Goal: Task Accomplishment & Management: Manage account settings

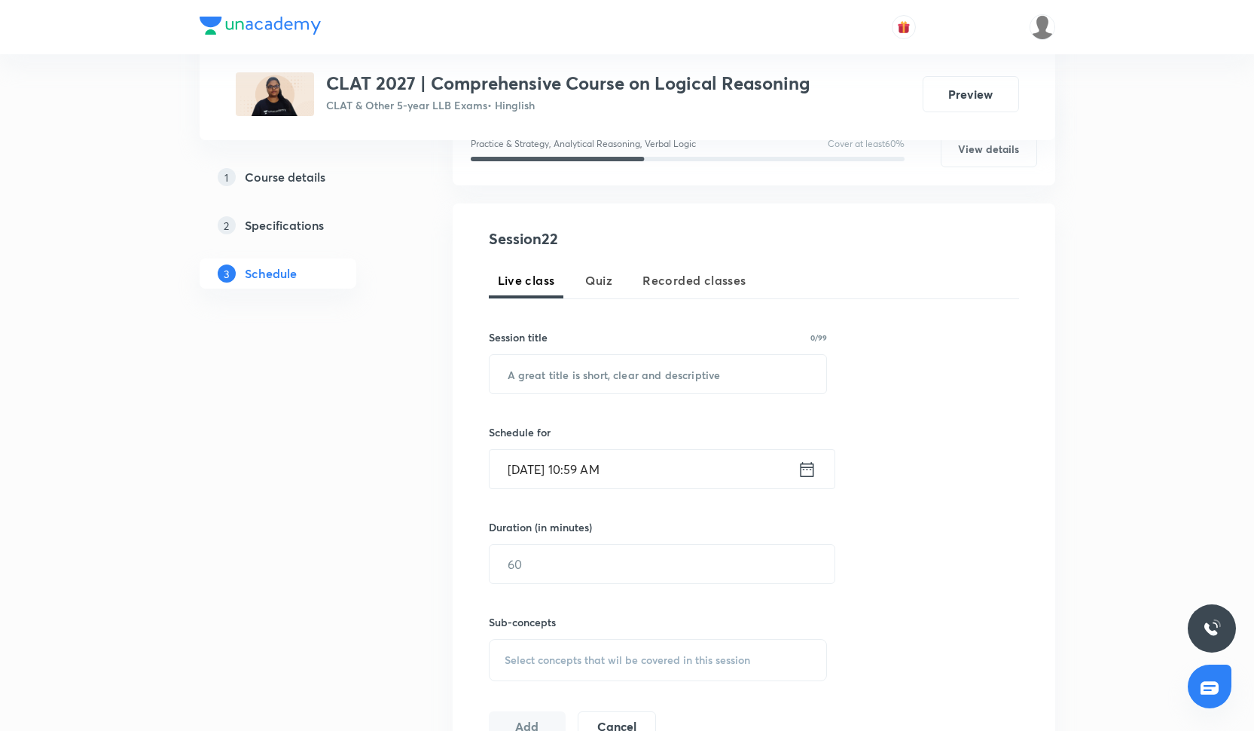
scroll to position [219, 0]
click at [571, 368] on input "text" at bounding box center [658, 373] width 337 height 38
paste input "Calendars - I"
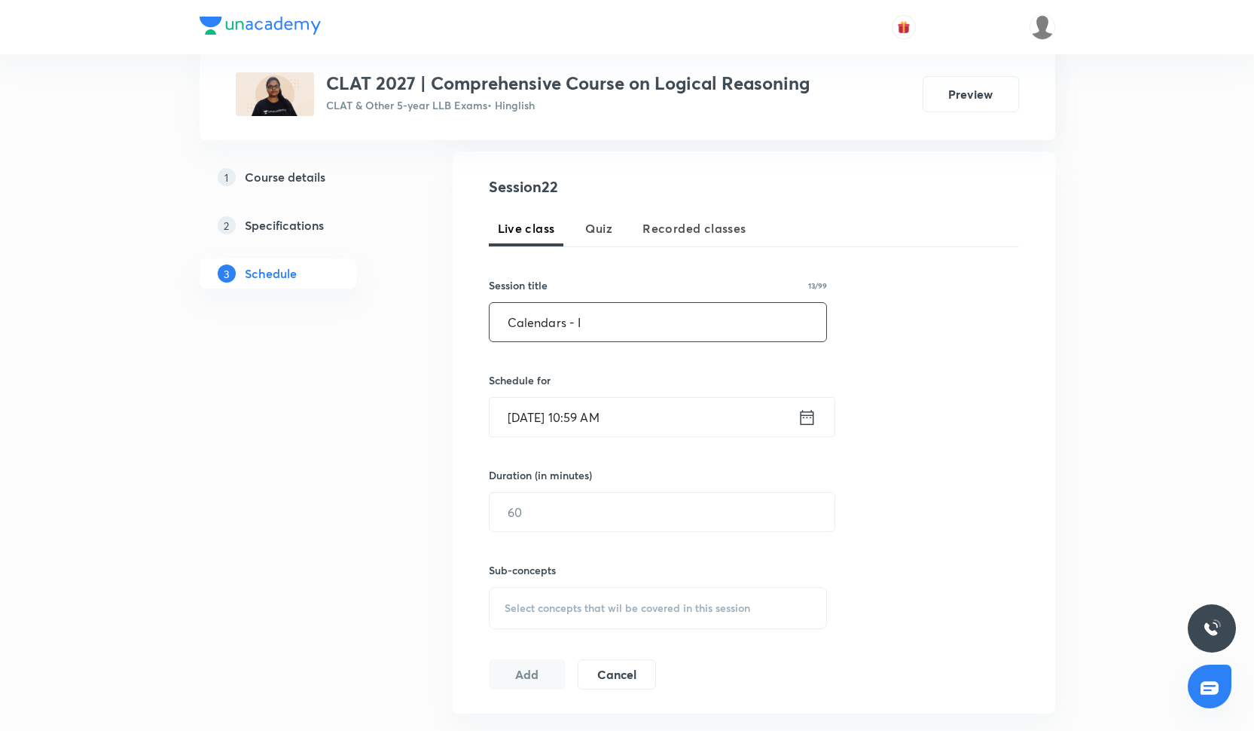
type input "Calendars - I"
click at [576, 423] on input "Oct 6, 2025, 10:59 AM" at bounding box center [644, 417] width 308 height 38
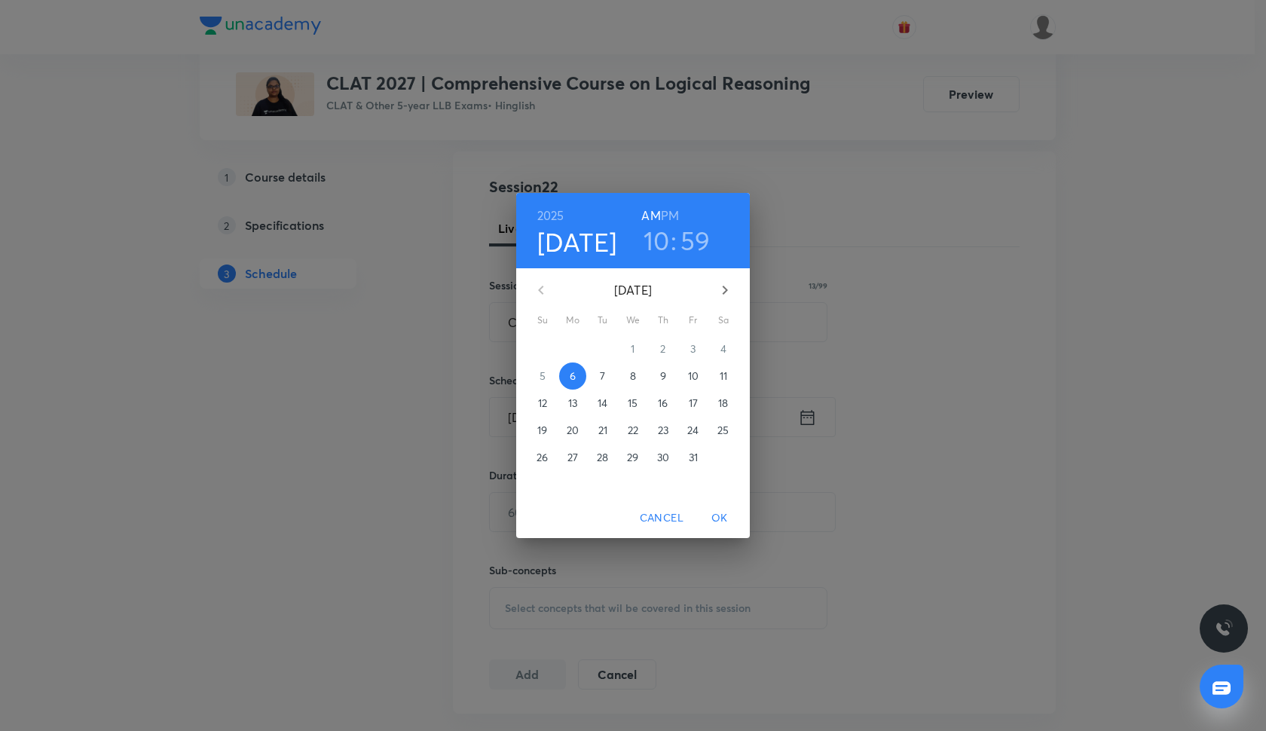
click at [650, 238] on h3 "10" at bounding box center [656, 240] width 26 height 32
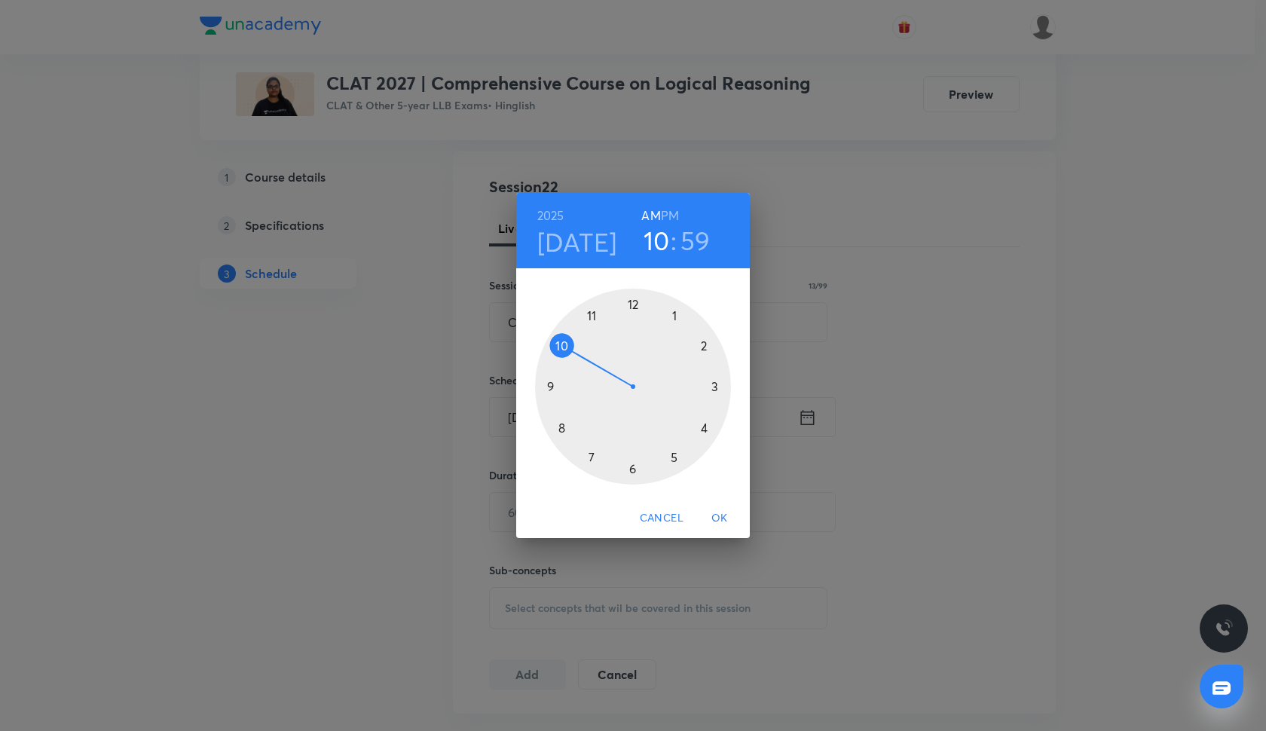
click at [664, 215] on h6 "PM" at bounding box center [670, 215] width 18 height 21
click at [704, 426] on div at bounding box center [633, 387] width 196 height 196
click at [631, 305] on div at bounding box center [633, 387] width 196 height 196
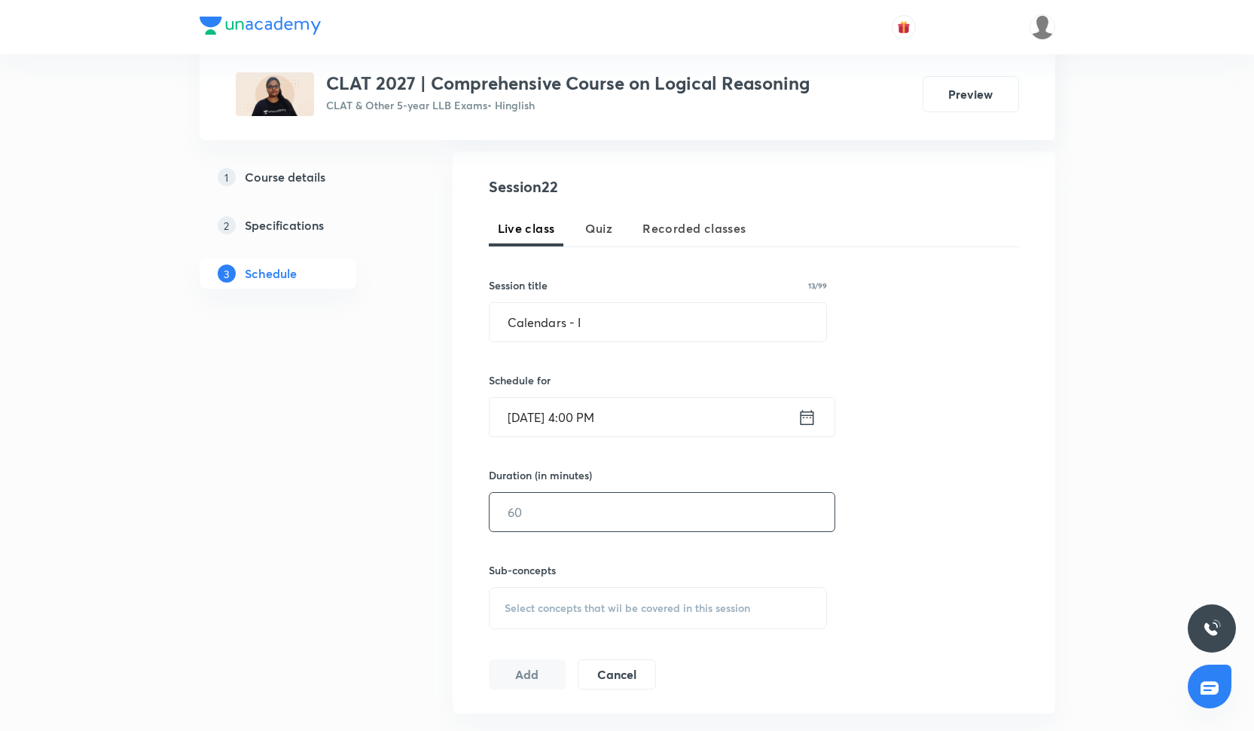
click at [537, 521] on input "text" at bounding box center [662, 512] width 345 height 38
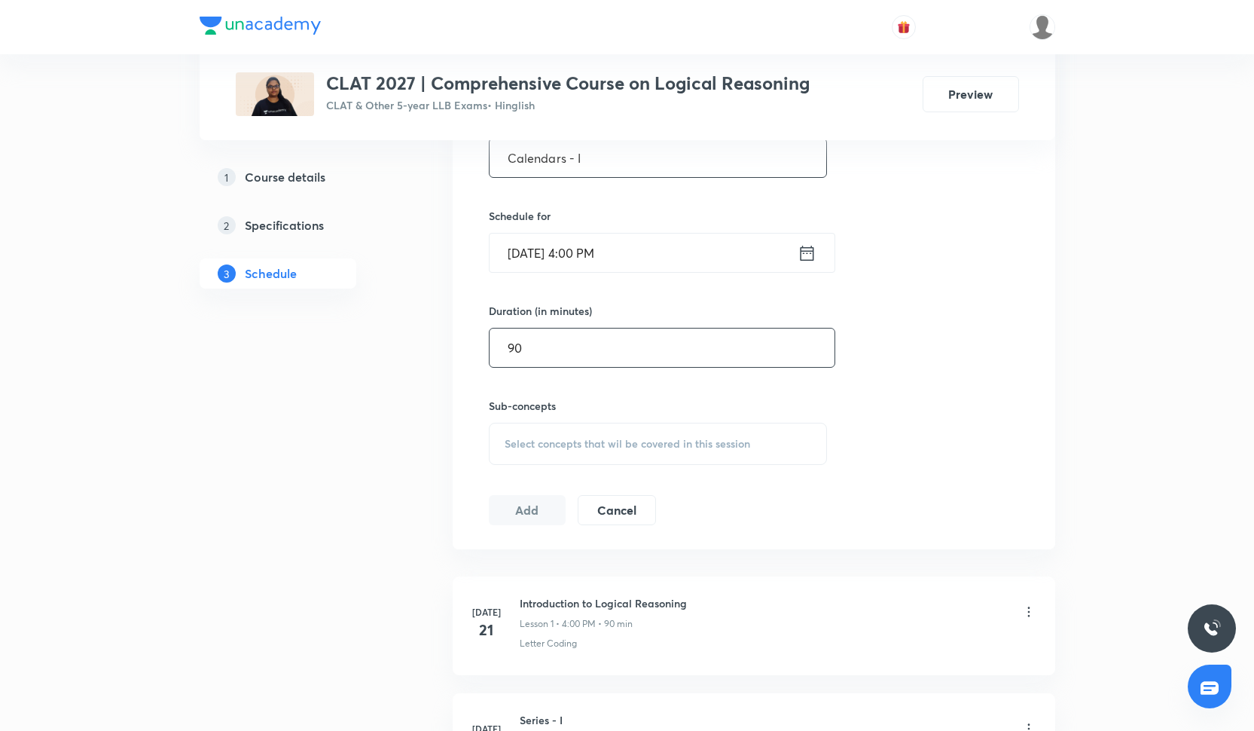
scroll to position [463, 0]
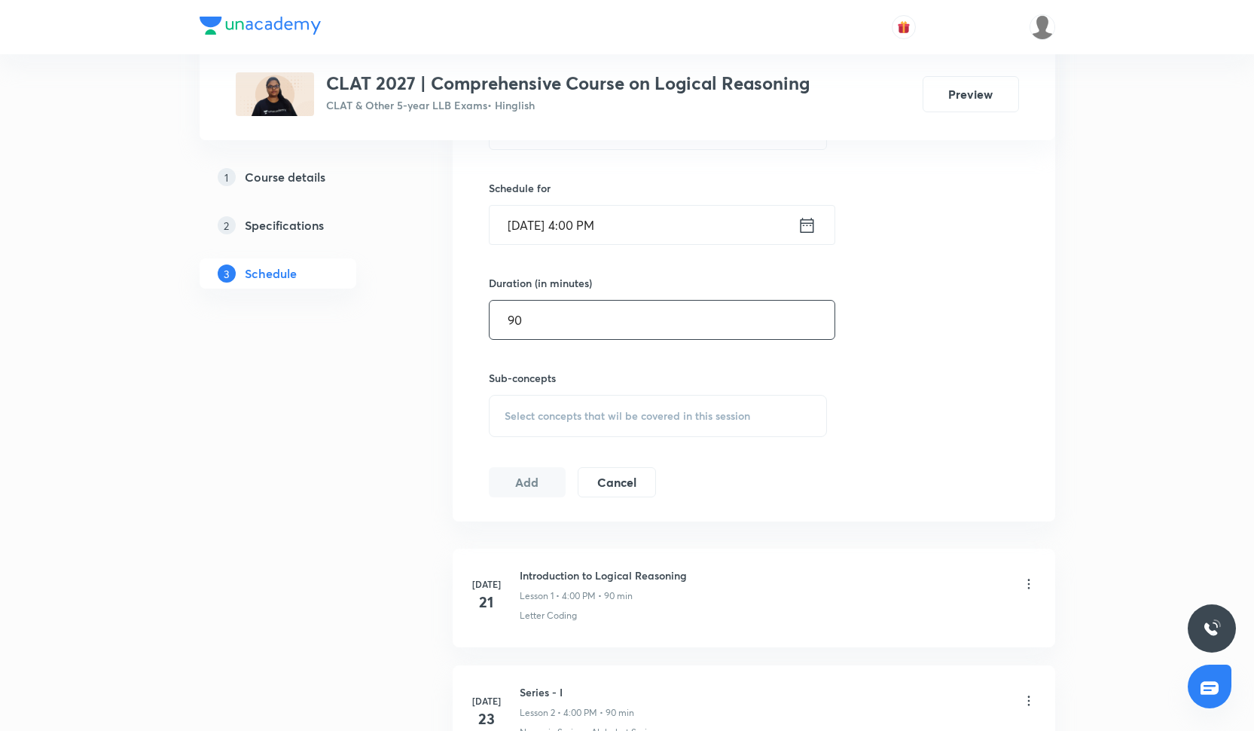
type input "90"
click at [560, 397] on div "Select concepts that wil be covered in this session" at bounding box center [658, 416] width 339 height 42
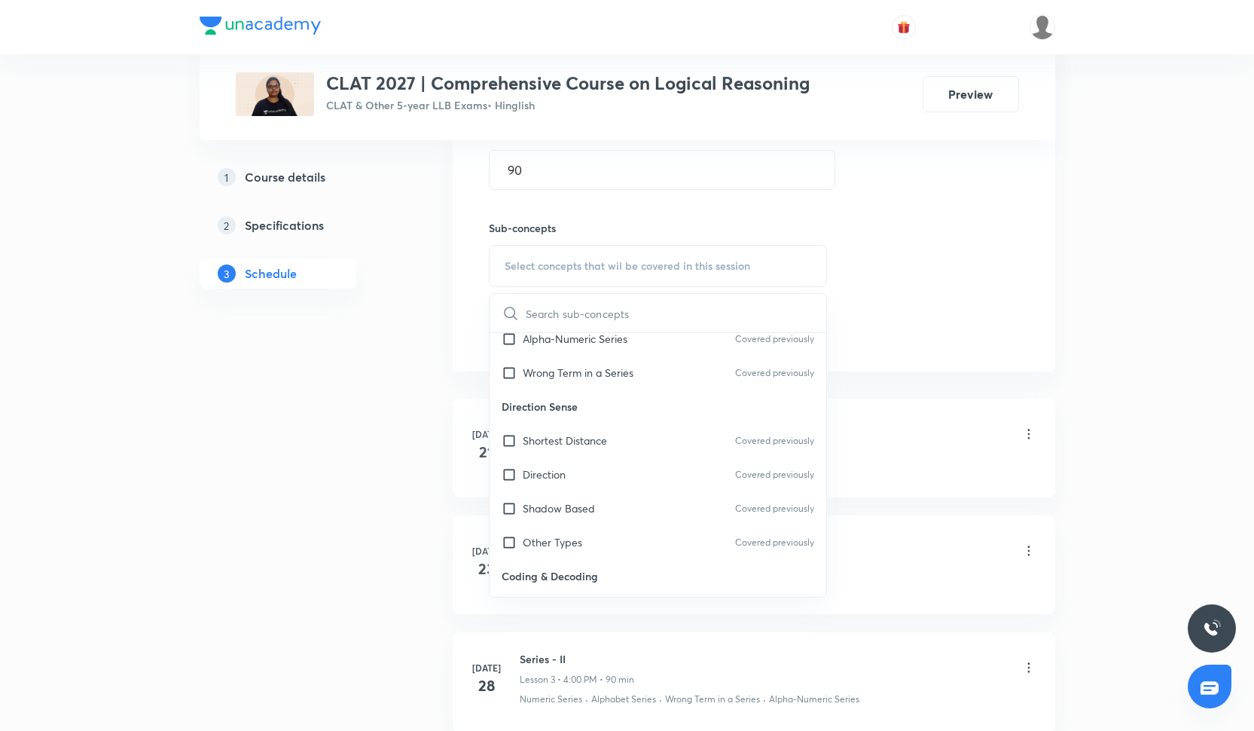
scroll to position [139, 0]
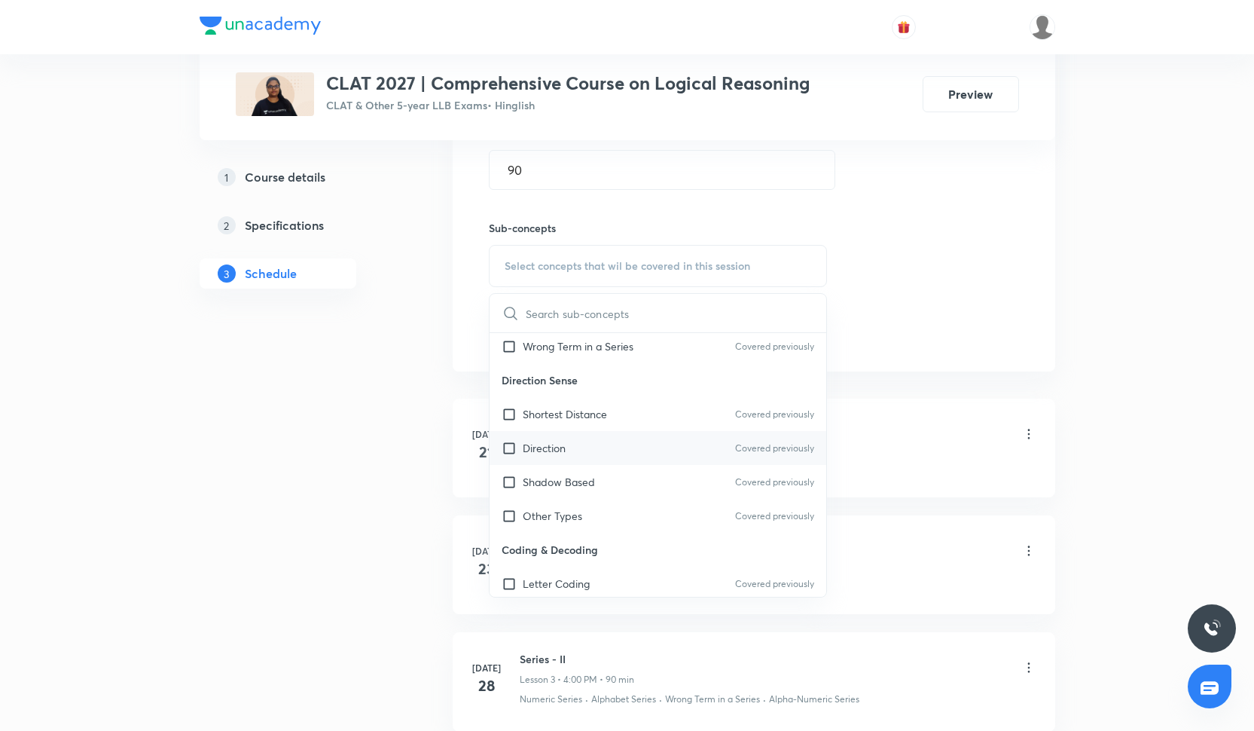
click at [568, 436] on div "Direction Covered previously" at bounding box center [658, 448] width 337 height 34
checkbox input "true"
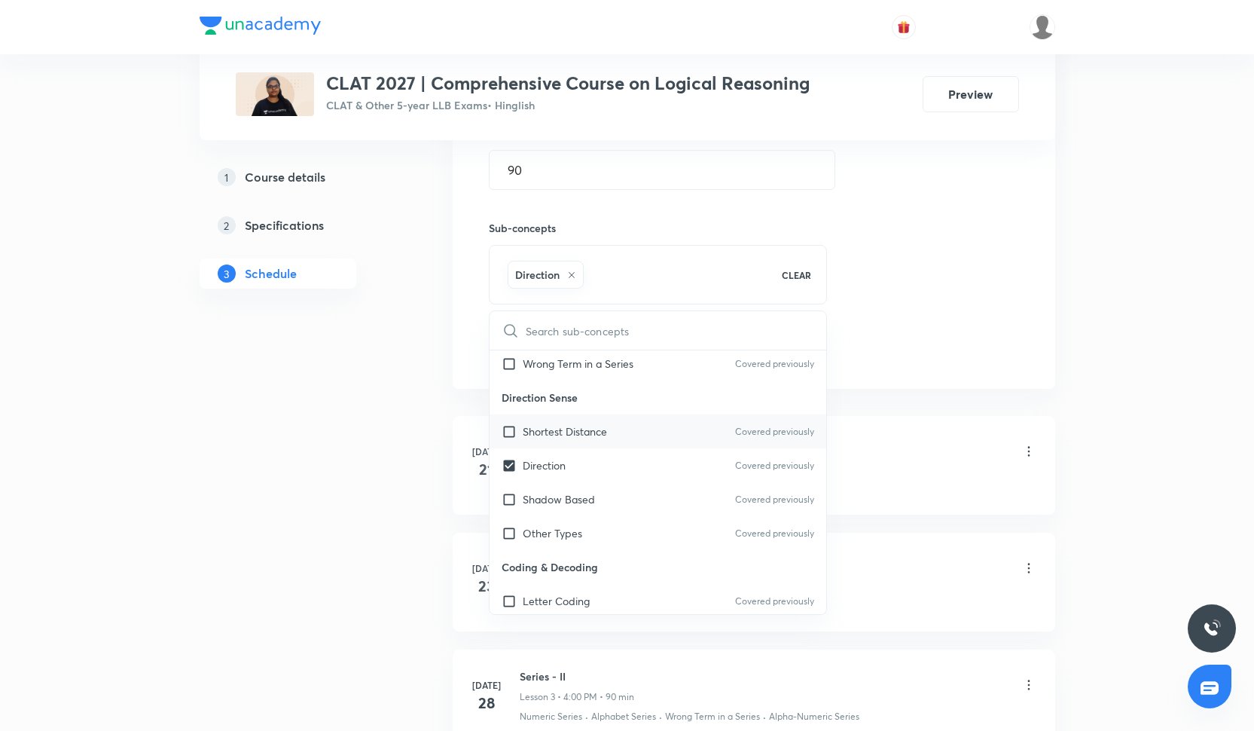
click at [563, 431] on p "Shortest Distance" at bounding box center [565, 431] width 84 height 16
checkbox input "true"
click at [563, 494] on p "Shadow Based" at bounding box center [559, 499] width 72 height 16
checkbox input "true"
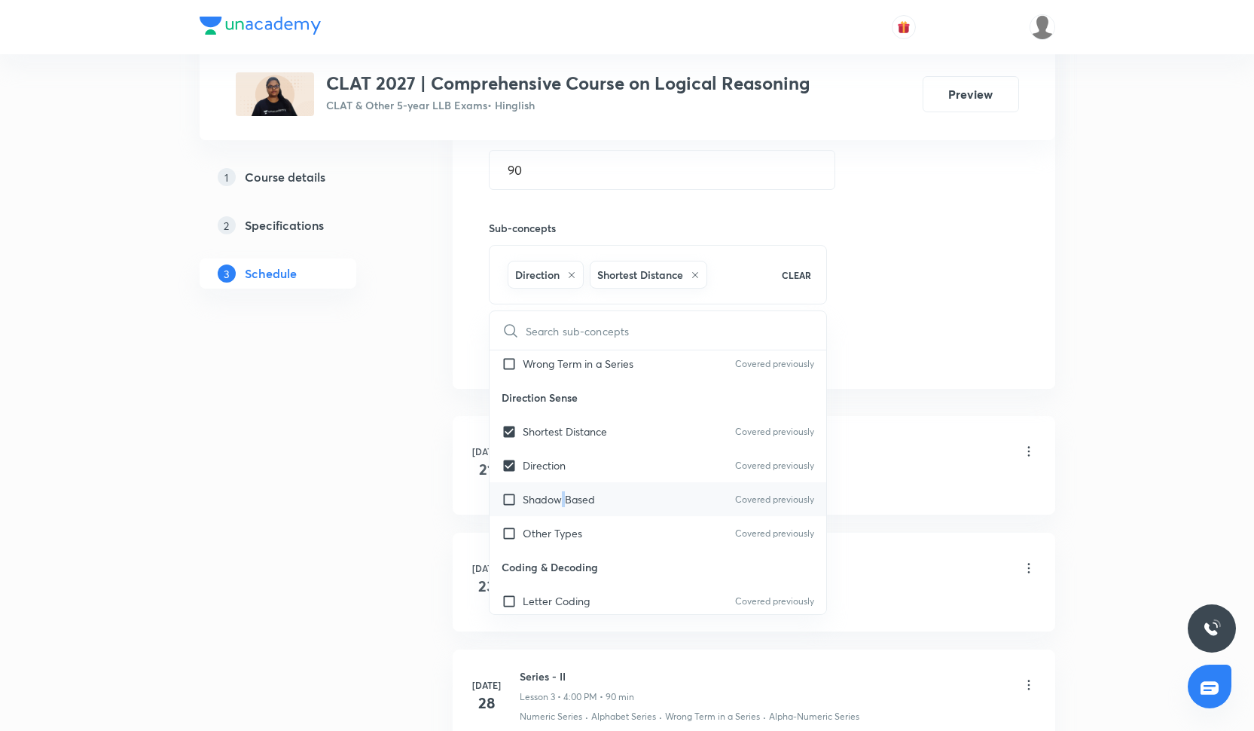
checkbox input "true"
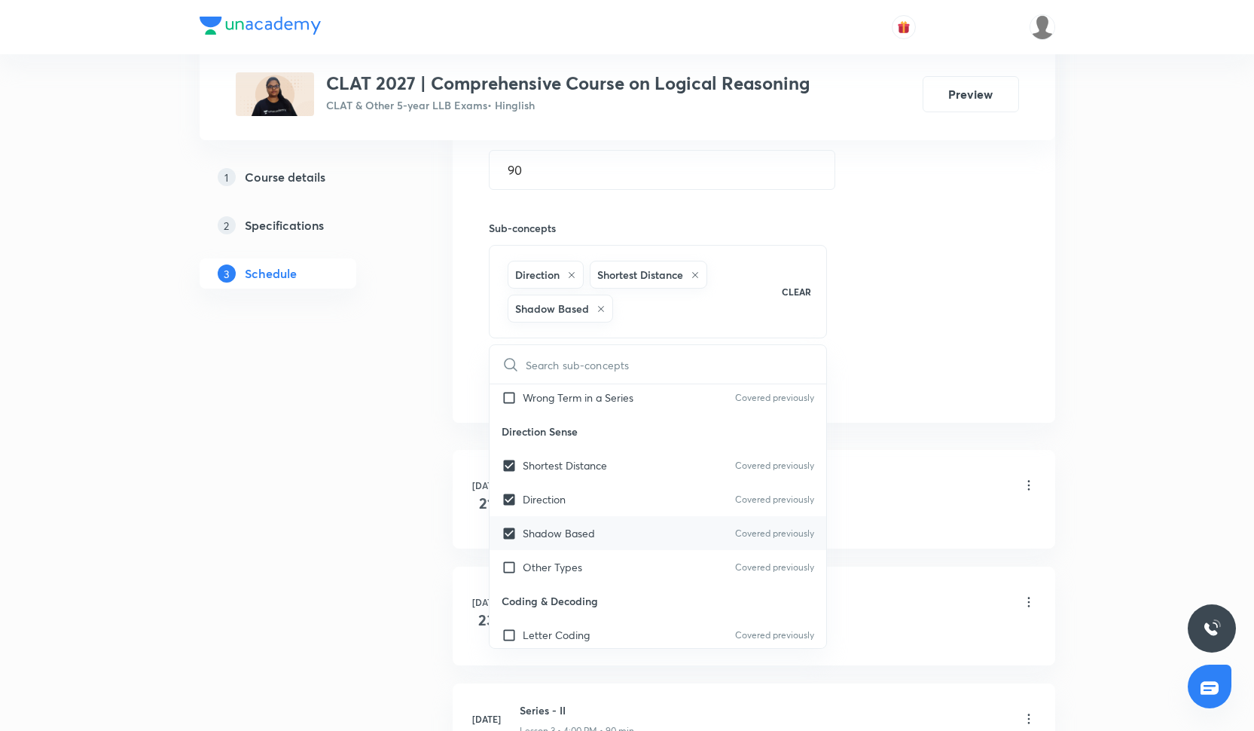
click at [563, 530] on p "Shadow Based" at bounding box center [559, 533] width 72 height 16
checkbox input "true"
checkbox input "false"
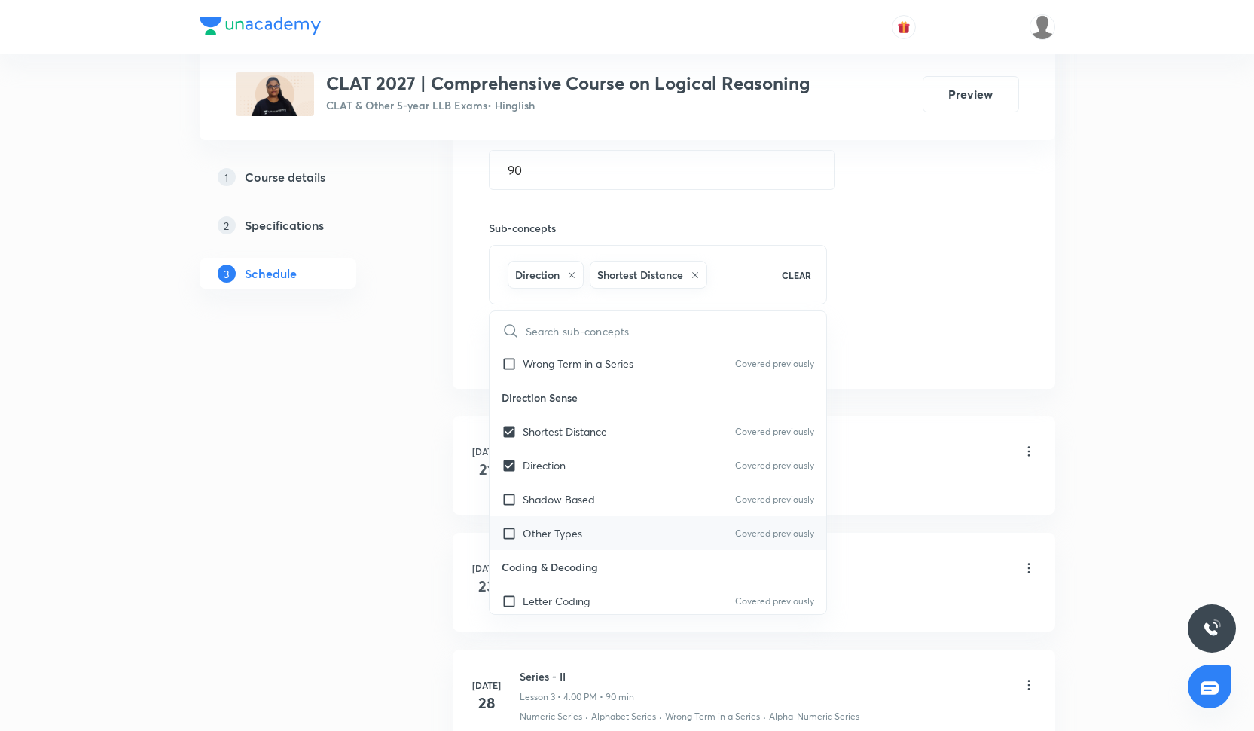
click at [670, 525] on div "Other Types Covered previously" at bounding box center [658, 533] width 337 height 34
checkbox input "true"
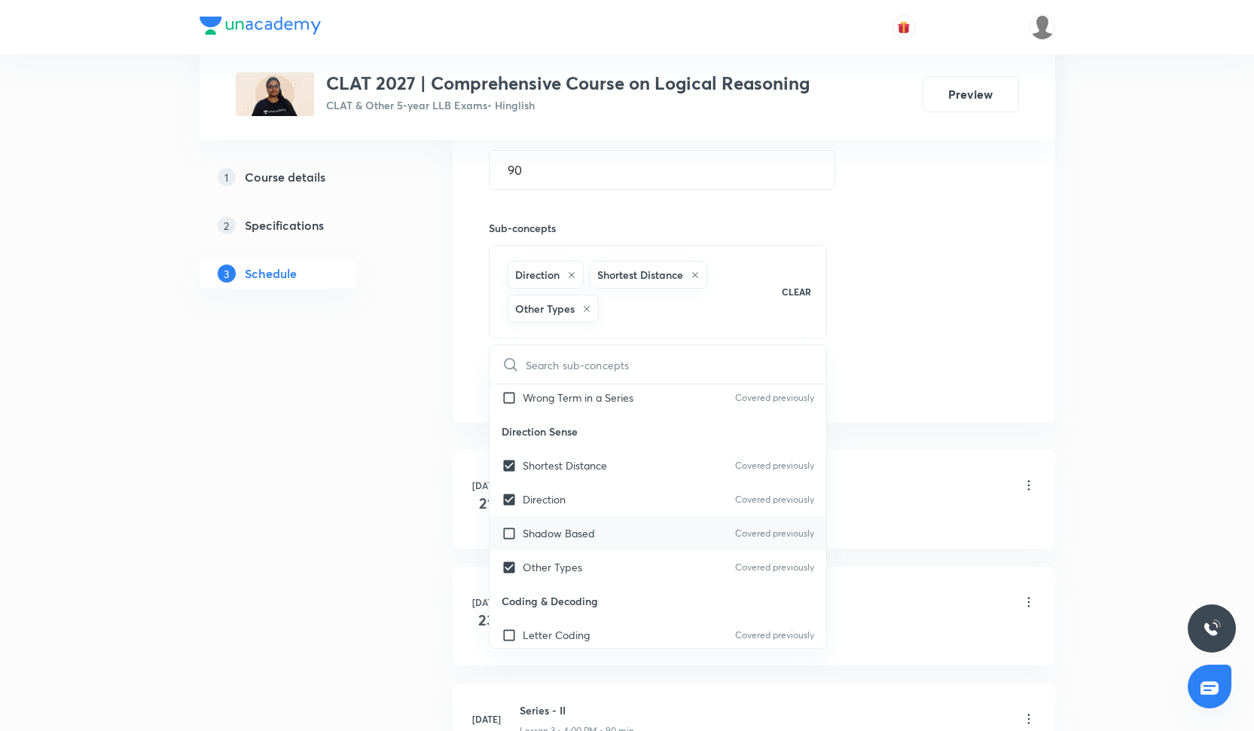
click at [670, 521] on div "Shadow Based Covered previously" at bounding box center [658, 533] width 337 height 34
checkbox input "true"
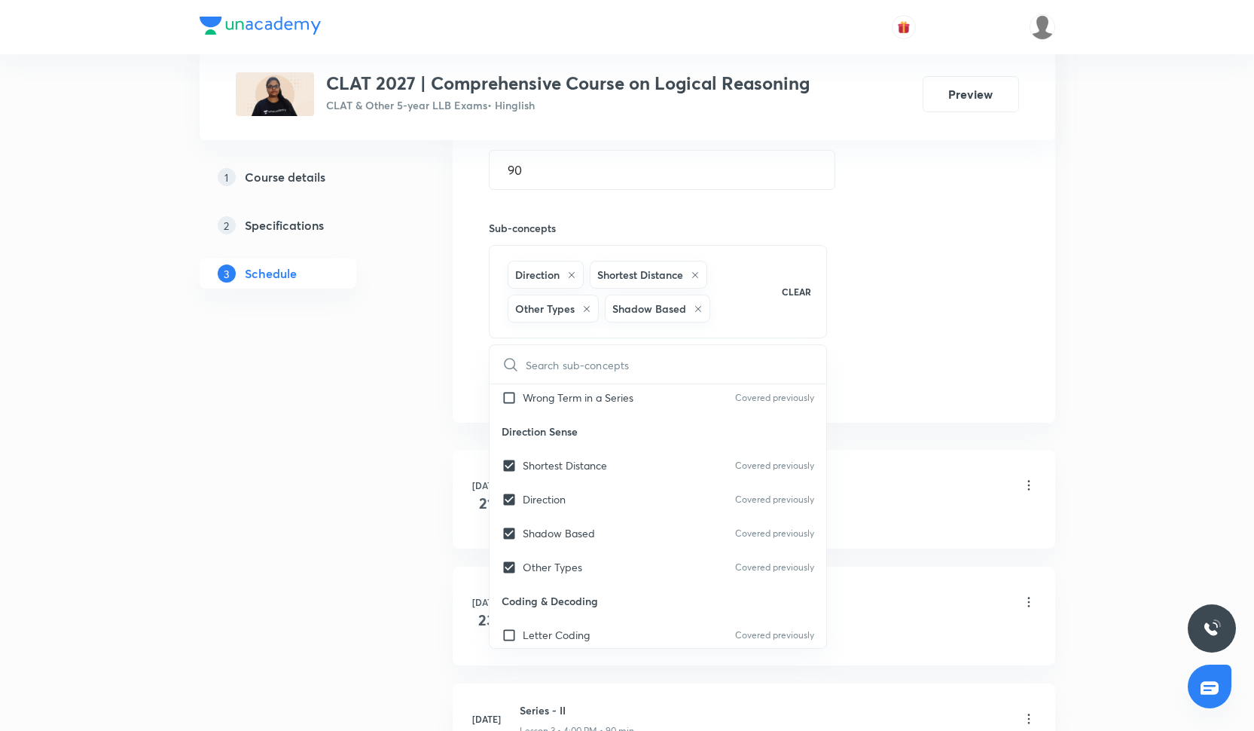
click at [955, 345] on div "Session 22 Live class Quiz Recorded classes Session title 13/99 Calendars - I ​…" at bounding box center [754, 116] width 530 height 565
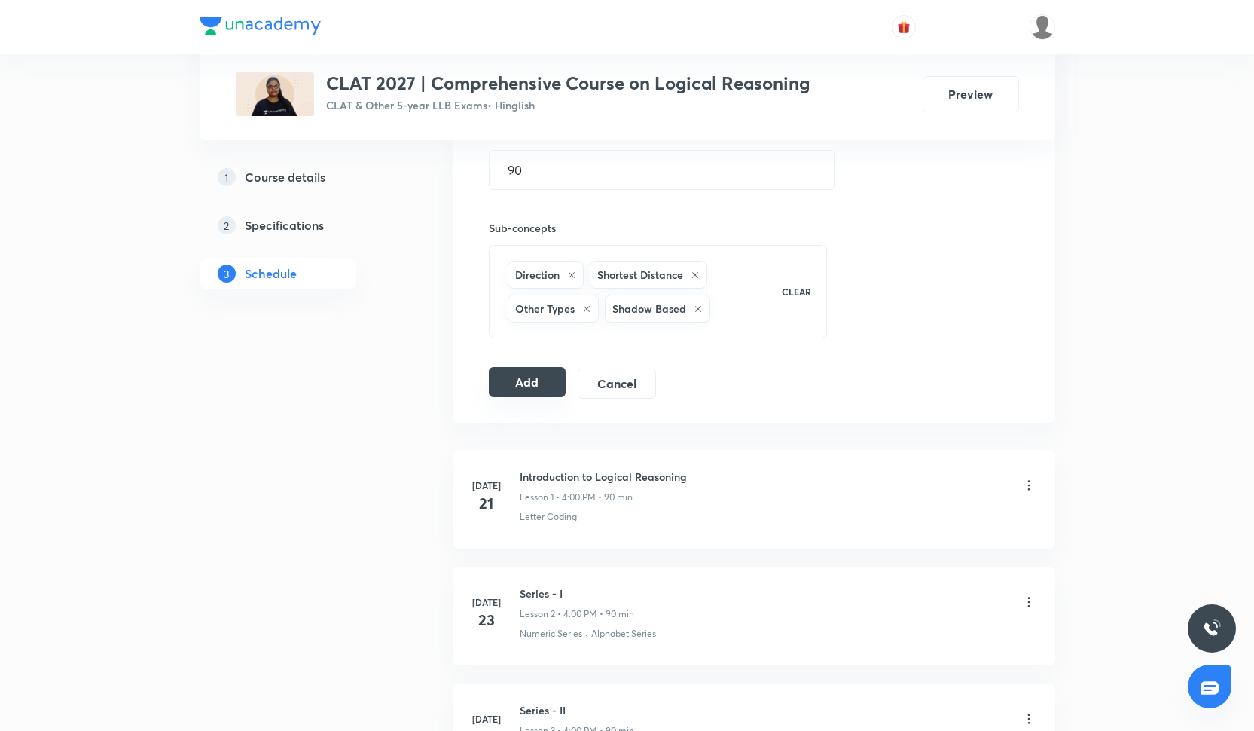
click at [502, 370] on button "Add" at bounding box center [528, 382] width 78 height 30
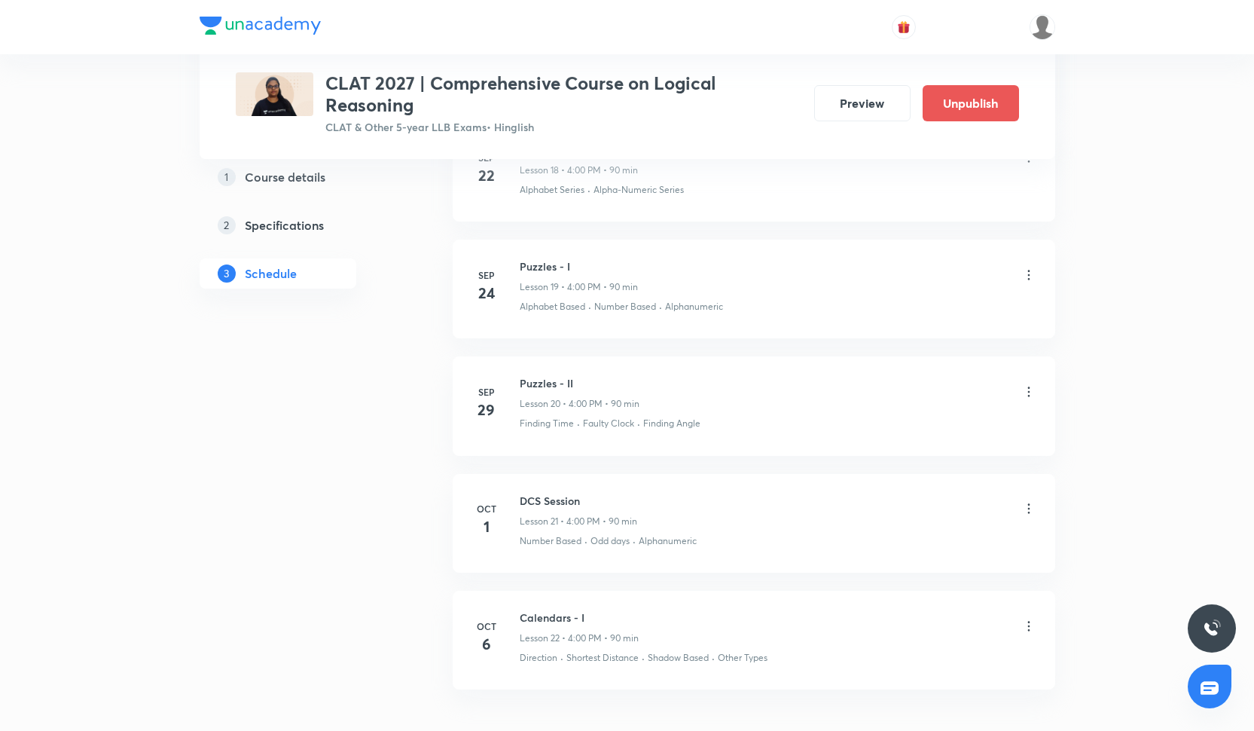
scroll to position [2990, 0]
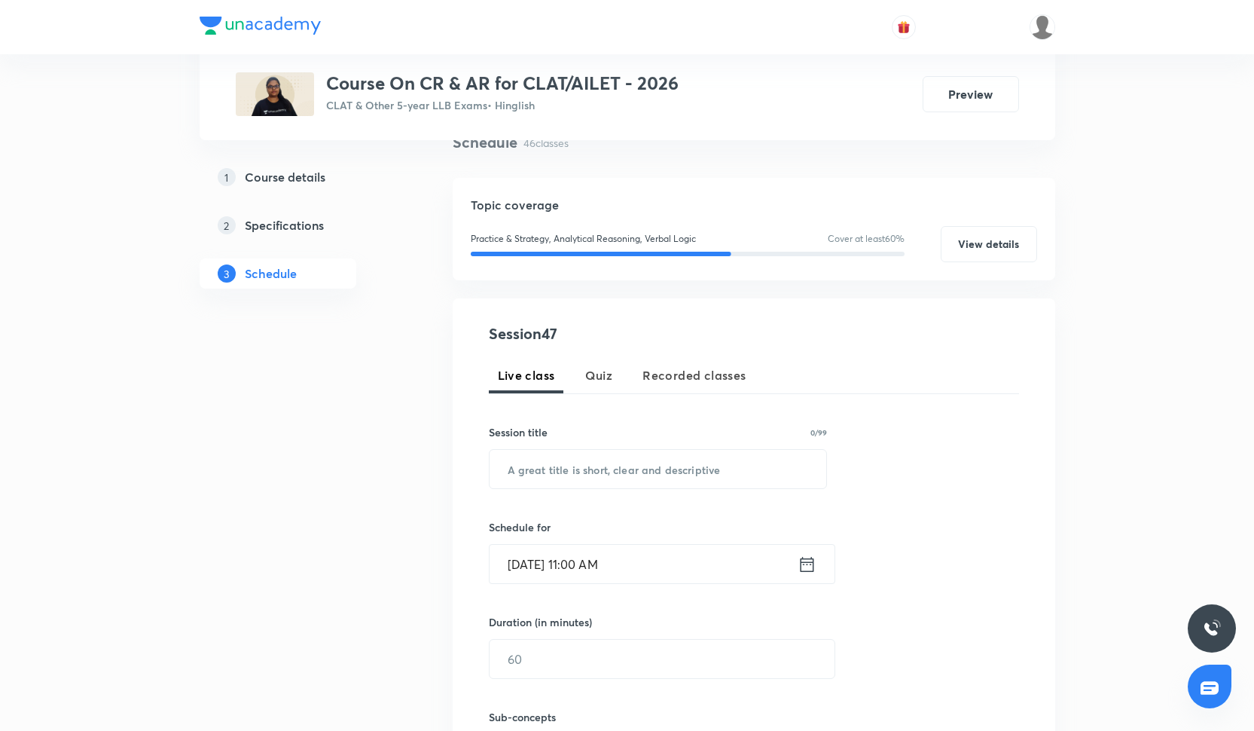
scroll to position [124, 0]
click at [579, 487] on div "​" at bounding box center [658, 468] width 339 height 40
paste input "Coding & Decoding"
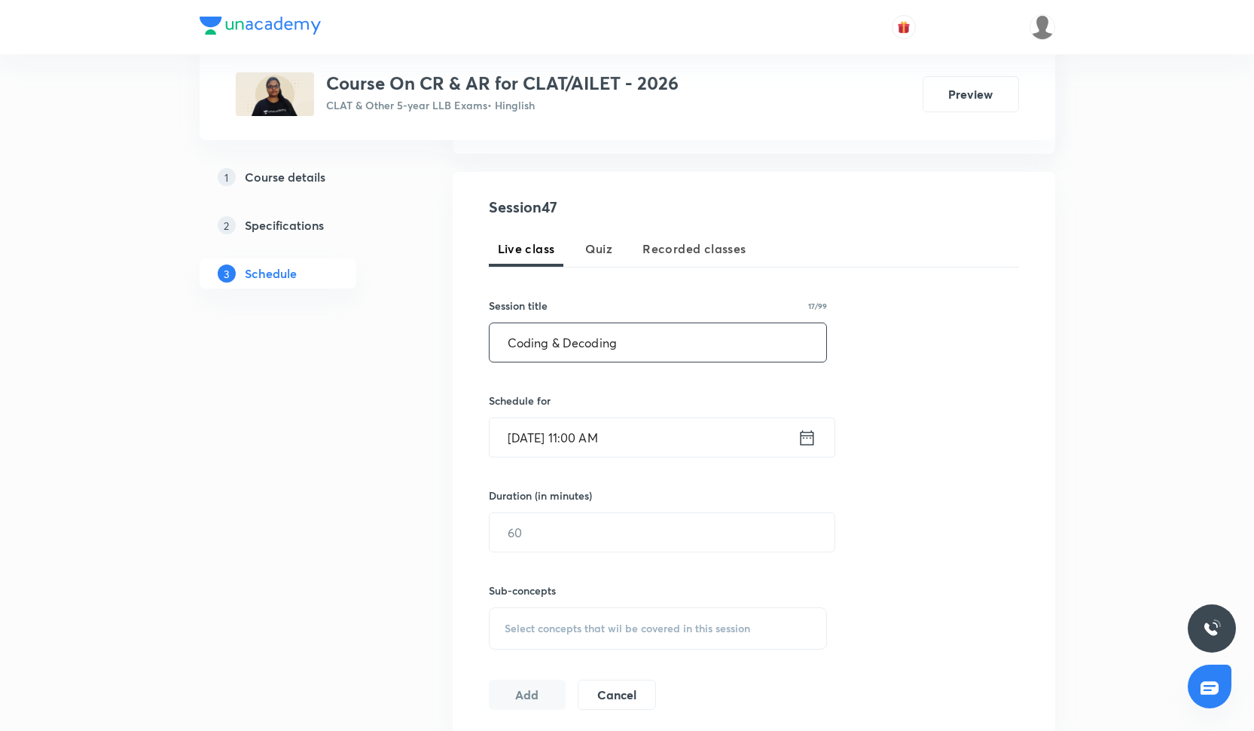
type input "Coding & Decoding"
click at [570, 429] on input "Oct 6, 2025, 11:00 AM" at bounding box center [644, 437] width 308 height 38
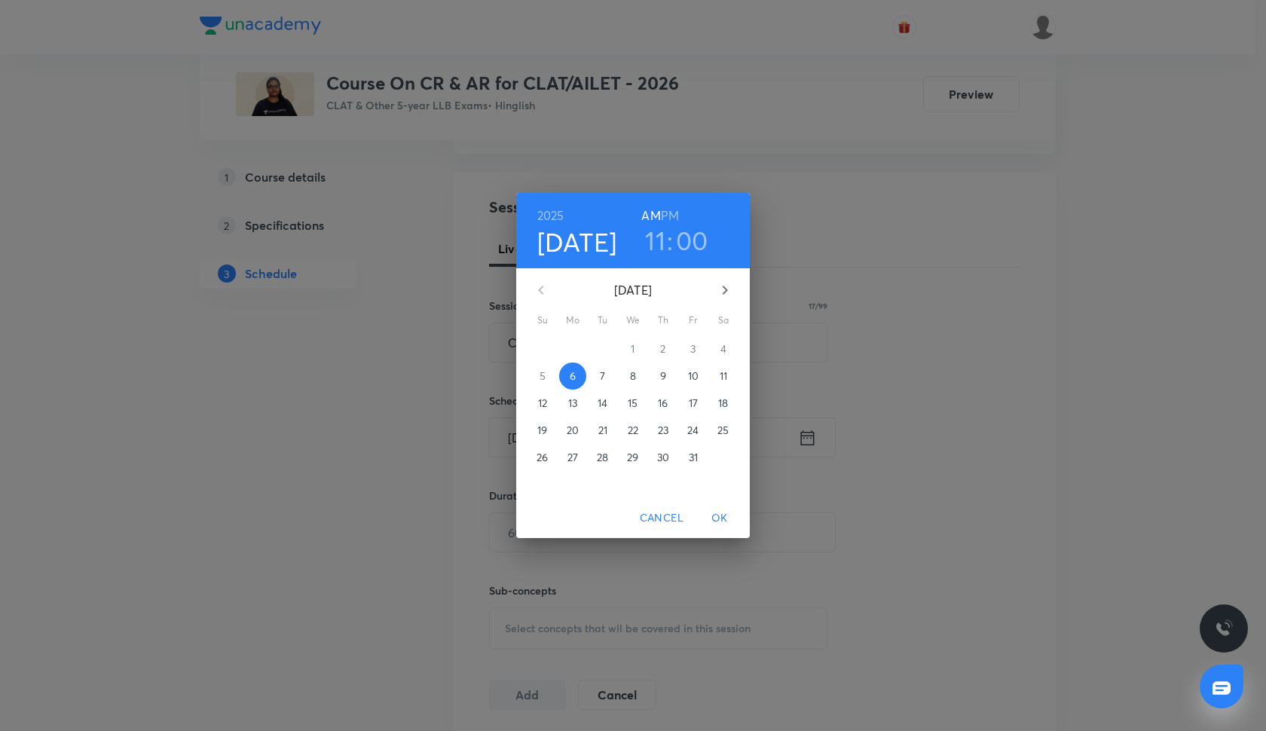
click at [659, 246] on h3 "11" at bounding box center [655, 240] width 20 height 32
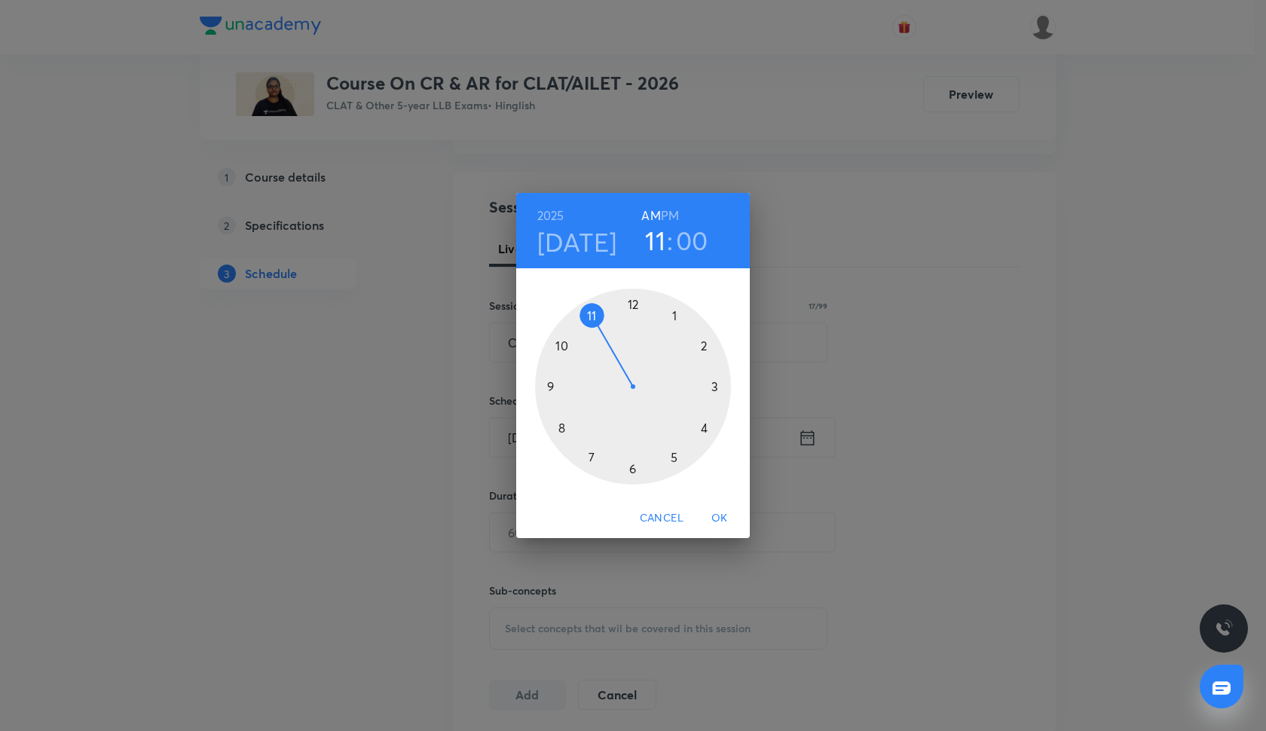
click at [669, 219] on h6 "PM" at bounding box center [670, 215] width 18 height 21
click at [704, 345] on div at bounding box center [633, 387] width 196 height 196
click at [589, 315] on div at bounding box center [633, 387] width 196 height 196
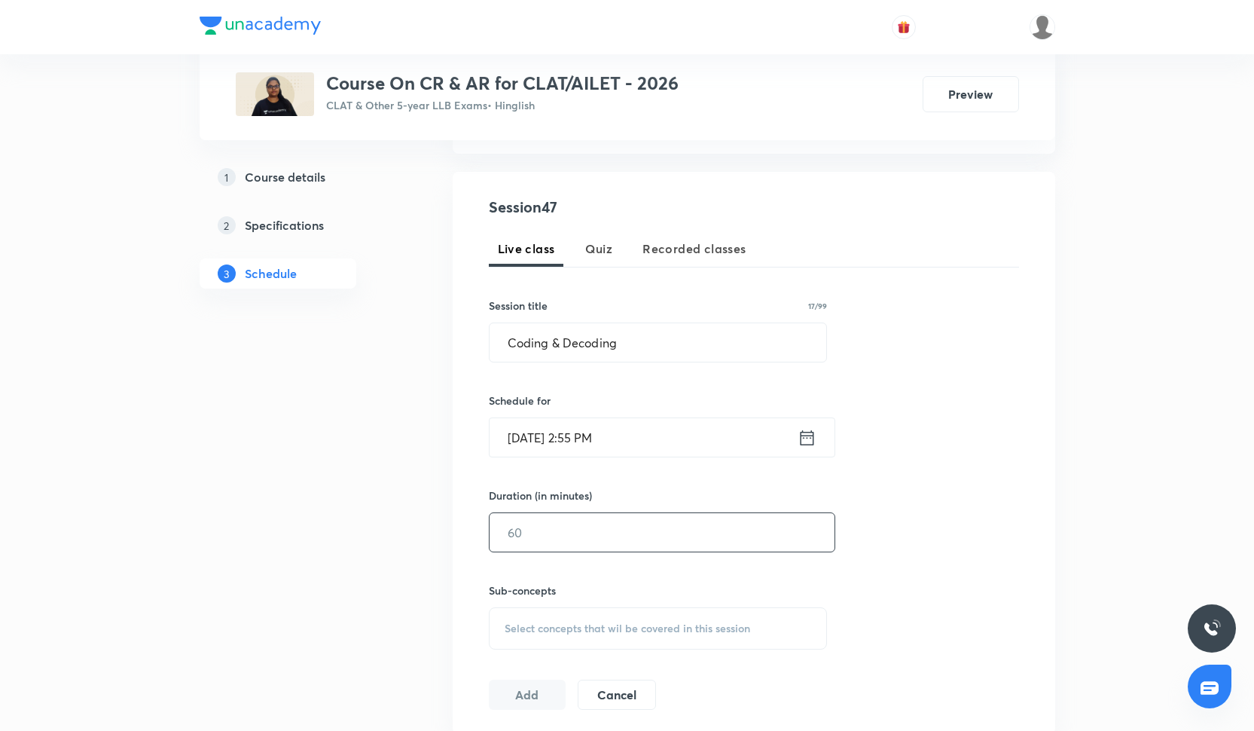
click at [622, 525] on input "text" at bounding box center [662, 532] width 345 height 38
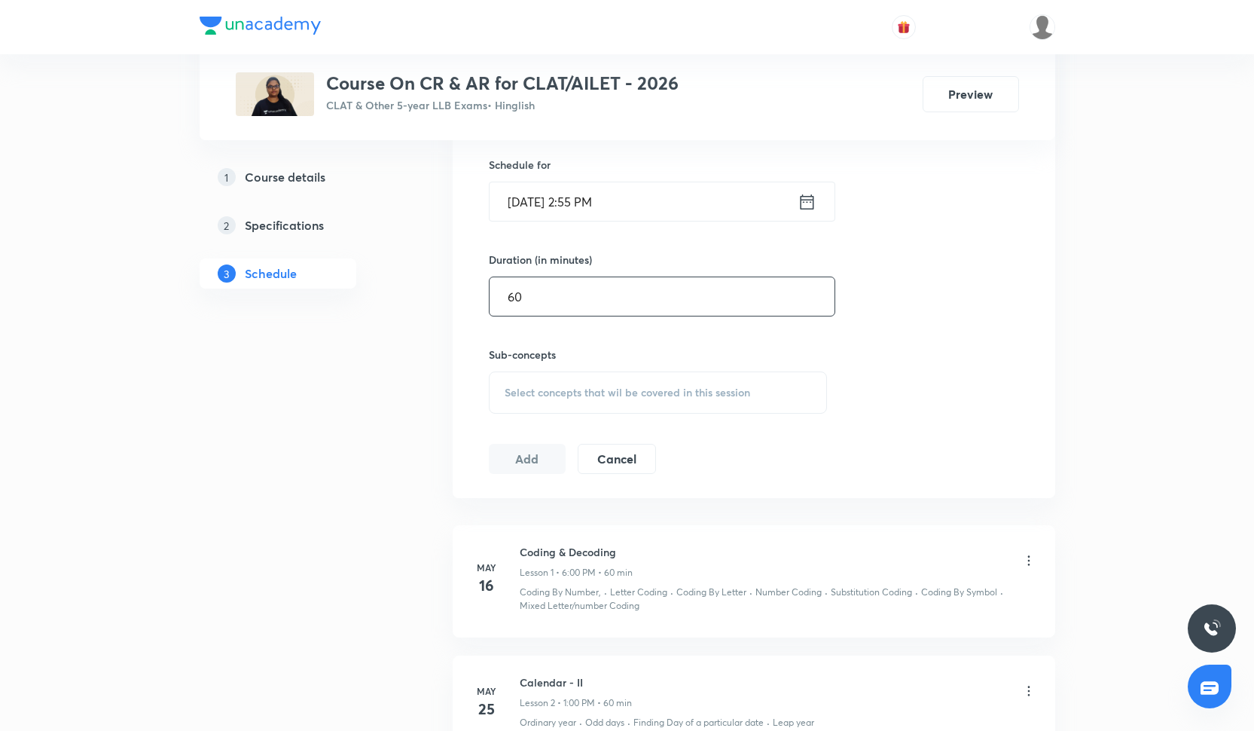
scroll to position [491, 0]
type input "60"
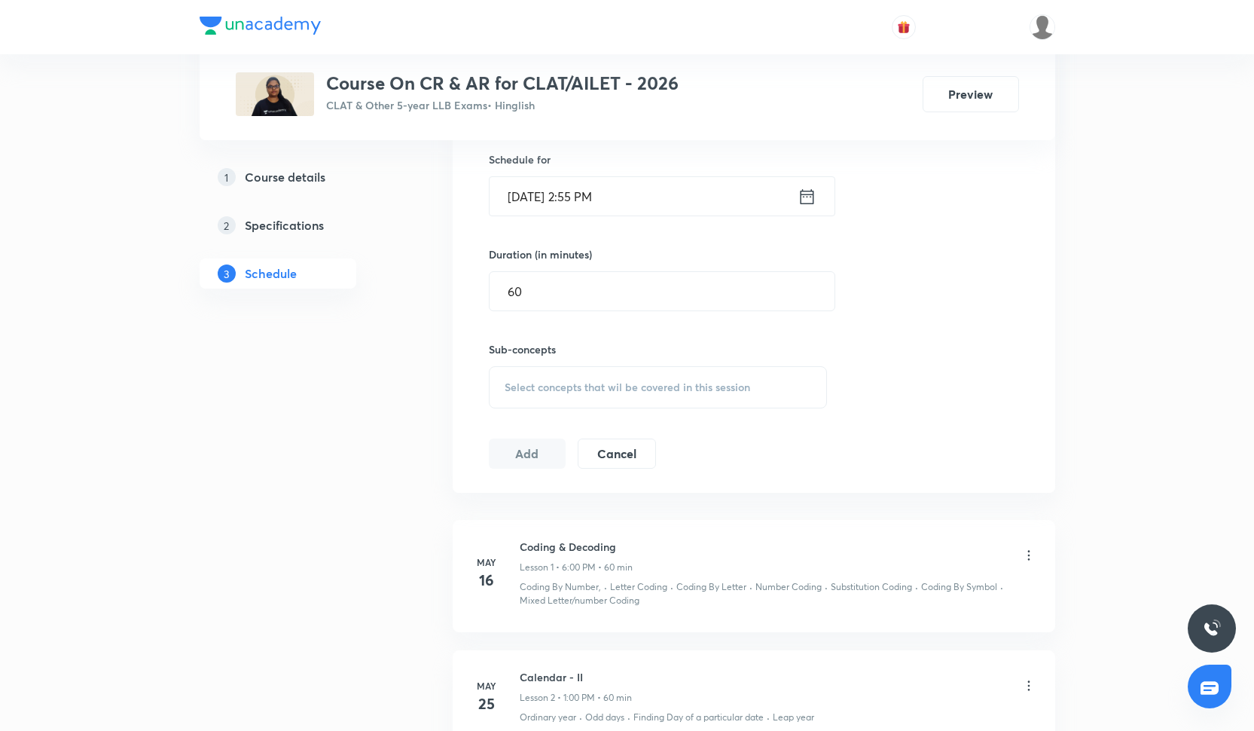
click at [556, 390] on span "Select concepts that wil be covered in this session" at bounding box center [628, 387] width 246 height 12
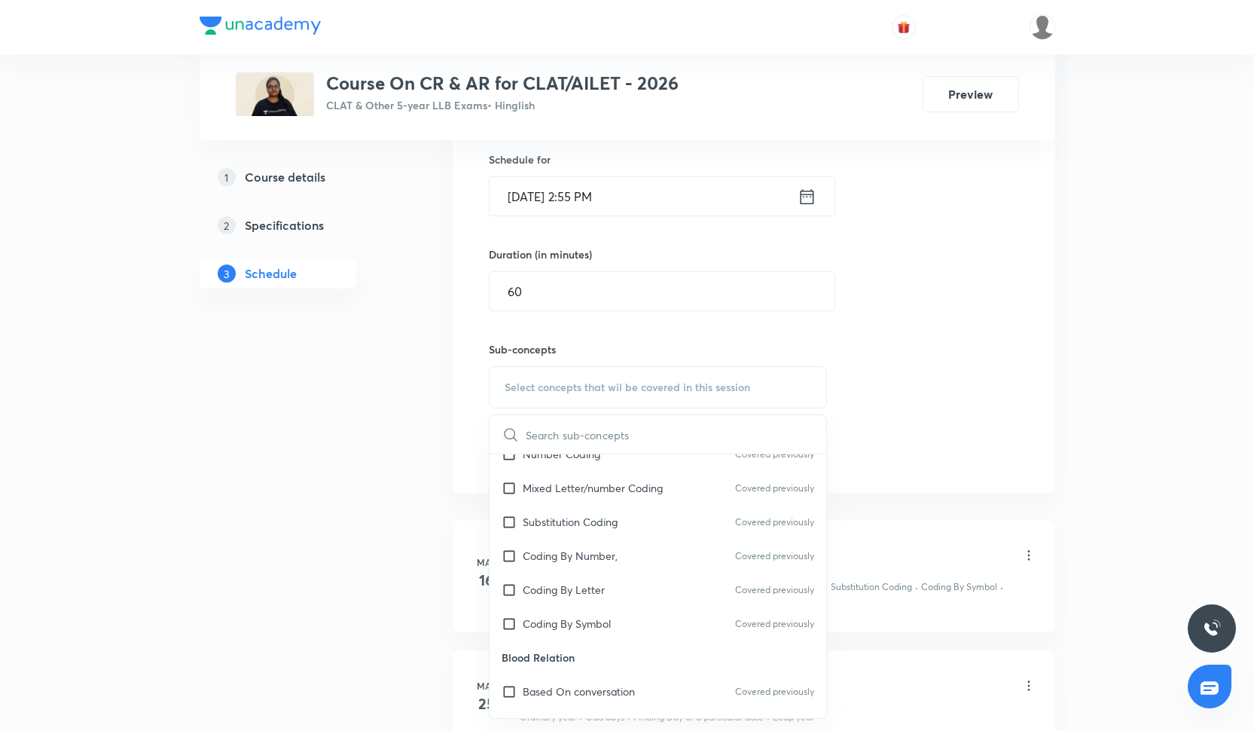
scroll to position [438, 0]
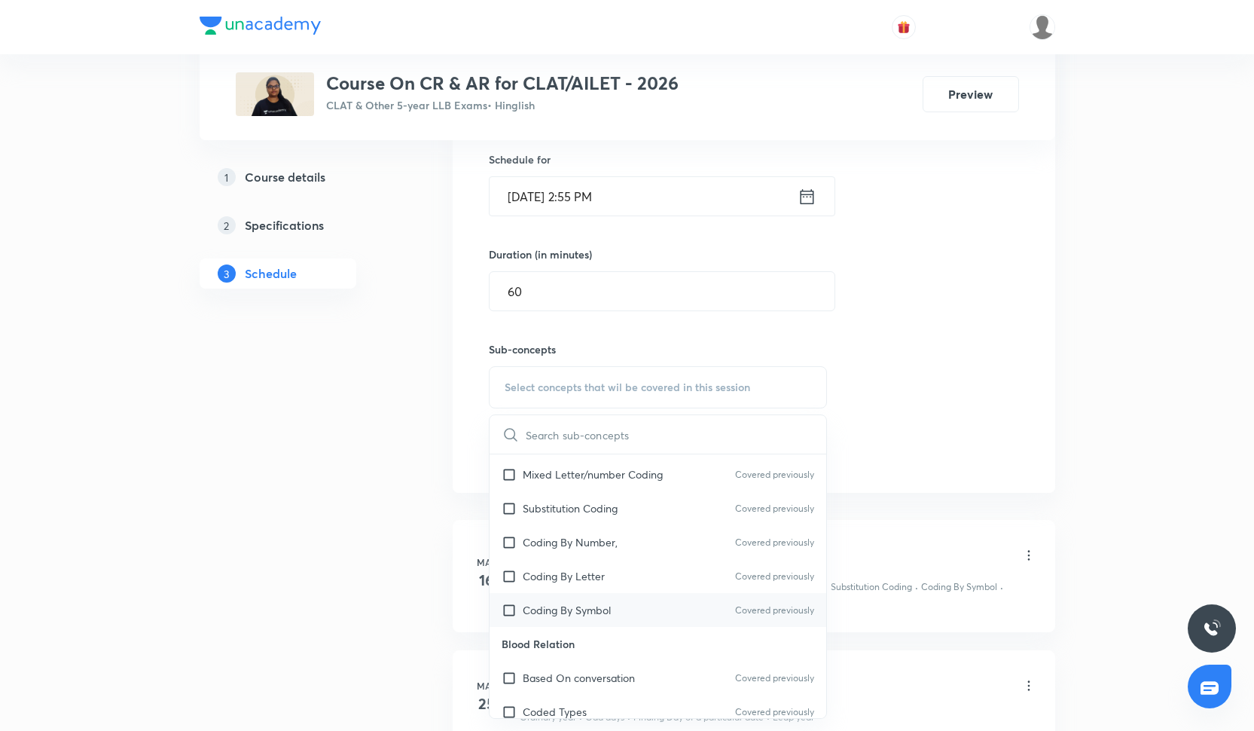
click at [588, 597] on div "Coding By Symbol Covered previously" at bounding box center [658, 610] width 337 height 34
checkbox input "true"
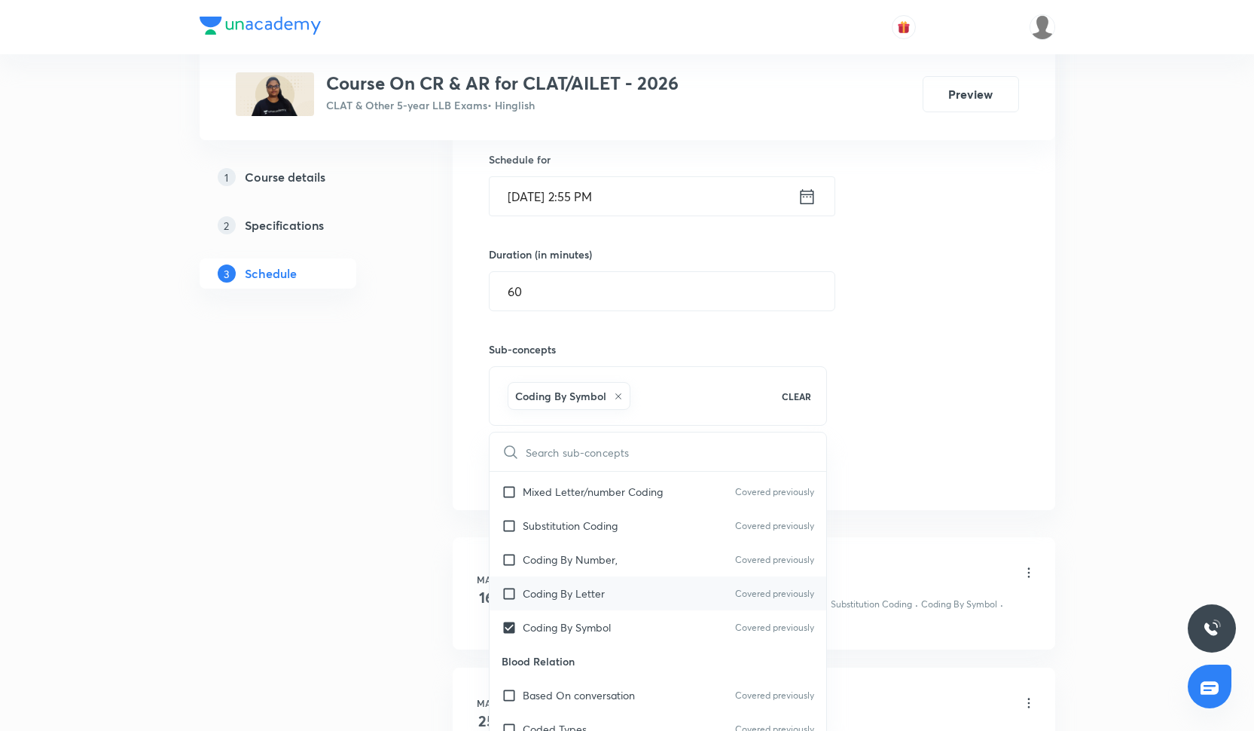
click at [588, 590] on p "Coding By Letter" at bounding box center [564, 593] width 82 height 16
checkbox input "true"
click at [591, 564] on p "Coding By Number," at bounding box center [570, 559] width 95 height 16
checkbox input "true"
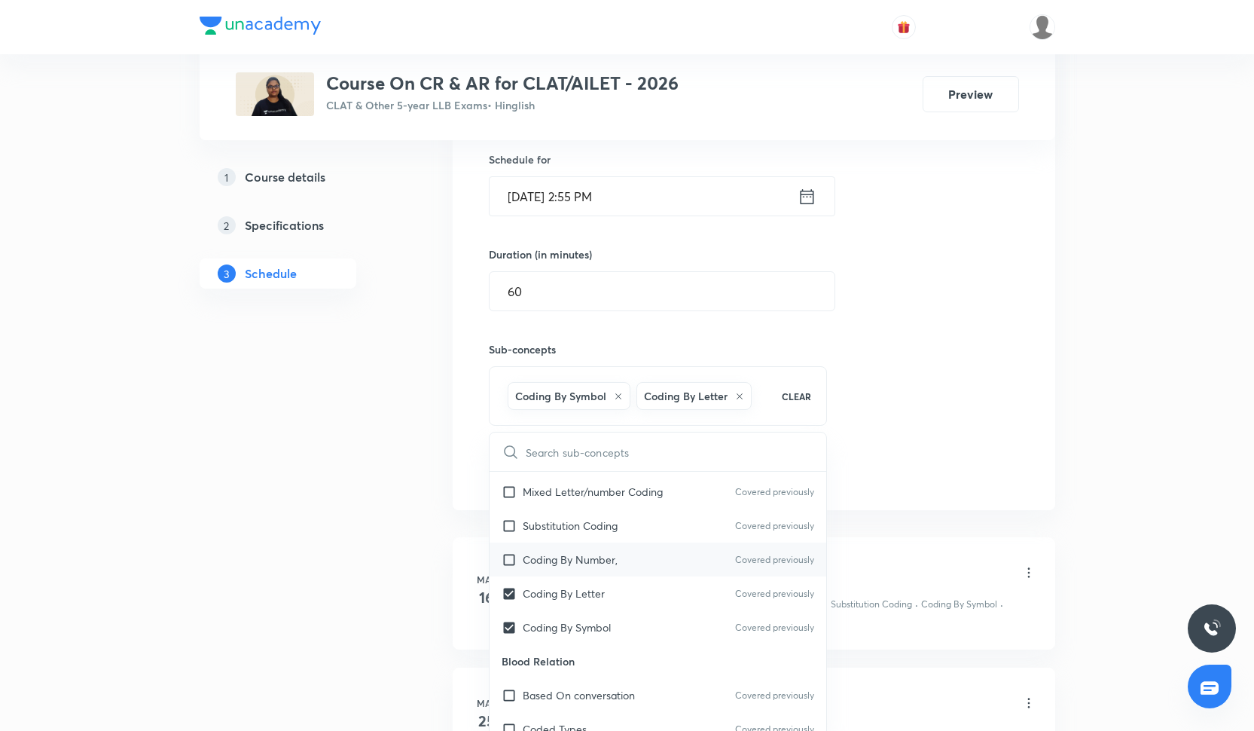
checkbox input "true"
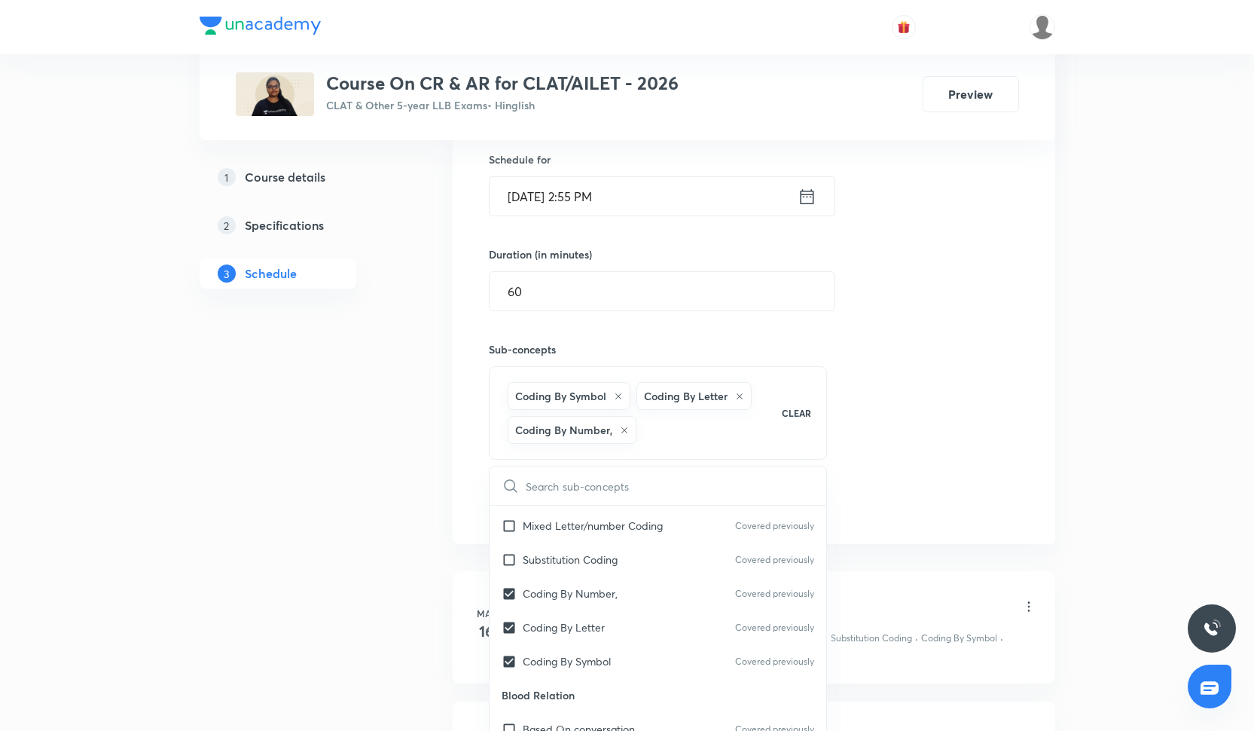
click at [932, 377] on div "Session 47 Live class Quiz Recorded classes Session title 17/99 Coding & Decodi…" at bounding box center [754, 237] width 530 height 565
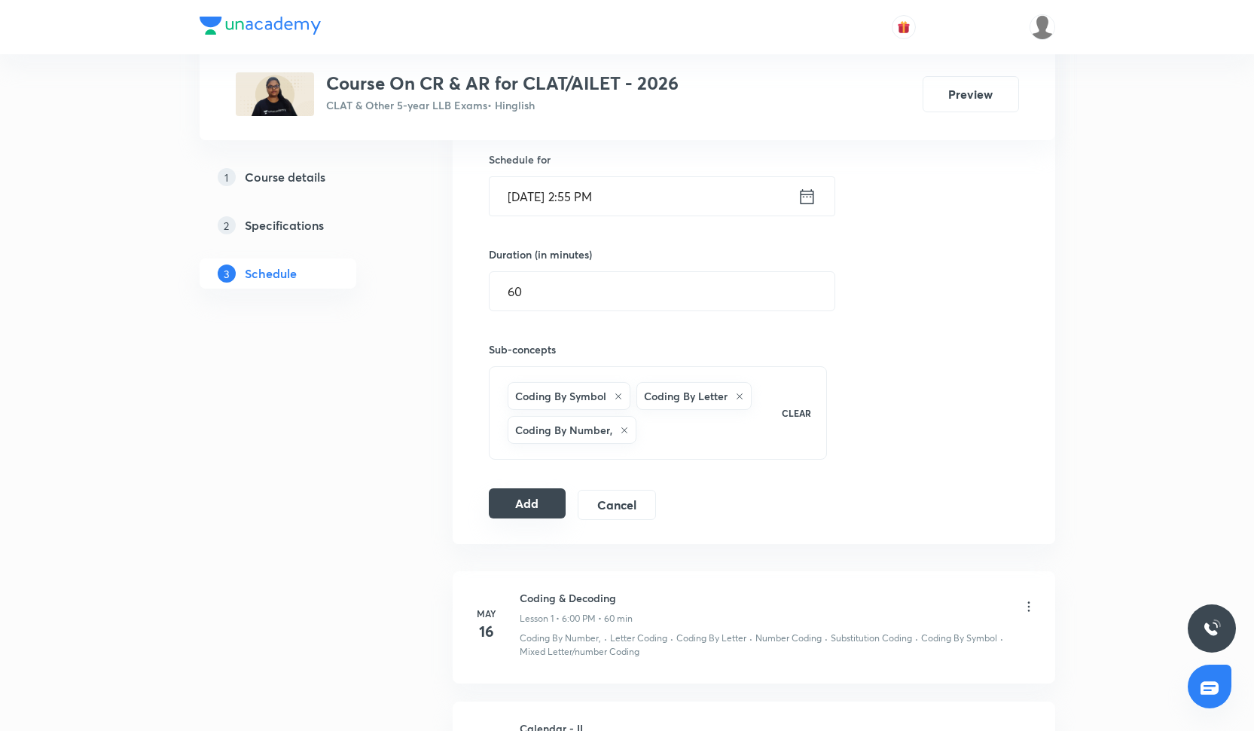
click at [499, 513] on button "Add" at bounding box center [528, 503] width 78 height 30
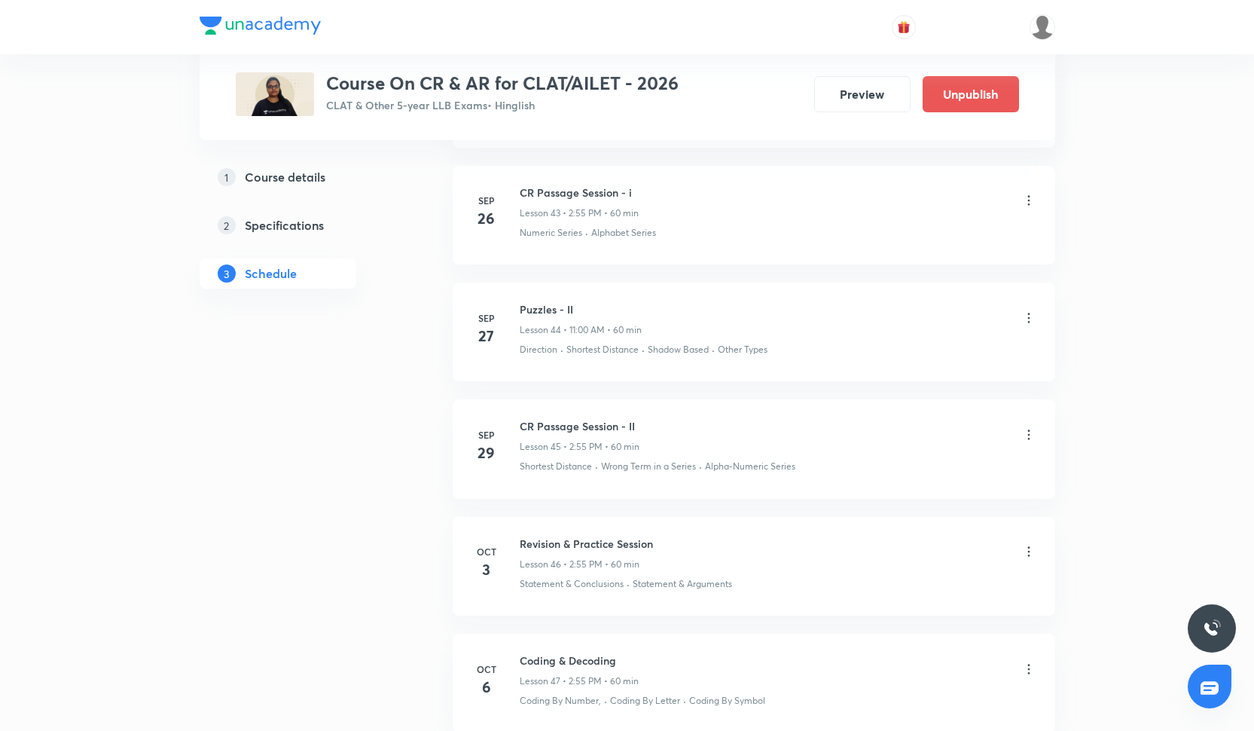
scroll to position [5919, 0]
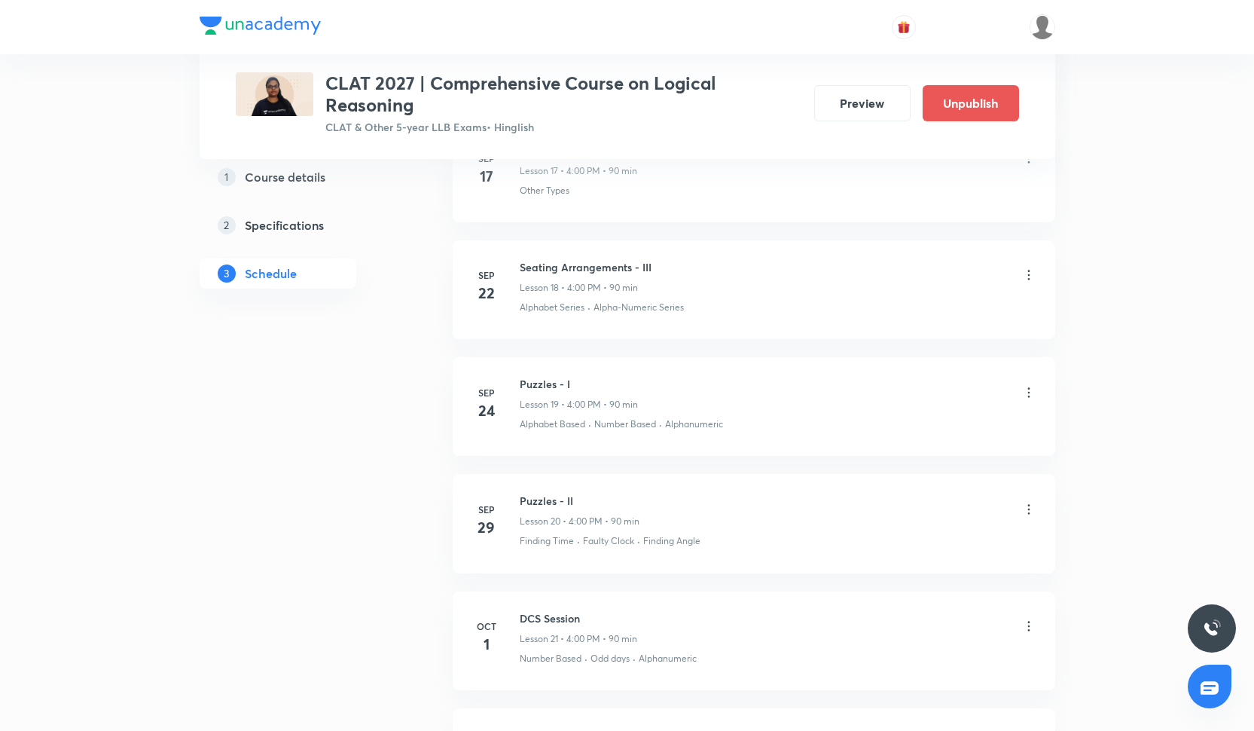
scroll to position [2990, 0]
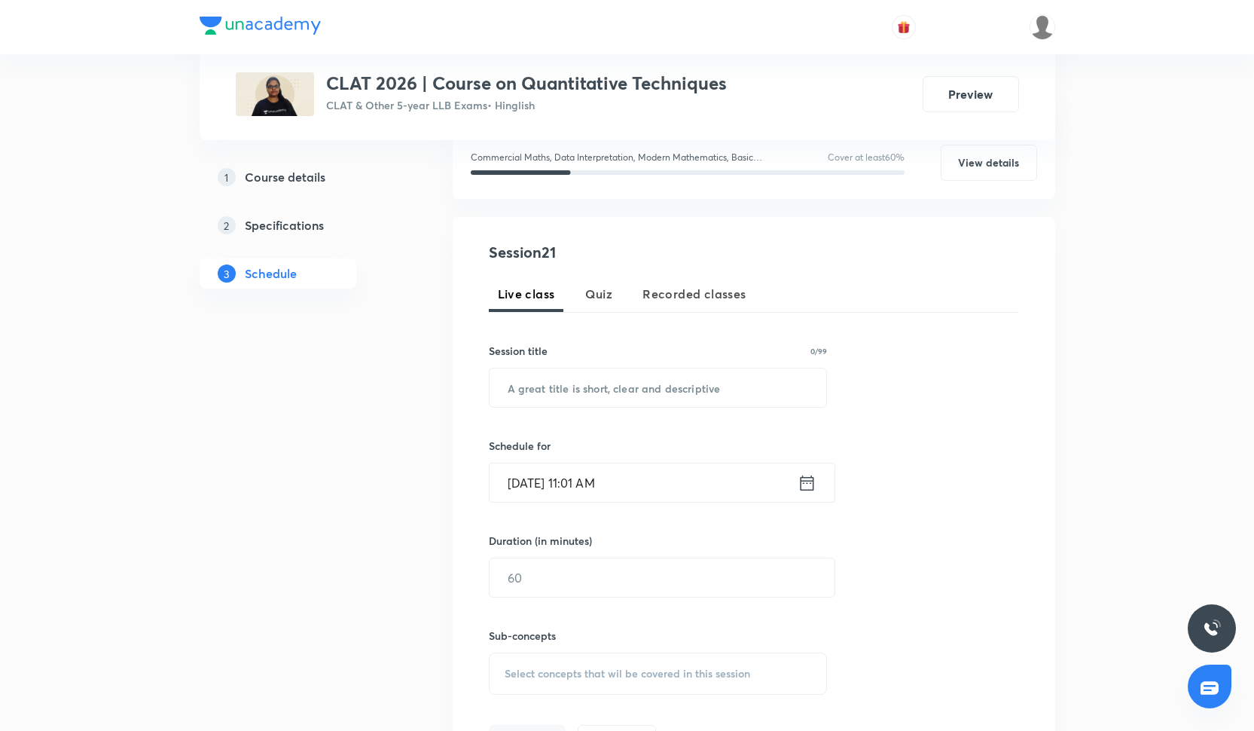
scroll to position [194, 0]
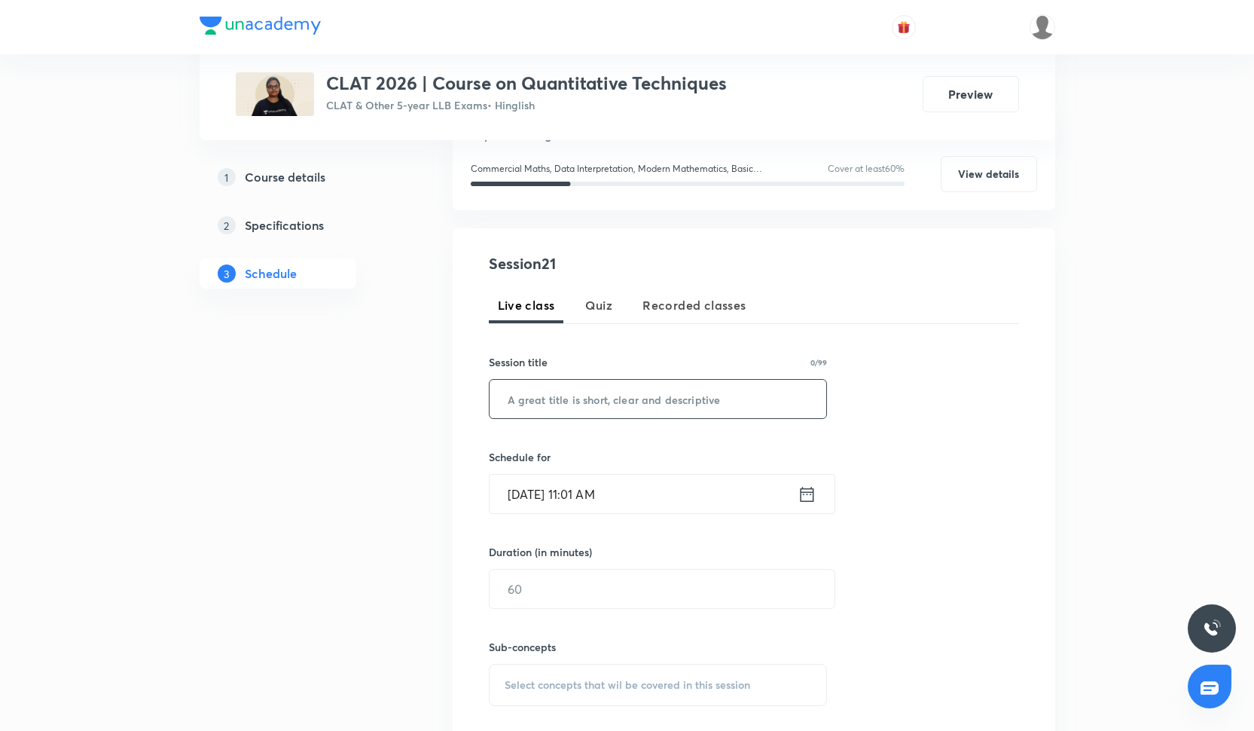
click at [569, 385] on input "text" at bounding box center [658, 399] width 337 height 38
paste input "Practice Session - I"
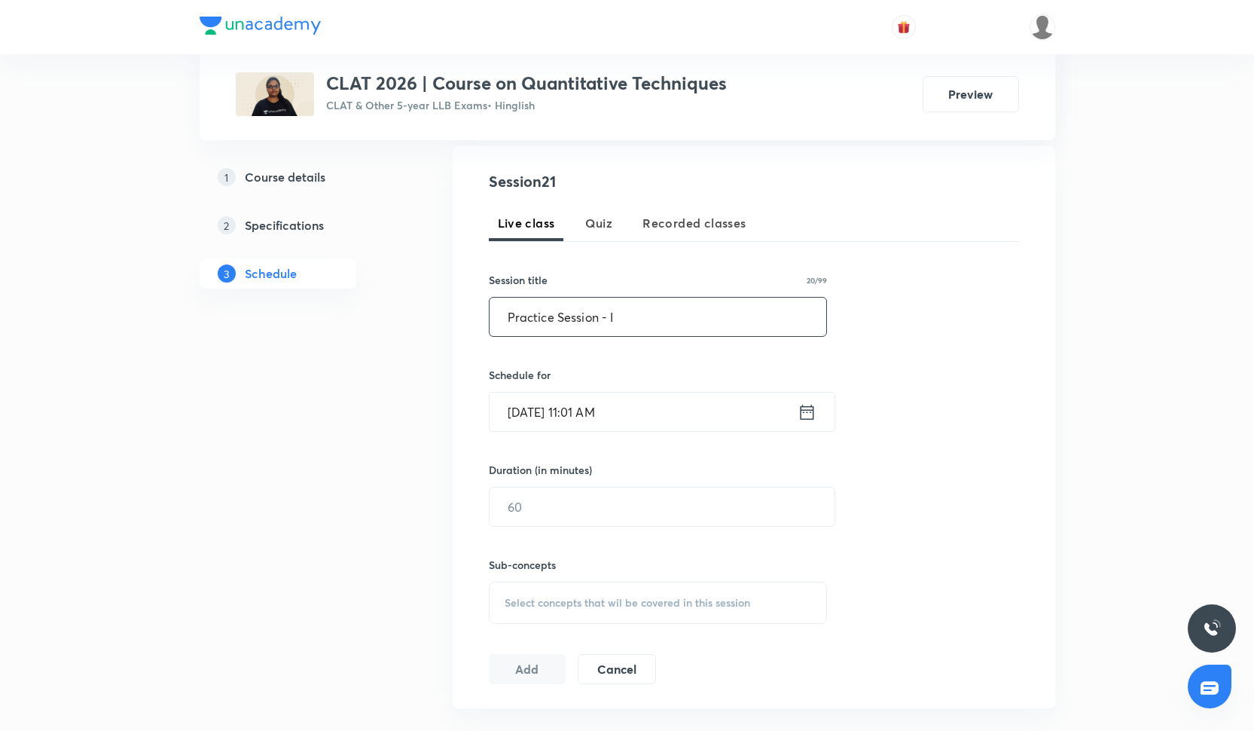
scroll to position [301, 0]
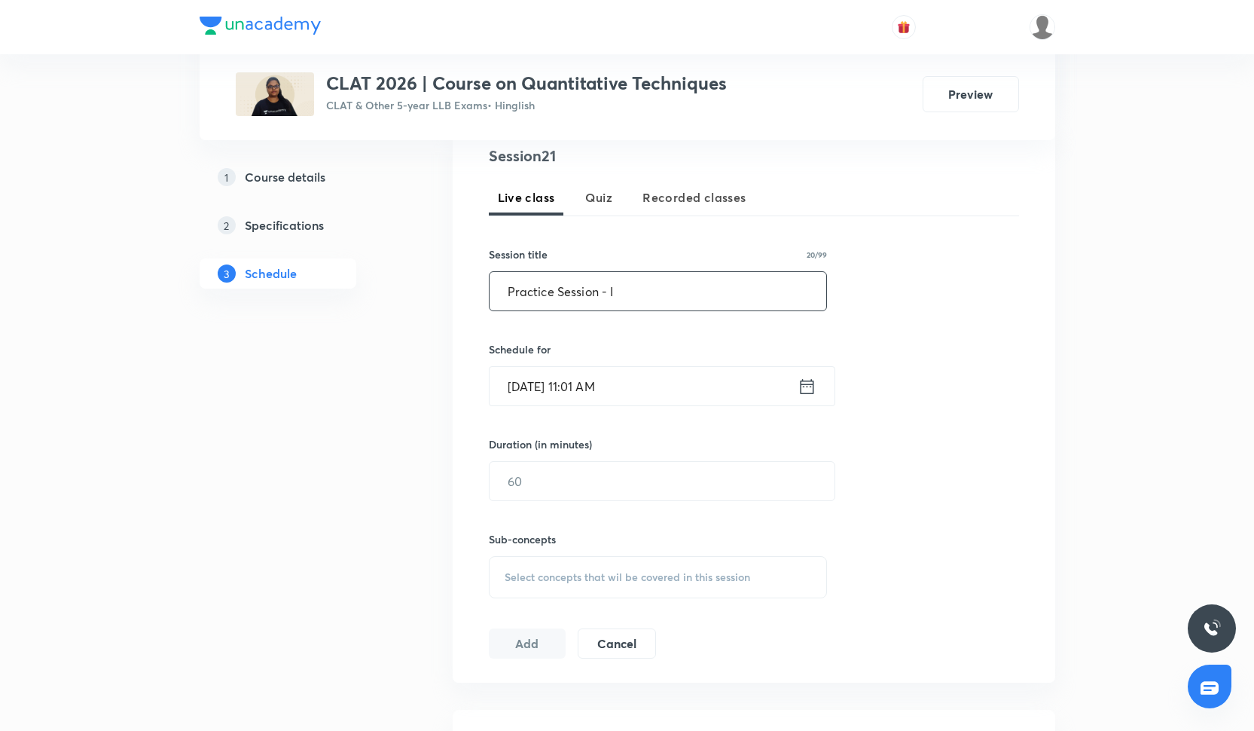
type input "Practice Session - I"
click at [553, 387] on input "Oct 6, 2025, 11:01 AM" at bounding box center [644, 386] width 308 height 38
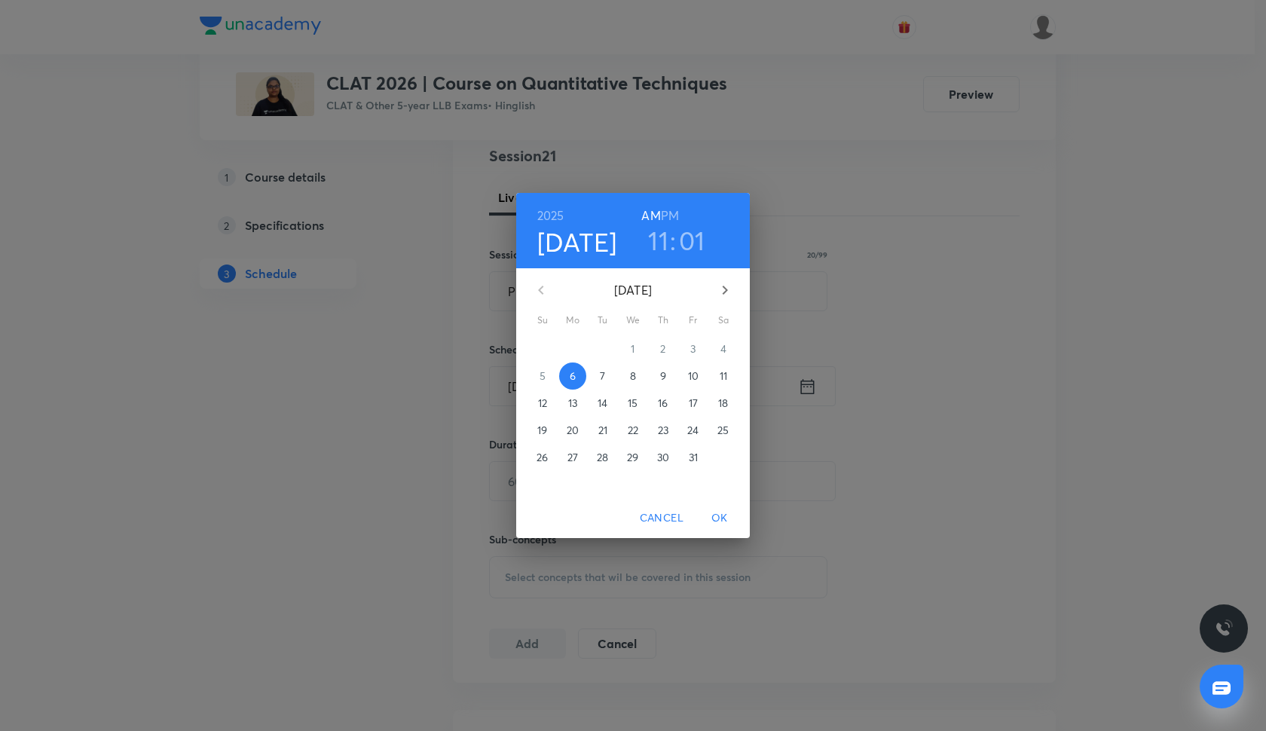
click at [667, 218] on h6 "PM" at bounding box center [670, 215] width 18 height 21
click at [663, 240] on h3 "11" at bounding box center [658, 240] width 20 height 32
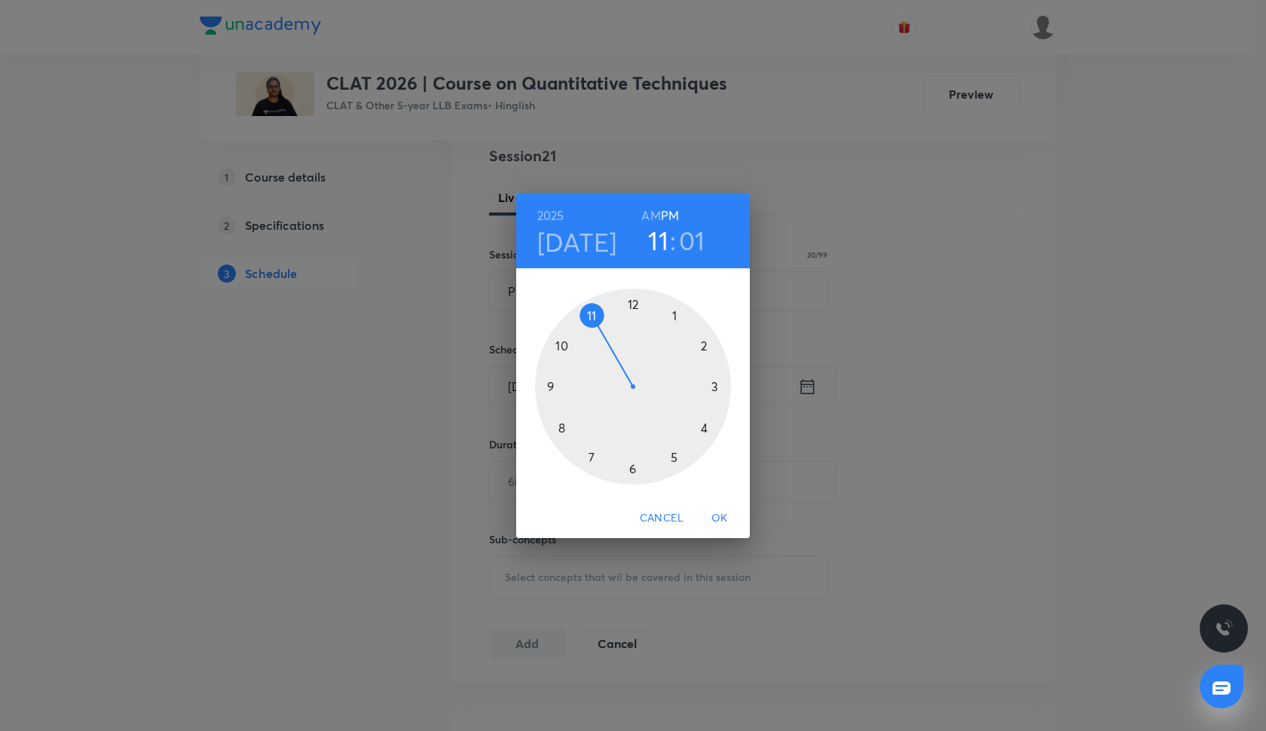
click at [673, 456] on div at bounding box center [633, 387] width 196 height 196
click at [625, 469] on div at bounding box center [633, 387] width 196 height 196
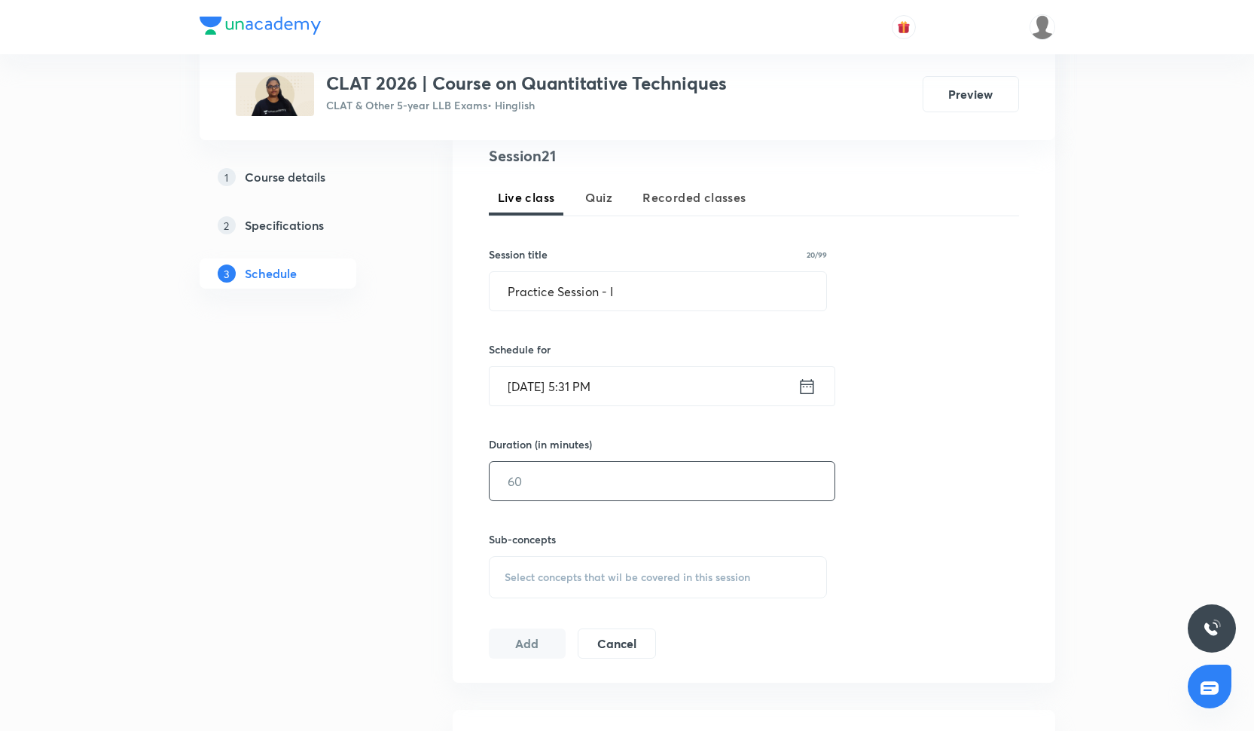
click at [594, 478] on input "text" at bounding box center [662, 481] width 345 height 38
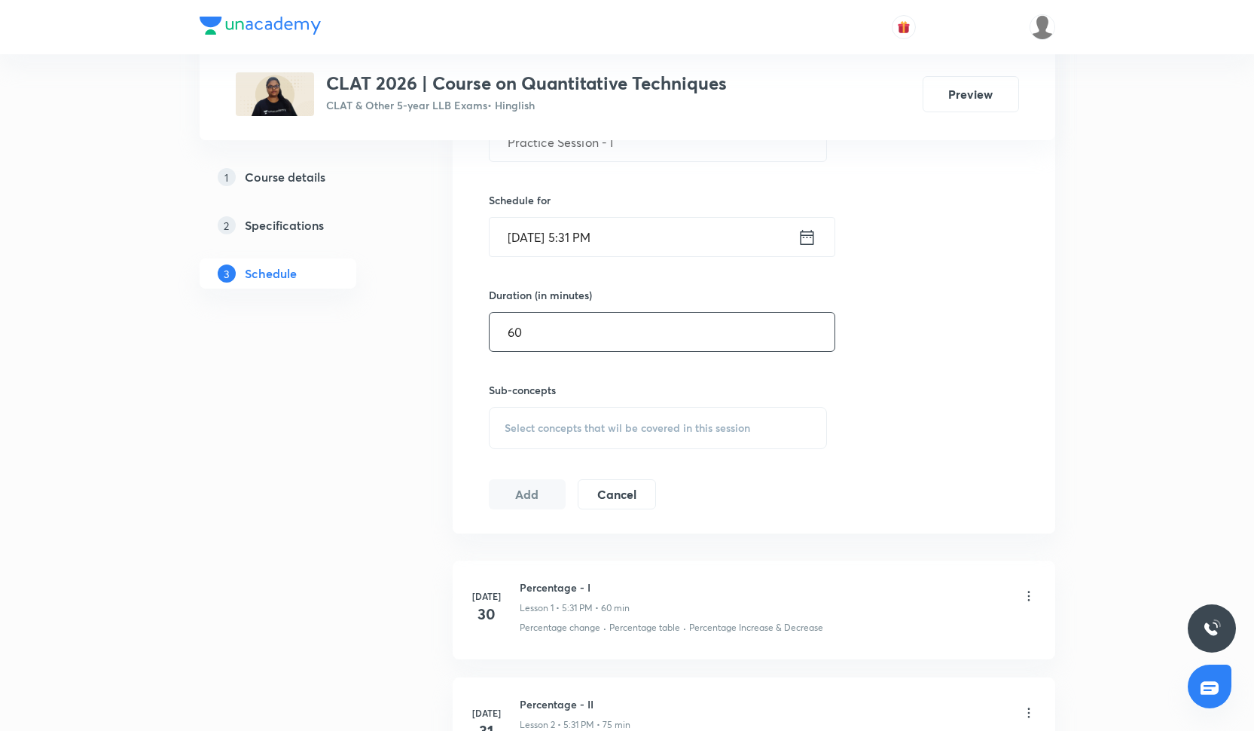
type input "60"
click at [634, 432] on span "Select concepts that wil be covered in this session" at bounding box center [628, 428] width 246 height 12
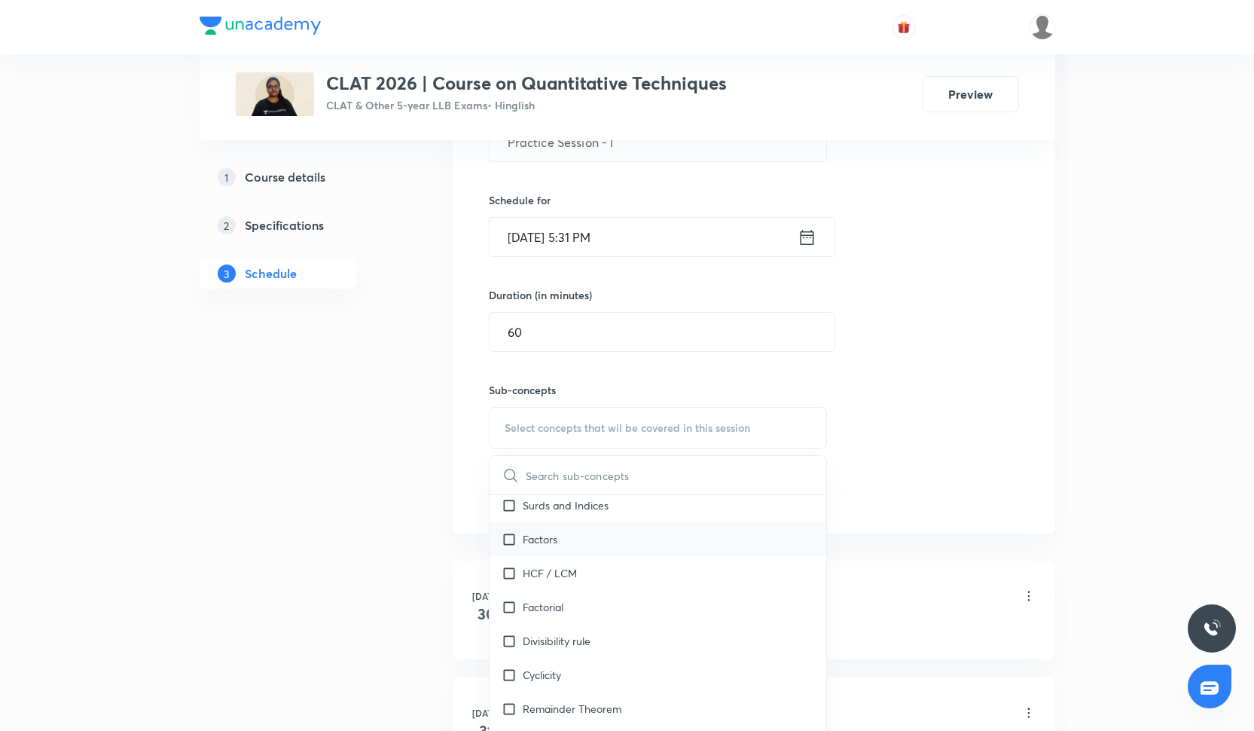
scroll to position [2111, 0]
click at [640, 649] on div "Divisibility rule" at bounding box center [658, 636] width 337 height 34
checkbox input "true"
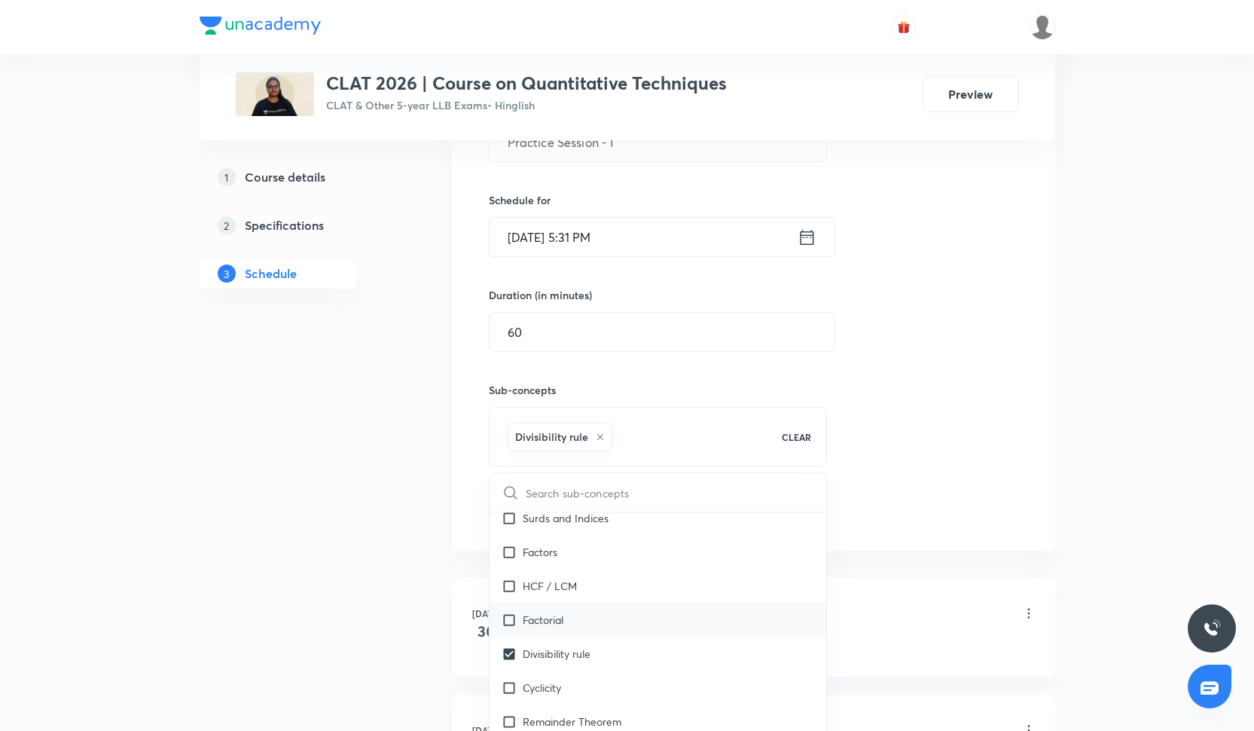
click at [640, 605] on div "Factorial" at bounding box center [658, 620] width 337 height 34
checkbox input "true"
click at [648, 567] on div "Factors" at bounding box center [658, 552] width 337 height 34
checkbox input "true"
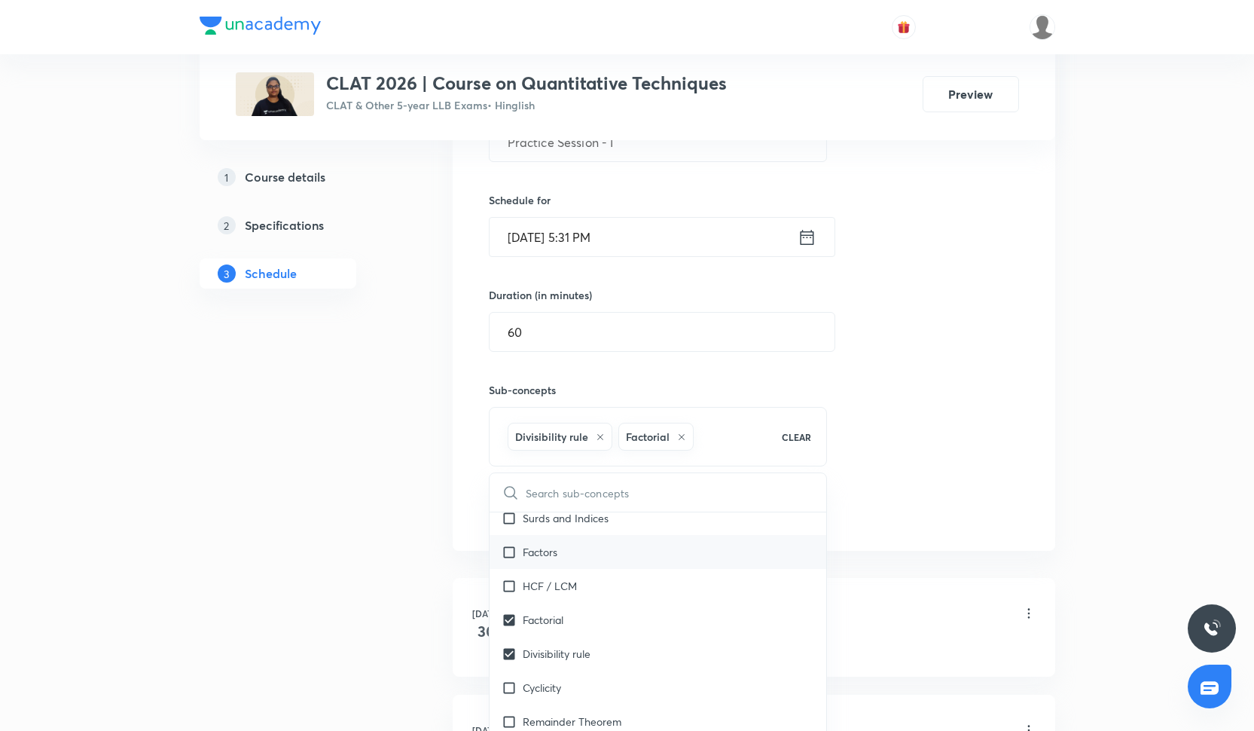
checkbox input "true"
click at [648, 541] on input "text" at bounding box center [676, 526] width 301 height 38
click at [649, 557] on div "Surds and Indices" at bounding box center [658, 552] width 337 height 34
checkbox input "true"
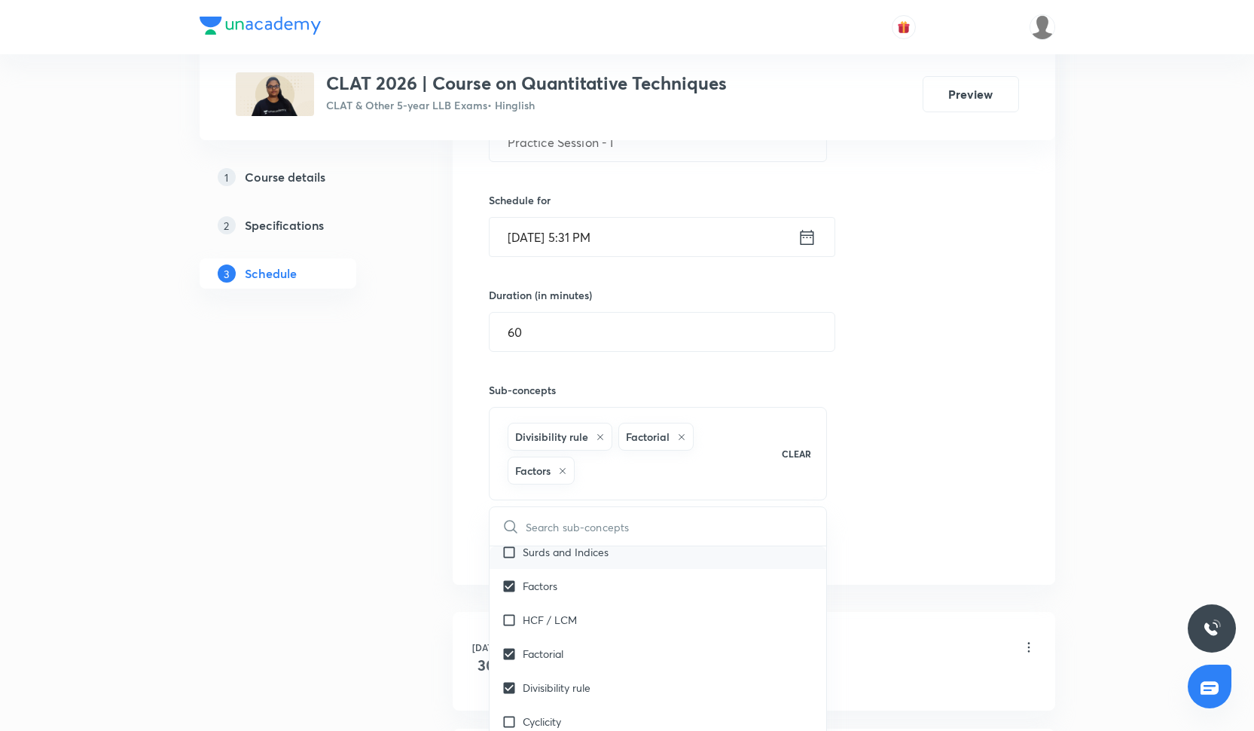
checkbox input "true"
click at [942, 445] on div "Session 21 Live class Quiz Recorded classes Session title 20/99 Practice Sessio…" at bounding box center [754, 277] width 530 height 565
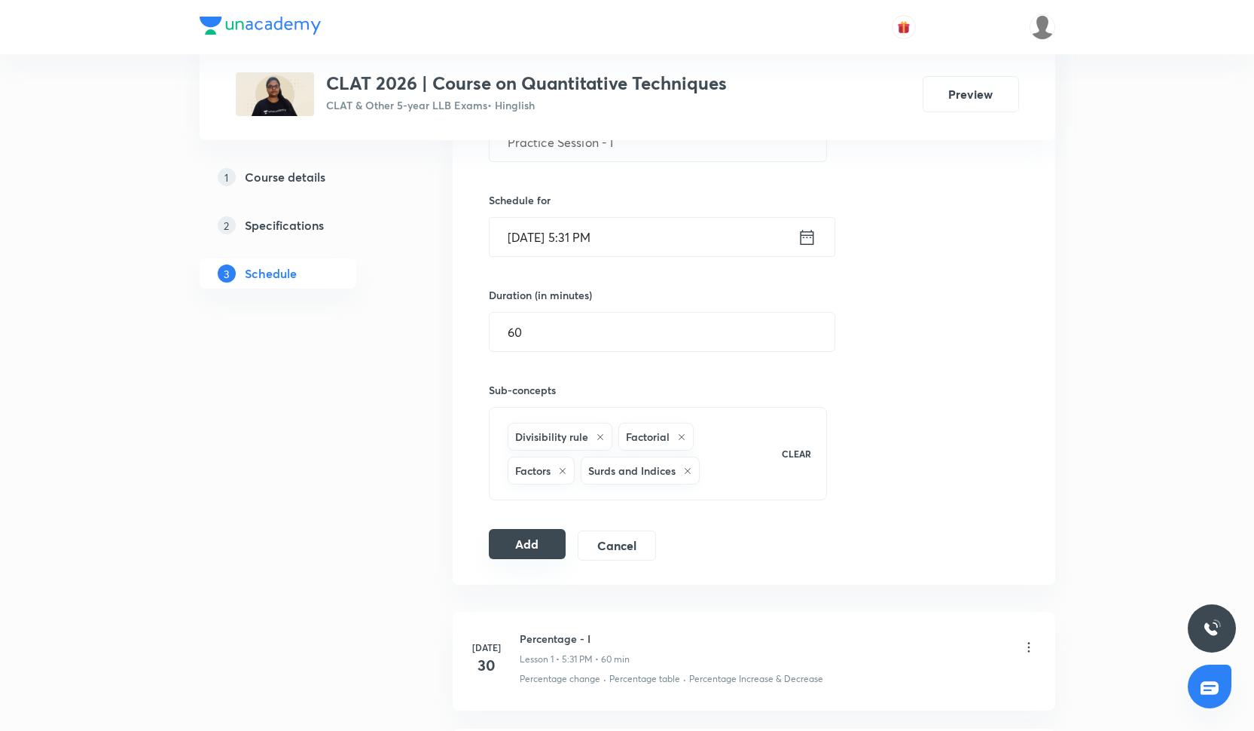
click at [559, 539] on button "Add" at bounding box center [528, 544] width 78 height 30
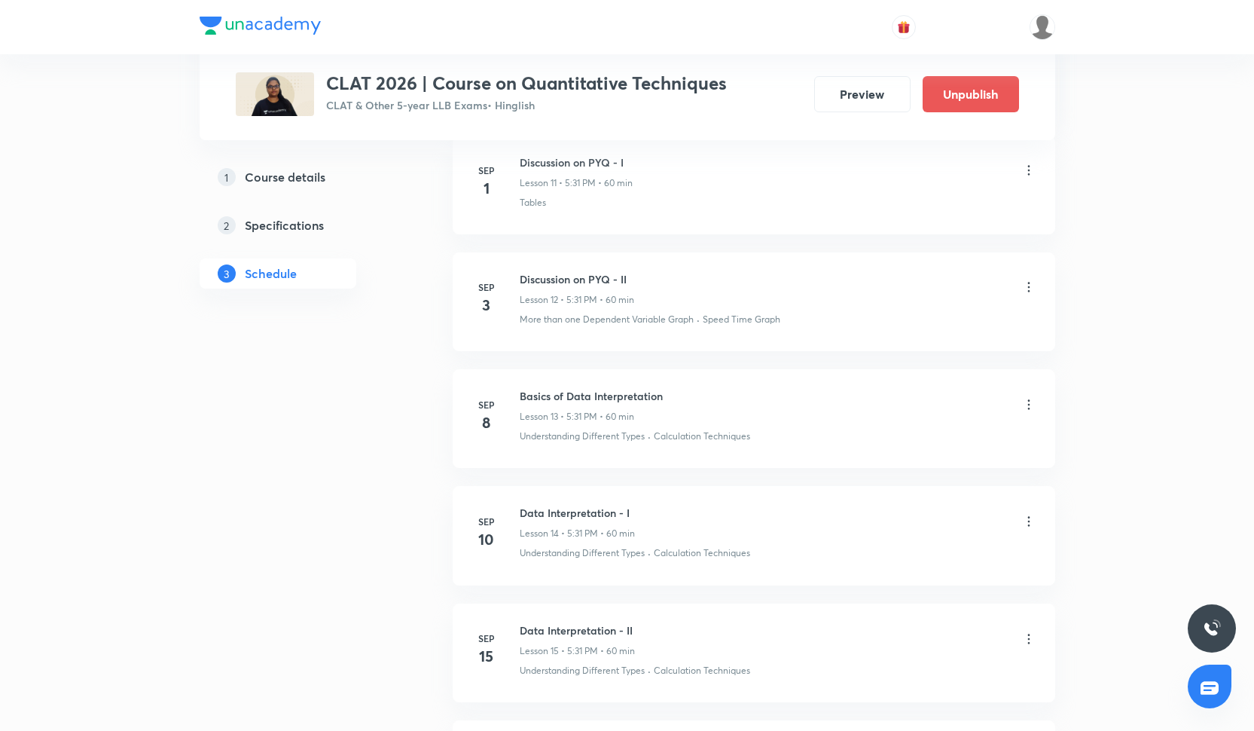
scroll to position [2856, 0]
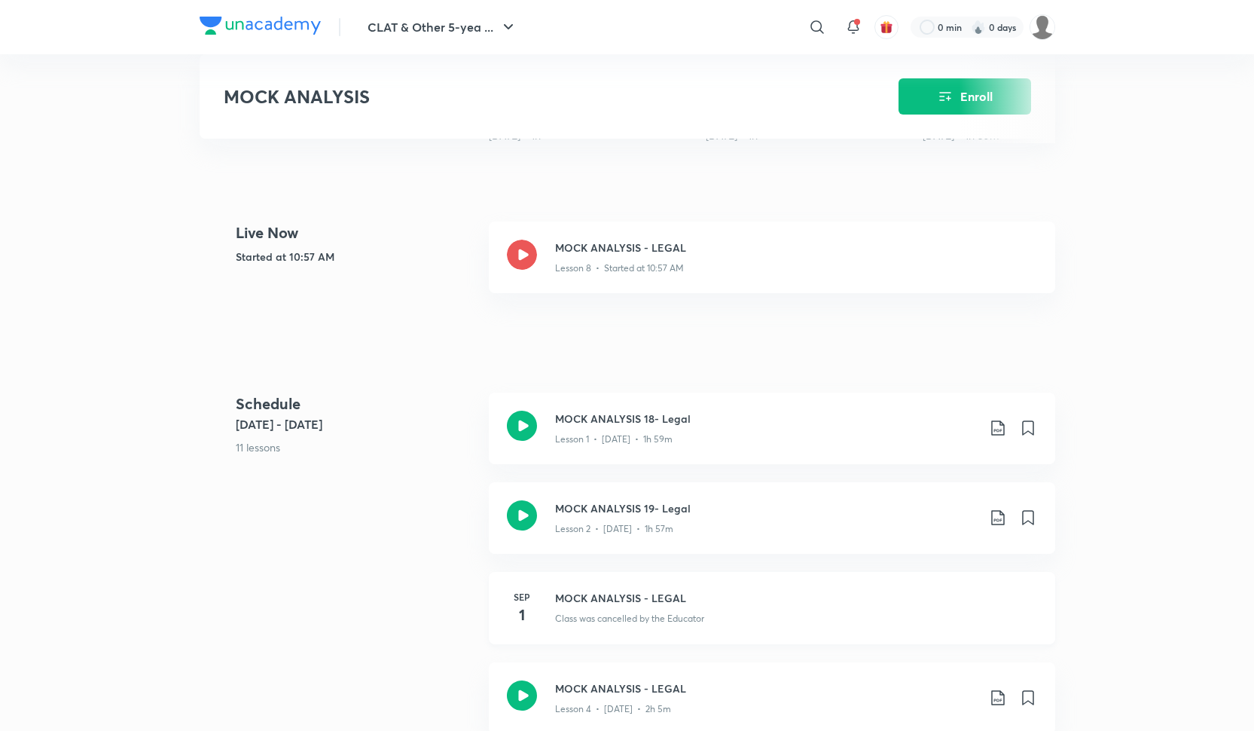
scroll to position [527, 0]
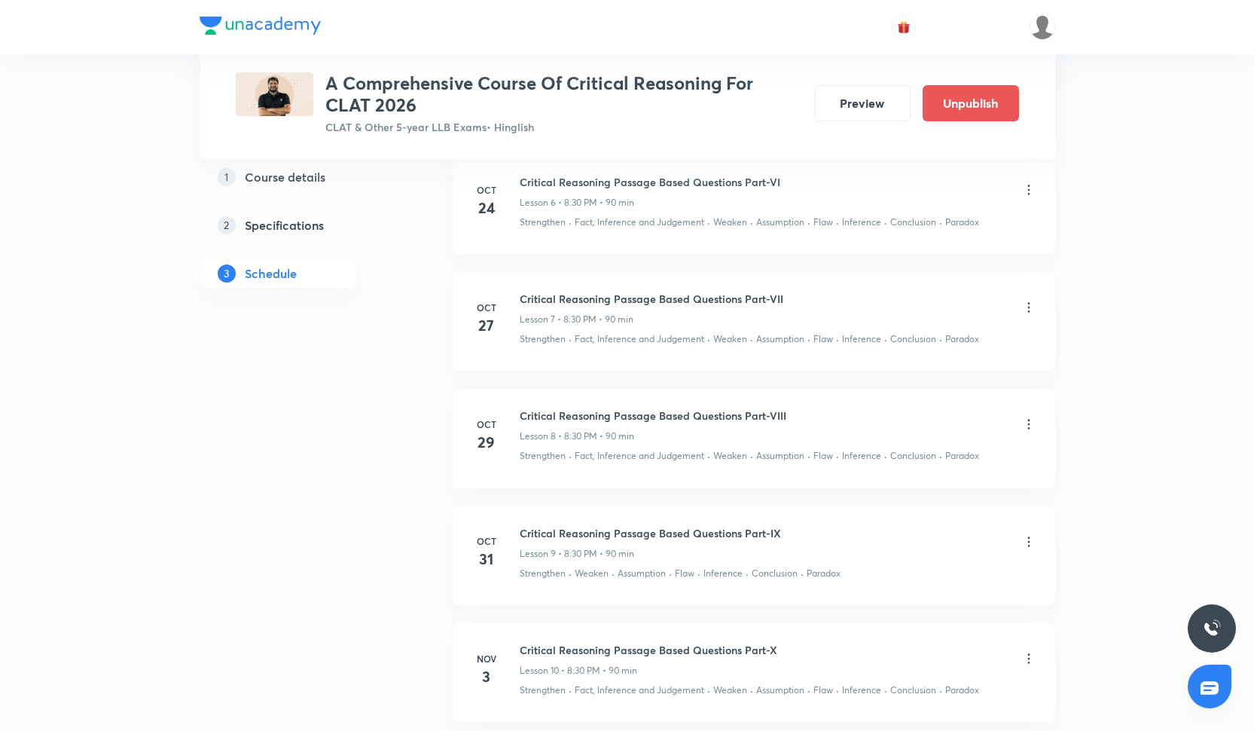
scroll to position [1474, 0]
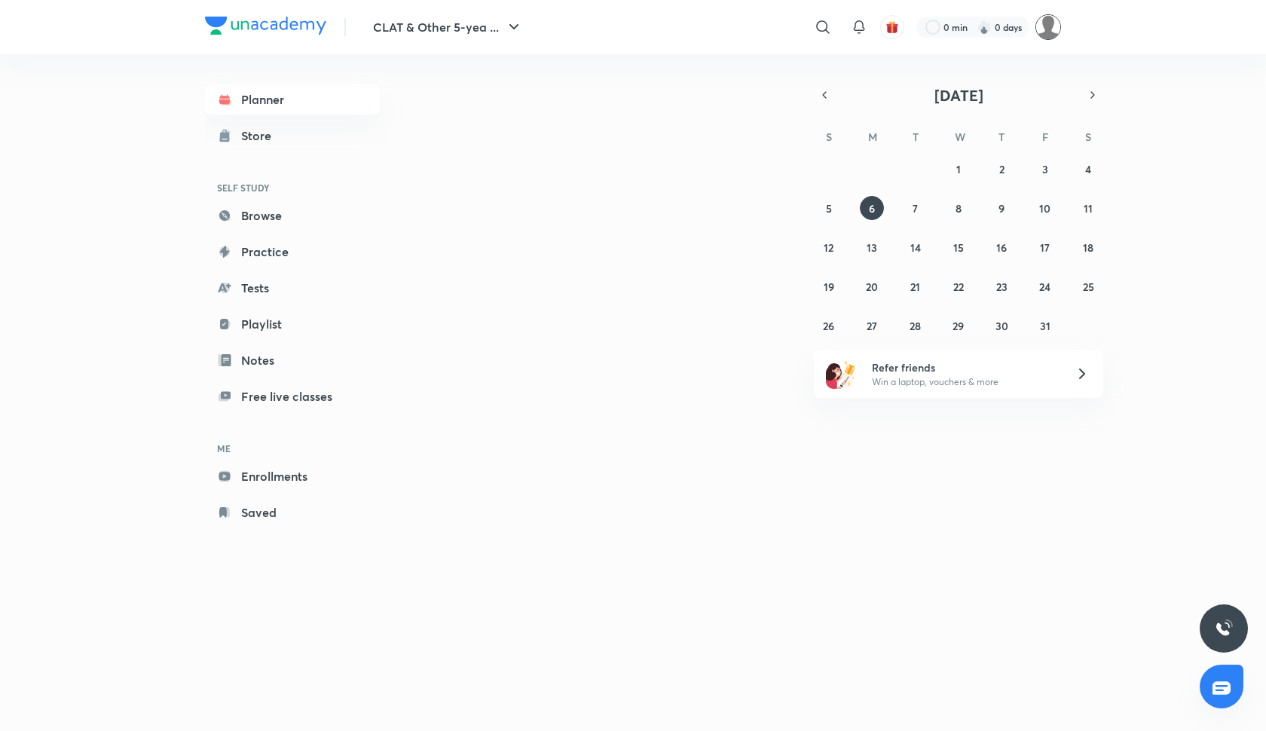
click at [1047, 22] on img at bounding box center [1048, 27] width 26 height 26
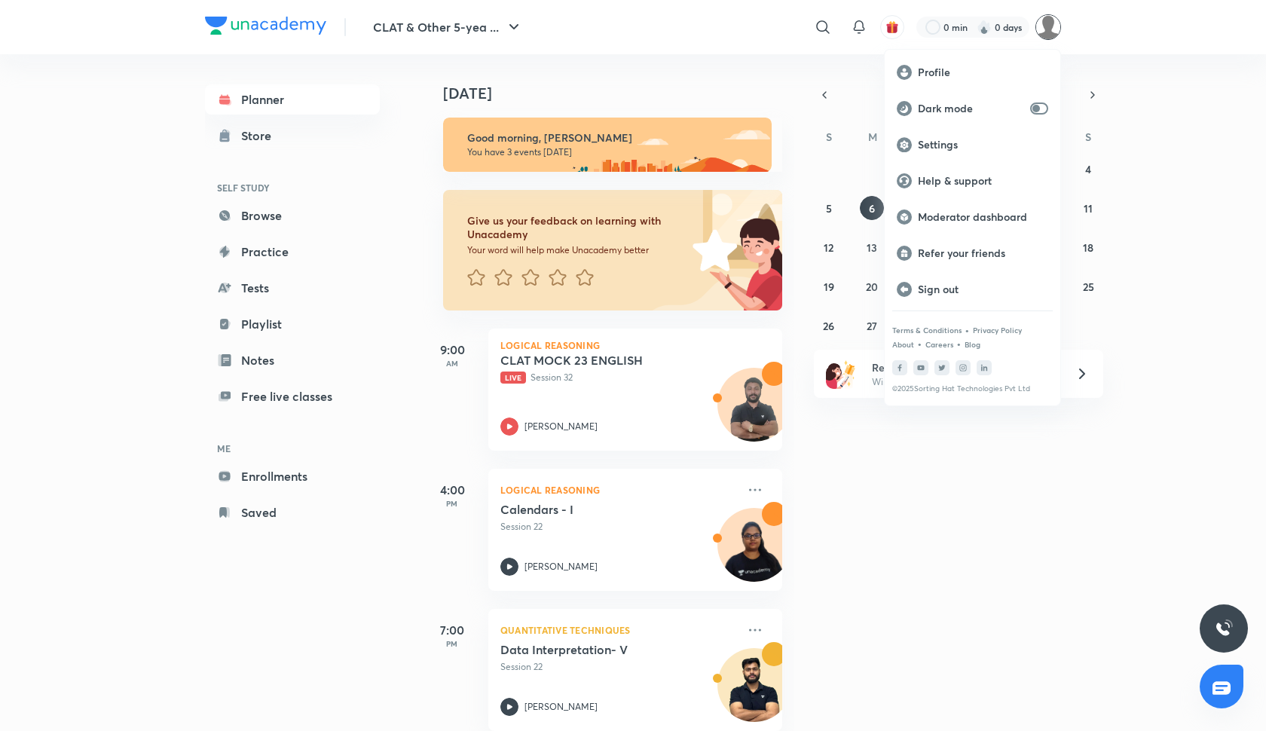
click at [1064, 26] on div at bounding box center [633, 365] width 1266 height 731
click at [1056, 26] on img at bounding box center [1048, 27] width 26 height 26
click at [953, 213] on p "Moderator dashboard" at bounding box center [983, 217] width 130 height 14
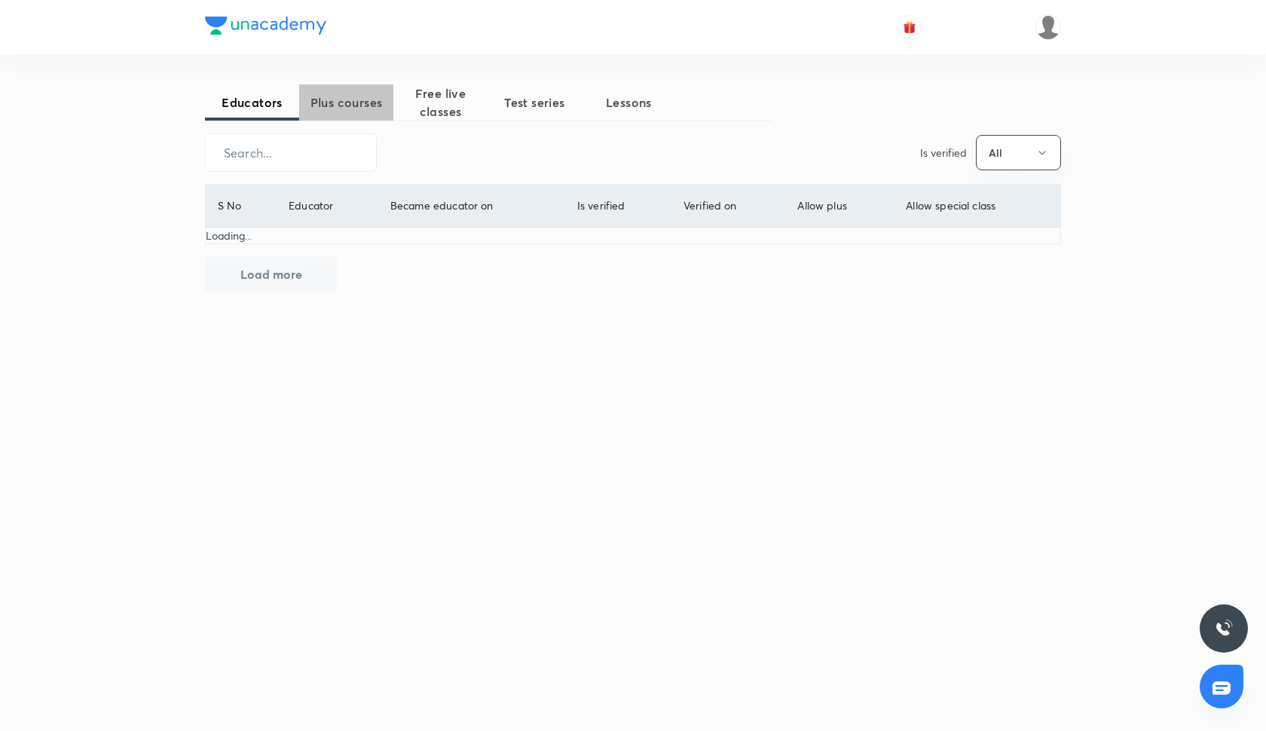
click at [365, 110] on span "Plus courses" at bounding box center [346, 102] width 94 height 18
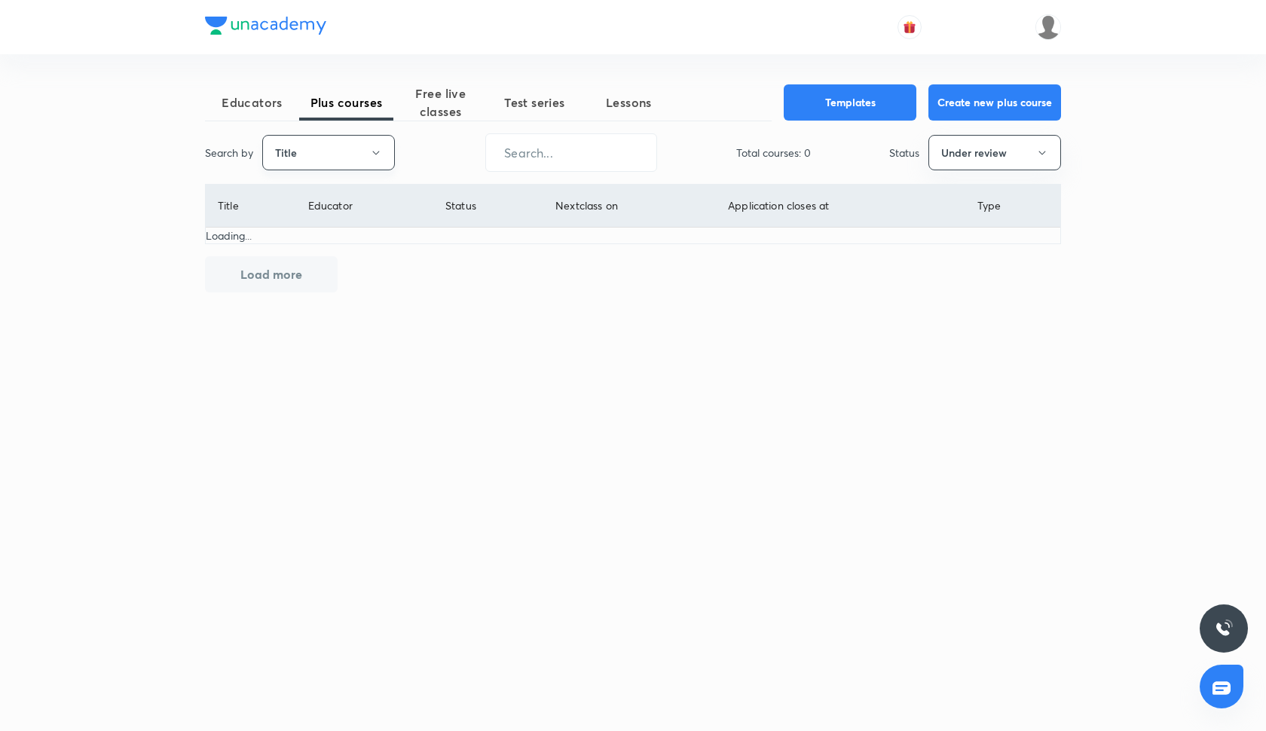
click at [344, 154] on button "Title" at bounding box center [328, 152] width 133 height 35
click at [316, 231] on span "Username" at bounding box center [328, 226] width 113 height 16
click at [572, 160] on input "text" at bounding box center [571, 152] width 170 height 38
paste input "aakash.richhariya07-8966"
type input "aakash.richhariya07-8966"
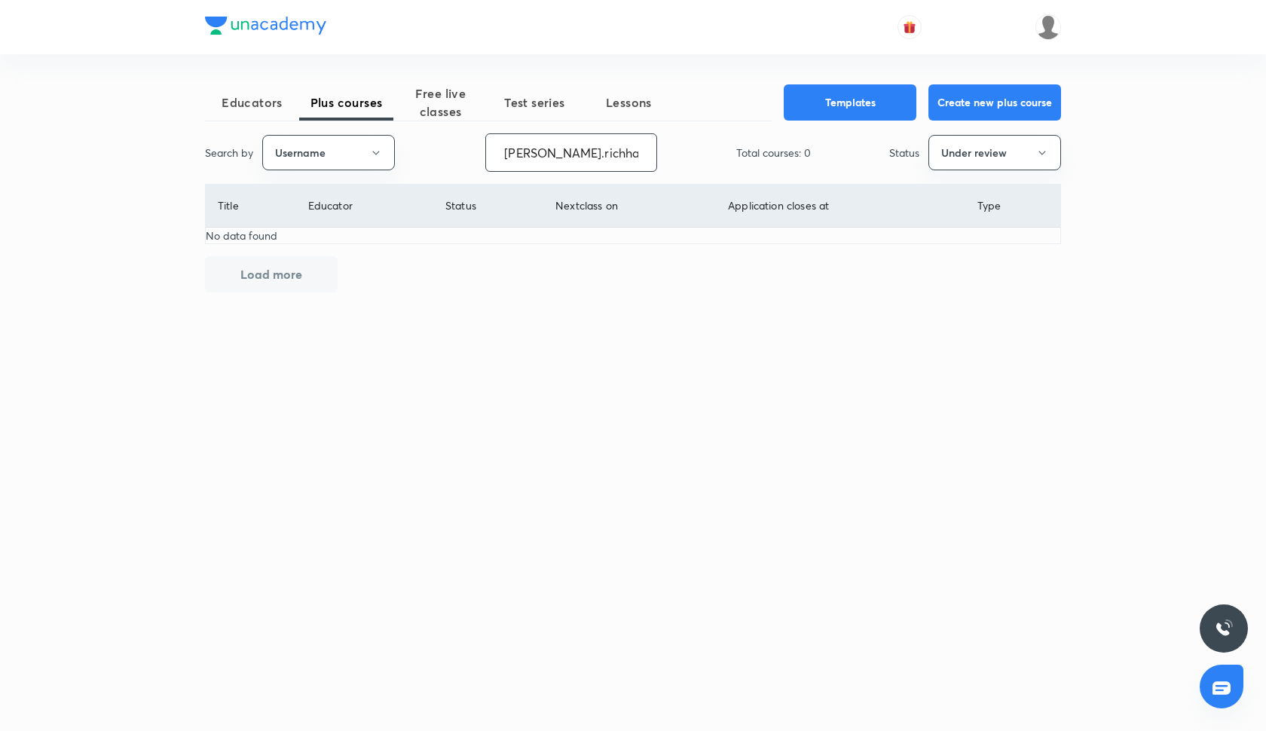
click at [979, 171] on div "Search by Username aakash.richhariya07-8966 ​ Total courses: 0 Status Under rev…" at bounding box center [633, 152] width 856 height 38
click at [976, 156] on button "Under review" at bounding box center [994, 152] width 133 height 35
click at [974, 271] on li "Live" at bounding box center [994, 282] width 131 height 28
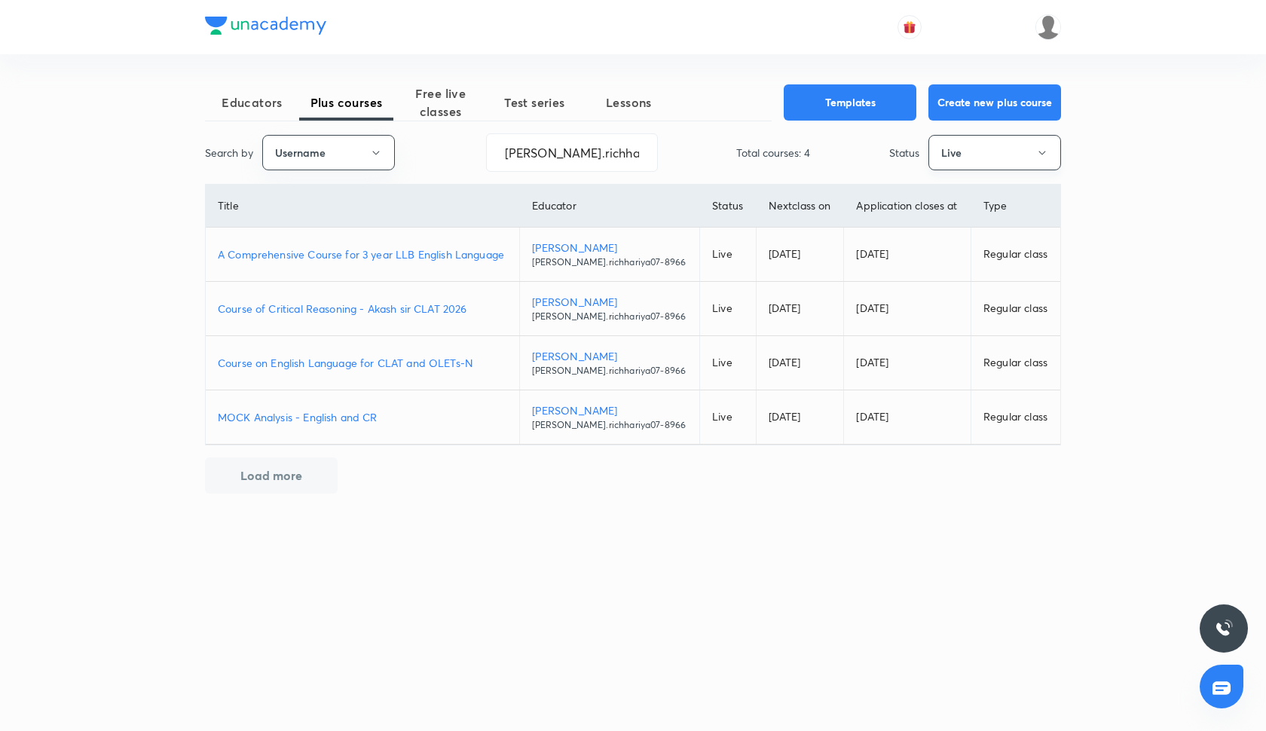
click at [996, 154] on button "Live" at bounding box center [994, 152] width 133 height 35
click at [963, 206] on li "All" at bounding box center [994, 199] width 131 height 28
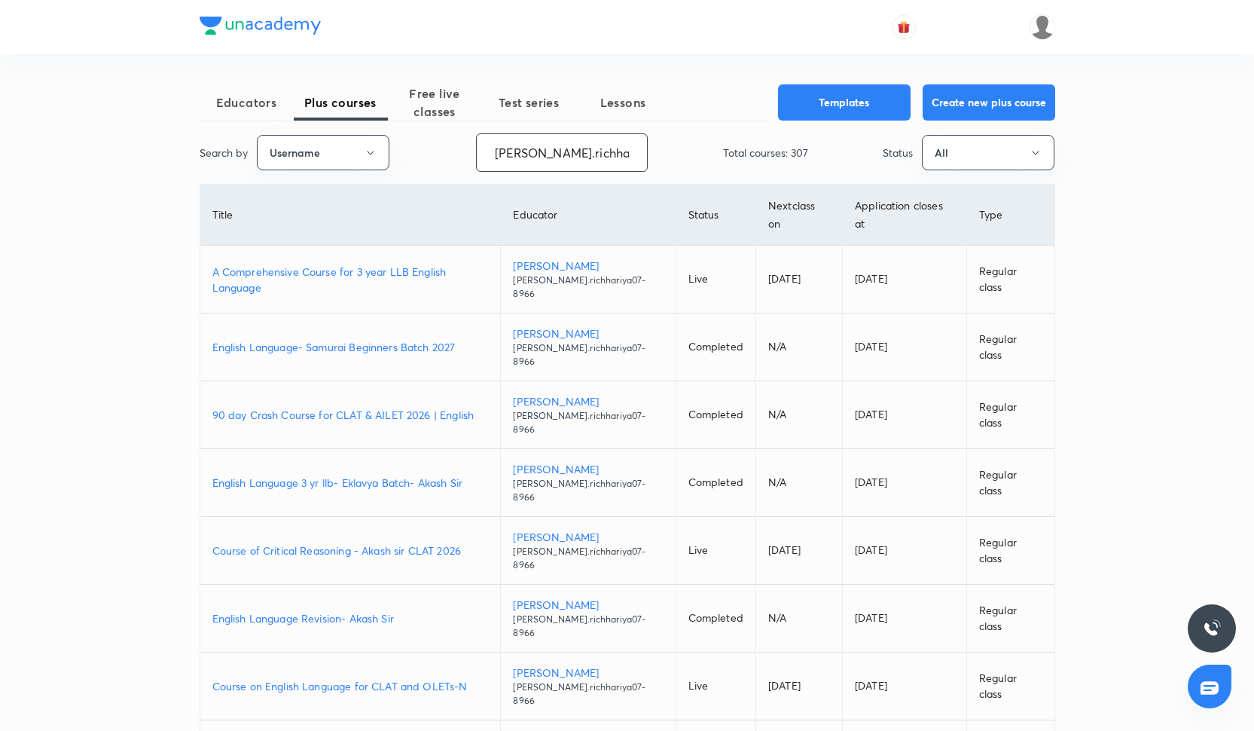
click at [615, 145] on input "aakash.richhariya07-8966" at bounding box center [562, 152] width 170 height 38
click at [615, 147] on input "aakash.richhariya07-8966" at bounding box center [562, 152] width 170 height 38
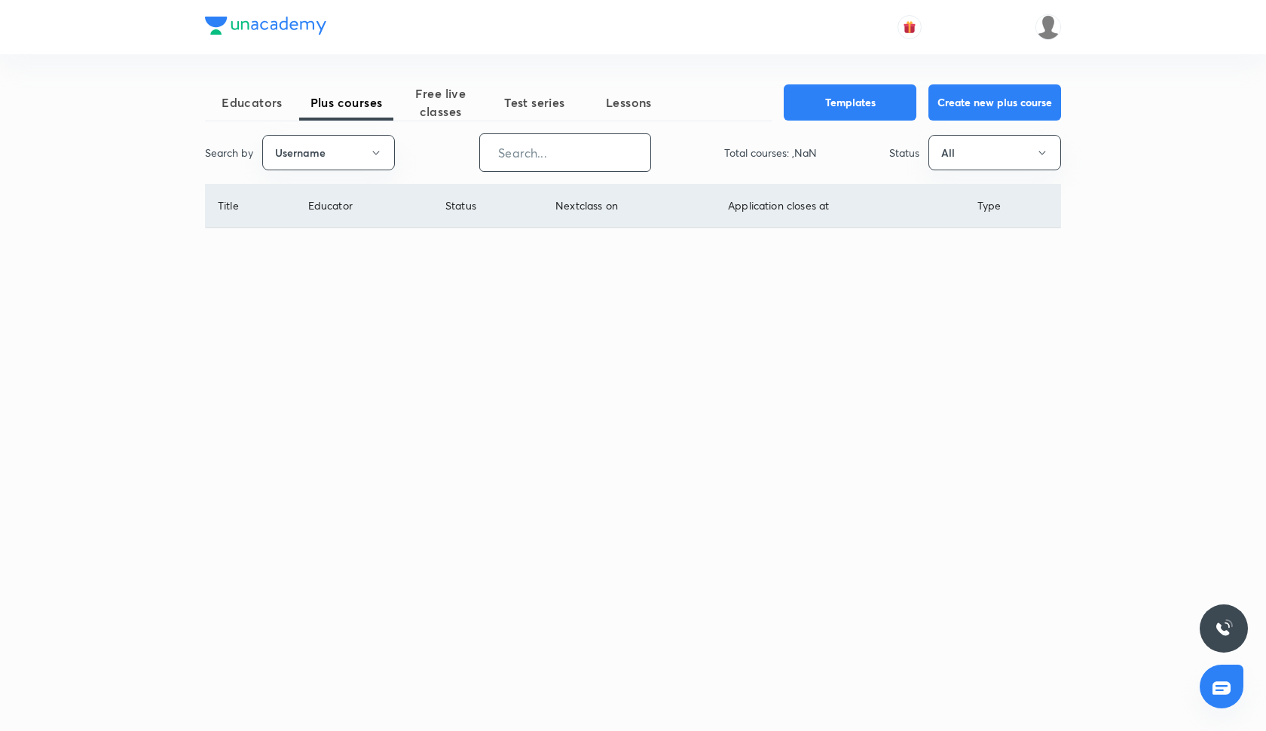
paste input "ShikhaPuri-21"
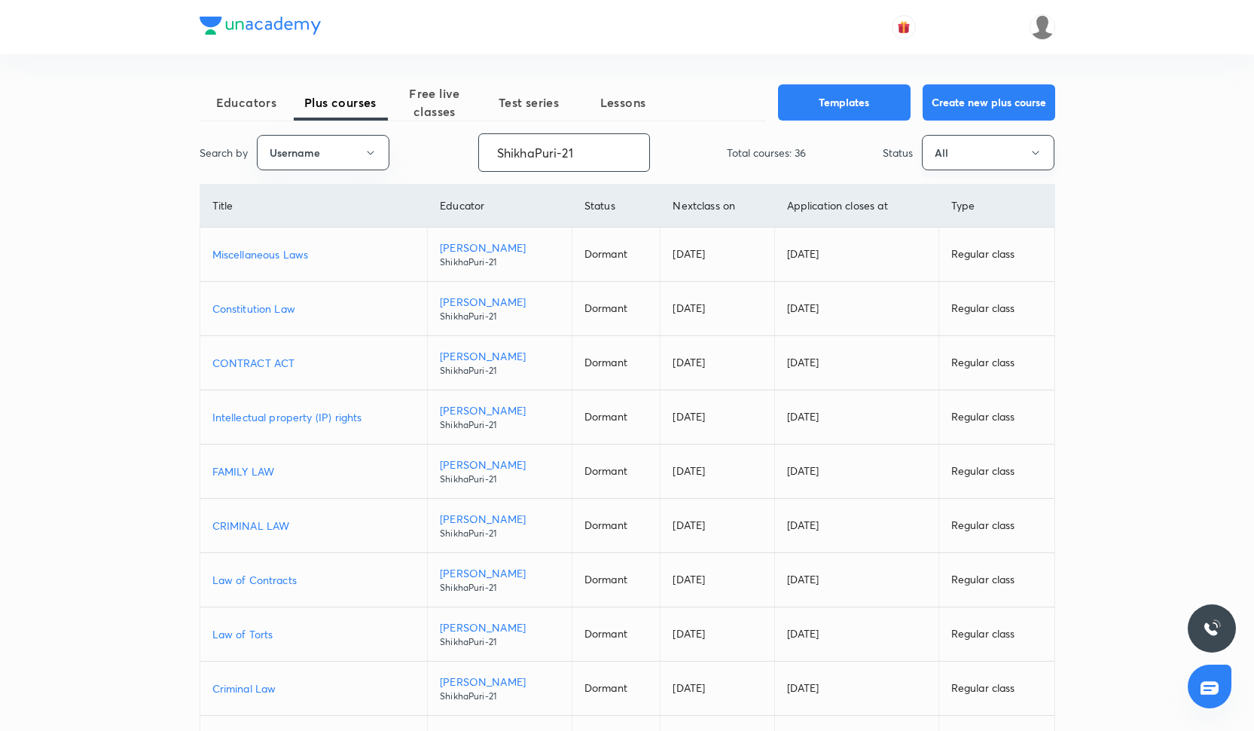
type input "ShikhaPuri-21"
click at [961, 164] on button "All" at bounding box center [988, 152] width 133 height 35
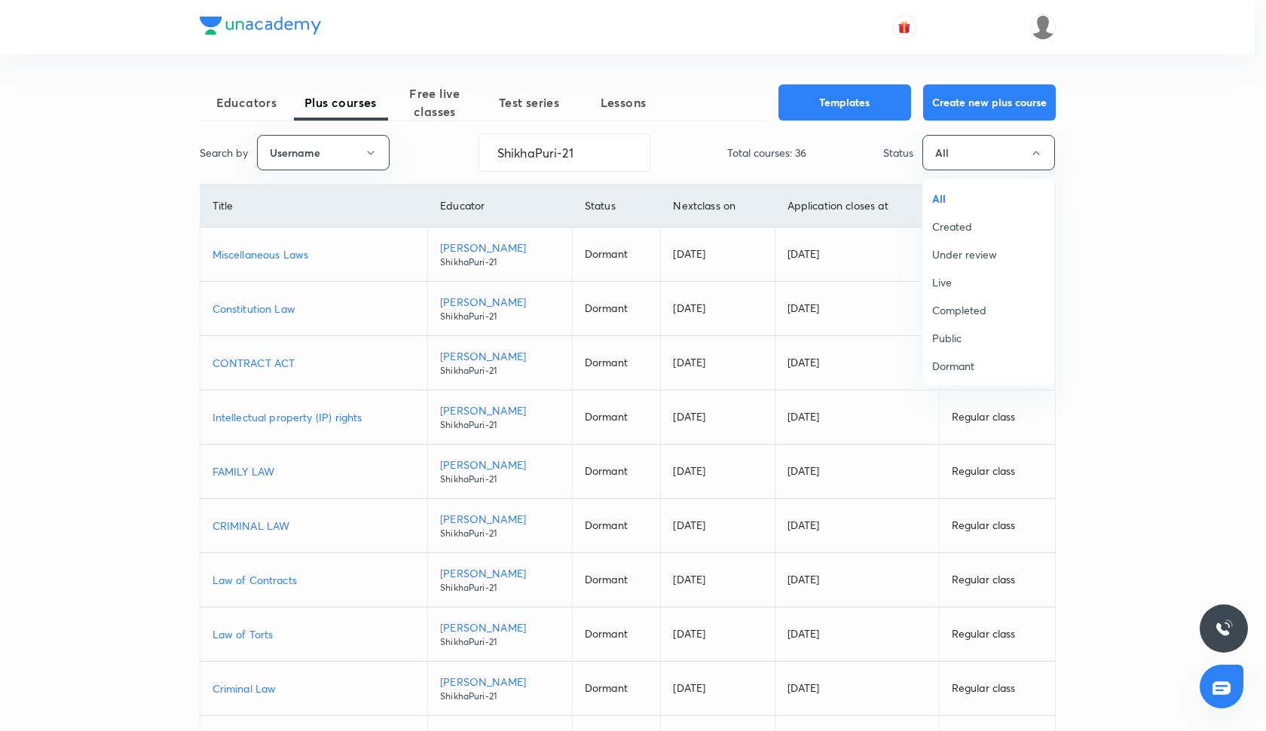
click at [969, 260] on span "Under review" at bounding box center [988, 254] width 113 height 16
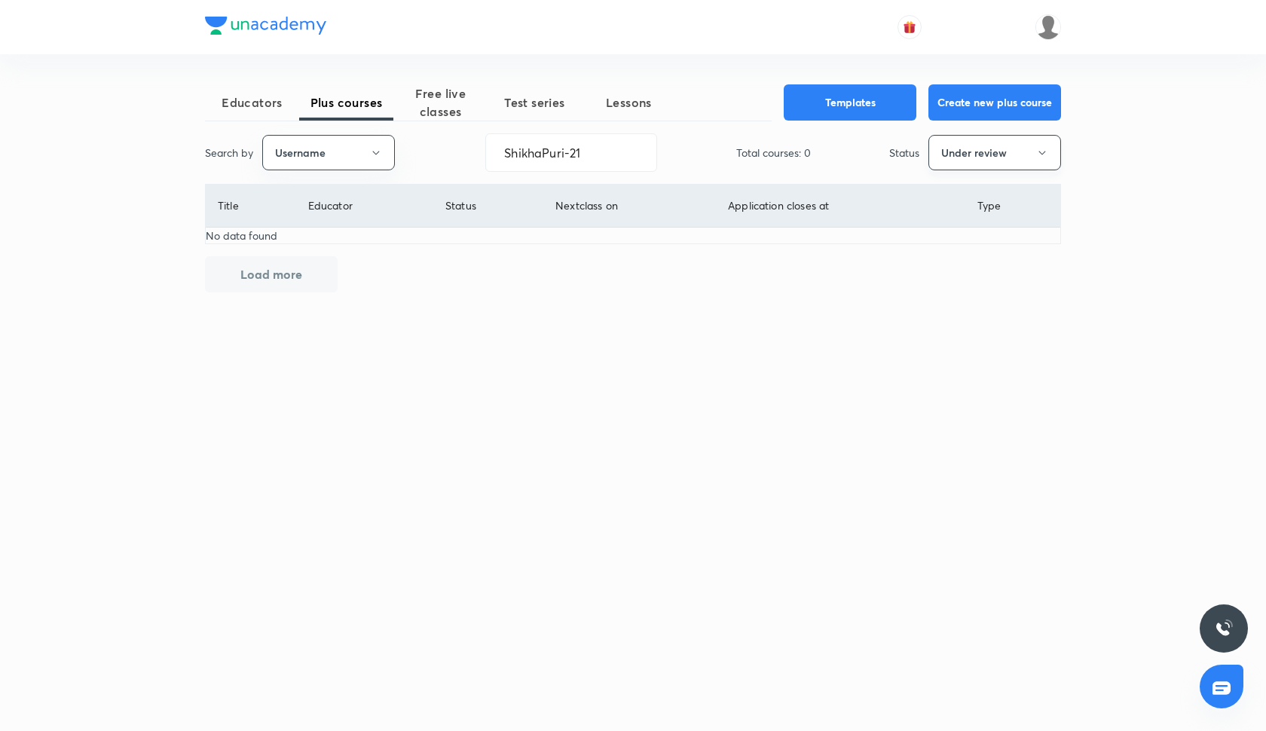
click at [986, 156] on button "Under review" at bounding box center [994, 152] width 133 height 35
click at [966, 280] on span "Live" at bounding box center [994, 282] width 113 height 16
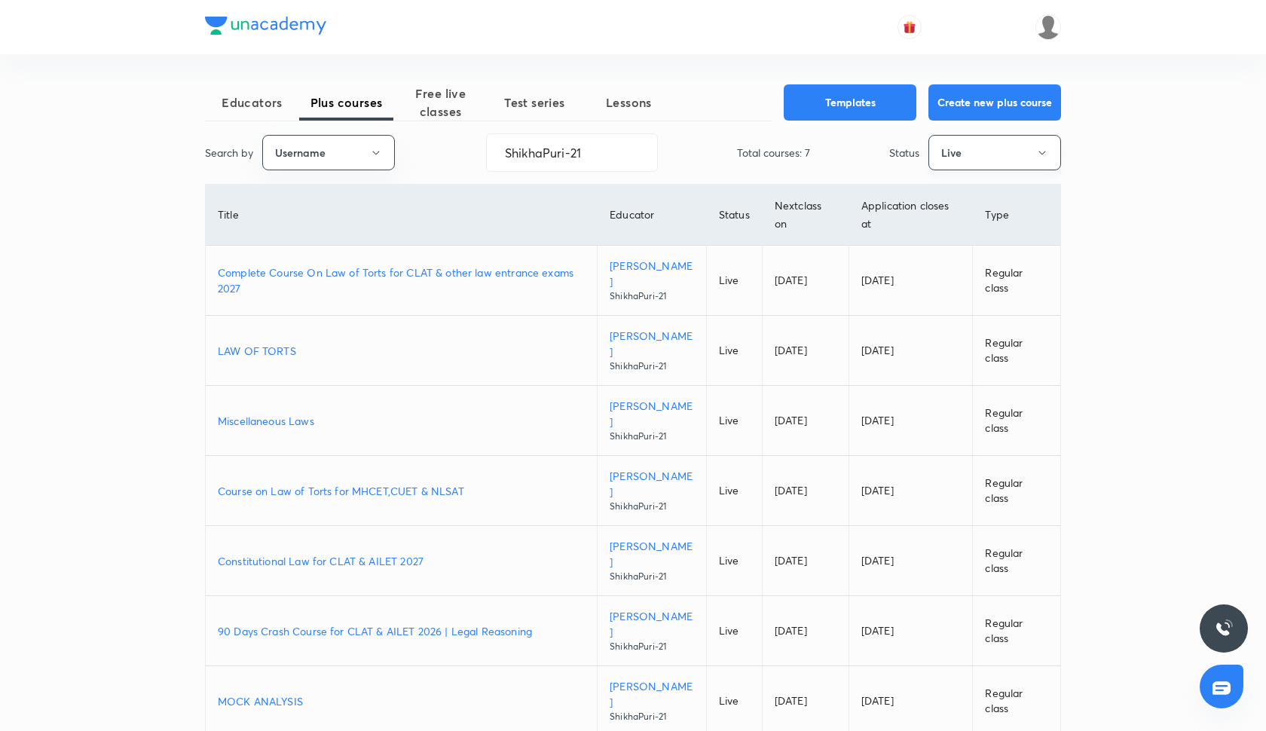
click at [965, 149] on button "Live" at bounding box center [994, 152] width 133 height 35
click at [950, 365] on span "Dormant" at bounding box center [994, 366] width 113 height 16
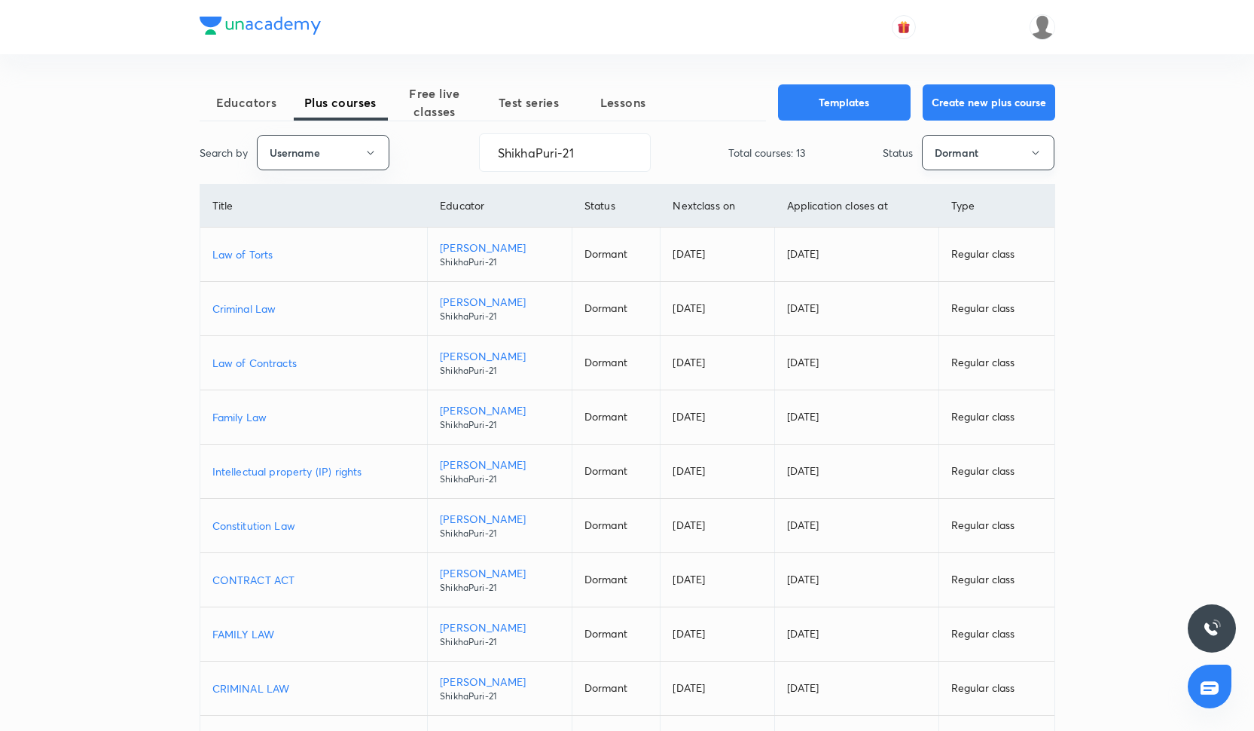
click at [979, 163] on button "Dormant" at bounding box center [988, 152] width 133 height 35
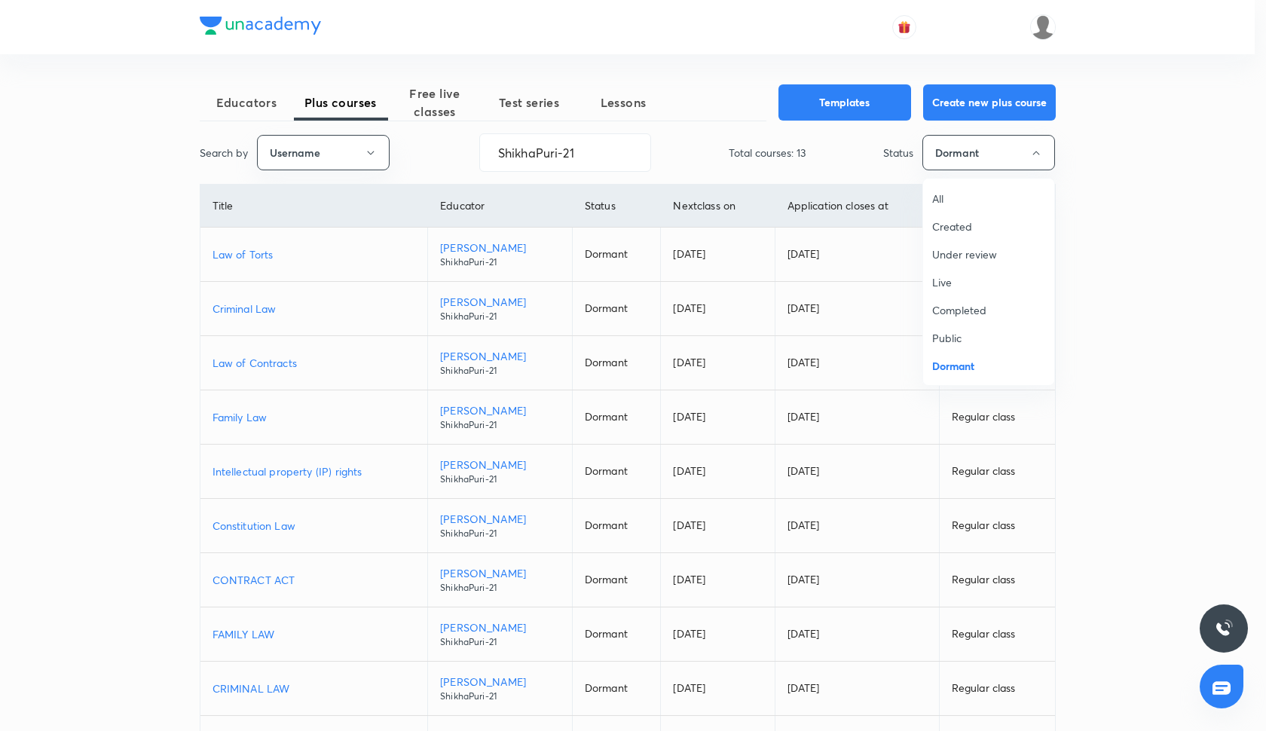
click at [951, 258] on span "Under review" at bounding box center [988, 254] width 113 height 16
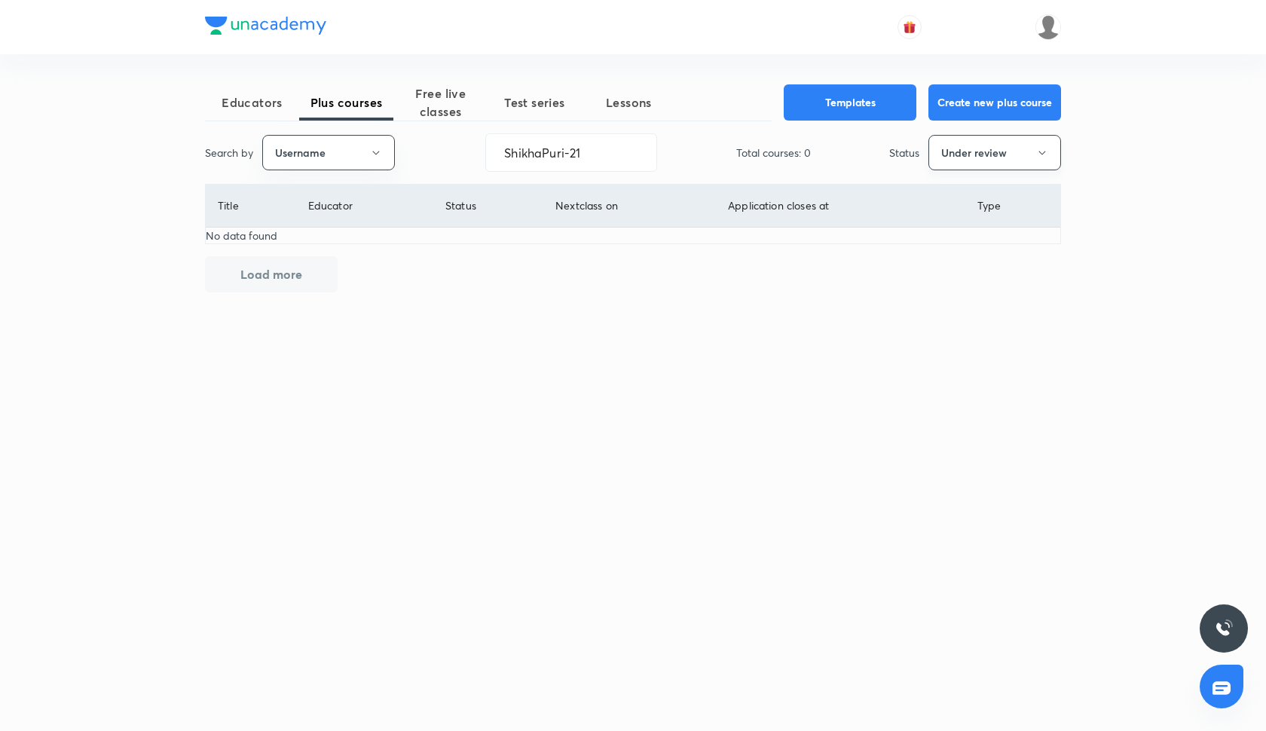
click at [979, 141] on button "Under review" at bounding box center [994, 152] width 133 height 35
click at [954, 283] on span "Live" at bounding box center [994, 282] width 113 height 16
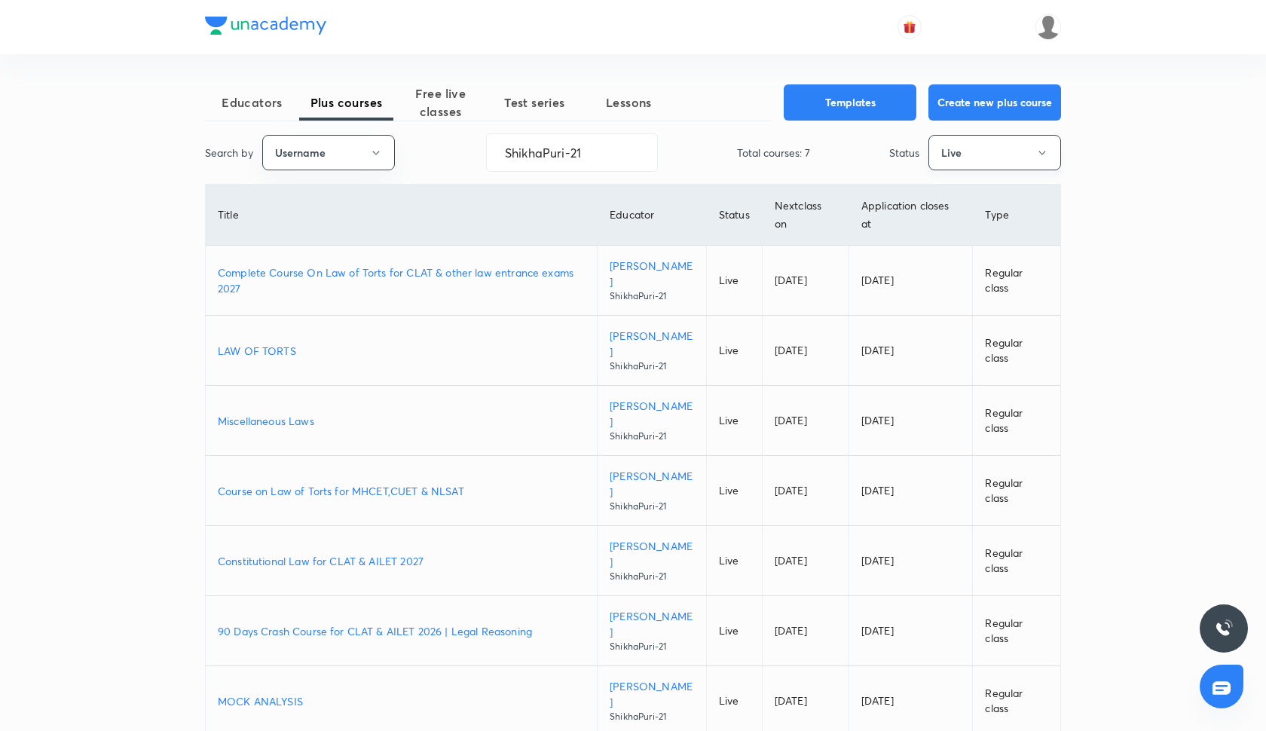
click at [994, 156] on button "Live" at bounding box center [994, 152] width 133 height 35
click at [956, 198] on span "All" at bounding box center [994, 199] width 113 height 16
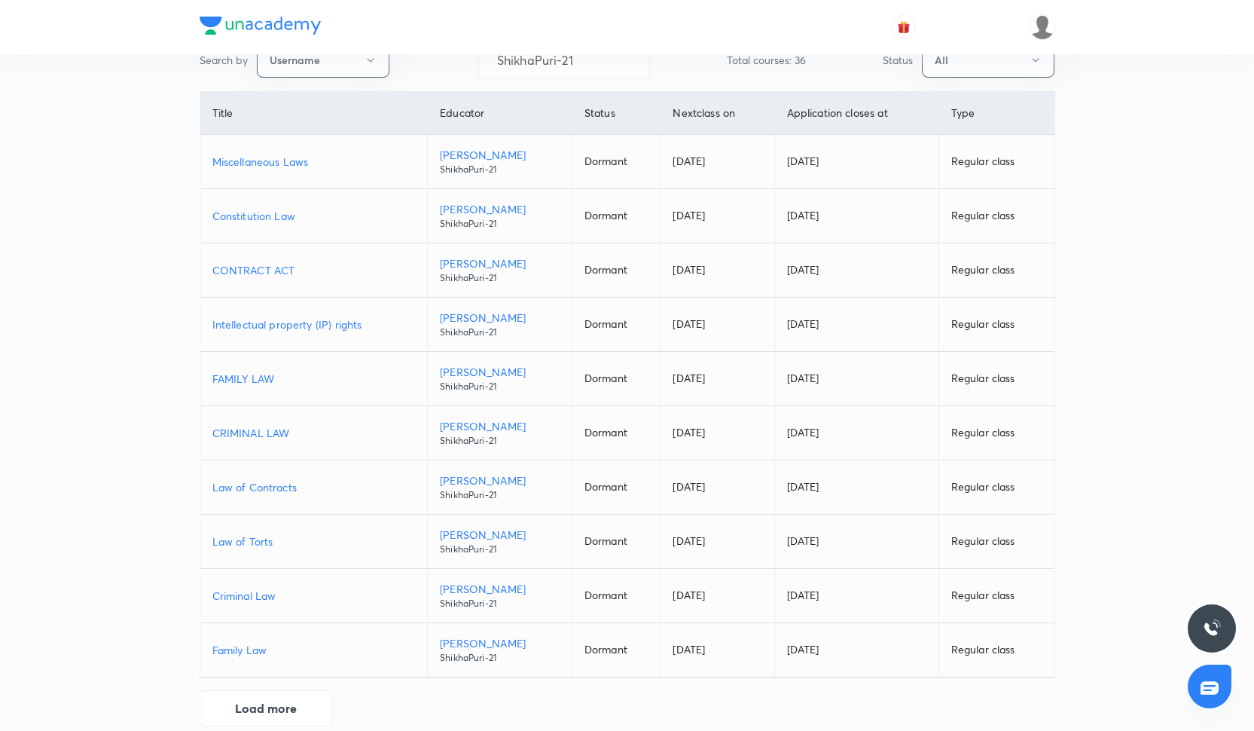
scroll to position [115, 0]
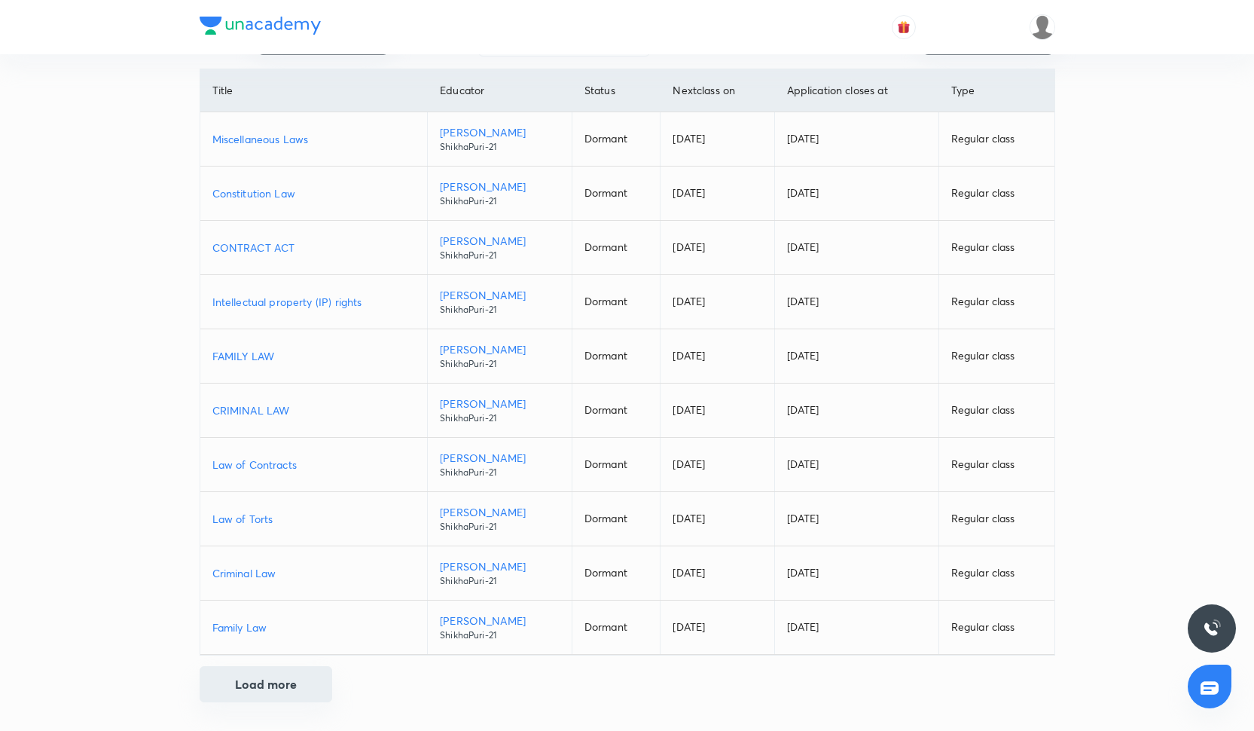
click at [276, 686] on button "Load more" at bounding box center [266, 684] width 133 height 36
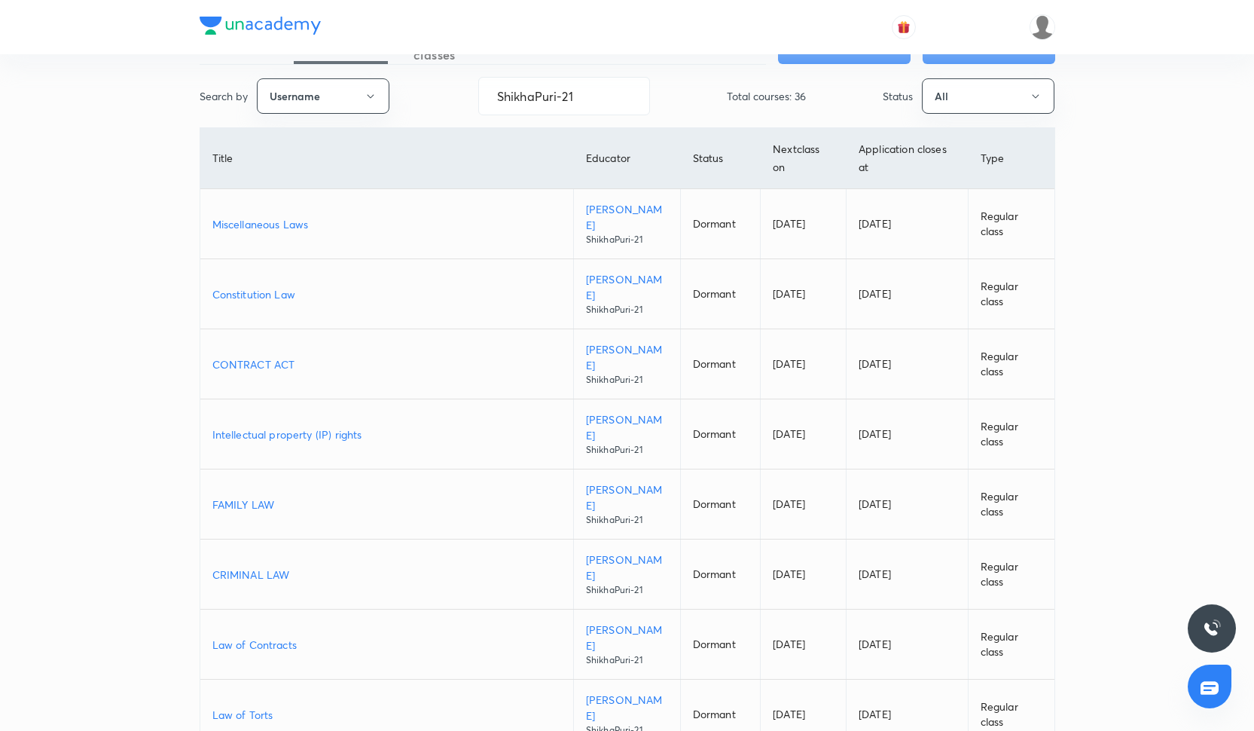
scroll to position [0, 0]
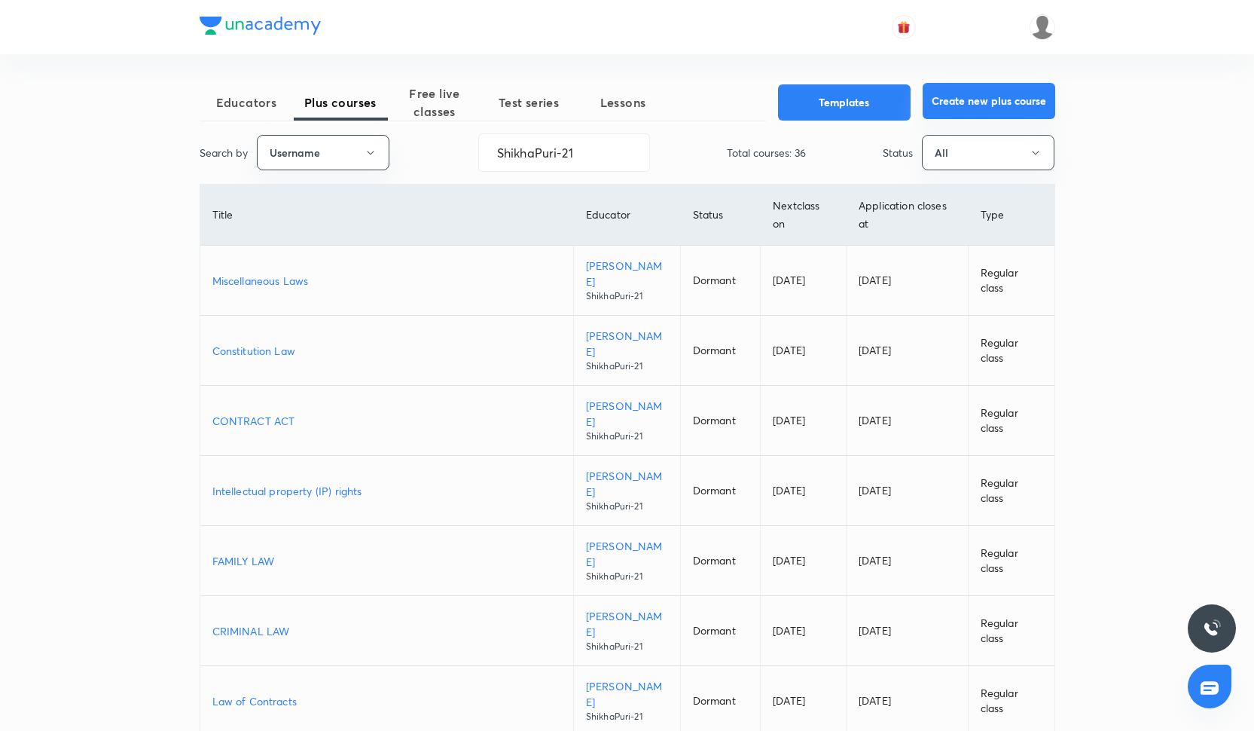
click at [1010, 102] on button "Create new plus course" at bounding box center [989, 101] width 133 height 36
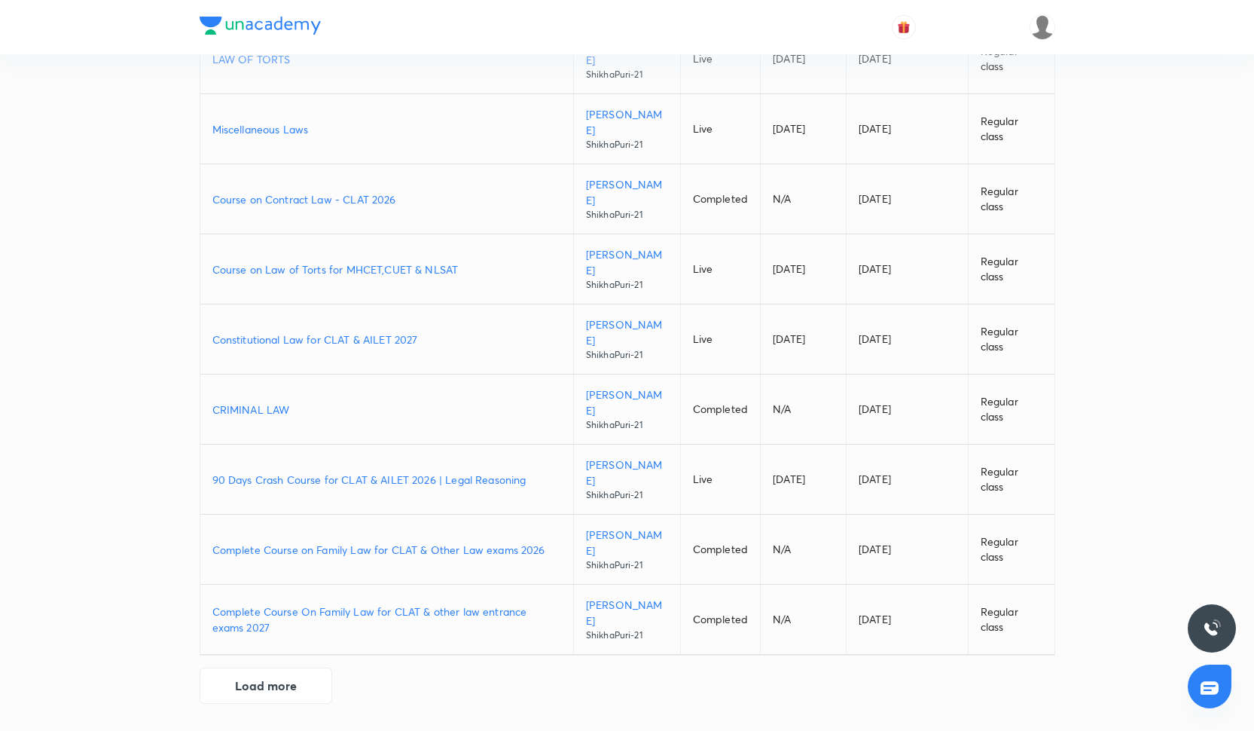
scroll to position [1263, 0]
click at [364, 472] on p "90 Days Crash Course for CLAT & AILET 2026 | Legal Reasoning" at bounding box center [386, 480] width 349 height 16
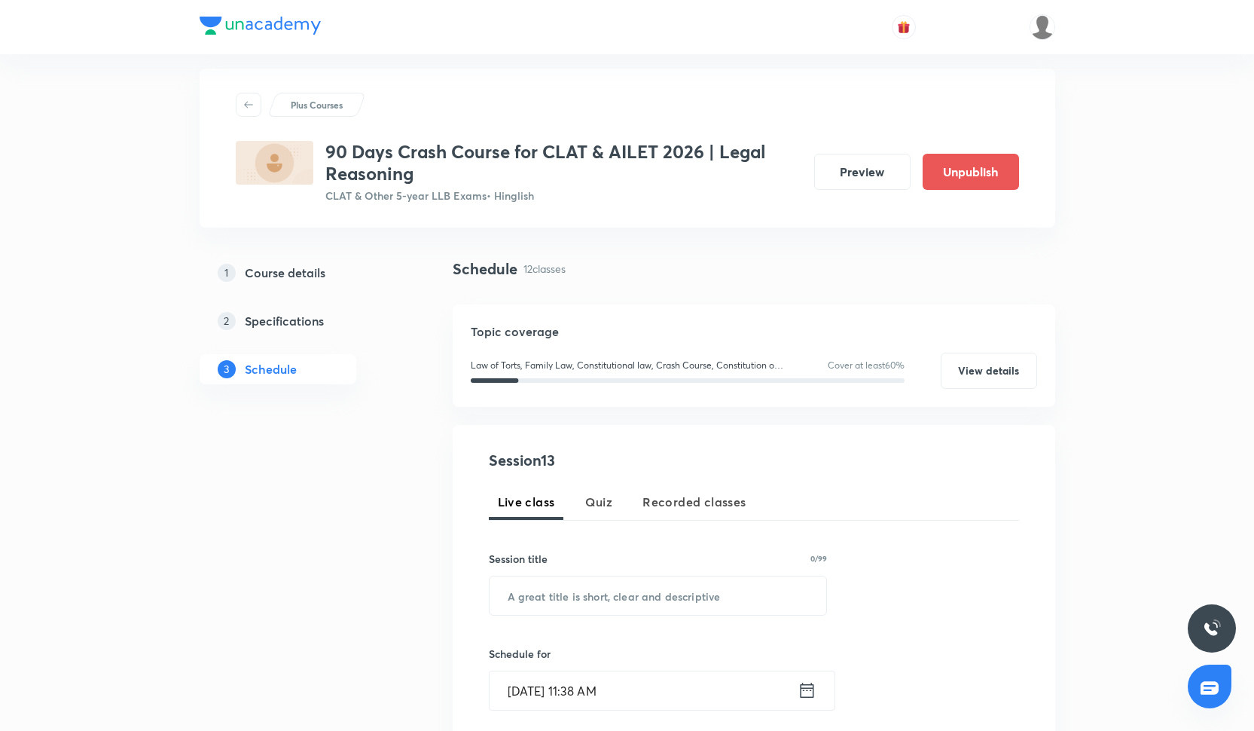
scroll to position [20, 0]
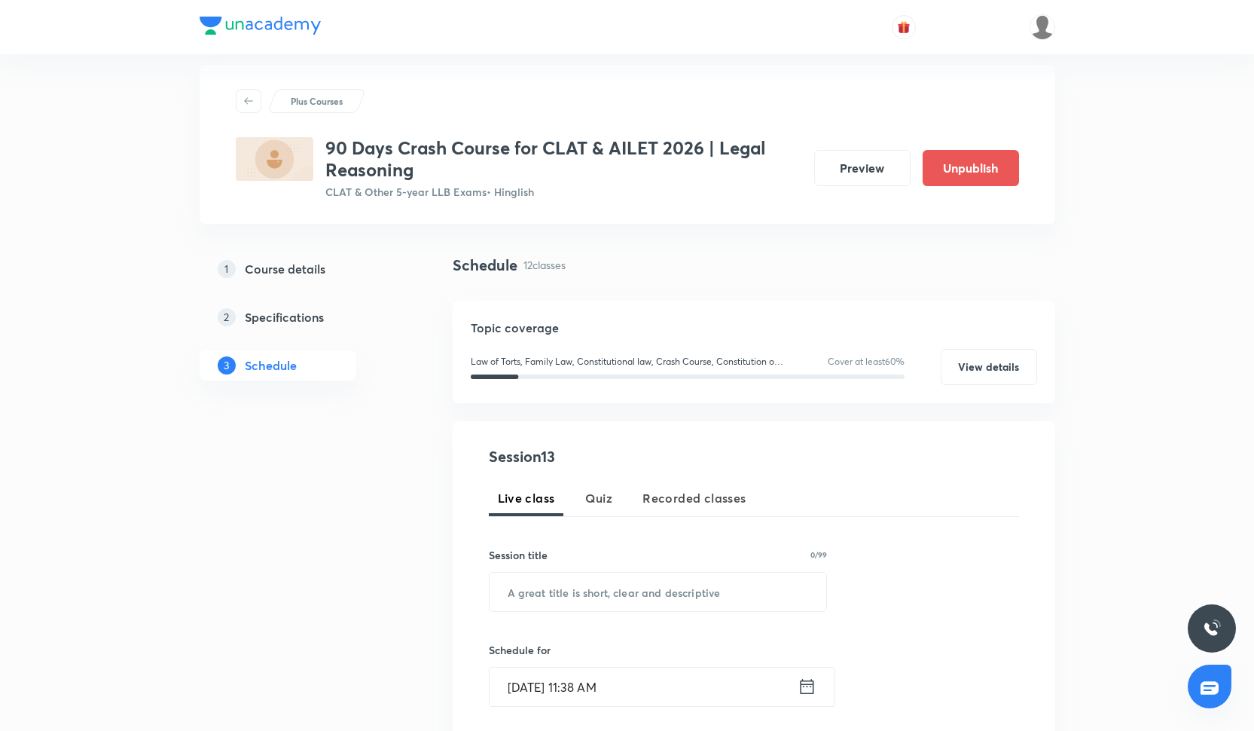
click at [912, 267] on div "Schedule 12 classes" at bounding box center [754, 265] width 603 height 23
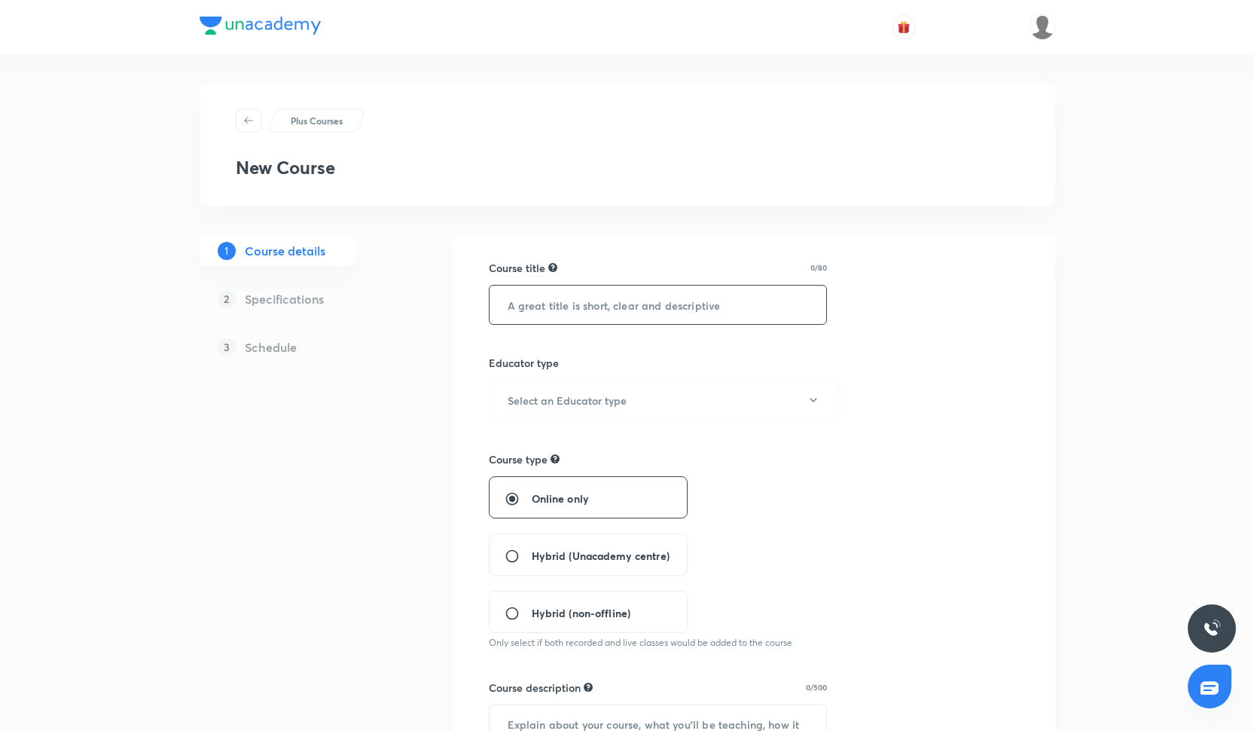
click at [554, 308] on input "text" at bounding box center [658, 305] width 337 height 38
click at [1226, 5] on header at bounding box center [627, 27] width 1254 height 54
click at [786, 314] on input "45 Days Comprehensive Course for CLAT & AILET" at bounding box center [658, 305] width 337 height 38
type input "45 Days Comprehensive Course for CLAT & AILET 2026|"
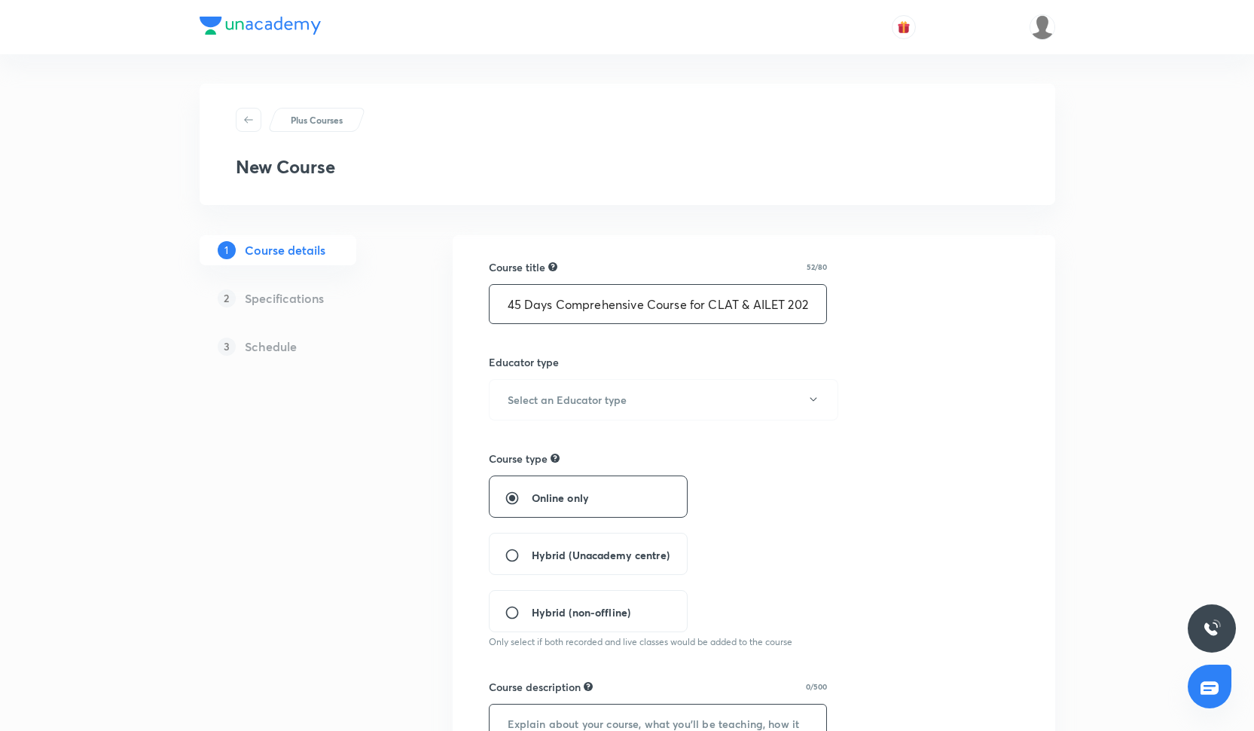
type textarea "L"
click at [806, 296] on input "45 Days Comprehensive Course for CLAT & AILET 2026|" at bounding box center [658, 304] width 337 height 38
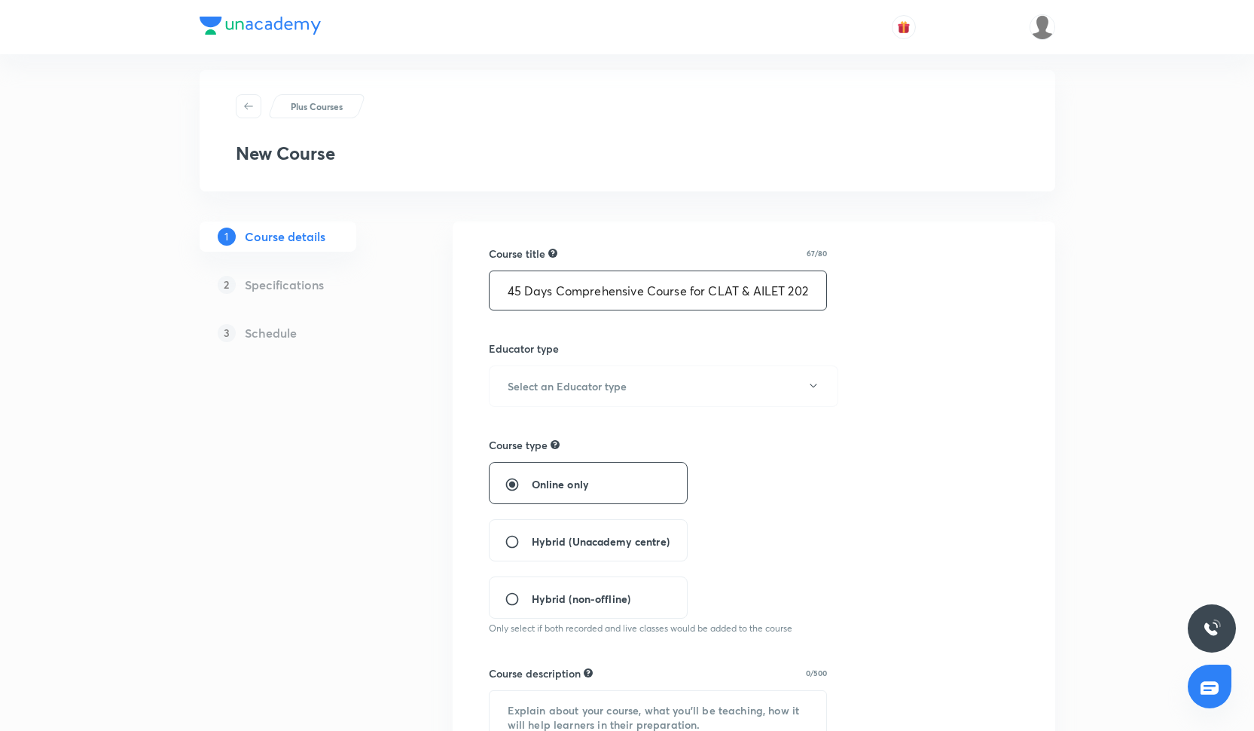
scroll to position [17, 0]
type input "45 Days Comprehensive Course for CLAT & AILET 2026| Legal Reasoning"
click at [609, 386] on h6 "Select an Educator type" at bounding box center [567, 384] width 119 height 16
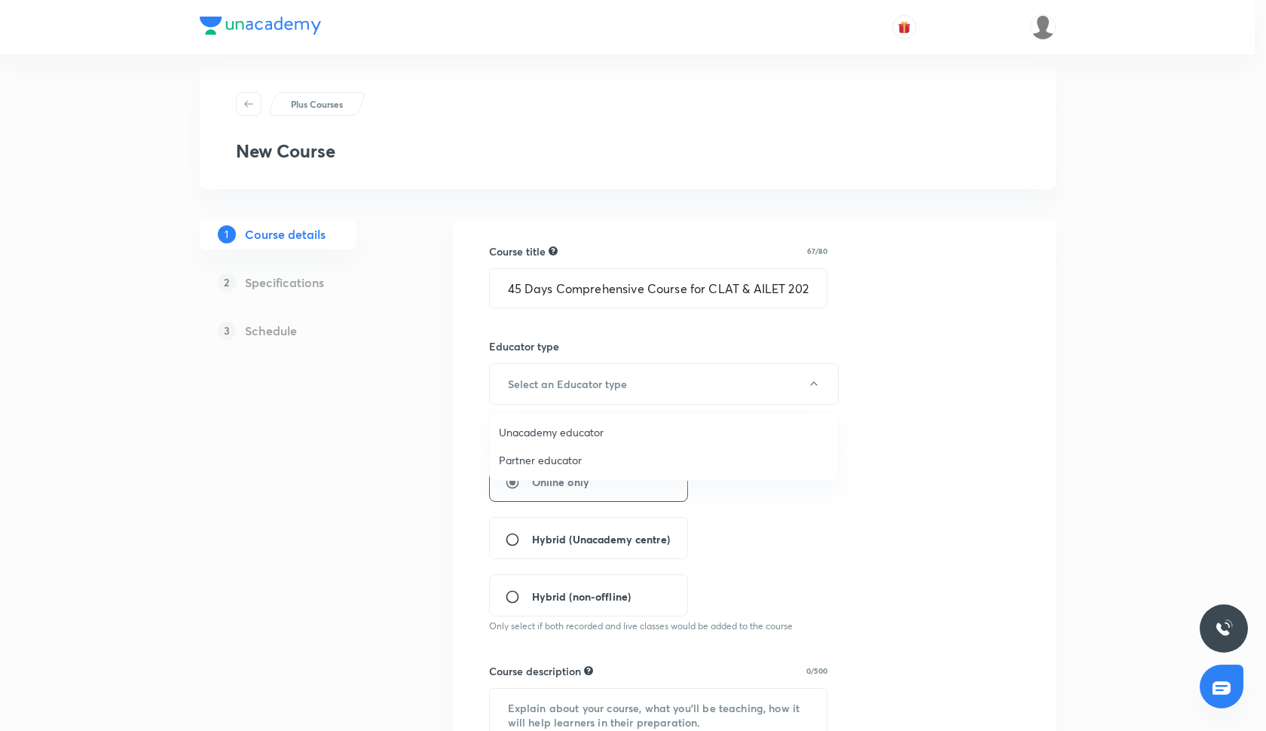
click at [601, 426] on span "Unacademy educator" at bounding box center [664, 432] width 330 height 16
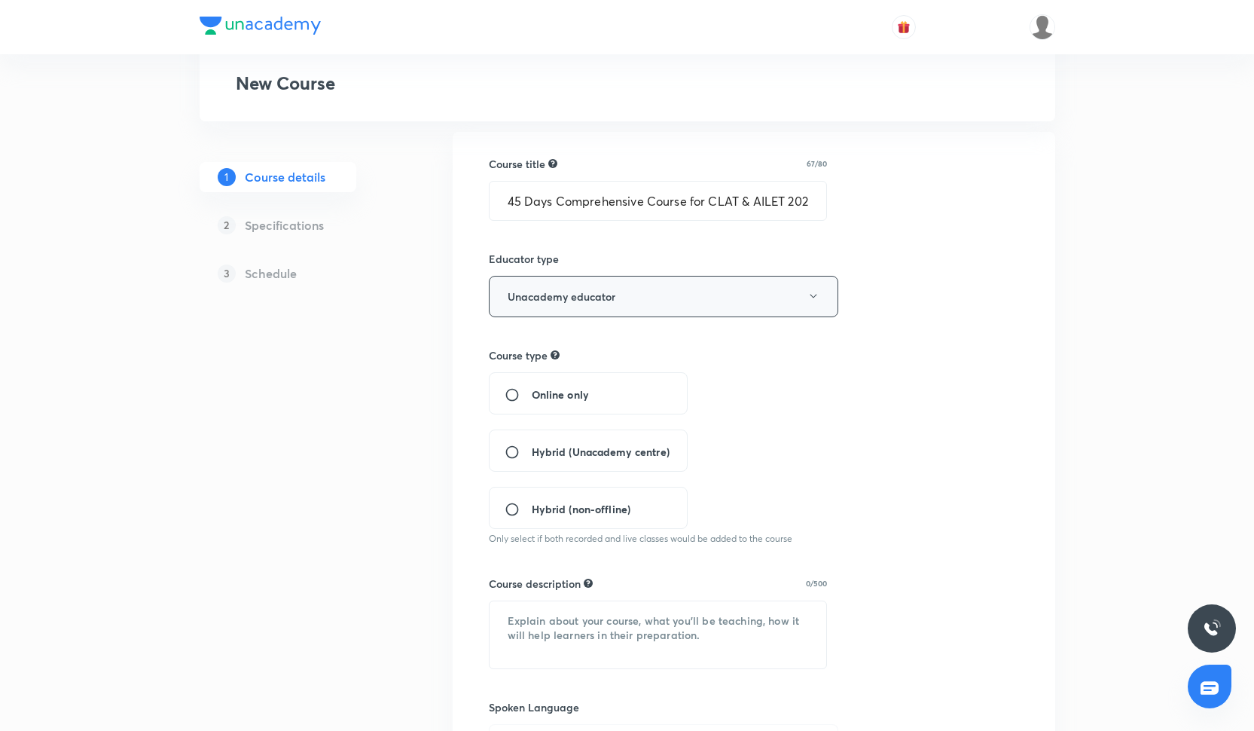
scroll to position [105, 0]
click at [534, 391] on span "Online only" at bounding box center [560, 394] width 57 height 16
click at [532, 391] on input "Online only" at bounding box center [518, 393] width 27 height 15
radio input "true"
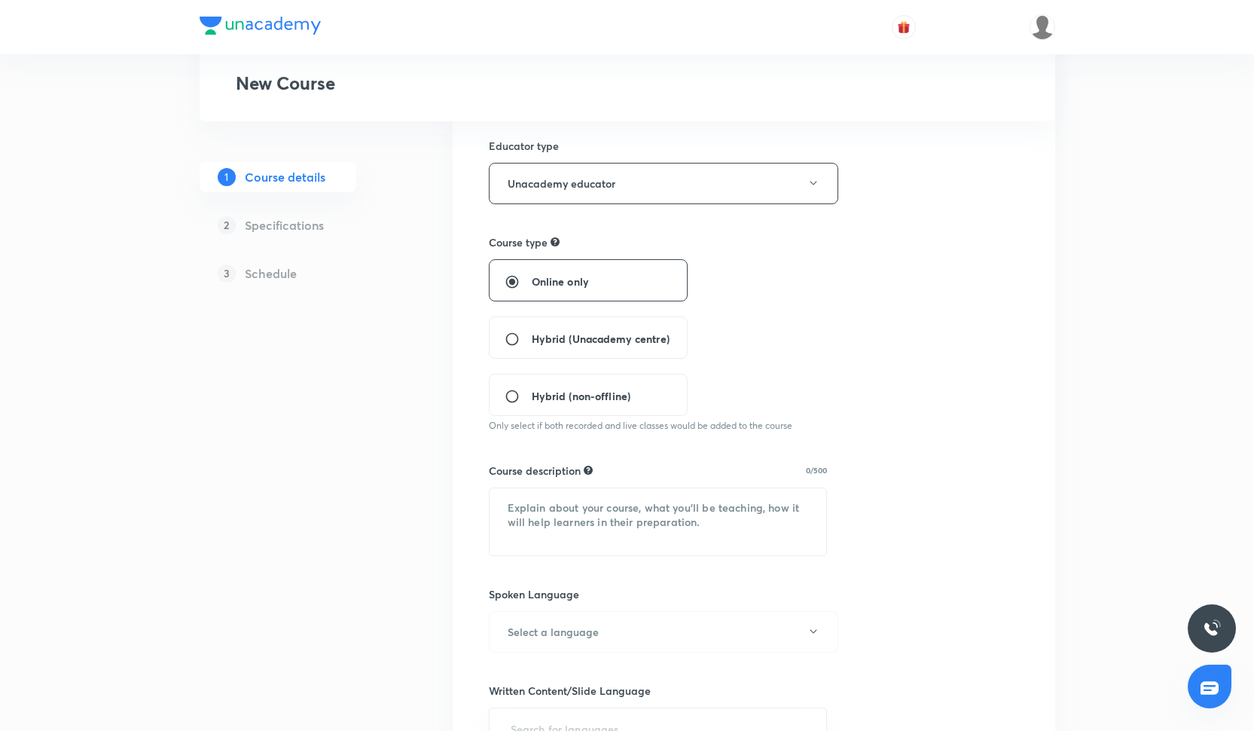
scroll to position [564, 0]
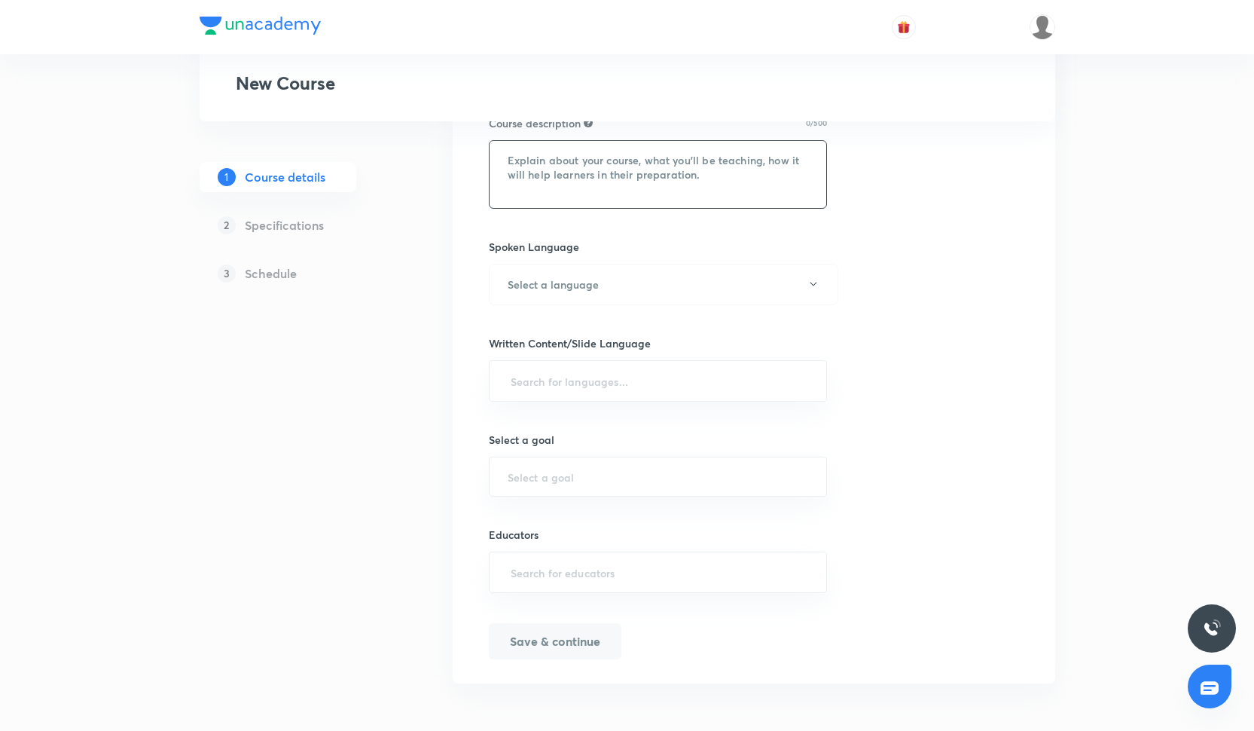
click at [536, 168] on textarea at bounding box center [658, 174] width 337 height 67
paste textarea "Get ready to crack CLAT & AILET 2026 with our 90 Days Crash Course on Legal Rea…"
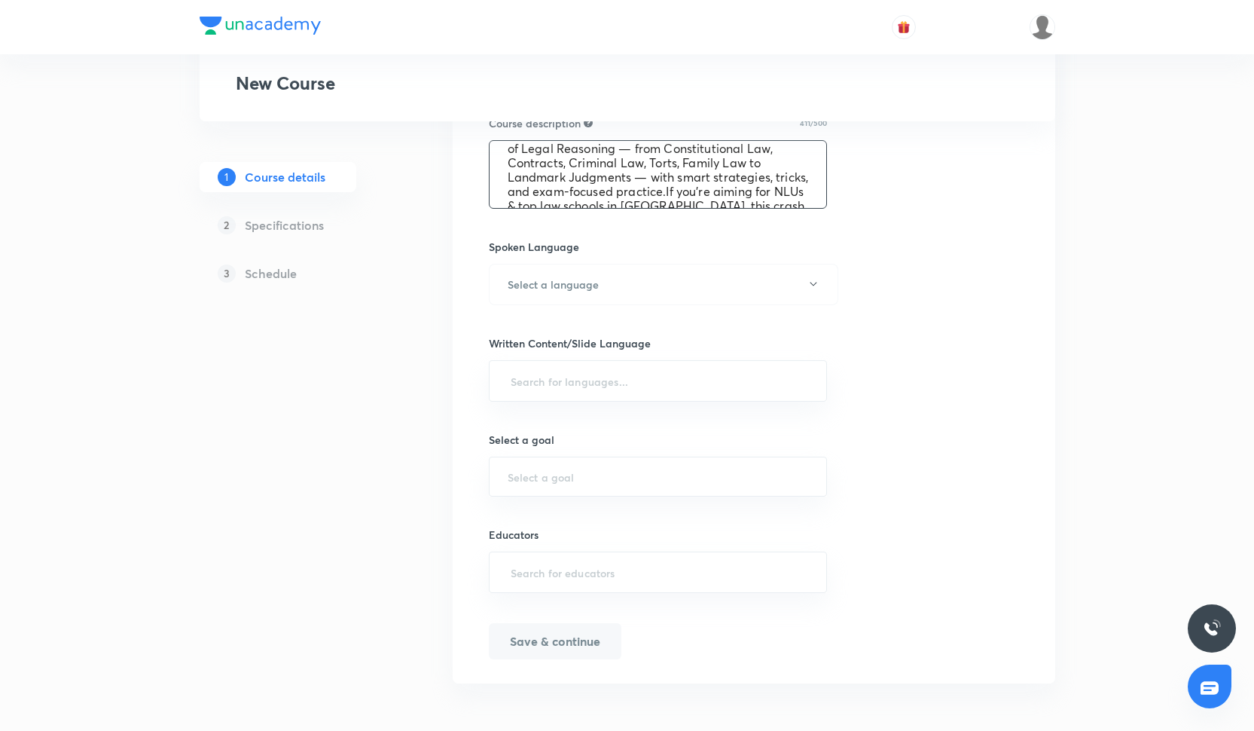
scroll to position [0, 0]
click at [794, 161] on textarea "Get ready to crack CLAT & AILET 2026 with our 90 Days Crash Course on Legal Rea…" at bounding box center [658, 174] width 337 height 67
click at [572, 176] on textarea "Get ready to crack CLAT & AILET 2026 with our 45 Days Crash Course on Legal Rea…" at bounding box center [658, 174] width 337 height 67
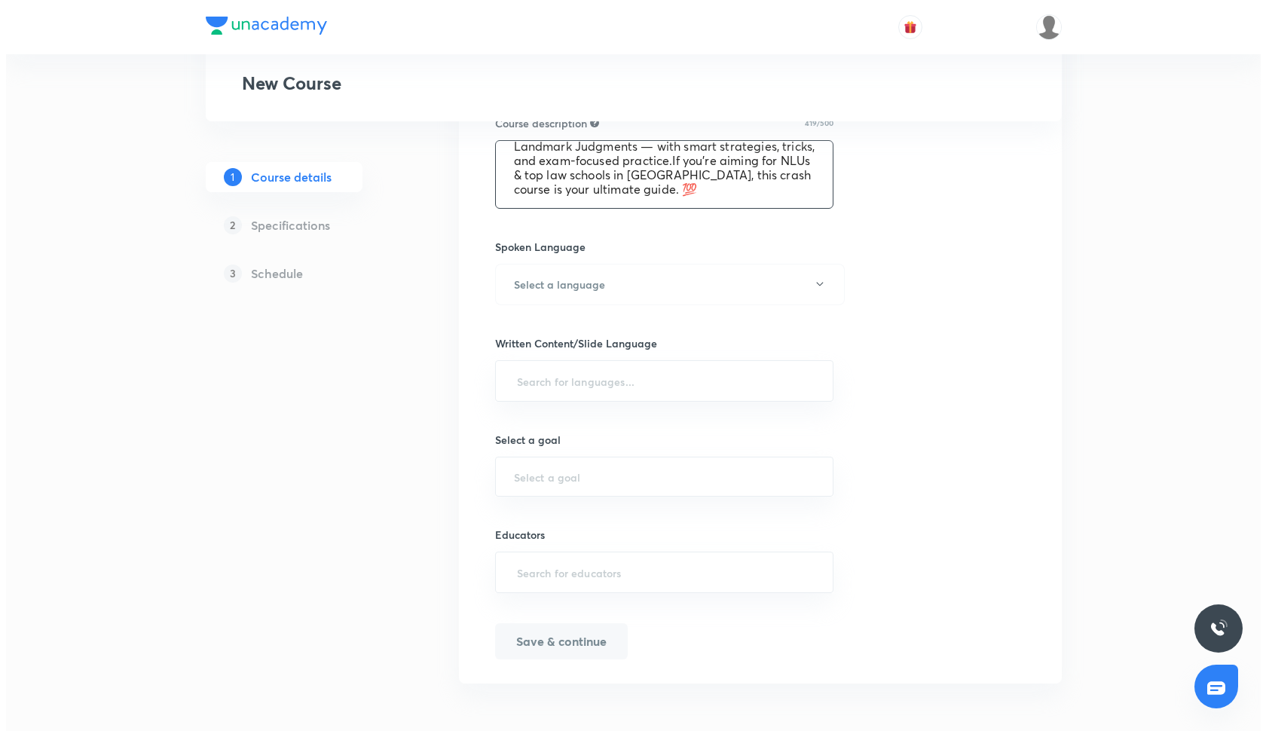
scroll to position [100, 0]
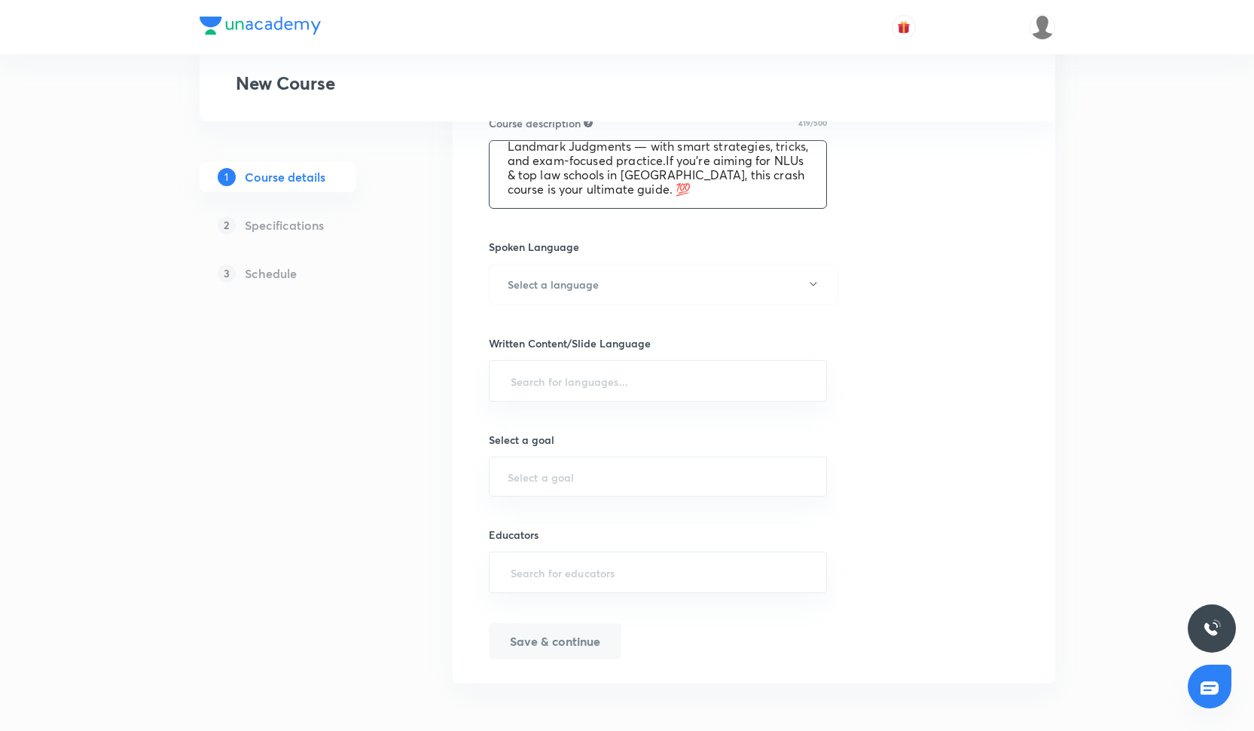
click at [711, 193] on textarea "Get ready to crack CLAT & AILET 2026 with our 45 Days Comprehensive Course on L…" at bounding box center [658, 174] width 337 height 67
type textarea "Get ready to crack CLAT & AILET 2026 with our 45 Days Comprehensive Course on L…"
click at [641, 290] on button "Select a language" at bounding box center [664, 284] width 350 height 41
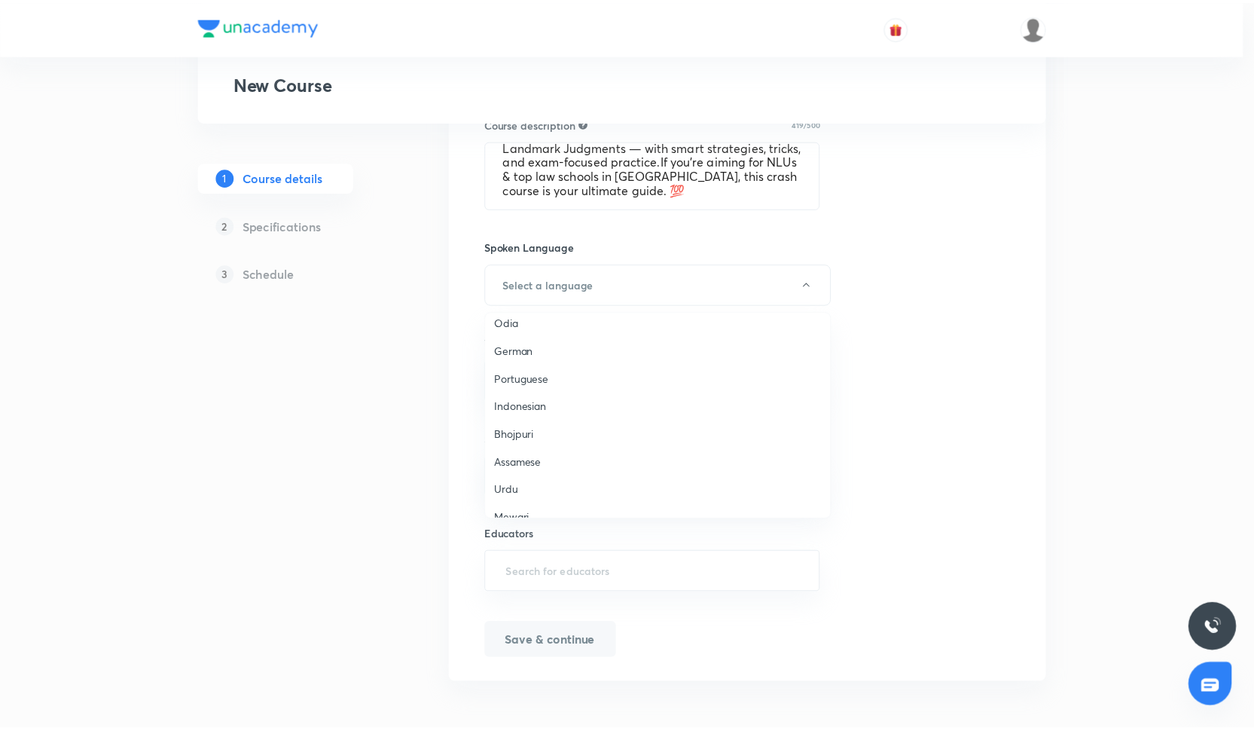
scroll to position [447, 0]
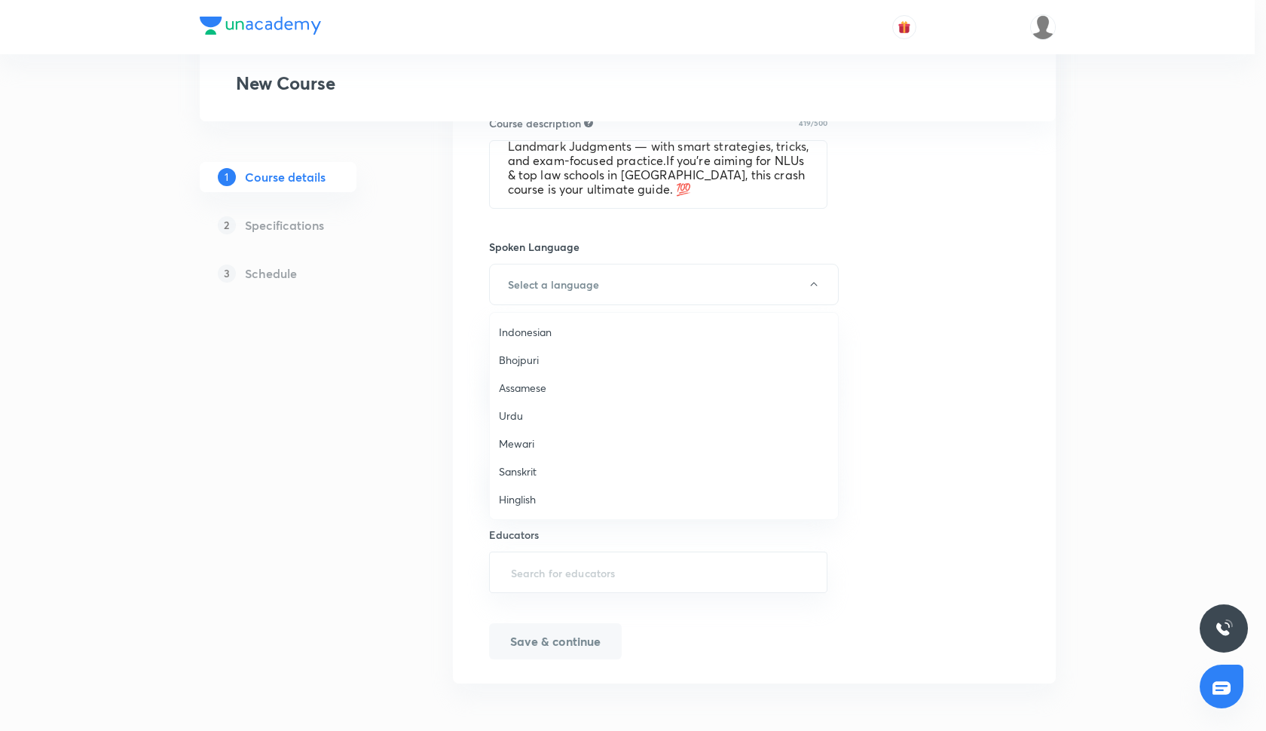
click at [518, 505] on span "Hinglish" at bounding box center [664, 499] width 330 height 16
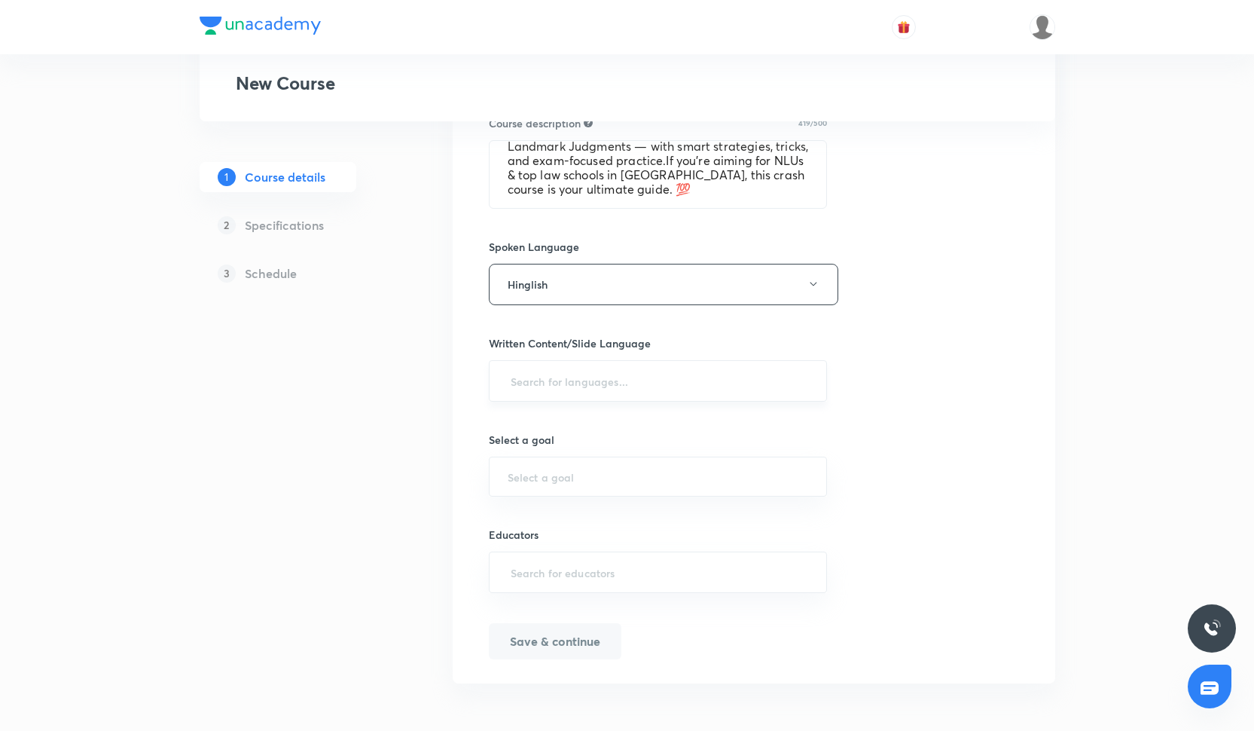
click at [552, 398] on div "​" at bounding box center [658, 380] width 339 height 41
click at [586, 383] on input "text" at bounding box center [658, 381] width 301 height 28
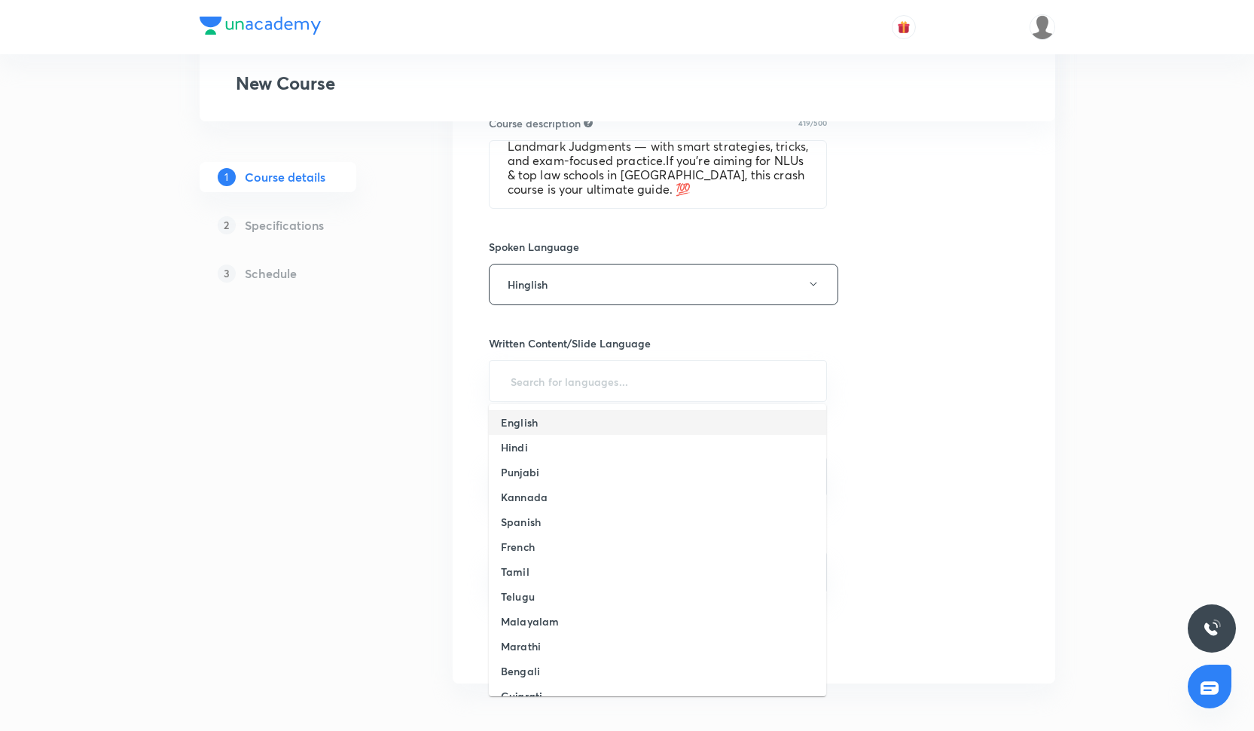
click at [564, 426] on li "English" at bounding box center [657, 422] width 337 height 25
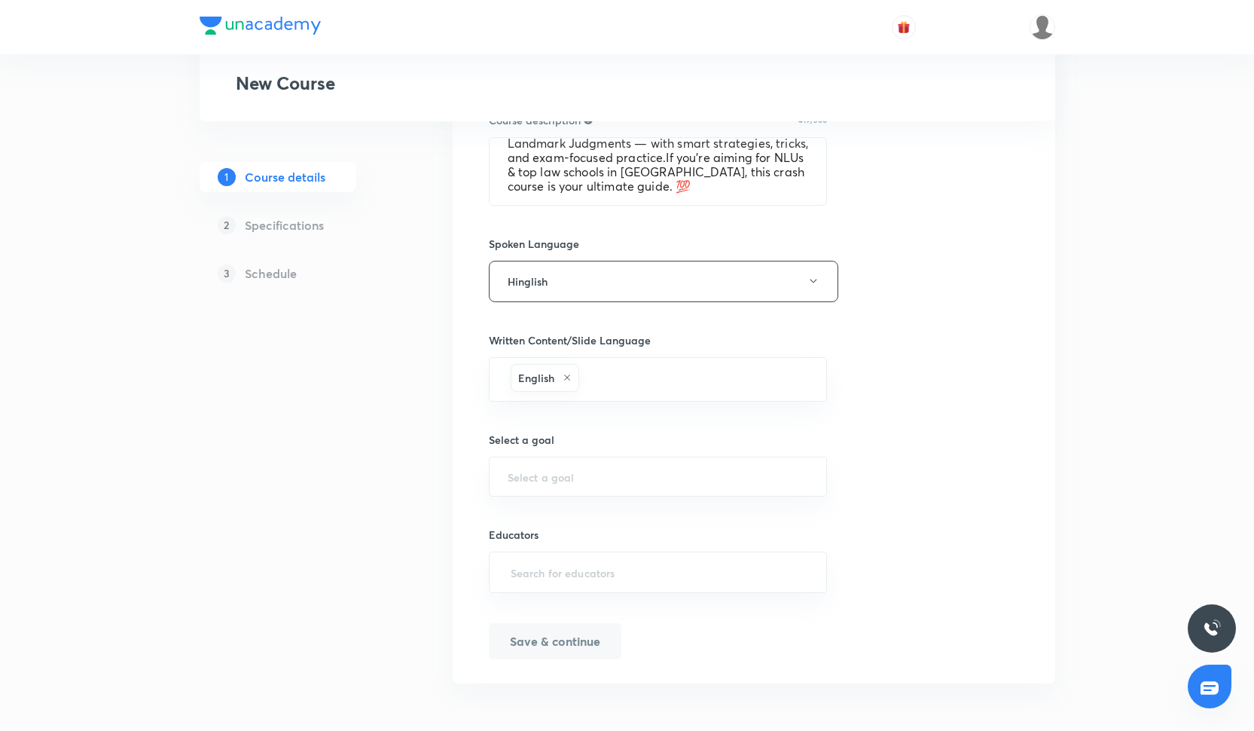
scroll to position [566, 0]
click at [564, 449] on div "Select a goal ​" at bounding box center [658, 464] width 339 height 65
click at [564, 458] on div "​" at bounding box center [658, 477] width 339 height 40
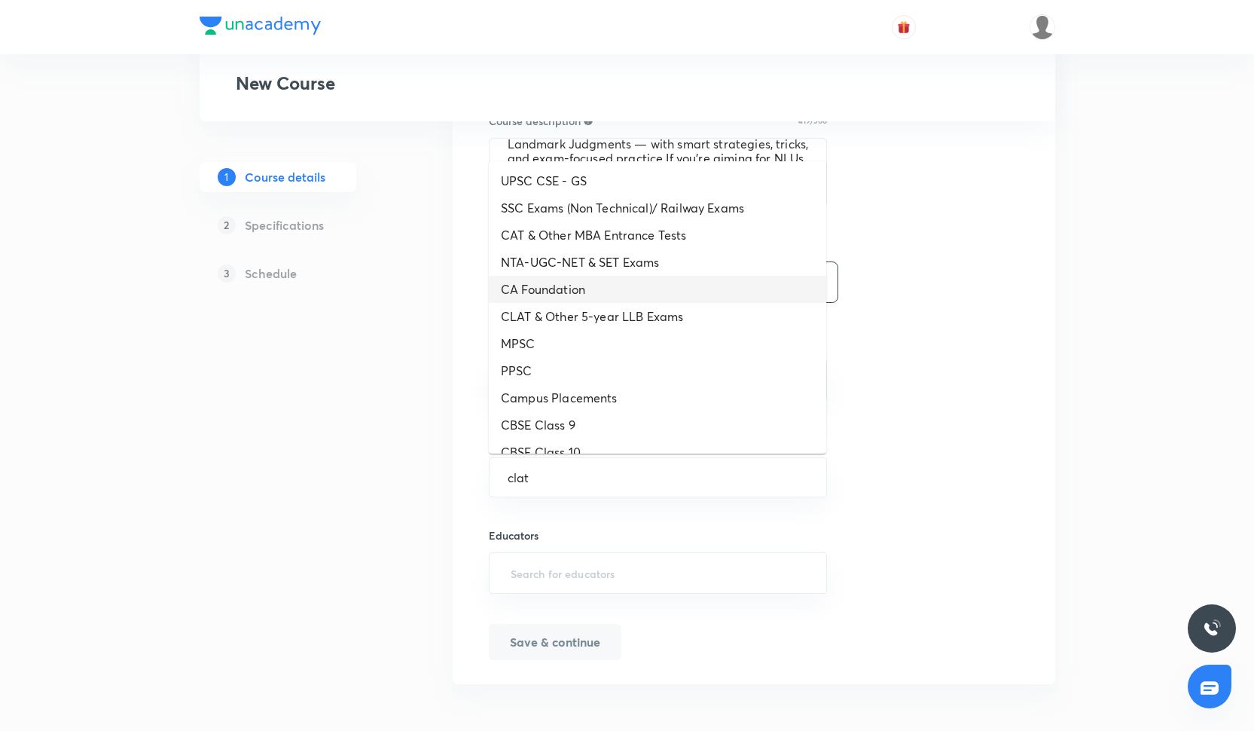
scroll to position [2, 0]
click at [682, 311] on li "CLAT & Other 5-year LLB Exams" at bounding box center [657, 314] width 337 height 27
type input "clat"
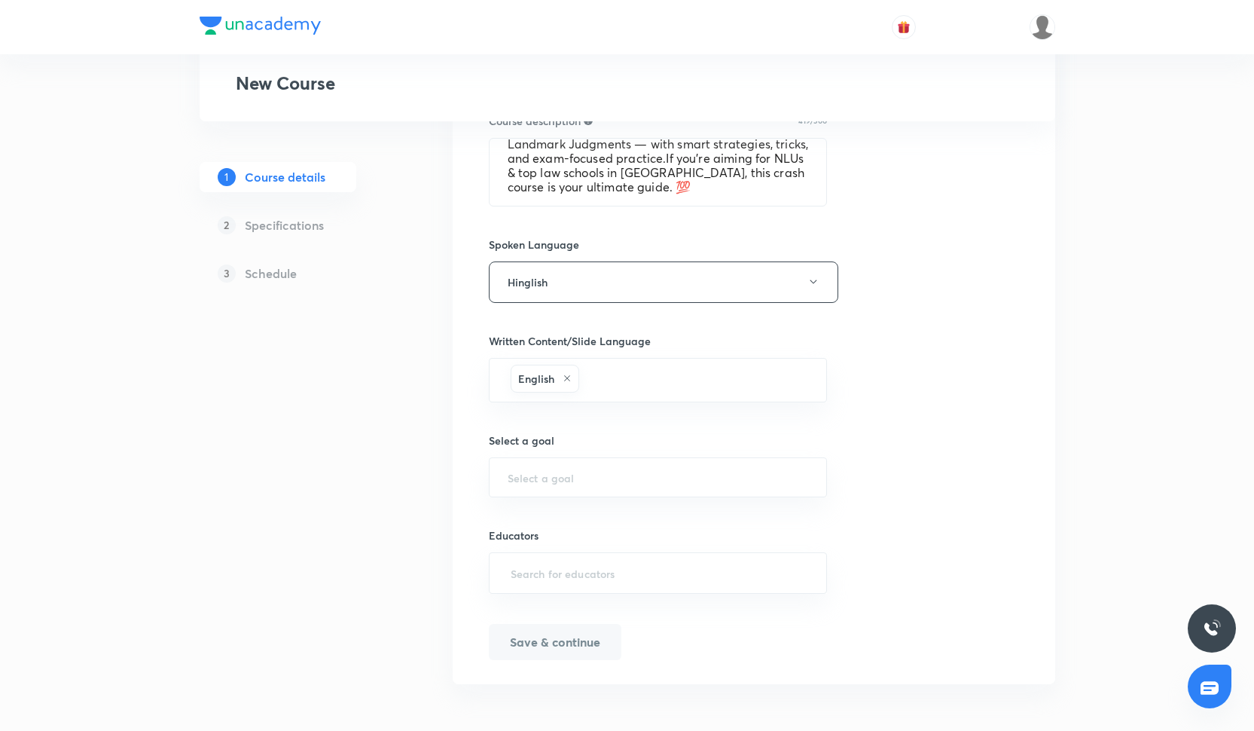
type input "CLAT & Other 5-year LLB Exams"
click at [609, 595] on div "Course title 67/80 45 Days Comprehensive Course for CLAT & AILET 2026| Legal Re…" at bounding box center [754, 176] width 530 height 966
click at [613, 573] on input "text" at bounding box center [658, 573] width 301 height 28
paste input "ShikhaPuri-21"
type input "ShikhaPuri-21"
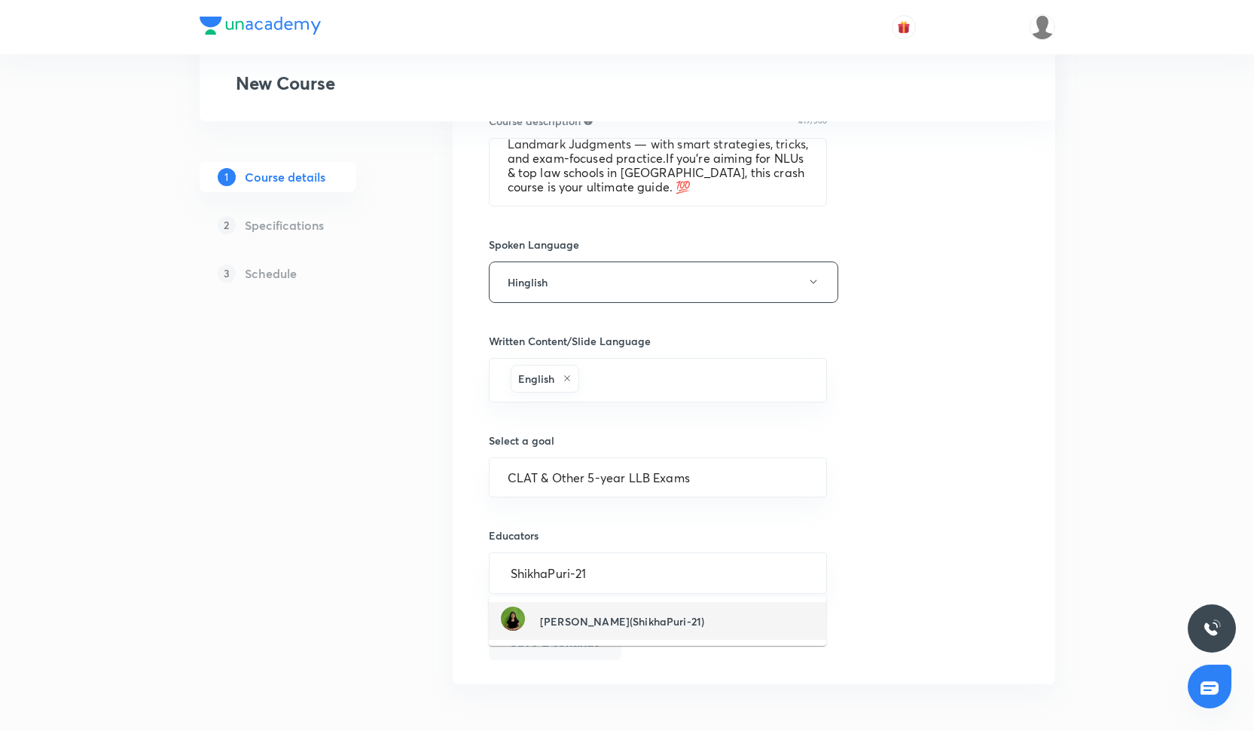
click at [636, 614] on h6 "Shikha Puri(ShikhaPuri-21)" at bounding box center [622, 621] width 164 height 16
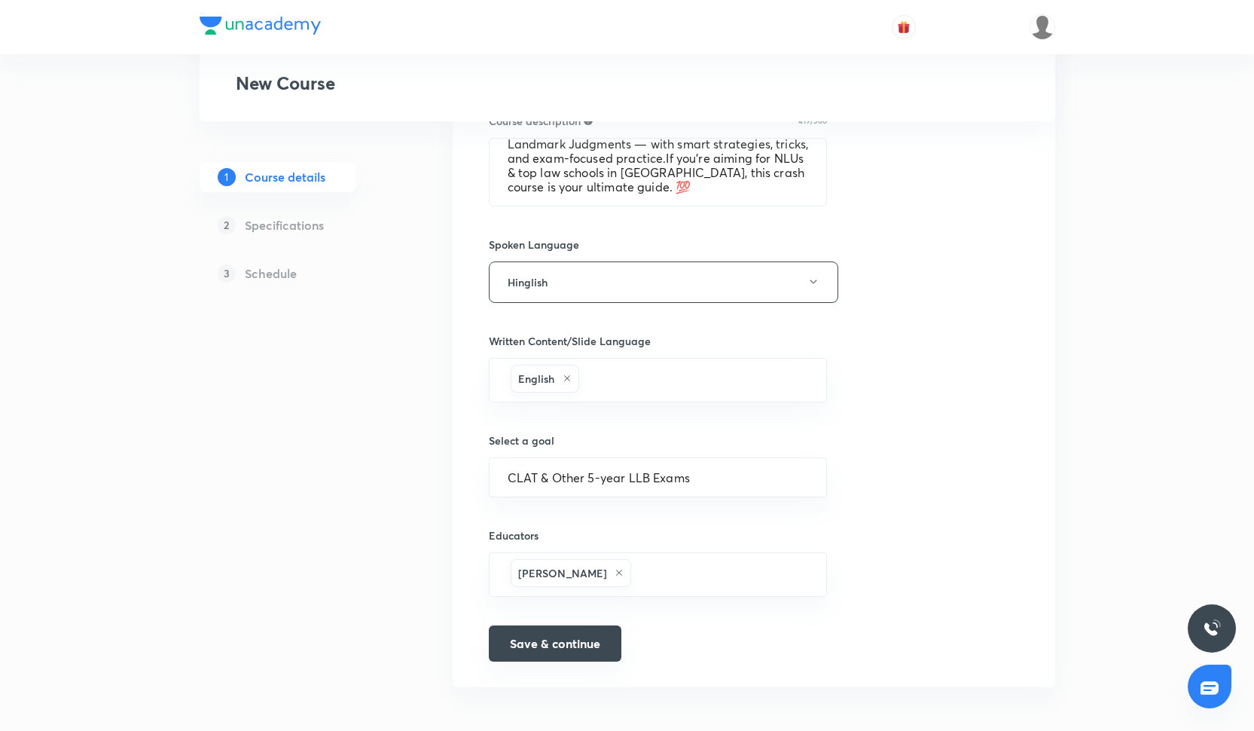
click at [576, 637] on button "Save & continue" at bounding box center [555, 643] width 133 height 36
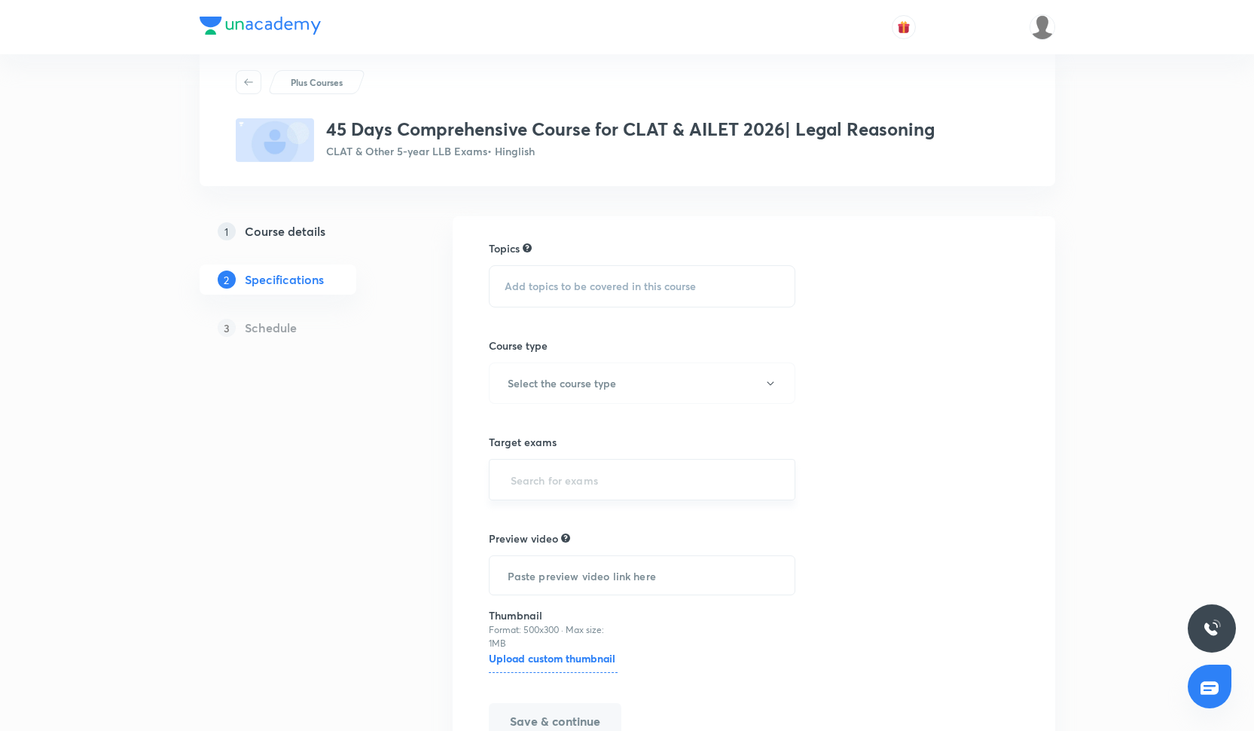
scroll to position [79, 0]
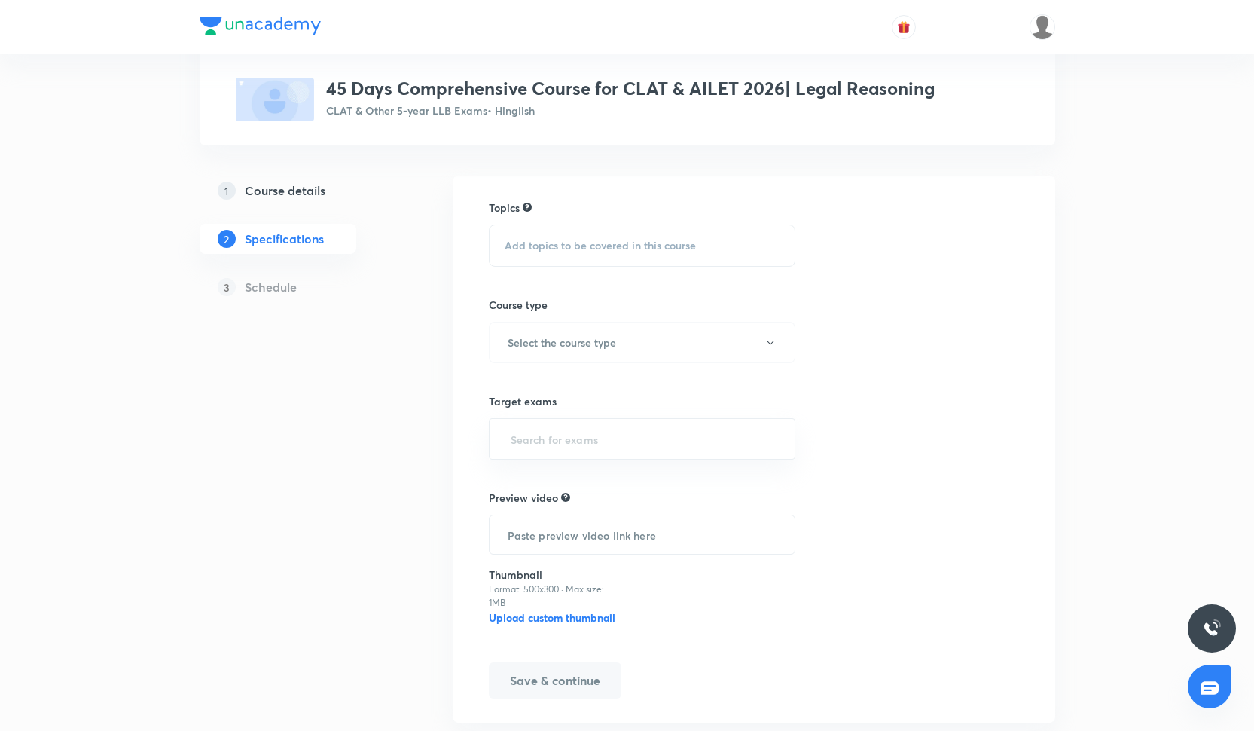
click at [597, 248] on span "Add topics to be covered in this course" at bounding box center [600, 246] width 191 height 12
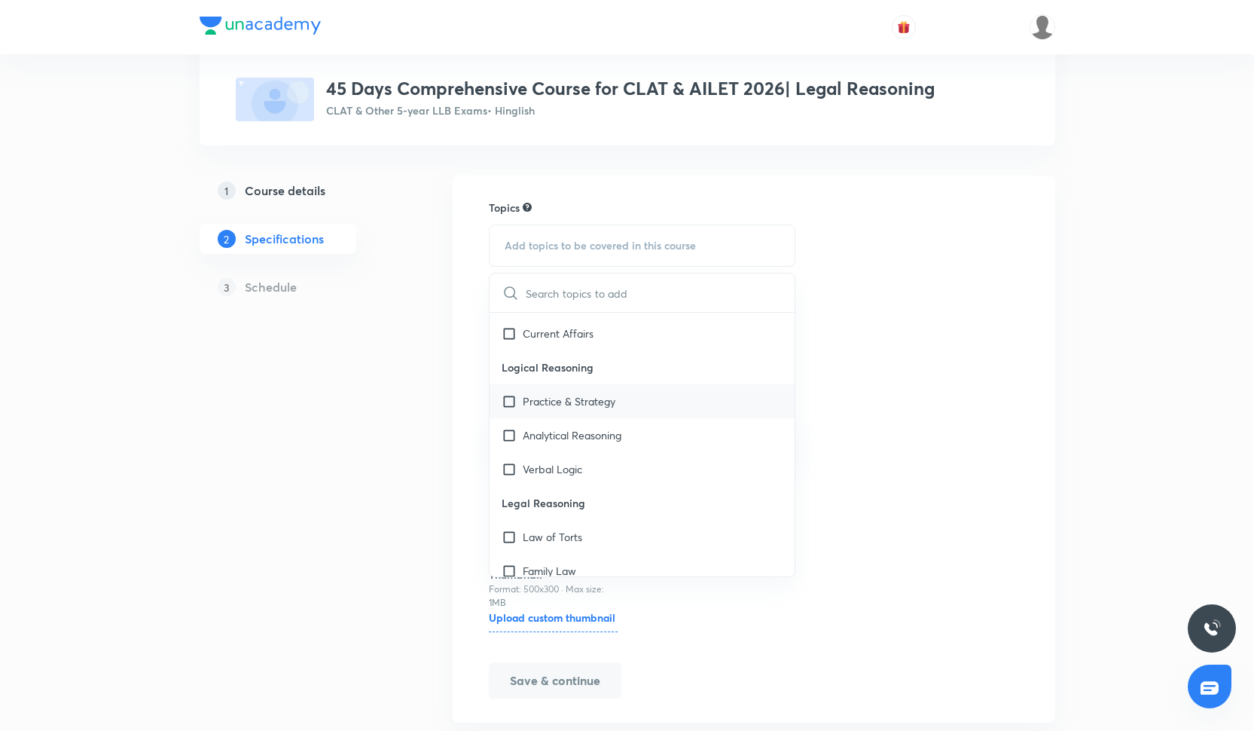
scroll to position [494, 0]
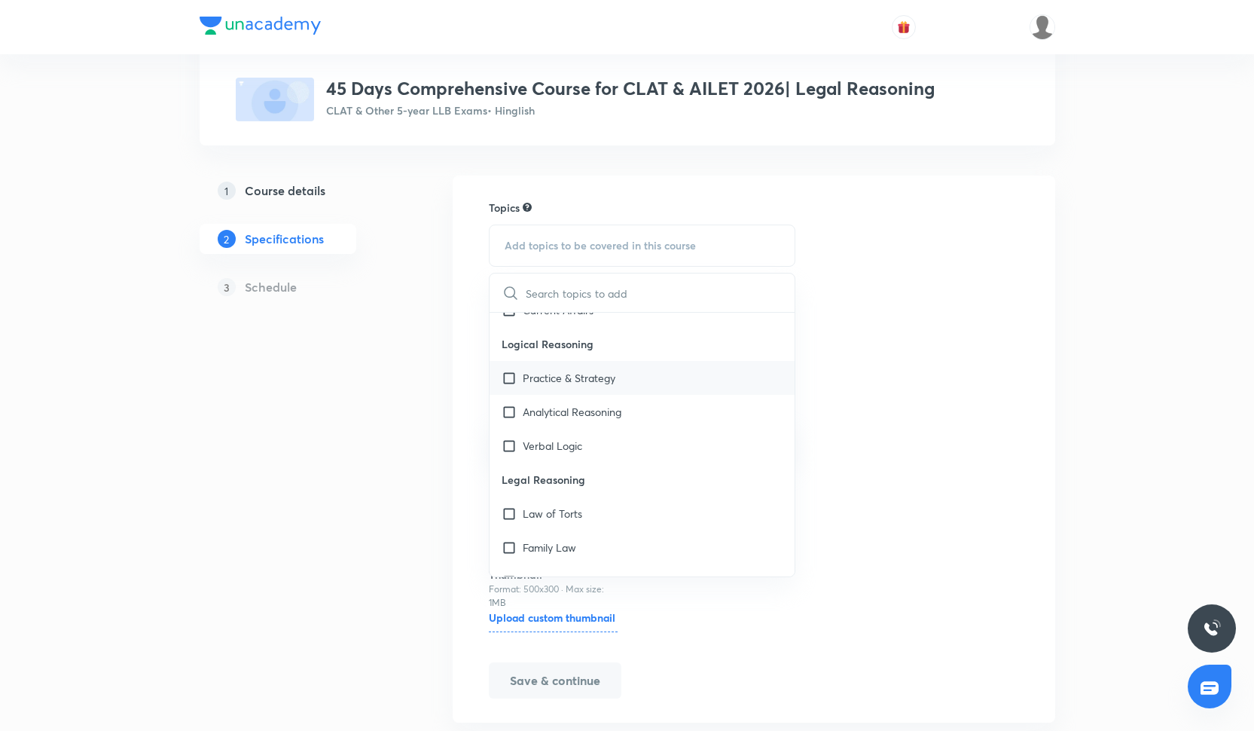
click at [562, 375] on p "Practice & Strategy" at bounding box center [569, 378] width 93 height 16
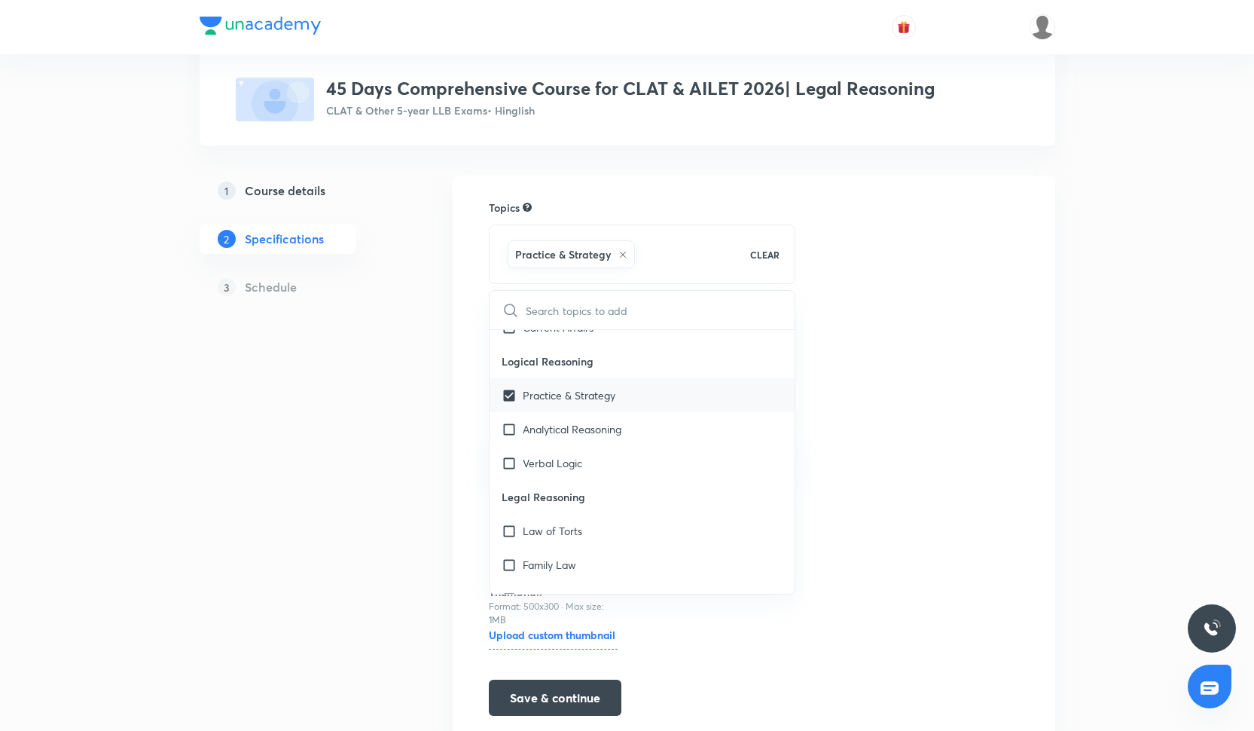
click at [561, 396] on p "Practice & Strategy" at bounding box center [569, 395] width 93 height 16
checkbox input "false"
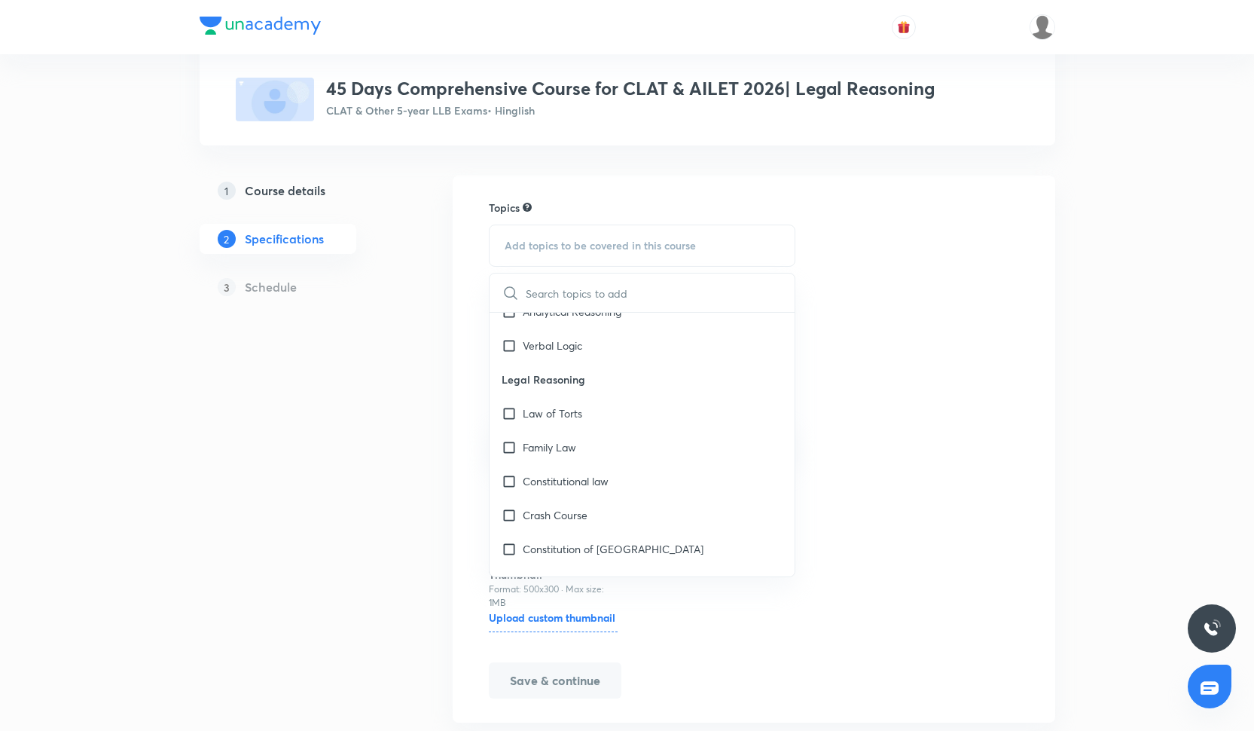
scroll to position [598, 0]
click at [573, 423] on div "Law of Torts" at bounding box center [643, 409] width 306 height 34
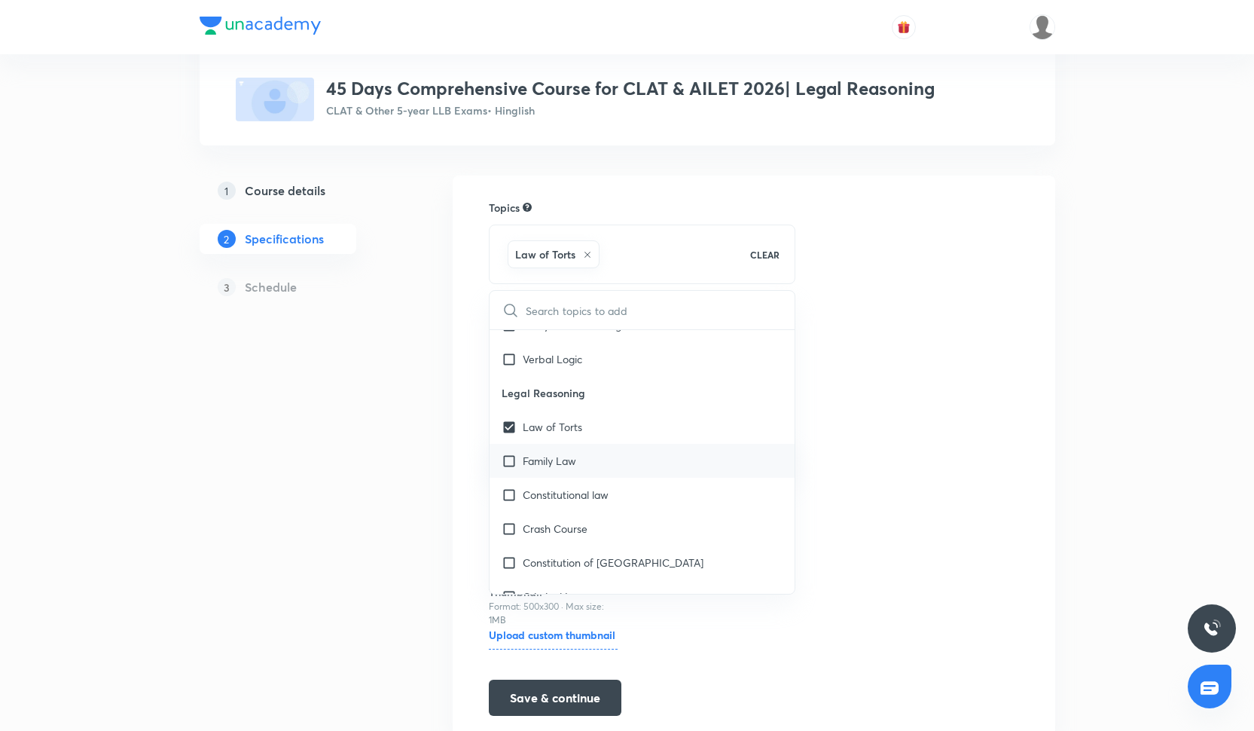
click at [575, 473] on div "Family Law" at bounding box center [643, 461] width 306 height 34
checkbox input "true"
click at [576, 496] on p "Constitutional law" at bounding box center [566, 495] width 86 height 16
checkbox input "true"
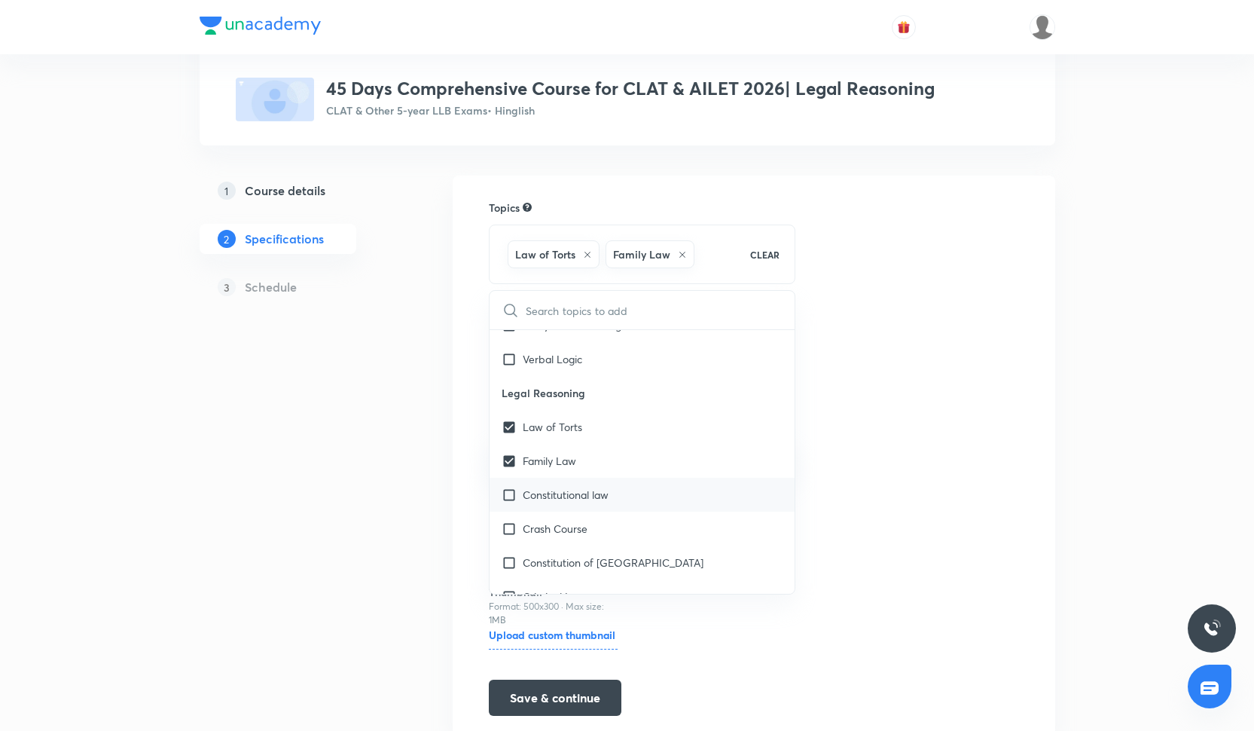
checkbox input "true"
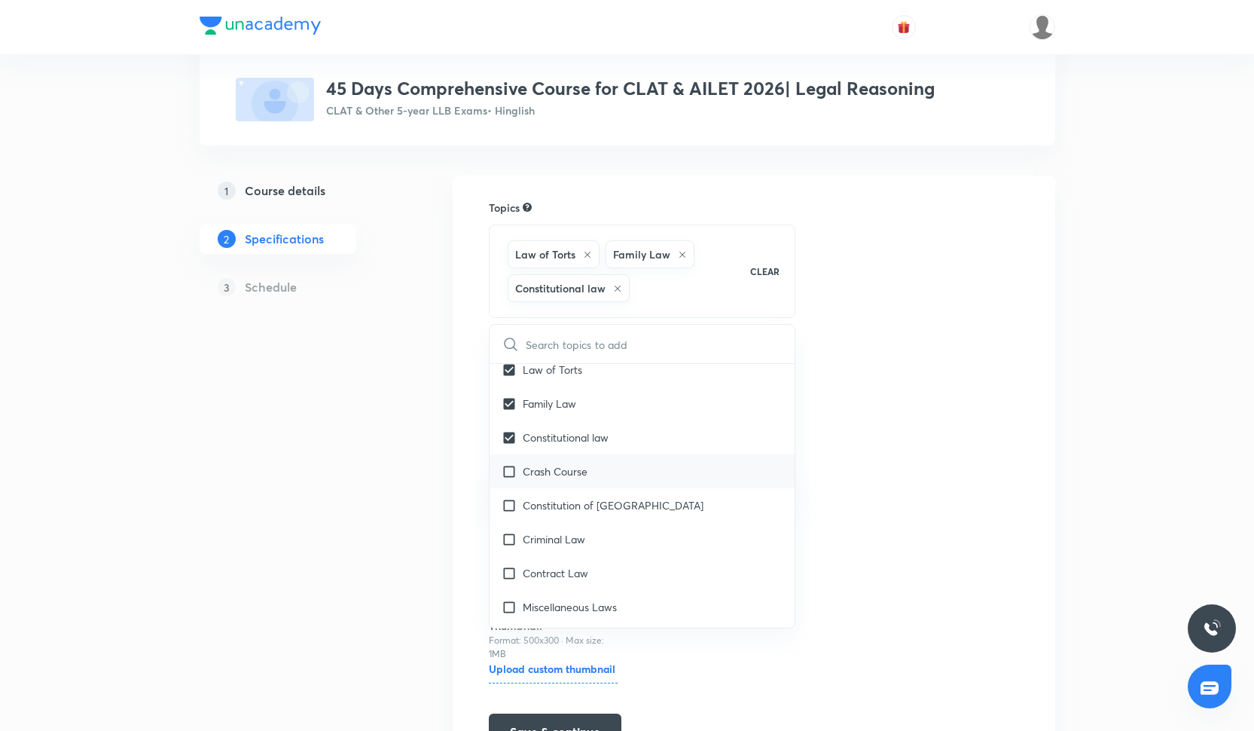
scroll to position [693, 0]
click at [570, 481] on div "Crash Course" at bounding box center [643, 467] width 306 height 34
checkbox input "true"
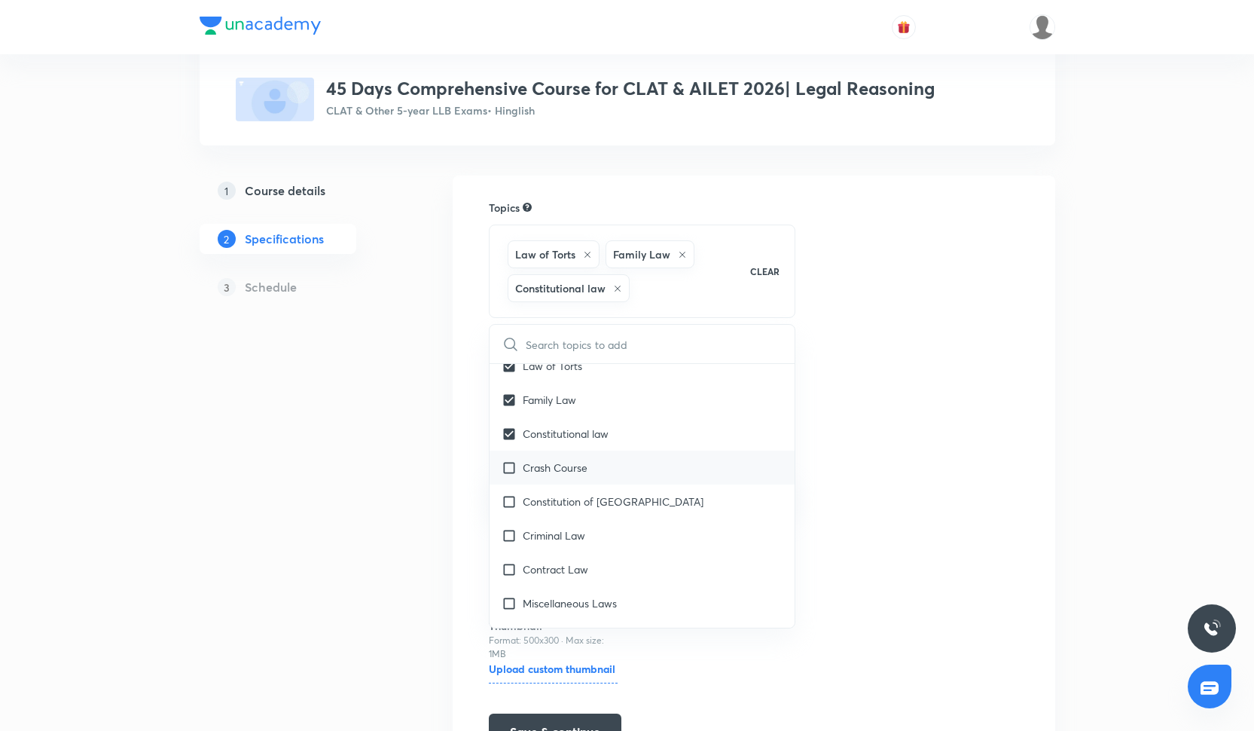
checkbox input "true"
click at [570, 481] on div "Crash Course" at bounding box center [643, 467] width 306 height 34
checkbox input "true"
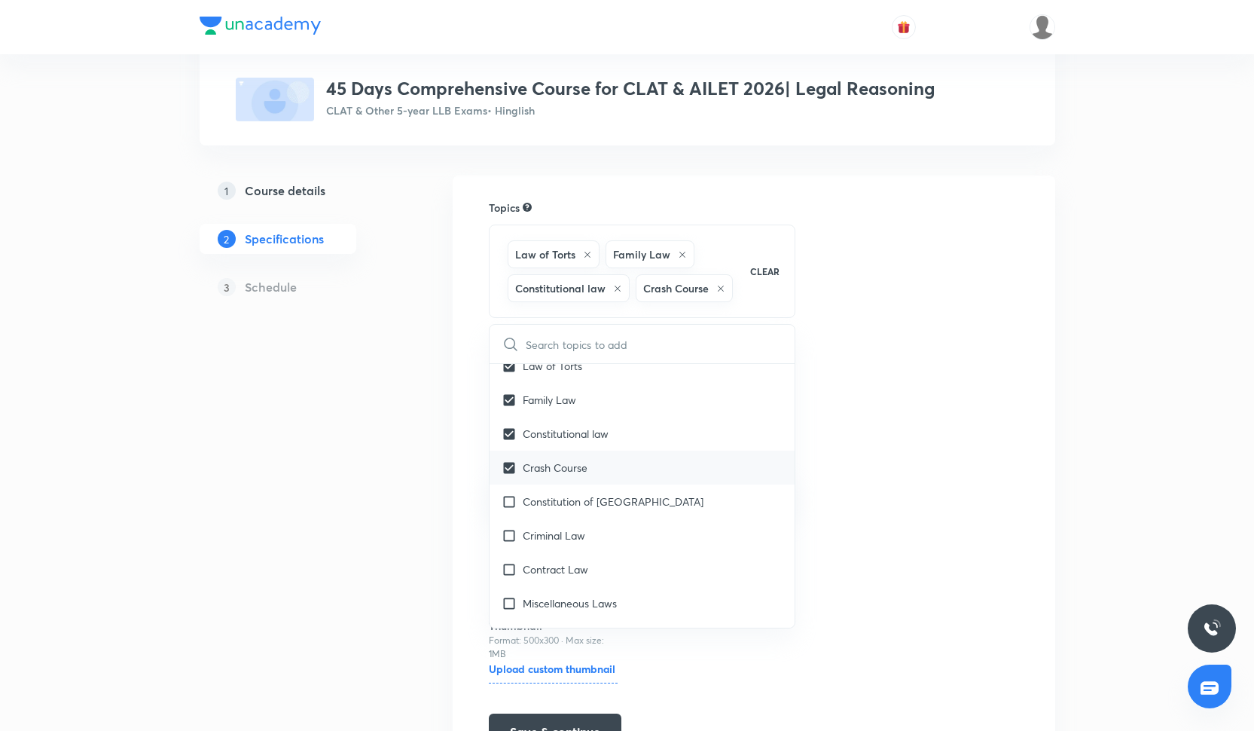
checkbox input "false"
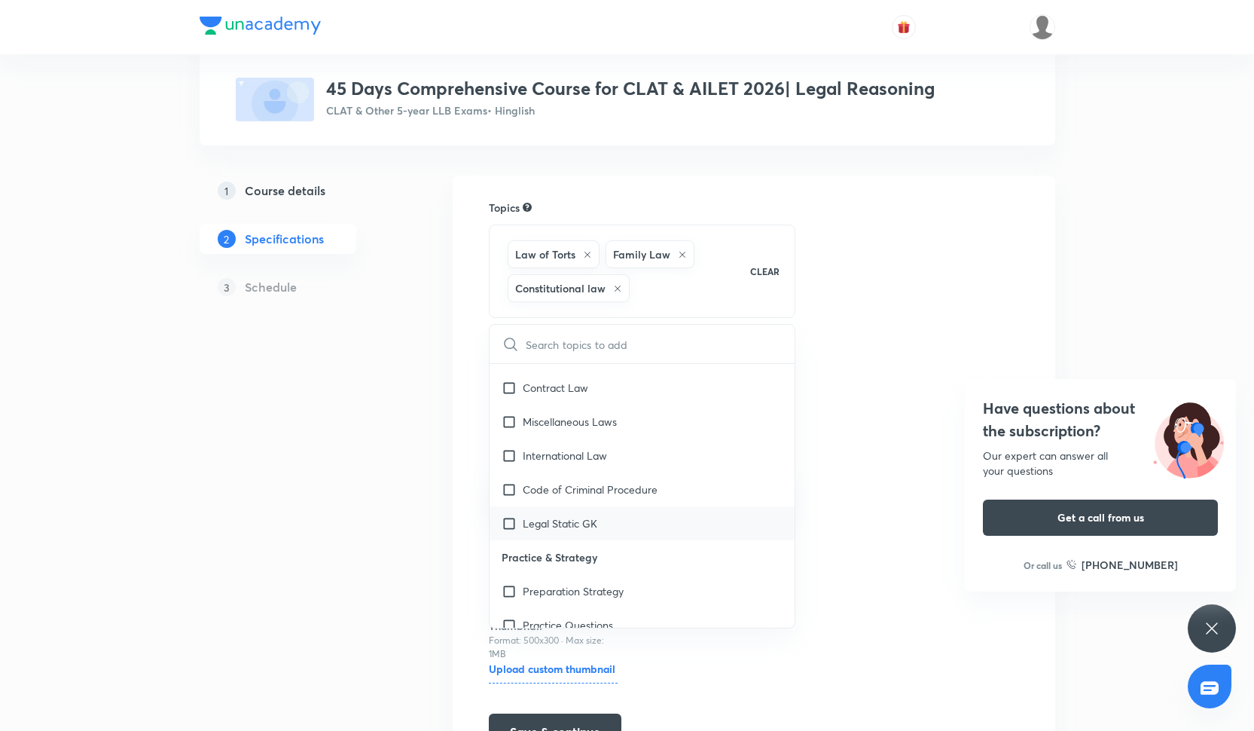
scroll to position [887, 0]
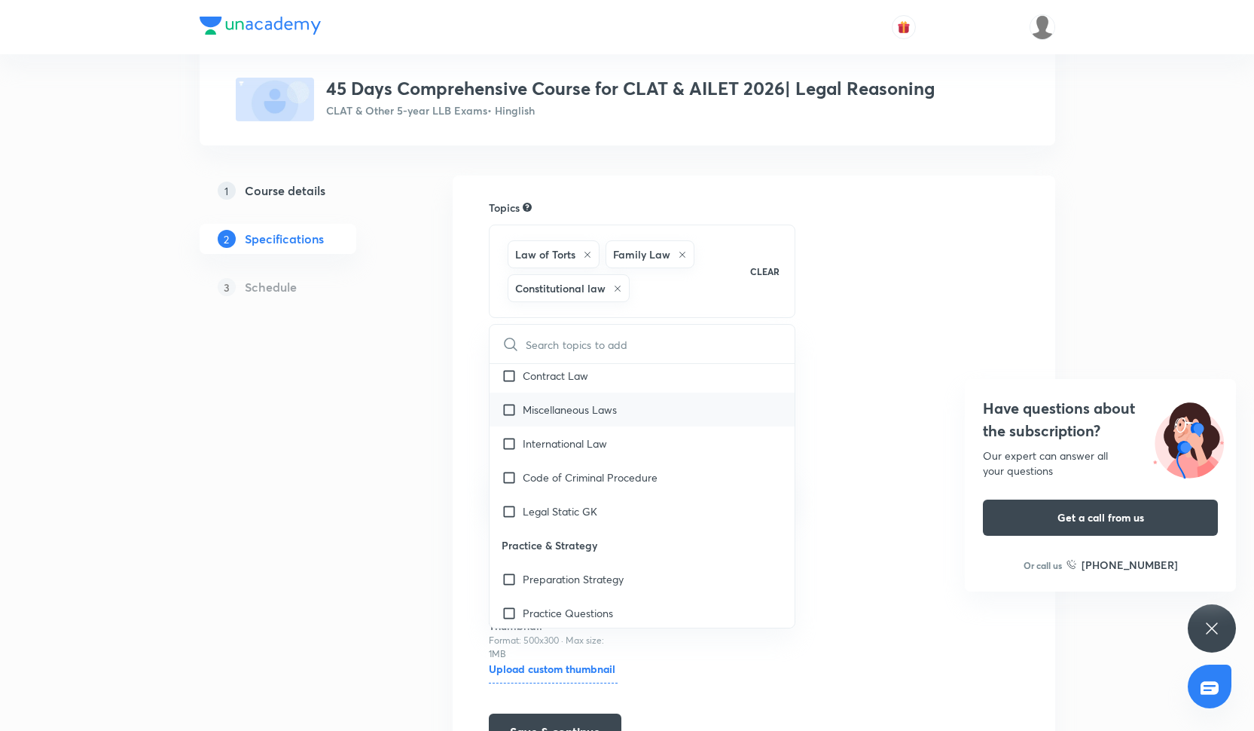
click at [539, 401] on div "Miscellaneous Laws" at bounding box center [643, 409] width 306 height 34
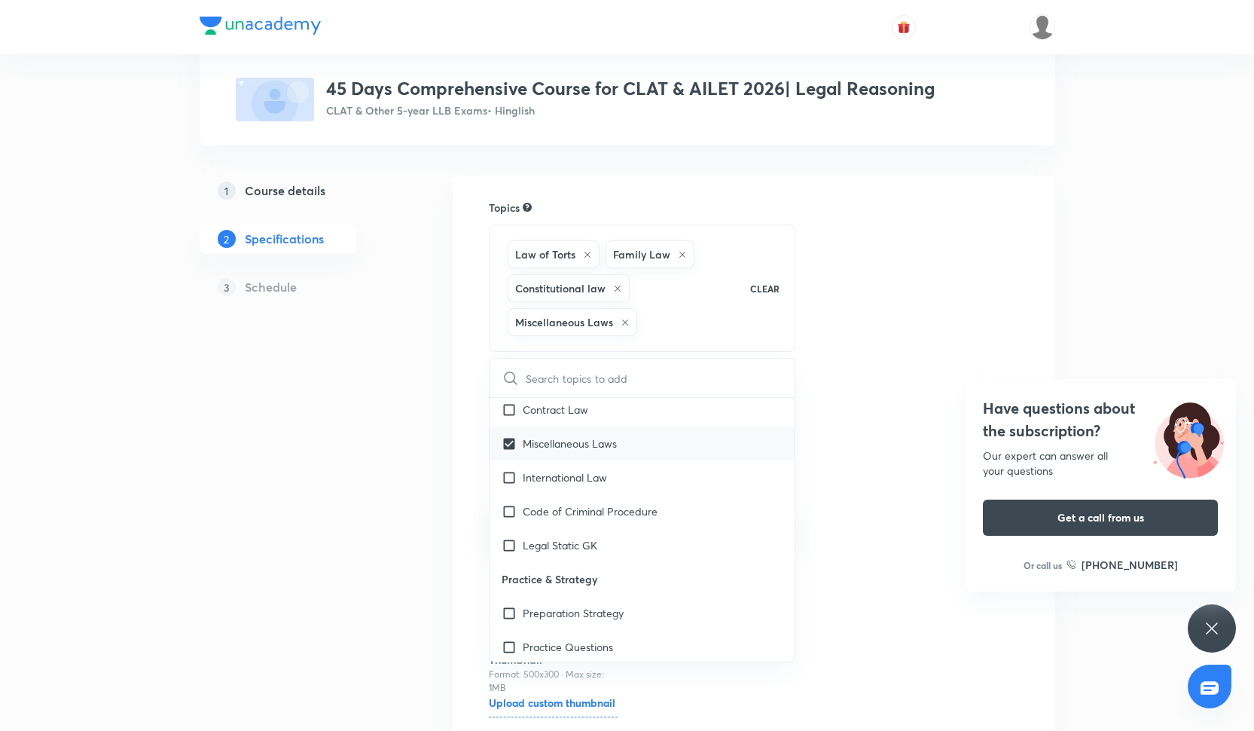
checkbox input "true"
click at [539, 403] on p "Contract Law" at bounding box center [556, 410] width 66 height 16
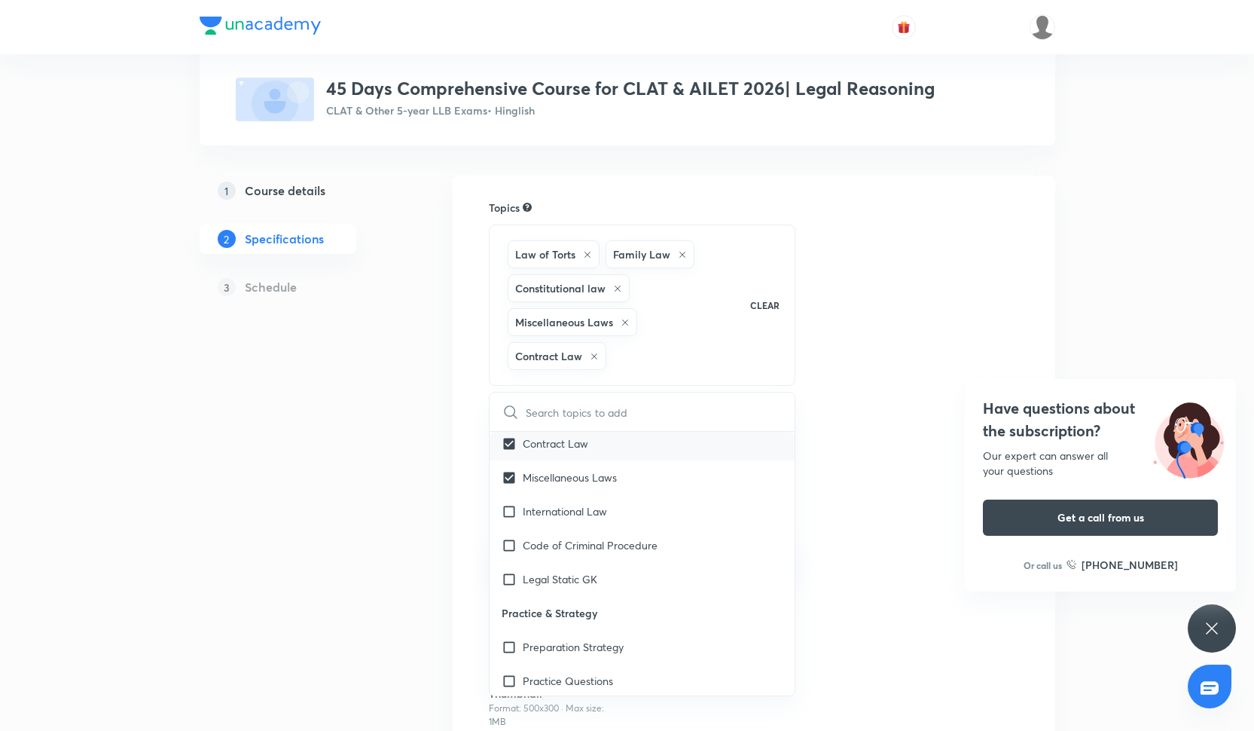
checkbox input "true"
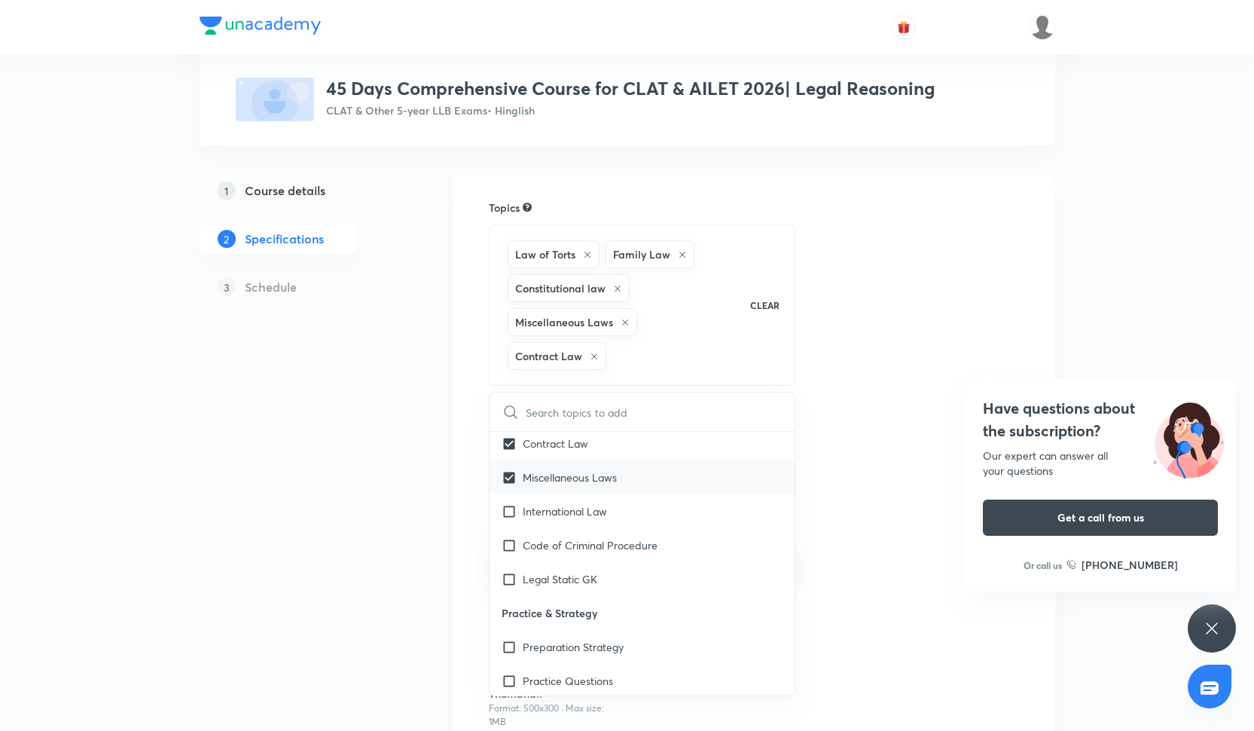
click at [541, 492] on div "Miscellaneous Laws" at bounding box center [643, 477] width 306 height 34
checkbox input "true"
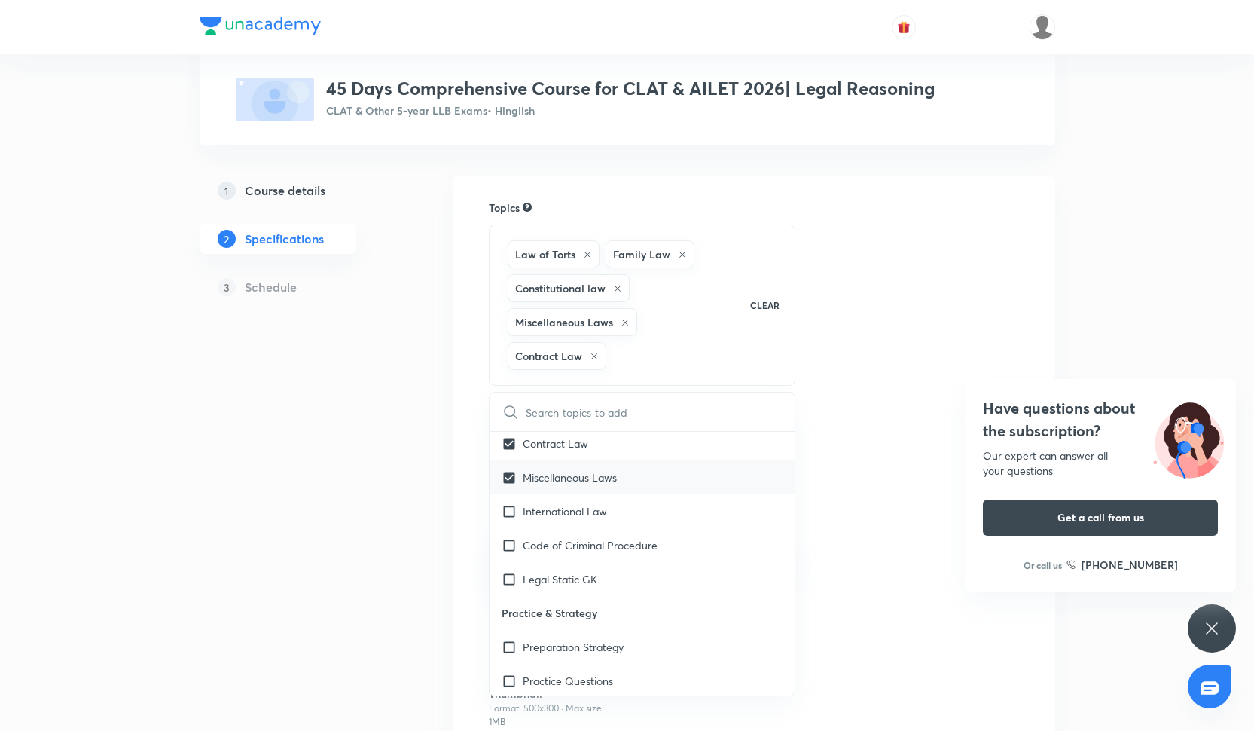
checkbox input "false"
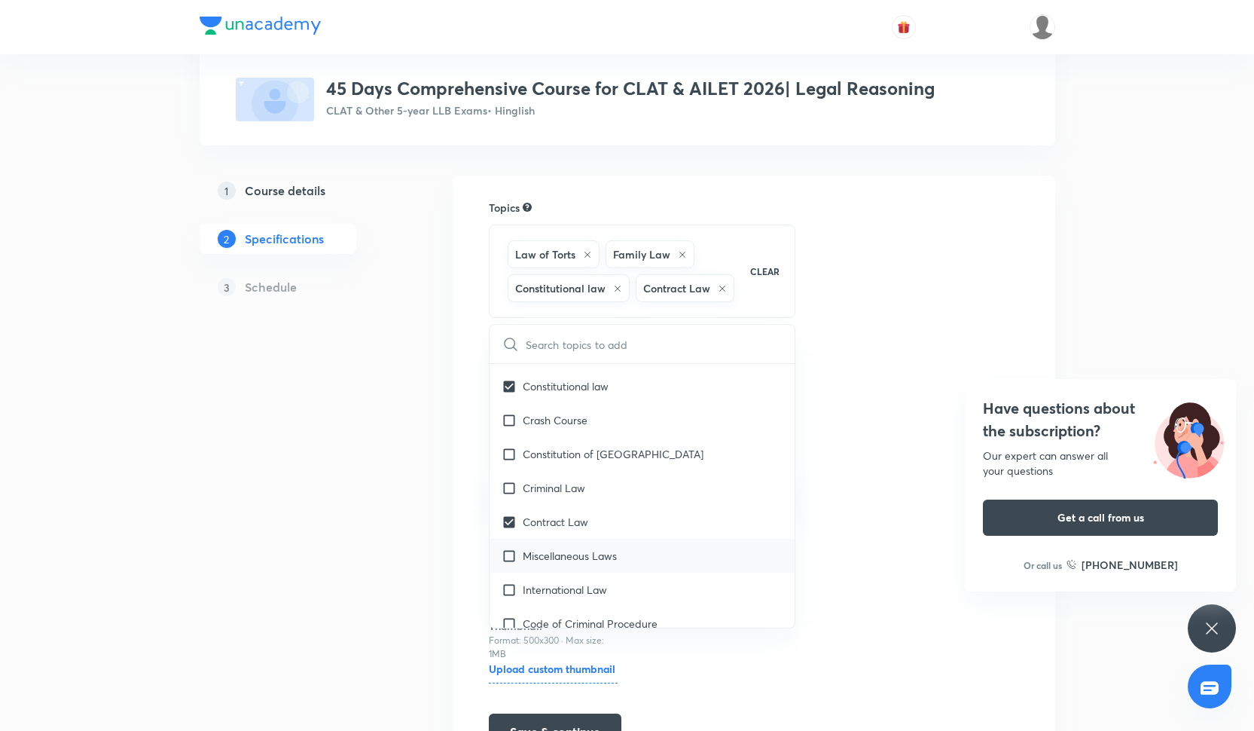
scroll to position [766, 0]
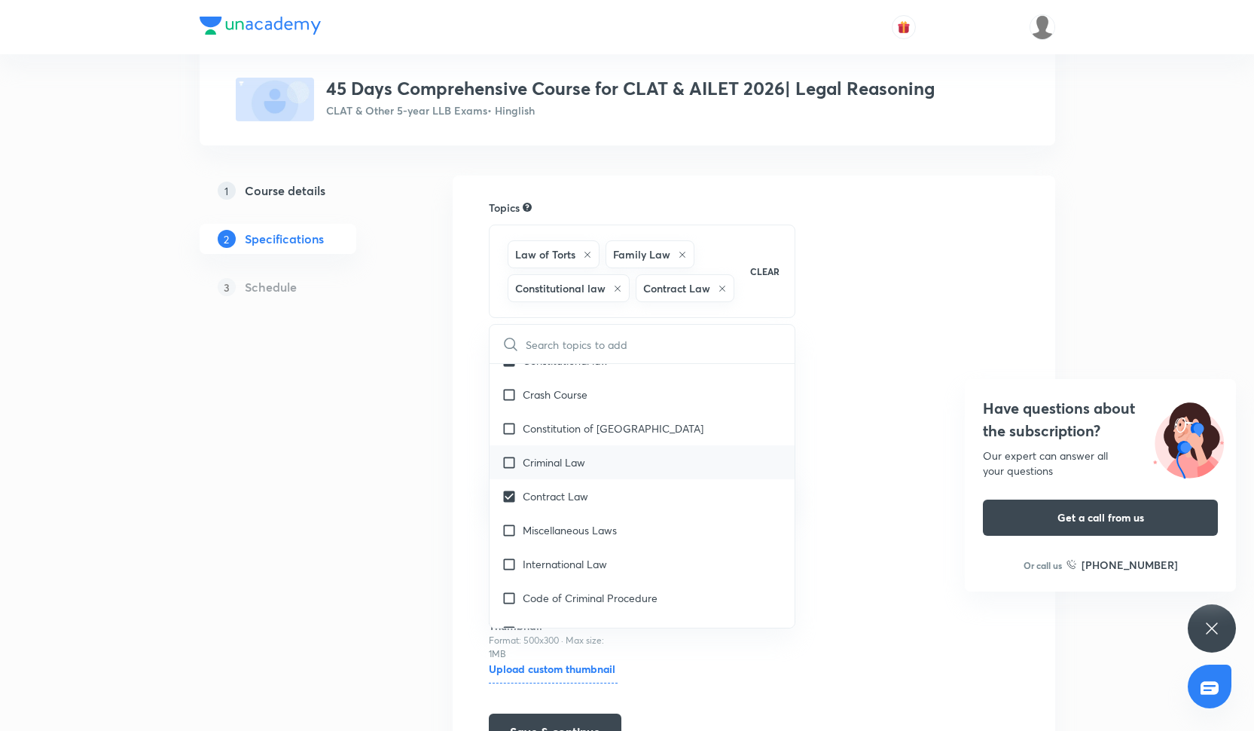
click at [578, 453] on div "Criminal Law" at bounding box center [643, 462] width 306 height 34
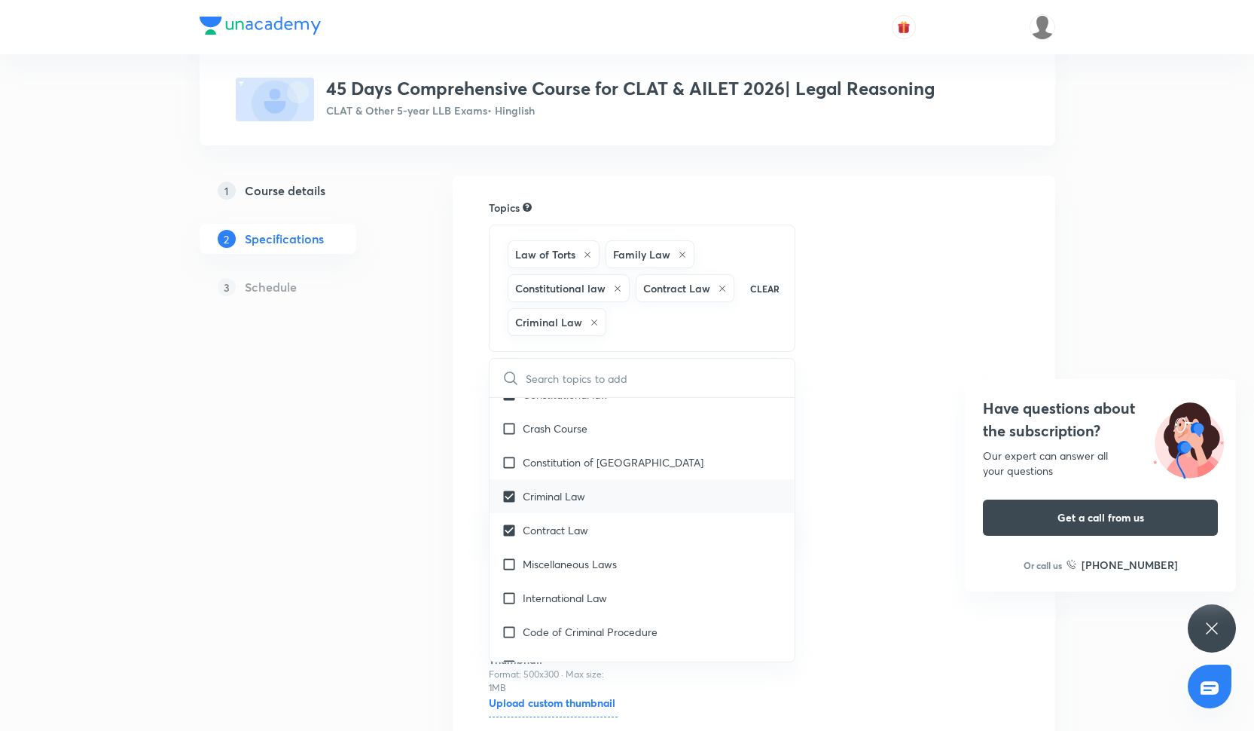
checkbox input "true"
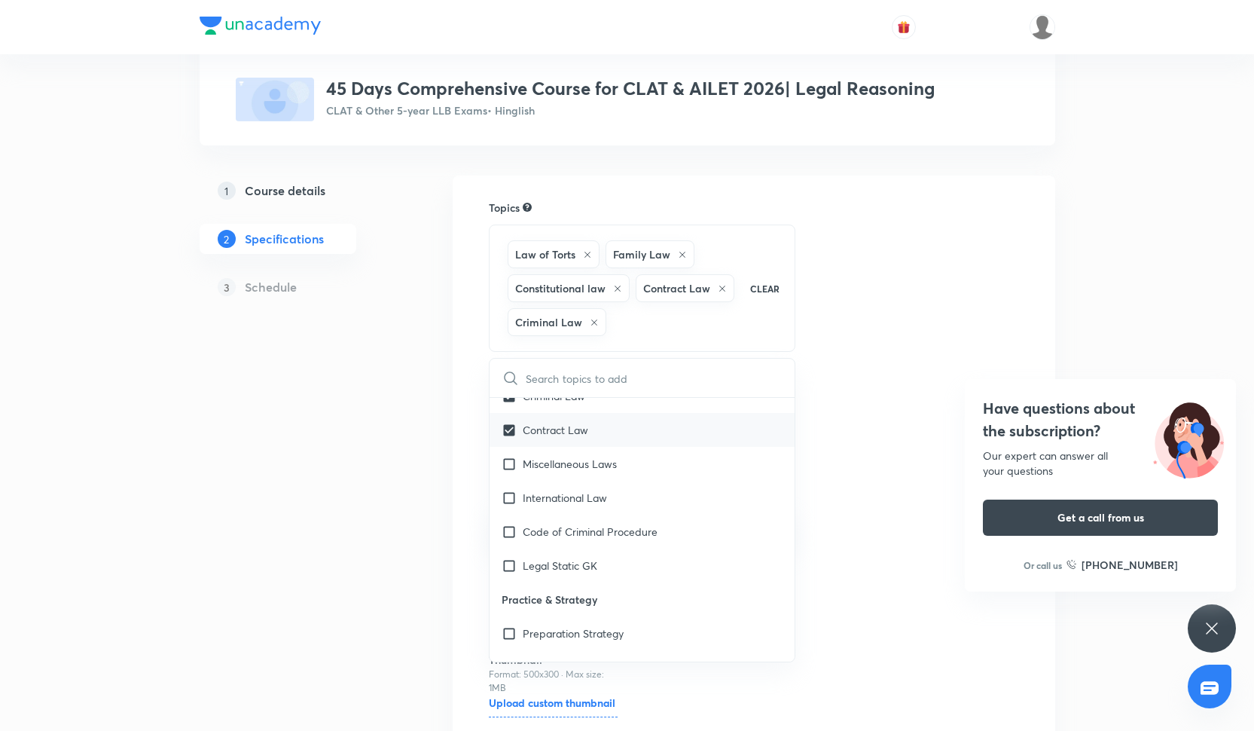
scroll to position [863, 0]
click at [577, 567] on p "Legal Static GK" at bounding box center [560, 568] width 75 height 16
checkbox input "true"
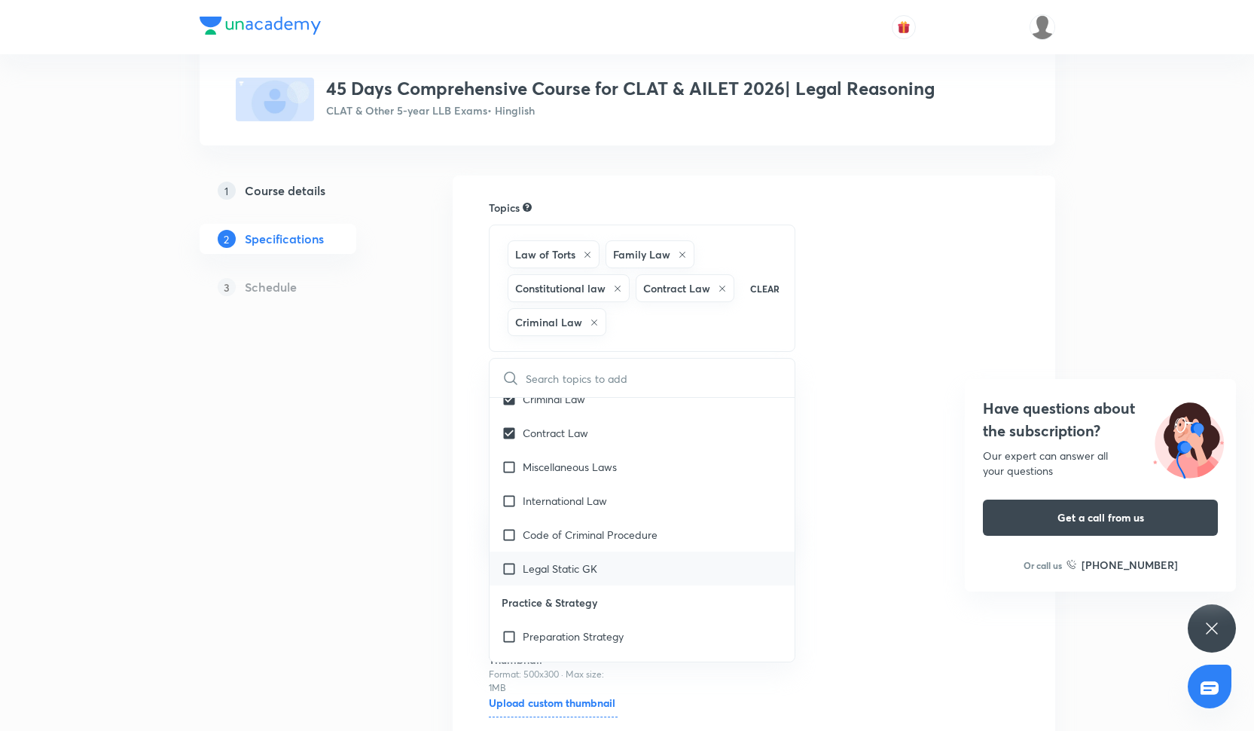
checkbox input "true"
click at [578, 572] on p "Legal Static GK" at bounding box center [560, 568] width 75 height 16
checkbox input "true"
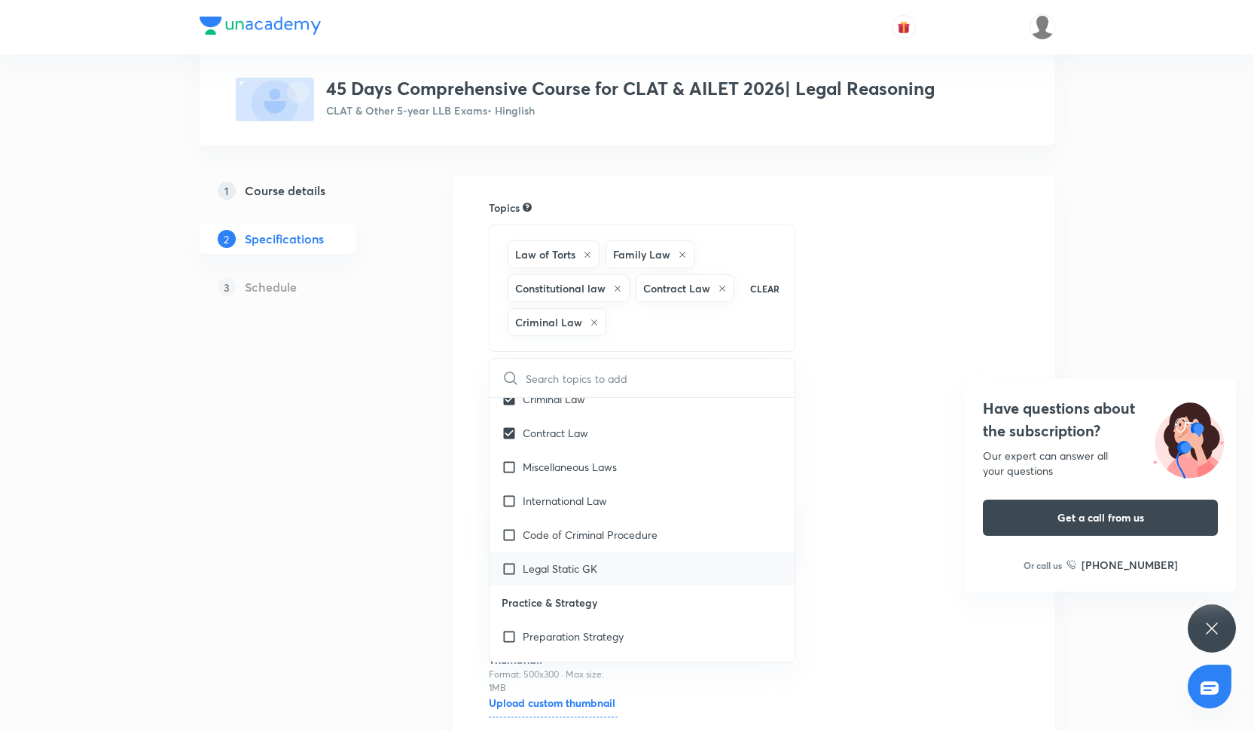
checkbox input "true"
checkbox input "false"
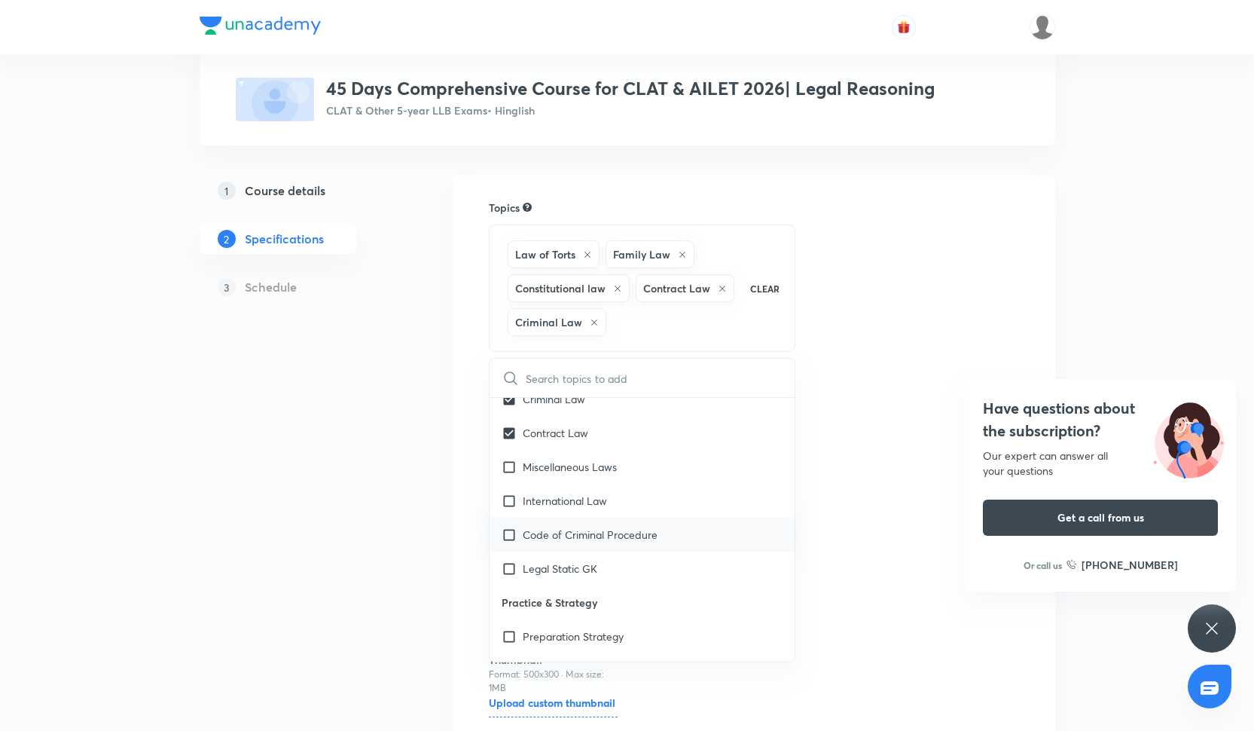
click at [574, 534] on p "Code of Criminal Procedure" at bounding box center [590, 535] width 135 height 16
checkbox input "true"
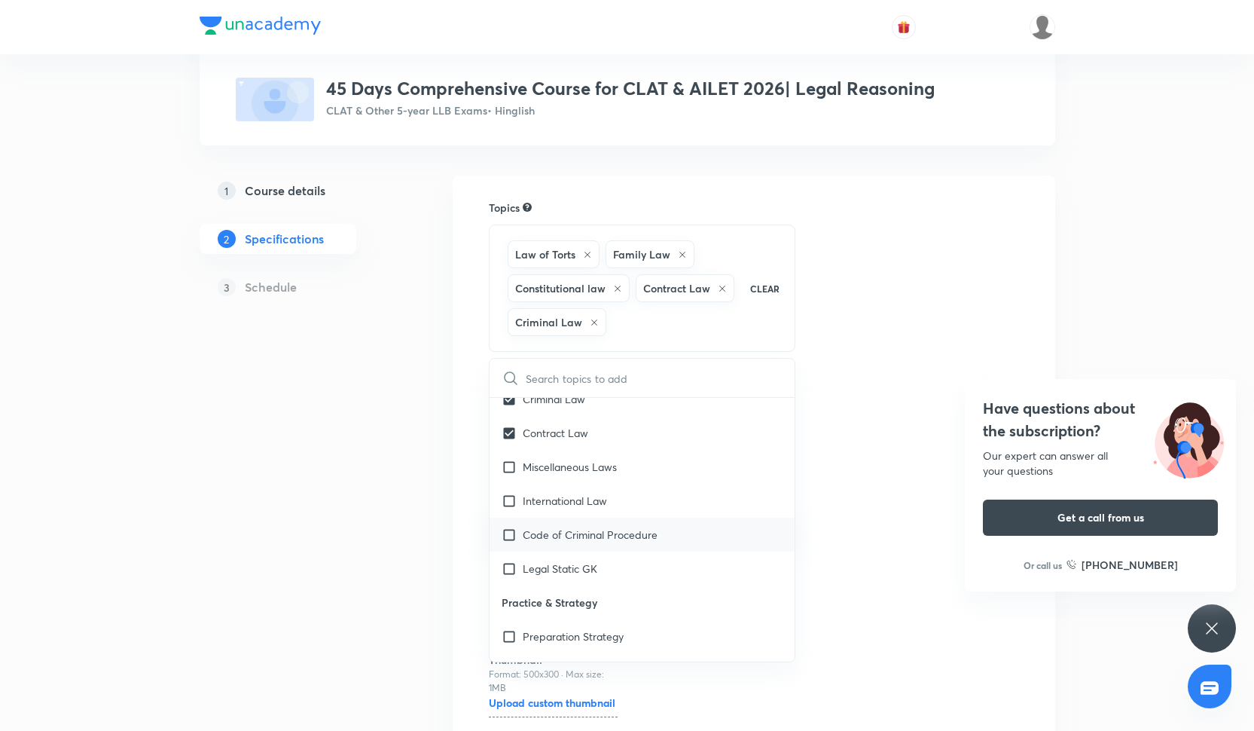
checkbox input "true"
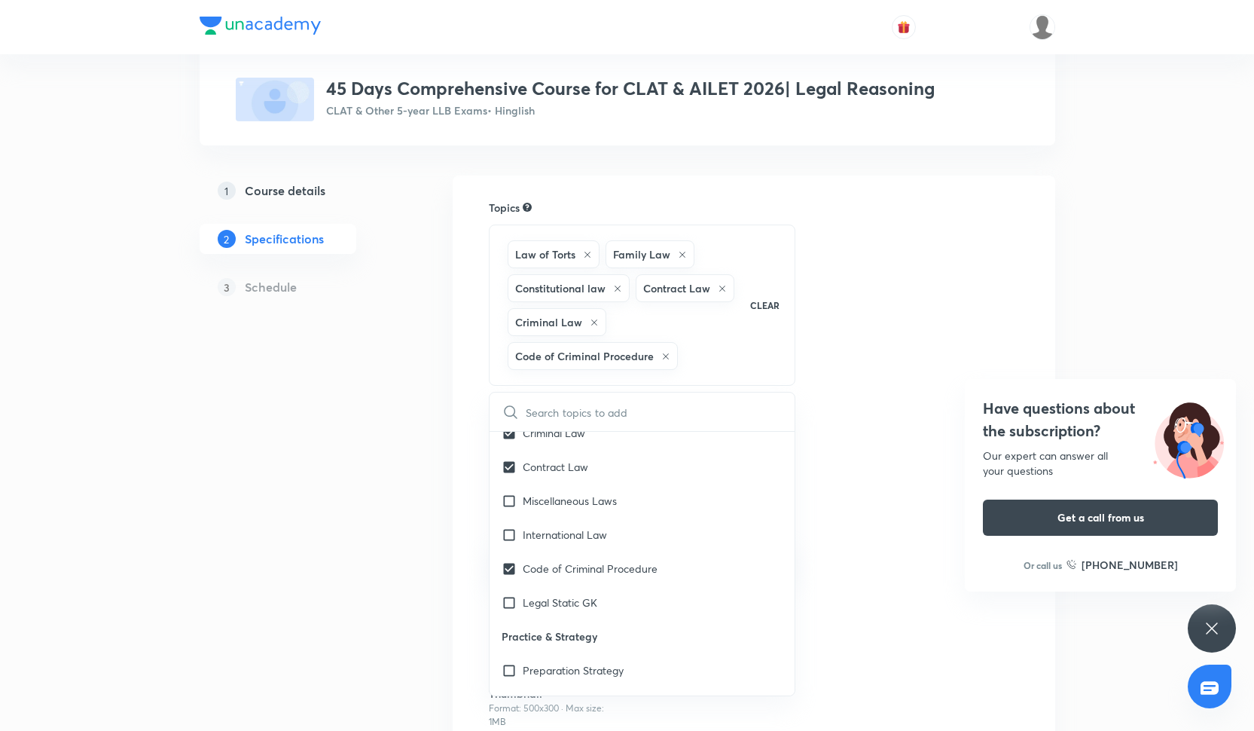
click at [1009, 421] on h4 "Have questions about the subscription?" at bounding box center [1100, 419] width 235 height 45
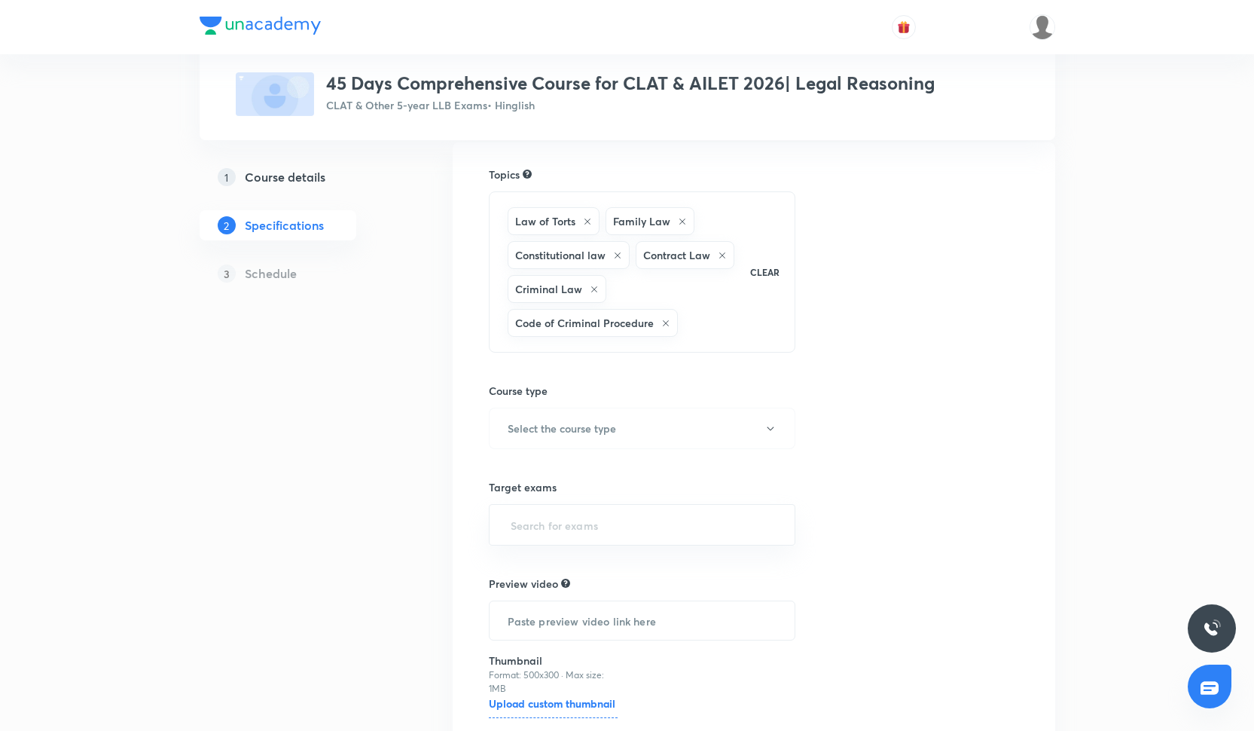
scroll to position [138, 0]
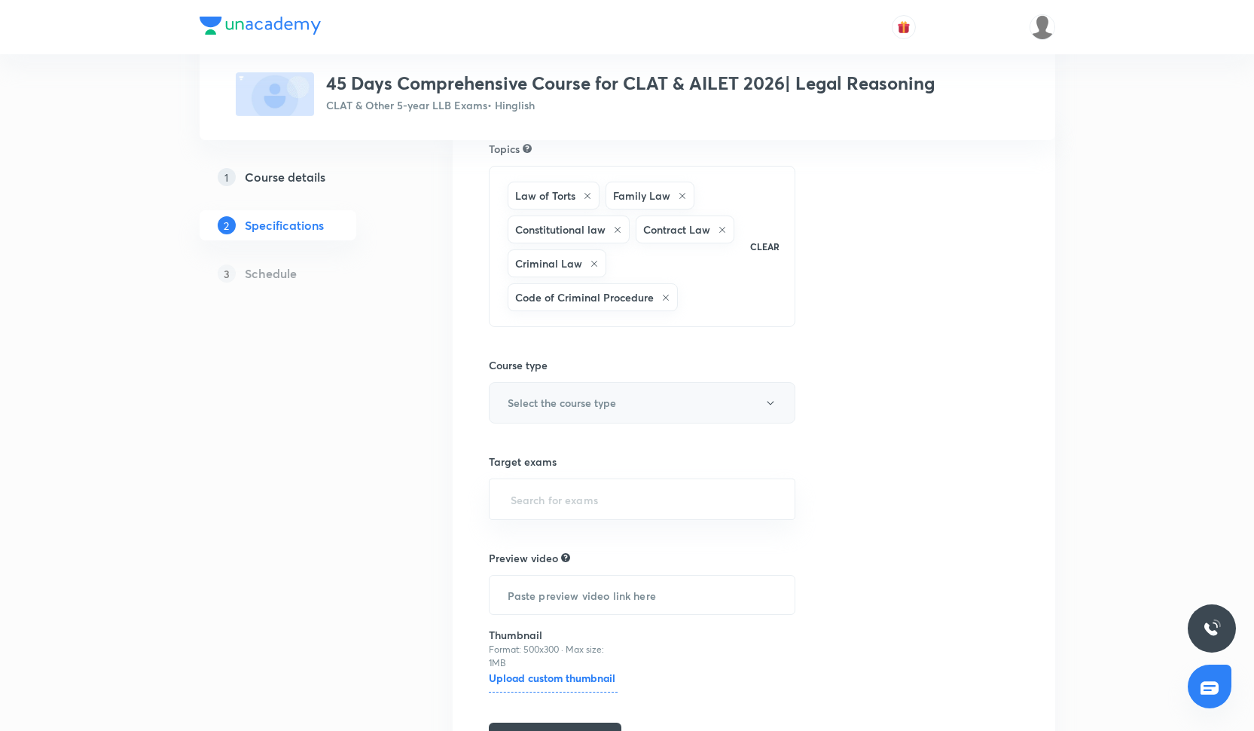
click at [664, 398] on button "Select the course type" at bounding box center [642, 402] width 307 height 41
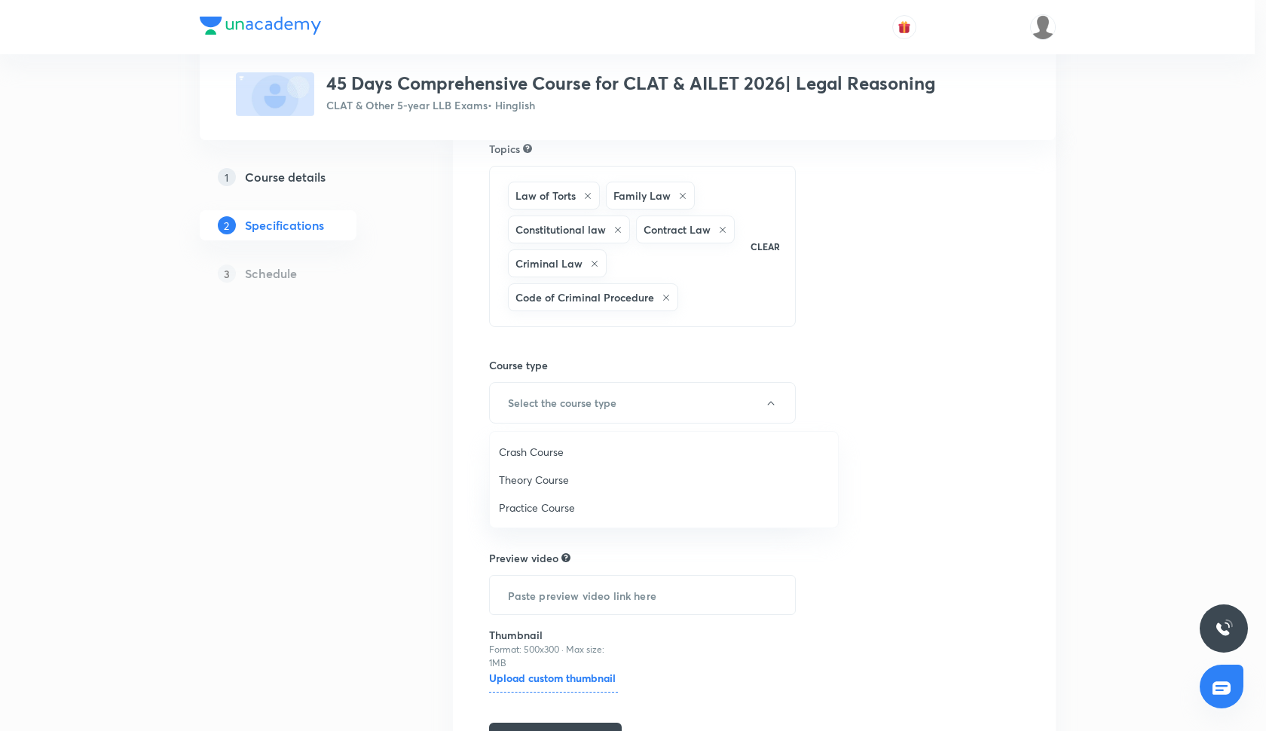
click at [563, 454] on span "Crash Course" at bounding box center [664, 452] width 330 height 16
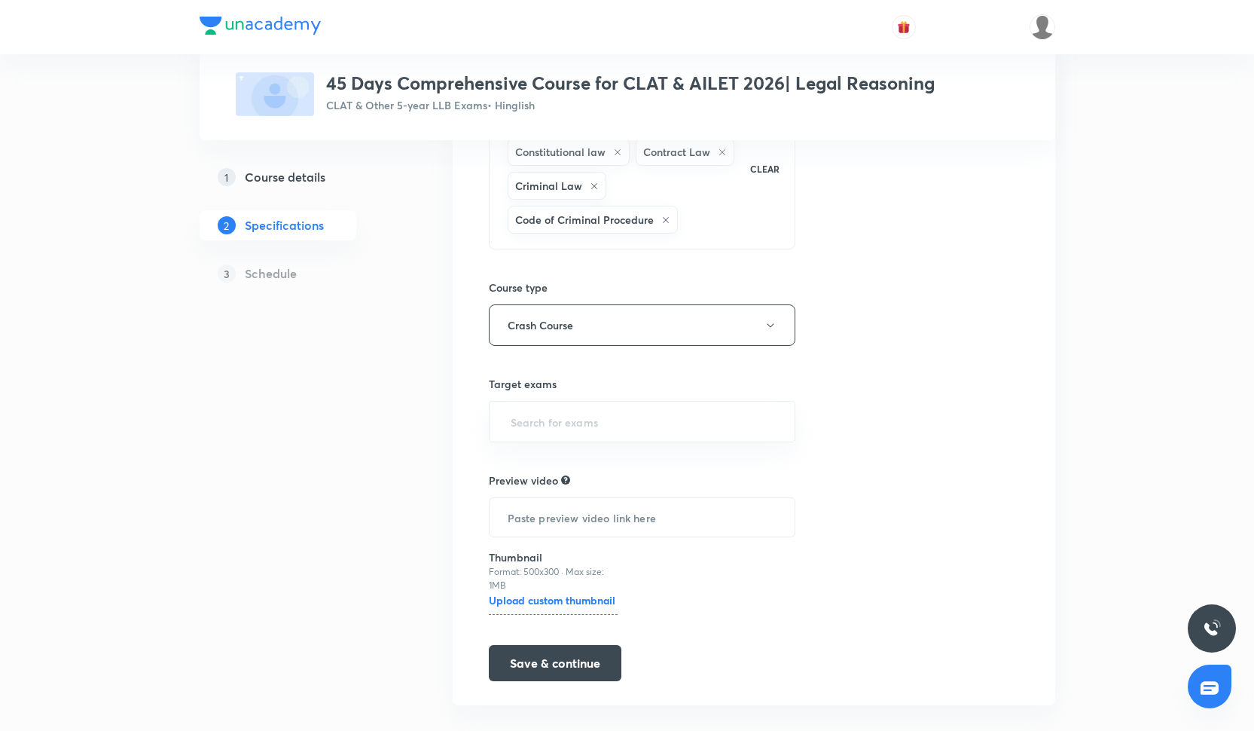
scroll to position [216, 0]
click at [592, 410] on input "text" at bounding box center [643, 421] width 270 height 28
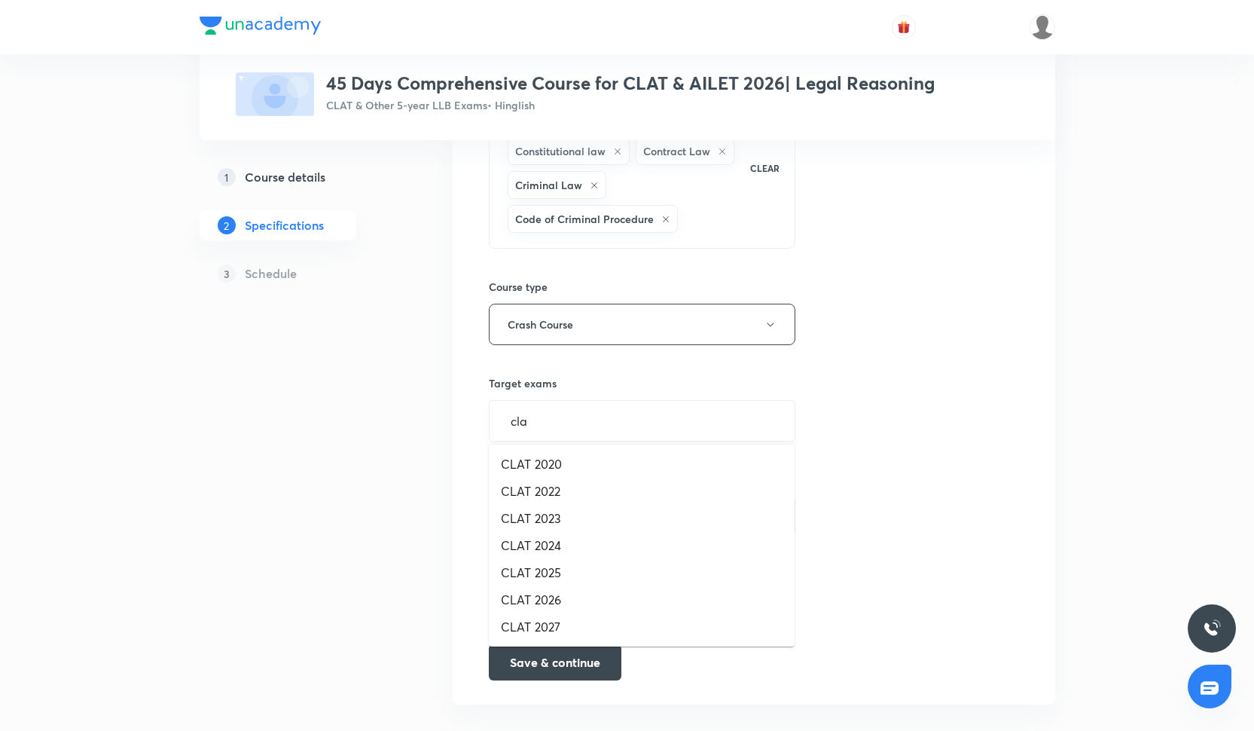
type input "clat"
click at [582, 600] on li "CLAT 2026" at bounding box center [642, 599] width 306 height 27
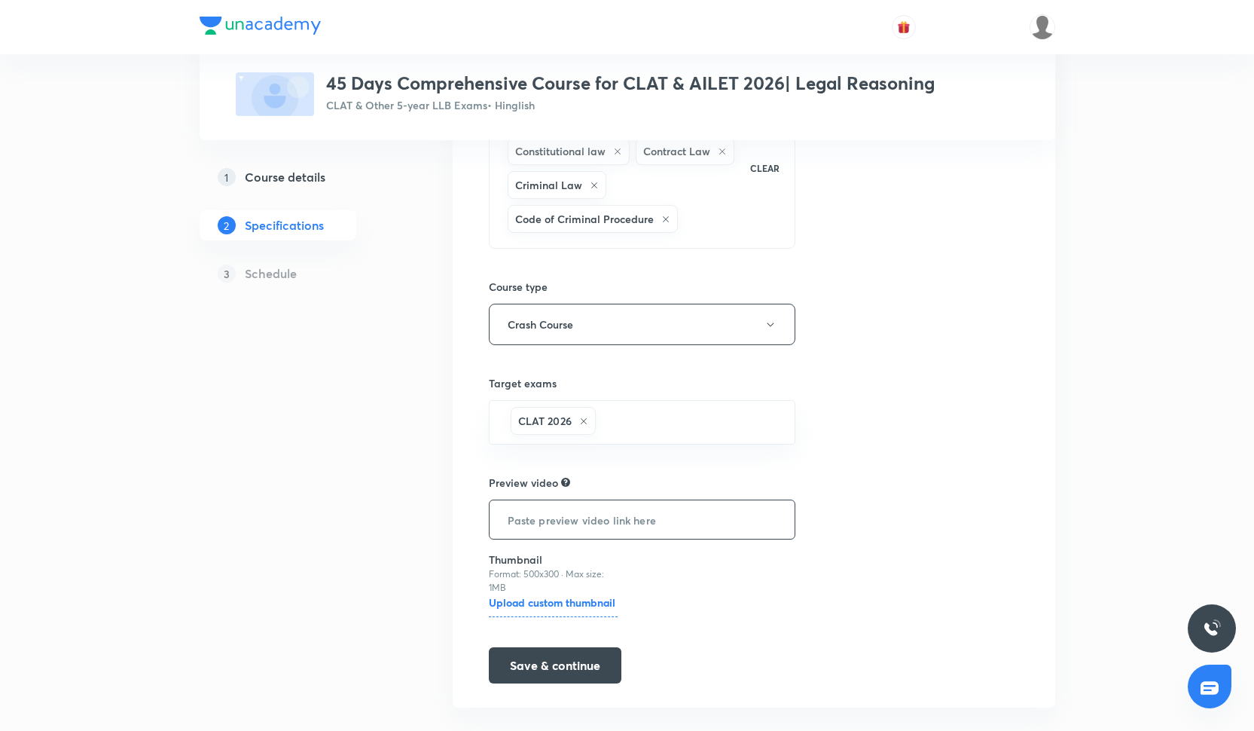
scroll to position [241, 0]
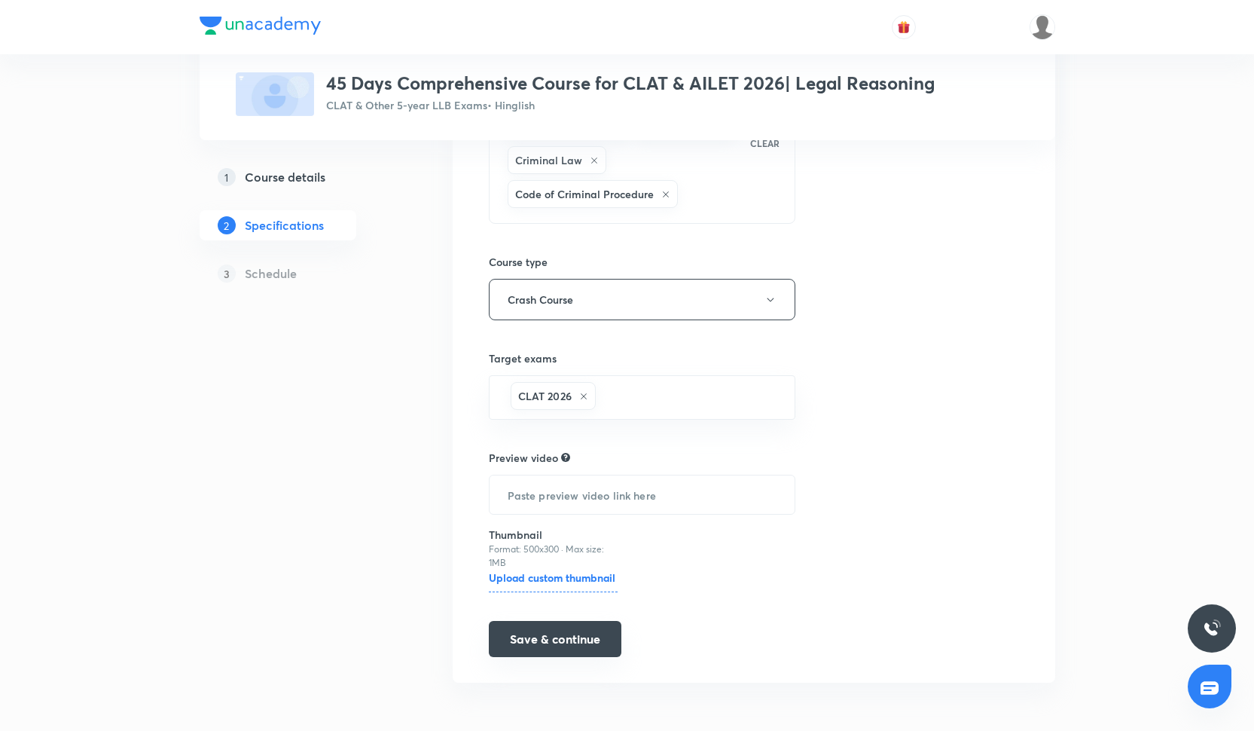
click at [557, 628] on button "Save & continue" at bounding box center [555, 639] width 133 height 36
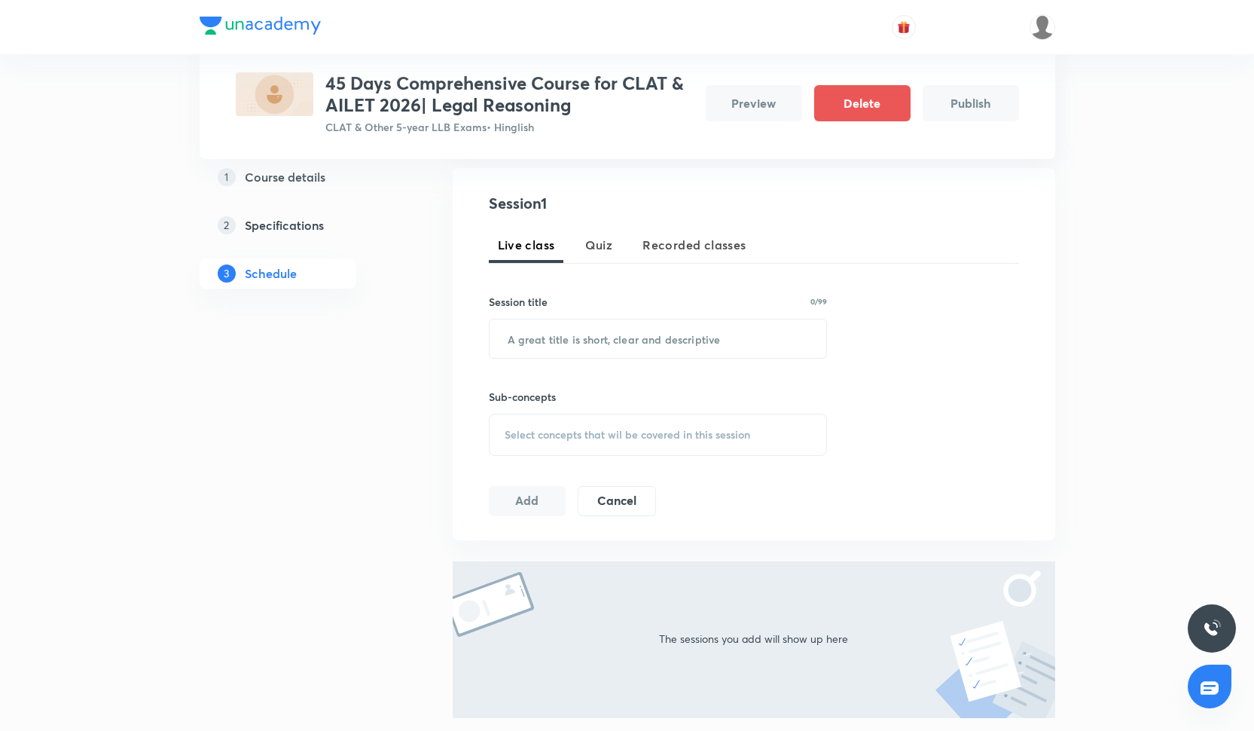
scroll to position [280, 0]
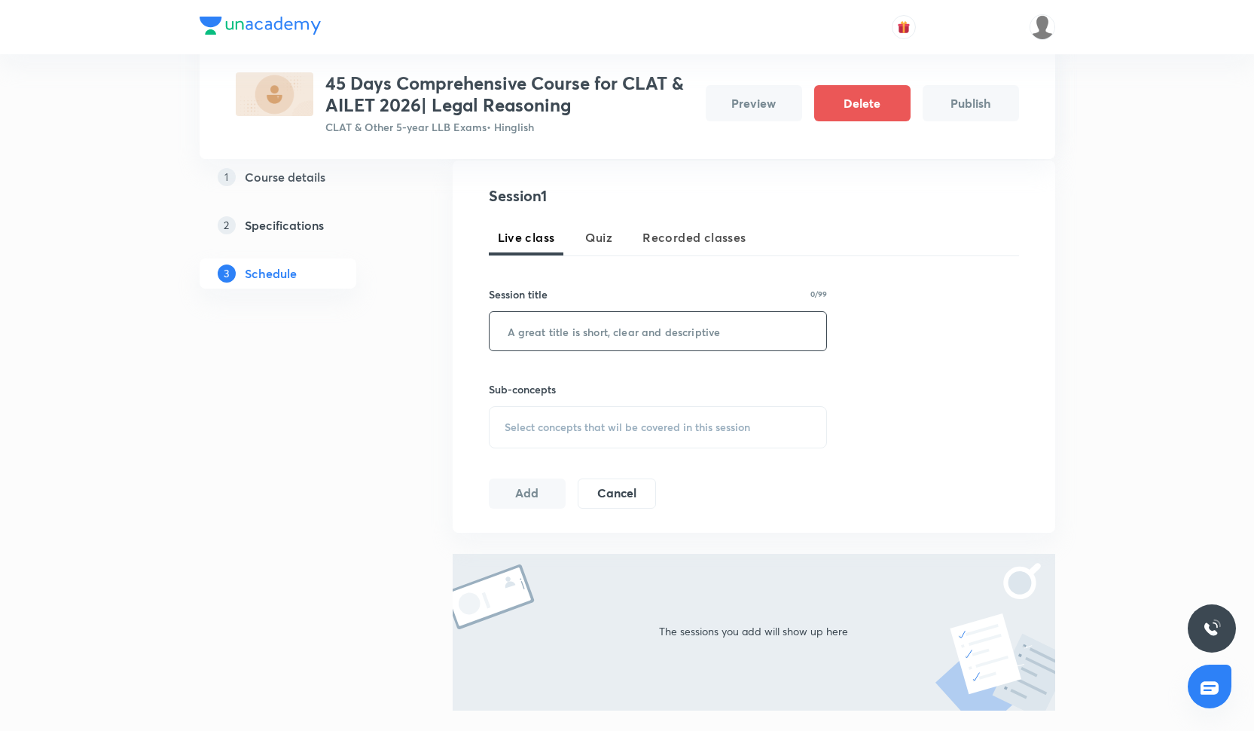
click at [560, 334] on input "text" at bounding box center [658, 331] width 337 height 38
drag, startPoint x: 398, startPoint y: 79, endPoint x: 594, endPoint y: 76, distance: 196.6
click at [594, 76] on h3 "45 Days Comprehensive Course for CLAT & AILET 2026| Legal Reasoning" at bounding box center [509, 94] width 368 height 44
copy h3 "Comprehensive Course"
click at [541, 338] on input "text" at bounding box center [658, 331] width 337 height 38
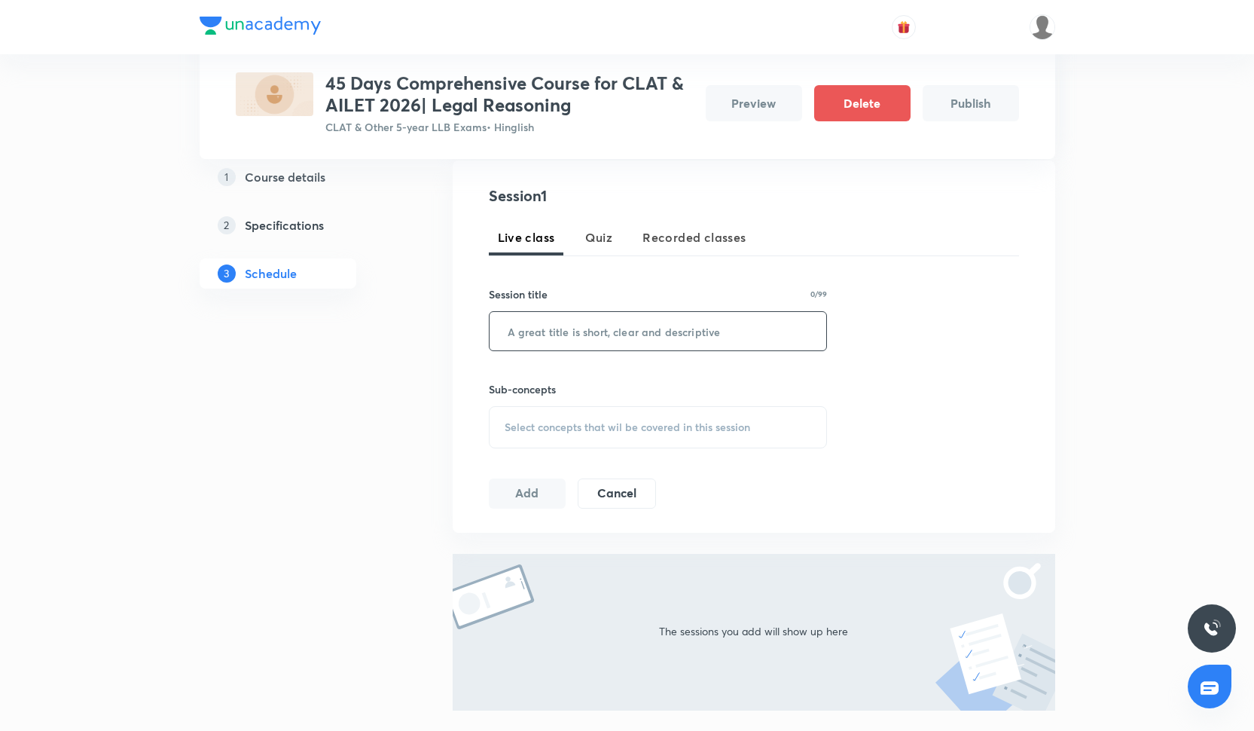
click at [541, 338] on input "text" at bounding box center [658, 331] width 337 height 38
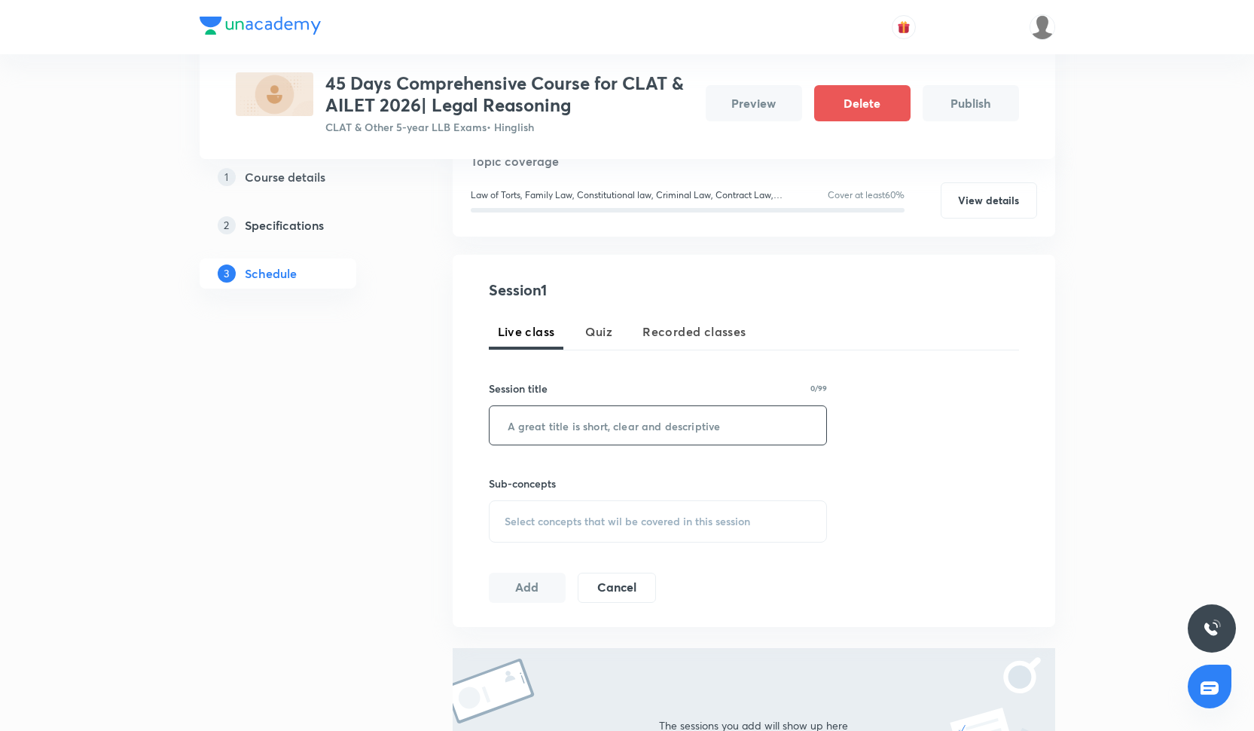
scroll to position [187, 0]
type input "l"
type input "Law of Torts- I"
click at [591, 525] on span "Select concepts that wil be covered in this session" at bounding box center [628, 521] width 246 height 12
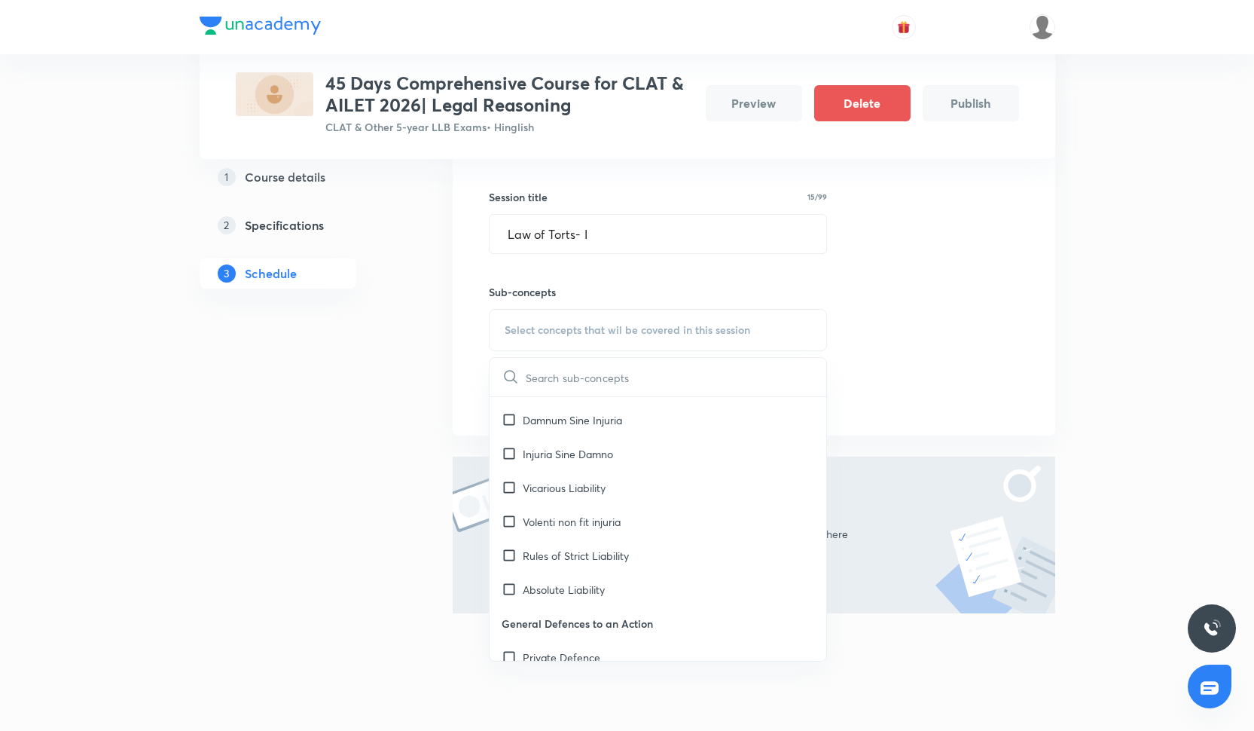
scroll to position [115, 0]
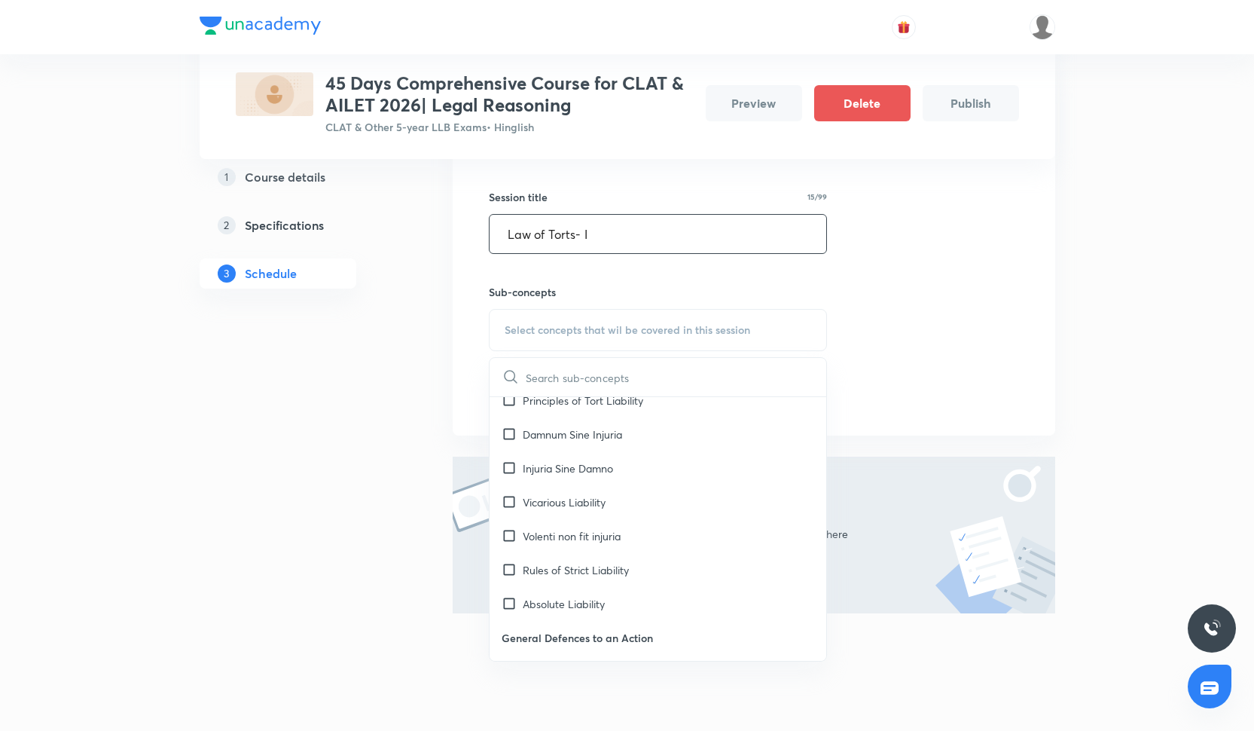
click at [602, 228] on input "Law of Torts- I" at bounding box center [658, 234] width 337 height 38
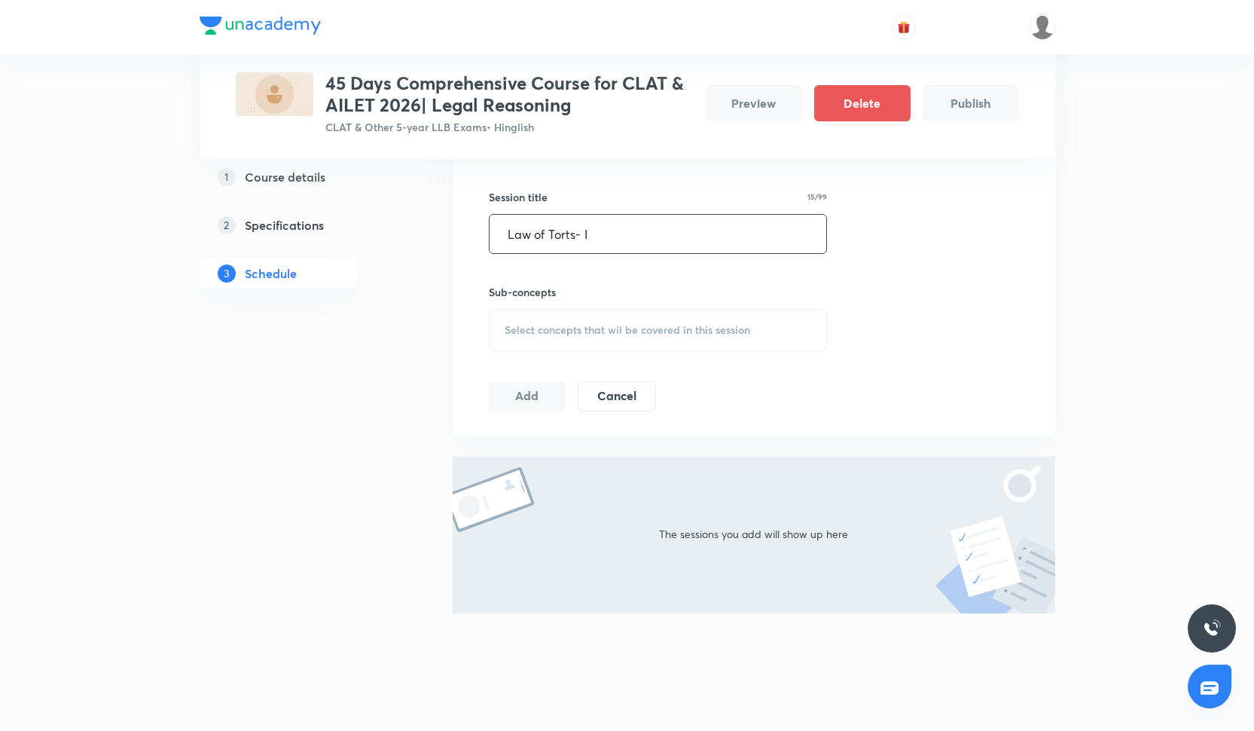
drag, startPoint x: 602, startPoint y: 228, endPoint x: 485, endPoint y: 225, distance: 116.8
click at [485, 225] on div "Session 1 Live class Quiz Recorded classes Session title 15/99 Law of Torts- I …" at bounding box center [754, 249] width 603 height 372
type input "Constitutional Law- Part I"
click at [563, 350] on div "Session 1 Live class Quiz Recorded classes Session title 26/99 Constitutional L…" at bounding box center [754, 249] width 530 height 324
click at [563, 340] on div "Select concepts that wil be covered in this session" at bounding box center [658, 330] width 339 height 42
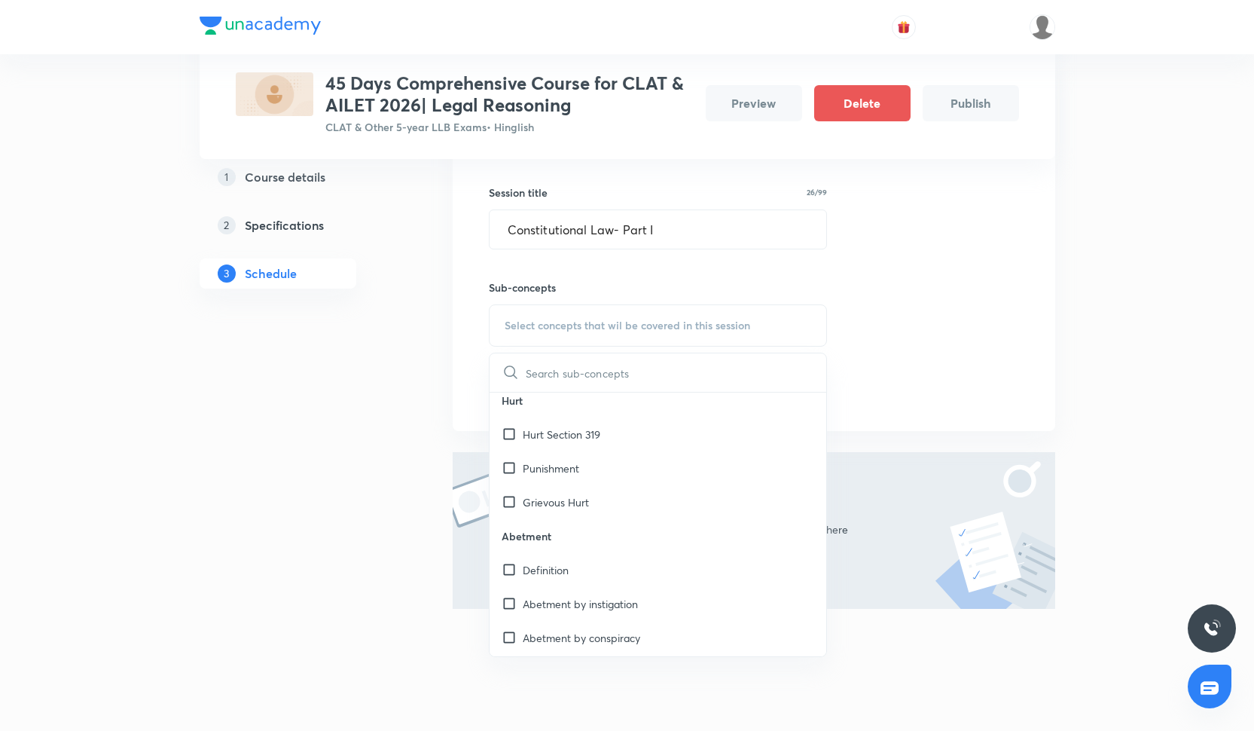
scroll to position [5482, 0]
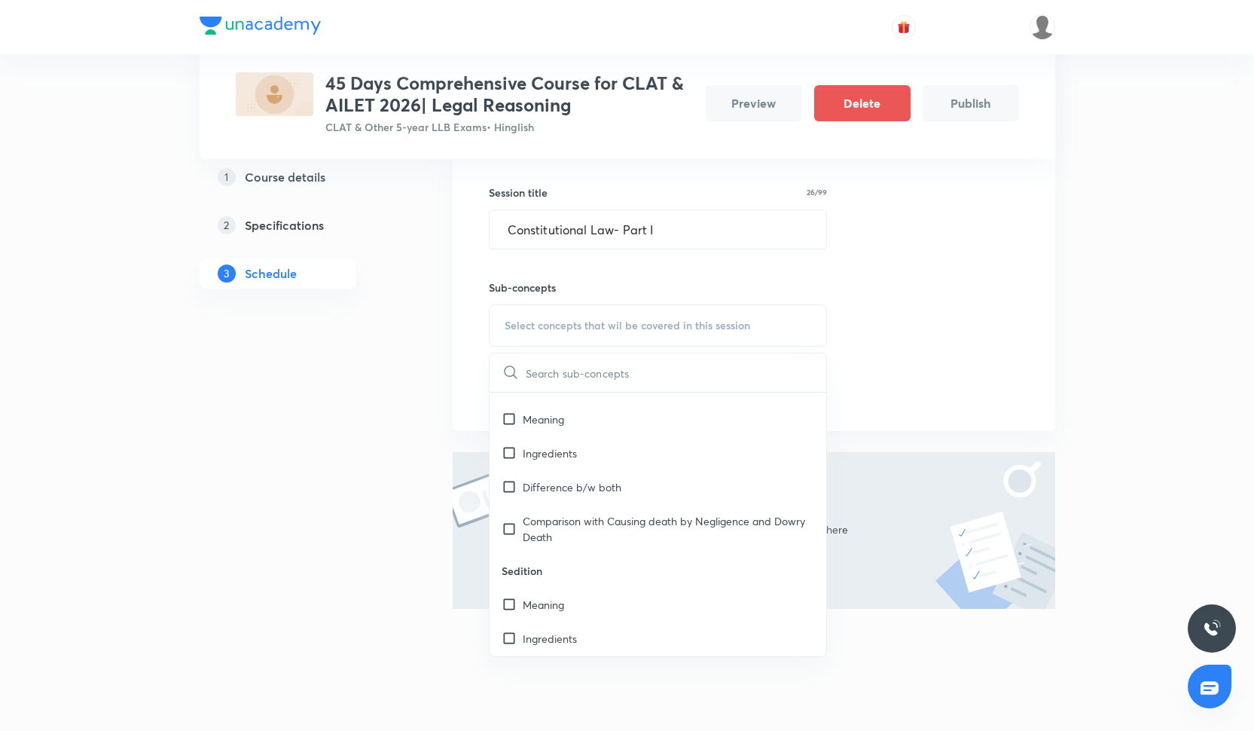
click at [914, 250] on div "Session 1 Live class Quiz Recorded classes Session title 26/99 Constitutional L…" at bounding box center [754, 245] width 530 height 324
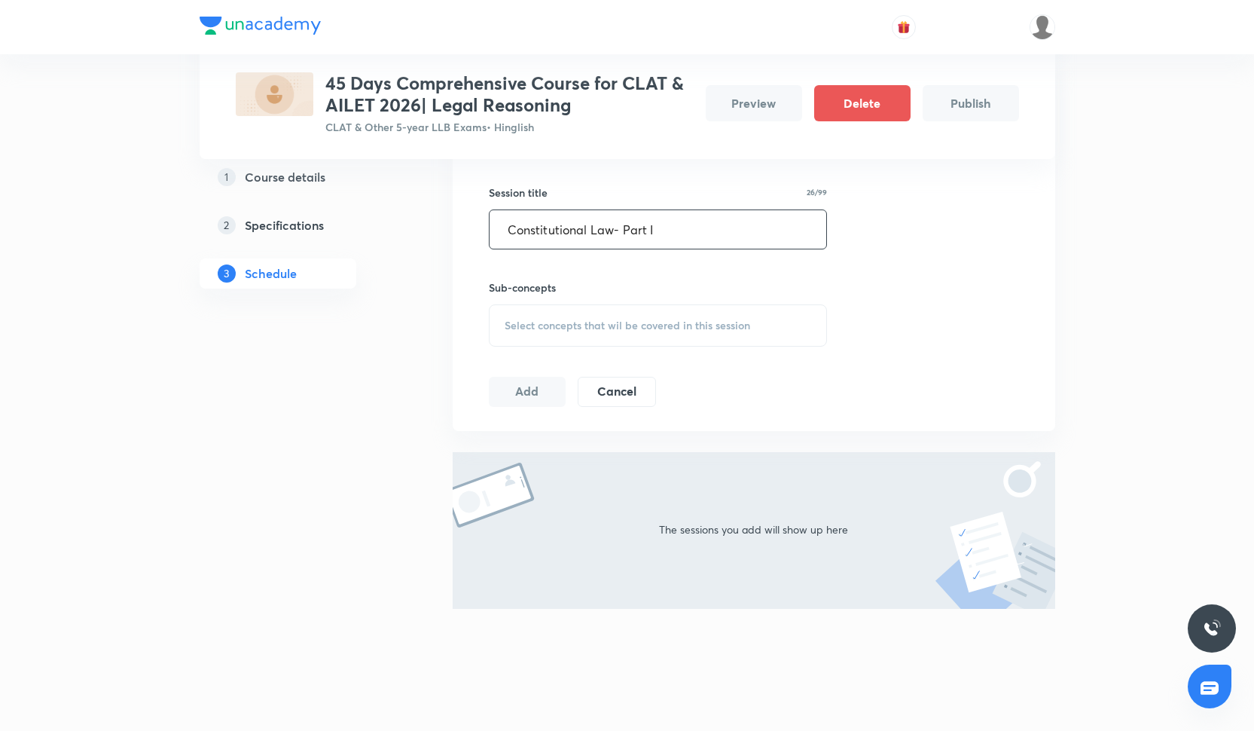
drag, startPoint x: 674, startPoint y: 226, endPoint x: 416, endPoint y: 221, distance: 258.4
click at [416, 221] on div "Plus Courses 45 Days Comprehensive Course for CLAT & AILET 2026| Legal Reasonin…" at bounding box center [628, 203] width 856 height 1003
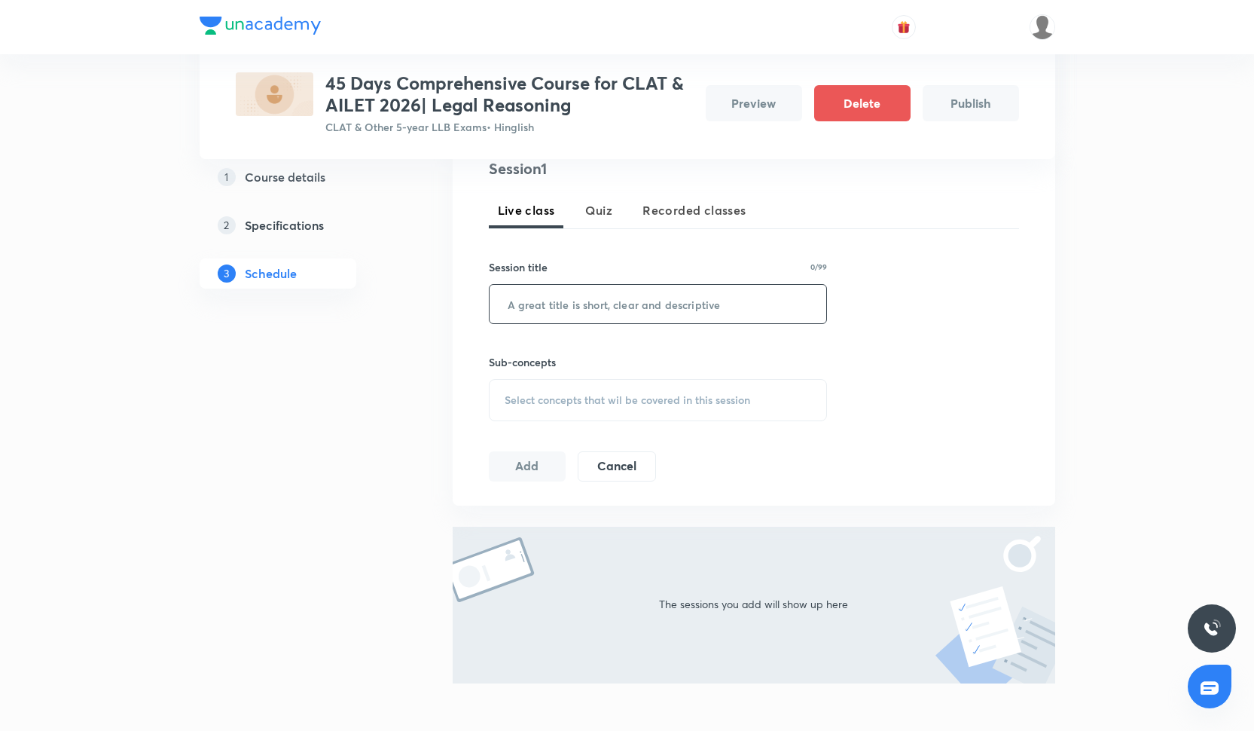
scroll to position [304, 0]
click at [224, 217] on p "2" at bounding box center [227, 225] width 18 height 18
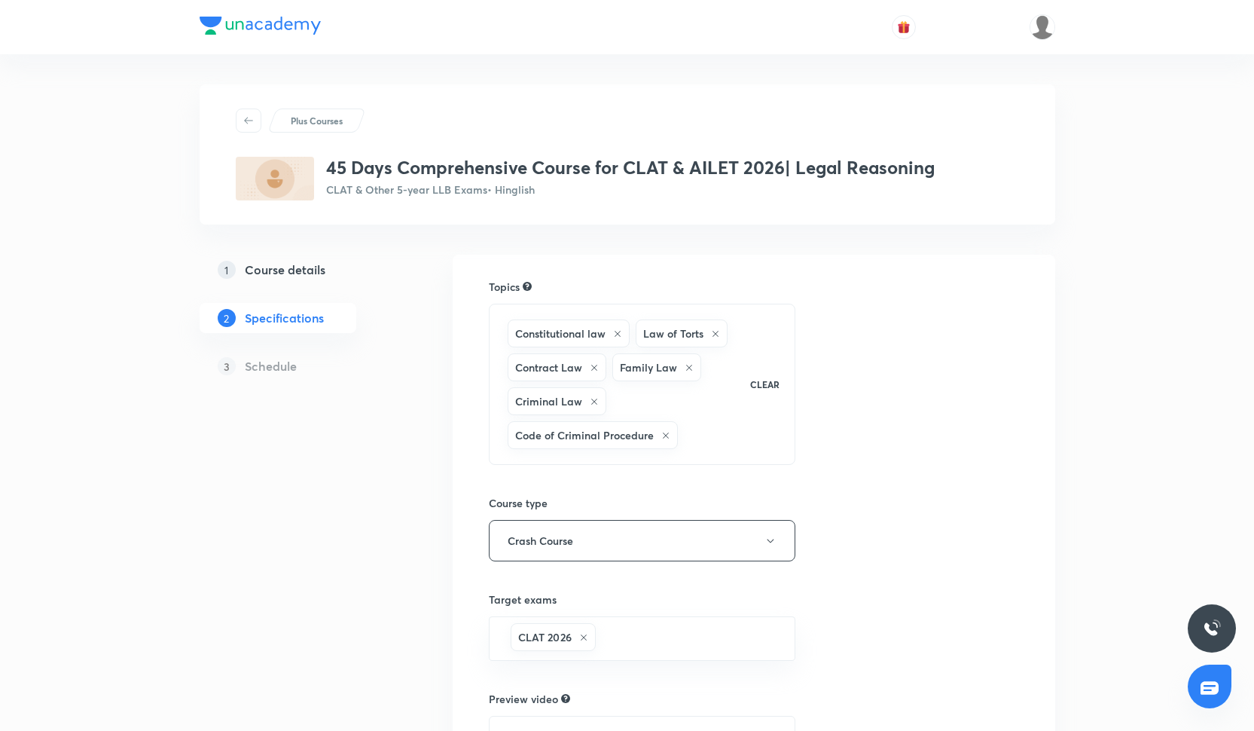
click at [688, 404] on div "Constitutional law Law of Torts Contract Law Family Law Criminal Law Code of Cr…" at bounding box center [622, 384] width 234 height 136
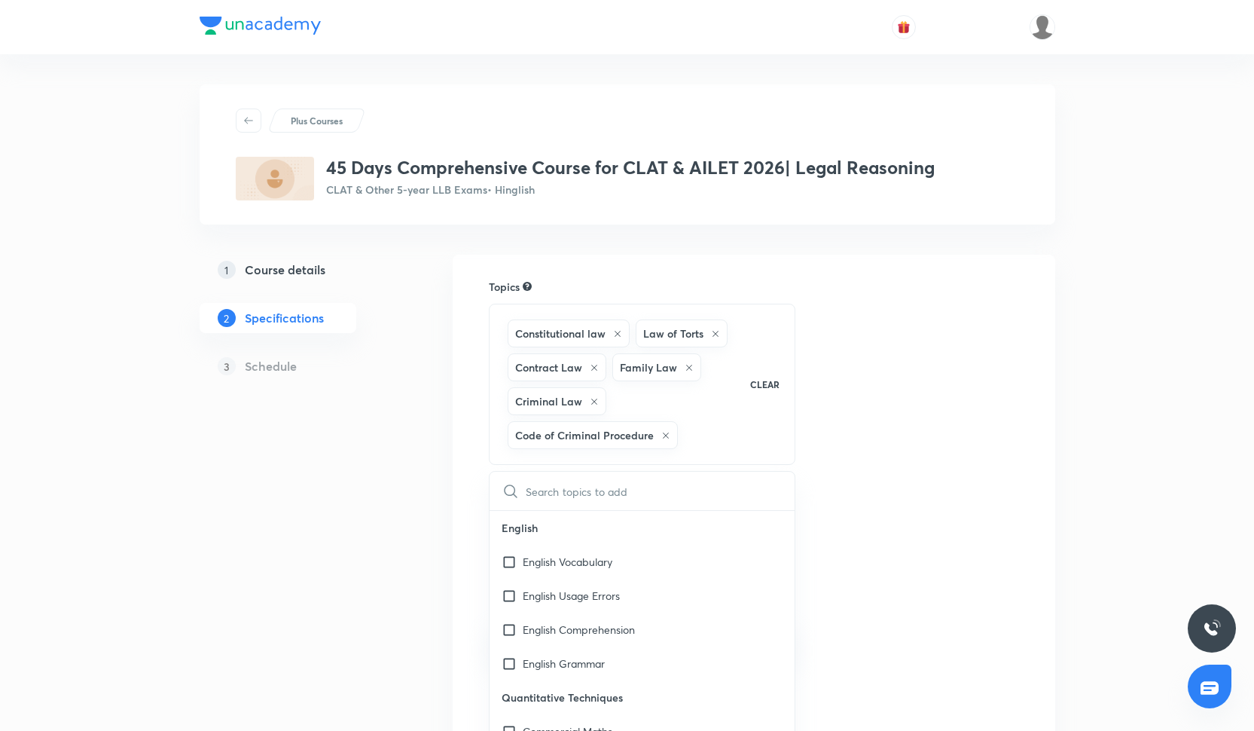
checkbox input "true"
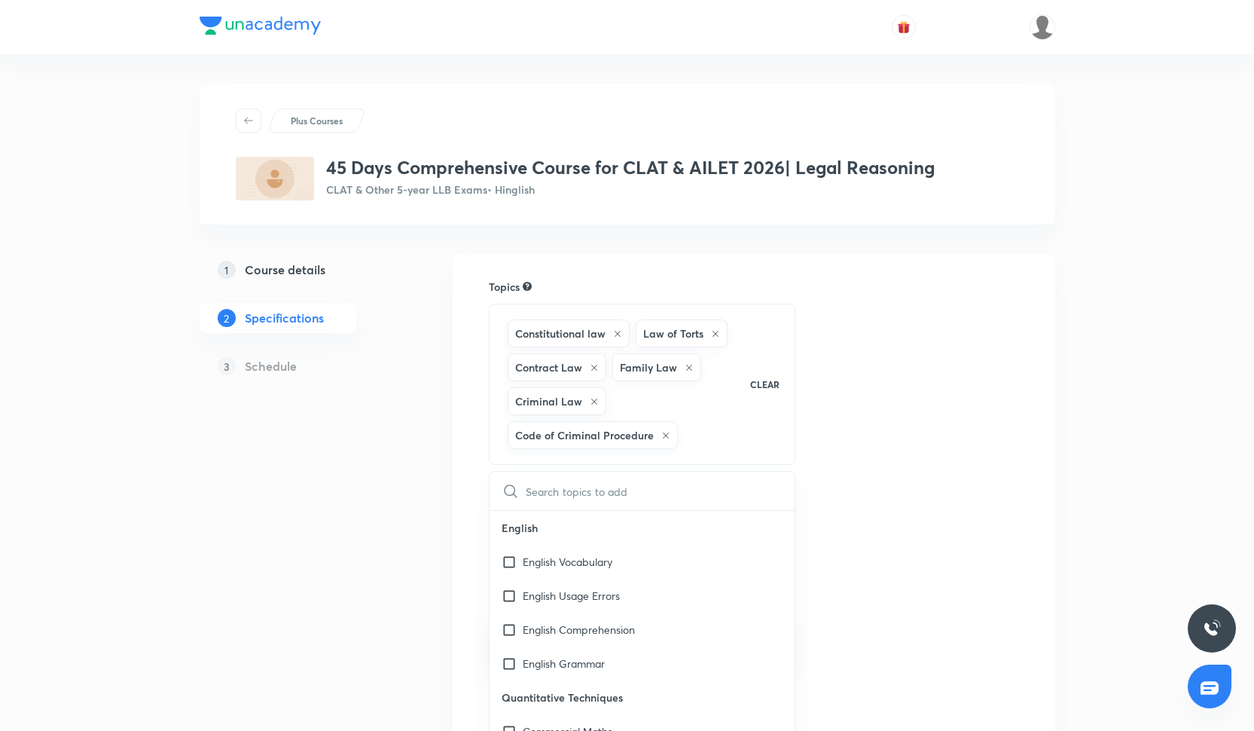
checkbox input "true"
click at [586, 601] on div "Constitution of India" at bounding box center [643, 593] width 306 height 34
checkbox input "true"
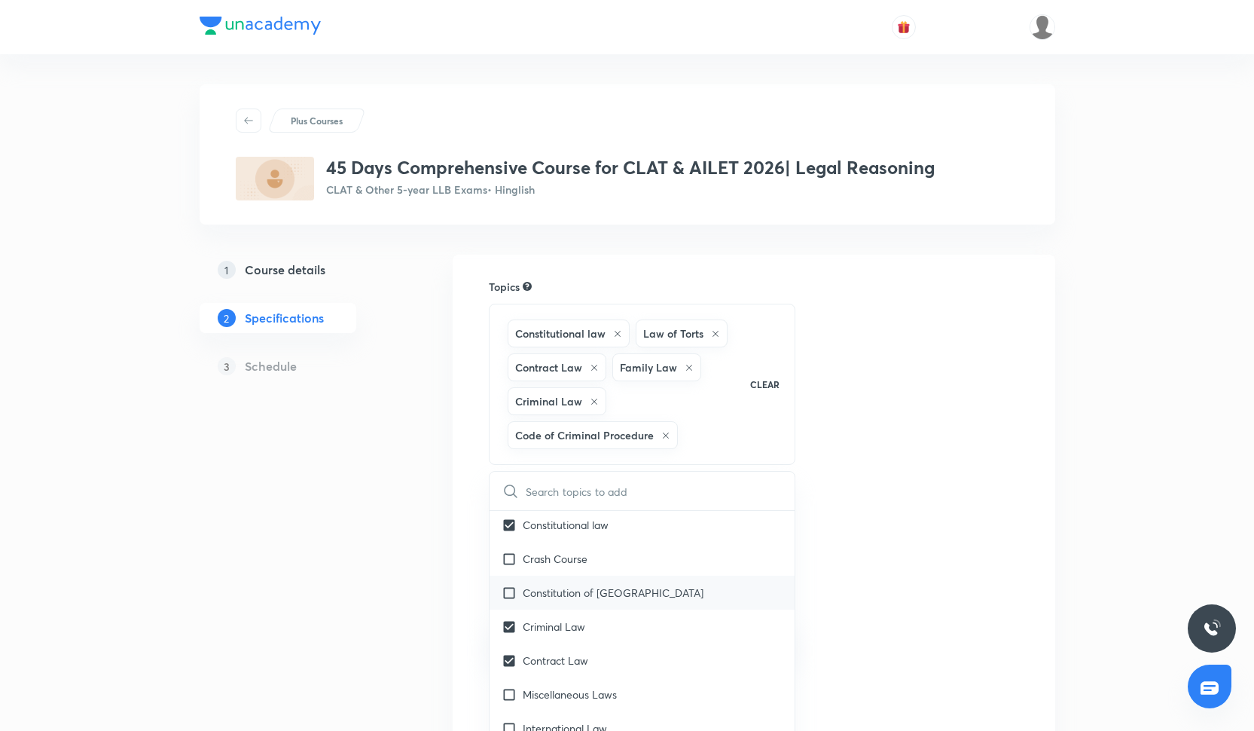
checkbox input "true"
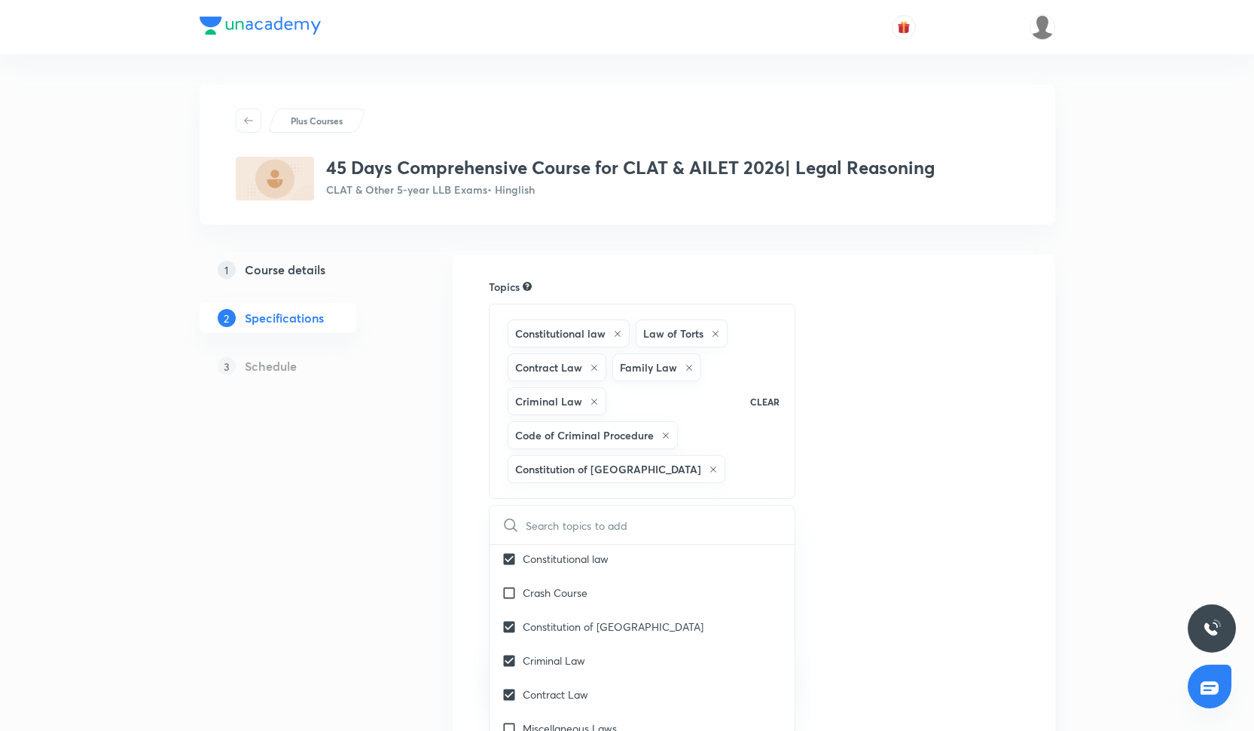
click at [883, 444] on div "Topics Constitutional law Law of Torts Contract Law Family Law Criminal Law Cod…" at bounding box center [754, 606] width 530 height 655
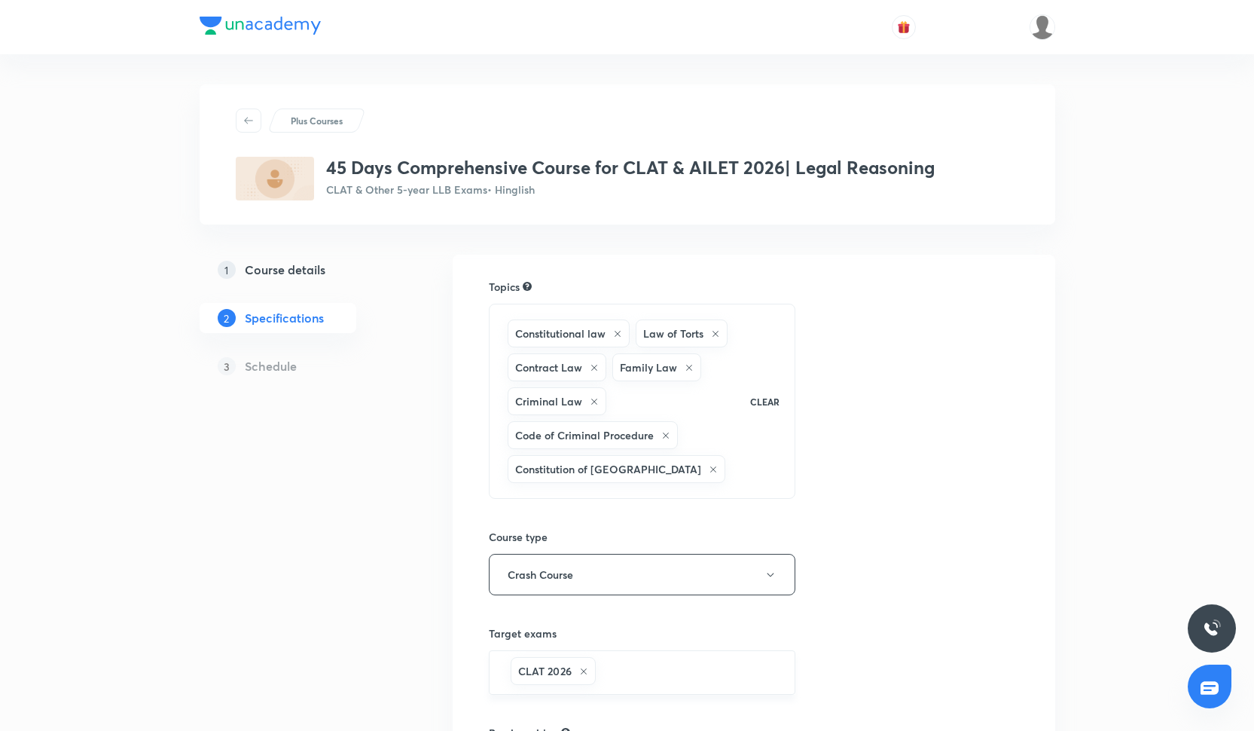
scroll to position [275, 0]
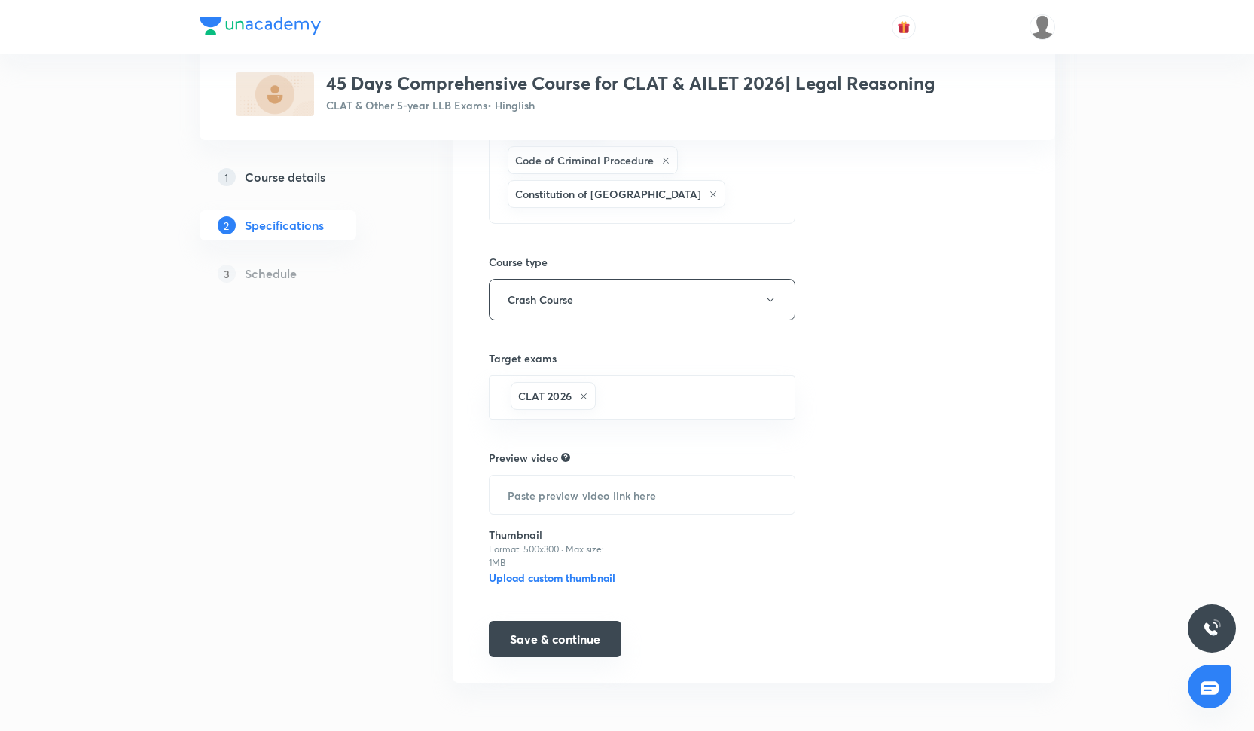
click at [572, 647] on button "Save & continue" at bounding box center [555, 639] width 133 height 36
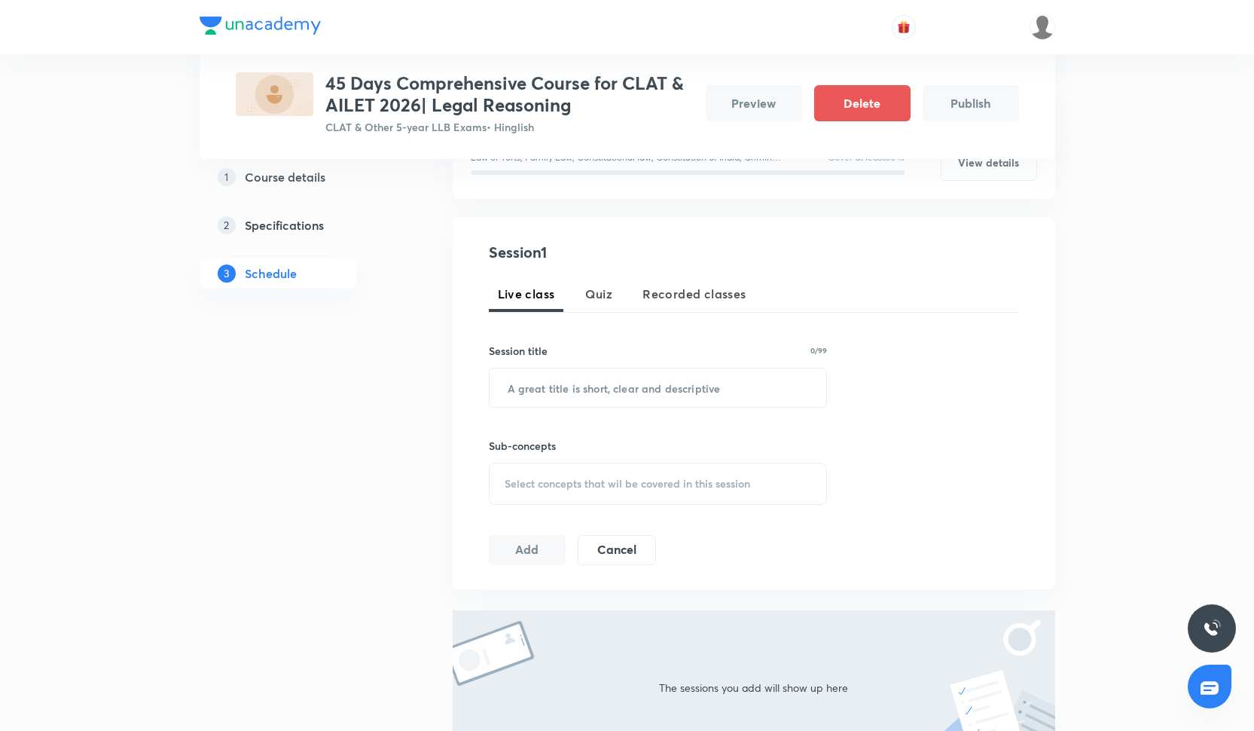
scroll to position [224, 0]
click at [607, 390] on input "text" at bounding box center [658, 387] width 337 height 38
type input "Constitutional Law- I"
click at [572, 498] on div "Select concepts that wil be covered in this session" at bounding box center [658, 483] width 339 height 42
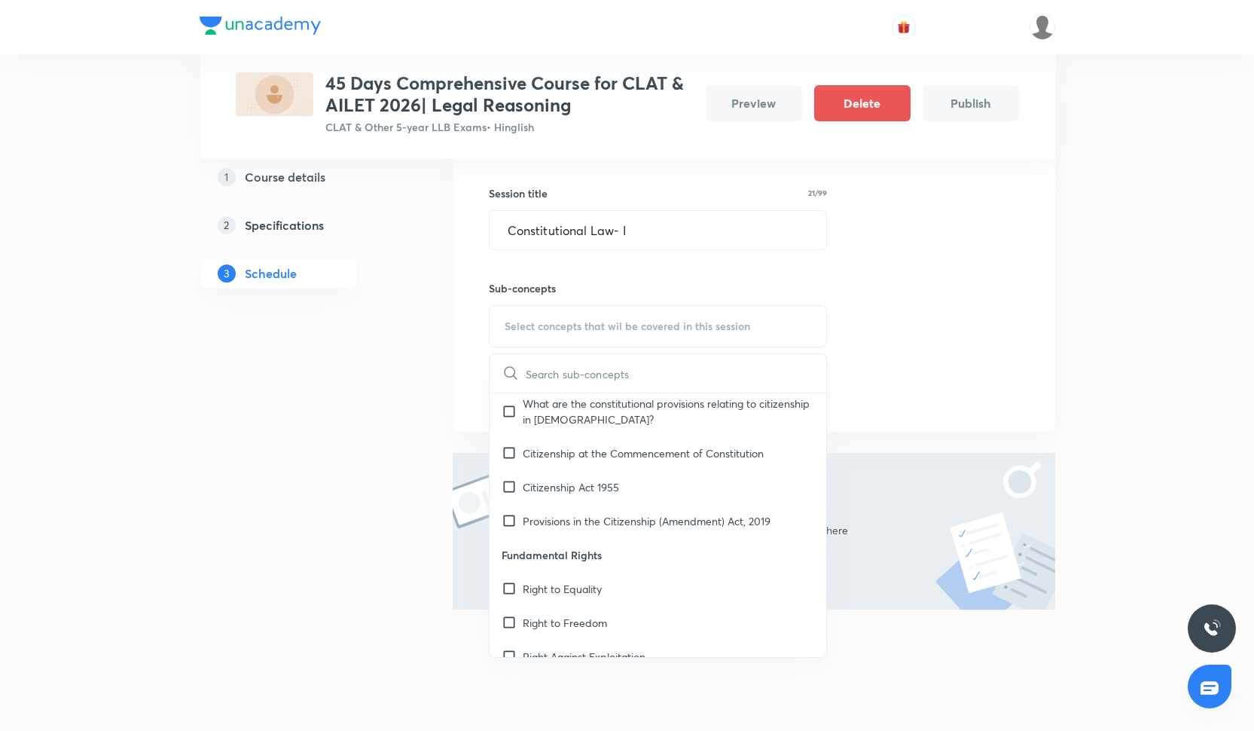
scroll to position [3260, 0]
click at [600, 574] on div "Right to Equality" at bounding box center [658, 590] width 337 height 34
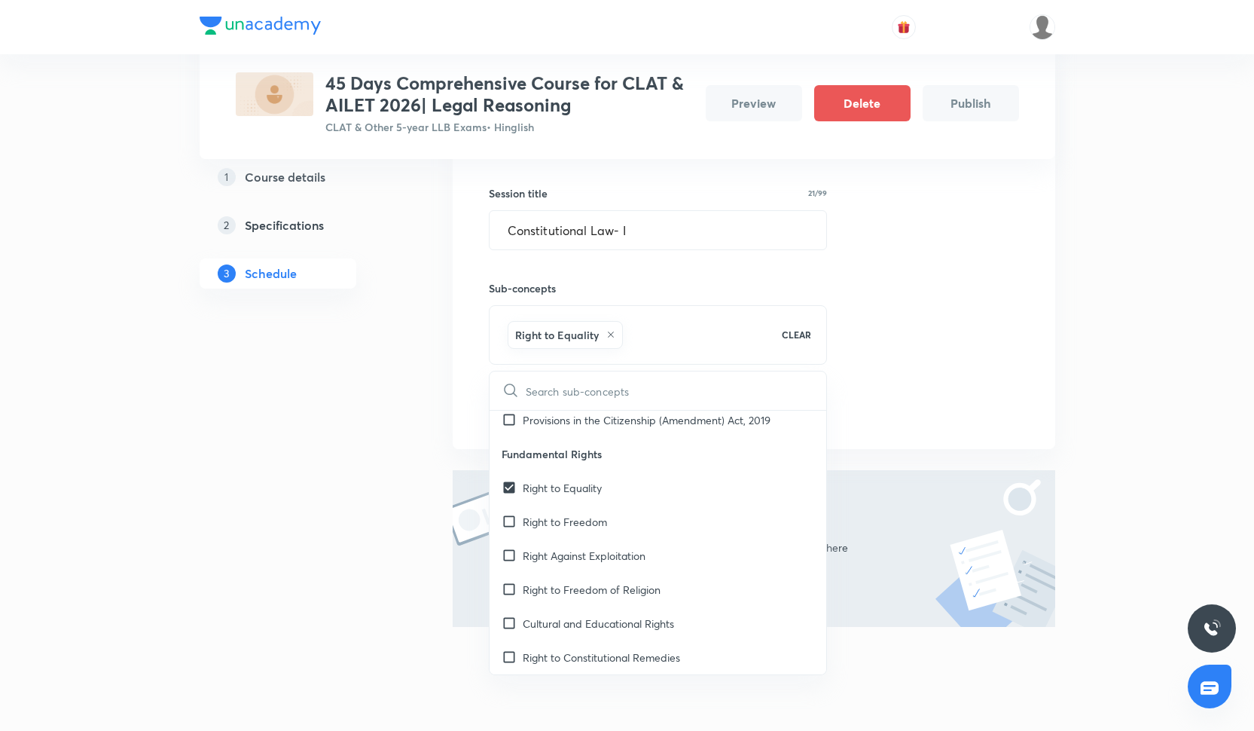
scroll to position [3377, 0]
click at [603, 529] on p "Right to Freedom" at bounding box center [565, 524] width 84 height 16
checkbox input "true"
click at [603, 555] on p "Right Against Exploitation" at bounding box center [584, 558] width 123 height 16
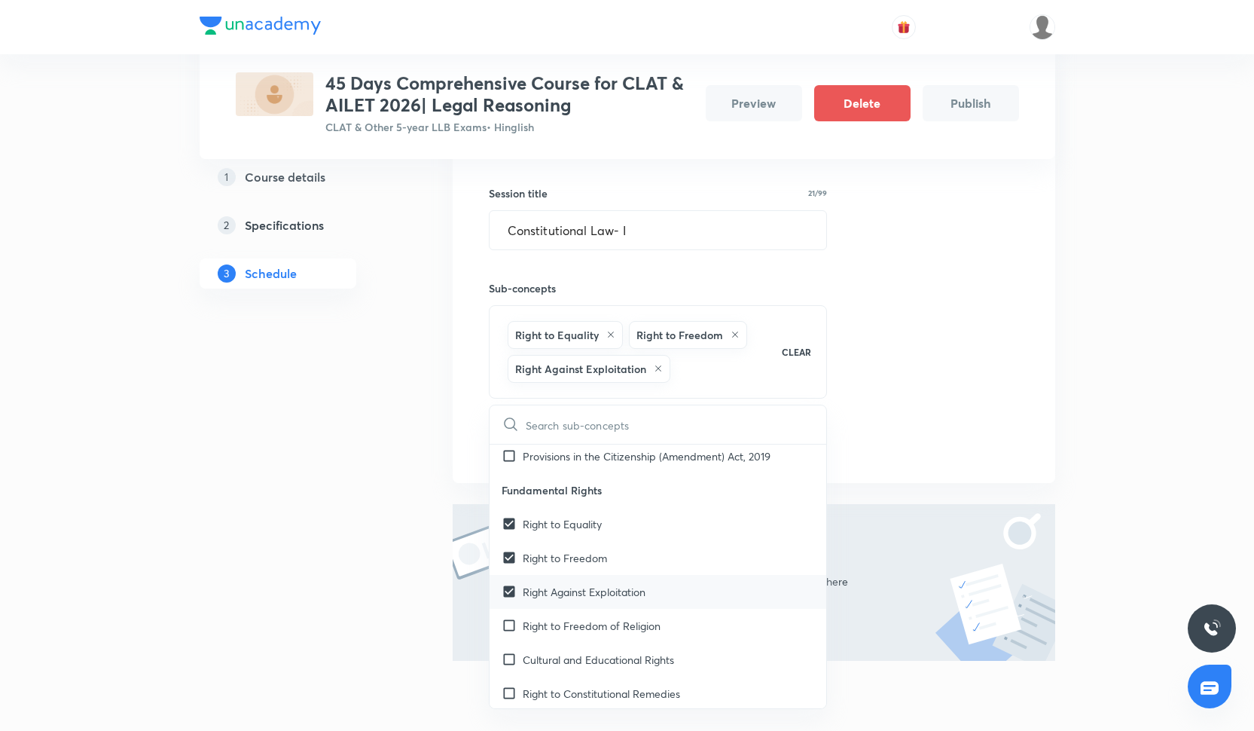
checkbox input "true"
click at [857, 397] on div "Session 1 Live class Quiz Recorded classes Session title 21/99 Constitutional L…" at bounding box center [754, 271] width 530 height 375
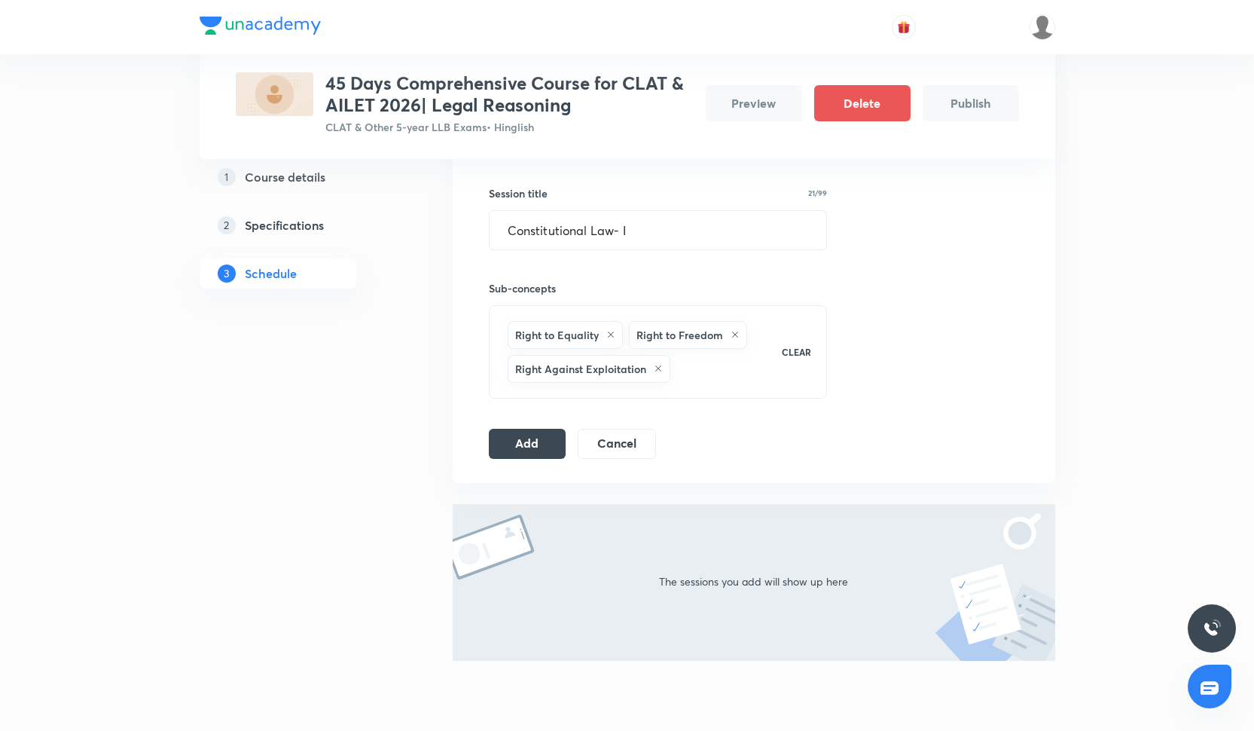
click at [709, 363] on div "Right to Equality Right to Freedom Right Against Exploitation" at bounding box center [635, 352] width 261 height 68
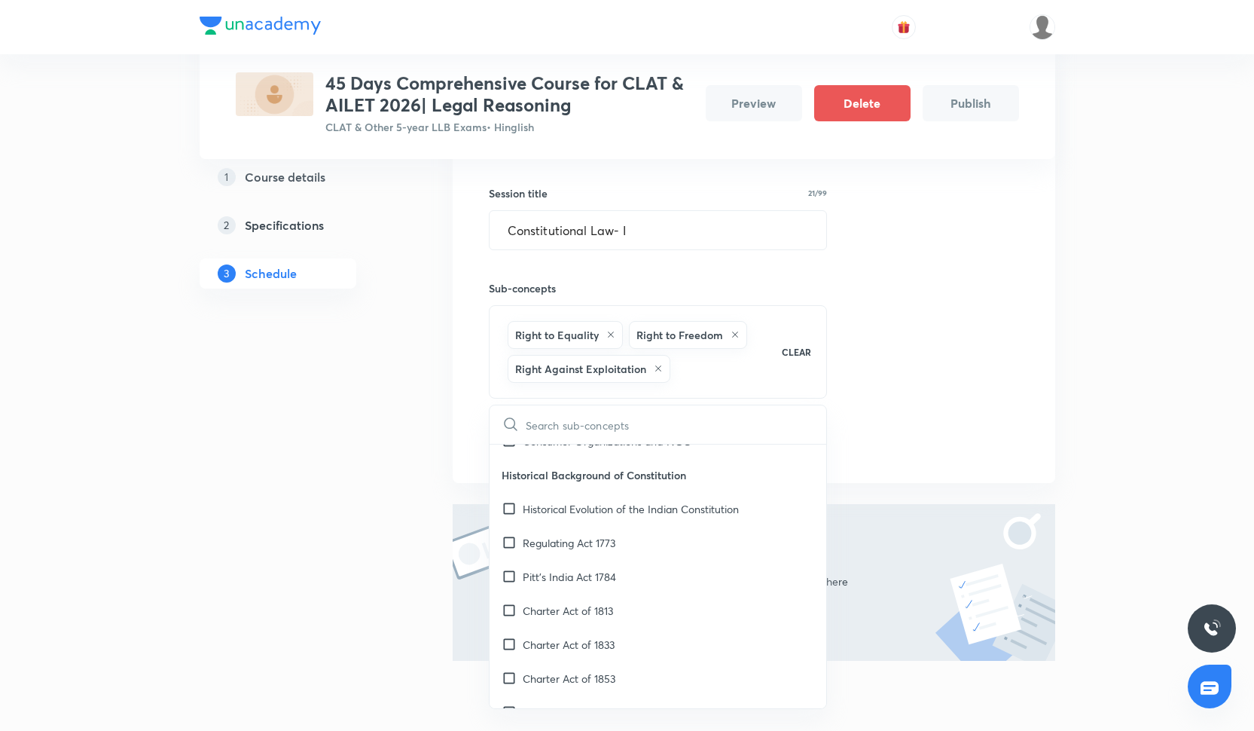
scroll to position [2445, 0]
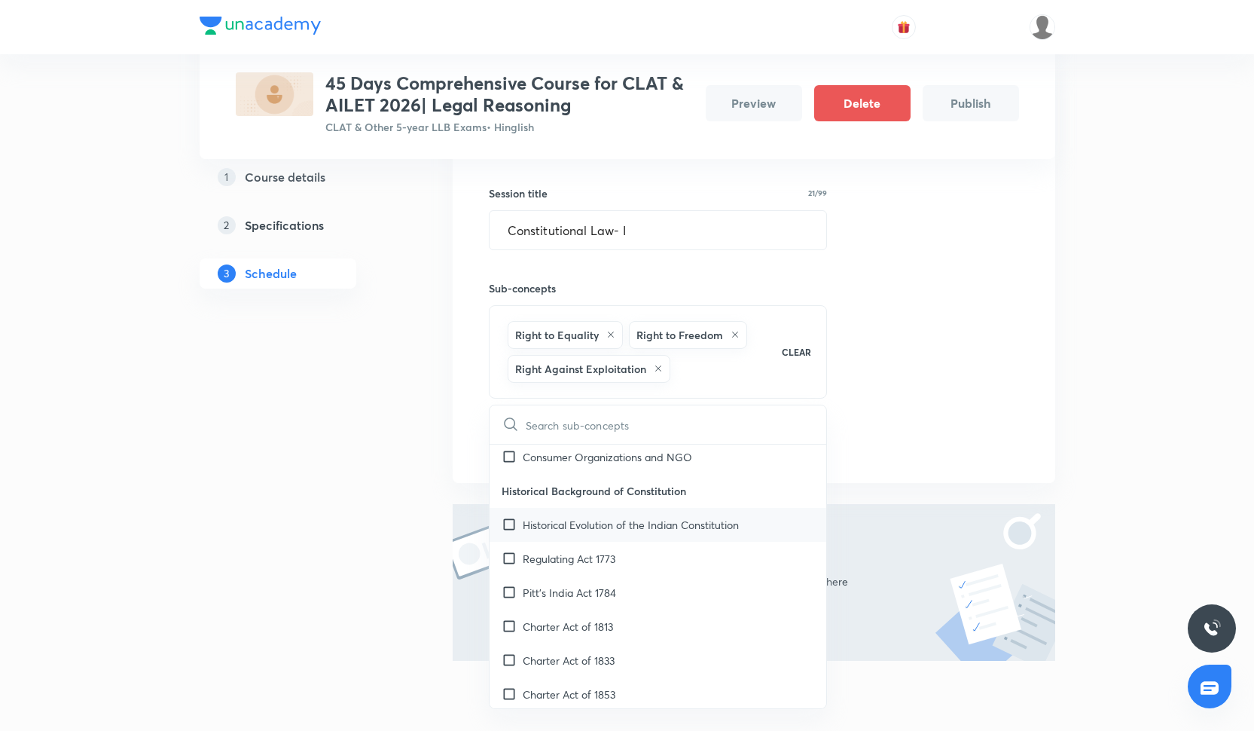
click at [588, 523] on p "Historical Evolution of the Indian Constitution" at bounding box center [631, 525] width 216 height 16
checkbox input "true"
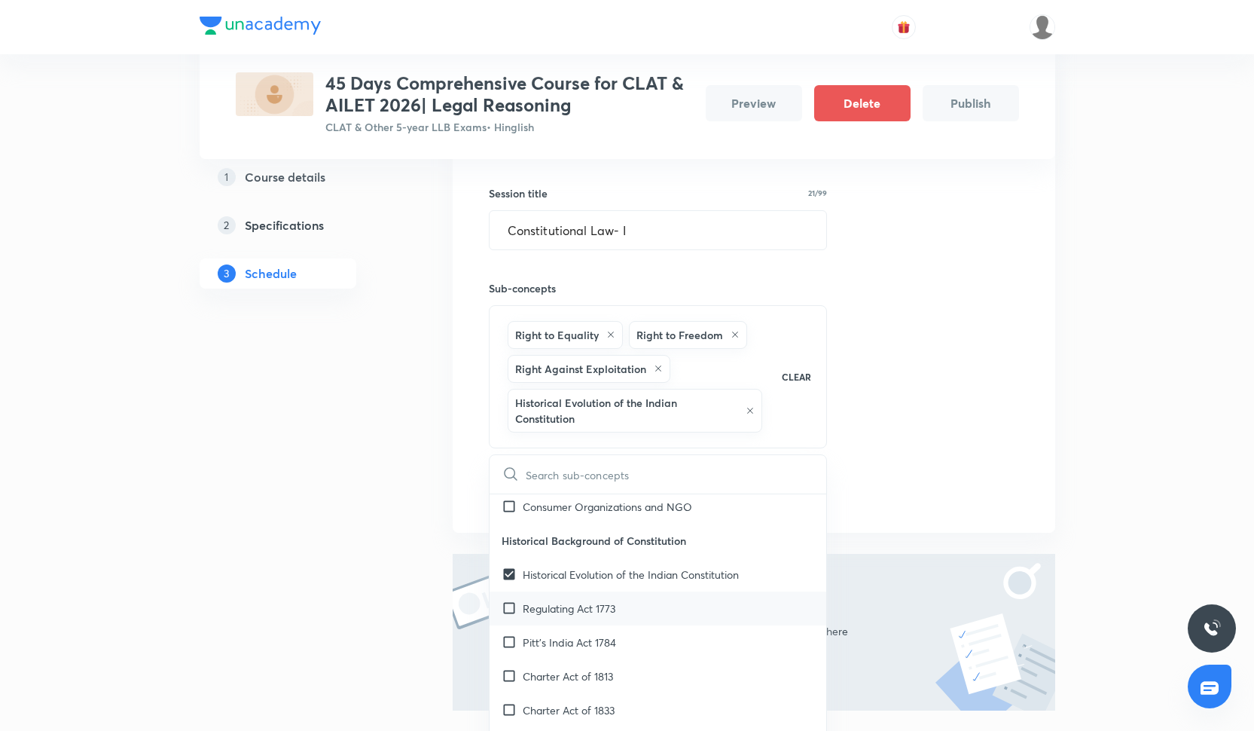
click at [586, 615] on div "Regulating Act 1773" at bounding box center [658, 608] width 337 height 34
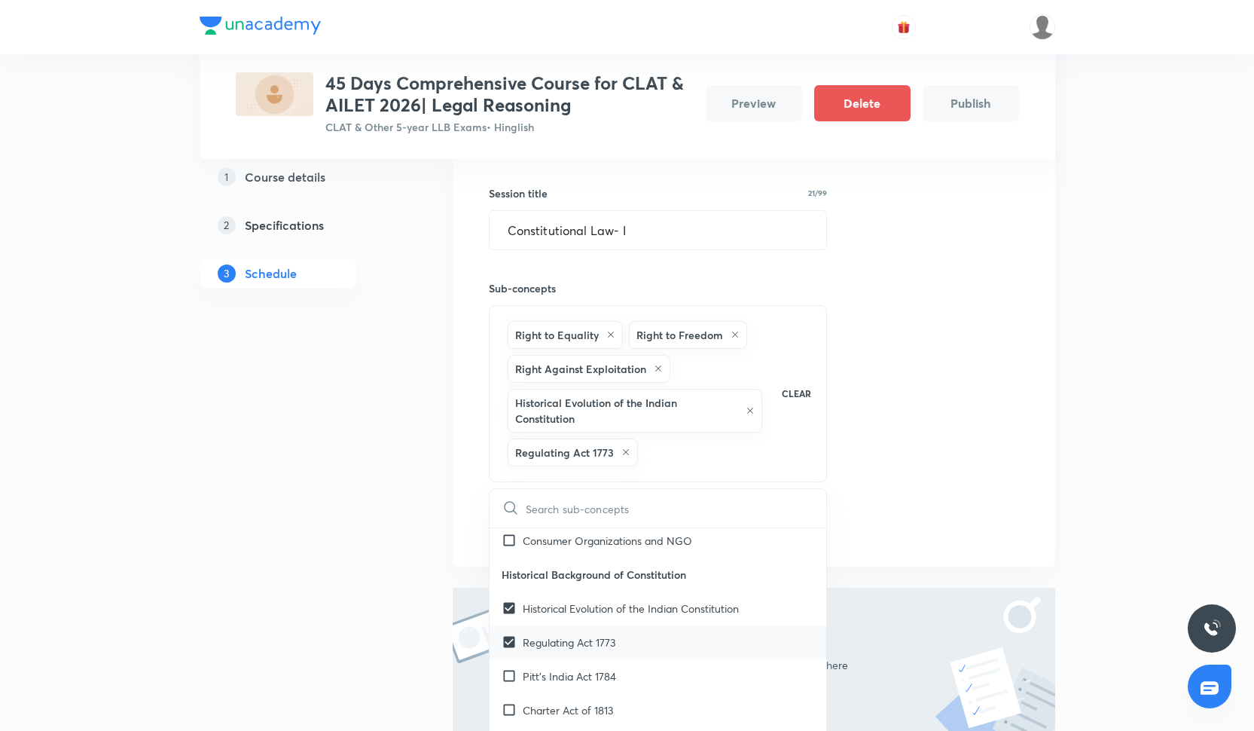
checkbox input "true"
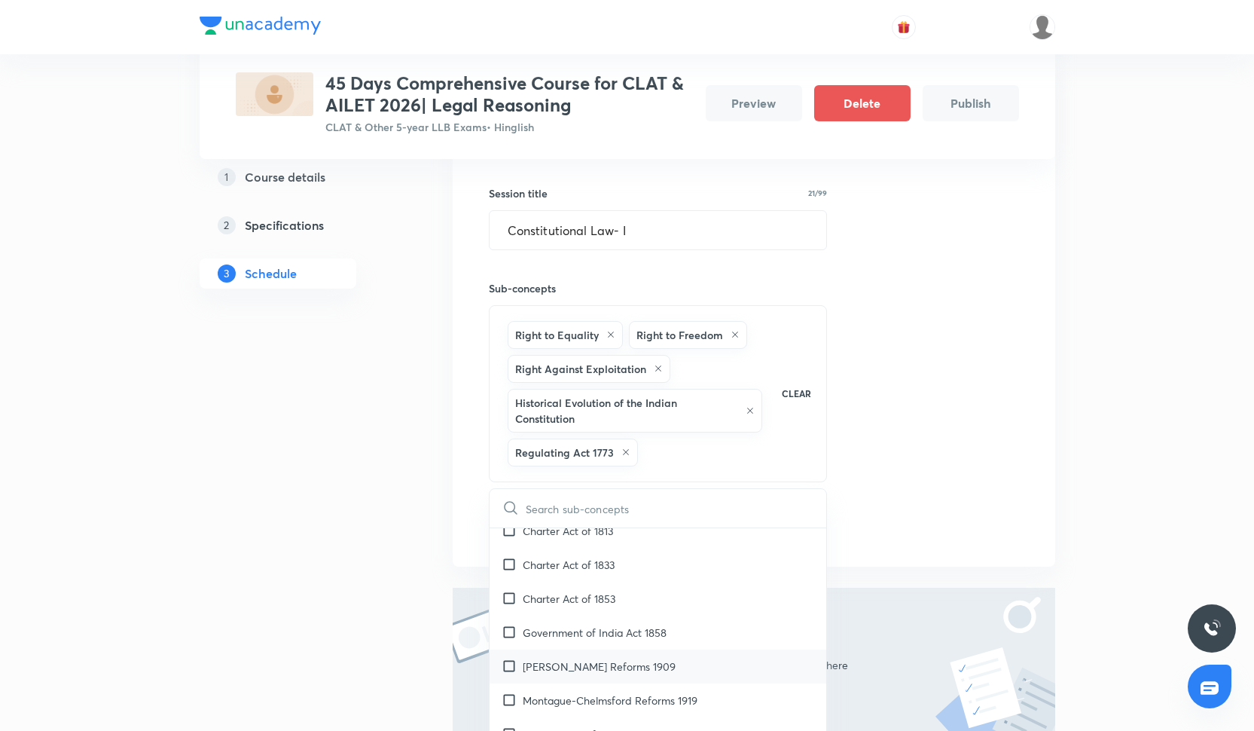
scroll to position [2624, 0]
click at [611, 597] on p "Charter Act of 1853" at bounding box center [569, 599] width 93 height 16
checkbox input "true"
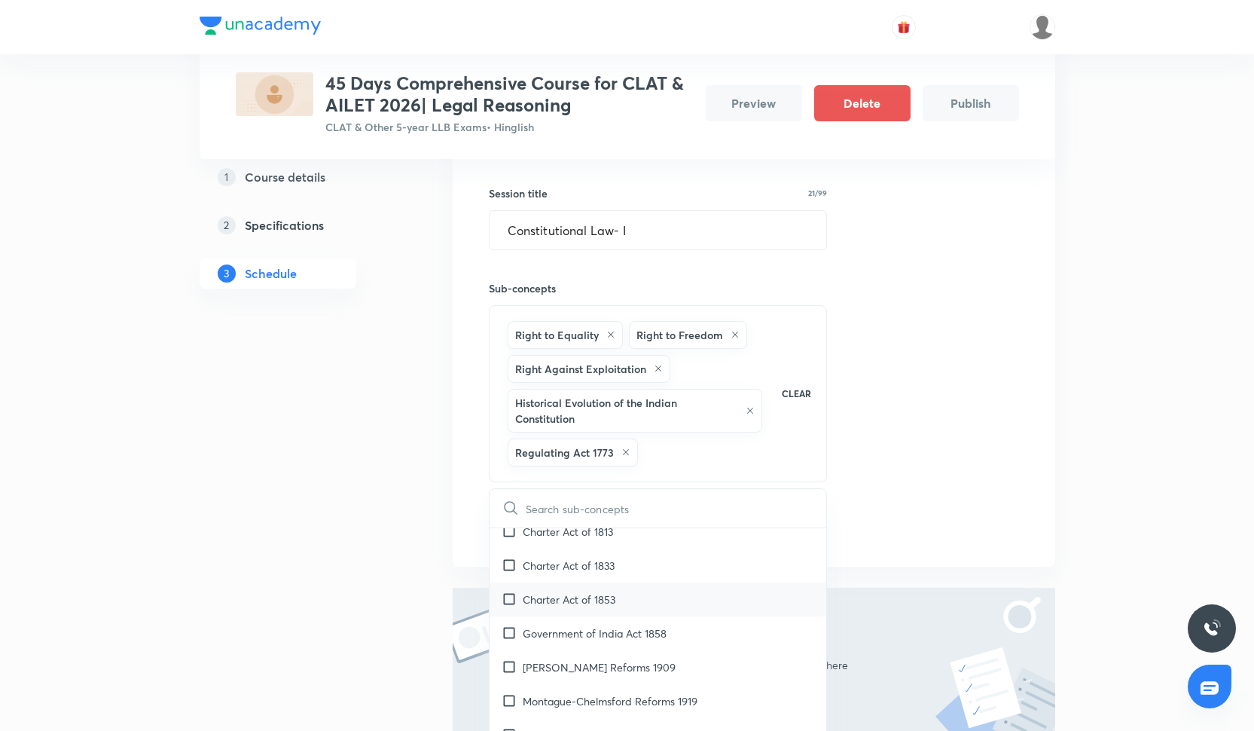
checkbox input "true"
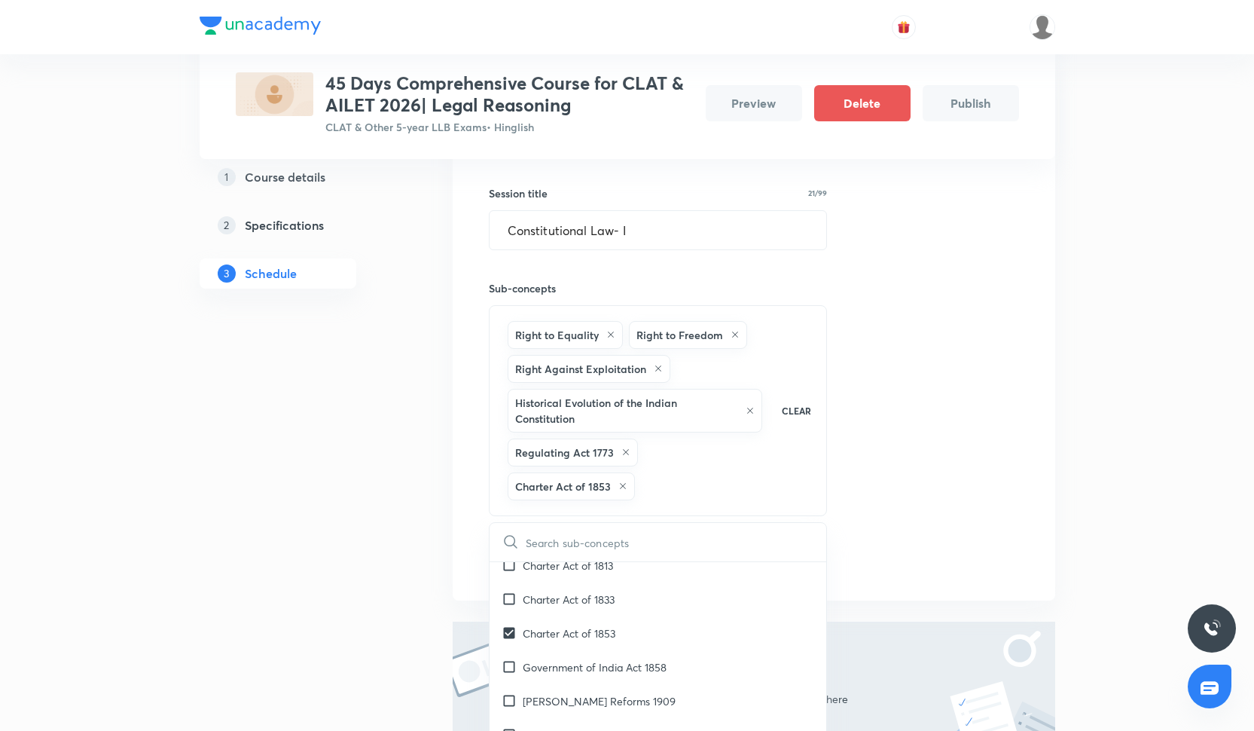
click at [924, 441] on div "Session 1 Live class Quiz Recorded classes Session title 21/99 Constitutional L…" at bounding box center [754, 330] width 530 height 493
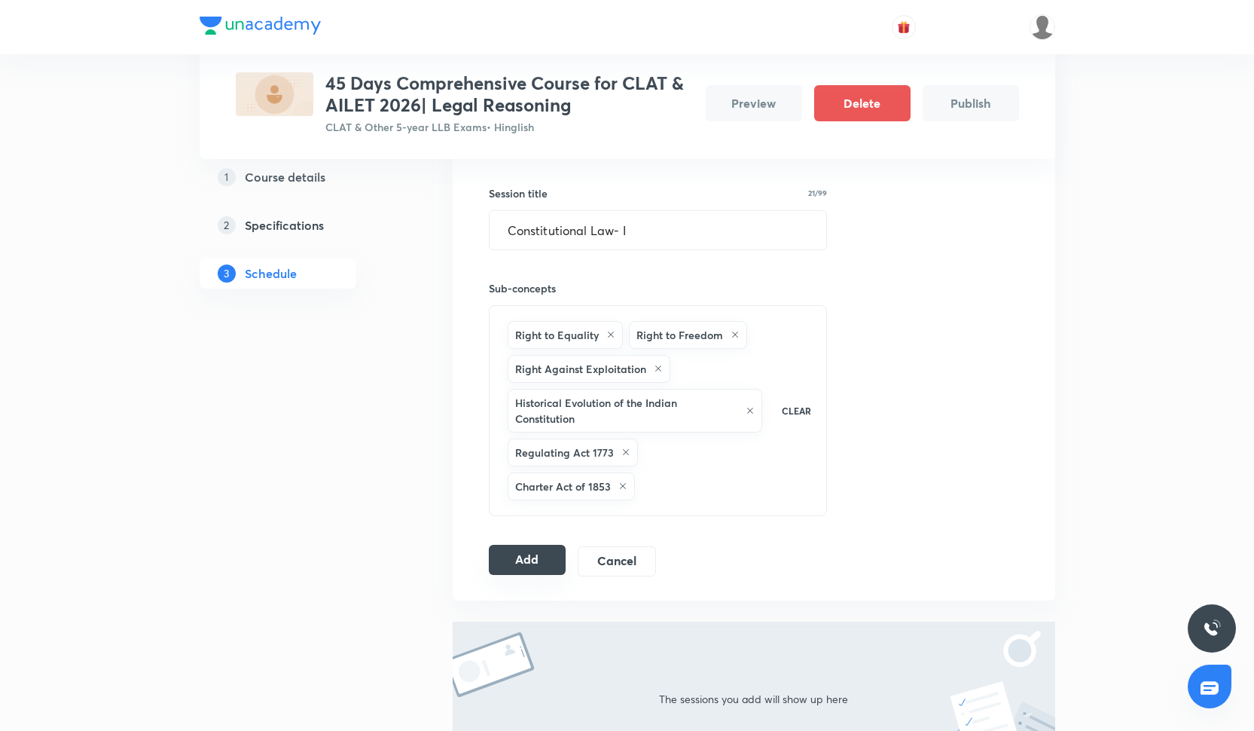
click at [508, 573] on button "Add" at bounding box center [528, 560] width 78 height 30
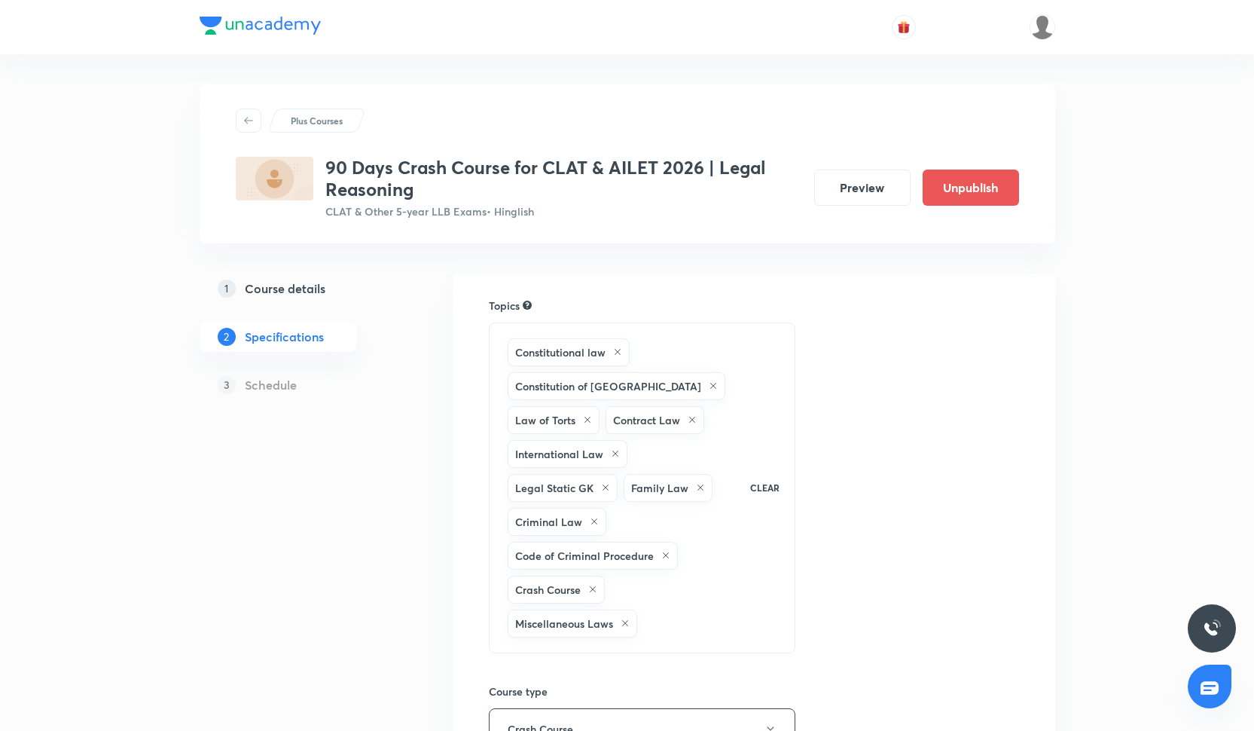
click at [225, 288] on p "1" at bounding box center [227, 288] width 18 height 18
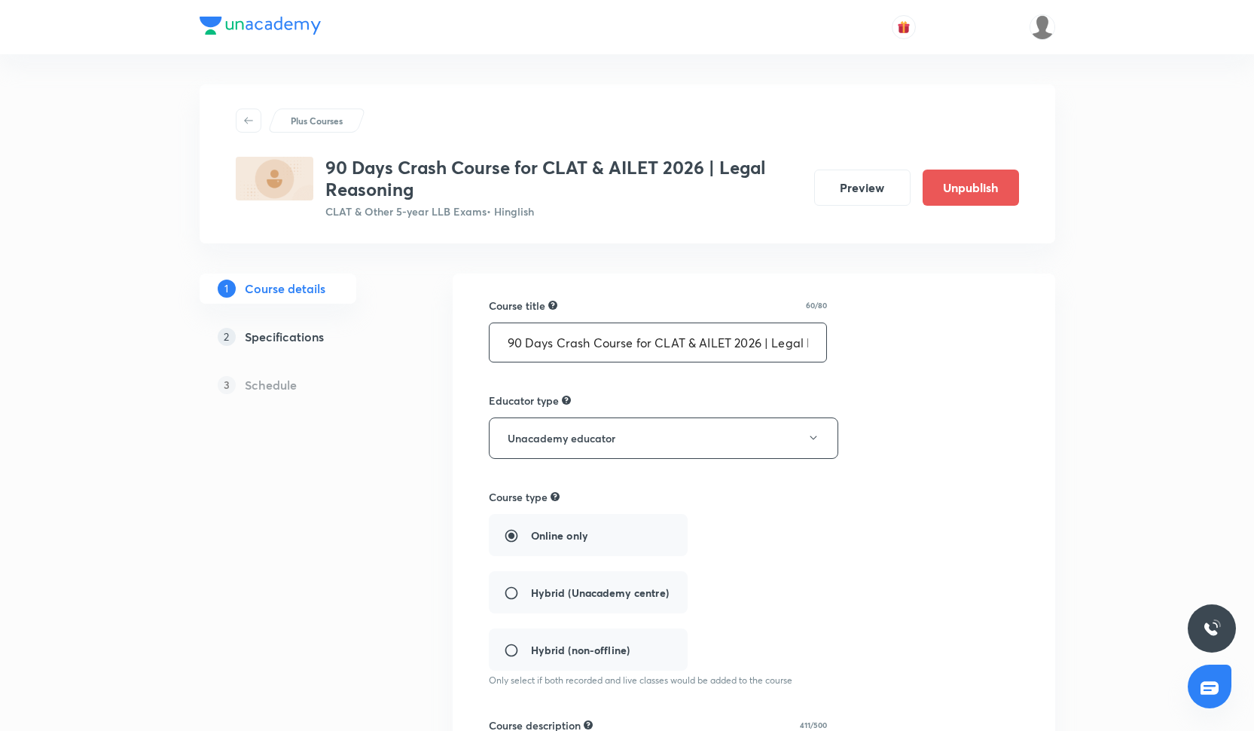
click at [666, 347] on input "90 Days Crash Course for CLAT & AILET 2026 | Legal Reasoning" at bounding box center [658, 342] width 337 height 38
click at [573, 428] on button "Unacademy educator" at bounding box center [664, 437] width 350 height 41
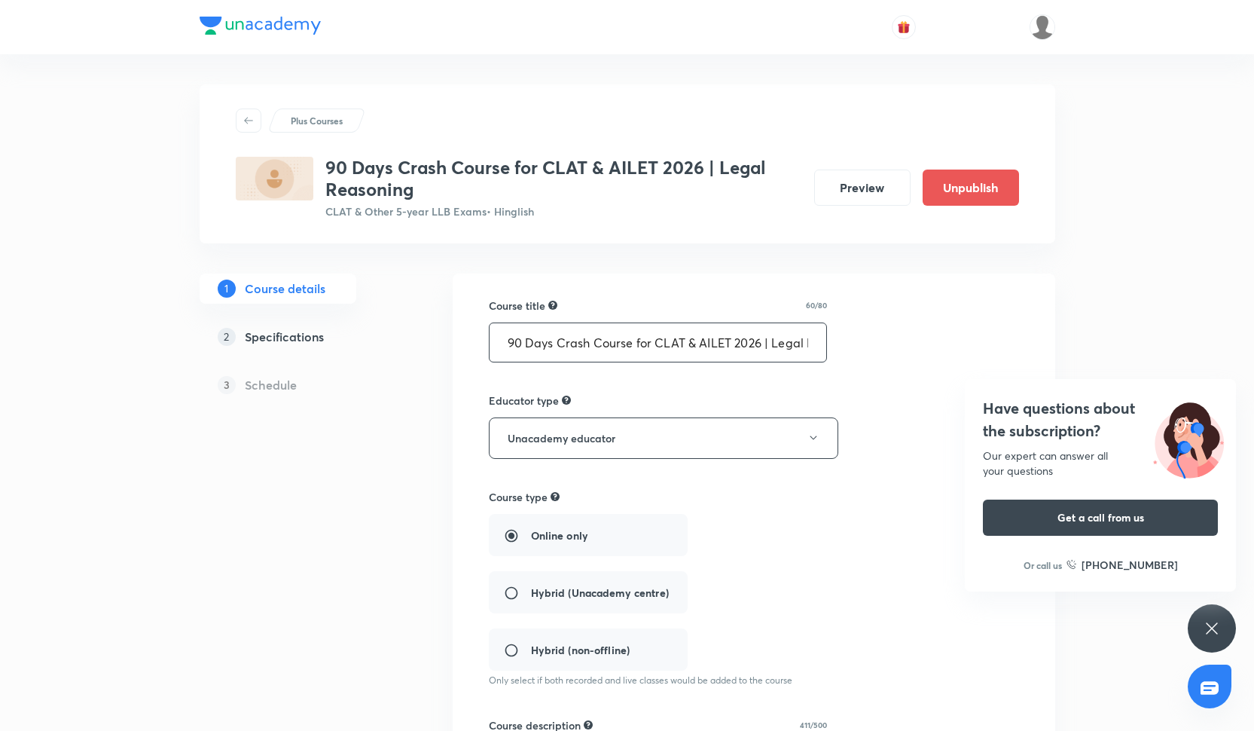
click at [795, 340] on input "90 Days Crash Course for CLAT & AILET 2026 | Legal Reasoning" at bounding box center [658, 342] width 337 height 38
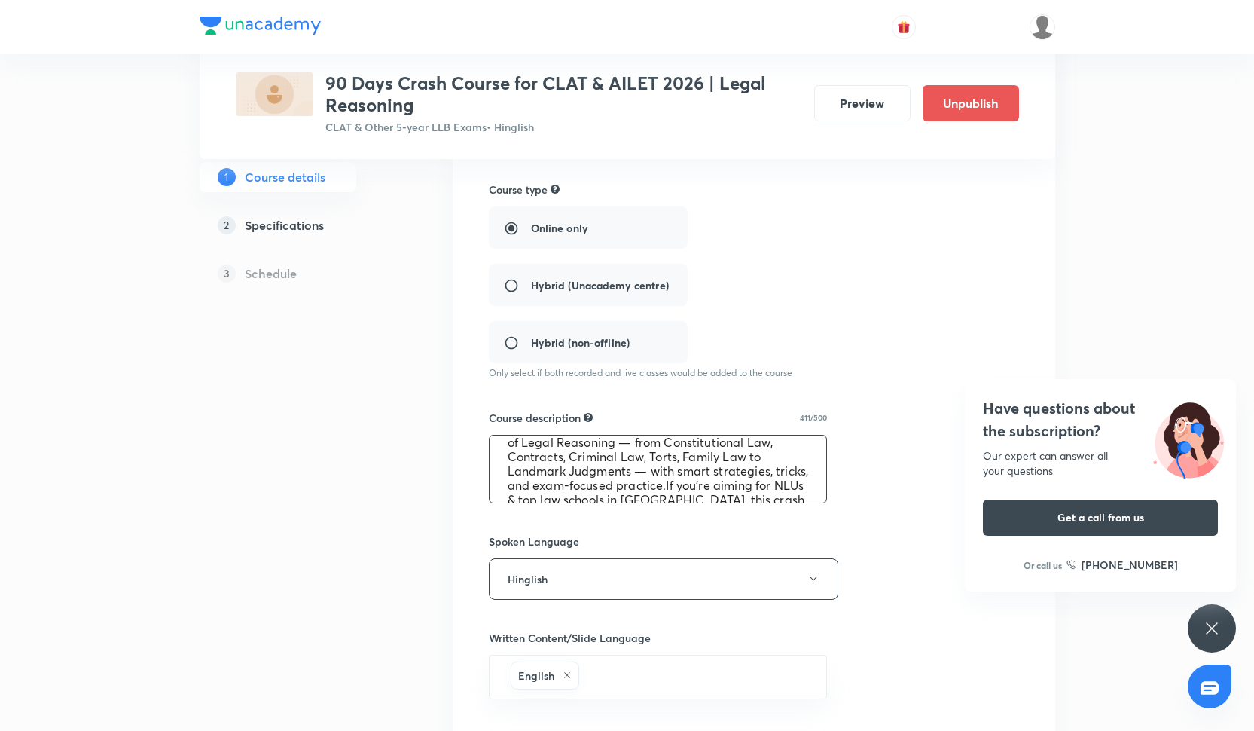
scroll to position [86, 0]
drag, startPoint x: 505, startPoint y: 451, endPoint x: 762, endPoint y: 516, distance: 265.7
click at [762, 516] on div "Course title 60/80 90 Days Crash Course for CLAT & AILET 2026 | Legal Reasoning…" at bounding box center [754, 475] width 530 height 970
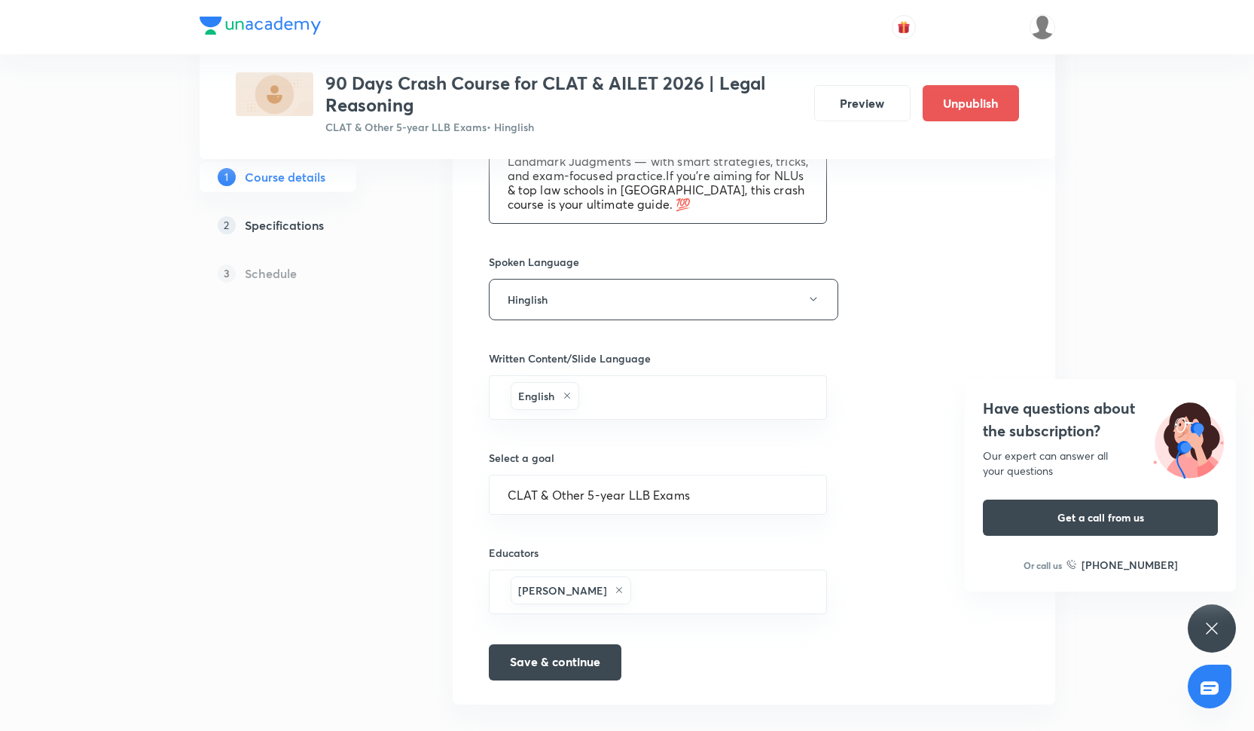
scroll to position [607, 0]
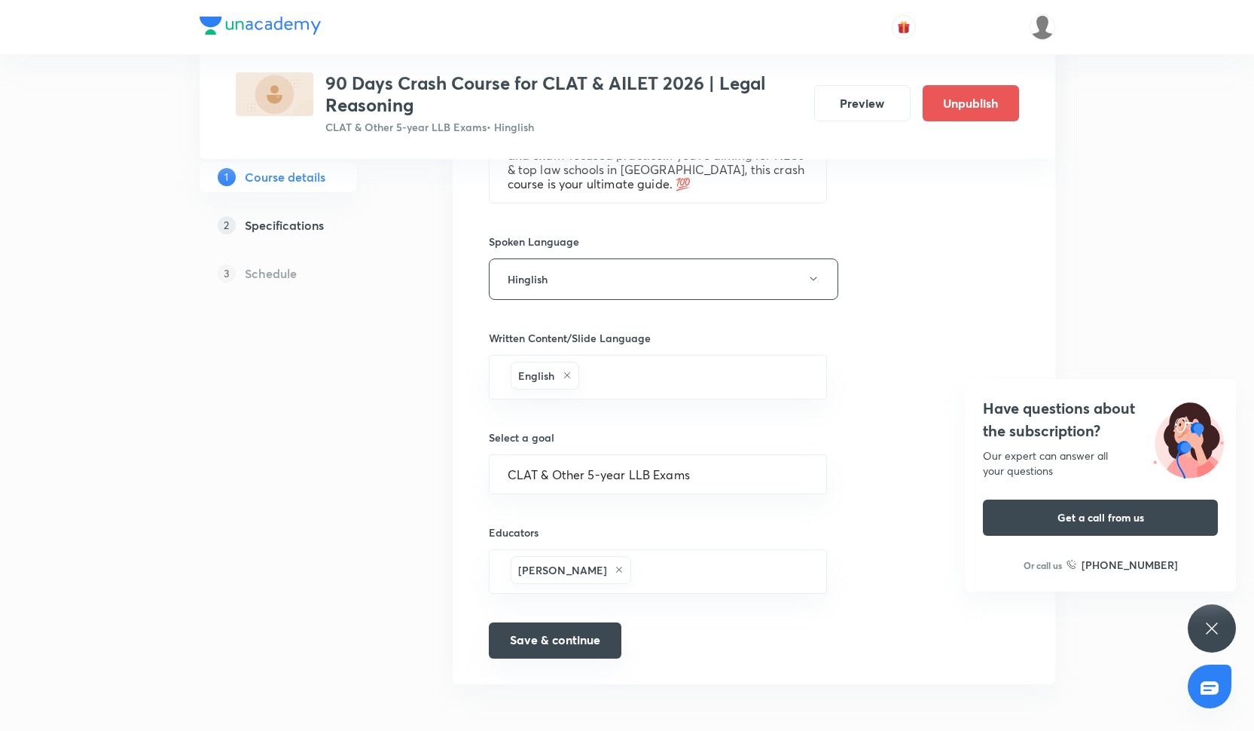
click at [569, 630] on button "Save & continue" at bounding box center [555, 640] width 133 height 36
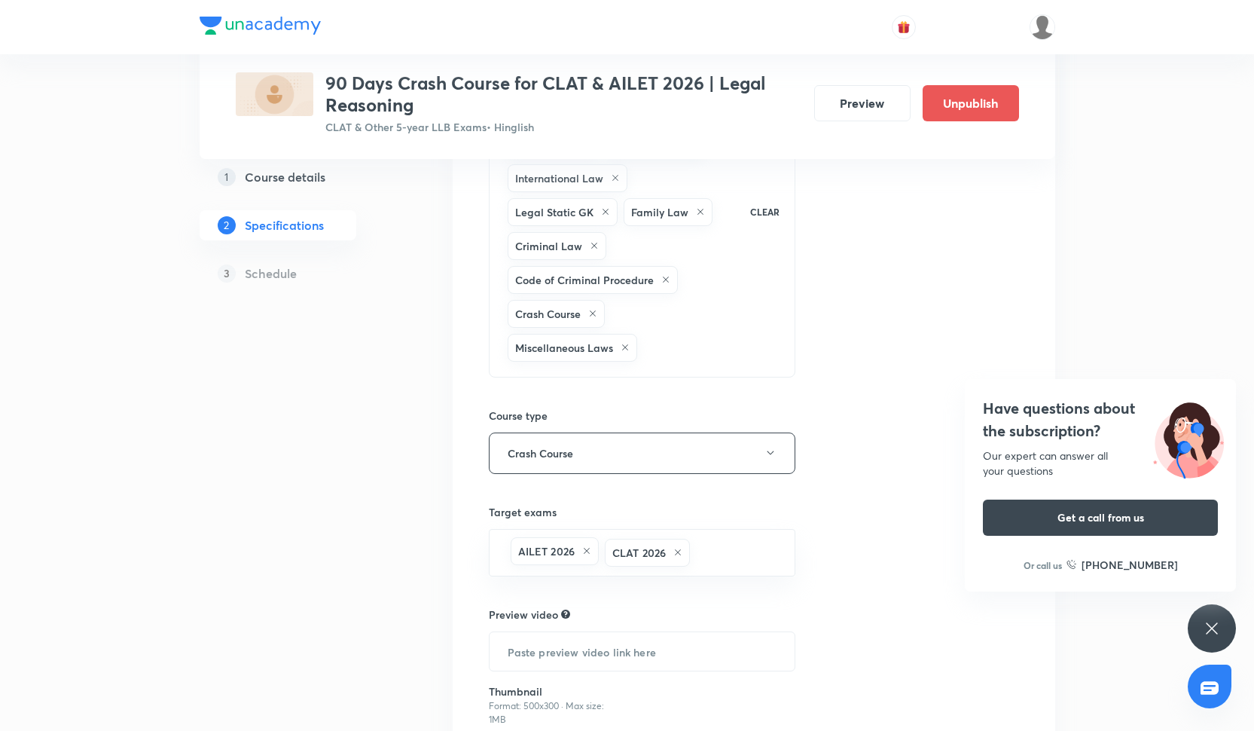
scroll to position [280, 0]
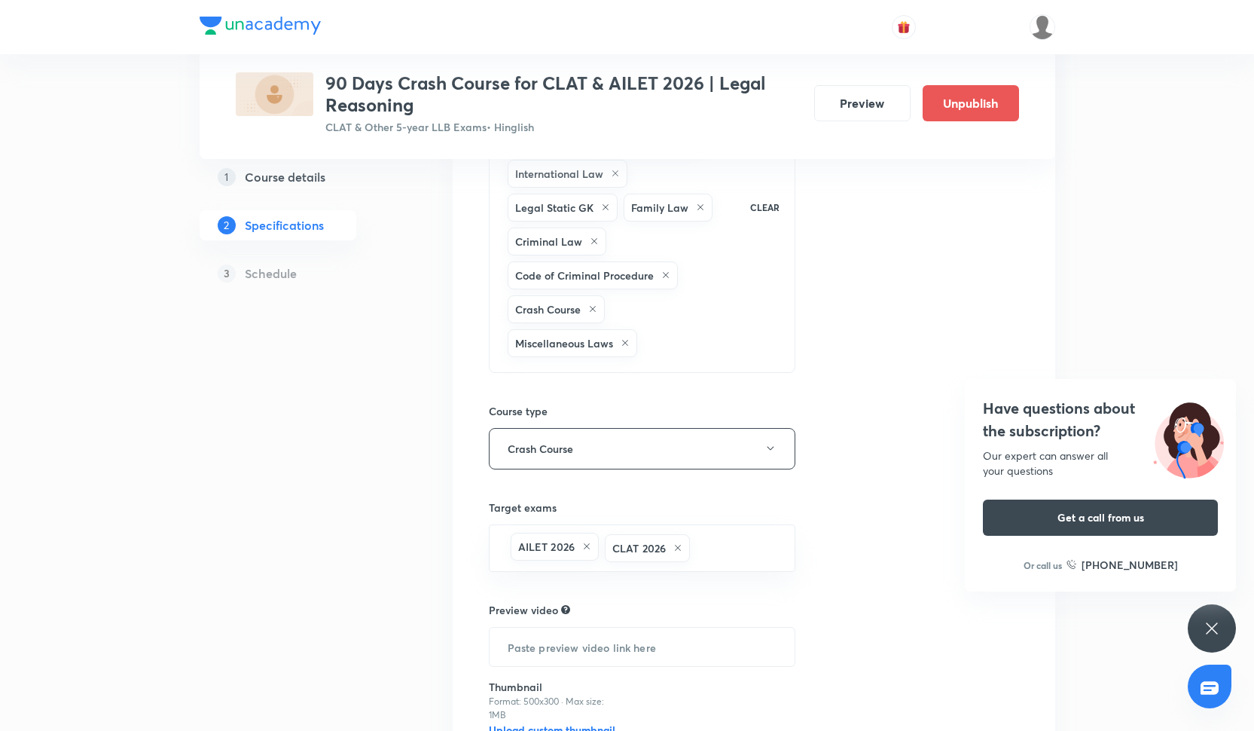
click at [832, 356] on div "Topics Constitutional law Constitution of India Law of Torts Contract Law Inter…" at bounding box center [754, 413] width 530 height 793
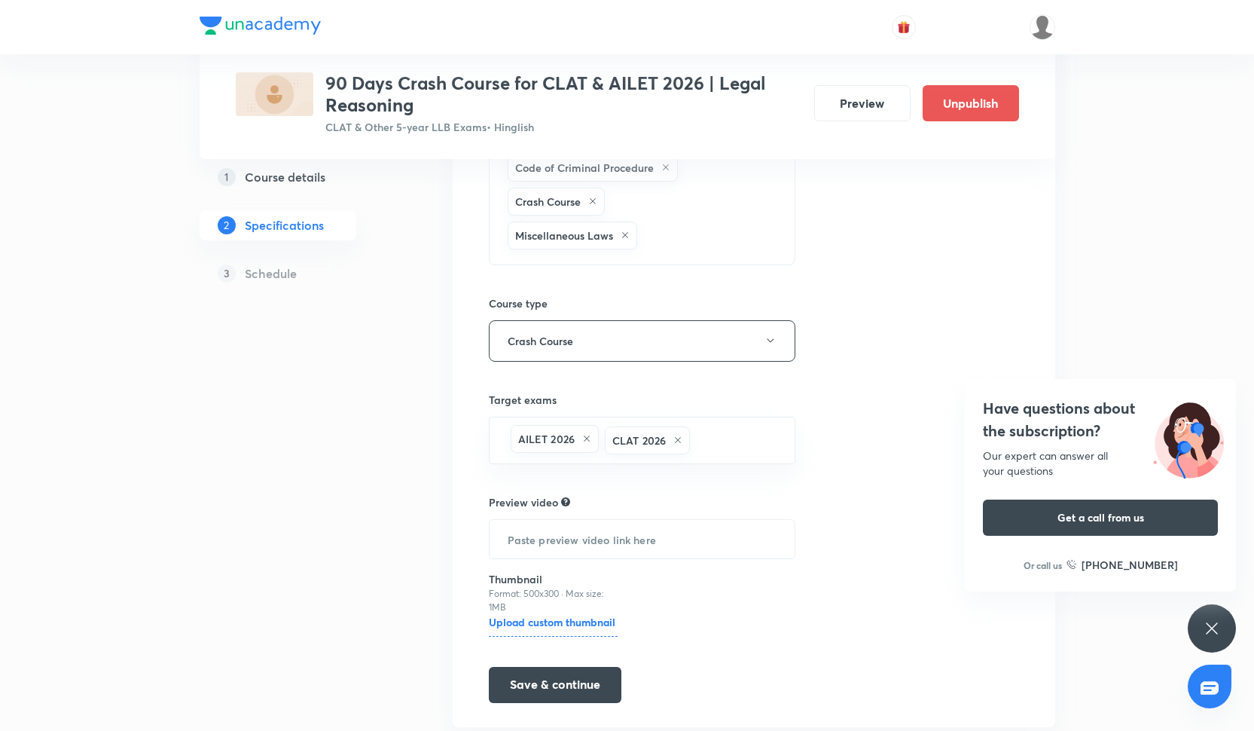
scroll to position [431, 0]
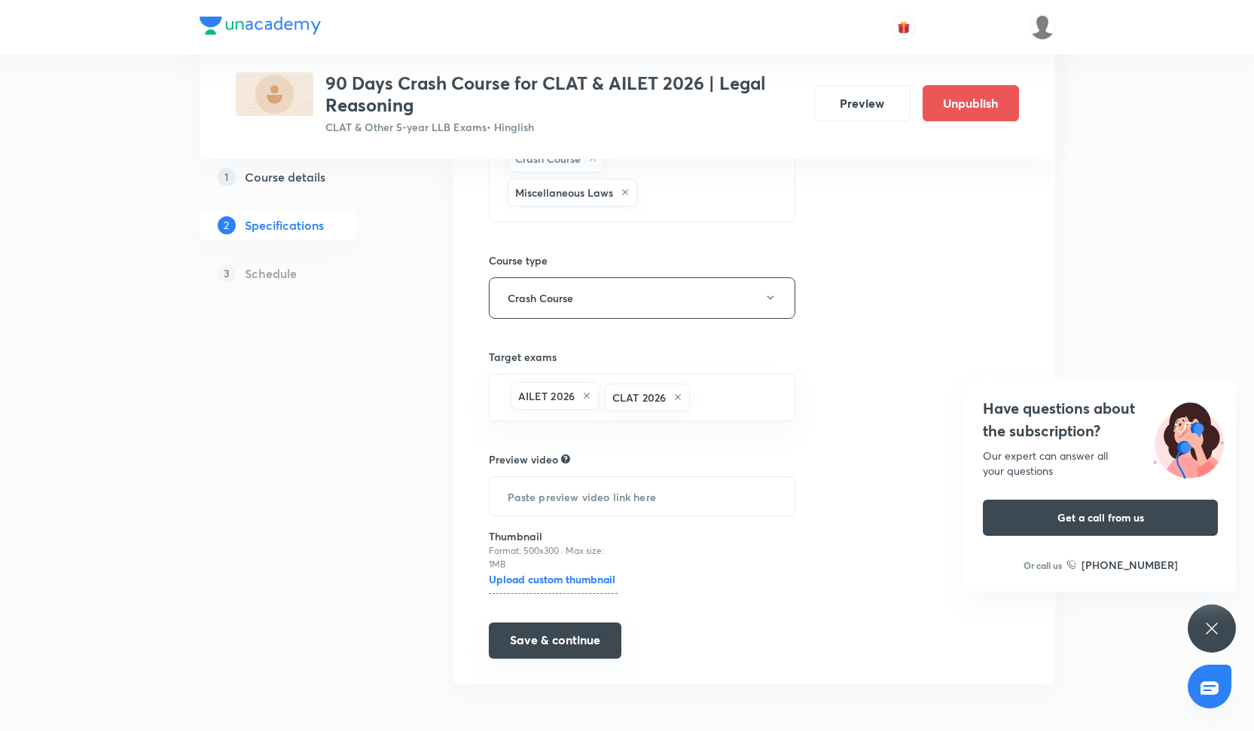
click at [566, 629] on button "Save & continue" at bounding box center [555, 640] width 133 height 36
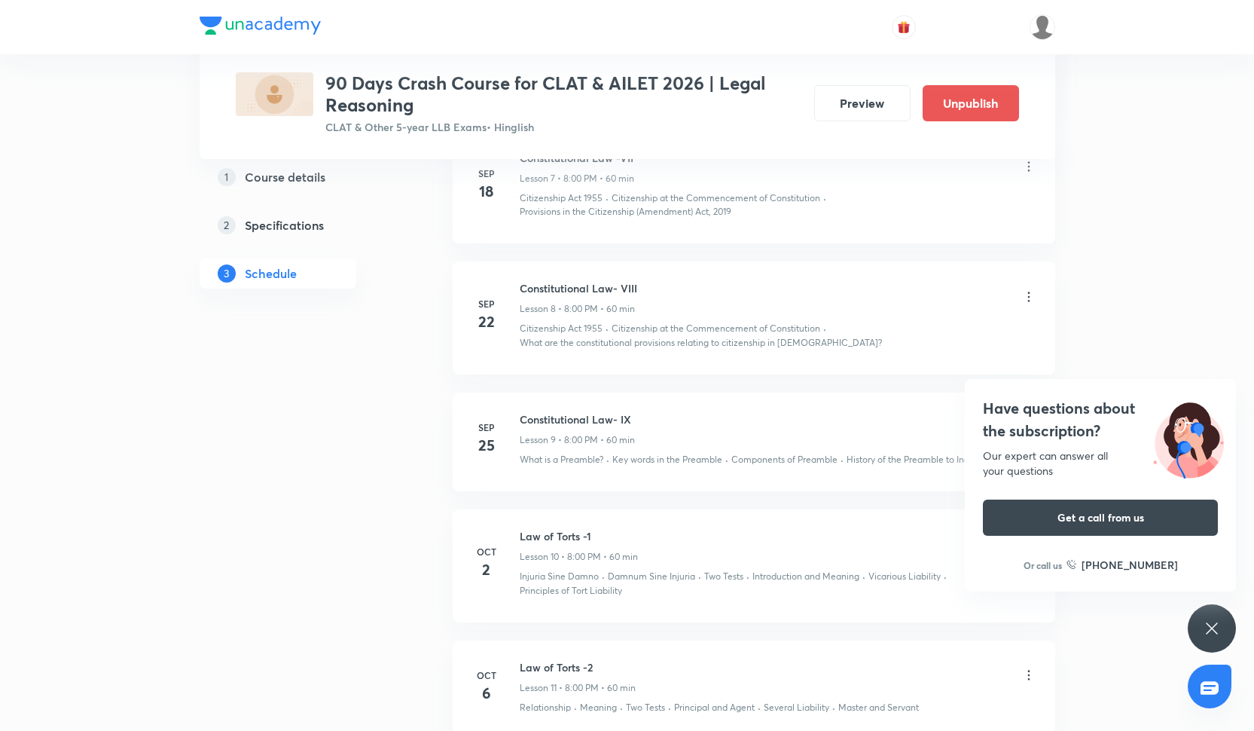
scroll to position [1613, 0]
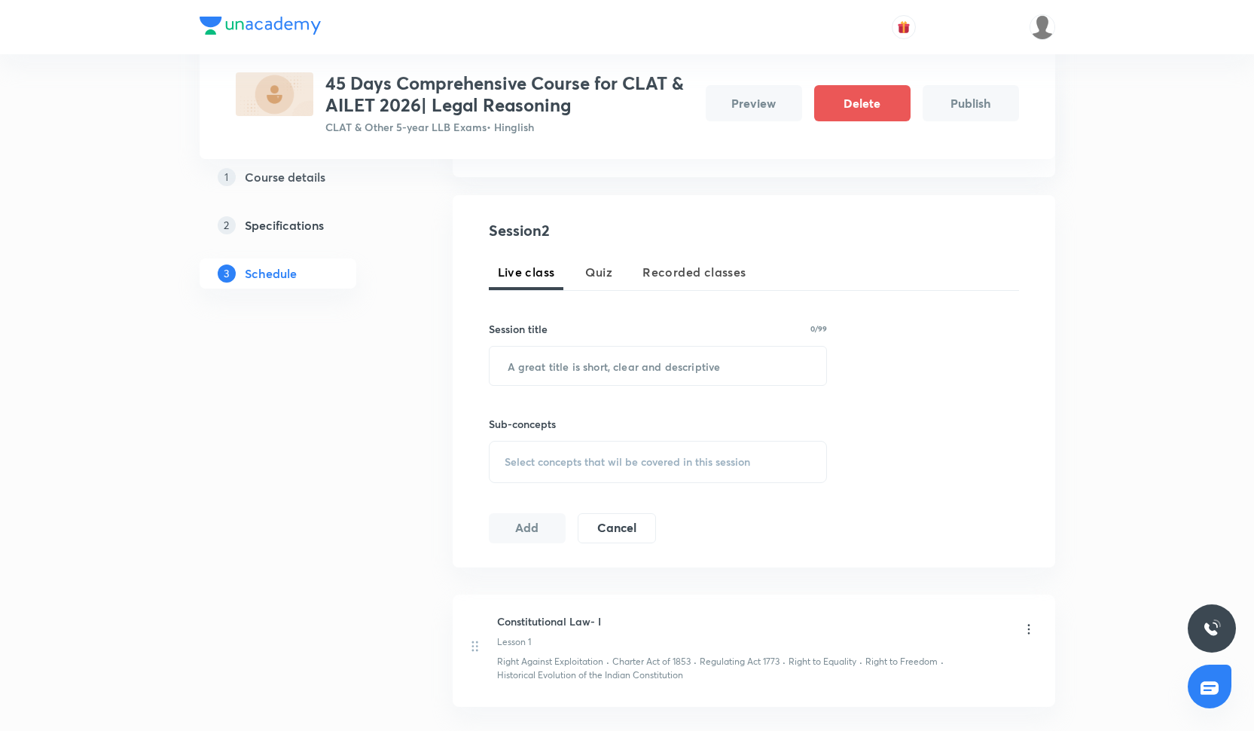
scroll to position [245, 0]
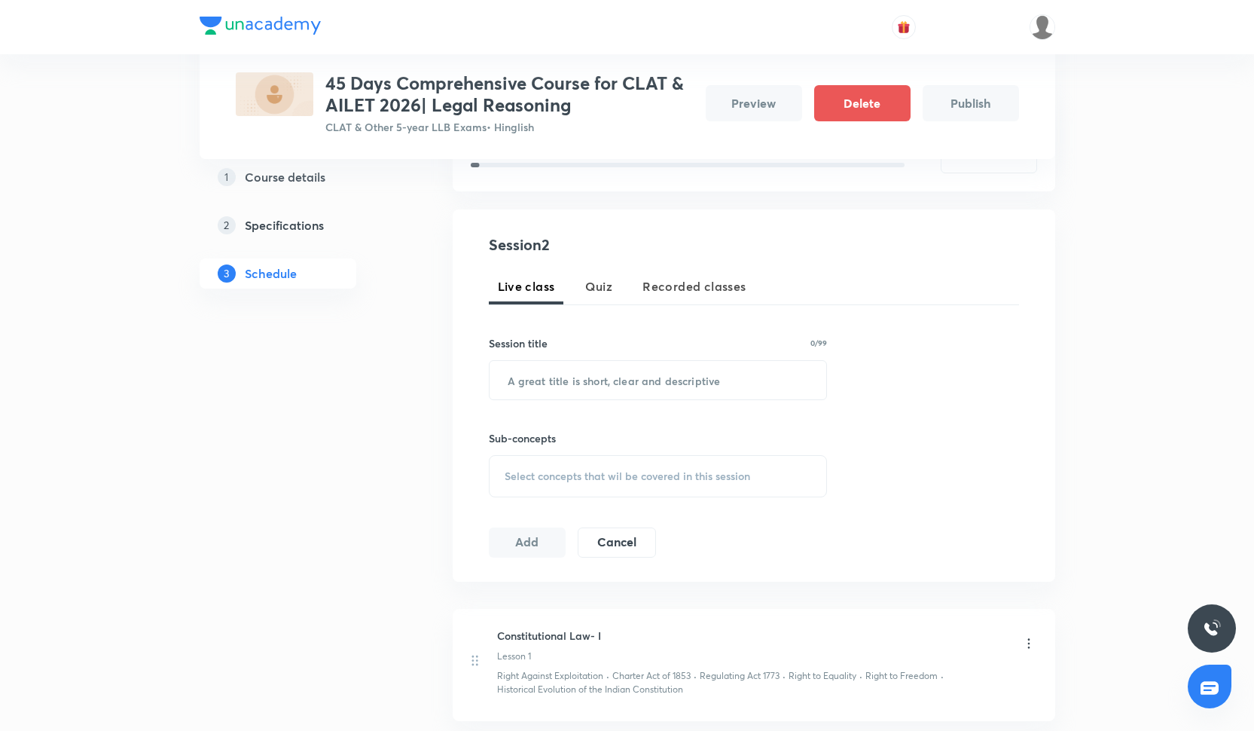
click at [561, 637] on h6 "Constitutional Law- I" at bounding box center [549, 636] width 104 height 16
copy h6 "Constitutional Law- I"
click at [620, 376] on input "text" at bounding box center [658, 380] width 337 height 38
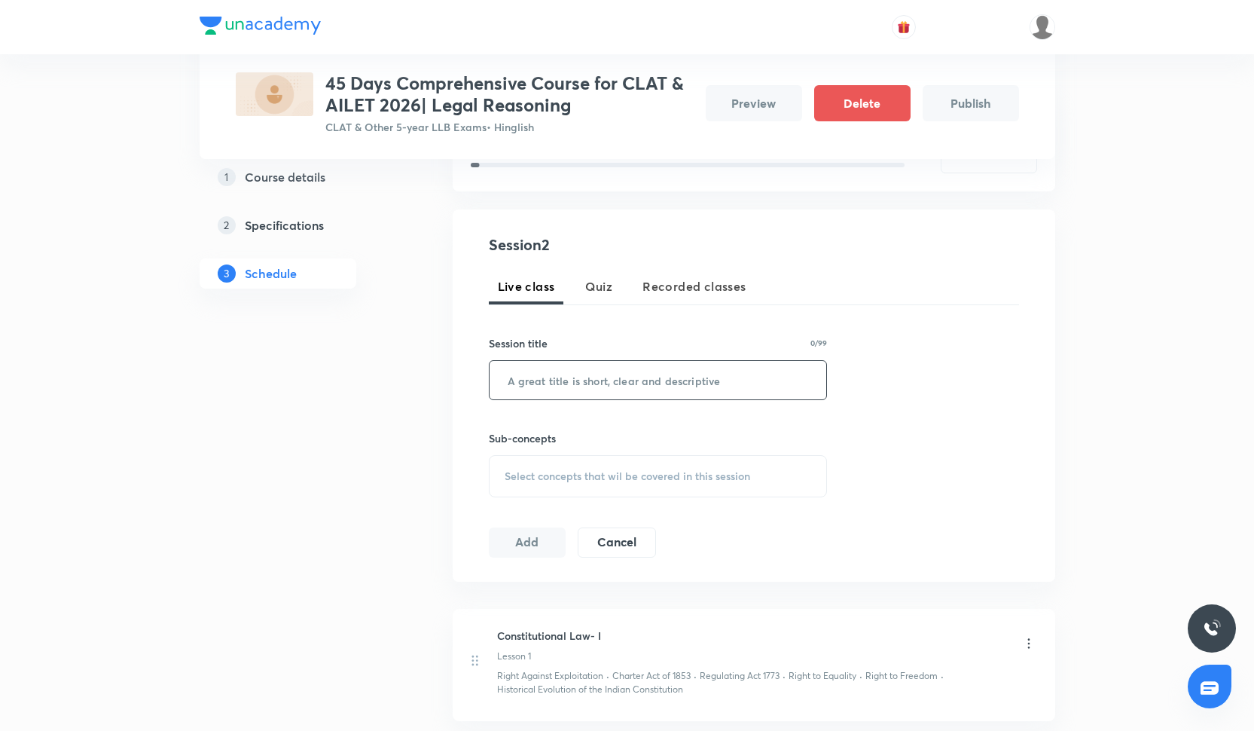
paste input "Constitutional Law- I"
type input "Constitutional Law- II"
click at [567, 450] on div "Sub-concepts Select concepts that wil be covered in this session" at bounding box center [658, 463] width 339 height 67
click at [565, 472] on span "Select concepts that wil be covered in this session" at bounding box center [628, 476] width 246 height 12
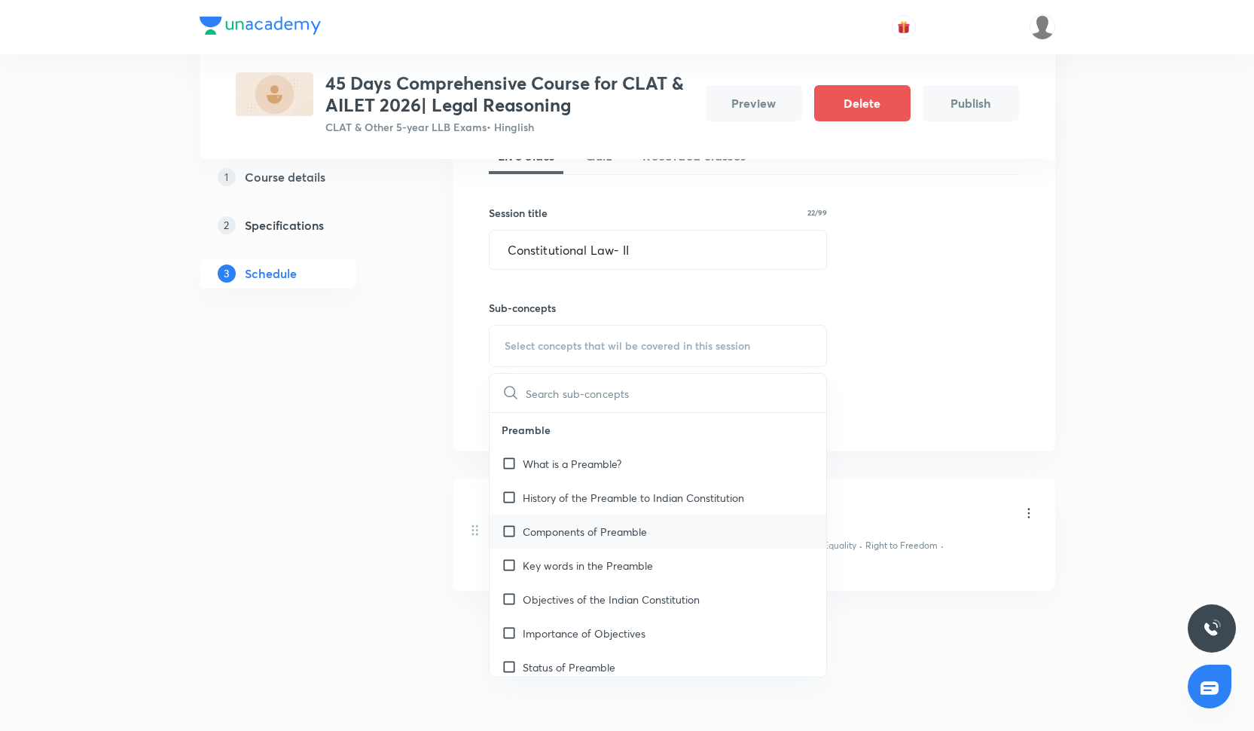
scroll to position [2894, 0]
click at [564, 475] on div "What is a Preamble?" at bounding box center [658, 467] width 337 height 34
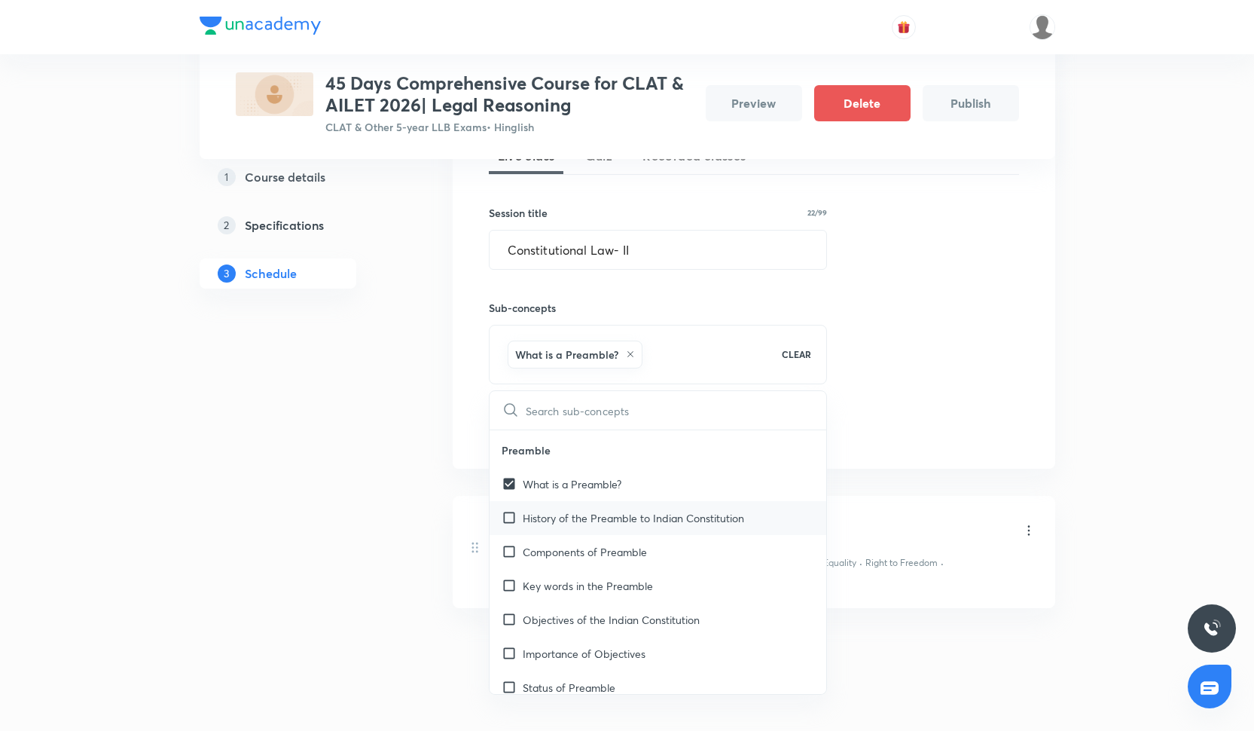
click at [562, 510] on p "History of the Preamble to Indian Constitution" at bounding box center [633, 518] width 221 height 16
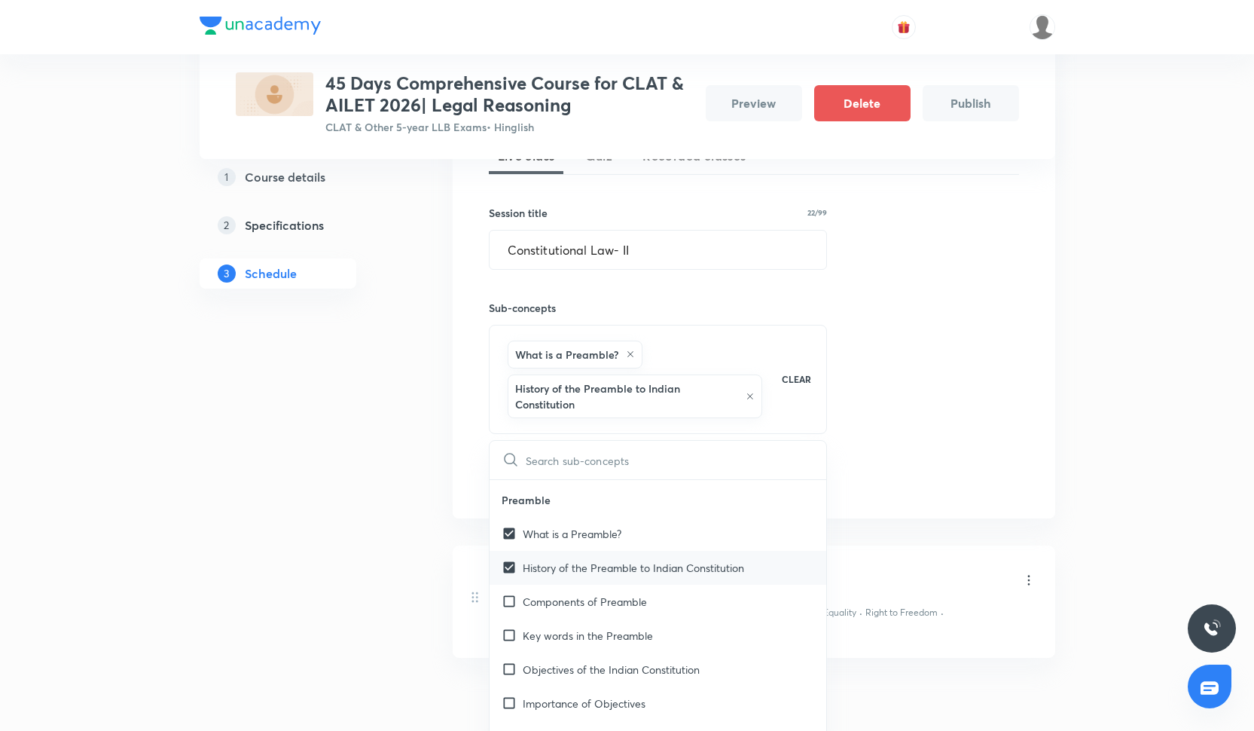
checkbox input "true"
click at [566, 600] on p "Components of Preamble" at bounding box center [585, 602] width 124 height 16
checkbox input "true"
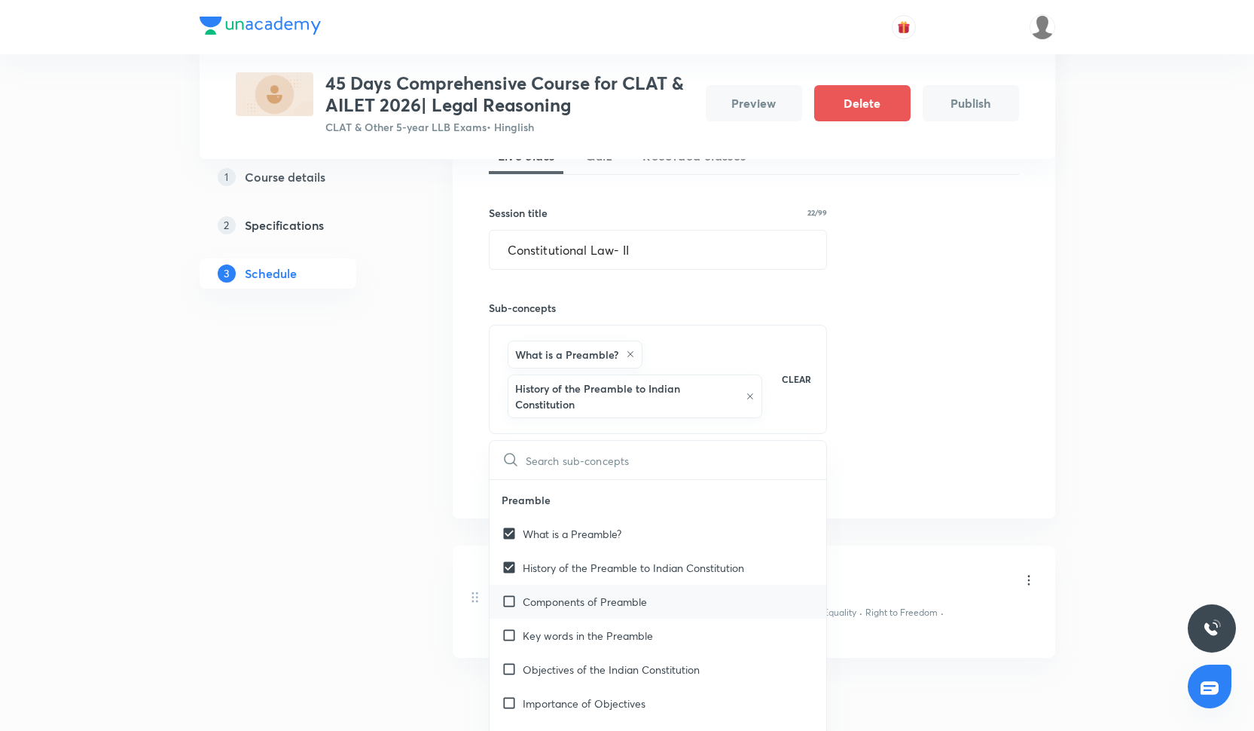
checkbox input "true"
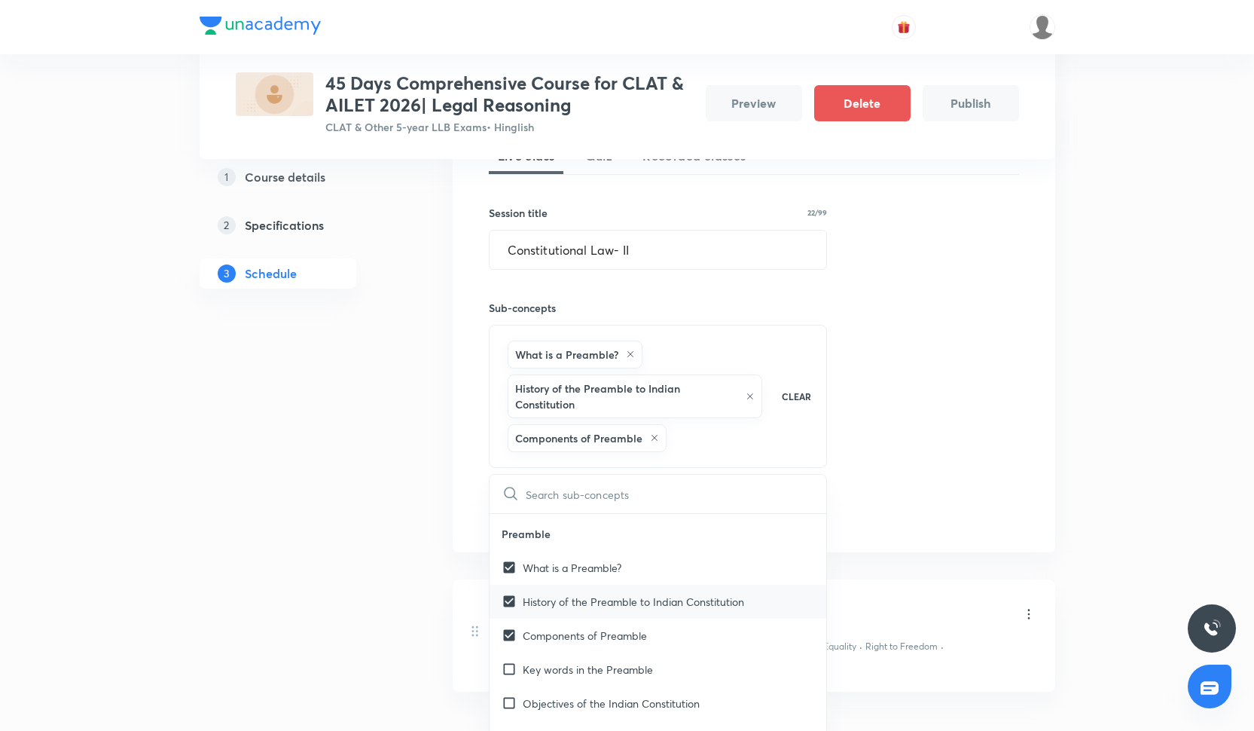
scroll to position [2968, 0]
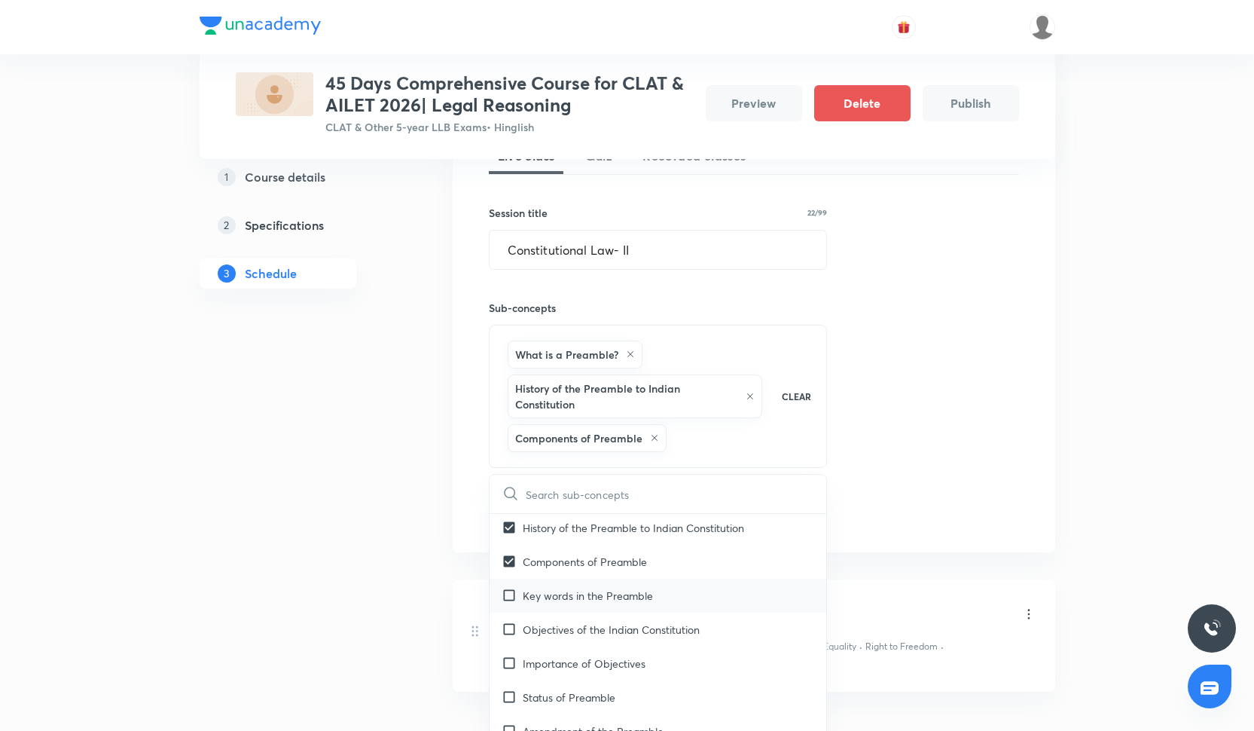
click at [564, 602] on div "Key words in the Preamble" at bounding box center [658, 596] width 337 height 34
checkbox input "true"
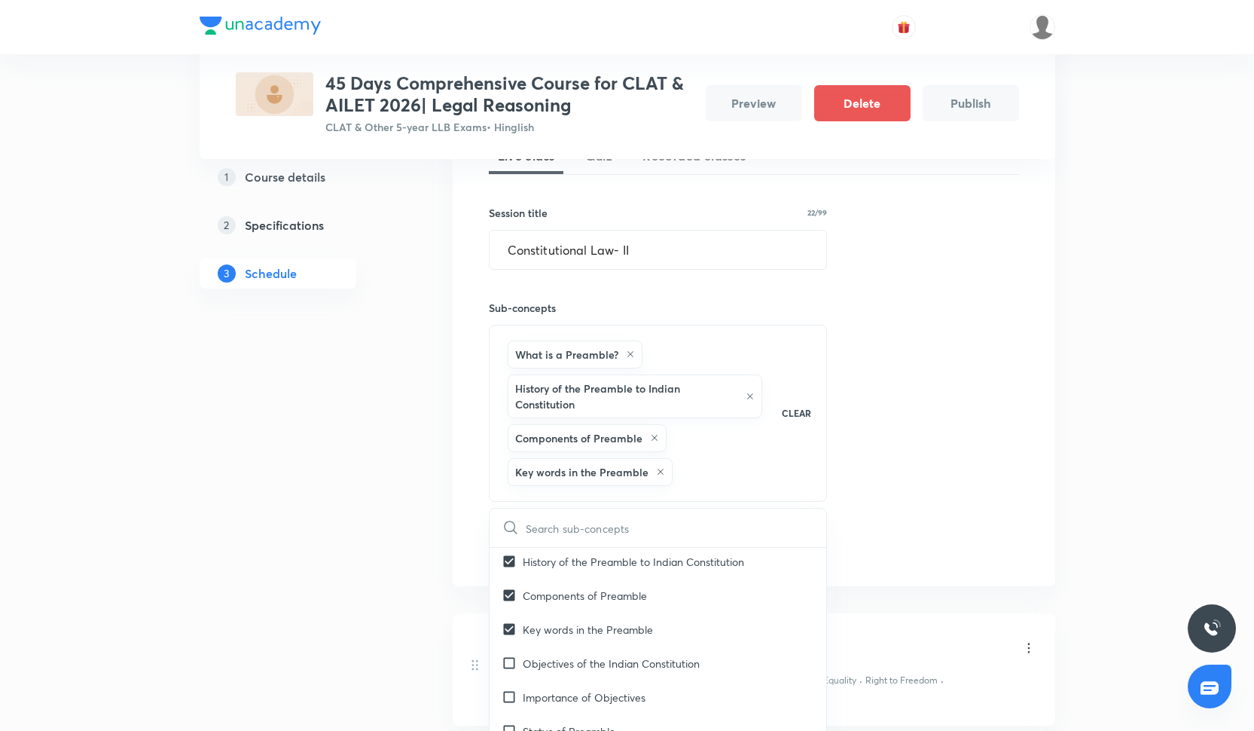
click at [1019, 396] on div "Session 2 Live class Quiz Recorded classes Session title 22/99 Constitutional L…" at bounding box center [754, 332] width 603 height 507
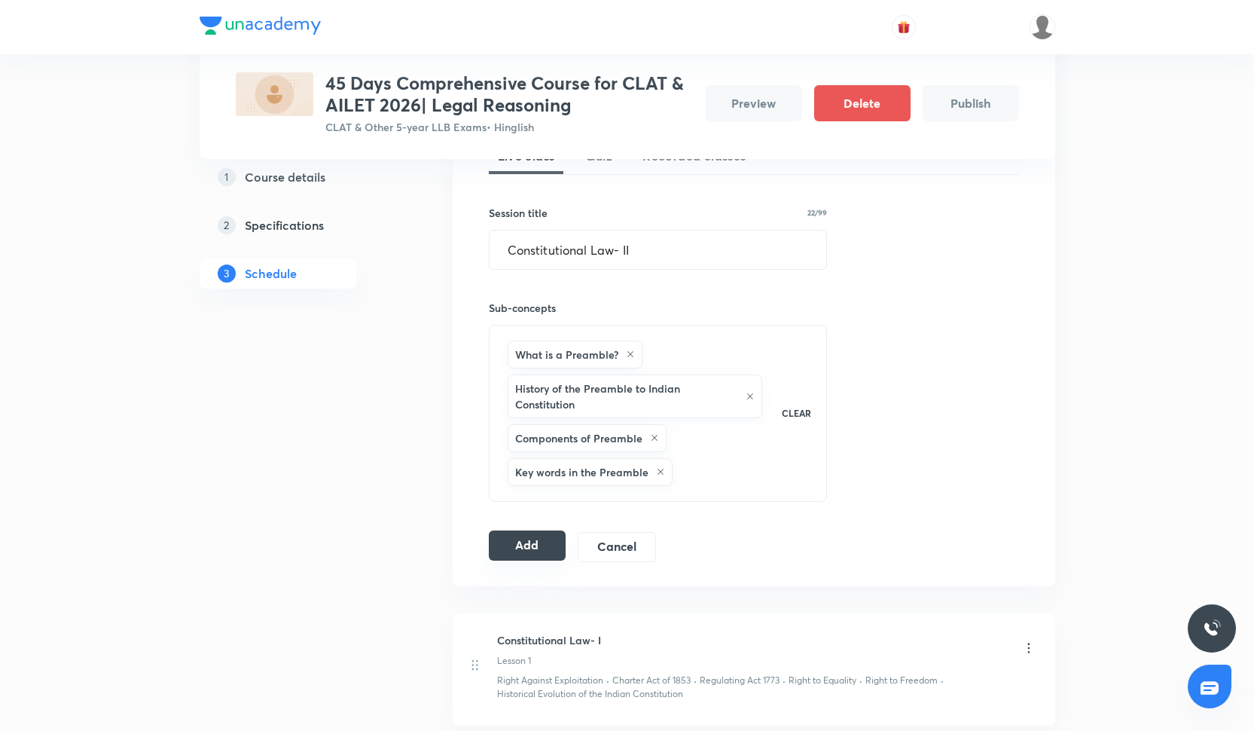
click at [551, 538] on button "Add" at bounding box center [528, 545] width 78 height 30
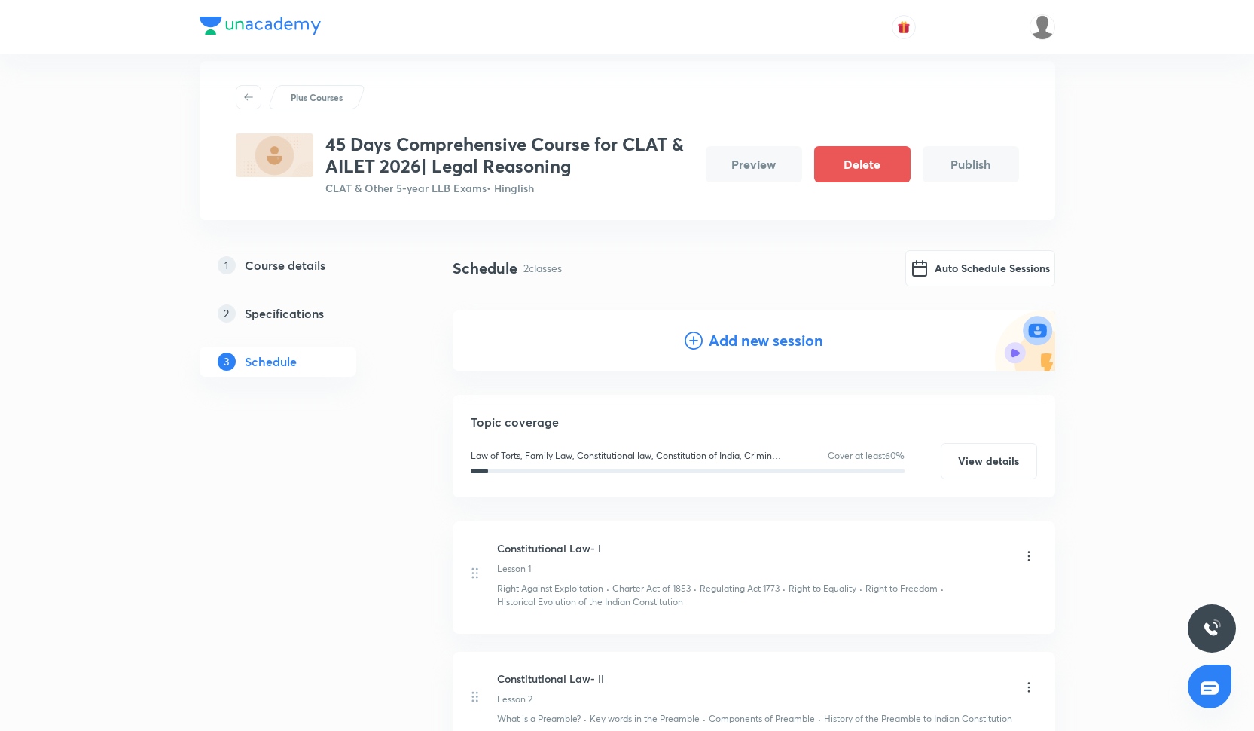
scroll to position [0, 0]
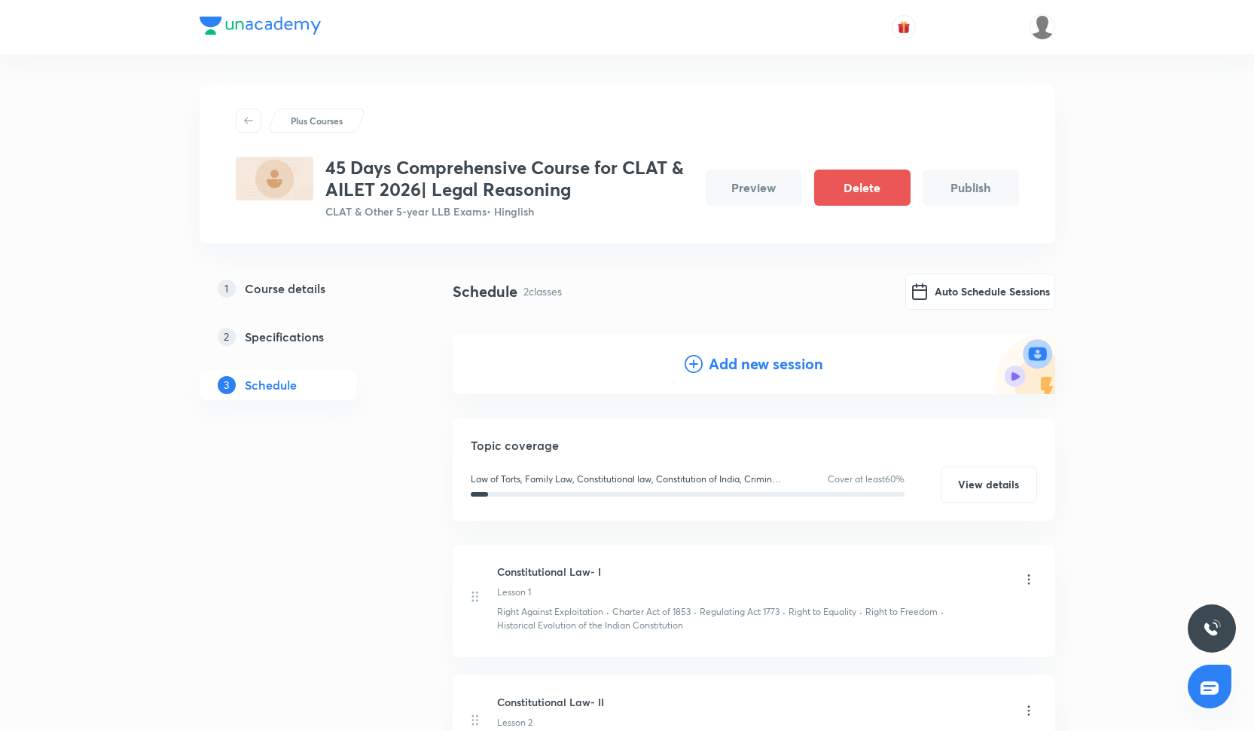
click at [711, 353] on h4 "Add new session" at bounding box center [766, 364] width 115 height 23
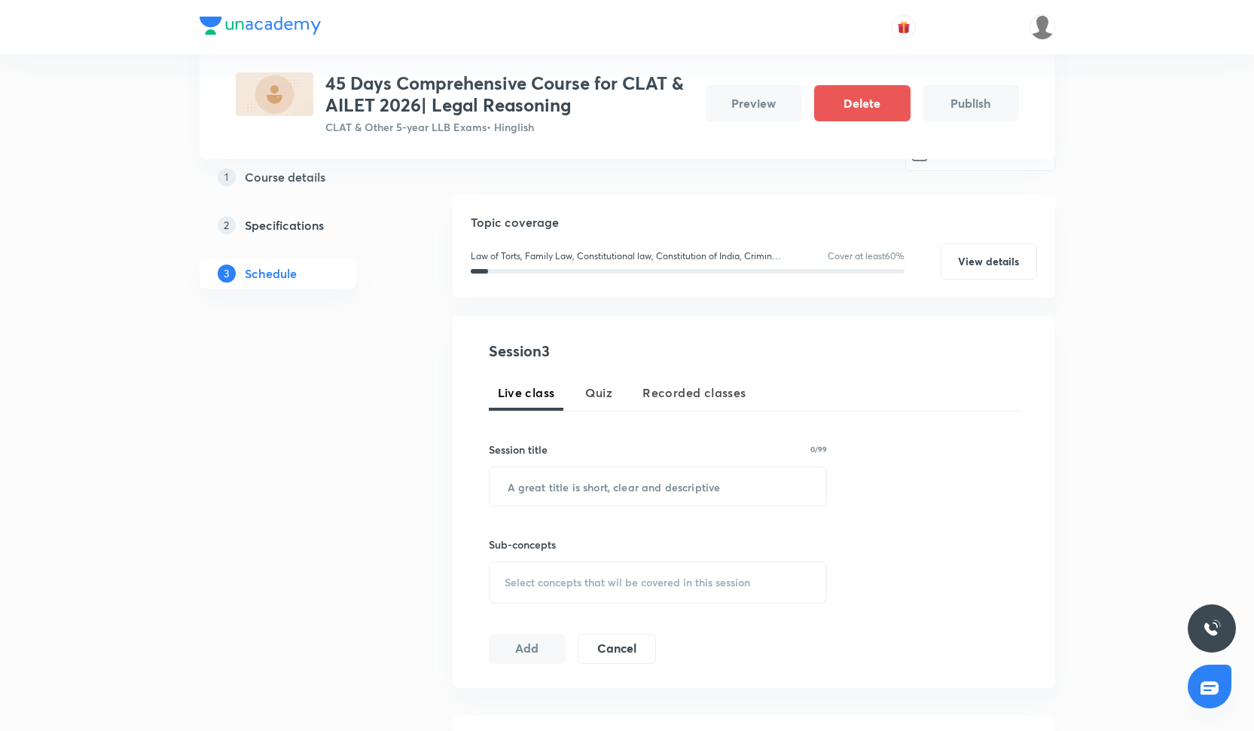
scroll to position [136, 0]
click at [571, 495] on input "text" at bounding box center [658, 489] width 337 height 38
paste input "Constitutional Law- I"
type input "Constitutional Law- III"
click at [616, 579] on span "Select concepts that wil be covered in this session" at bounding box center [628, 585] width 246 height 12
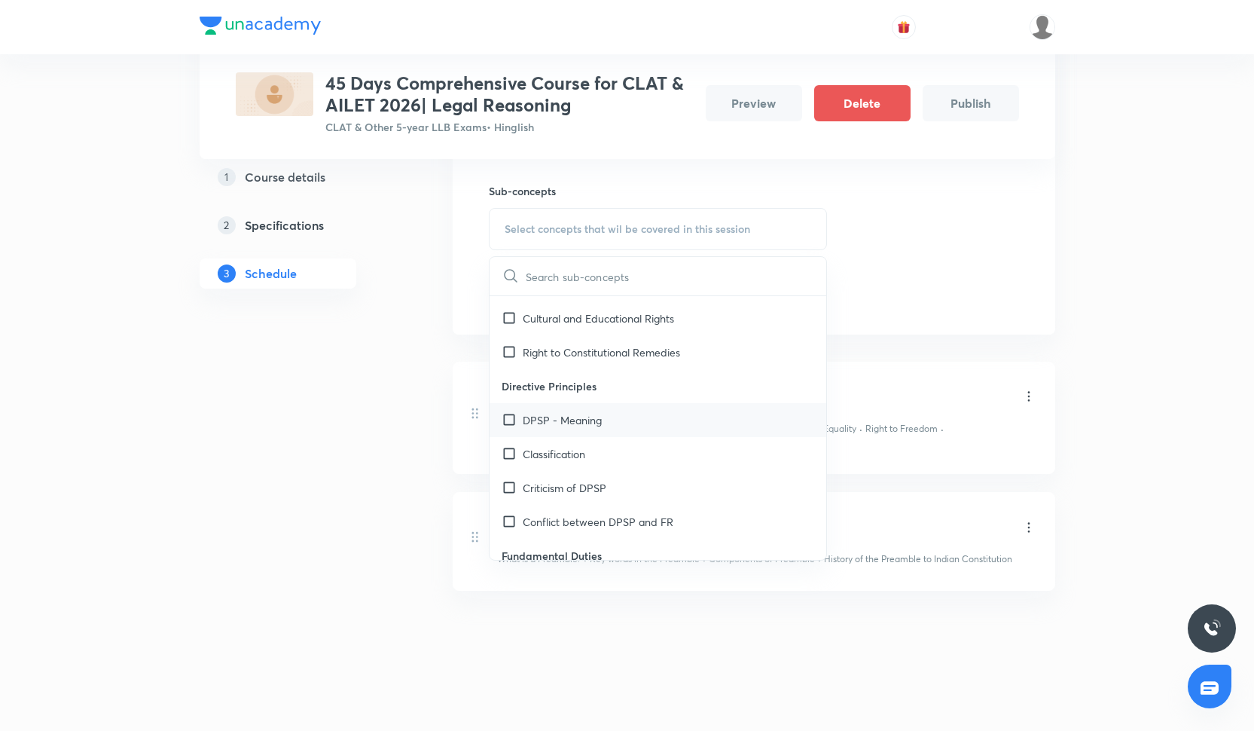
scroll to position [3599, 0]
click at [636, 416] on div "DPSP - Meaning" at bounding box center [658, 422] width 337 height 34
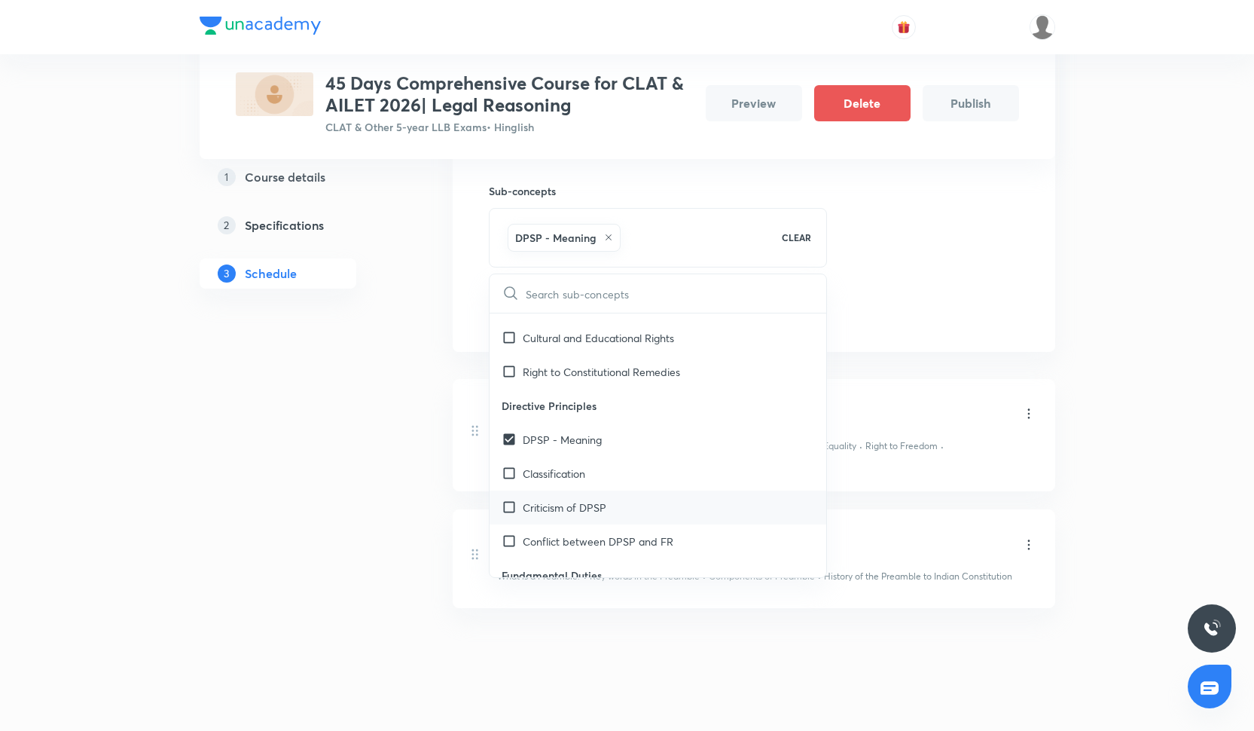
click at [621, 517] on div "Criticism of DPSP" at bounding box center [658, 507] width 337 height 34
checkbox input "true"
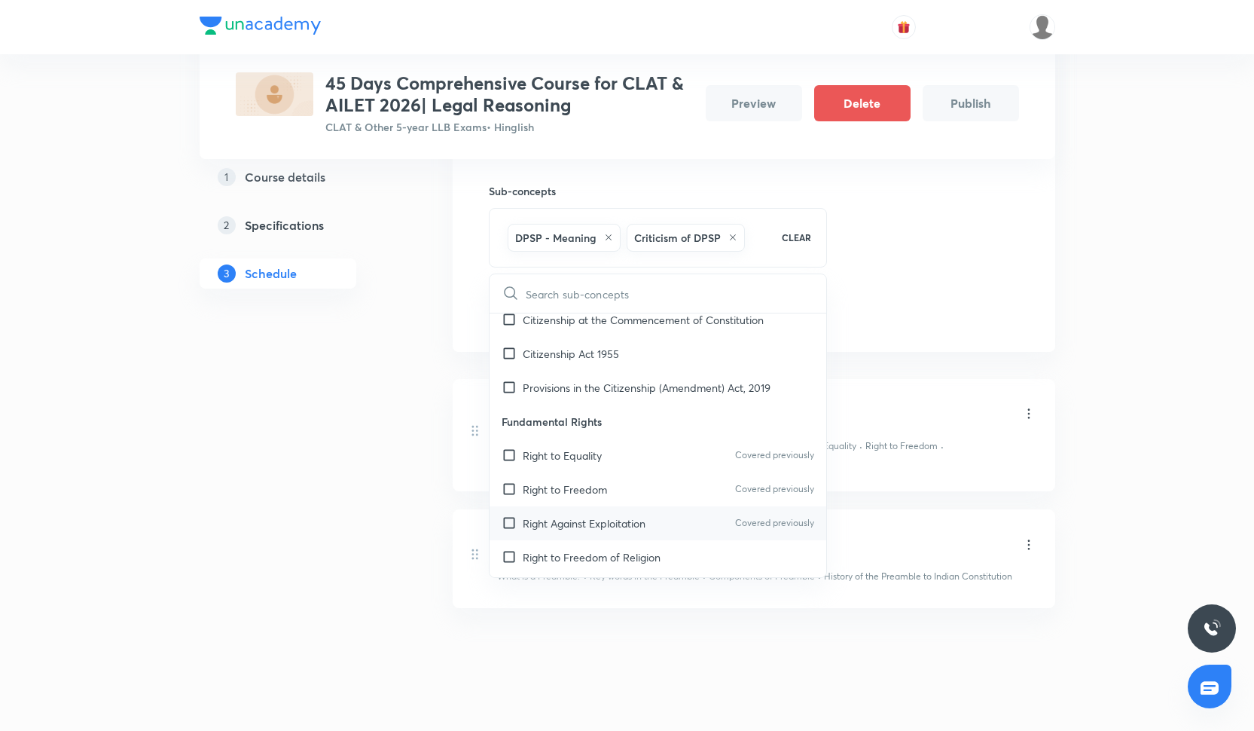
scroll to position [3342, 0]
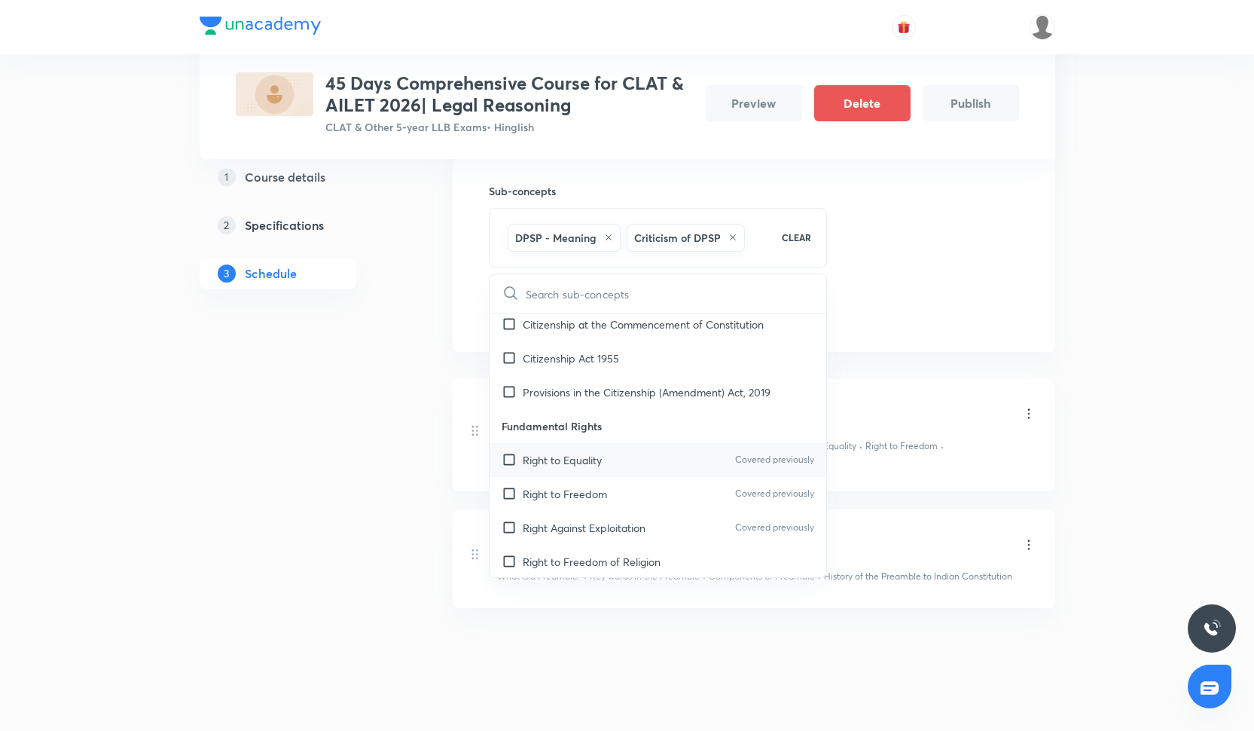
click at [643, 450] on div "Right to Equality Covered previously" at bounding box center [658, 460] width 337 height 34
checkbox input "true"
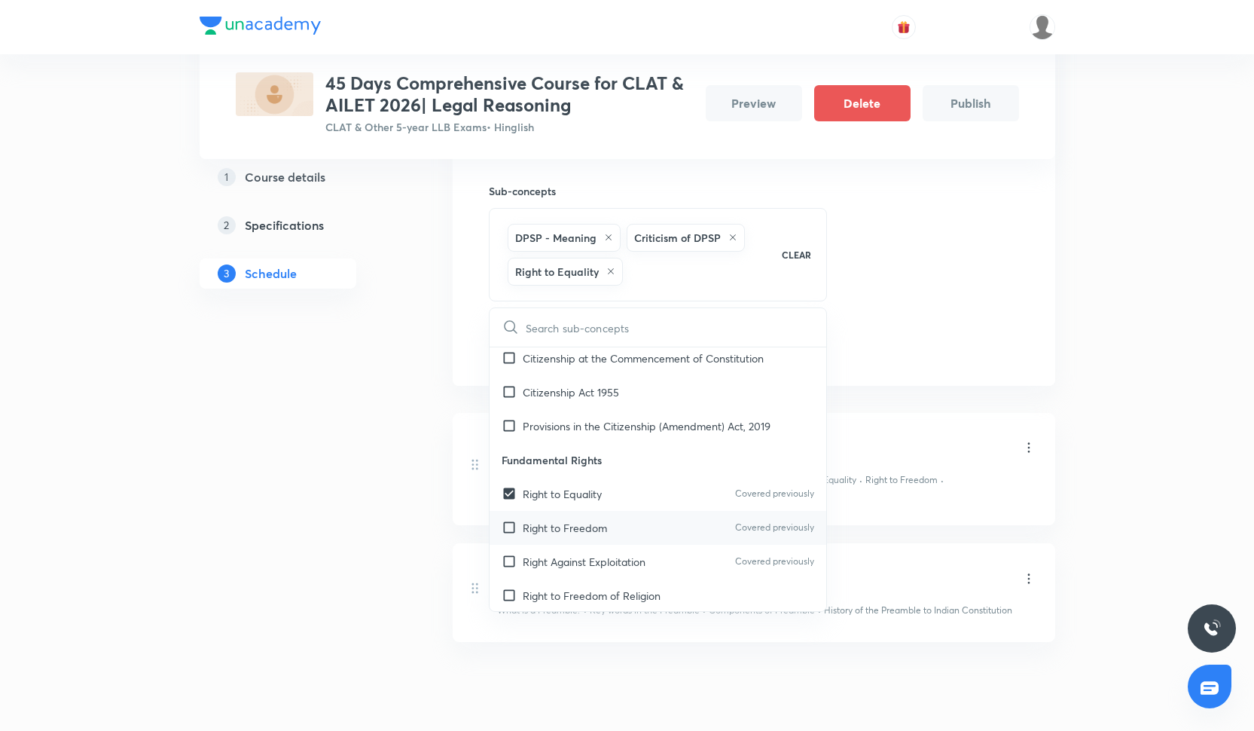
click at [645, 521] on div "Right to Freedom Covered previously" at bounding box center [658, 528] width 337 height 34
checkbox input "true"
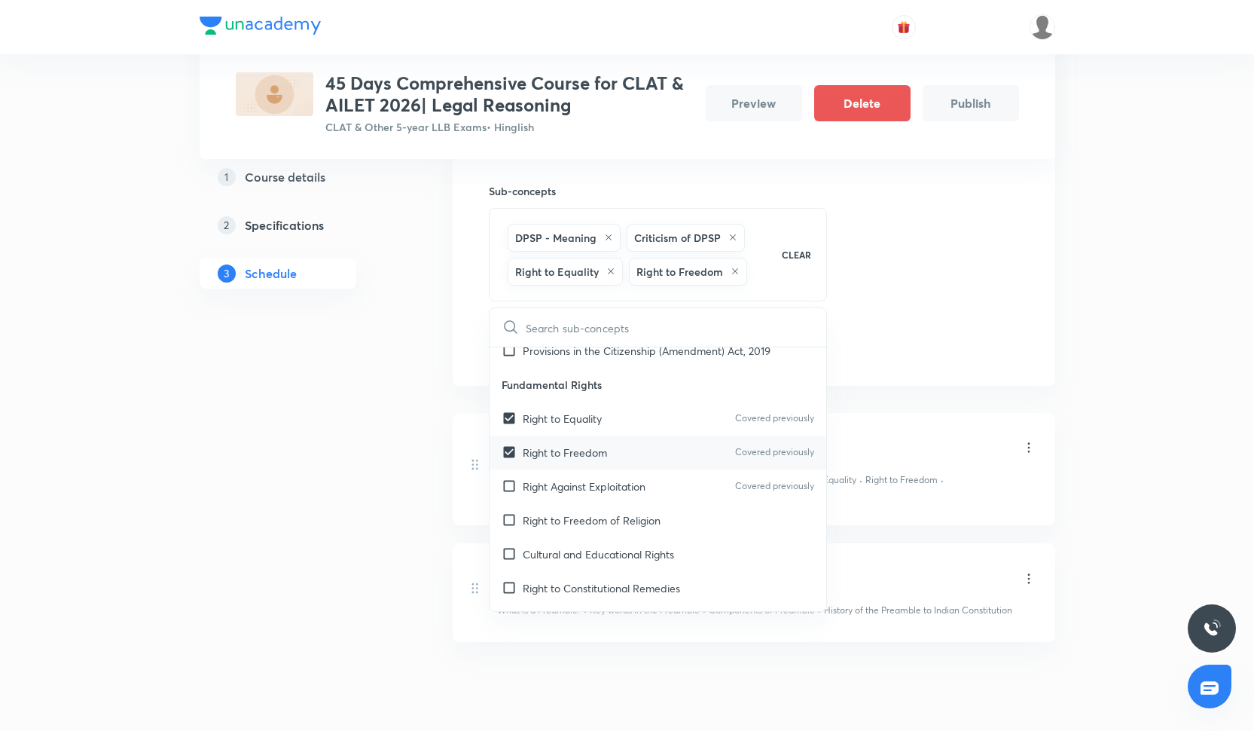
scroll to position [3434, 0]
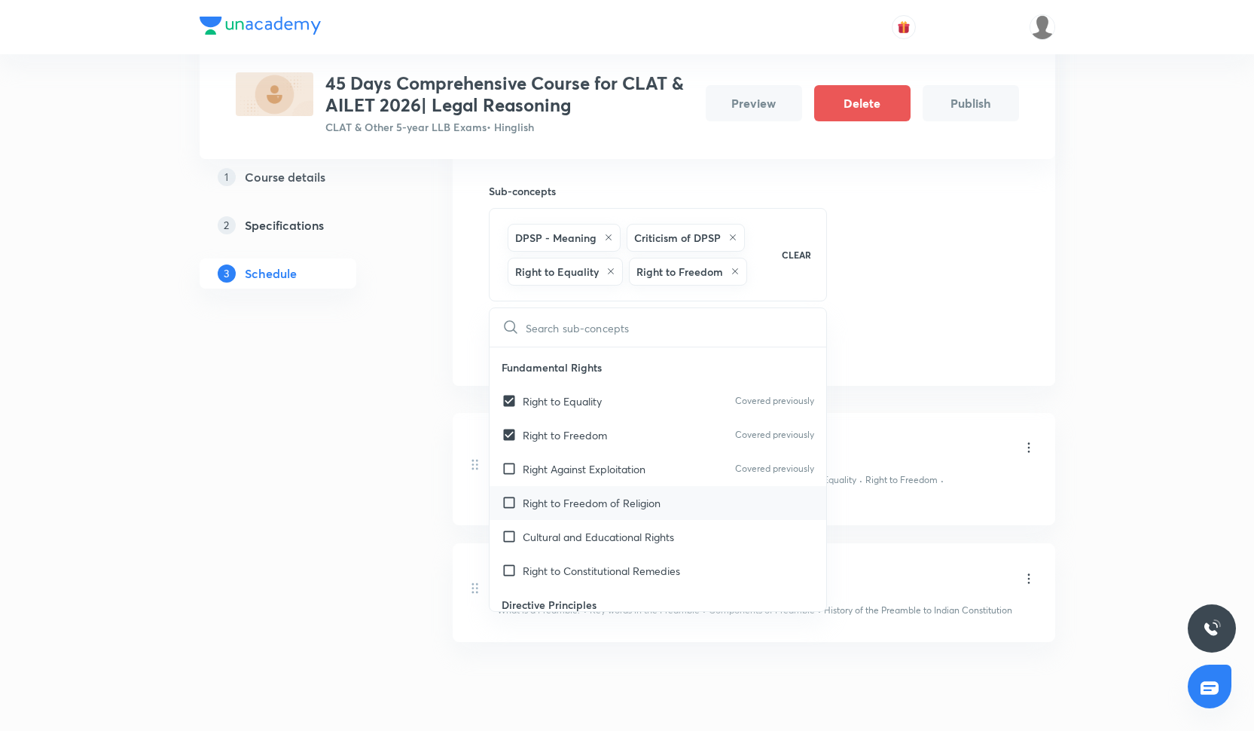
click at [643, 499] on p "Right to Freedom of Religion" at bounding box center [592, 503] width 138 height 16
checkbox input "true"
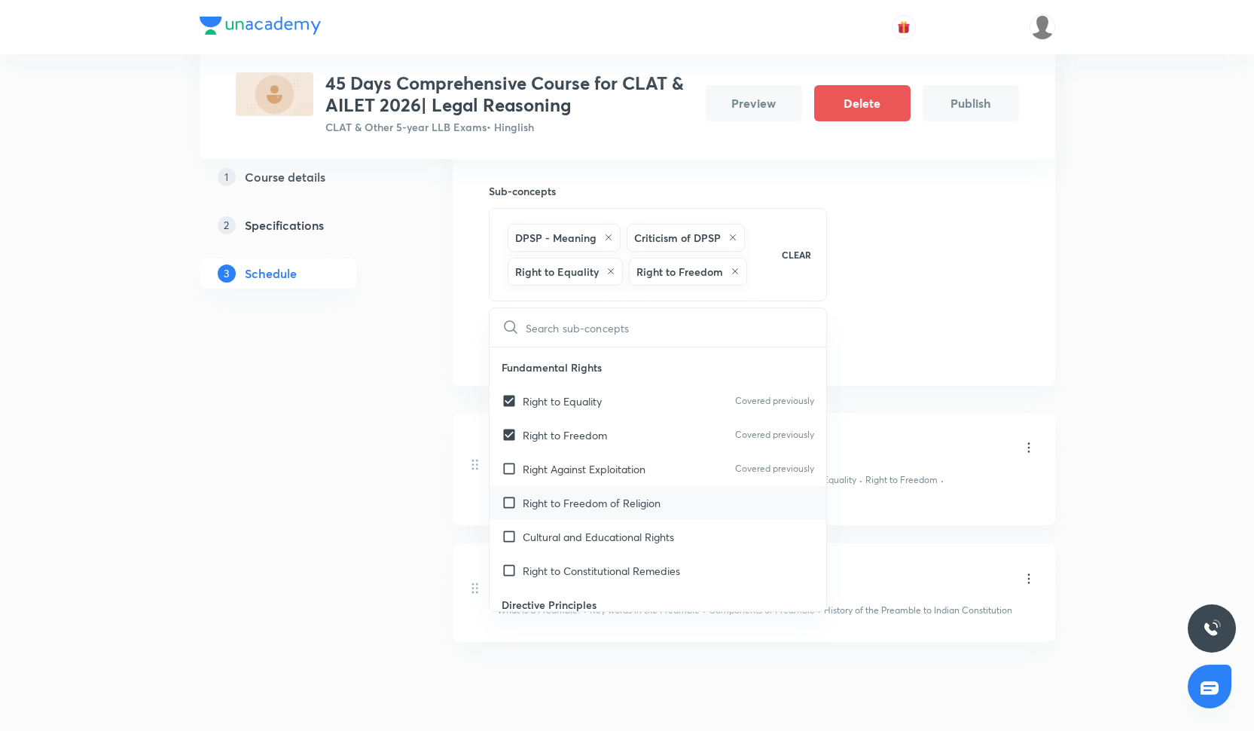
checkbox input "true"
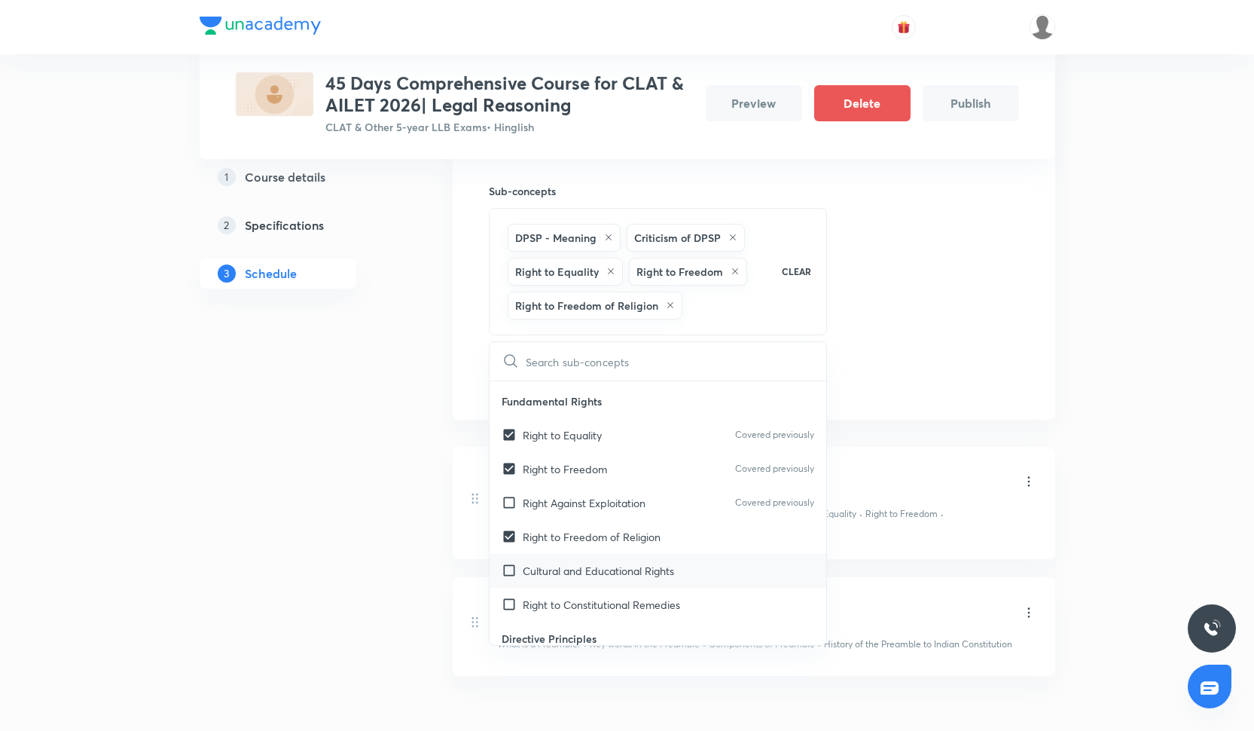
click at [644, 563] on p "Cultural and Educational Rights" at bounding box center [598, 571] width 151 height 16
checkbox input "true"
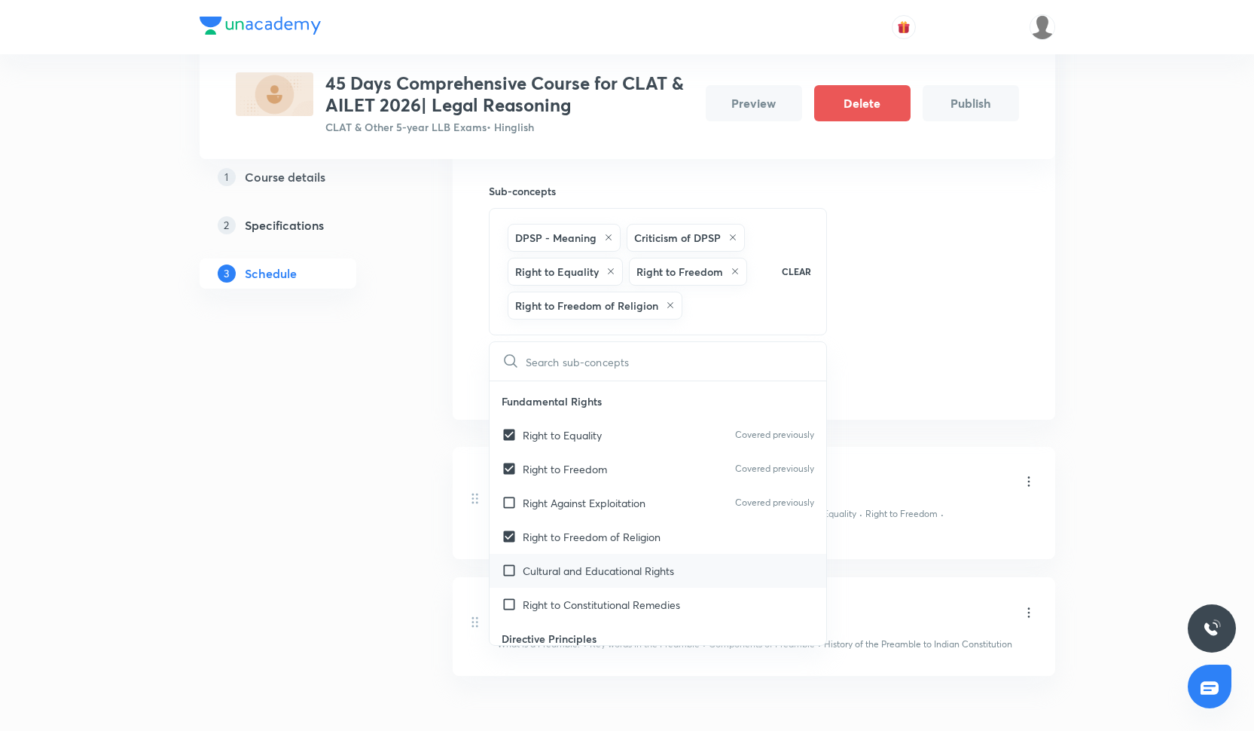
checkbox input "true"
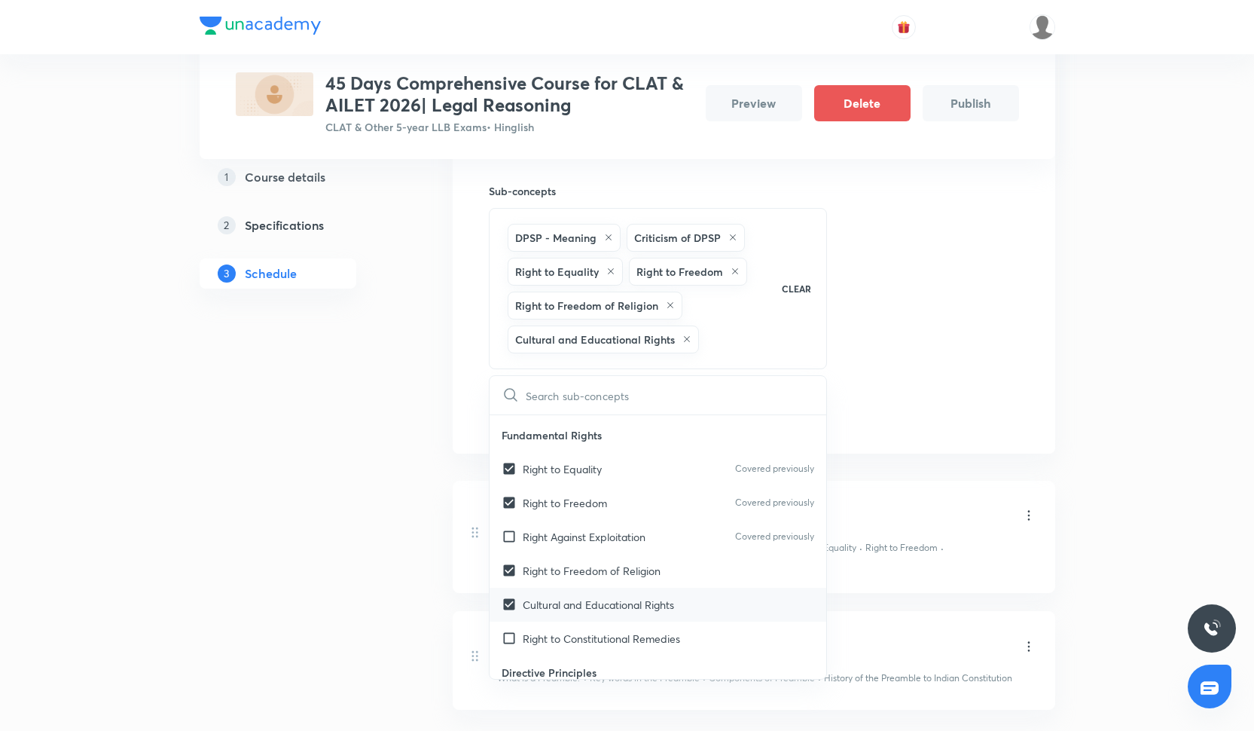
click at [646, 597] on p "Cultural and Educational Rights" at bounding box center [598, 605] width 151 height 16
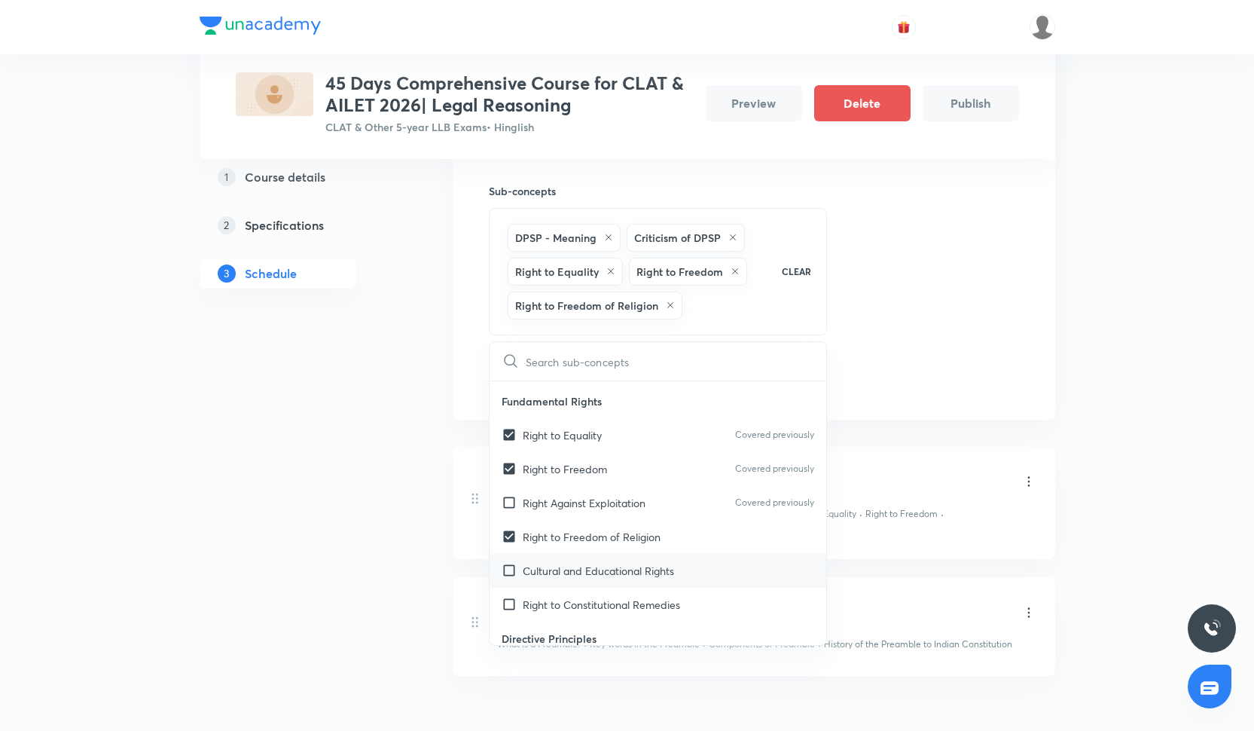
checkbox input "true"
checkbox input "false"
checkbox input "true"
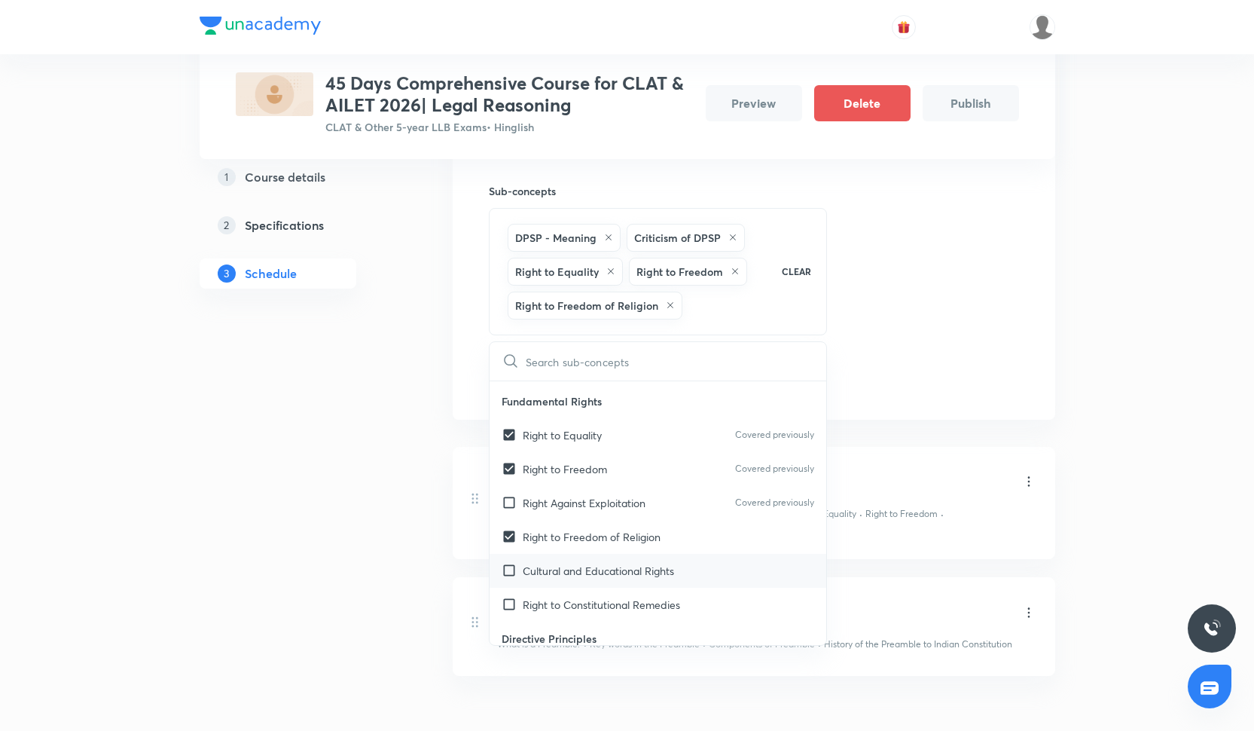
checkbox input "true"
click at [924, 385] on div "Session 3 Live class Quiz Recorded classes Session title 23/99 Constitutional L…" at bounding box center [754, 190] width 530 height 409
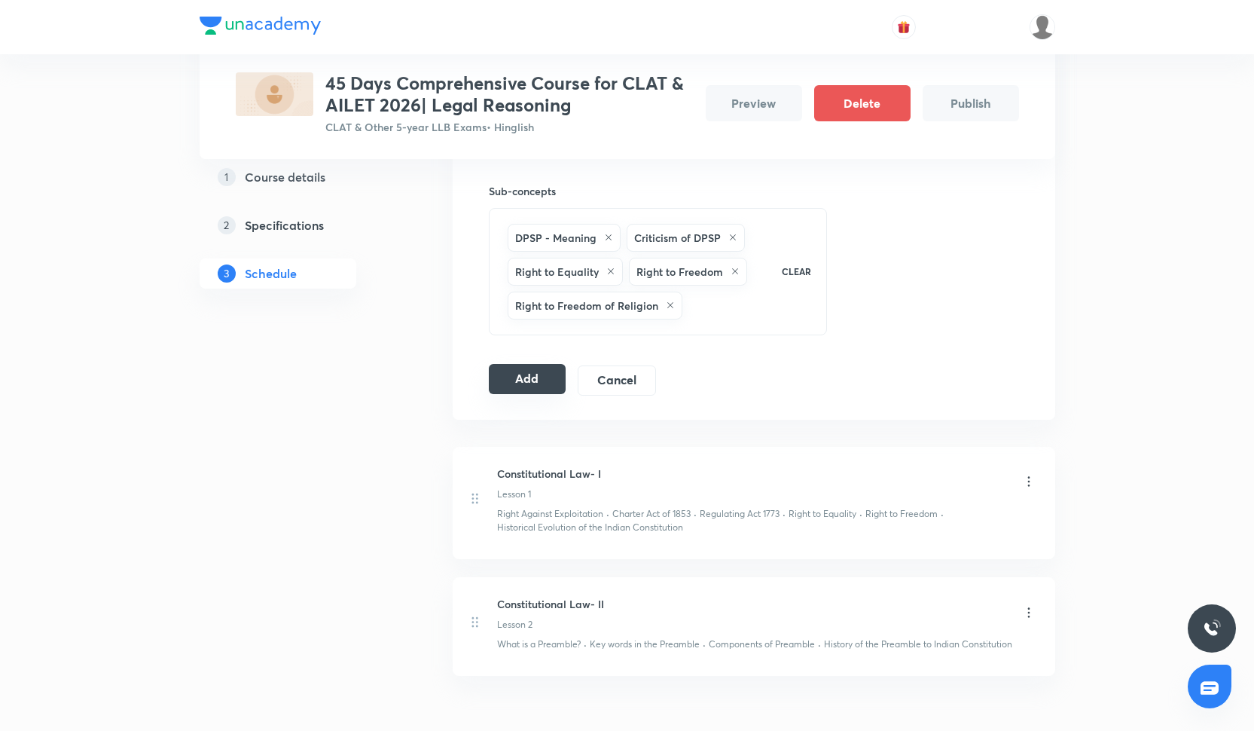
click at [527, 383] on button "Add" at bounding box center [528, 379] width 78 height 30
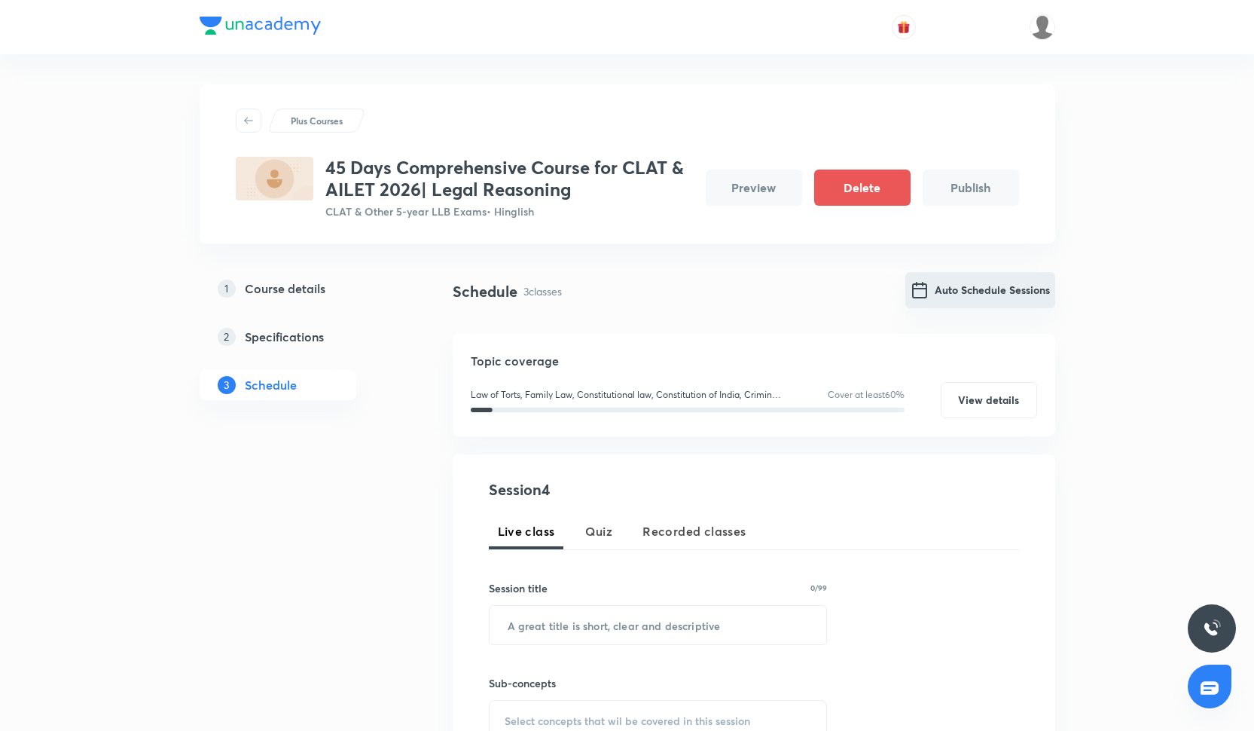
click at [964, 294] on button "Auto Schedule Sessions" at bounding box center [980, 290] width 150 height 36
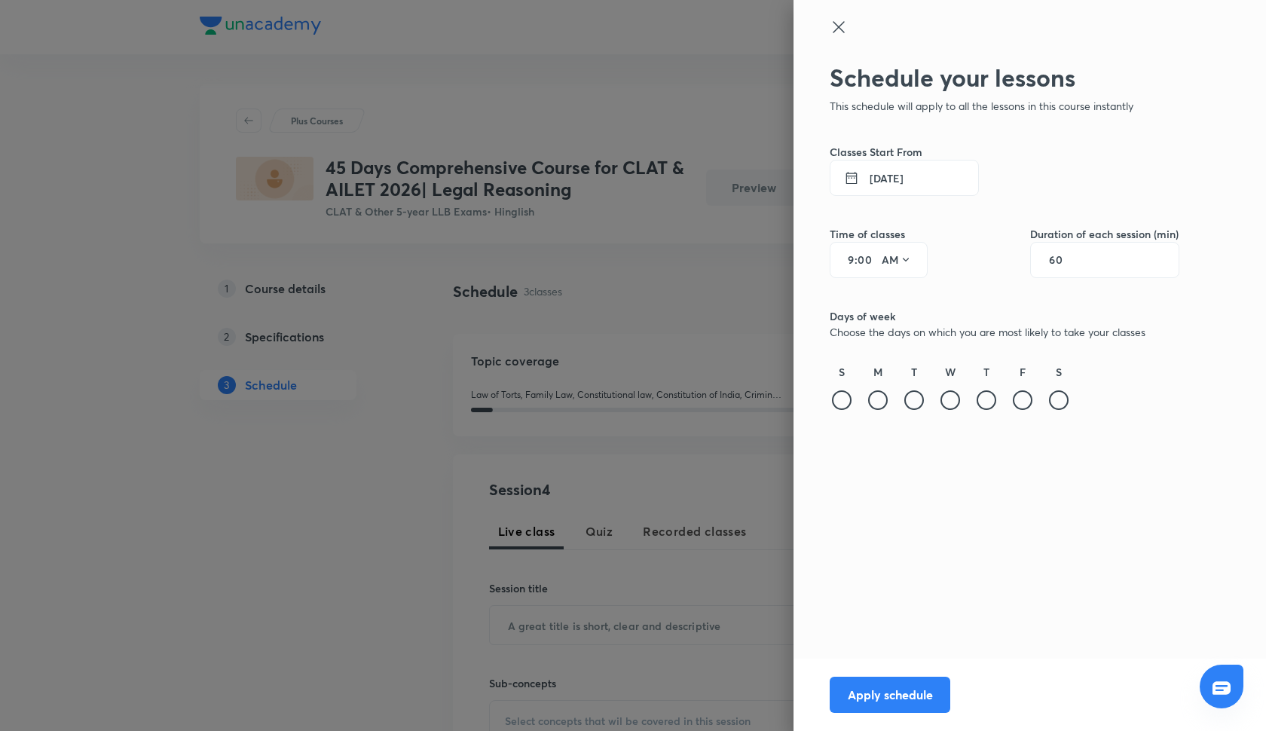
click at [884, 181] on button "6 Oct 2025" at bounding box center [903, 178] width 149 height 36
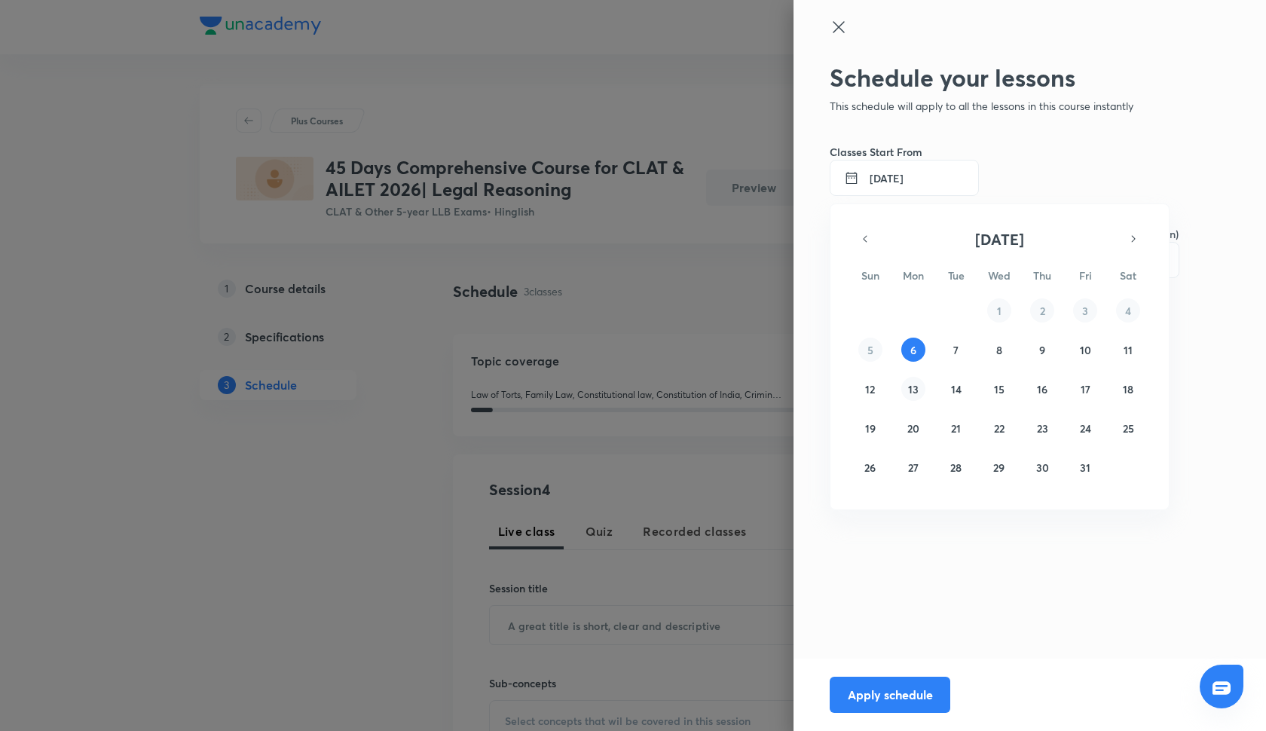
click at [912, 392] on abbr "13" at bounding box center [913, 389] width 11 height 14
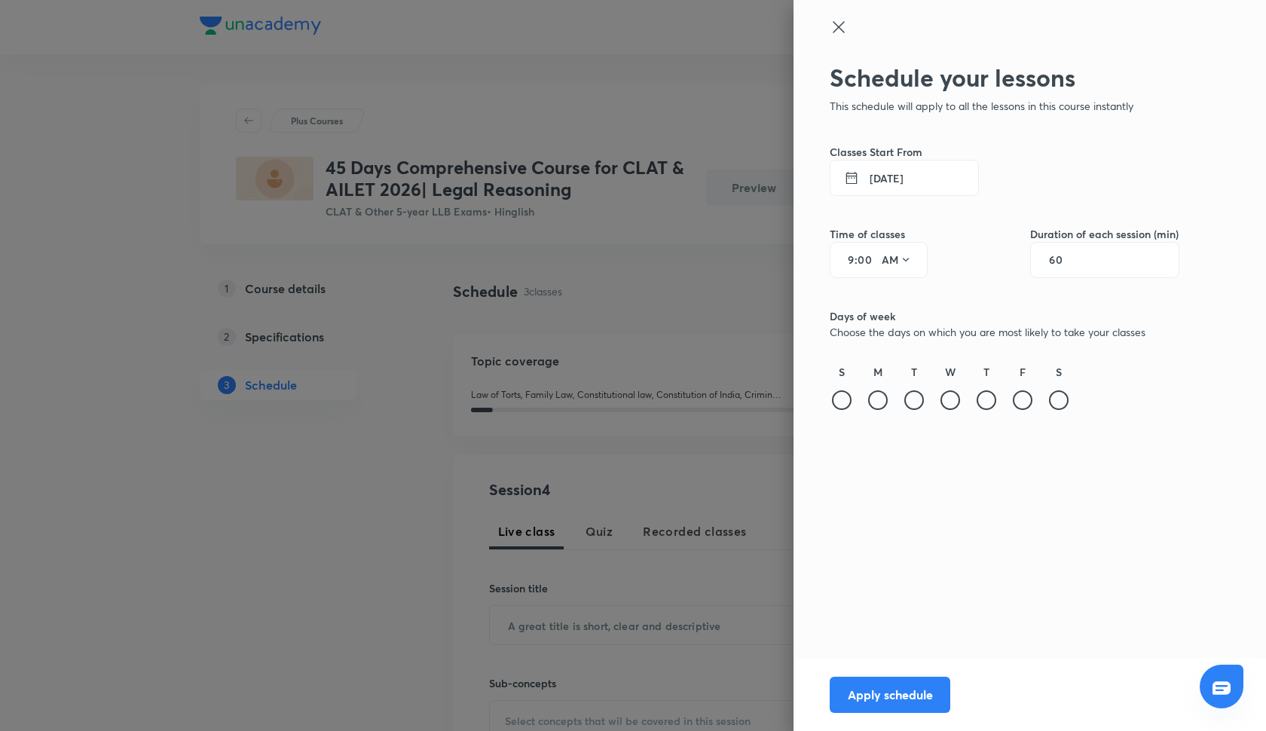
click at [856, 257] on div "9 : 00 AM" at bounding box center [878, 260] width 98 height 36
click at [853, 259] on input "9" at bounding box center [845, 260] width 18 height 12
type input "1"
click at [897, 268] on button "AM" at bounding box center [896, 260] width 42 height 24
click at [896, 290] on div "PM" at bounding box center [897, 298] width 54 height 36
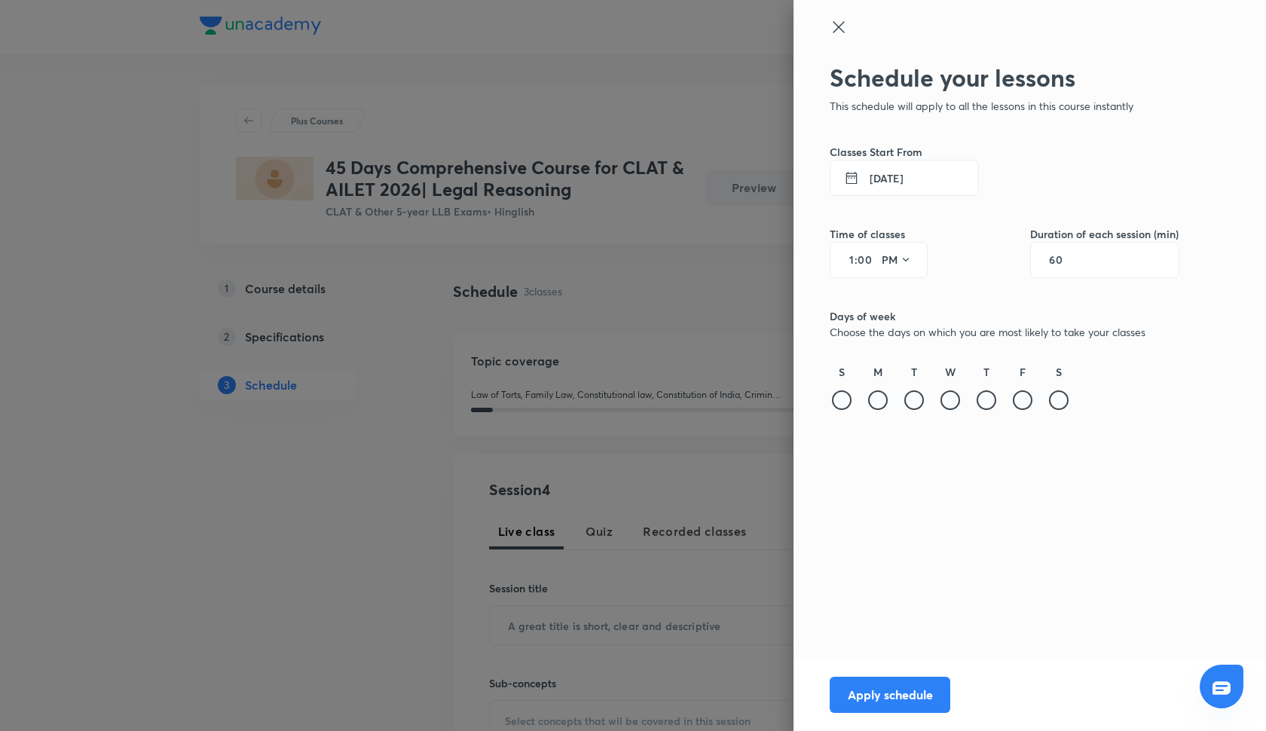
click at [1058, 266] on input "60" at bounding box center [1063, 260] width 29 height 12
click at [948, 403] on div at bounding box center [950, 400] width 20 height 20
click at [1060, 404] on div at bounding box center [1059, 400] width 20 height 20
click at [884, 686] on button "Apply schedule" at bounding box center [889, 693] width 121 height 36
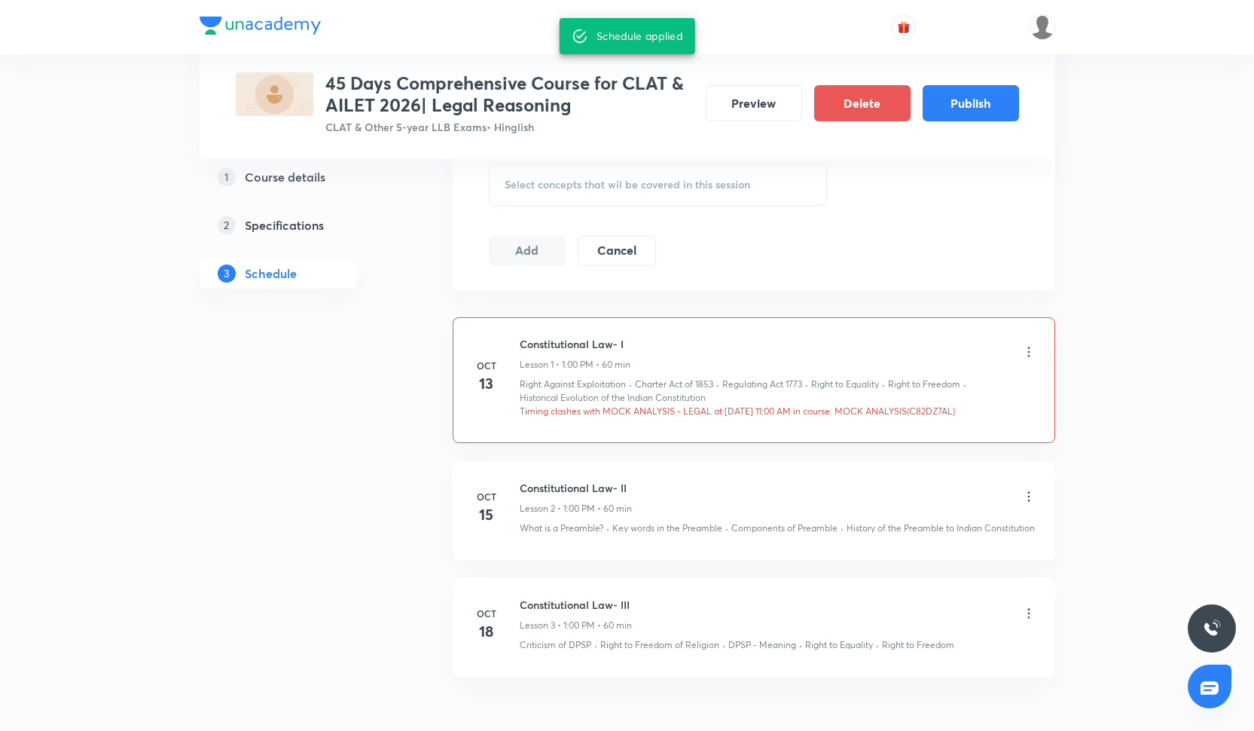
scroll to position [826, 0]
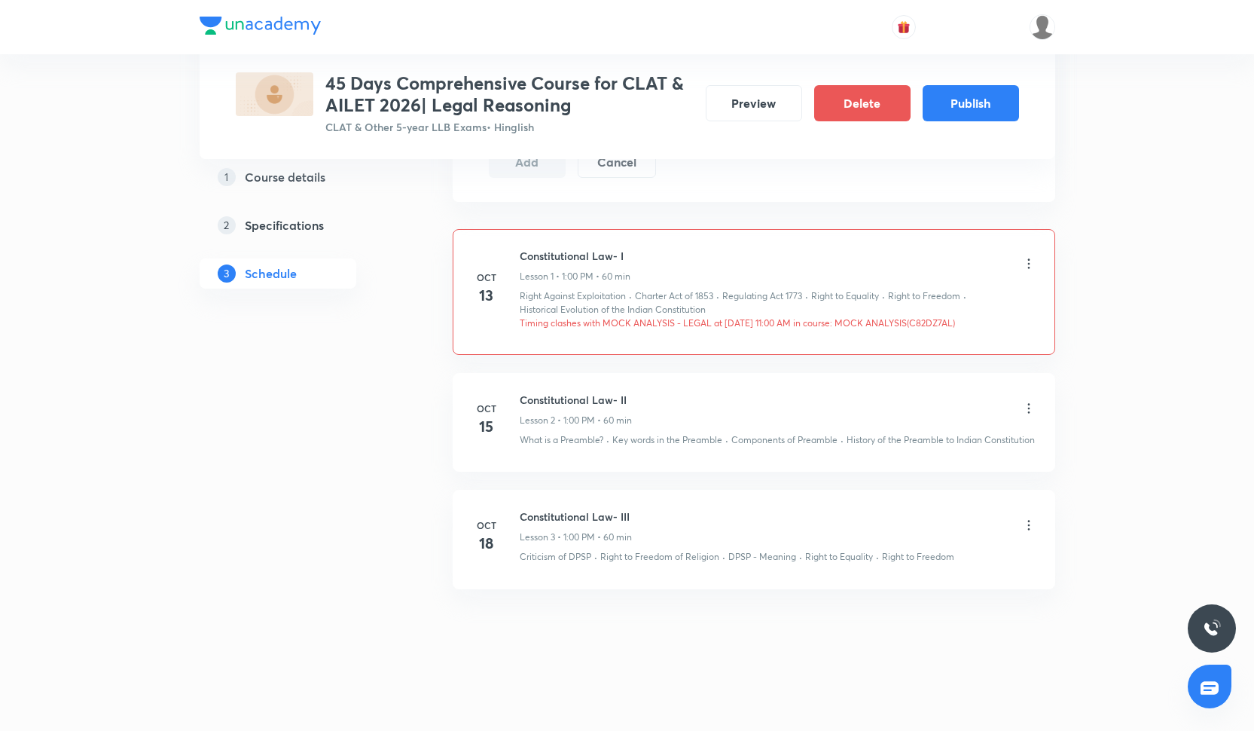
drag, startPoint x: 931, startPoint y: 311, endPoint x: 973, endPoint y: 311, distance: 41.4
click at [973, 316] on p "Timing clashes with MOCK ANALYSIS - LEGAL at 13 Oct 2025 11:00 AM in course: MO…" at bounding box center [778, 323] width 517 height 14
copy p "C82DZ7AL"
click at [762, 460] on li "Oct 15 Constitutional Law- II Lesson 2 • 1:00 PM • 60 min What is a Preamble? ·…" at bounding box center [754, 422] width 603 height 99
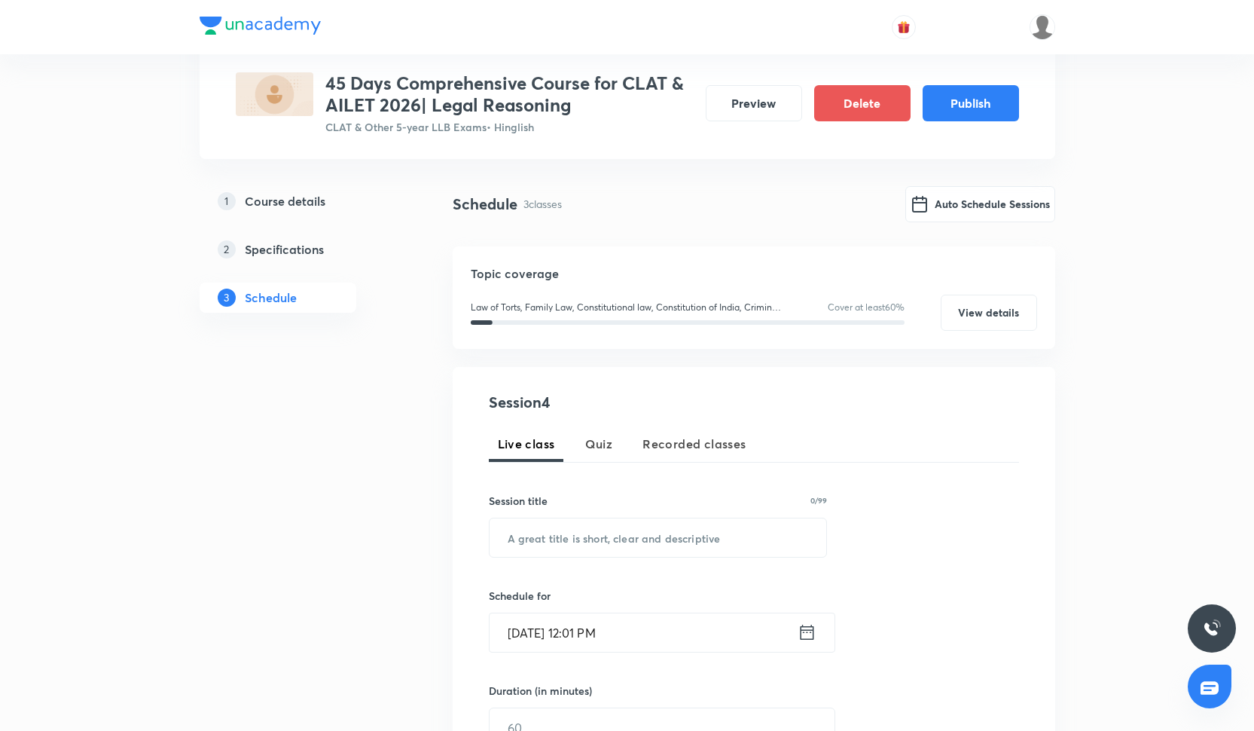
scroll to position [93, 0]
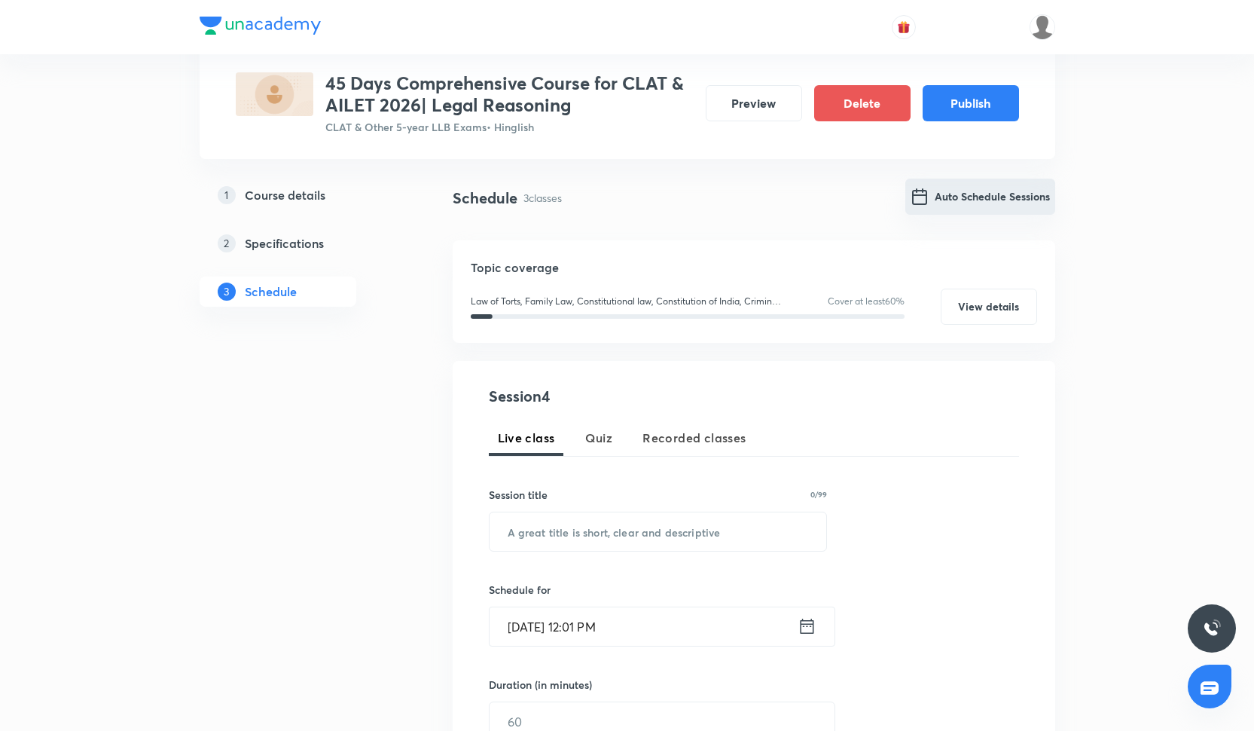
click at [992, 185] on button "Auto Schedule Sessions" at bounding box center [980, 197] width 150 height 36
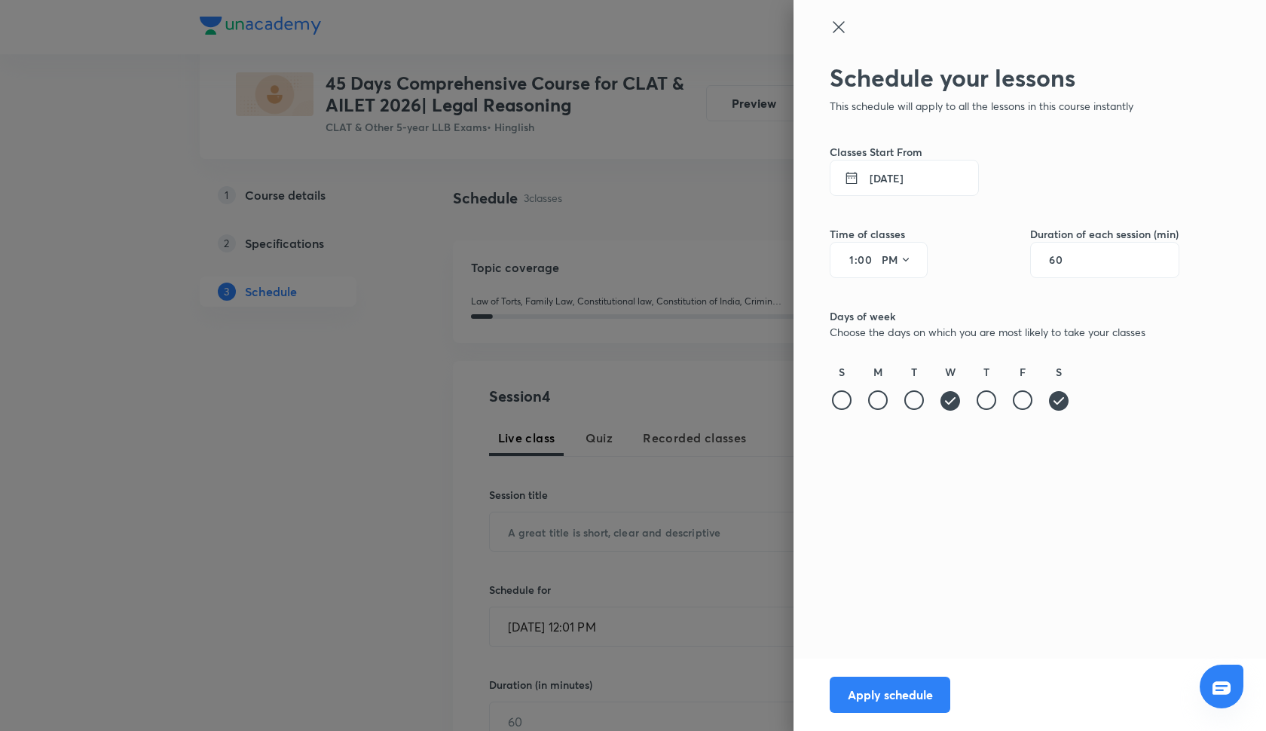
click at [883, 176] on button "13 Oct 2025" at bounding box center [903, 178] width 149 height 36
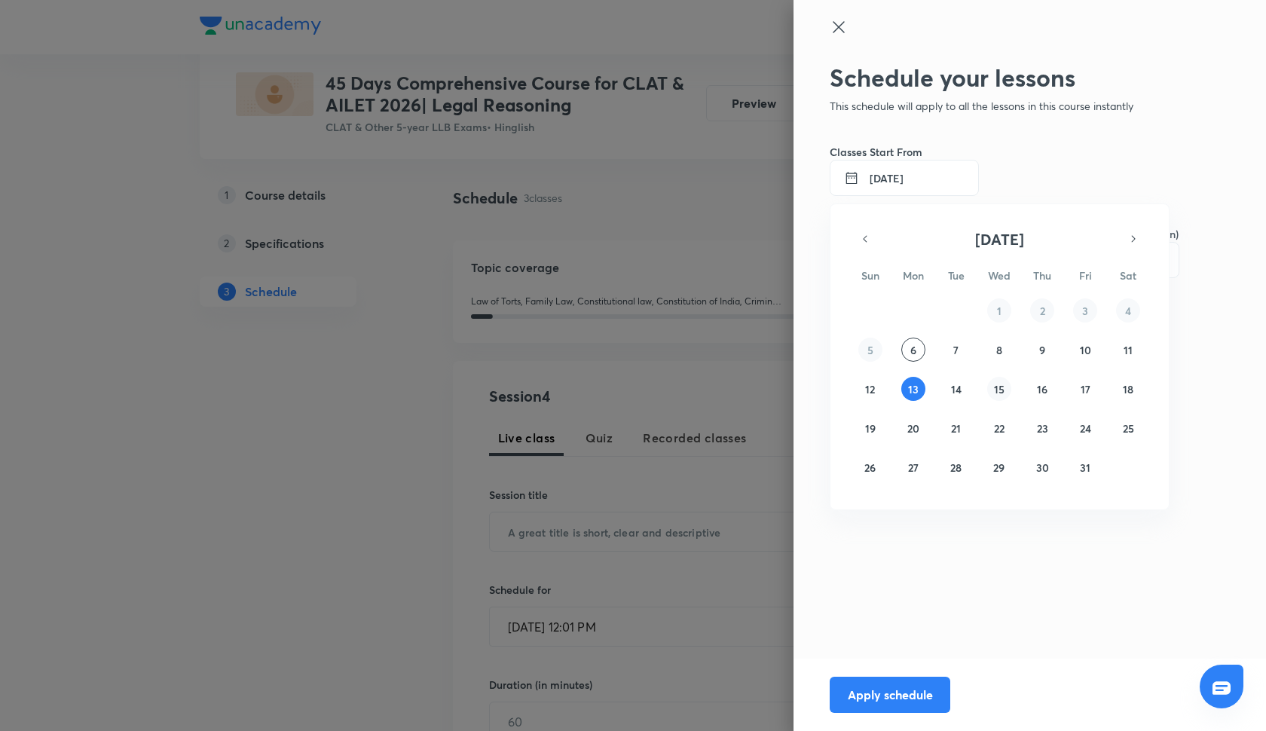
click at [998, 384] on abbr "15" at bounding box center [999, 389] width 11 height 14
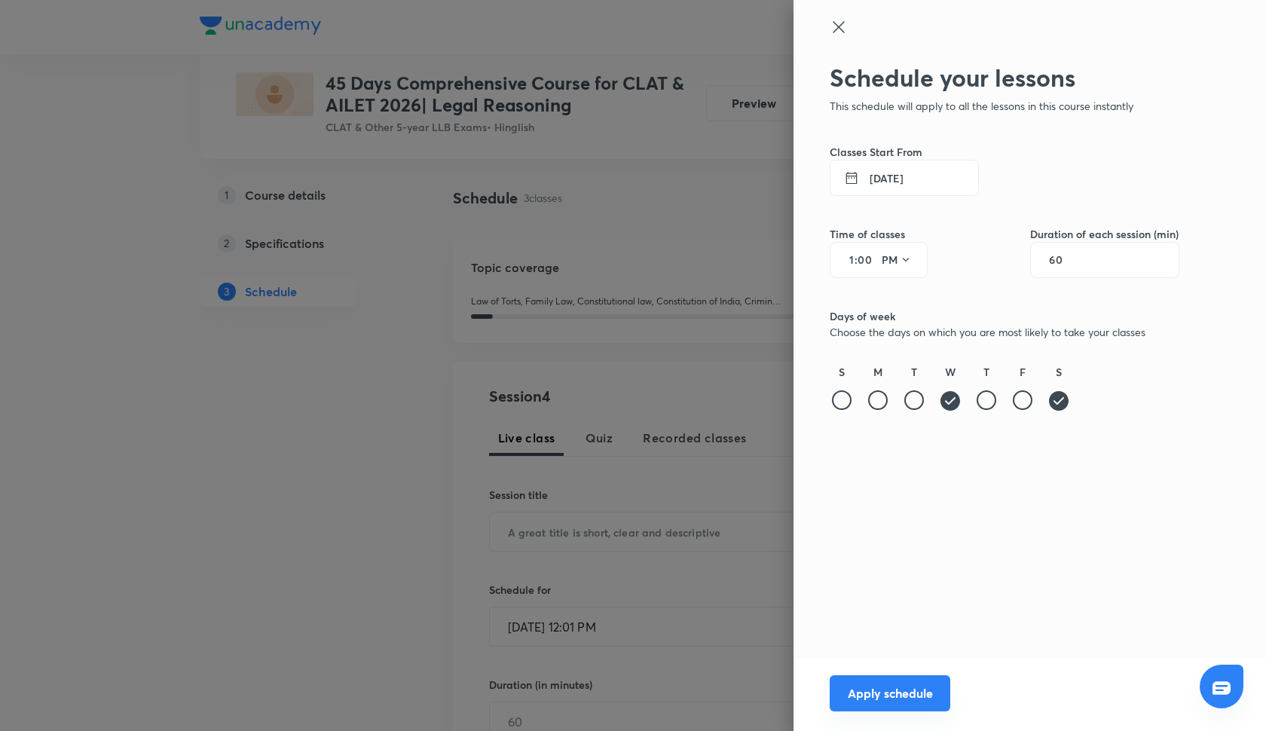
click at [886, 676] on button "Apply schedule" at bounding box center [889, 693] width 121 height 36
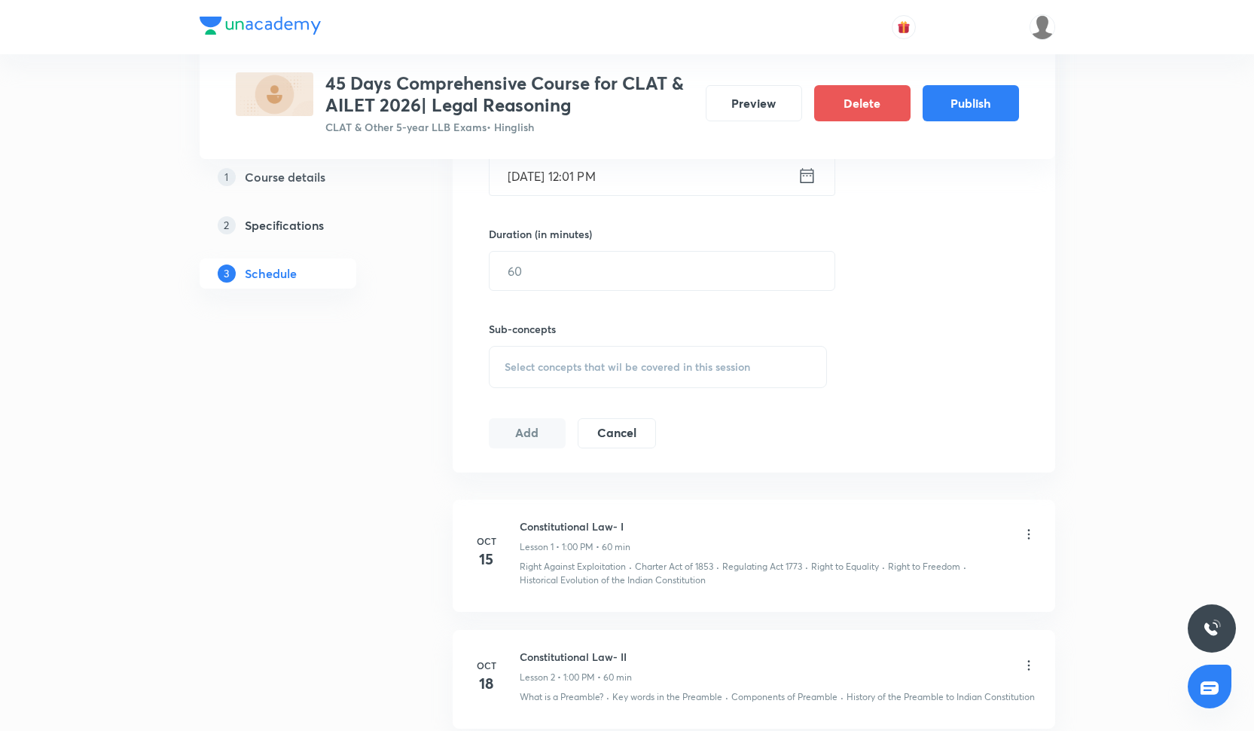
scroll to position [543, 0]
click at [518, 524] on div "Oct 15 Constitutional Law- I Lesson 1 • 1:00 PM • 60 min Right Against Exploita…" at bounding box center [754, 553] width 565 height 69
drag, startPoint x: 518, startPoint y: 524, endPoint x: 648, endPoint y: 521, distance: 129.6
click at [649, 523] on div "Oct 15 Constitutional Law- I Lesson 1 • 1:00 PM • 60 min Right Against Exploita…" at bounding box center [754, 553] width 565 height 69
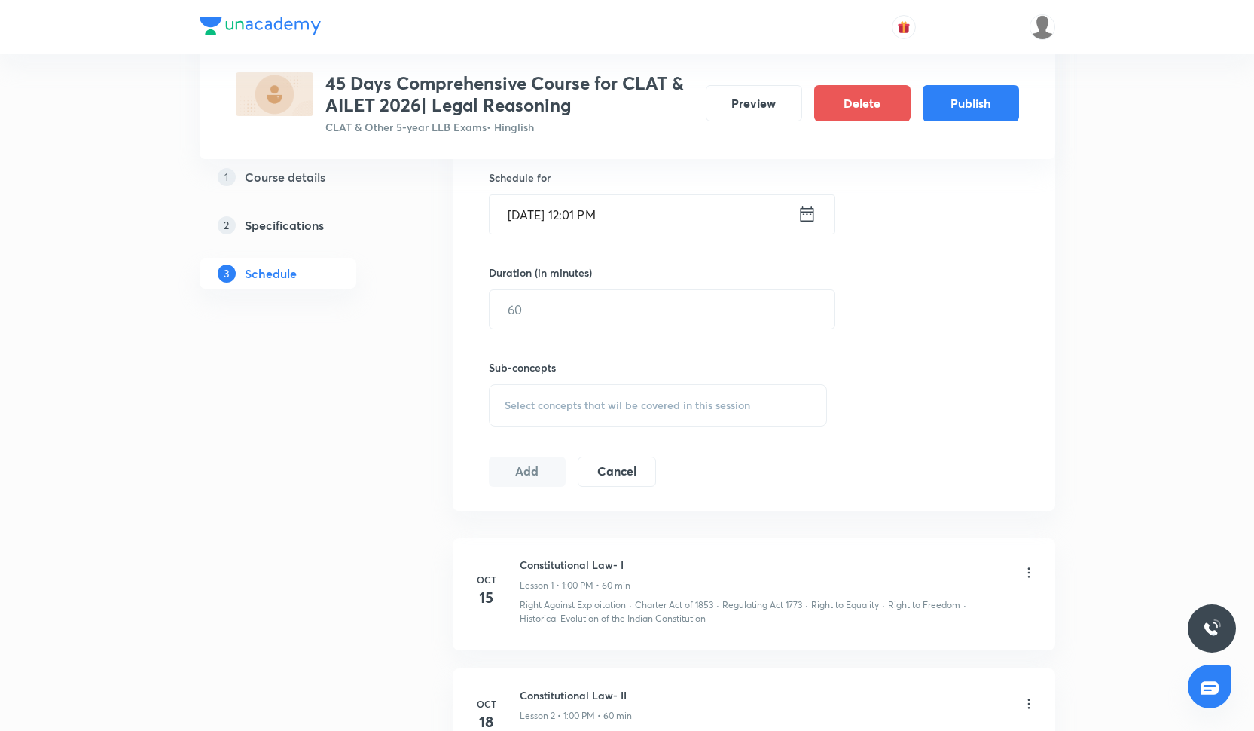
click at [655, 513] on div "Schedule 3 classes Auto Schedule Sessions Topic coverage Law of Torts, Family L…" at bounding box center [754, 383] width 603 height 1231
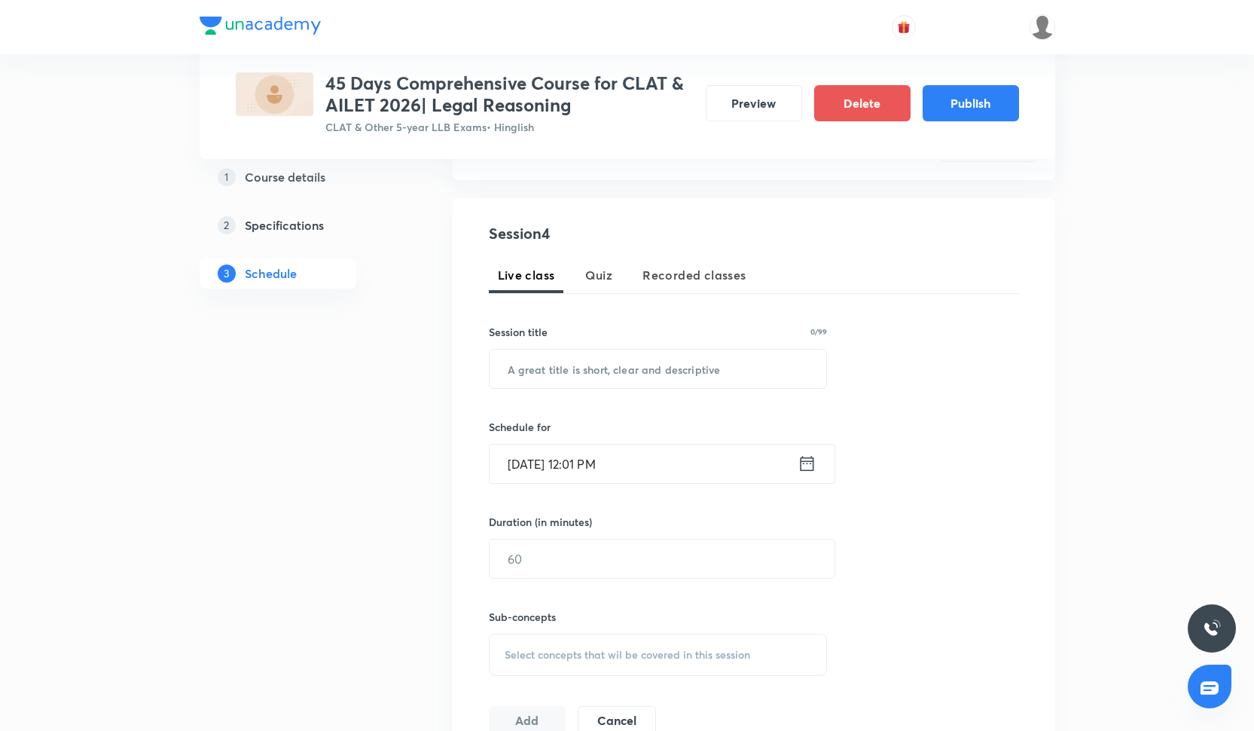
scroll to position [0, 0]
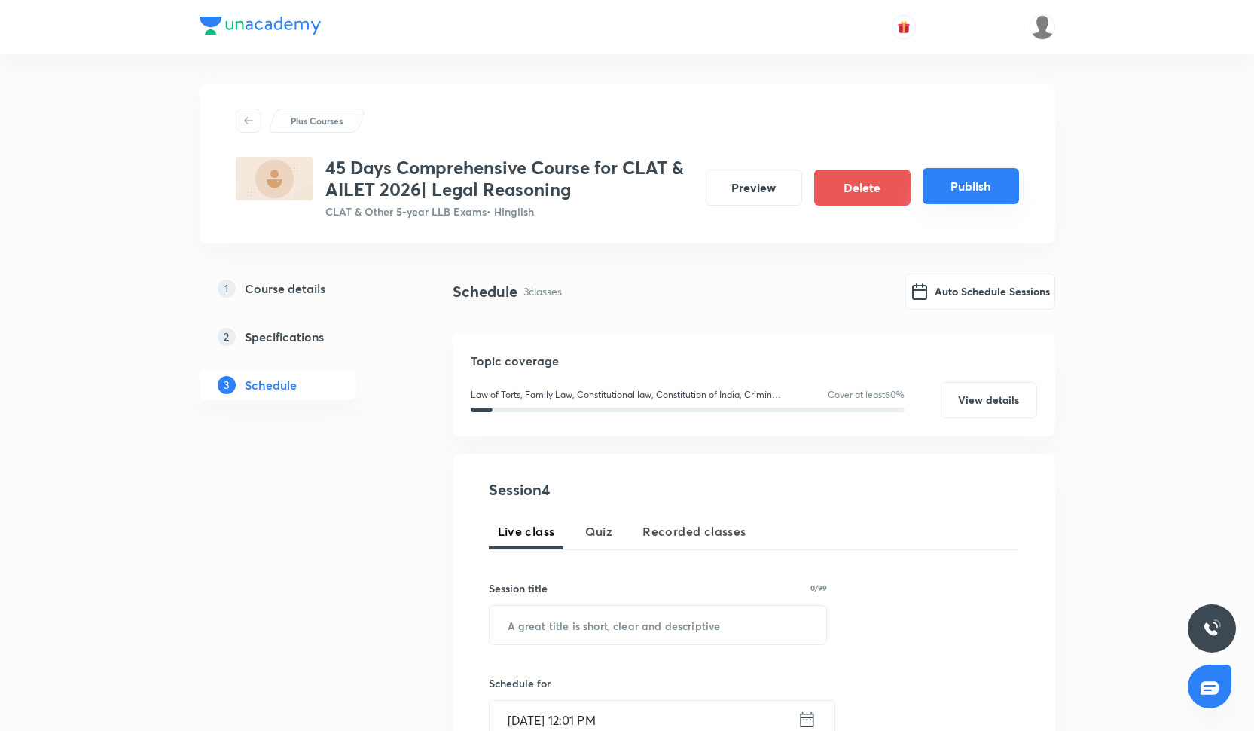
click at [945, 180] on button "Publish" at bounding box center [971, 186] width 96 height 36
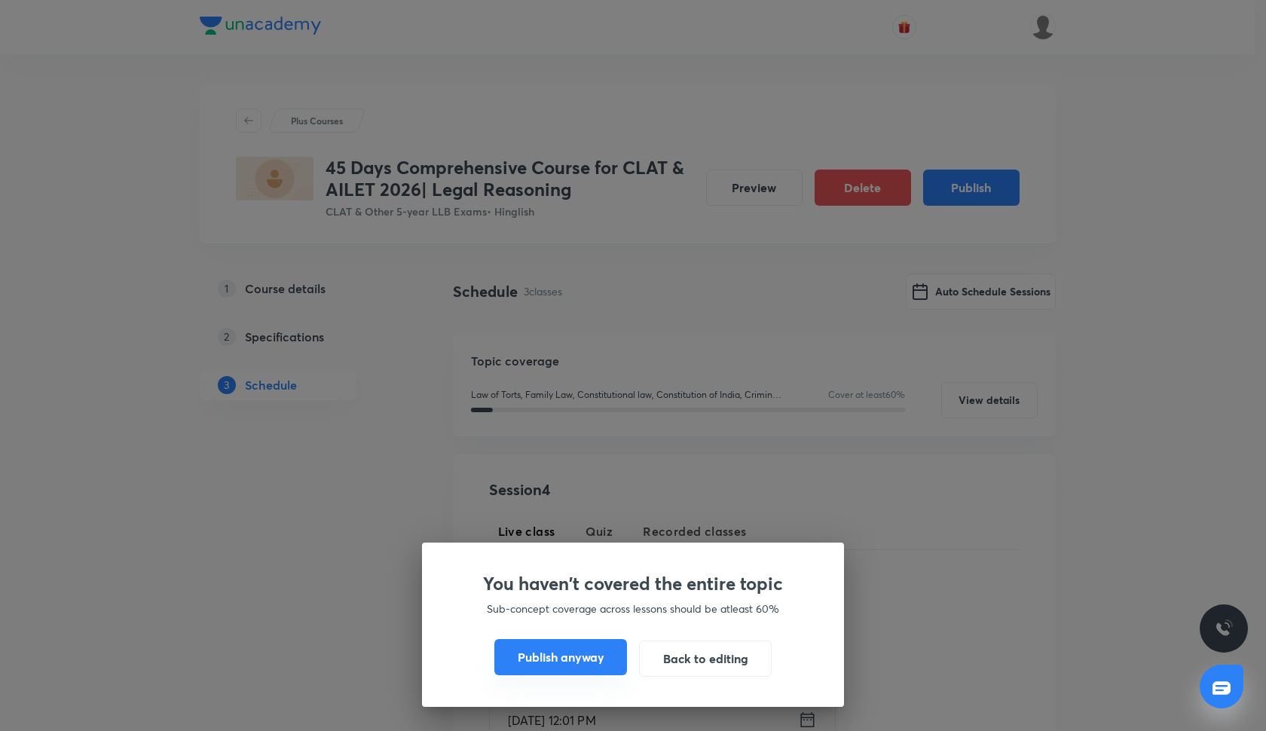
click at [587, 651] on button "Publish anyway" at bounding box center [560, 657] width 133 height 36
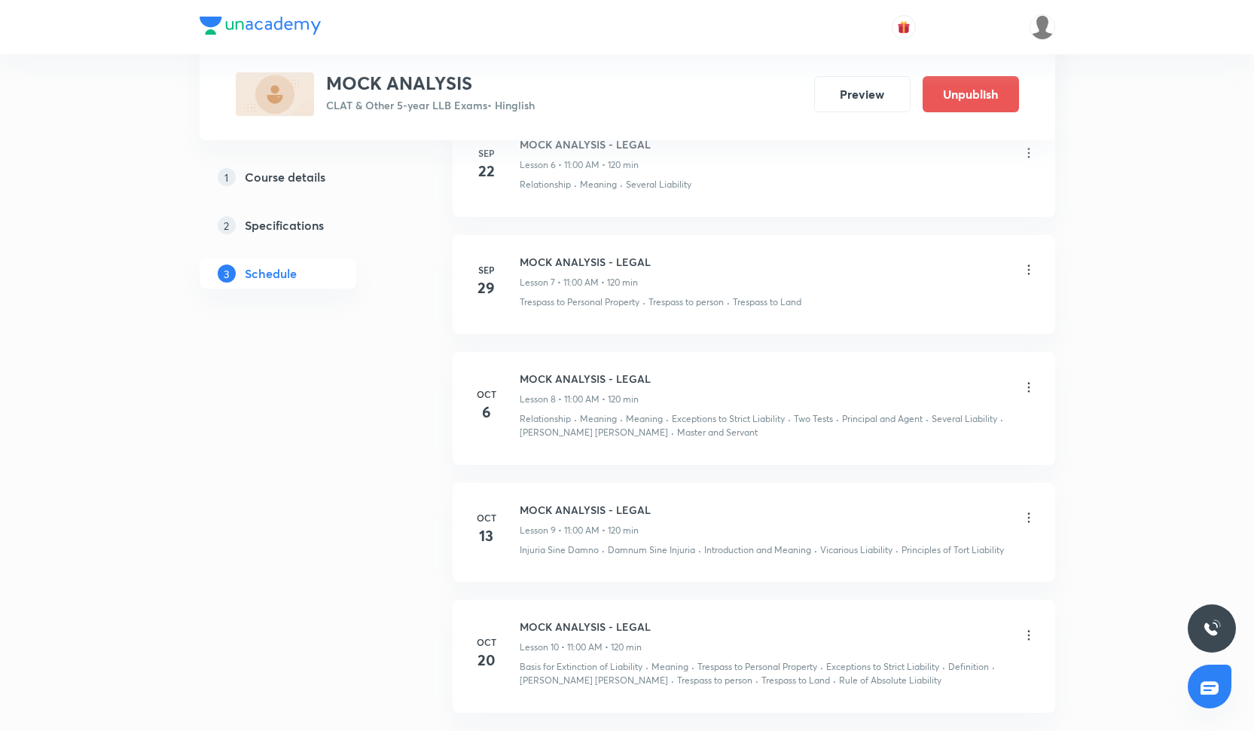
scroll to position [1519, 0]
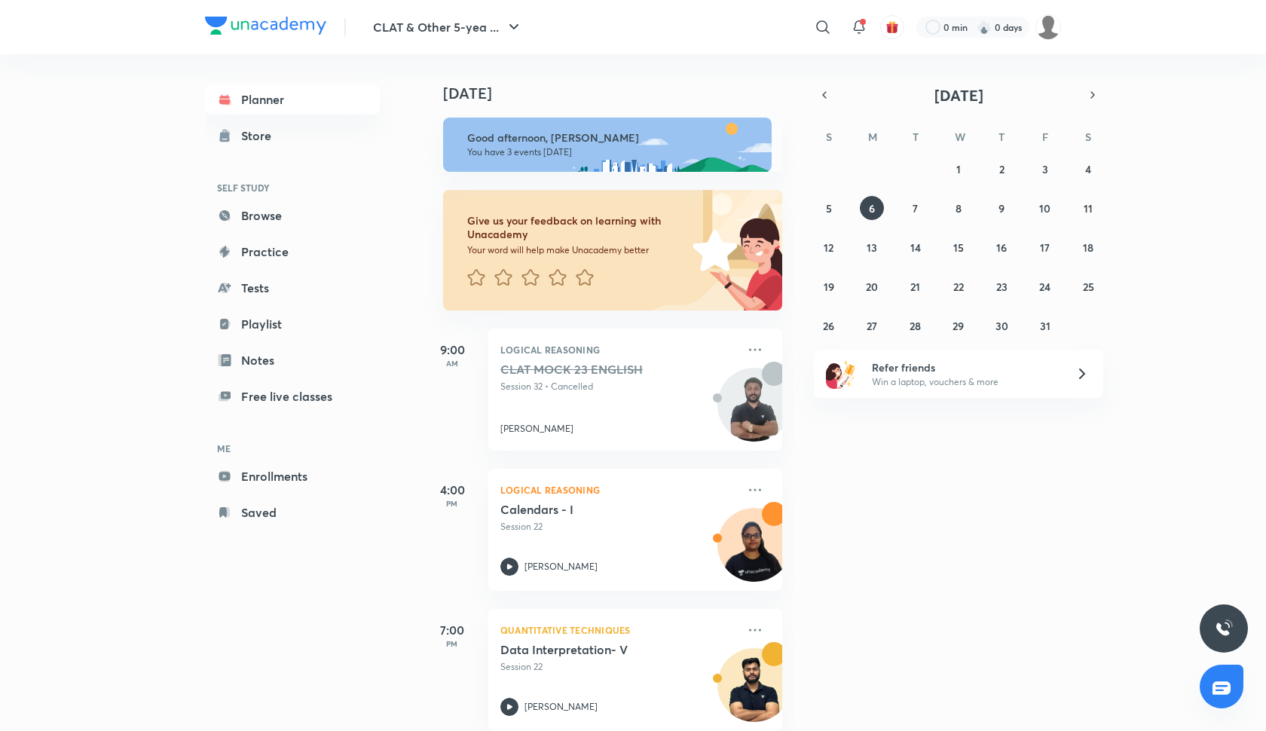
click at [1058, 15] on picture at bounding box center [1048, 27] width 26 height 26
click at [1052, 25] on img at bounding box center [1048, 27] width 26 height 26
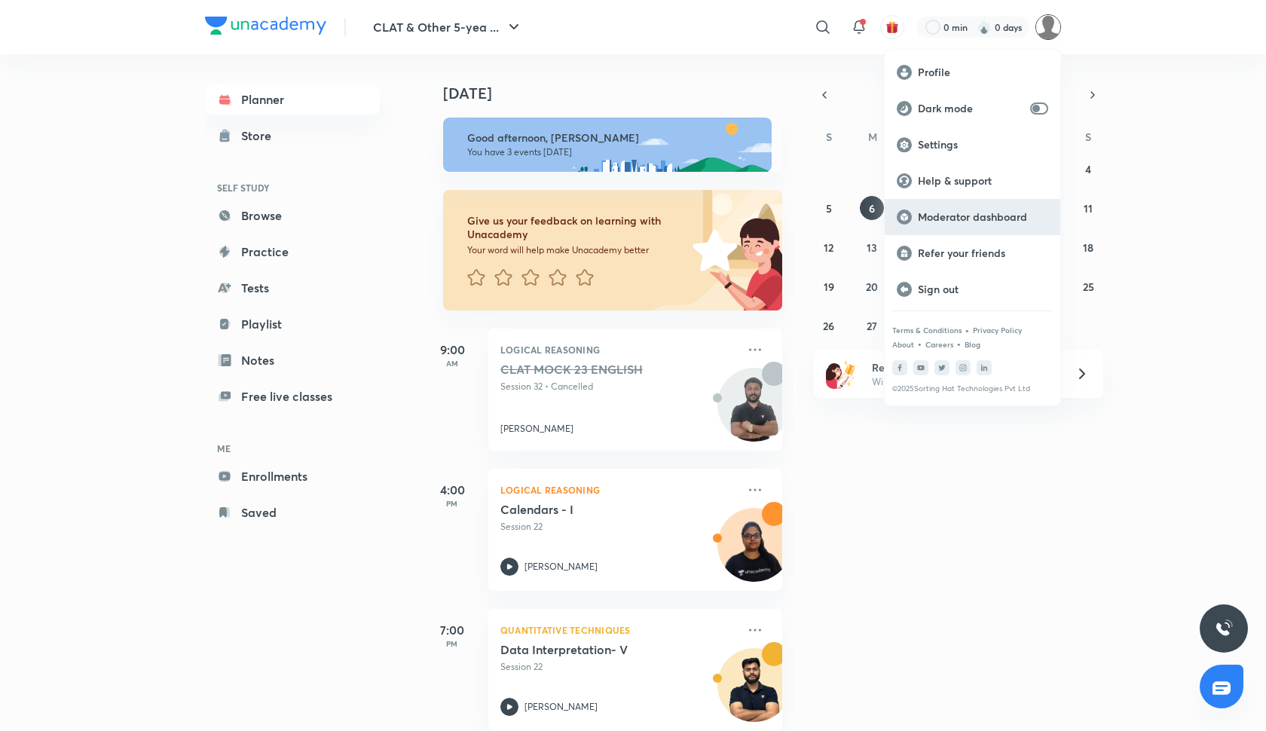
click at [976, 221] on p "Moderator dashboard" at bounding box center [983, 217] width 130 height 14
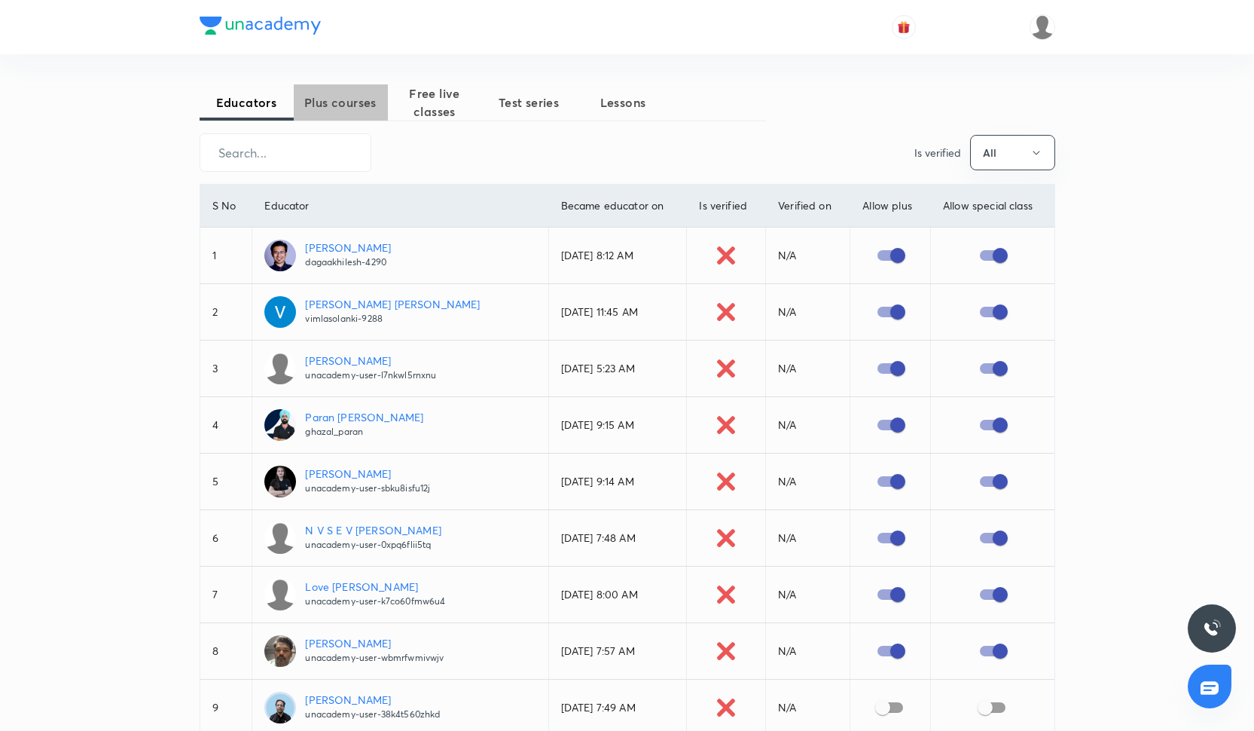
click at [356, 108] on span "Plus courses" at bounding box center [341, 102] width 94 height 18
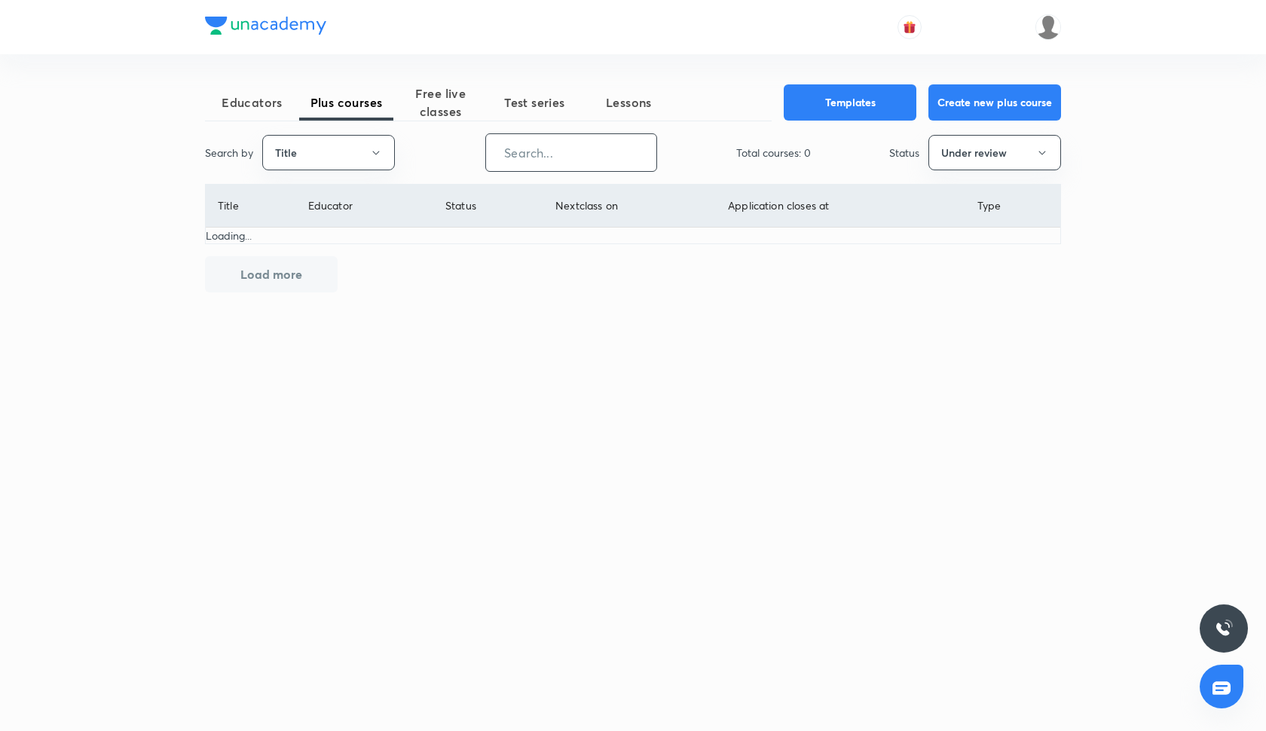
click at [516, 142] on input "text" at bounding box center [571, 152] width 170 height 38
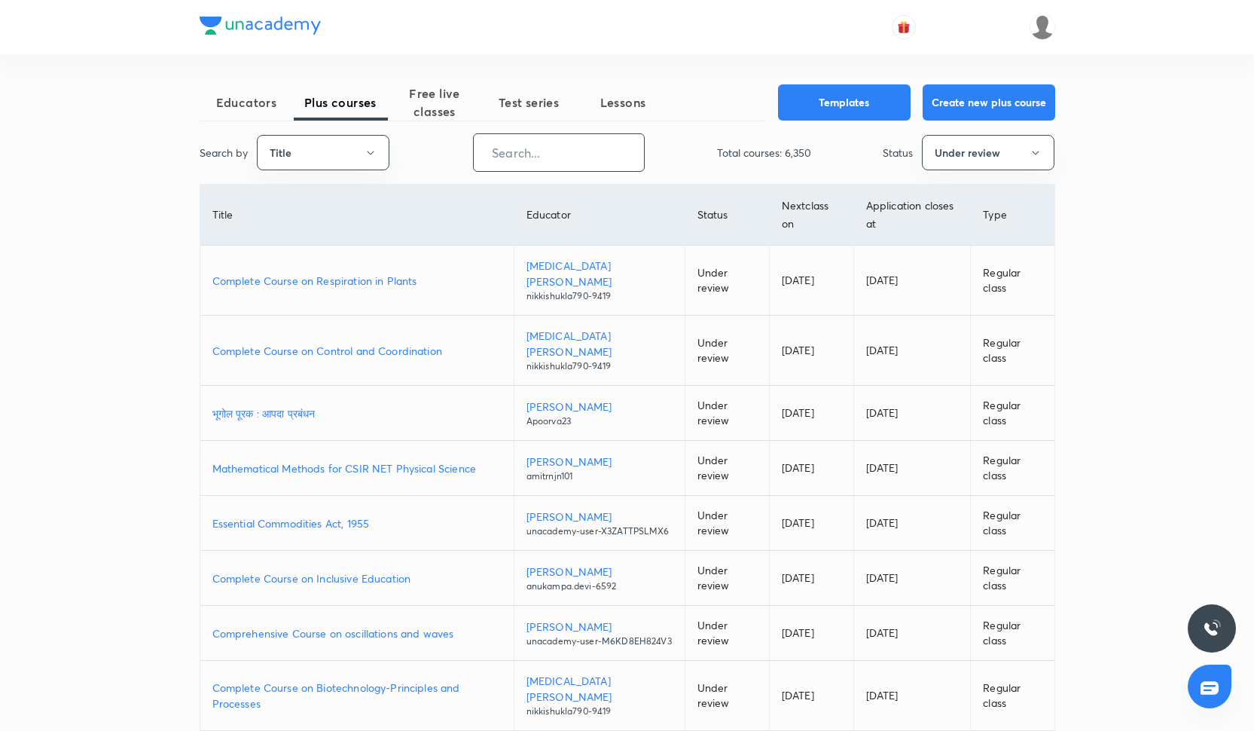
paste input "[URL][DOMAIN_NAME]"
type input "[URL][DOMAIN_NAME]"
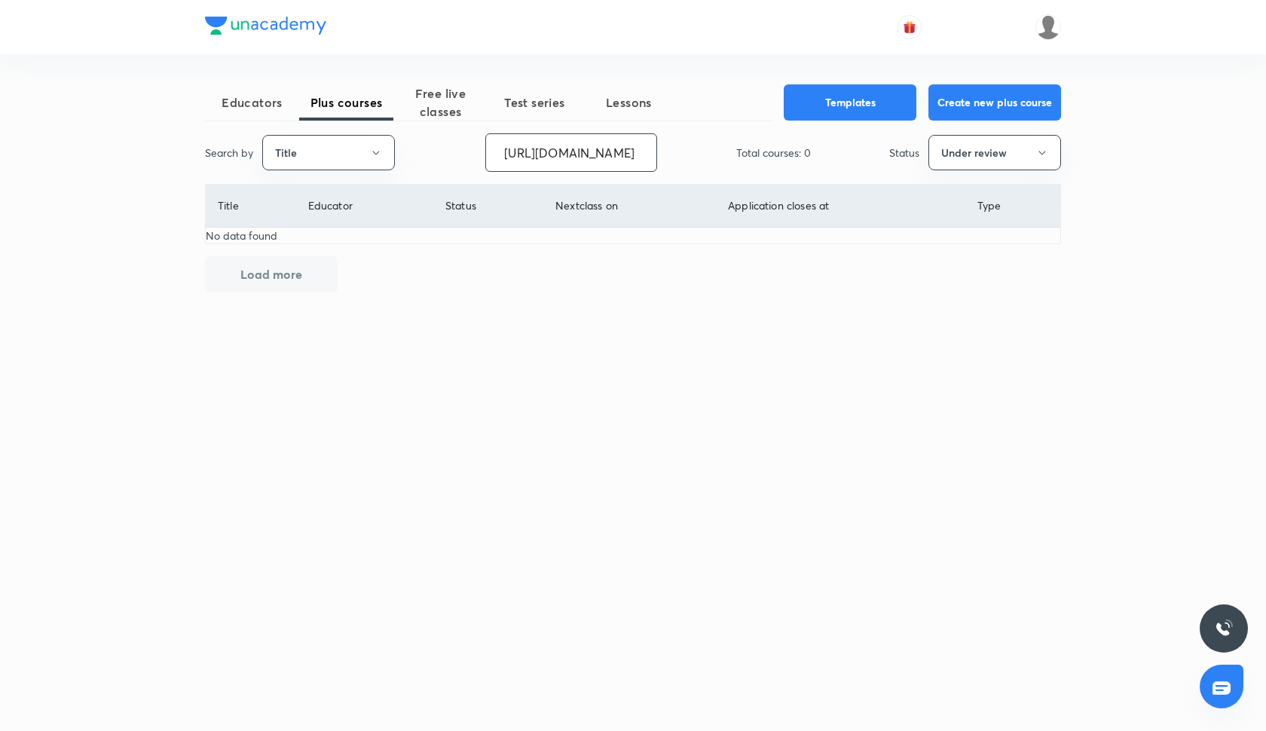
click at [527, 152] on input "[URL][DOMAIN_NAME]" at bounding box center [571, 152] width 170 height 38
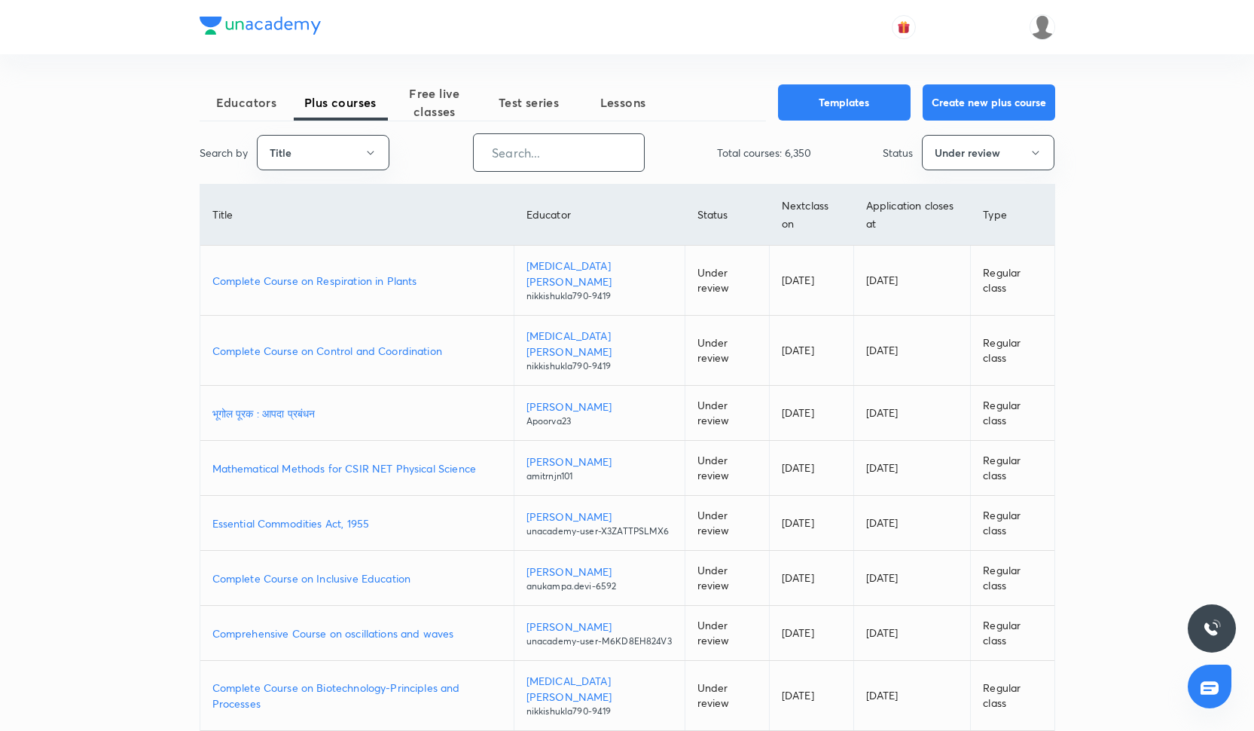
paste input "ShikhaPuri-21"
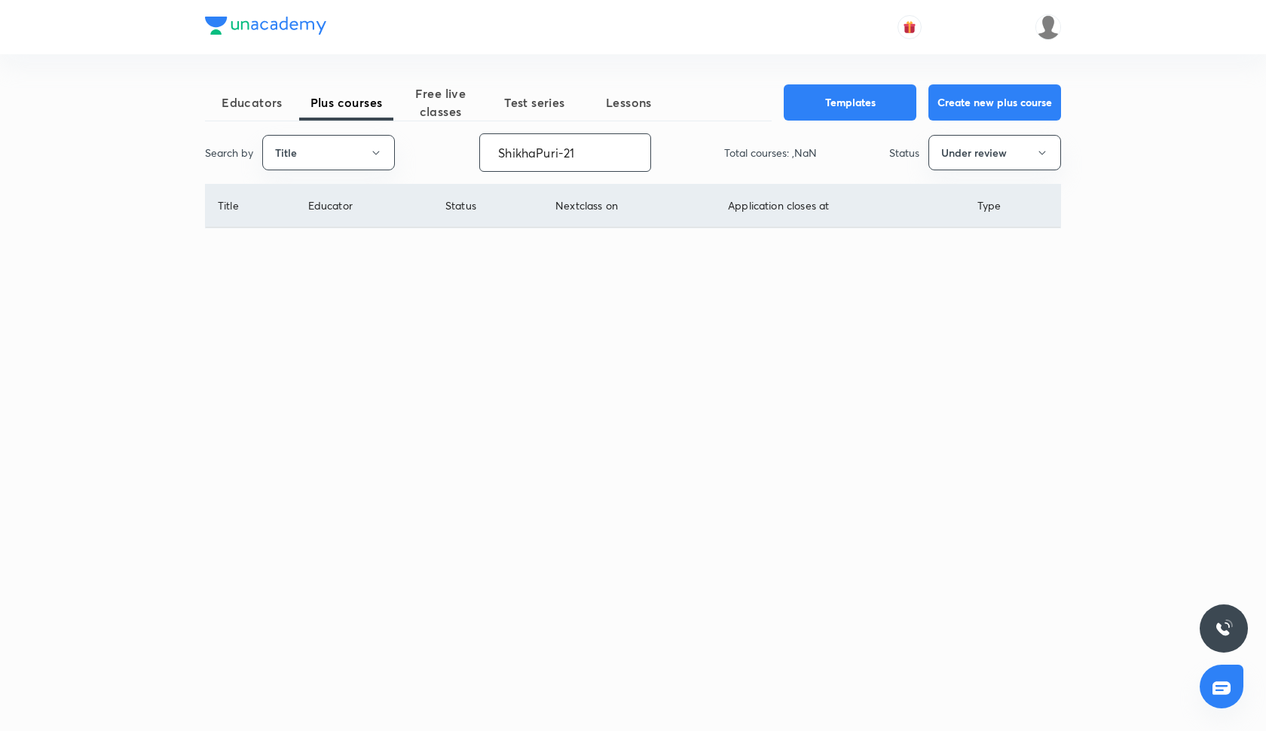
type input "ShikhaPuri-21"
click at [317, 127] on div "Educators Plus courses Free live classes Test series Lessons Templates Create n…" at bounding box center [633, 289] width 856 height 411
click at [316, 152] on button "Title" at bounding box center [328, 152] width 133 height 35
click at [318, 221] on span "Username" at bounding box center [328, 226] width 113 height 16
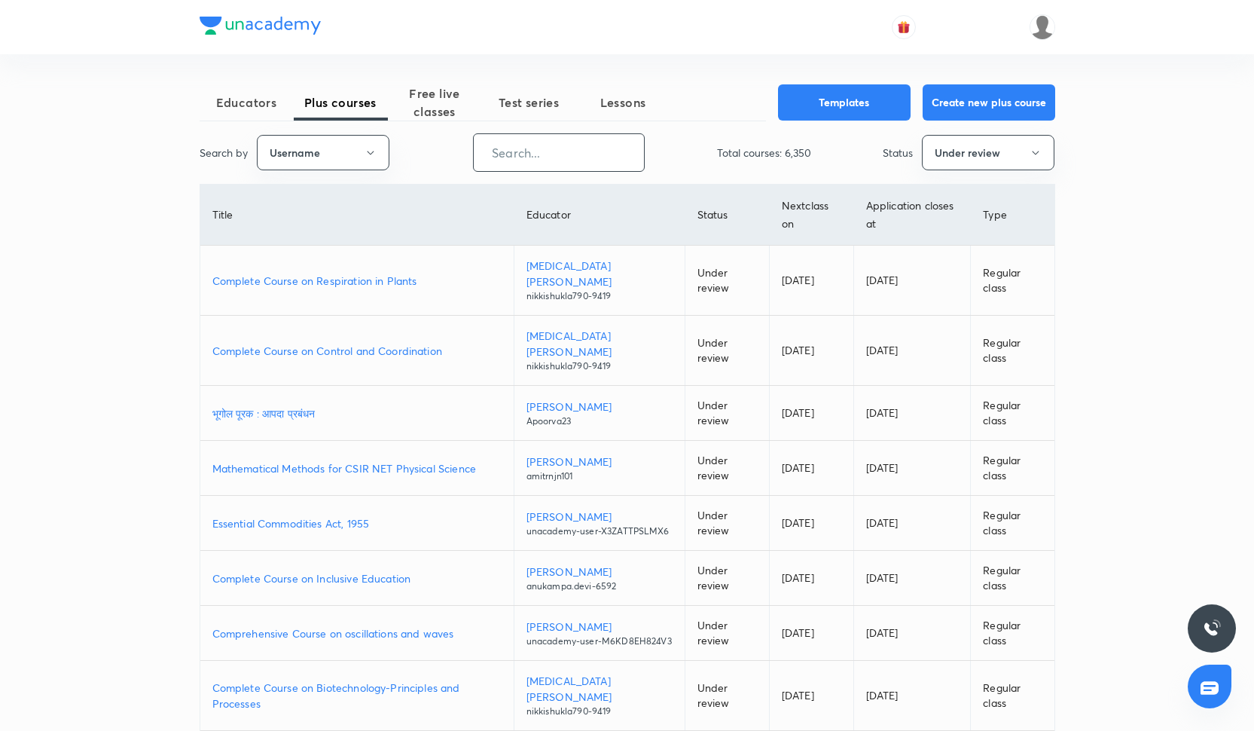
click at [511, 149] on input "text" at bounding box center [559, 152] width 170 height 38
paste input "ShikhaPuri-21"
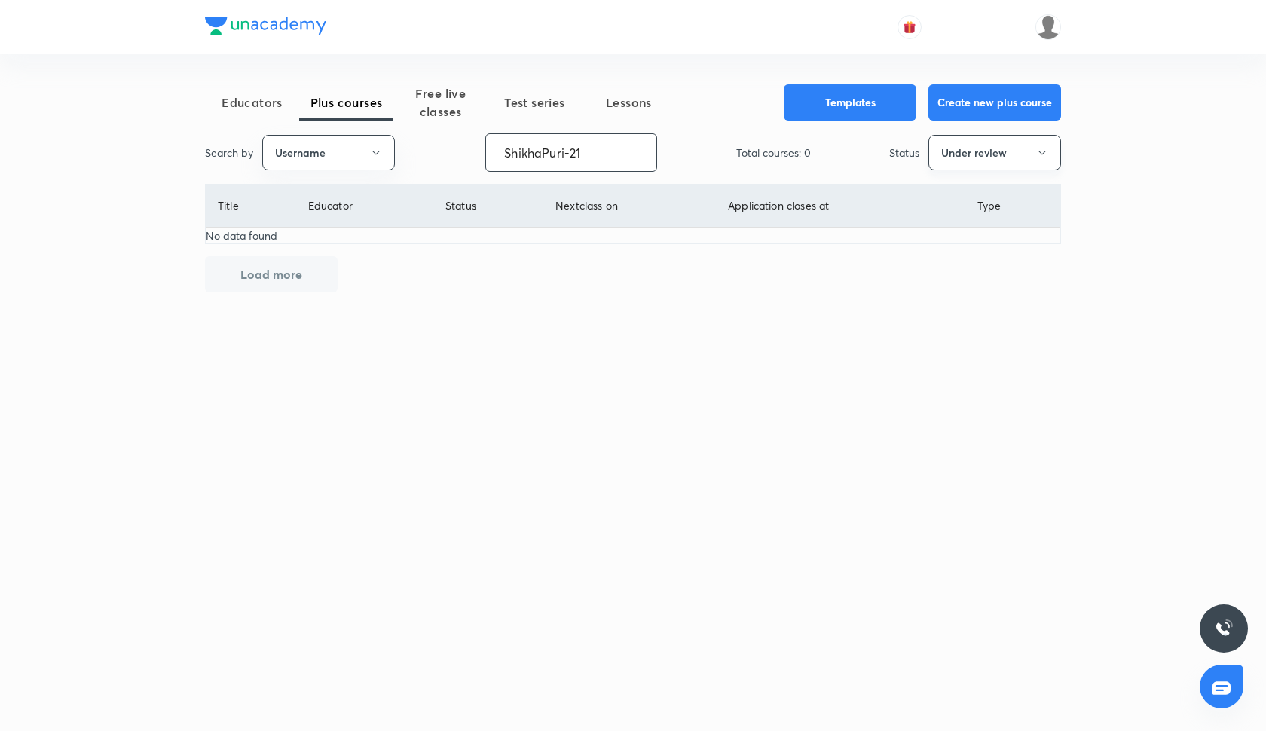
type input "ShikhaPuri-21"
click at [1043, 165] on button "Under review" at bounding box center [994, 152] width 133 height 35
click at [1004, 280] on span "Live" at bounding box center [994, 282] width 113 height 16
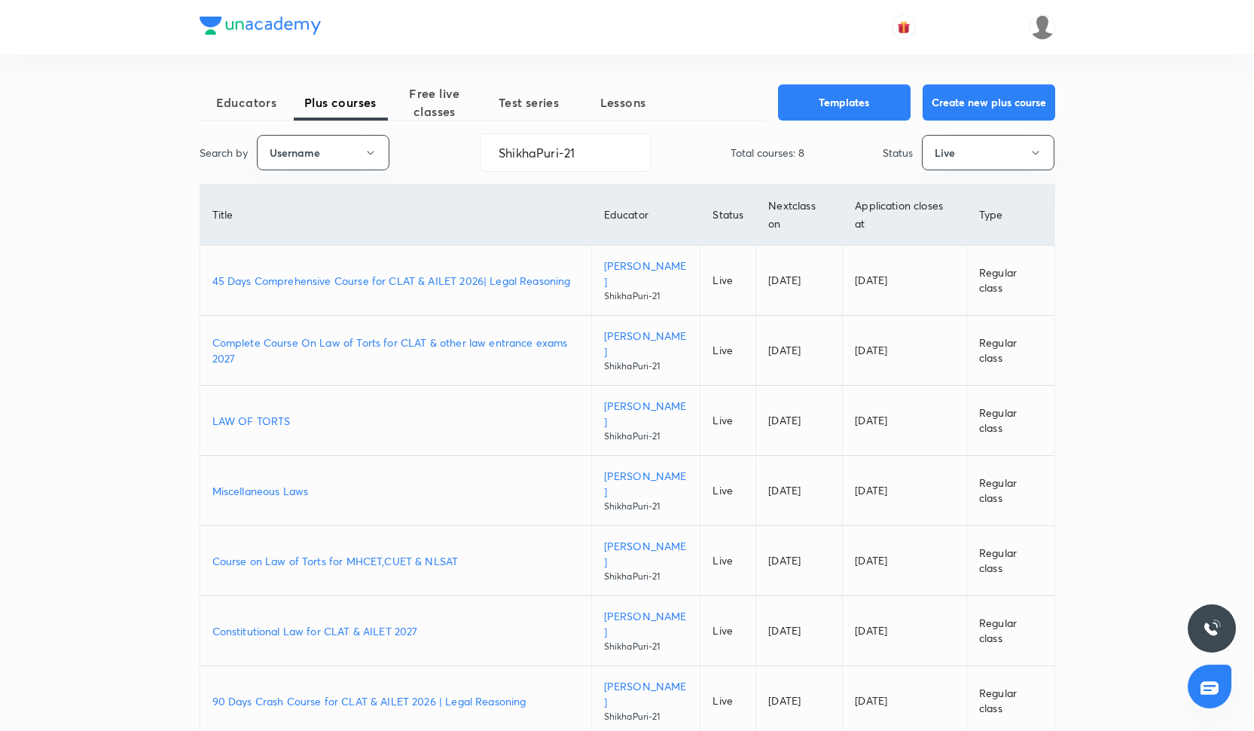
click at [806, 257] on td "[DATE]" at bounding box center [799, 281] width 87 height 70
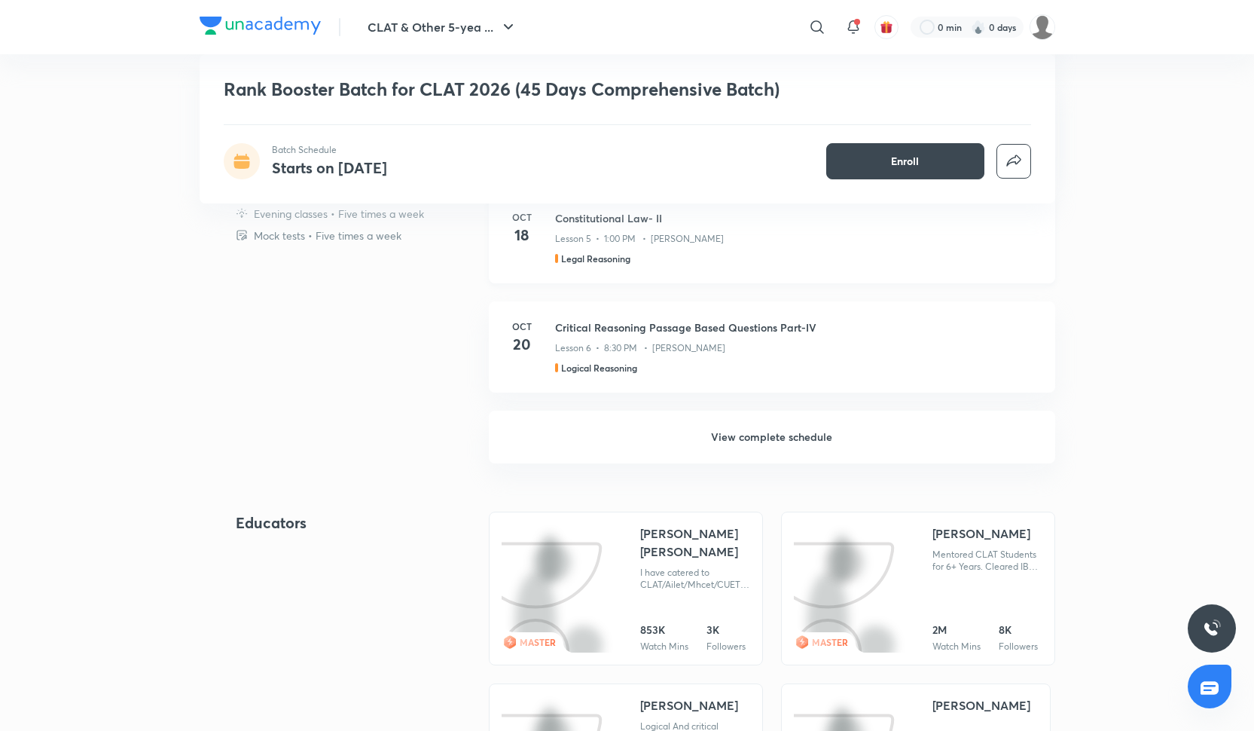
scroll to position [1224, 0]
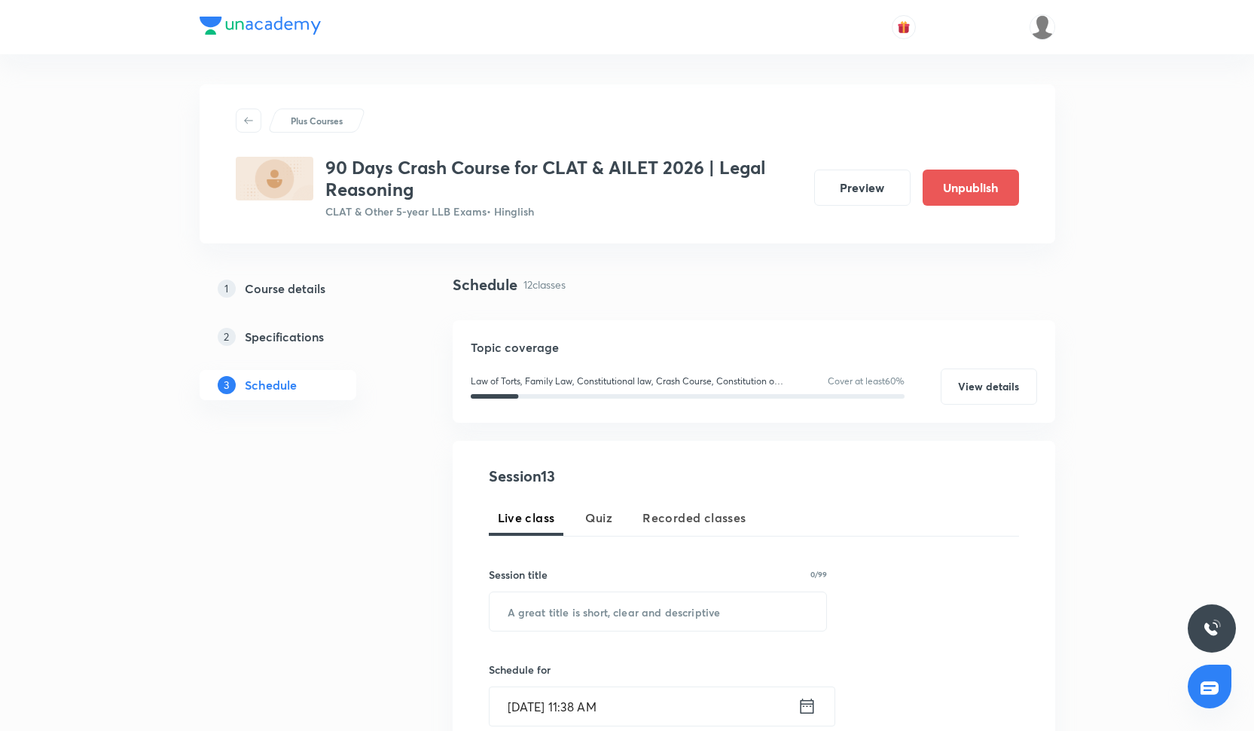
scroll to position [18, 0]
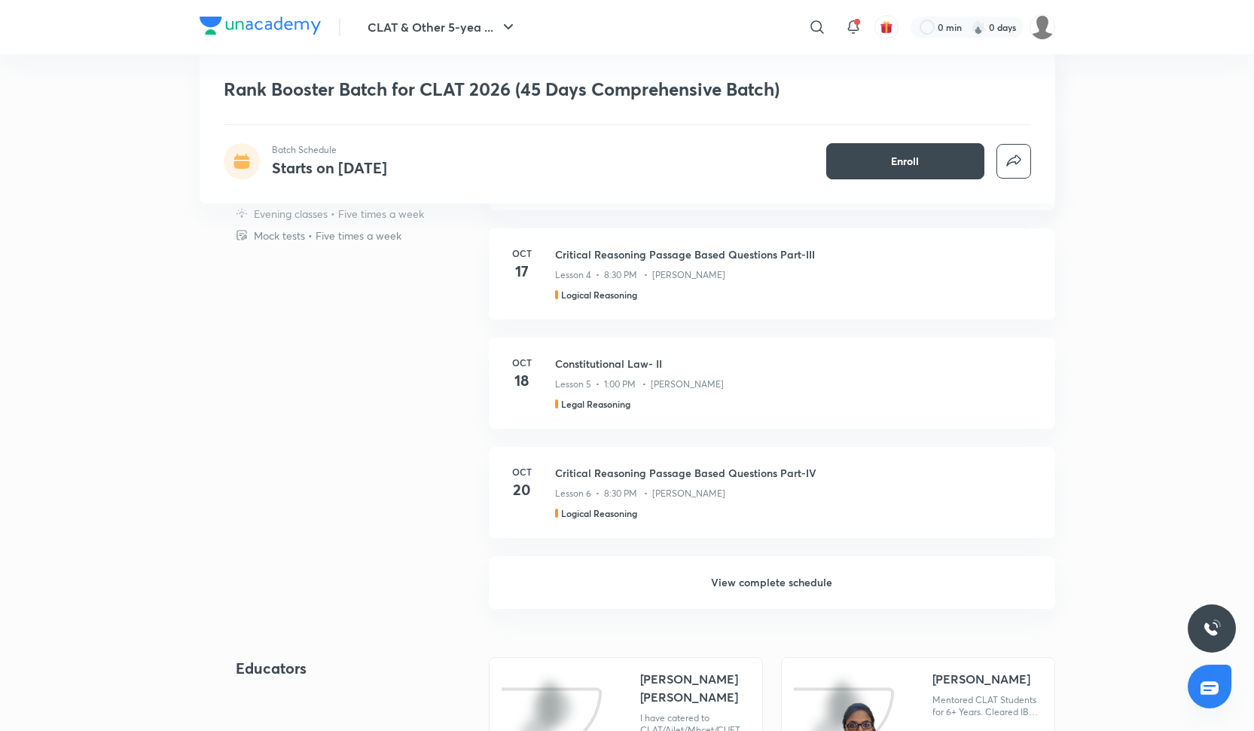
scroll to position [1085, 0]
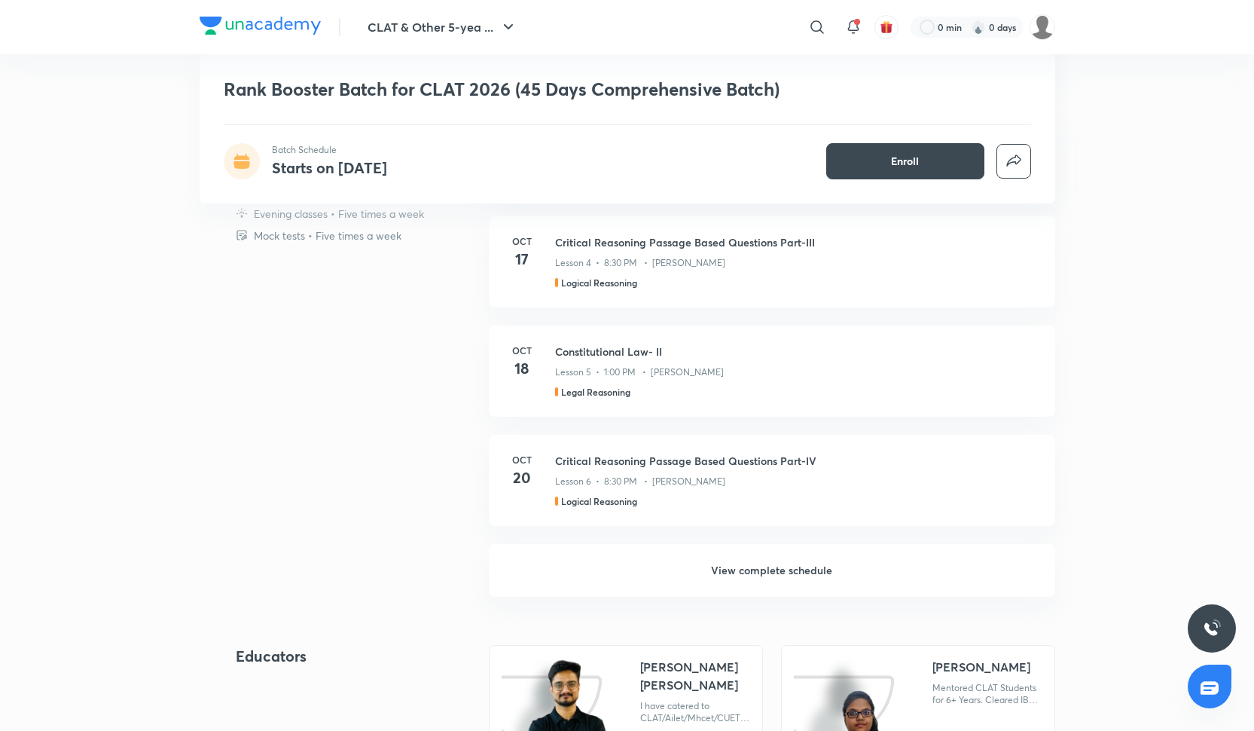
click at [789, 577] on h6 "View complete schedule" at bounding box center [772, 570] width 566 height 53
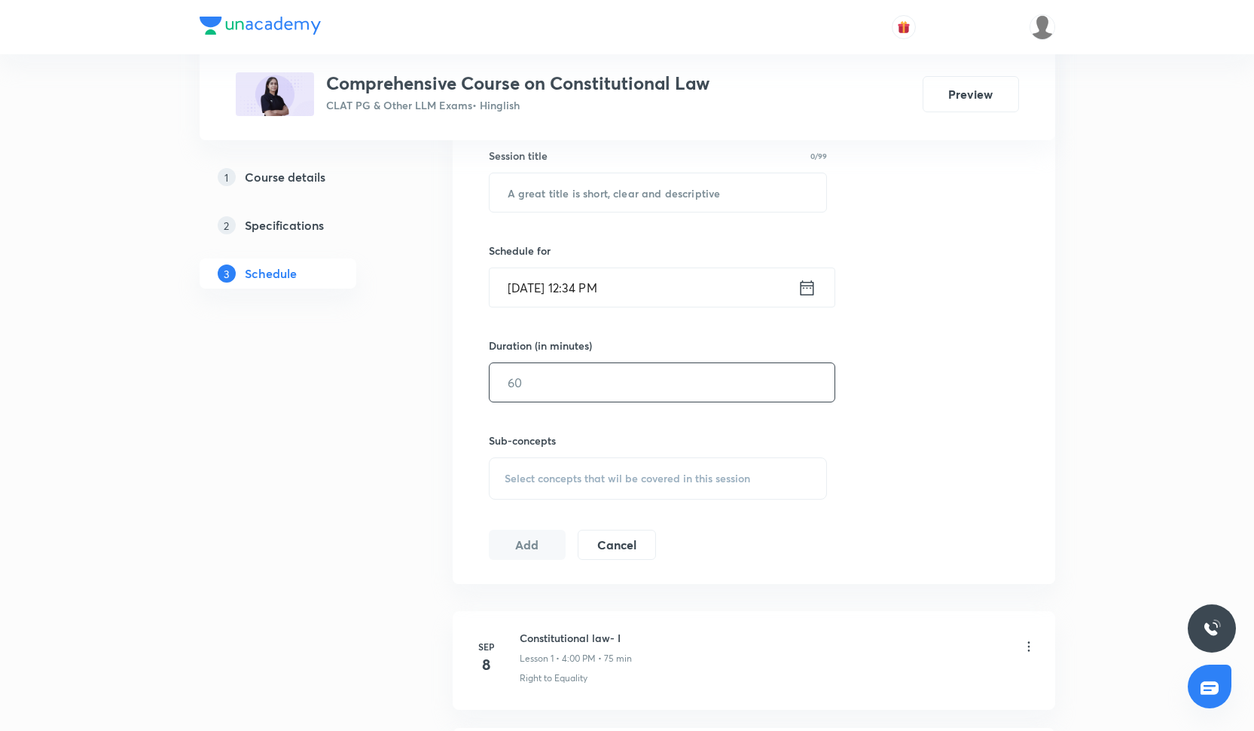
scroll to position [988, 0]
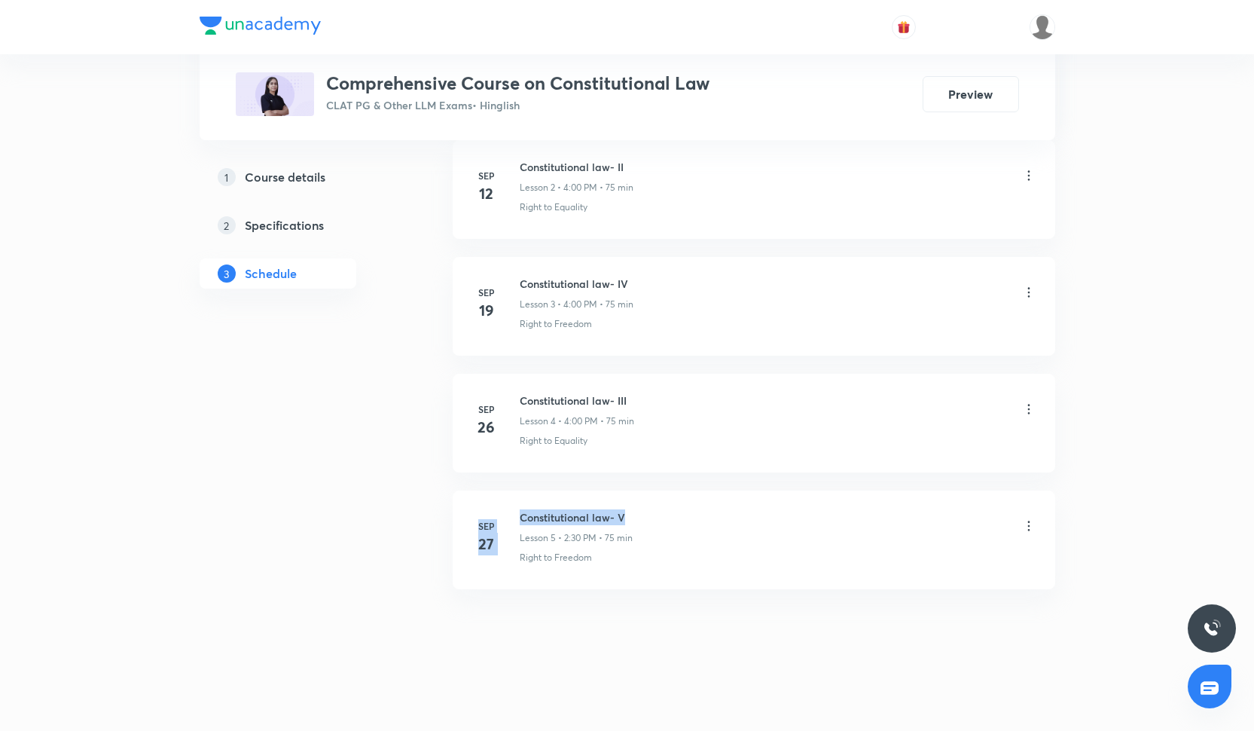
drag, startPoint x: 518, startPoint y: 518, endPoint x: 673, endPoint y: 515, distance: 154.4
click at [674, 515] on div "Sep 27 Constitutional law- V Lesson 5 • 2:30 PM • 75 min Right to Freedom" at bounding box center [754, 536] width 565 height 55
click at [587, 522] on h6 "Constitutional law- V" at bounding box center [576, 517] width 113 height 16
drag, startPoint x: 521, startPoint y: 516, endPoint x: 661, endPoint y: 515, distance: 140.1
click at [661, 515] on div "Constitutional law- V Lesson 5 • 2:30 PM • 75 min" at bounding box center [778, 526] width 517 height 35
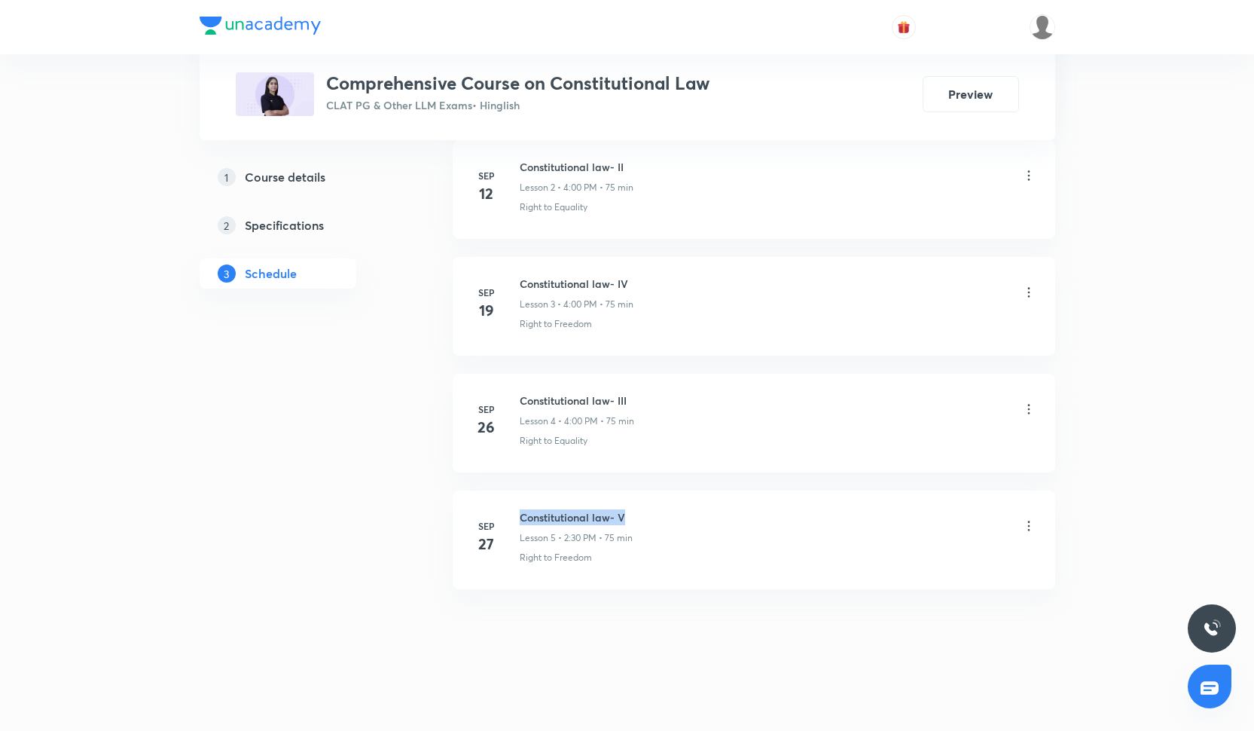
copy h6 "Constitutional law- V"
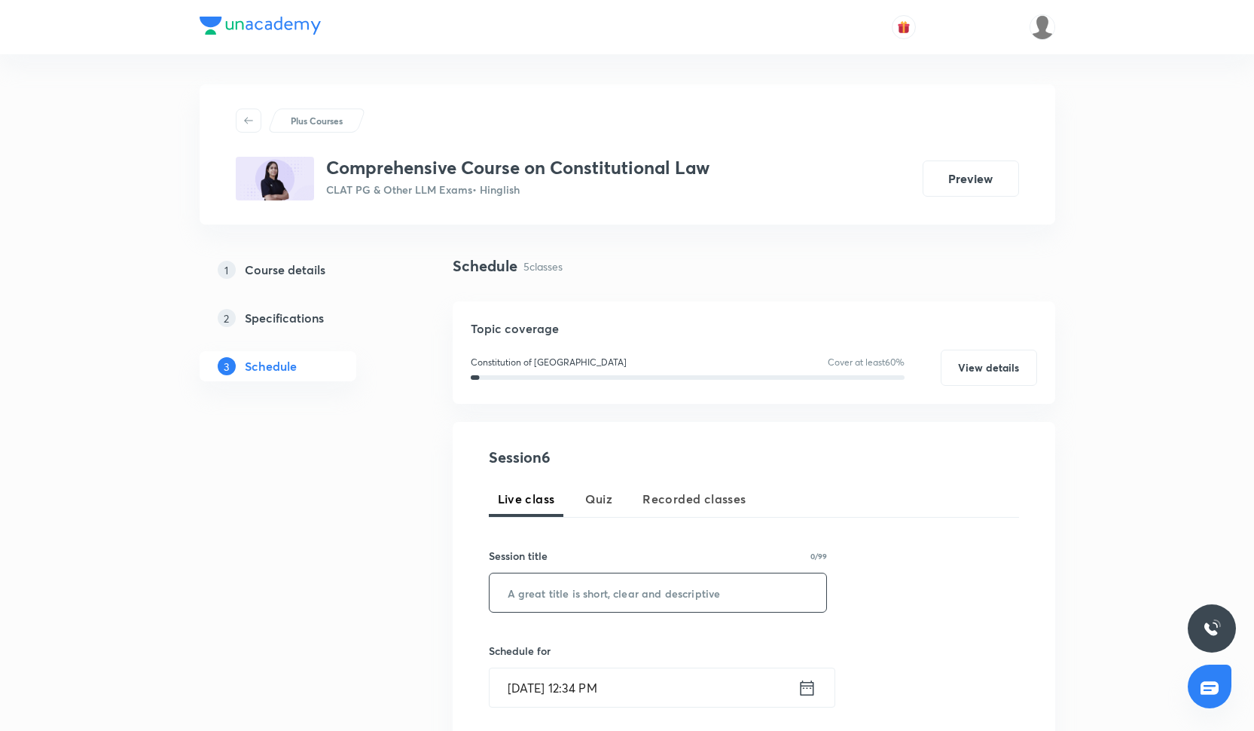
click at [581, 588] on input "text" at bounding box center [658, 592] width 337 height 38
paste input "Constitutional law- V"
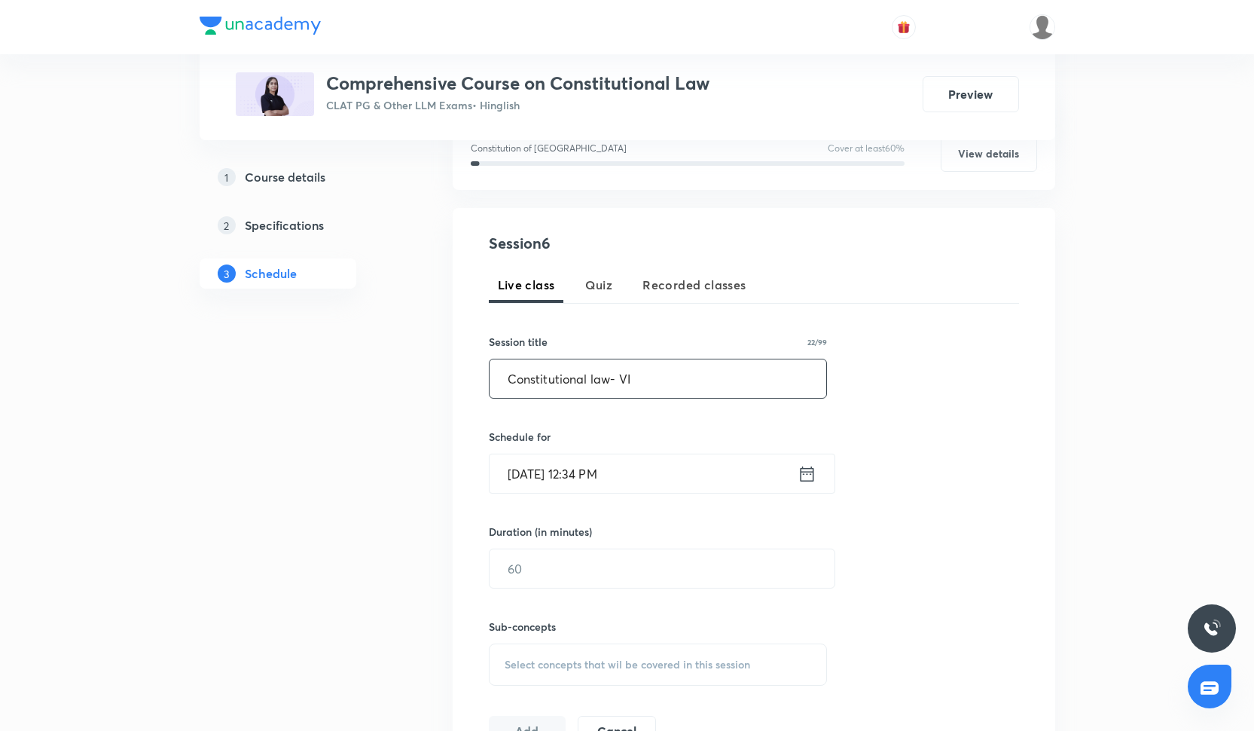
type input "Constitutional law- VI"
click at [521, 479] on input "Oct 6, 2025, 12:34 PM" at bounding box center [644, 471] width 308 height 38
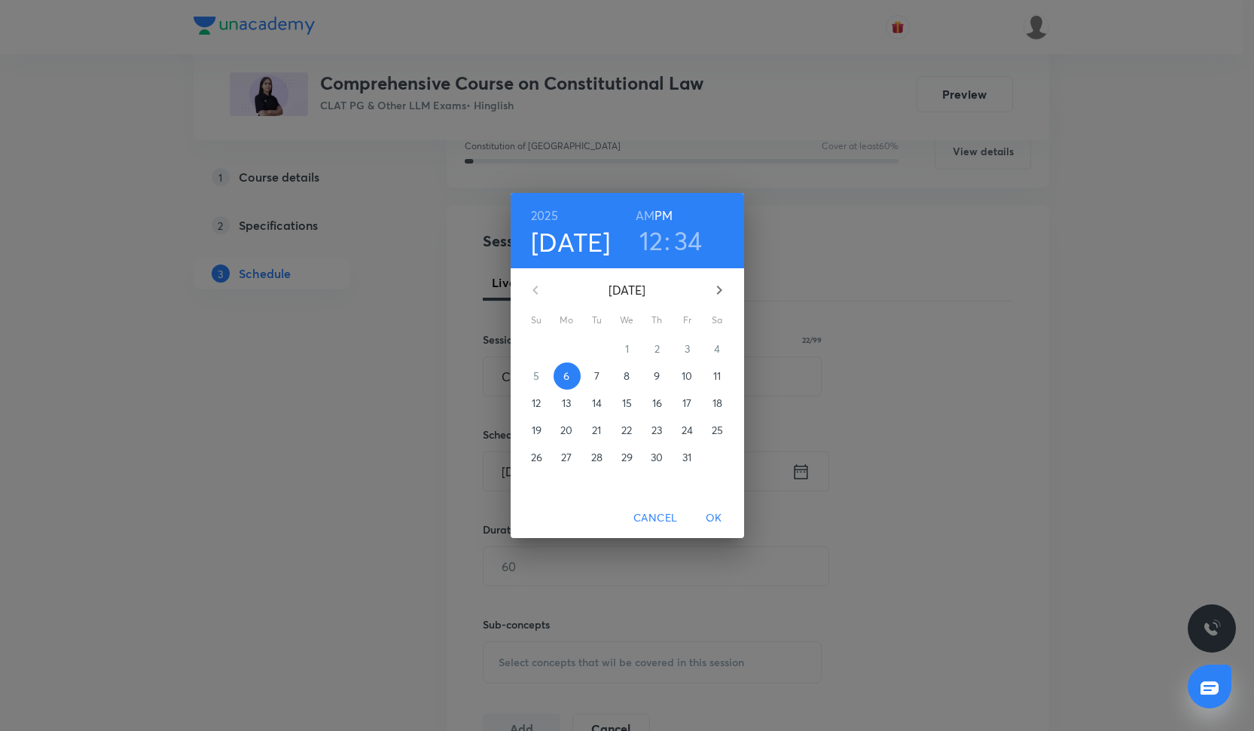
scroll to position [218, 0]
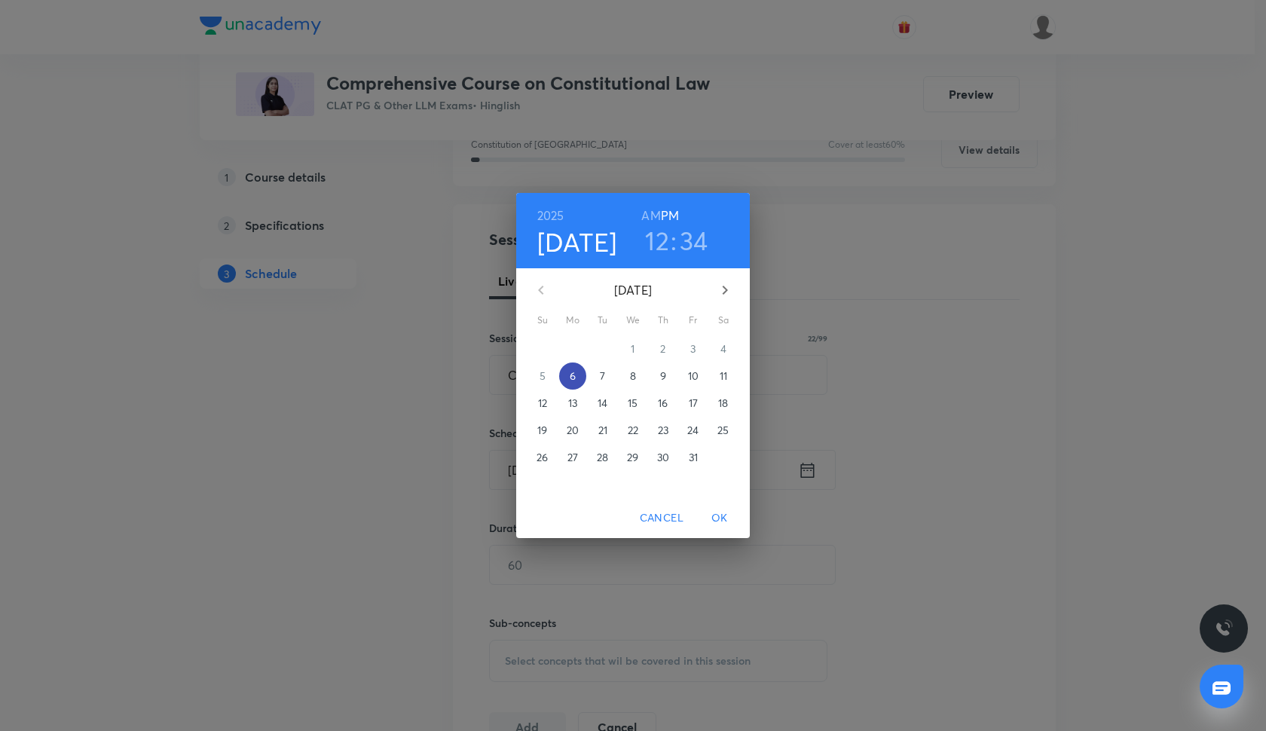
click at [573, 374] on p "6" at bounding box center [572, 375] width 6 height 15
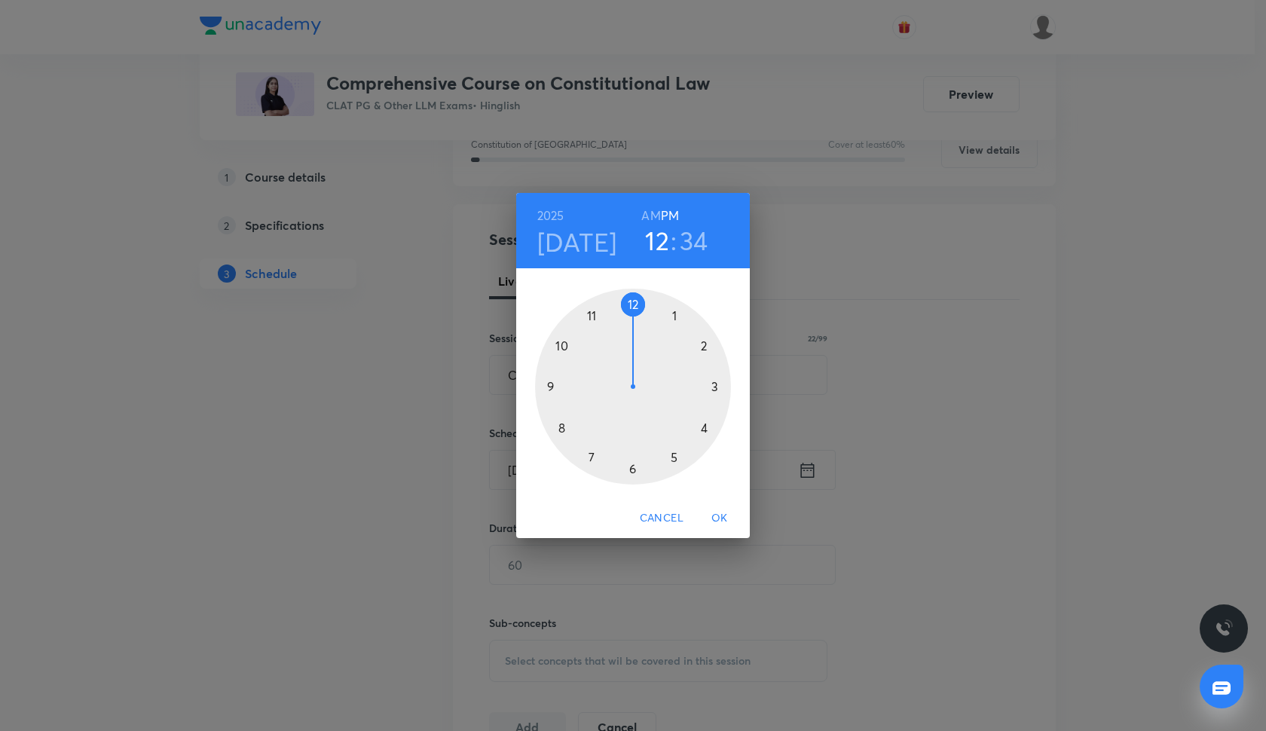
click at [702, 347] on div at bounding box center [633, 387] width 196 height 196
click at [545, 385] on div at bounding box center [633, 387] width 196 height 196
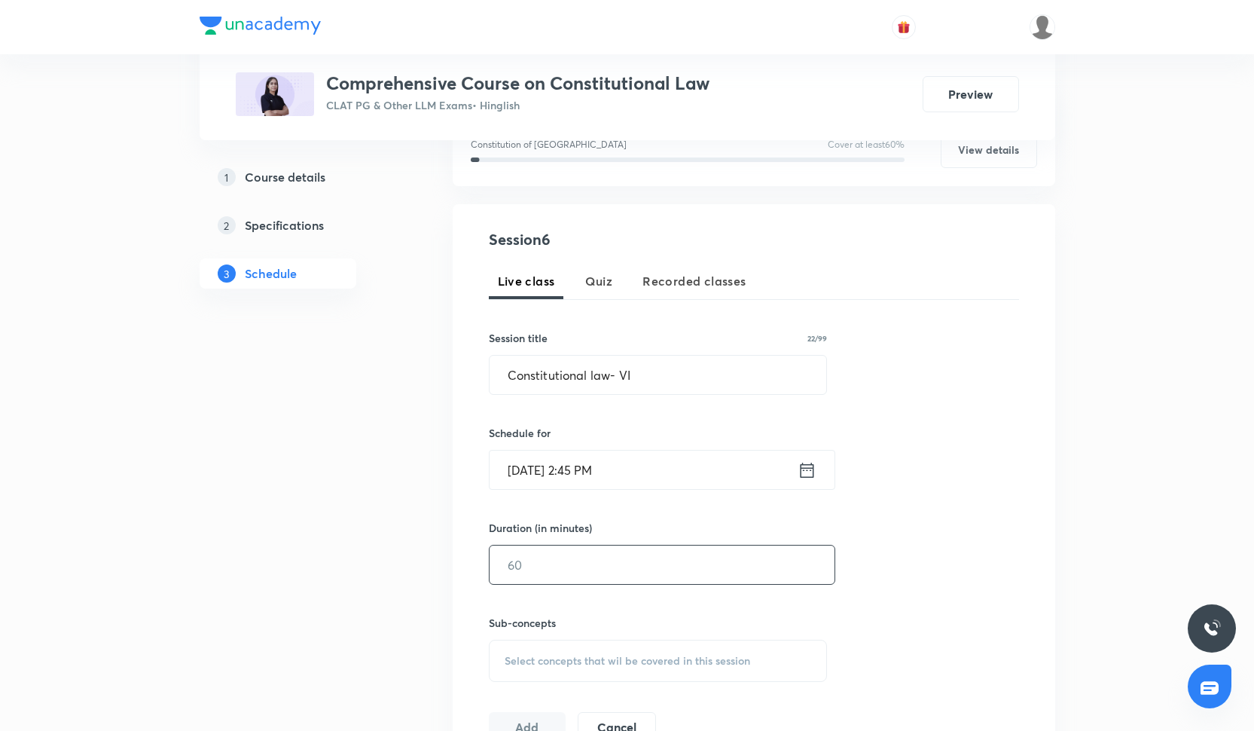
click at [560, 557] on input "text" at bounding box center [662, 564] width 345 height 38
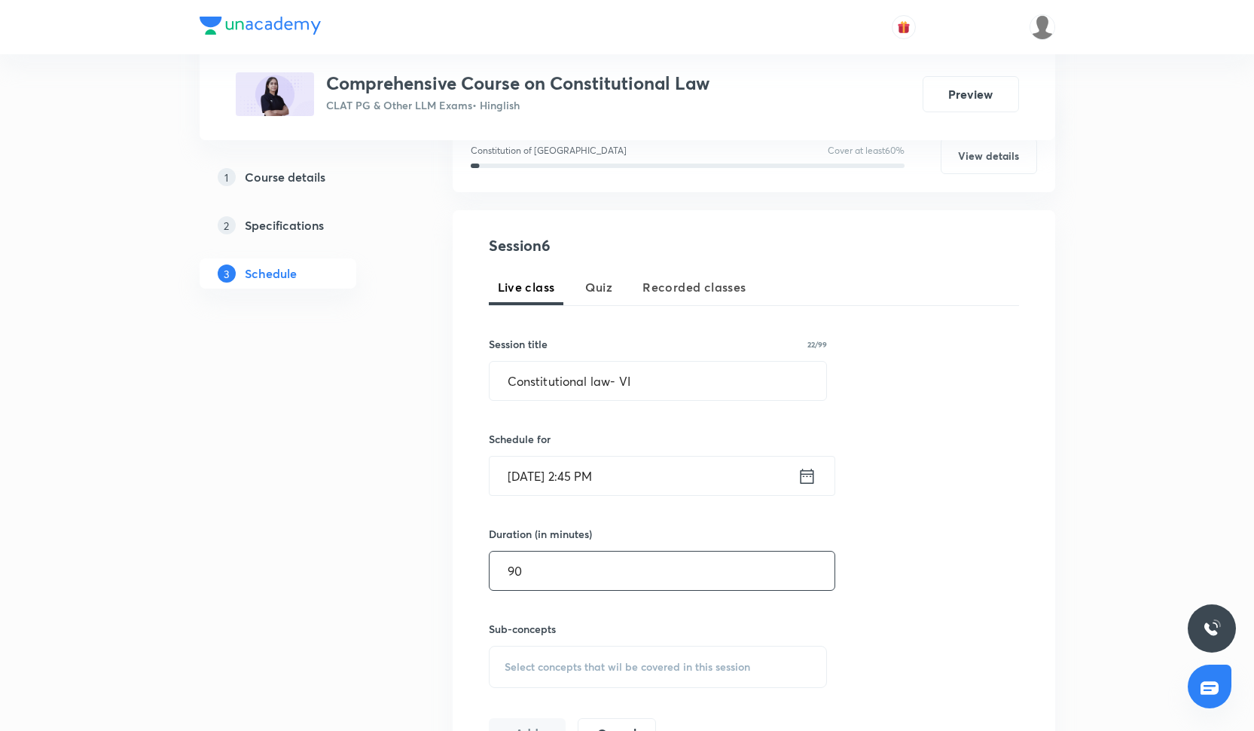
type input "90"
click at [558, 668] on span "Select concepts that wil be covered in this session" at bounding box center [628, 667] width 246 height 12
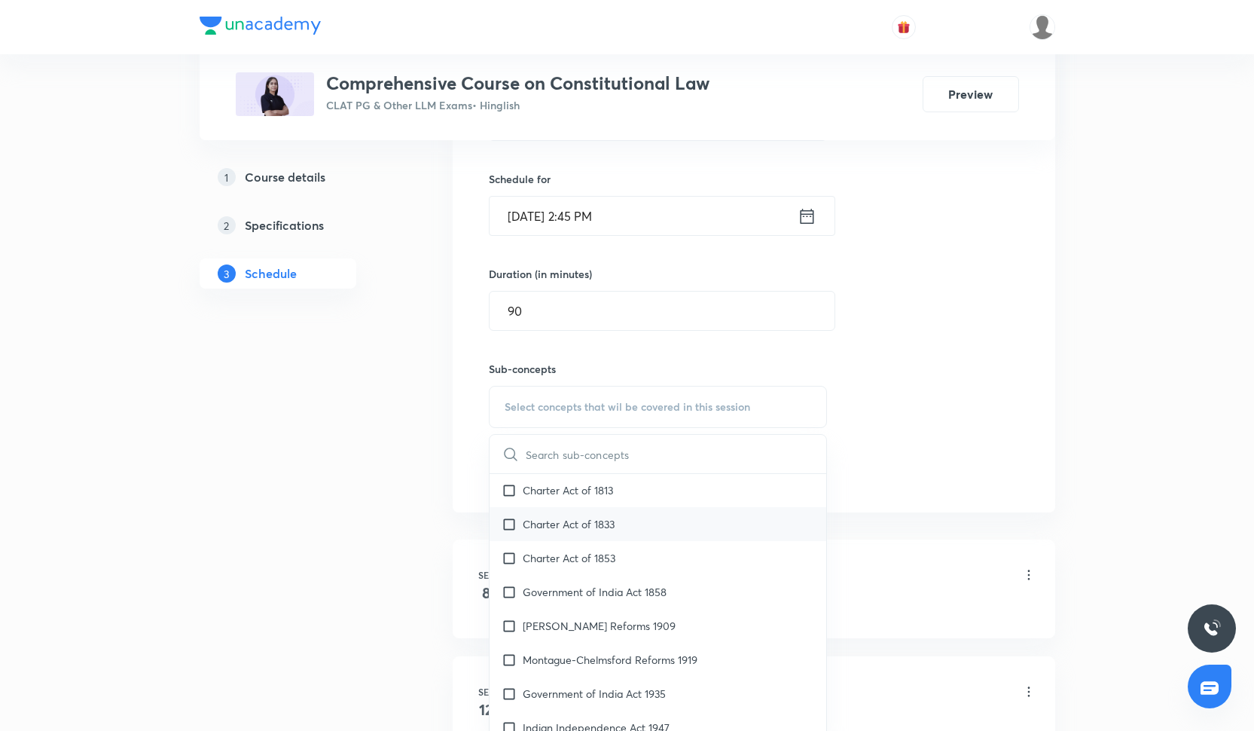
scroll to position [148, 0]
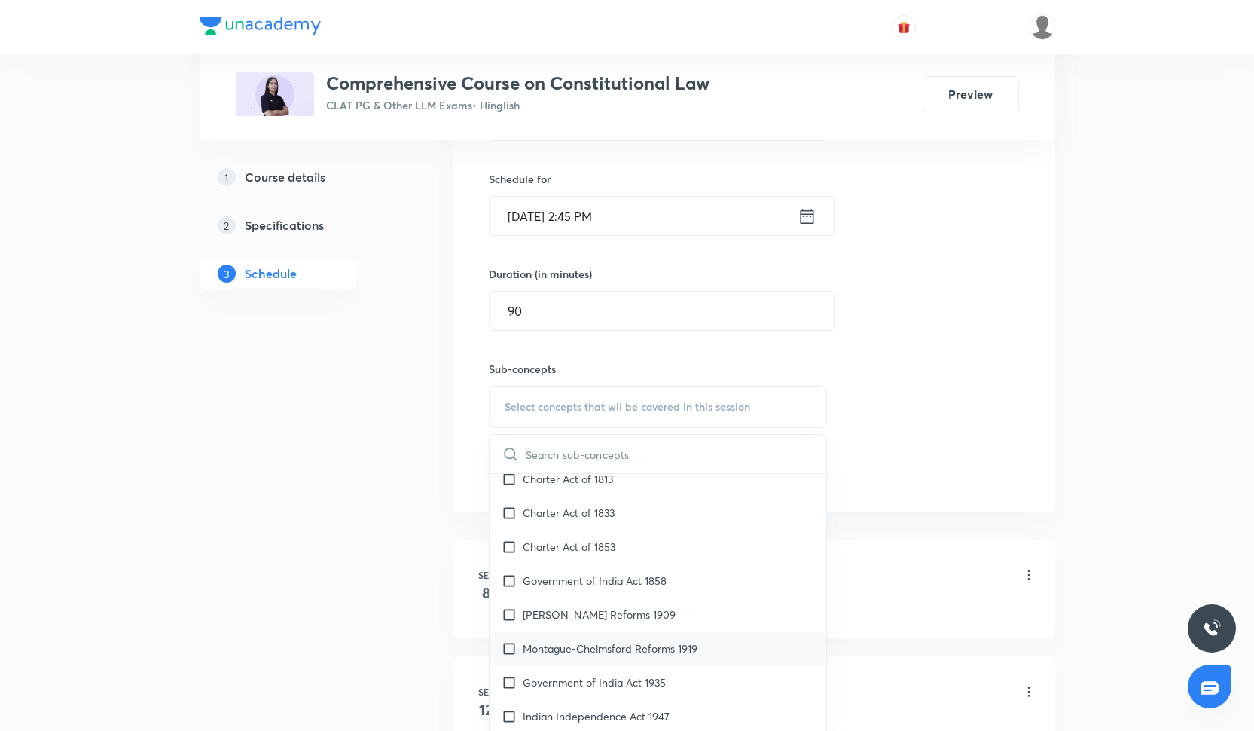
click at [589, 651] on p "Montague-Chelmsford Reforms 1919" at bounding box center [610, 648] width 175 height 16
checkbox input "true"
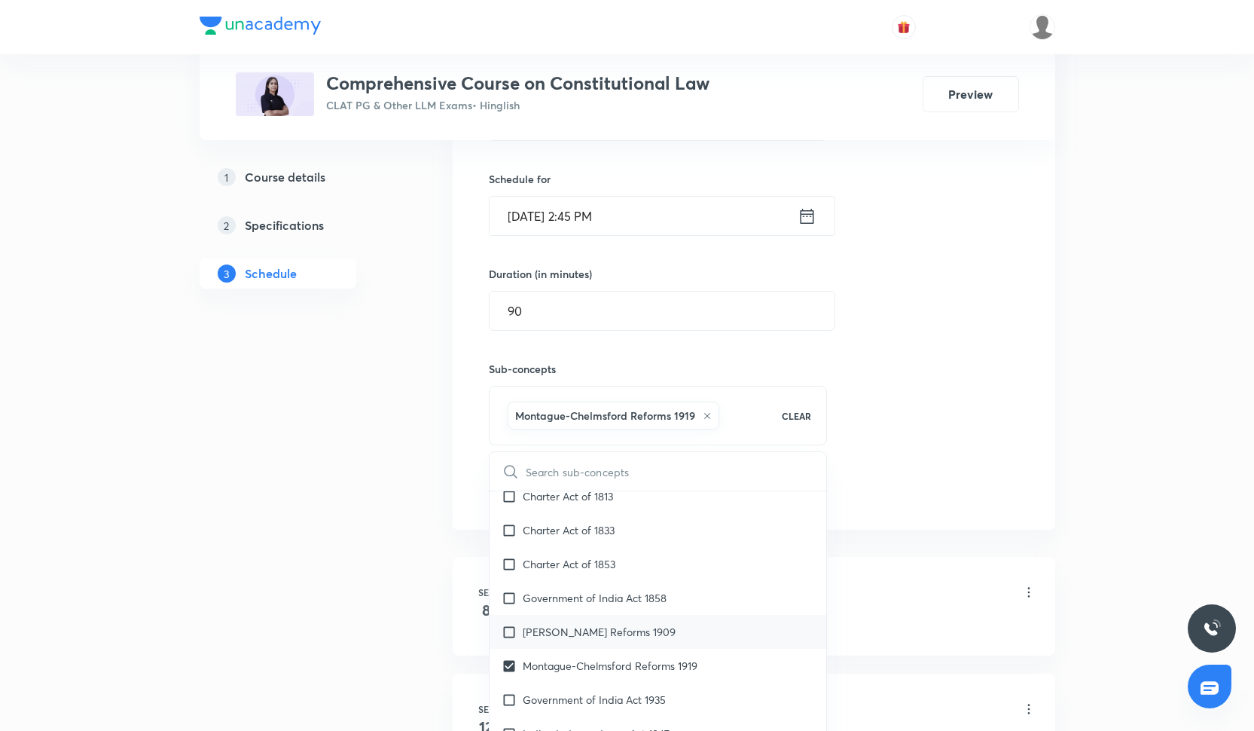
click at [586, 638] on p "Morley-Minto Reforms 1909" at bounding box center [599, 632] width 153 height 16
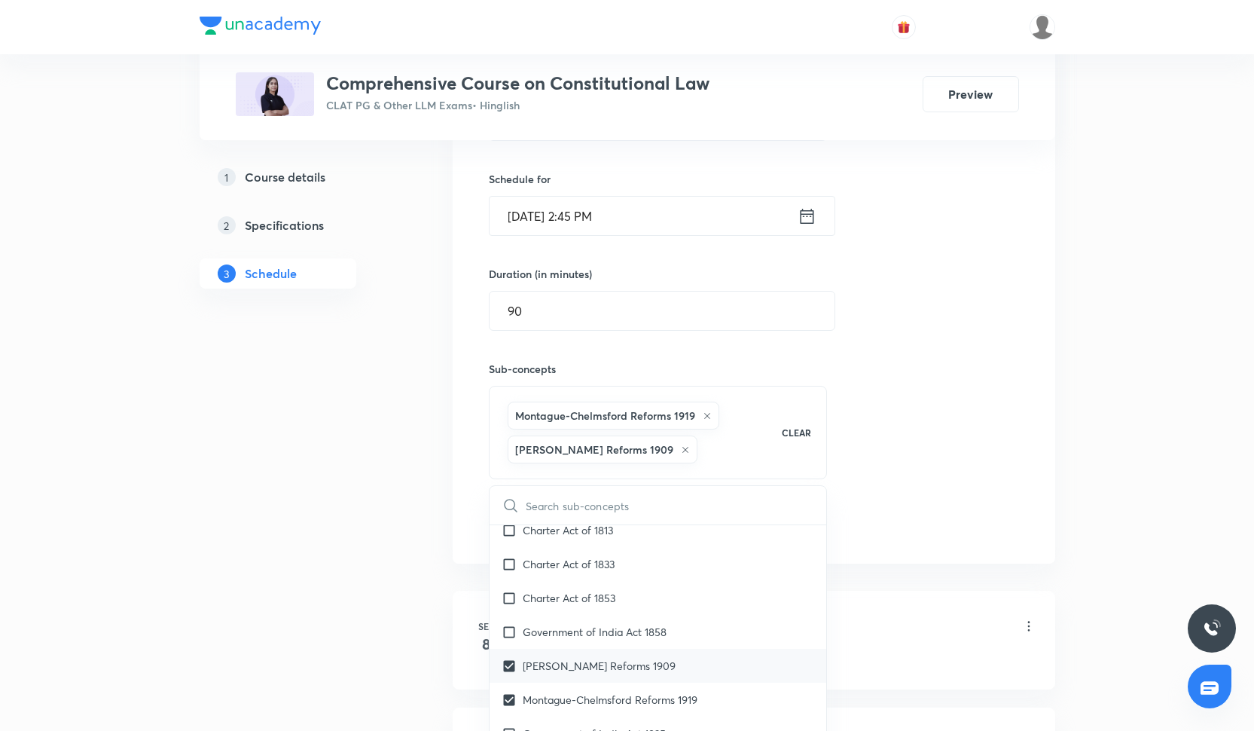
checkbox input "true"
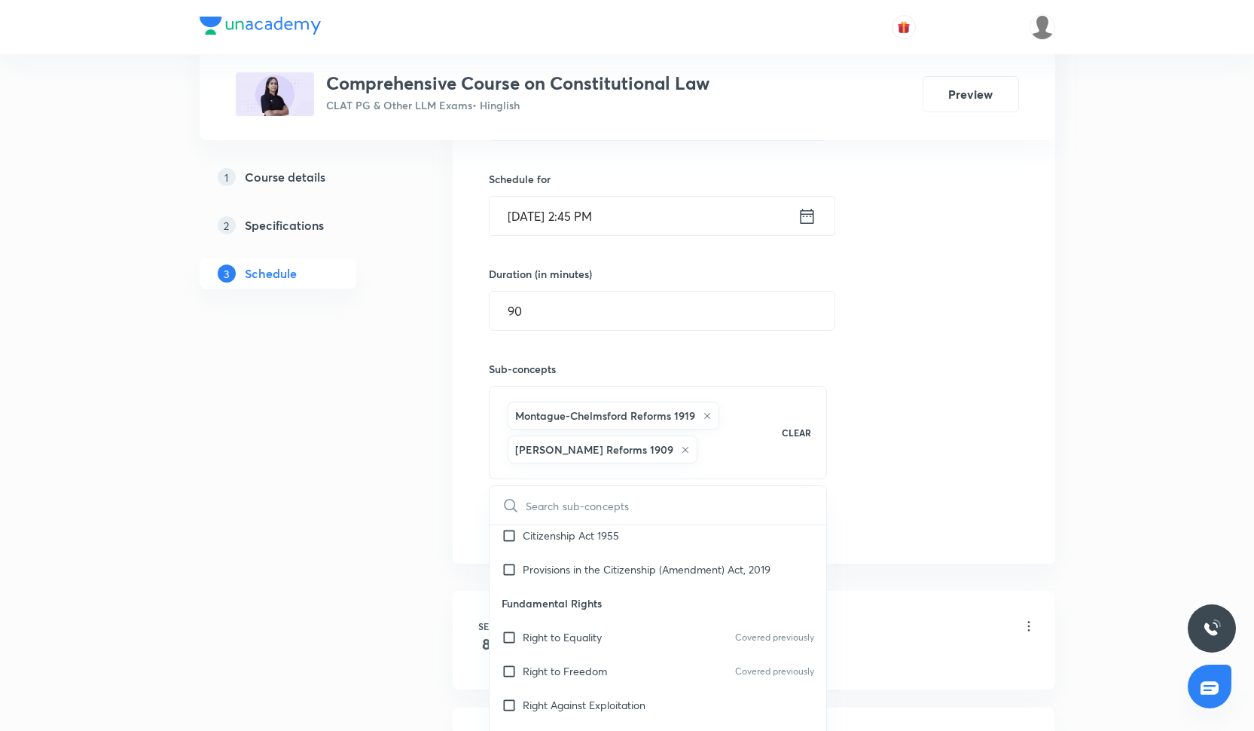
scroll to position [1035, 0]
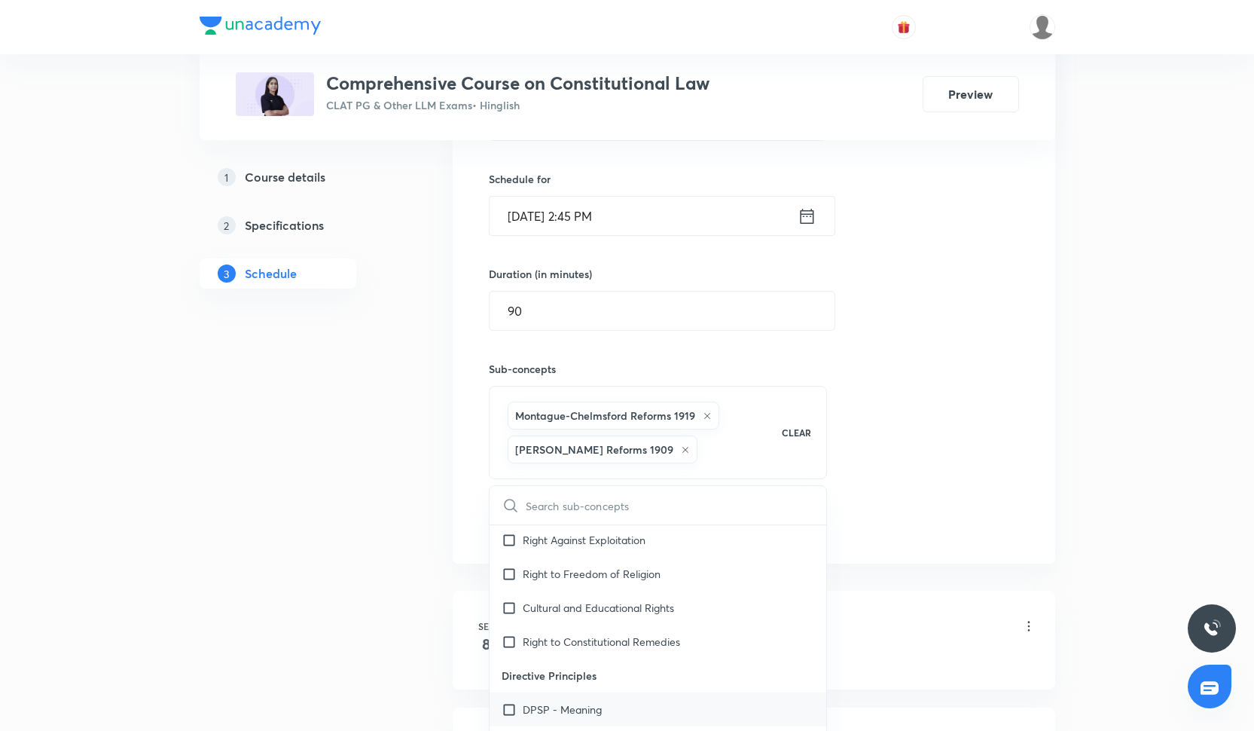
click at [588, 701] on p "DPSP - Meaning" at bounding box center [562, 709] width 79 height 16
checkbox input "true"
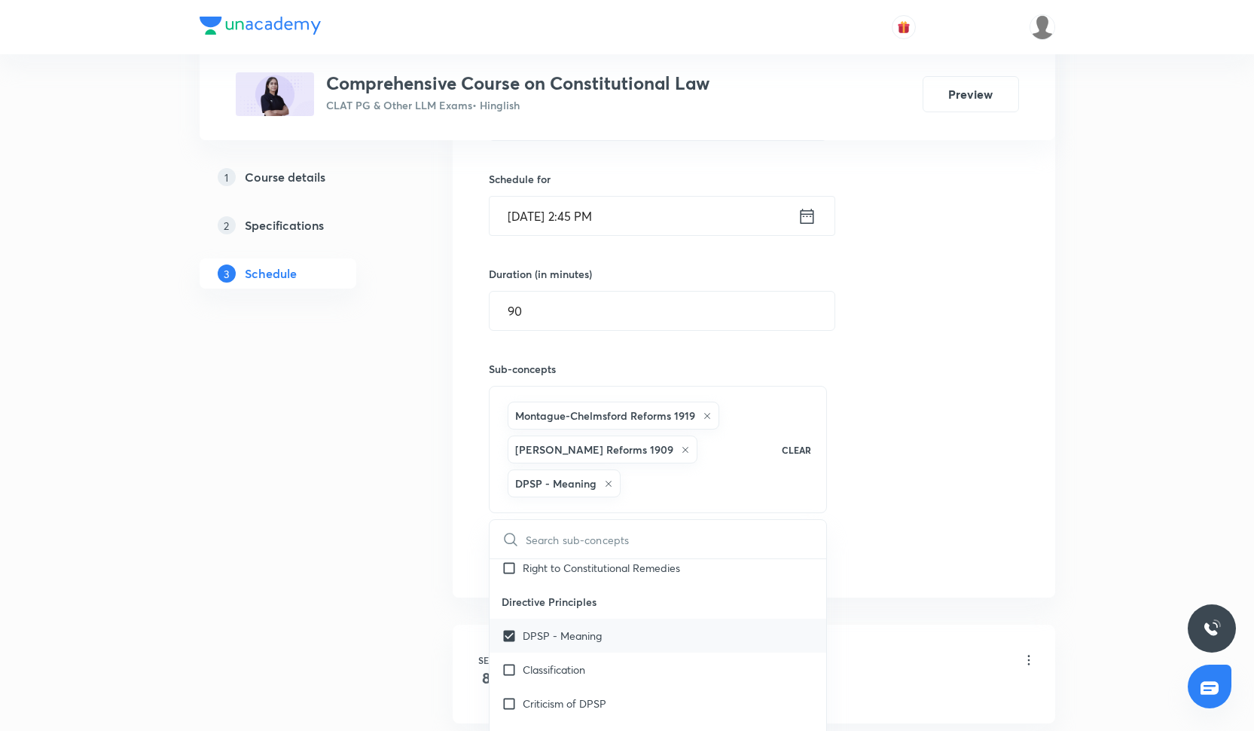
scroll to position [1153, 0]
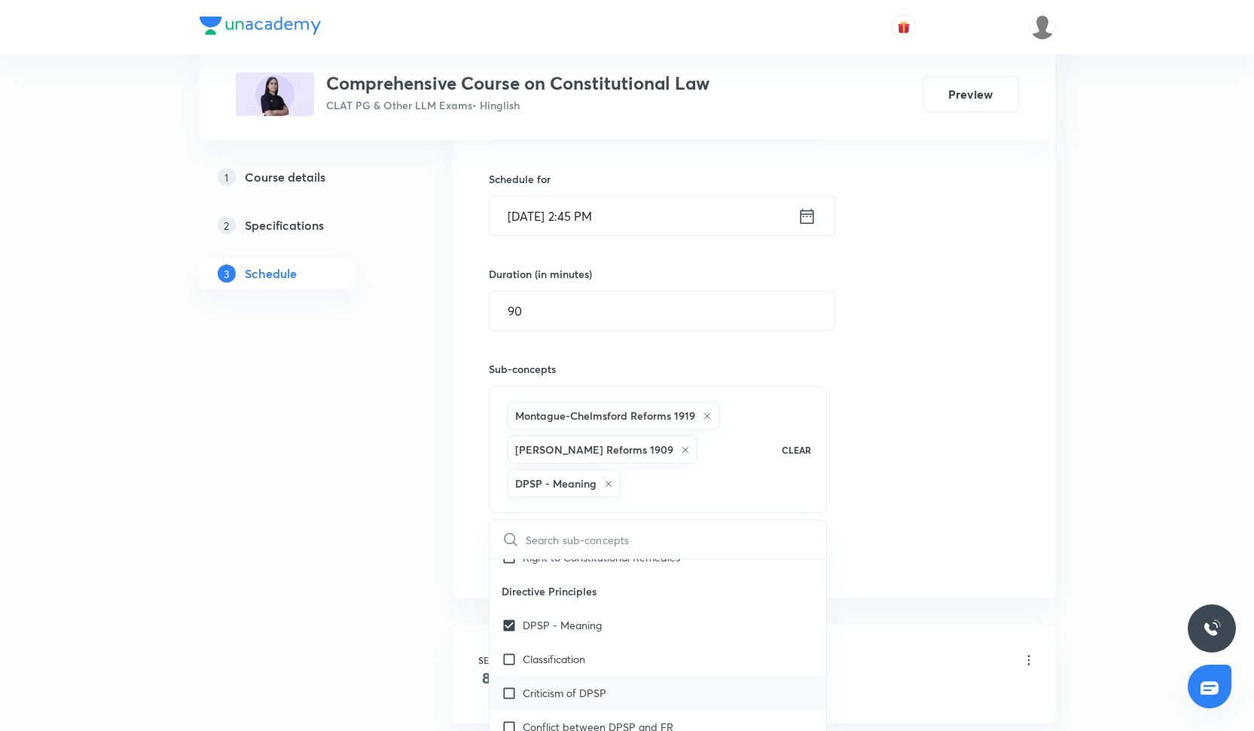
click at [588, 689] on div "Criticism of DPSP" at bounding box center [658, 693] width 337 height 34
checkbox input "true"
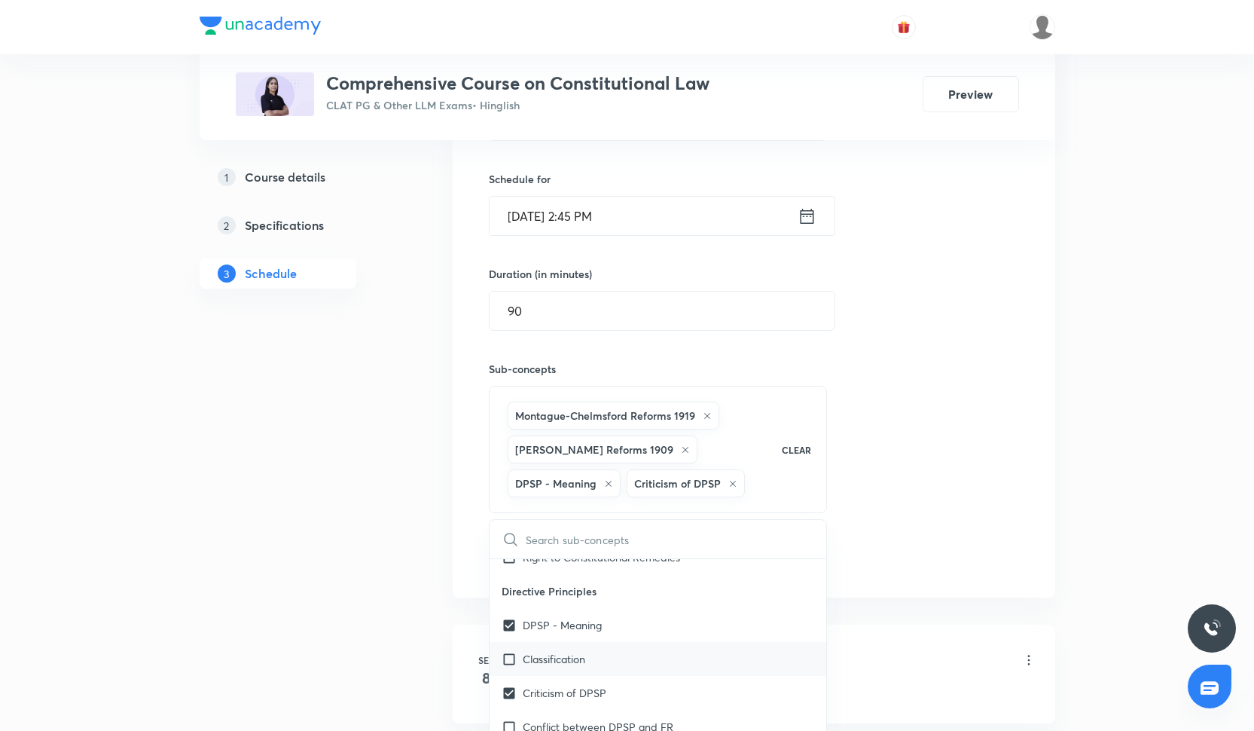
click at [595, 648] on div "Classification" at bounding box center [658, 659] width 337 height 34
checkbox input "true"
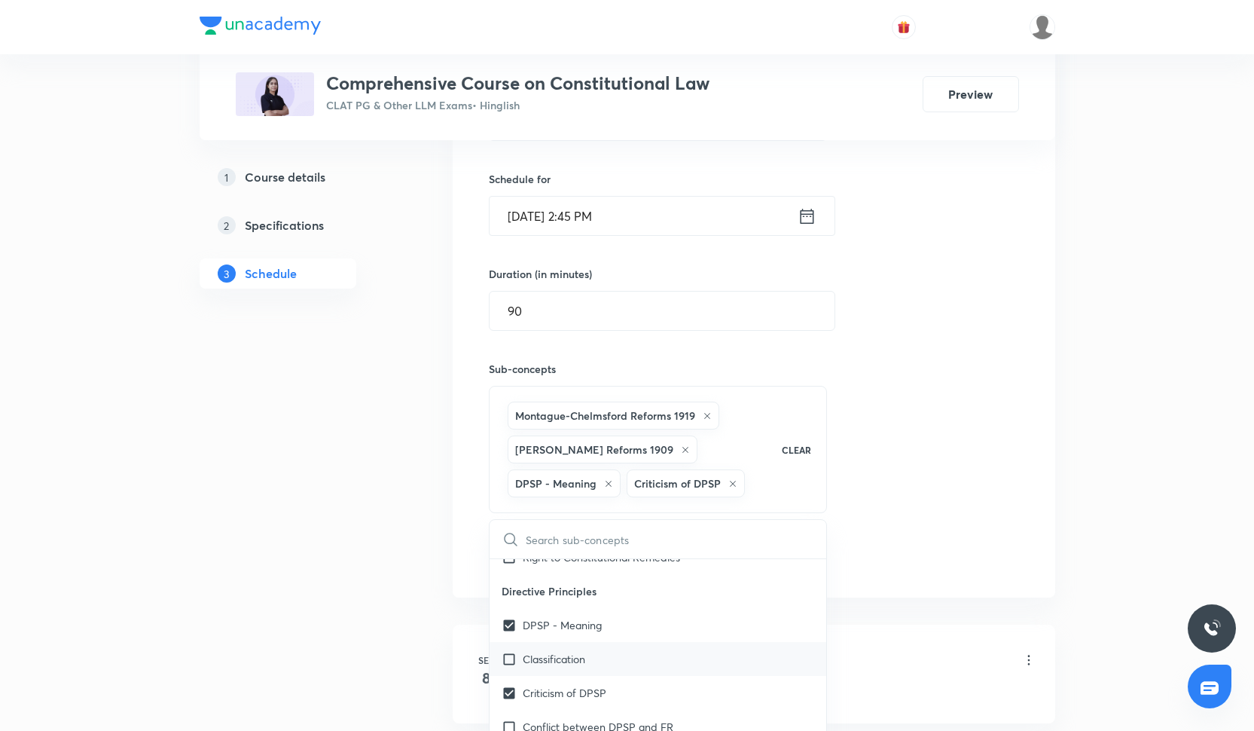
checkbox input "true"
click at [914, 566] on div "Session 6 Live class Quiz Recorded classes Session title 22/99 Constitutional l…" at bounding box center [754, 290] width 530 height 633
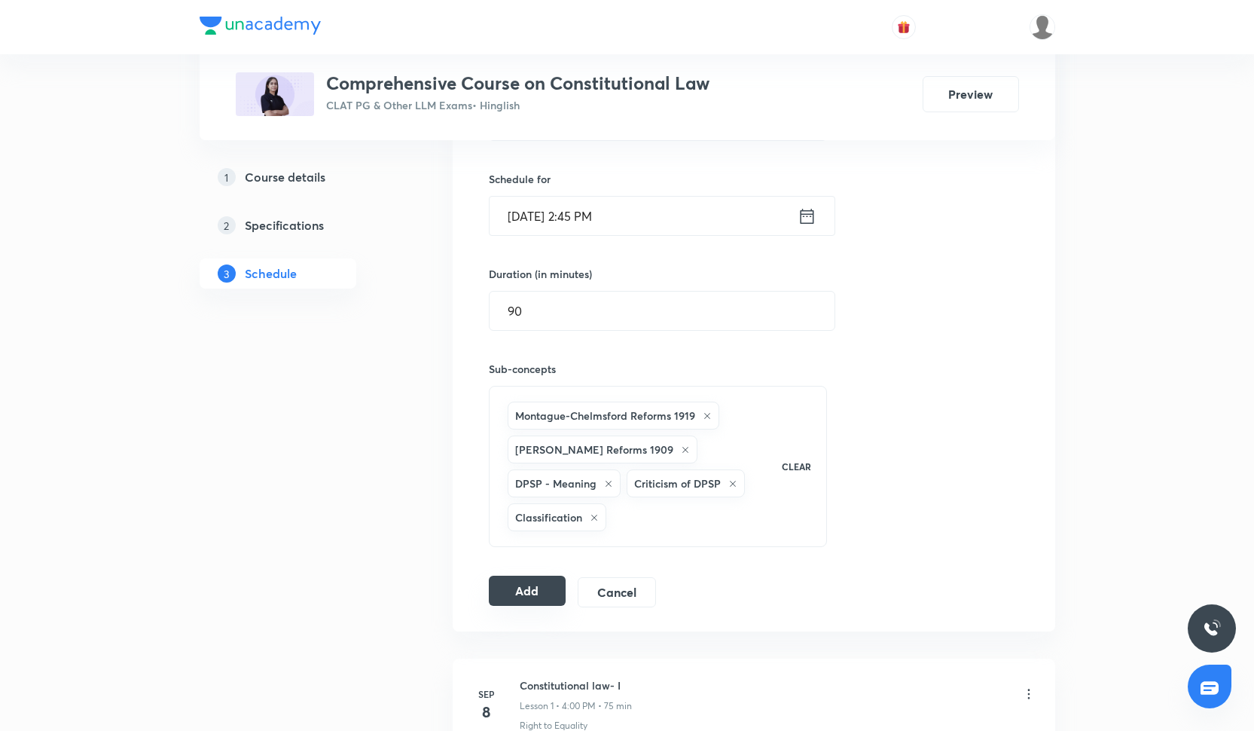
click at [521, 600] on button "Add" at bounding box center [528, 591] width 78 height 30
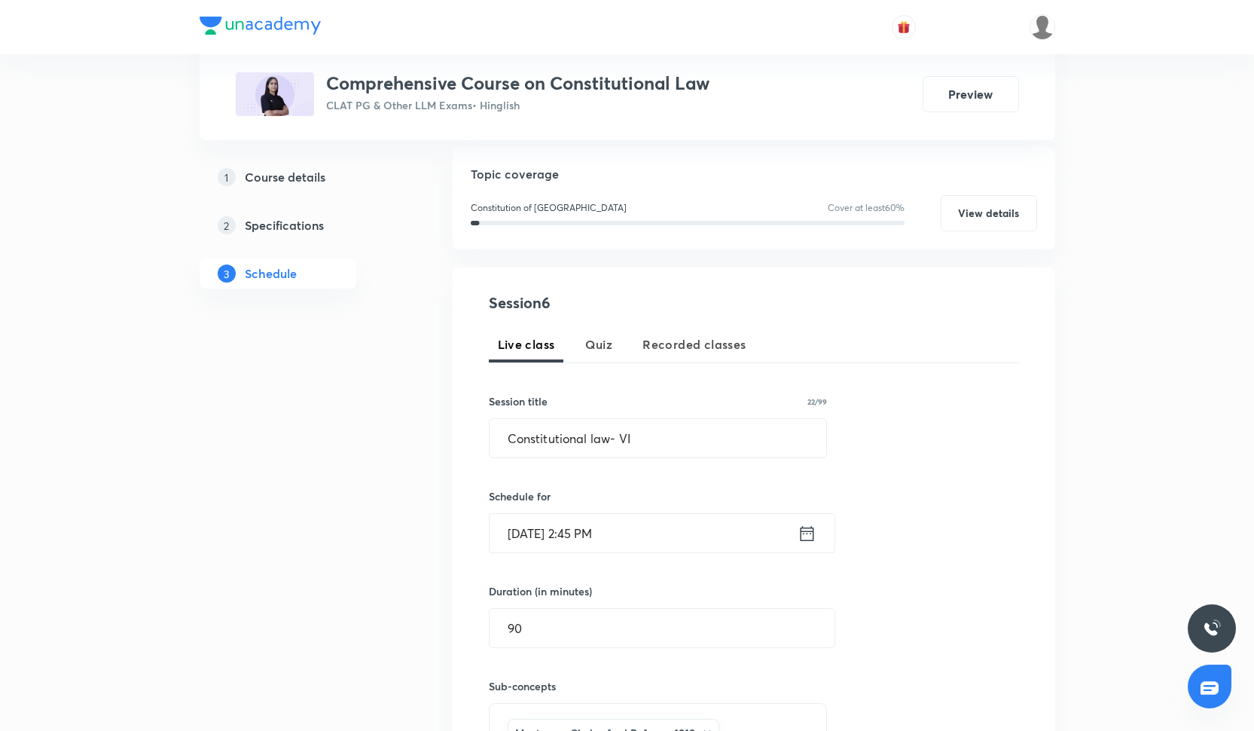
scroll to position [200, 0]
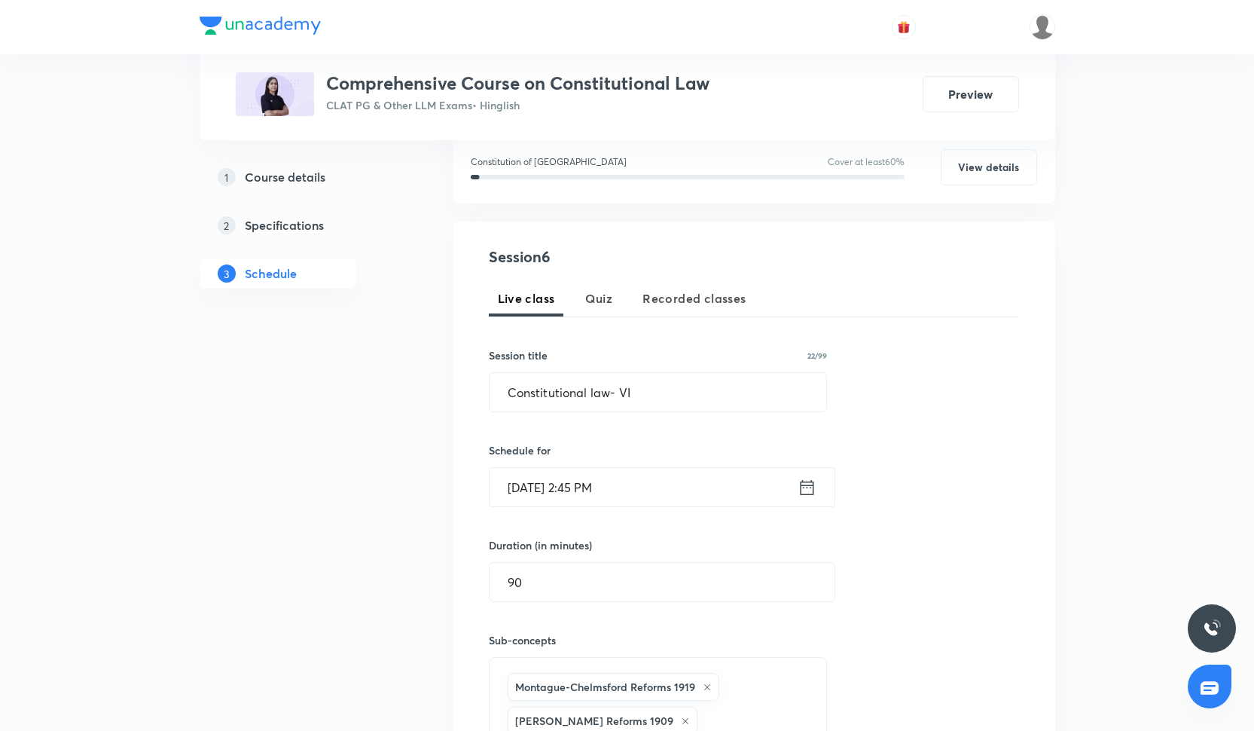
click at [594, 484] on input "Oct 6, 2025, 2:45 PM" at bounding box center [644, 487] width 308 height 38
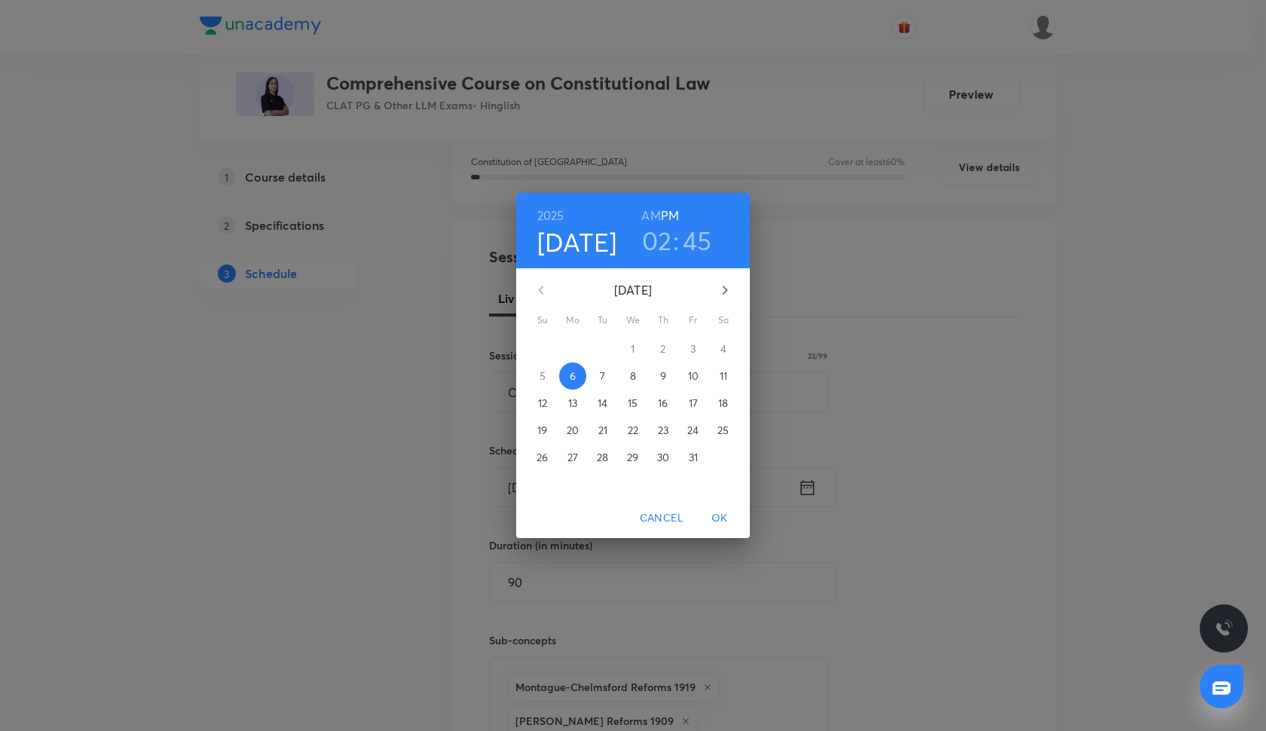
click at [696, 241] on h3 "45" at bounding box center [696, 240] width 29 height 32
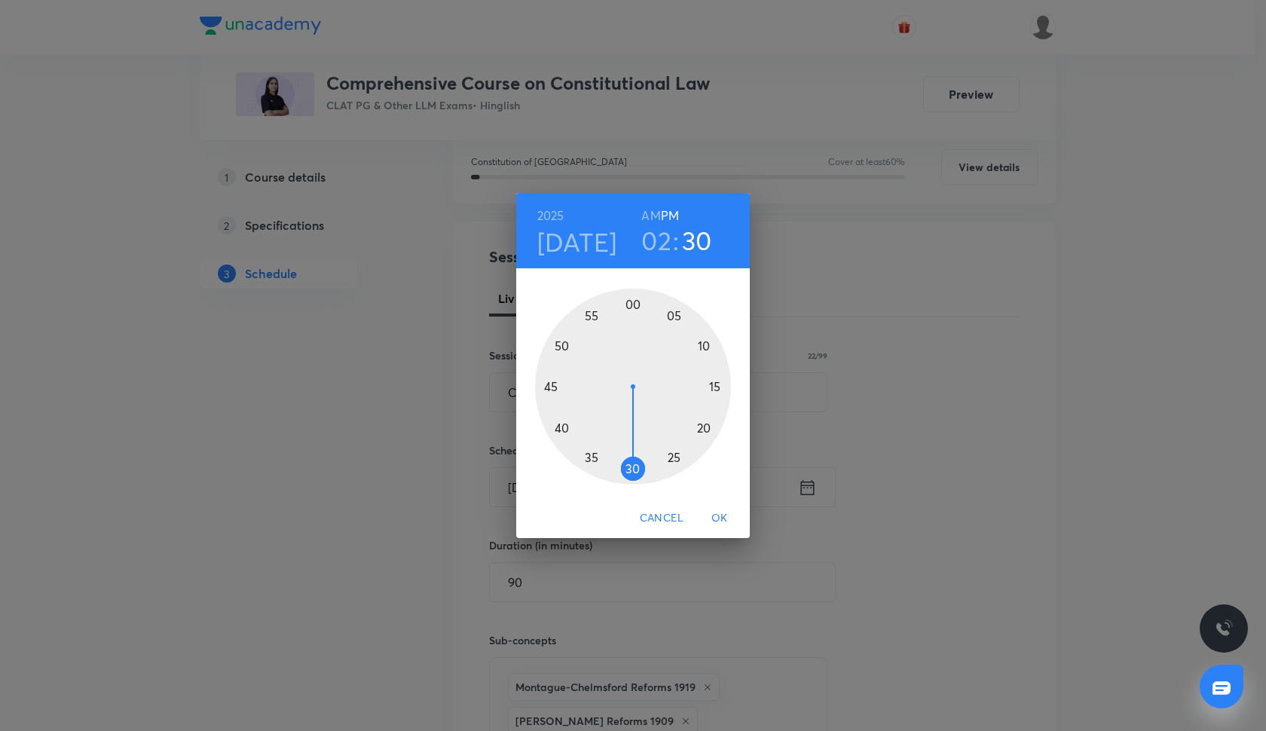
click at [634, 467] on div at bounding box center [633, 387] width 196 height 196
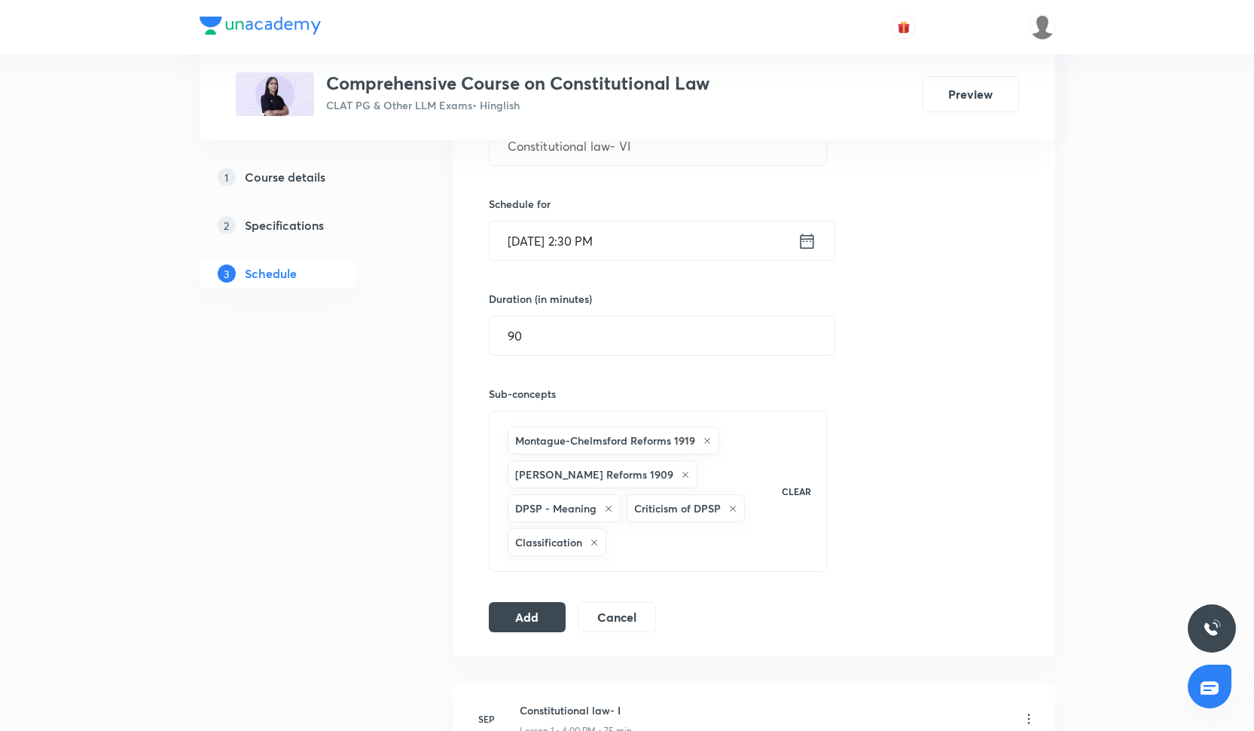
scroll to position [490, 0]
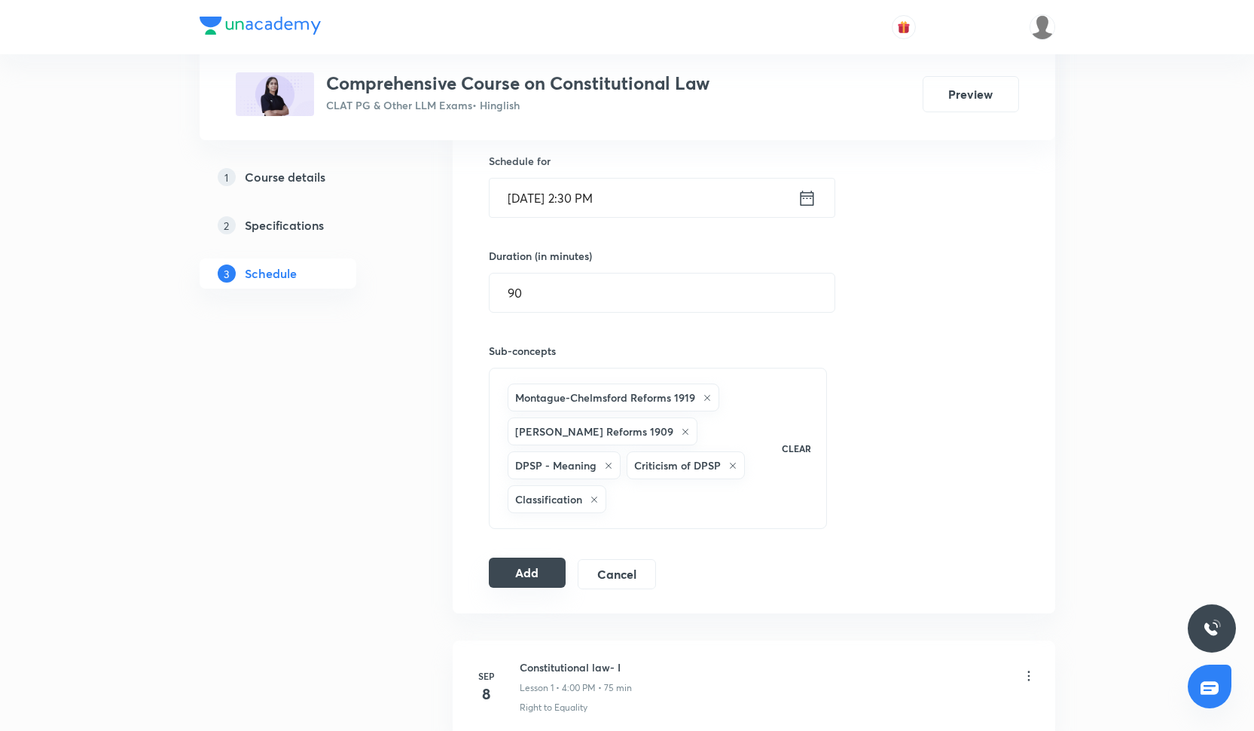
click at [552, 569] on button "Add" at bounding box center [528, 572] width 78 height 30
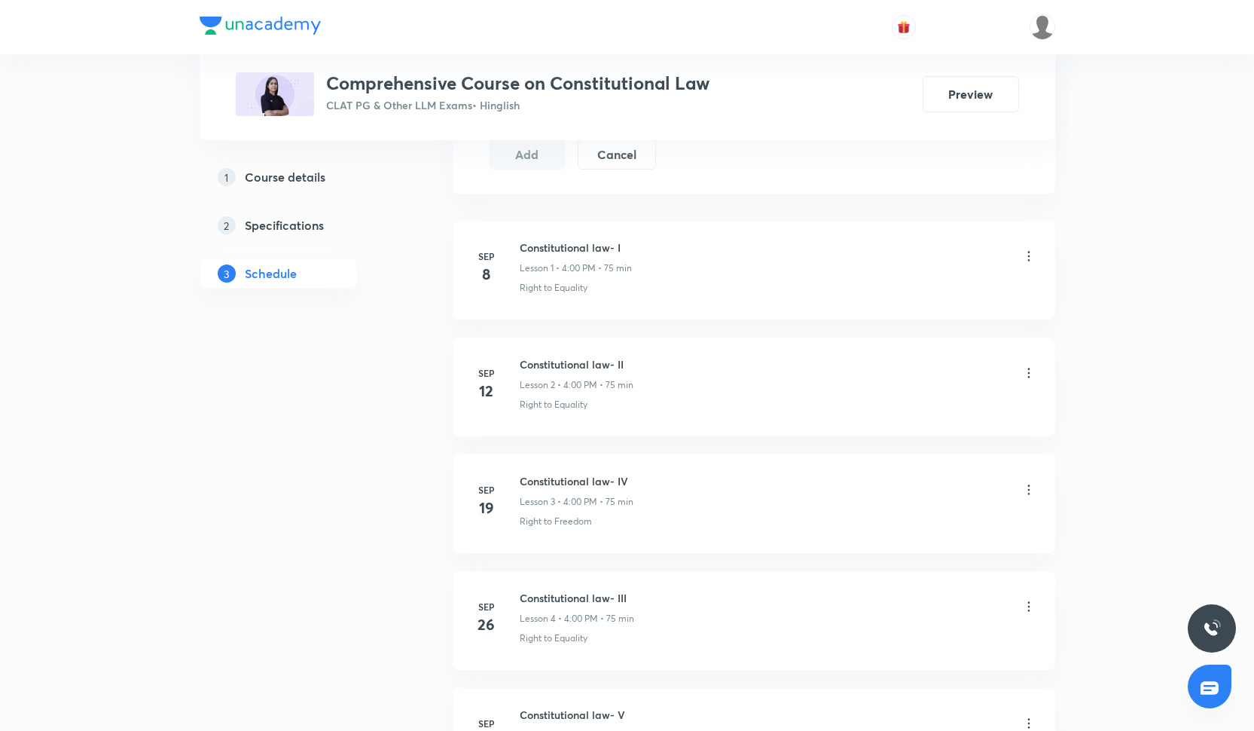
scroll to position [988, 0]
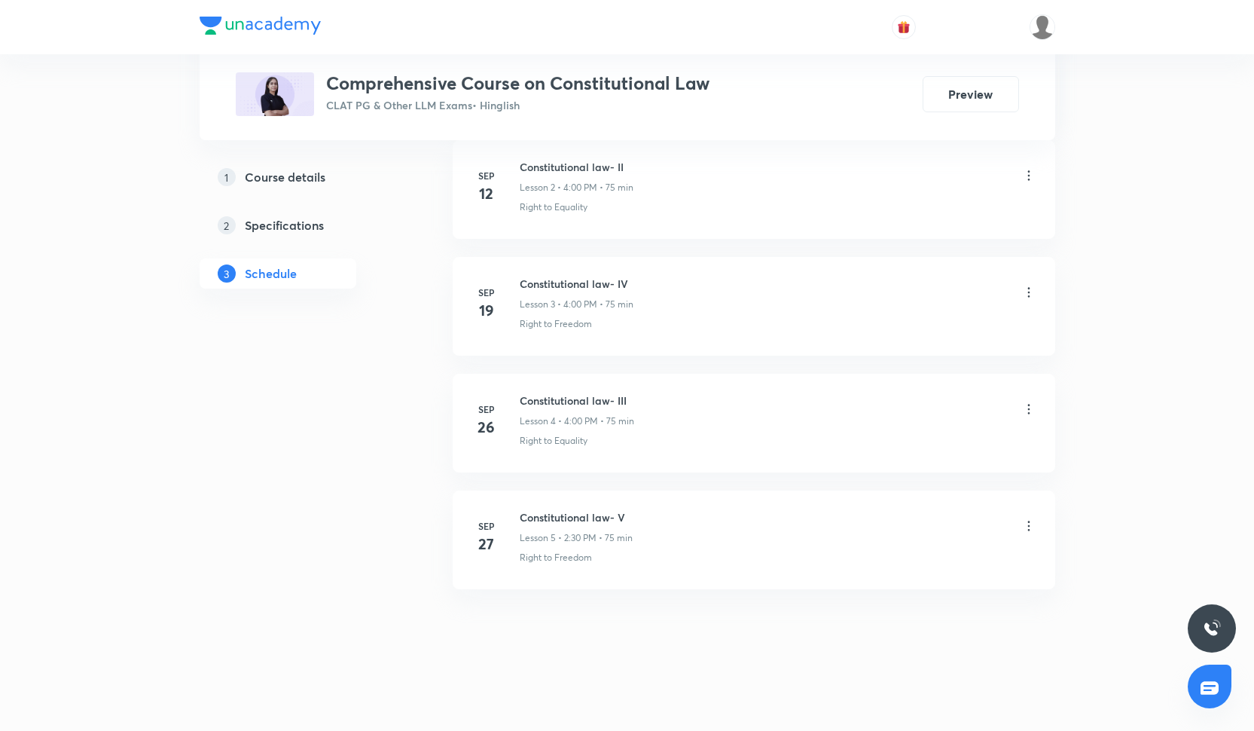
click at [1033, 530] on icon at bounding box center [1028, 525] width 15 height 15
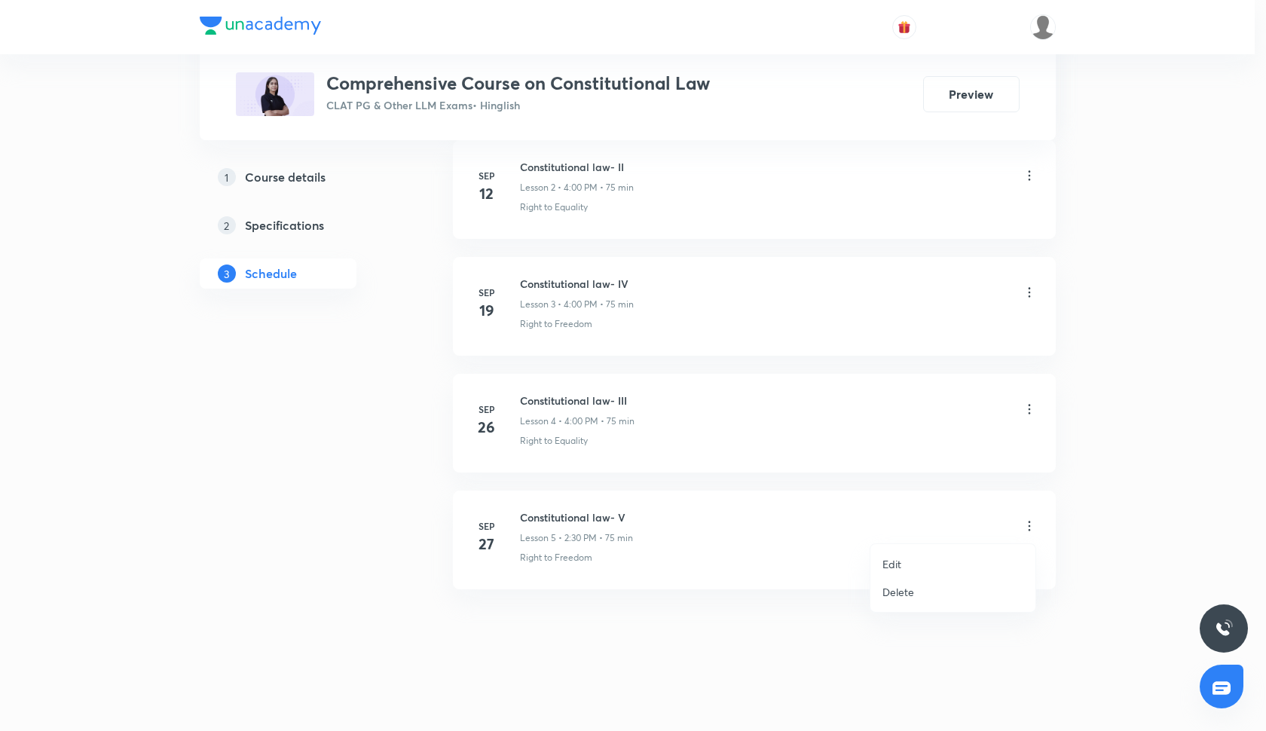
click at [912, 600] on li "Delete" at bounding box center [952, 592] width 165 height 28
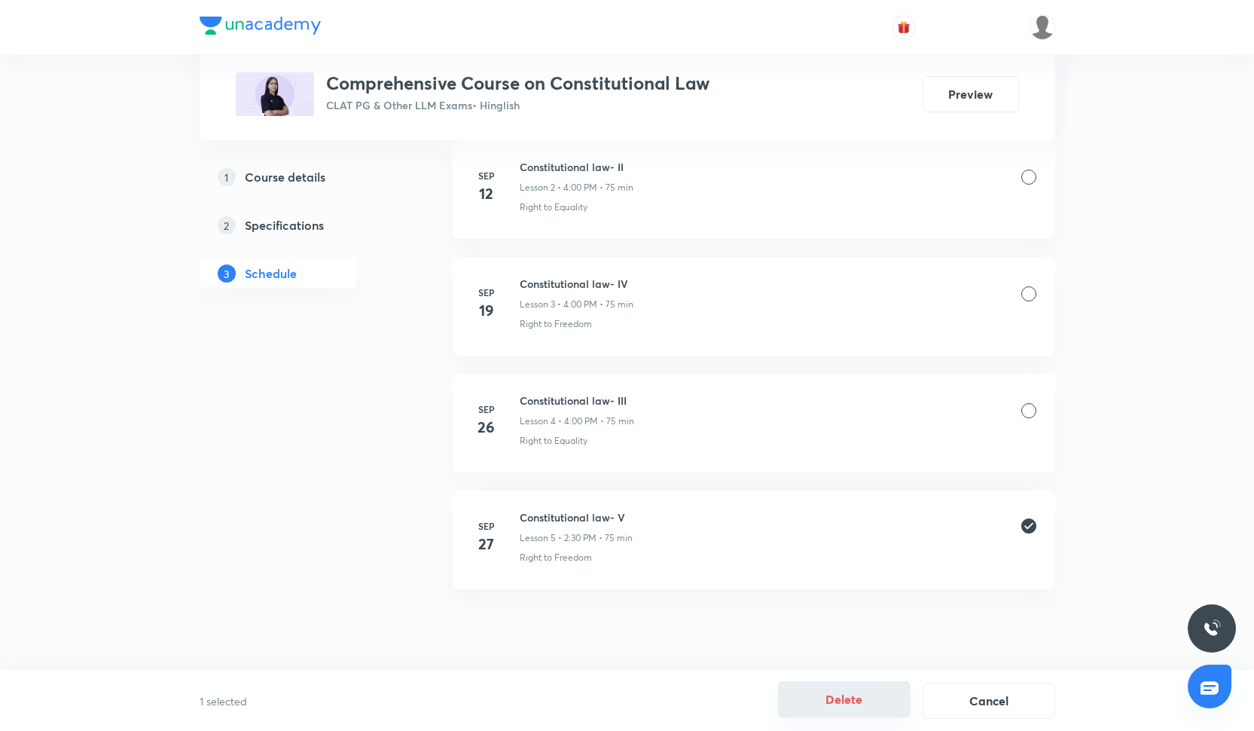
click at [816, 710] on button "Delete" at bounding box center [844, 699] width 133 height 36
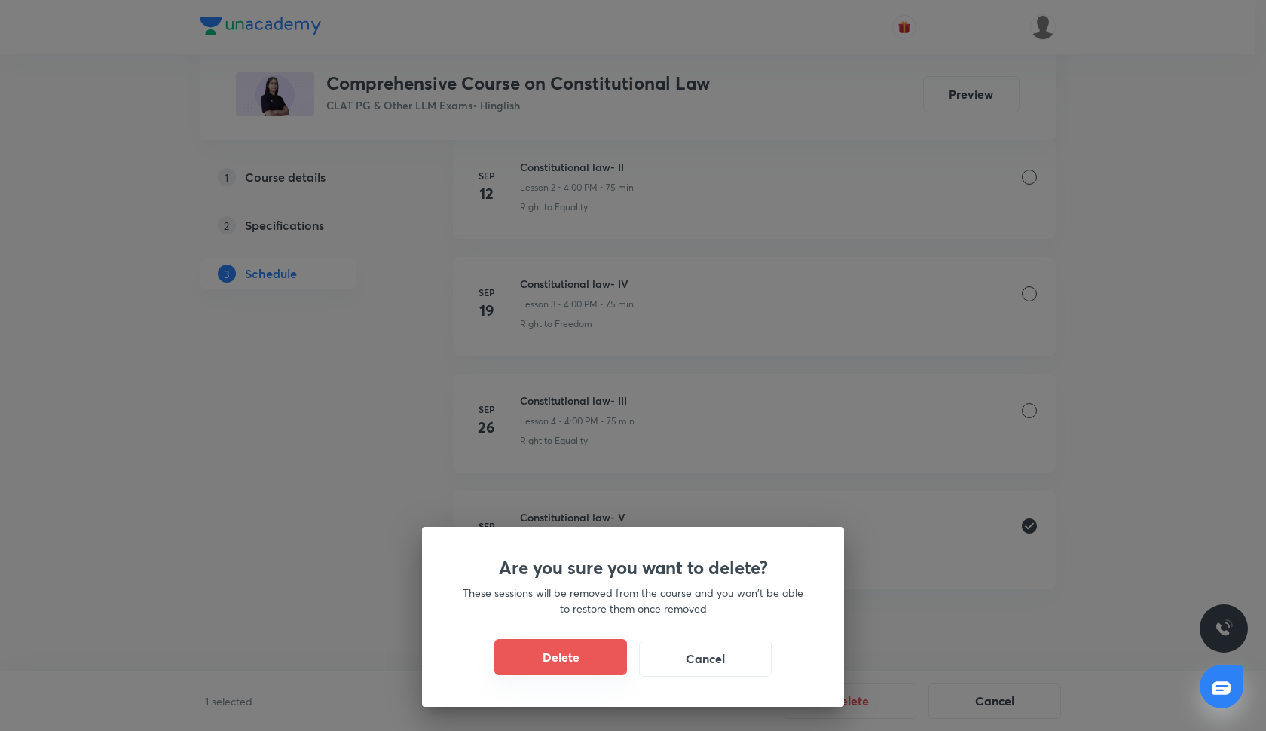
click at [576, 672] on button "Delete" at bounding box center [560, 657] width 133 height 36
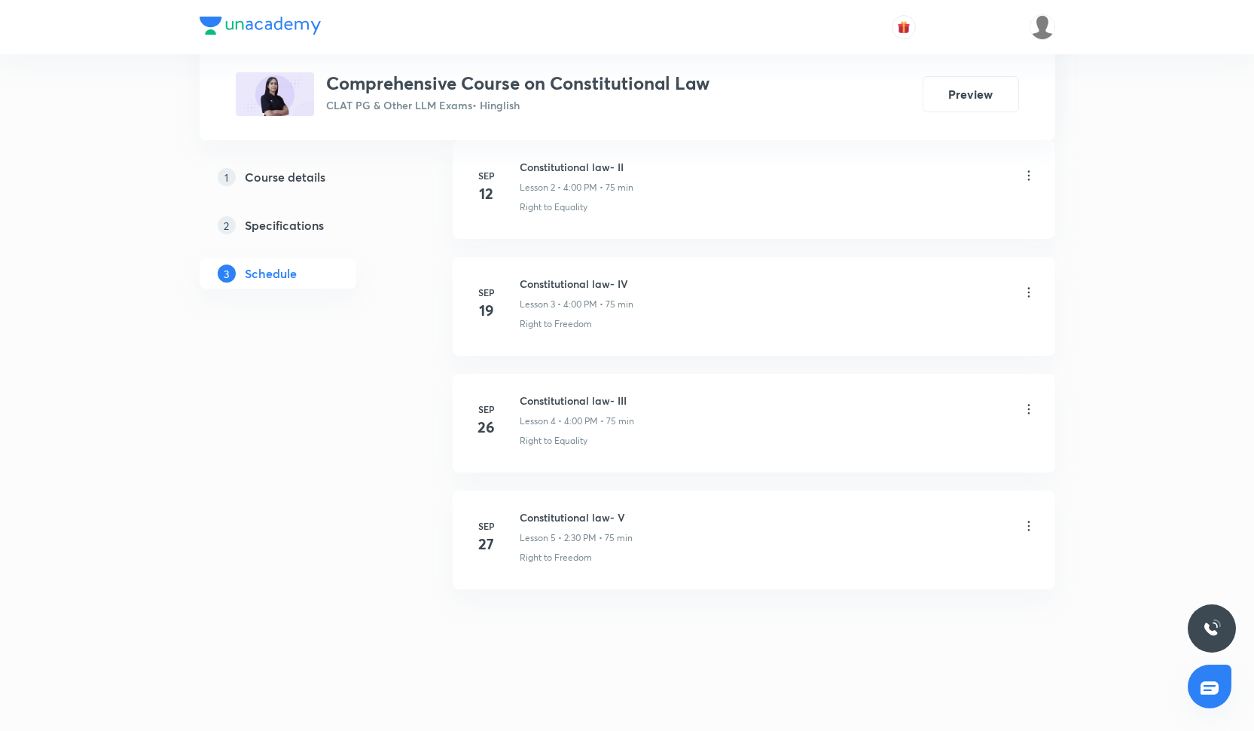
click at [515, 519] on div "[DATE]" at bounding box center [496, 537] width 48 height 36
click at [1016, 527] on div "Constitutional law- V Lesson 5 • 2:30 PM • 75 min" at bounding box center [778, 526] width 517 height 35
click at [1034, 527] on icon at bounding box center [1028, 525] width 15 height 15
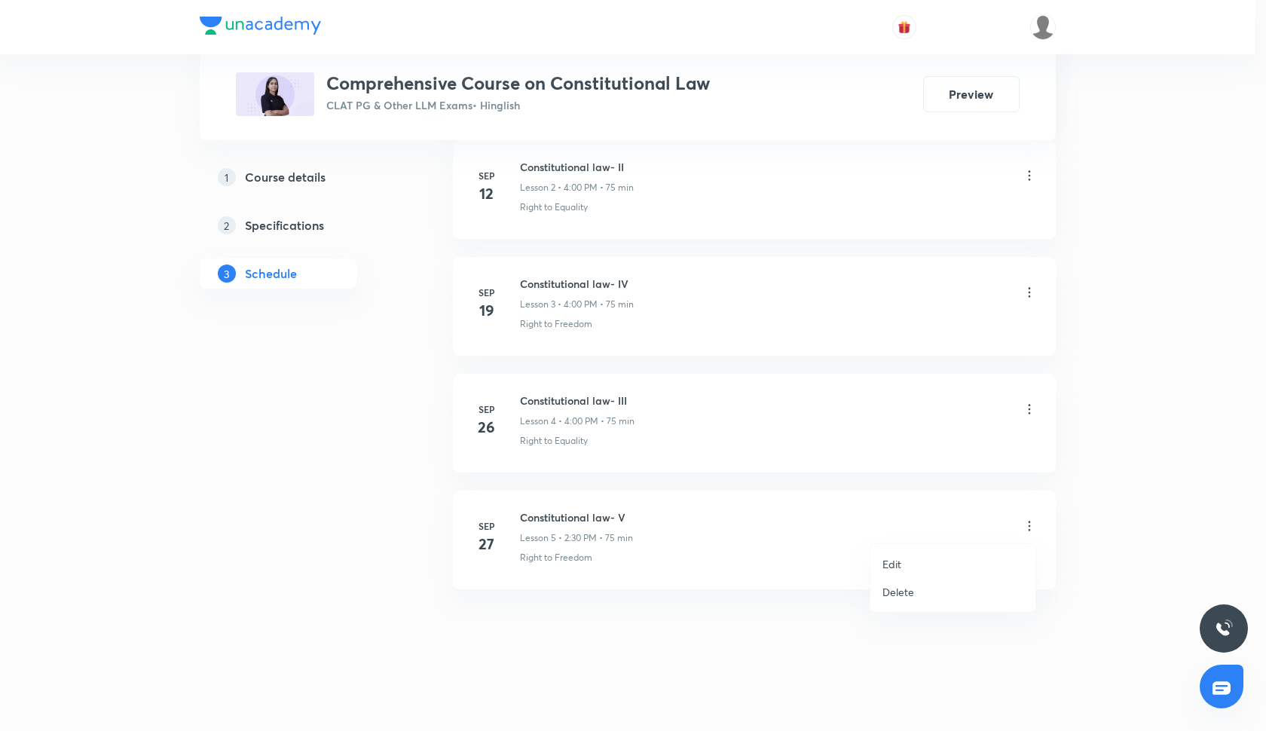
click at [908, 582] on li "Delete" at bounding box center [952, 592] width 165 height 28
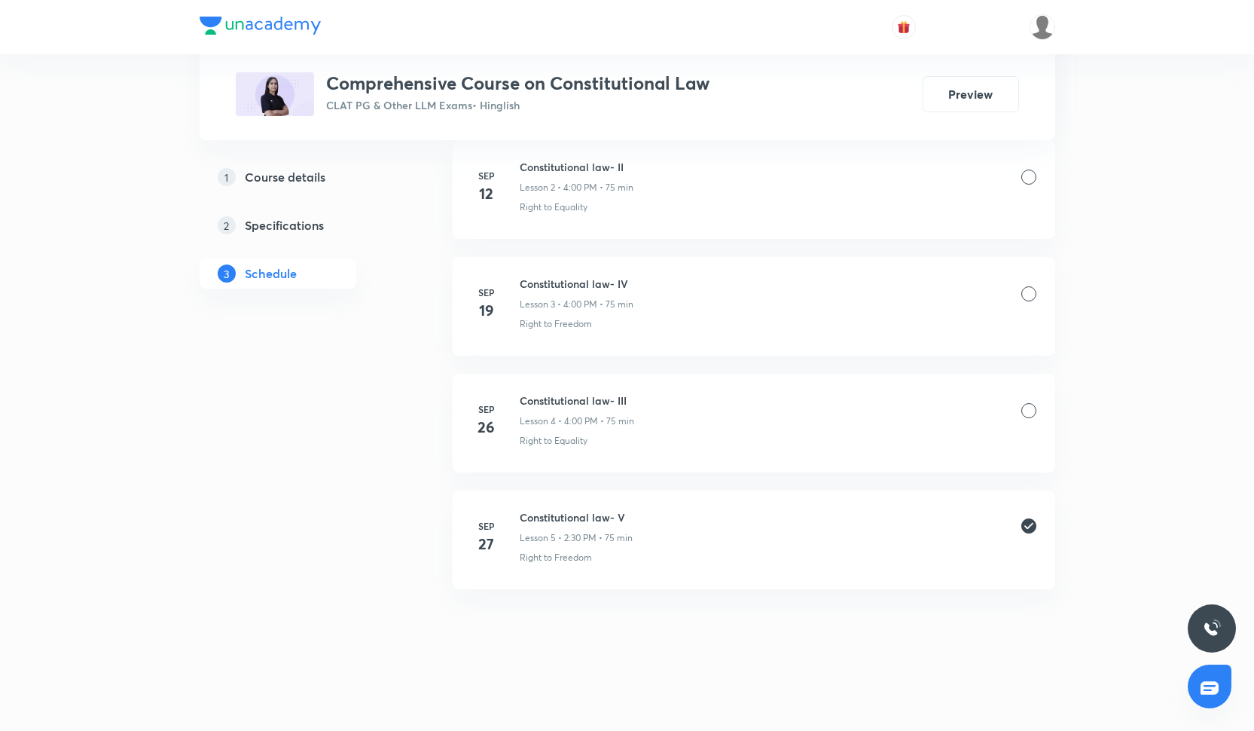
click at [1025, 524] on icon at bounding box center [1028, 525] width 15 height 15
click at [1025, 524] on div at bounding box center [1028, 527] width 15 height 15
click at [1025, 524] on icon at bounding box center [1028, 525] width 15 height 15
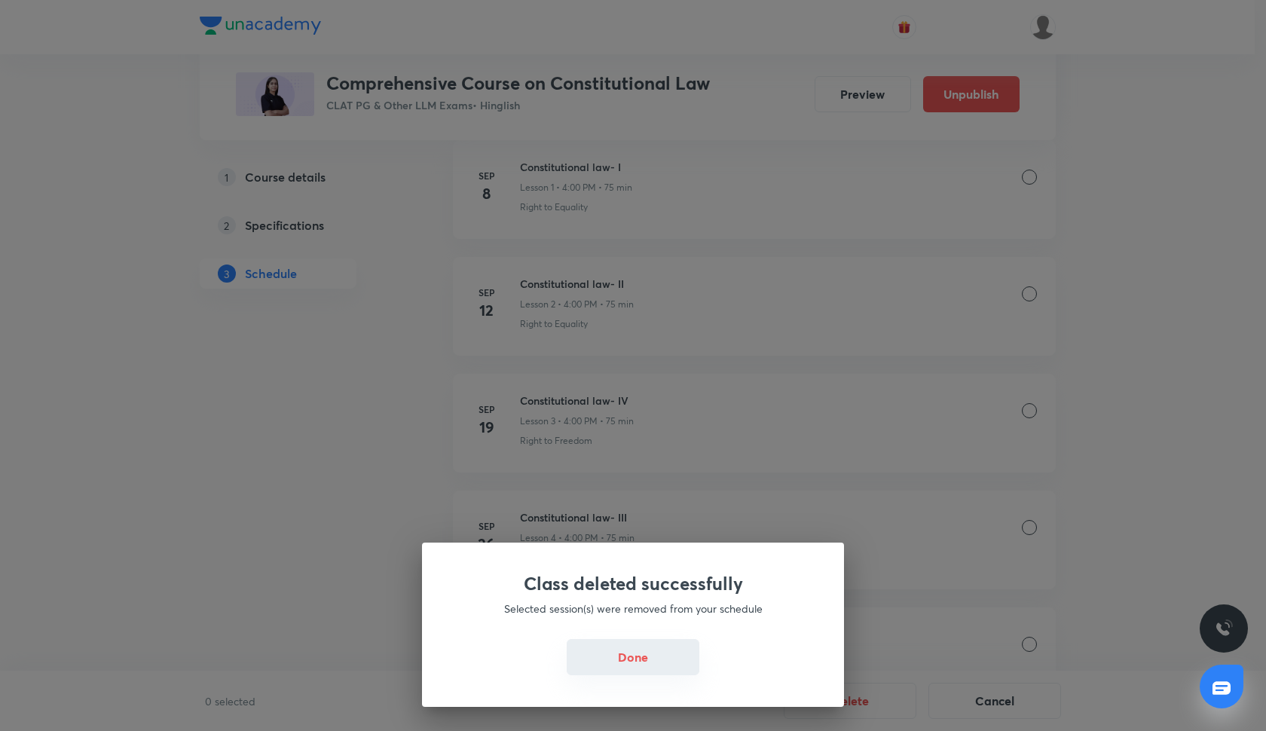
click at [634, 668] on button "Done" at bounding box center [632, 657] width 133 height 36
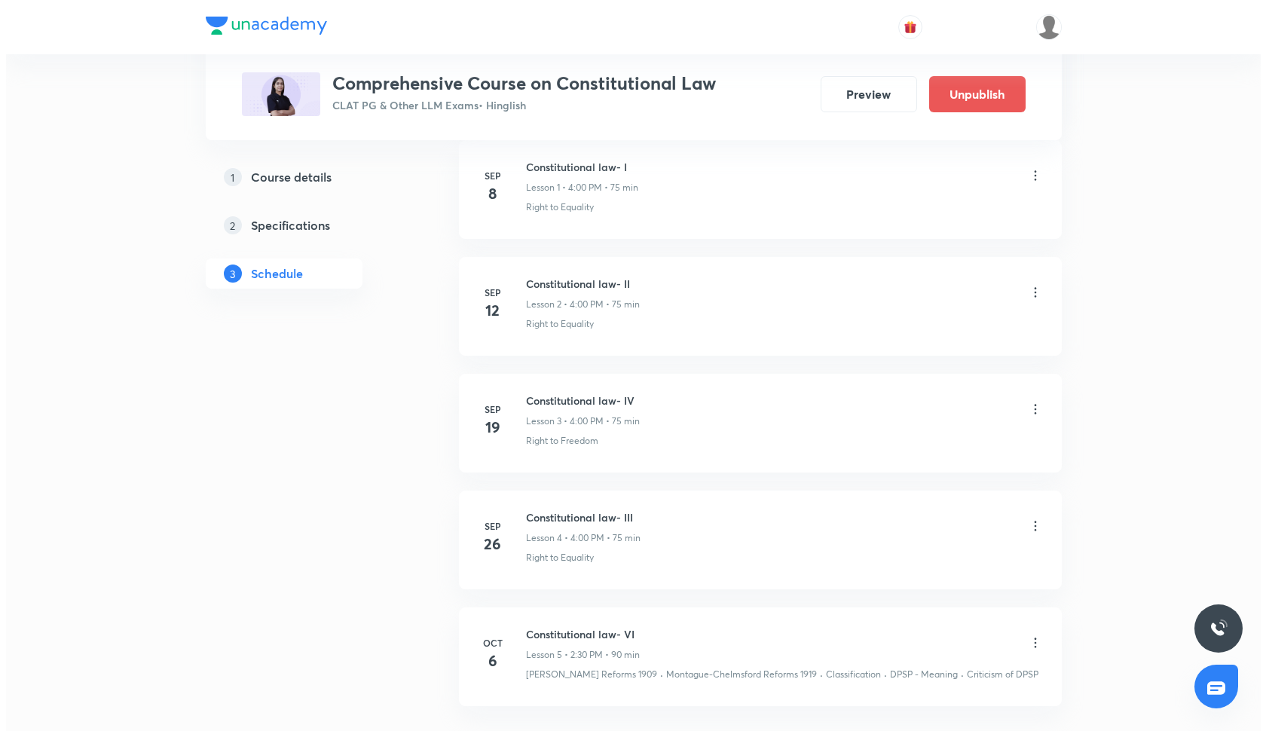
scroll to position [988, 0]
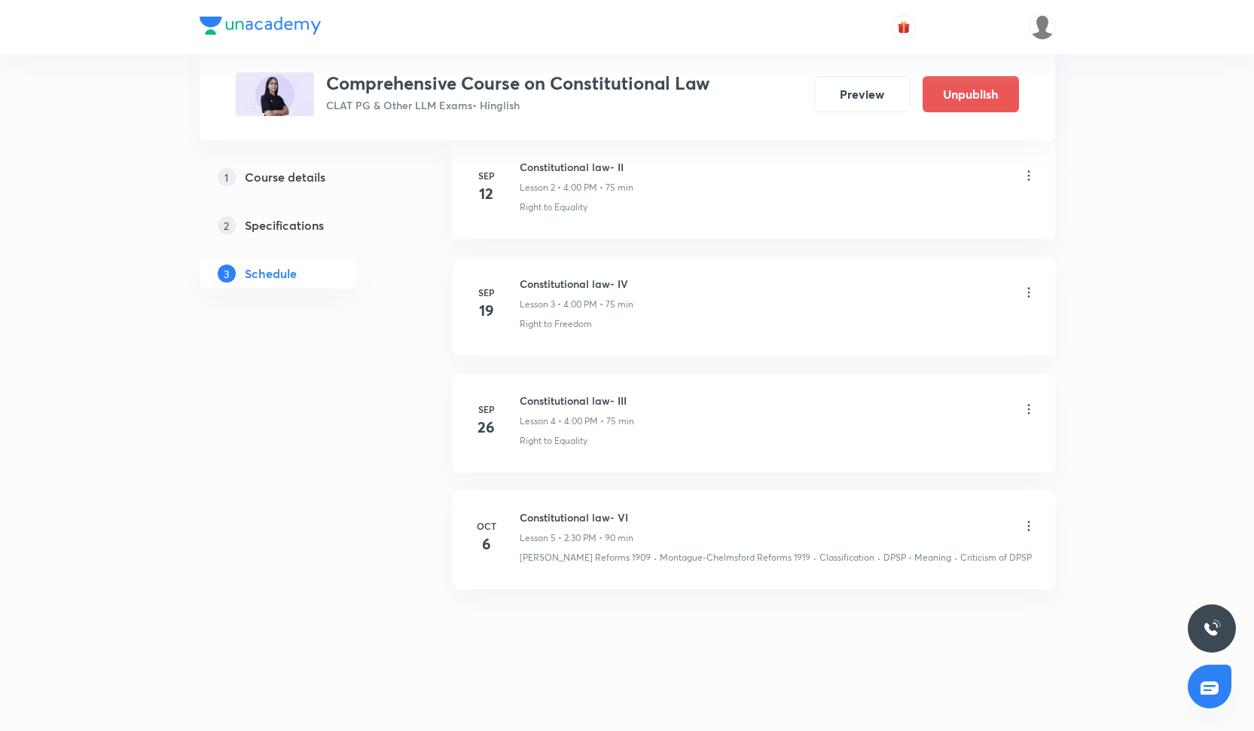
click at [1024, 528] on icon at bounding box center [1028, 525] width 15 height 15
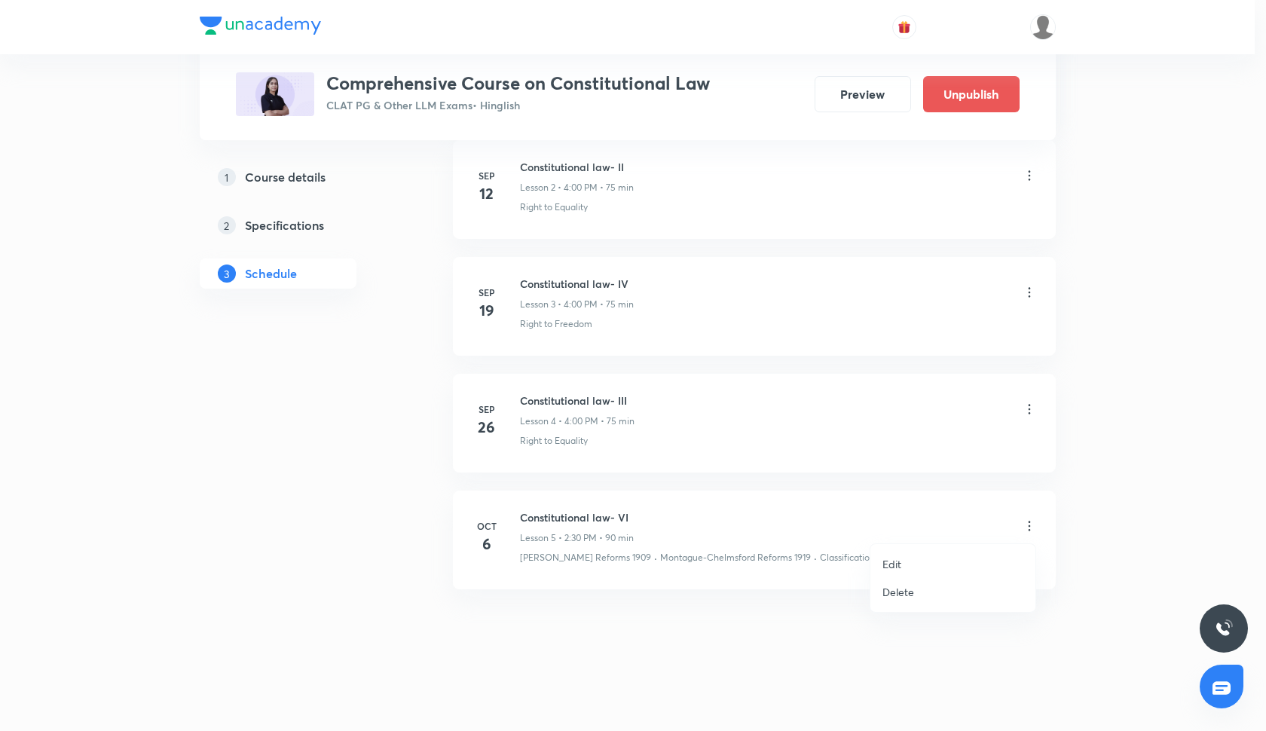
click at [924, 558] on li "Edit" at bounding box center [952, 564] width 165 height 28
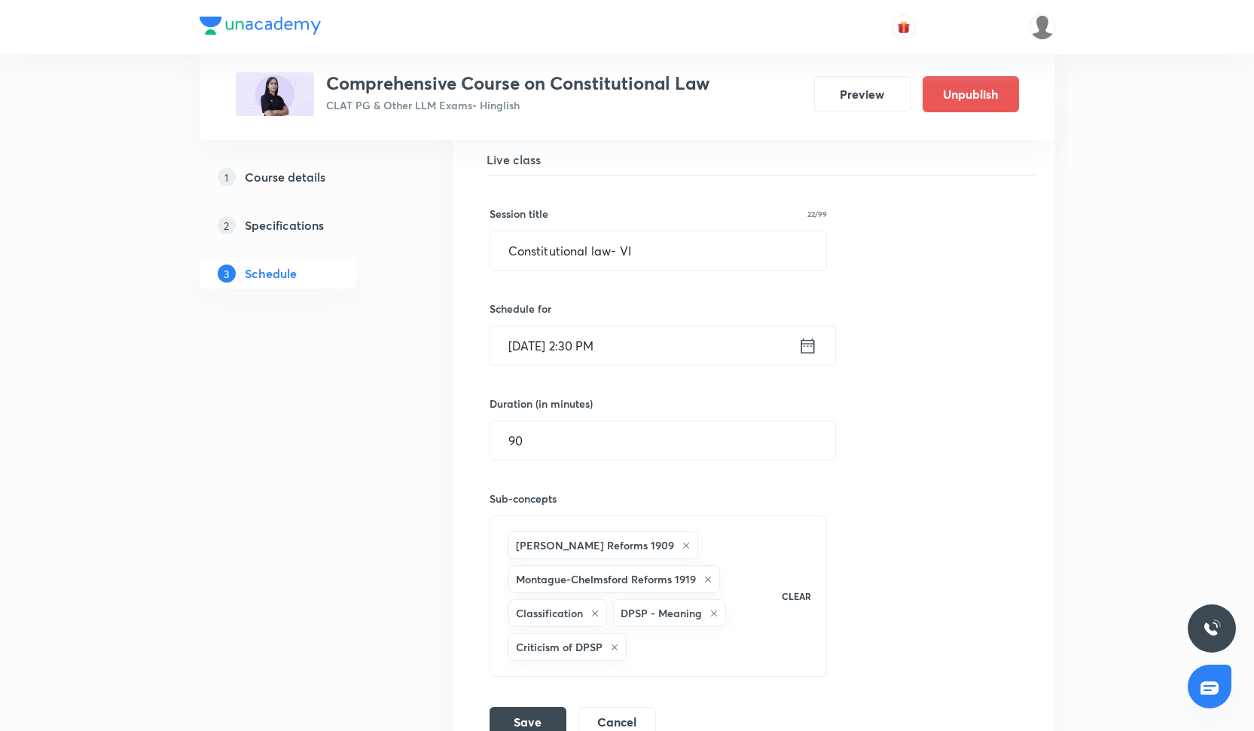
scroll to position [813, 0]
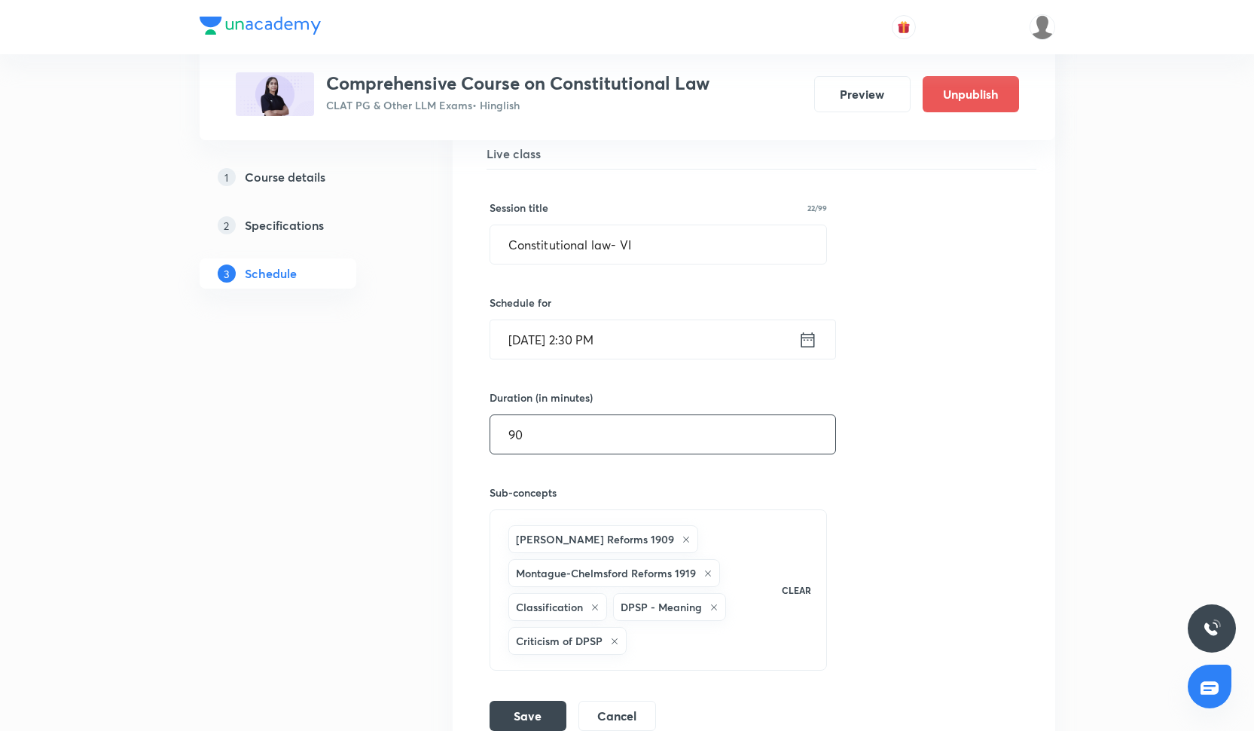
click at [547, 447] on input "90" at bounding box center [662, 434] width 345 height 38
type input "9"
type input "75"
click at [609, 345] on input "[DATE] 2:30 PM" at bounding box center [644, 339] width 308 height 38
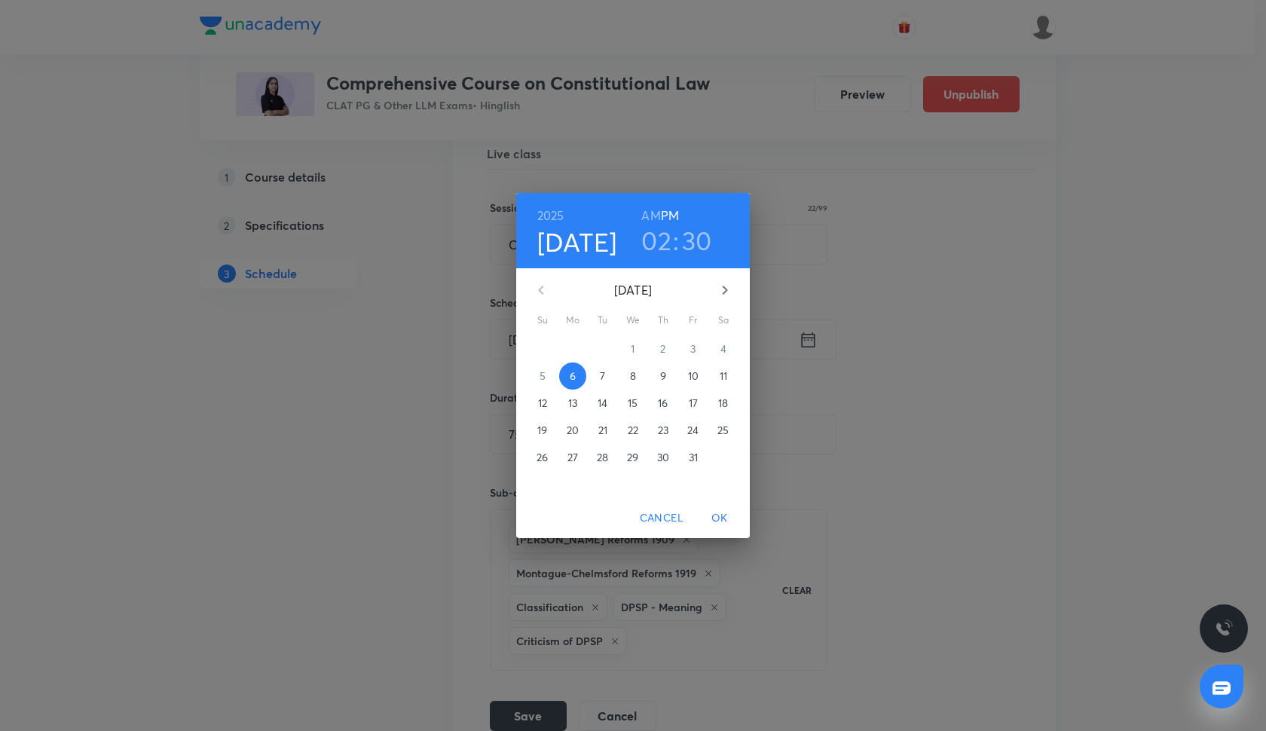
click at [704, 246] on h3 "30" at bounding box center [697, 240] width 30 height 32
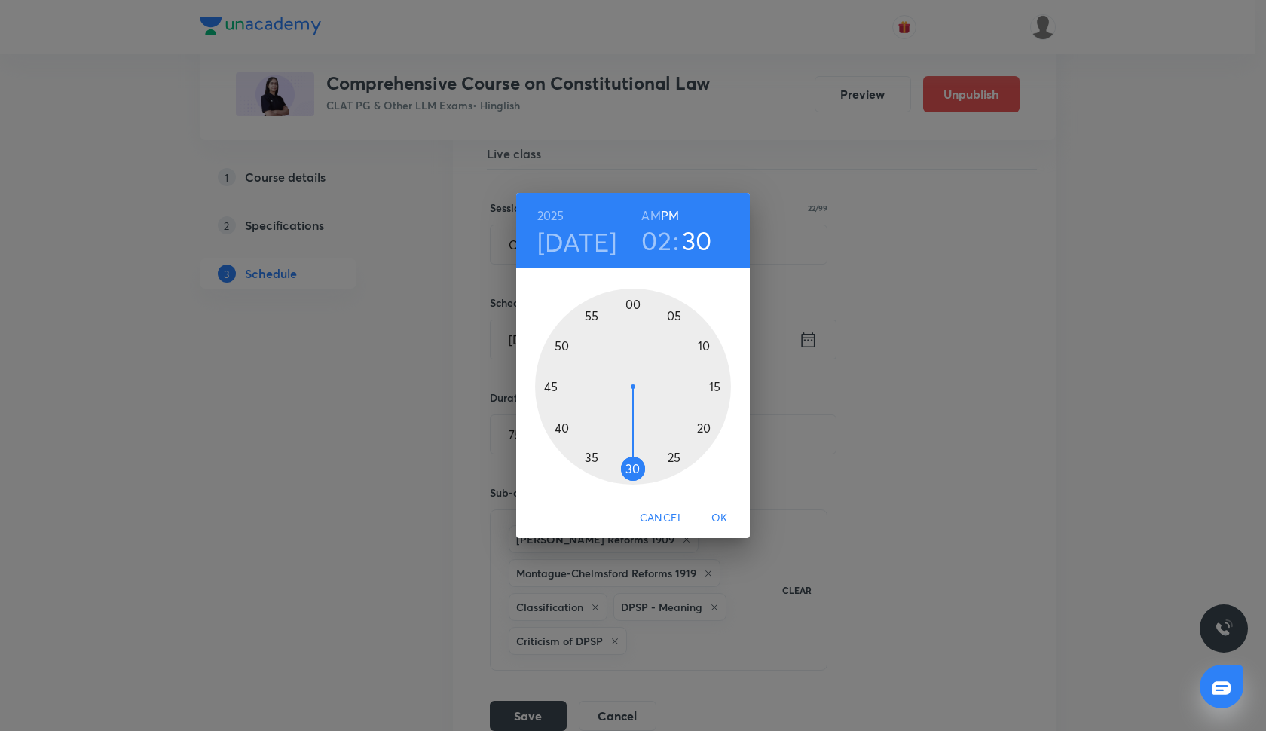
click at [546, 385] on div at bounding box center [633, 387] width 196 height 196
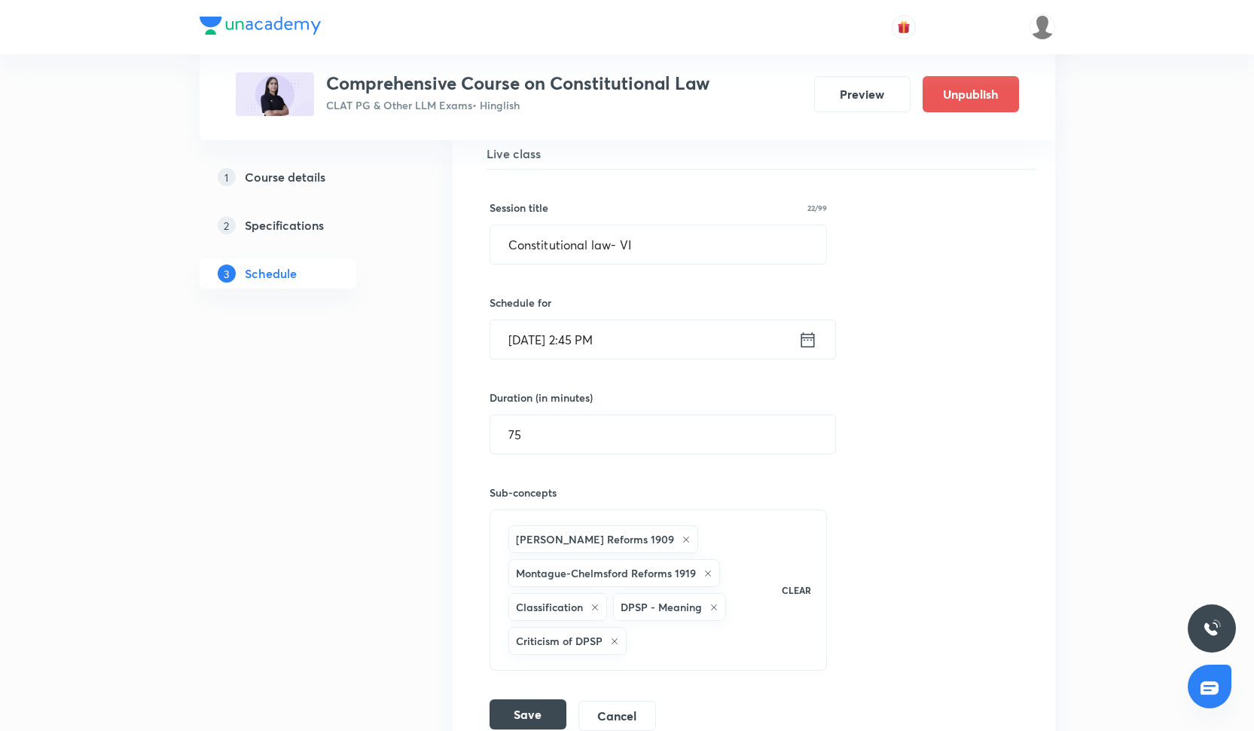
click at [528, 704] on button "Save" at bounding box center [528, 714] width 77 height 30
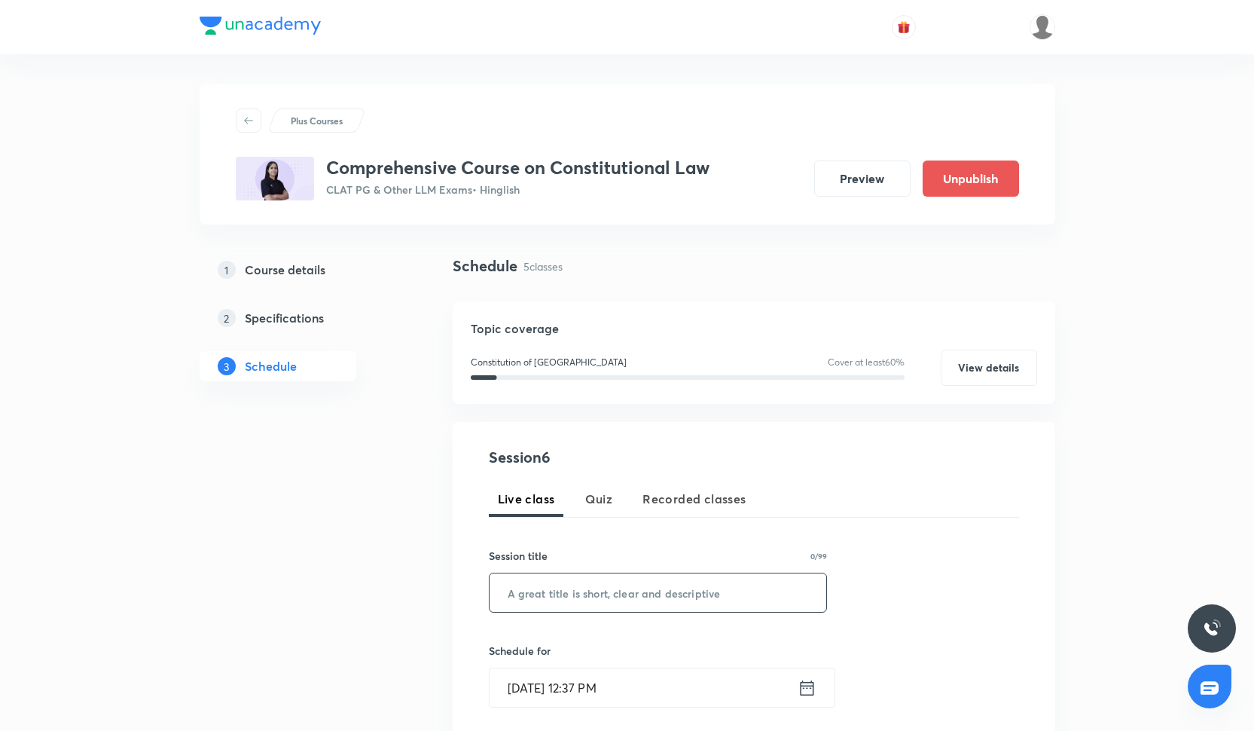
click at [576, 584] on input "text" at bounding box center [658, 592] width 337 height 38
paste input "Constitutional law- V"
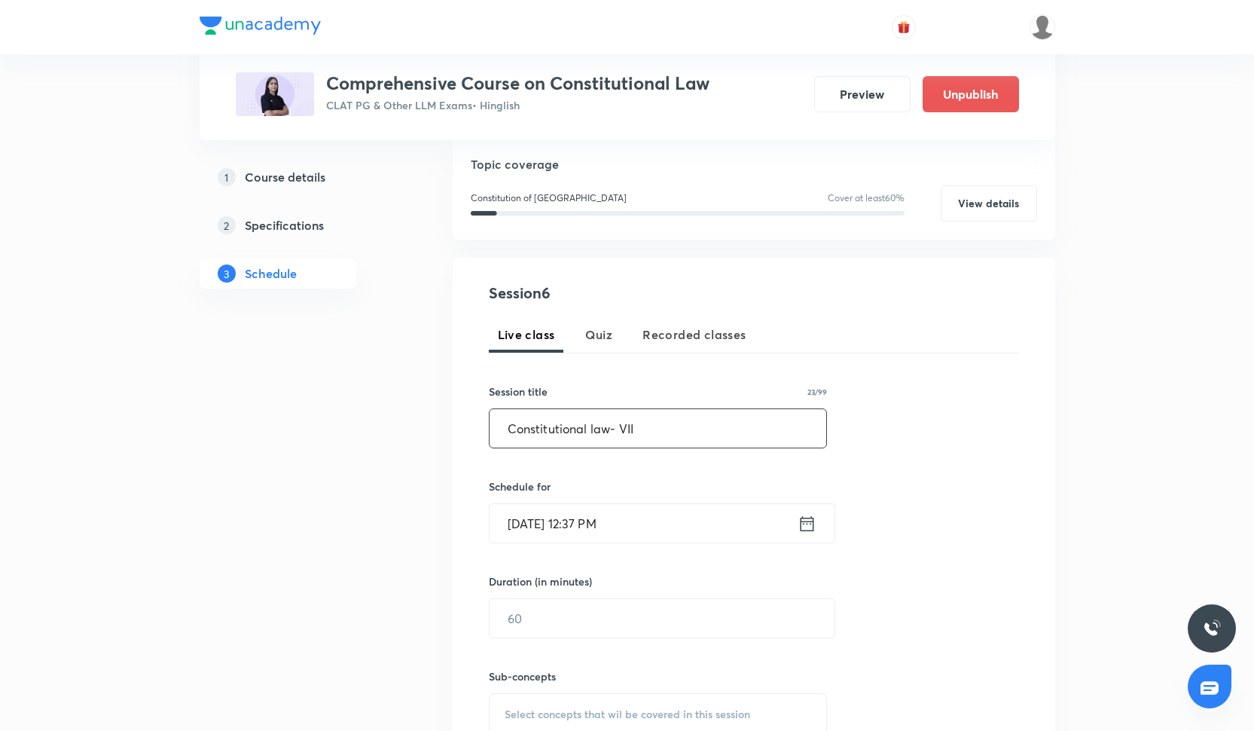
type input "Constitutional law- VII"
click at [583, 543] on div "Session 6 Live class Quiz Recorded classes Session title 23/99 Constitutional l…" at bounding box center [754, 536] width 530 height 514
click at [582, 518] on input "Oct 6, 2025, 12:37 PM" at bounding box center [644, 520] width 308 height 38
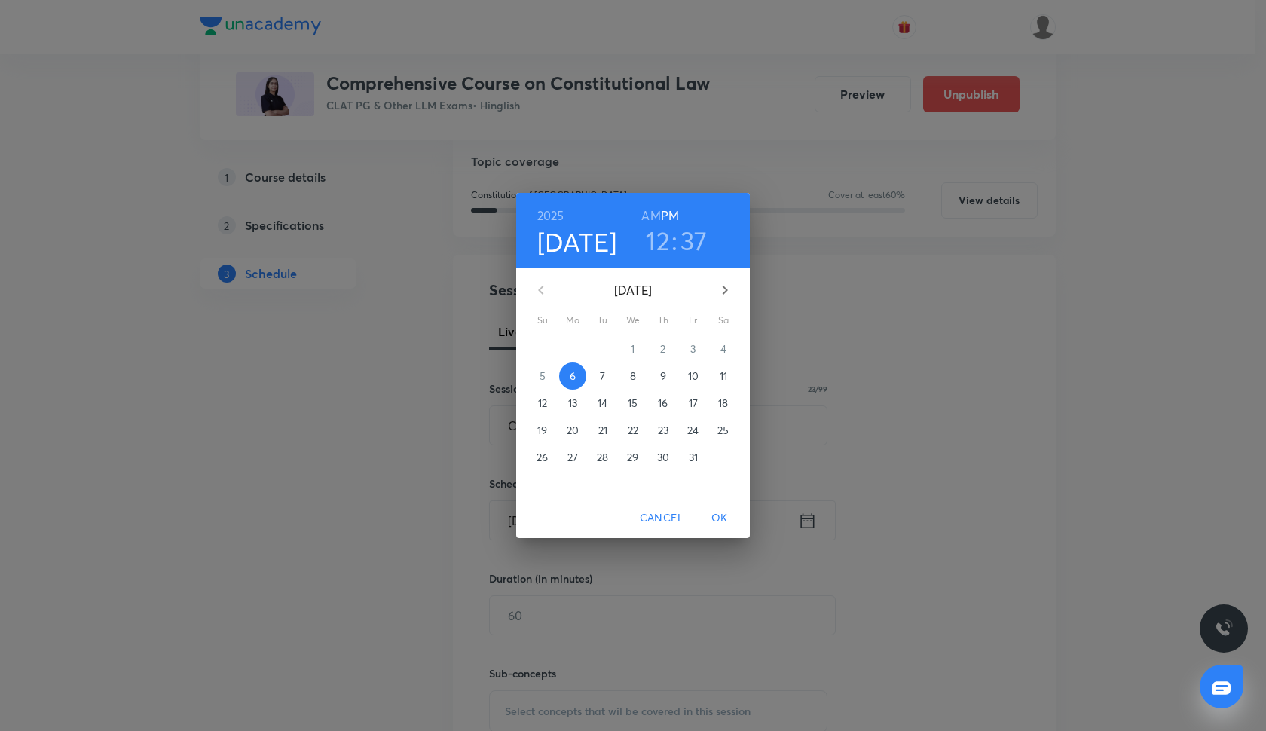
click at [633, 373] on p "8" at bounding box center [633, 375] width 6 height 15
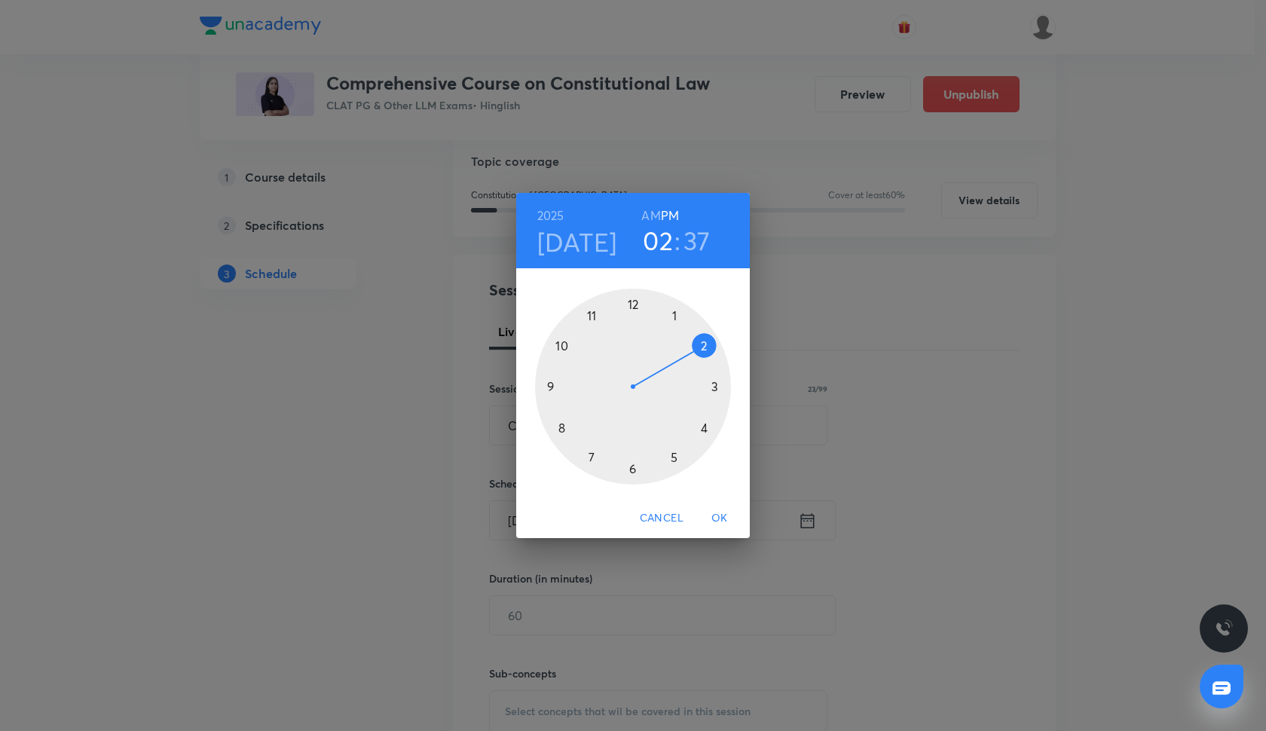
drag, startPoint x: 634, startPoint y: 297, endPoint x: 708, endPoint y: 354, distance: 94.0
click at [708, 354] on div at bounding box center [633, 387] width 196 height 196
click at [548, 385] on div at bounding box center [633, 387] width 196 height 196
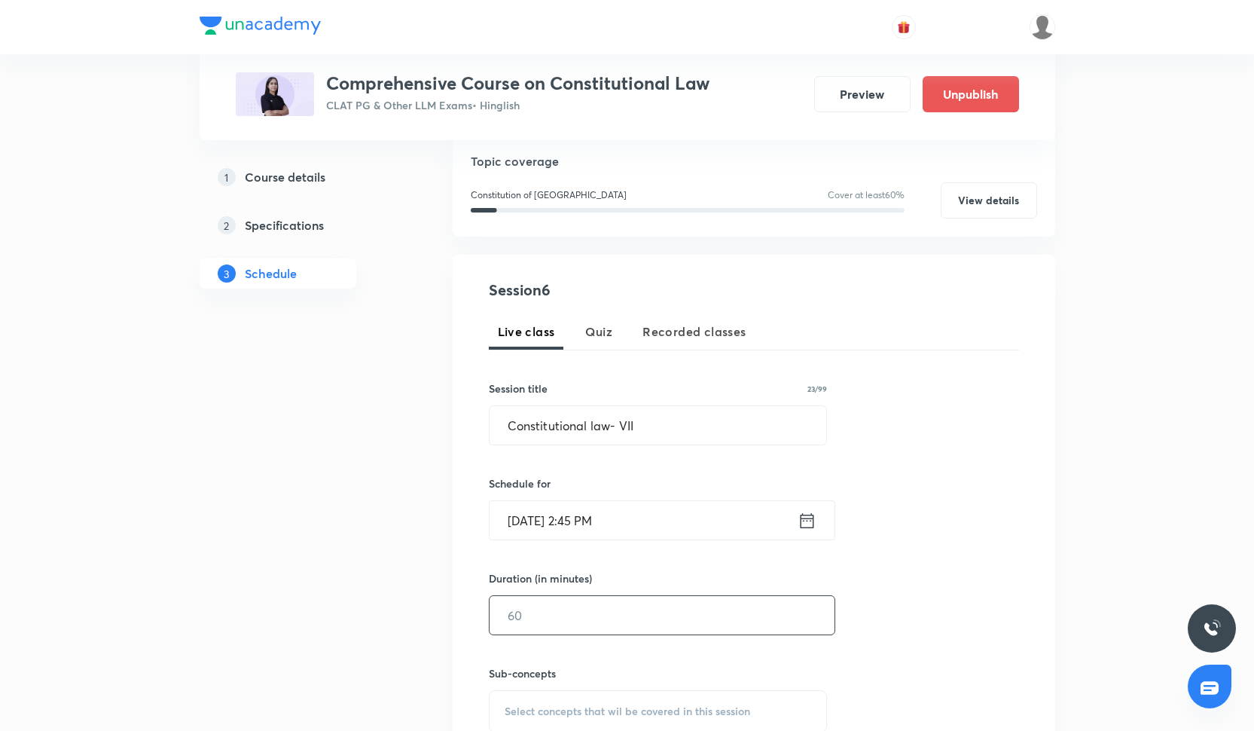
click at [551, 629] on input "text" at bounding box center [662, 615] width 345 height 38
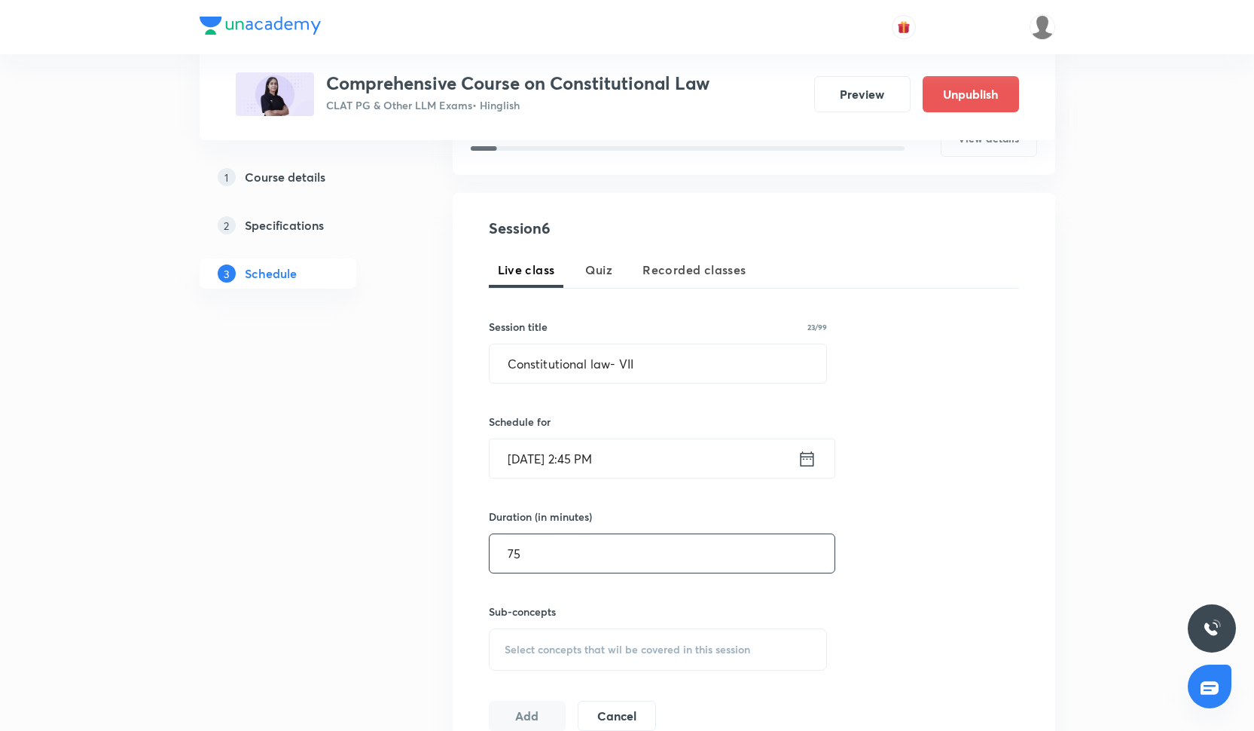
scroll to position [256, 0]
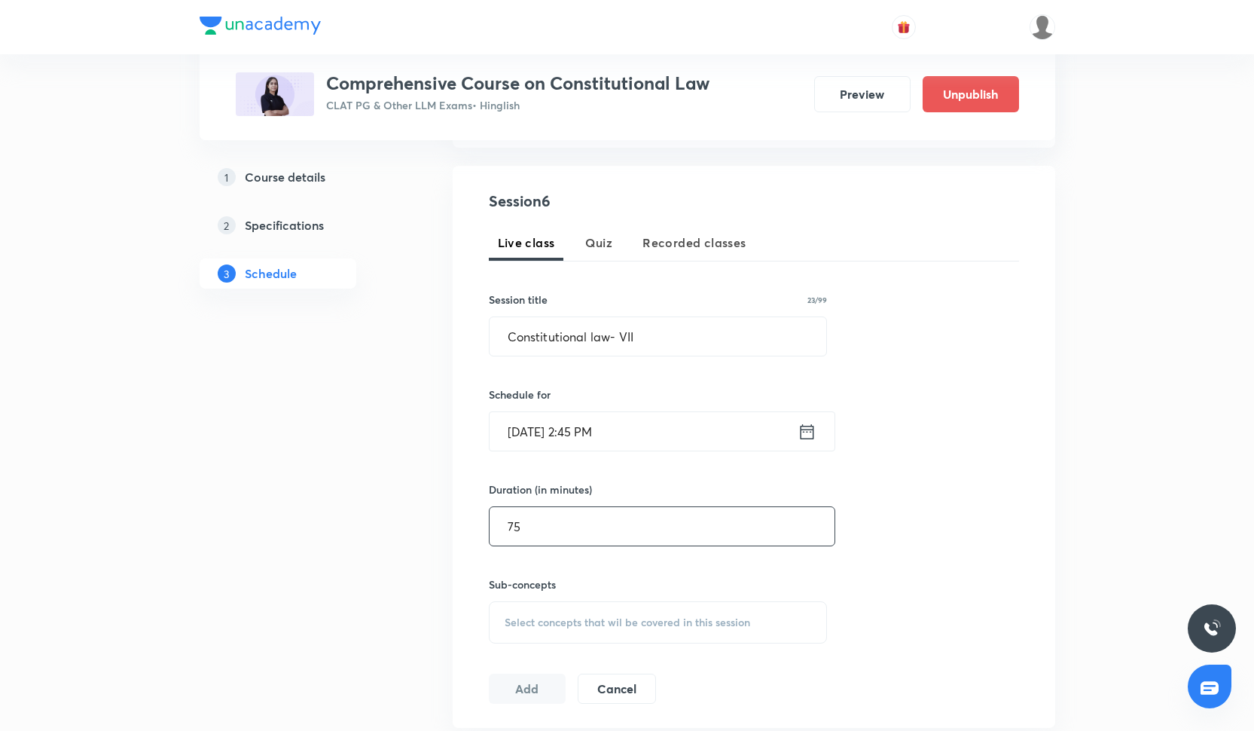
type input "75"
click at [564, 606] on div "Select concepts that wil be covered in this session" at bounding box center [658, 622] width 339 height 42
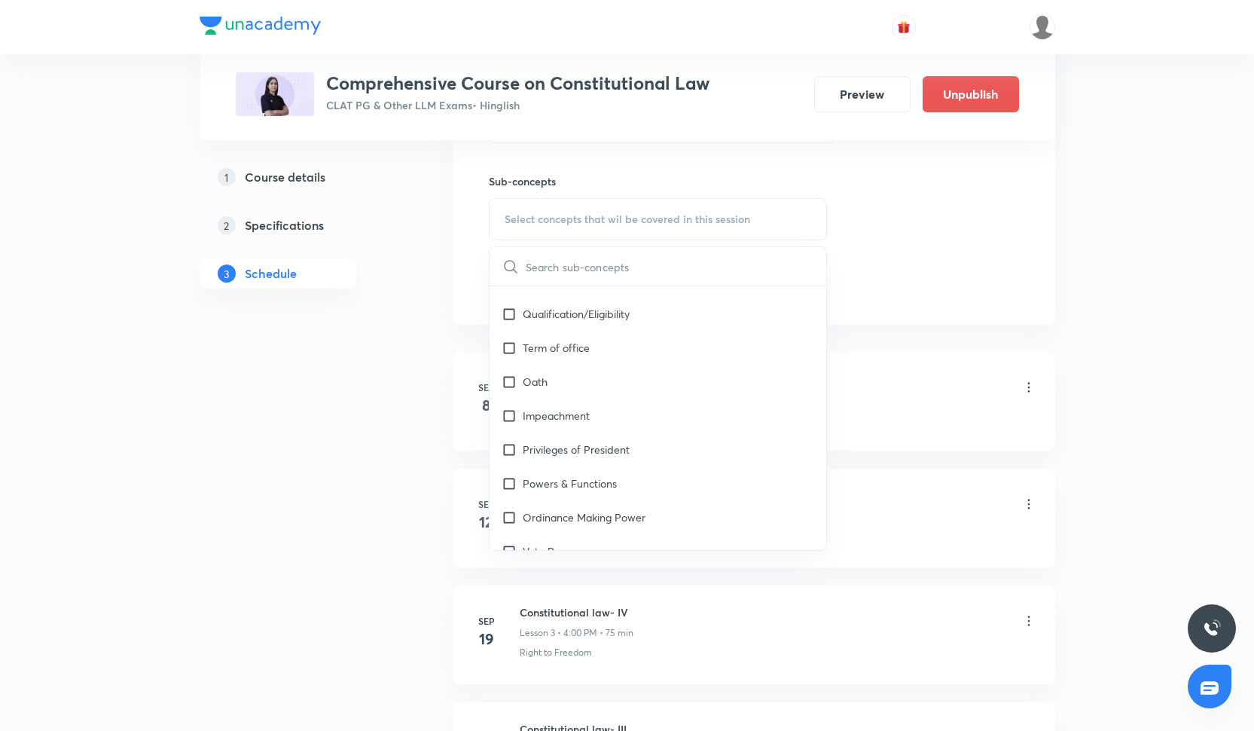
scroll to position [1622, 0]
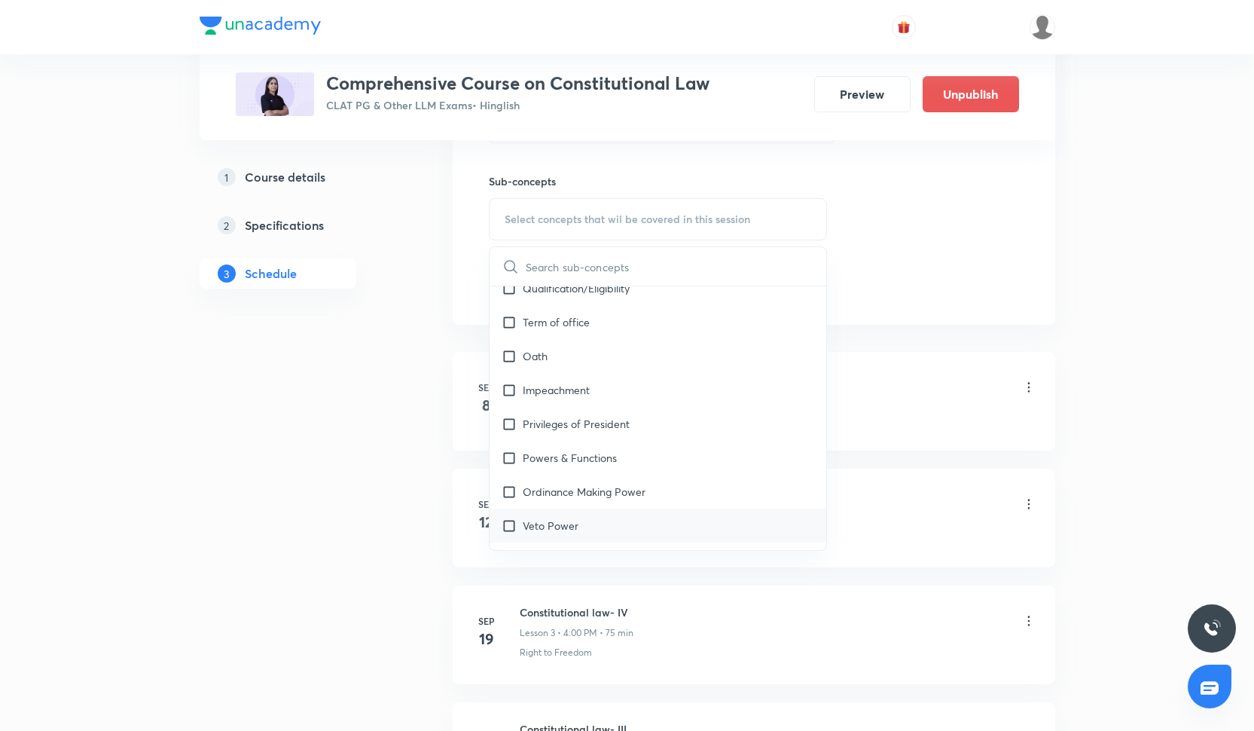
click at [585, 508] on div "Veto Power" at bounding box center [658, 525] width 337 height 34
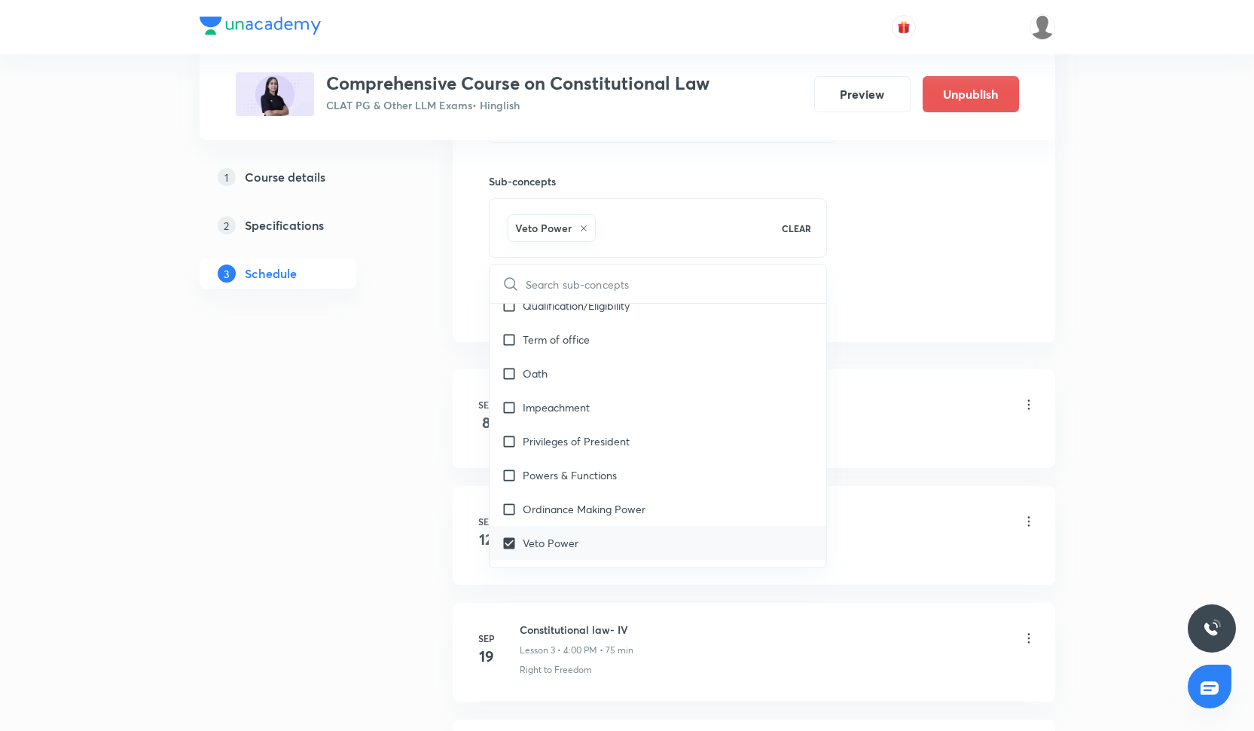
checkbox input "true"
click at [586, 501] on p "Ordinance Making Power" at bounding box center [584, 509] width 123 height 16
checkbox input "true"
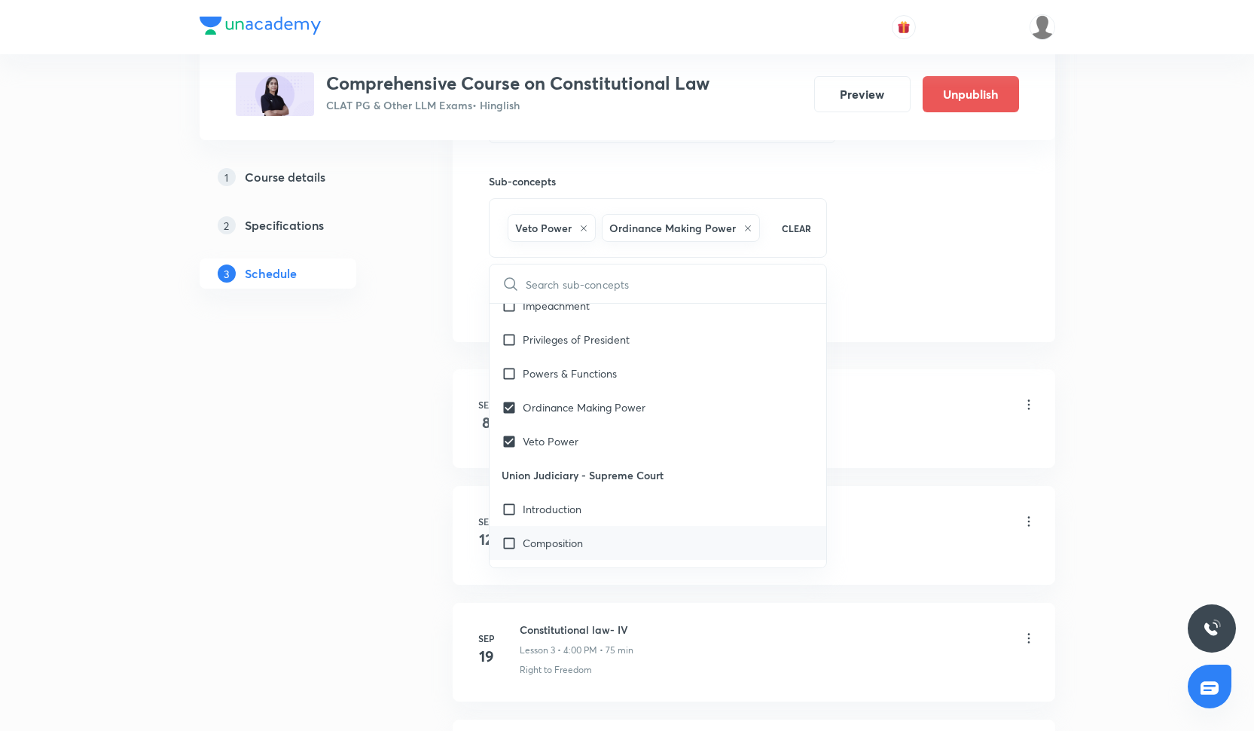
click at [578, 535] on p "Composition" at bounding box center [553, 543] width 60 height 16
checkbox input "true"
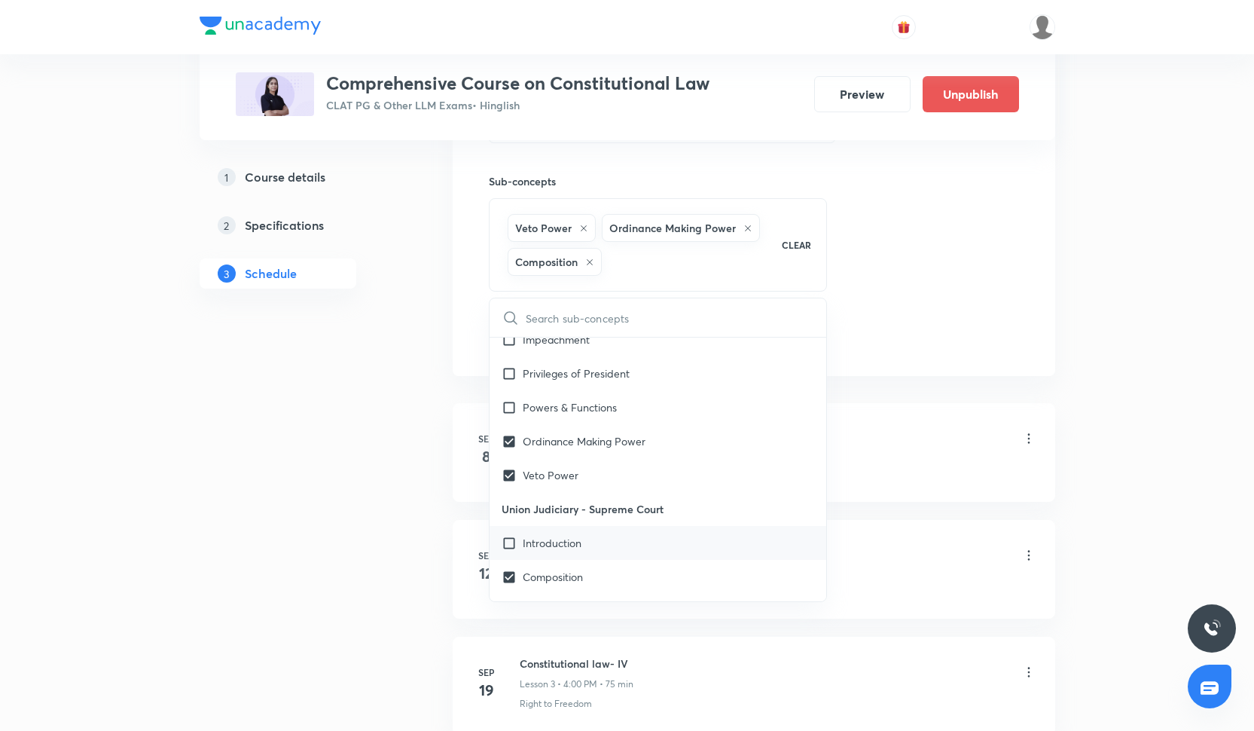
click at [576, 526] on div "Introduction" at bounding box center [658, 543] width 337 height 34
checkbox input "true"
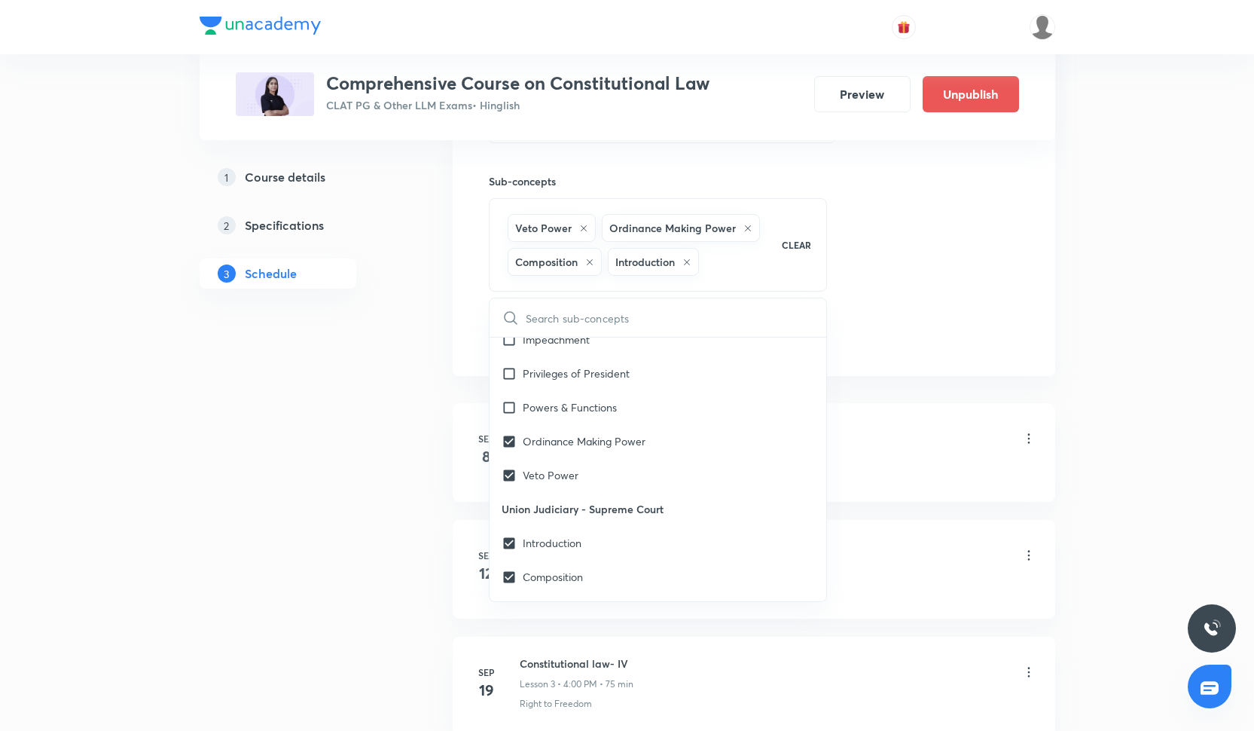
click at [869, 417] on li "Sep 8 Constitutional law- I Lesson 1 • 4:00 PM • 75 min Right to Equality" at bounding box center [754, 452] width 603 height 99
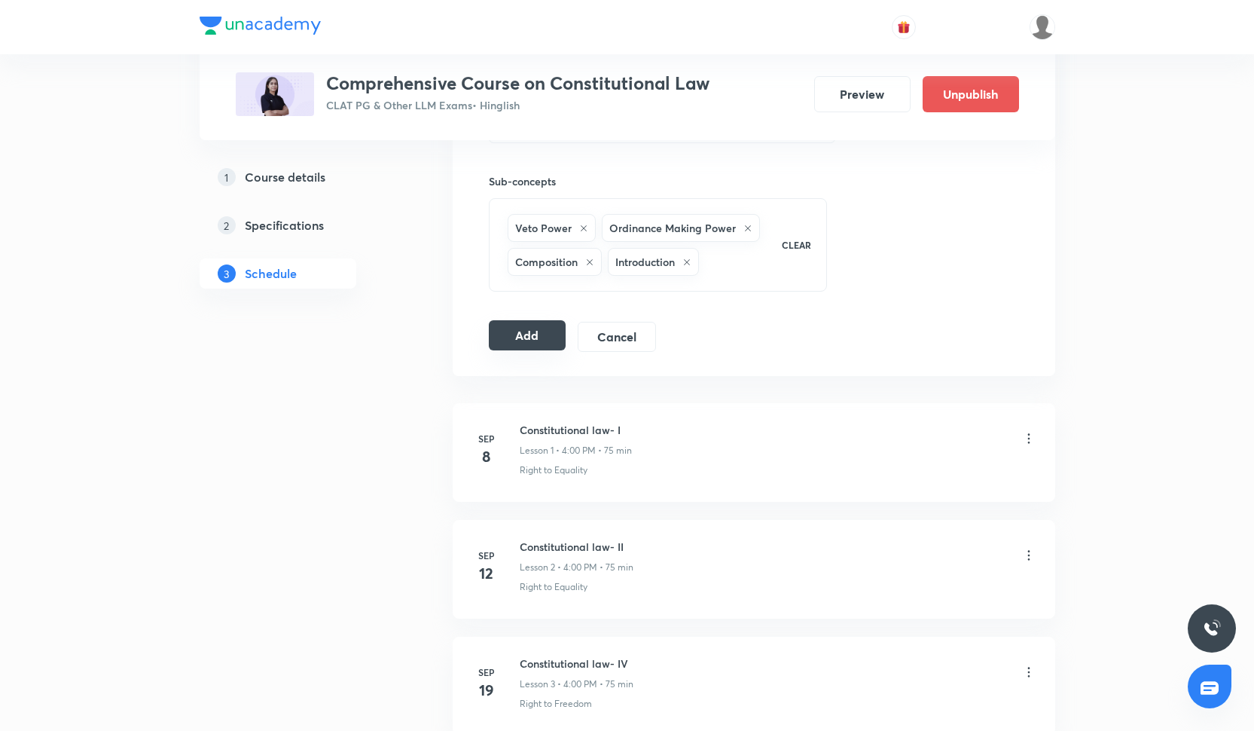
click at [545, 345] on button "Add" at bounding box center [528, 335] width 78 height 30
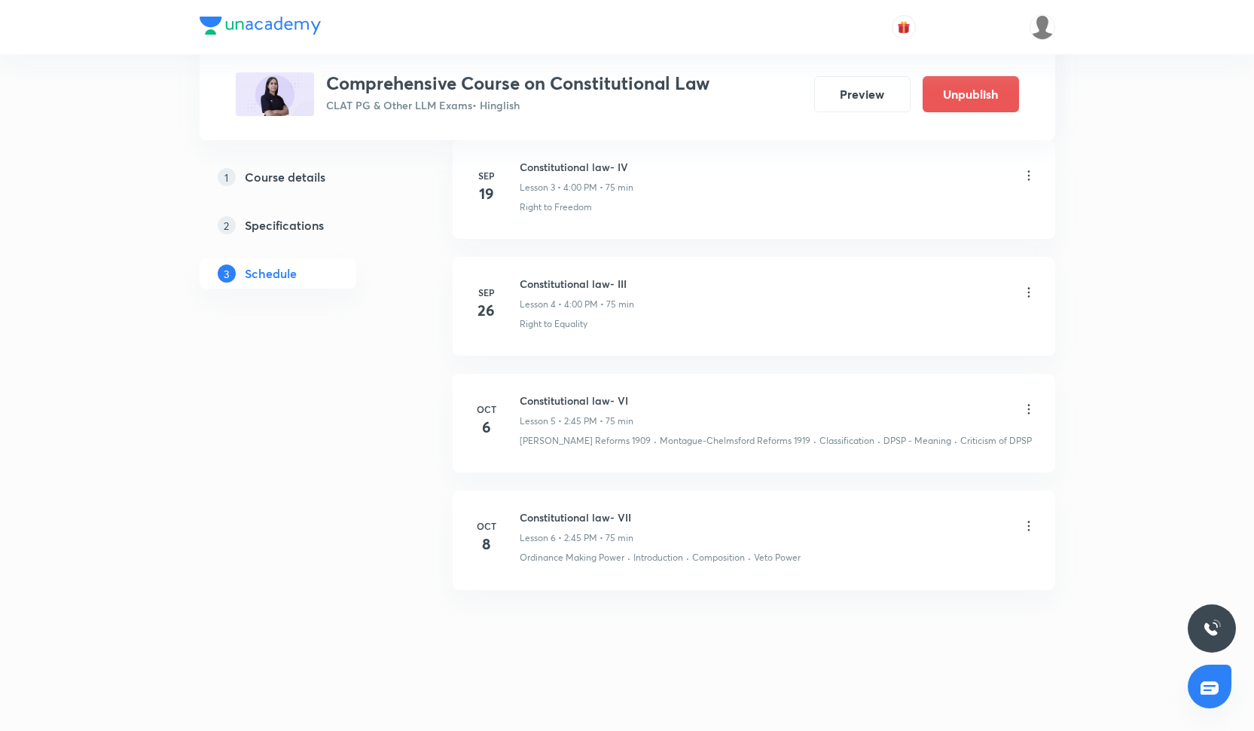
click at [905, 75] on div "Comprehensive Course on Constitutional Law CLAT PG & Other LLM Exams • Hinglish…" at bounding box center [627, 94] width 783 height 44
click at [898, 83] on button "Preview" at bounding box center [862, 93] width 96 height 36
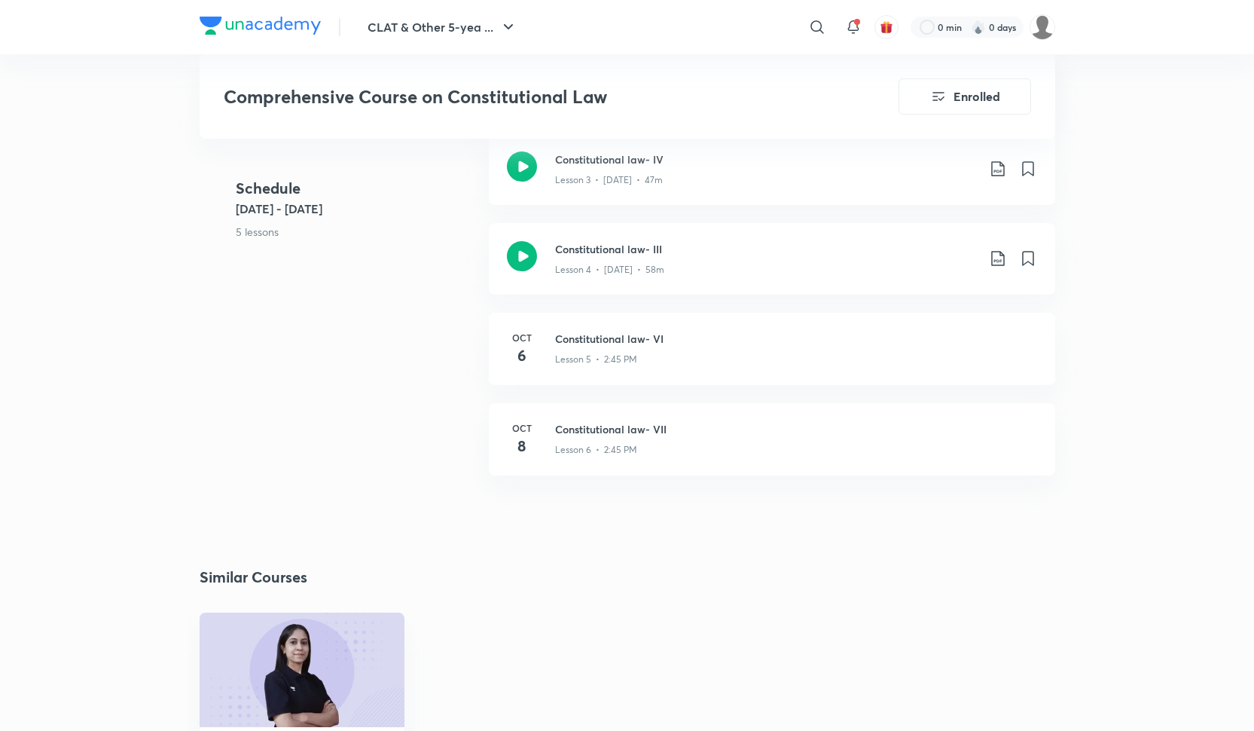
scroll to position [933, 0]
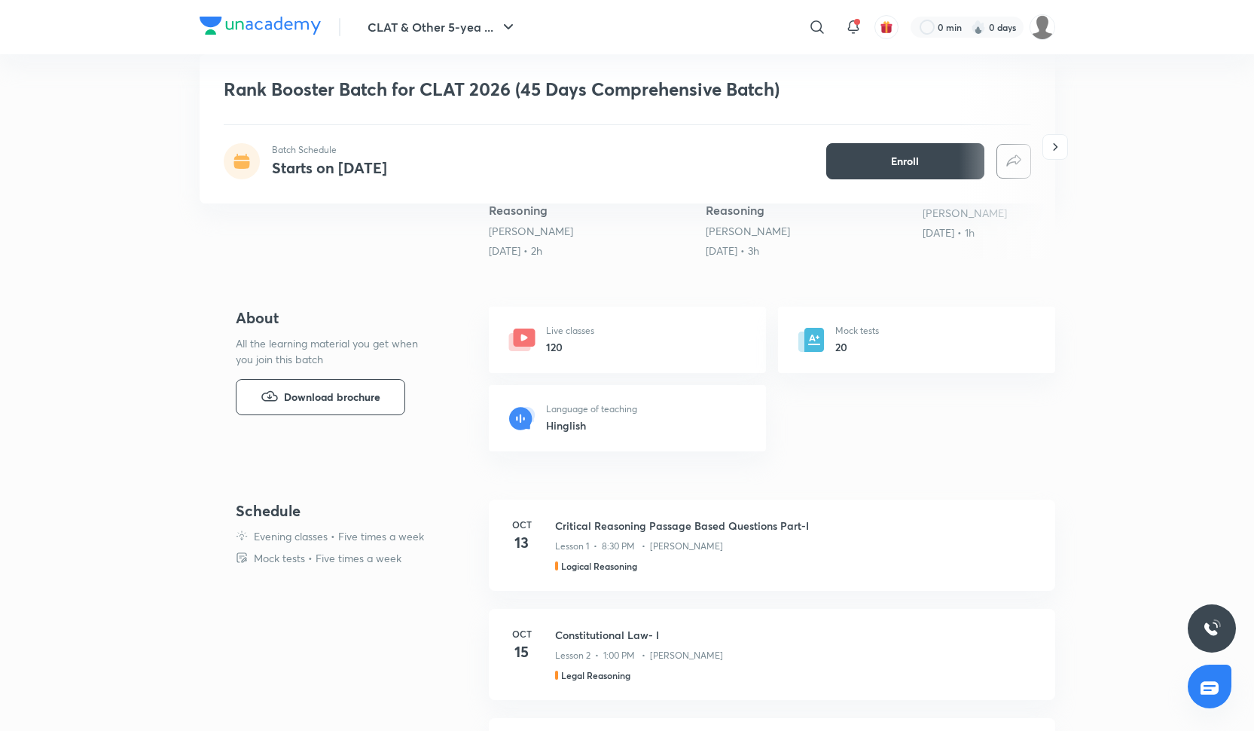
scroll to position [472, 0]
click at [310, 391] on span "Download brochure" at bounding box center [332, 399] width 96 height 17
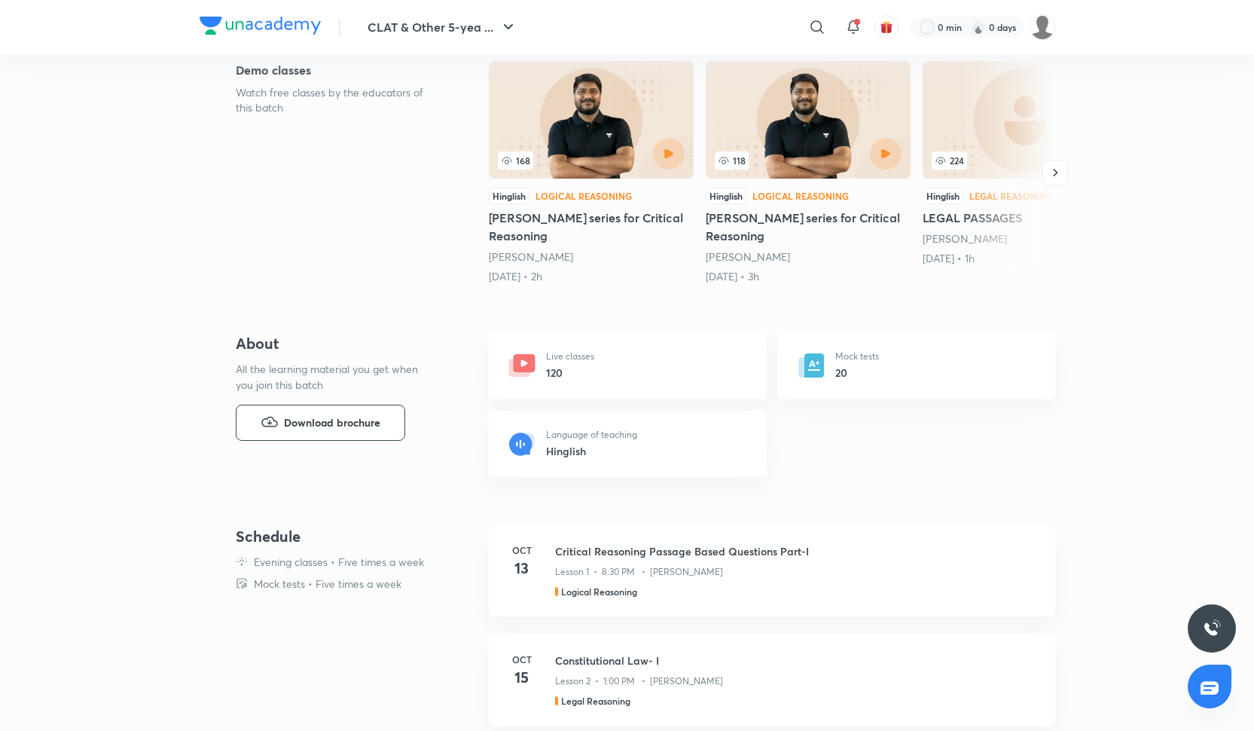
scroll to position [0, 0]
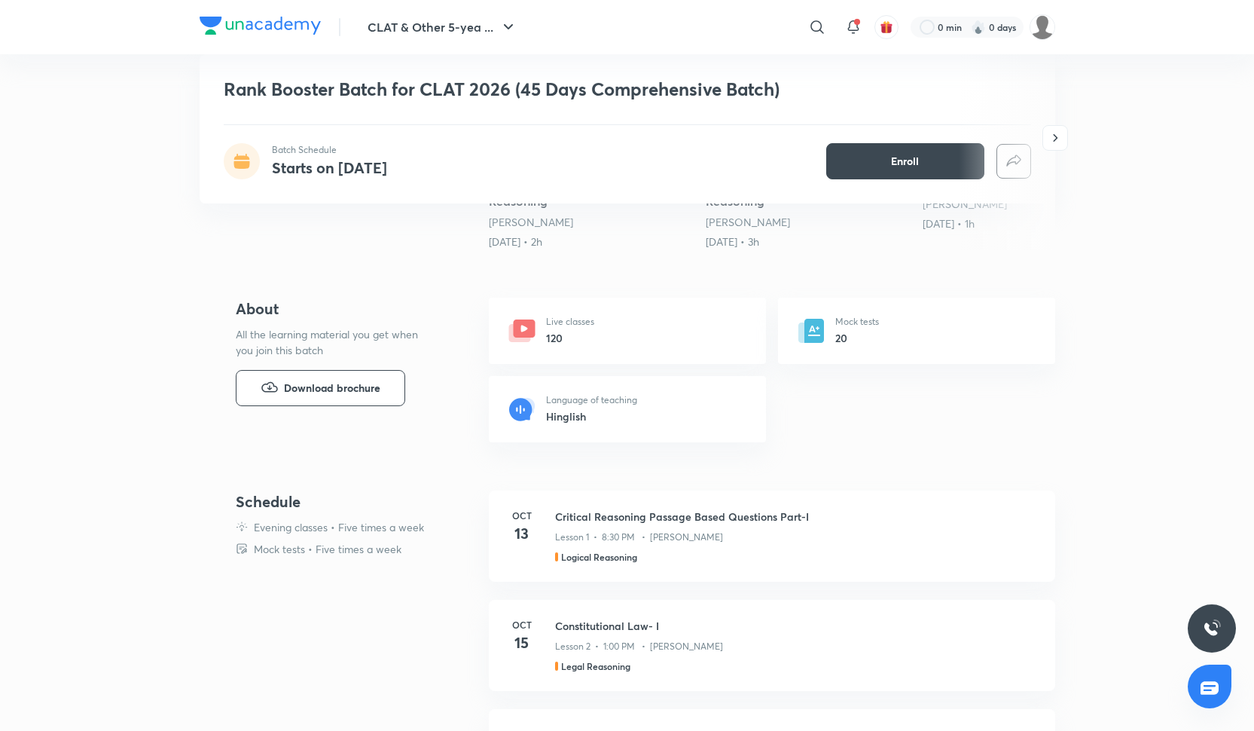
scroll to position [469, 0]
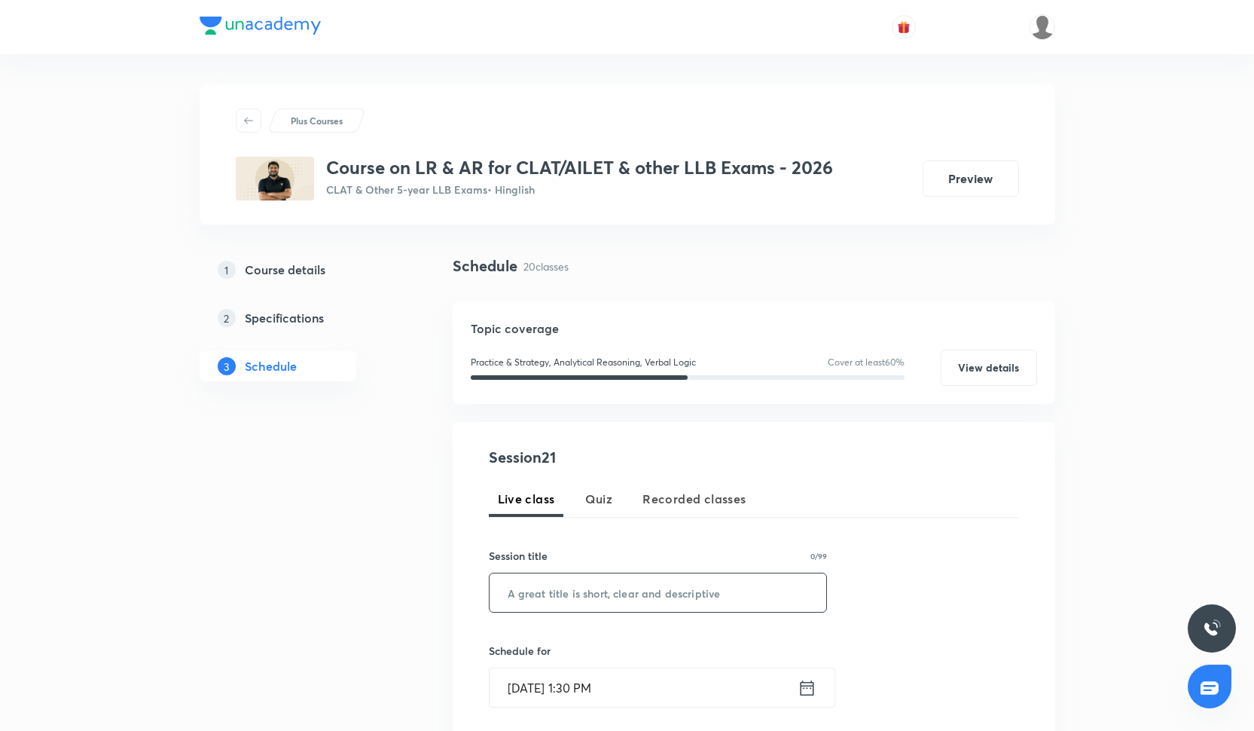
click at [535, 582] on input "text" at bounding box center [658, 592] width 337 height 38
paste input "Passage Based CR-I"
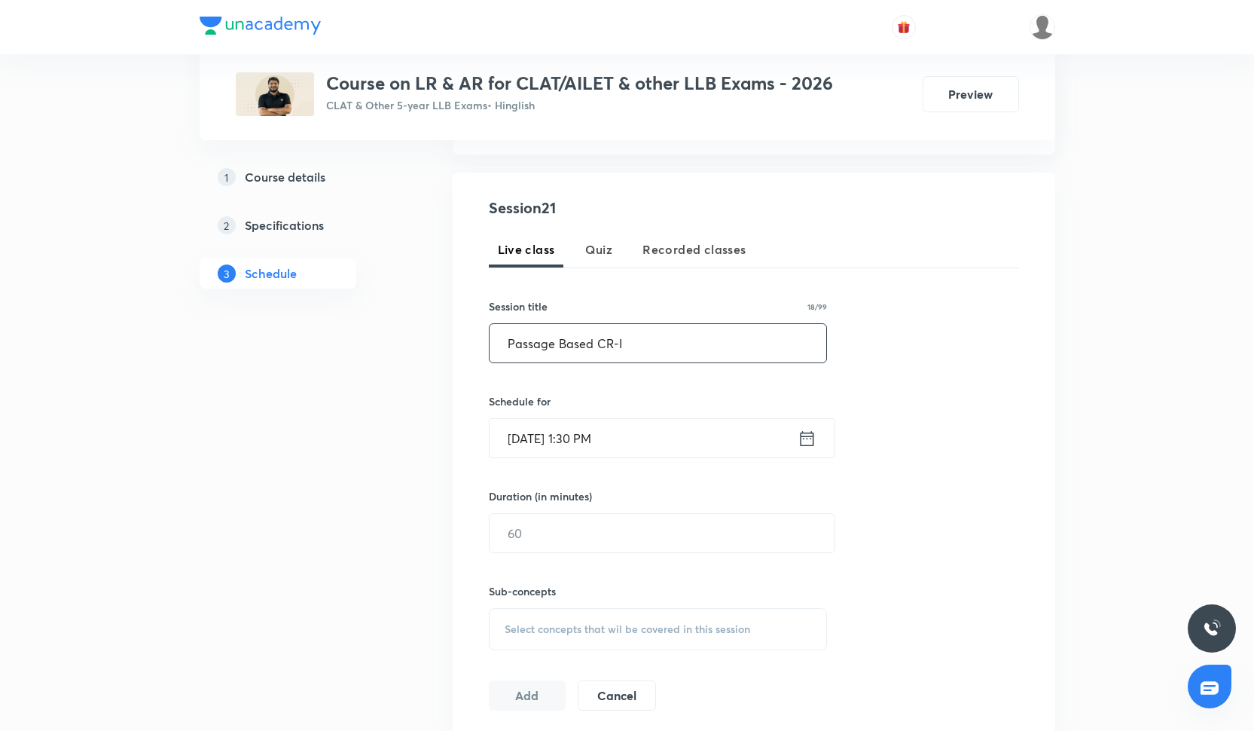
scroll to position [243, 0]
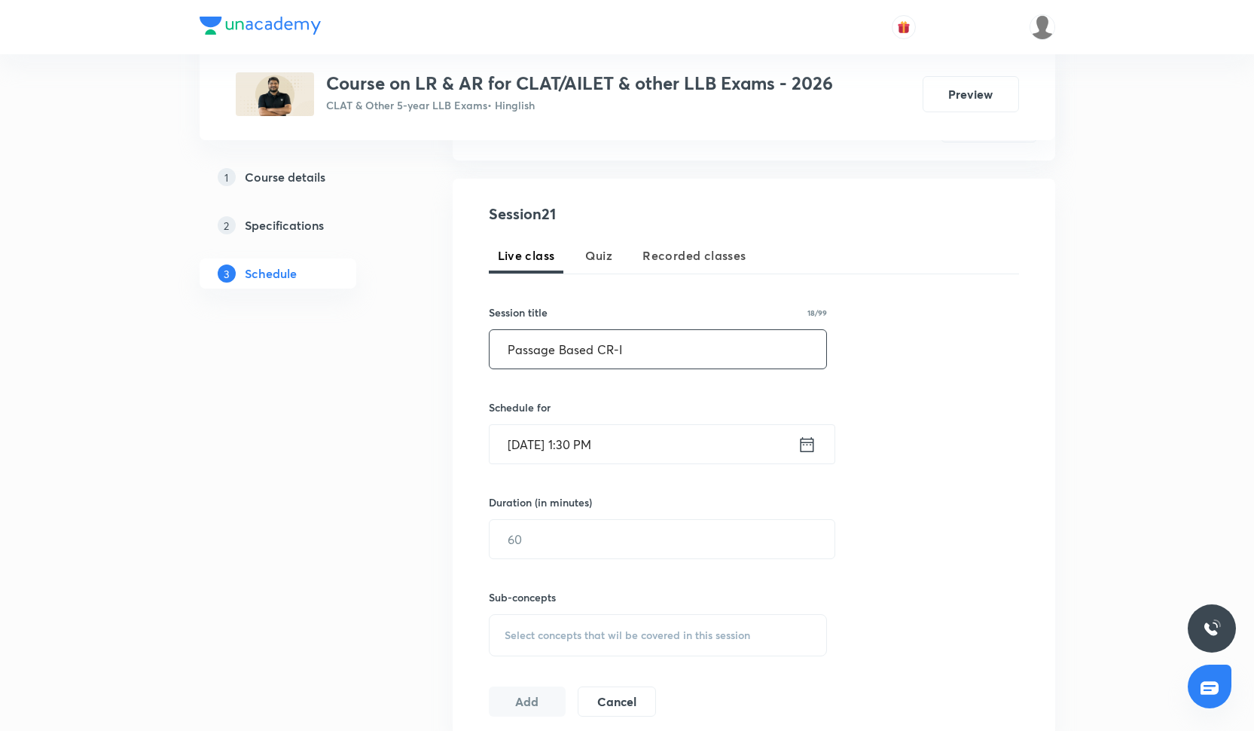
type input "Passage Based CR-I"
click at [582, 444] on input "Oct 6, 2025, 1:30 PM" at bounding box center [644, 444] width 308 height 38
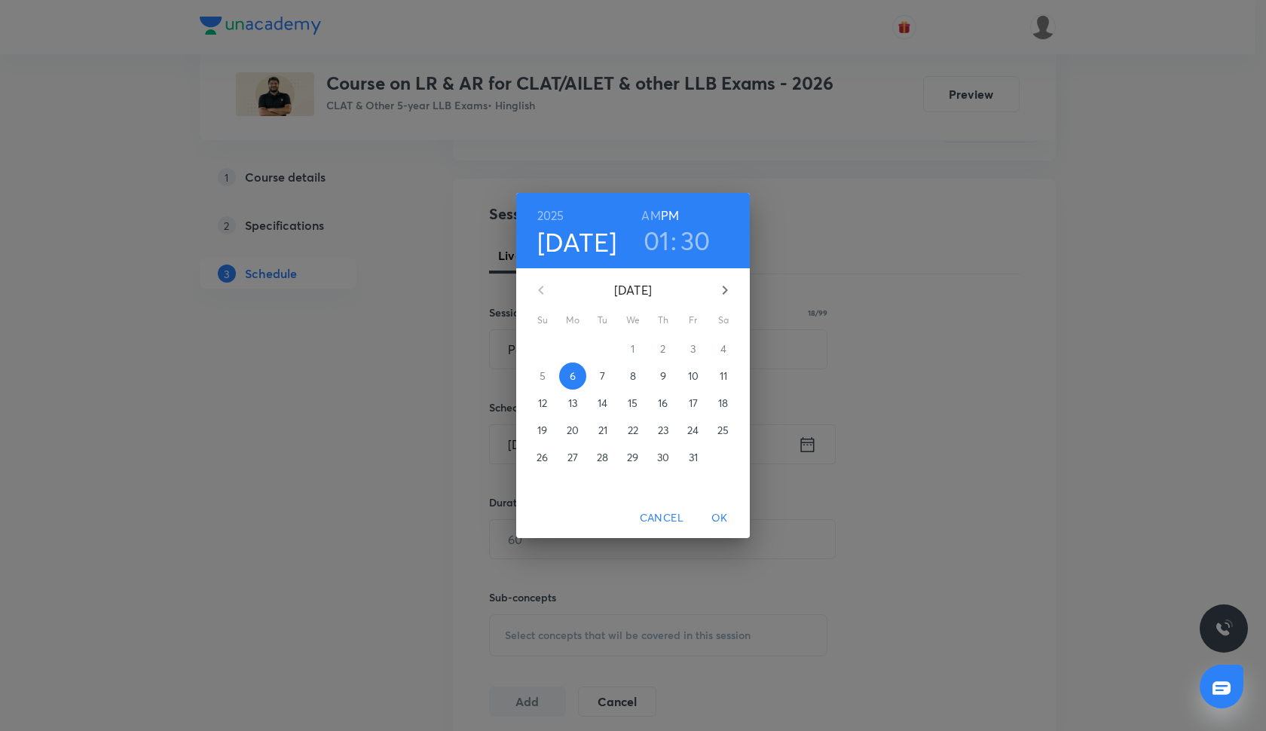
click at [630, 377] on p "8" at bounding box center [633, 375] width 6 height 15
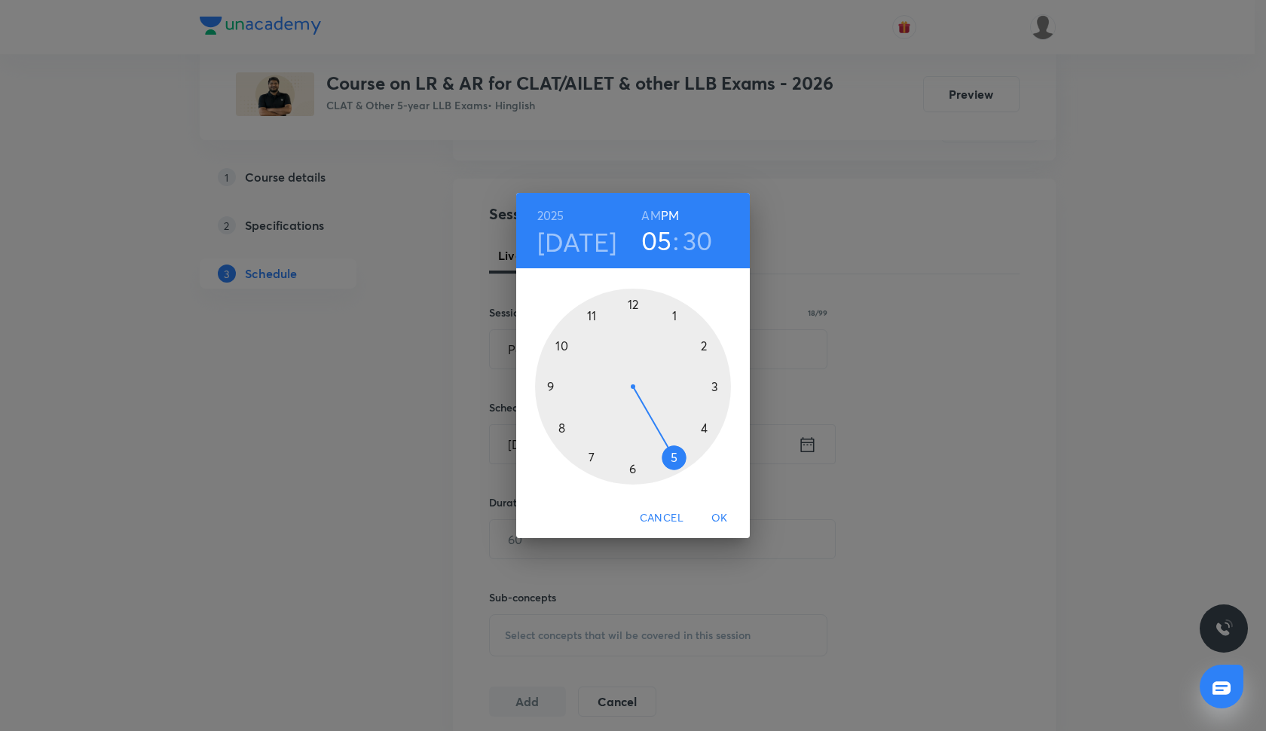
drag, startPoint x: 676, startPoint y: 316, endPoint x: 679, endPoint y: 443, distance: 126.6
click at [678, 444] on div at bounding box center [633, 387] width 196 height 196
click at [631, 307] on div at bounding box center [633, 387] width 196 height 196
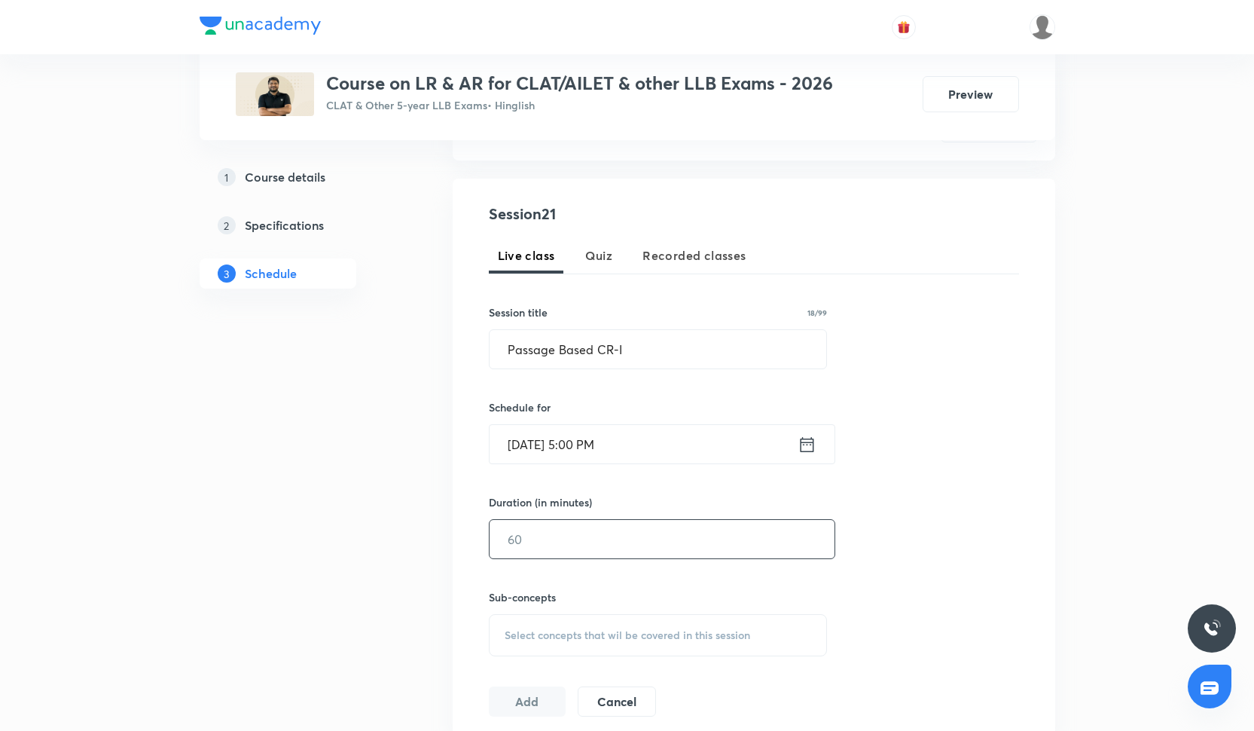
click at [550, 545] on input "text" at bounding box center [662, 539] width 345 height 38
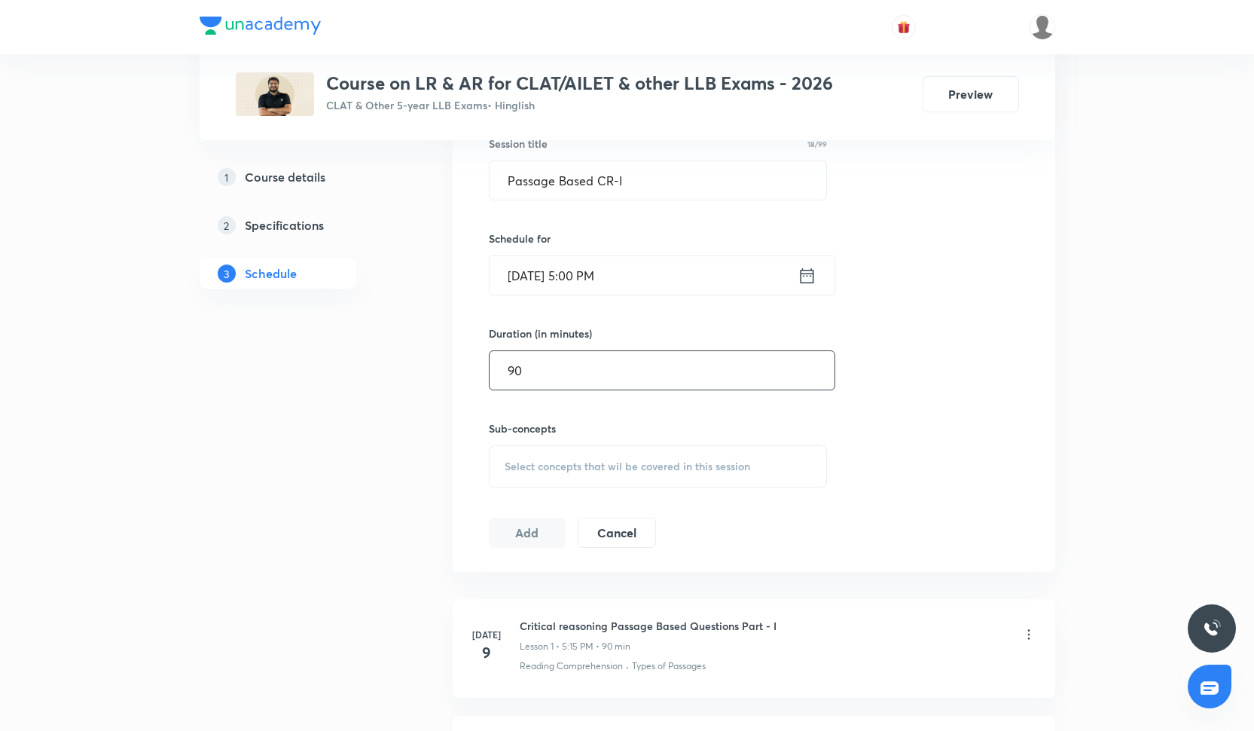
scroll to position [414, 0]
type input "90"
click at [567, 473] on div "Select concepts that wil be covered in this session" at bounding box center [658, 465] width 339 height 42
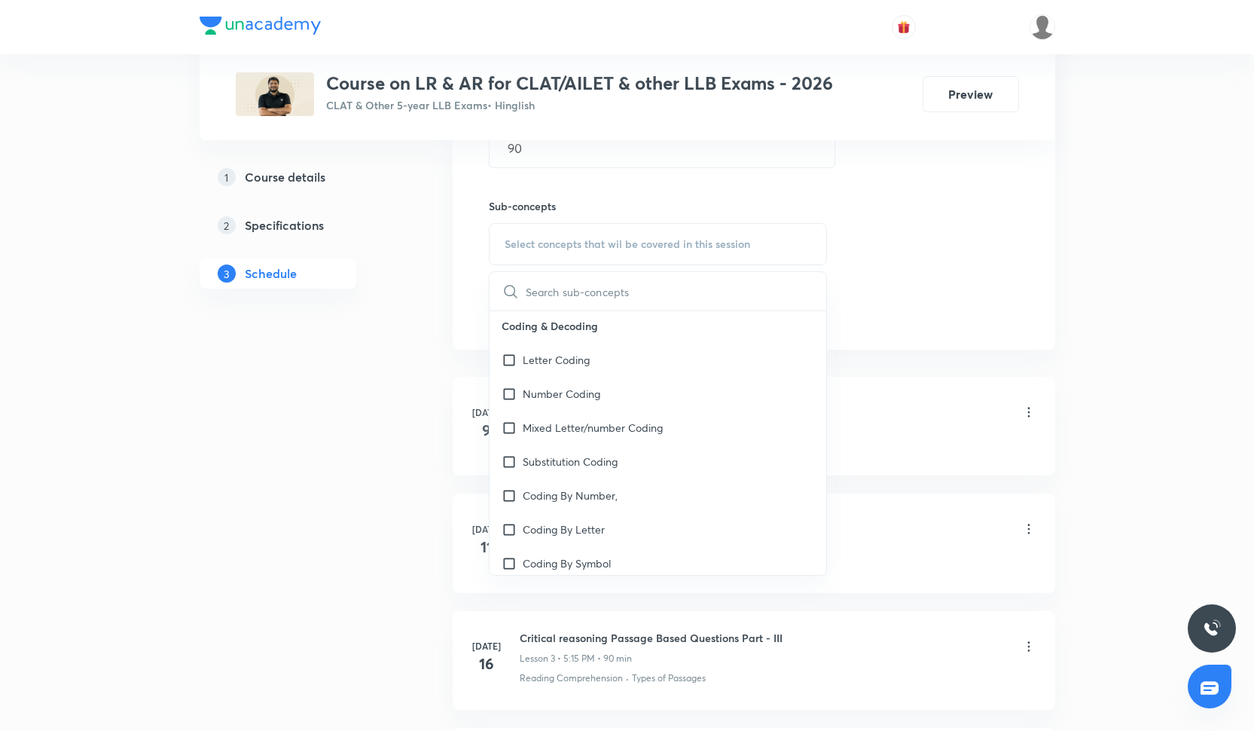
scroll to position [347, 0]
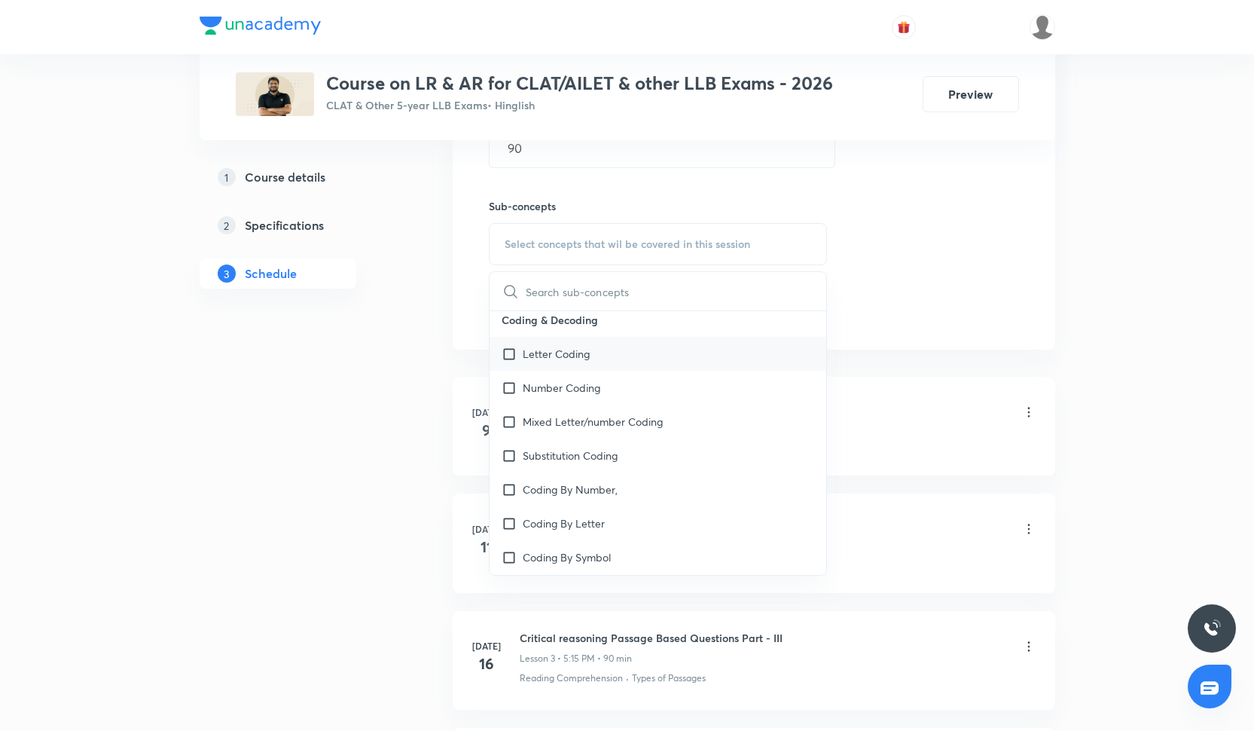
click at [574, 353] on p "Letter Coding" at bounding box center [556, 354] width 67 height 16
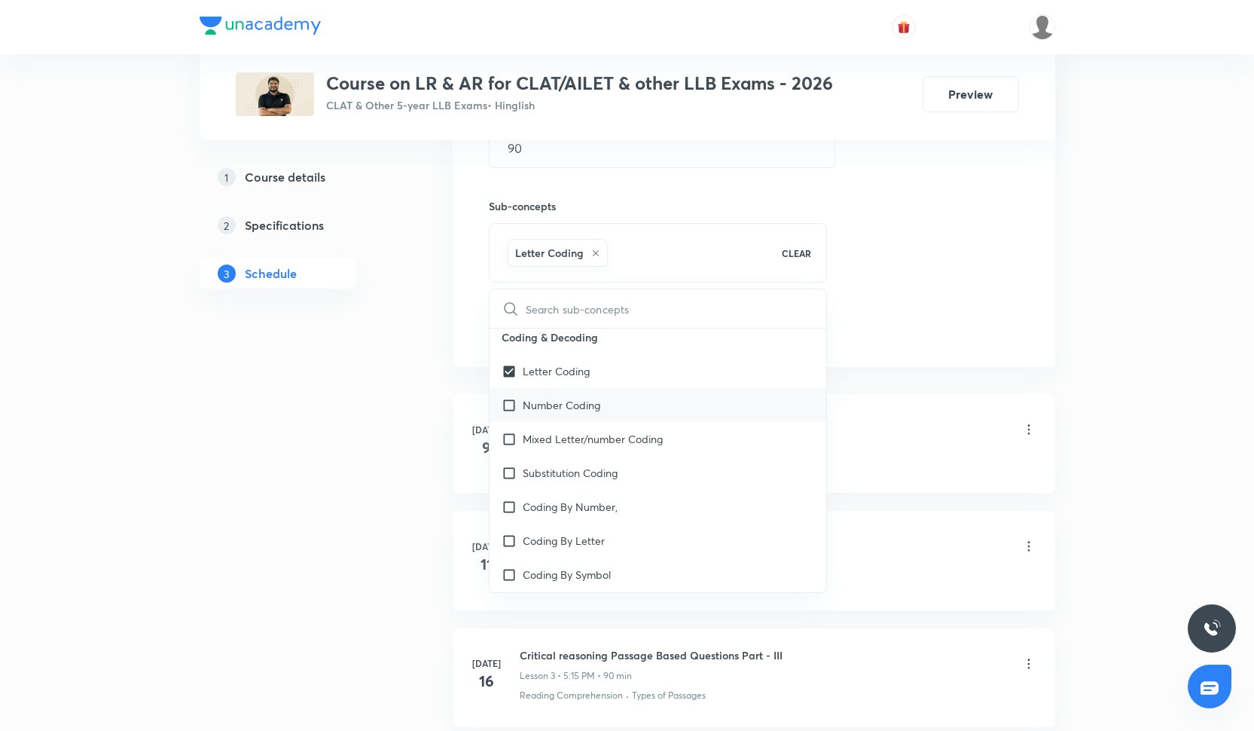
click at [576, 416] on div "Number Coding" at bounding box center [658, 405] width 337 height 34
checkbox input "true"
click at [581, 471] on p "Substitution Coding" at bounding box center [570, 473] width 95 height 16
checkbox input "true"
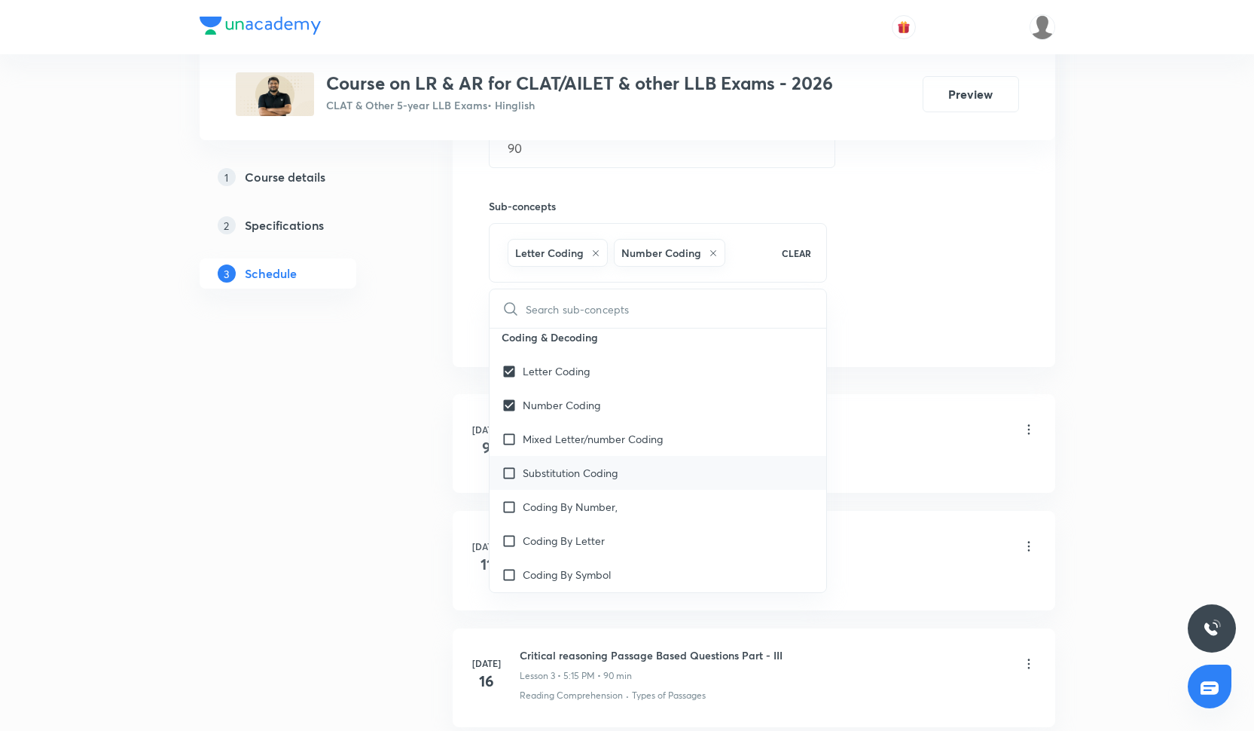
checkbox input "true"
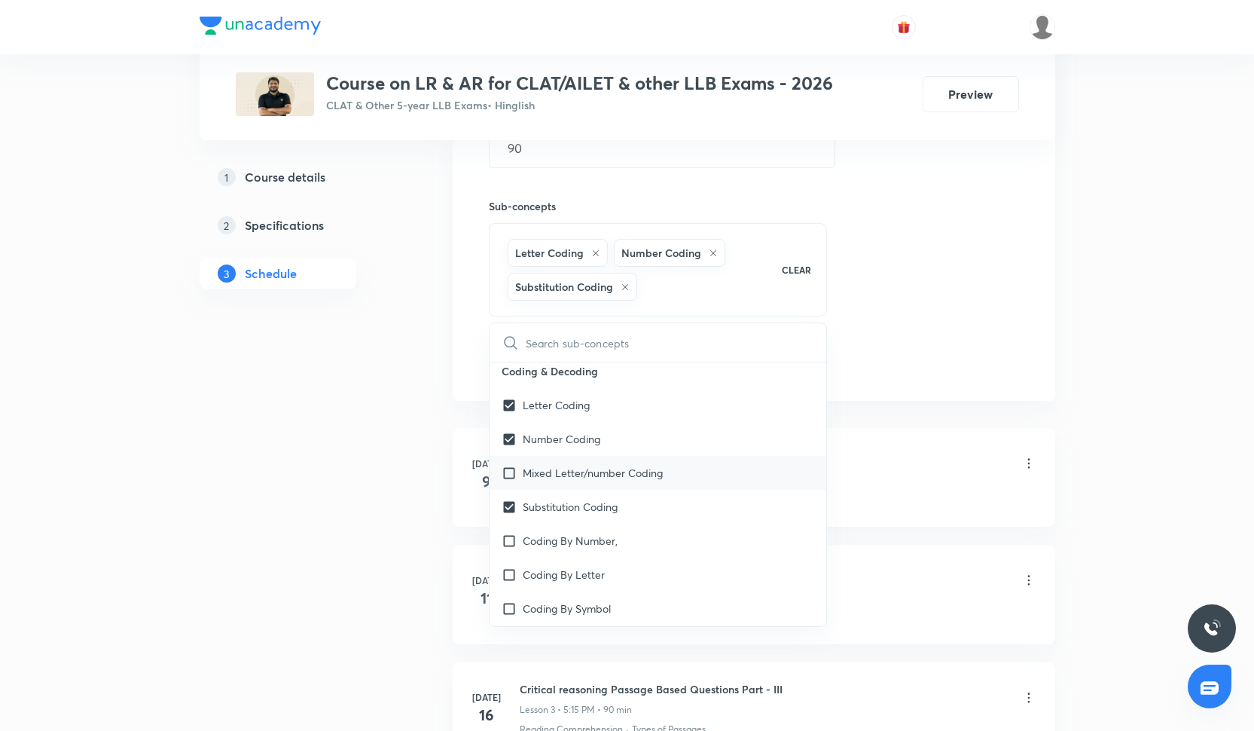
click at [586, 476] on p "Mixed Letter/number Coding" at bounding box center [593, 473] width 140 height 16
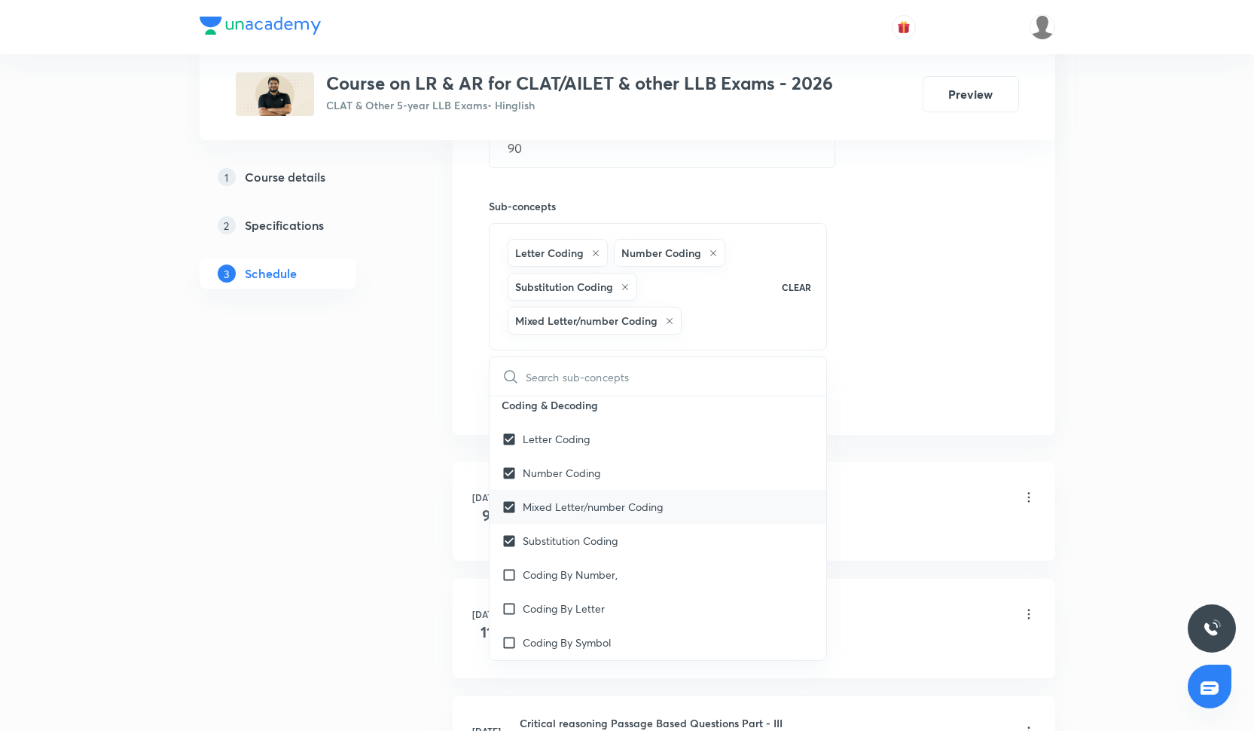
checkbox input "true"
click at [918, 255] on div "Session 21 Live class Quiz Recorded classes Session title 18/99 Passage Based C…" at bounding box center [754, 111] width 530 height 599
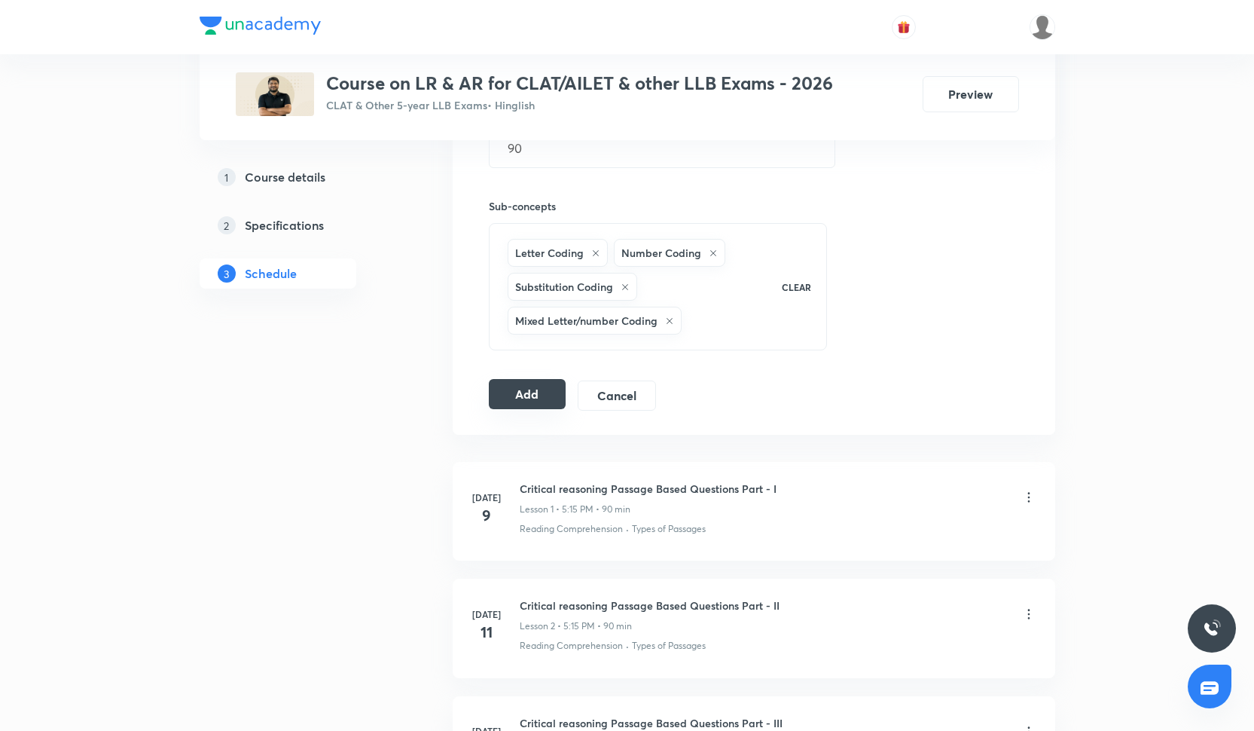
click at [563, 395] on button "Add" at bounding box center [528, 394] width 78 height 30
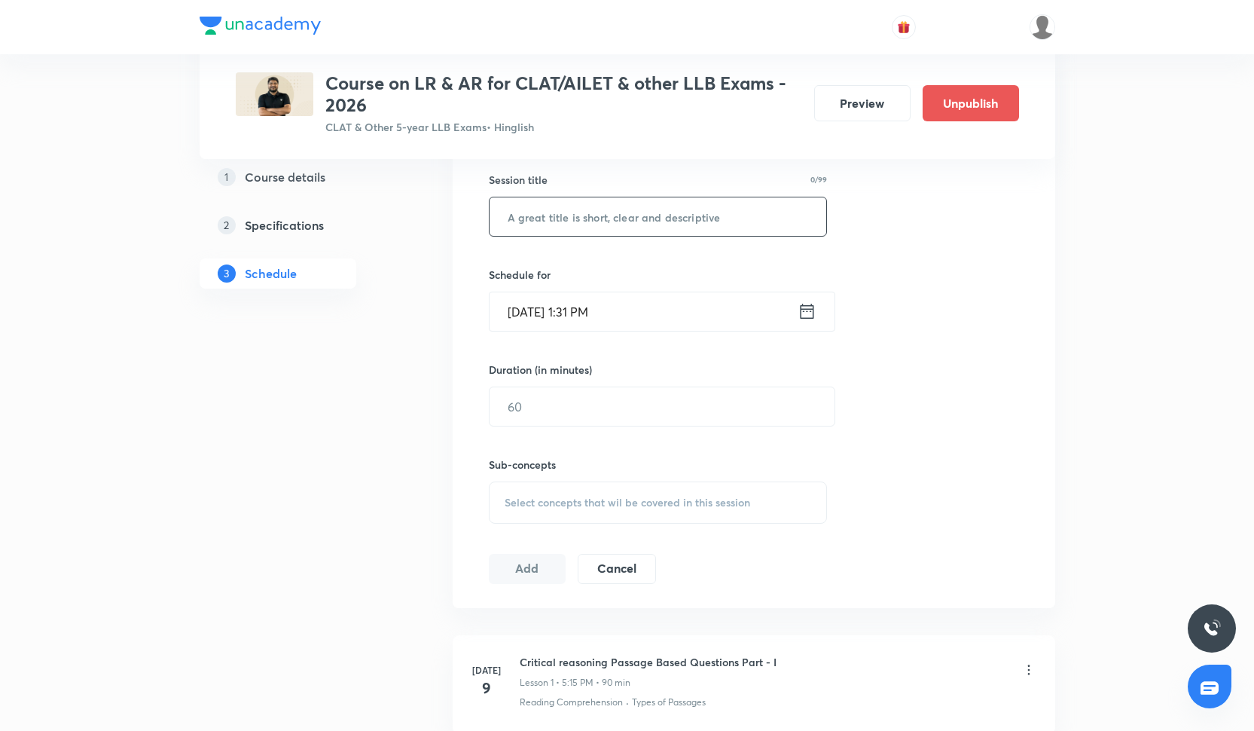
scroll to position [387, 0]
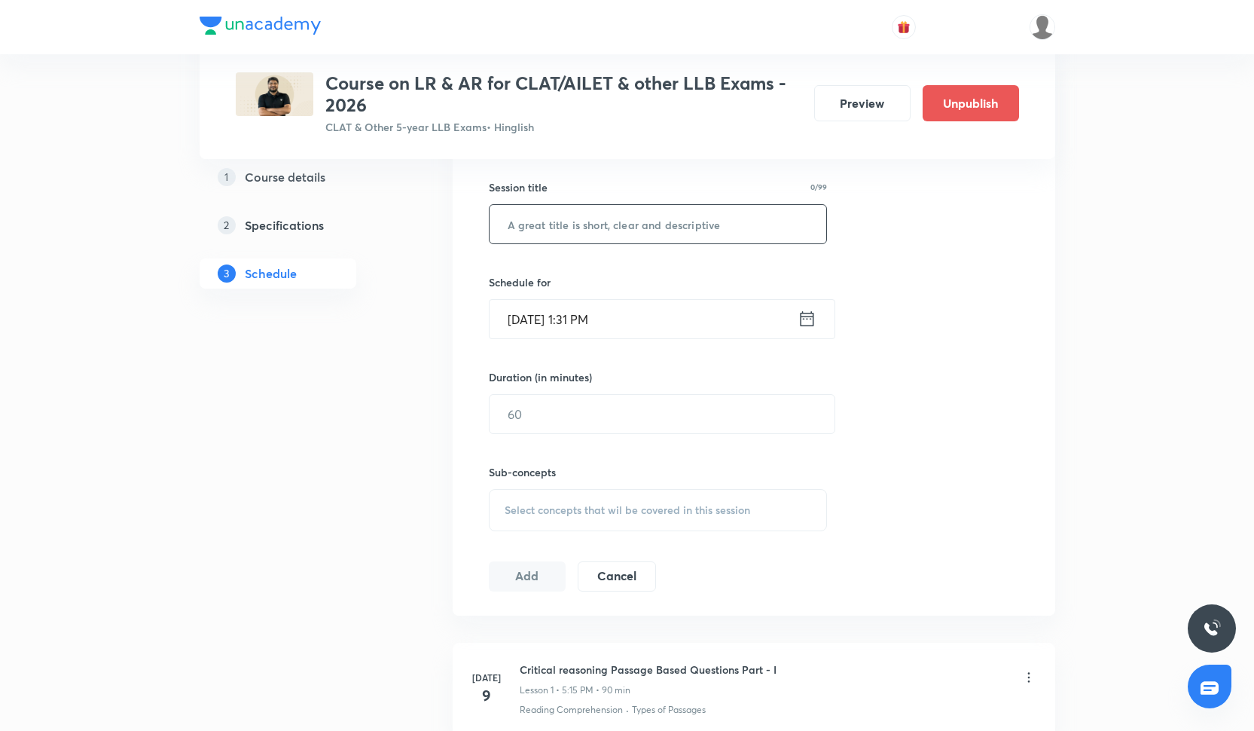
click at [511, 217] on input "text" at bounding box center [658, 224] width 337 height 38
paste input "Passage Based CR-II"
type input "Passage Based CR-II"
click at [606, 317] on input "[DATE] 1:31 PM" at bounding box center [644, 319] width 308 height 38
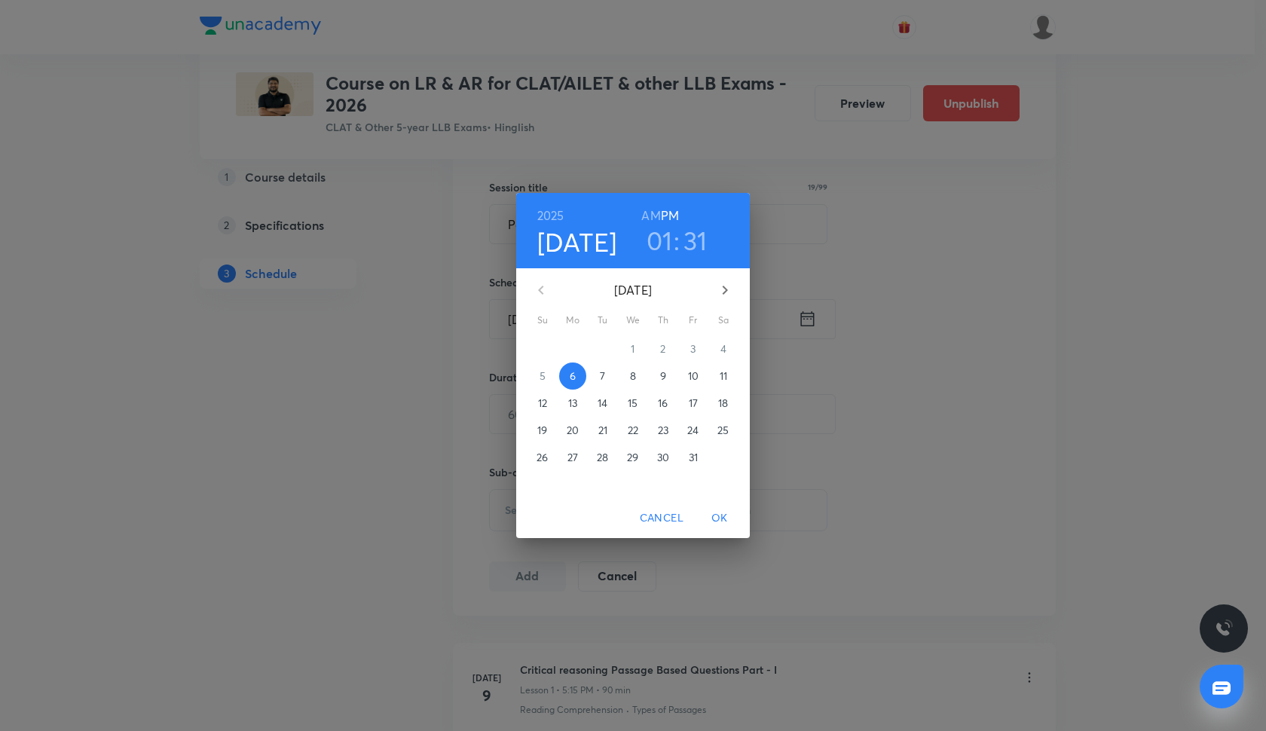
click at [693, 377] on p "10" at bounding box center [693, 375] width 11 height 15
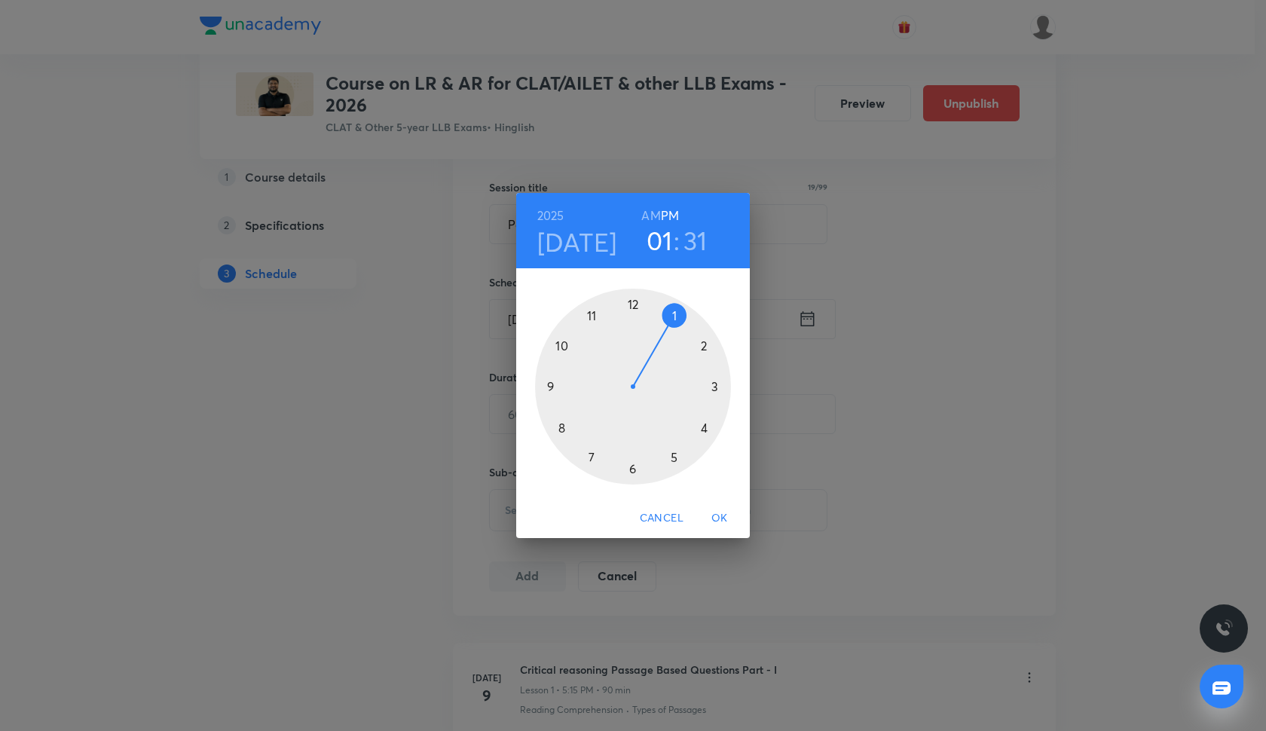
click at [670, 454] on div at bounding box center [633, 387] width 196 height 196
click at [630, 300] on div at bounding box center [633, 387] width 196 height 196
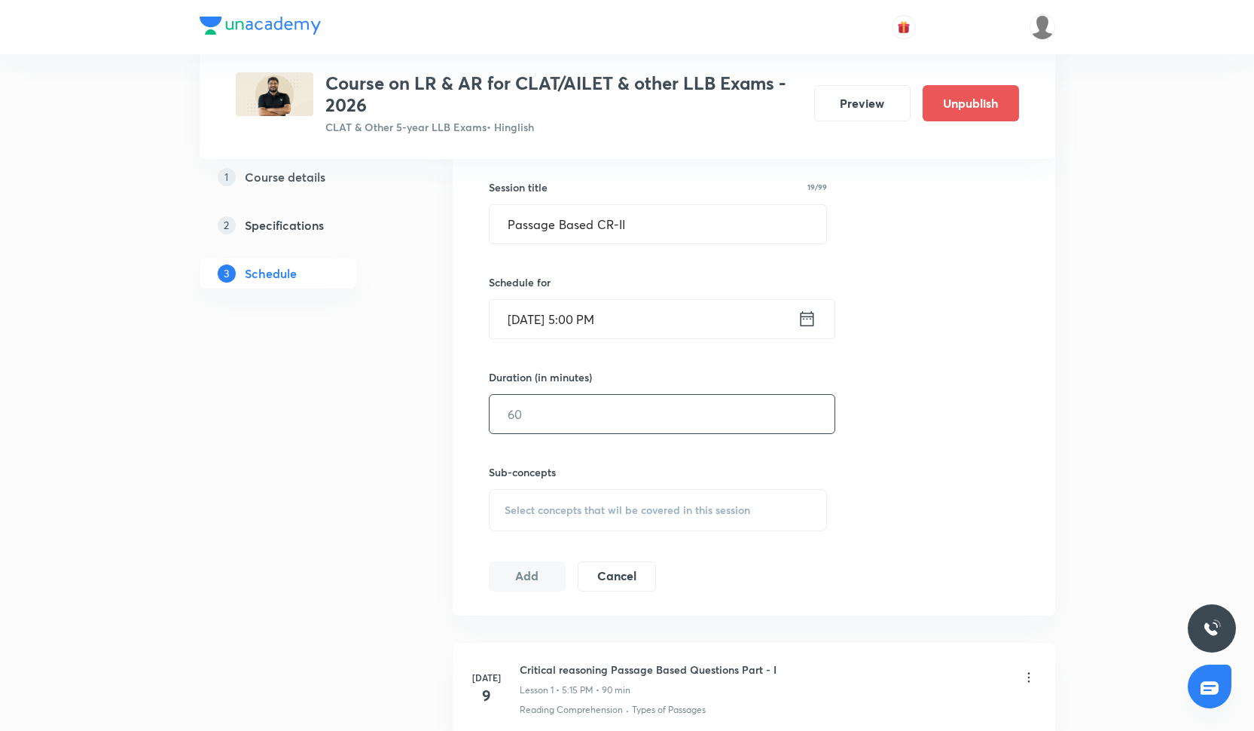
click at [575, 423] on input "text" at bounding box center [662, 414] width 345 height 38
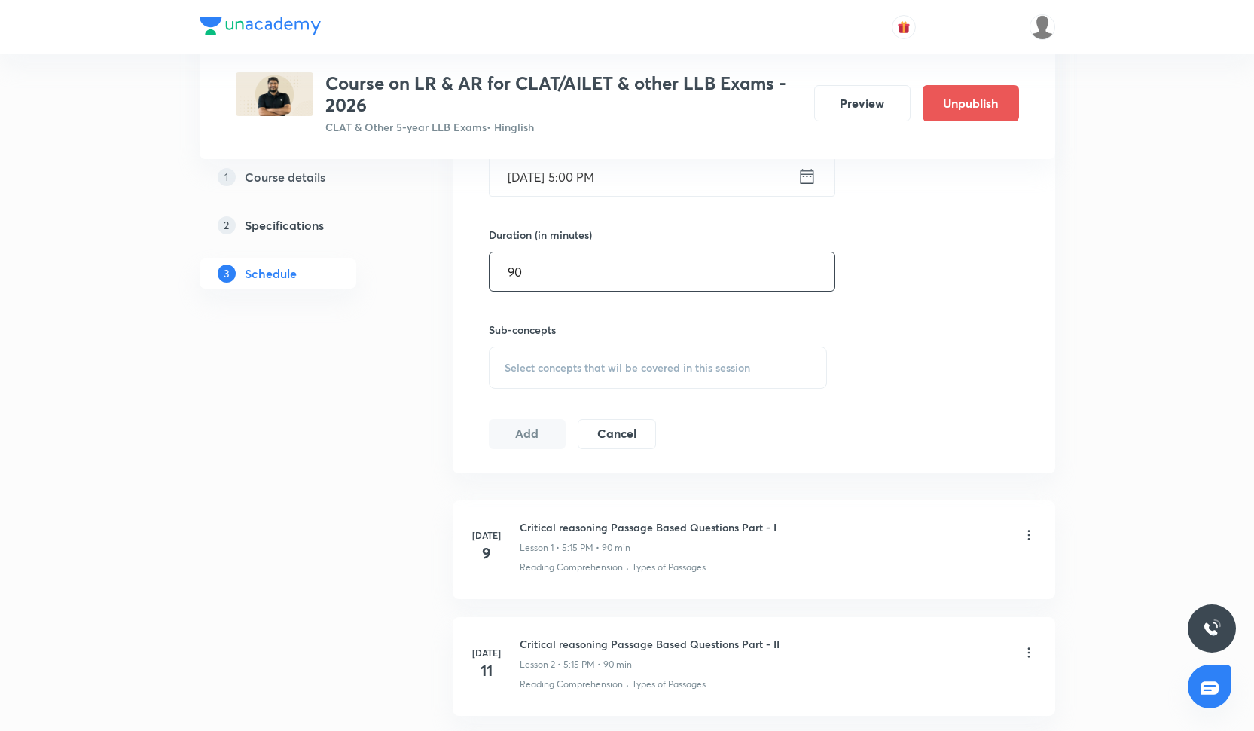
scroll to position [529, 0]
type input "90"
click at [557, 371] on span "Select concepts that wil be covered in this session" at bounding box center [628, 368] width 246 height 12
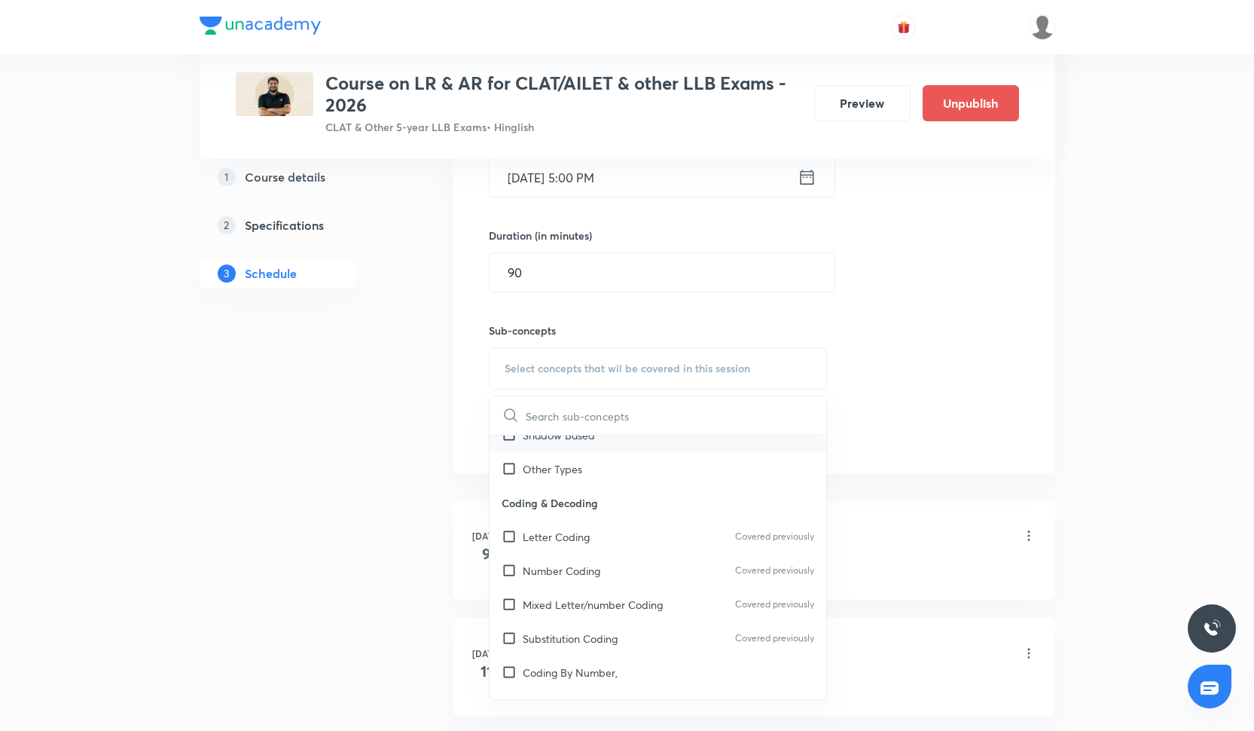
scroll to position [295, 0]
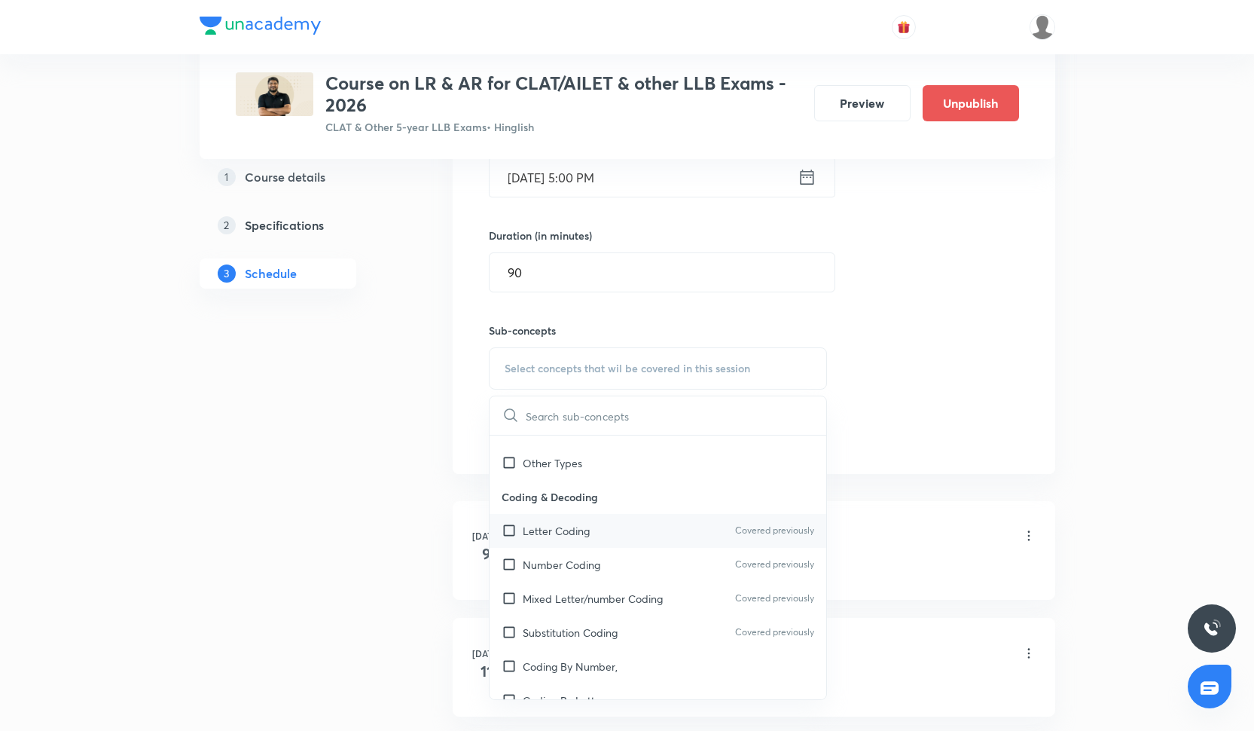
click at [599, 528] on div "Letter Coding Covered previously" at bounding box center [658, 531] width 337 height 34
checkbox input "true"
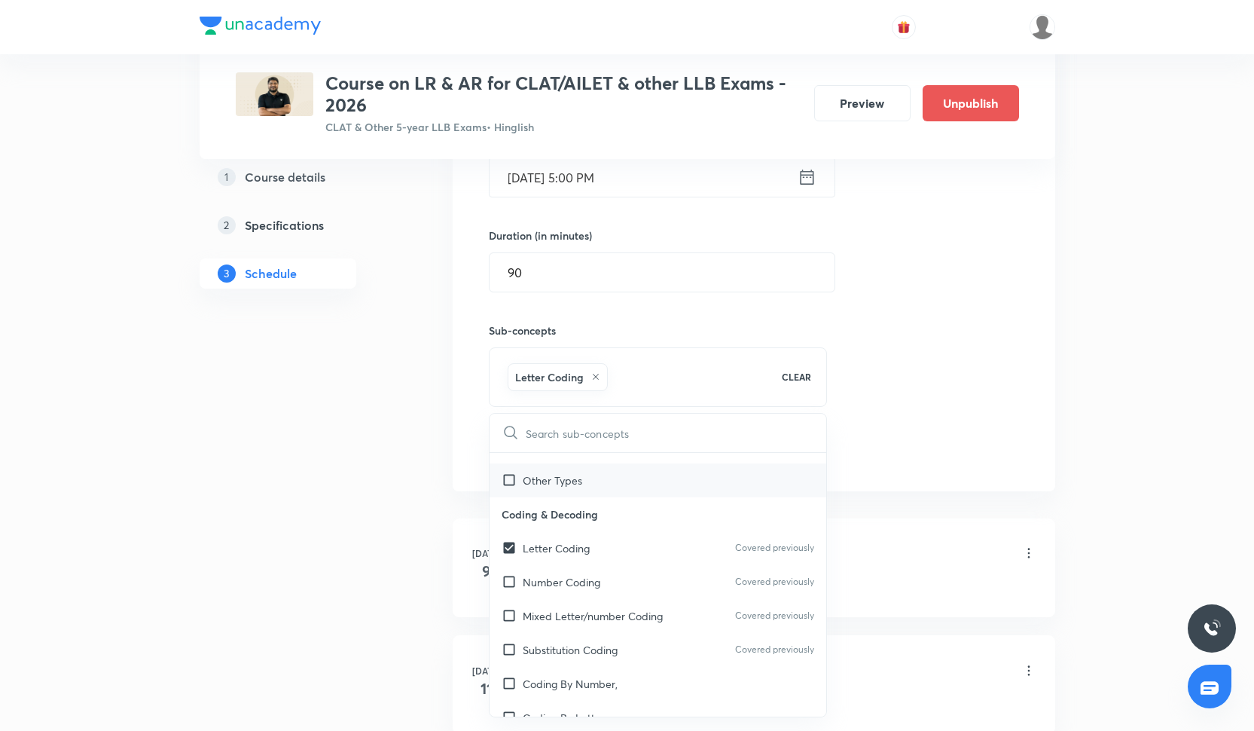
click at [591, 487] on div "Other Types" at bounding box center [658, 480] width 337 height 34
checkbox input "true"
click at [593, 580] on p "Number Coding" at bounding box center [562, 582] width 78 height 16
checkbox input "true"
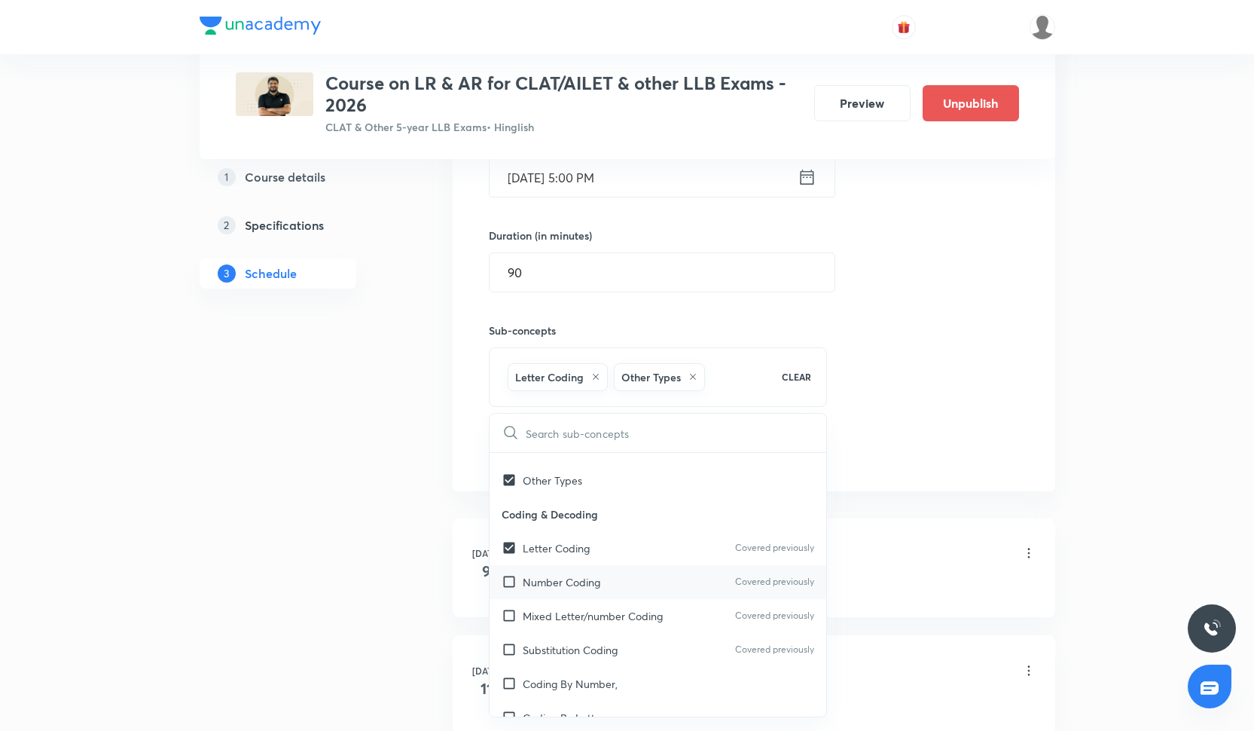
checkbox input "true"
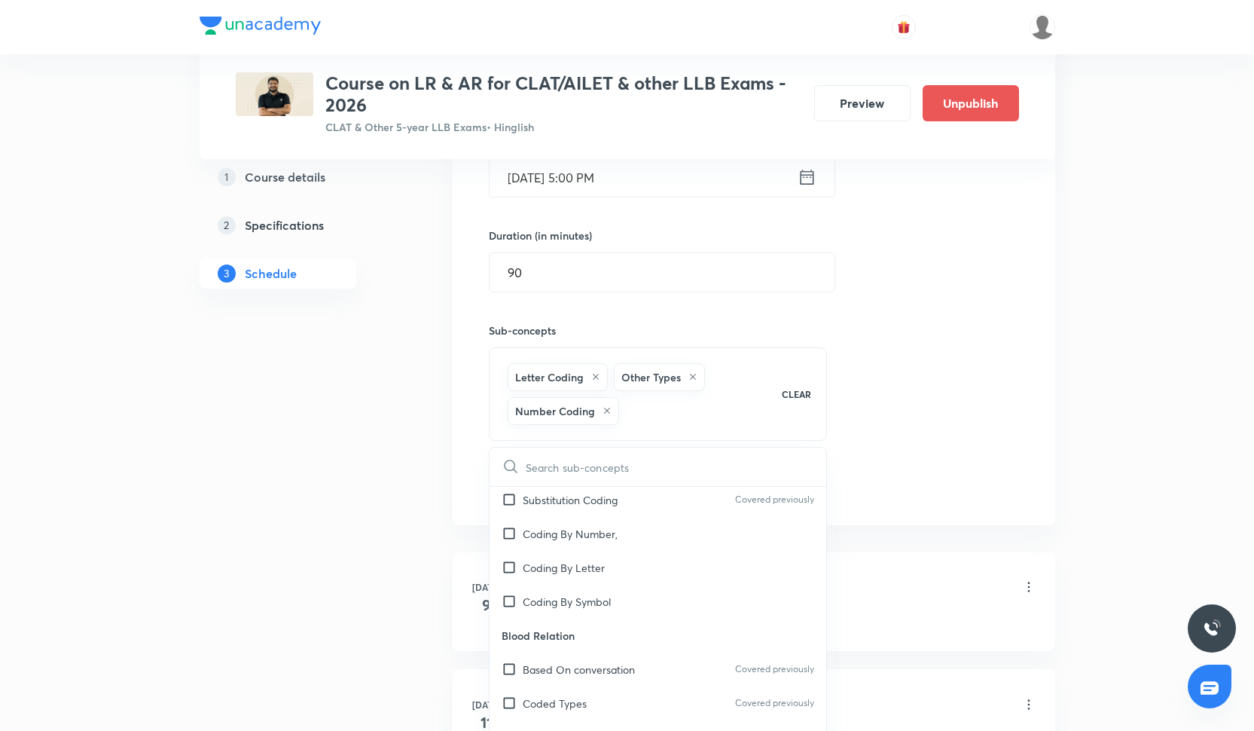
scroll to position [522, 0]
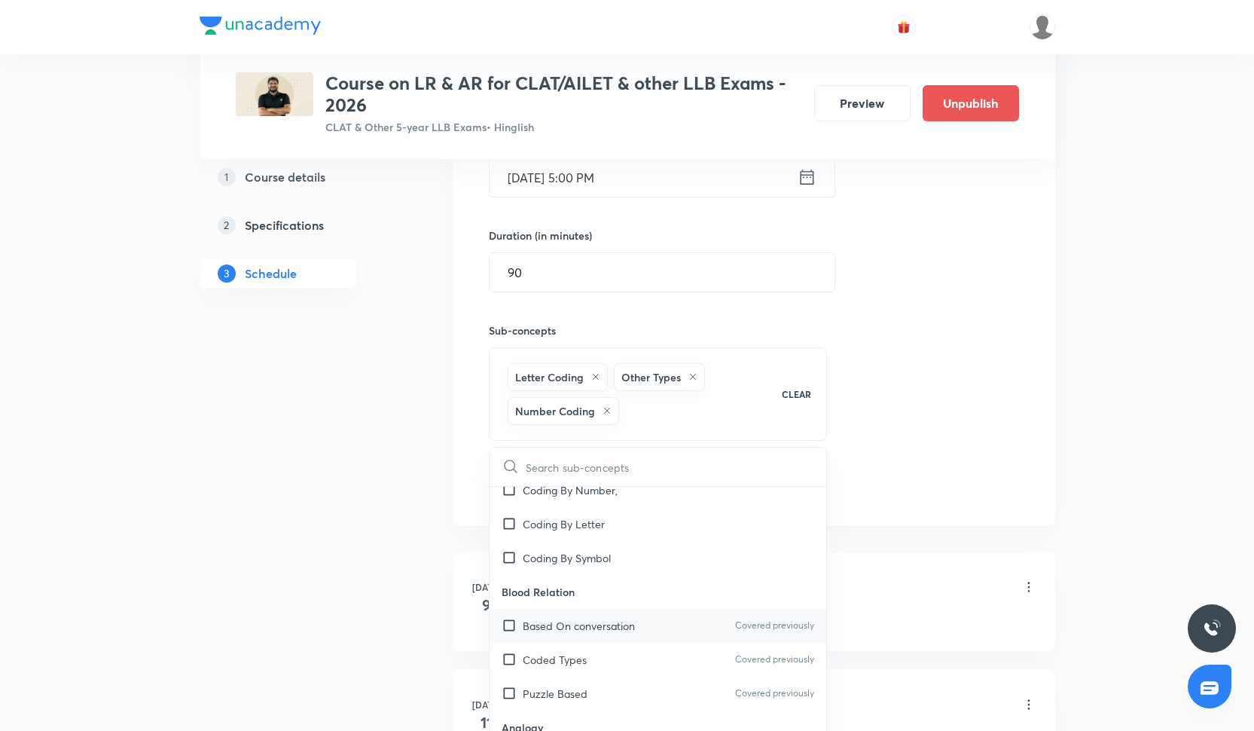
click at [592, 640] on div "Based On conversation Covered previously" at bounding box center [658, 626] width 337 height 34
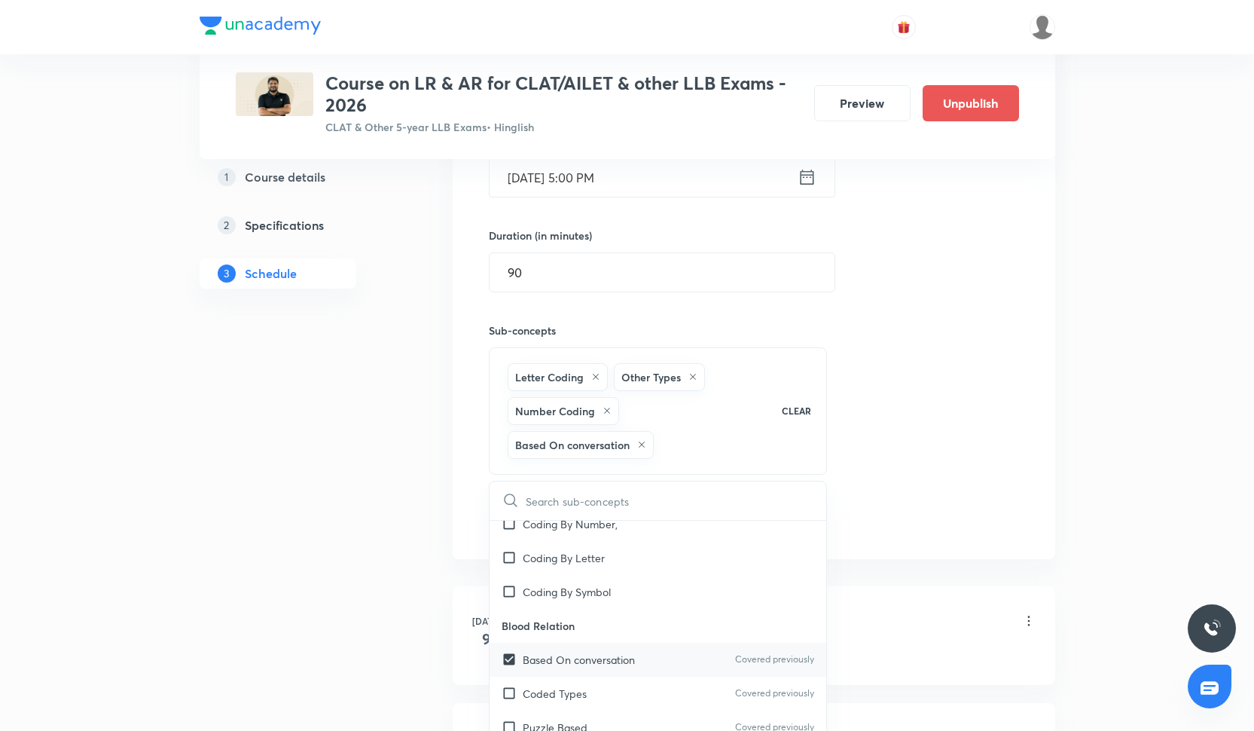
checkbox input "true"
click at [594, 710] on div "Puzzle Based Covered previously" at bounding box center [658, 727] width 337 height 34
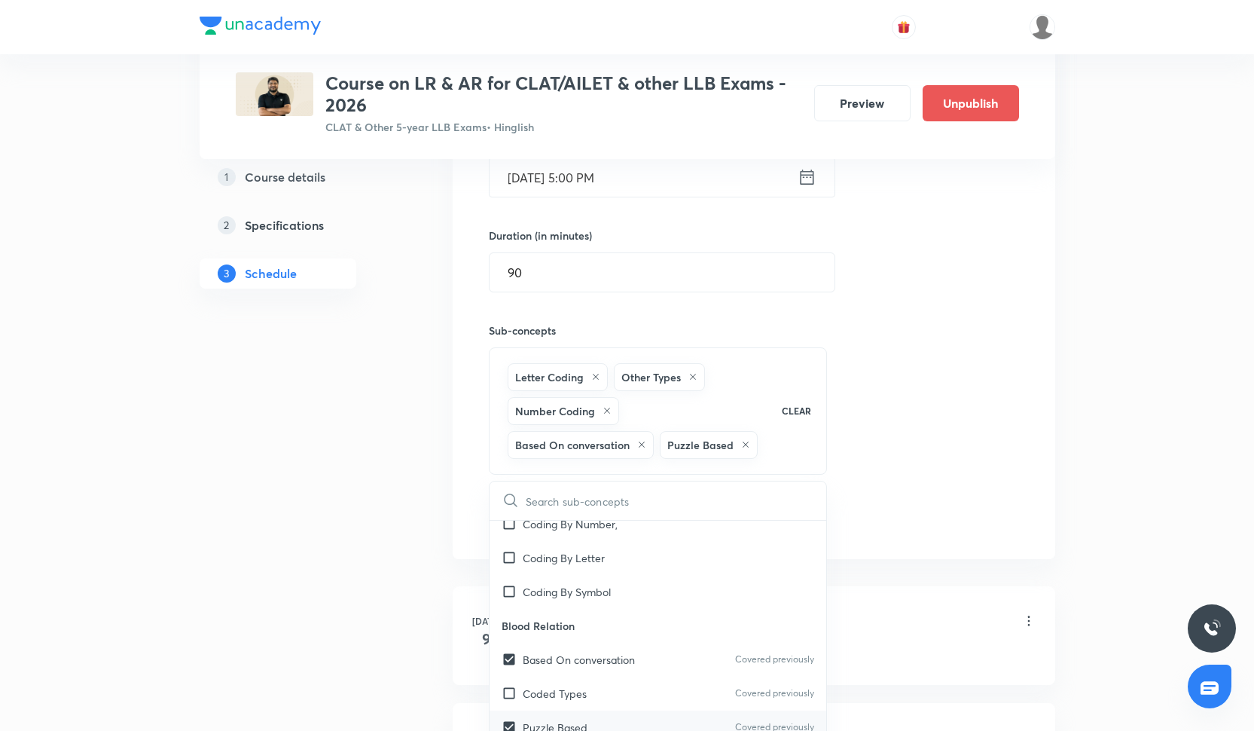
checkbox input "true"
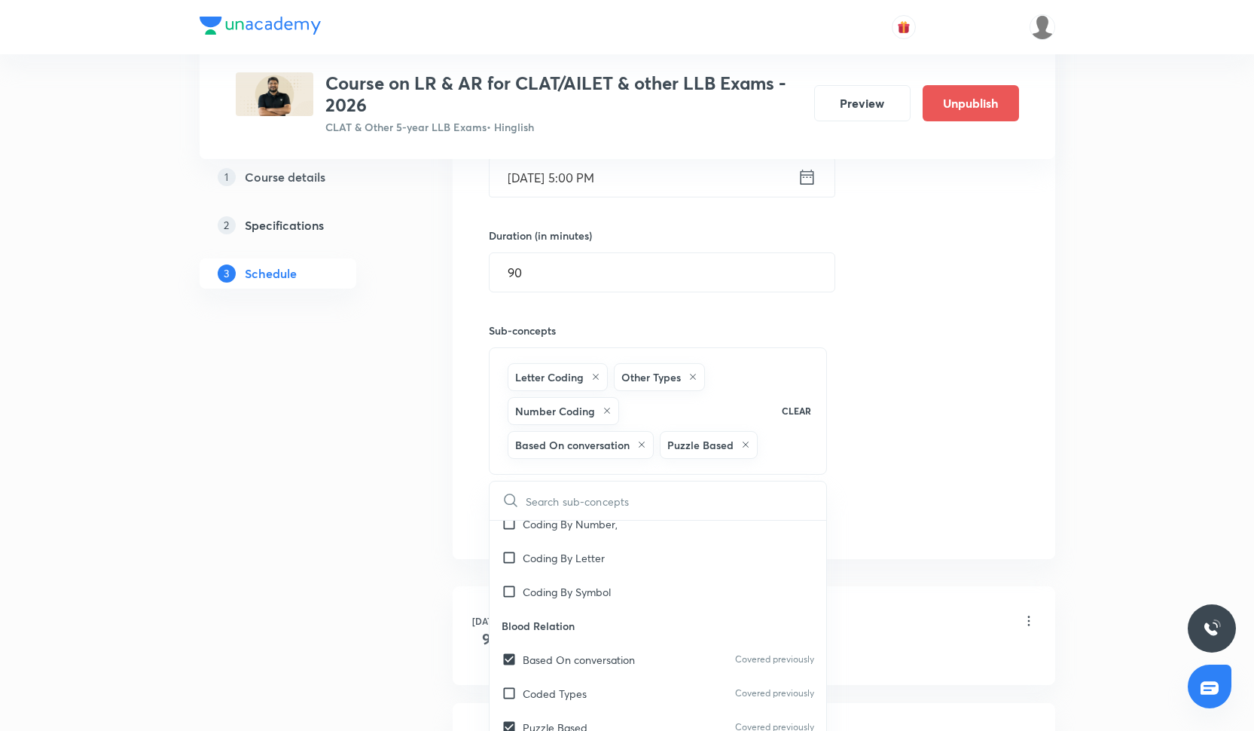
click at [948, 342] on div "Session 22 Live class Quiz Recorded classes Session title 19/99 Passage Based C…" at bounding box center [754, 235] width 530 height 599
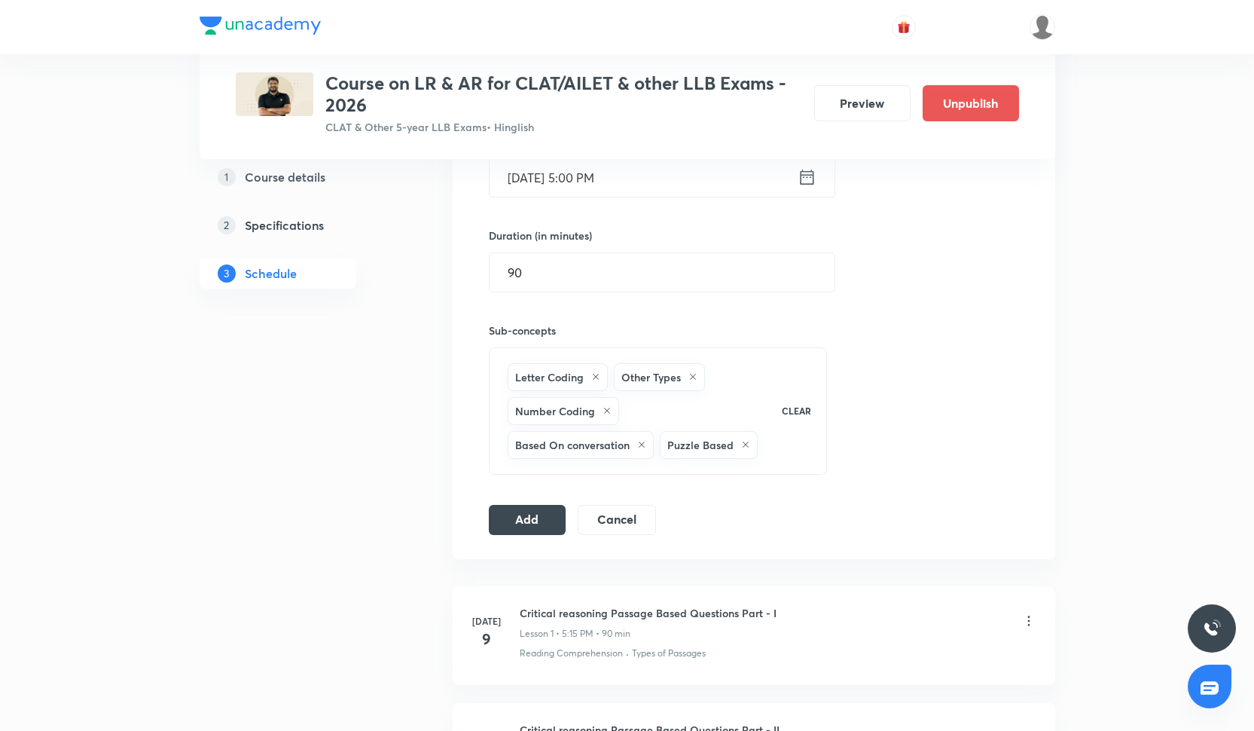
click at [521, 501] on div "Session 22 Live class Quiz Recorded classes Session title 19/99 Passage Based C…" at bounding box center [754, 235] width 530 height 599
click at [525, 516] on button "Add" at bounding box center [528, 518] width 78 height 30
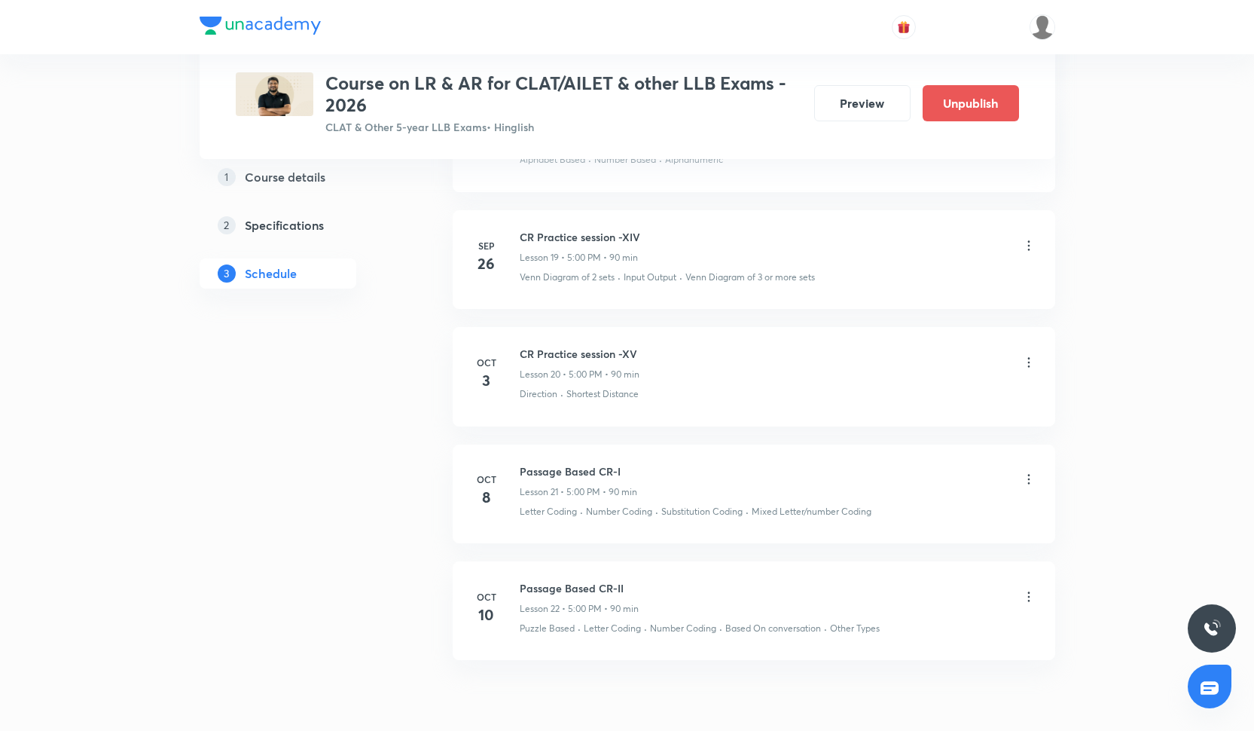
scroll to position [2990, 0]
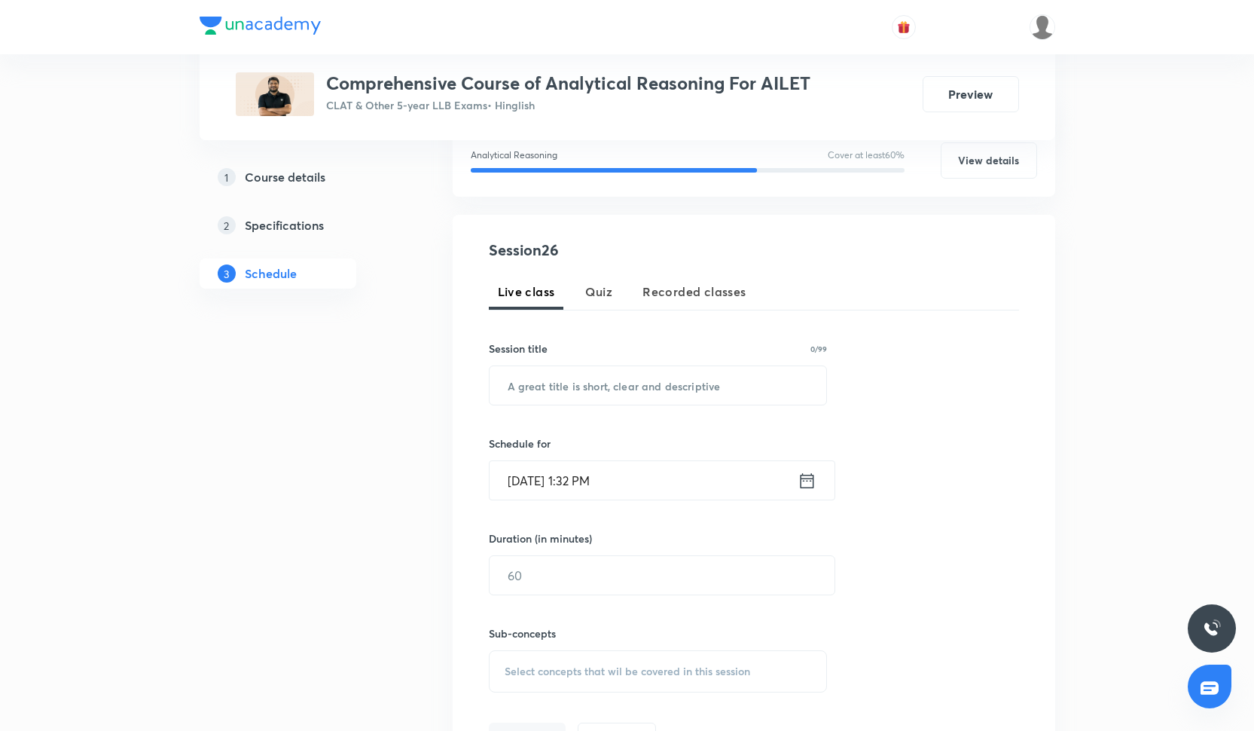
scroll to position [231, 0]
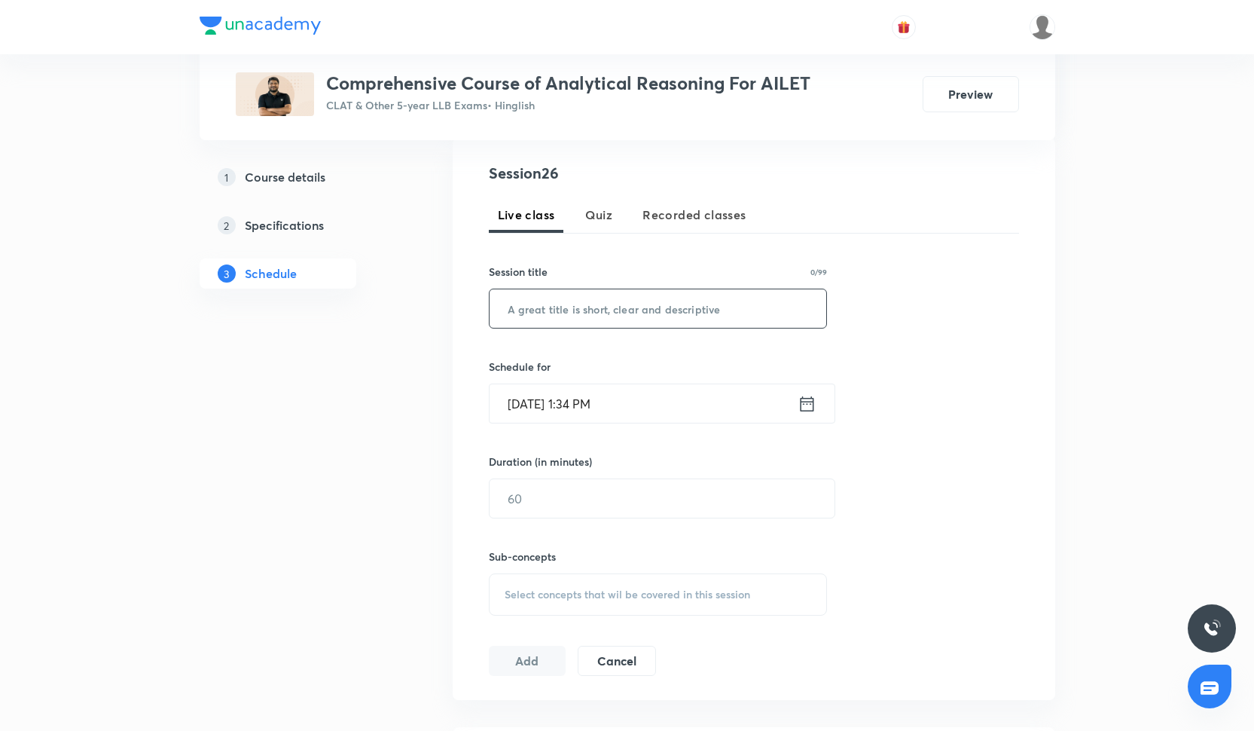
scroll to position [285, 0]
click at [634, 342] on div "Session 26 Live class Quiz Recorded classes Session title 0/99 ​ Schedule for […" at bounding box center [754, 418] width 530 height 514
click at [628, 301] on input "text" at bounding box center [658, 308] width 337 height 38
paste input "STATEMENT AND Conclusion BASED QUESTION PART-II"
type input "STATEMENT AND Conclusion BASED QUESTION PART-II"
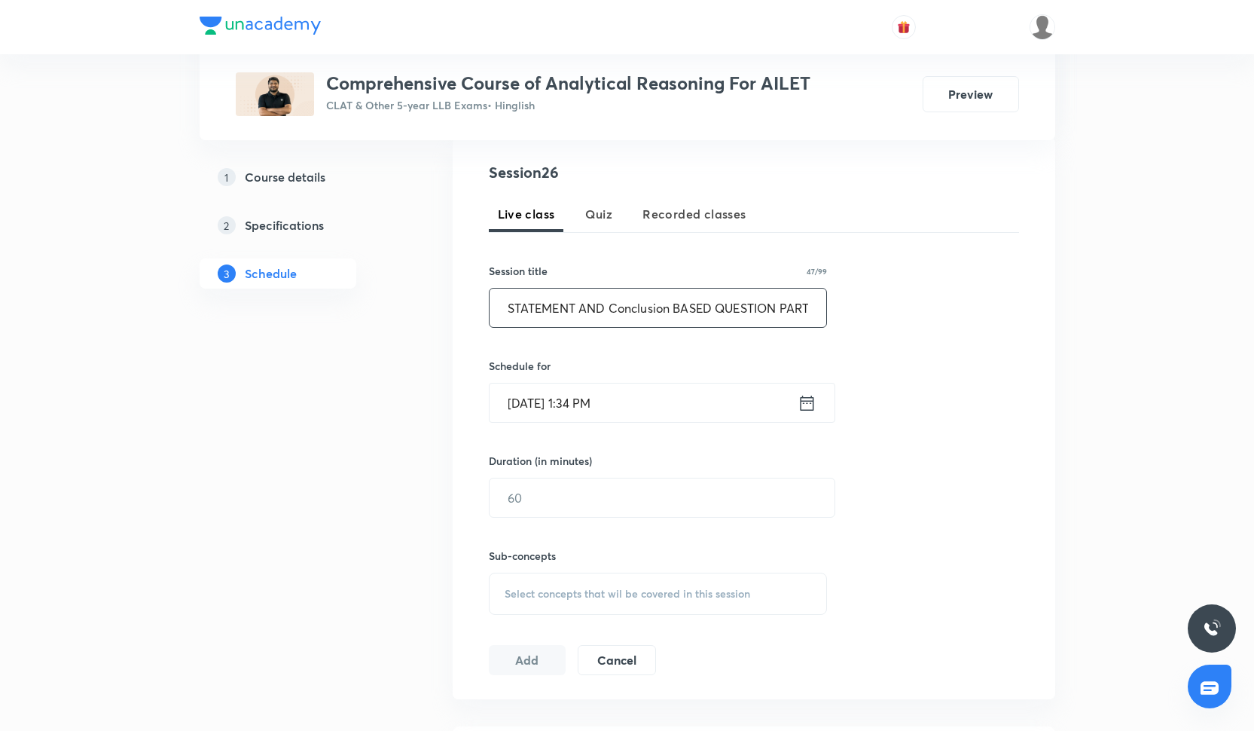
click at [547, 407] on input "[DATE] 1:34 PM" at bounding box center [644, 402] width 308 height 38
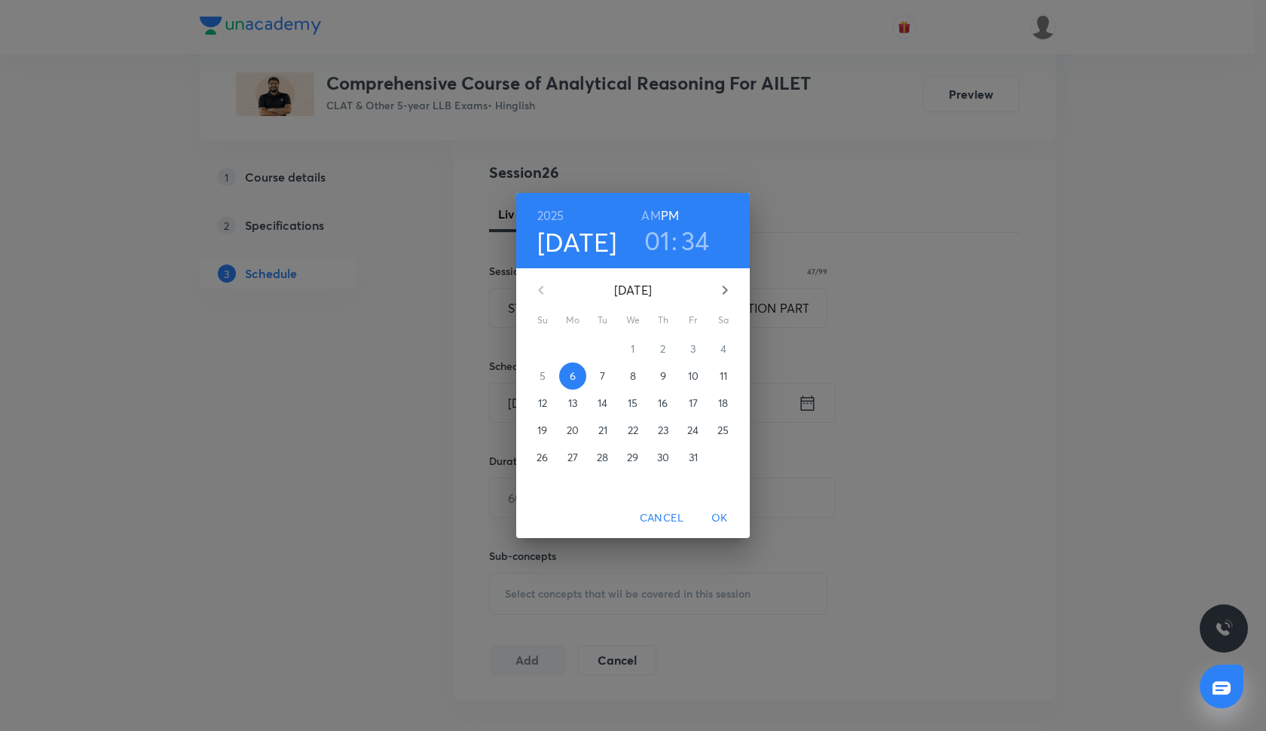
click at [667, 373] on span "9" at bounding box center [662, 375] width 27 height 15
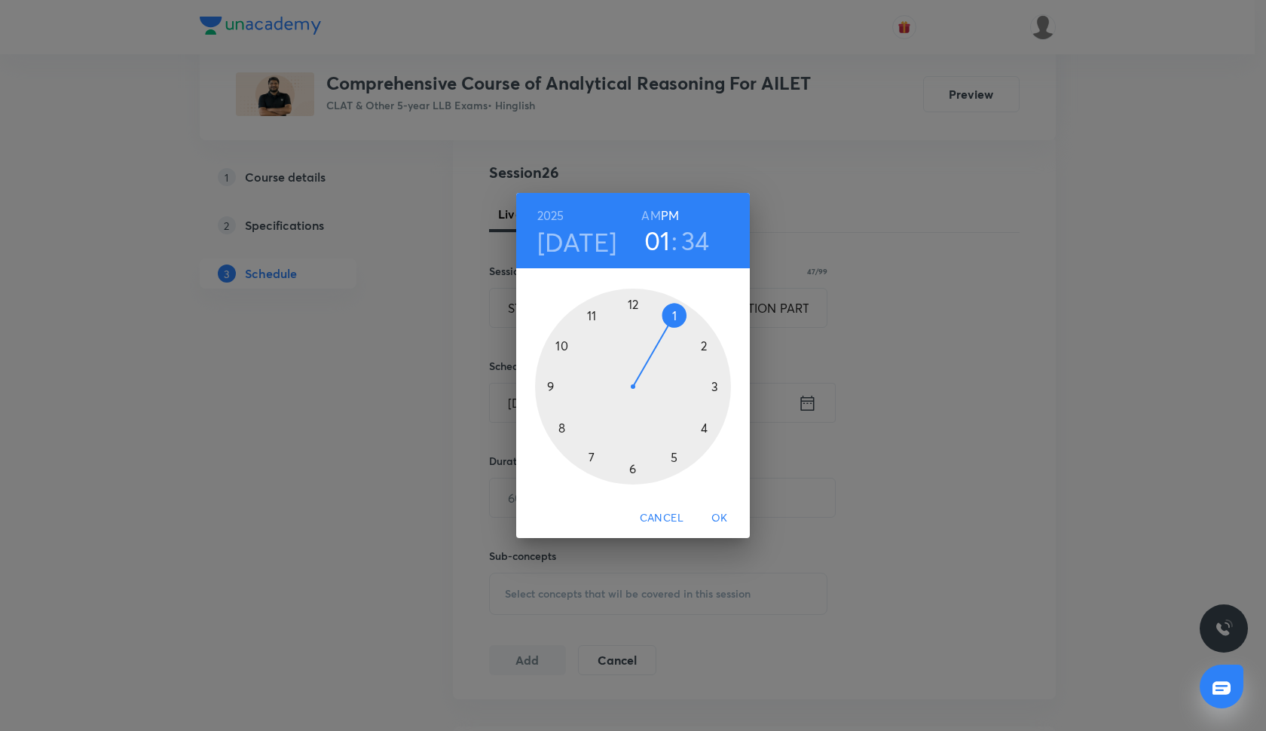
click at [544, 386] on div at bounding box center [633, 387] width 196 height 196
drag, startPoint x: 594, startPoint y: 457, endPoint x: 709, endPoint y: 394, distance: 130.5
click at [709, 394] on div at bounding box center [633, 387] width 196 height 196
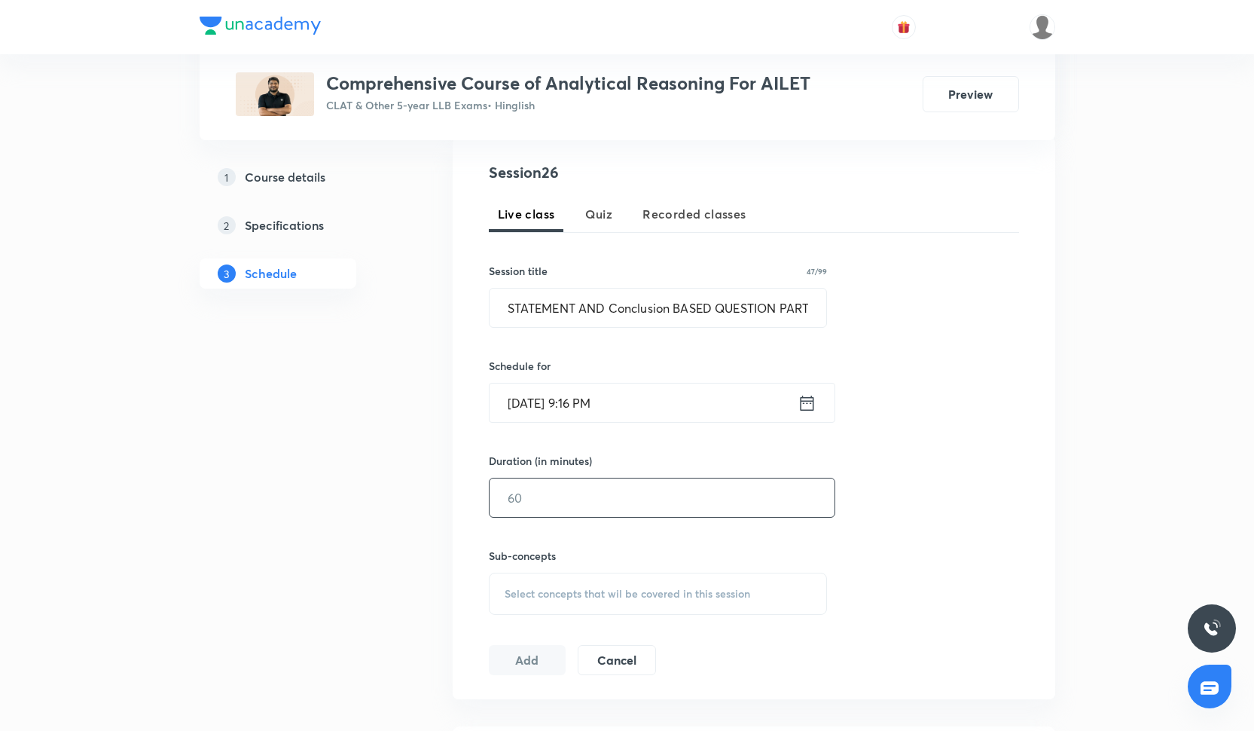
click at [530, 503] on input "text" at bounding box center [662, 497] width 345 height 38
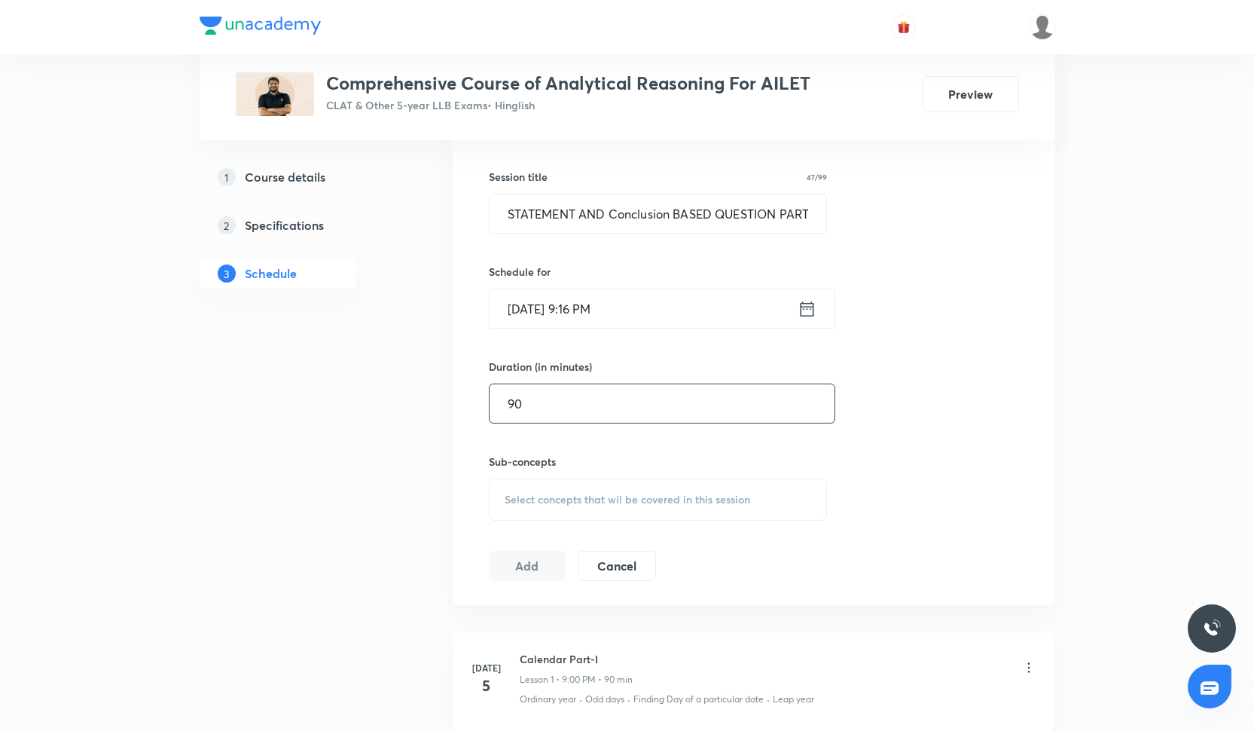
scroll to position [384, 0]
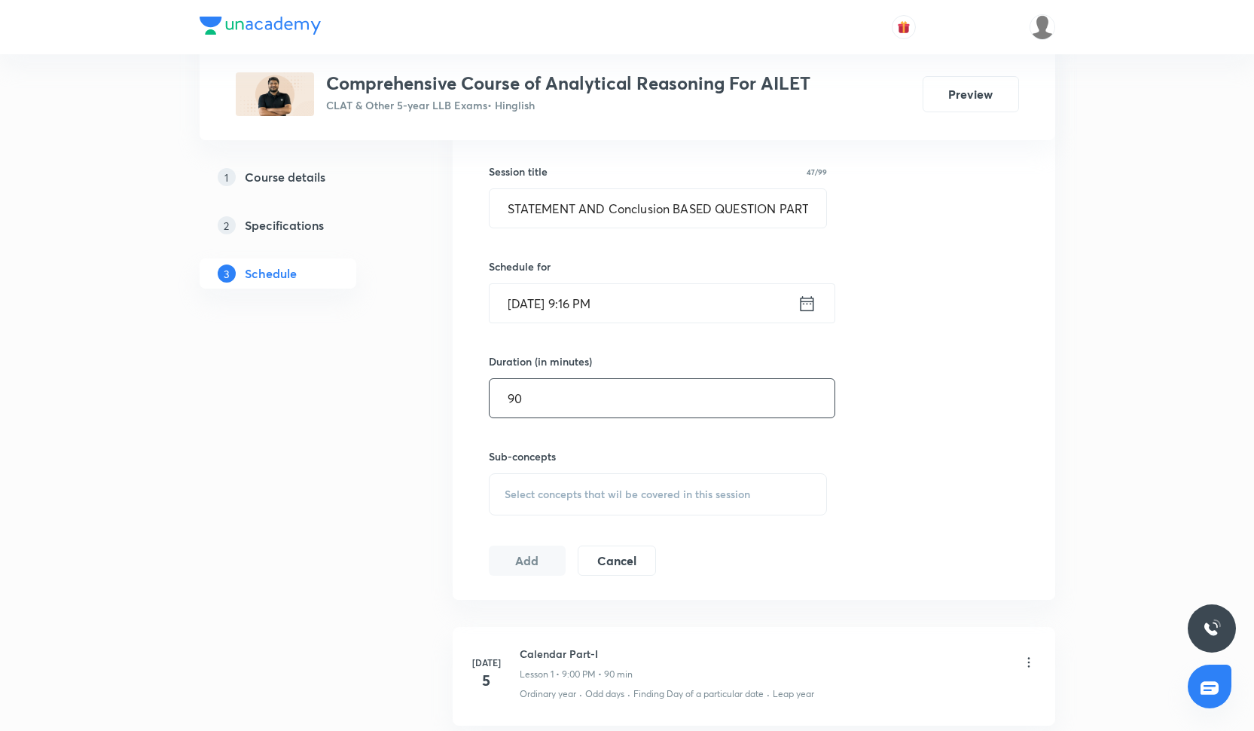
type input "90"
click at [612, 488] on span "Select concepts that wil be covered in this session" at bounding box center [628, 494] width 246 height 12
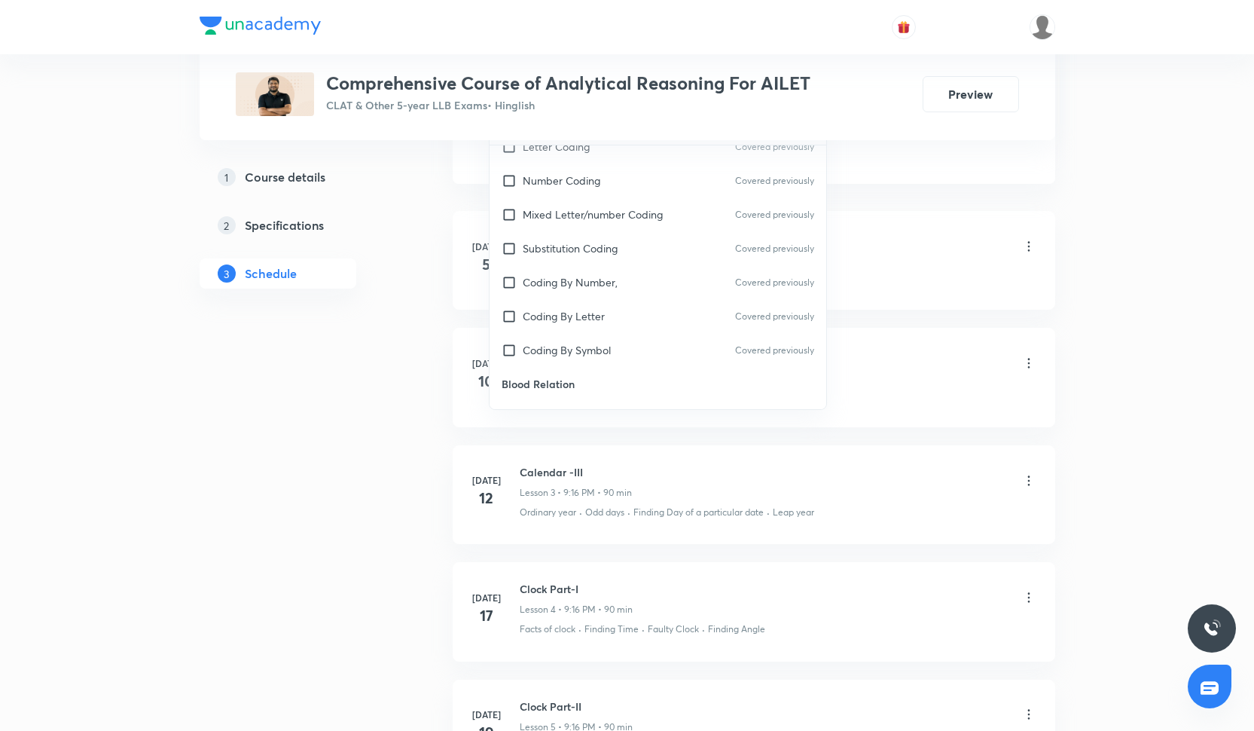
scroll to position [389, 0]
click at [576, 241] on p "Substitution Coding" at bounding box center [570, 248] width 95 height 16
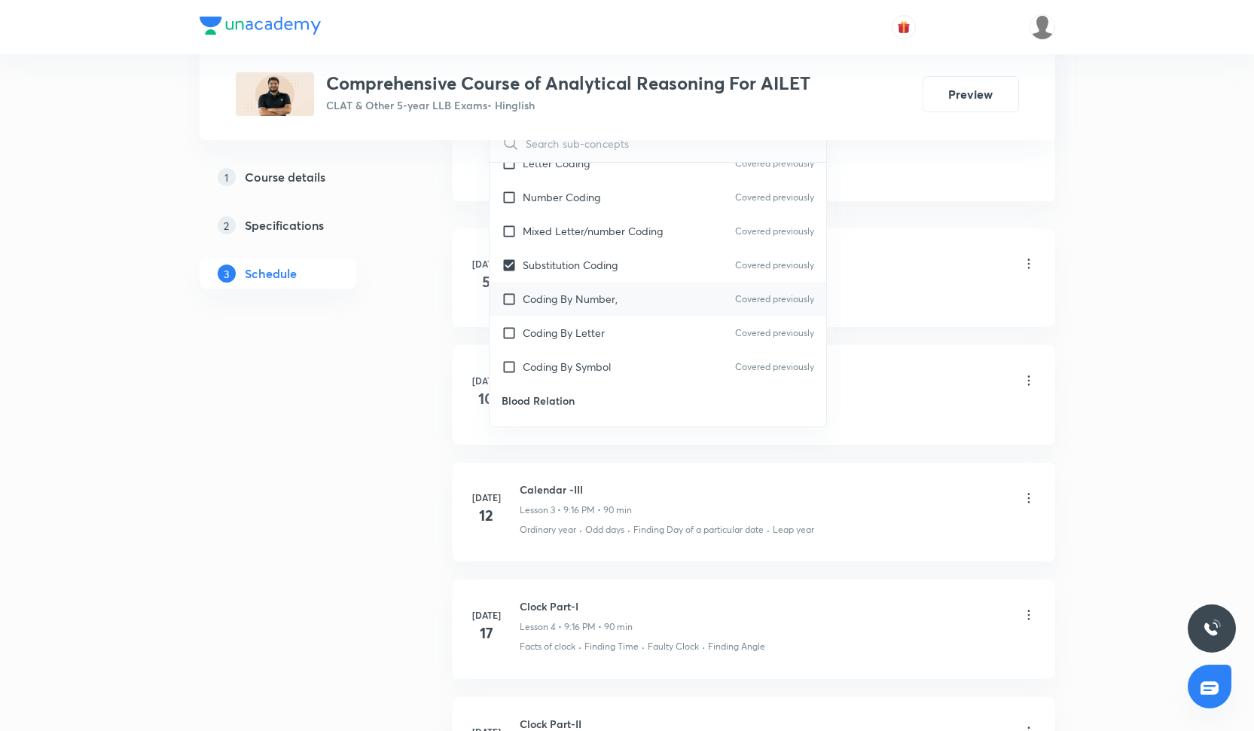
click at [576, 307] on div "Coding By Number, Covered previously" at bounding box center [658, 299] width 337 height 34
checkbox input "true"
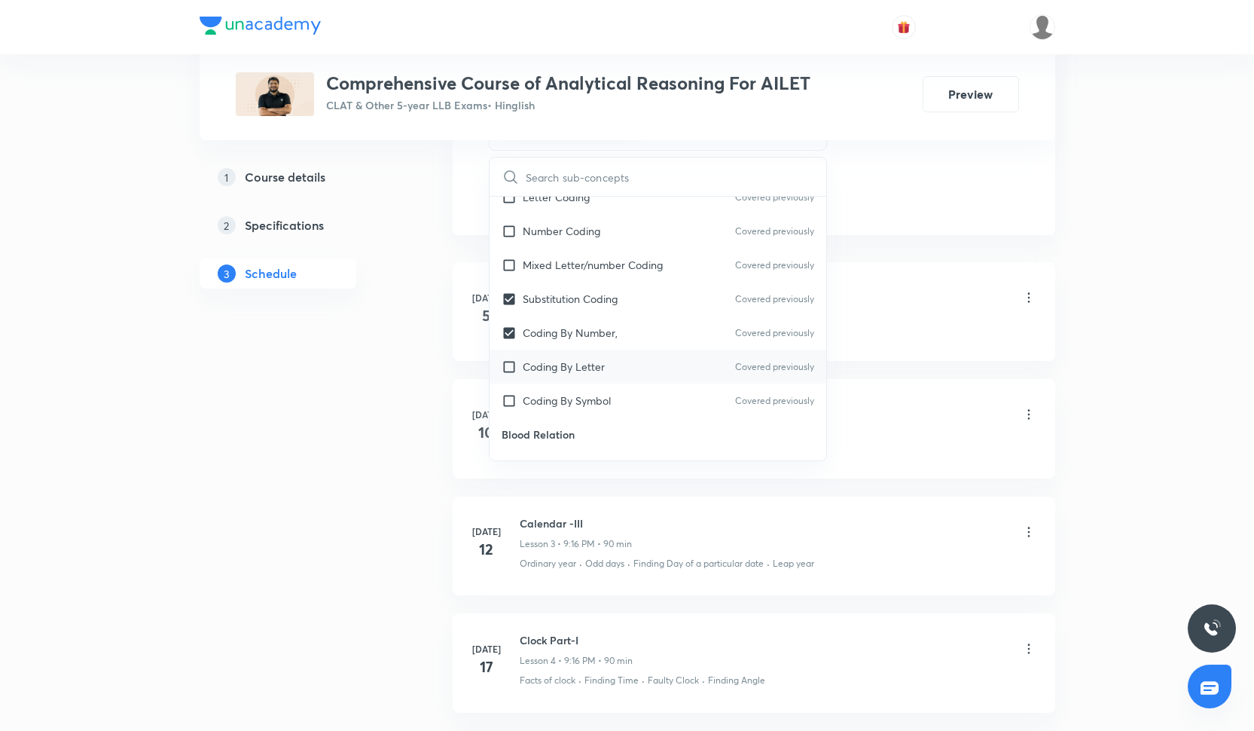
click at [576, 376] on div "Coding By Letter Covered previously" at bounding box center [658, 367] width 337 height 34
checkbox input "true"
click at [576, 389] on div "Coding By Symbol Covered previously" at bounding box center [658, 400] width 337 height 34
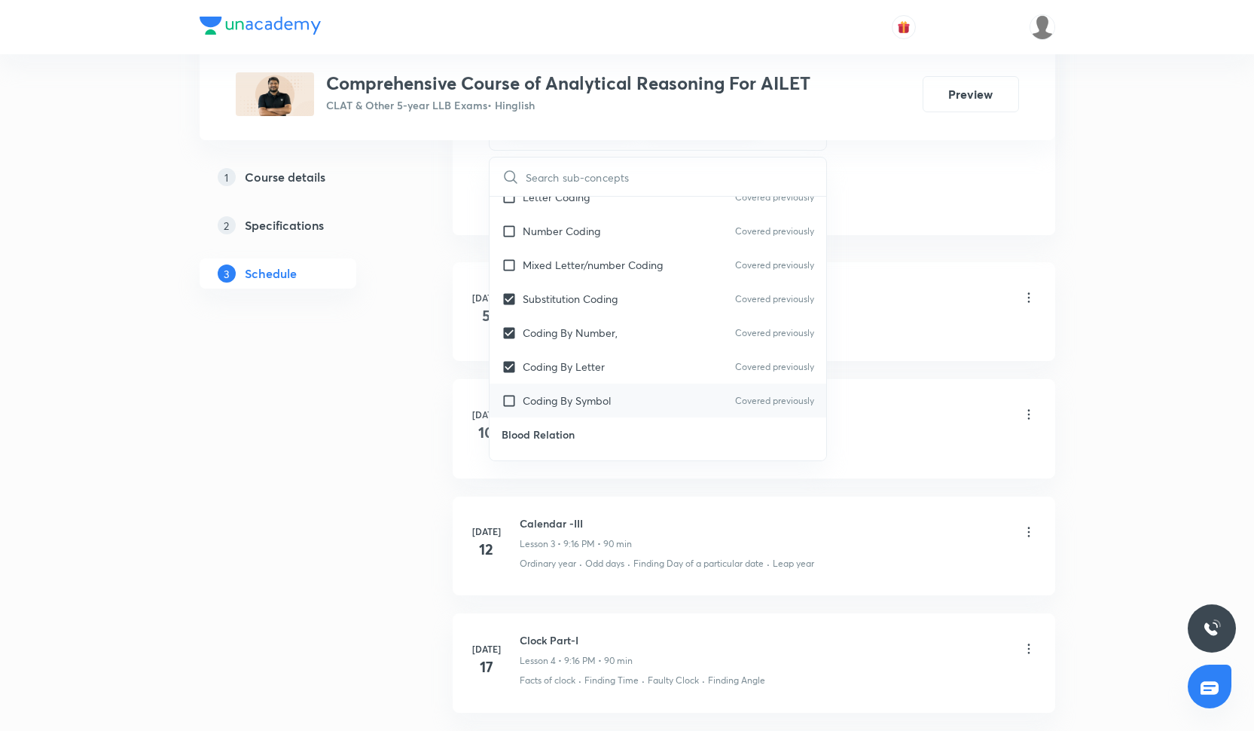
checkbox input "true"
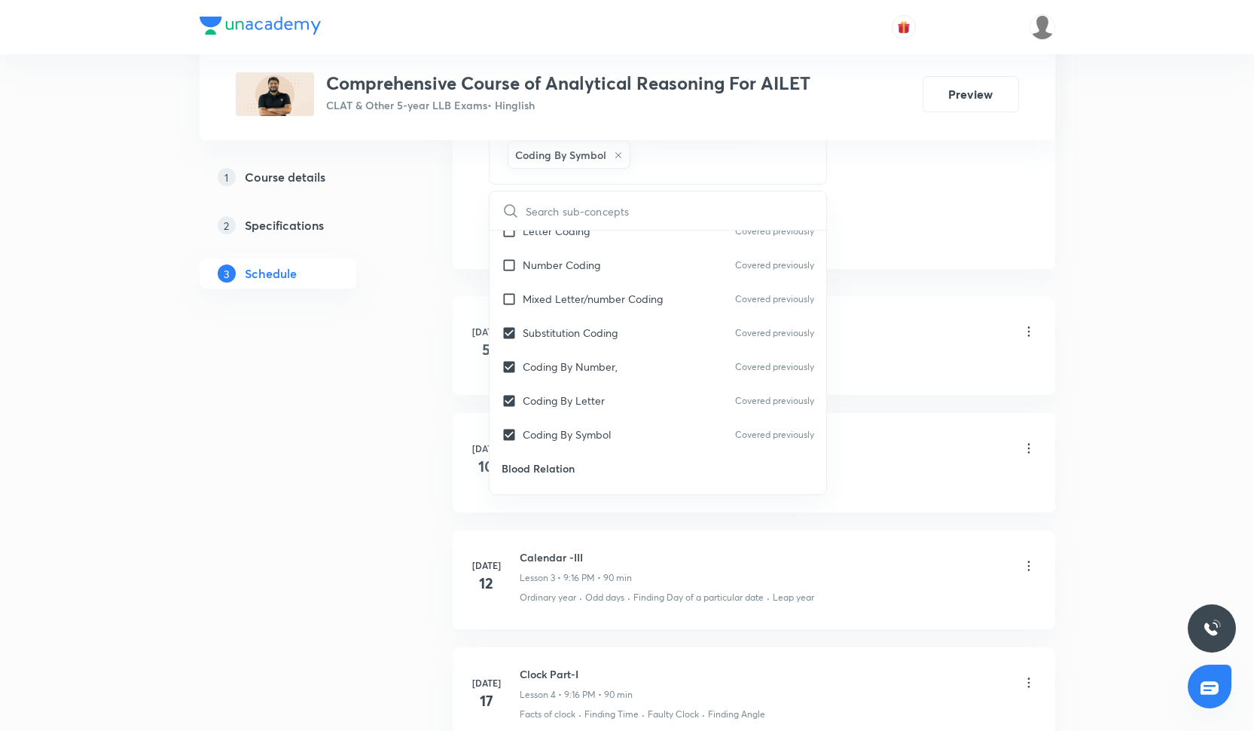
click at [865, 313] on li "Jul 5 Calendar Part-I Lesson 1 • 9:00 PM • 90 min Ordinary year · Odd days · Fi…" at bounding box center [754, 345] width 603 height 99
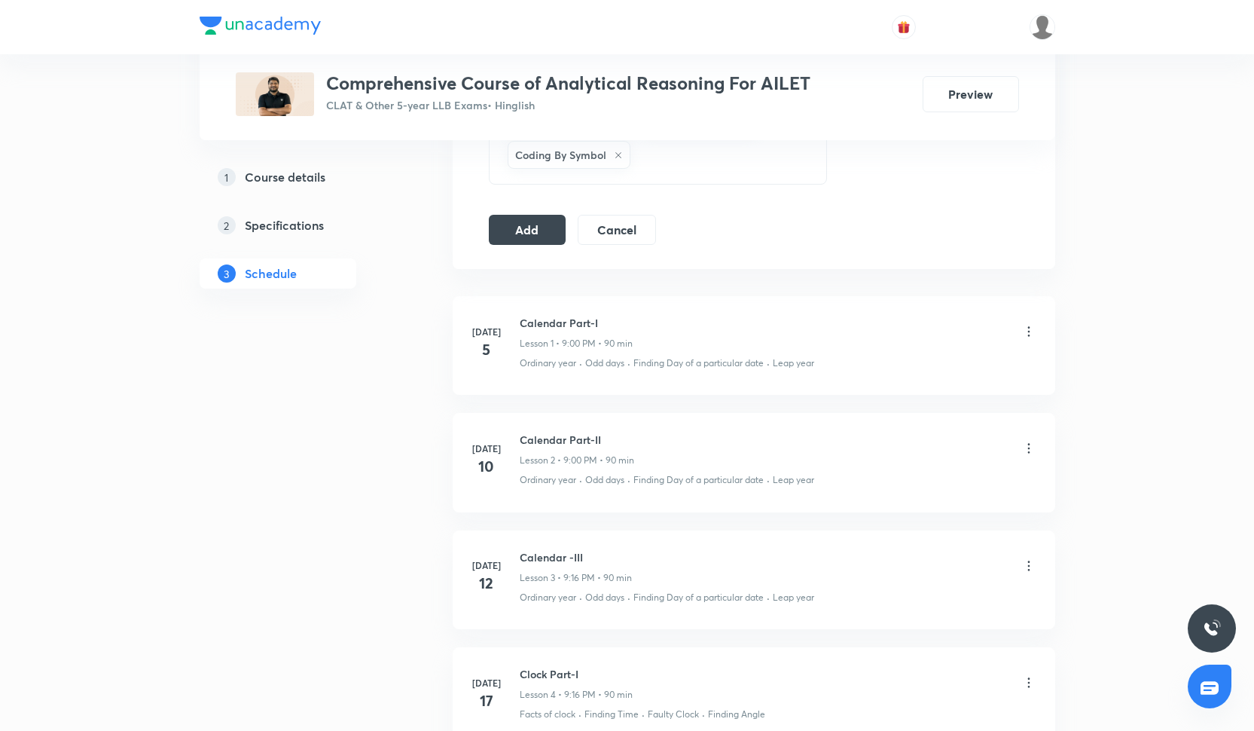
click at [504, 226] on button "Add" at bounding box center [528, 228] width 78 height 30
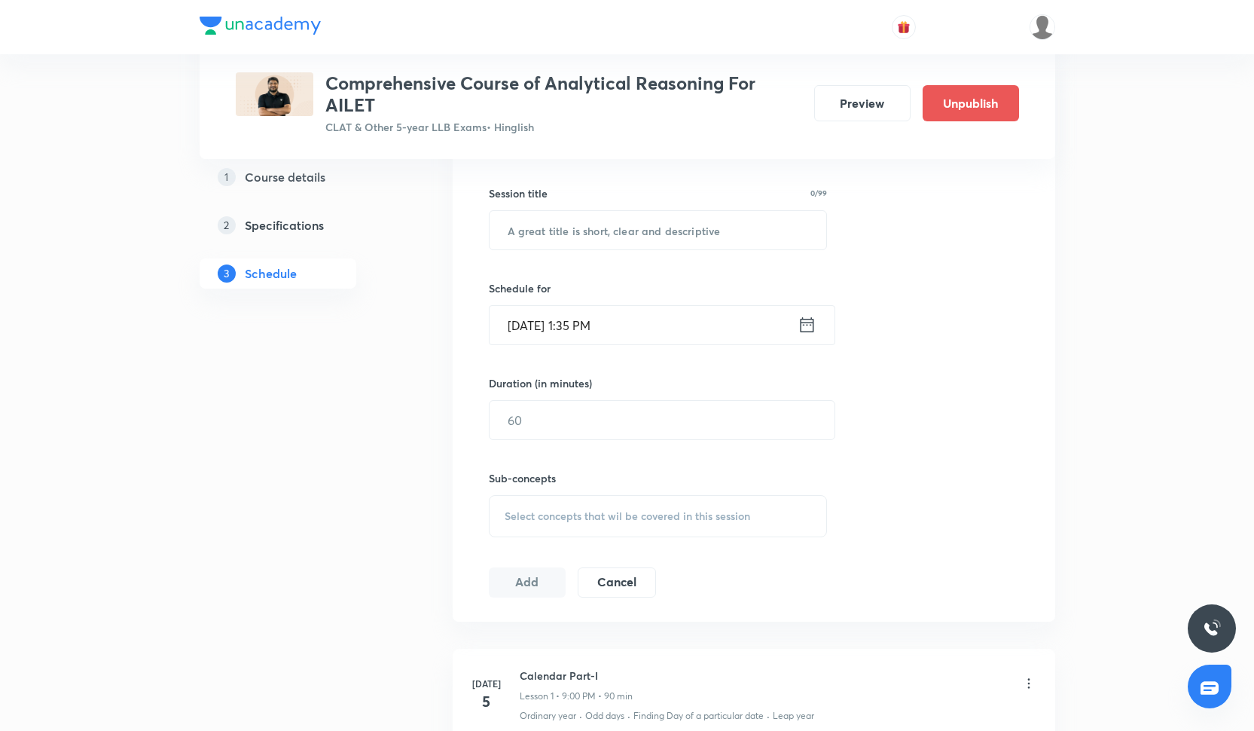
scroll to position [347, 0]
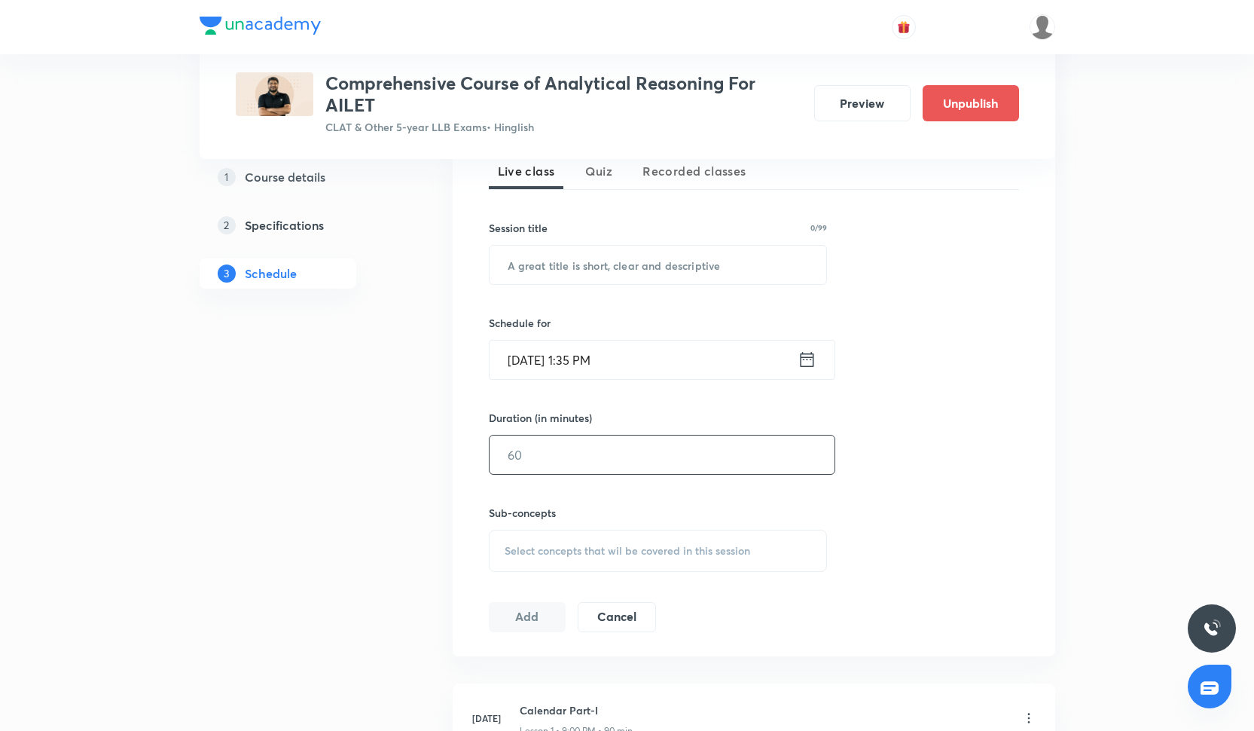
click at [533, 453] on input "text" at bounding box center [662, 454] width 345 height 38
type input "90"
click at [521, 255] on input "text" at bounding box center [658, 265] width 337 height 38
paste input "STATEMENT AND ASSUMPTION BASED QUESTION PART-I"
type input "STATEMENT AND ASSUMPTION BASED QUESTION PART-I"
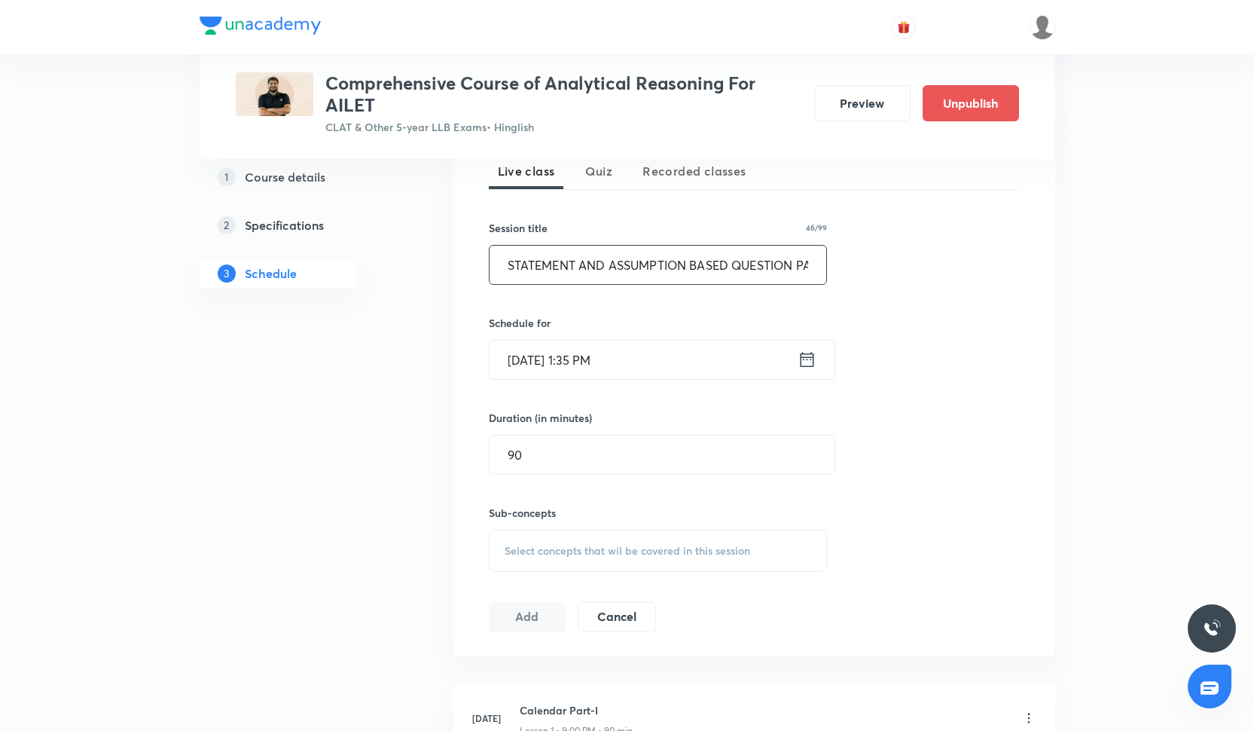
click at [594, 363] on input "[DATE] 1:35 PM" at bounding box center [644, 359] width 308 height 38
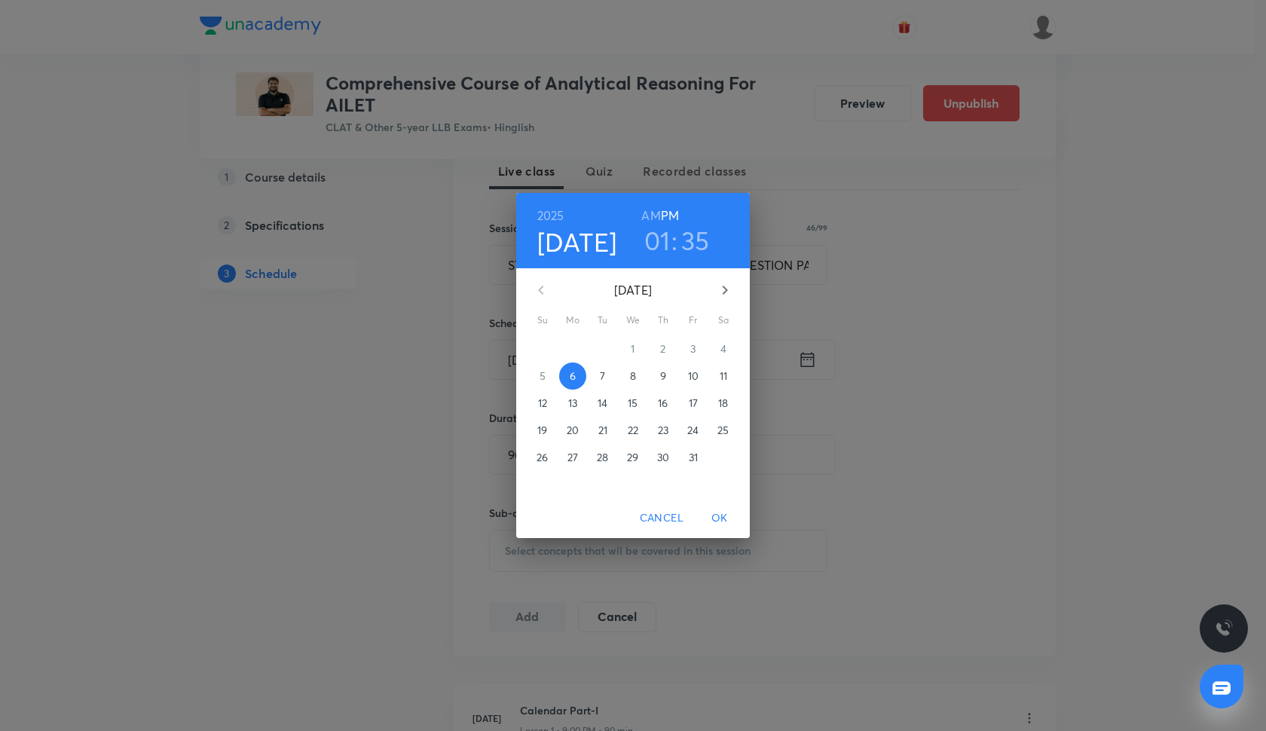
click at [729, 376] on span "11" at bounding box center [723, 375] width 27 height 15
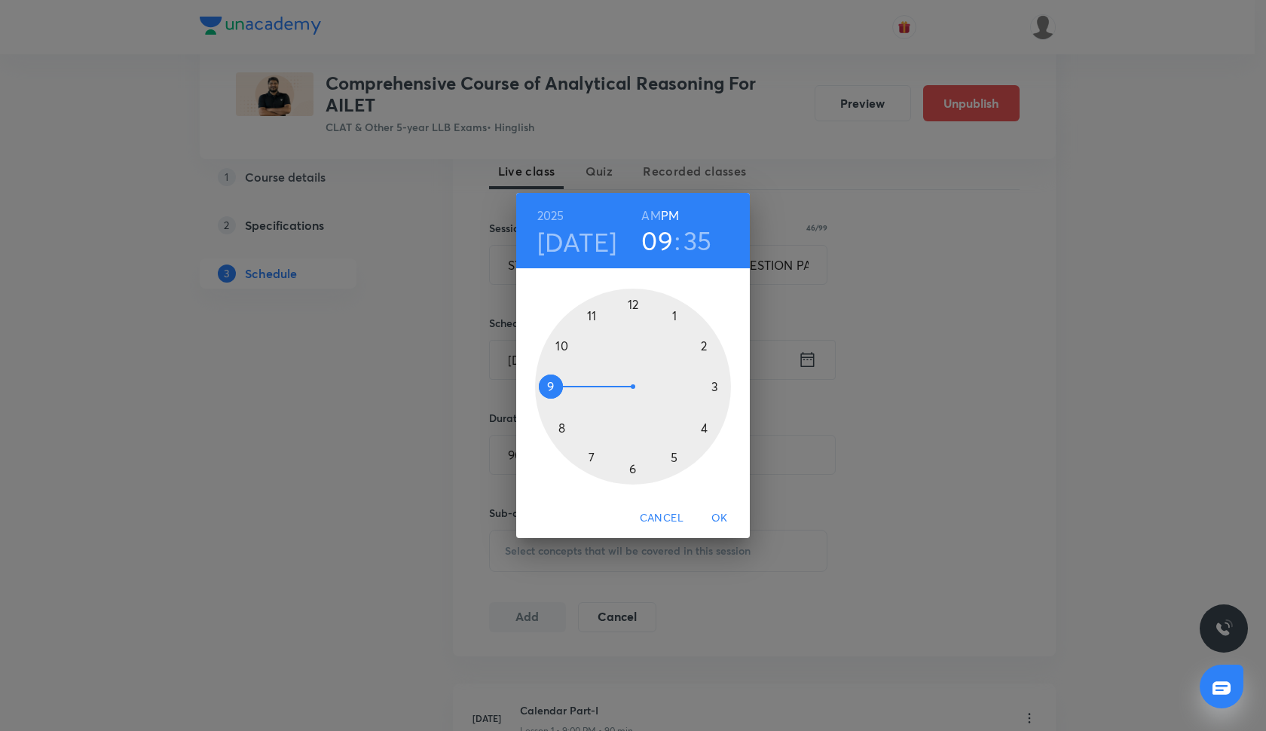
drag, startPoint x: 673, startPoint y: 308, endPoint x: 561, endPoint y: 390, distance: 139.1
click at [561, 390] on div at bounding box center [633, 387] width 196 height 196
click at [717, 392] on div at bounding box center [633, 387] width 196 height 196
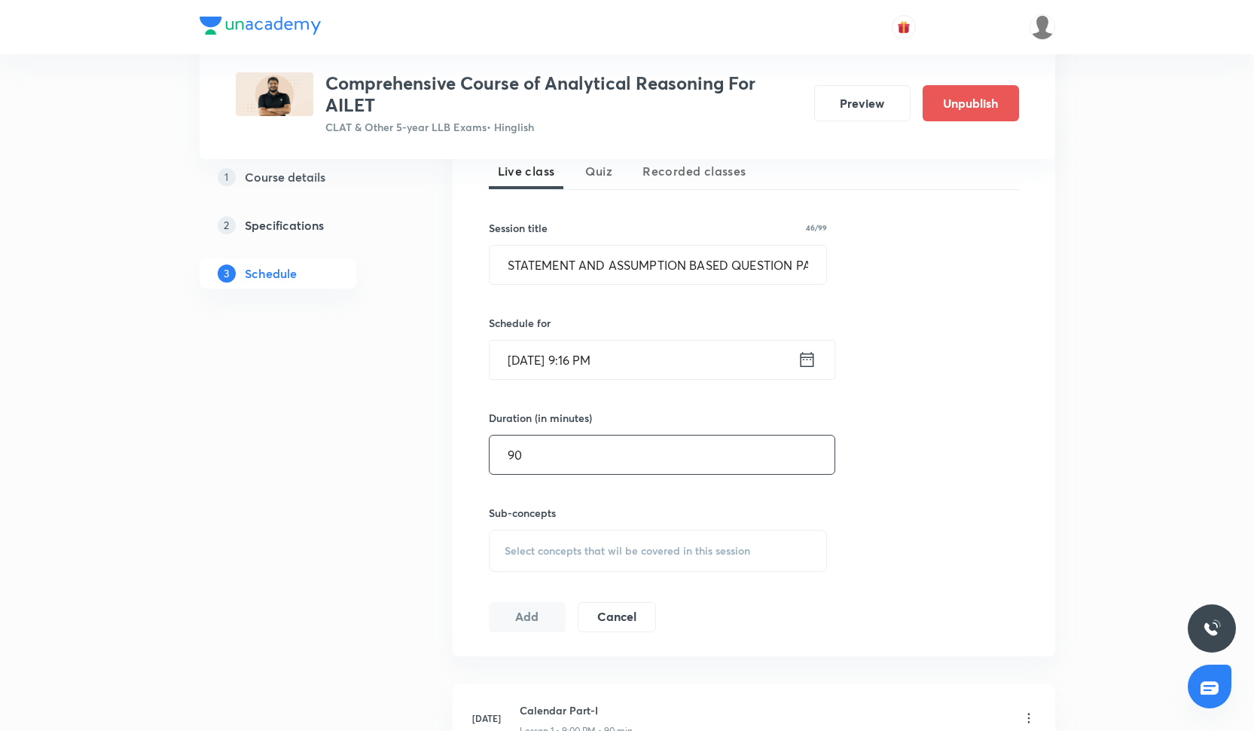
click at [564, 450] on input "90" at bounding box center [662, 454] width 345 height 38
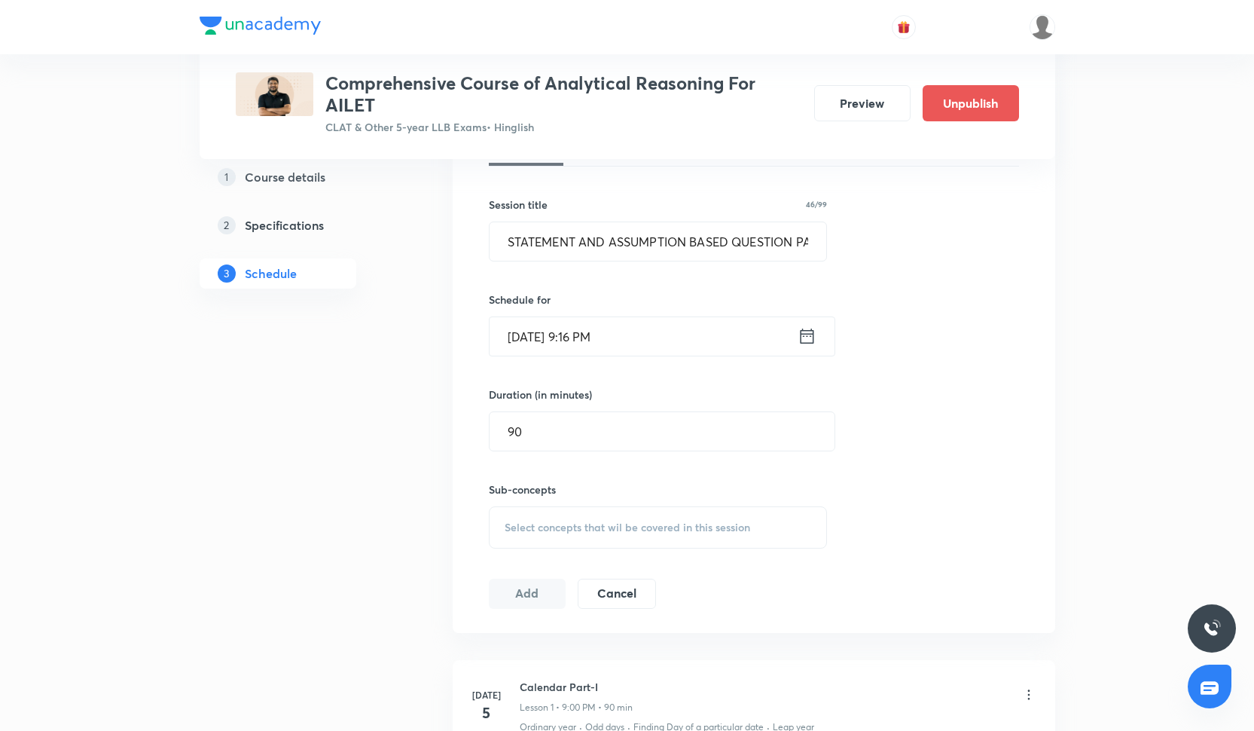
click at [564, 508] on div "Select concepts that wil be covered in this session" at bounding box center [658, 527] width 339 height 42
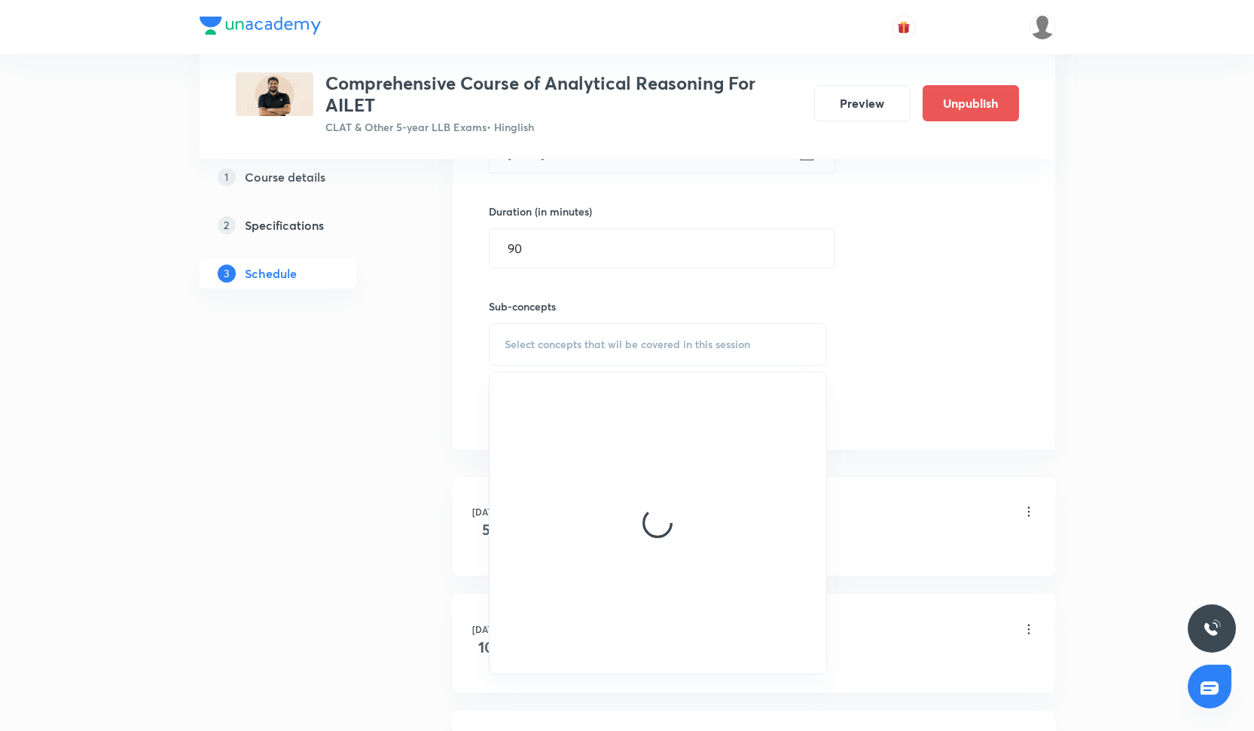
scroll to position [552, 0]
click at [863, 315] on div "Session 27 Live class Quiz Recorded classes Session title 46/99 STATEMENT AND A…" at bounding box center [754, 170] width 530 height 514
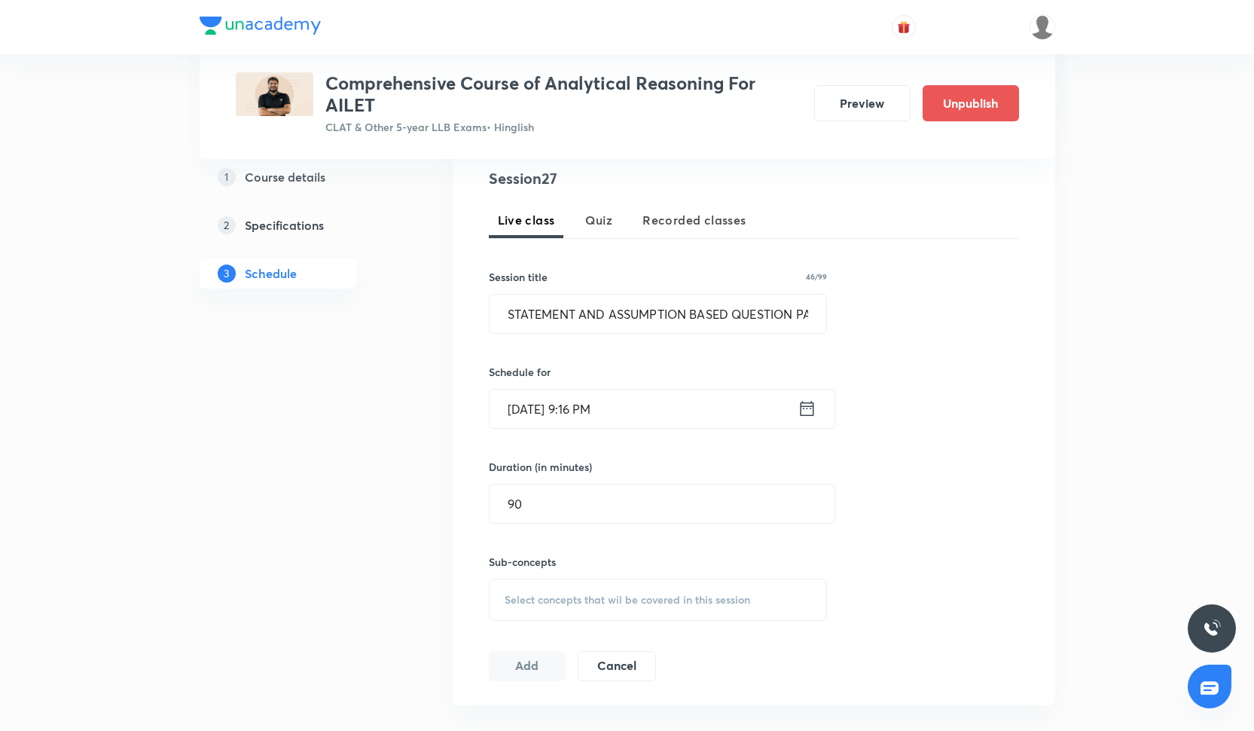
scroll to position [314, 0]
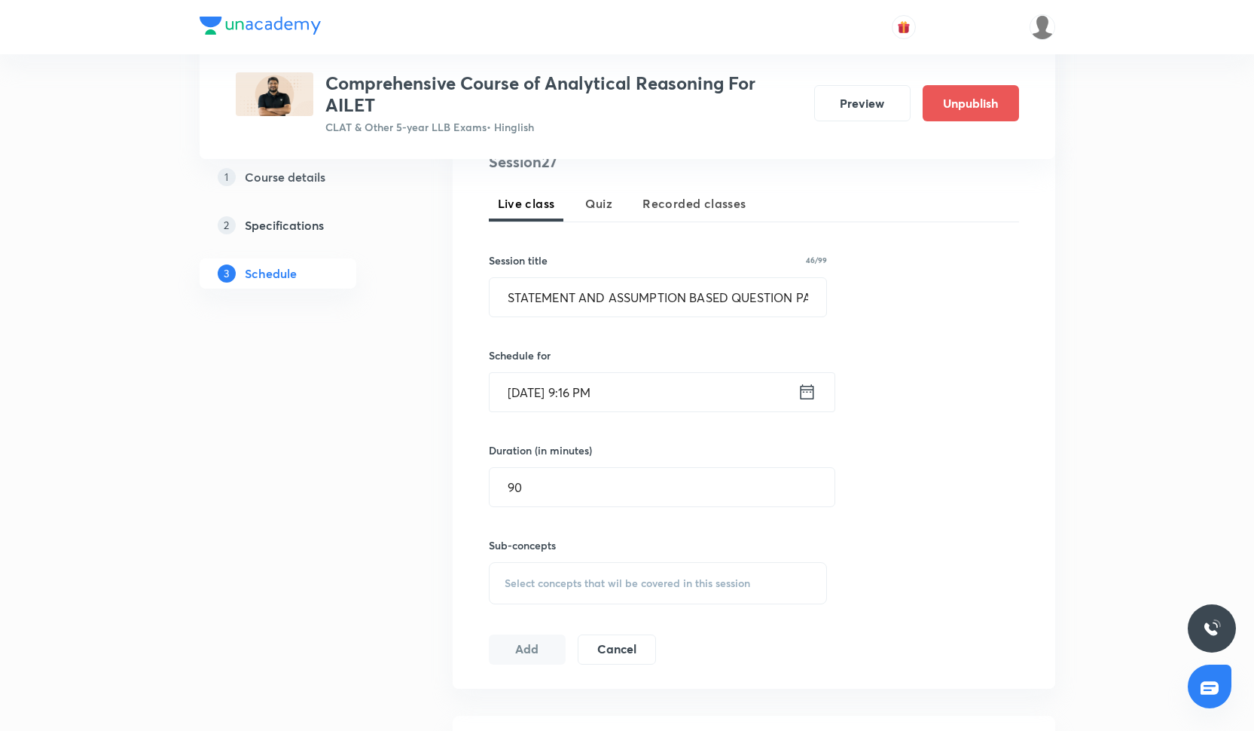
click at [592, 569] on div "Select concepts that wil be covered in this session" at bounding box center [658, 583] width 339 height 42
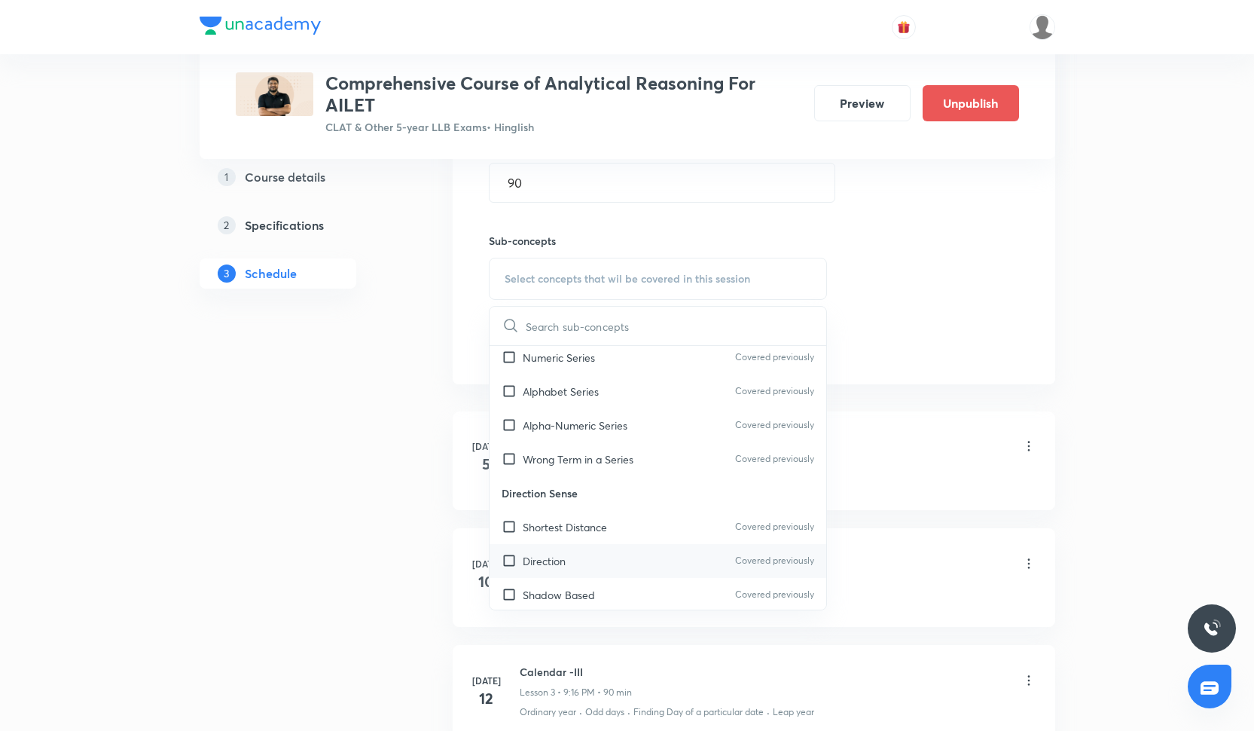
scroll to position [185, 0]
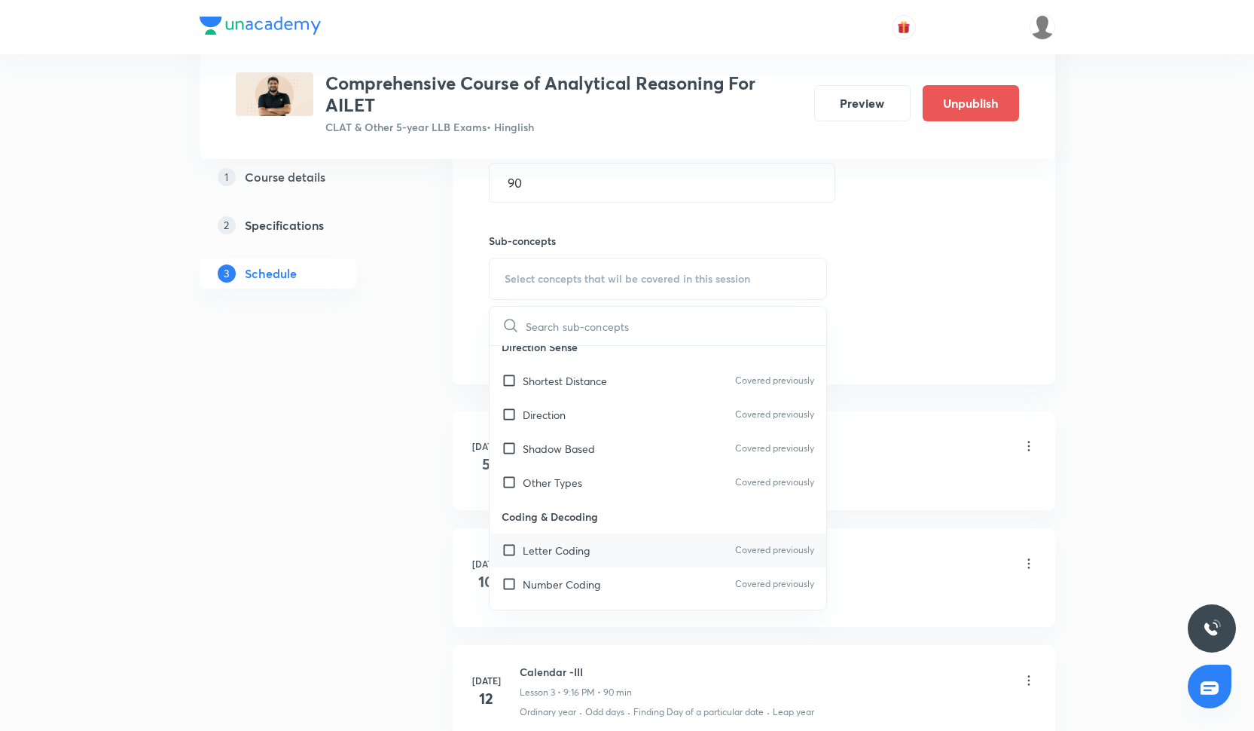
click at [594, 561] on div "Letter Coding Covered previously" at bounding box center [658, 550] width 337 height 34
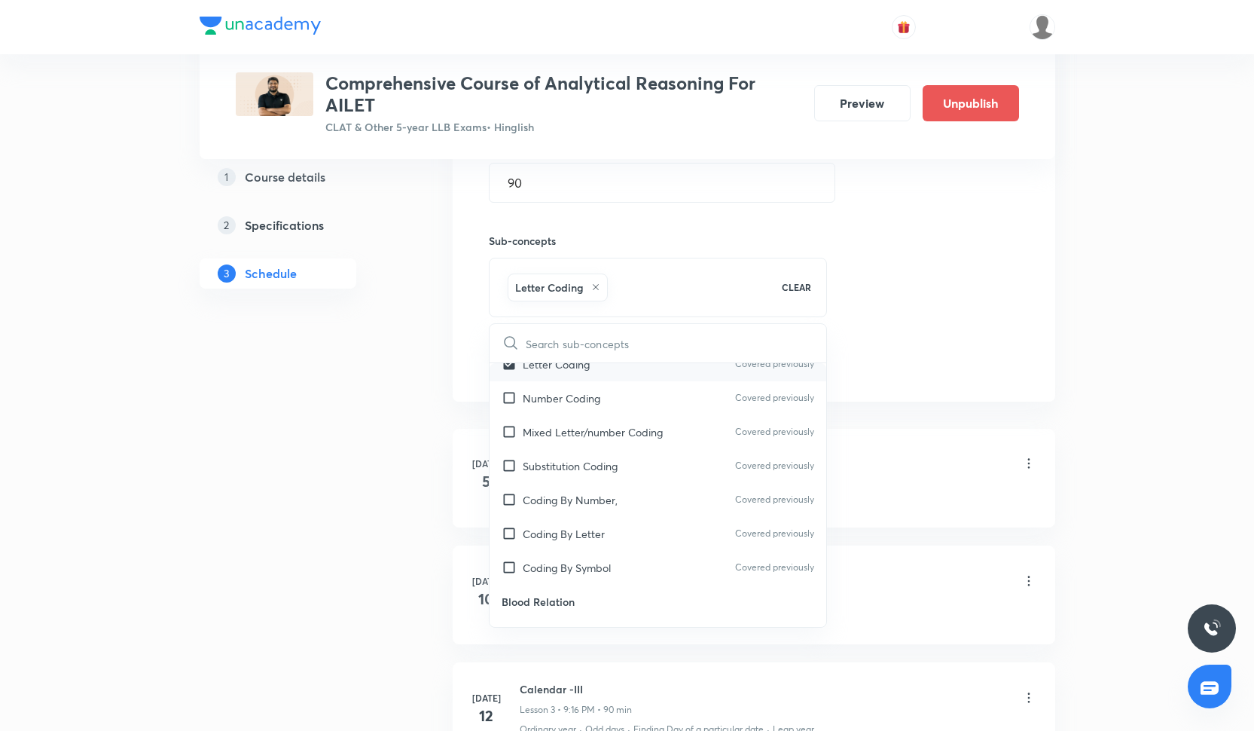
scroll to position [488, 0]
click at [579, 475] on div "Coding By Symbol Covered previously" at bounding box center [658, 468] width 337 height 34
checkbox input "true"
click at [572, 438] on p "Coding By Letter" at bounding box center [564, 434] width 82 height 16
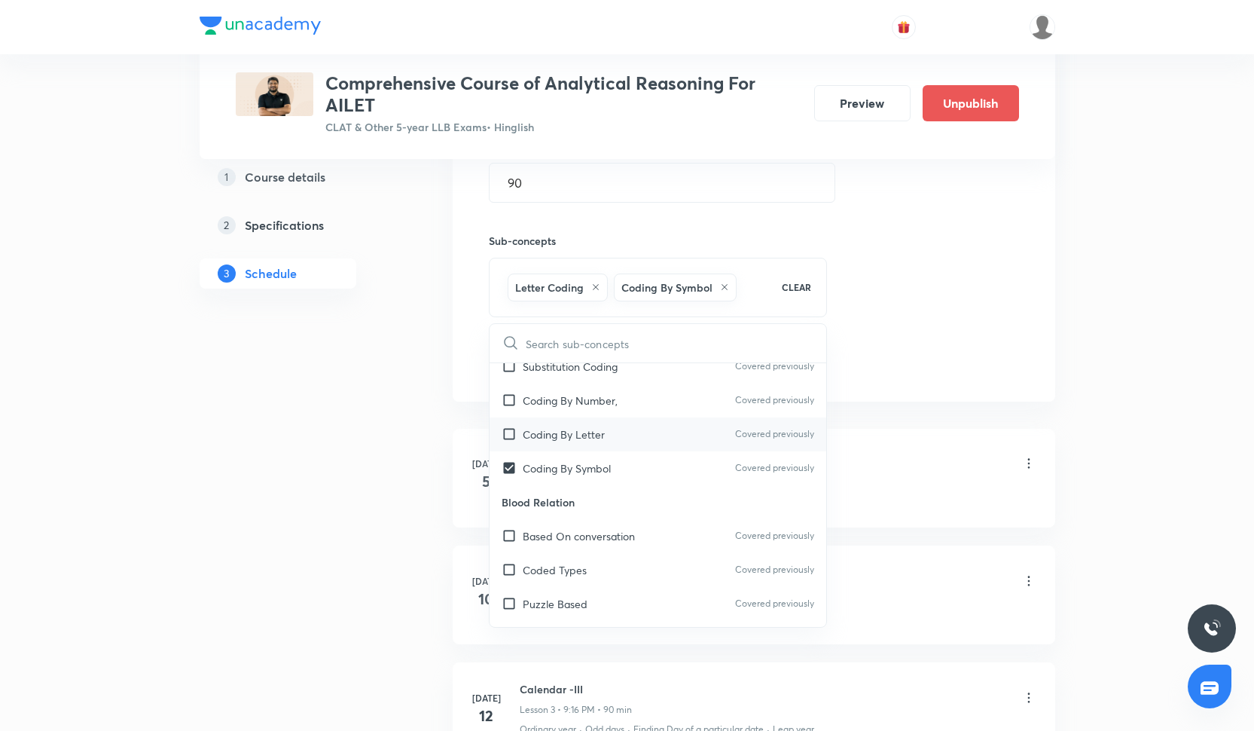
checkbox input "true"
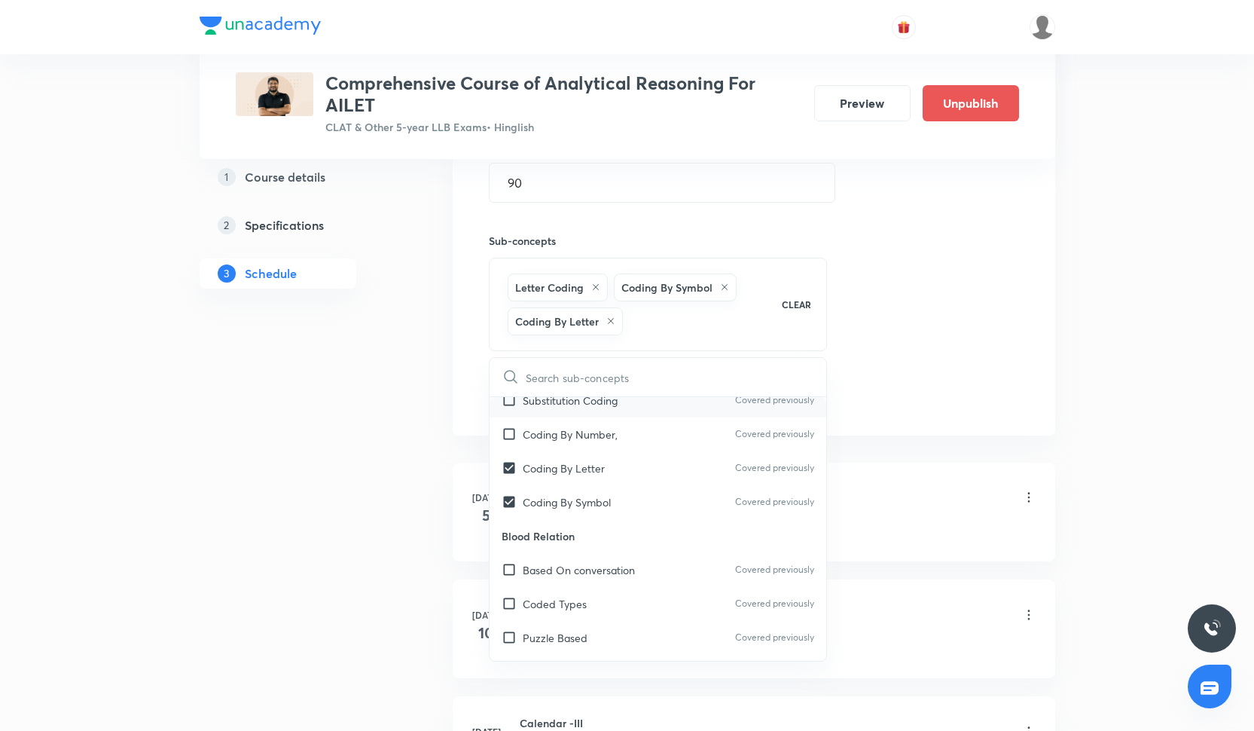
click at [565, 408] on div "Substitution Coding Covered previously" at bounding box center [658, 400] width 337 height 34
checkbox input "true"
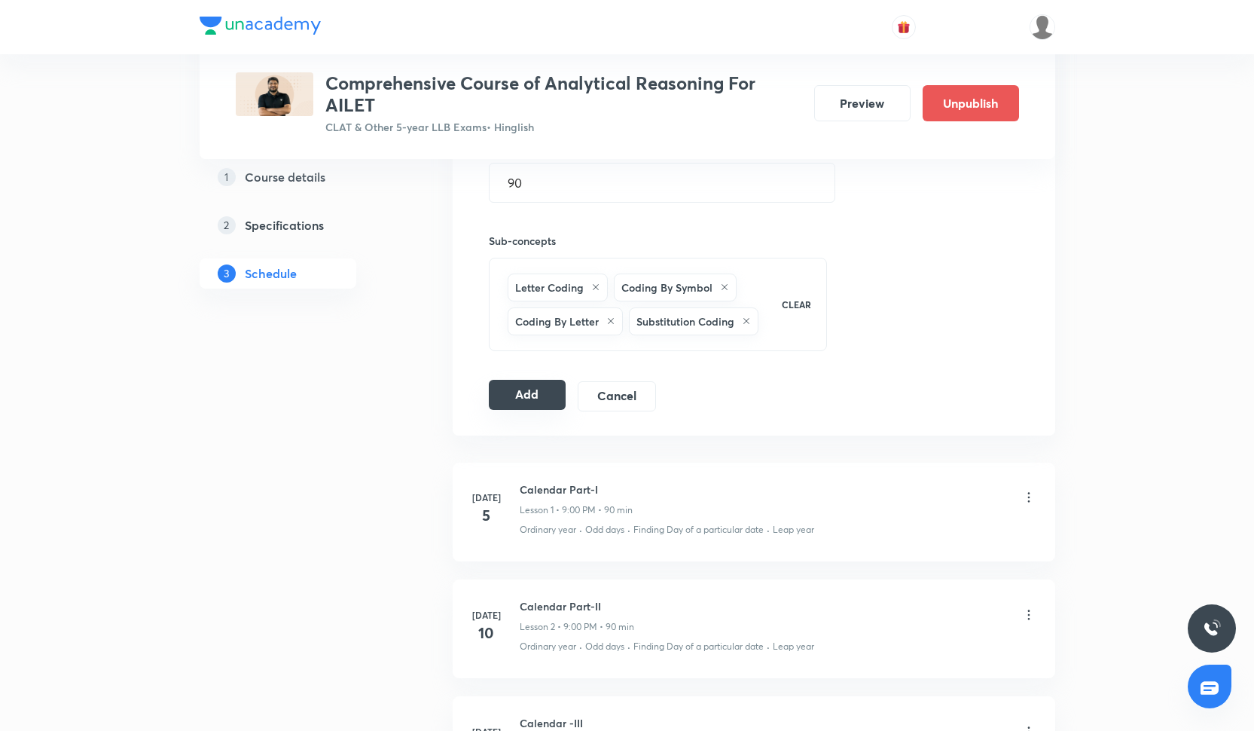
click at [553, 408] on button "Add" at bounding box center [528, 395] width 78 height 30
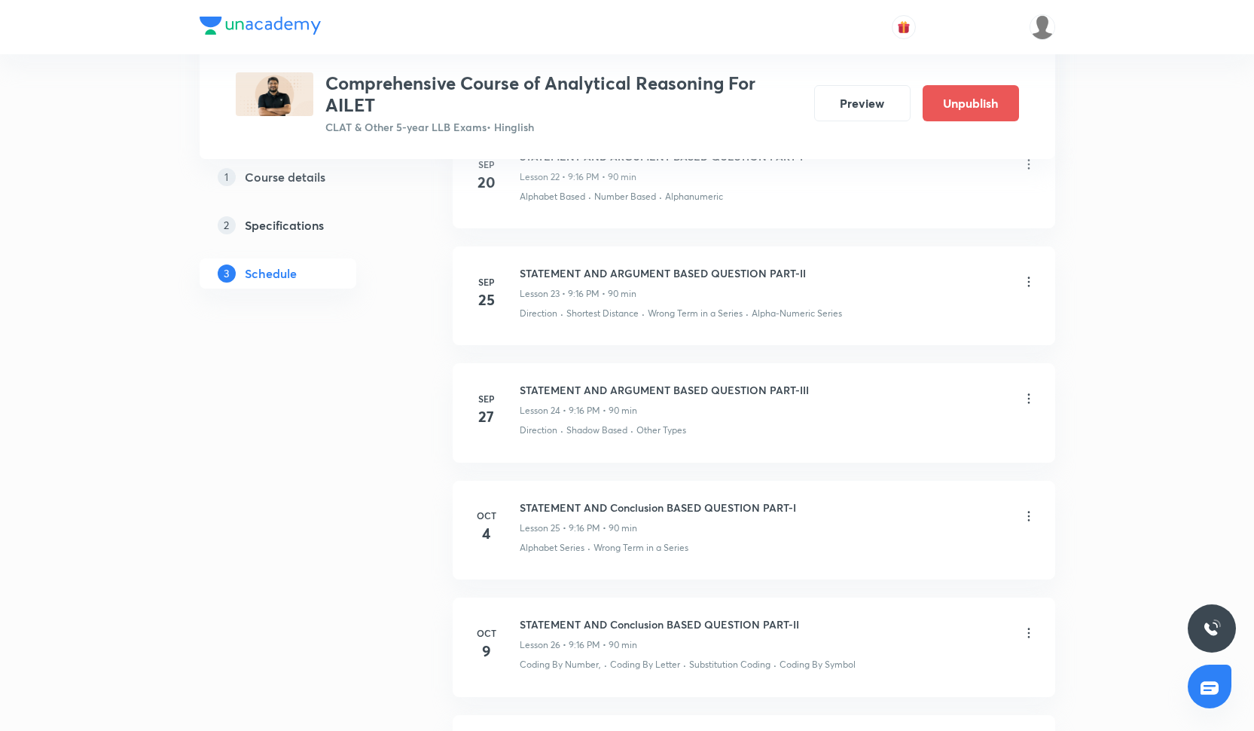
scroll to position [3574, 0]
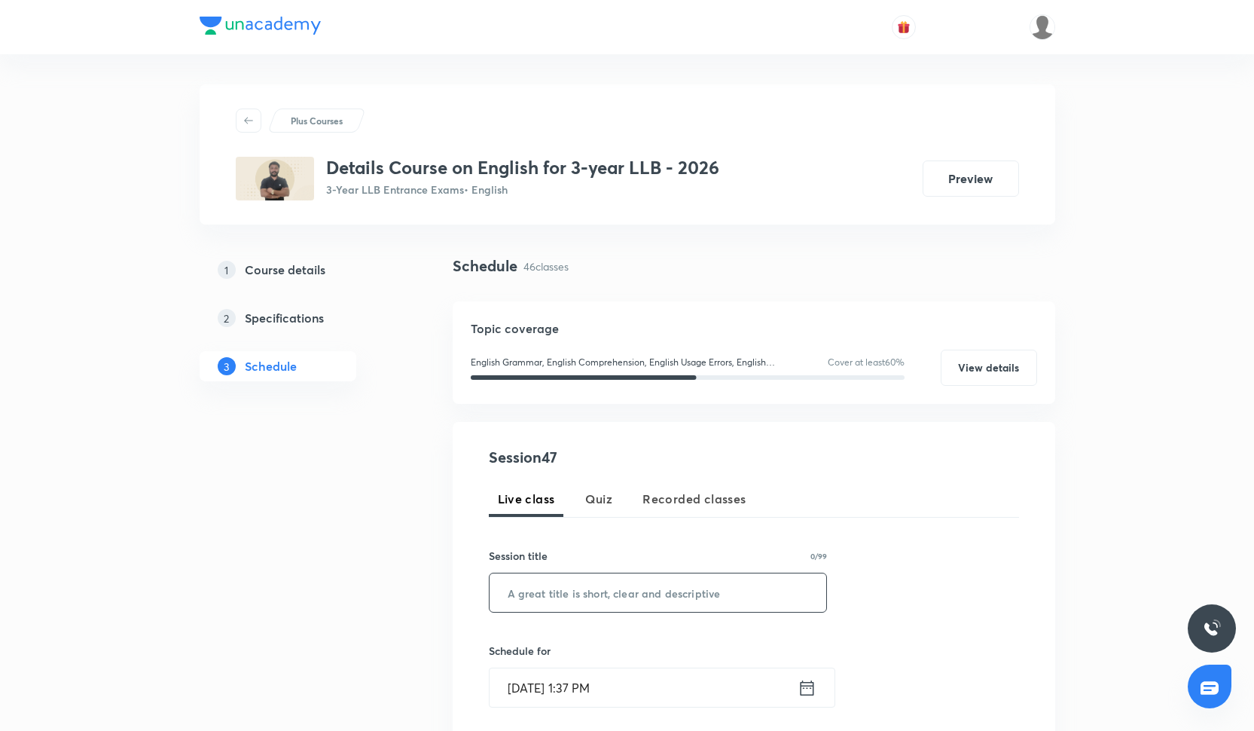
click at [531, 597] on input "text" at bounding box center [658, 592] width 337 height 38
paste input "Figures of Speech -1"
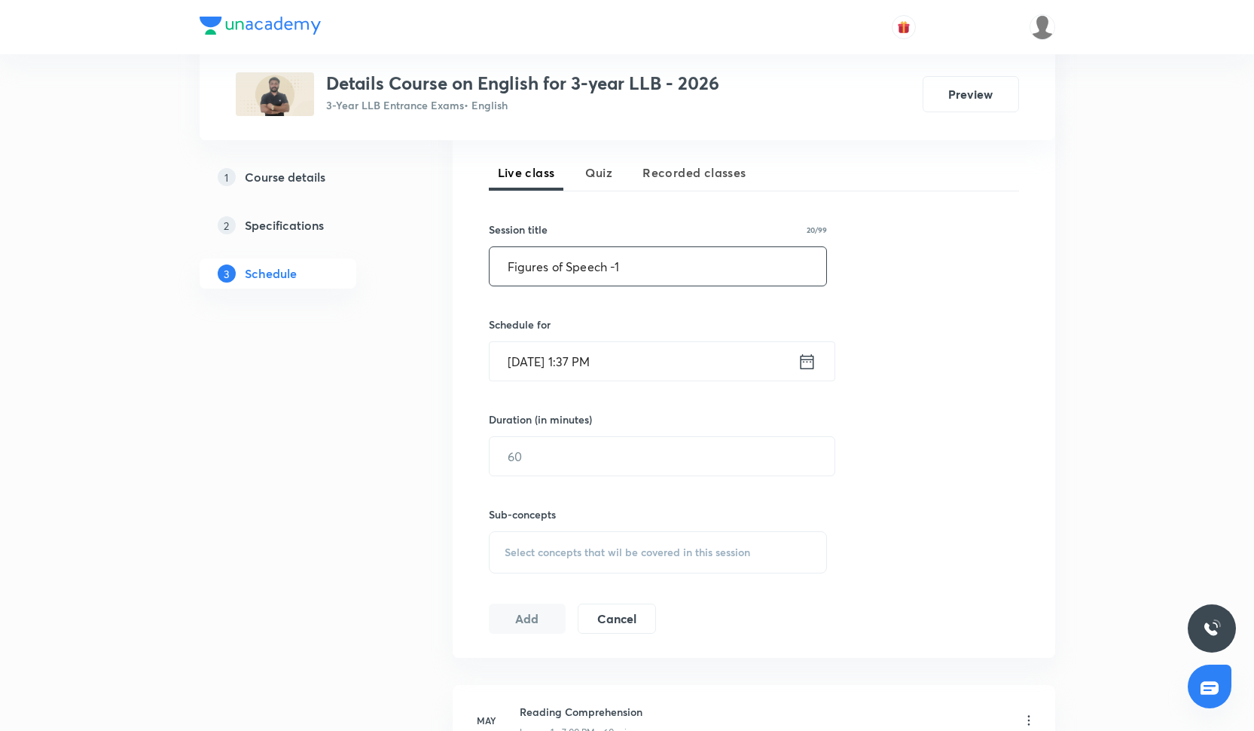
scroll to position [340, 0]
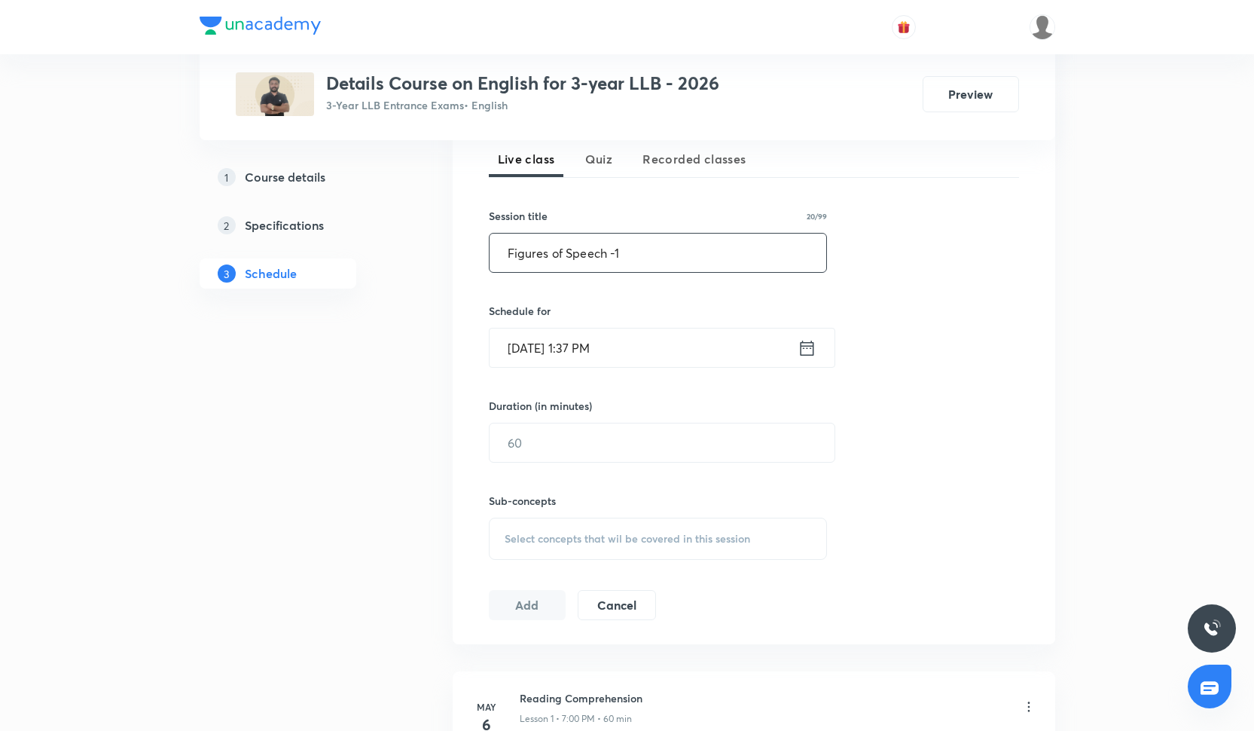
type input "Figures of Speech -1"
click at [560, 344] on input "[DATE] 1:37 PM" at bounding box center [644, 347] width 308 height 38
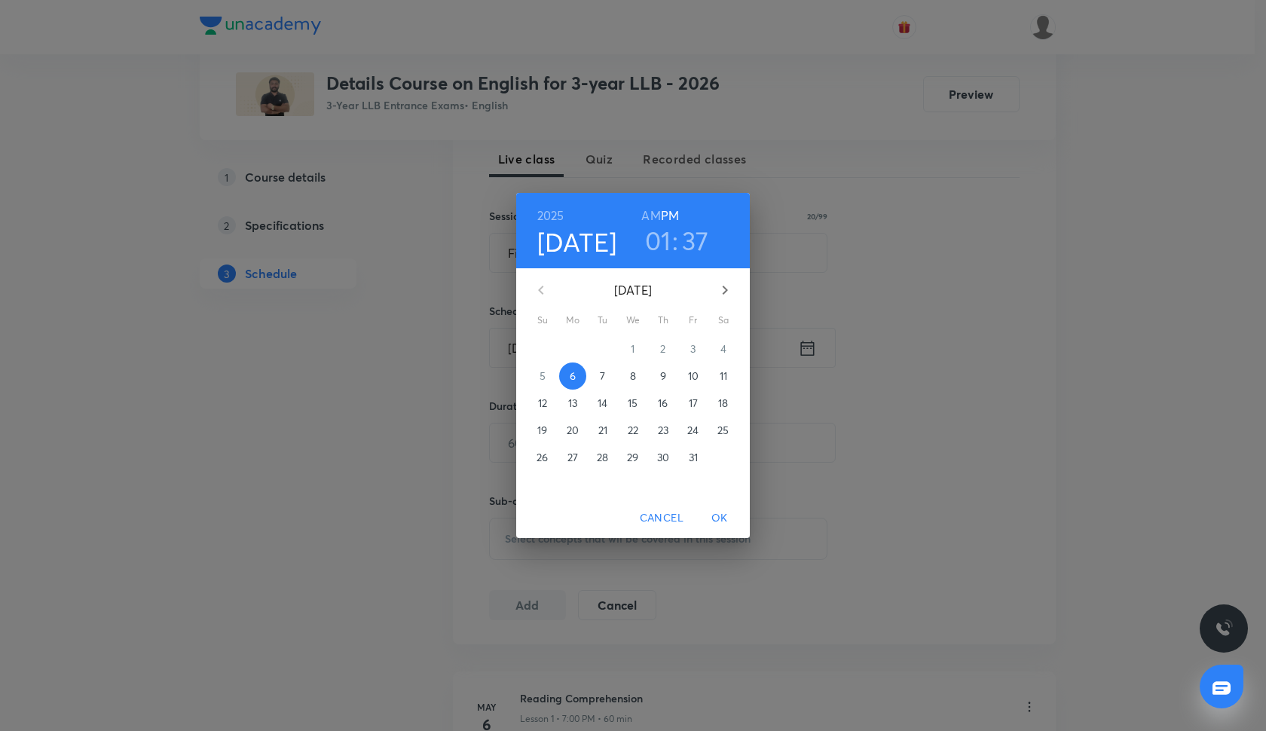
click at [606, 372] on span "7" at bounding box center [602, 375] width 27 height 15
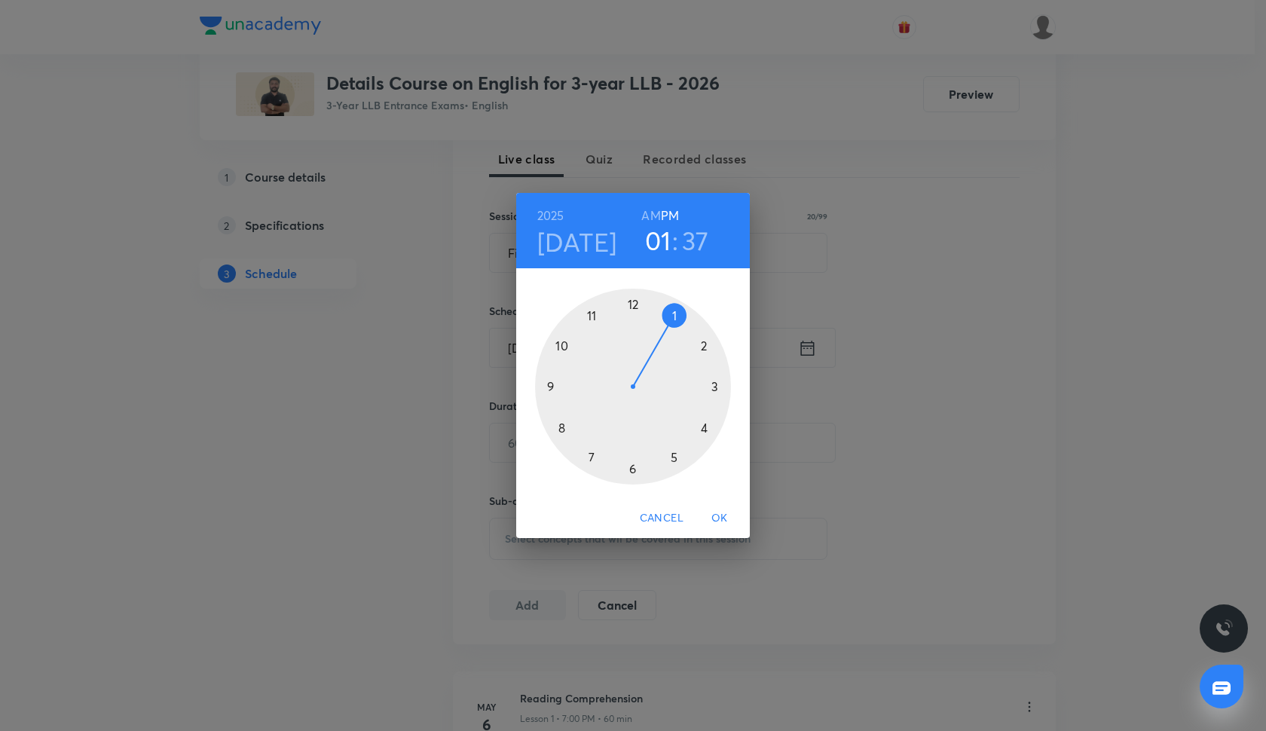
click at [597, 458] on div at bounding box center [633, 387] width 196 height 196
click at [637, 304] on div at bounding box center [633, 387] width 196 height 196
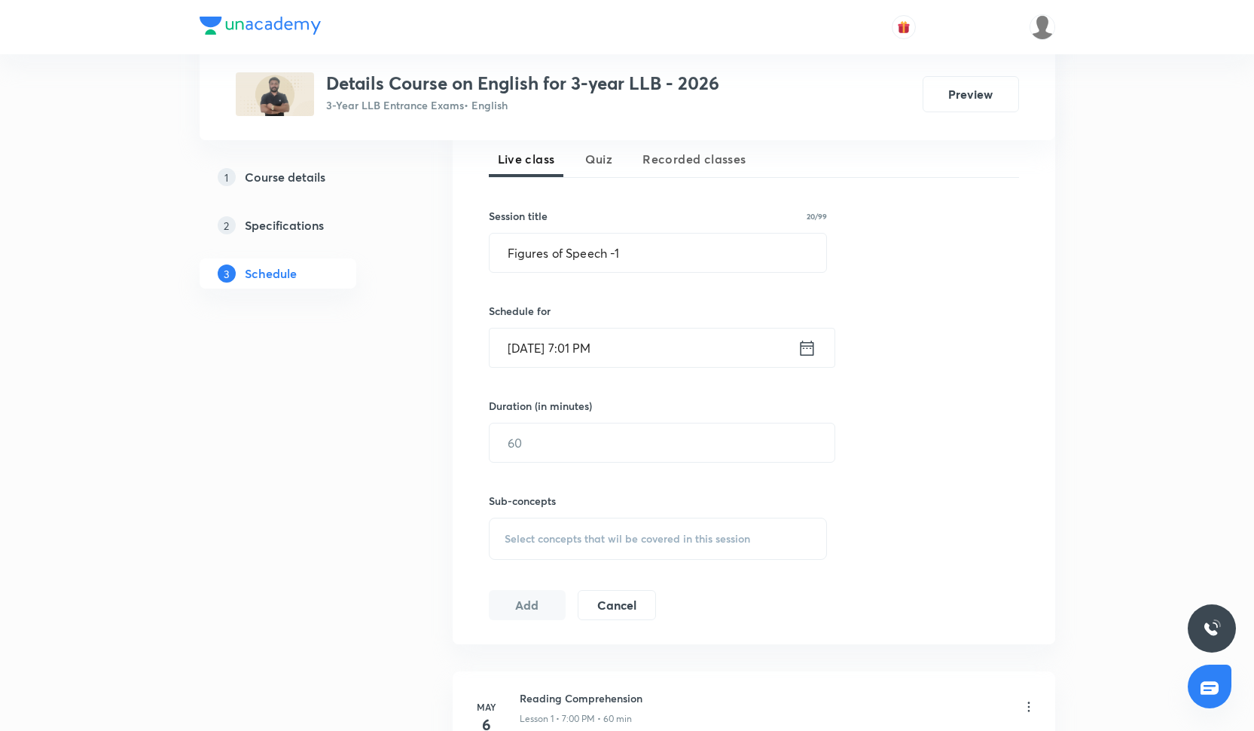
click at [585, 341] on input "Oct 7, 2025, 7:01 PM" at bounding box center [644, 347] width 308 height 38
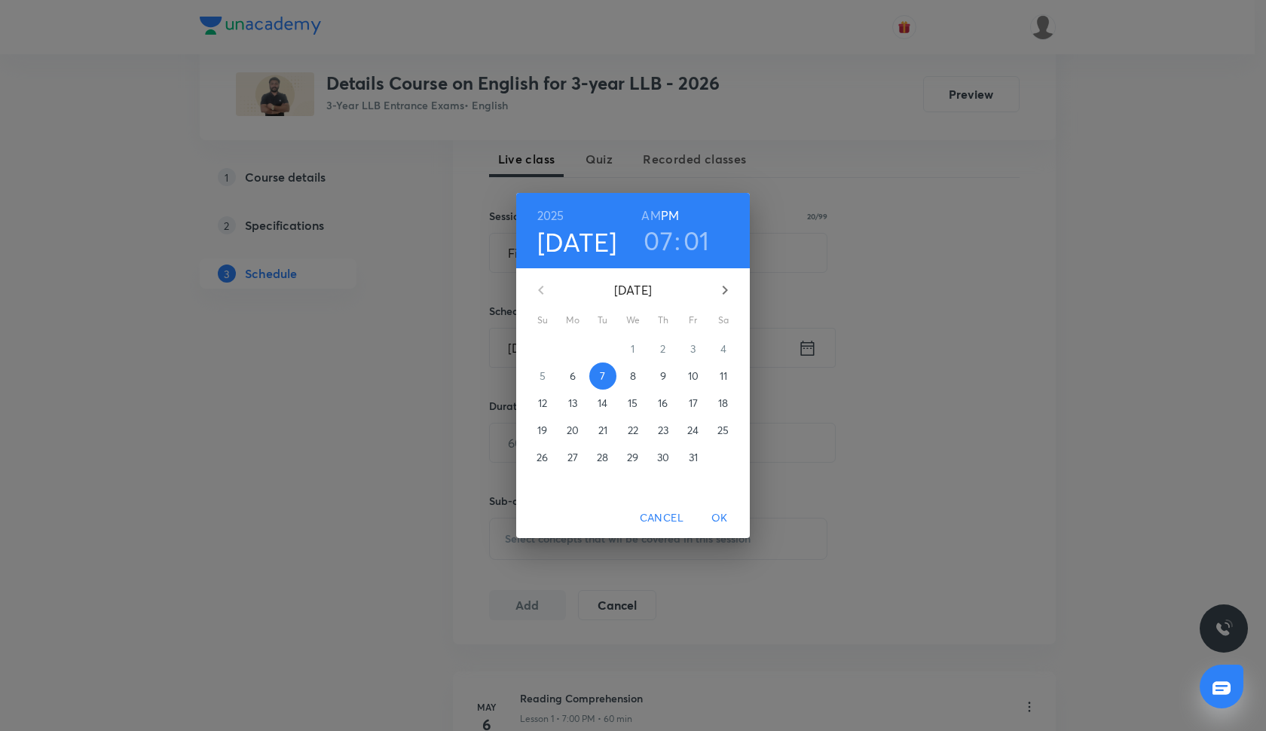
click at [698, 240] on h3 "01" at bounding box center [696, 240] width 26 height 32
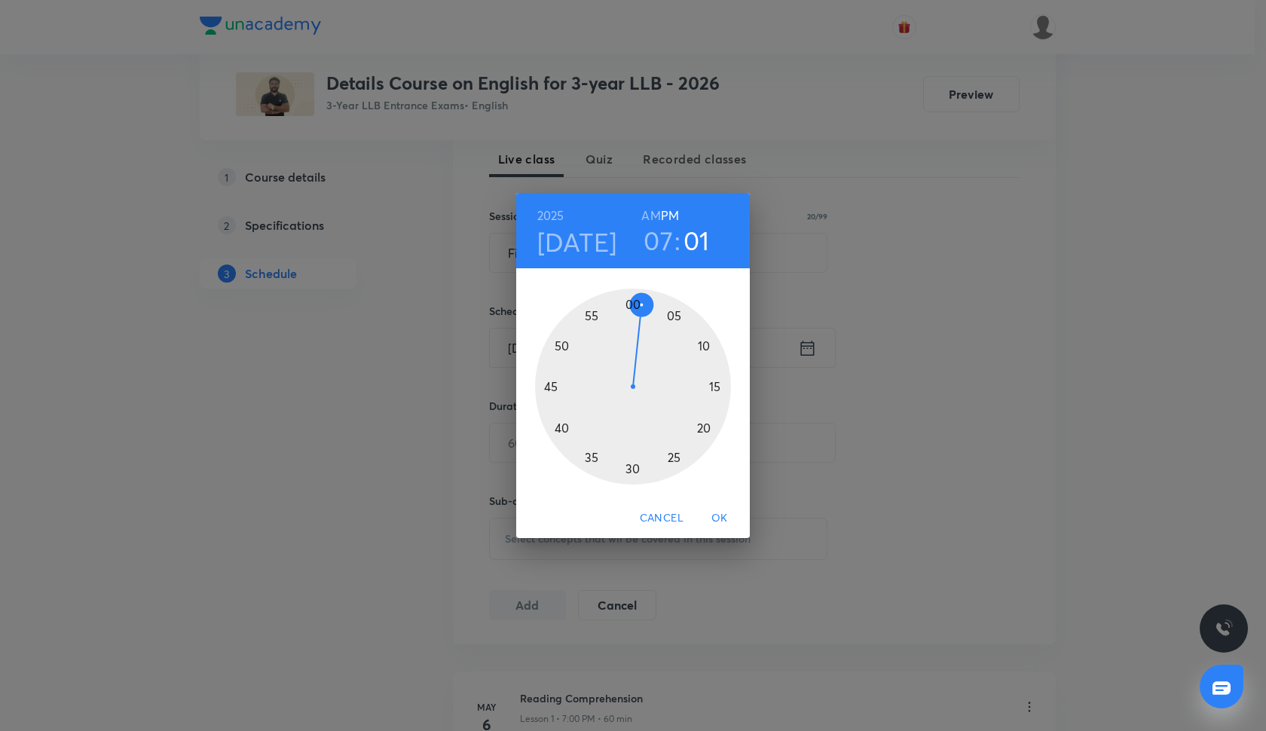
click at [632, 303] on div at bounding box center [633, 387] width 196 height 196
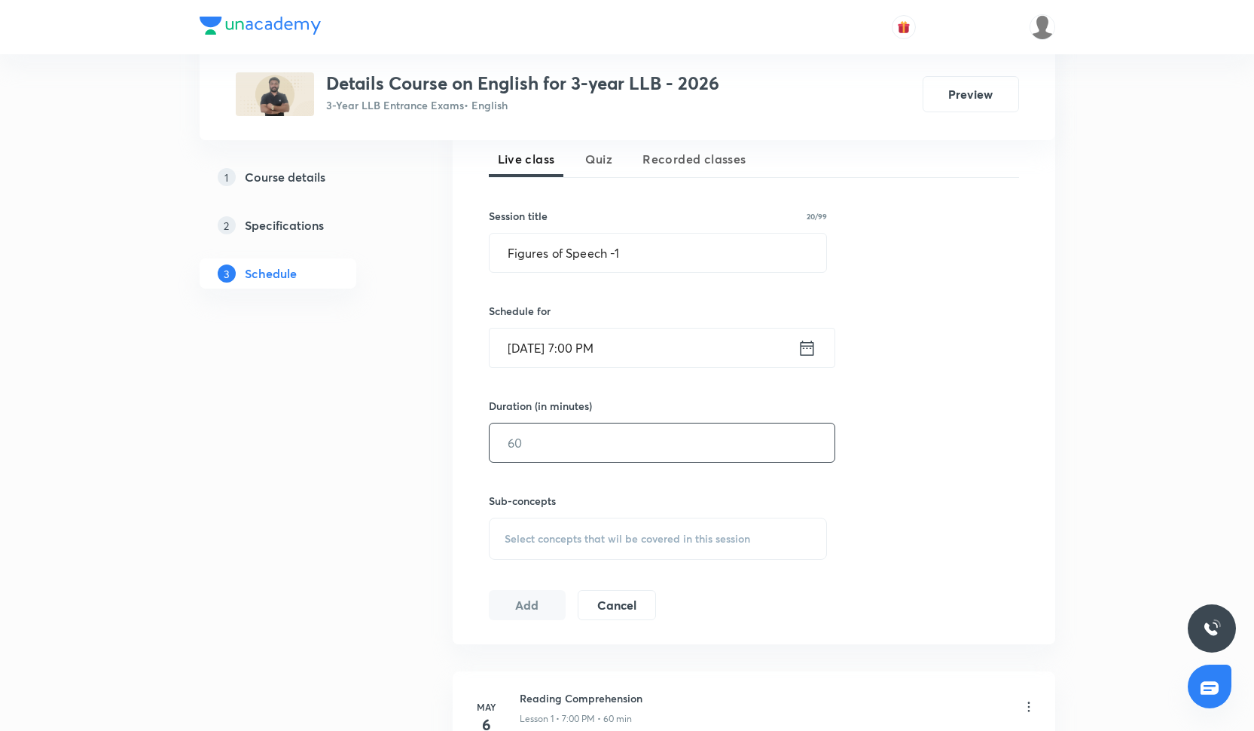
click at [560, 454] on input "text" at bounding box center [662, 442] width 345 height 38
type input "60"
click at [606, 549] on div "Select concepts that wil be covered in this session" at bounding box center [658, 539] width 339 height 42
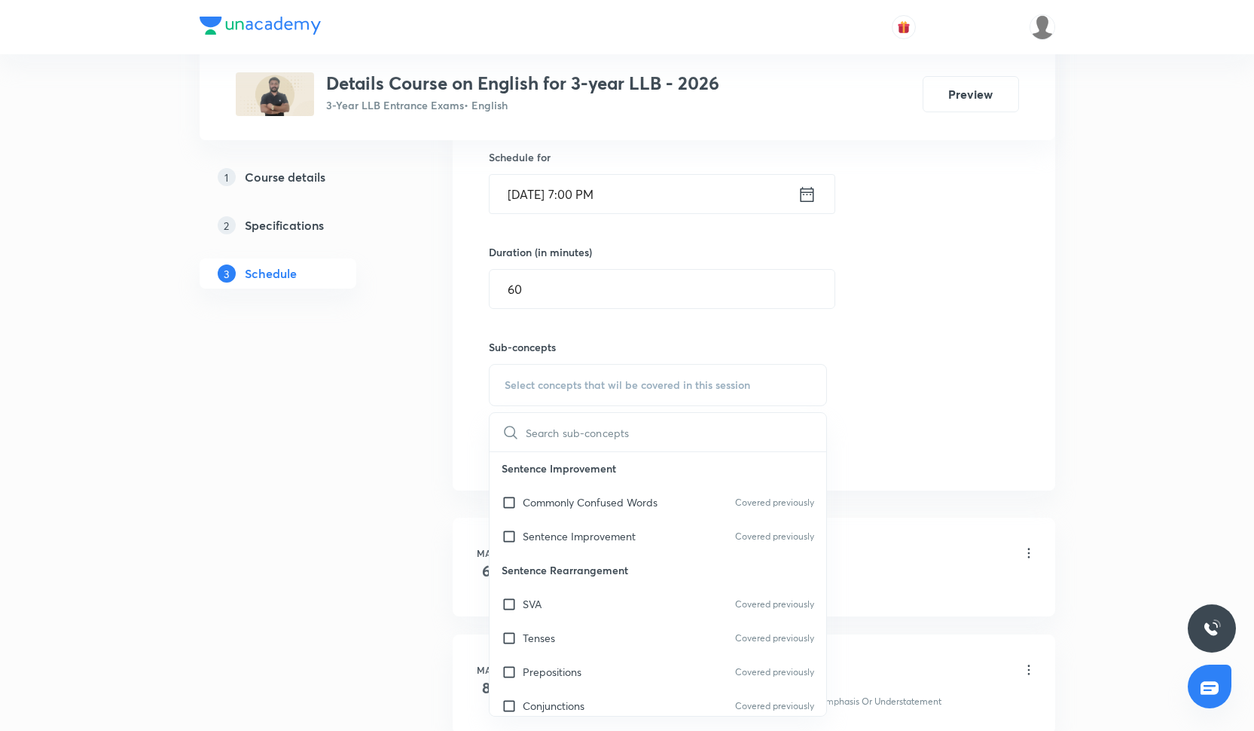
scroll to position [173, 0]
click at [560, 545] on div "SVA Covered previously" at bounding box center [658, 534] width 337 height 34
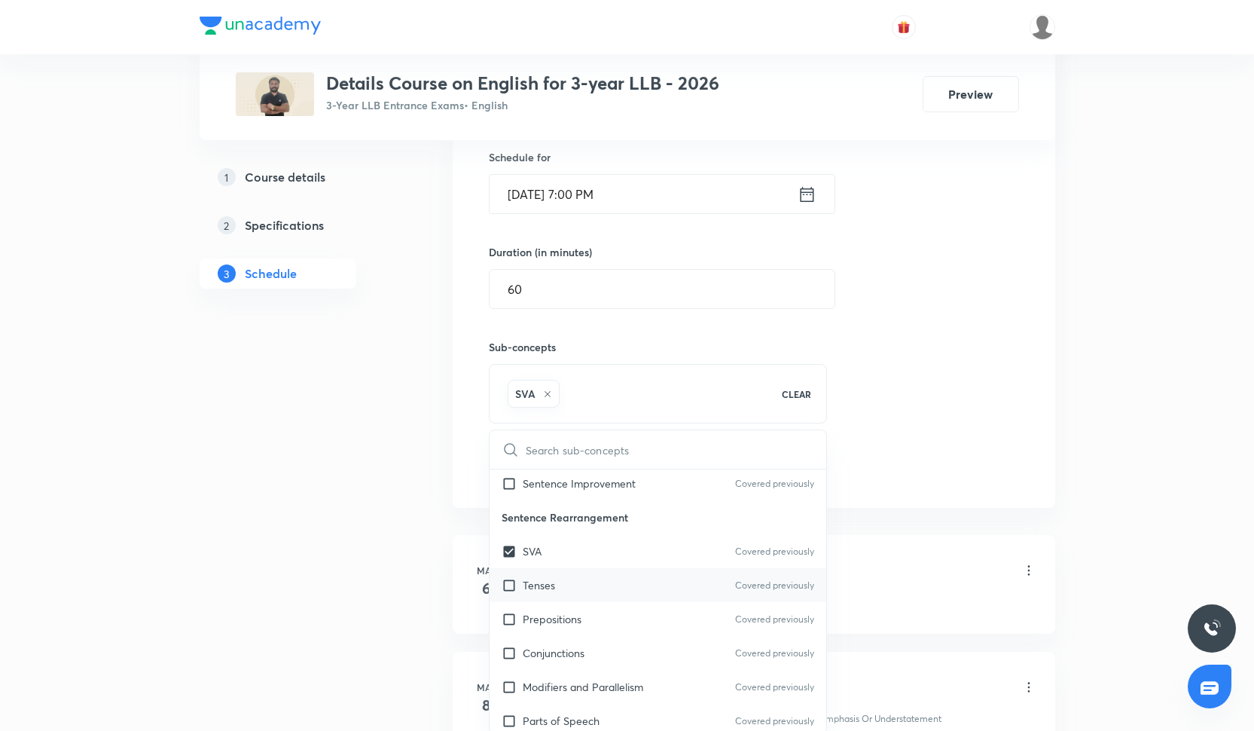
click at [571, 594] on div "Tenses Covered previously" at bounding box center [658, 585] width 337 height 34
checkbox input "true"
click at [571, 619] on p "Prepositions" at bounding box center [552, 619] width 59 height 16
checkbox input "true"
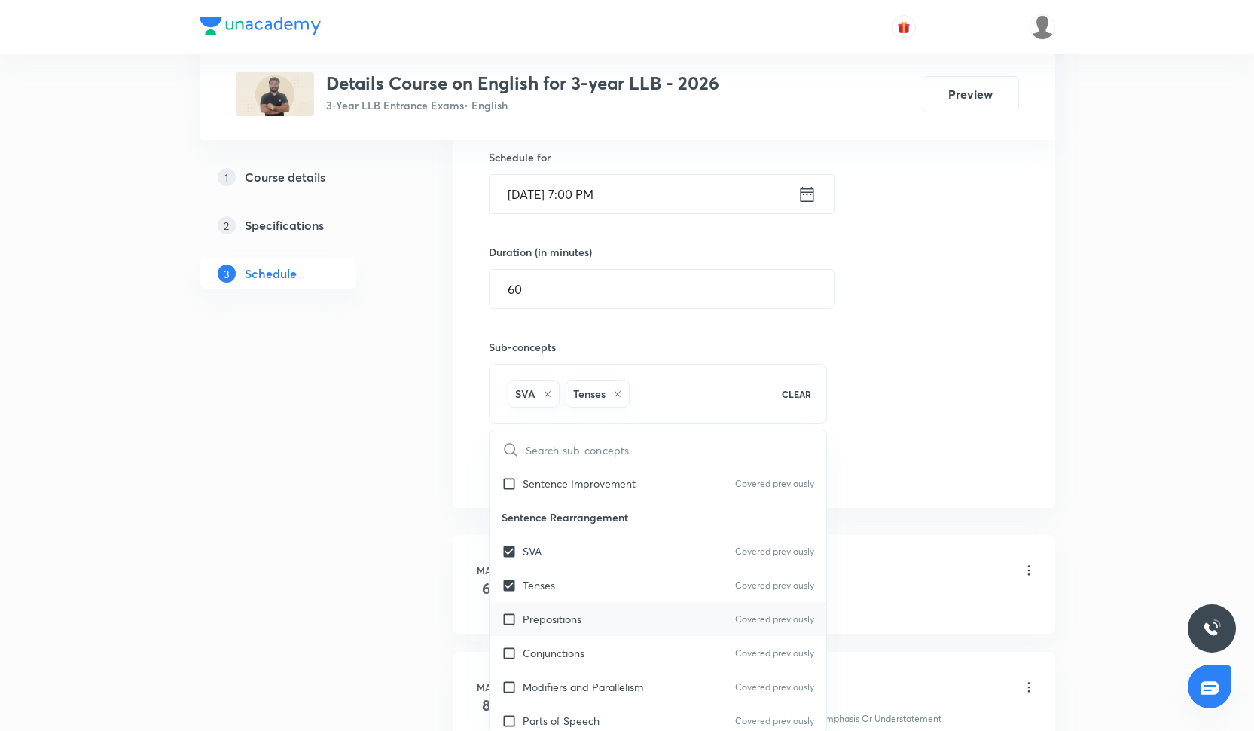
checkbox input "true"
click at [573, 658] on p "Conjunctions" at bounding box center [554, 653] width 62 height 16
checkbox input "true"
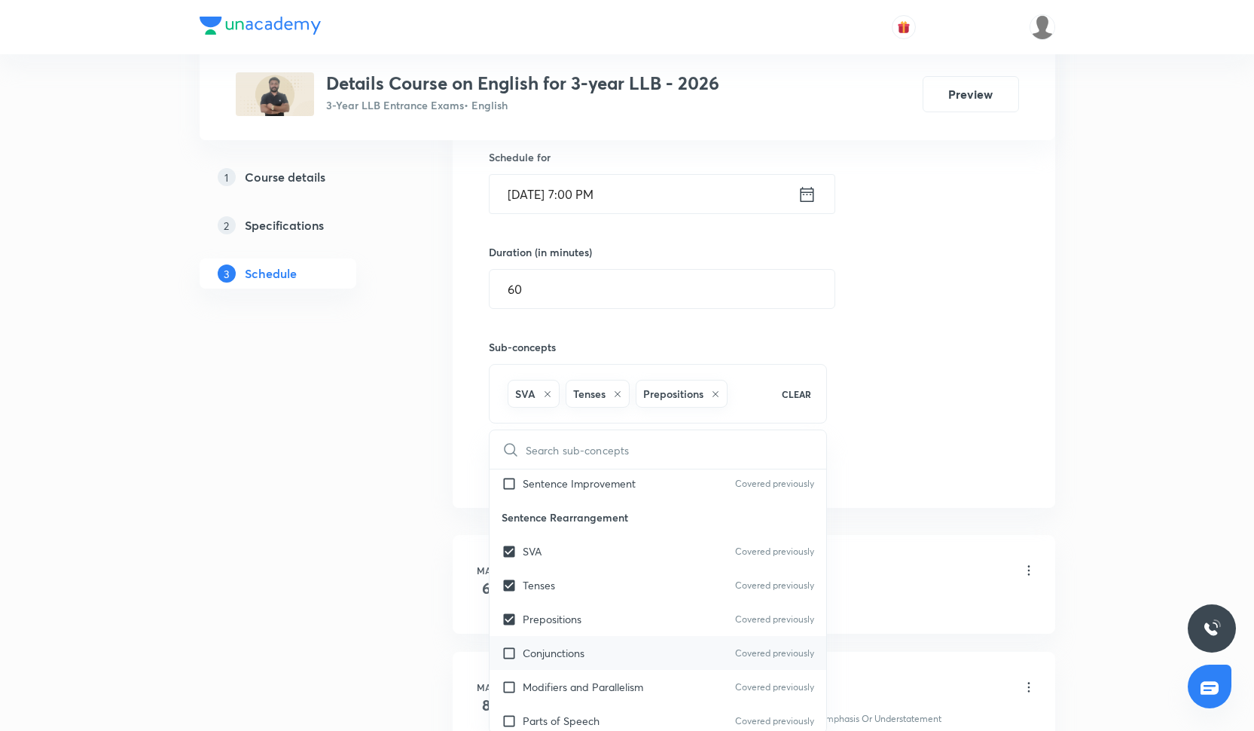
checkbox input "true"
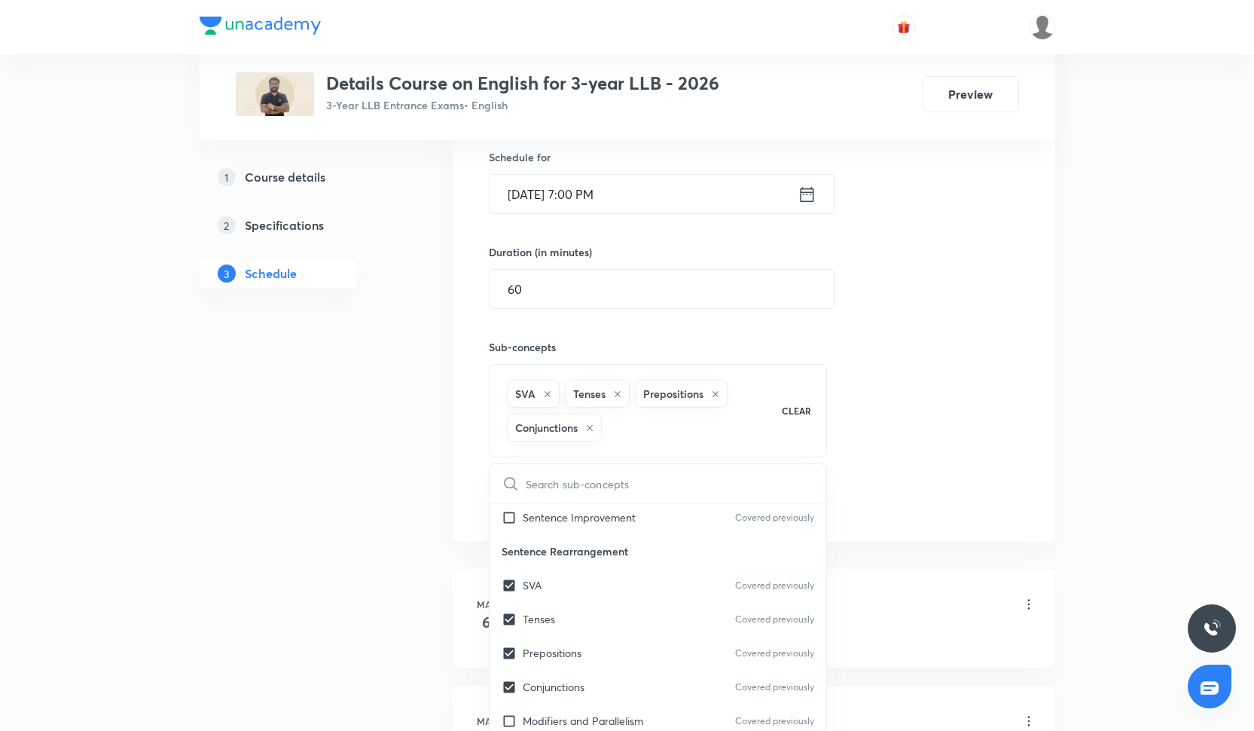
click at [968, 470] on div "Session 47 Live class Quiz Recorded classes Session title 20/99 Figures of Spee…" at bounding box center [754, 235] width 530 height 565
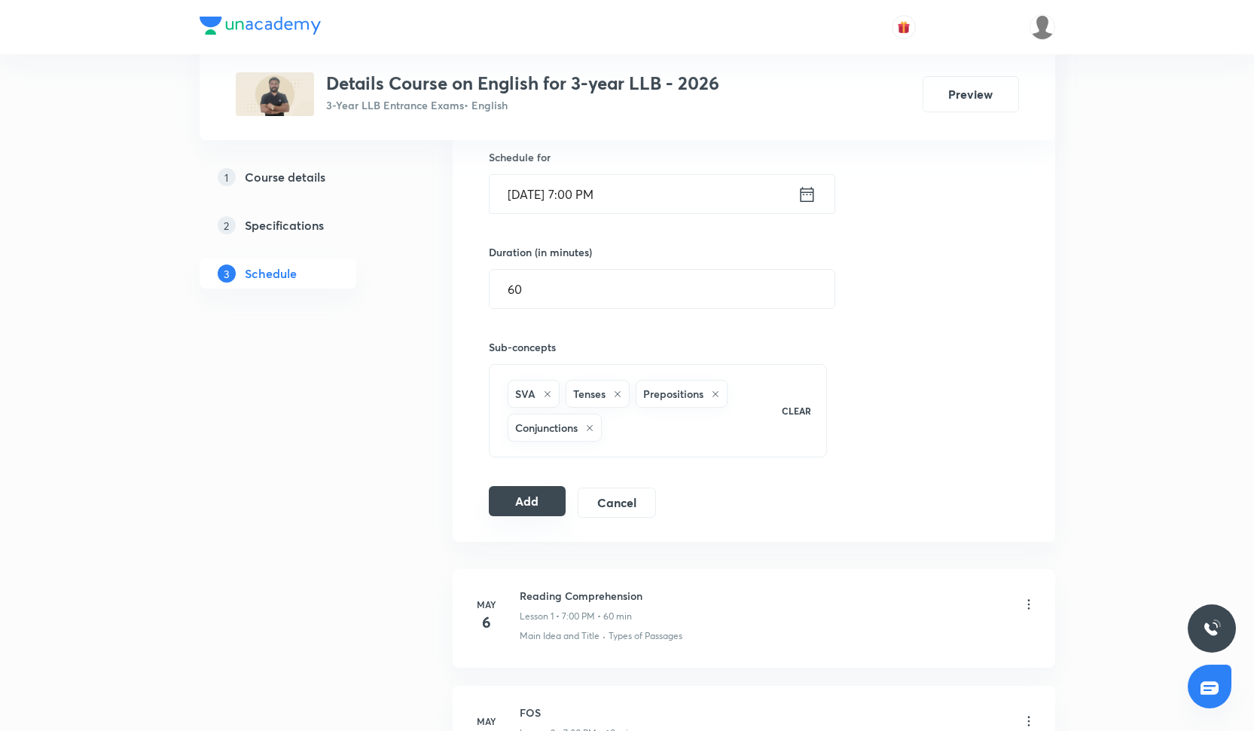
click at [525, 498] on button "Add" at bounding box center [528, 501] width 78 height 30
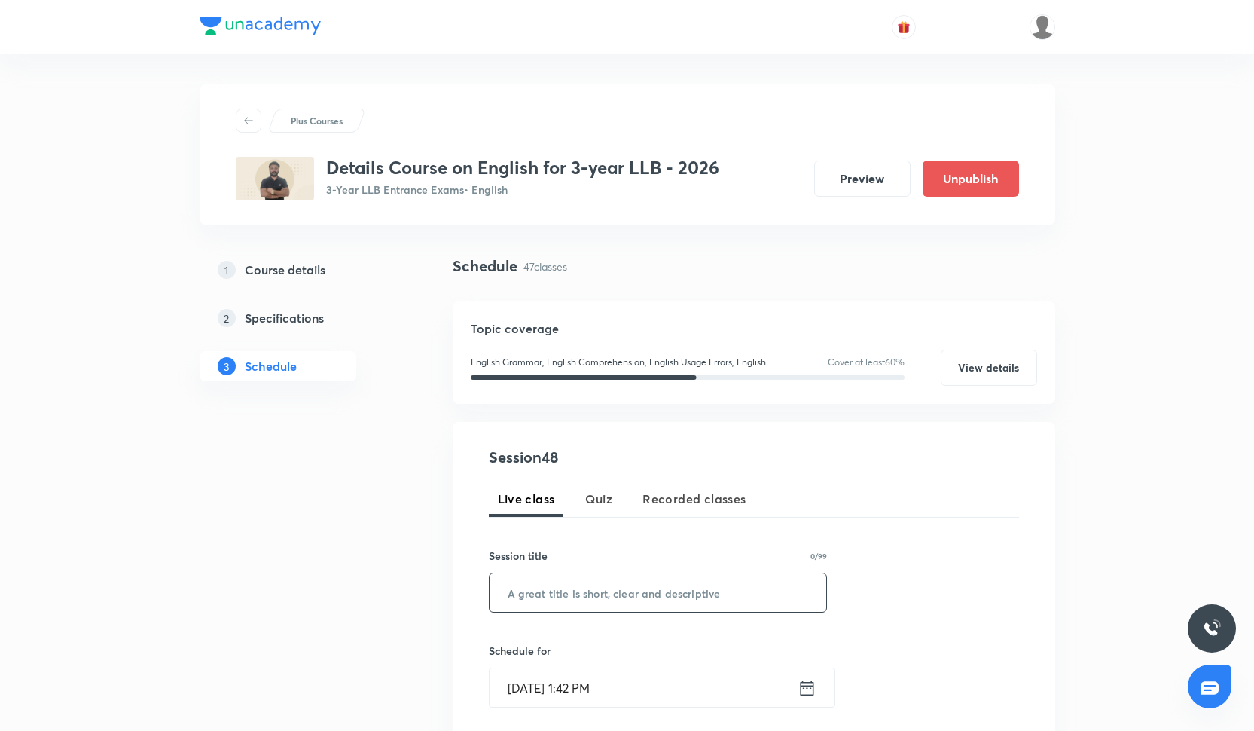
click at [646, 592] on input "text" at bounding box center [658, 592] width 337 height 38
paste input "Figures of speech- practice"
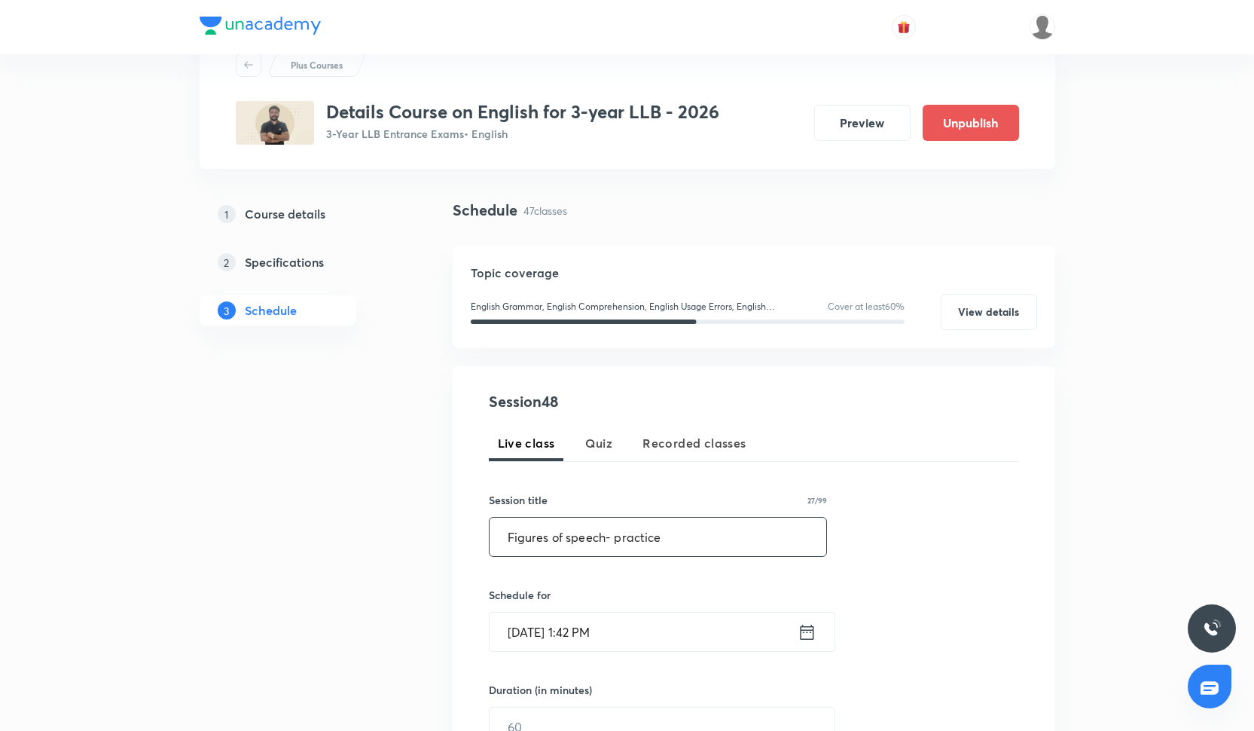
scroll to position [88, 0]
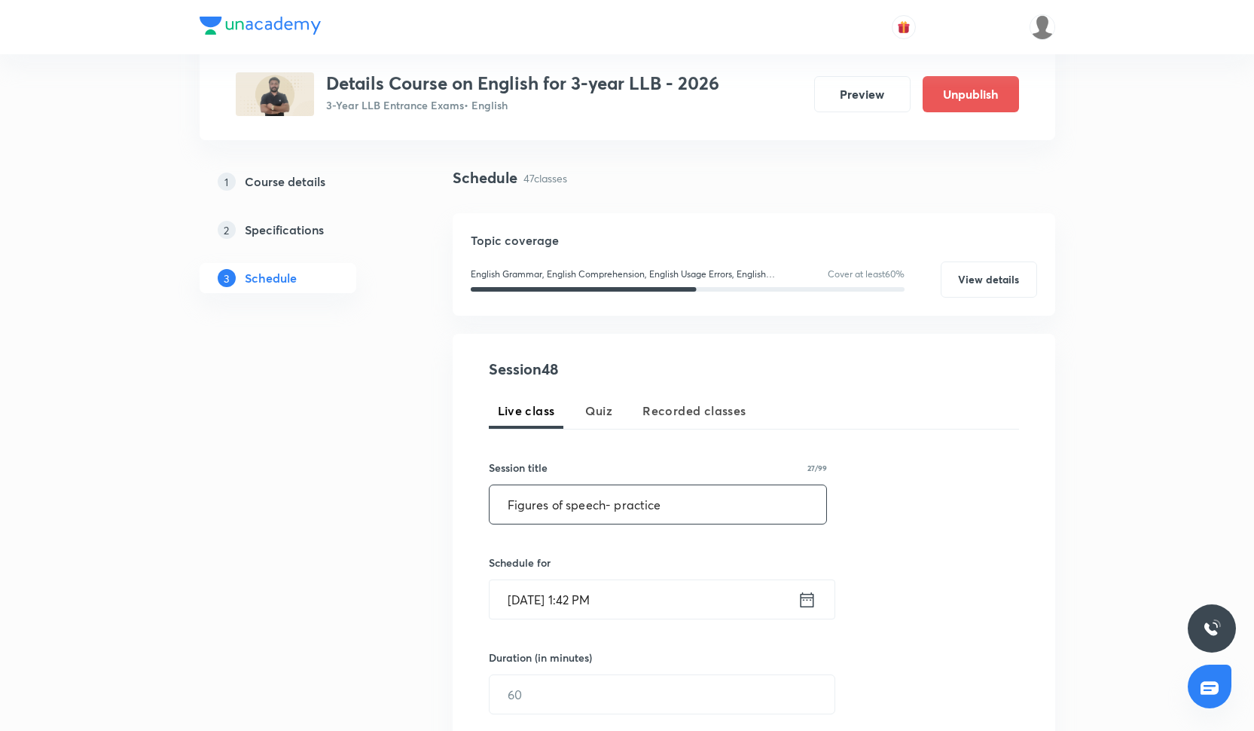
type input "Figures of speech- practice"
click at [645, 591] on input "[DATE] 1:42 PM" at bounding box center [644, 599] width 308 height 38
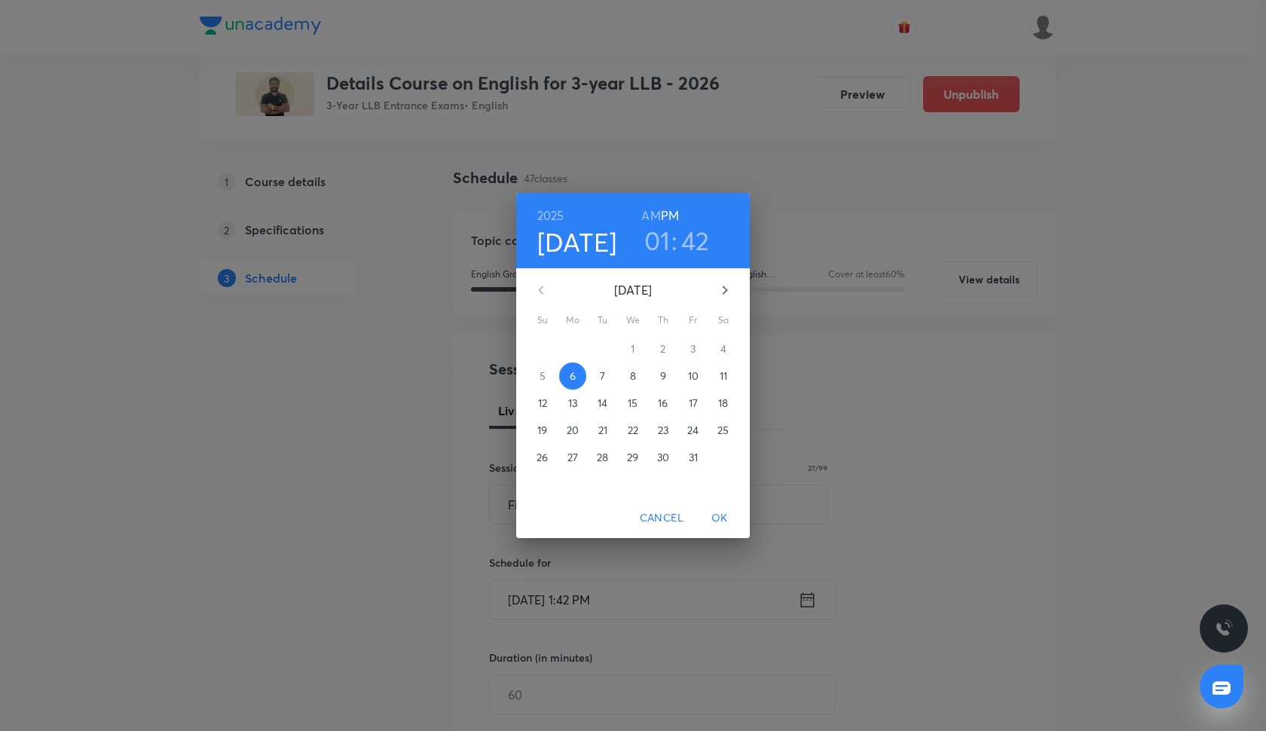
click at [663, 377] on p "9" at bounding box center [663, 375] width 6 height 15
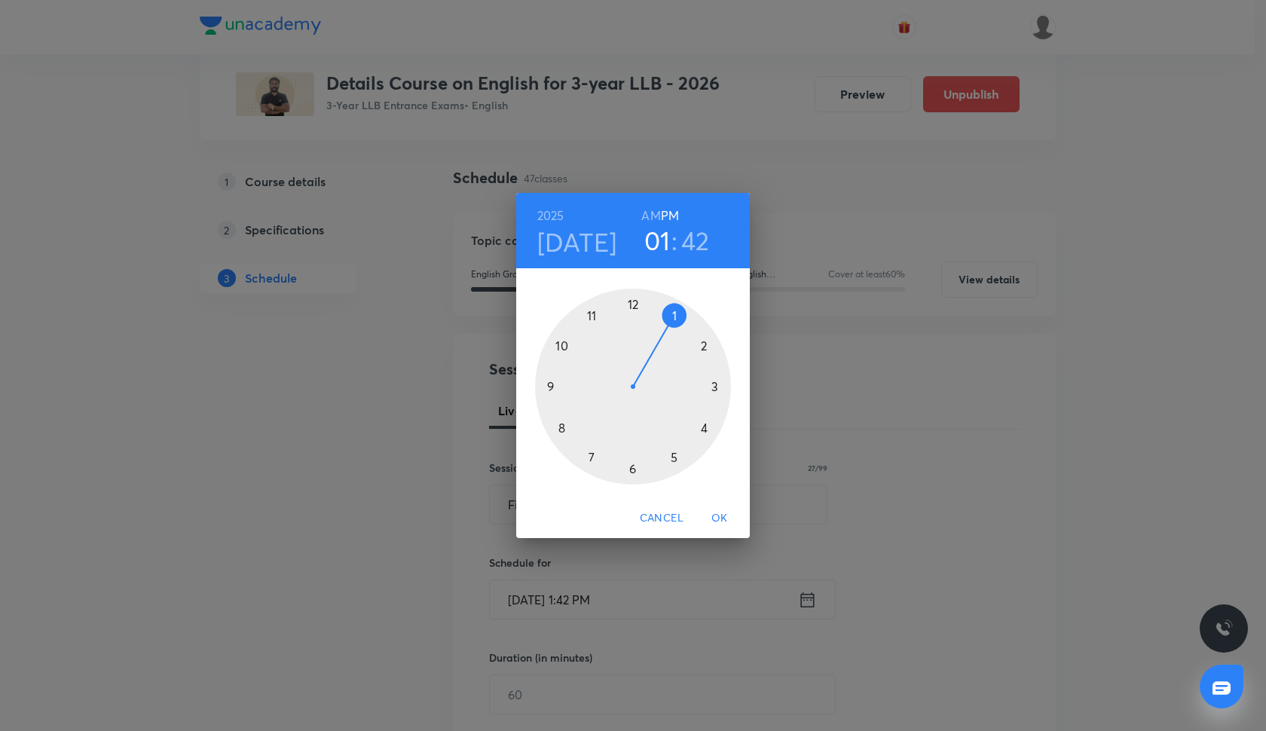
click at [590, 457] on div at bounding box center [633, 387] width 196 height 196
click at [631, 303] on div at bounding box center [633, 387] width 196 height 196
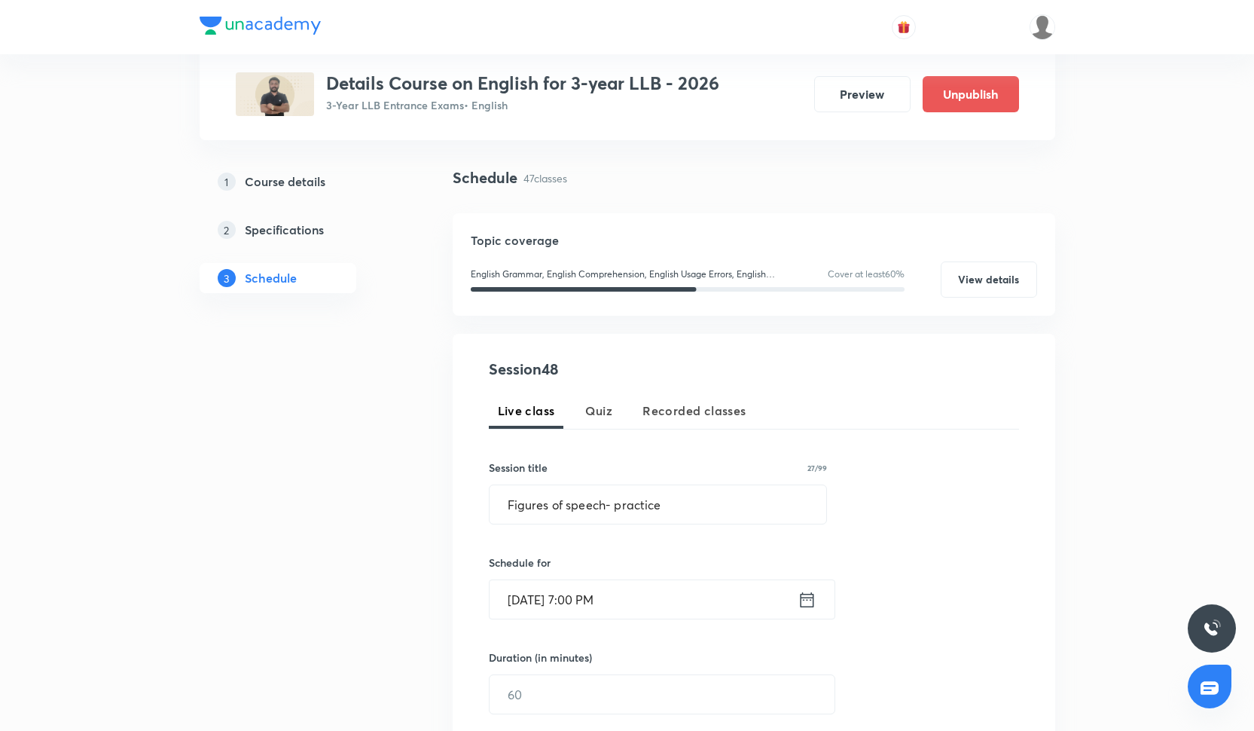
scroll to position [148, 0]
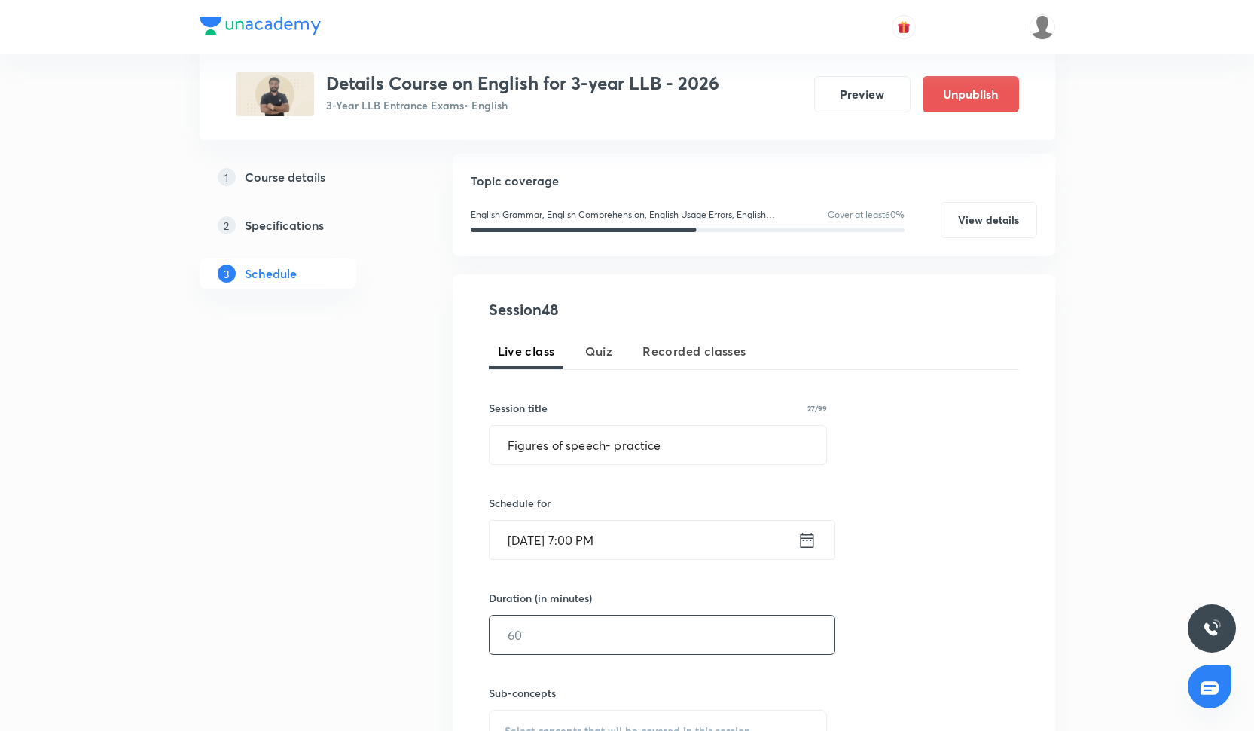
click at [605, 625] on input "text" at bounding box center [662, 634] width 345 height 38
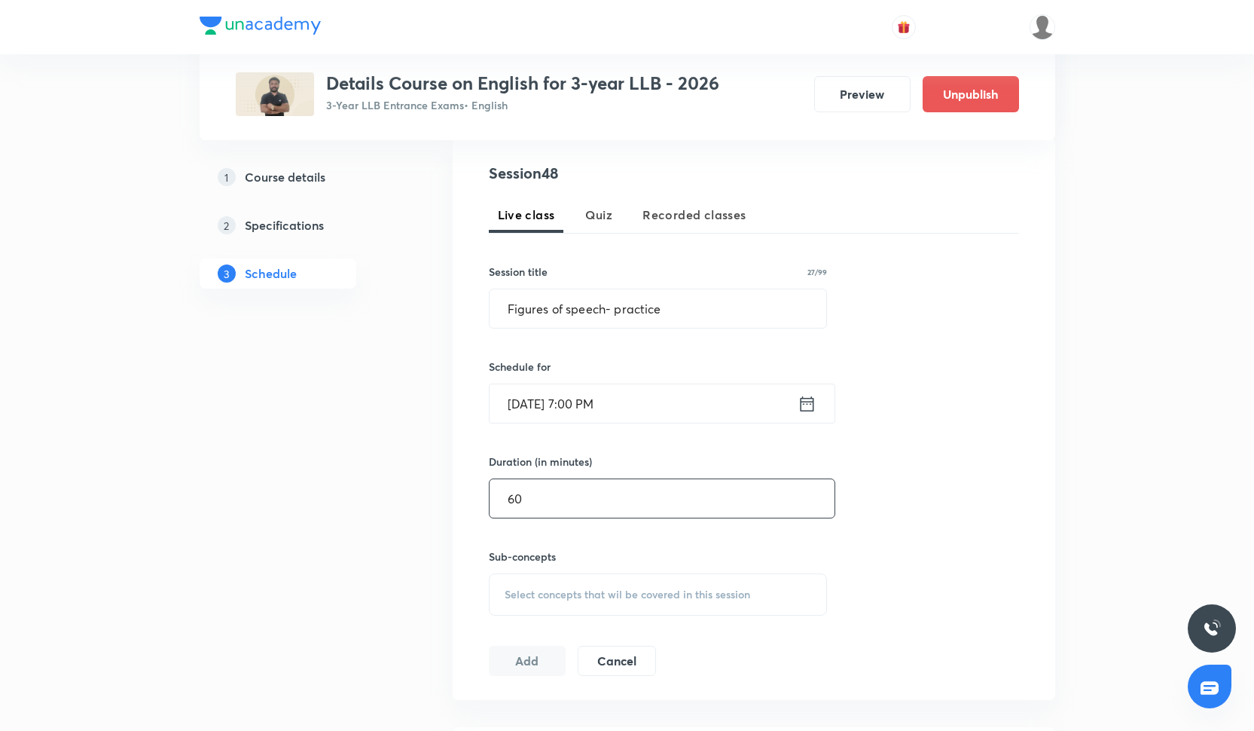
scroll to position [340, 0]
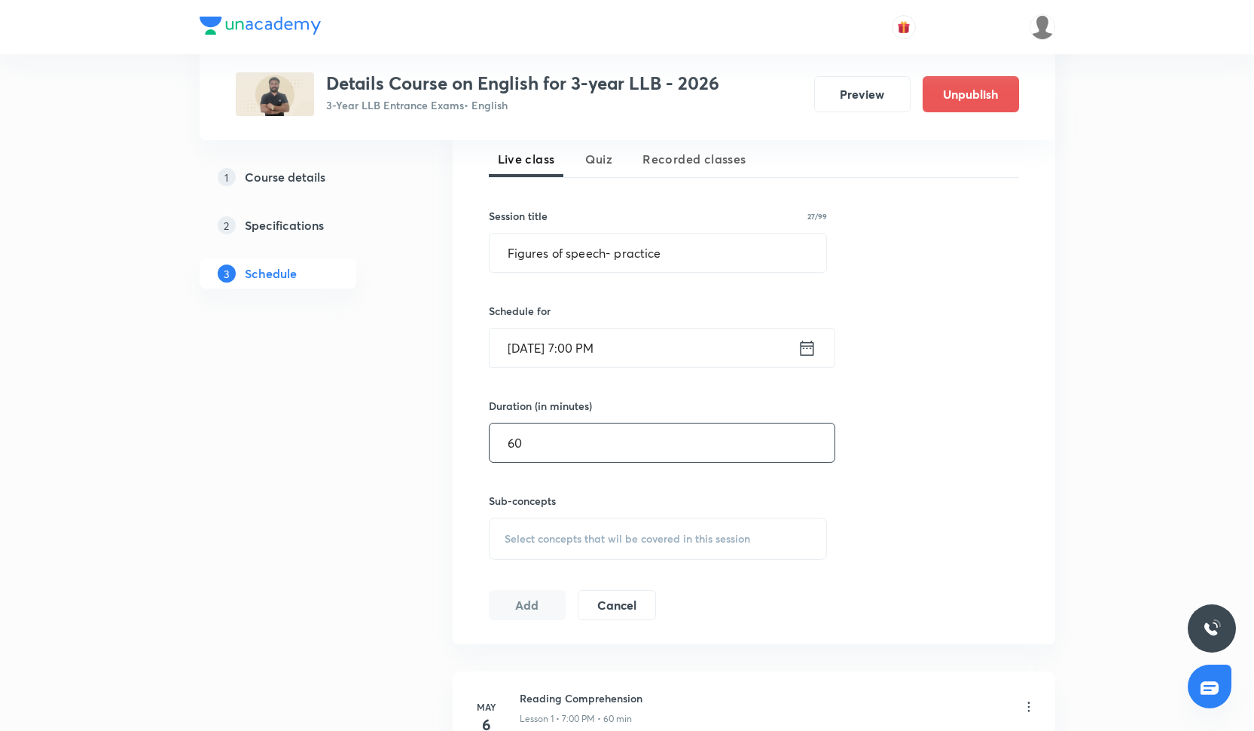
type input "60"
click at [569, 536] on span "Select concepts that wil be covered in this session" at bounding box center [628, 539] width 246 height 12
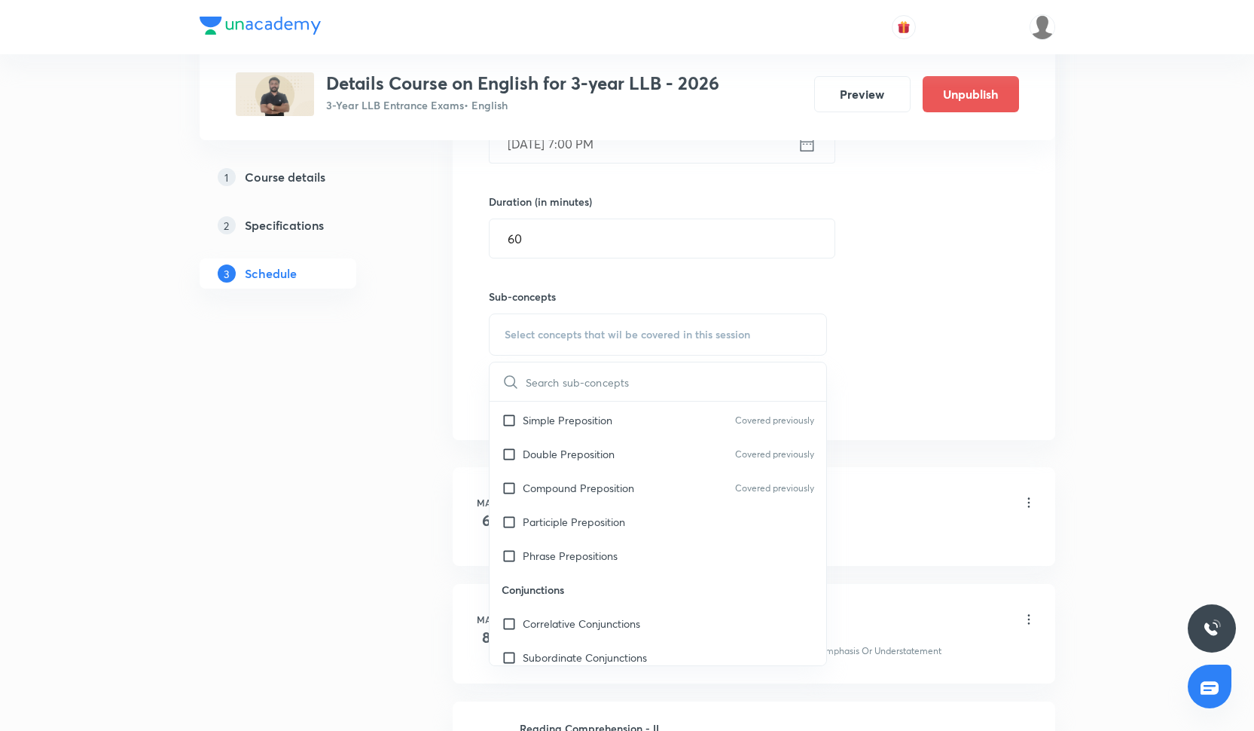
scroll to position [1412, 0]
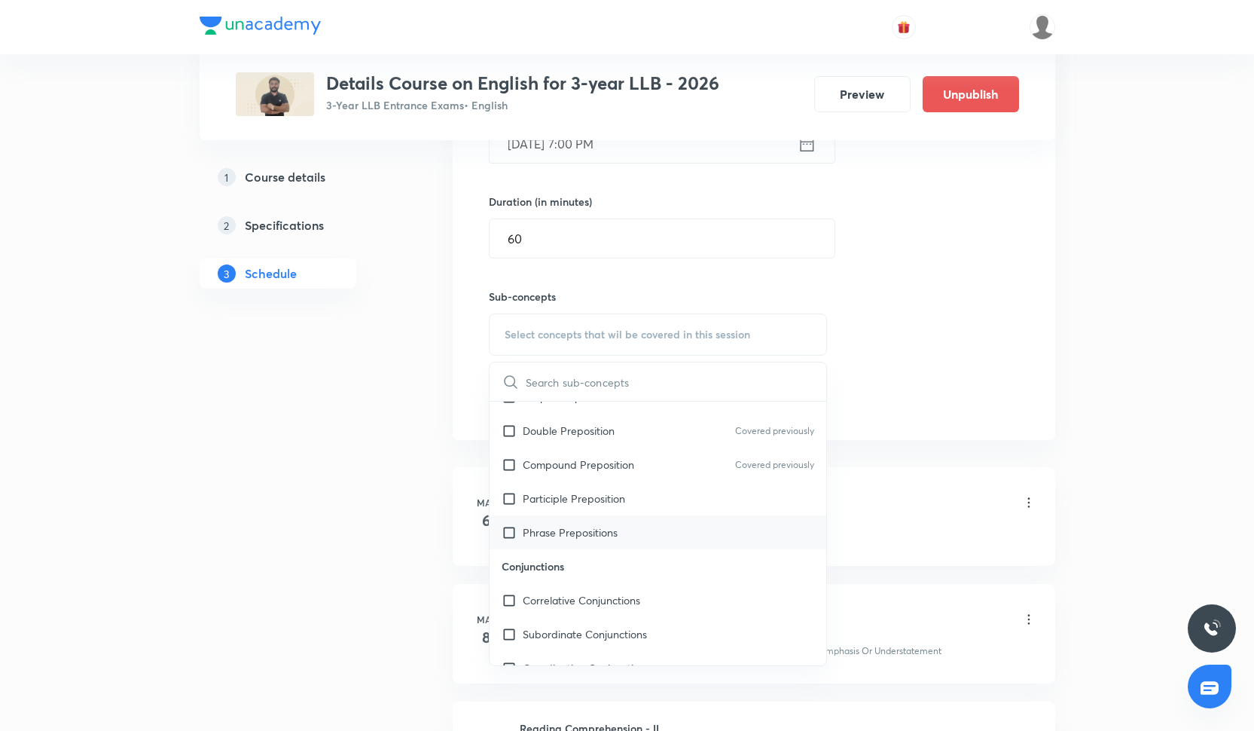
click at [569, 536] on p "Phrase Prepositions" at bounding box center [570, 532] width 95 height 16
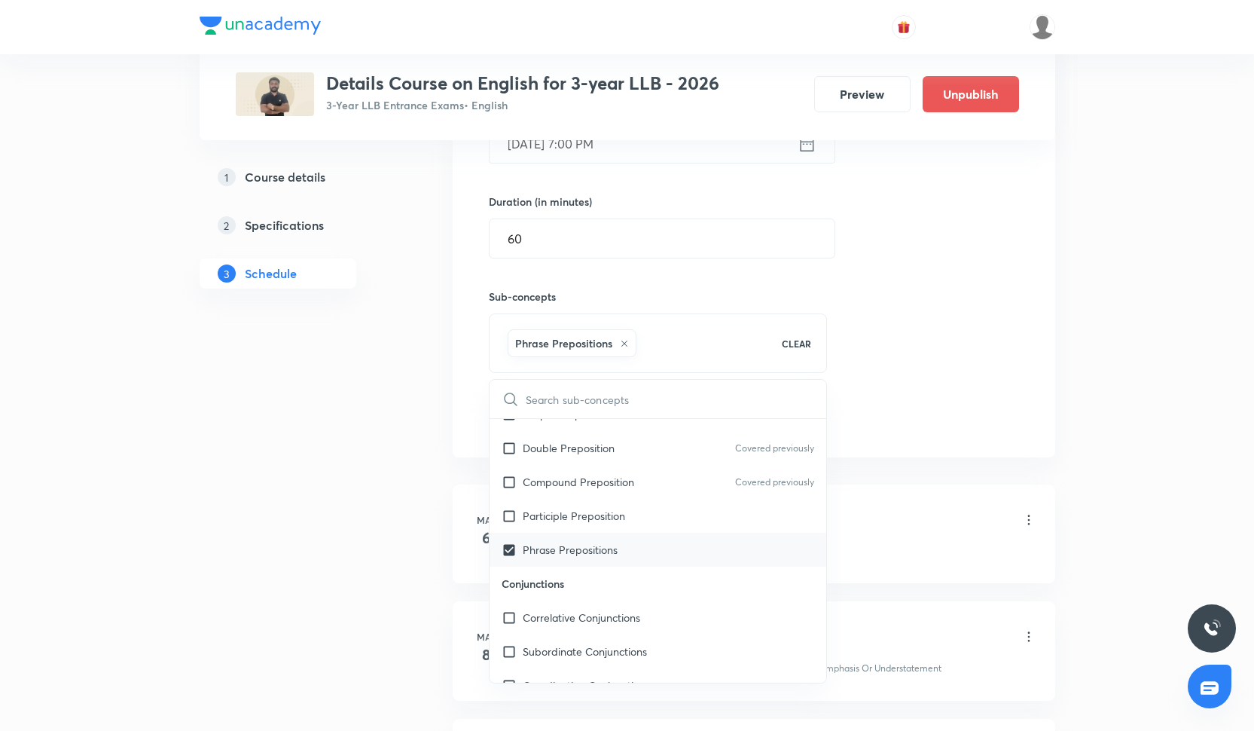
checkbox input "true"
click at [569, 506] on div "Participle Preposition" at bounding box center [658, 516] width 337 height 34
checkbox input "true"
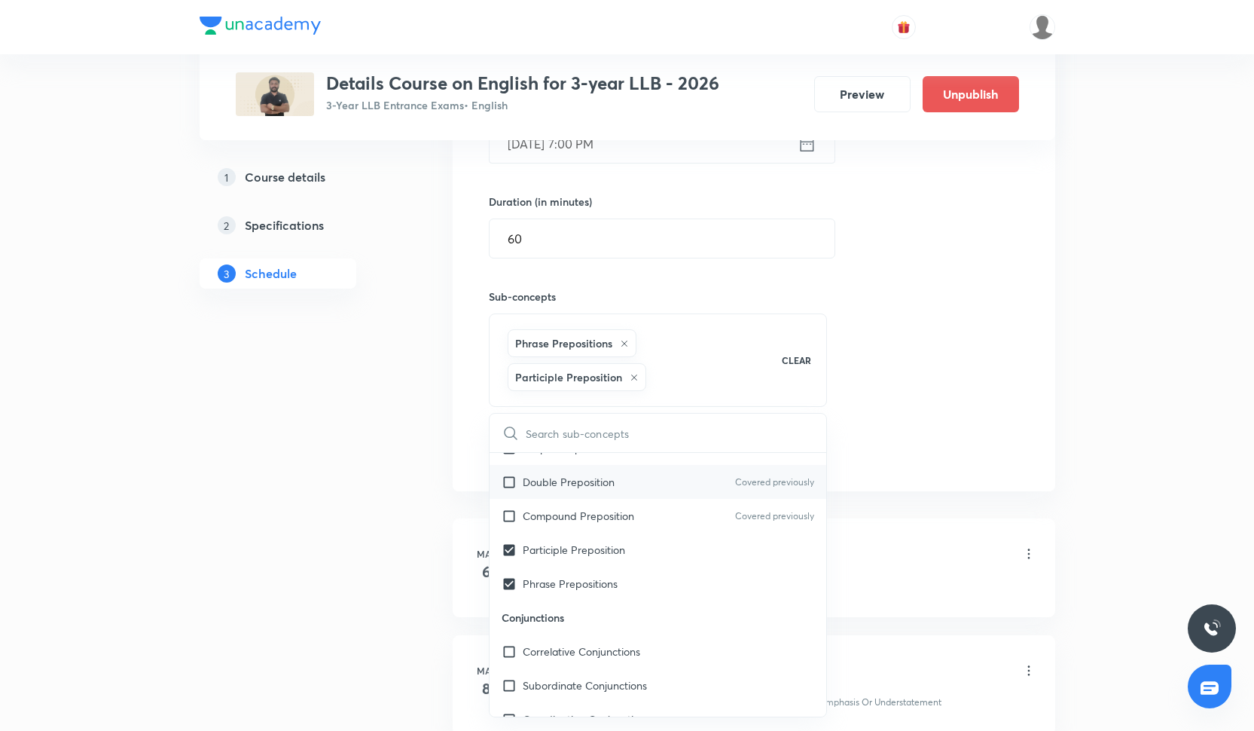
click at [569, 488] on p "Double Preposition" at bounding box center [569, 482] width 92 height 16
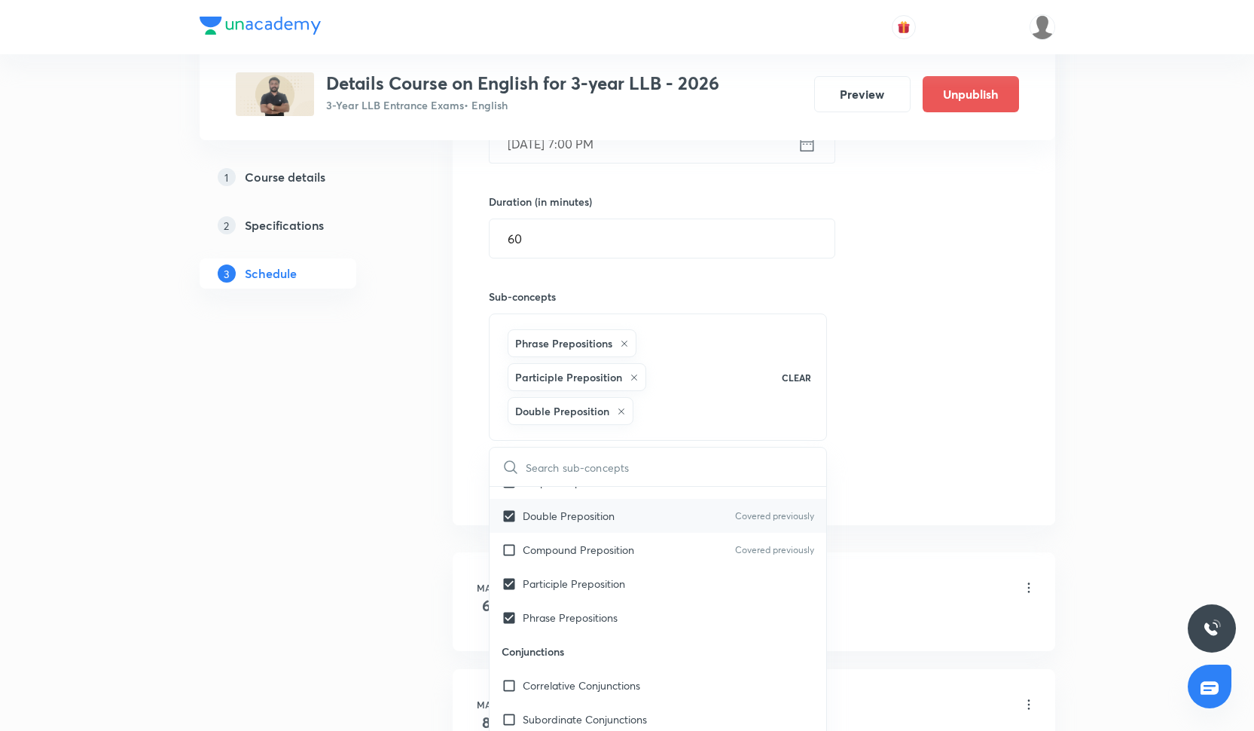
checkbox input "true"
click at [844, 392] on div "Session 48 Live class Quiz Recorded classes Session title 27/99 Figures of spee…" at bounding box center [754, 201] width 530 height 599
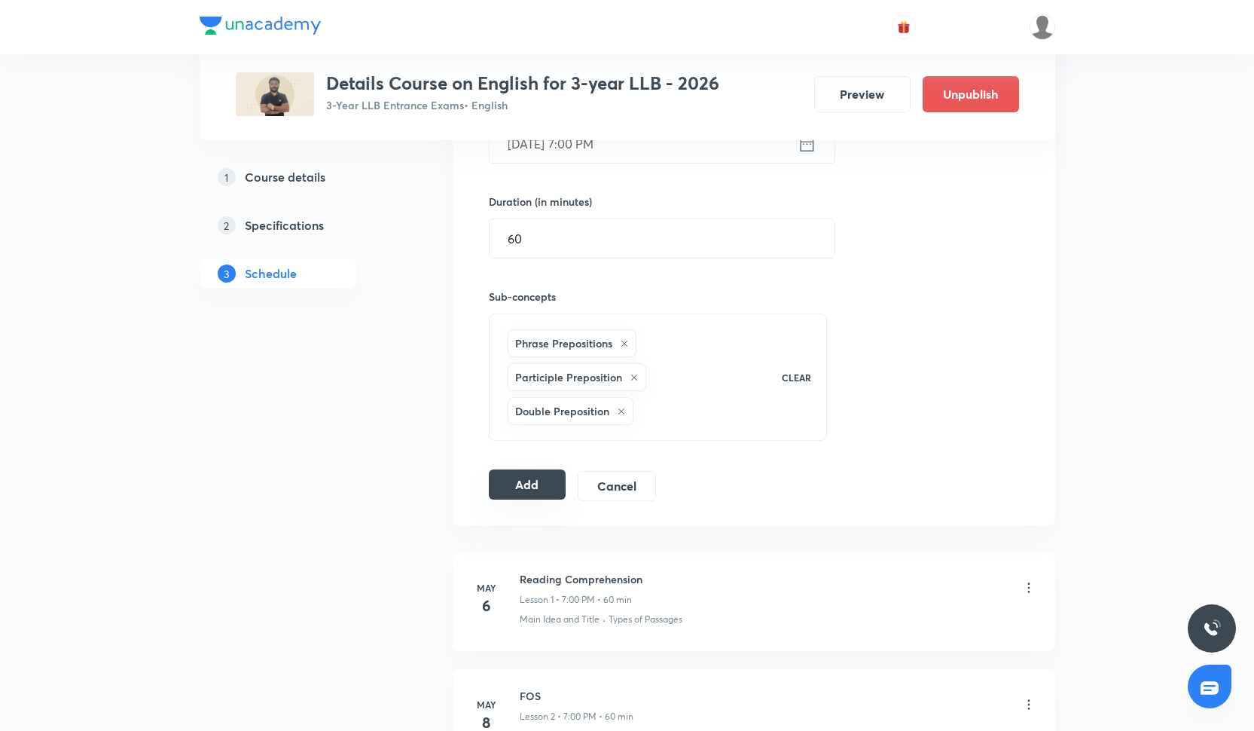
click at [509, 473] on button "Add" at bounding box center [528, 484] width 78 height 30
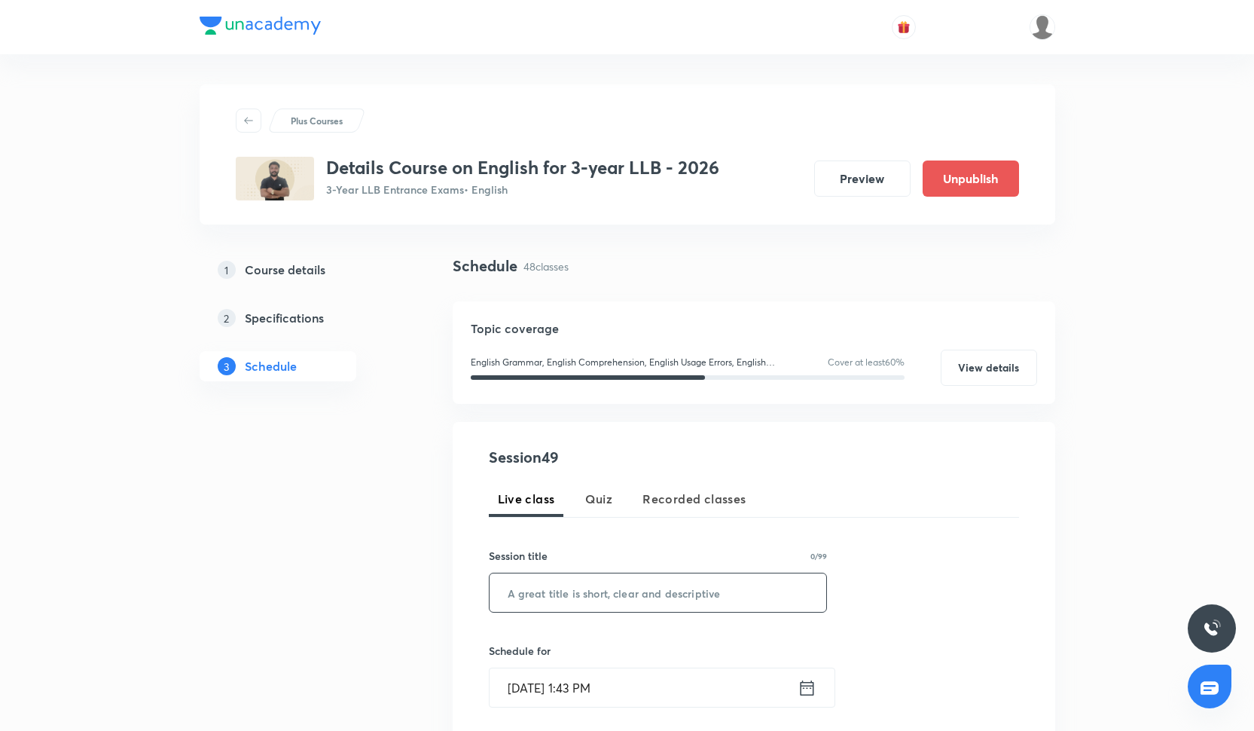
click at [525, 594] on input "text" at bounding box center [658, 592] width 337 height 38
paste input "Vocabulary- syn/ant"
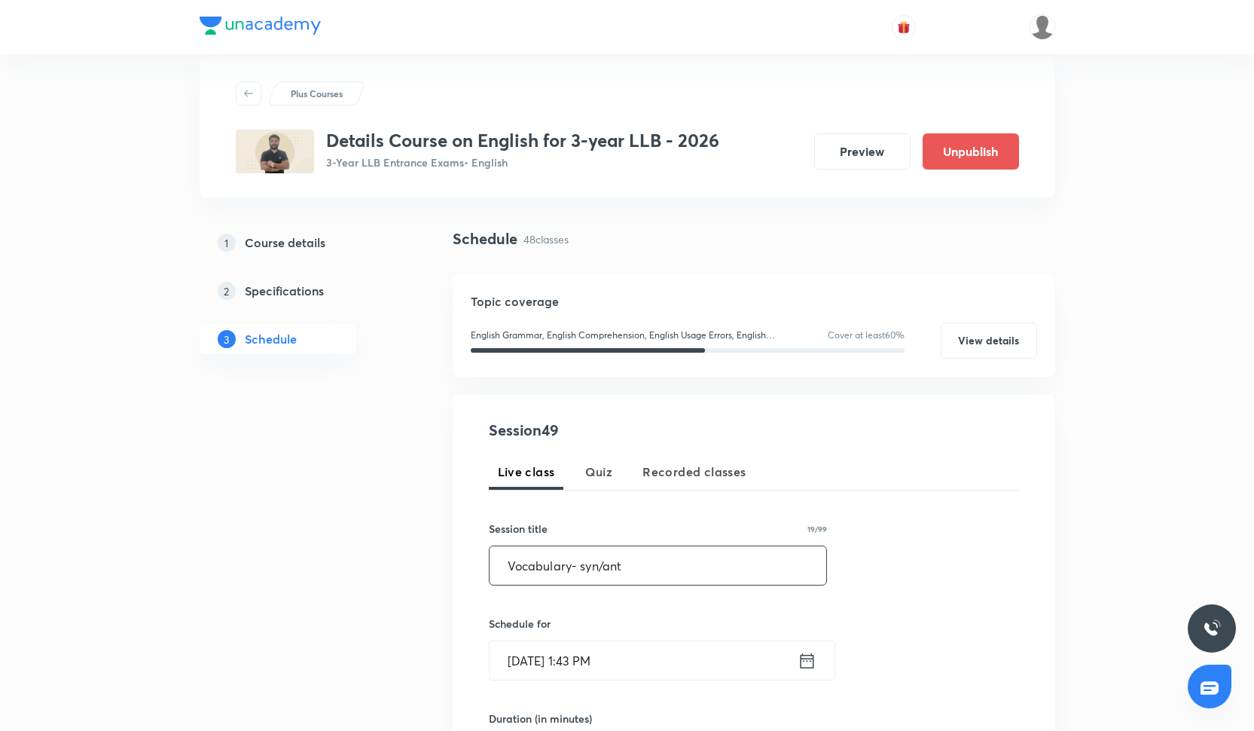
scroll to position [41, 0]
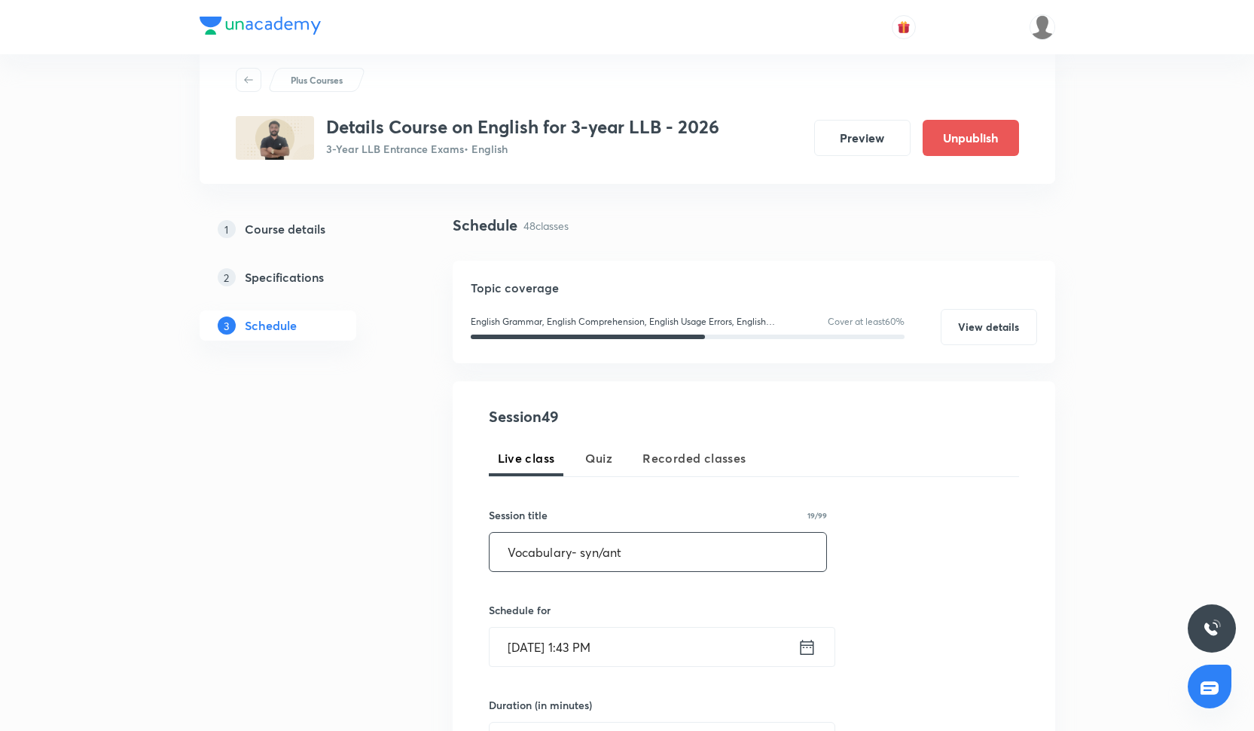
type input "Vocabulary- syn/ant"
click at [543, 649] on input "[DATE] 1:43 PM" at bounding box center [644, 647] width 308 height 38
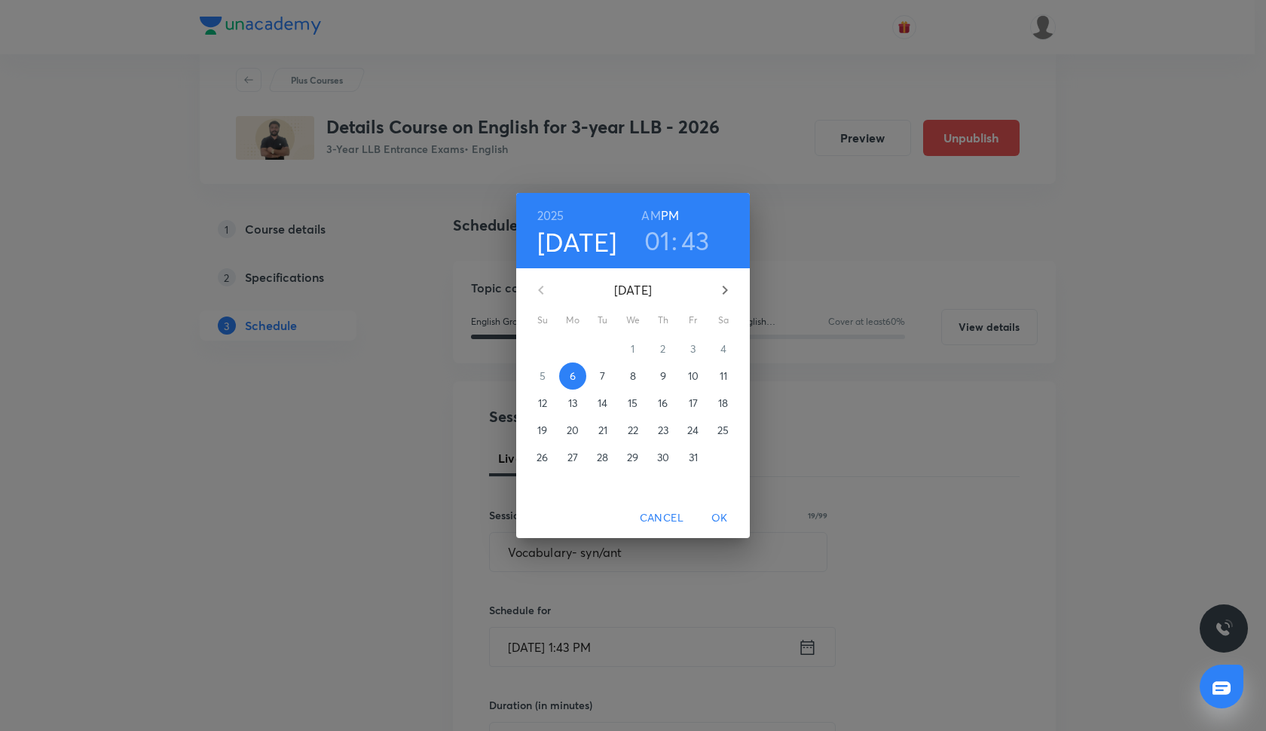
click at [612, 402] on span "14" at bounding box center [602, 402] width 27 height 15
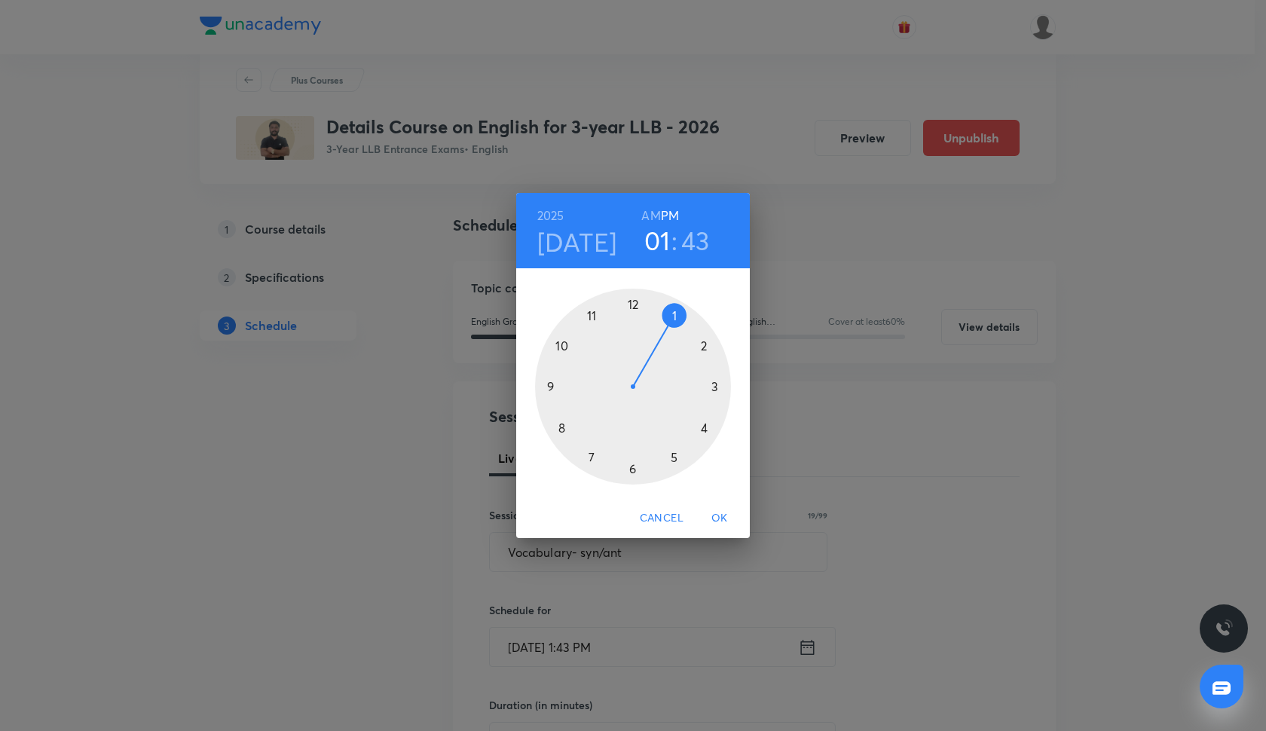
drag, startPoint x: 681, startPoint y: 313, endPoint x: 700, endPoint y: 337, distance: 31.2
click at [700, 334] on div at bounding box center [633, 387] width 196 height 196
click at [658, 244] on h3 "02" at bounding box center [657, 240] width 30 height 32
click at [589, 458] on div at bounding box center [633, 387] width 196 height 196
click at [633, 304] on div at bounding box center [633, 387] width 196 height 196
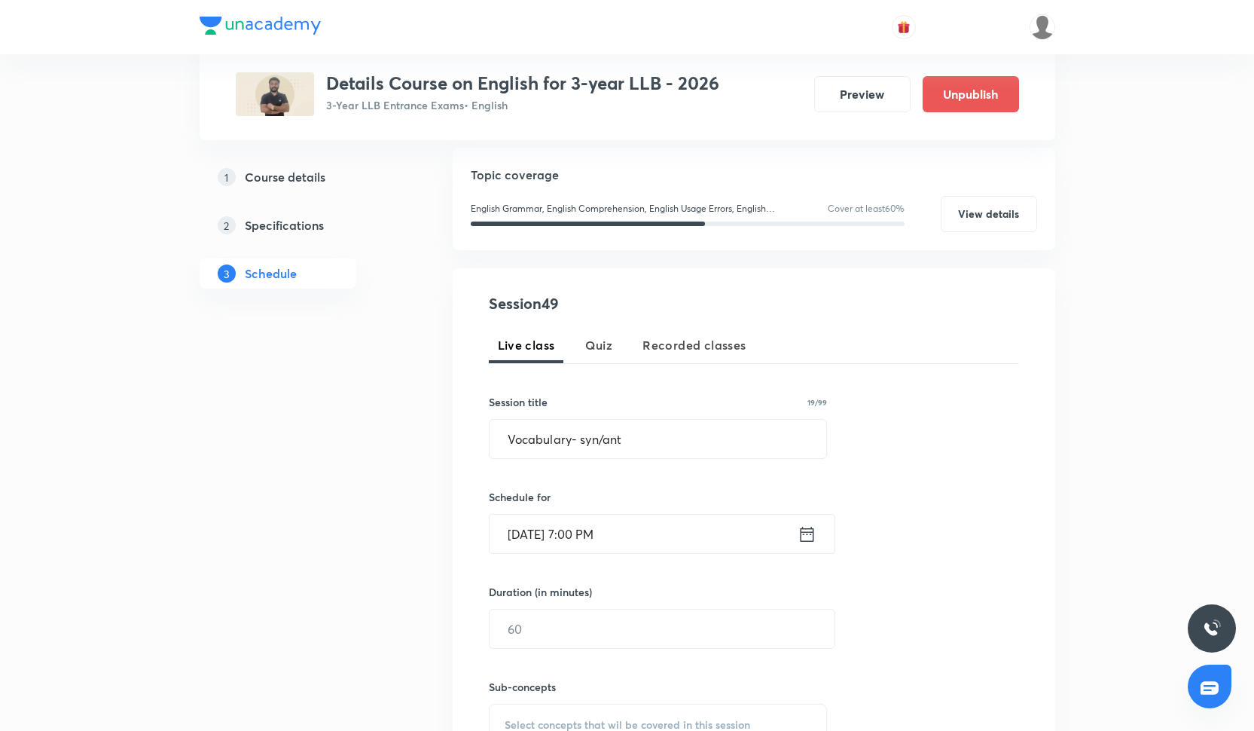
scroll to position [164, 0]
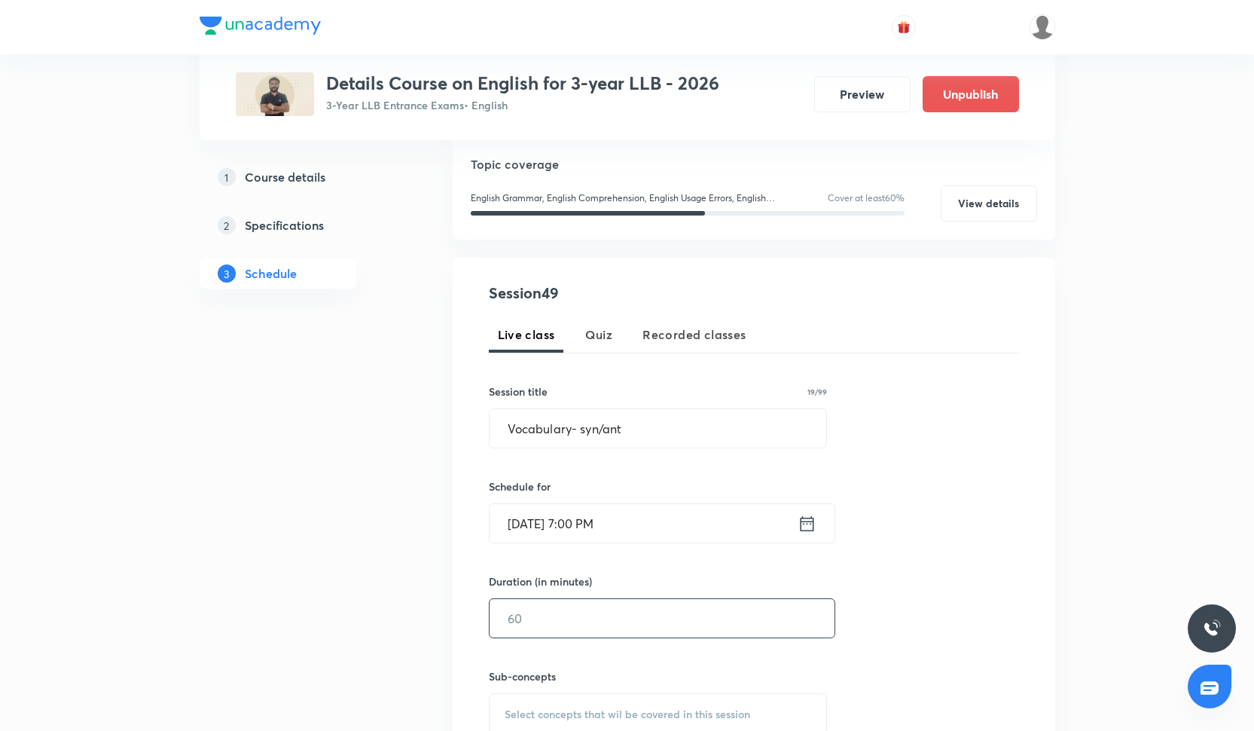
click at [579, 612] on input "text" at bounding box center [662, 618] width 345 height 38
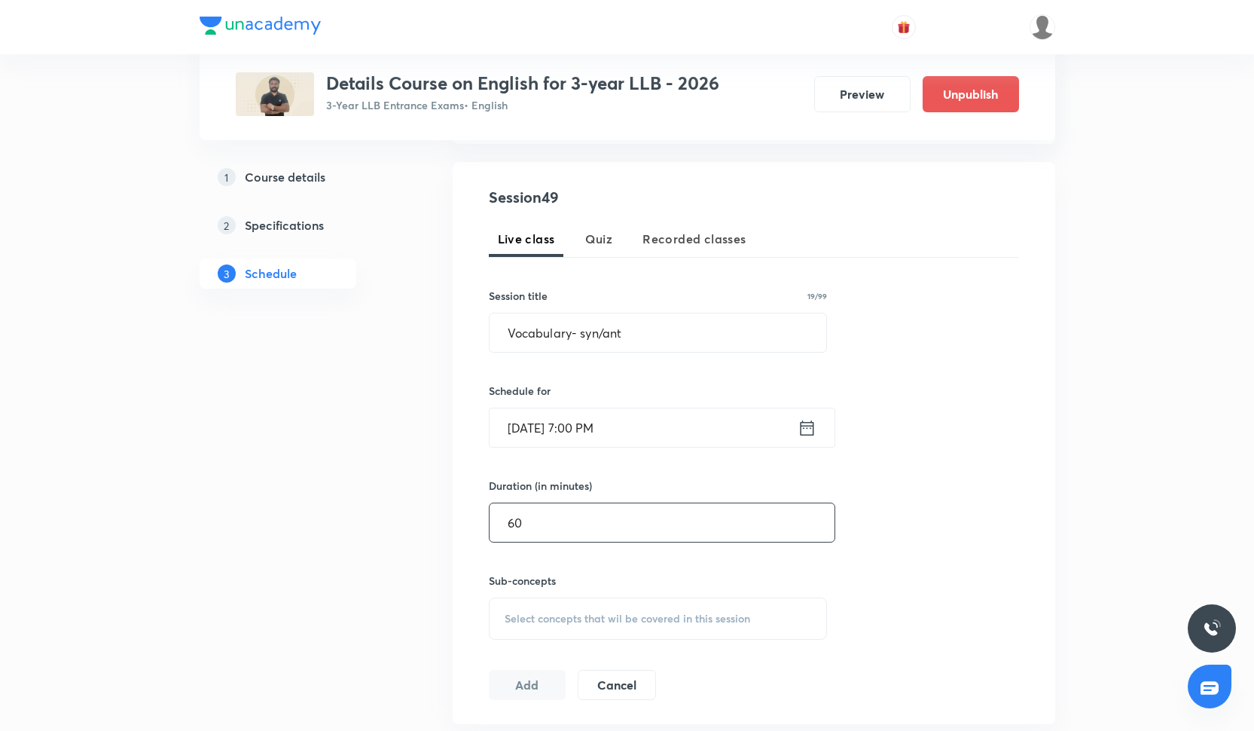
scroll to position [326, 0]
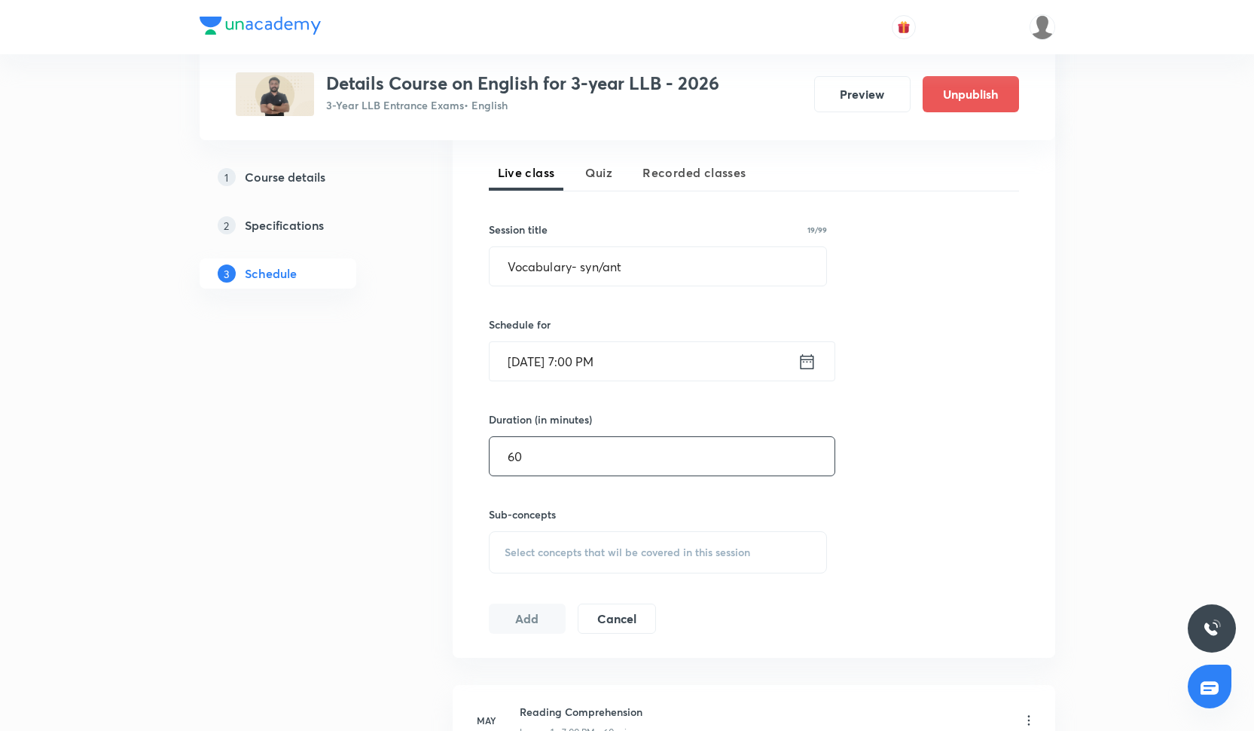
type input "60"
click at [518, 551] on span "Select concepts that wil be covered in this session" at bounding box center [628, 552] width 246 height 12
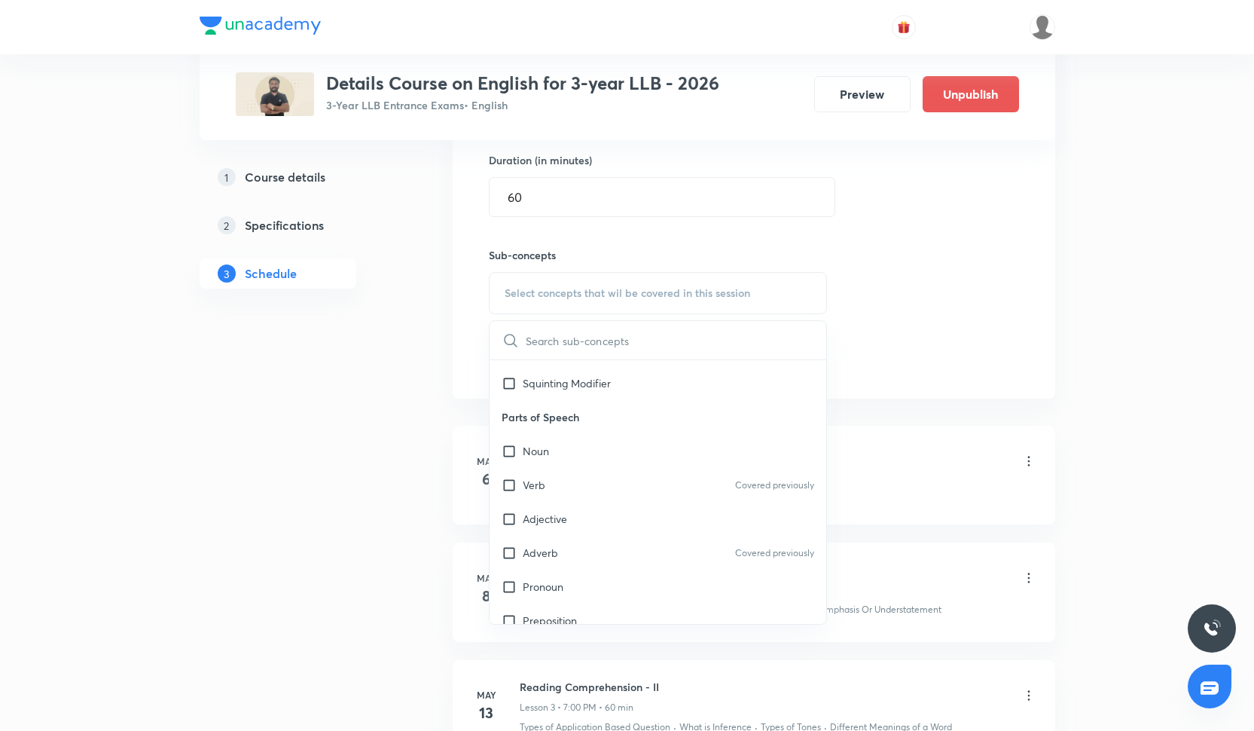
scroll to position [1877, 0]
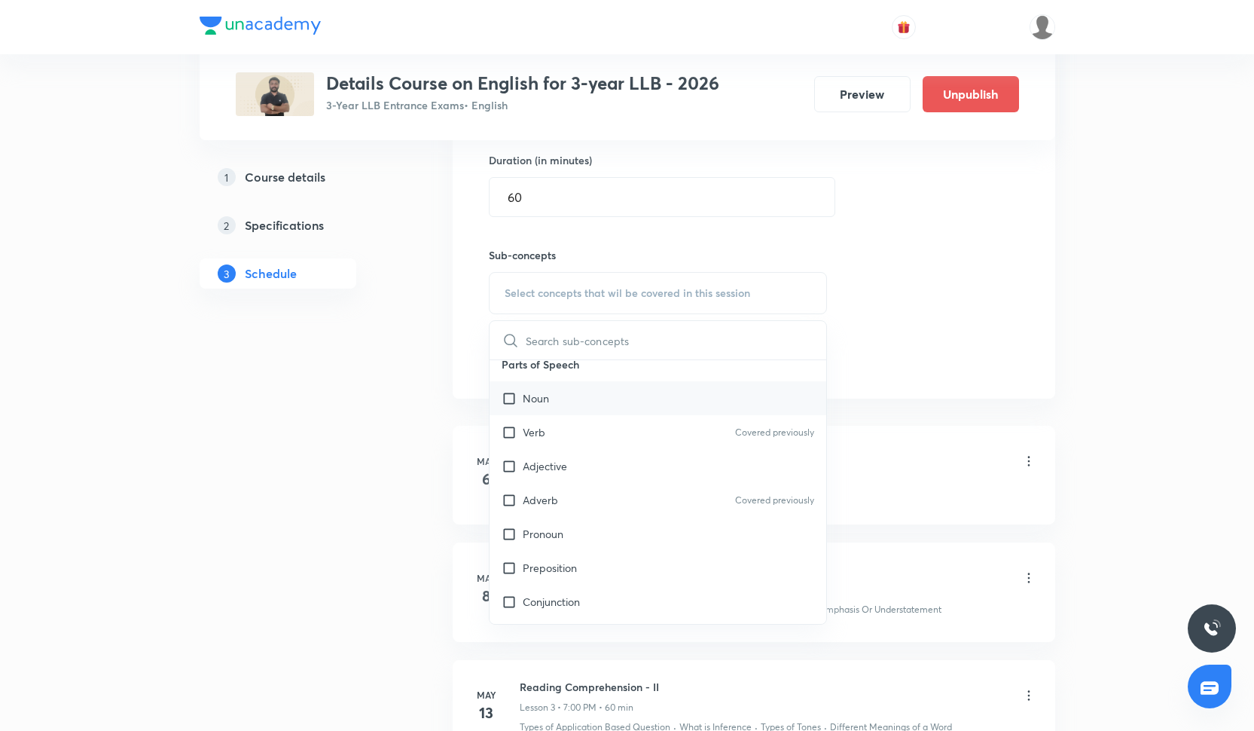
click at [602, 412] on div "Noun" at bounding box center [658, 398] width 337 height 34
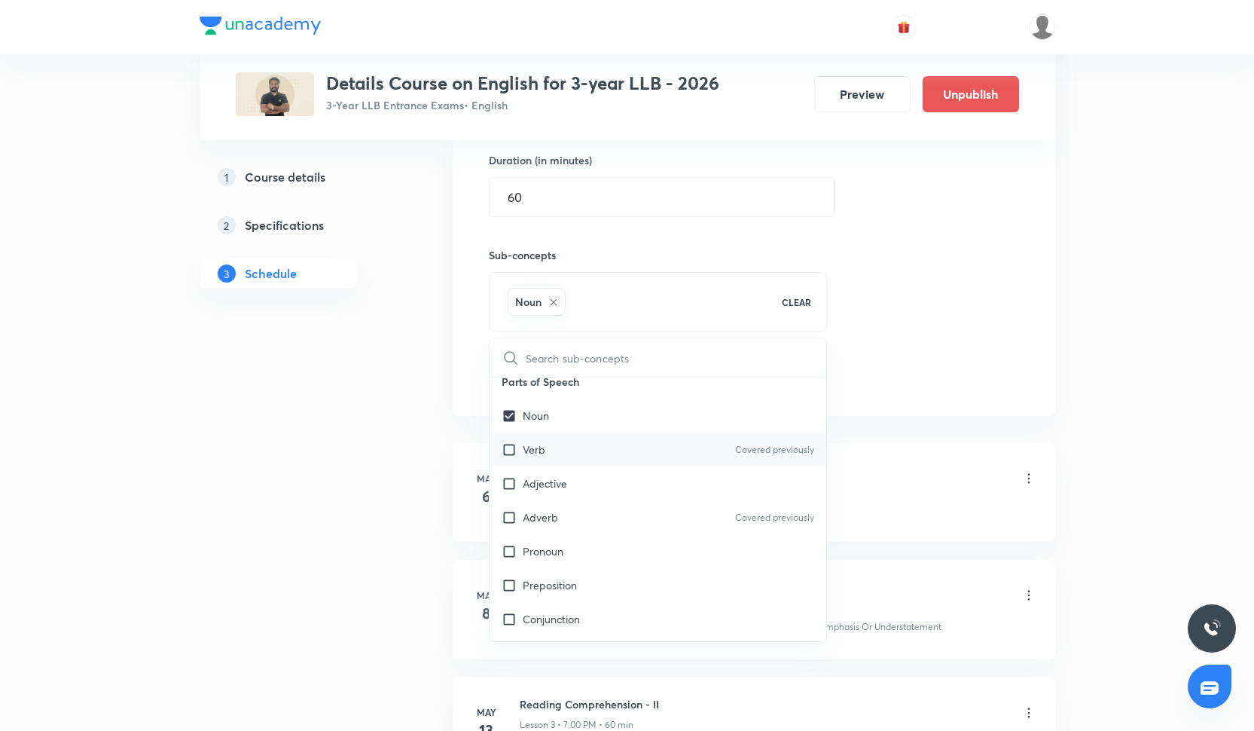
click at [602, 452] on div "Verb Covered previously" at bounding box center [658, 449] width 337 height 34
checkbox input "true"
click at [603, 484] on div "Adjective" at bounding box center [658, 483] width 337 height 34
checkbox input "true"
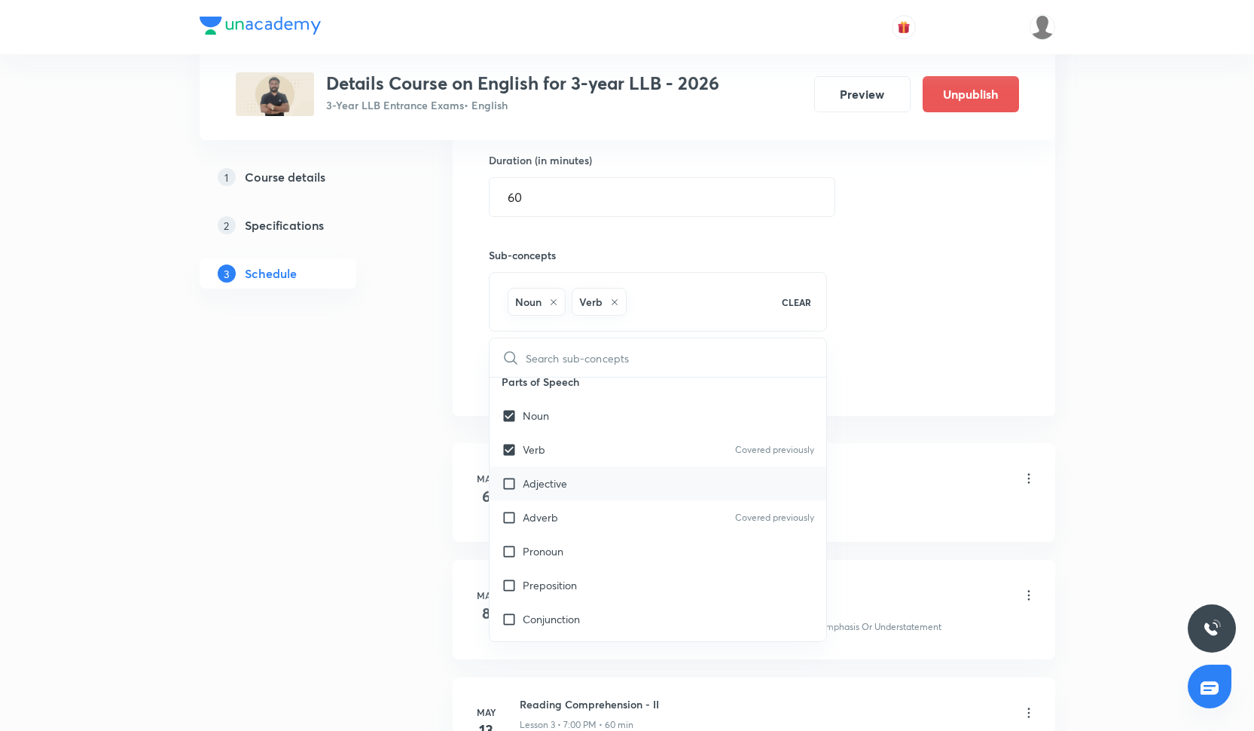
checkbox input "true"
click at [960, 337] on div "Session 49 Live class Quiz Recorded classes Session title 19/99 Vocabulary- syn…" at bounding box center [754, 126] width 530 height 531
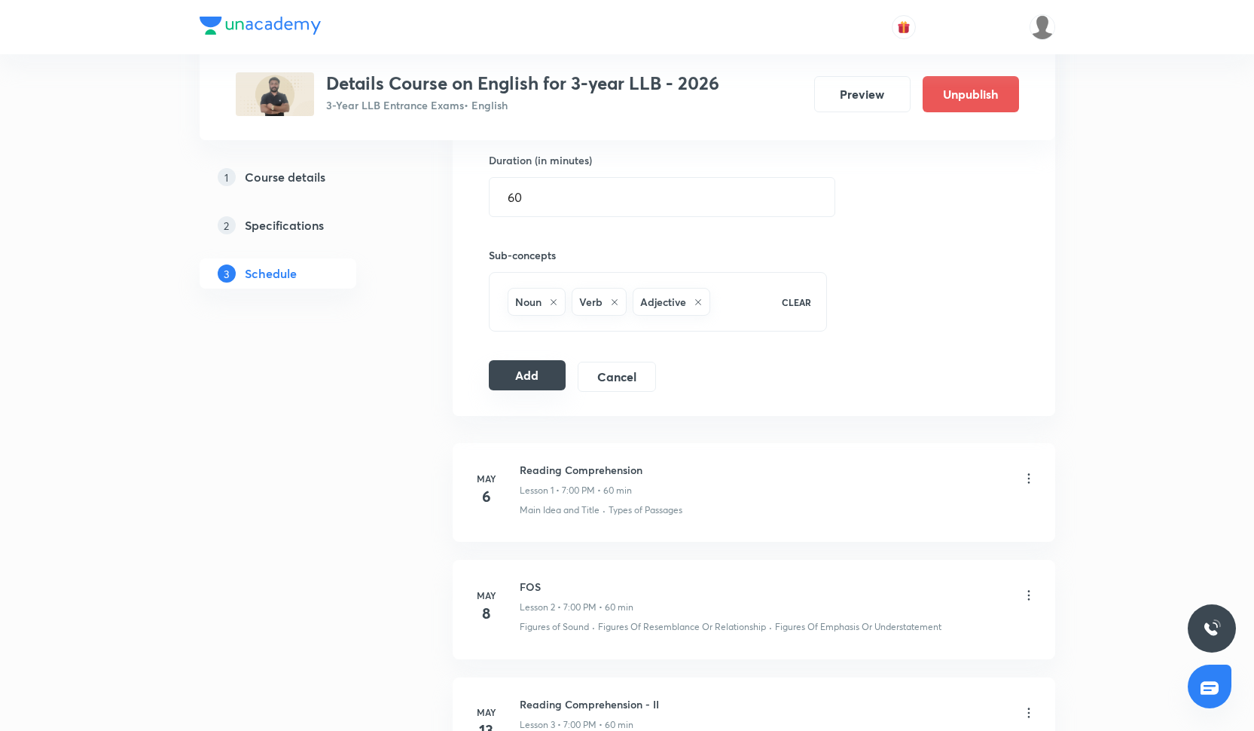
click at [506, 381] on button "Add" at bounding box center [528, 375] width 78 height 30
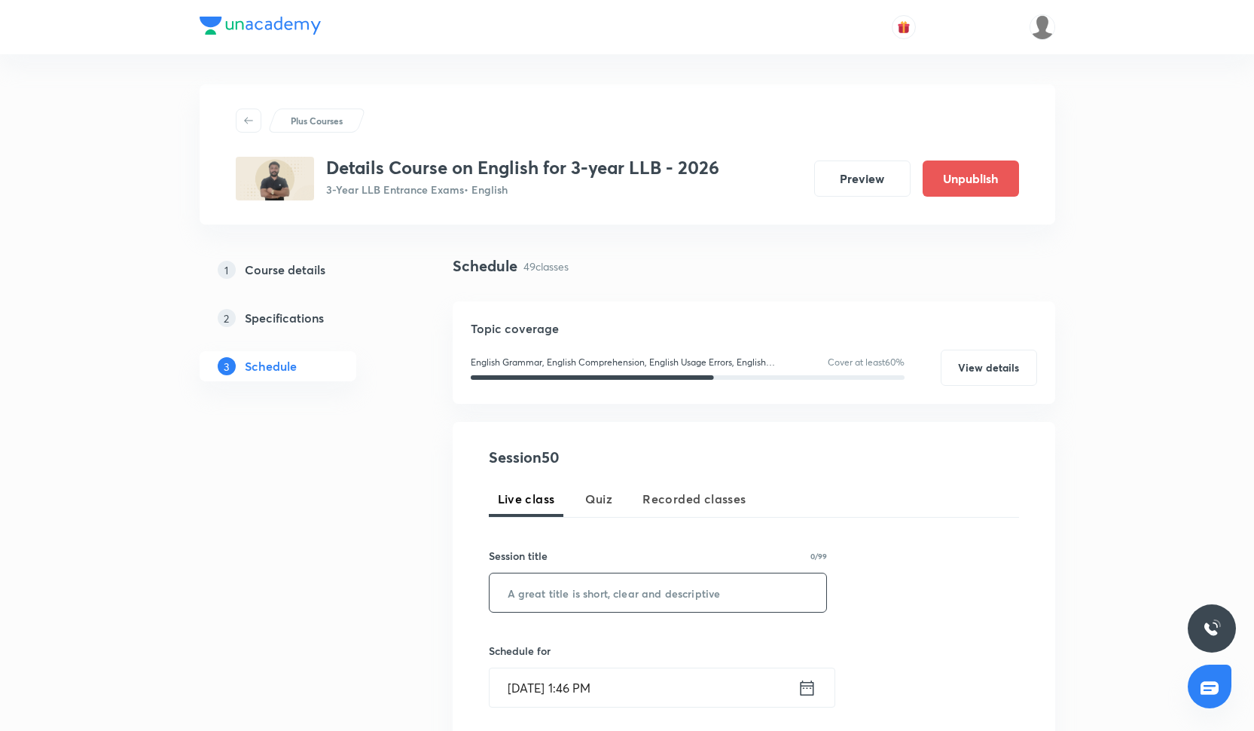
click at [582, 587] on input "text" at bounding box center [658, 592] width 337 height 38
paste input "Grammar practice session"
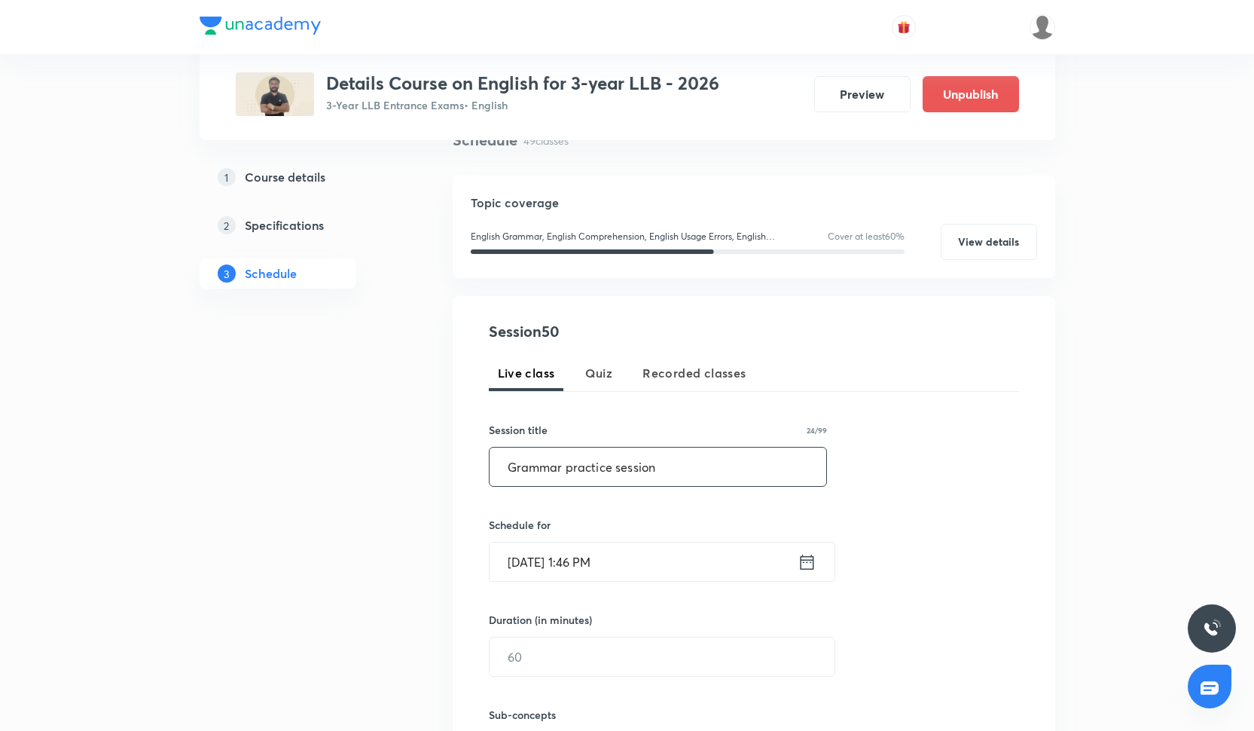
scroll to position [127, 0]
type input "Grammar practice session"
click at [521, 562] on input "[DATE] 1:46 PM" at bounding box center [644, 560] width 308 height 38
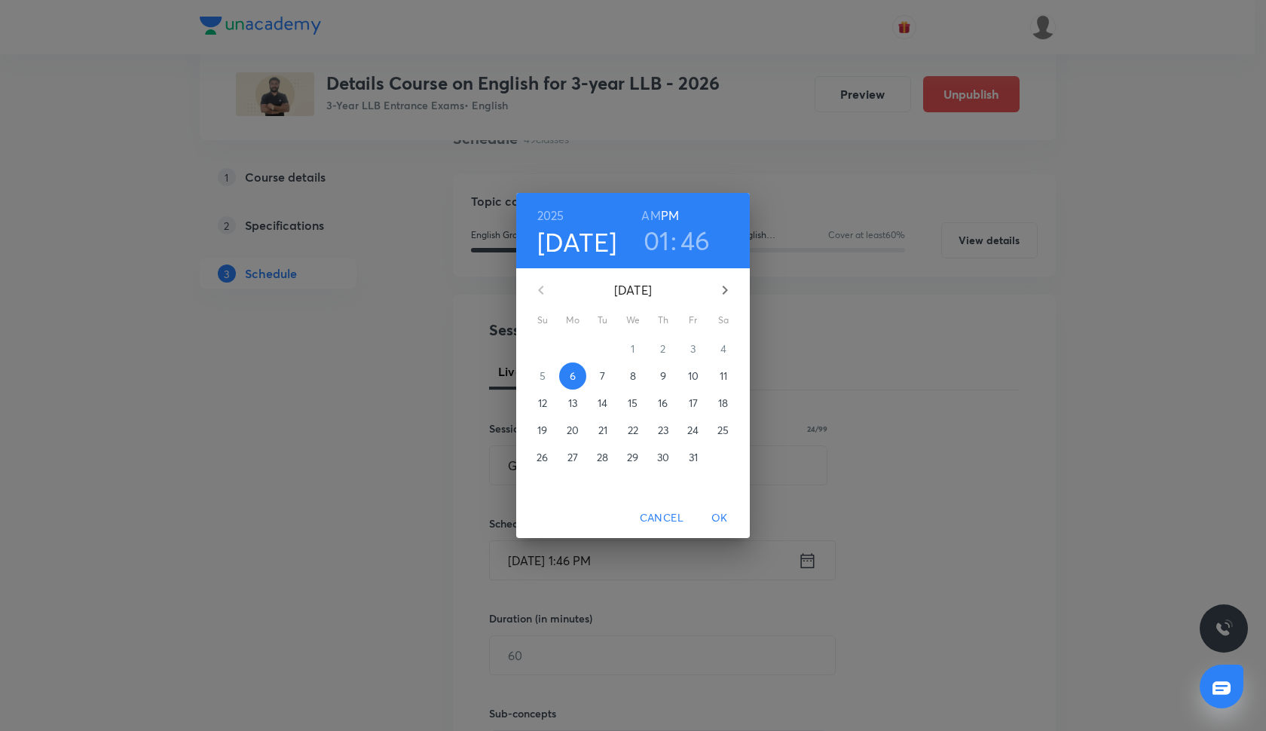
click at [657, 405] on span "16" at bounding box center [662, 402] width 27 height 15
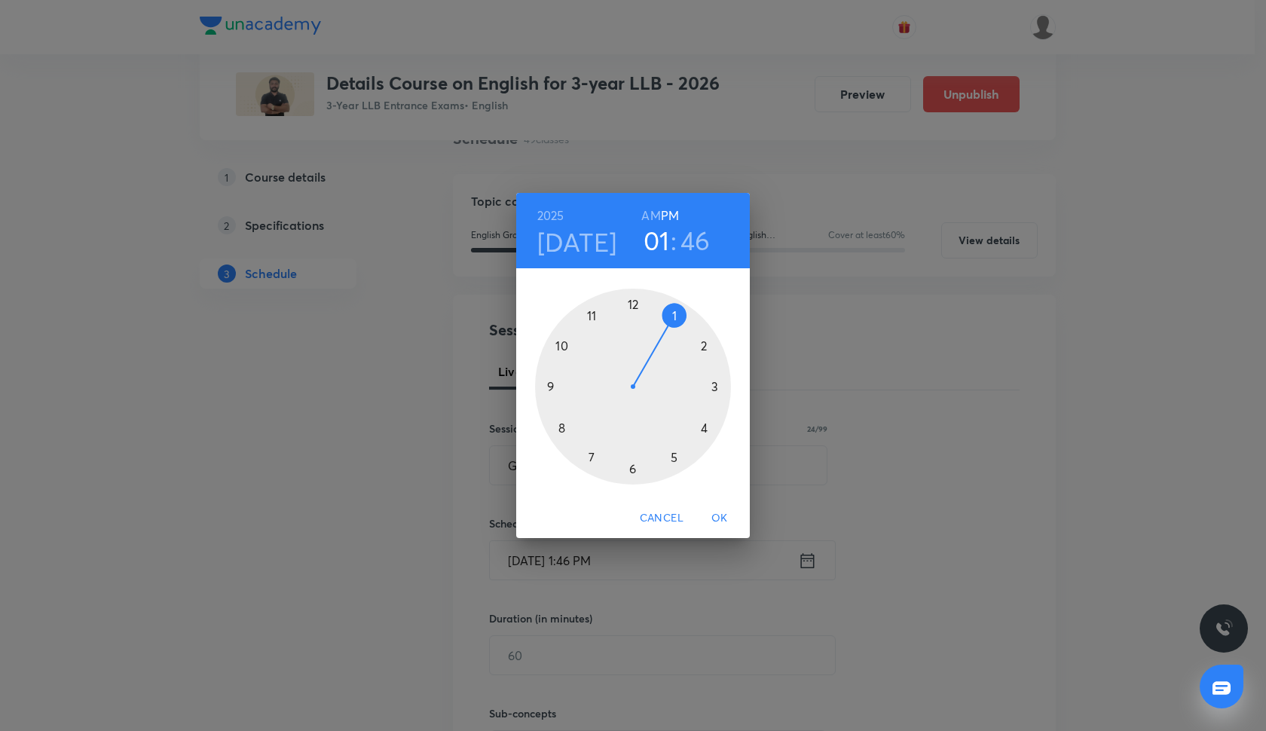
click at [657, 405] on div at bounding box center [633, 387] width 196 height 196
click at [658, 251] on h3 "04" at bounding box center [656, 240] width 31 height 32
click at [588, 453] on div at bounding box center [633, 387] width 196 height 196
click at [633, 307] on div at bounding box center [633, 387] width 196 height 196
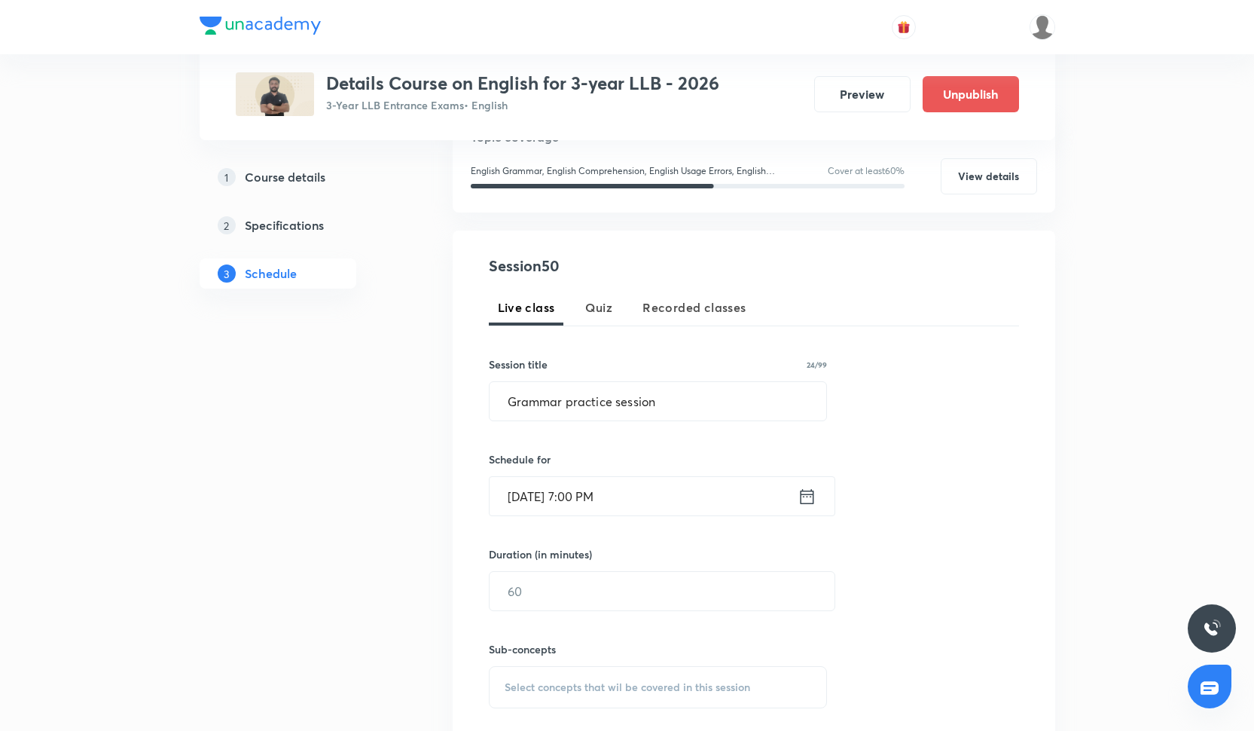
scroll to position [197, 0]
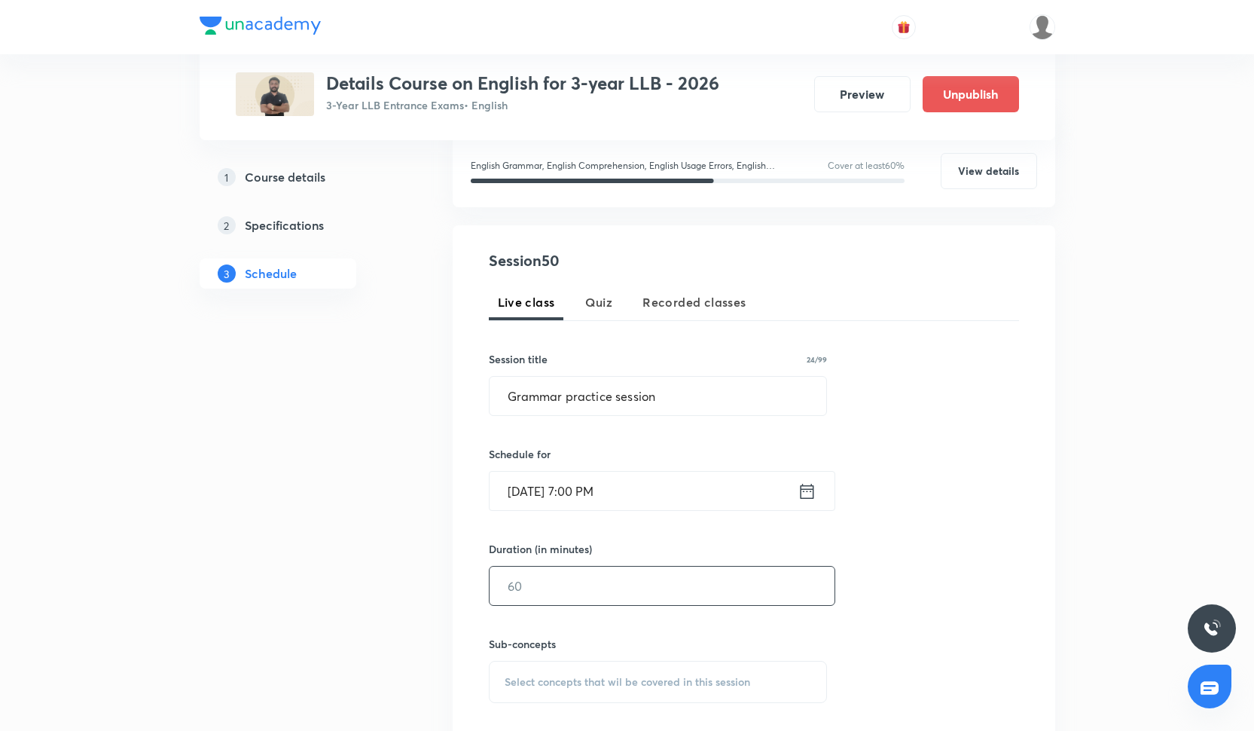
click at [562, 592] on input "text" at bounding box center [662, 585] width 345 height 38
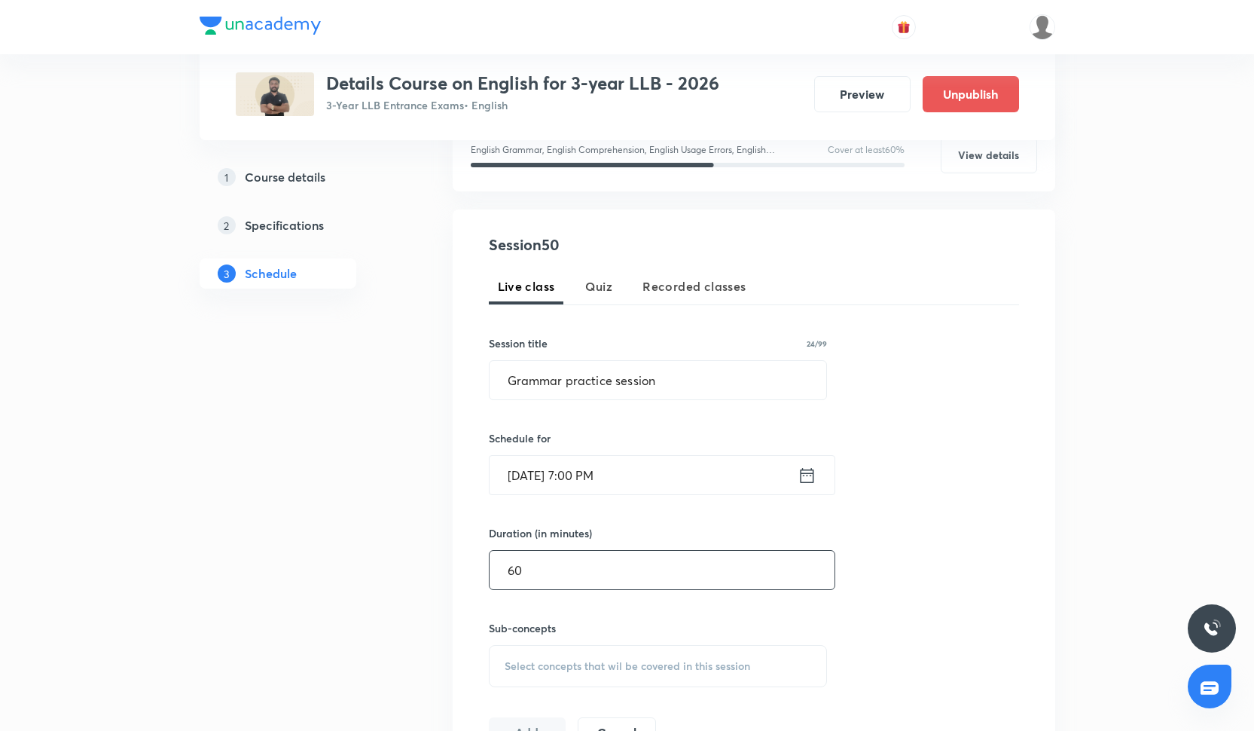
scroll to position [263, 0]
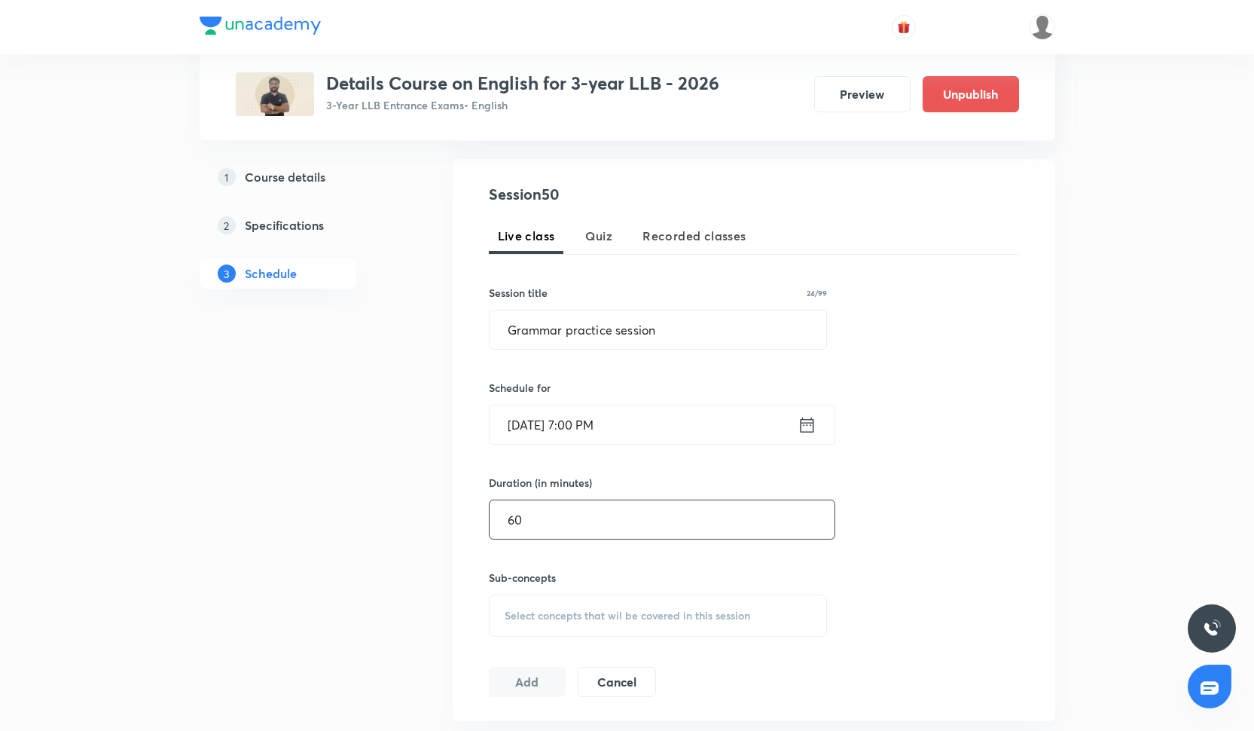
type input "60"
click at [549, 624] on div "Select concepts that wil be covered in this session" at bounding box center [658, 615] width 339 height 42
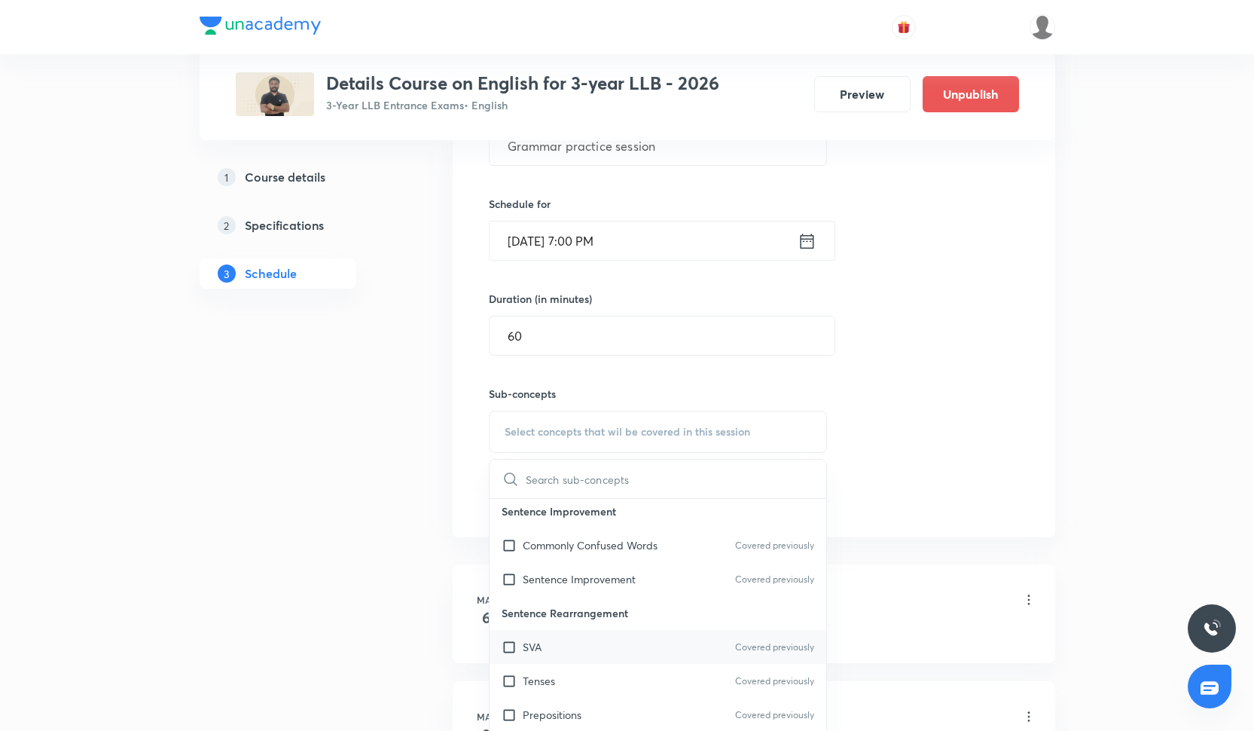
scroll to position [169, 0]
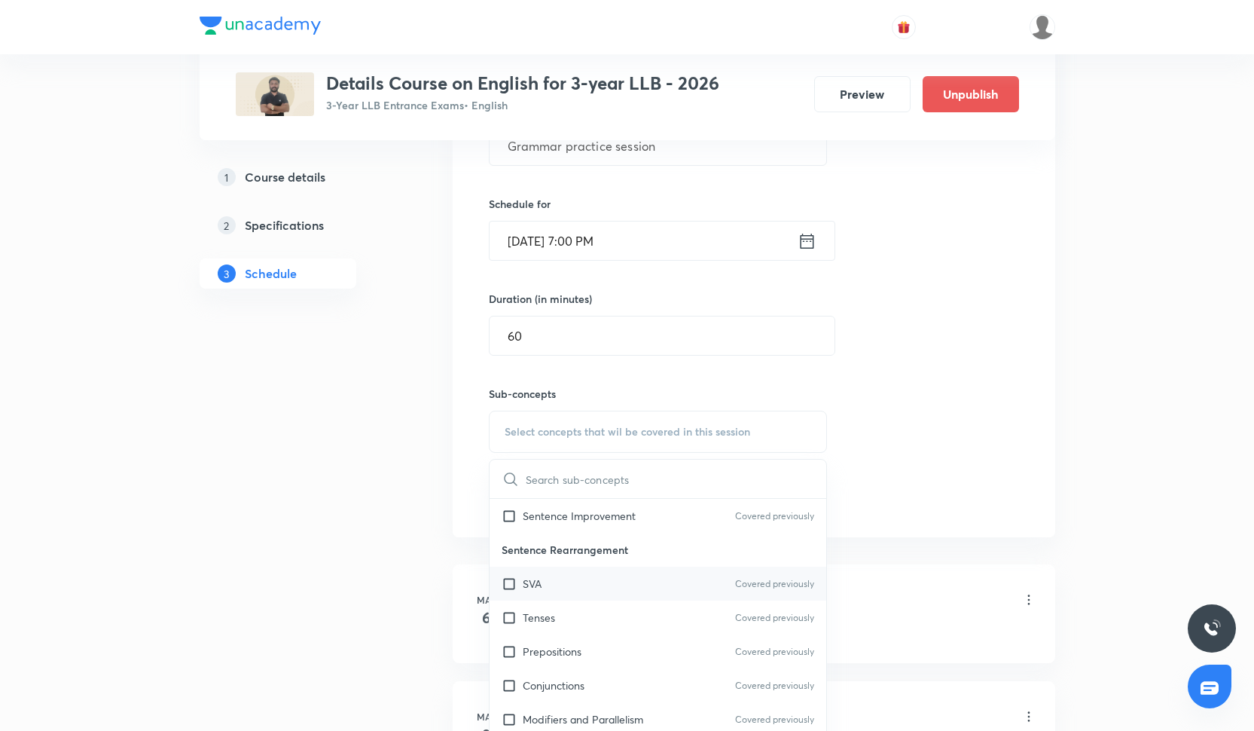
click at [557, 593] on div "SVA Covered previously" at bounding box center [658, 583] width 337 height 34
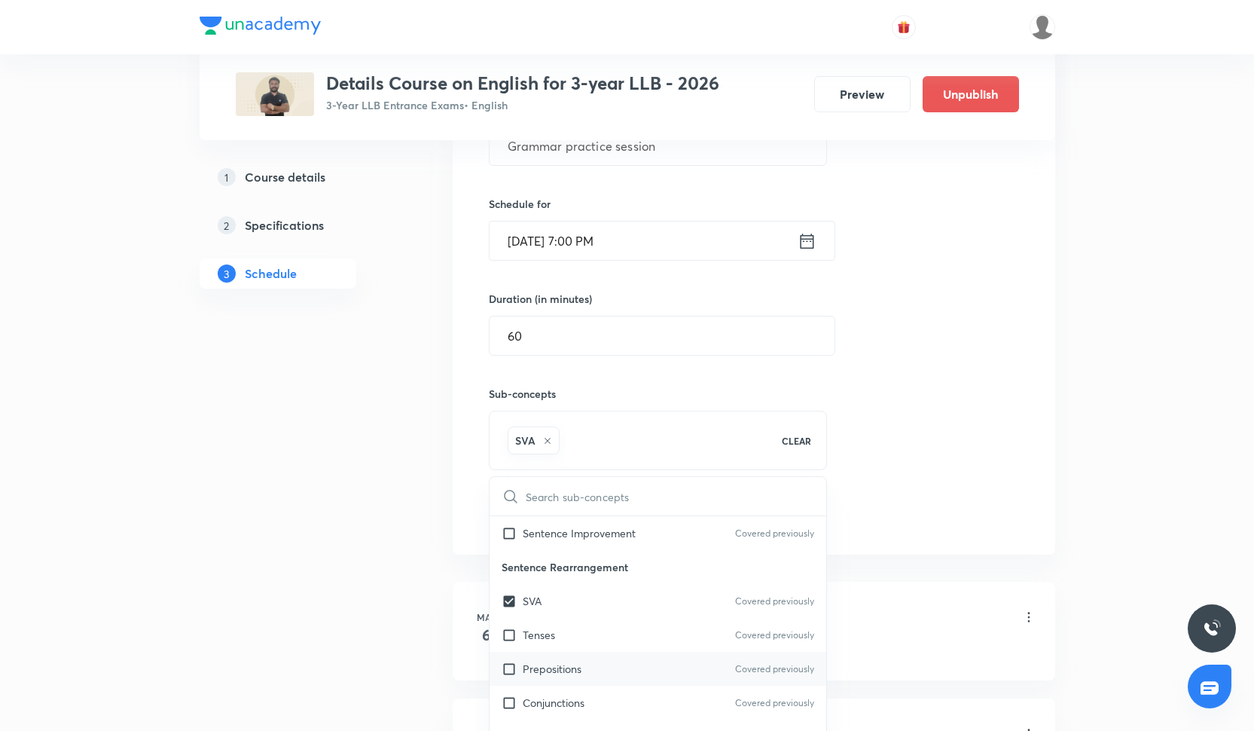
click at [567, 667] on p "Prepositions" at bounding box center [552, 669] width 59 height 16
checkbox input "true"
click at [567, 667] on p "Parts of Speech" at bounding box center [561, 672] width 77 height 16
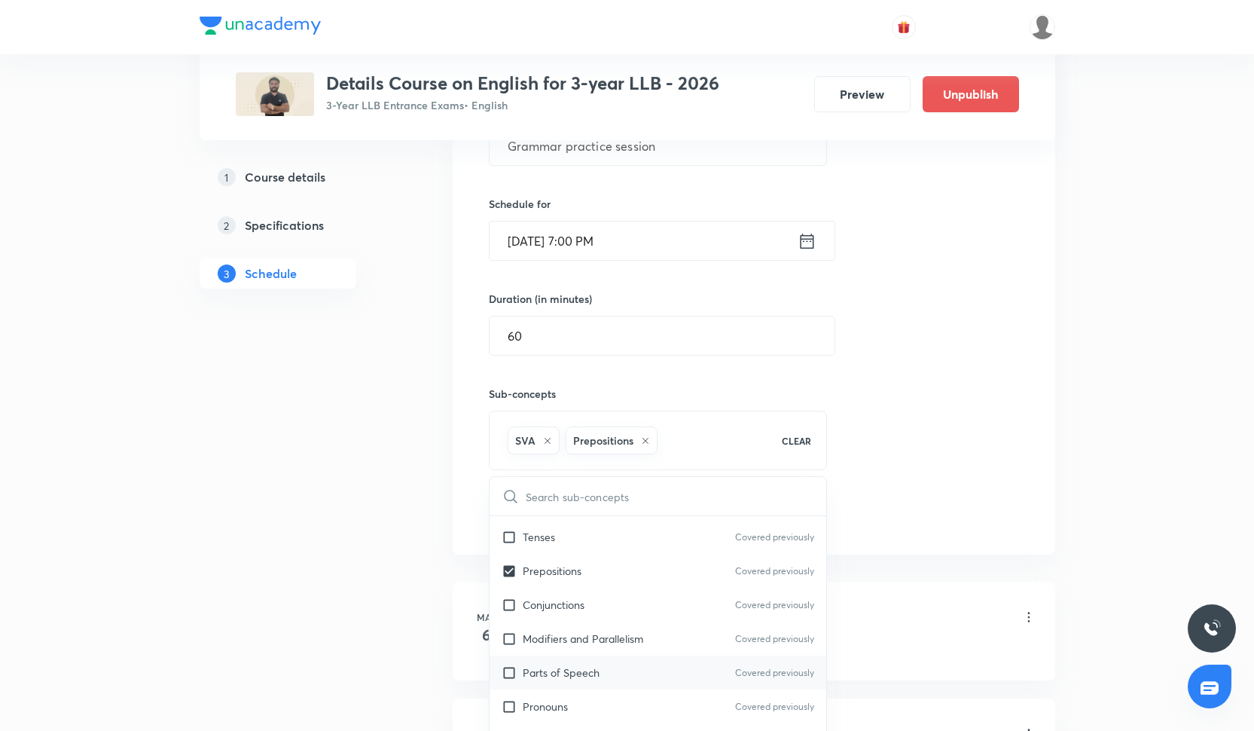
checkbox input "true"
click at [915, 517] on div "Session 50 Live class Quiz Recorded classes Session title 24/99 Grammar practic…" at bounding box center [754, 281] width 530 height 565
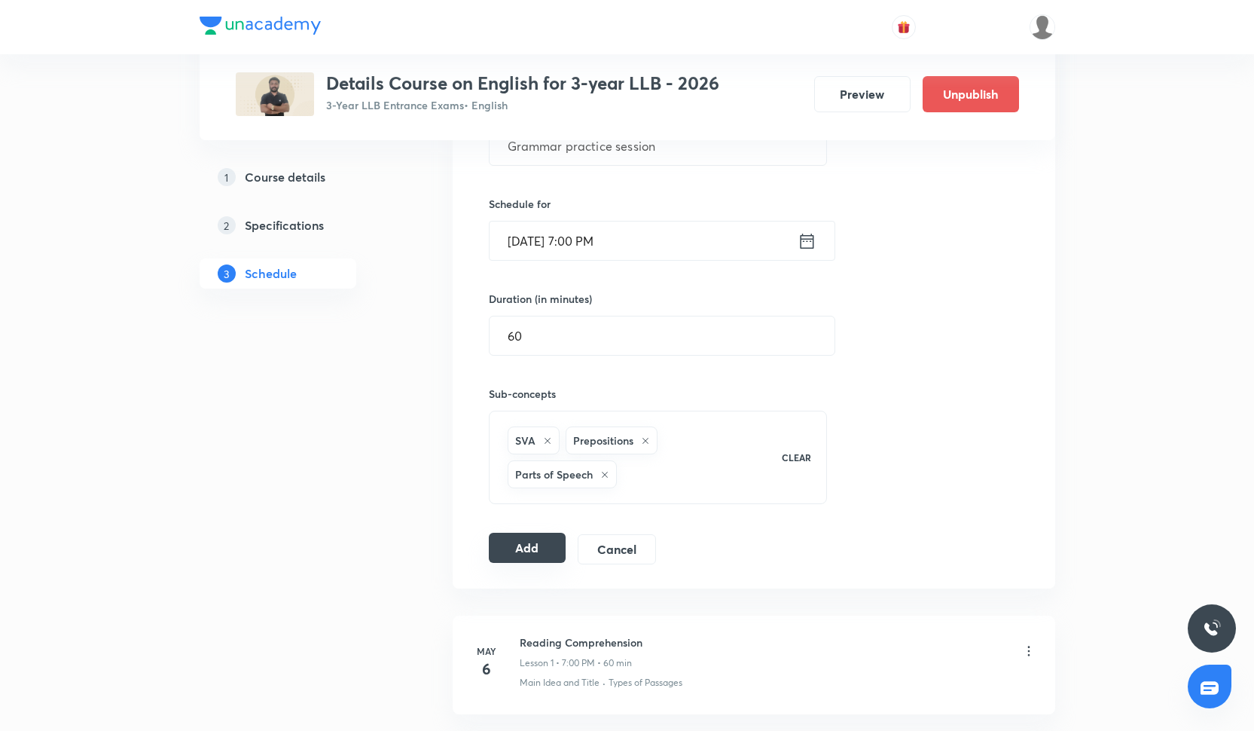
click at [512, 550] on button "Add" at bounding box center [528, 548] width 78 height 30
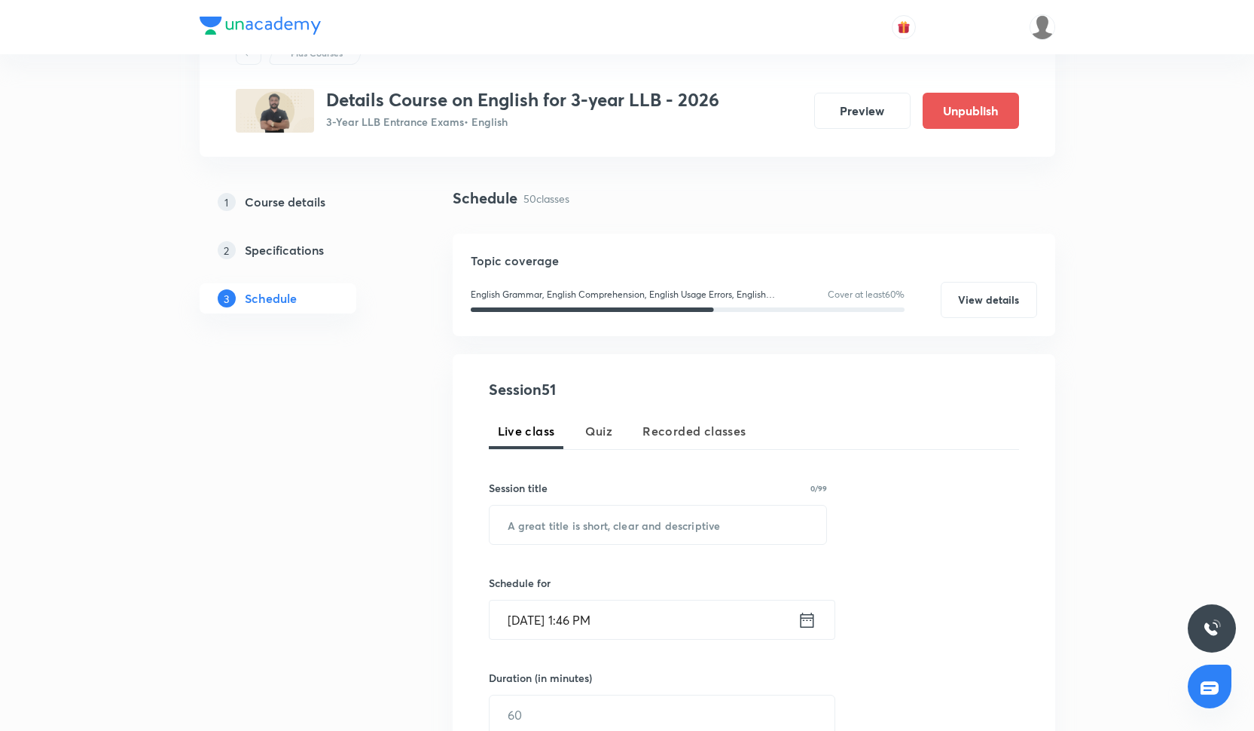
scroll to position [69, 0]
click at [545, 528] on input "text" at bounding box center [658, 523] width 337 height 38
paste input "RC- practice session"
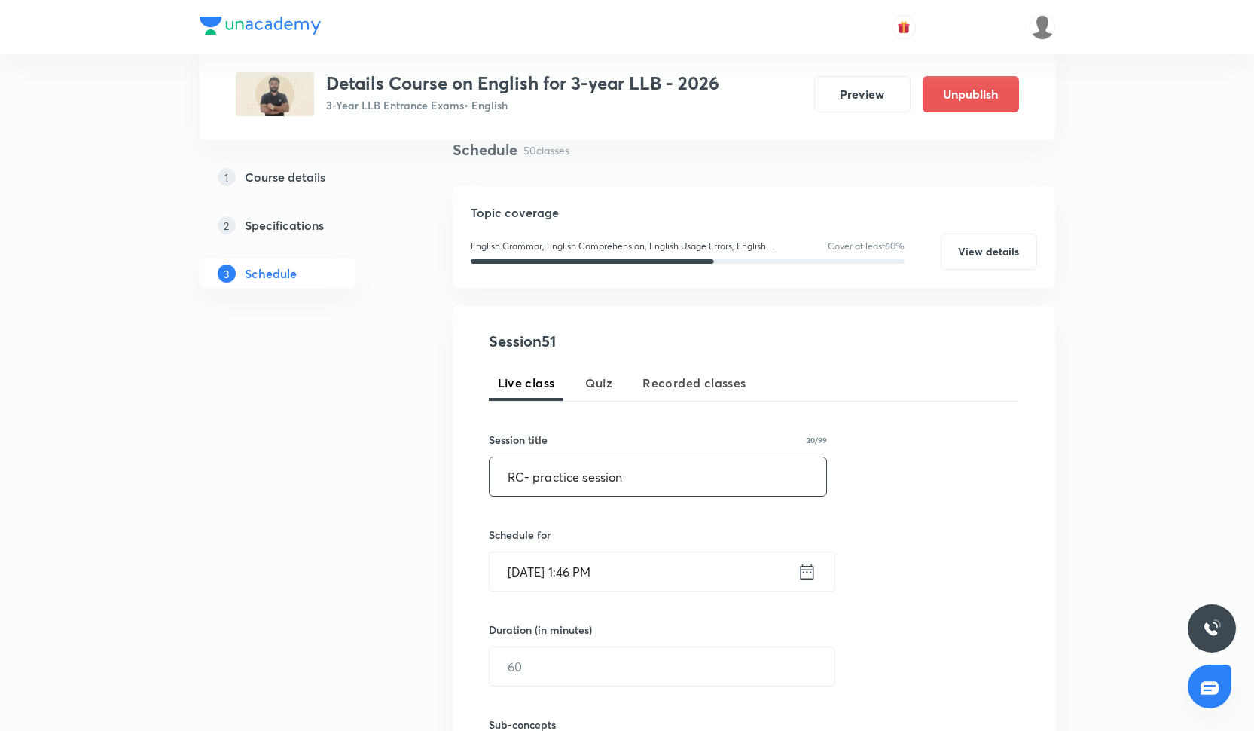
scroll to position [142, 0]
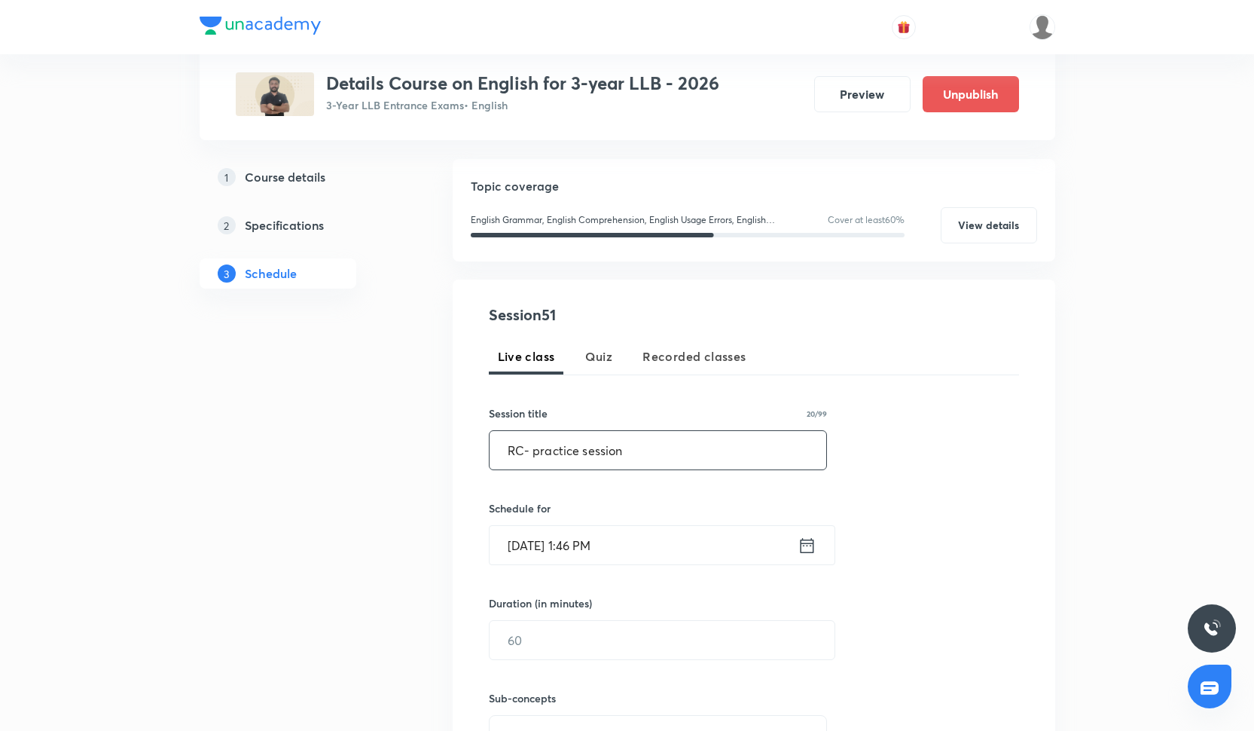
type input "RC- practice session"
click at [563, 528] on input "[DATE] 1:46 PM" at bounding box center [644, 545] width 308 height 38
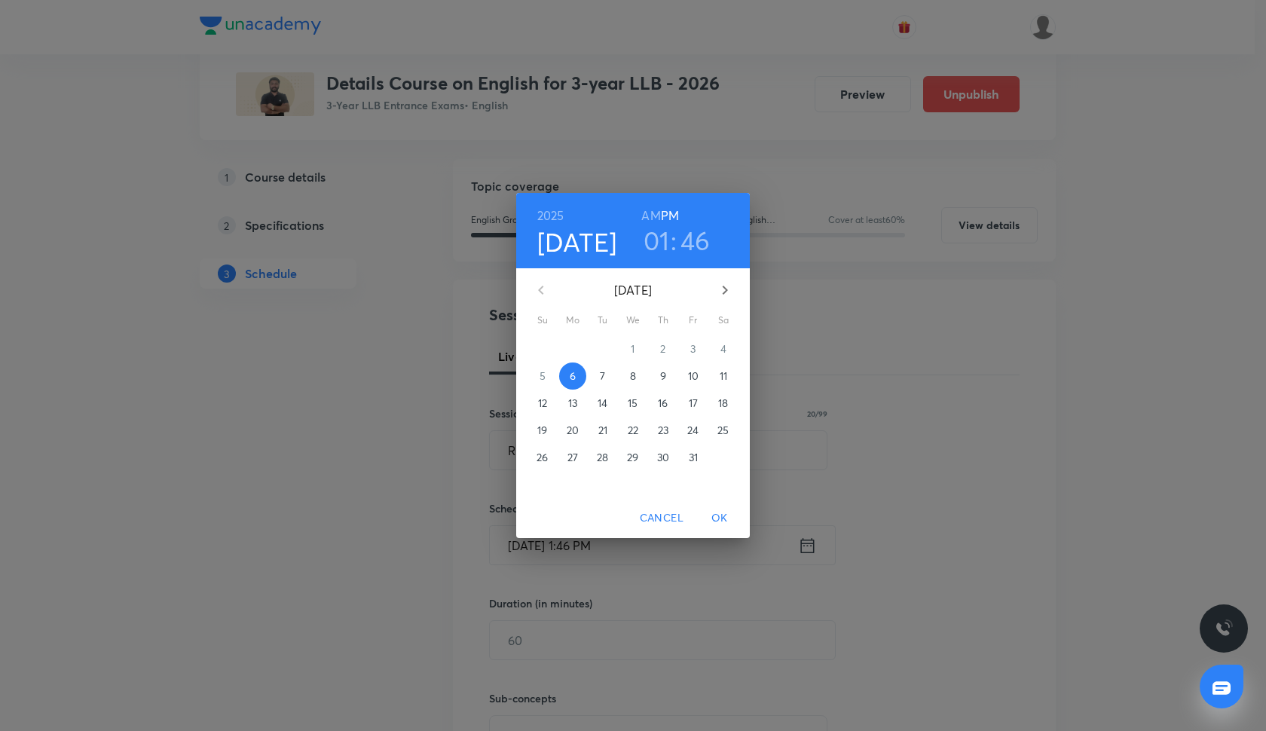
click at [595, 432] on span "21" at bounding box center [602, 430] width 27 height 15
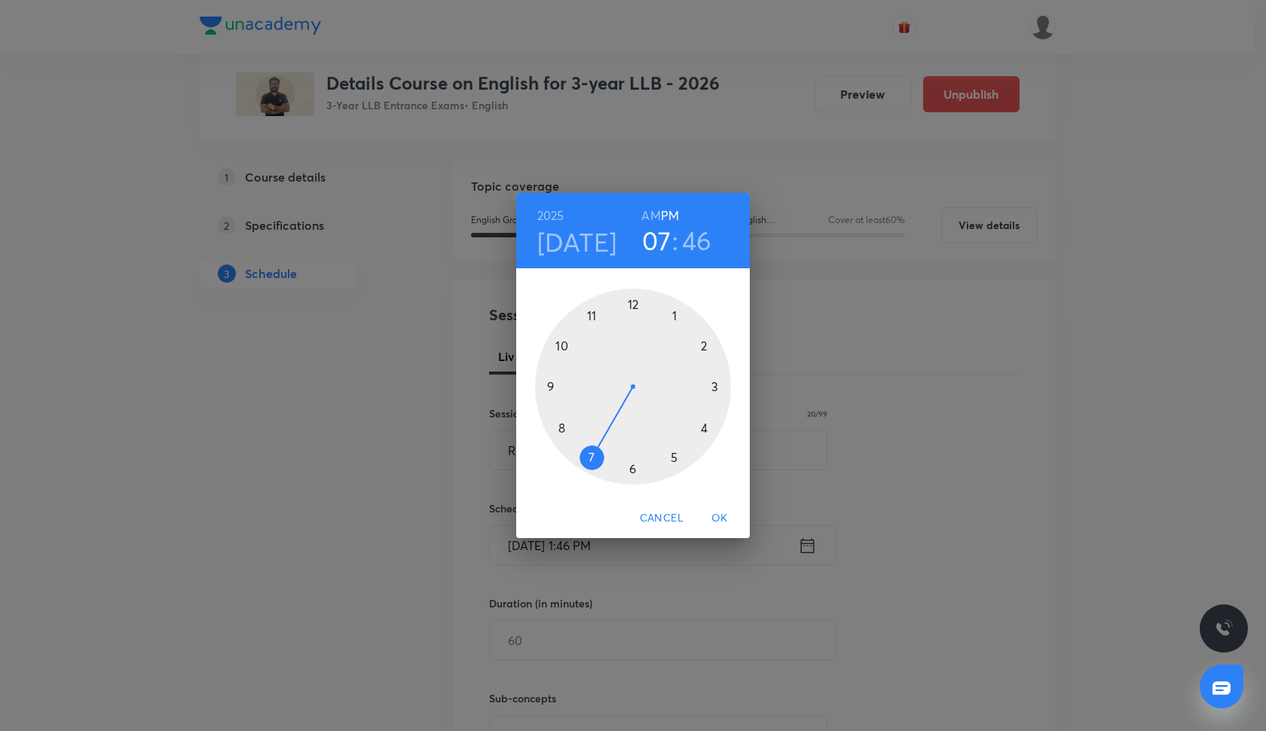
drag, startPoint x: 670, startPoint y: 321, endPoint x: 601, endPoint y: 440, distance: 137.7
click at [601, 440] on div at bounding box center [633, 387] width 196 height 196
click at [631, 305] on div at bounding box center [633, 387] width 196 height 196
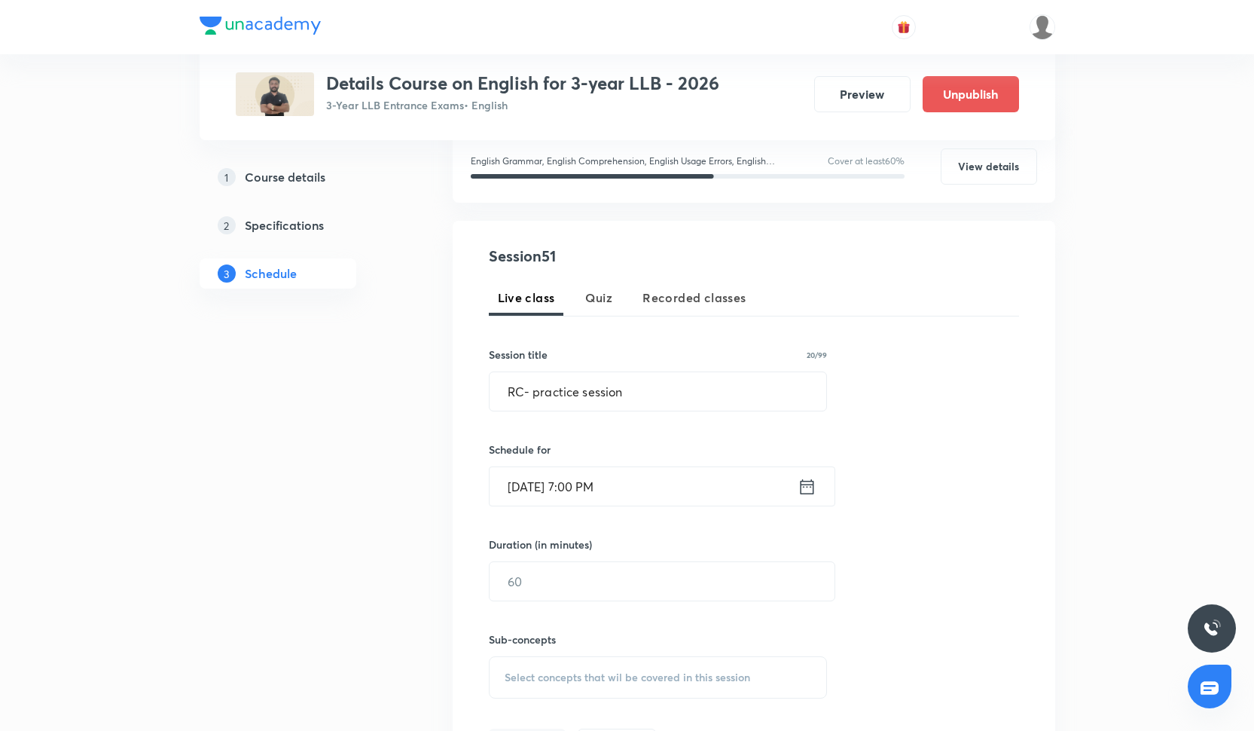
scroll to position [203, 0]
click at [546, 581] on input "text" at bounding box center [662, 579] width 345 height 38
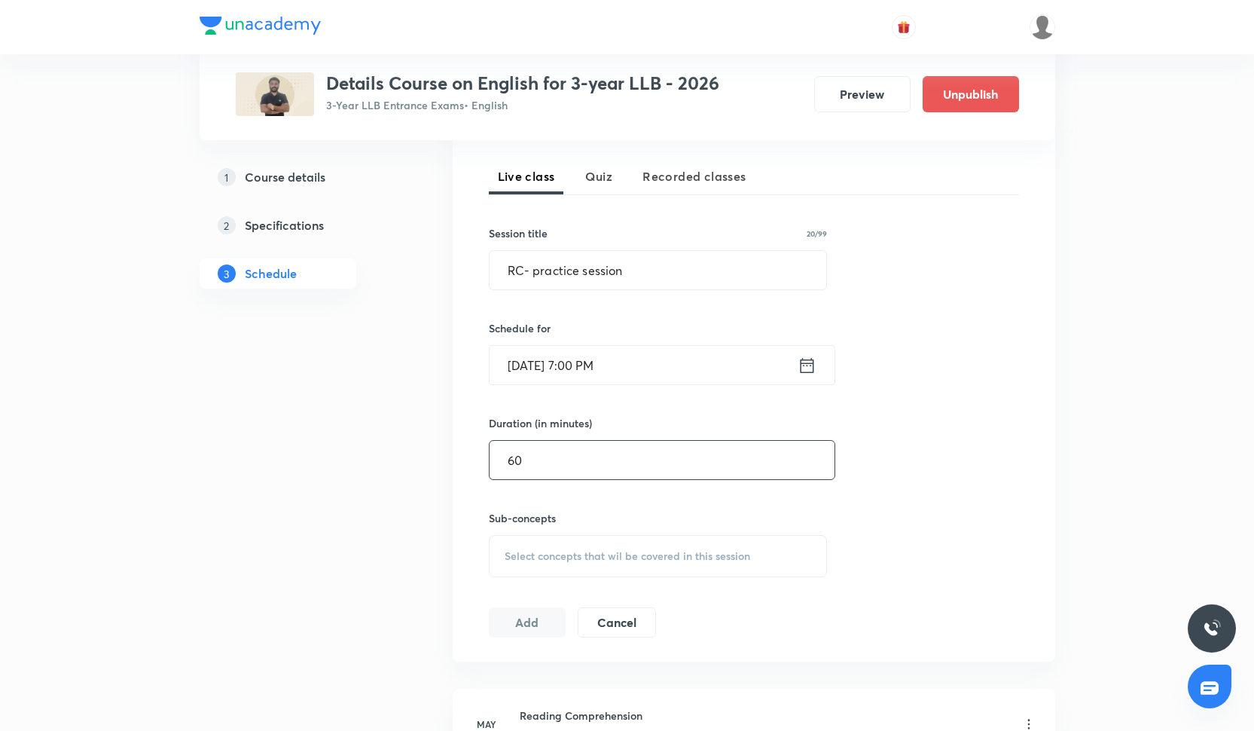
scroll to position [323, 0]
type input "60"
click at [543, 561] on span "Select concepts that wil be covered in this session" at bounding box center [628, 555] width 246 height 12
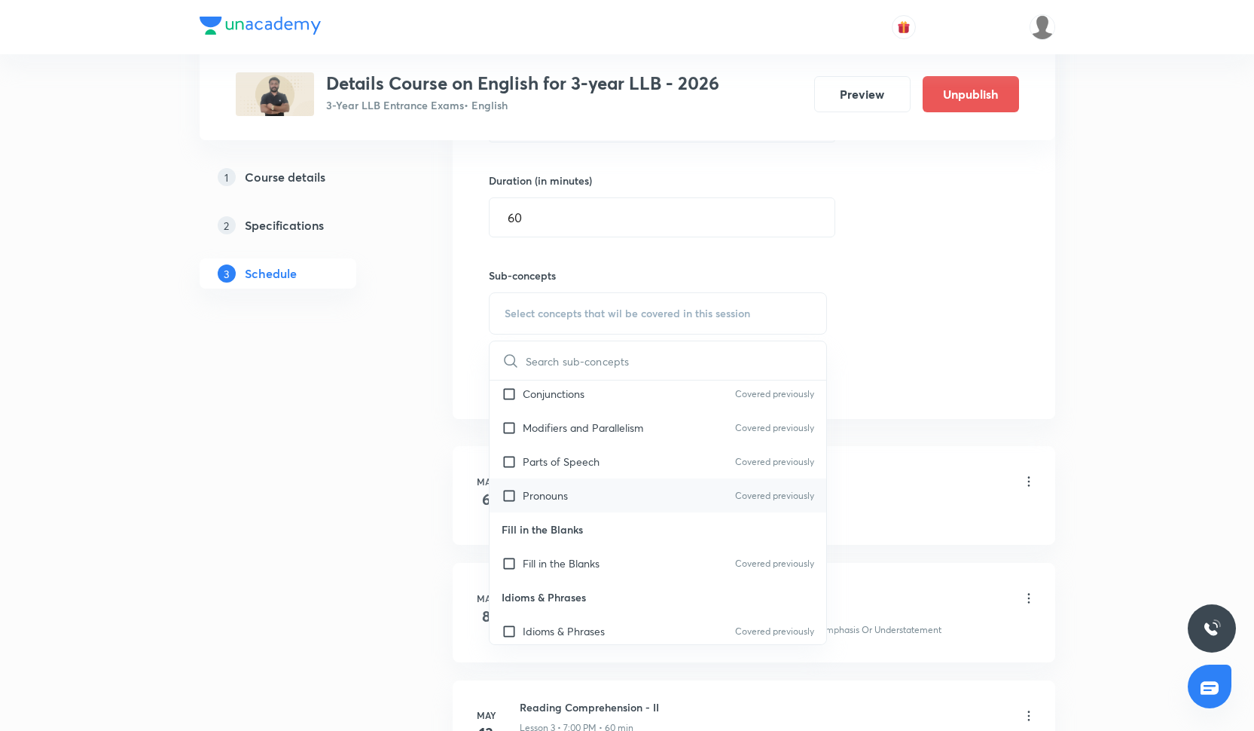
scroll to position [342, 0]
click at [570, 571] on p "Fill in the Blanks" at bounding box center [561, 564] width 77 height 16
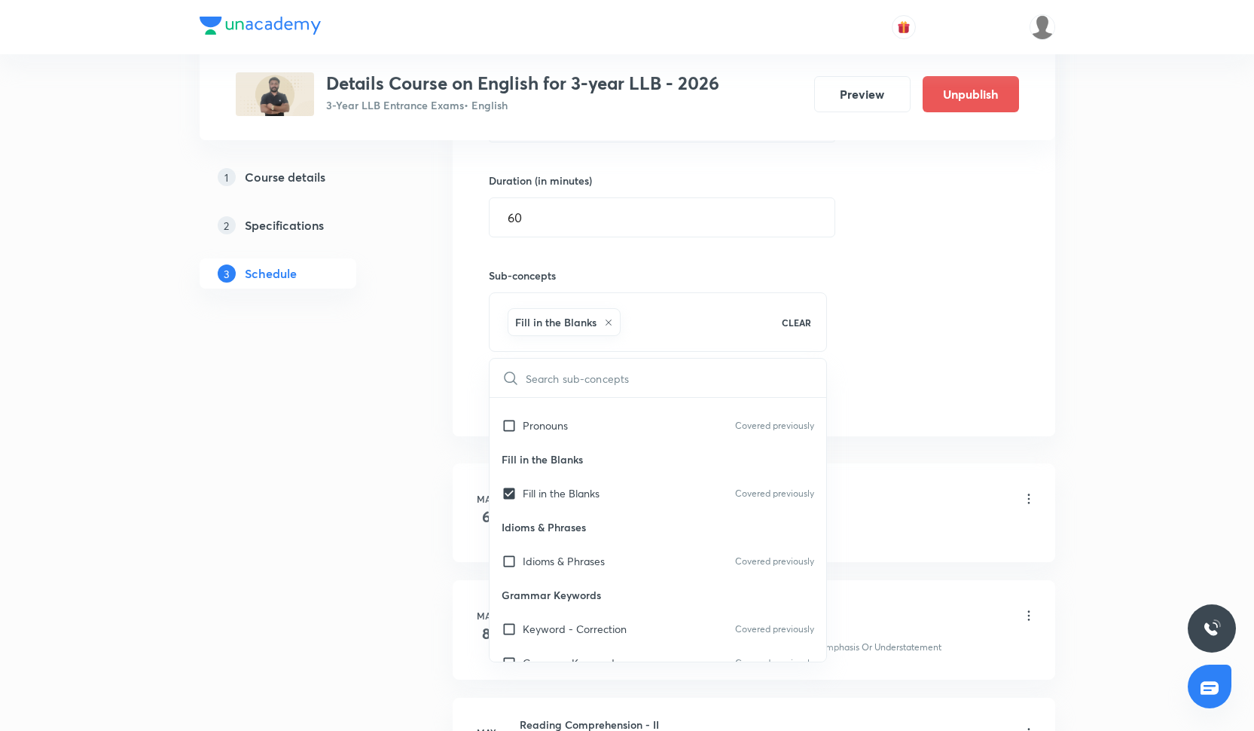
scroll to position [429, 0]
click at [569, 553] on div "Idioms & Phrases Covered previously" at bounding box center [658, 562] width 337 height 34
checkbox input "true"
click at [953, 307] on div "Session 51 Live class Quiz Recorded classes Session title 20/99 RC- practice se…" at bounding box center [754, 146] width 530 height 531
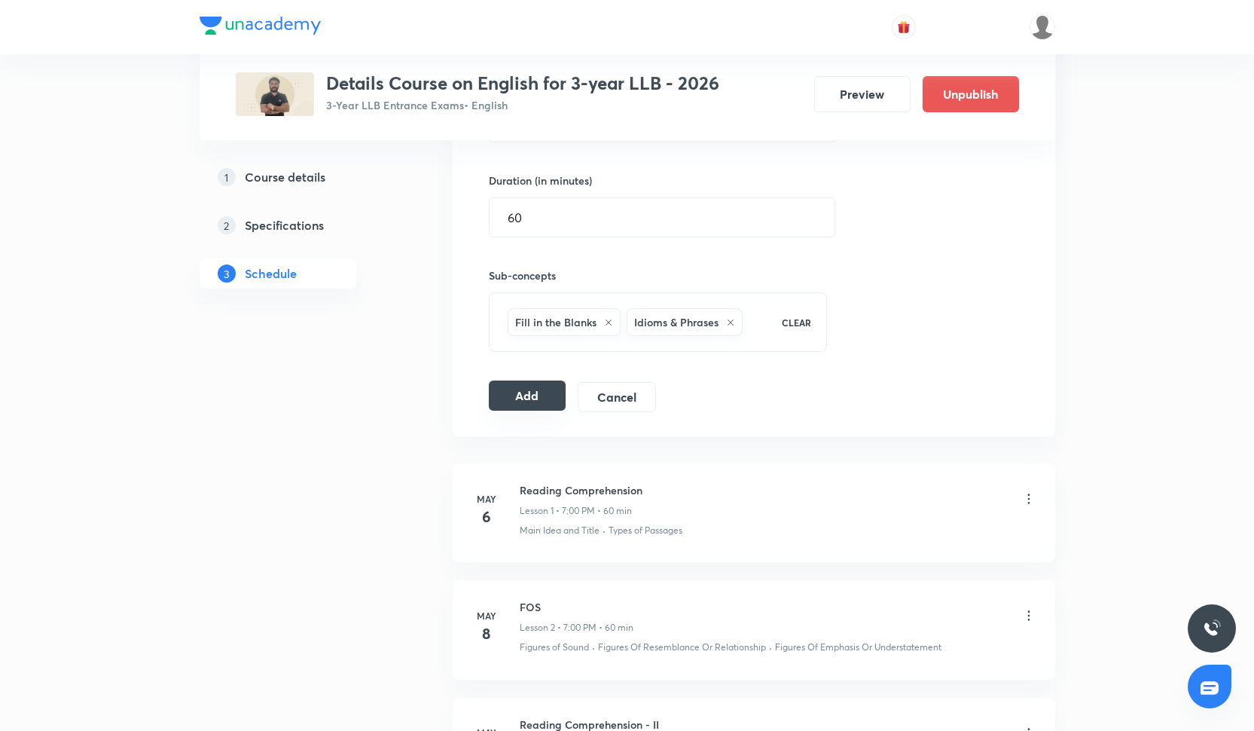
click at [545, 395] on button "Add" at bounding box center [528, 395] width 78 height 30
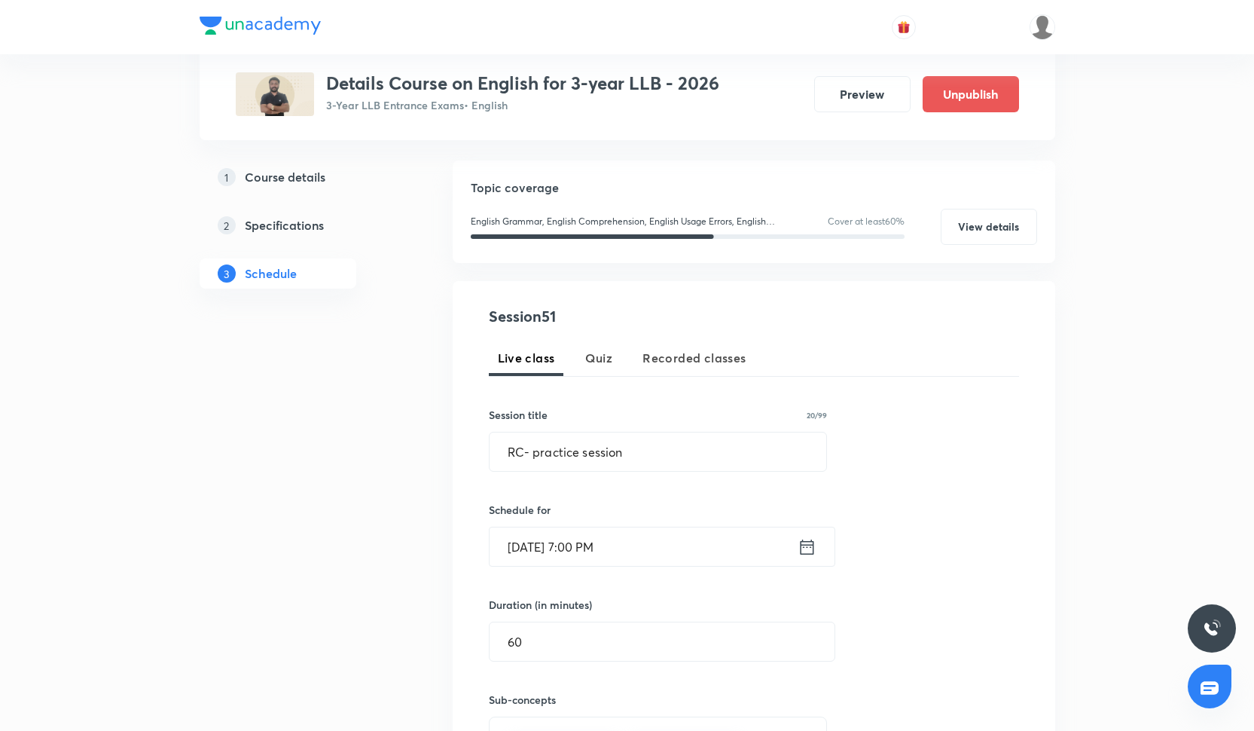
scroll to position [145, 0]
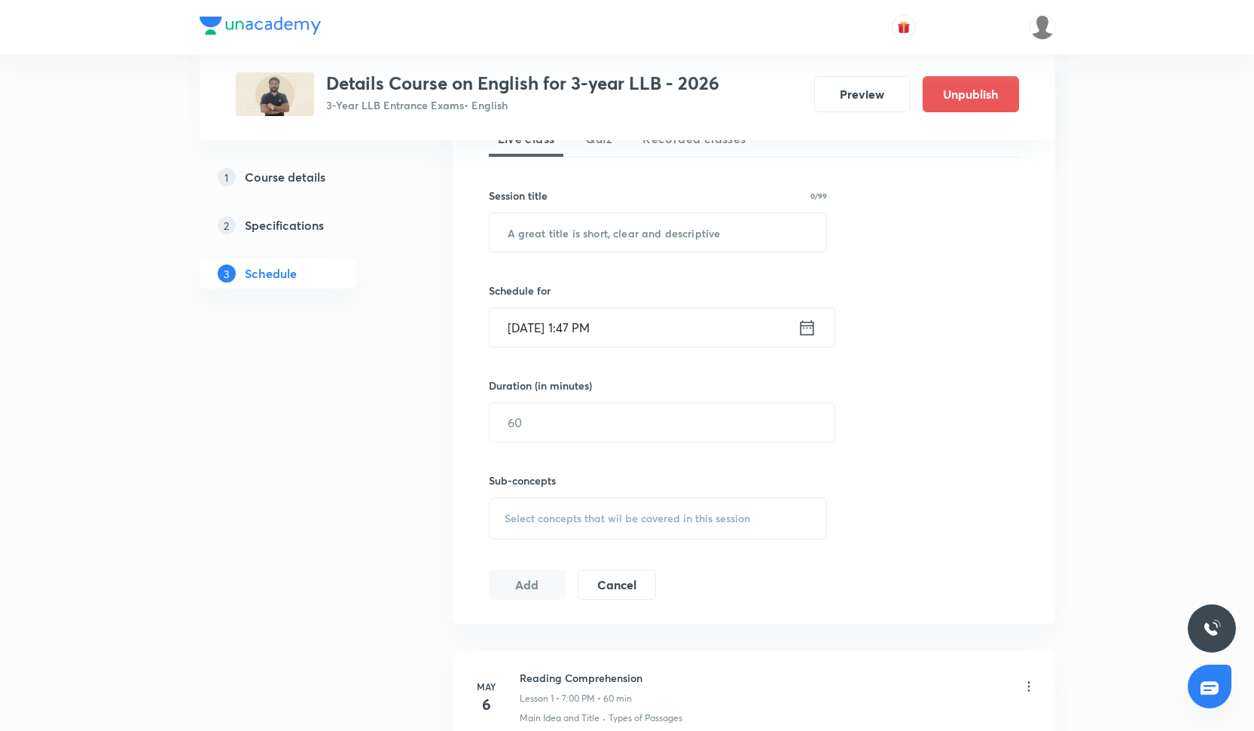
scroll to position [356, 0]
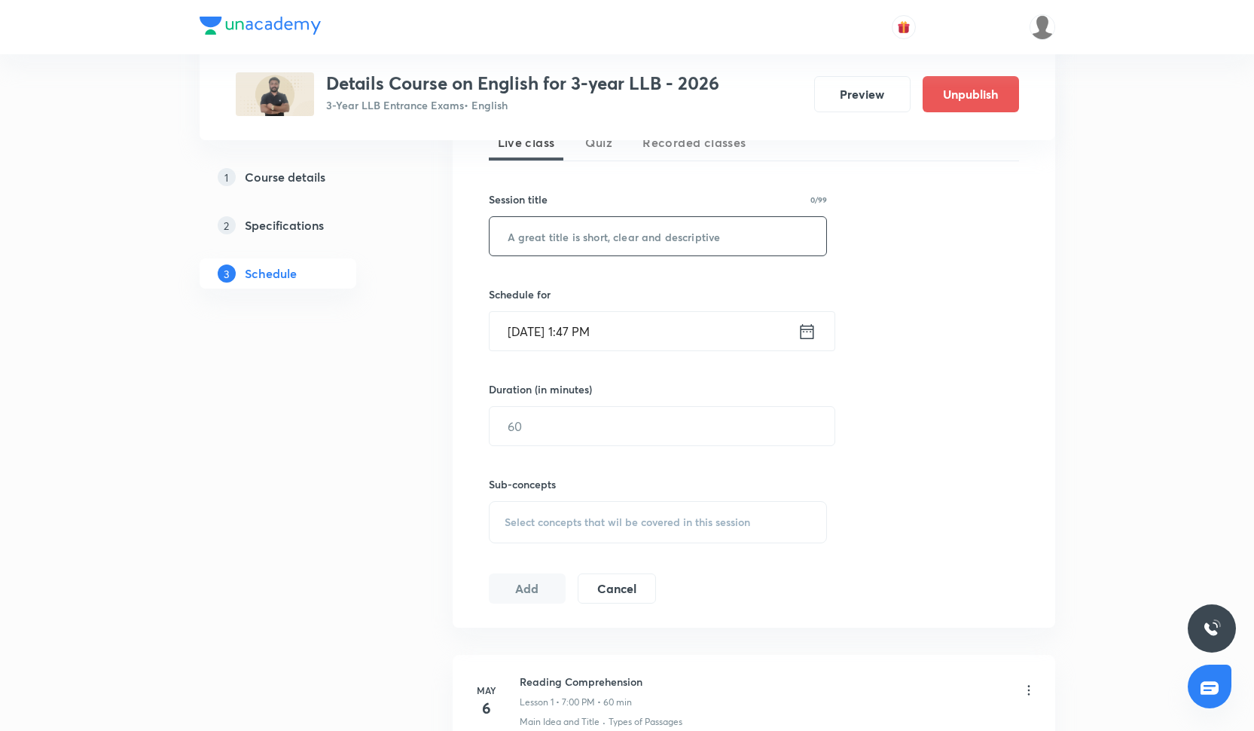
click at [537, 247] on input "text" at bounding box center [658, 236] width 337 height 38
paste input "Idioms and phrases"
type input "Idioms and phrases"
click at [549, 337] on input "[DATE] 1:47 PM" at bounding box center [644, 331] width 308 height 38
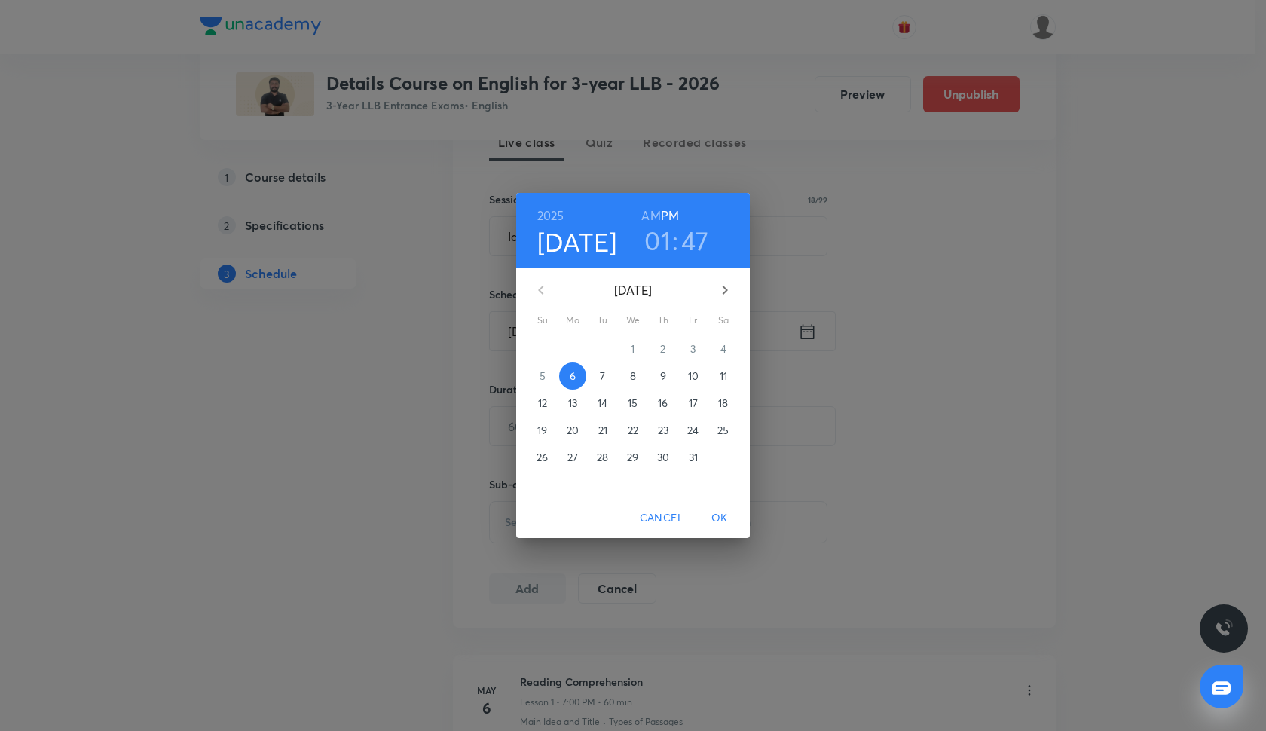
click at [661, 433] on p "23" at bounding box center [663, 430] width 11 height 15
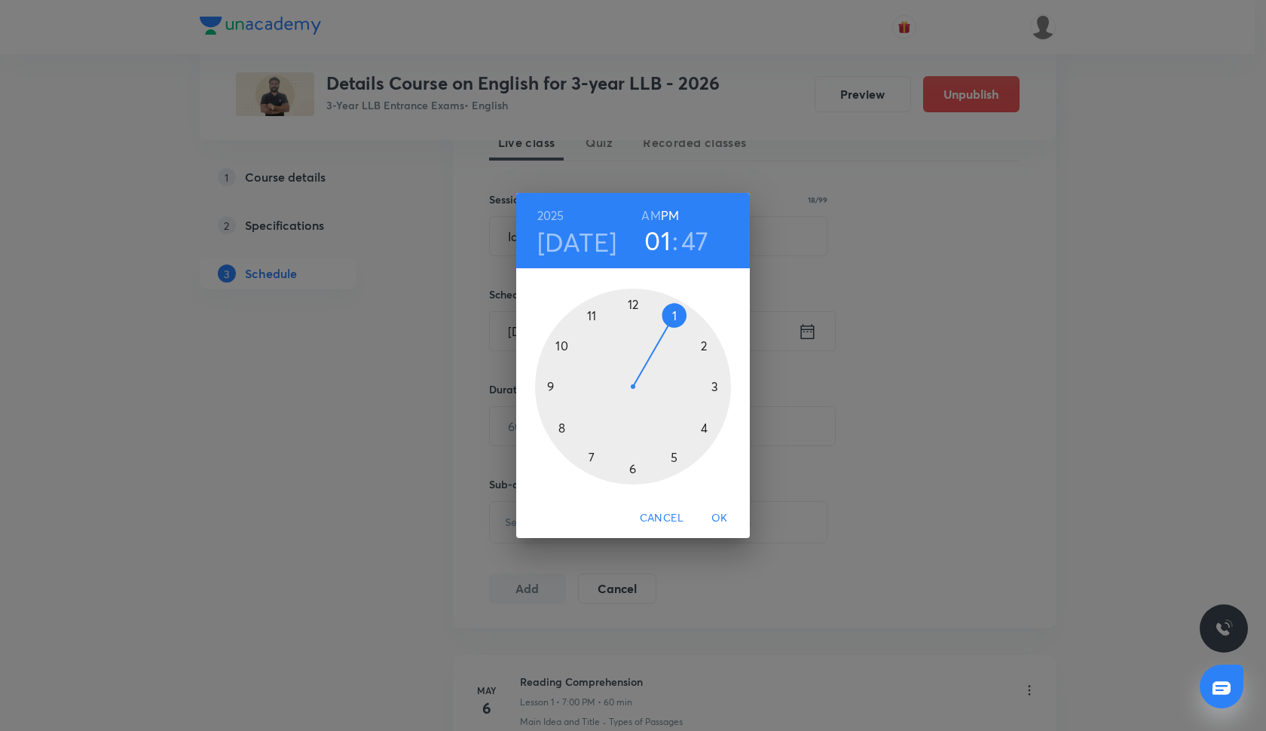
click at [592, 456] on div at bounding box center [633, 387] width 196 height 196
click at [635, 301] on div at bounding box center [633, 387] width 196 height 196
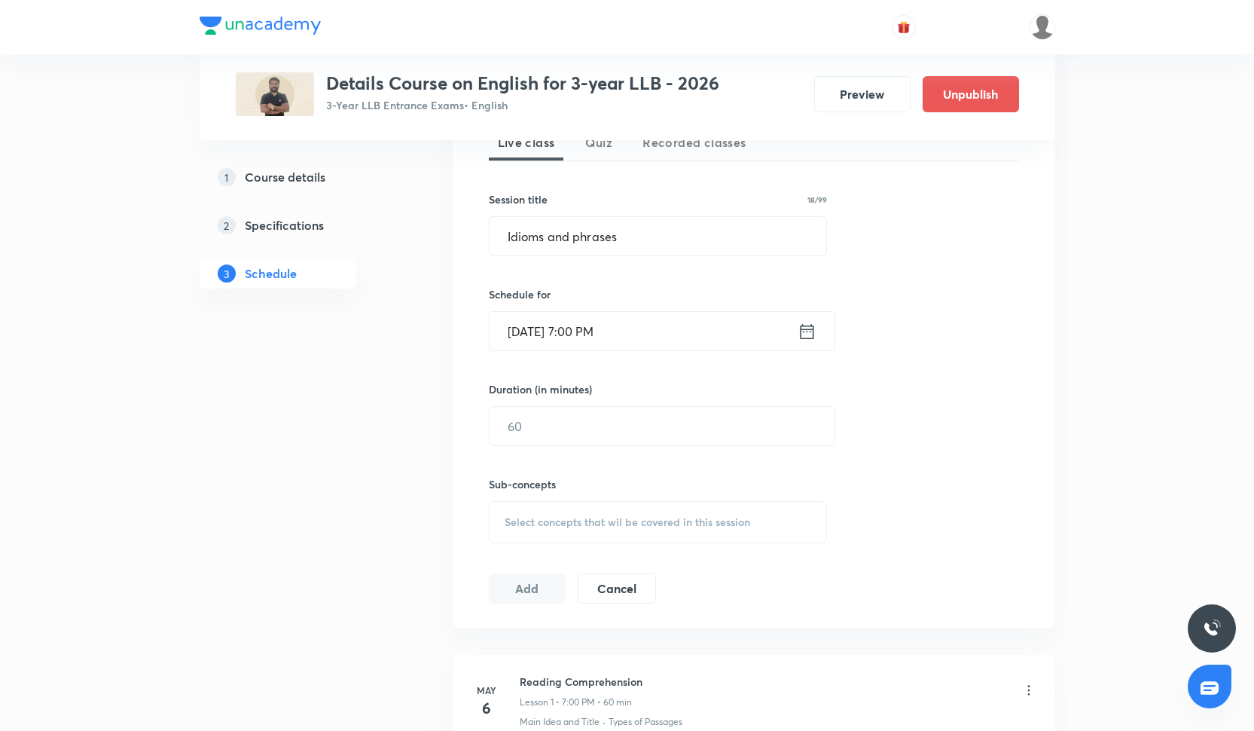
click at [536, 447] on div "Sub-concepts Select concepts that wil be covered in this session" at bounding box center [658, 494] width 339 height 97
click at [533, 421] on input "text" at bounding box center [662, 426] width 345 height 38
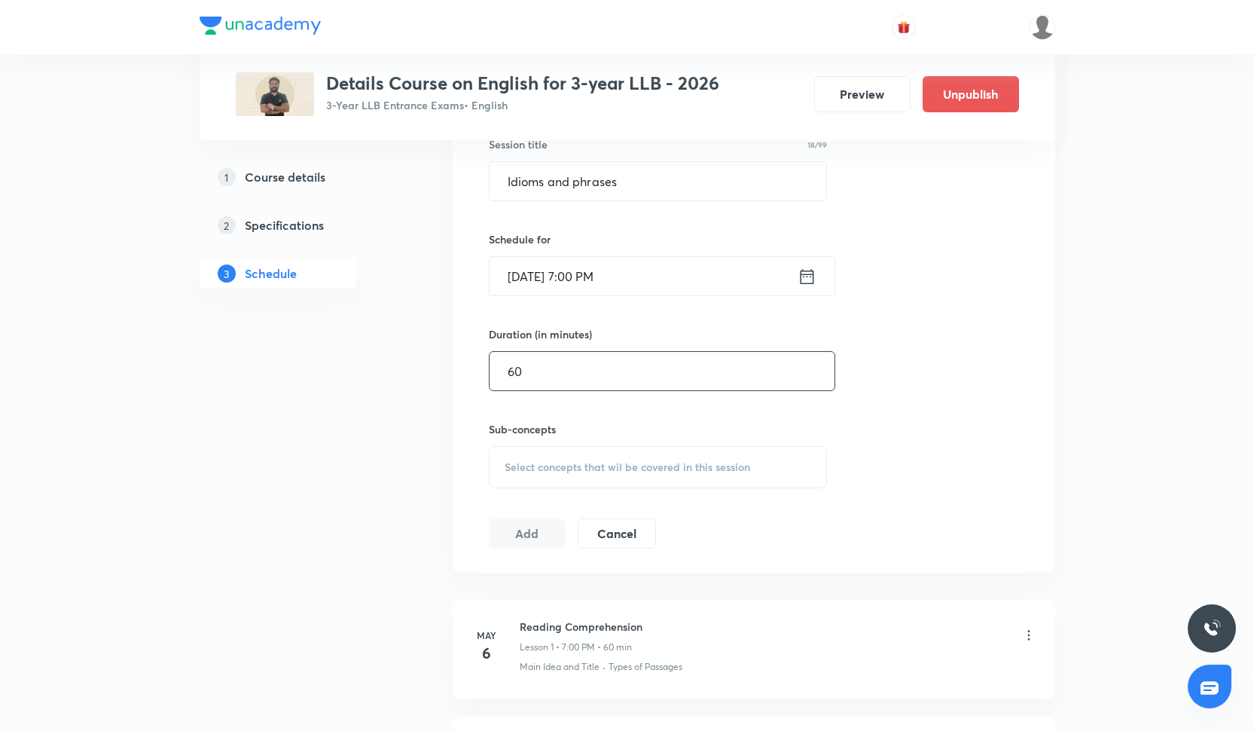
scroll to position [417, 0]
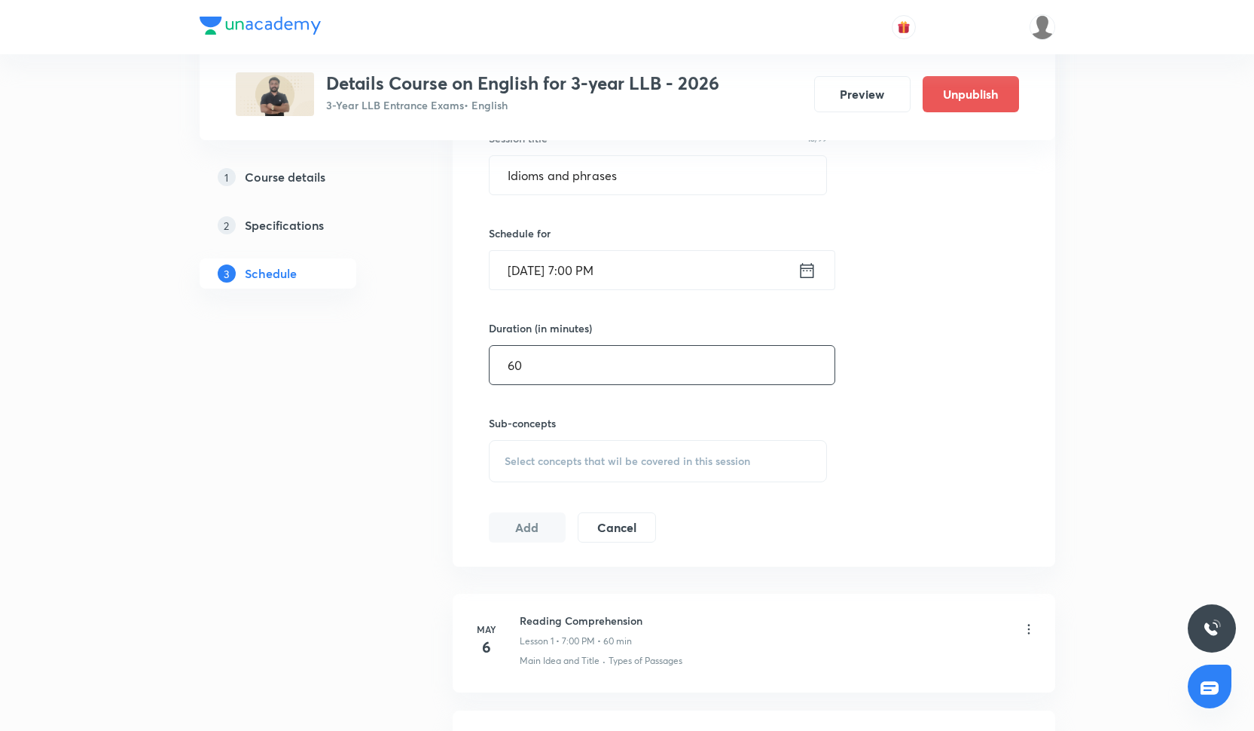
type input "60"
click at [587, 474] on div "Select concepts that wil be covered in this session" at bounding box center [658, 461] width 339 height 42
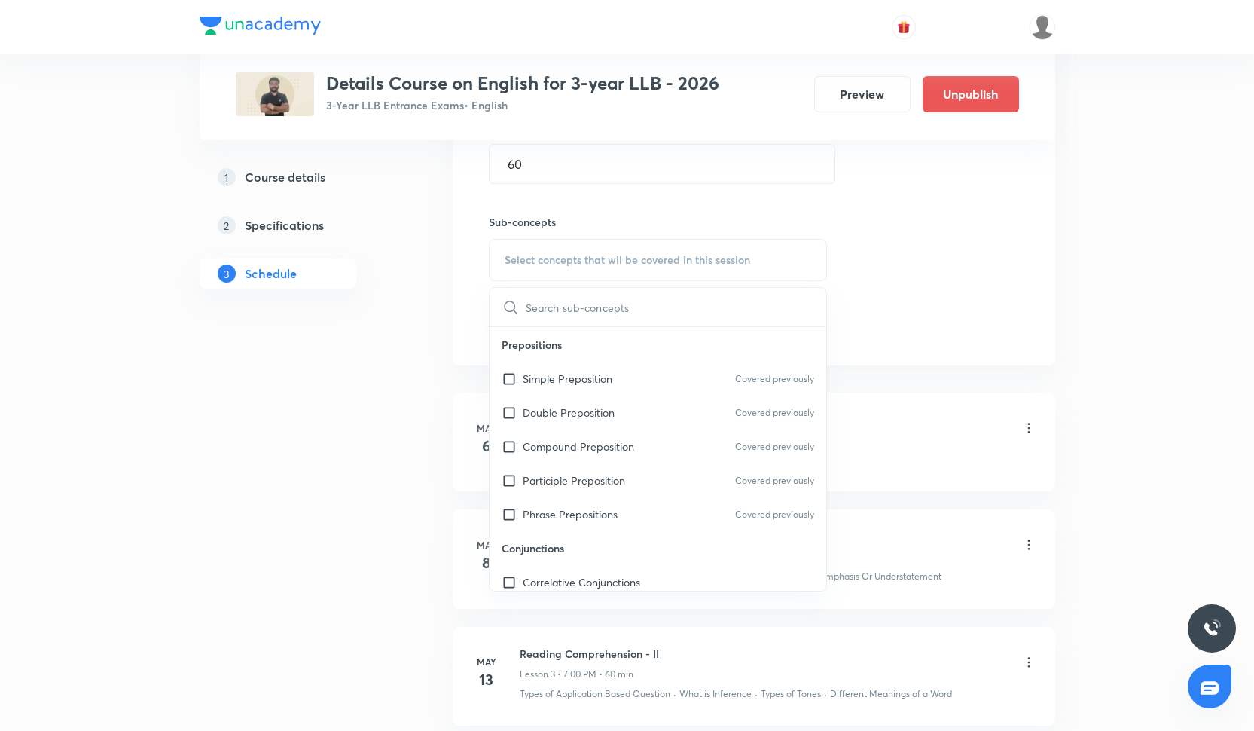
scroll to position [1556, 0]
click at [584, 456] on p "Coordinating Conjunctions" at bounding box center [586, 449] width 127 height 16
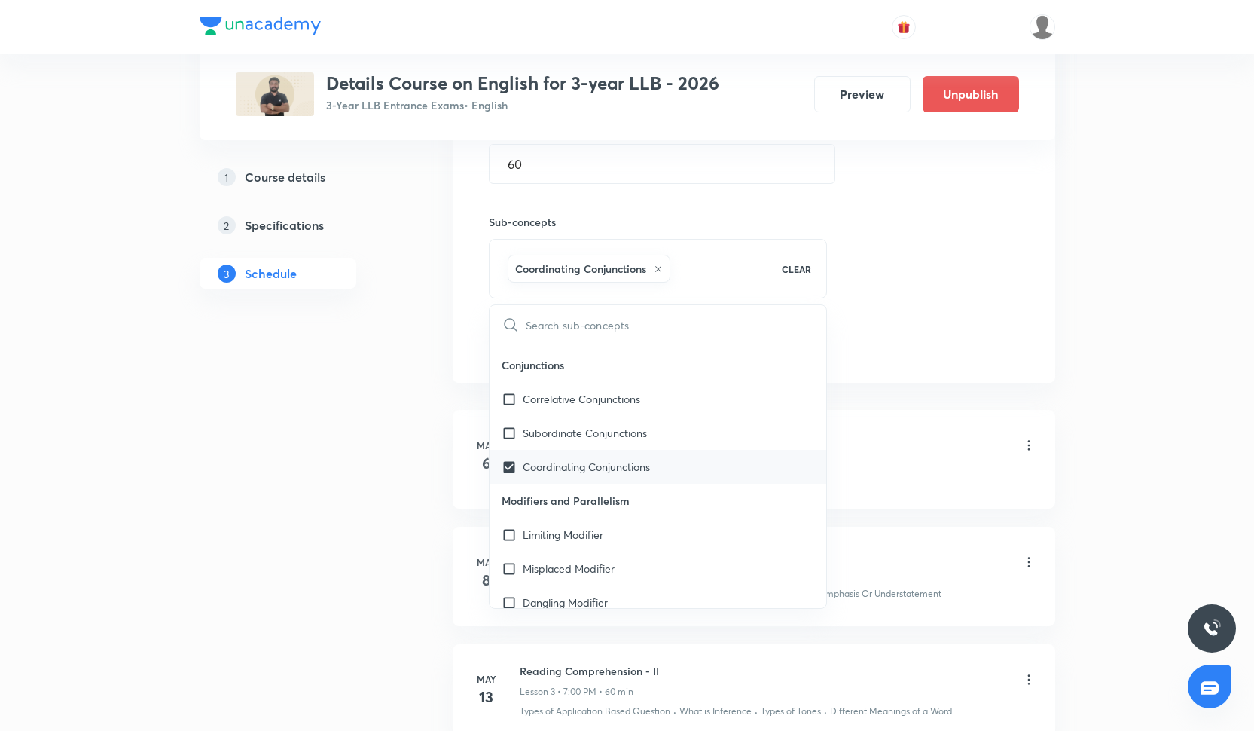
checkbox input "true"
click at [584, 439] on p "Subordinate Conjunctions" at bounding box center [585, 433] width 124 height 16
checkbox input "true"
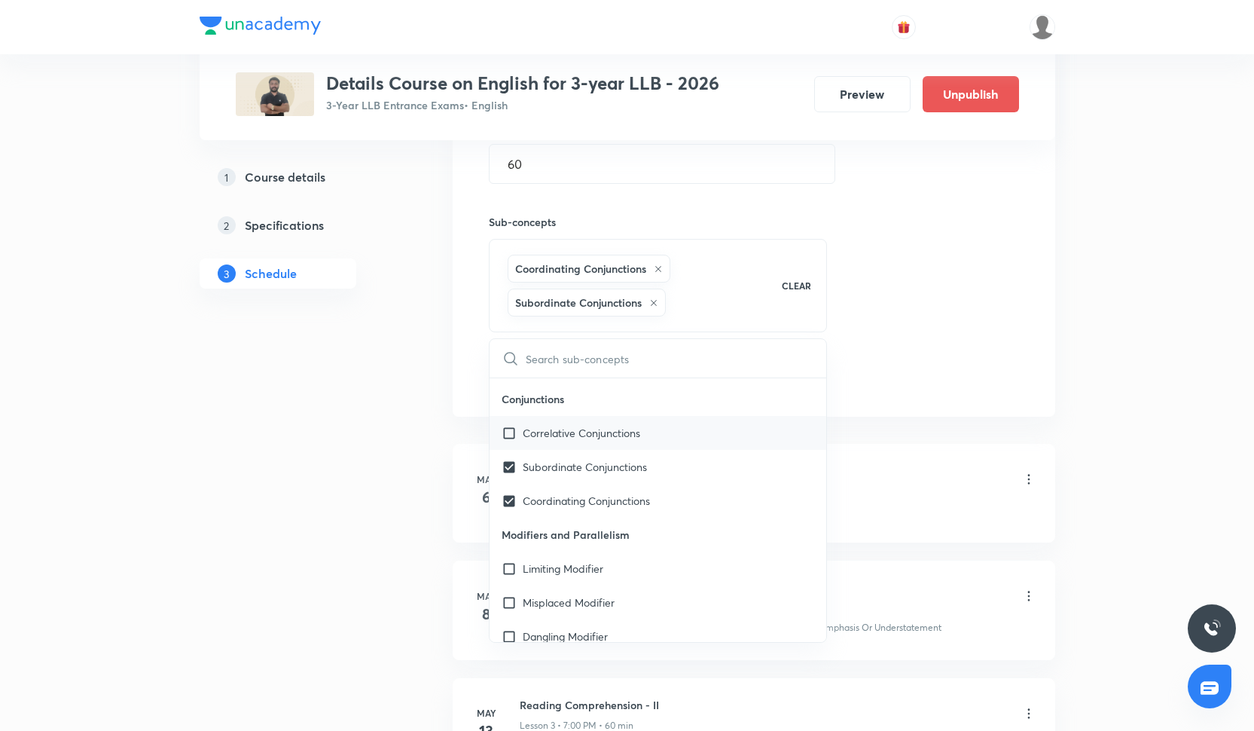
click at [584, 428] on p "Correlative Conjunctions" at bounding box center [582, 433] width 118 height 16
checkbox input "true"
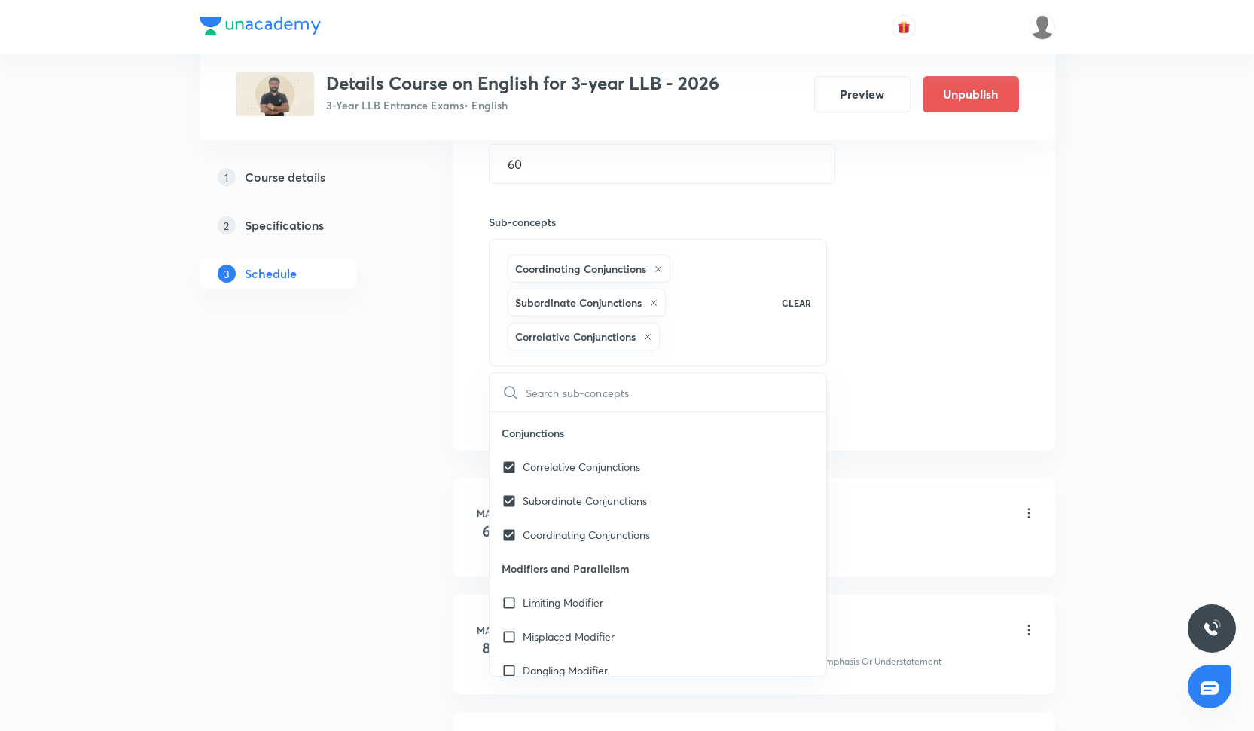
click at [905, 305] on div "Session 52 Live class Quiz Recorded classes Session title 18/99 Idioms and phra…" at bounding box center [754, 126] width 530 height 599
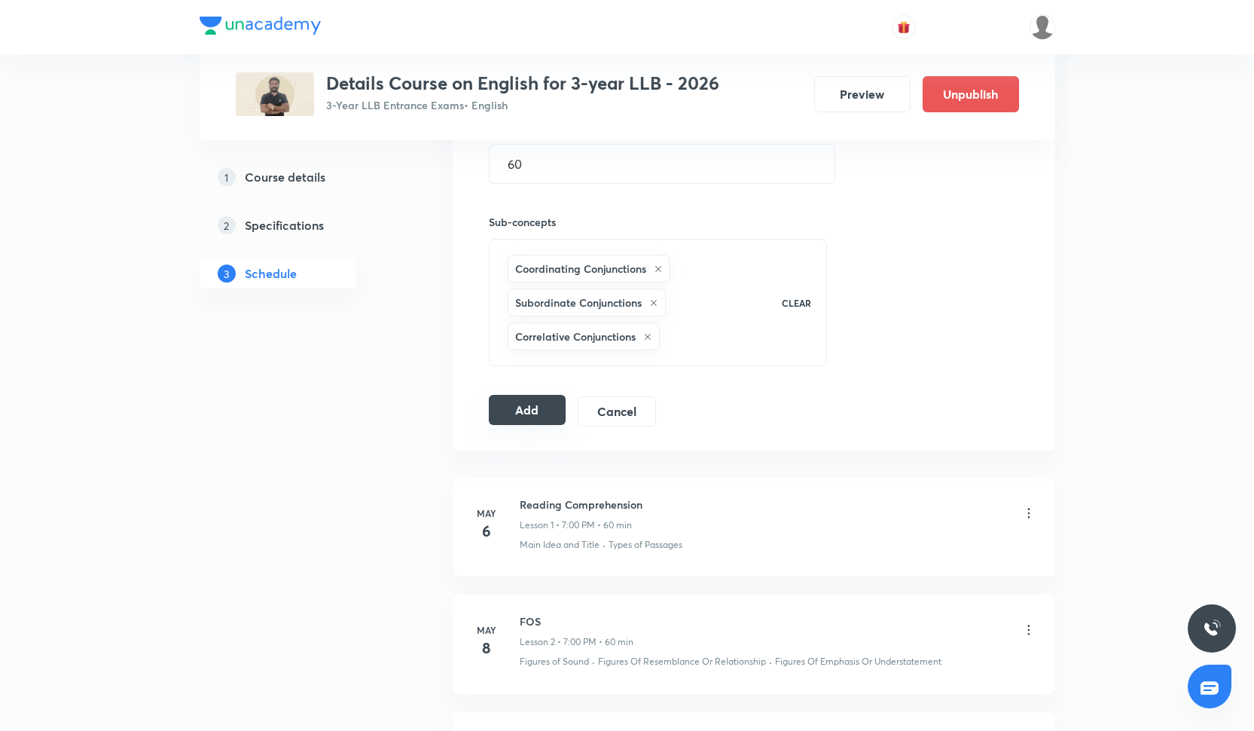
click at [553, 405] on button "Add" at bounding box center [528, 410] width 78 height 30
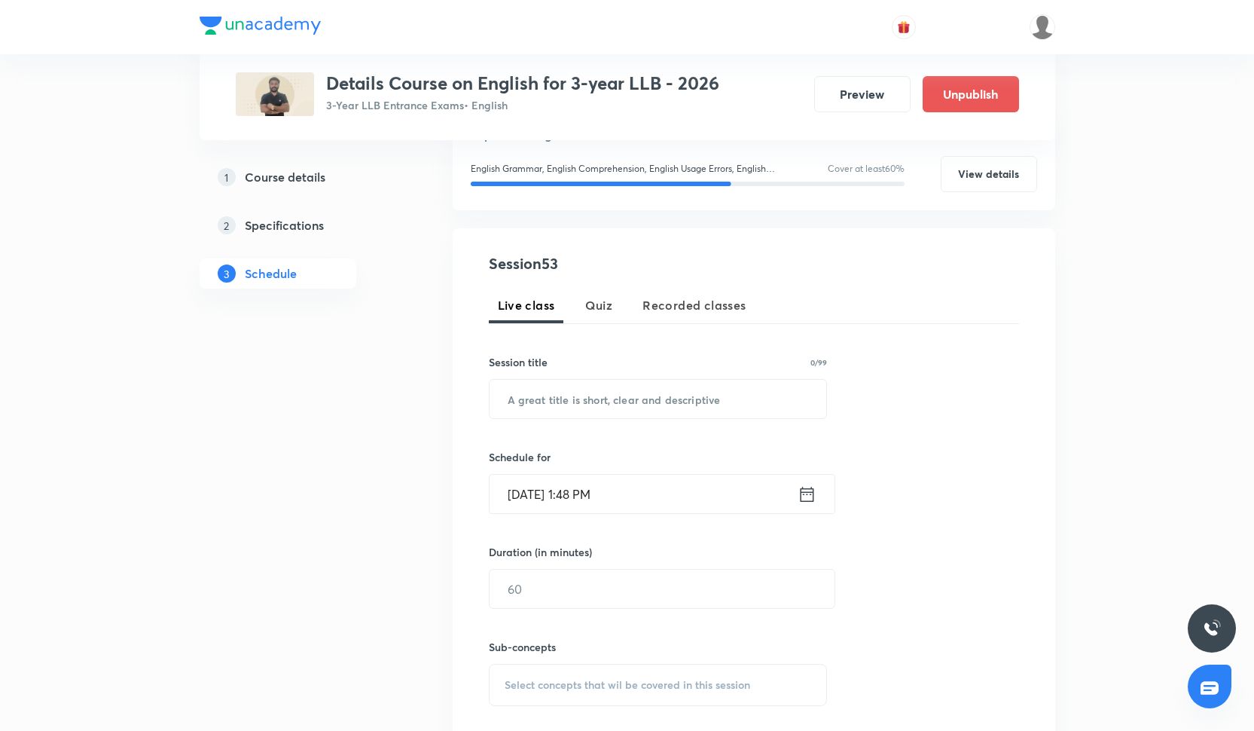
scroll to position [194, 0]
click at [567, 392] on input "text" at bounding box center [658, 398] width 337 height 38
paste input "Sectional- 2"
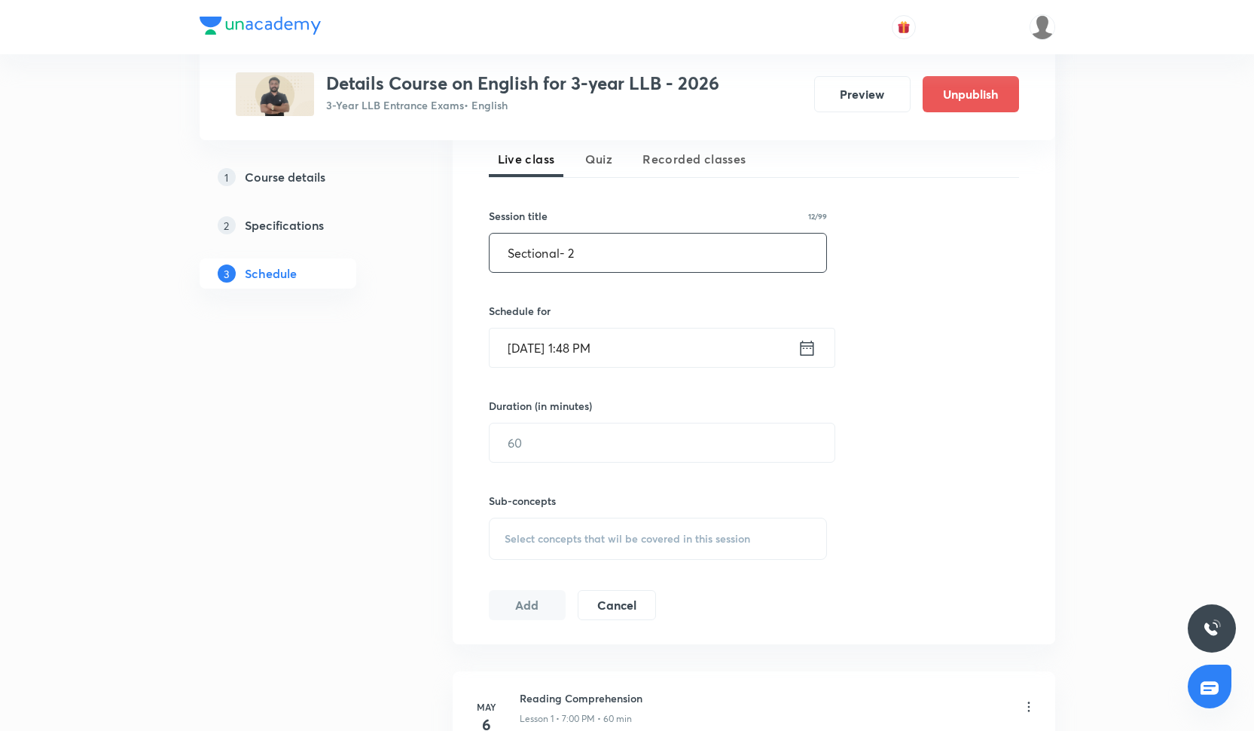
scroll to position [340, 0]
type input "Sectional- 2"
click at [546, 350] on input "[DATE] 1:48 PM" at bounding box center [644, 347] width 308 height 38
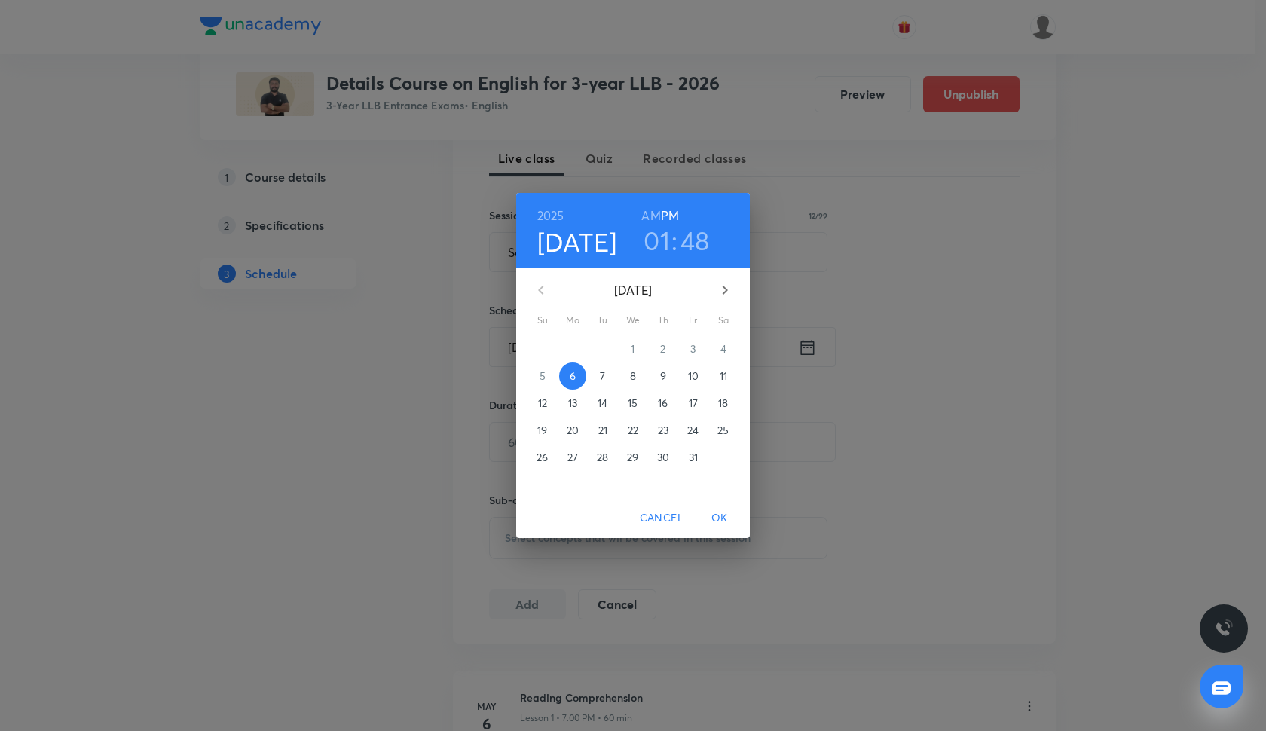
click at [600, 459] on p "28" at bounding box center [602, 457] width 11 height 15
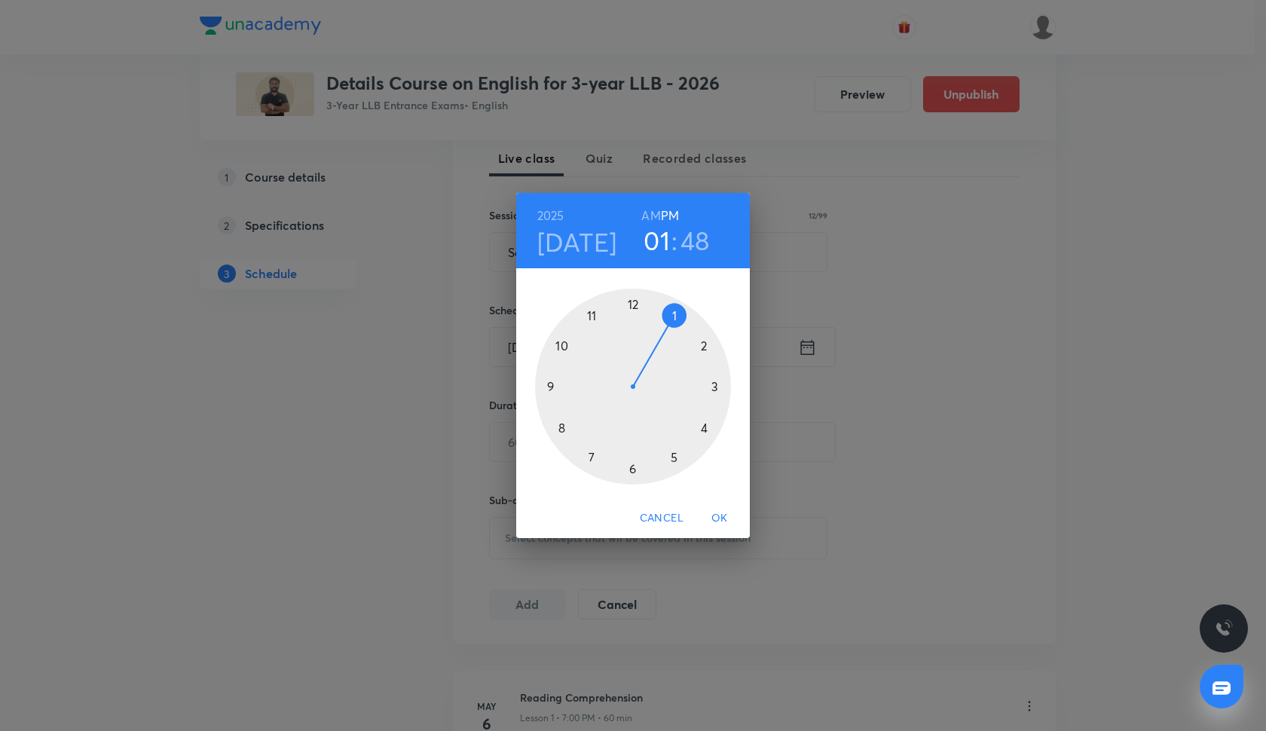
click at [592, 460] on div at bounding box center [633, 387] width 196 height 196
click at [631, 304] on div at bounding box center [633, 387] width 196 height 196
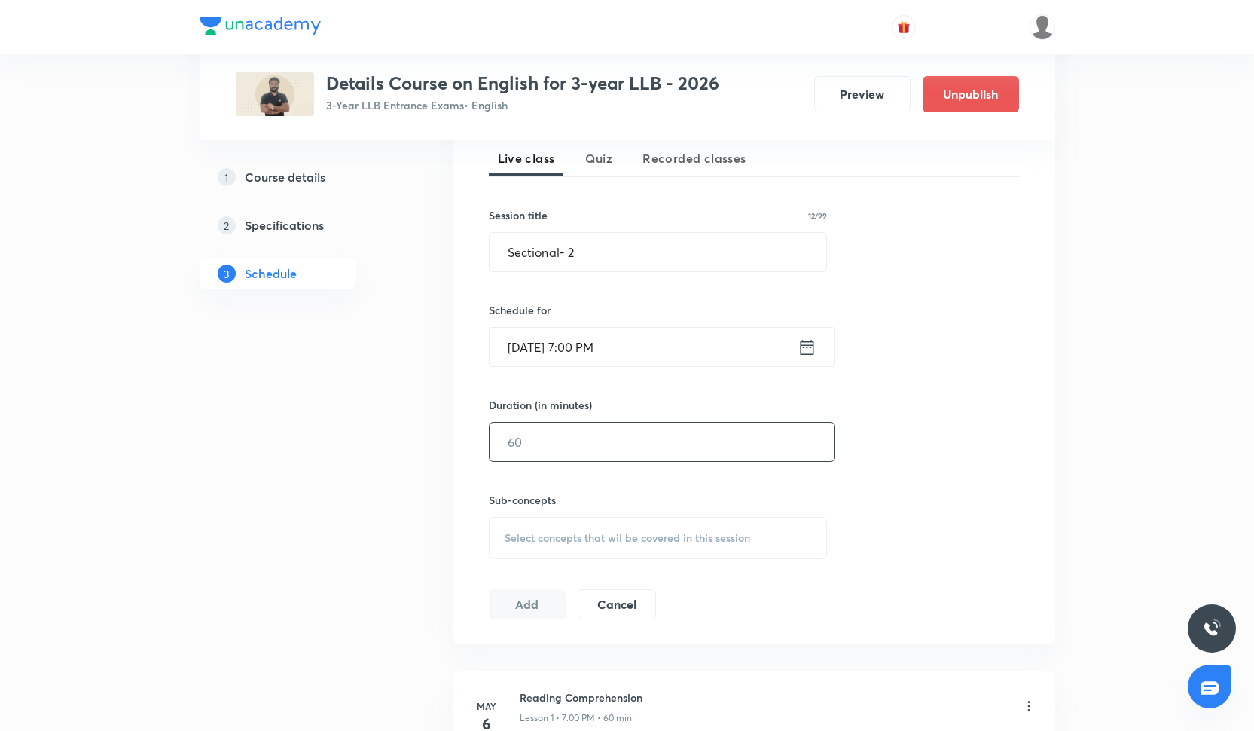
click at [532, 435] on input "text" at bounding box center [662, 442] width 345 height 38
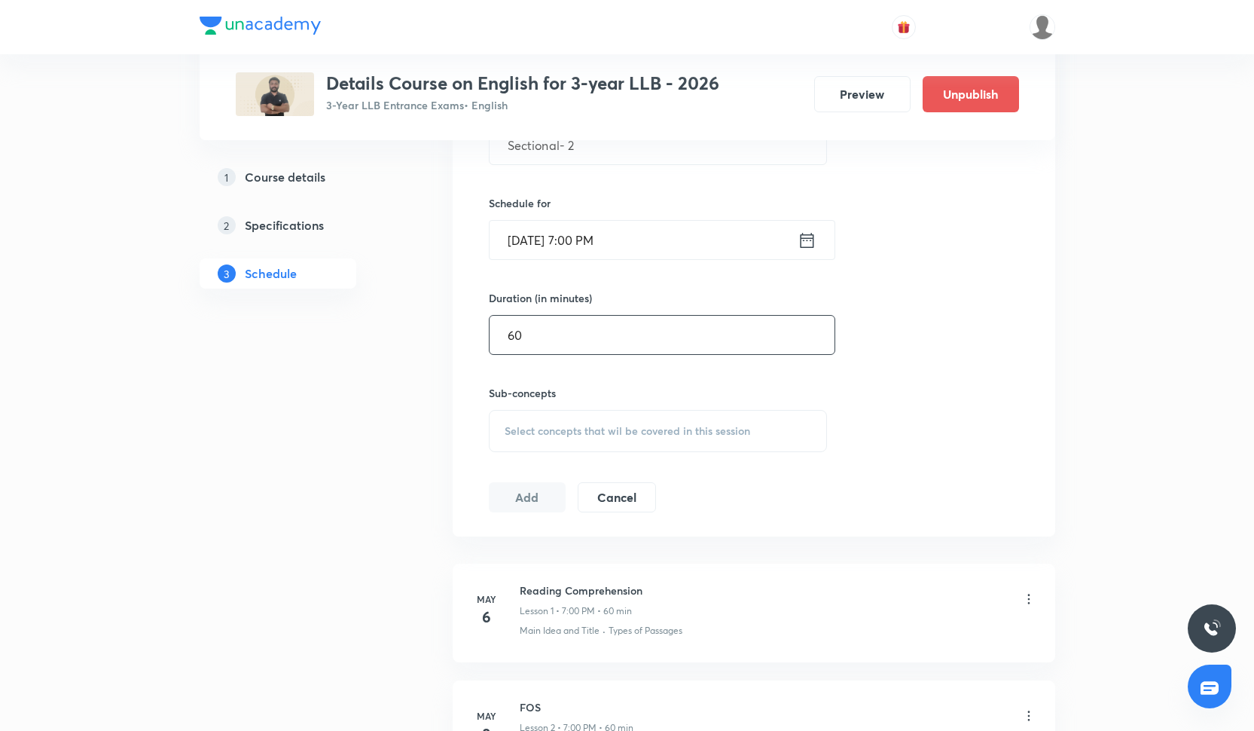
type input "60"
click at [505, 425] on span "Select concepts that wil be covered in this session" at bounding box center [628, 431] width 246 height 12
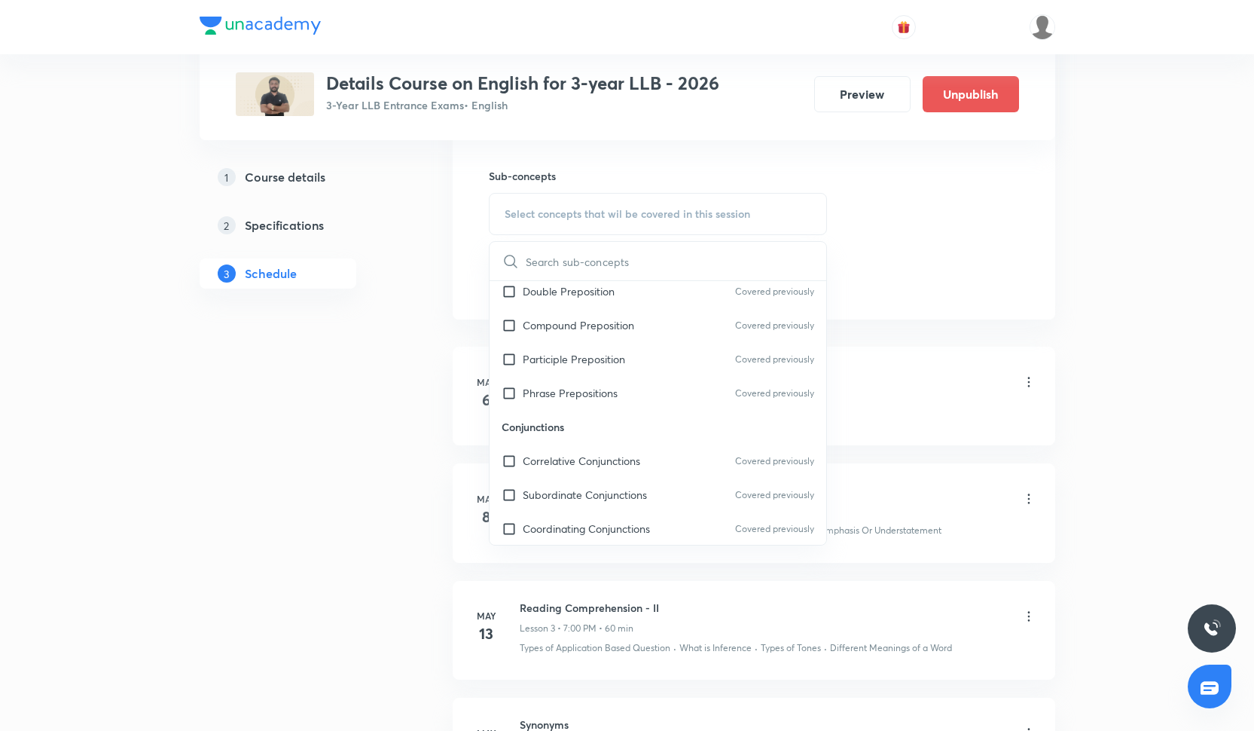
scroll to position [1445, 0]
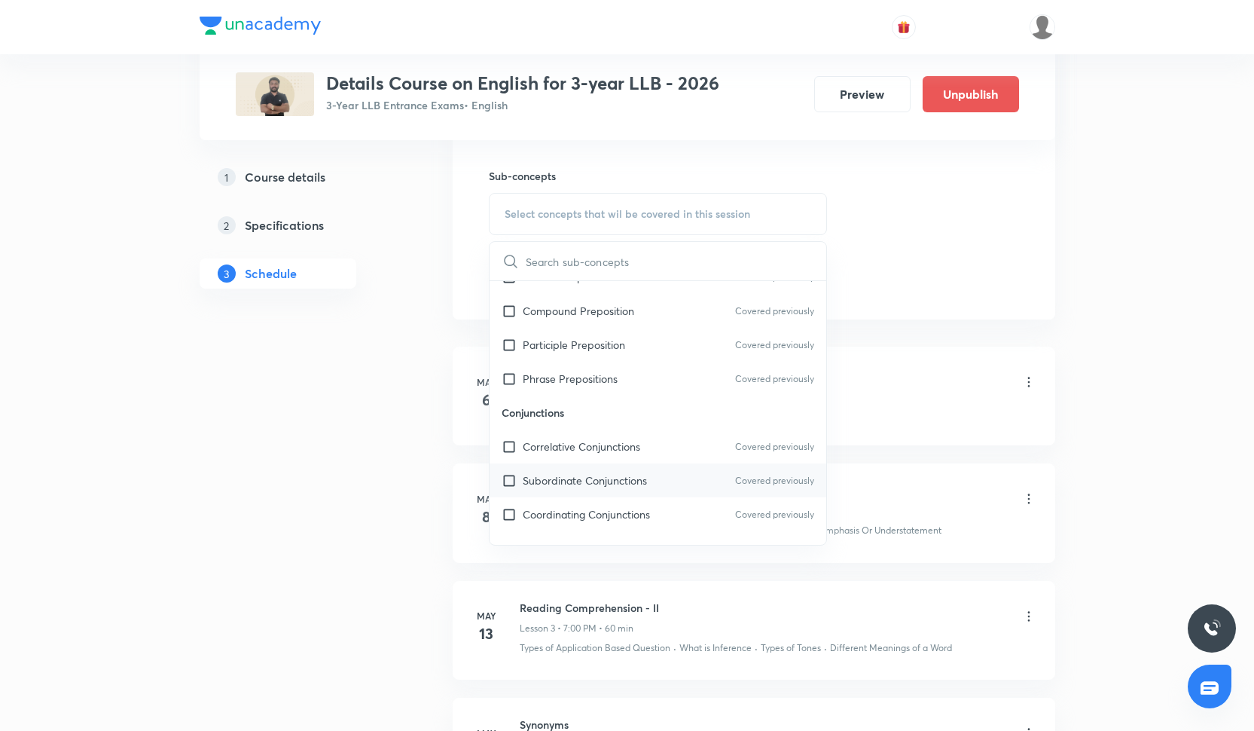
click at [609, 481] on p "Subordinate Conjunctions" at bounding box center [585, 480] width 124 height 16
checkbox input "true"
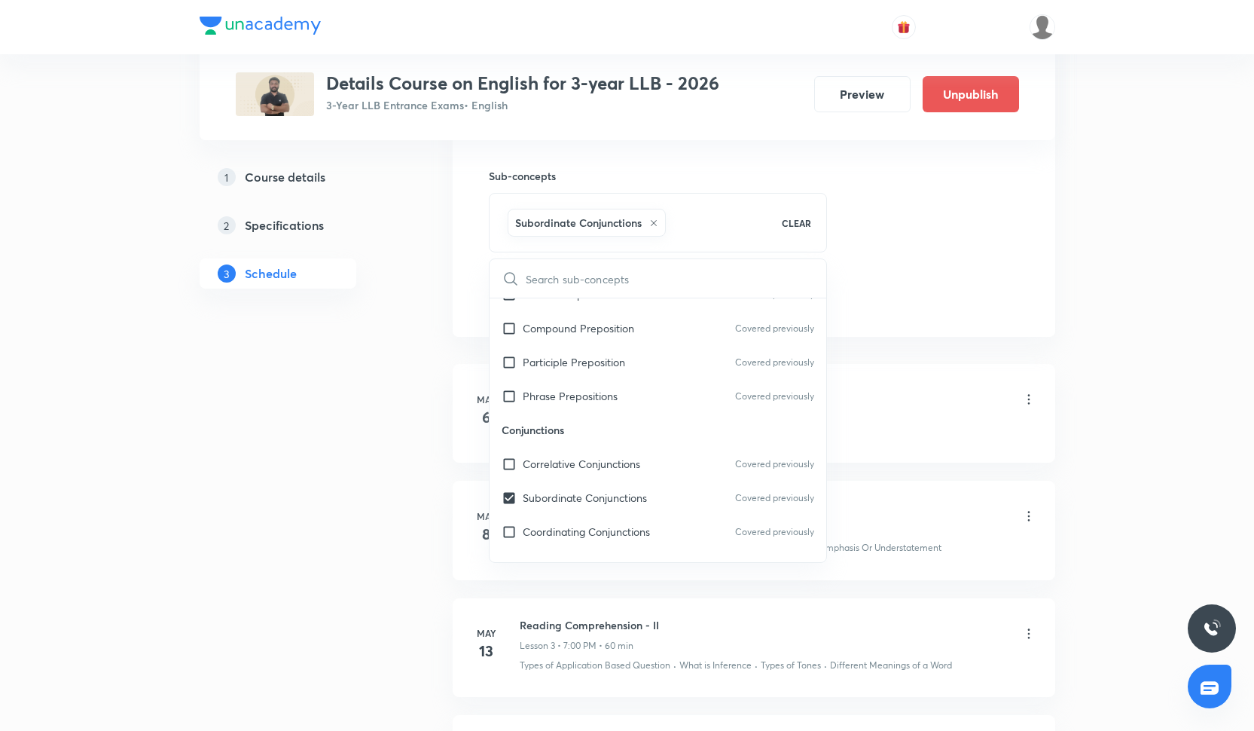
click at [609, 432] on p "Conjunctions" at bounding box center [658, 430] width 337 height 34
click at [605, 398] on p "Phrase Prepositions" at bounding box center [570, 396] width 95 height 16
checkbox input "true"
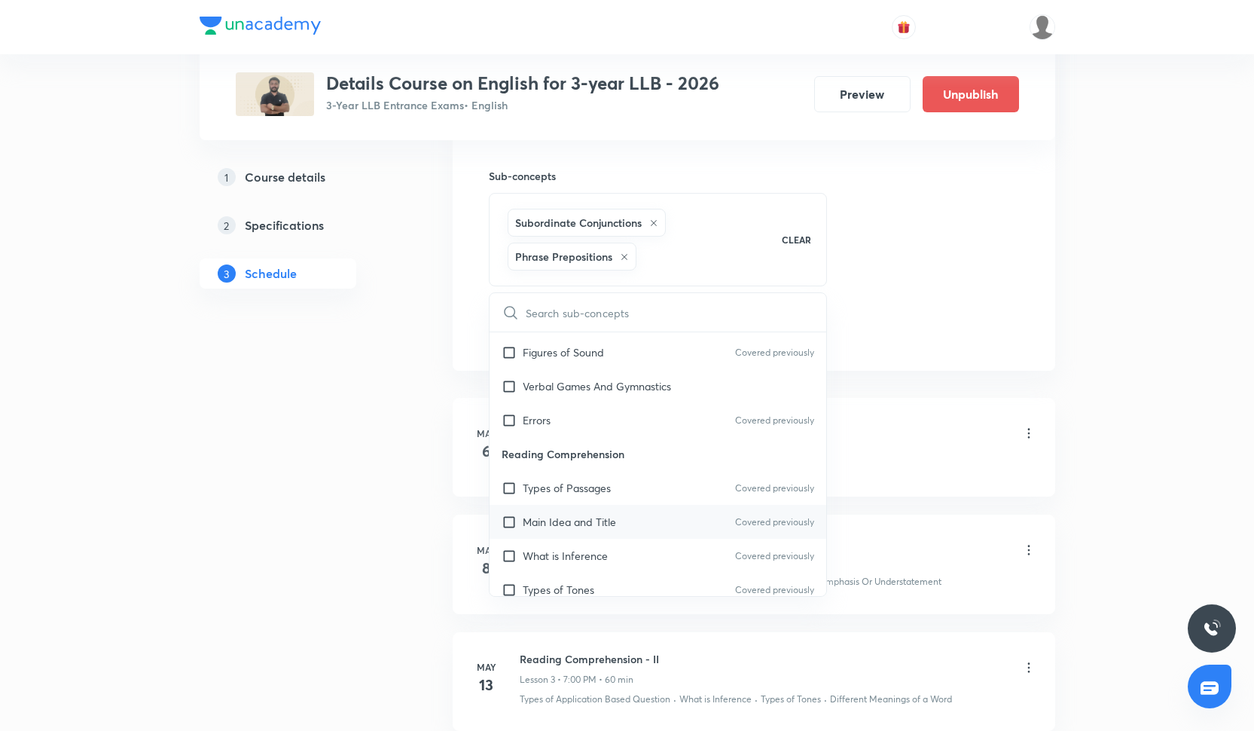
click at [598, 508] on div "Main Idea and Title Covered previously" at bounding box center [658, 522] width 337 height 34
checkbox input "true"
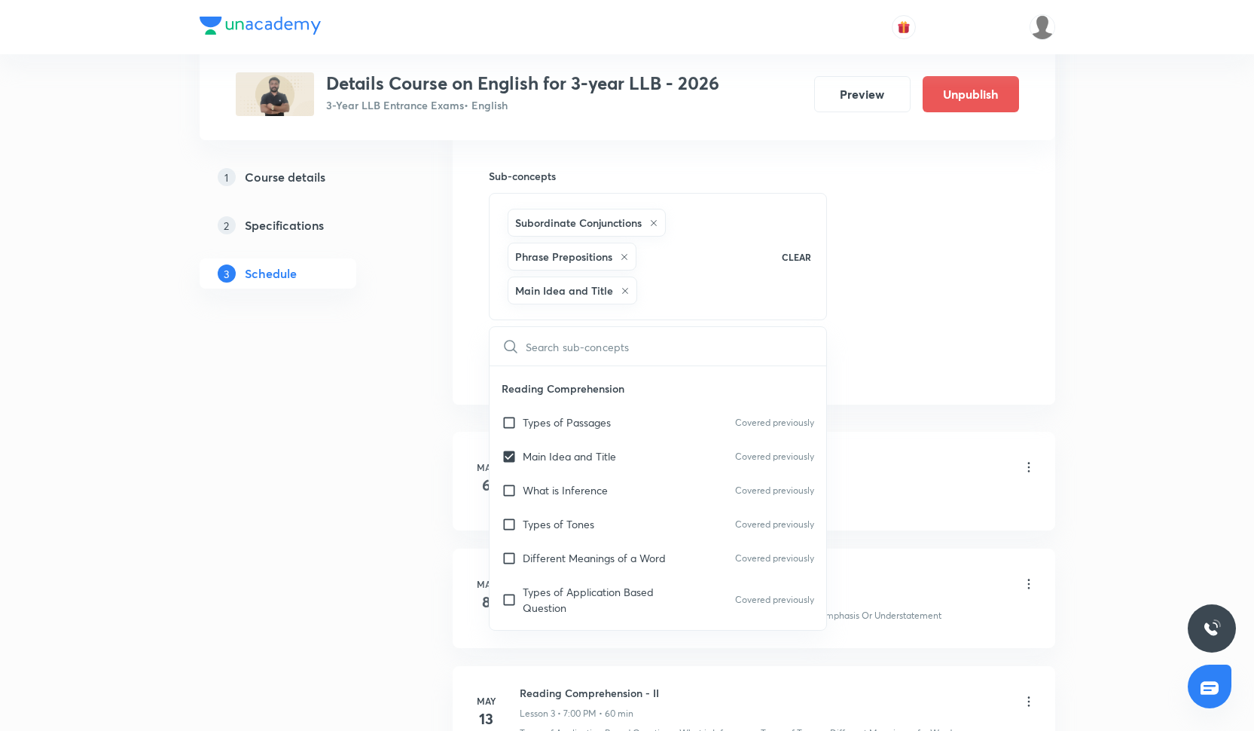
scroll to position [2399, 0]
click at [595, 485] on p "What is Inference" at bounding box center [565, 490] width 85 height 16
checkbox input "true"
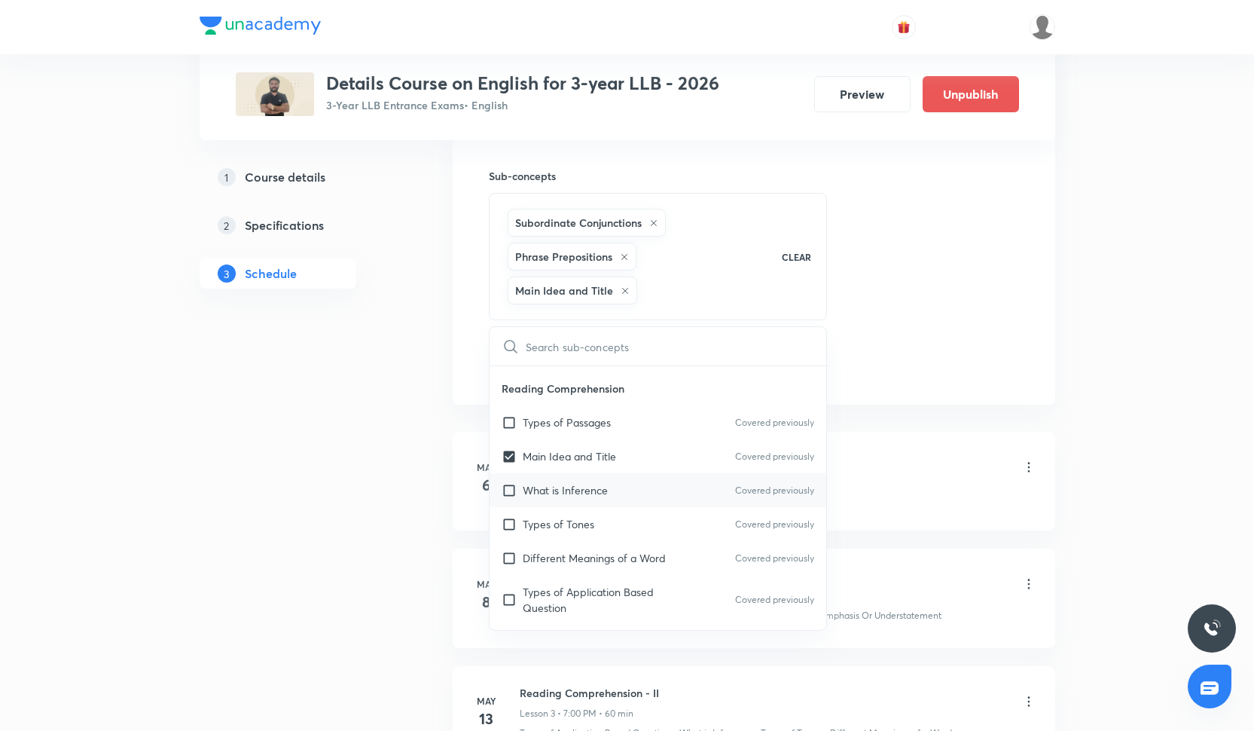
checkbox input "true"
click at [966, 254] on div "Session 53 Live class Quiz Recorded classes Session title 12/99 Sectional- 2 ​ …" at bounding box center [754, 81] width 530 height 599
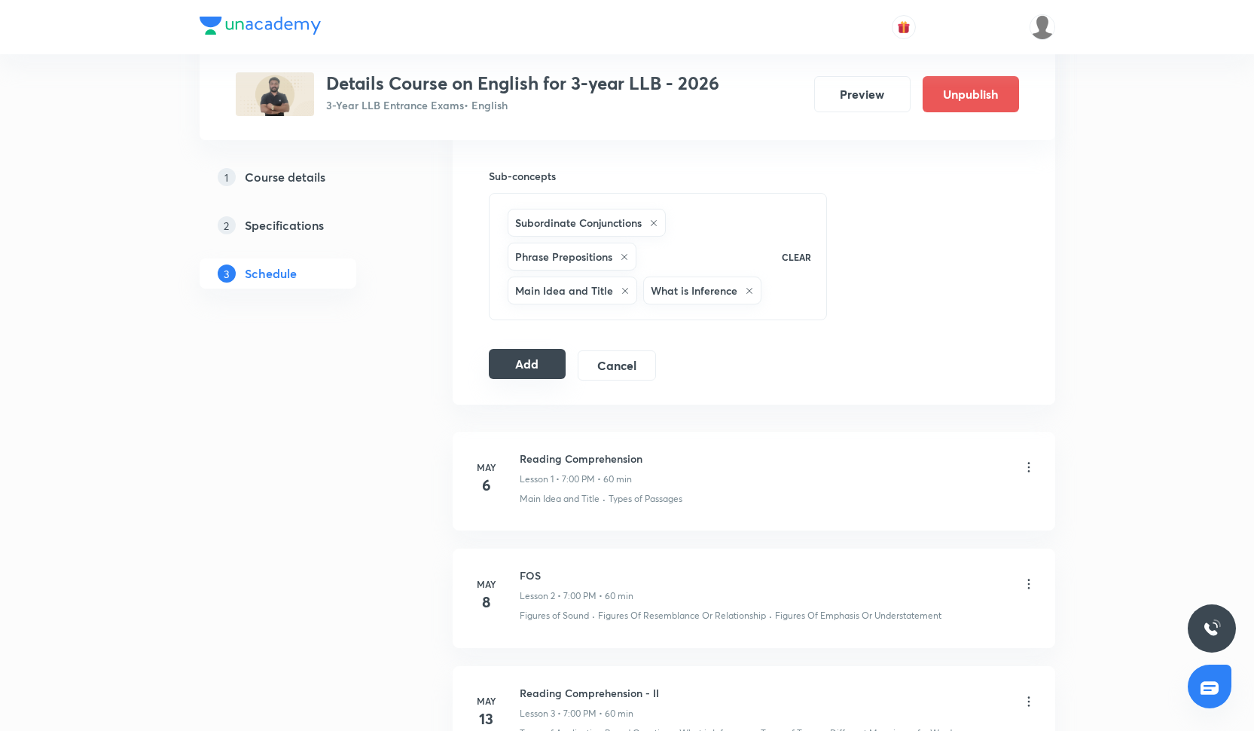
click at [539, 361] on button "Add" at bounding box center [528, 364] width 78 height 30
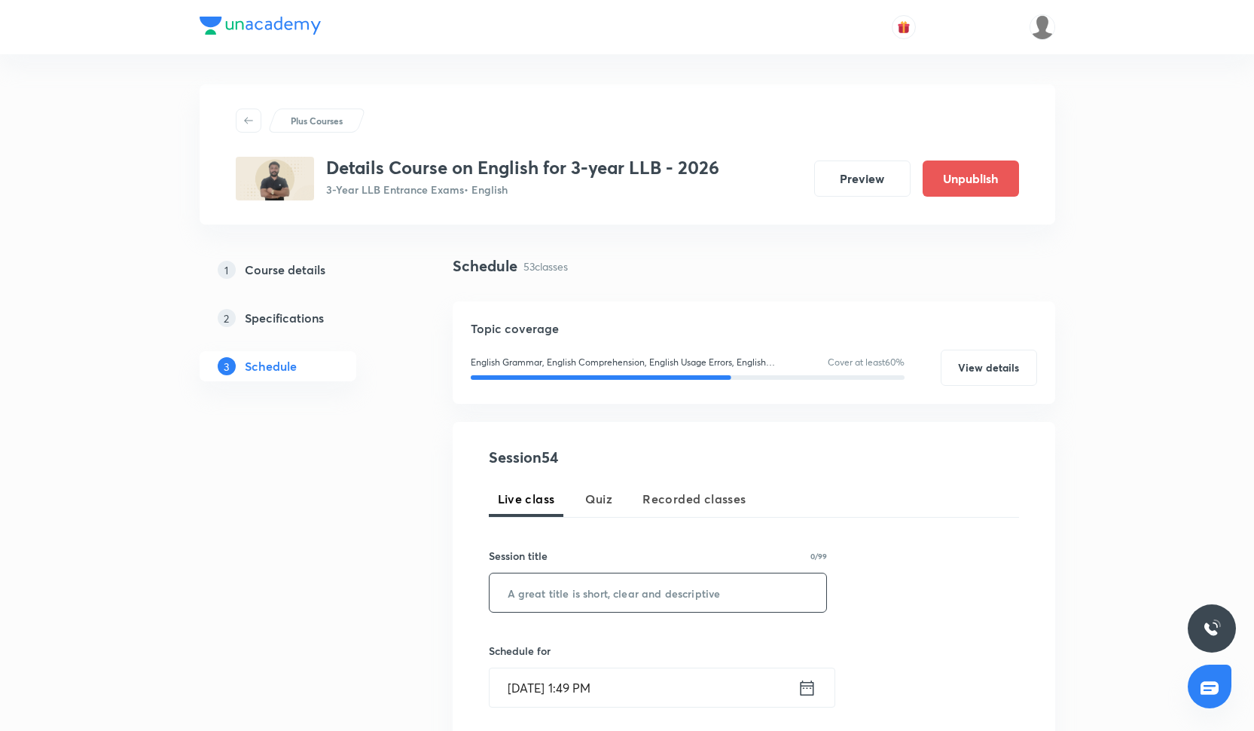
click at [590, 585] on input "text" at bounding box center [658, 592] width 337 height 38
paste input "RC- practice"
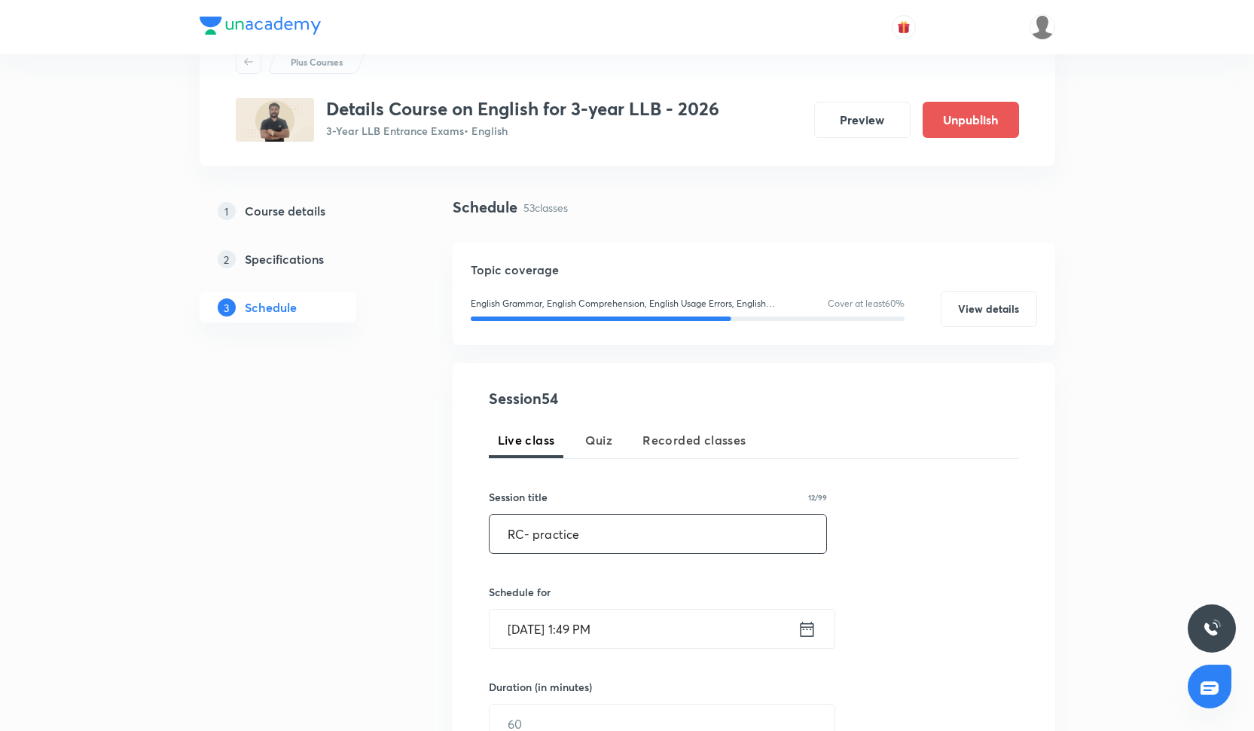
type input "RC- practice"
click at [582, 641] on input "[DATE] 1:49 PM" at bounding box center [644, 628] width 308 height 38
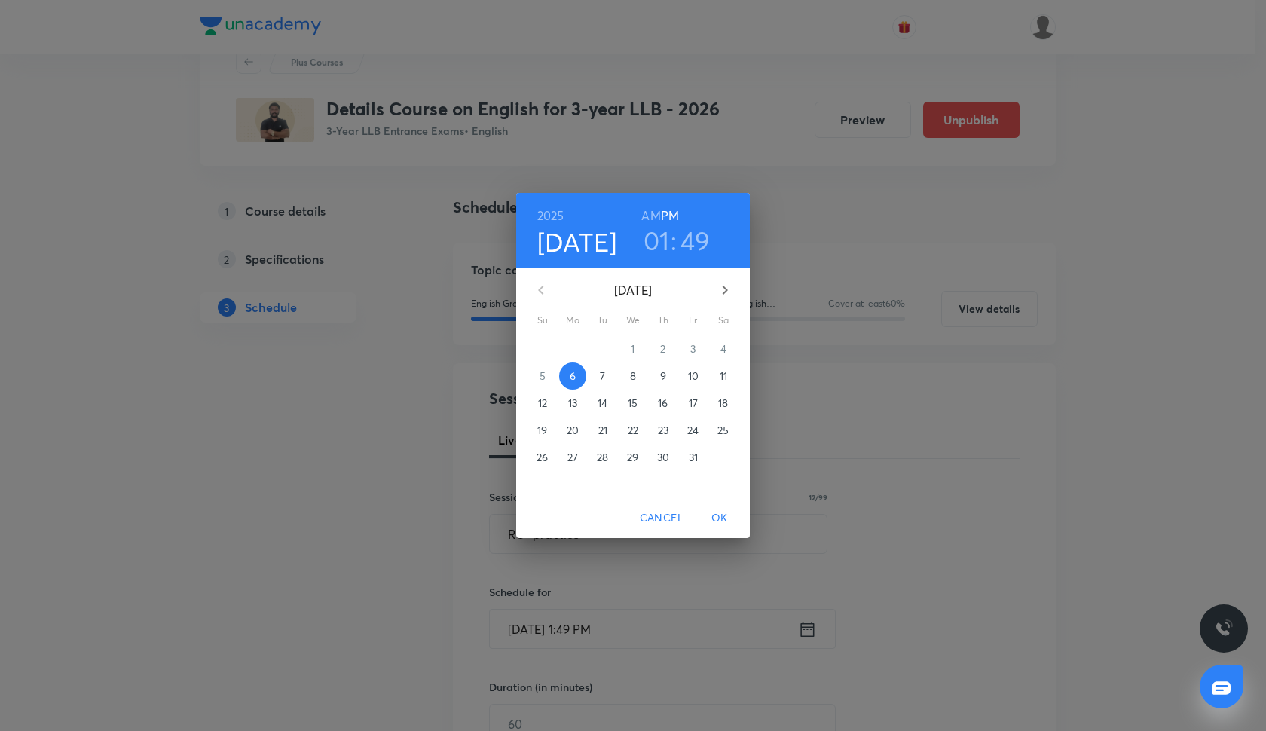
click at [664, 462] on p "30" at bounding box center [663, 457] width 12 height 15
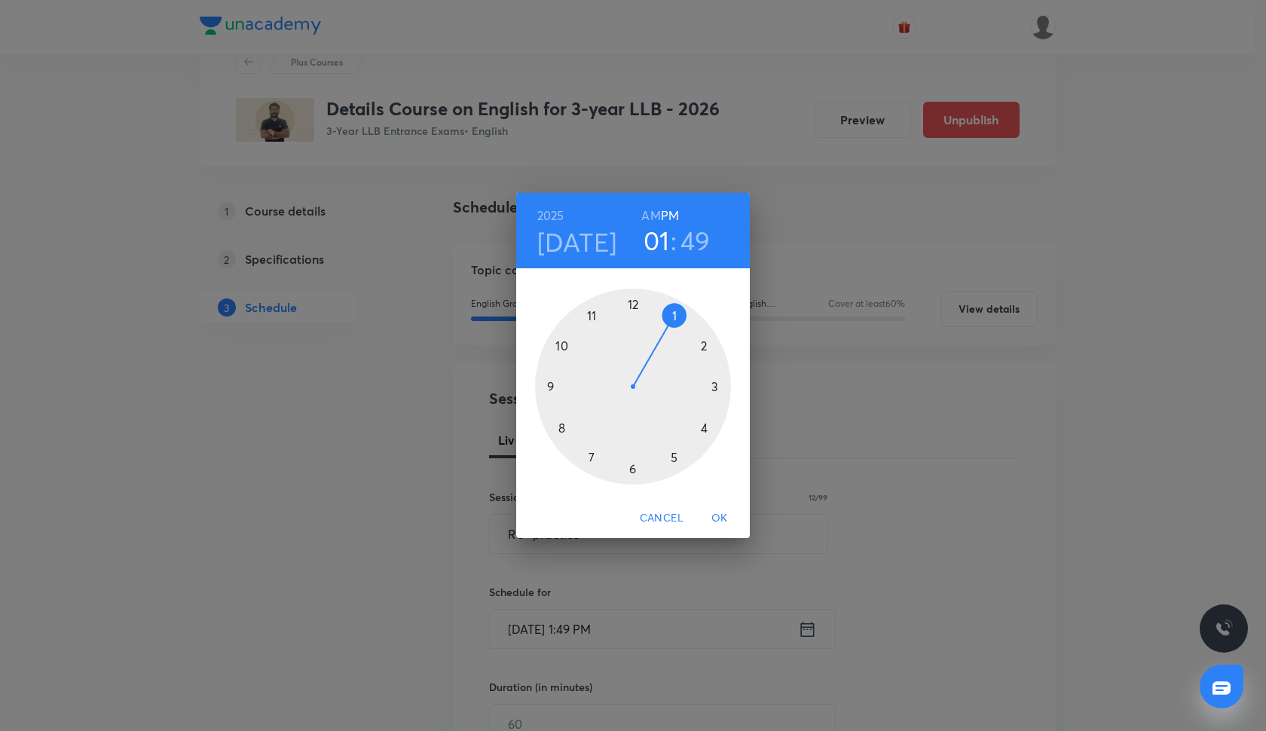
click at [589, 457] on div at bounding box center [633, 387] width 196 height 196
click at [631, 305] on div at bounding box center [633, 387] width 196 height 196
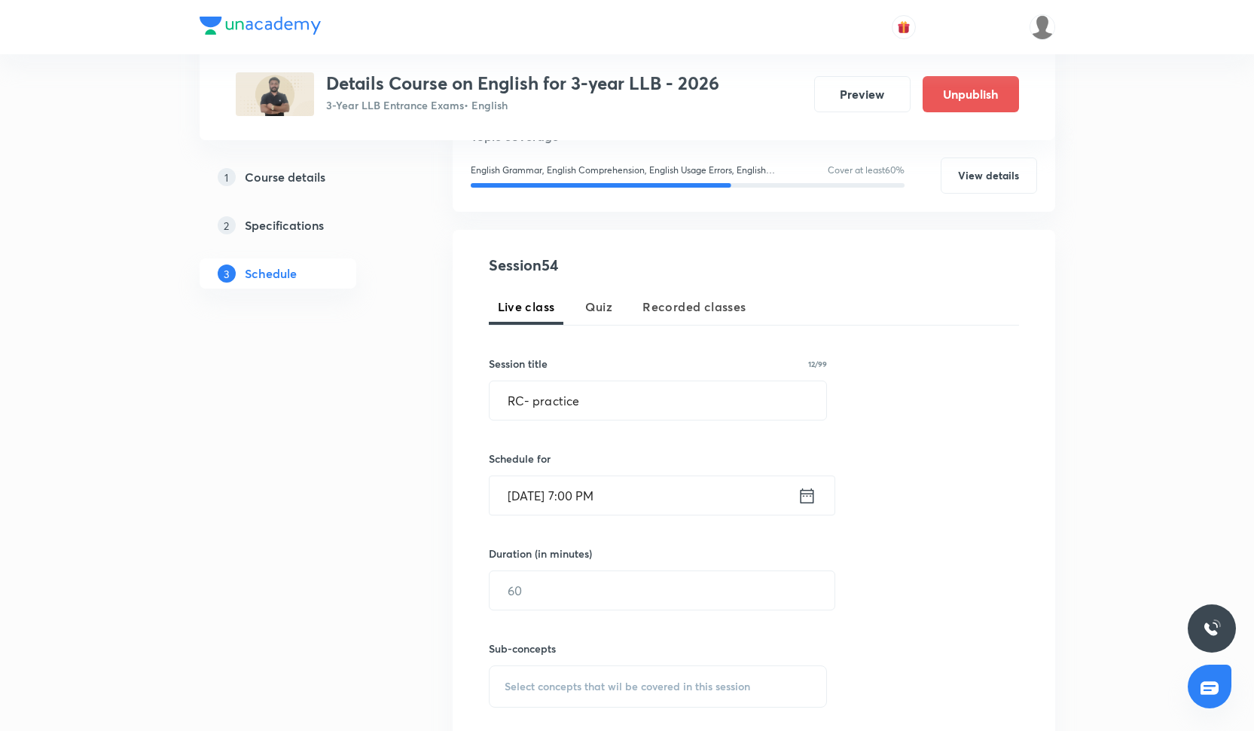
scroll to position [194, 0]
click at [536, 626] on div "Sub-concepts Select concepts that wil be covered in this session" at bounding box center [658, 656] width 339 height 97
click at [562, 571] on input "text" at bounding box center [662, 588] width 345 height 38
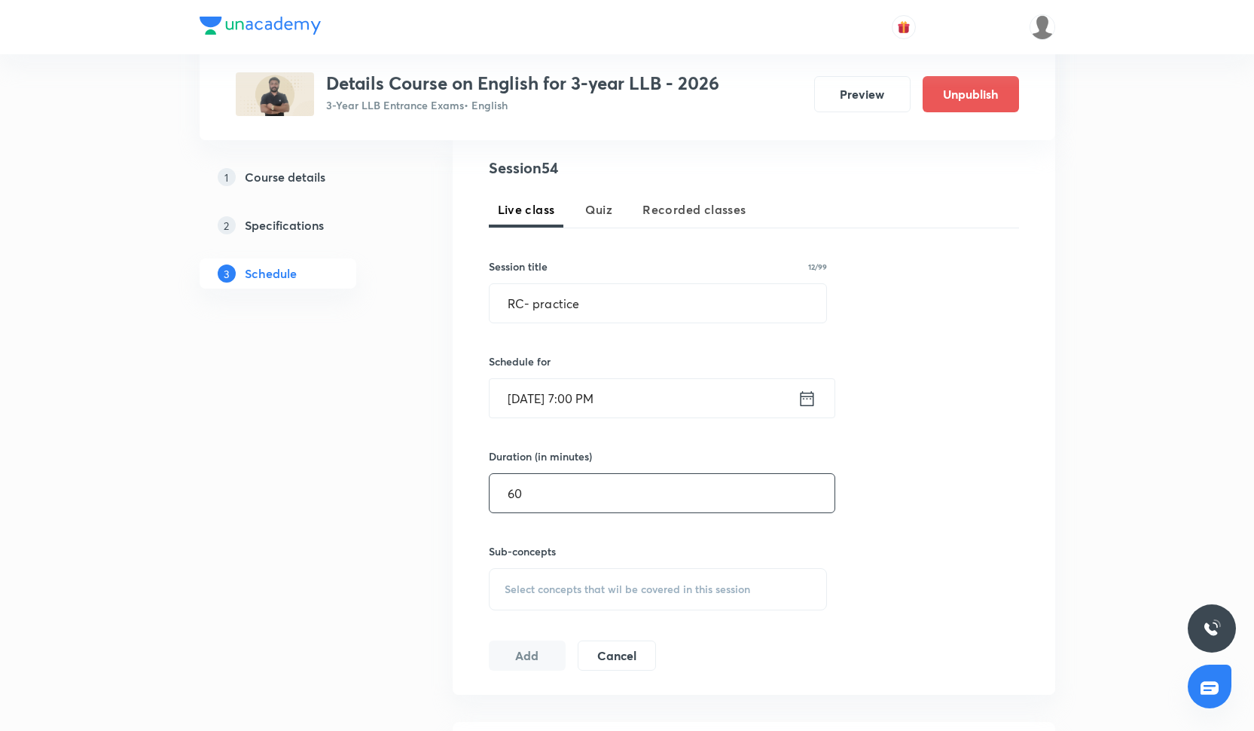
scroll to position [287, 0]
type input "60"
click at [518, 600] on div "Select concepts that wil be covered in this session" at bounding box center [658, 591] width 339 height 42
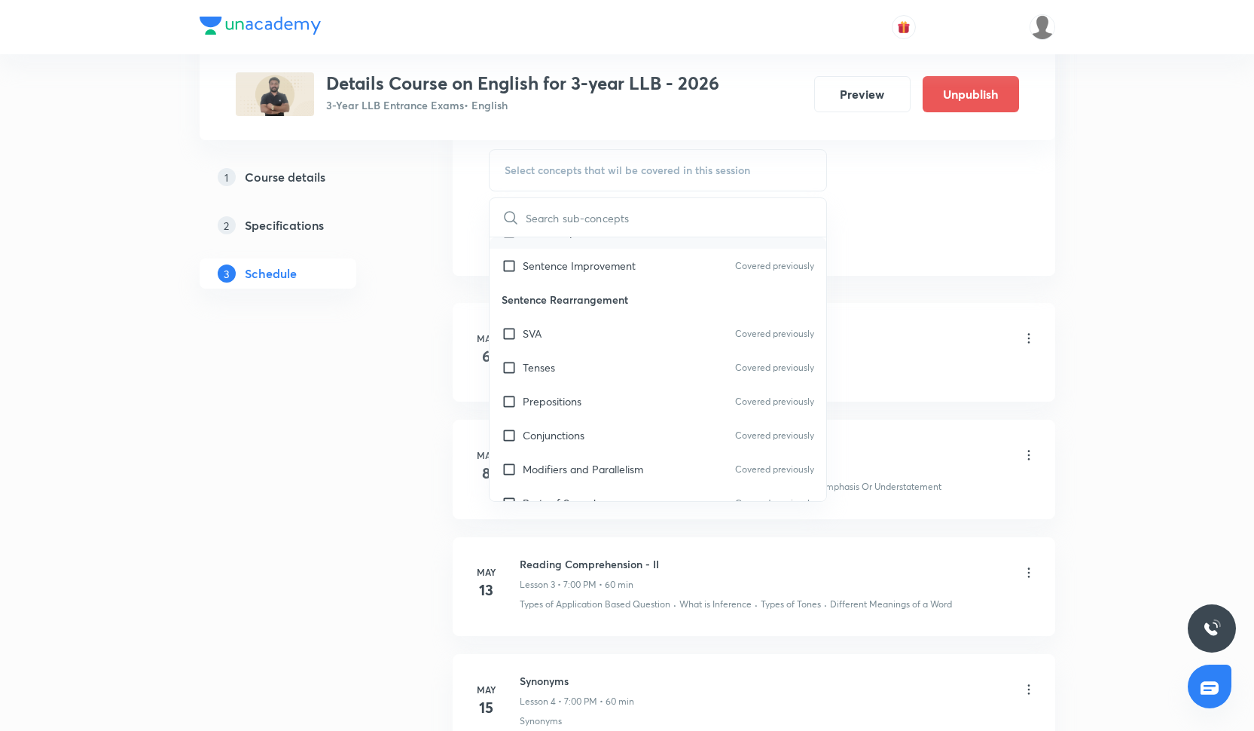
scroll to position [171, 0]
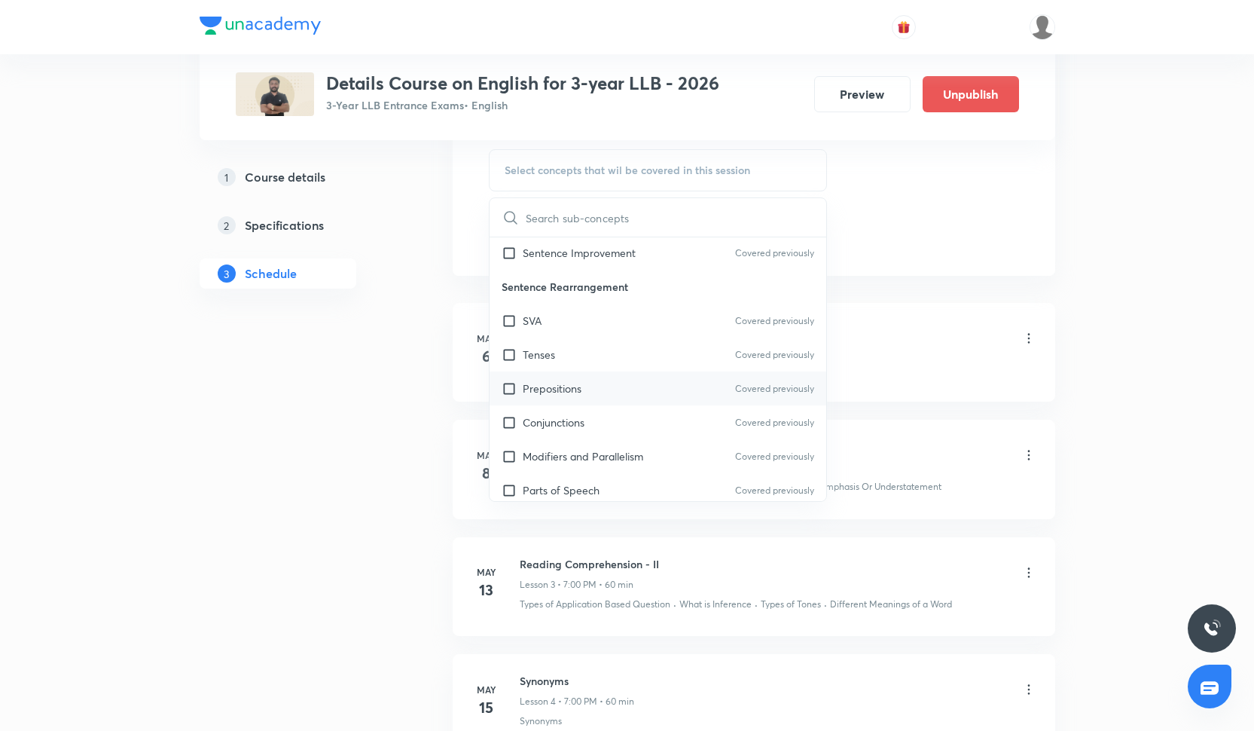
click at [565, 402] on div "Prepositions Covered previously" at bounding box center [658, 388] width 337 height 34
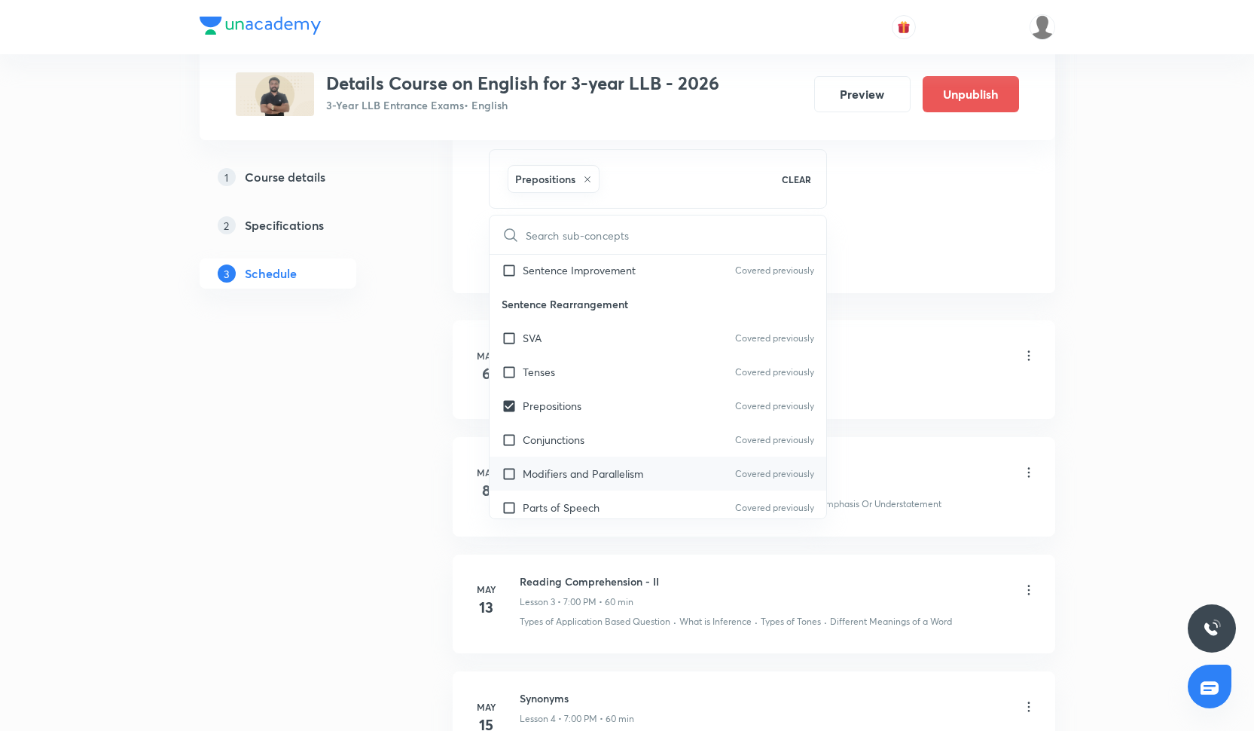
click at [566, 472] on p "Modifiers and Parallelism" at bounding box center [583, 474] width 121 height 16
checkbox input "true"
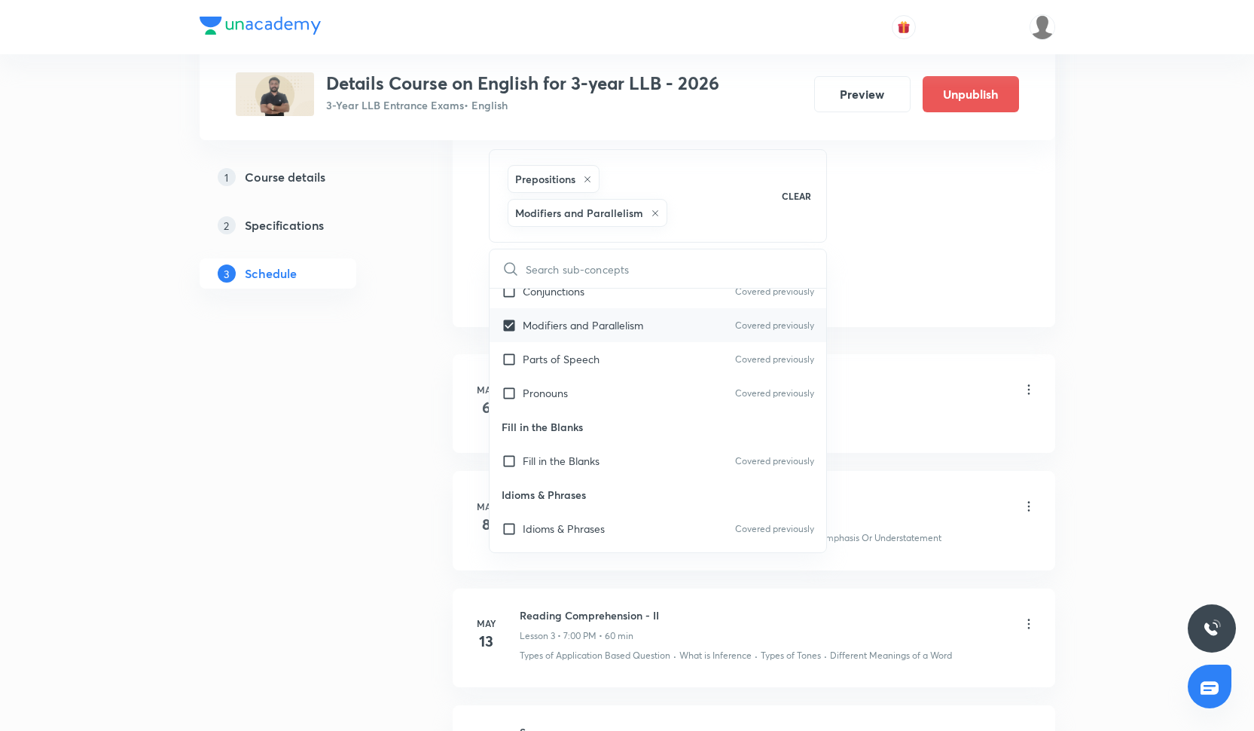
scroll to position [356, 0]
click at [566, 472] on div "Fill in the Blanks Covered previously" at bounding box center [658, 458] width 337 height 34
checkbox input "true"
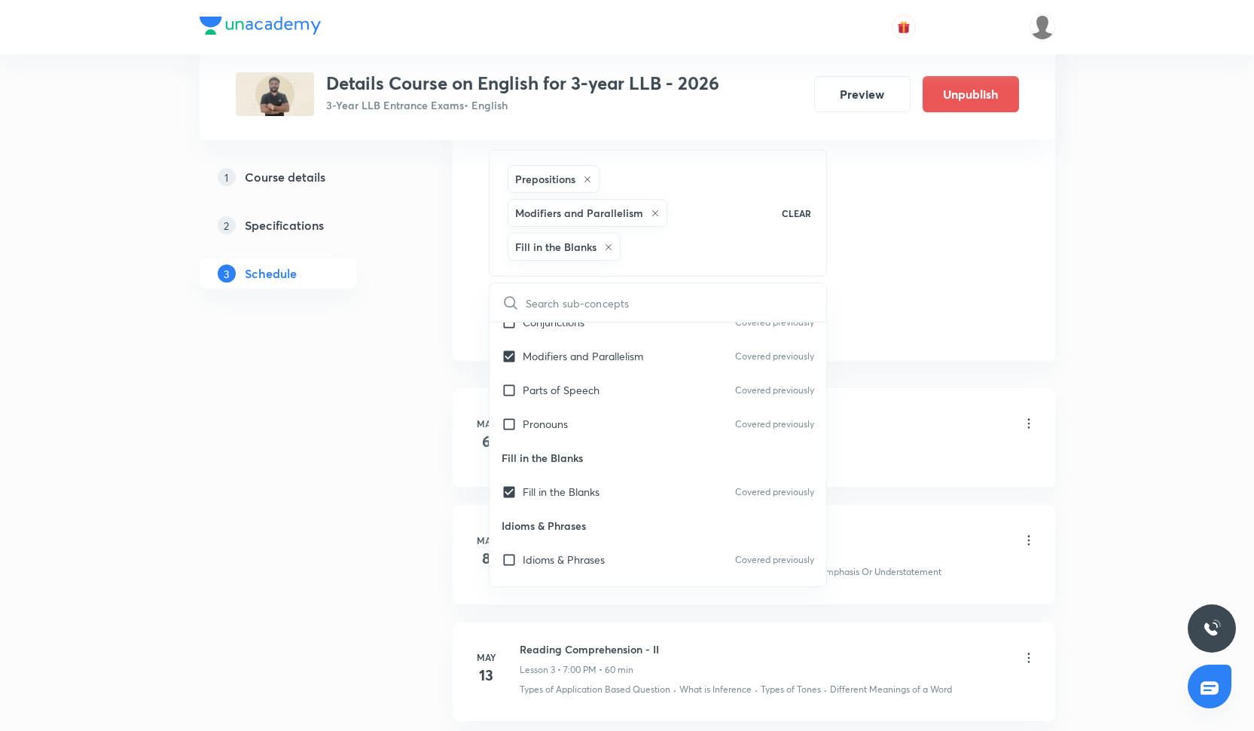
click at [933, 359] on div "Session 54 Live class Quiz Recorded classes Session title 12/99 RC- practice ​ …" at bounding box center [754, 37] width 603 height 647
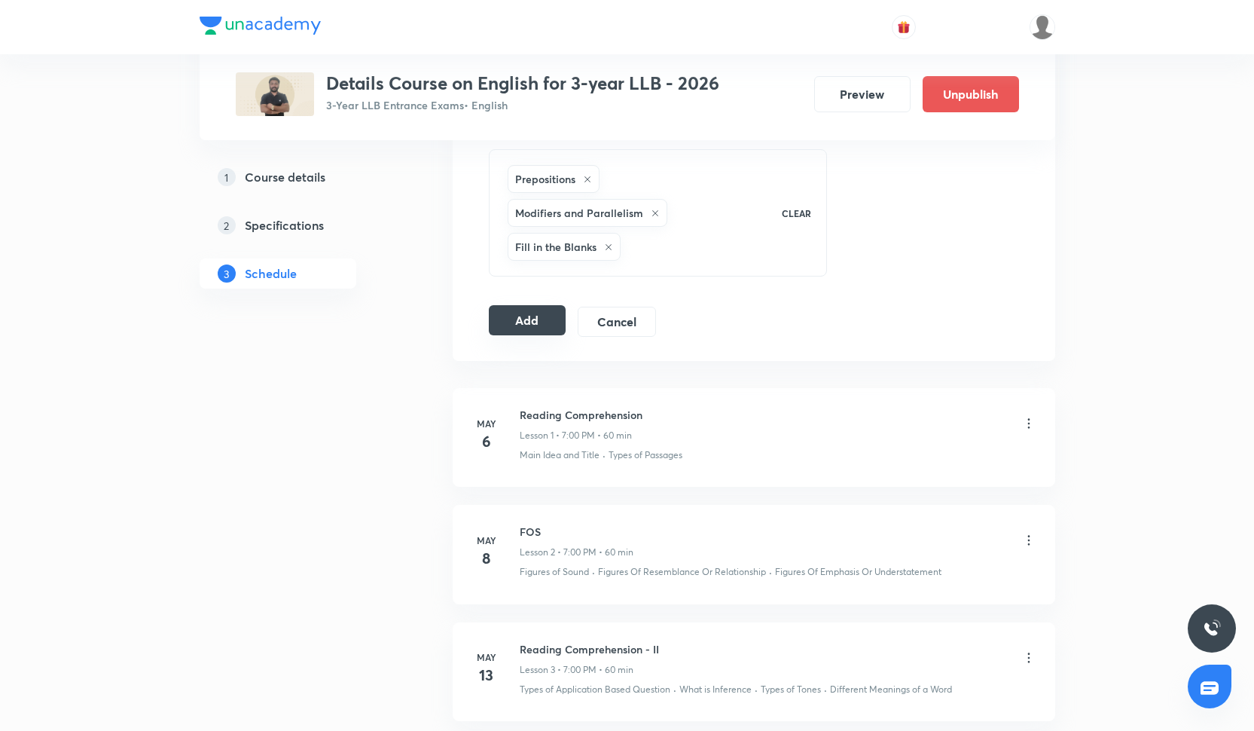
click at [540, 326] on button "Add" at bounding box center [528, 320] width 78 height 30
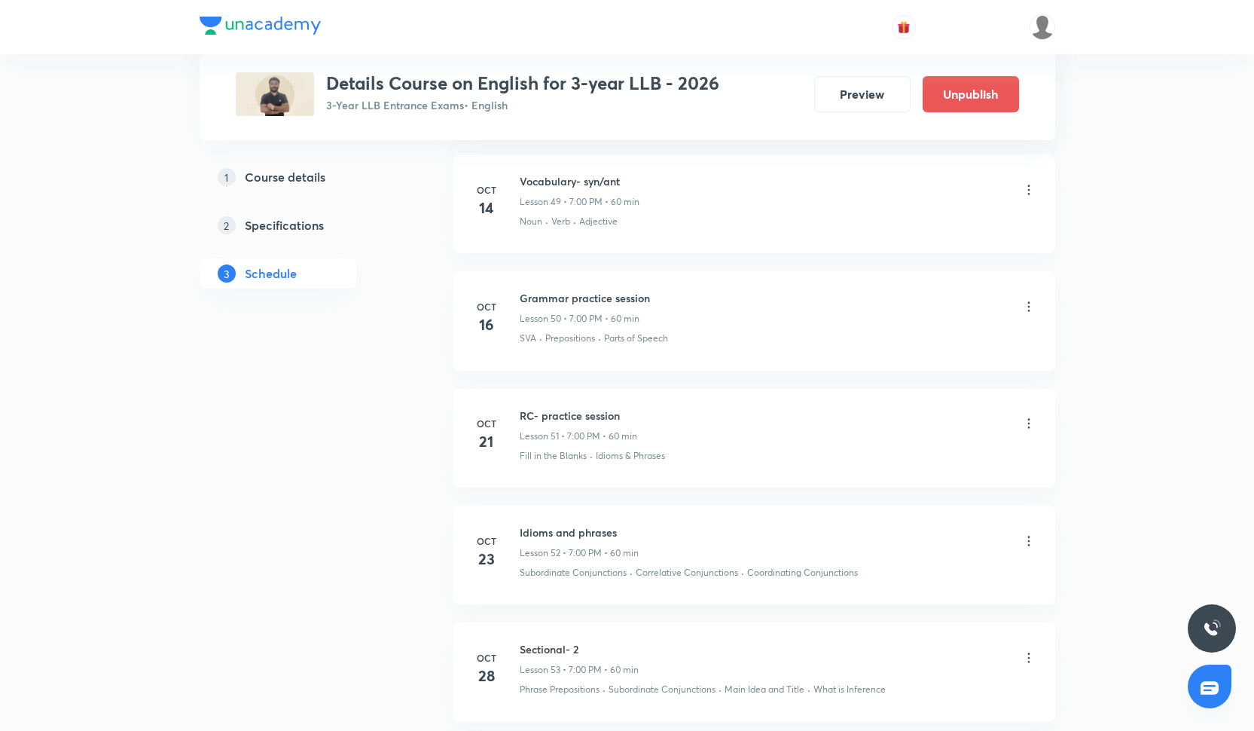
scroll to position [6709, 0]
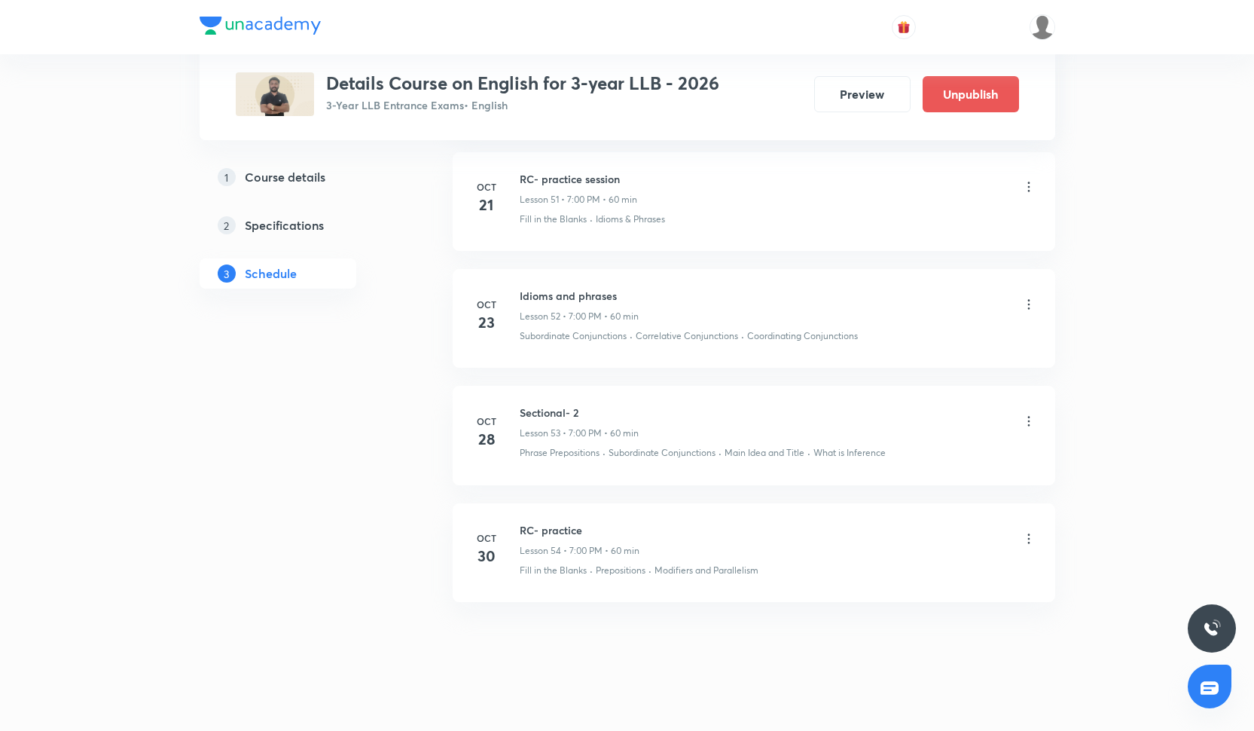
click at [334, 2] on div at bounding box center [628, 27] width 856 height 54
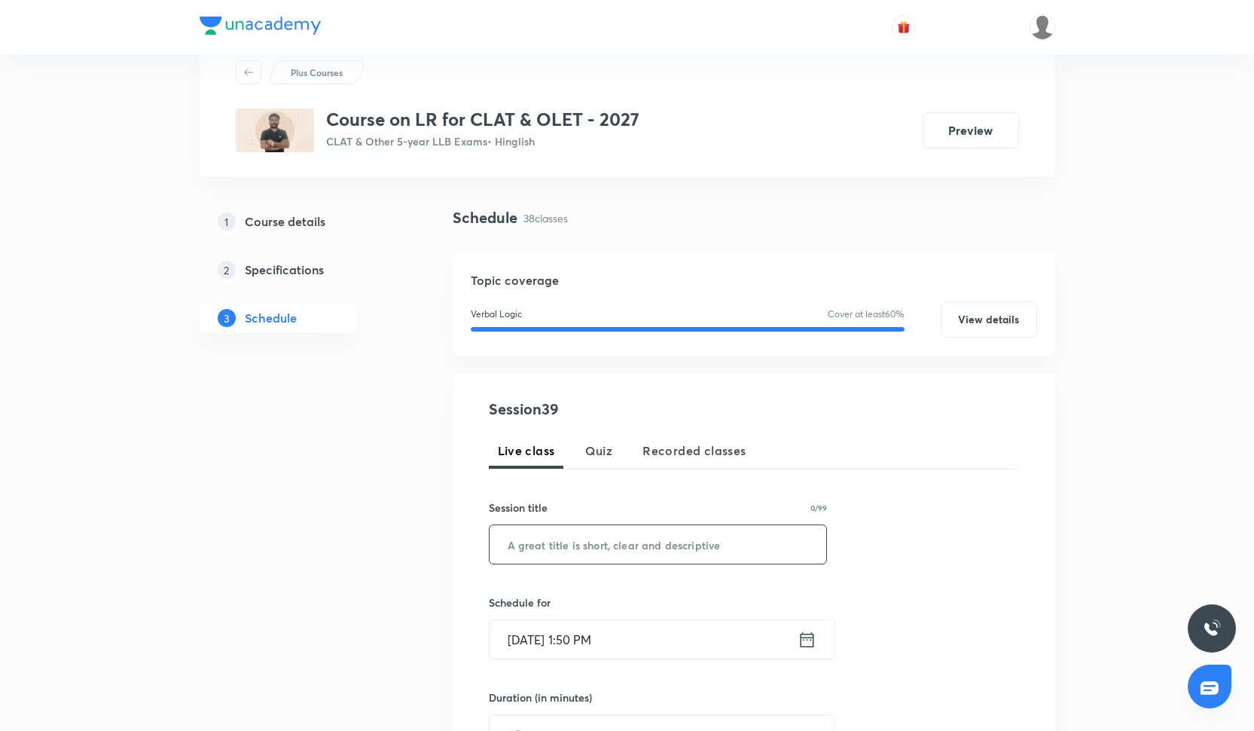
scroll to position [47, 0]
click at [527, 551] on input "text" at bounding box center [658, 545] width 337 height 38
paste input "Passage based CR 1"
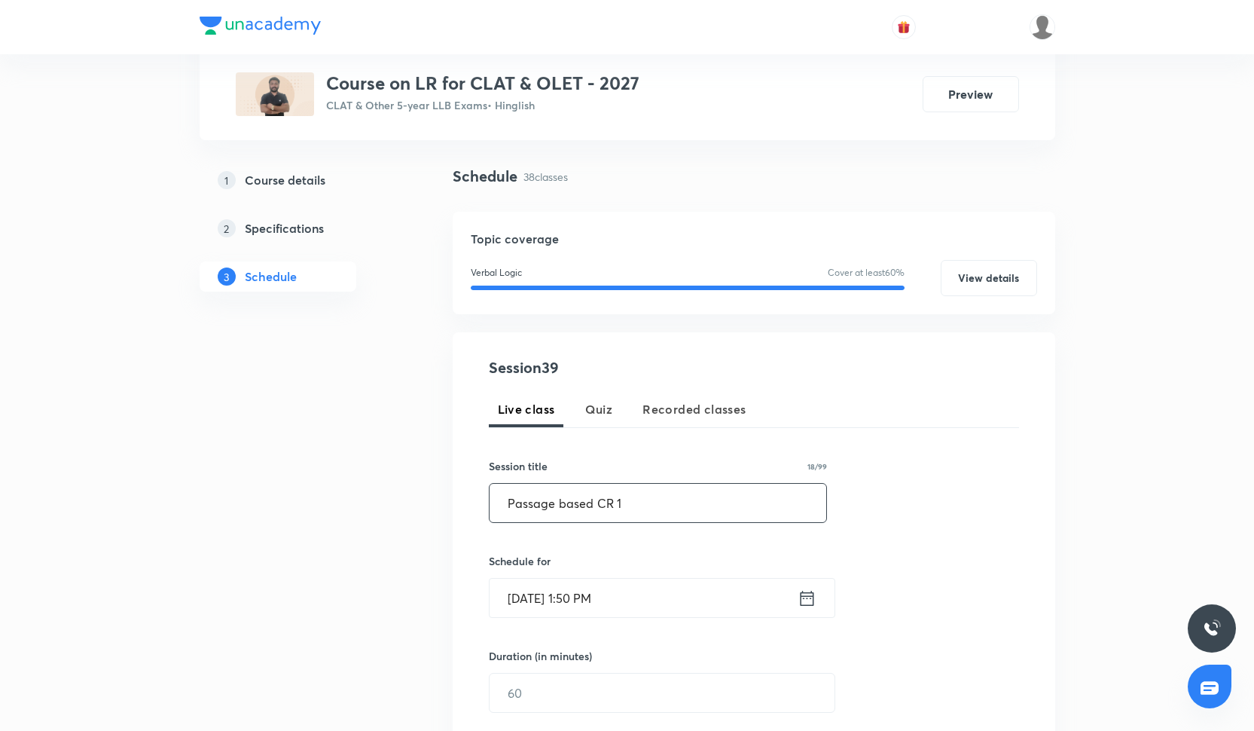
type input "Passage based CR 1"
click at [529, 583] on input "Oct 6, 2025, 1:50 PM" at bounding box center [644, 598] width 308 height 38
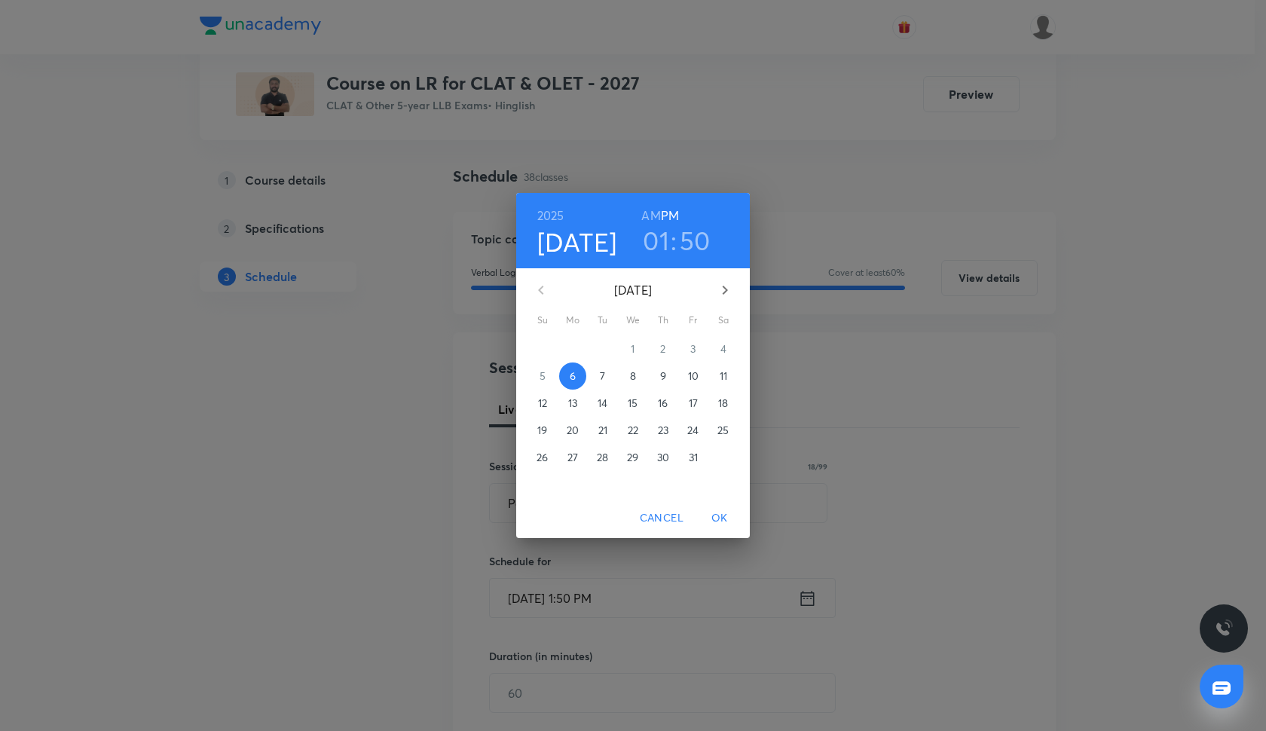
click at [631, 374] on p "8" at bounding box center [633, 375] width 6 height 15
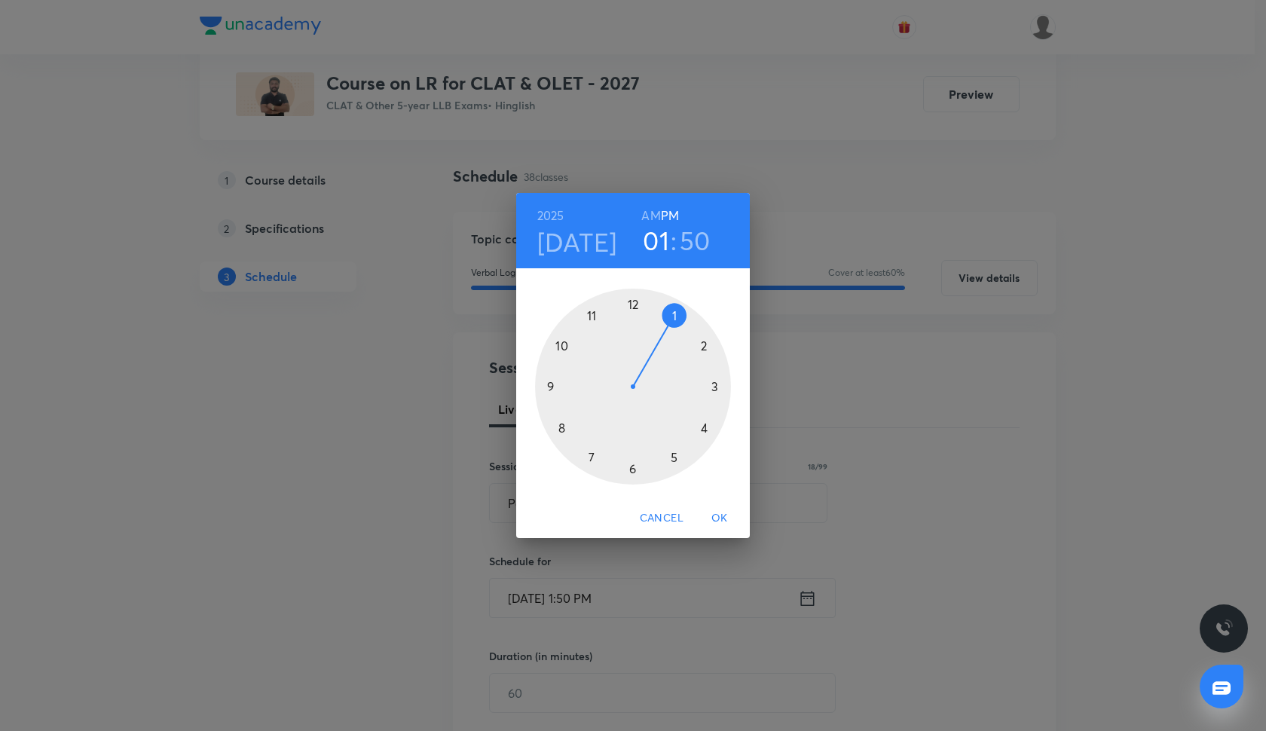
click at [674, 457] on div at bounding box center [633, 387] width 196 height 196
click at [710, 386] on div at bounding box center [633, 387] width 196 height 196
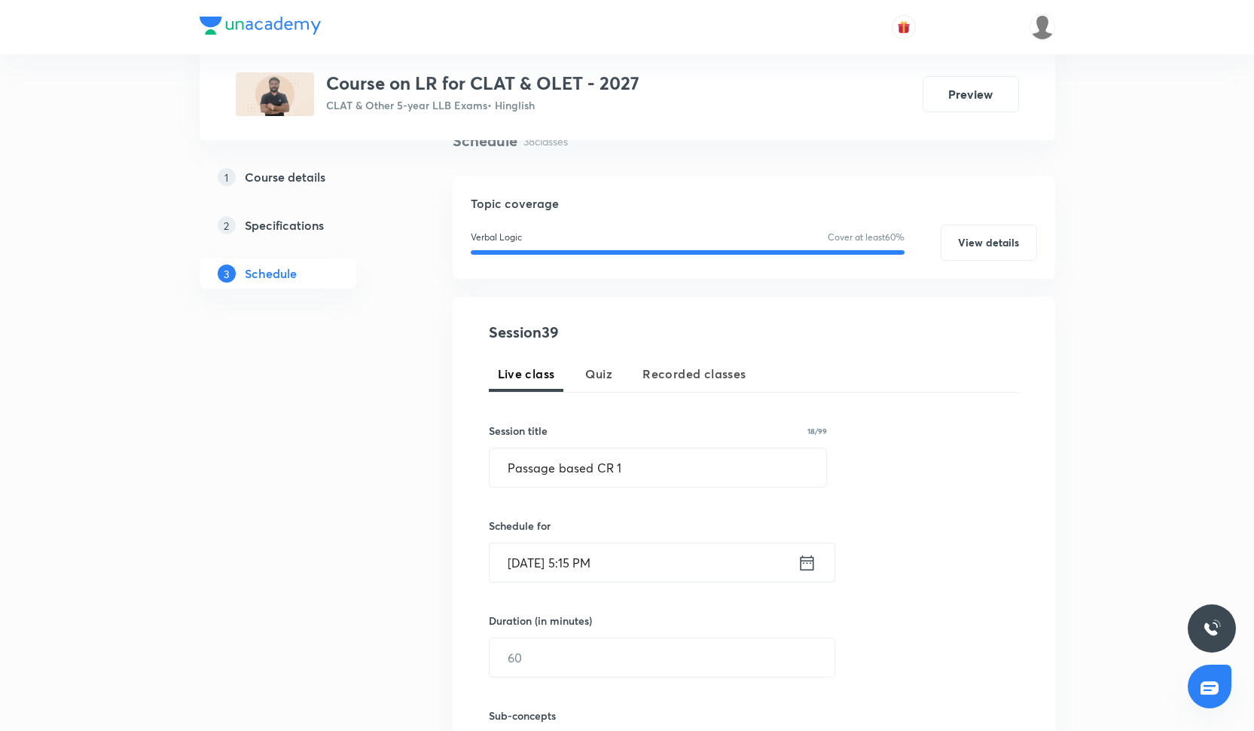
scroll to position [127, 0]
click at [554, 656] on input "text" at bounding box center [662, 656] width 345 height 38
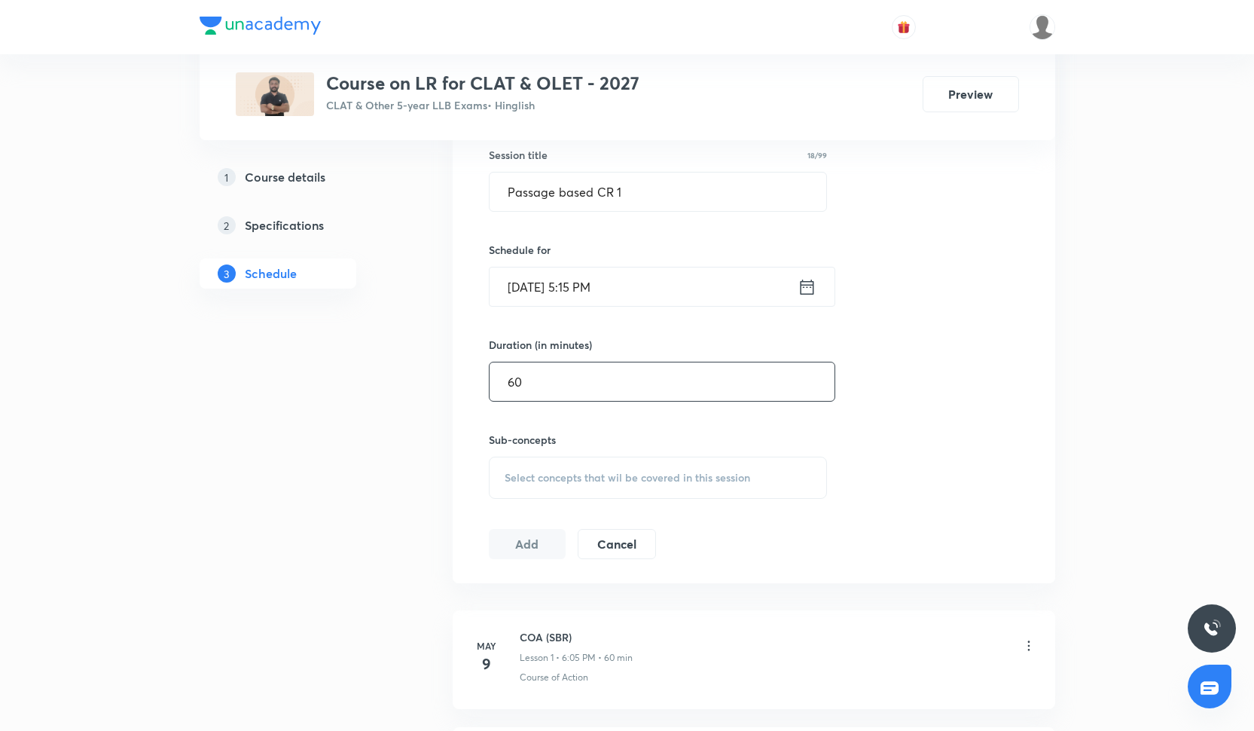
scroll to position [420, 0]
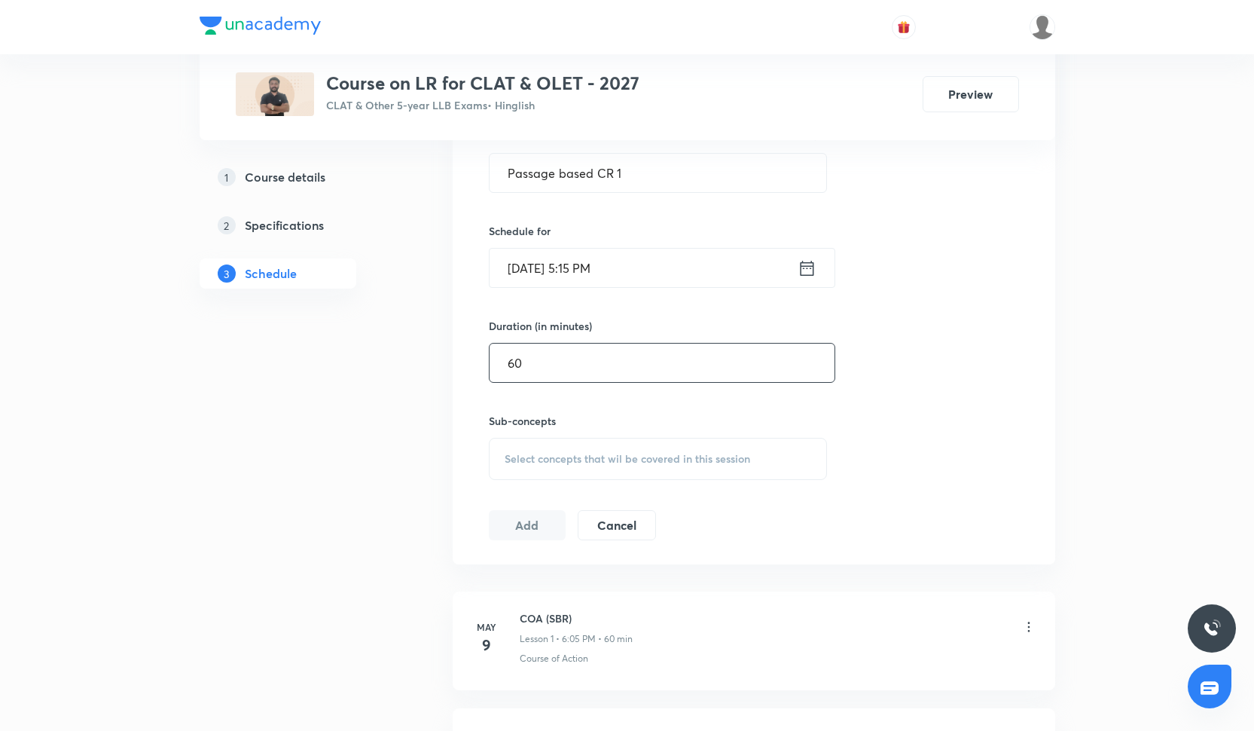
type input "60"
click at [545, 479] on div "Select concepts that wil be covered in this session" at bounding box center [658, 459] width 339 height 42
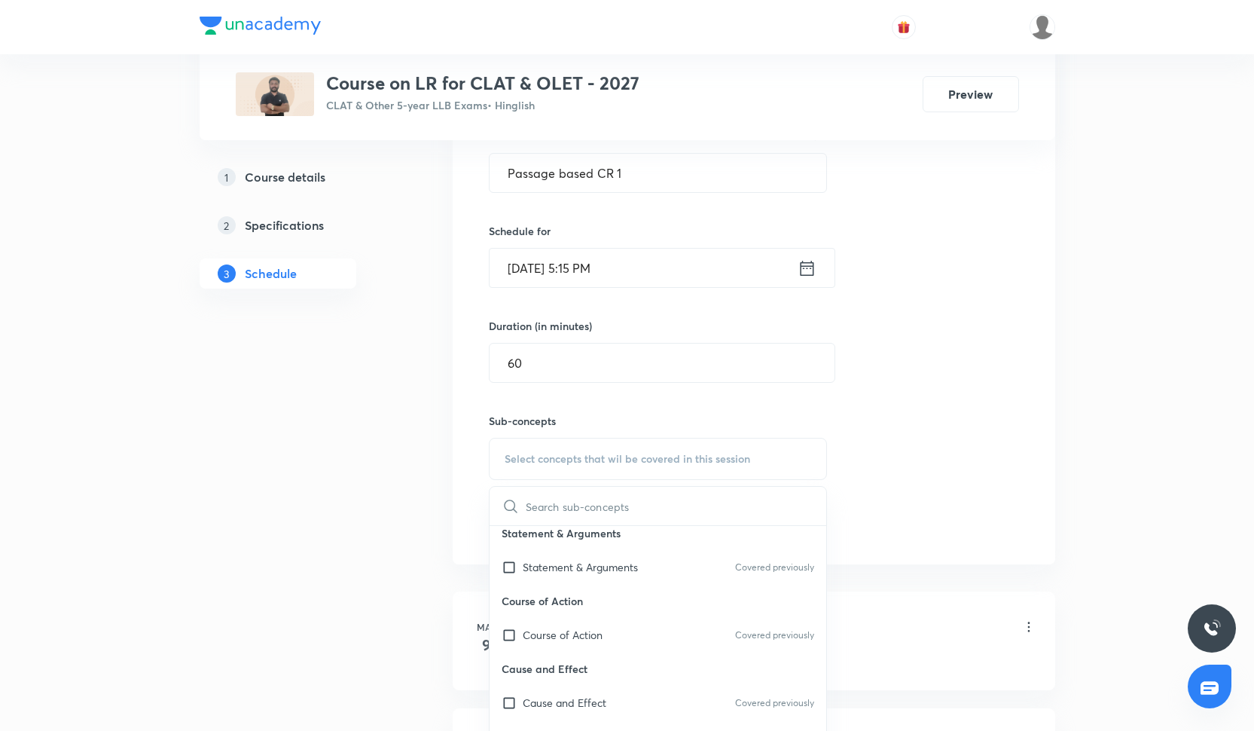
scroll to position [218, 0]
click at [561, 560] on p "Course of Action" at bounding box center [563, 562] width 80 height 16
click at [582, 661] on p "Logical Consistency" at bounding box center [658, 667] width 337 height 34
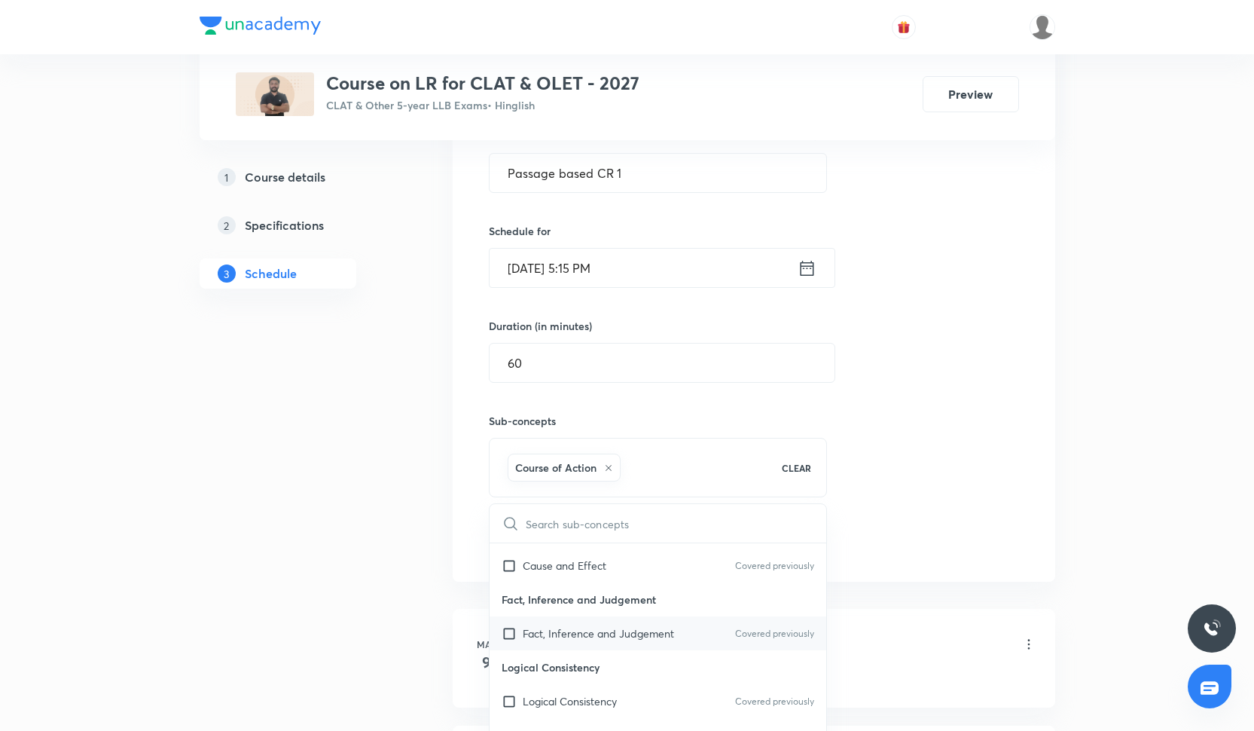
click at [599, 637] on p "Fact, Inference and Judgement" at bounding box center [598, 633] width 151 height 16
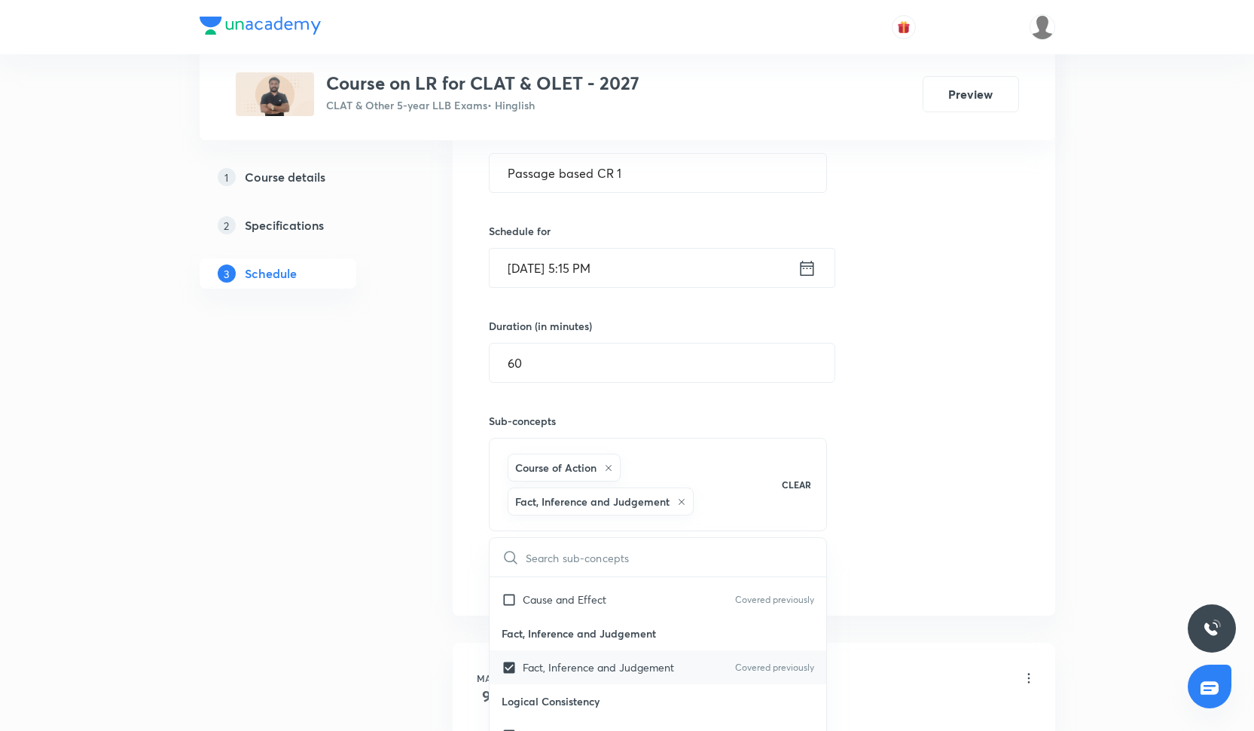
checkbox input "true"
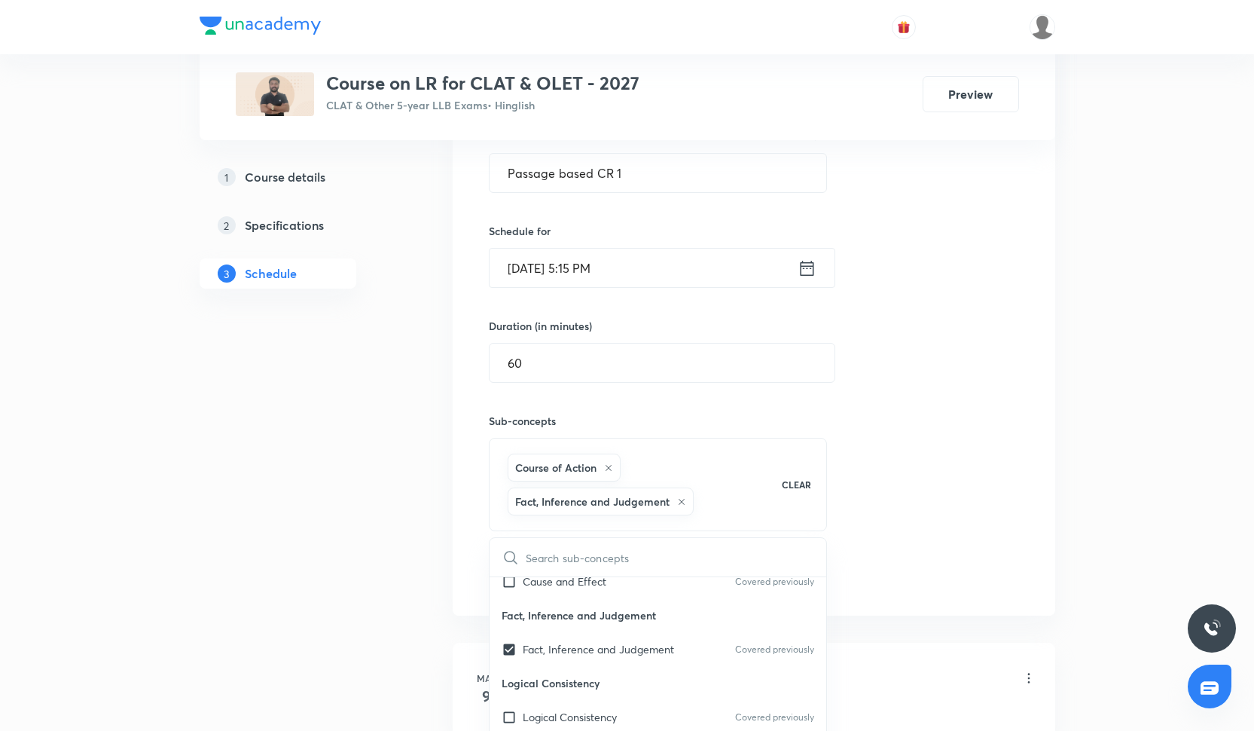
click at [960, 261] on div "Session 39 Live class Quiz Recorded classes Session title 18/99 Passage based C…" at bounding box center [754, 308] width 530 height 565
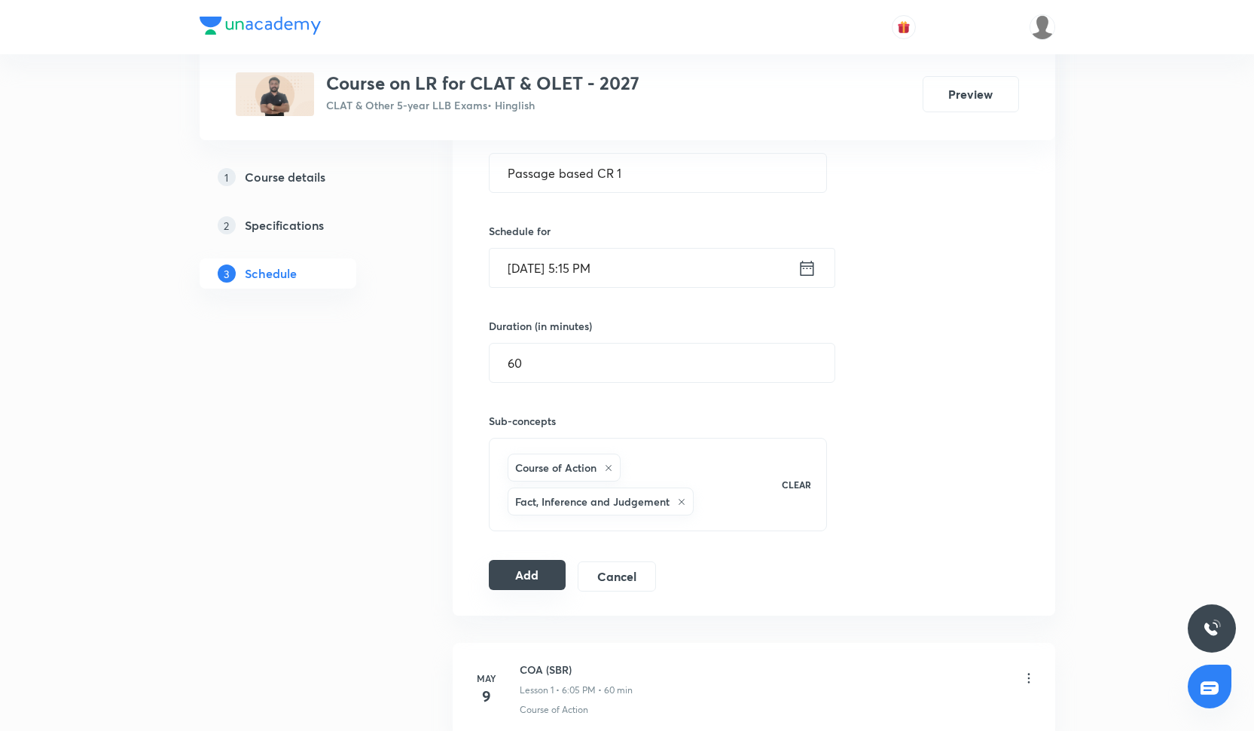
click at [549, 569] on button "Add" at bounding box center [528, 575] width 78 height 30
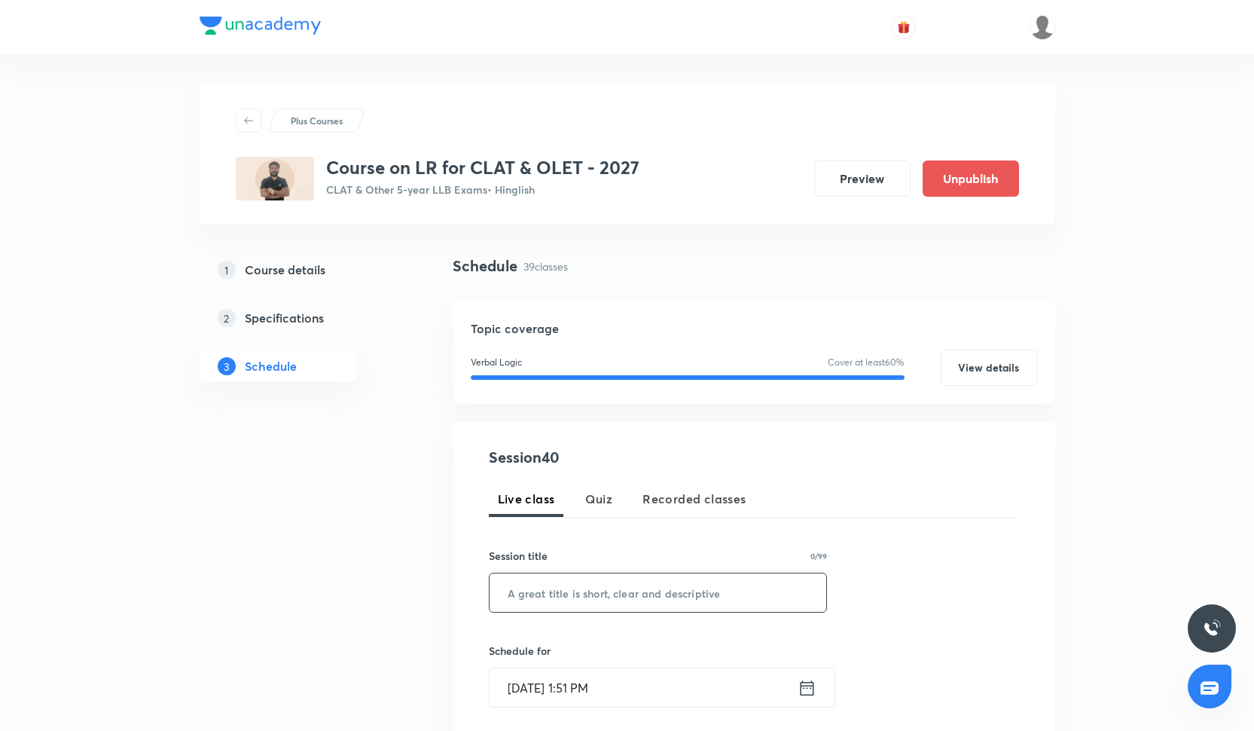
click at [533, 598] on input "text" at bounding box center [658, 592] width 337 height 38
paste input "Passage Based CR 2"
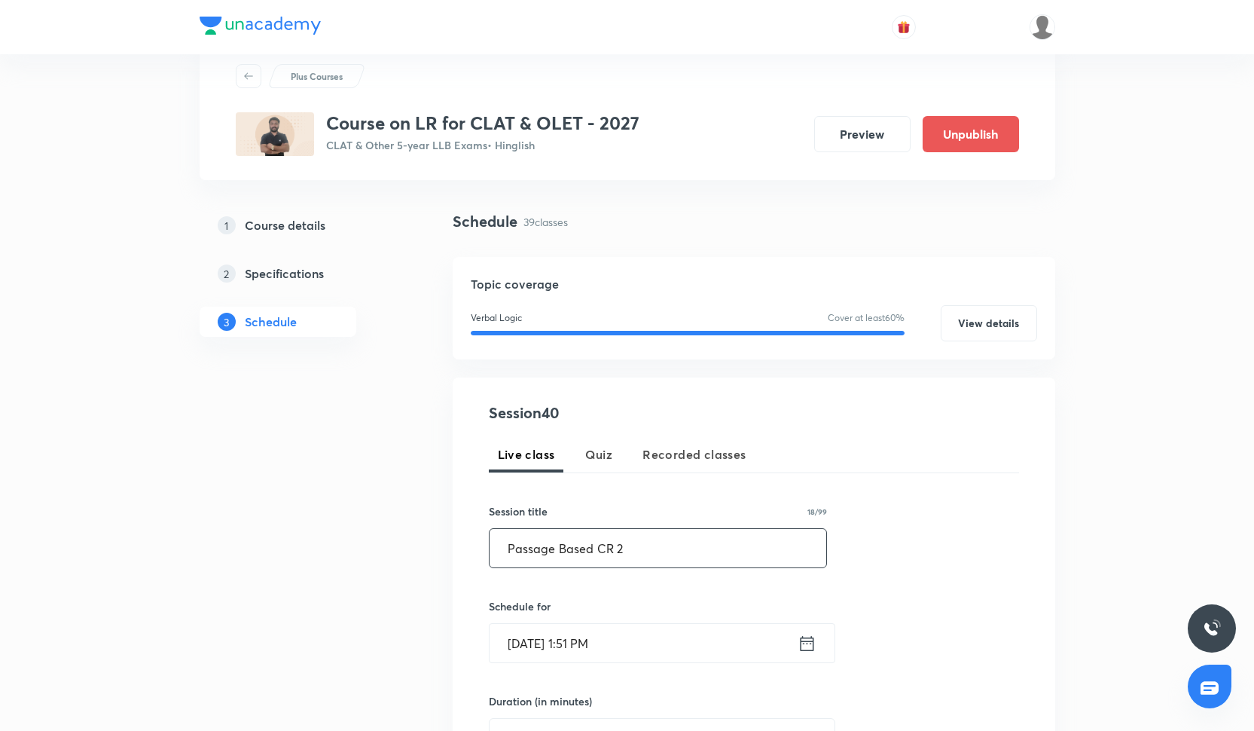
type input "Passage Based CR 2"
click at [534, 664] on div "Session 40 Live class Quiz Recorded classes Session title 18/99 Passage Based C…" at bounding box center [754, 659] width 530 height 514
click at [538, 649] on input "[DATE] 1:51 PM" at bounding box center [644, 643] width 308 height 38
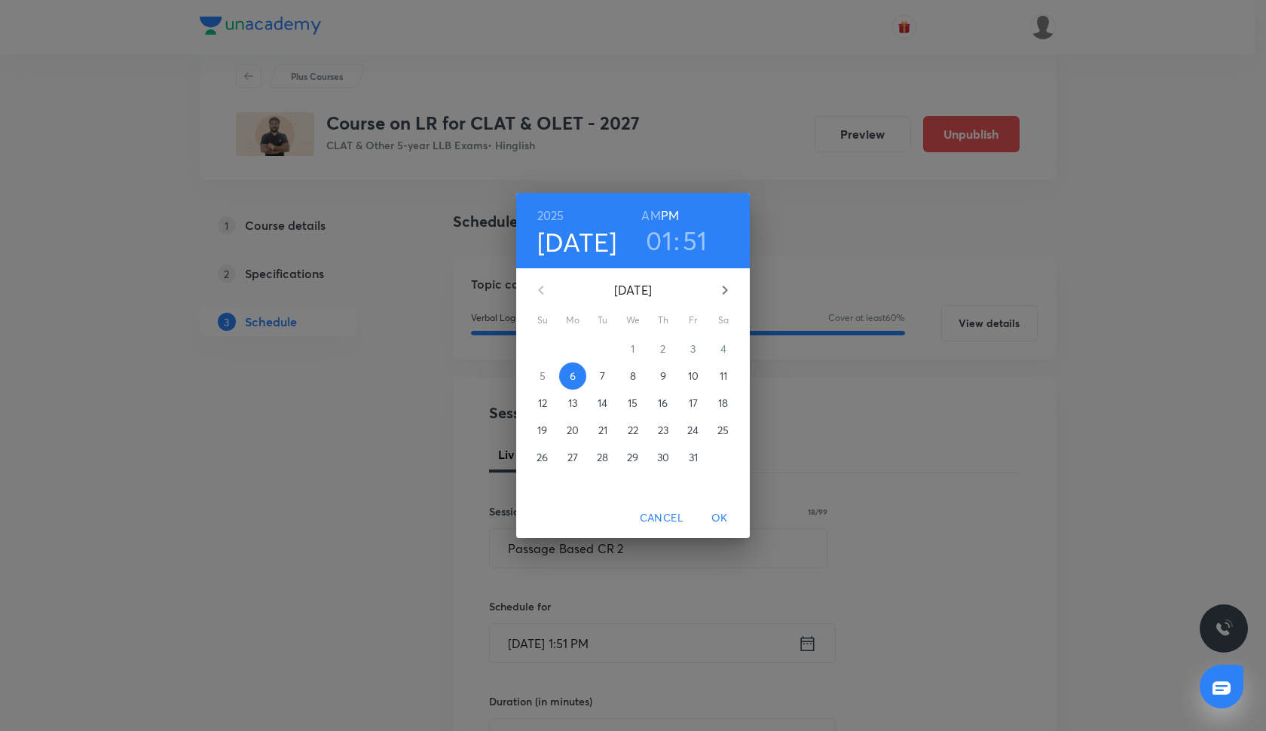
click at [665, 376] on p "9" at bounding box center [663, 375] width 6 height 15
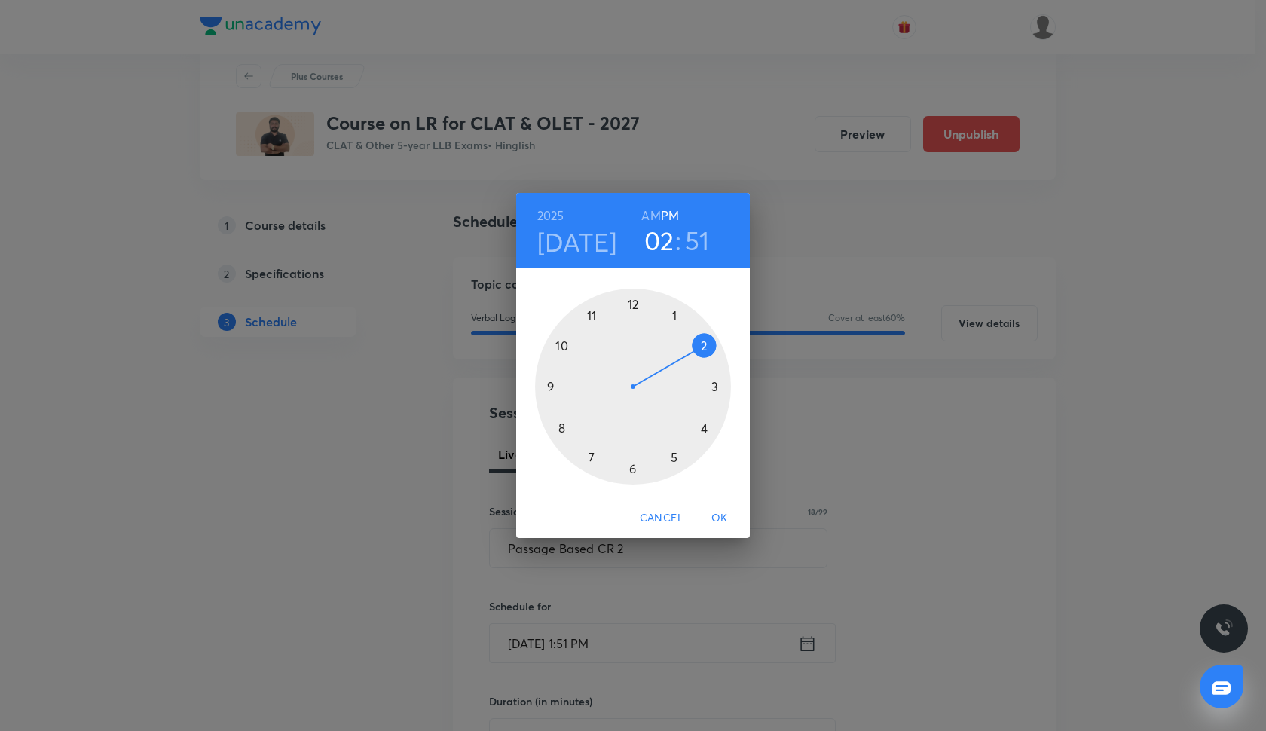
drag, startPoint x: 673, startPoint y: 313, endPoint x: 692, endPoint y: 335, distance: 29.4
click at [692, 337] on div at bounding box center [633, 387] width 196 height 196
click at [549, 386] on div at bounding box center [633, 387] width 196 height 196
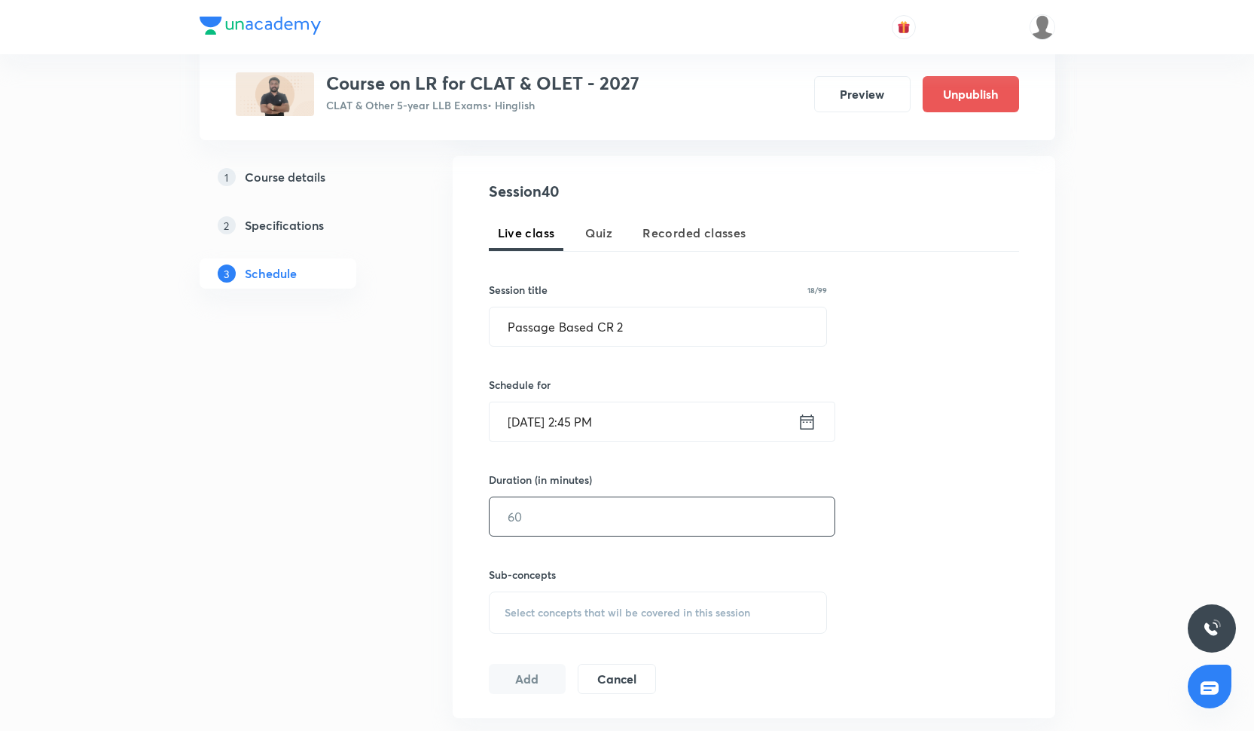
scroll to position [272, 0]
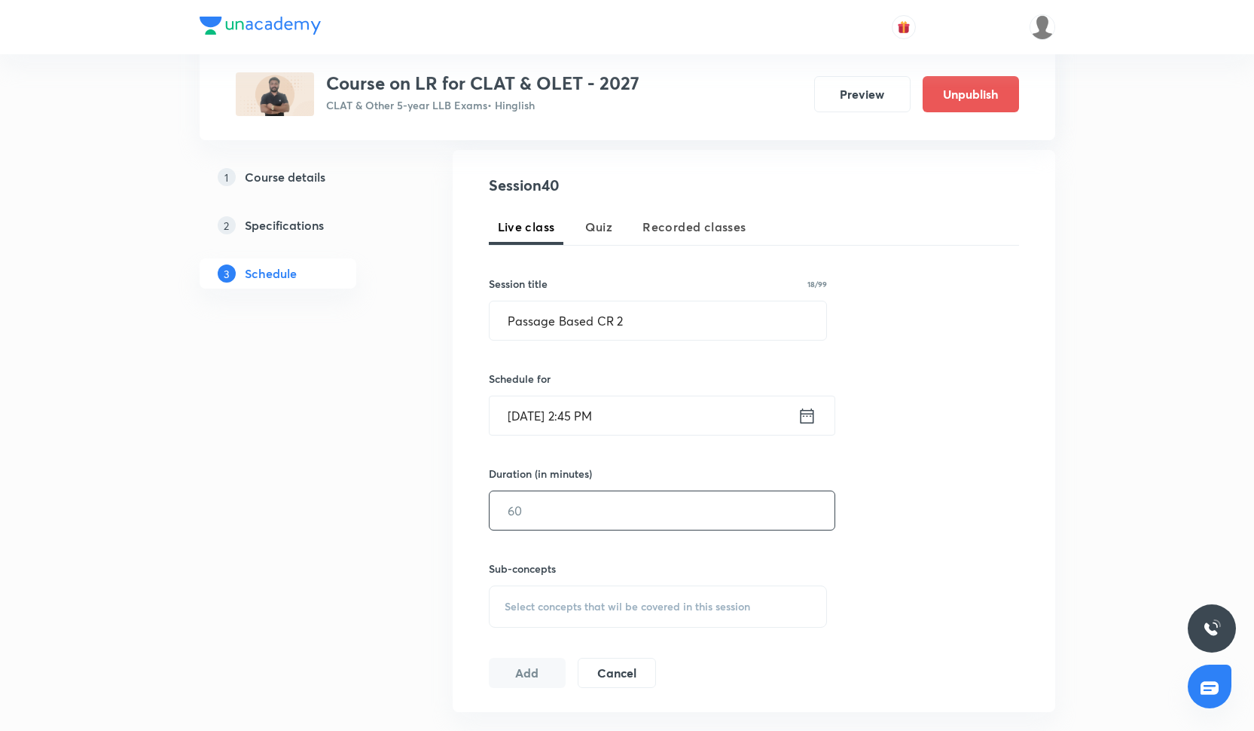
click at [574, 521] on input "text" at bounding box center [662, 510] width 345 height 38
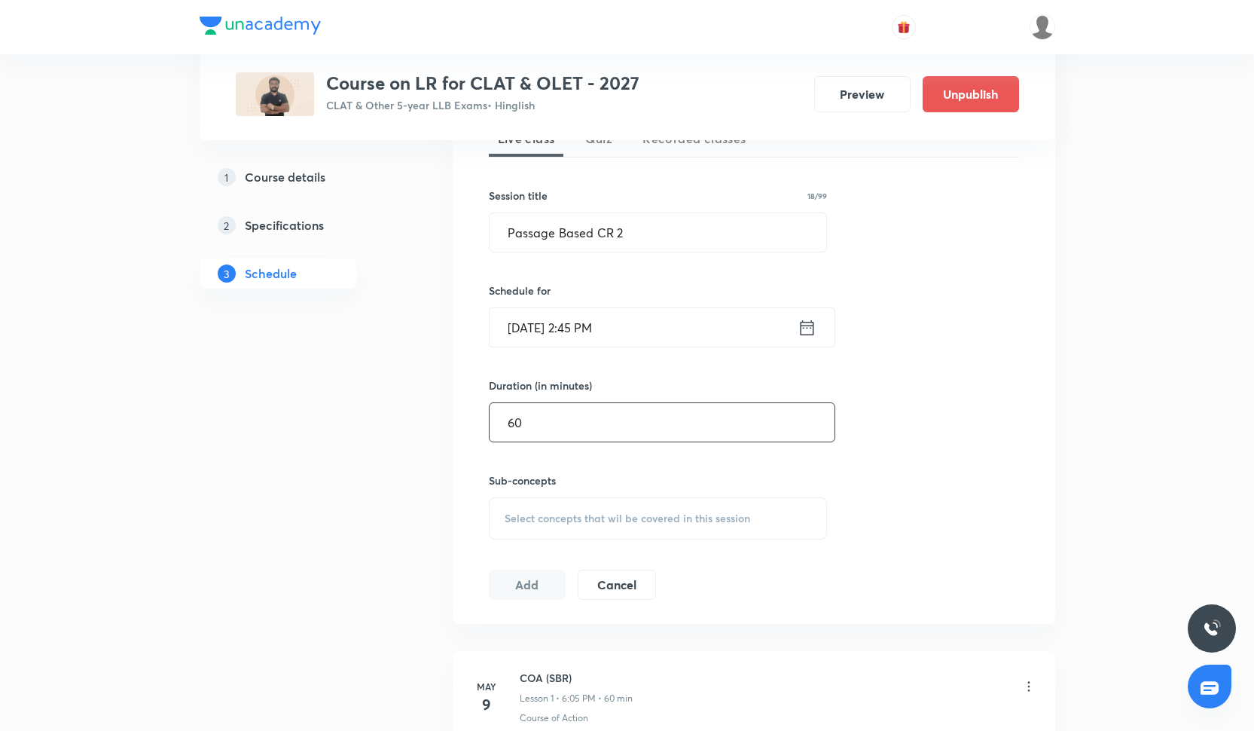
type input "60"
click at [542, 516] on span "Select concepts that wil be covered in this session" at bounding box center [628, 518] width 246 height 12
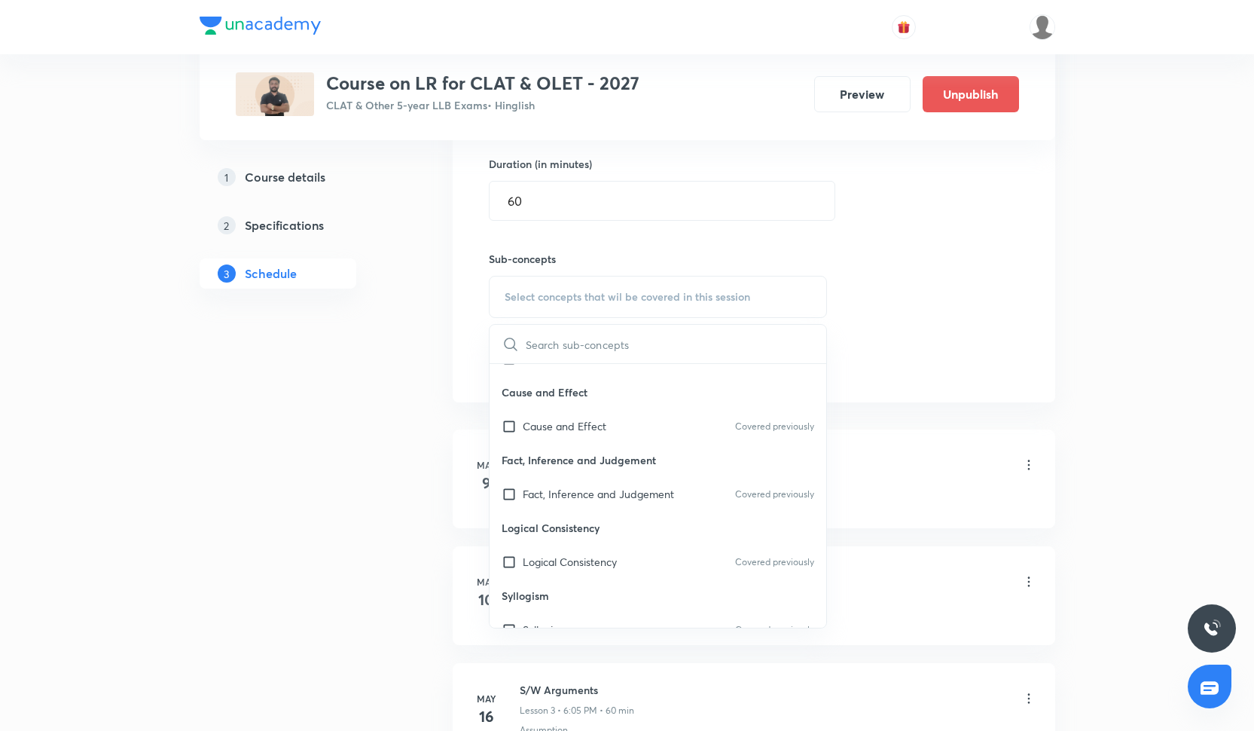
scroll to position [274, 0]
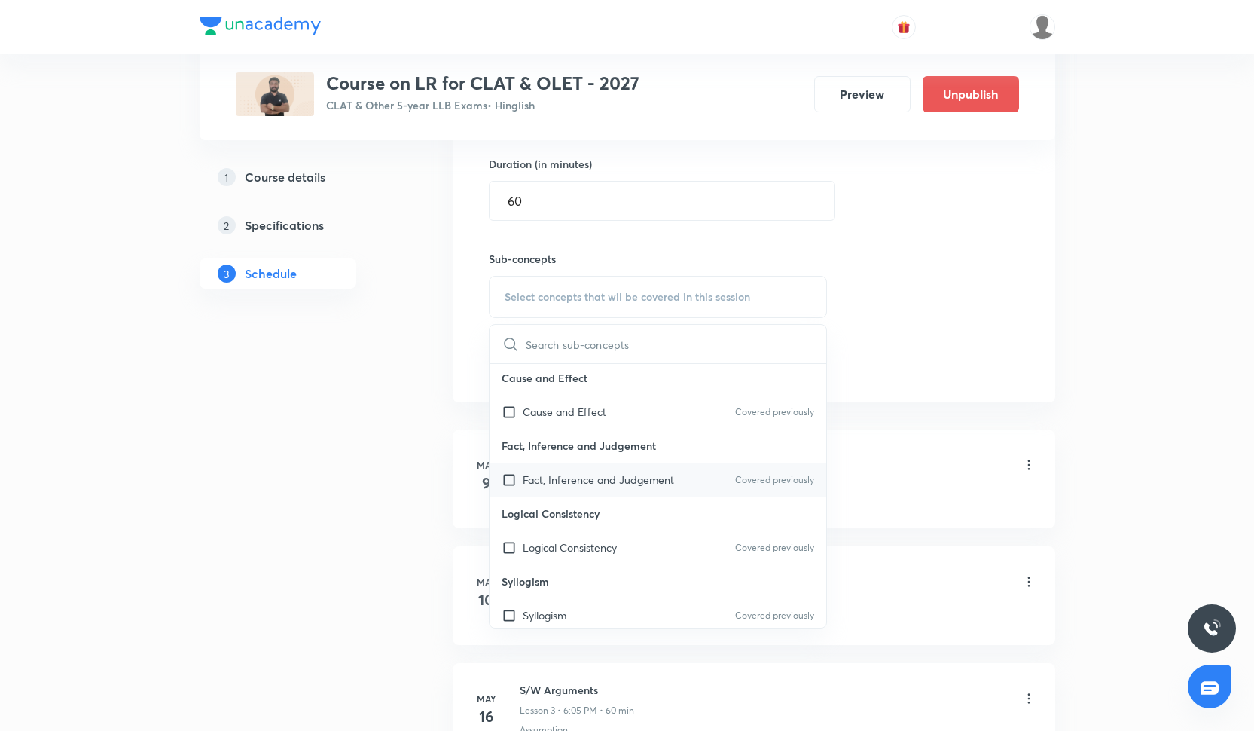
click at [583, 486] on p "Fact, Inference and Judgement" at bounding box center [598, 480] width 151 height 16
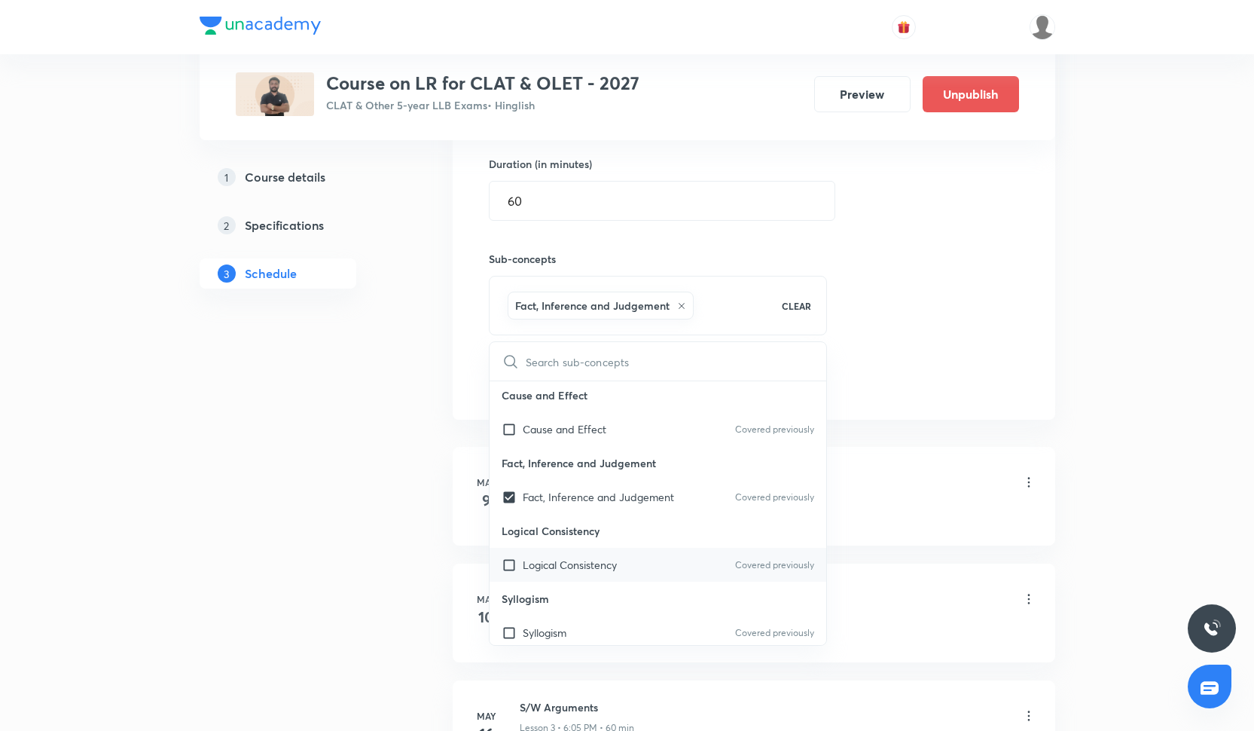
click at [583, 563] on p "Logical Consistency" at bounding box center [570, 565] width 94 height 16
checkbox input "true"
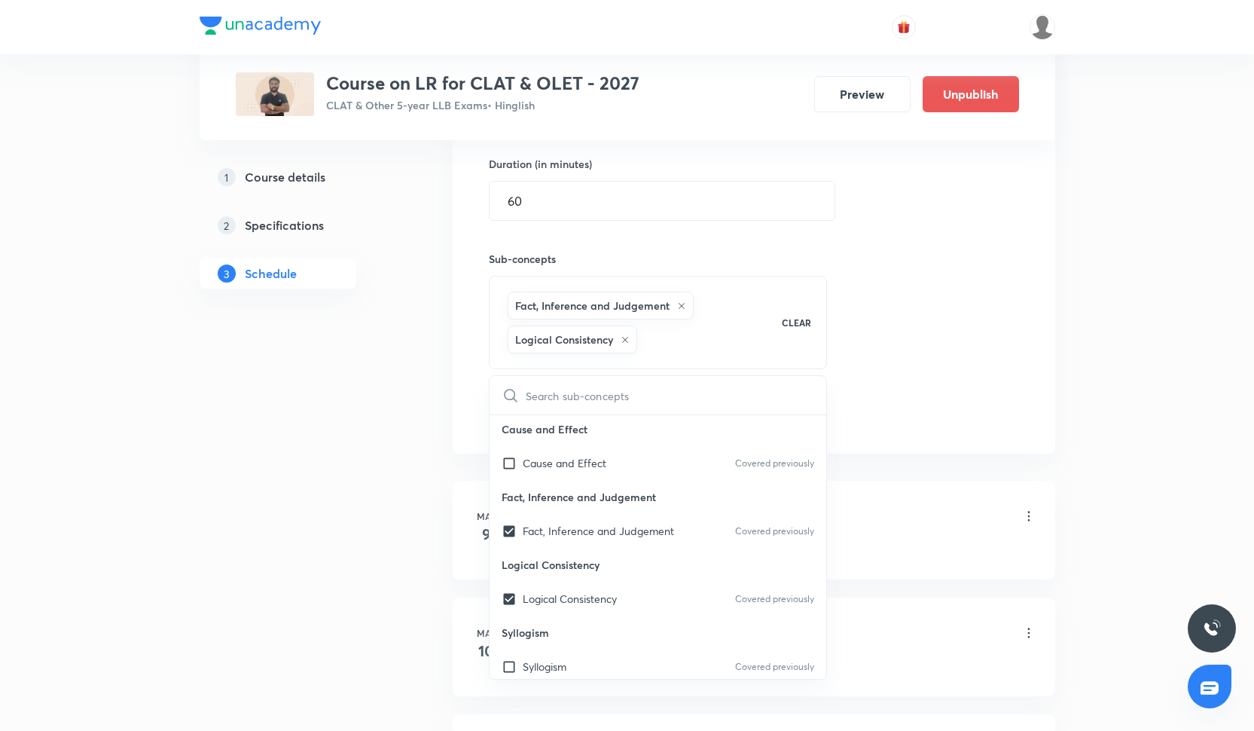
click at [988, 362] on div "Session 40 Live class Quiz Recorded classes Session title 18/99 Passage Based C…" at bounding box center [754, 146] width 530 height 565
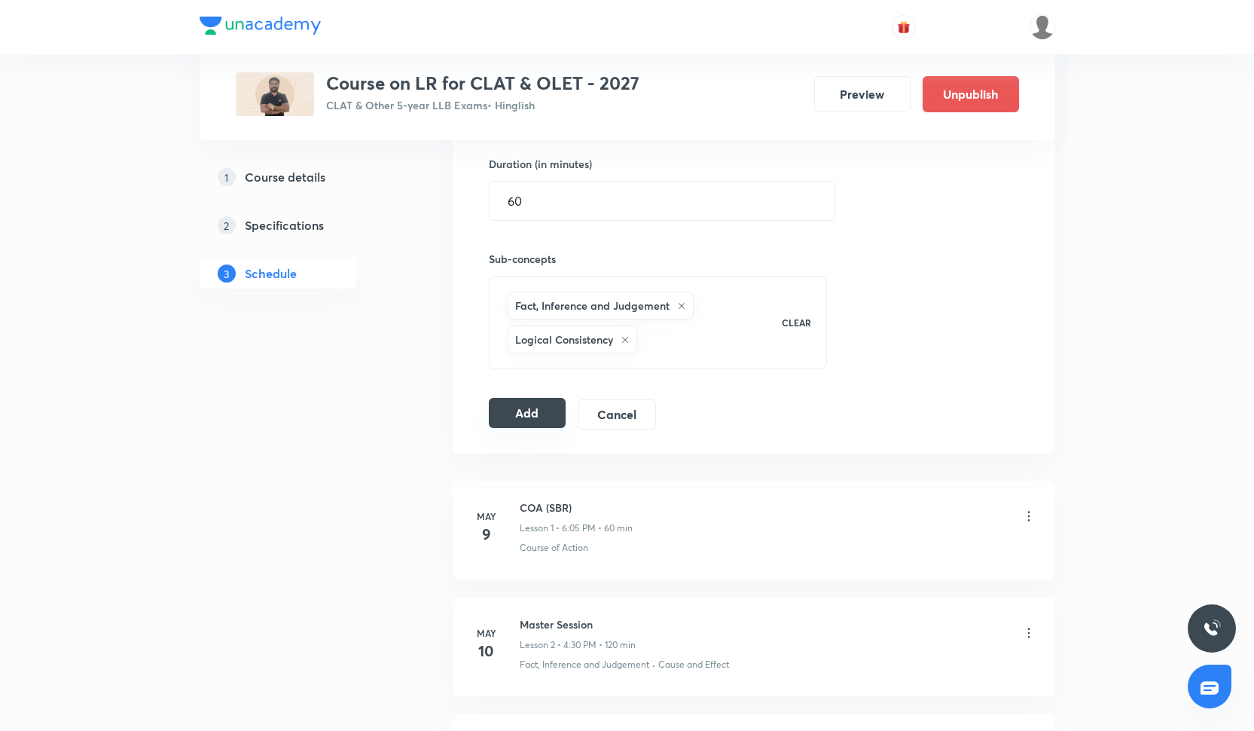
click at [505, 416] on button "Add" at bounding box center [528, 413] width 78 height 30
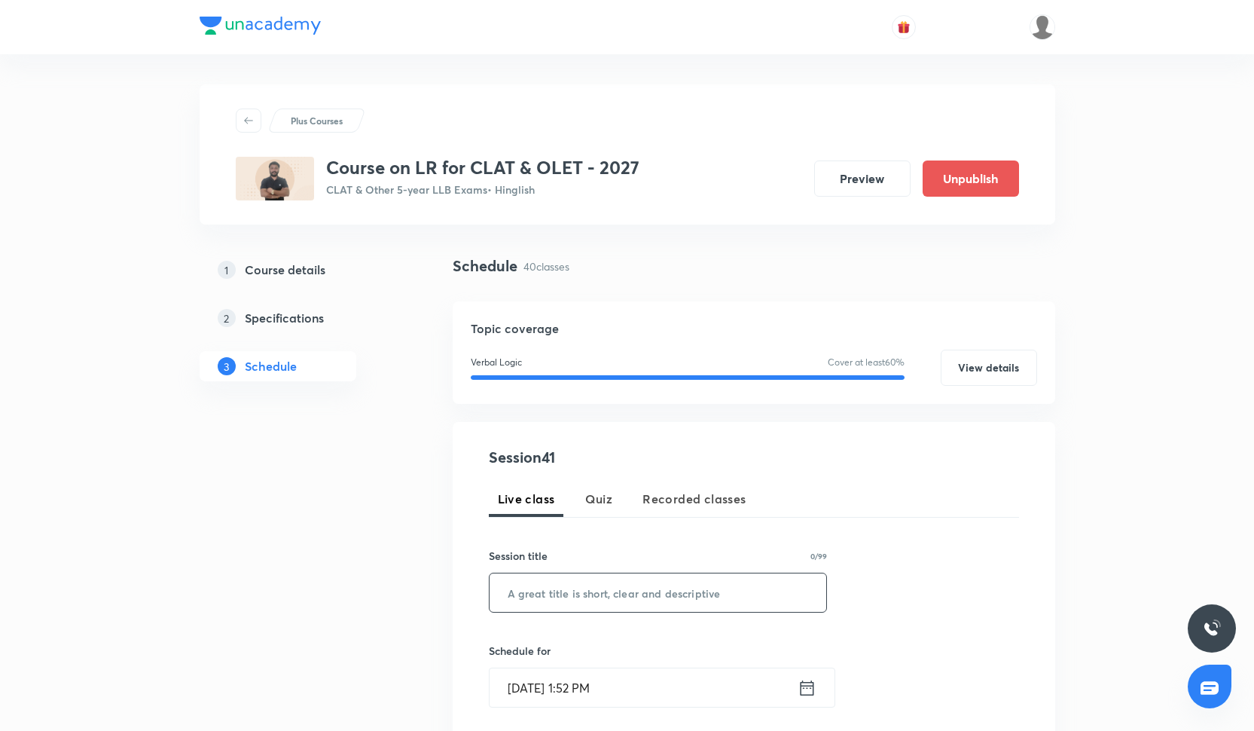
click at [542, 575] on input "text" at bounding box center [658, 592] width 337 height 38
paste input "Passage based CR 3"
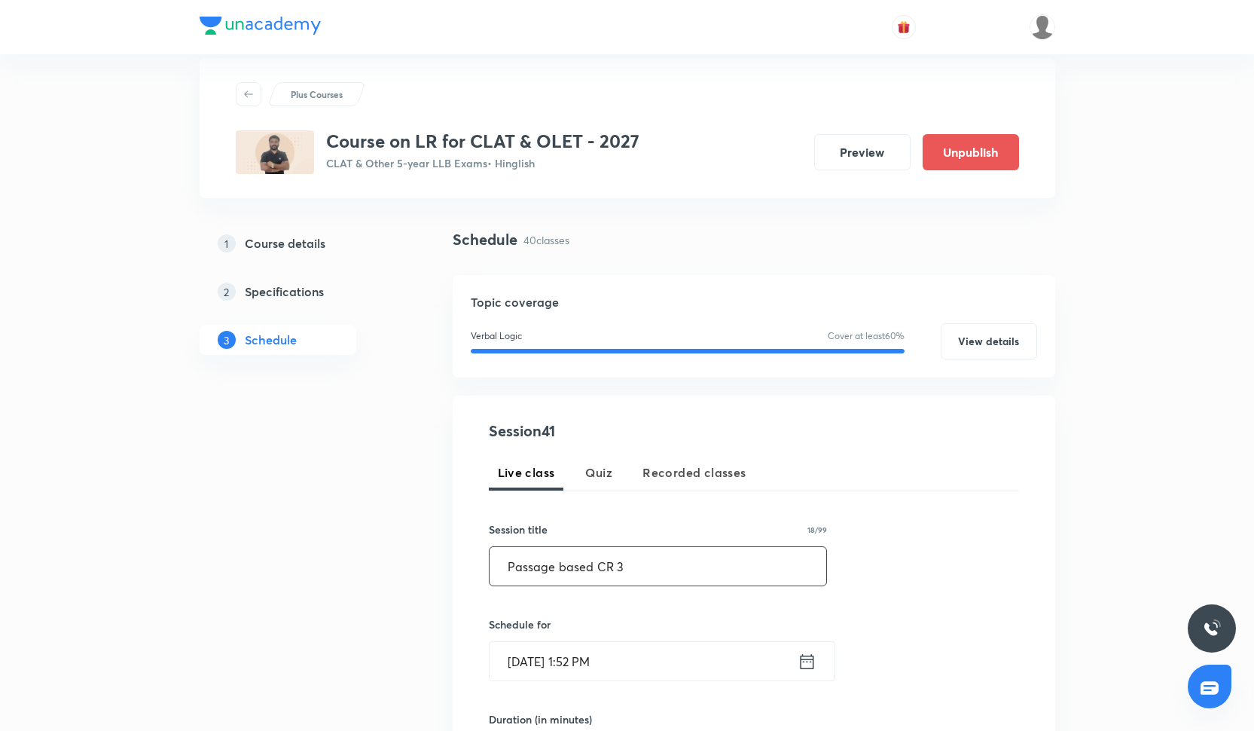
type input "Passage based CR 3"
click at [533, 679] on input "[DATE] 1:52 PM" at bounding box center [644, 661] width 308 height 38
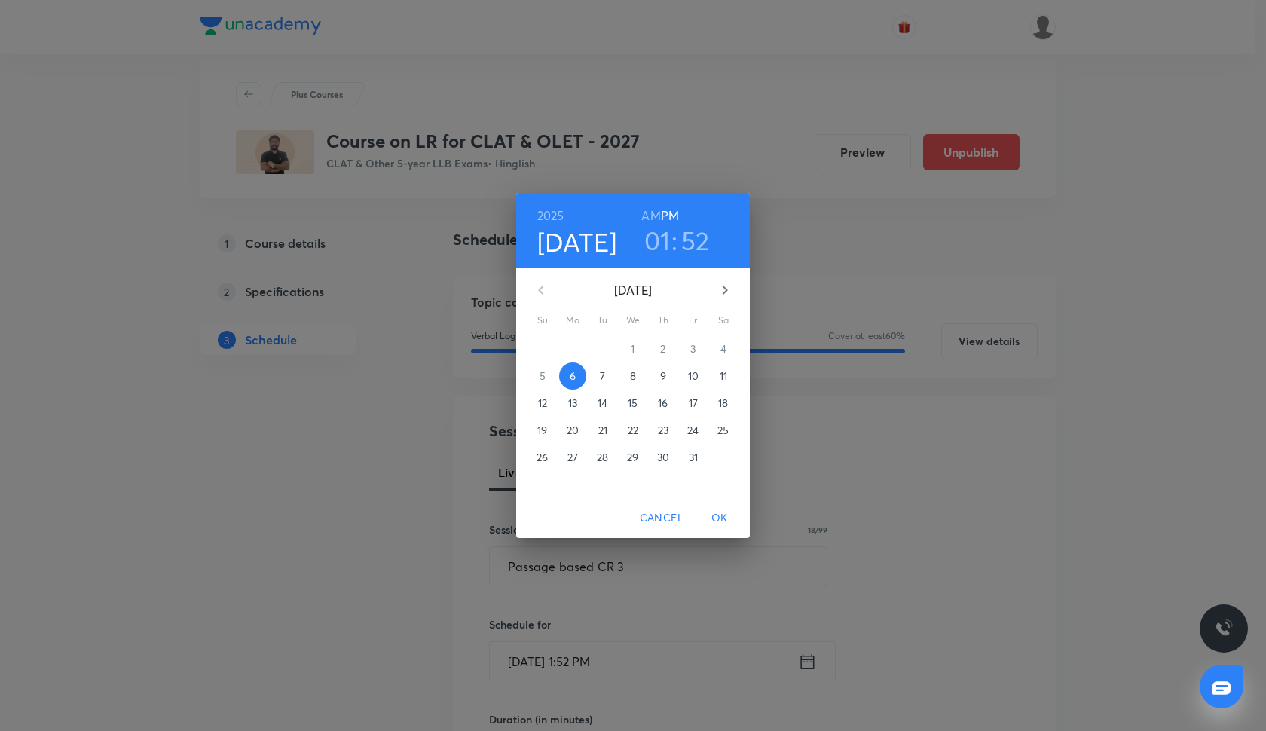
click at [628, 412] on button "15" at bounding box center [632, 402] width 27 height 27
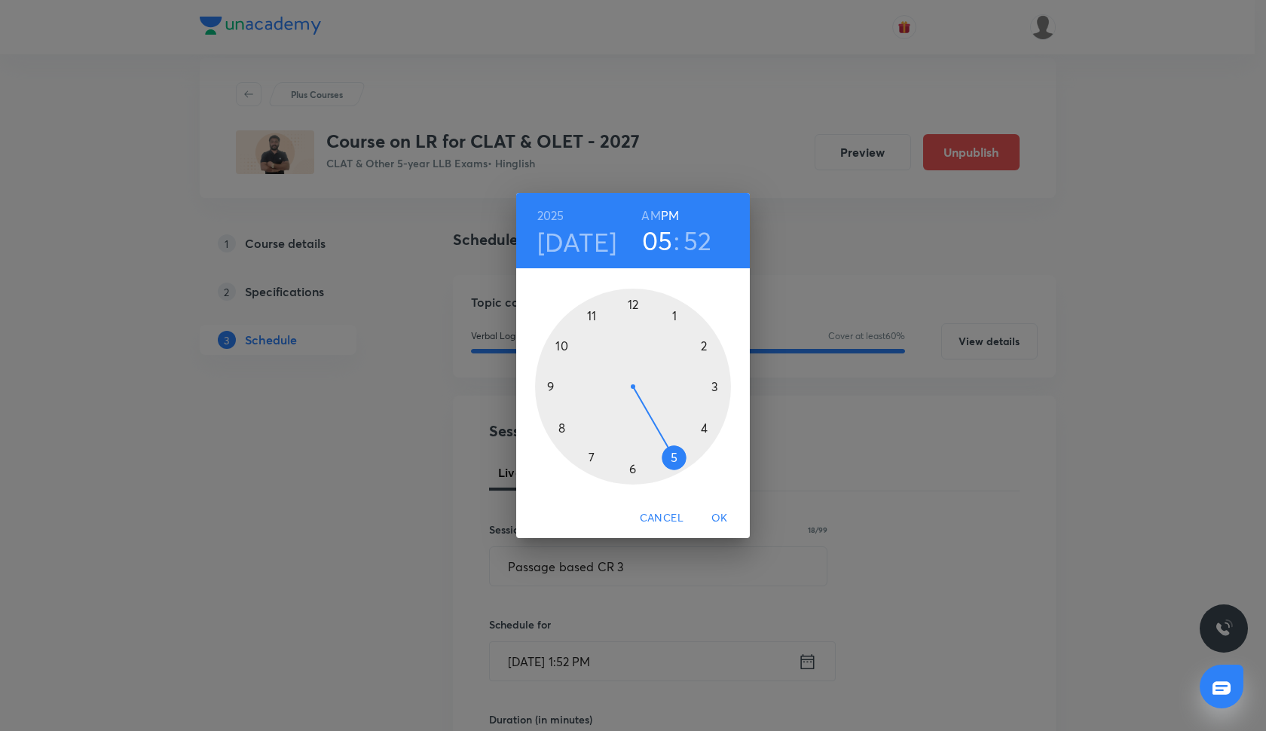
click at [673, 453] on div at bounding box center [633, 387] width 196 height 196
click at [716, 385] on div at bounding box center [633, 387] width 196 height 196
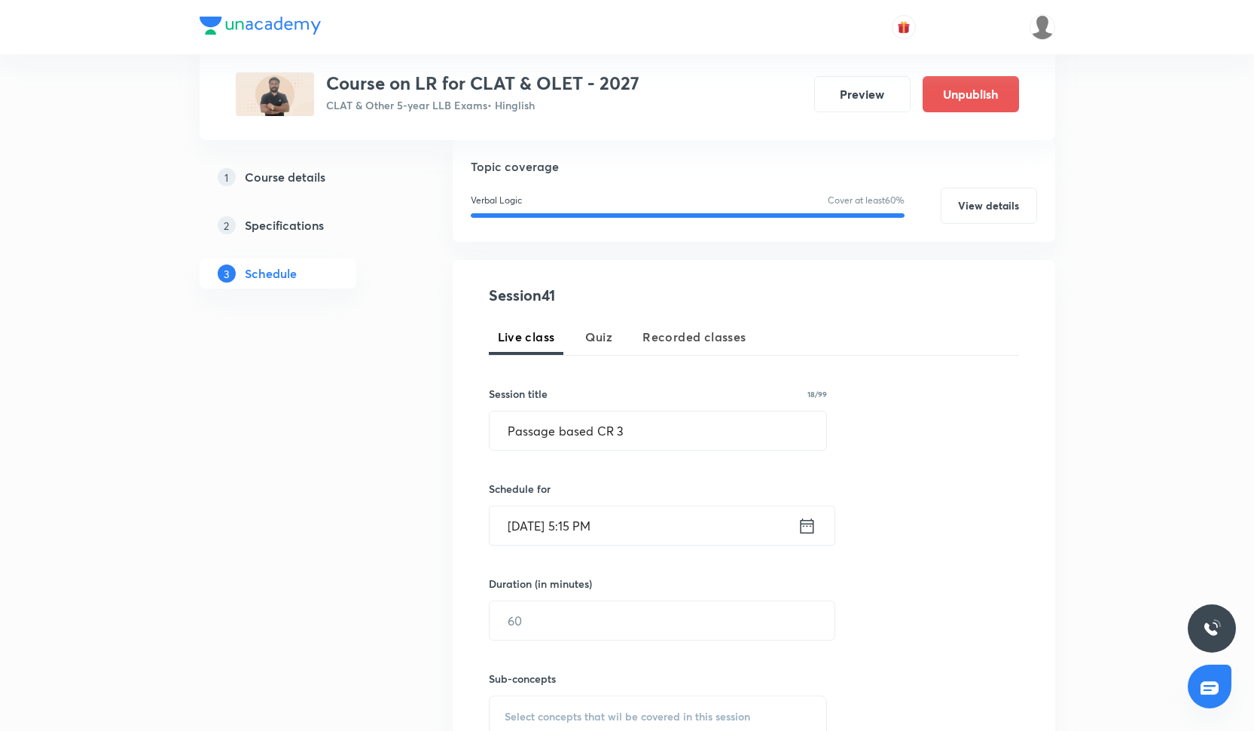
scroll to position [194, 0]
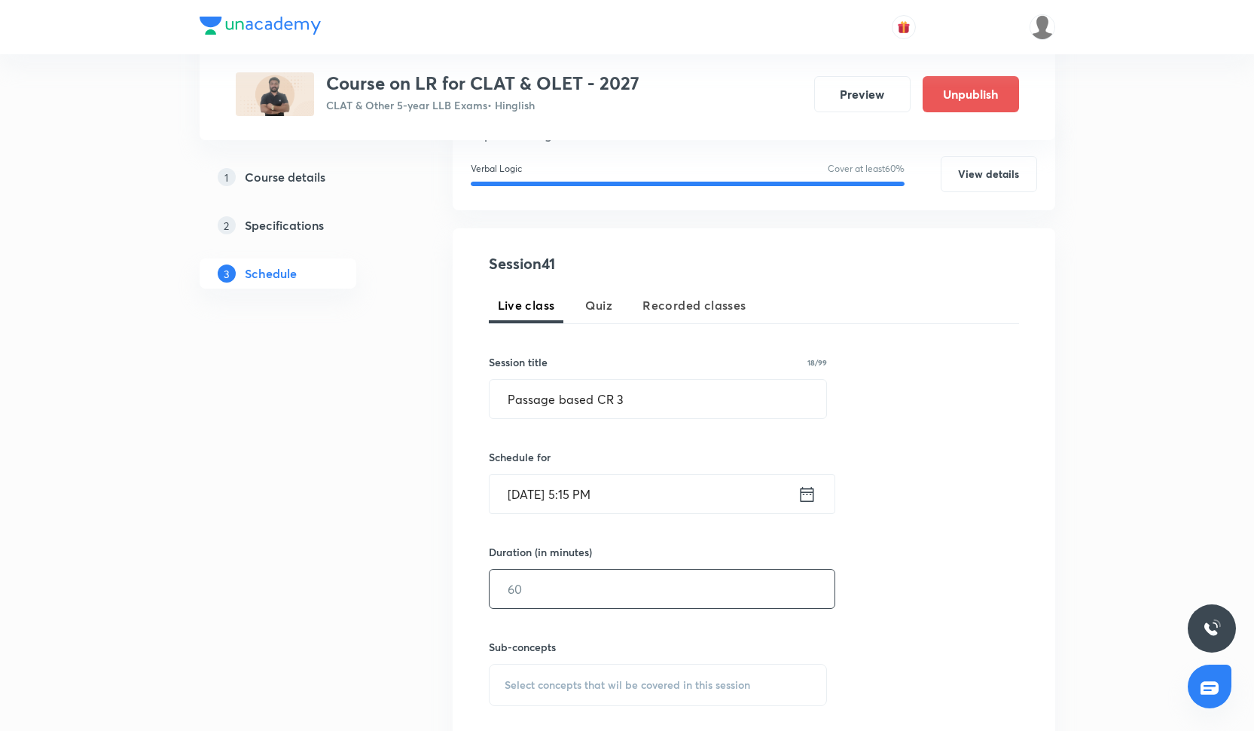
click at [568, 598] on input "text" at bounding box center [662, 588] width 345 height 38
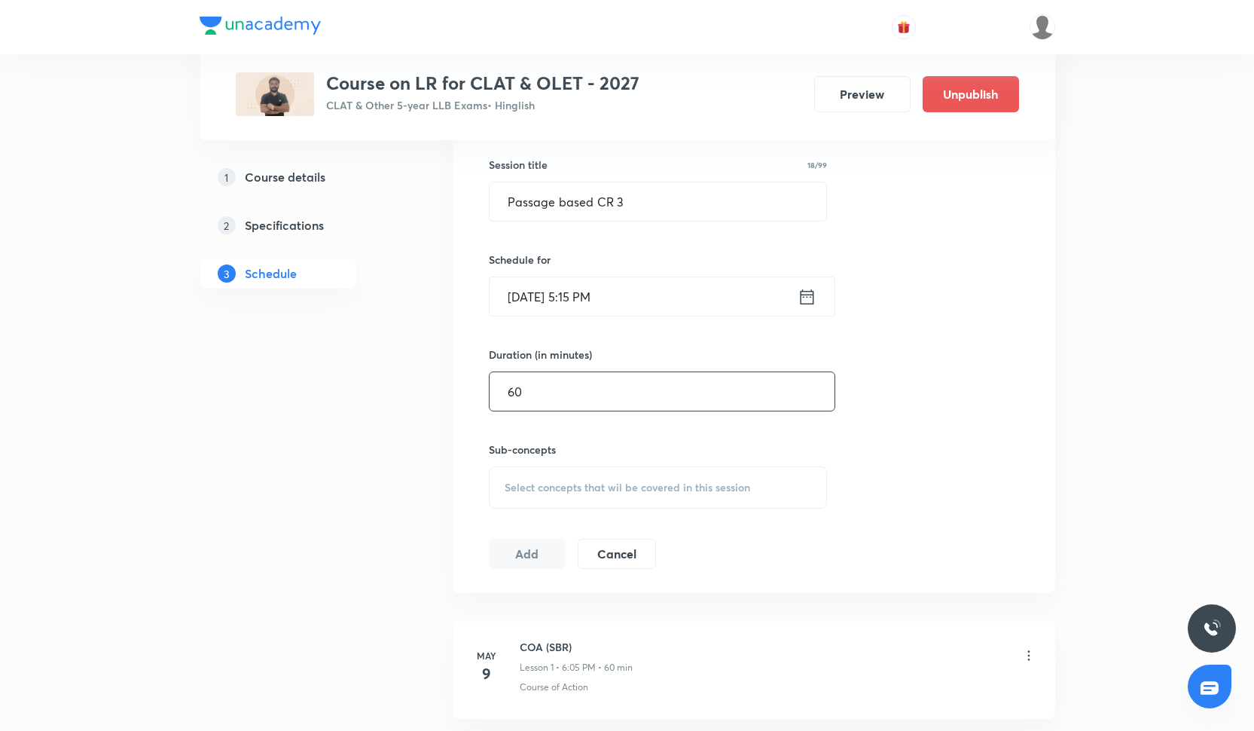
type input "60"
click at [566, 475] on div "Select concepts that wil be covered in this session" at bounding box center [658, 487] width 339 height 42
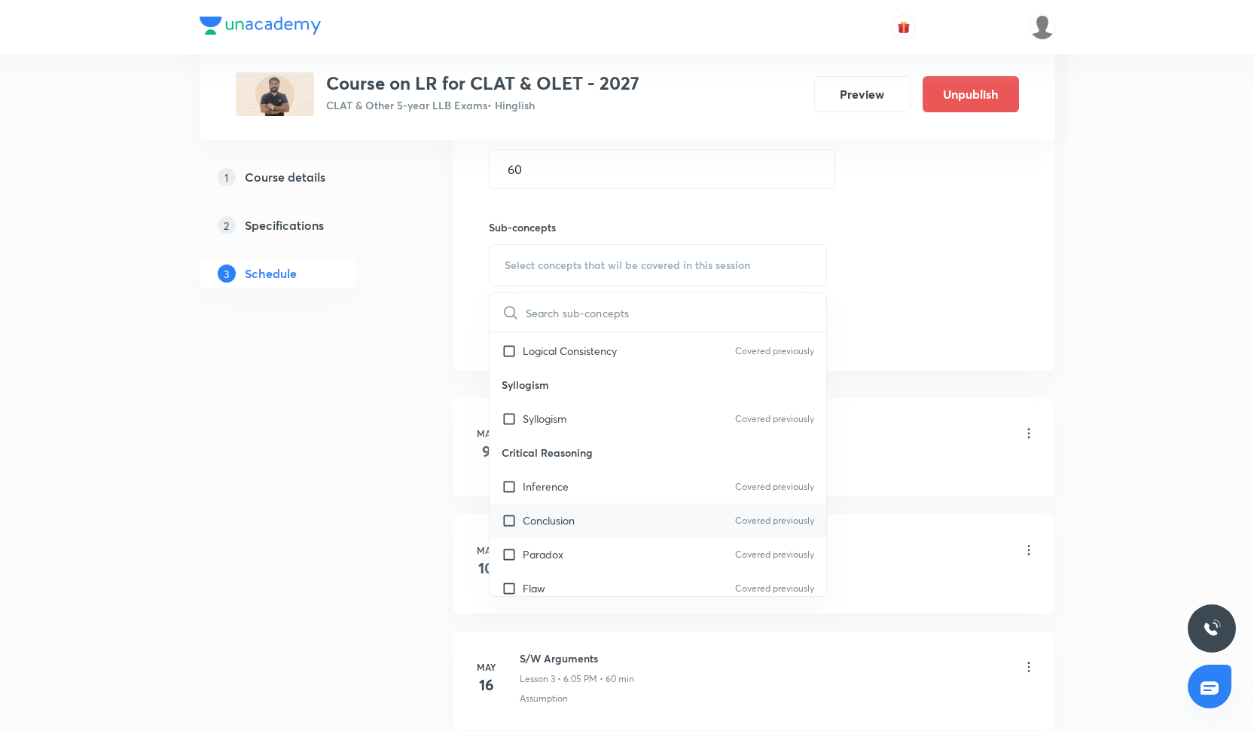
scroll to position [438, 0]
click at [615, 500] on div "Inference Covered previously" at bounding box center [658, 487] width 337 height 34
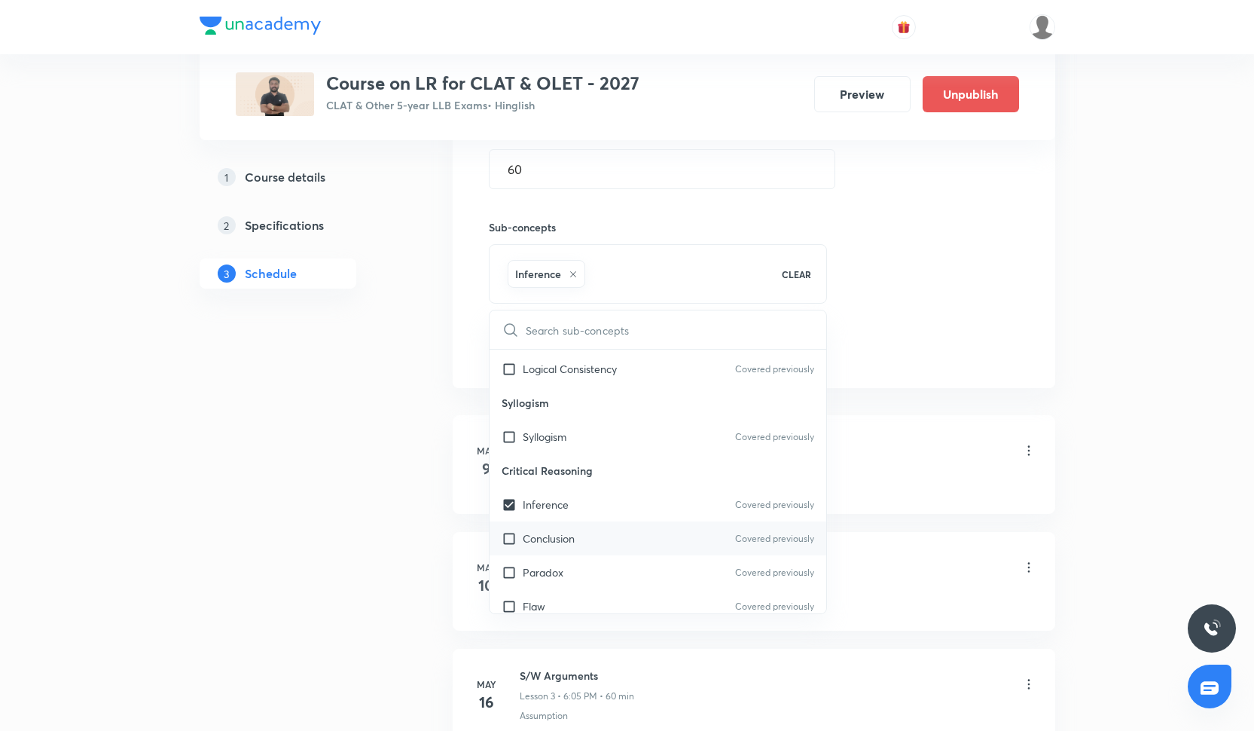
click at [615, 544] on div "Conclusion Covered previously" at bounding box center [658, 538] width 337 height 34
checkbox input "true"
click at [628, 436] on div "Syllogism Covered previously" at bounding box center [658, 437] width 337 height 34
checkbox input "true"
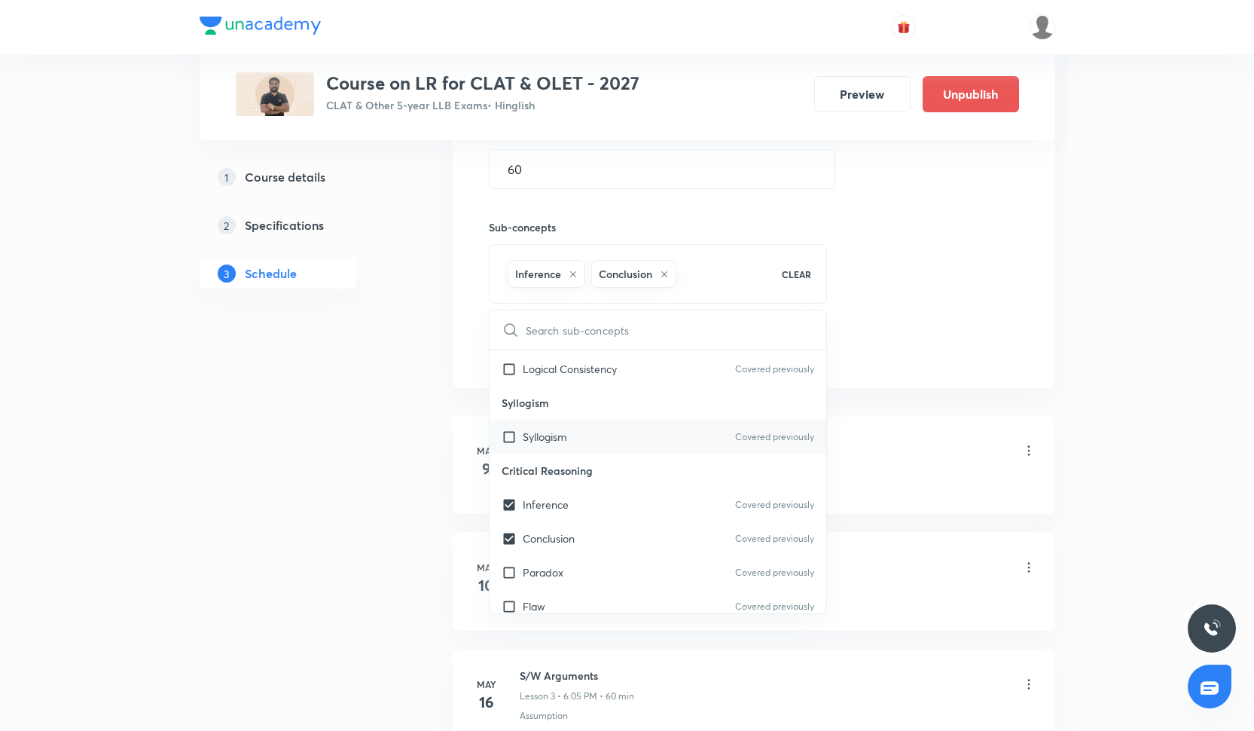
checkbox input "true"
click at [873, 364] on div "Session 41 Live class Quiz Recorded classes Session title 18/99 Passage based C…" at bounding box center [754, 98] width 530 height 531
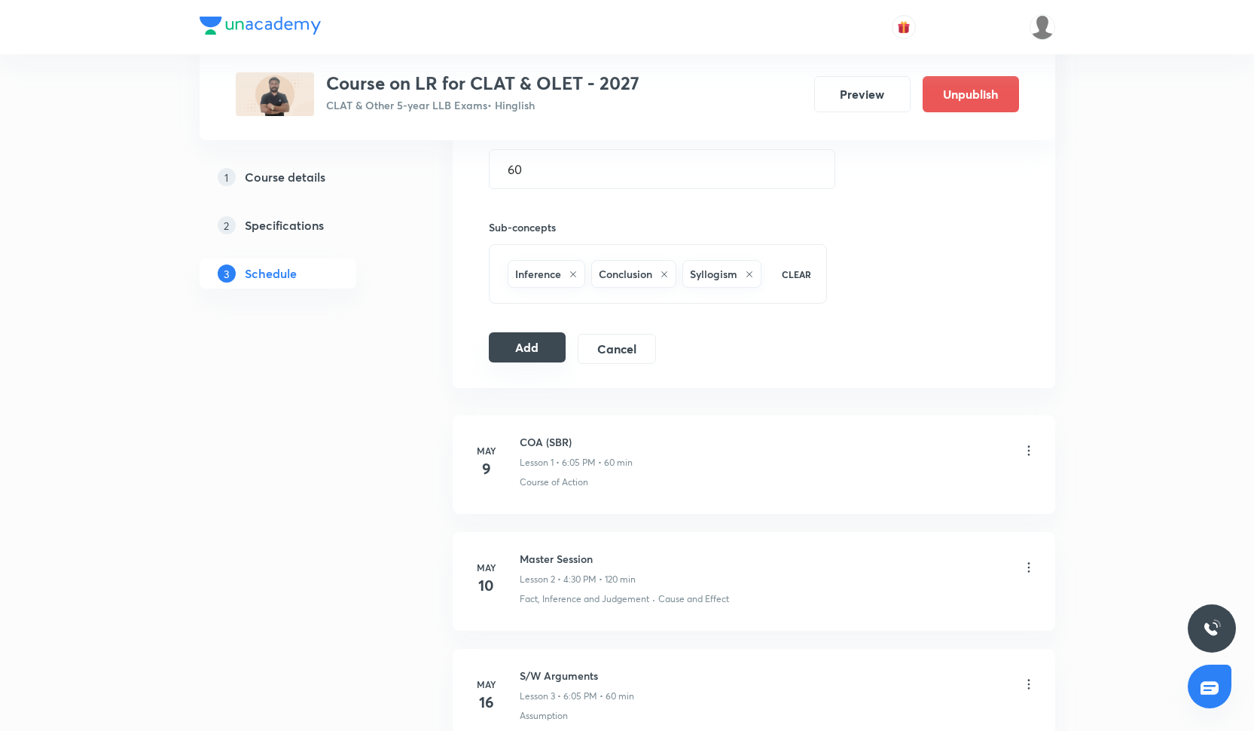
click at [563, 362] on button "Add" at bounding box center [528, 347] width 78 height 30
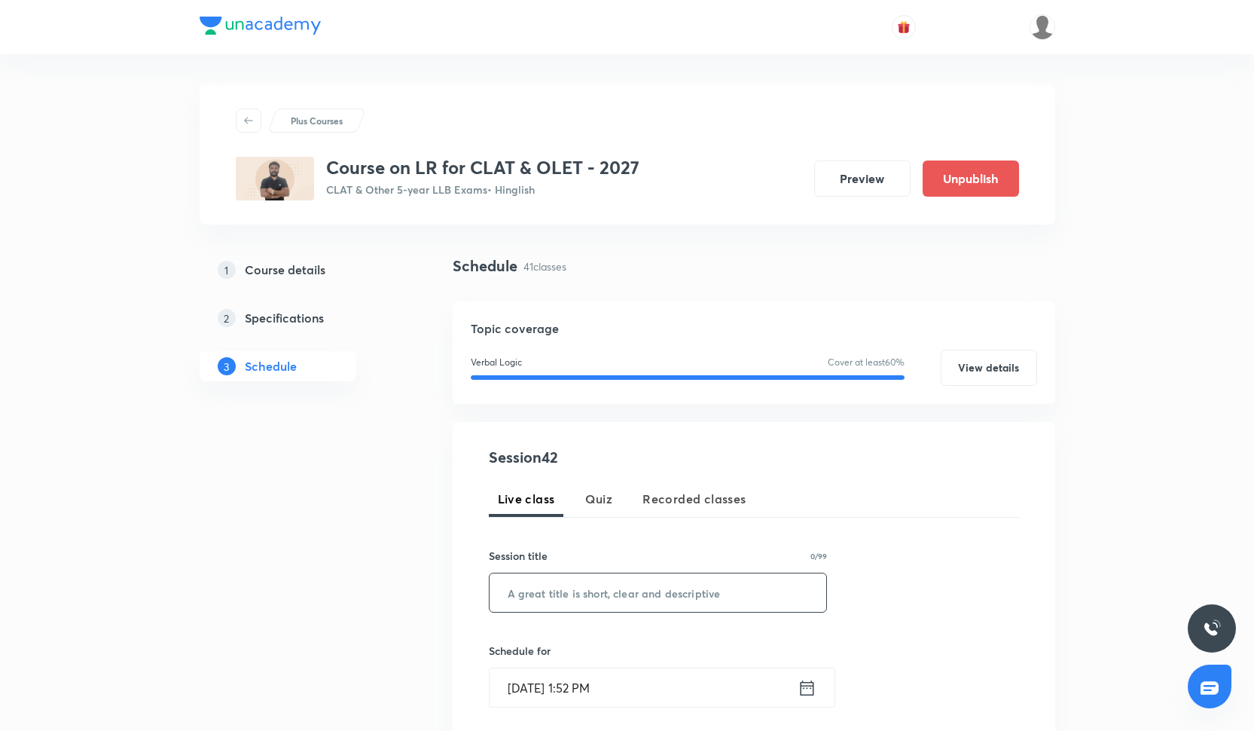
click at [605, 588] on input "text" at bounding box center [658, 592] width 337 height 38
paste input "Passage Based CR 4"
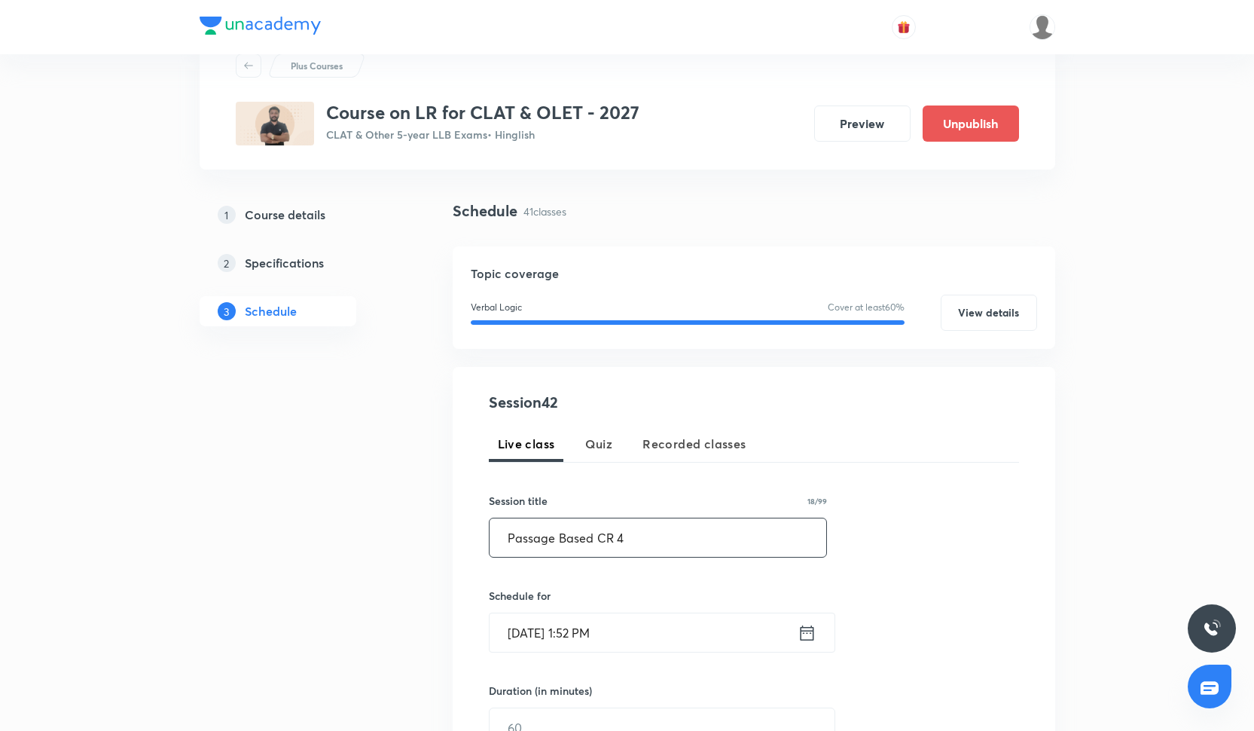
scroll to position [58, 0]
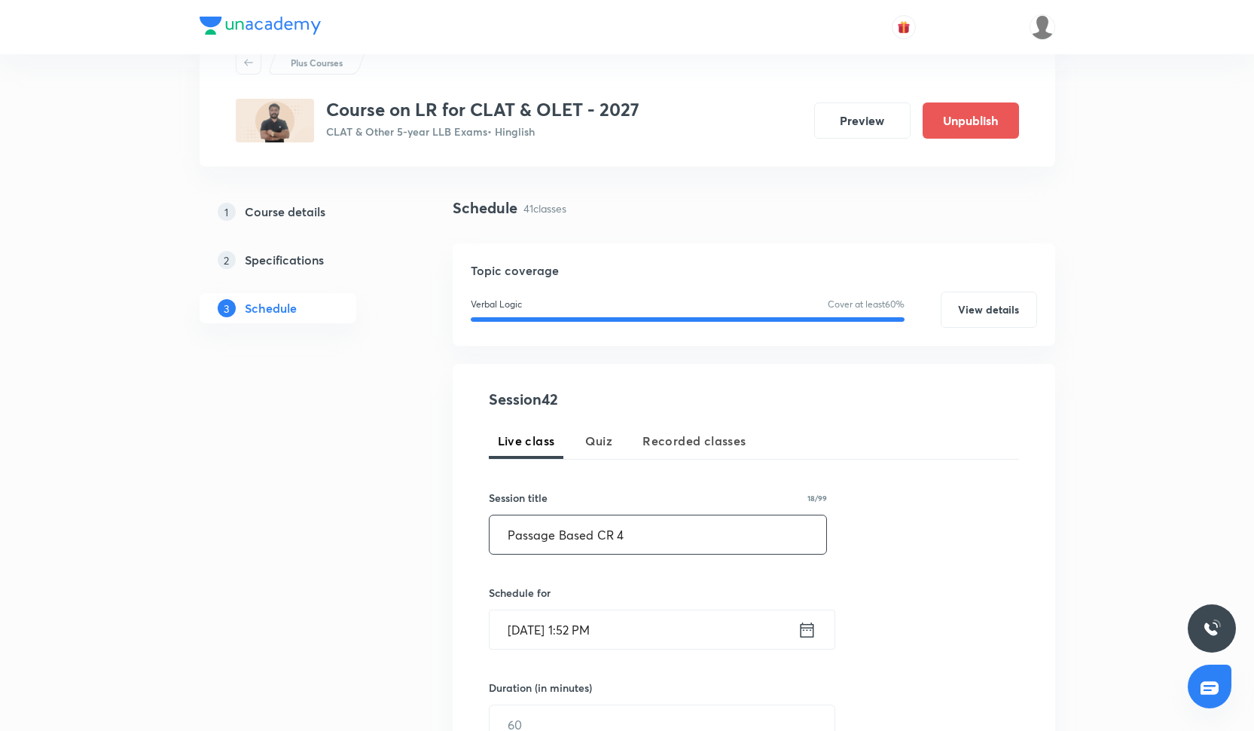
type input "Passage Based CR 4"
click at [569, 637] on input "[DATE] 1:52 PM" at bounding box center [644, 629] width 308 height 38
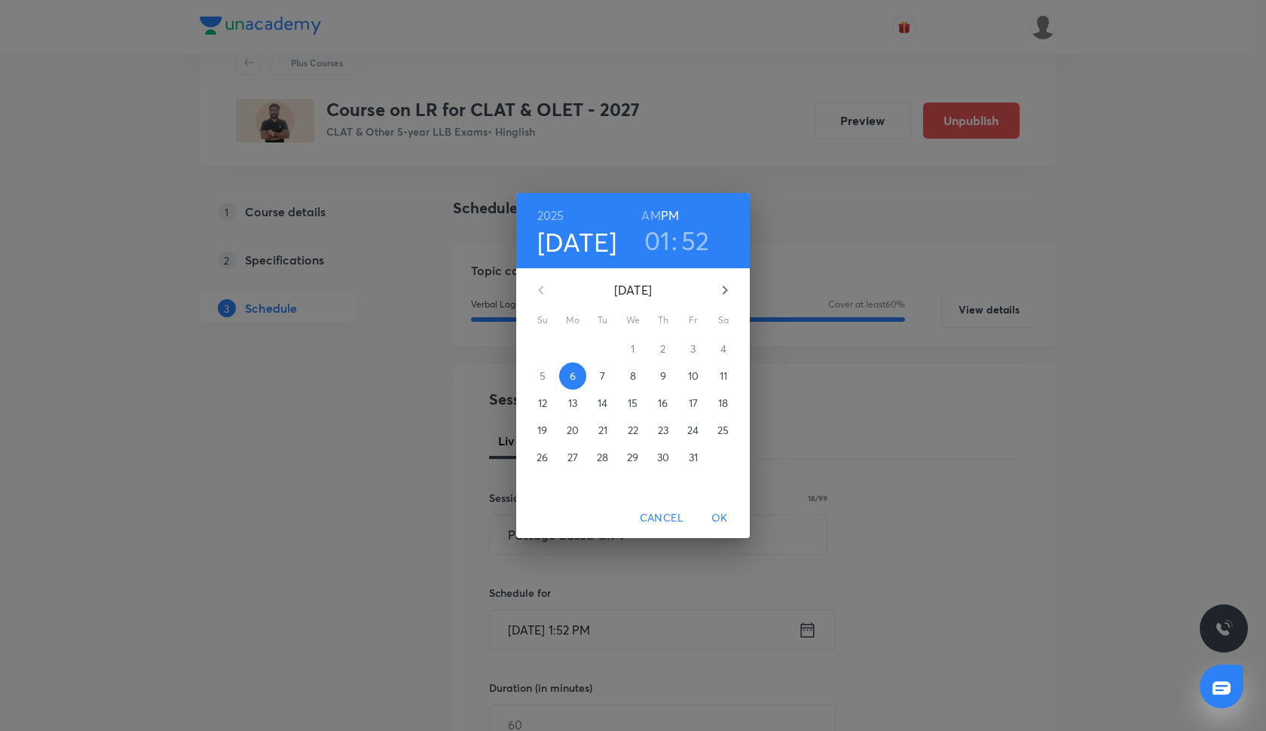
click at [666, 403] on p "16" at bounding box center [663, 402] width 10 height 15
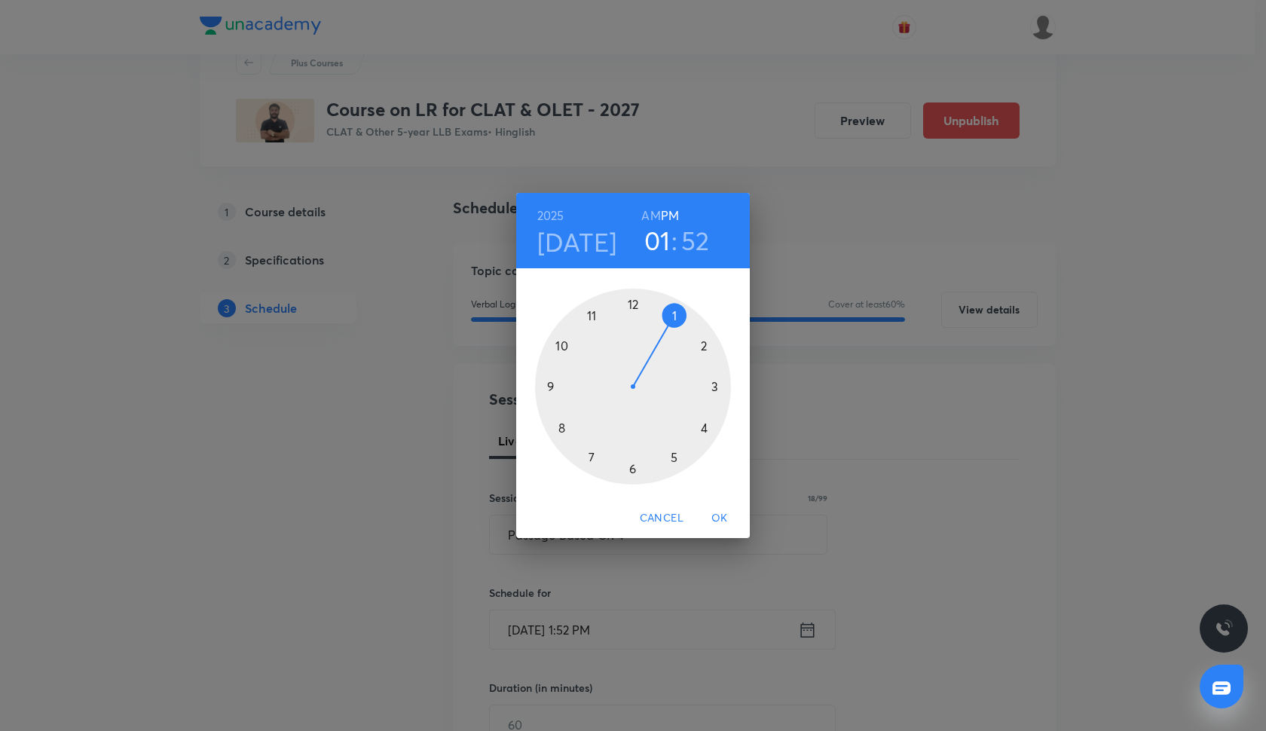
click at [701, 340] on div at bounding box center [633, 387] width 196 height 196
click at [551, 387] on div at bounding box center [633, 387] width 196 height 196
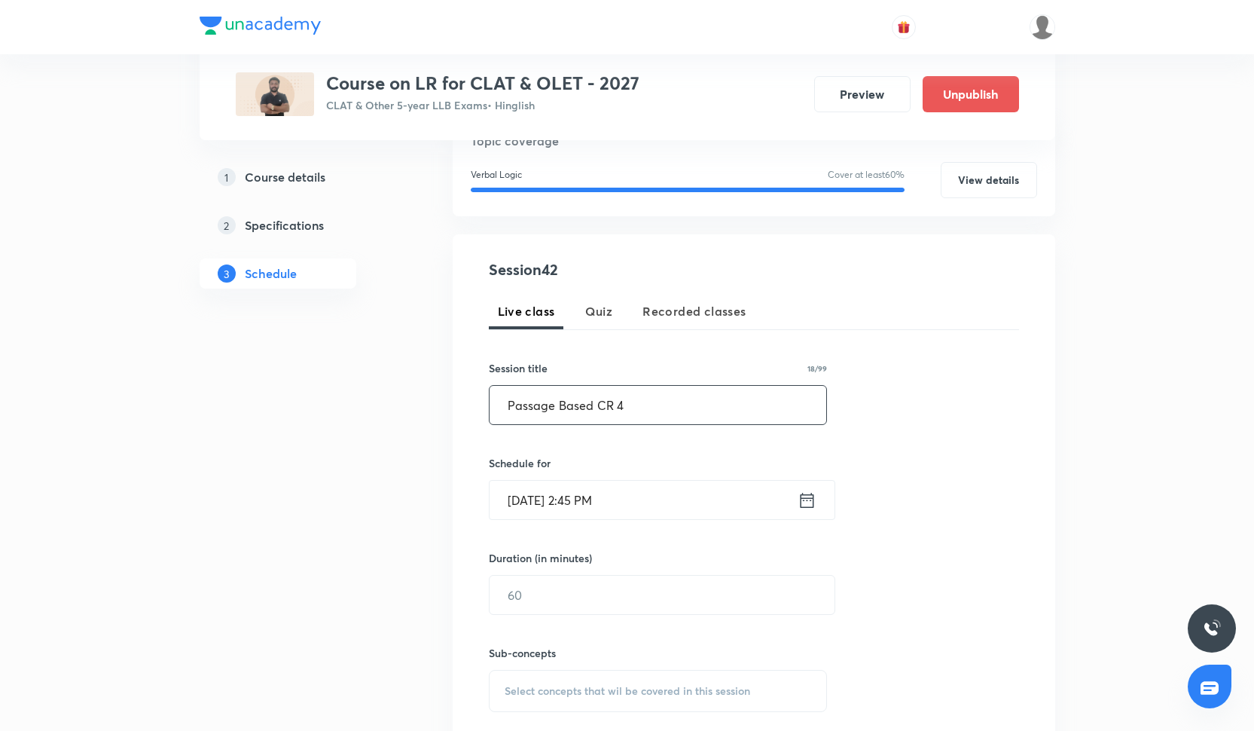
scroll to position [193, 0]
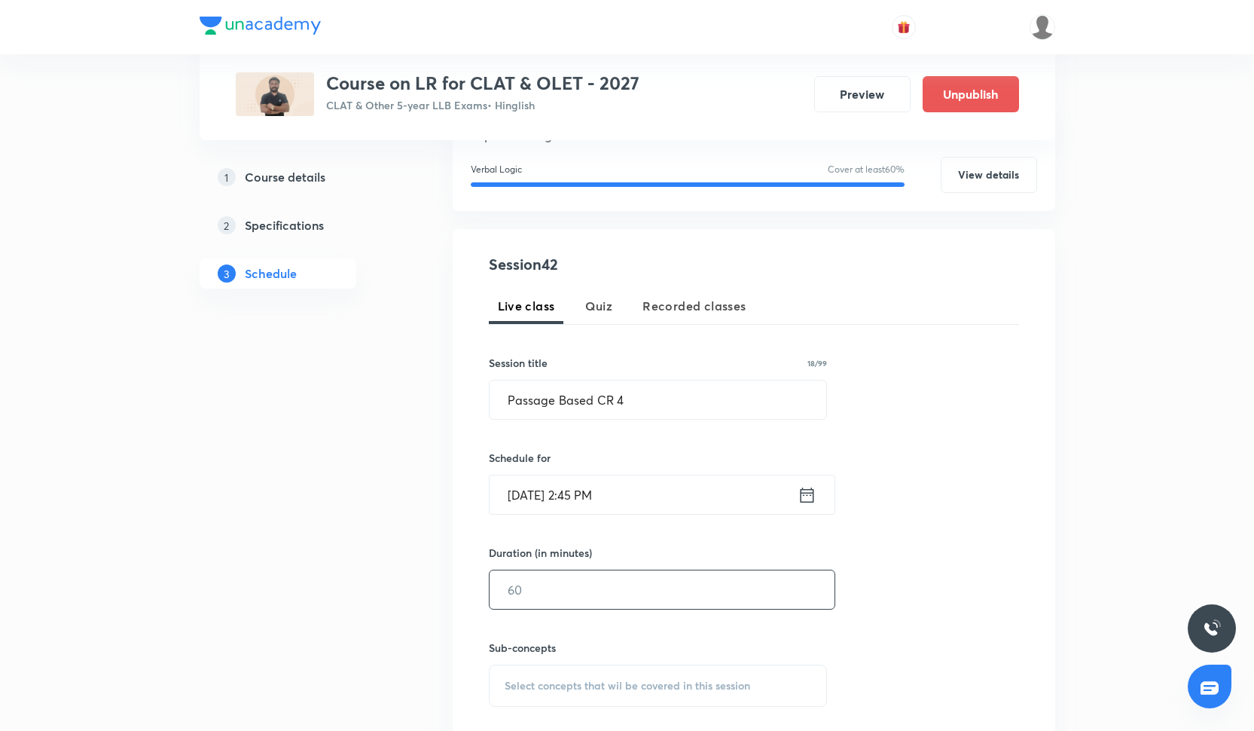
click at [563, 600] on input "text" at bounding box center [662, 589] width 345 height 38
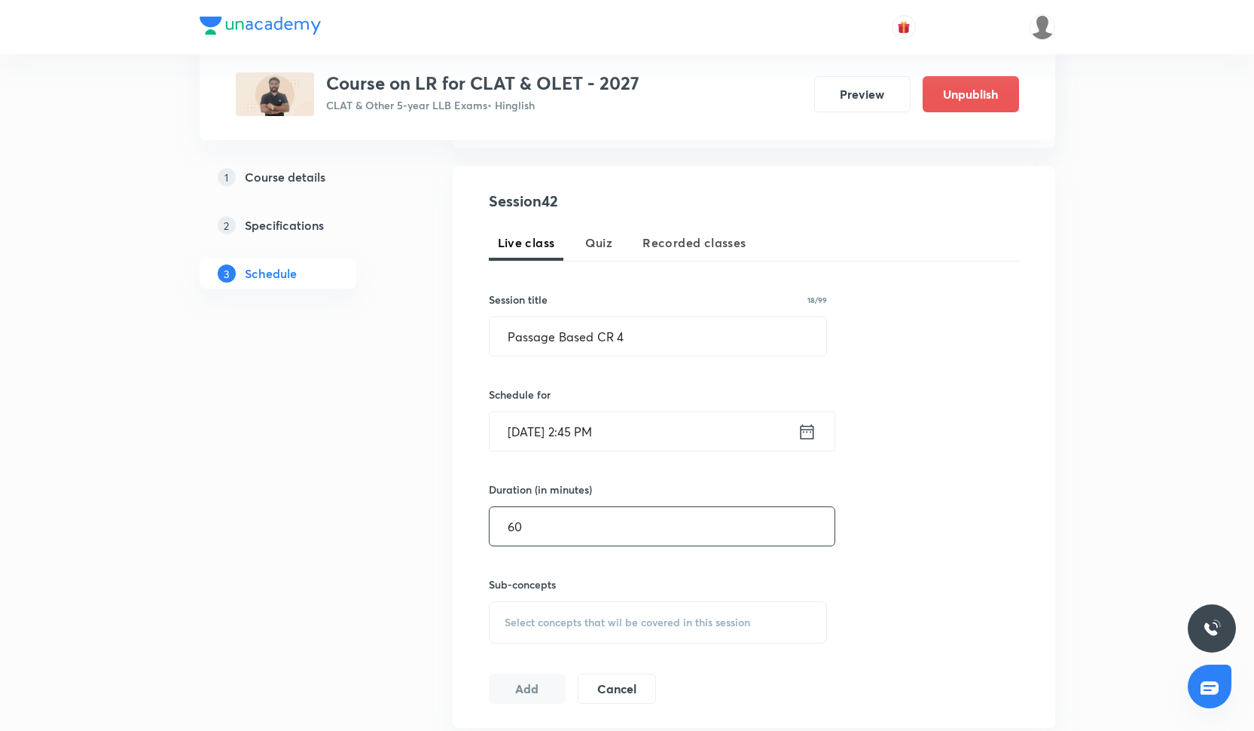
type input "60"
click at [517, 618] on span "Select concepts that wil be covered in this session" at bounding box center [628, 622] width 246 height 12
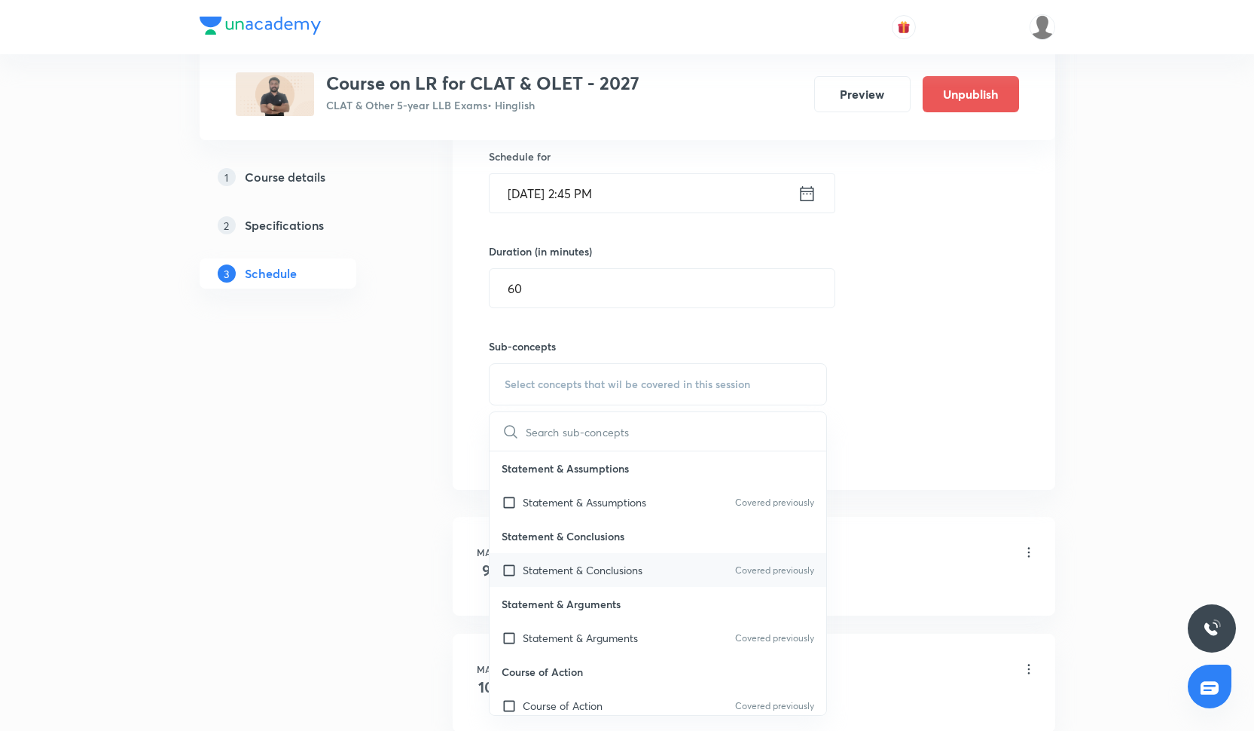
scroll to position [550, 0]
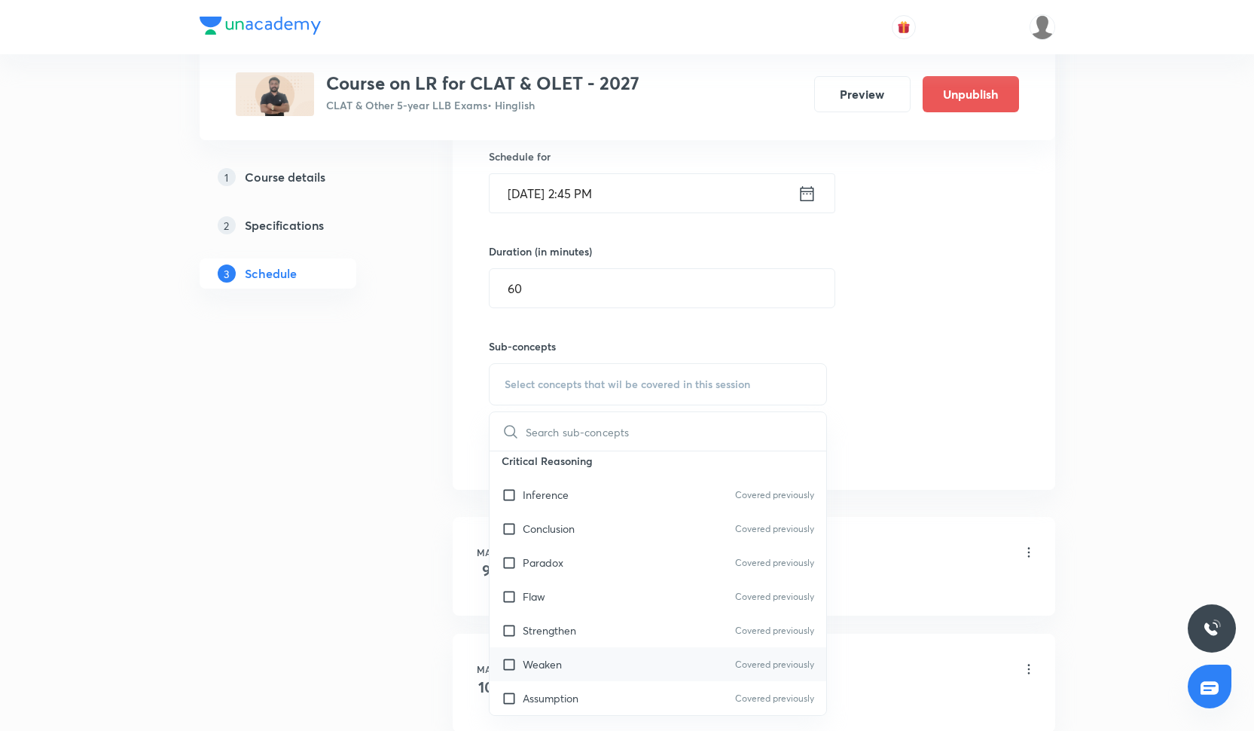
click at [603, 654] on div "Weaken Covered previously" at bounding box center [658, 664] width 337 height 34
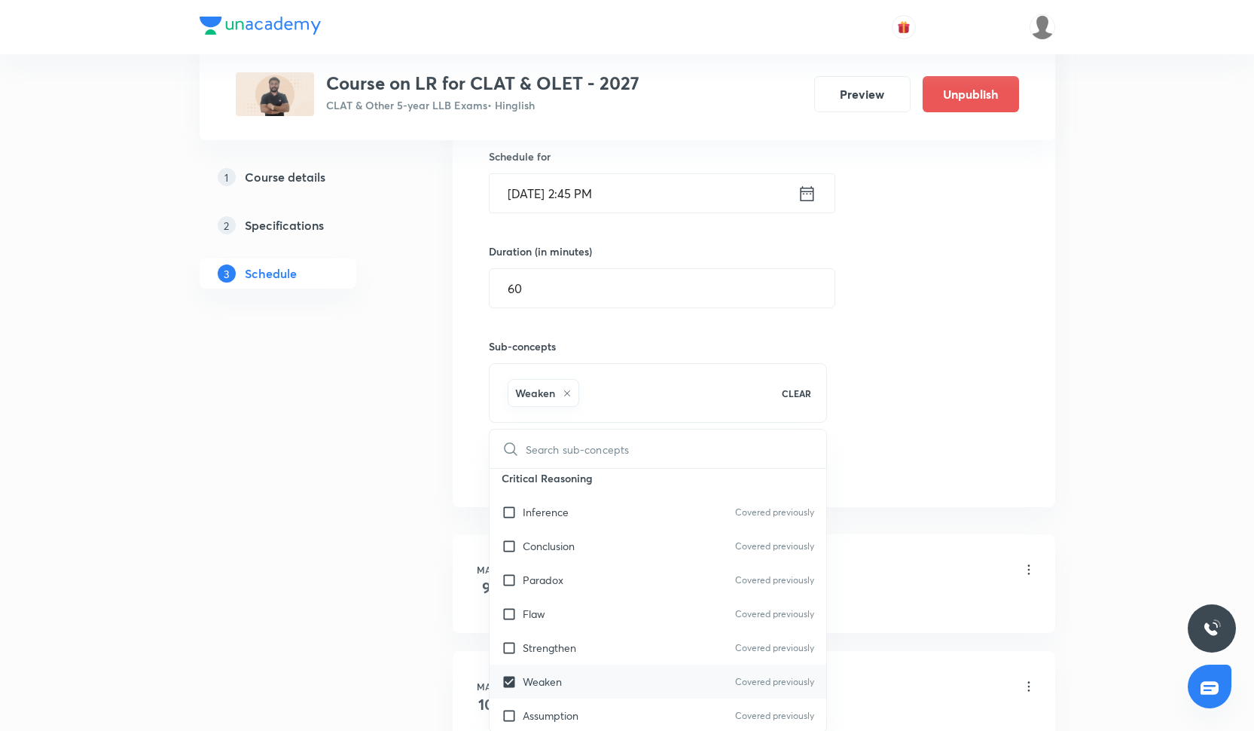
checkbox input "true"
click at [603, 628] on div "Flaw Covered previously" at bounding box center [658, 614] width 337 height 34
checkbox input "true"
click at [831, 368] on div "Session 42 Live class Quiz Recorded classes Session title 18/99 Passage Based C…" at bounding box center [754, 217] width 530 height 531
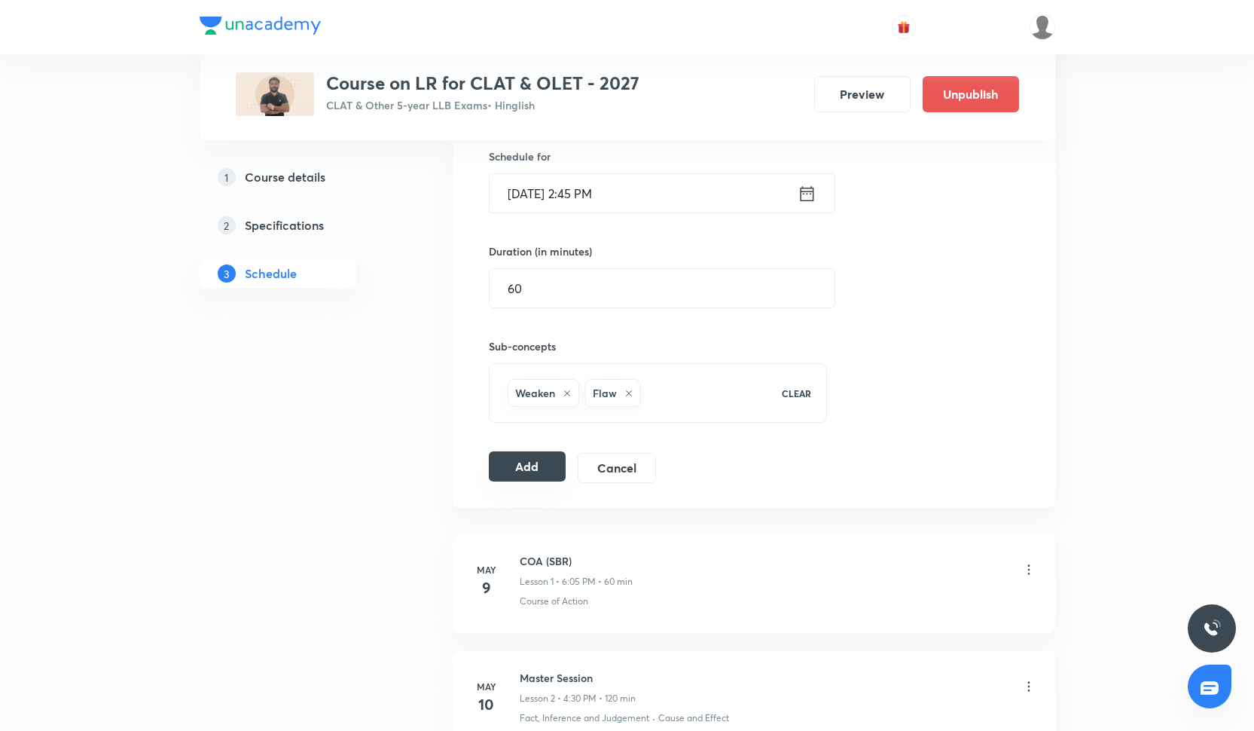
click at [552, 465] on button "Add" at bounding box center [528, 466] width 78 height 30
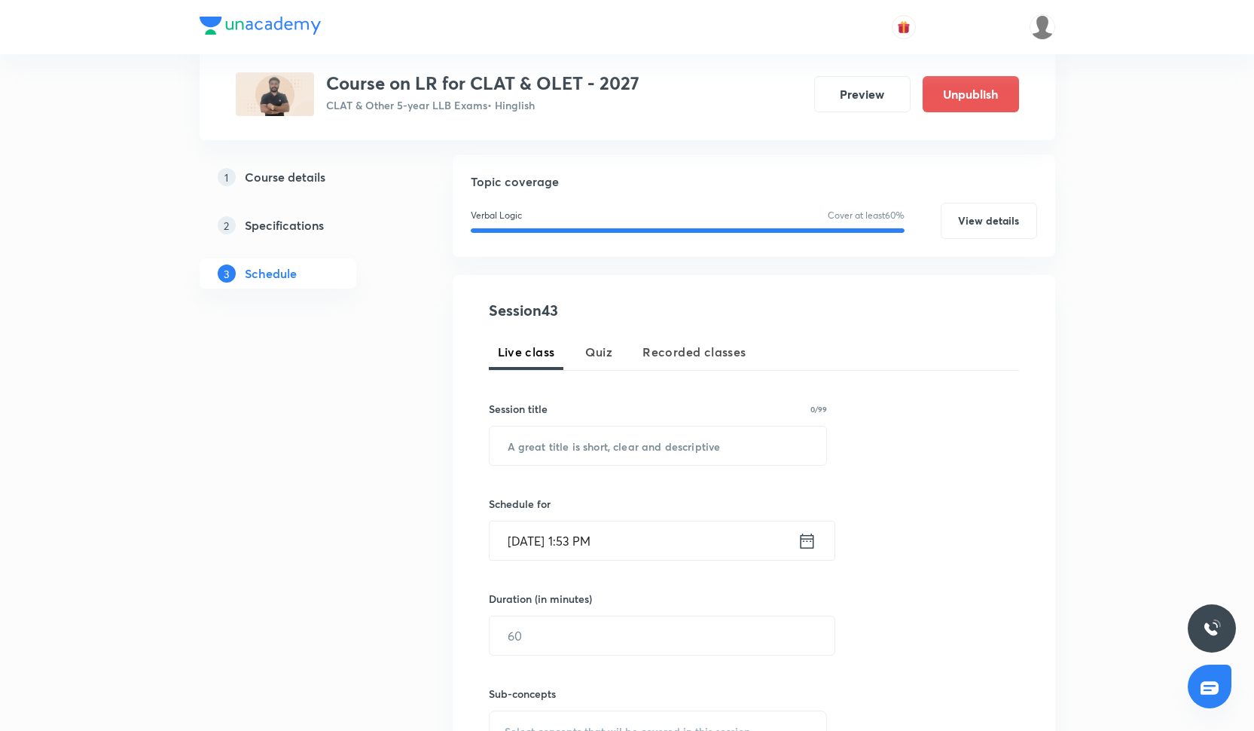
scroll to position [151, 0]
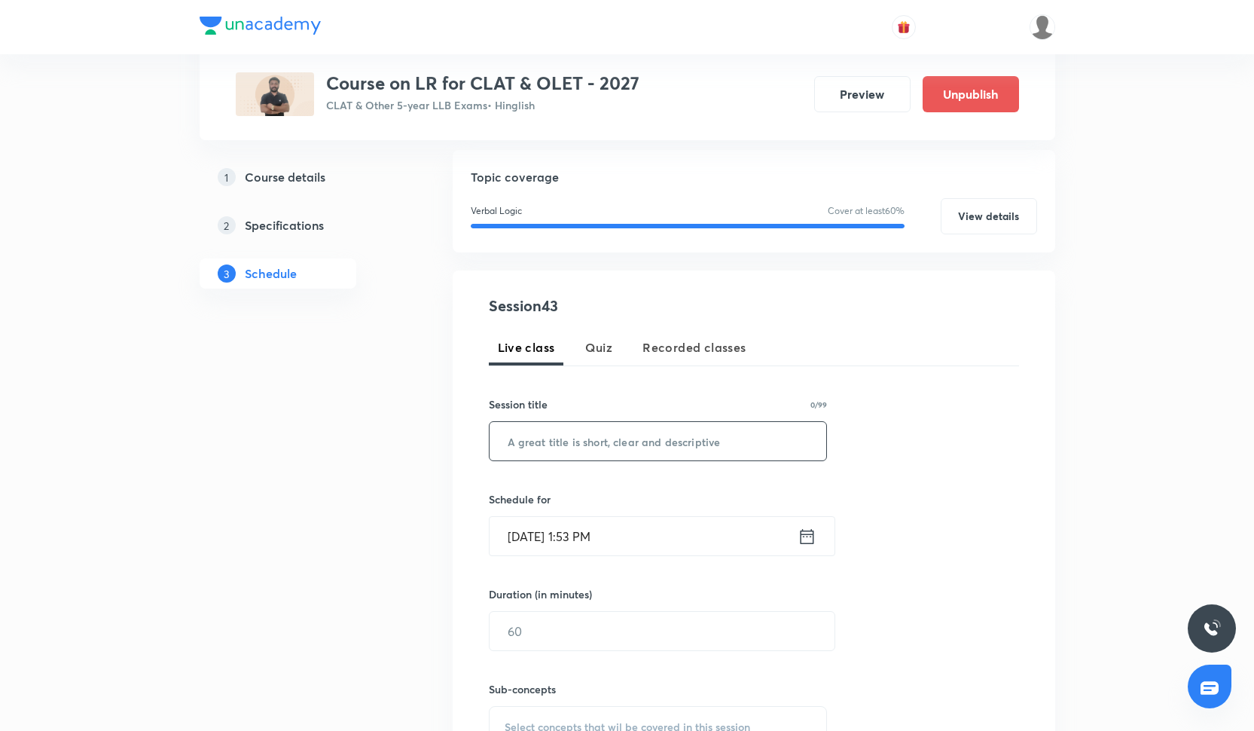
click at [573, 448] on input "text" at bounding box center [658, 441] width 337 height 38
paste input "Passage based CR 5"
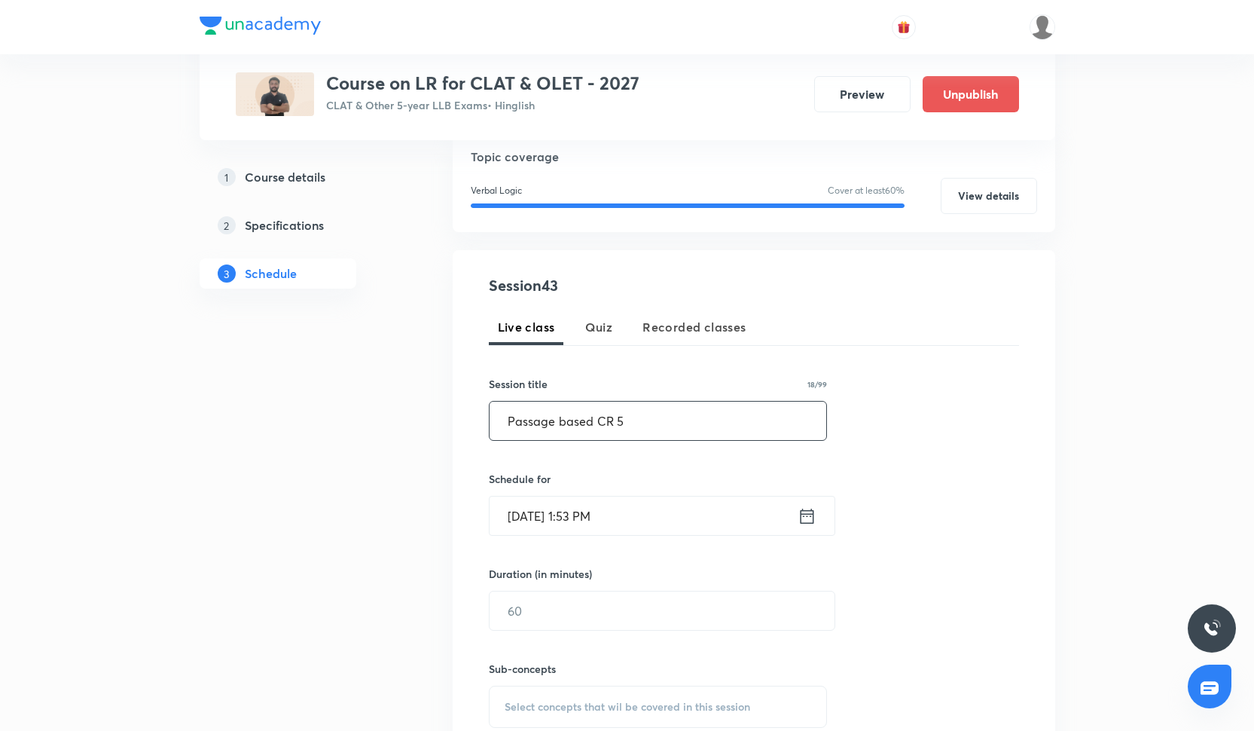
scroll to position [173, 0]
type input "Passage based CR 5"
click at [560, 523] on input "[DATE] 1:53 PM" at bounding box center [644, 515] width 308 height 38
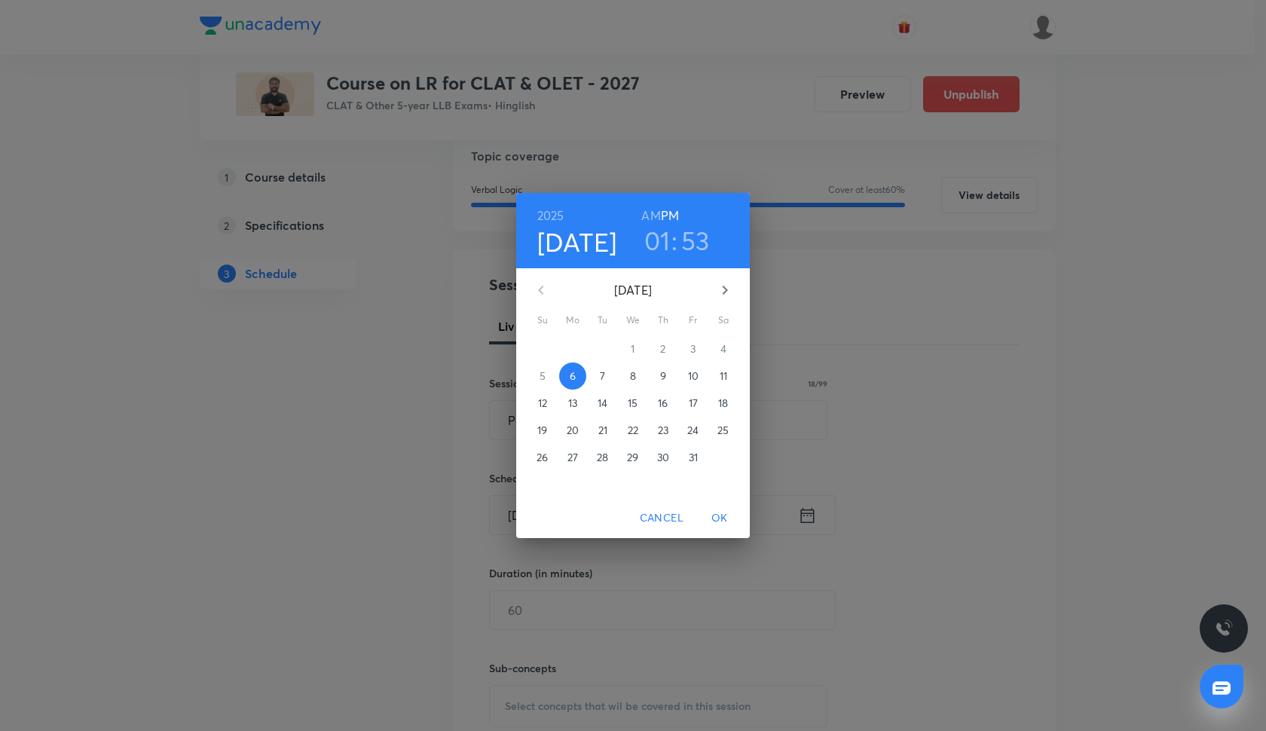
click at [632, 429] on p "22" at bounding box center [633, 430] width 11 height 15
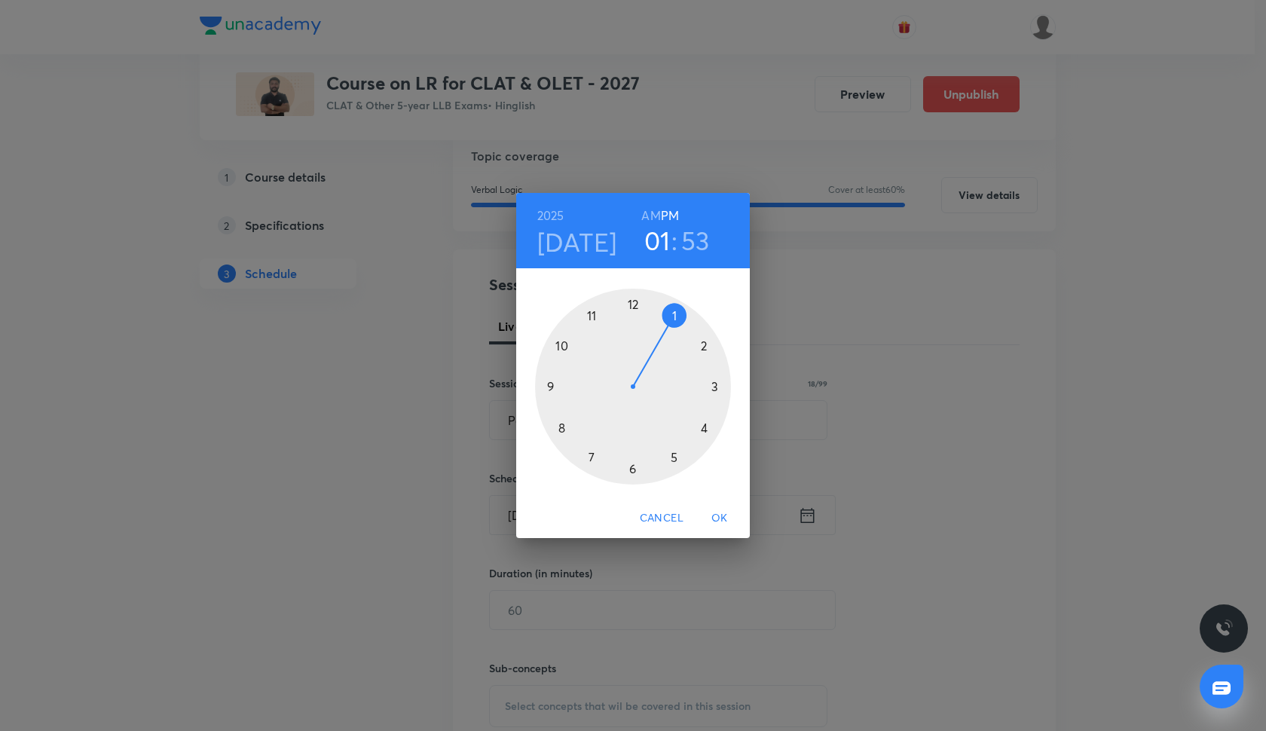
click at [672, 457] on div at bounding box center [633, 387] width 196 height 196
click at [713, 385] on div at bounding box center [633, 387] width 196 height 196
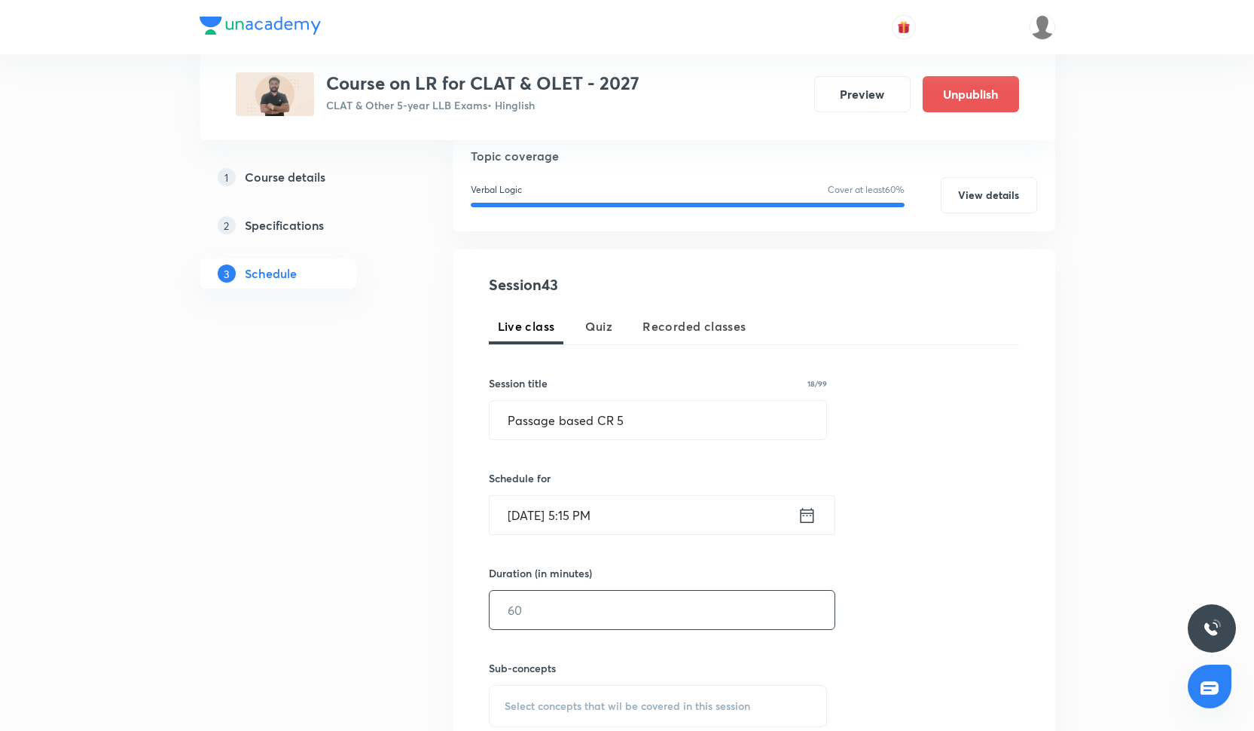
click at [551, 620] on input "text" at bounding box center [662, 610] width 345 height 38
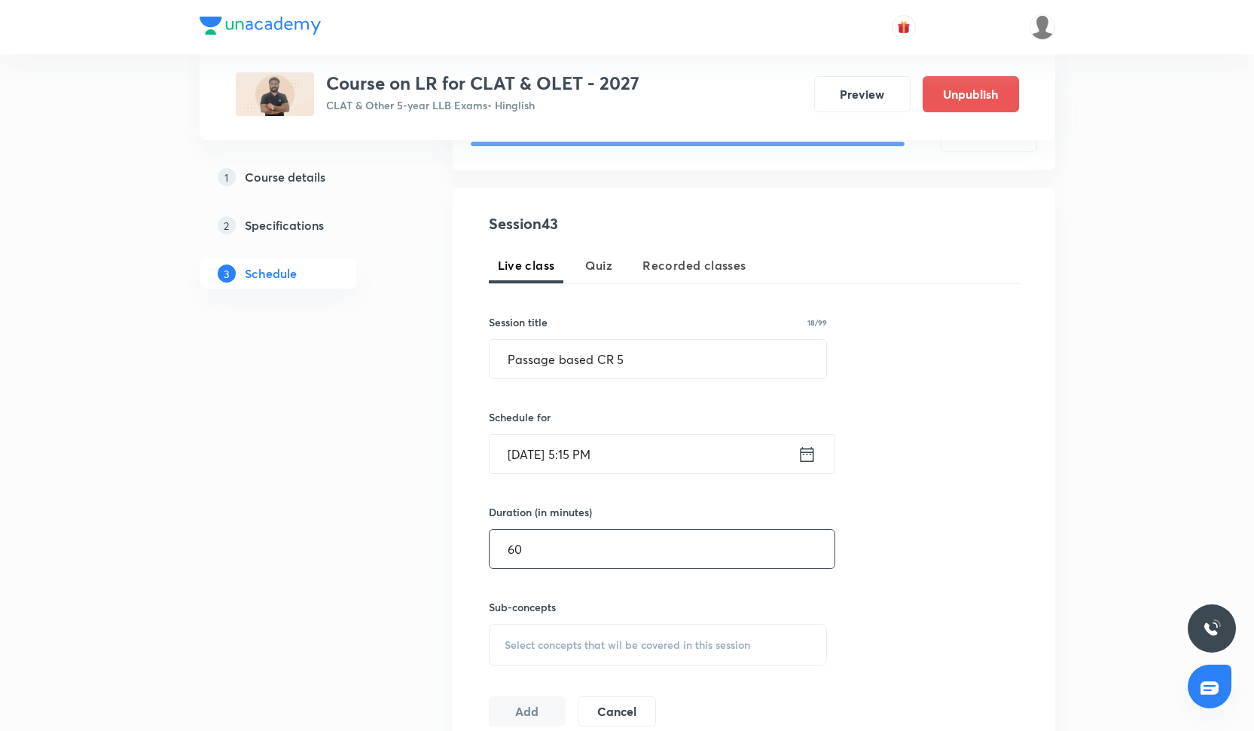
scroll to position [245, 0]
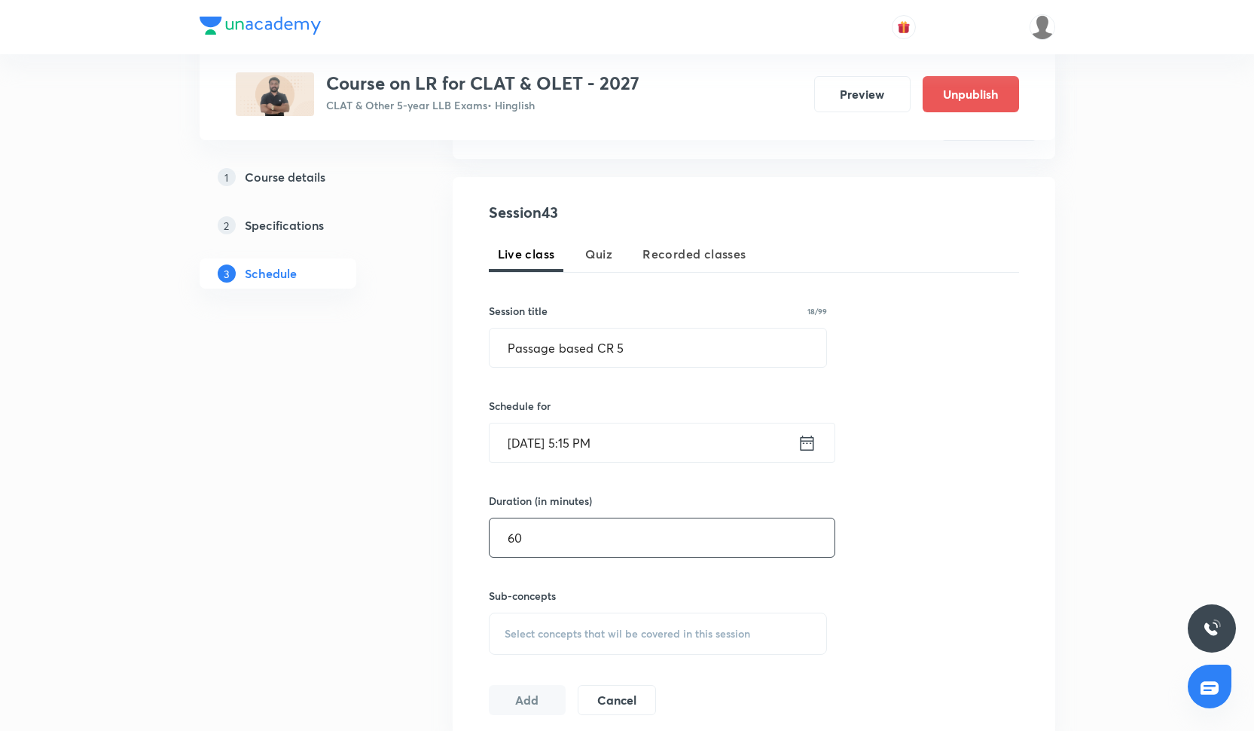
type input "60"
click at [514, 621] on div "Select concepts that wil be covered in this session" at bounding box center [658, 633] width 339 height 42
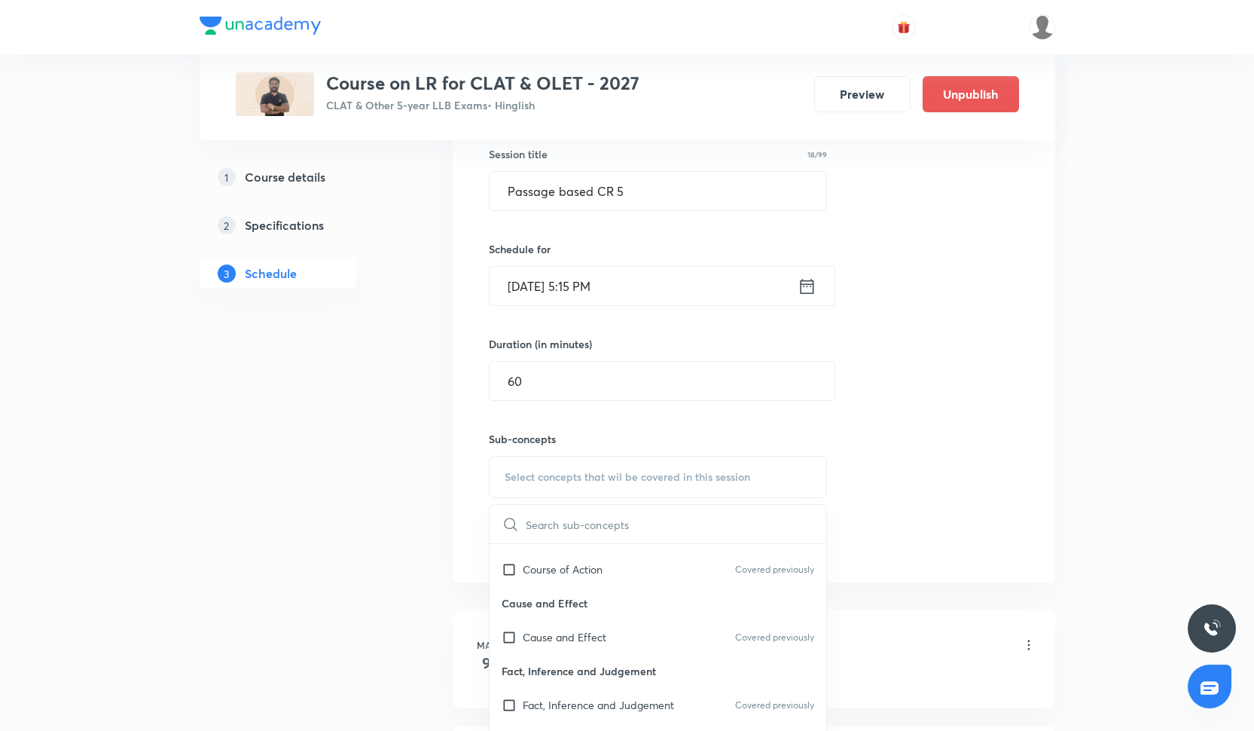
scroll to position [234, 0]
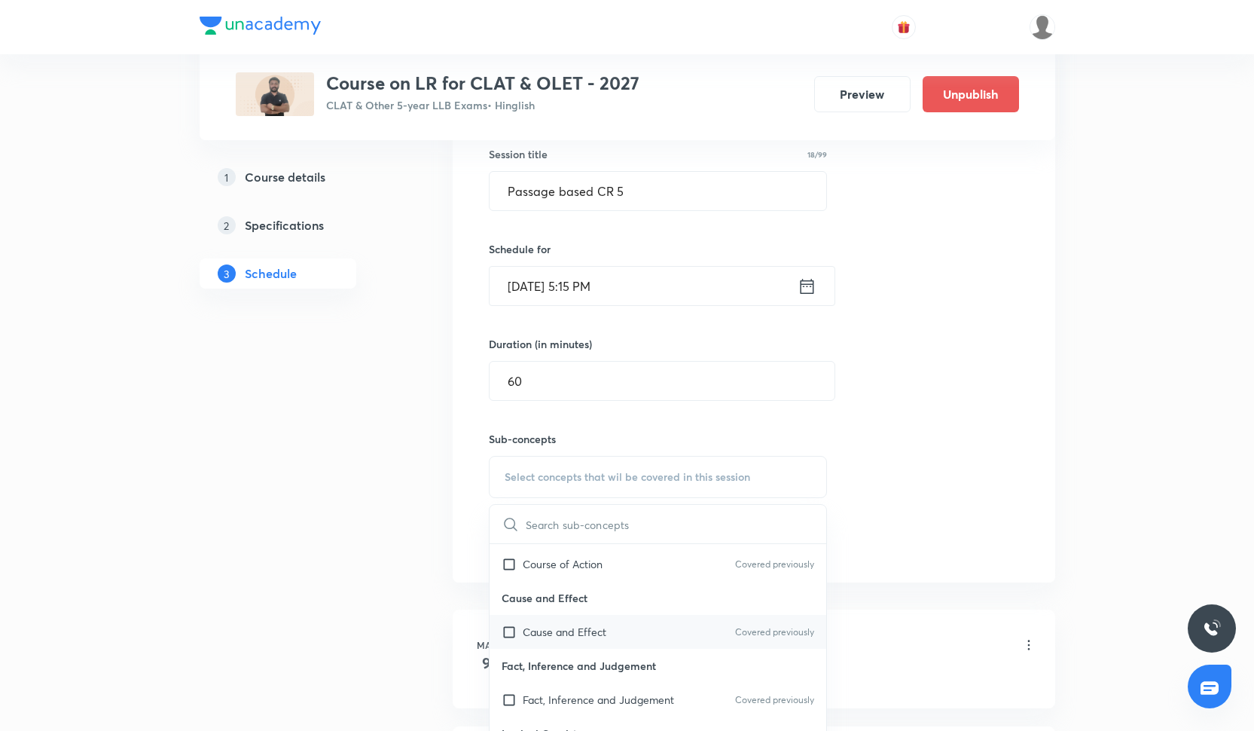
click at [646, 628] on div "Cause and Effect Covered previously" at bounding box center [658, 632] width 337 height 34
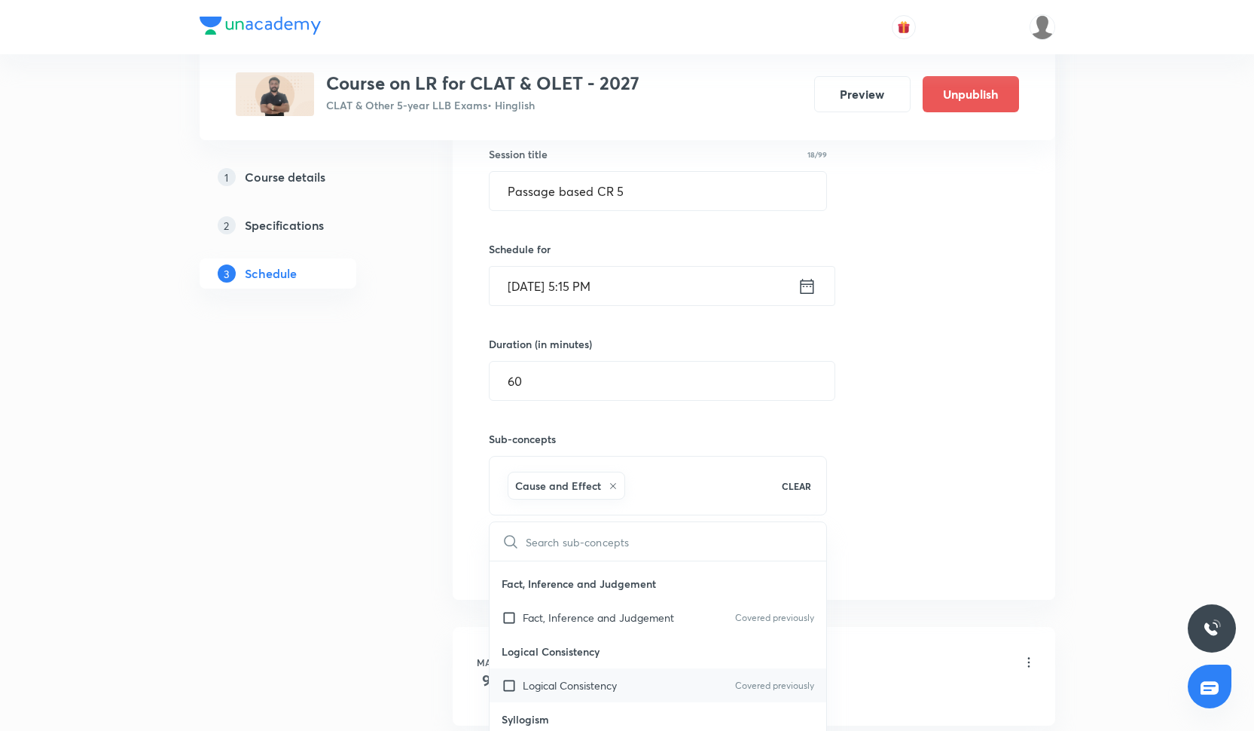
scroll to position [334, 0]
click at [628, 676] on div "Logical Consistency Covered previously" at bounding box center [658, 684] width 337 height 34
checkbox input "true"
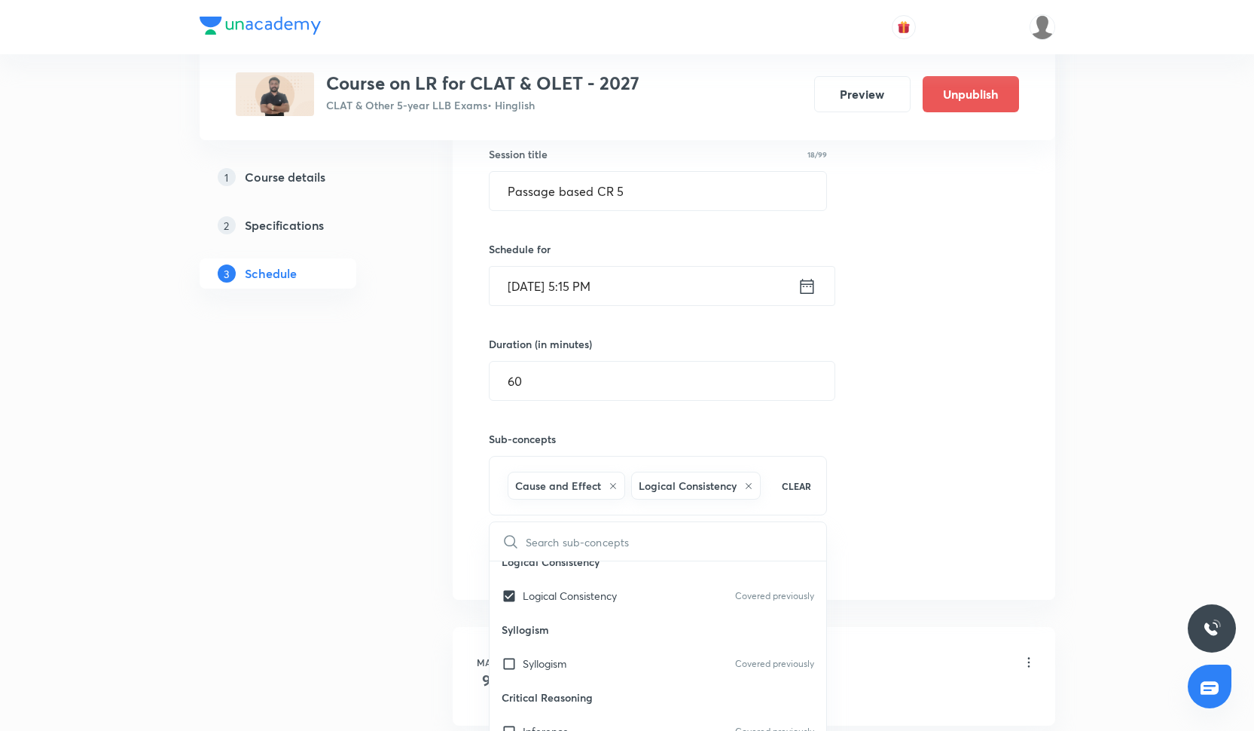
scroll to position [424, 0]
click at [625, 679] on div "Syllogism Covered previously" at bounding box center [658, 663] width 337 height 34
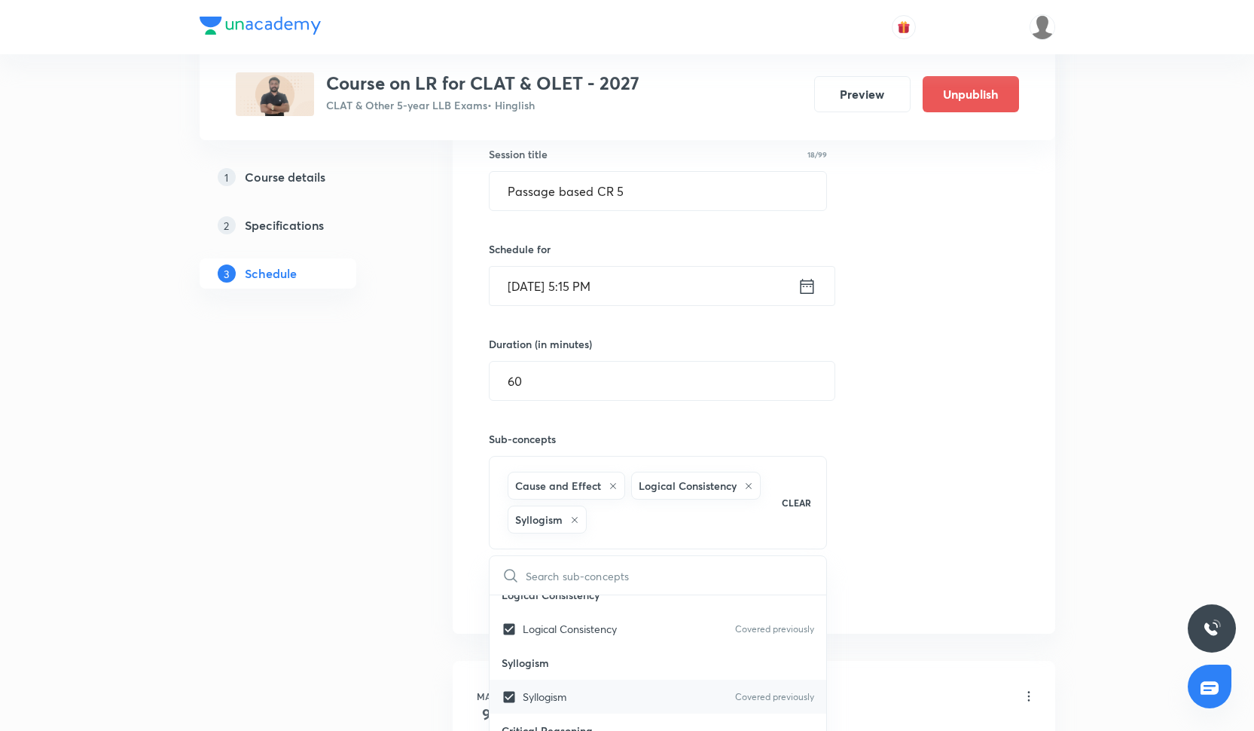
checkbox input "true"
click at [832, 591] on div "Session 43 Live class Quiz Recorded classes Session title 18/99 Passage based C…" at bounding box center [754, 326] width 530 height 565
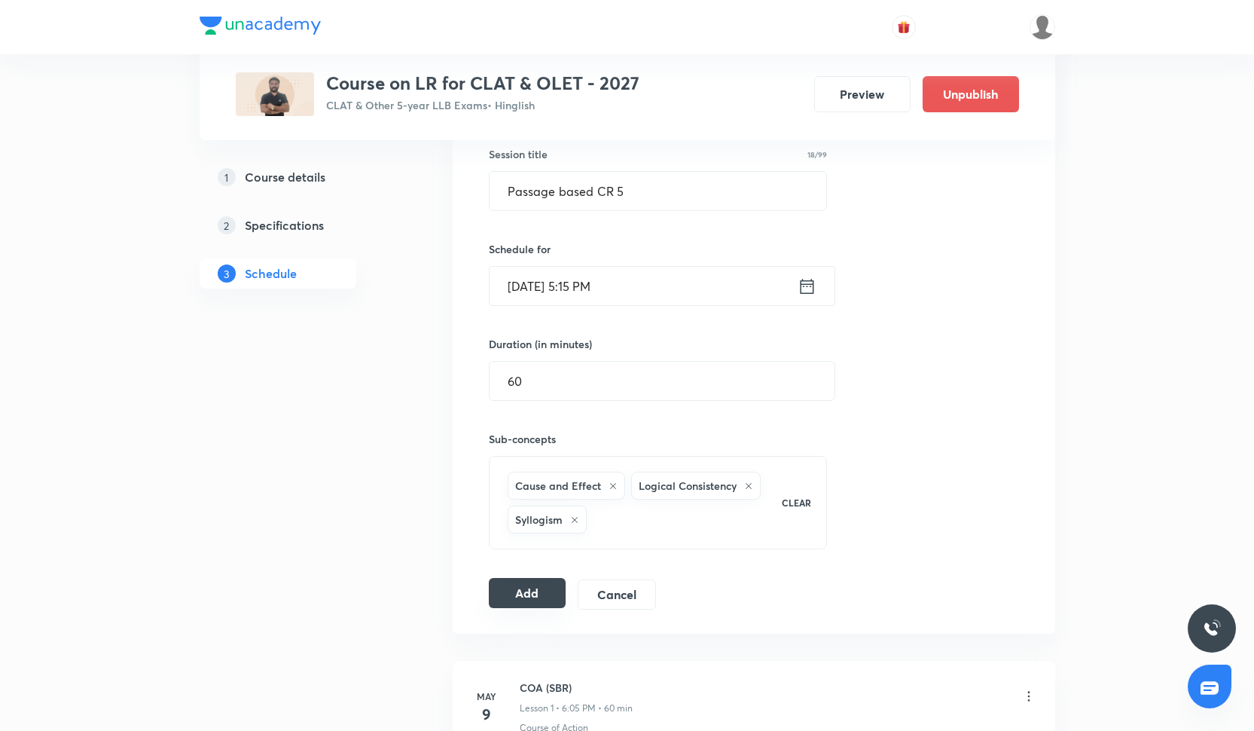
click at [556, 602] on button "Add" at bounding box center [528, 593] width 78 height 30
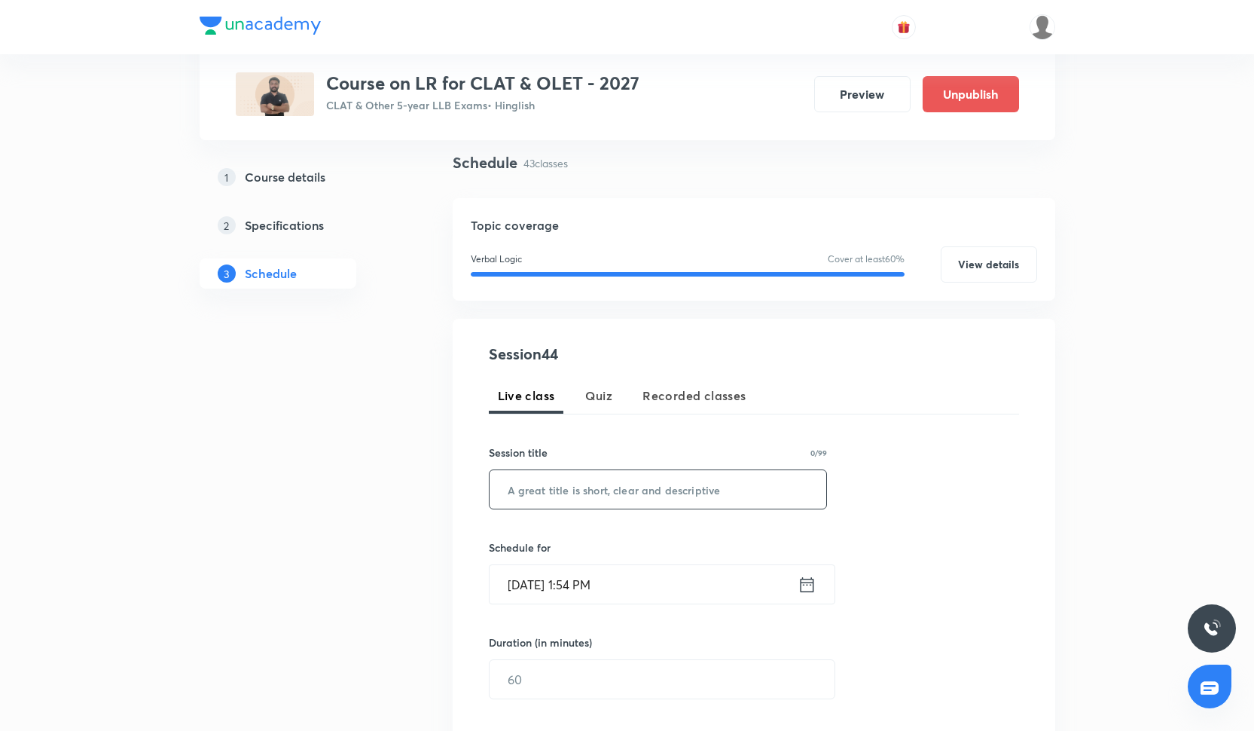
scroll to position [105, 0]
click at [620, 493] on input "text" at bounding box center [658, 488] width 337 height 38
paste input "Passage Based CR 6"
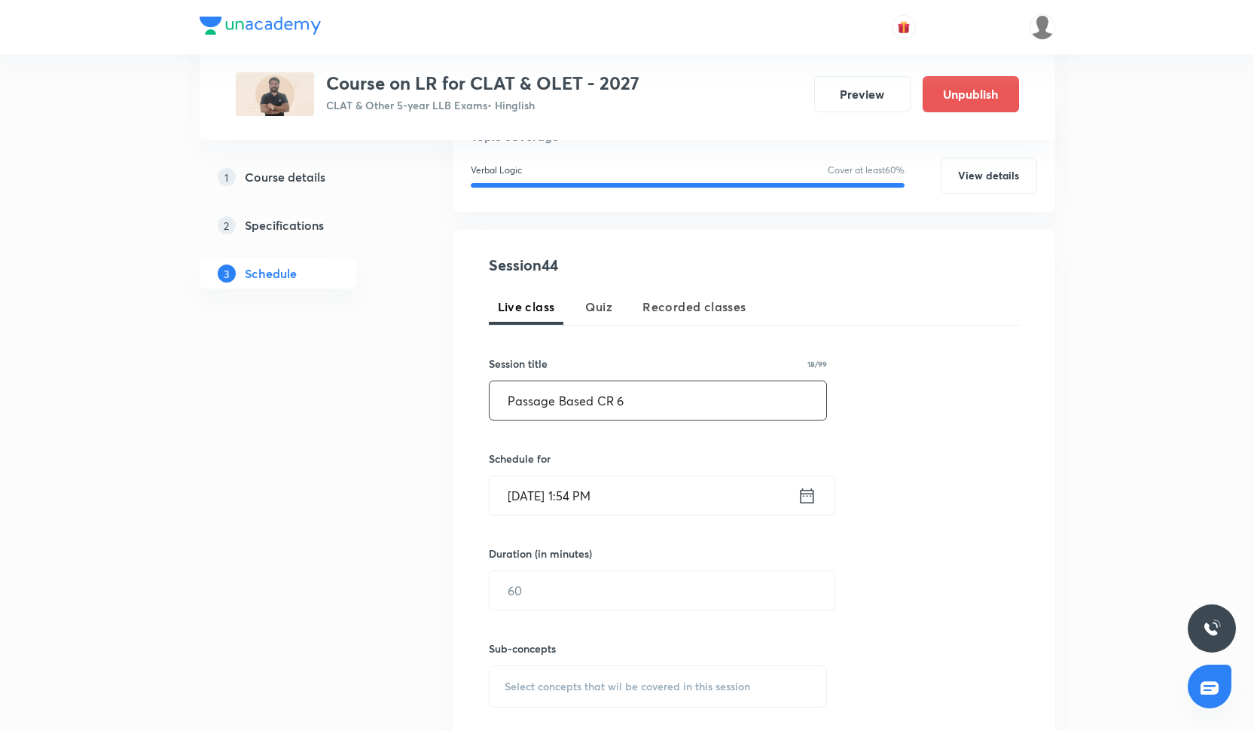
scroll to position [197, 0]
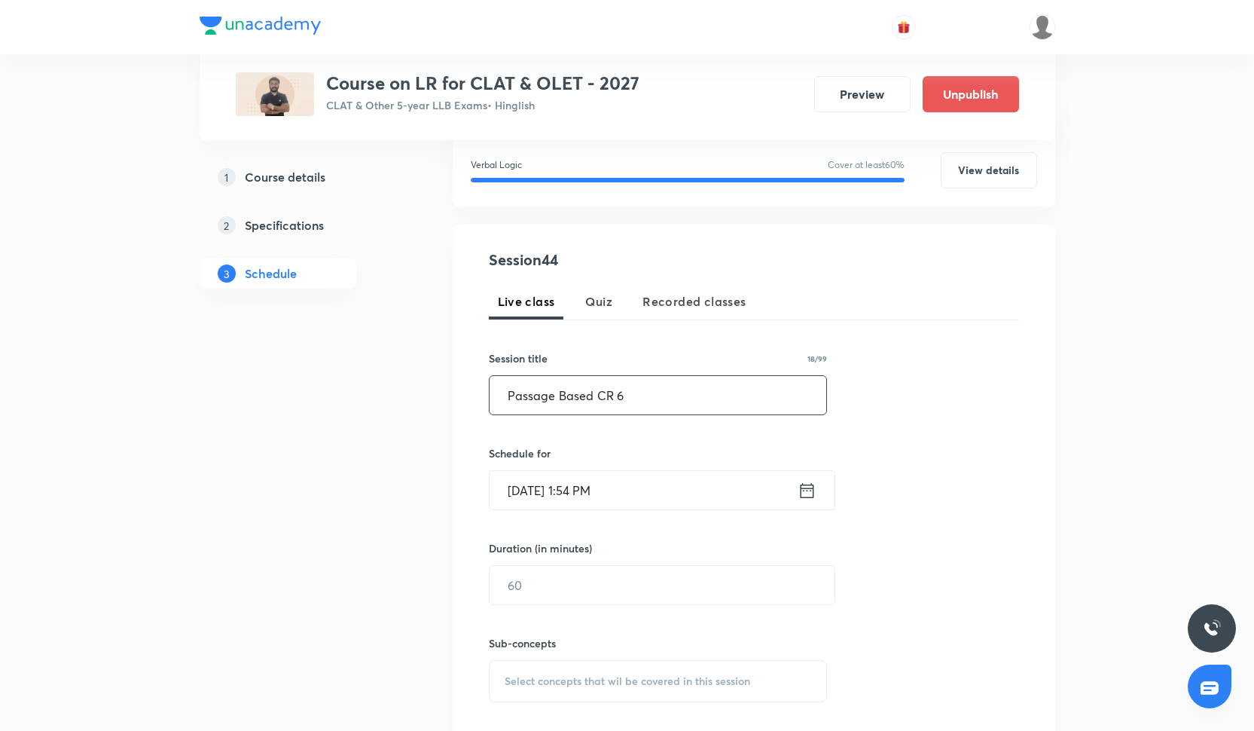
type input "Passage Based CR 6"
click at [602, 509] on div "Oct 6, 2025, 1:54 PM ​" at bounding box center [662, 490] width 347 height 40
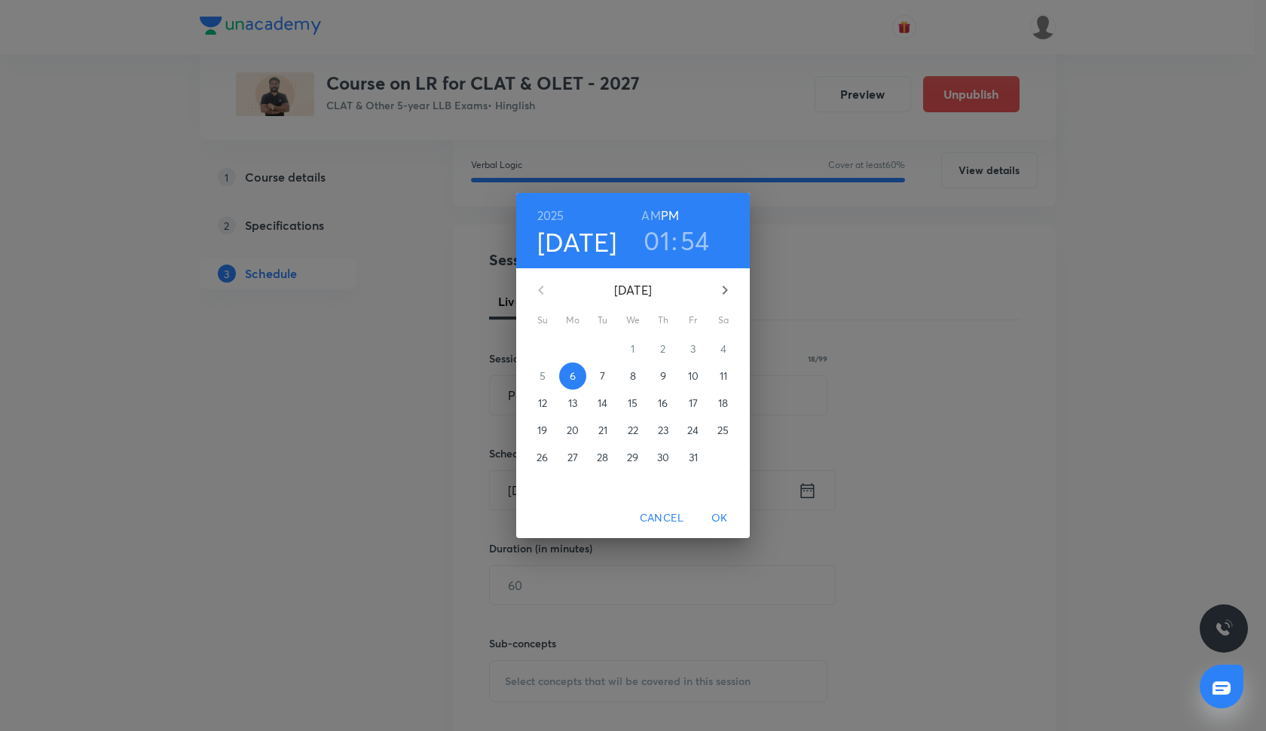
click at [667, 426] on p "23" at bounding box center [663, 430] width 11 height 15
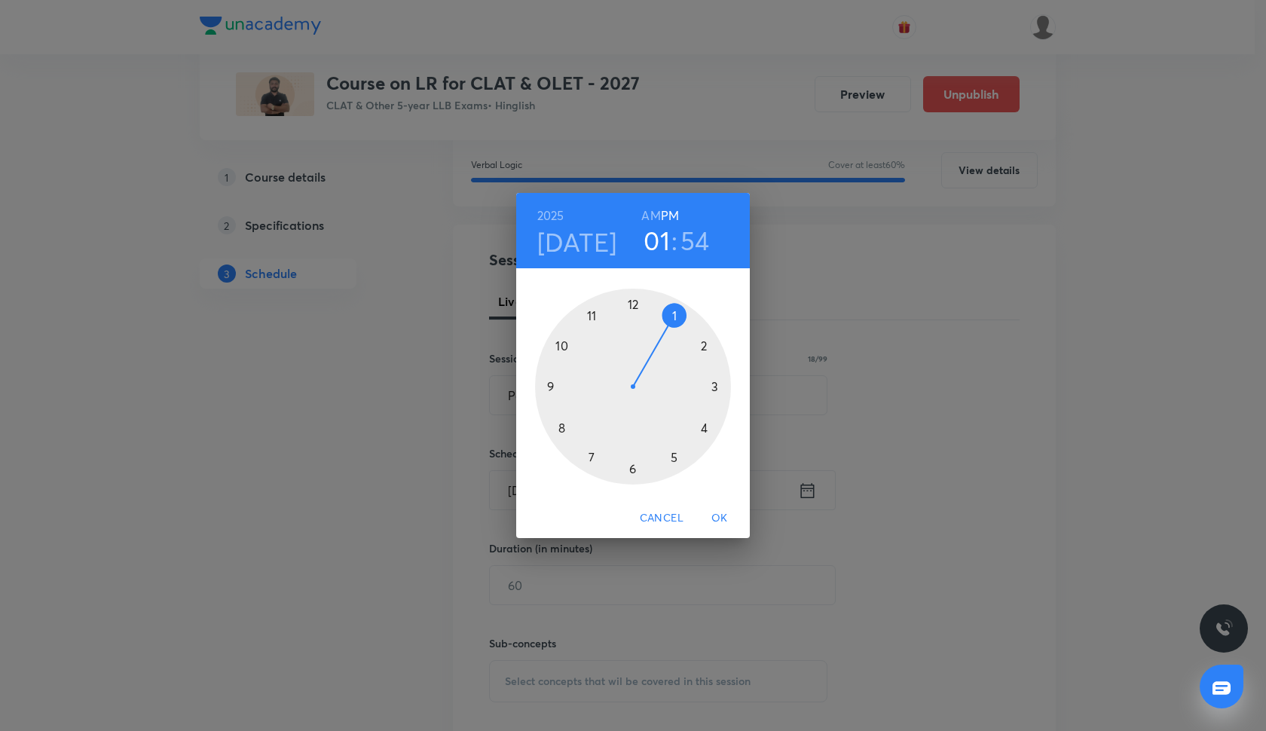
click at [705, 346] on div at bounding box center [633, 387] width 196 height 196
click at [551, 383] on div at bounding box center [633, 387] width 196 height 196
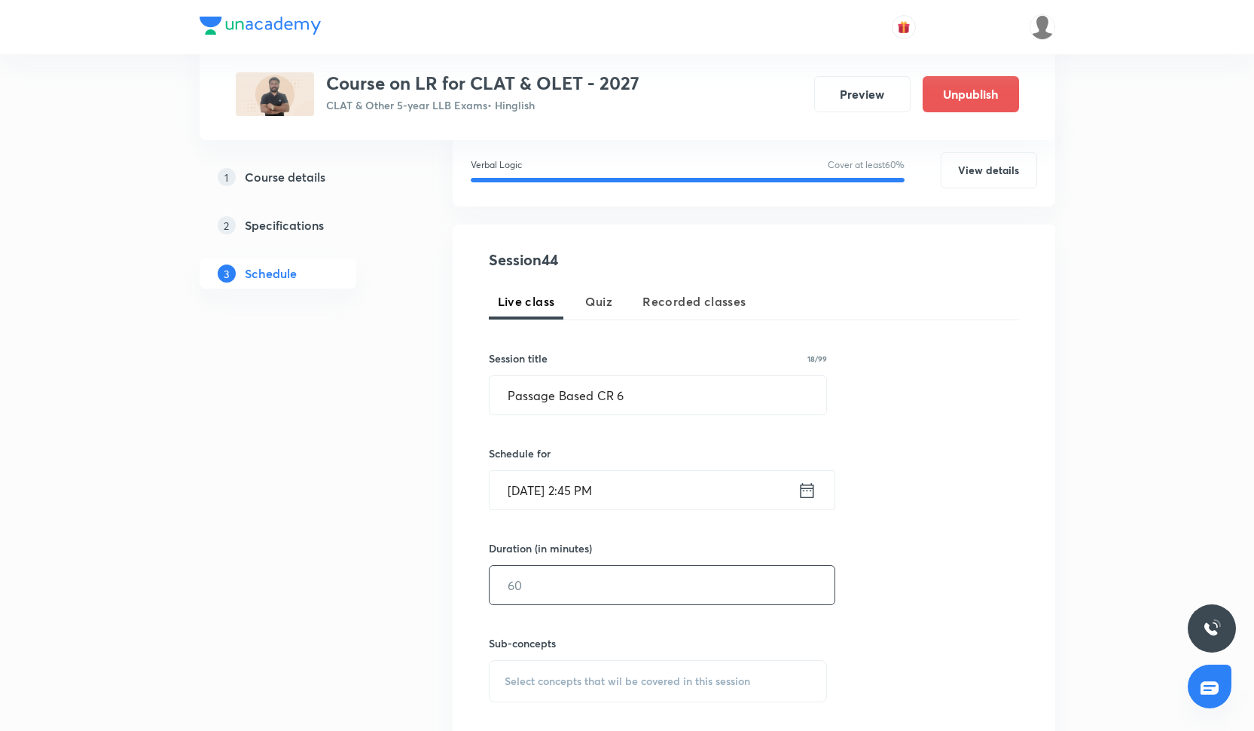
click at [598, 578] on input "text" at bounding box center [662, 585] width 345 height 38
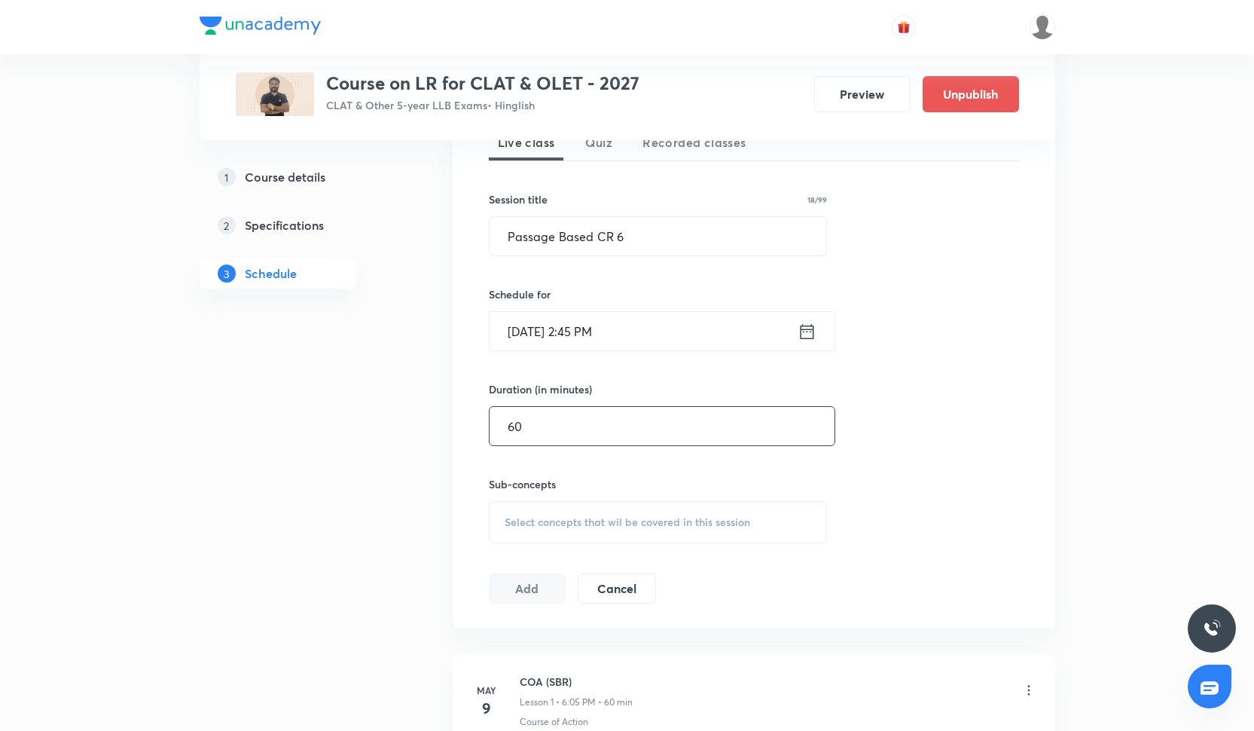
scroll to position [358, 0]
type input "60"
click at [561, 533] on div "Select concepts that wil be covered in this session" at bounding box center [658, 520] width 339 height 42
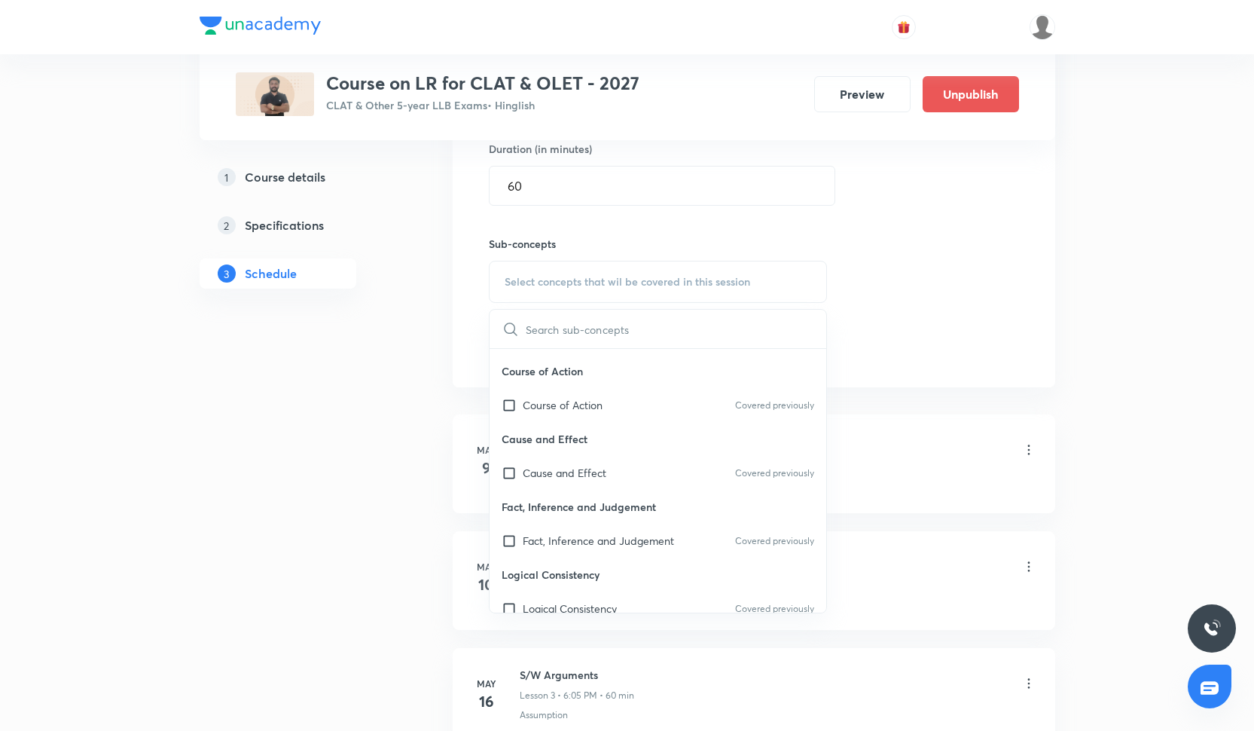
scroll to position [167, 0]
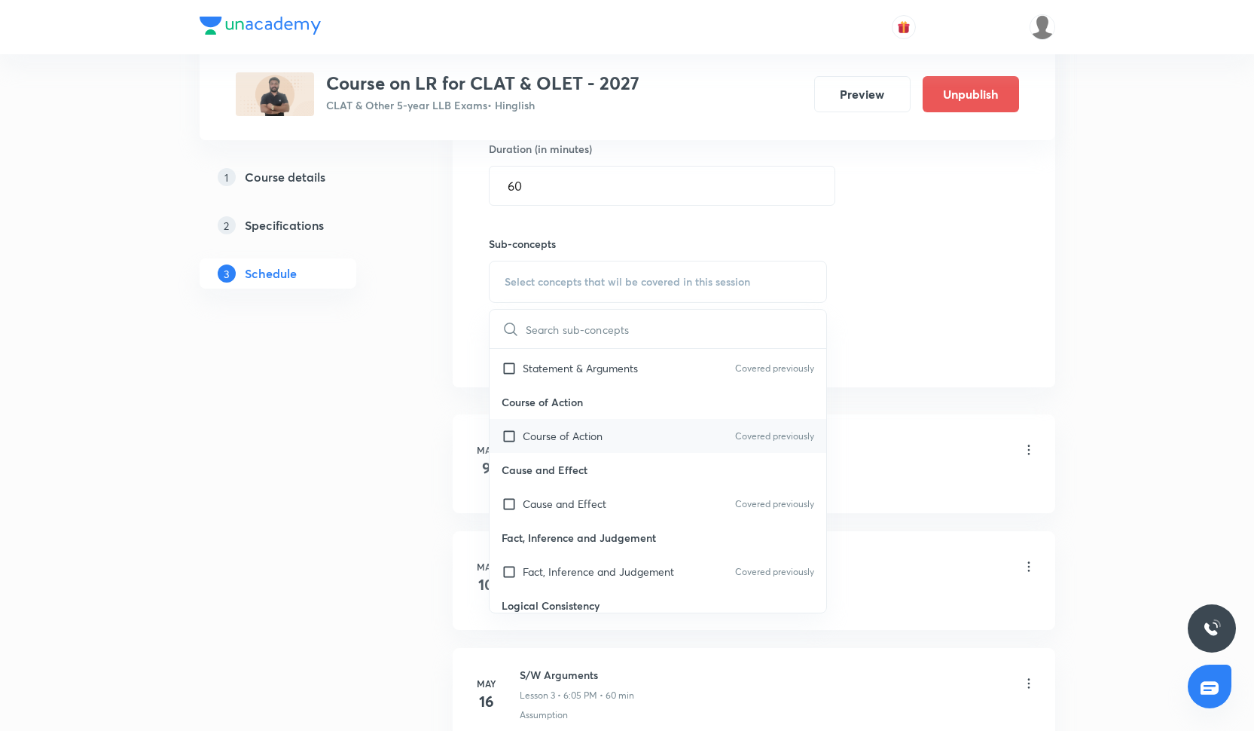
click at [567, 444] on div "Course of Action Covered previously" at bounding box center [658, 436] width 337 height 34
checkbox input "true"
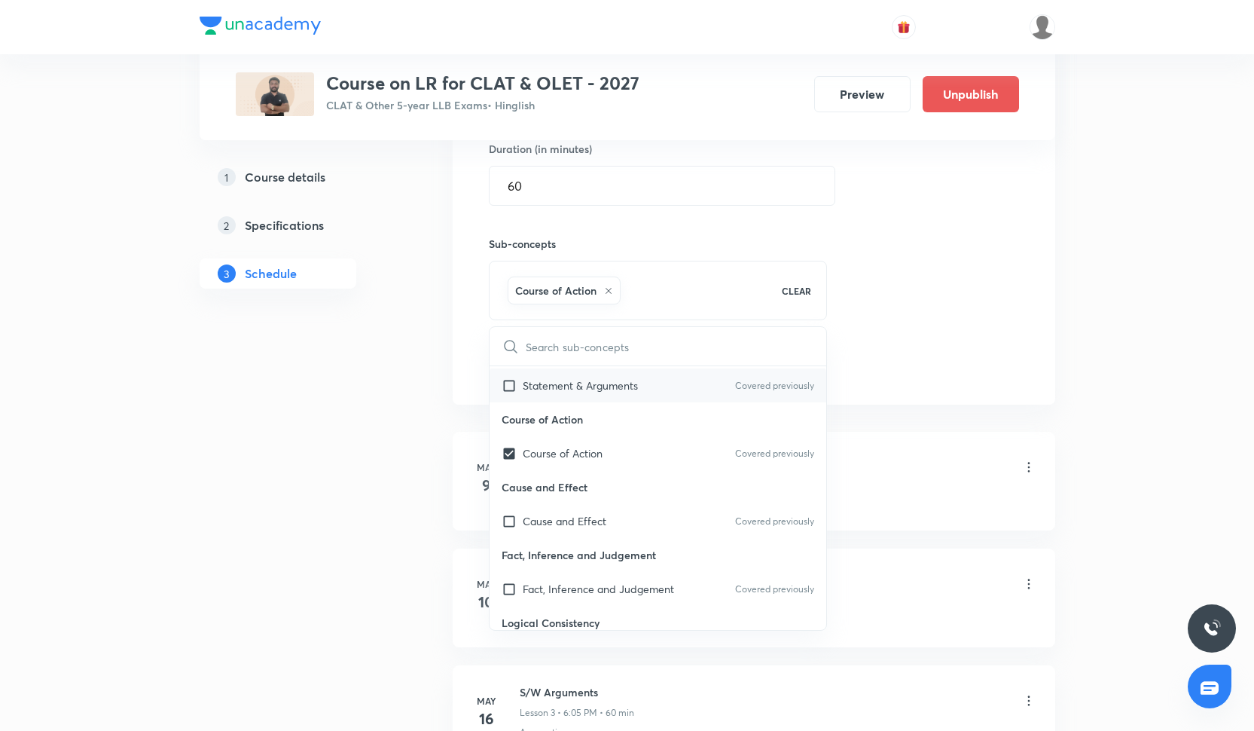
click at [558, 385] on p "Statement & Arguments" at bounding box center [580, 385] width 115 height 16
checkbox input "true"
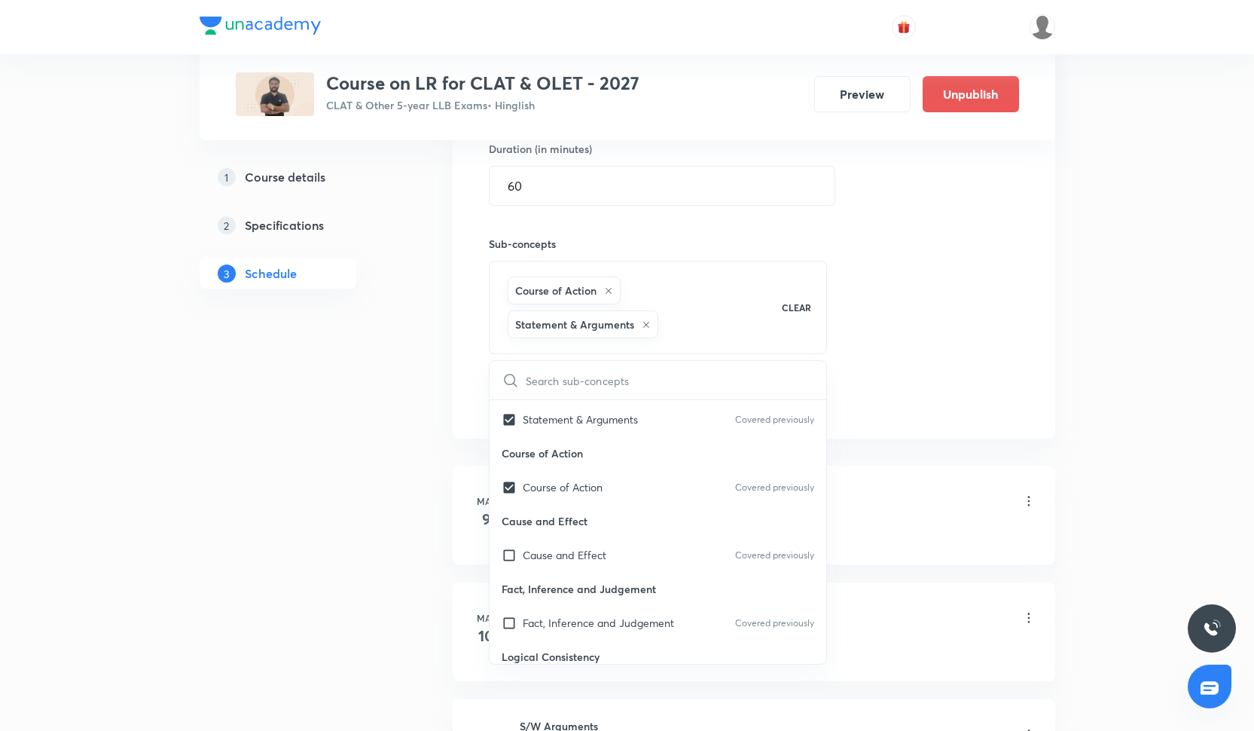
click at [898, 283] on div "Session 44 Live class Quiz Recorded classes Session title 18/99 Passage Based C…" at bounding box center [754, 131] width 530 height 565
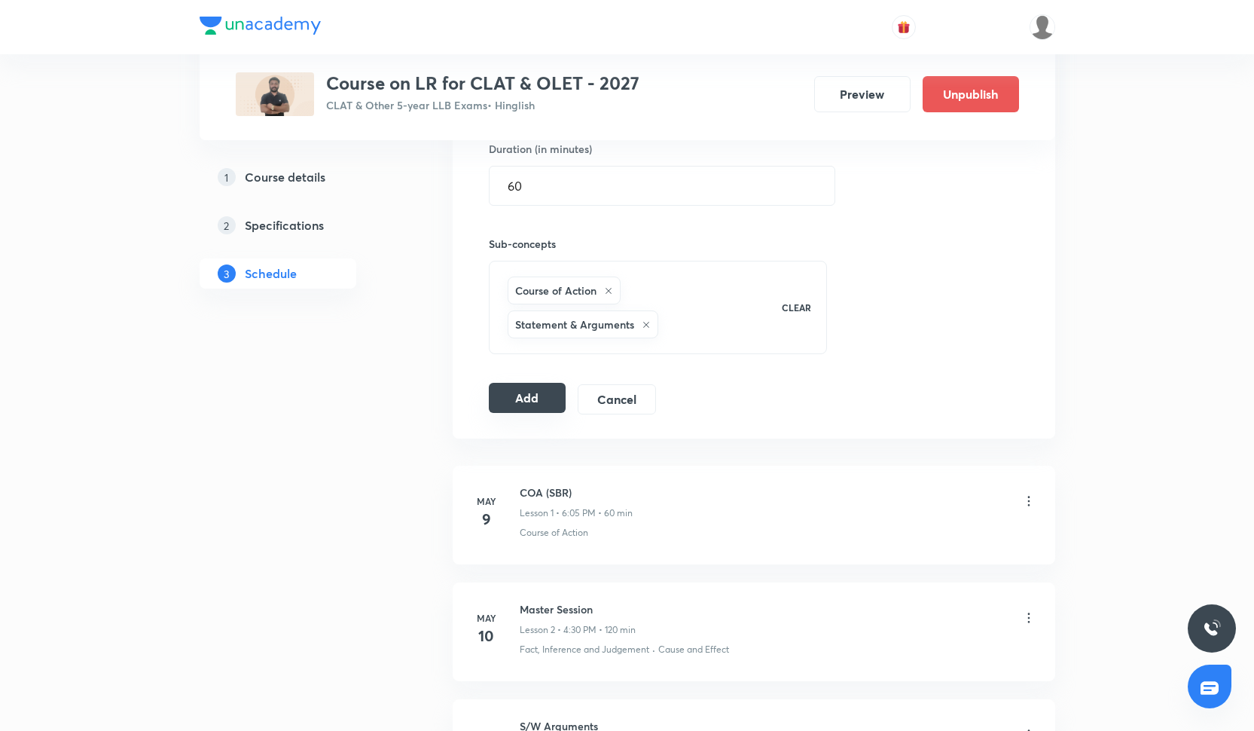
click at [533, 401] on button "Add" at bounding box center [528, 398] width 78 height 30
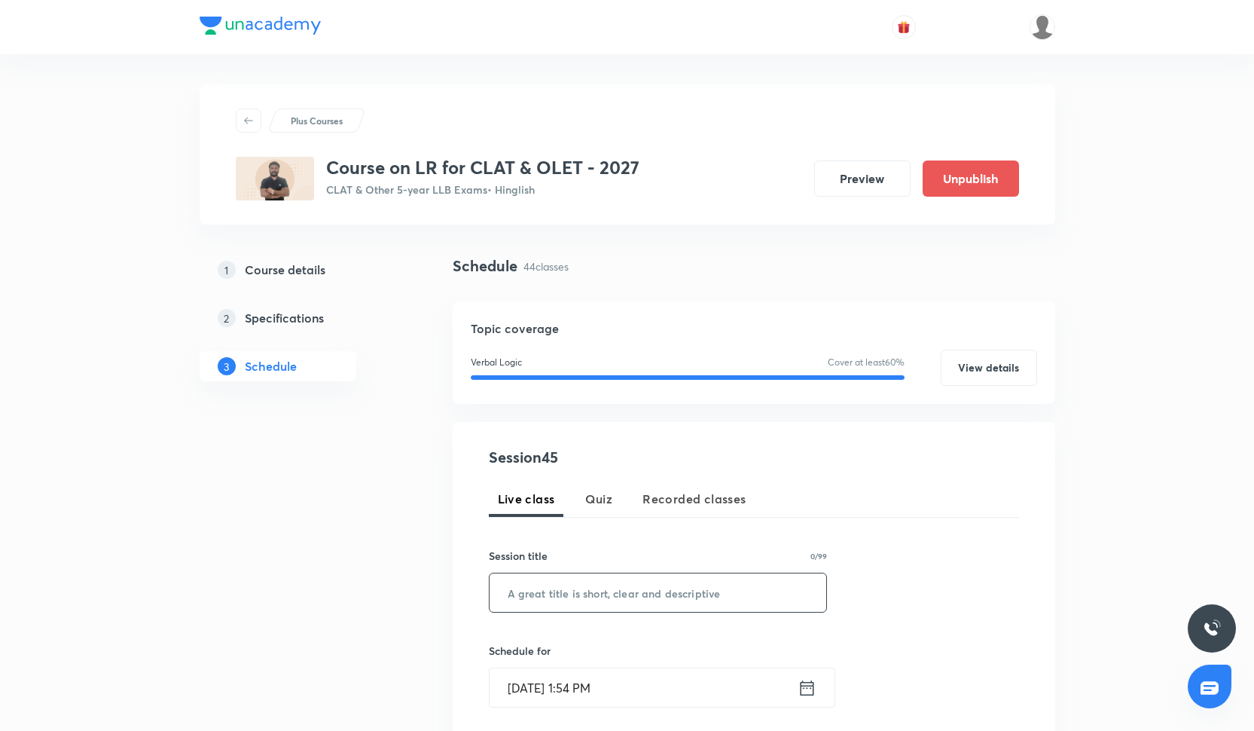
click at [539, 589] on input "text" at bounding box center [658, 592] width 337 height 38
paste input "Passage based CR 7"
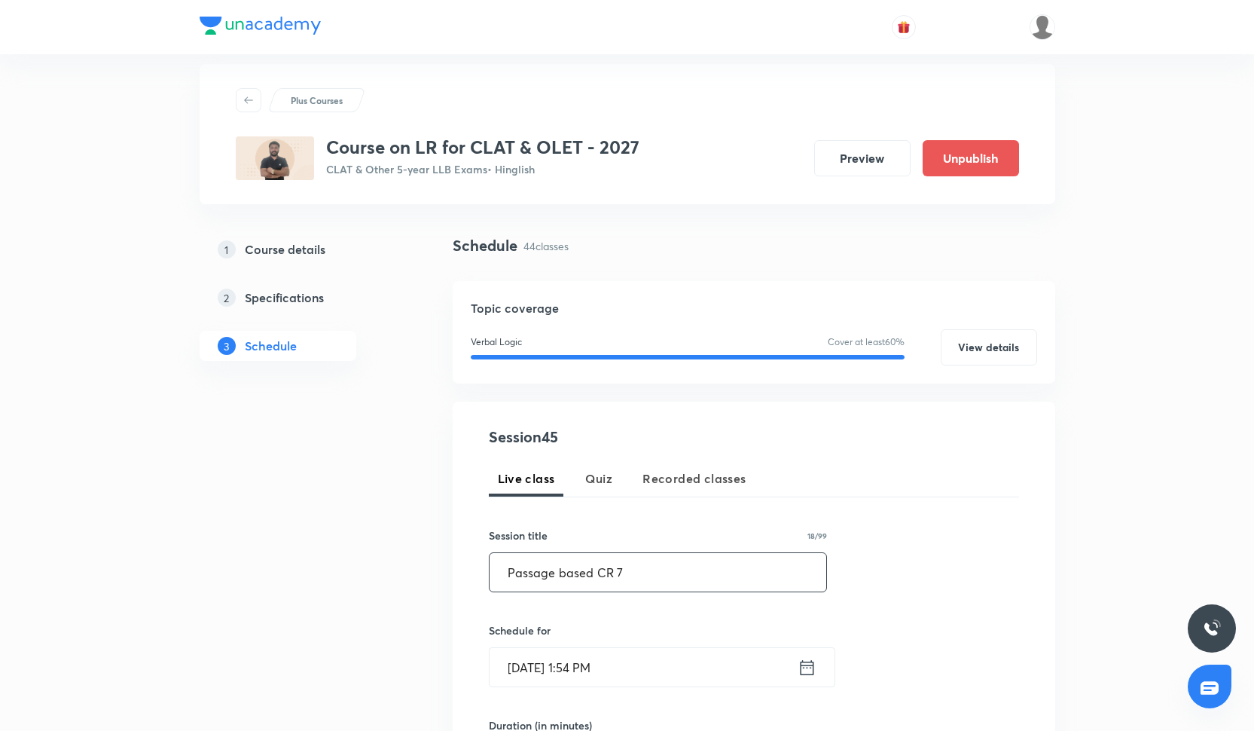
type input "Passage based CR 7"
click at [527, 667] on input "Oct 6, 2025, 1:54 PM" at bounding box center [644, 667] width 308 height 38
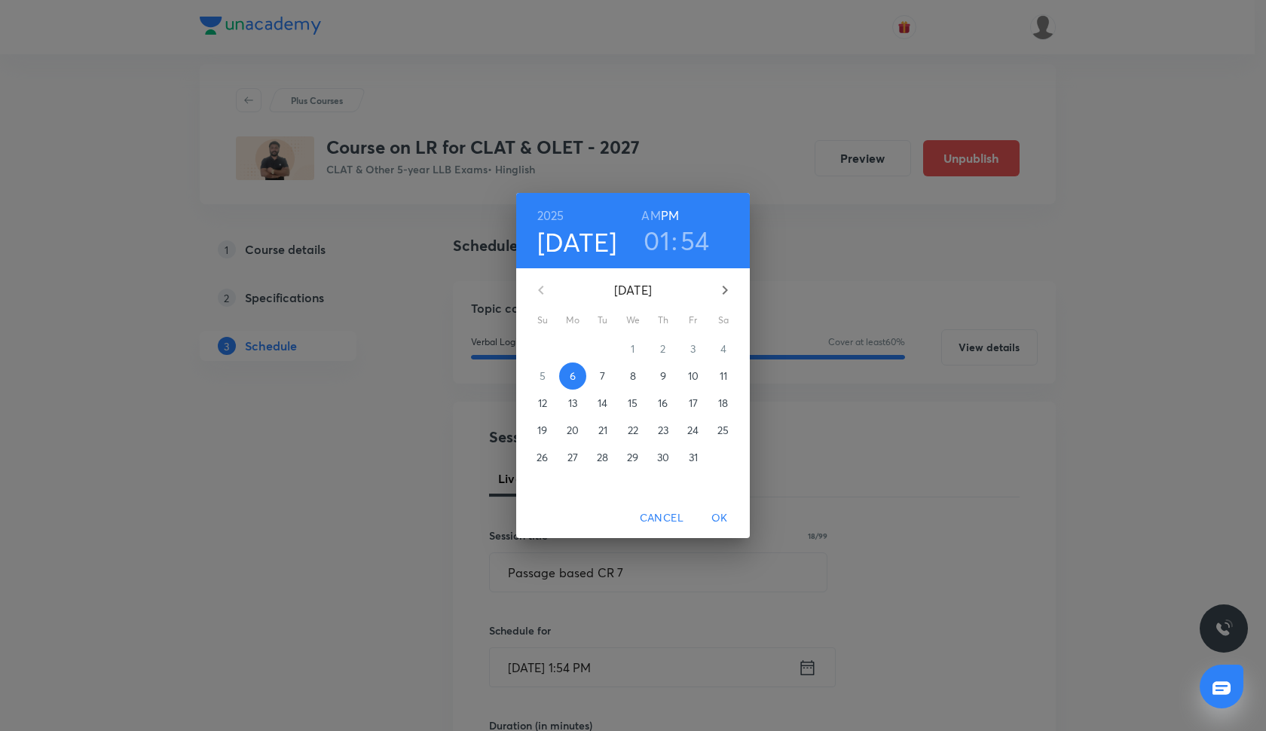
click at [640, 458] on span "29" at bounding box center [632, 457] width 27 height 15
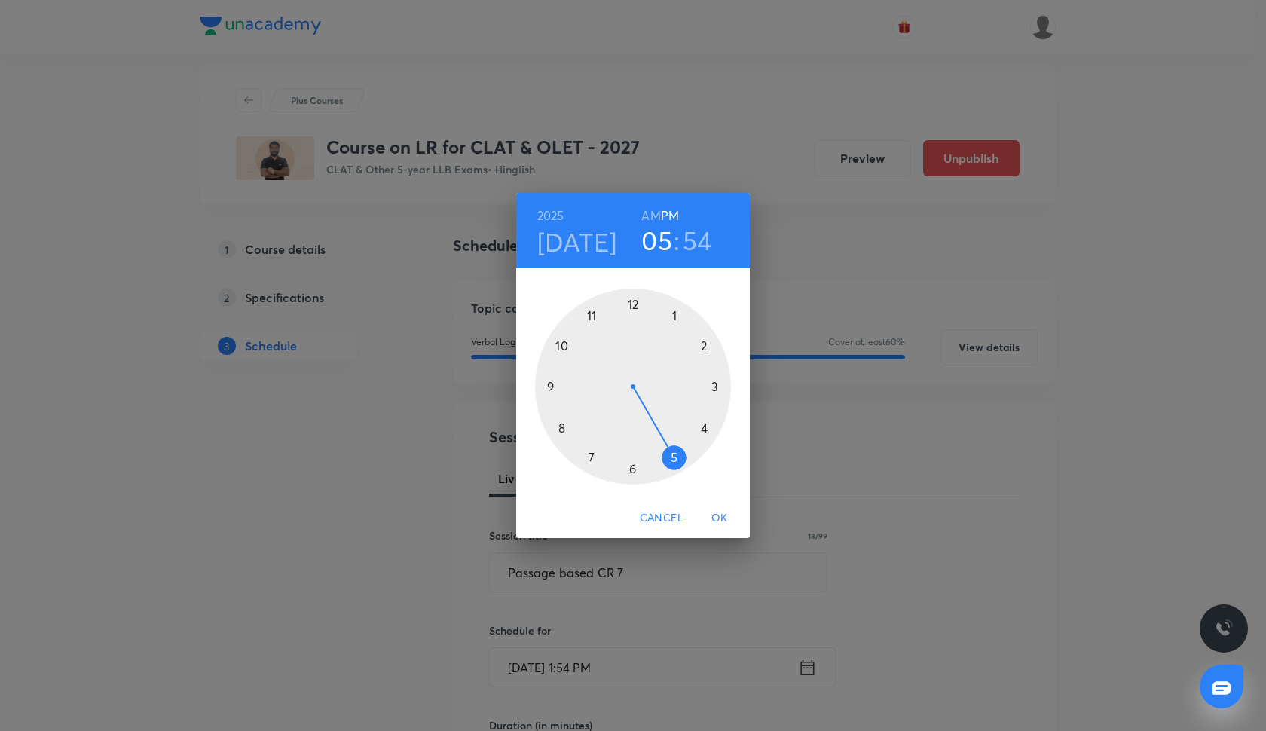
drag, startPoint x: 670, startPoint y: 310, endPoint x: 675, endPoint y: 441, distance: 131.2
click at [675, 441] on div at bounding box center [633, 387] width 196 height 196
click at [713, 384] on div at bounding box center [633, 387] width 196 height 196
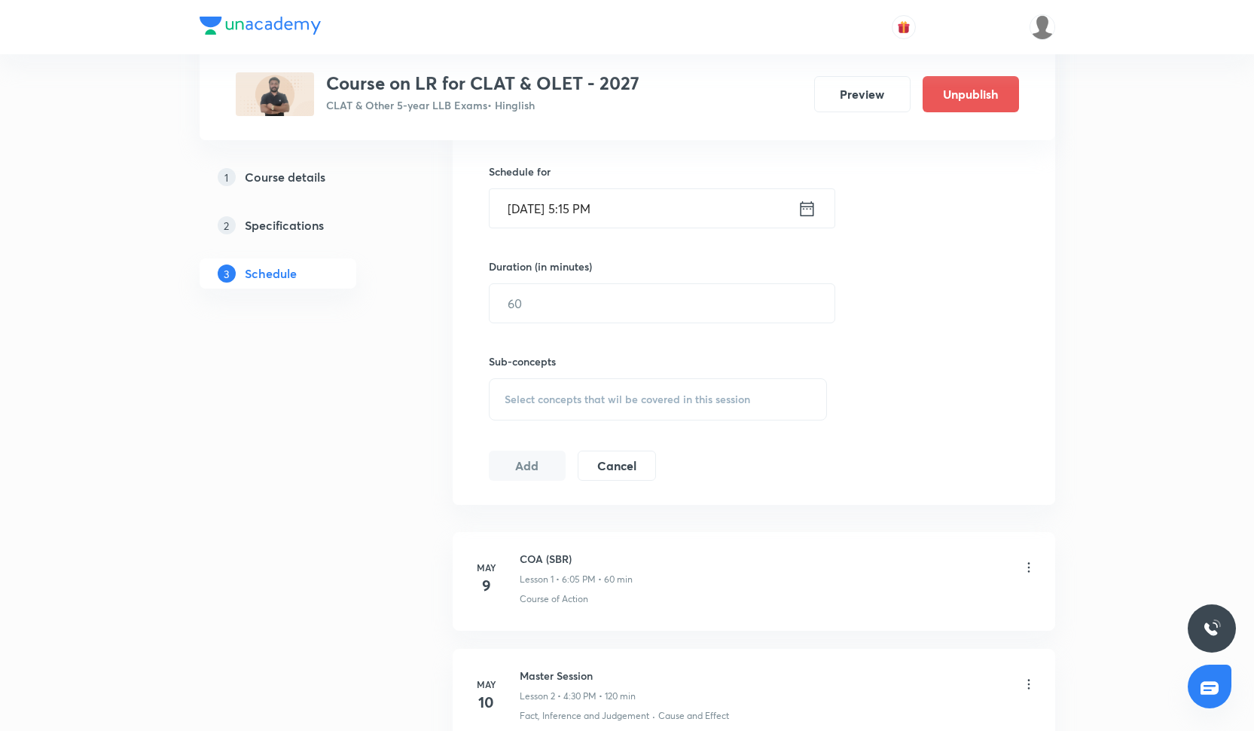
scroll to position [560, 0]
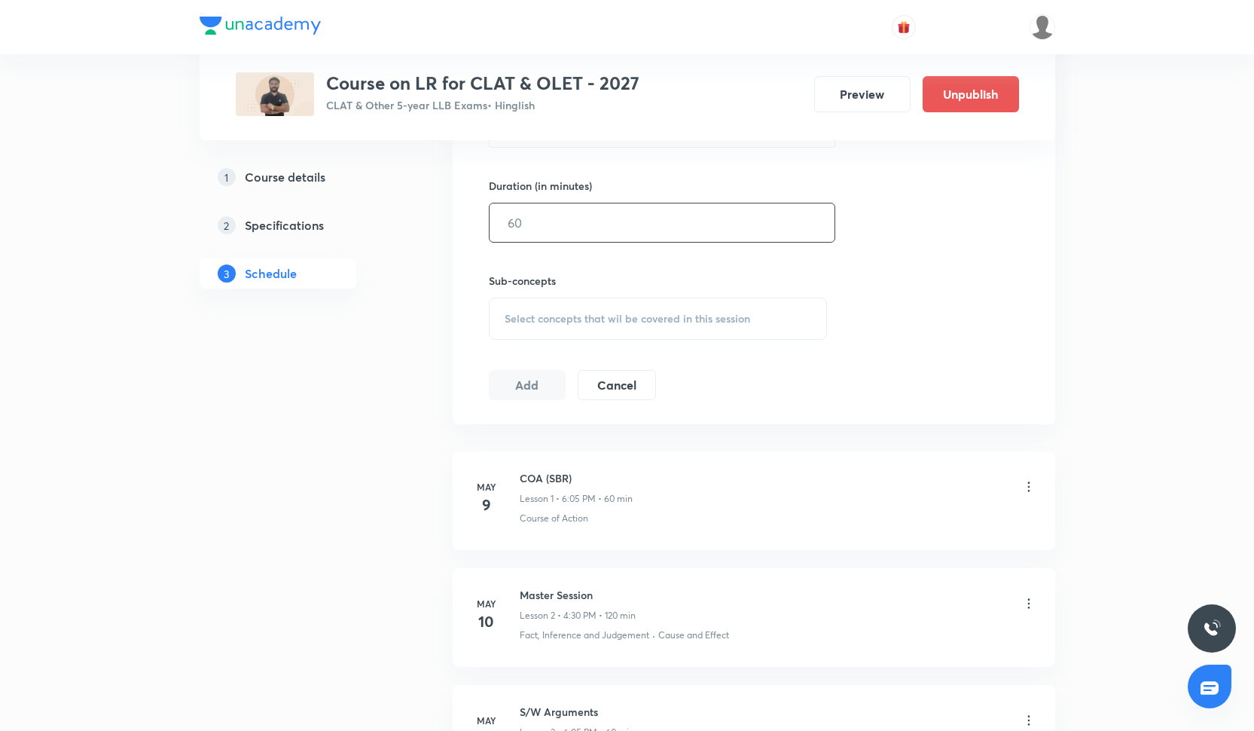
click at [544, 226] on input "text" at bounding box center [662, 222] width 345 height 38
type input "60"
click at [532, 301] on div "Select concepts that wil be covered in this session" at bounding box center [658, 319] width 339 height 42
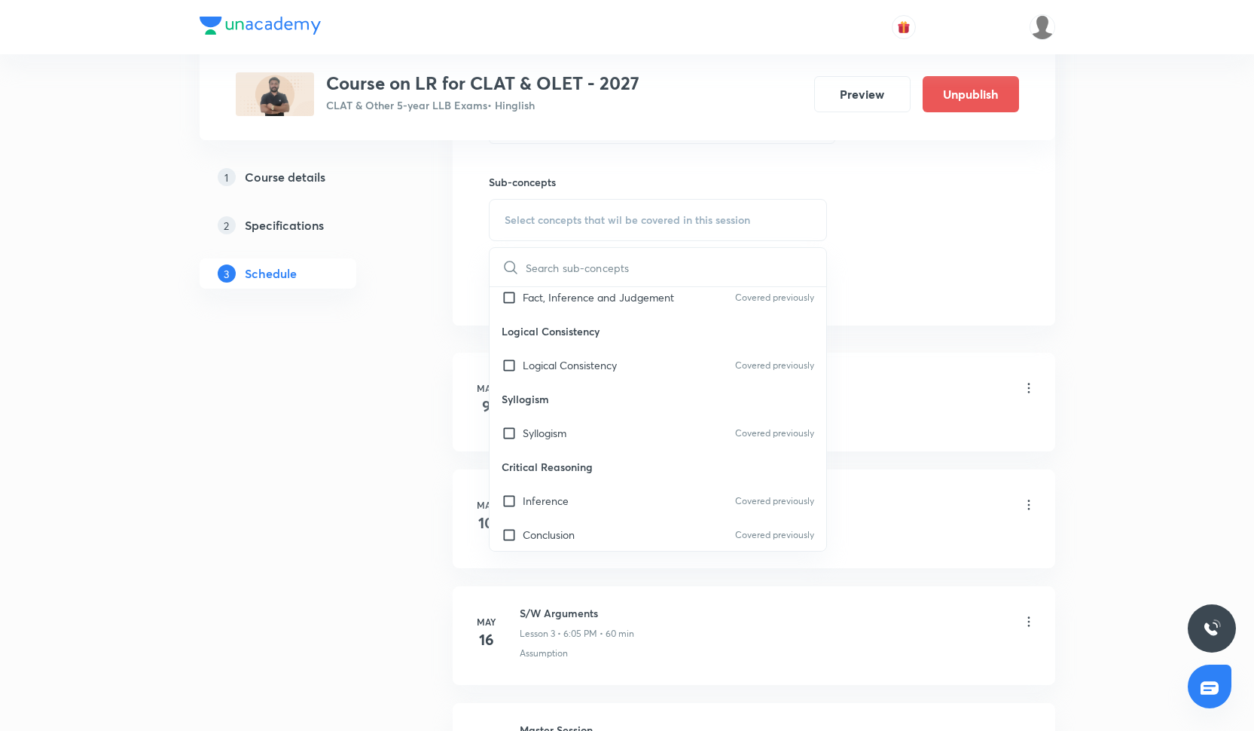
scroll to position [377, 0]
click at [575, 374] on p "Logical Consistency" at bounding box center [570, 368] width 94 height 16
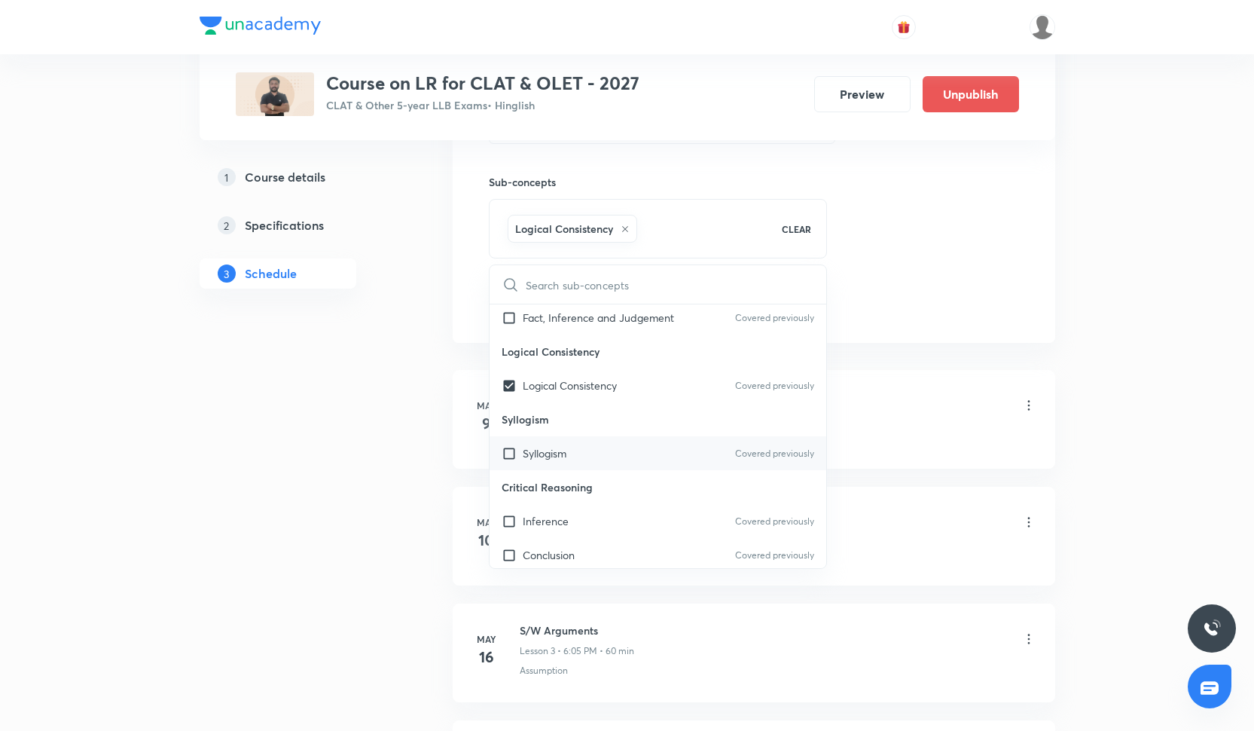
click at [567, 465] on div "Syllogism Covered previously" at bounding box center [658, 453] width 337 height 34
checkbox input "true"
click at [582, 557] on div "Conclusion Covered previously" at bounding box center [658, 555] width 337 height 34
checkbox input "true"
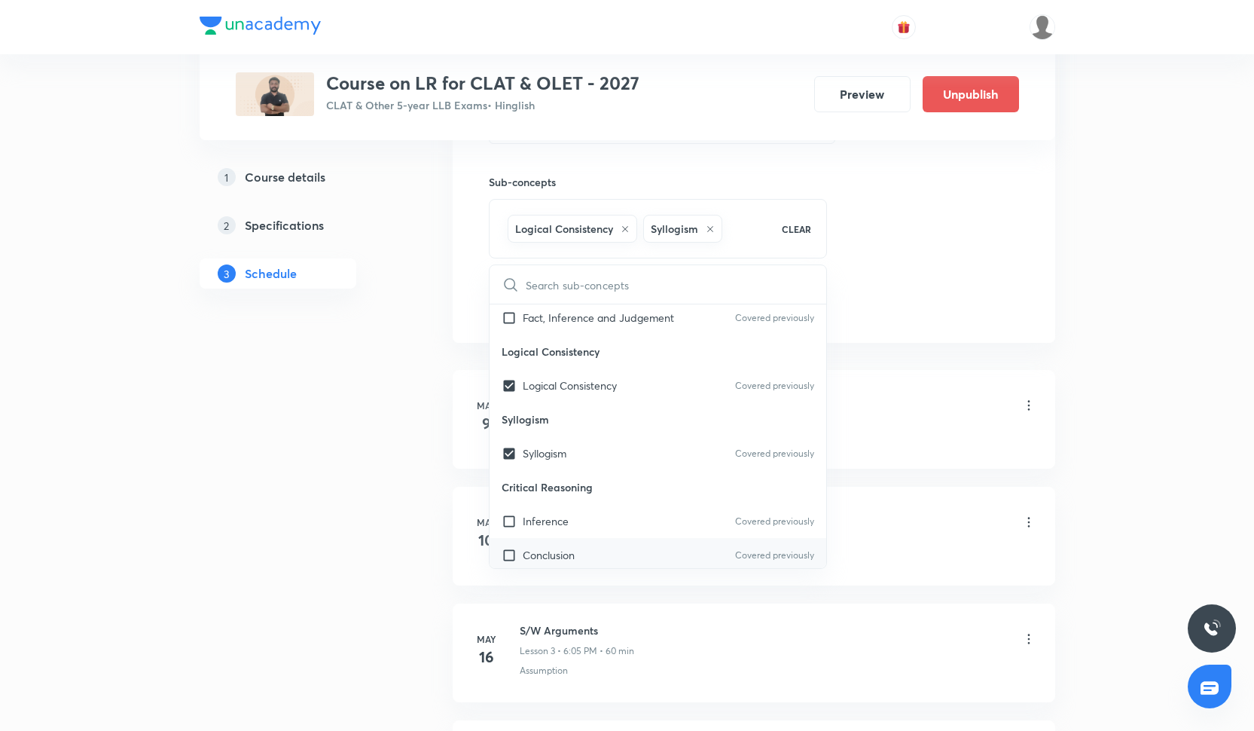
checkbox input "true"
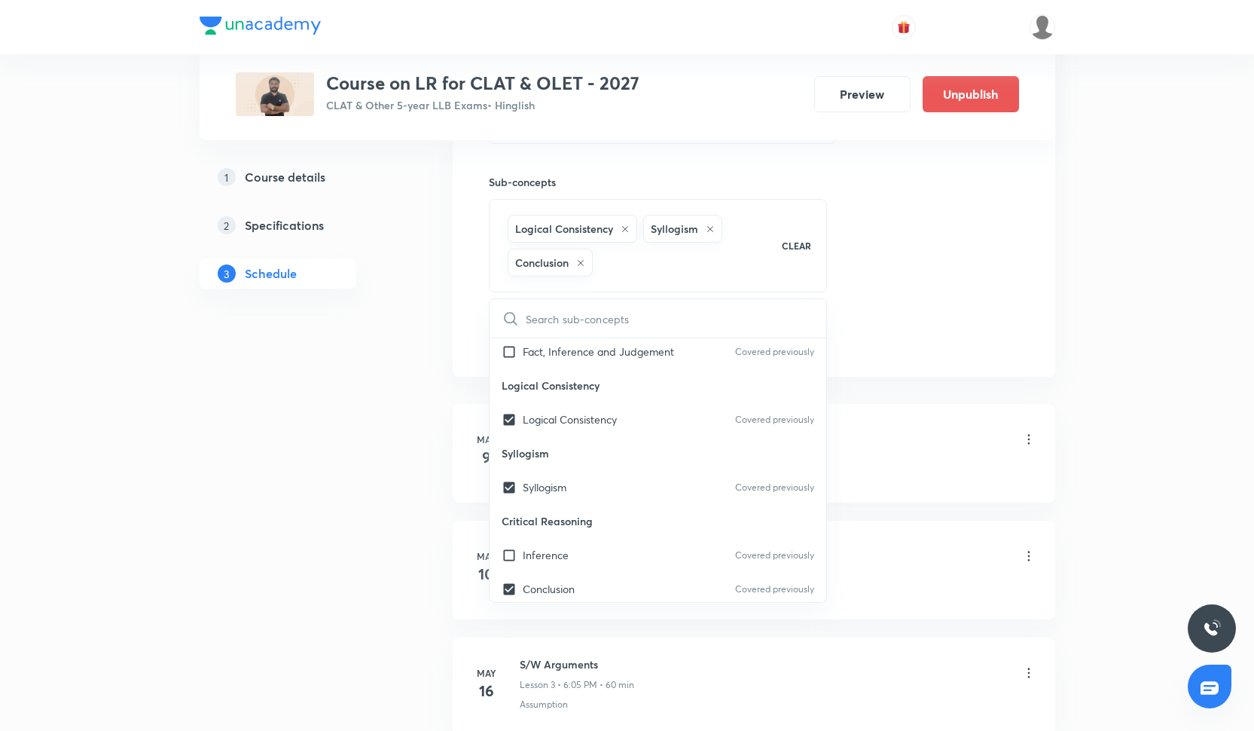
click at [582, 536] on p "Critical Reasoning" at bounding box center [658, 521] width 337 height 34
click at [582, 557] on div "Inference Covered previously" at bounding box center [658, 555] width 337 height 34
checkbox input "true"
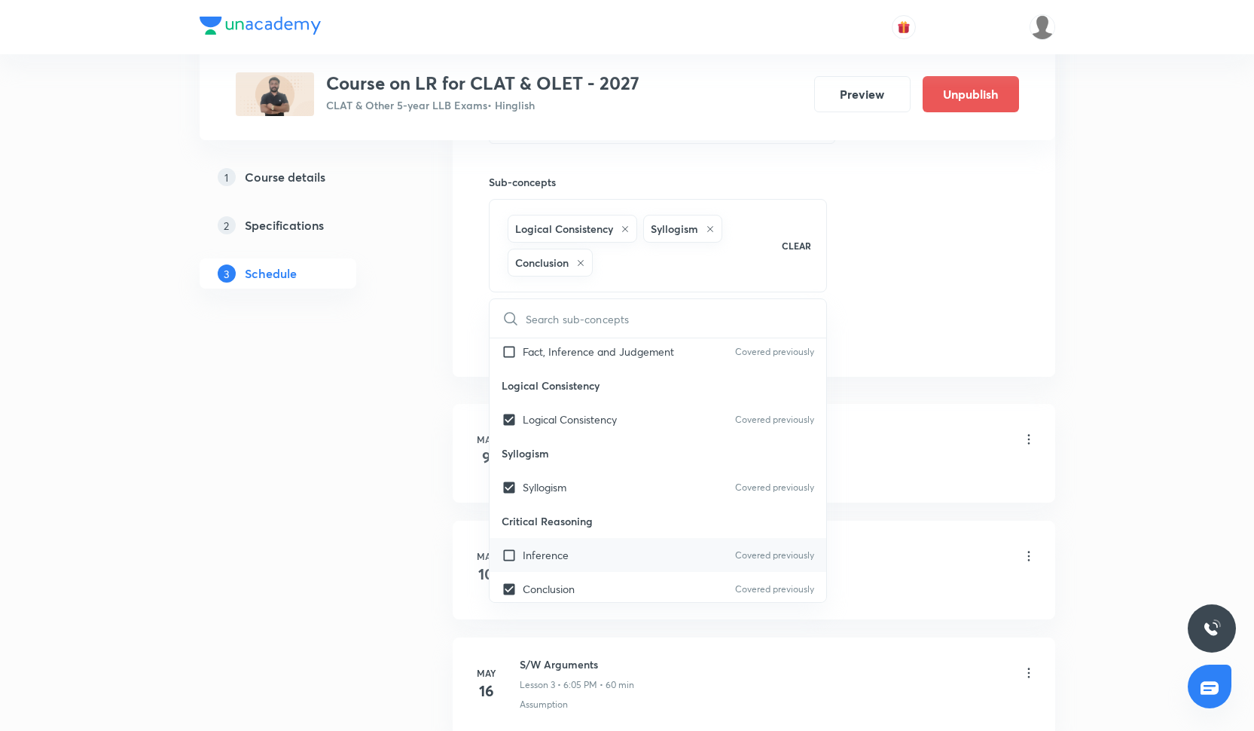
checkbox input "true"
click at [836, 412] on li "May 9 COA (SBR) Lesson 1 • 6:05 PM • 60 min Course of Action" at bounding box center [754, 453] width 603 height 99
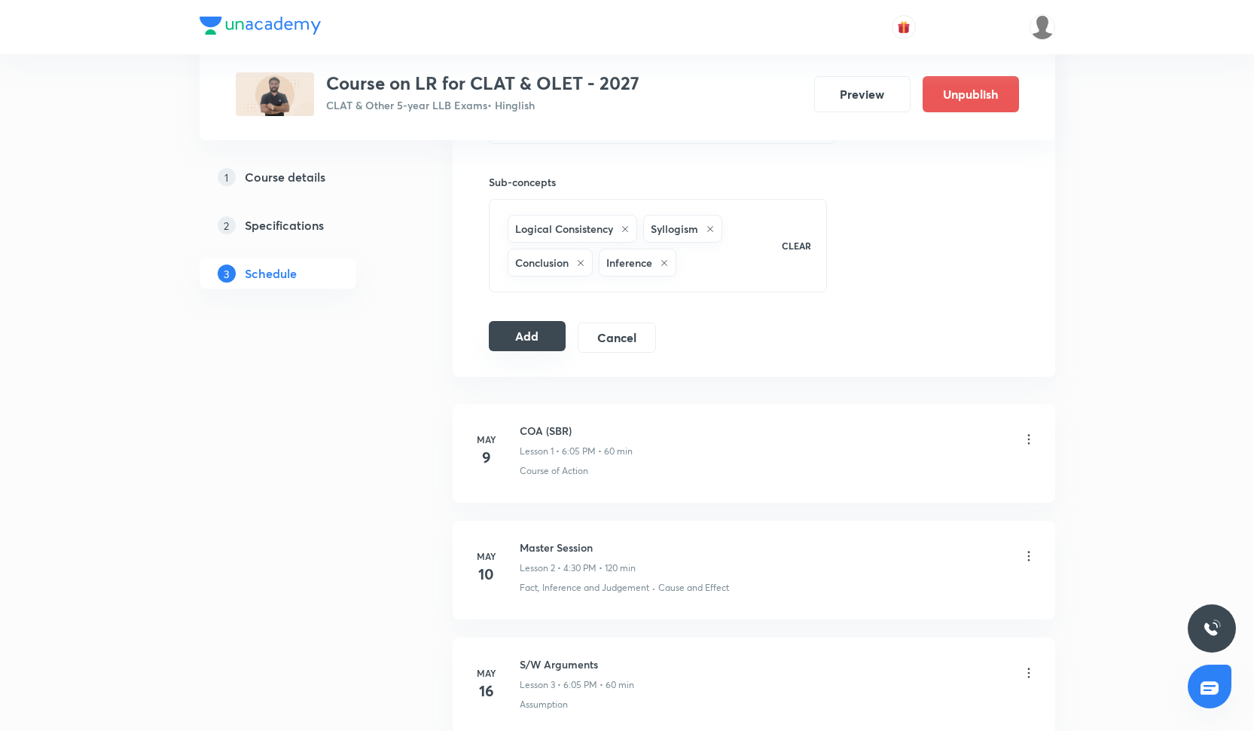
click at [541, 349] on button "Add" at bounding box center [528, 336] width 78 height 30
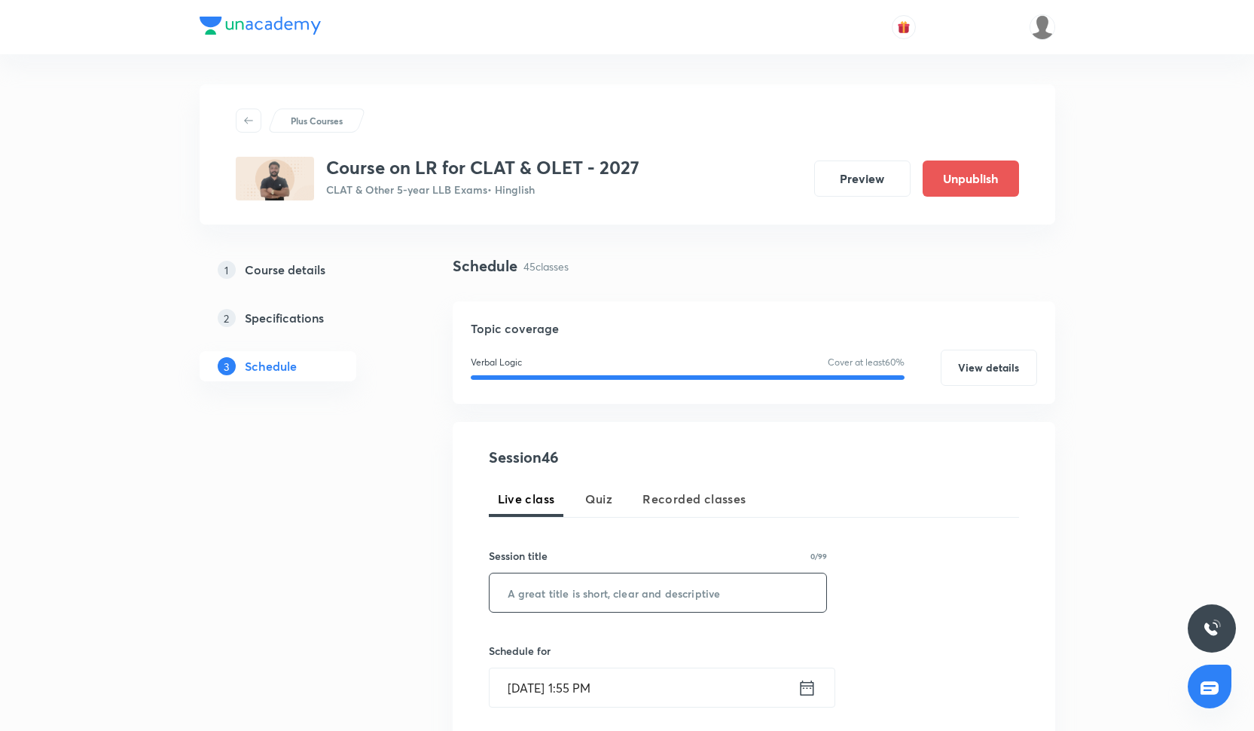
click at [649, 579] on input "text" at bounding box center [658, 592] width 337 height 38
paste input "Passage Based CR 8"
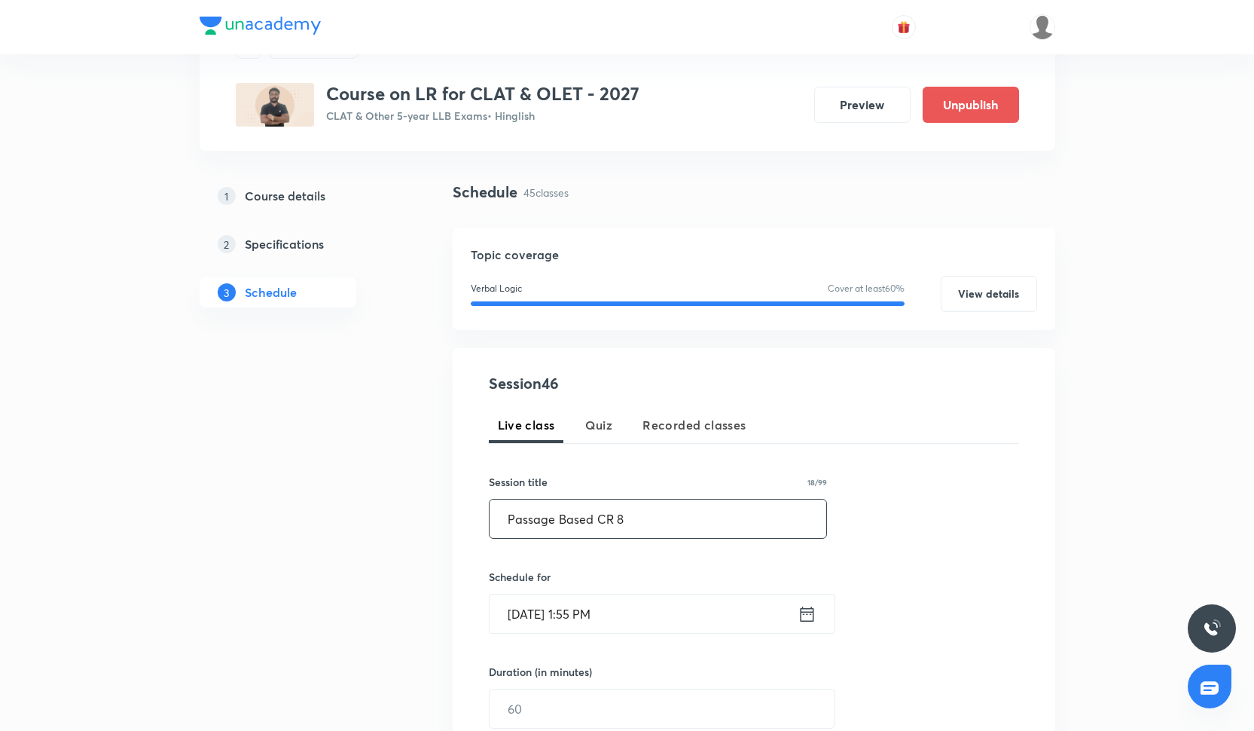
scroll to position [76, 0]
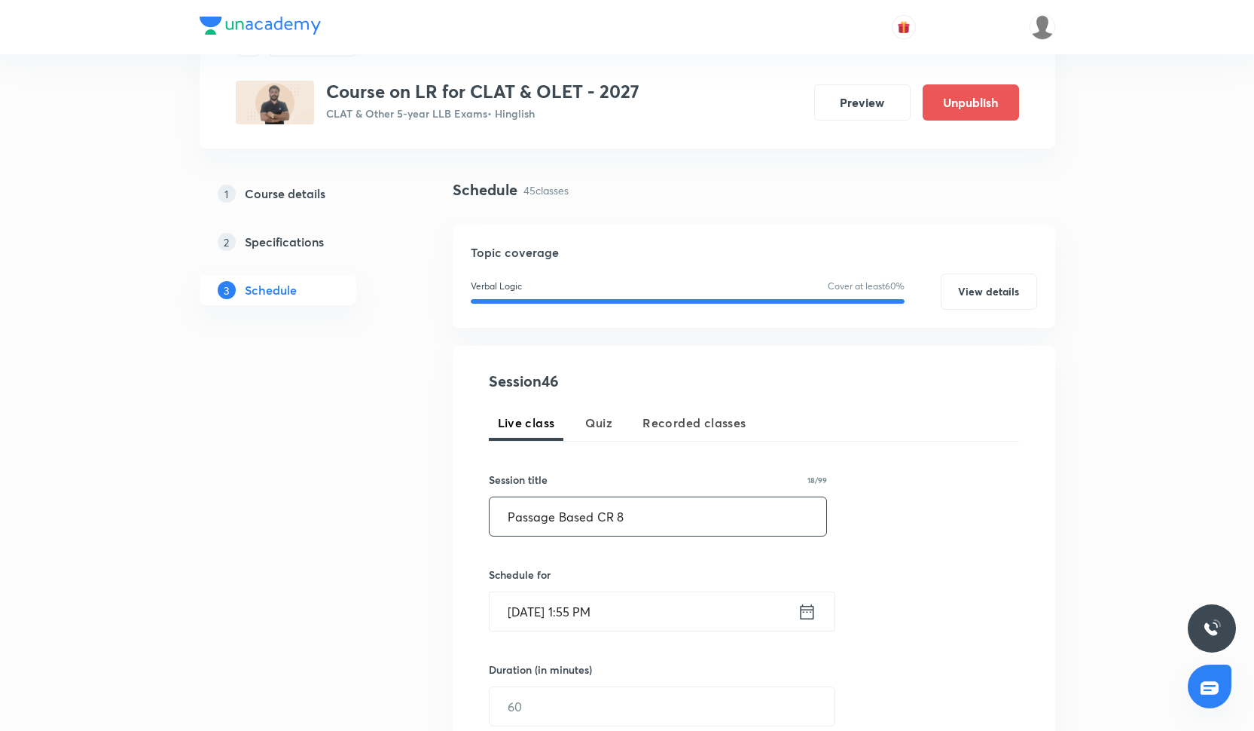
type input "Passage Based CR 8"
click at [592, 624] on input "[DATE] 1:55 PM" at bounding box center [644, 611] width 308 height 38
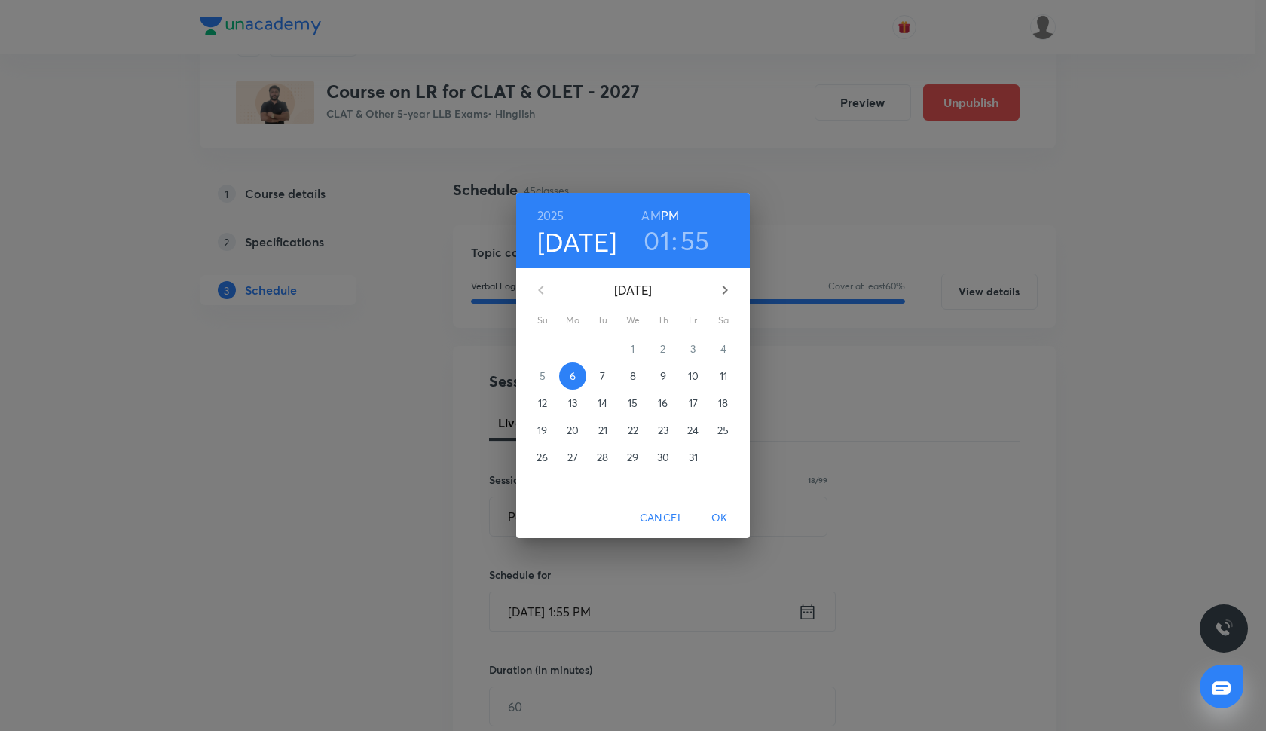
click at [667, 453] on p "30" at bounding box center [663, 457] width 12 height 15
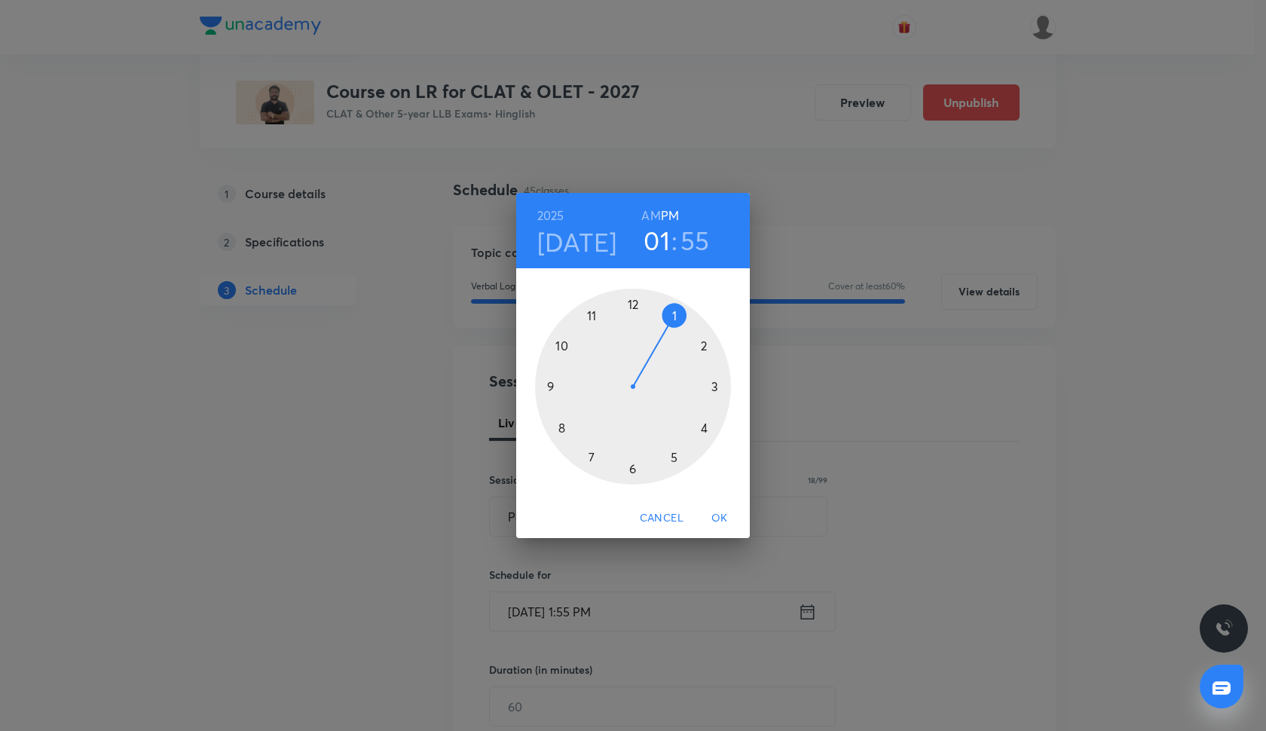
click at [704, 344] on div at bounding box center [633, 387] width 196 height 196
click at [551, 380] on div at bounding box center [633, 387] width 196 height 196
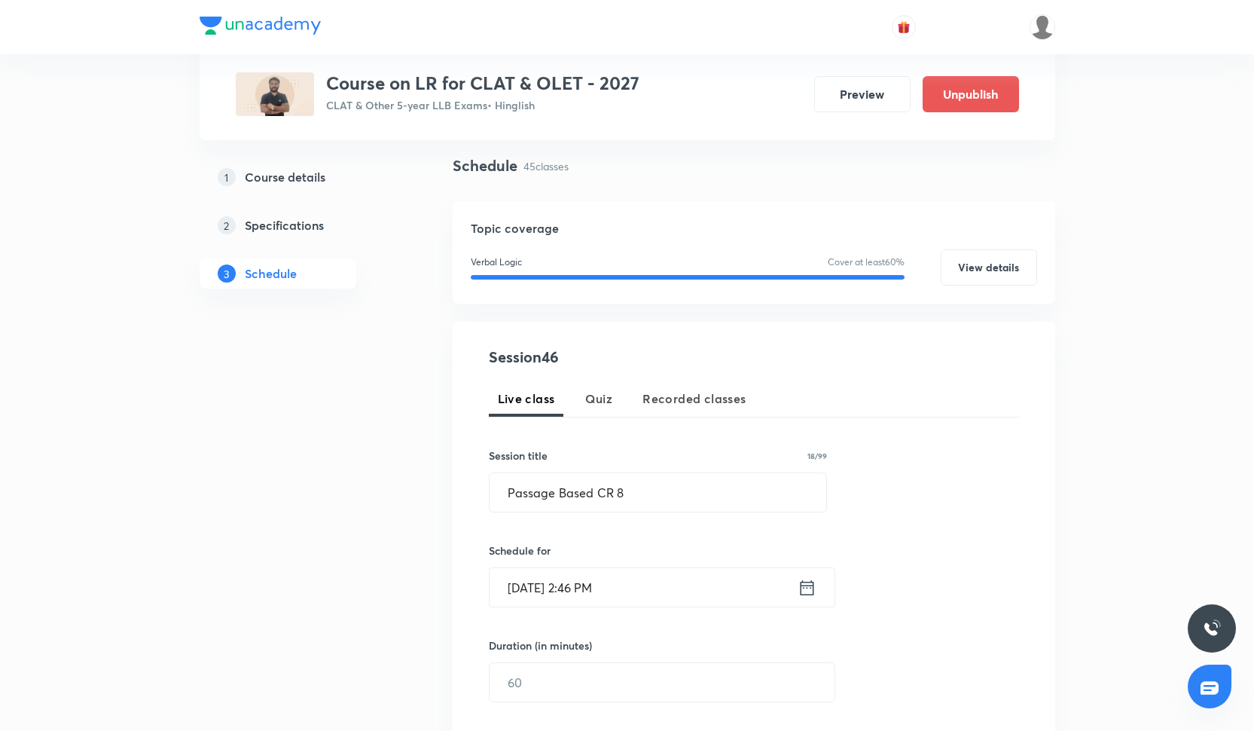
scroll to position [103, 0]
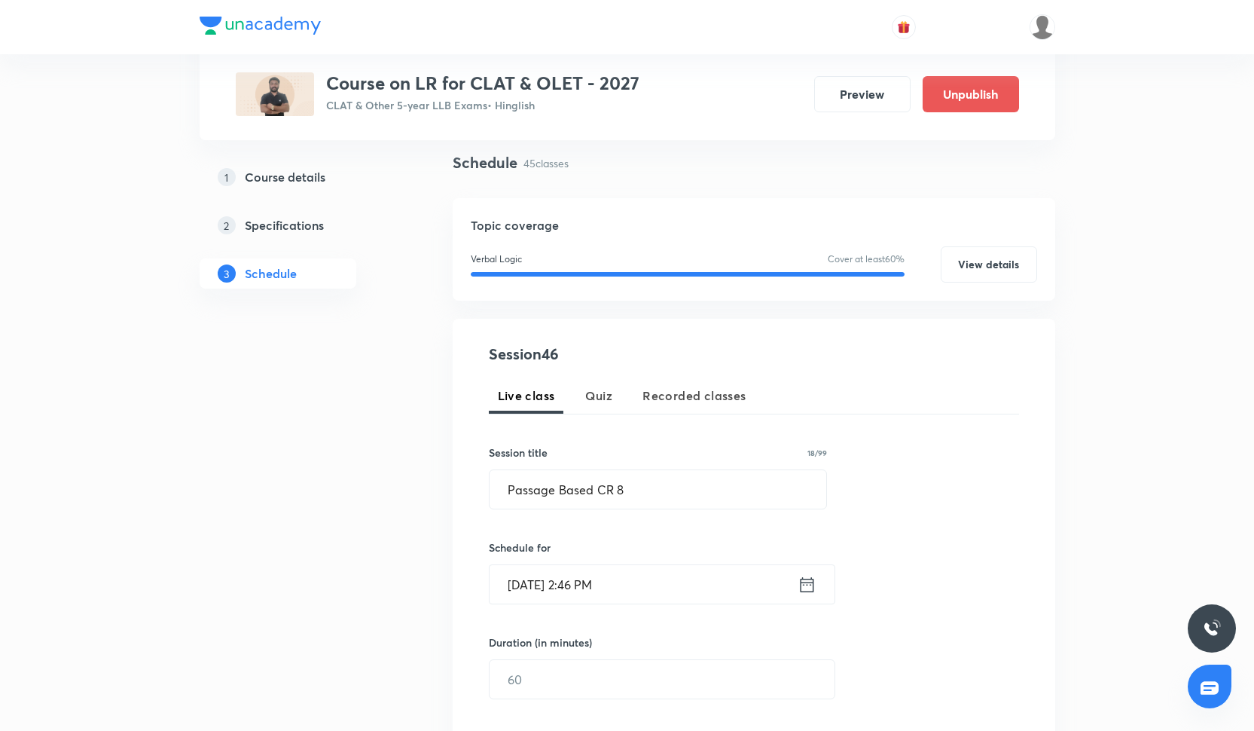
click at [614, 586] on input "Oct 30, 2025, 2:46 PM" at bounding box center [644, 584] width 308 height 38
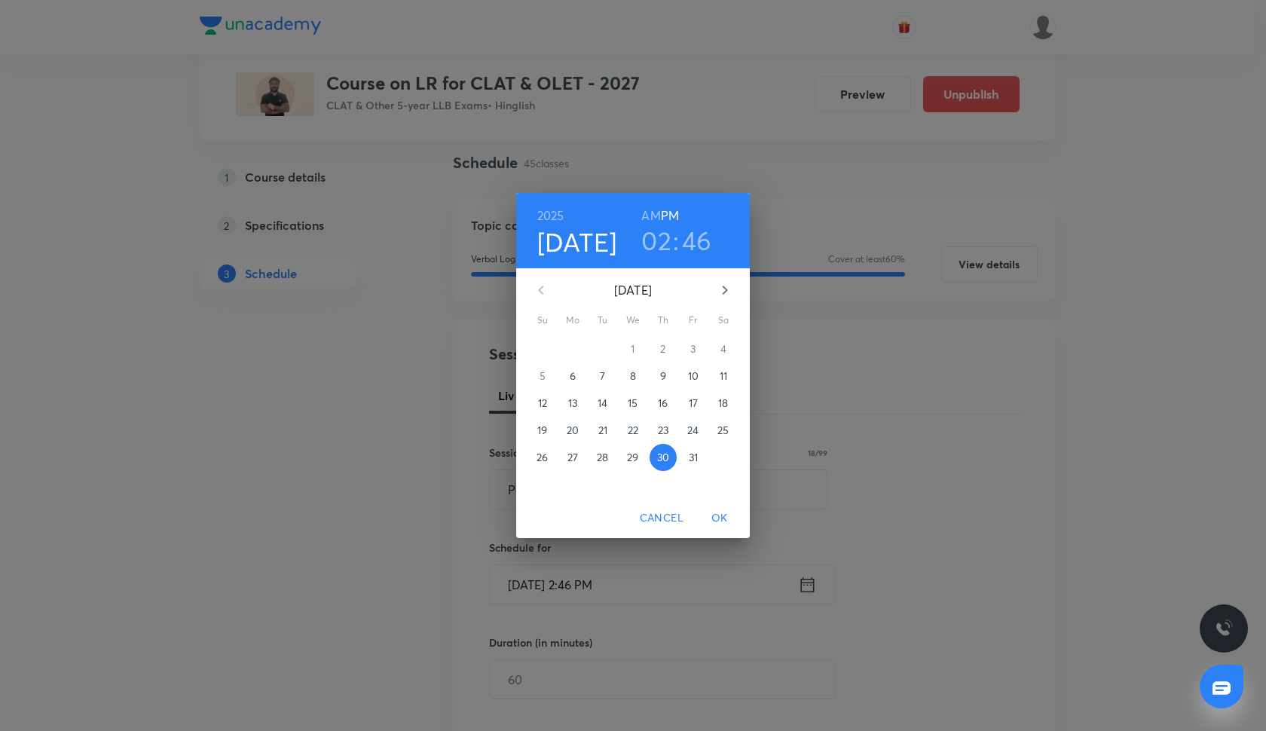
click at [699, 239] on h3 "46" at bounding box center [697, 240] width 30 height 32
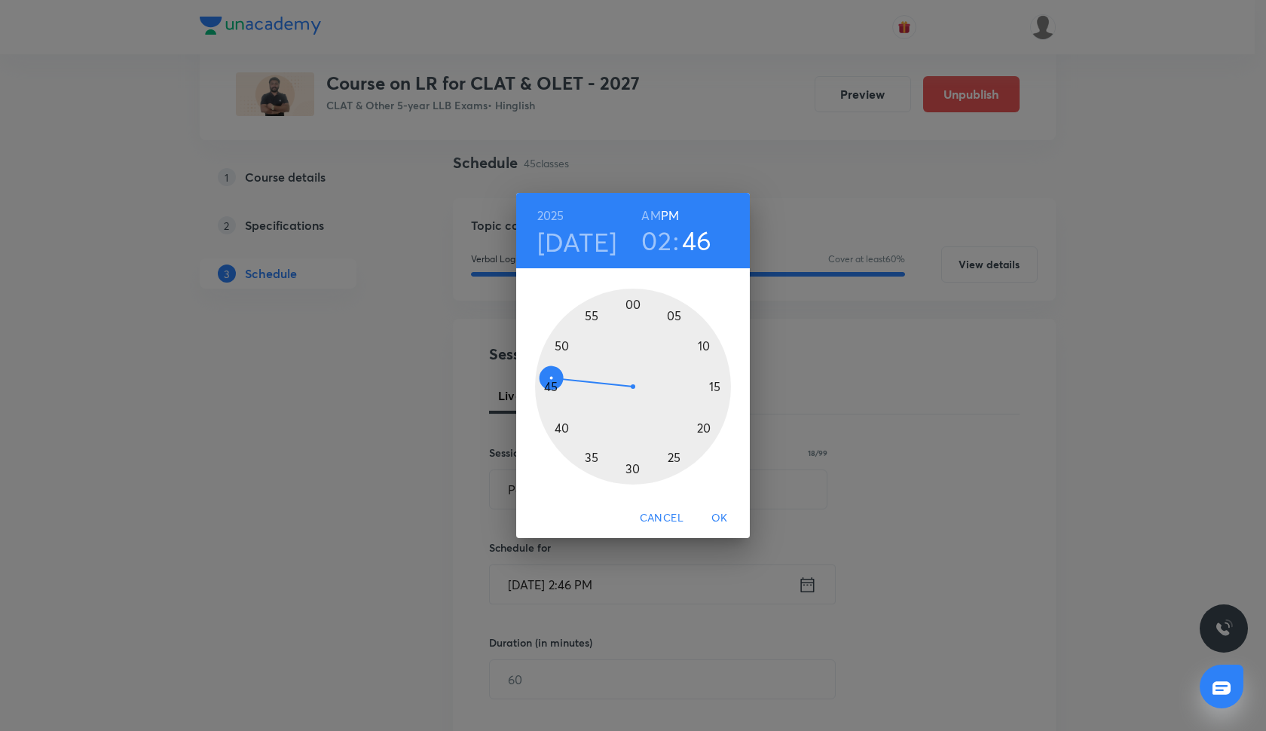
click at [554, 388] on div at bounding box center [633, 387] width 196 height 196
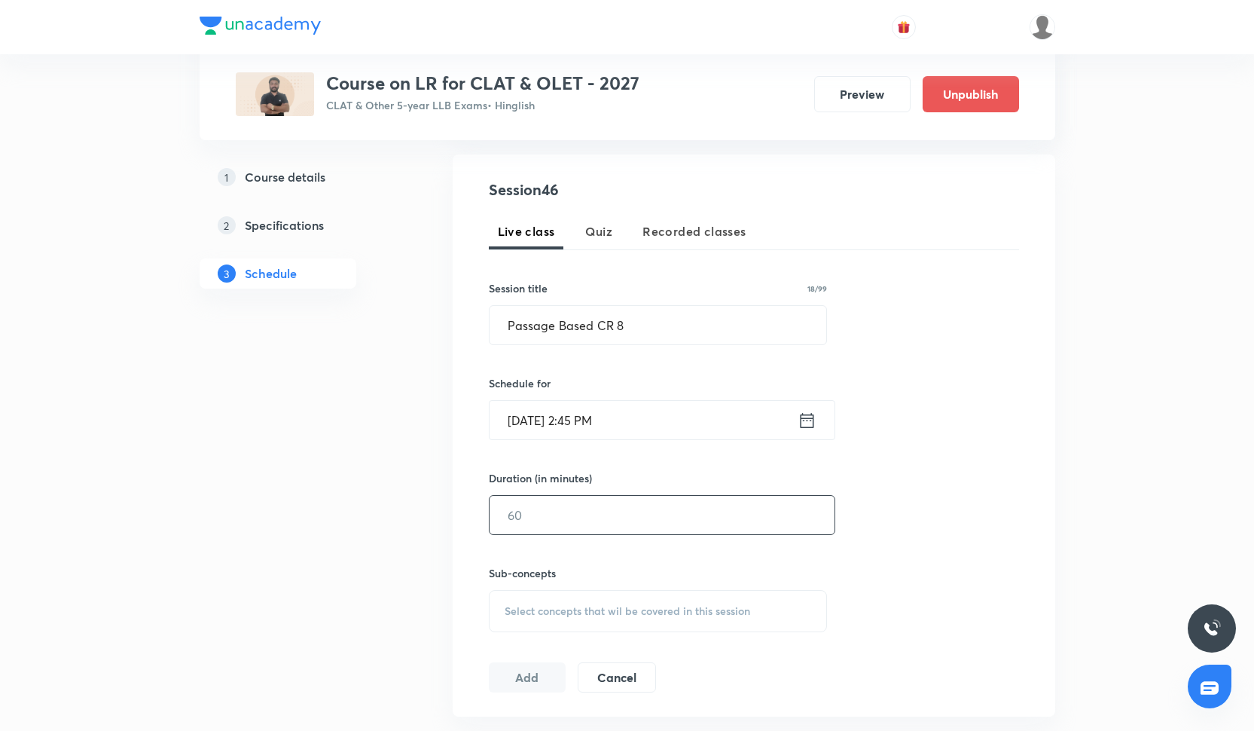
scroll to position [266, 0]
click at [601, 521] on input "text" at bounding box center [662, 516] width 345 height 38
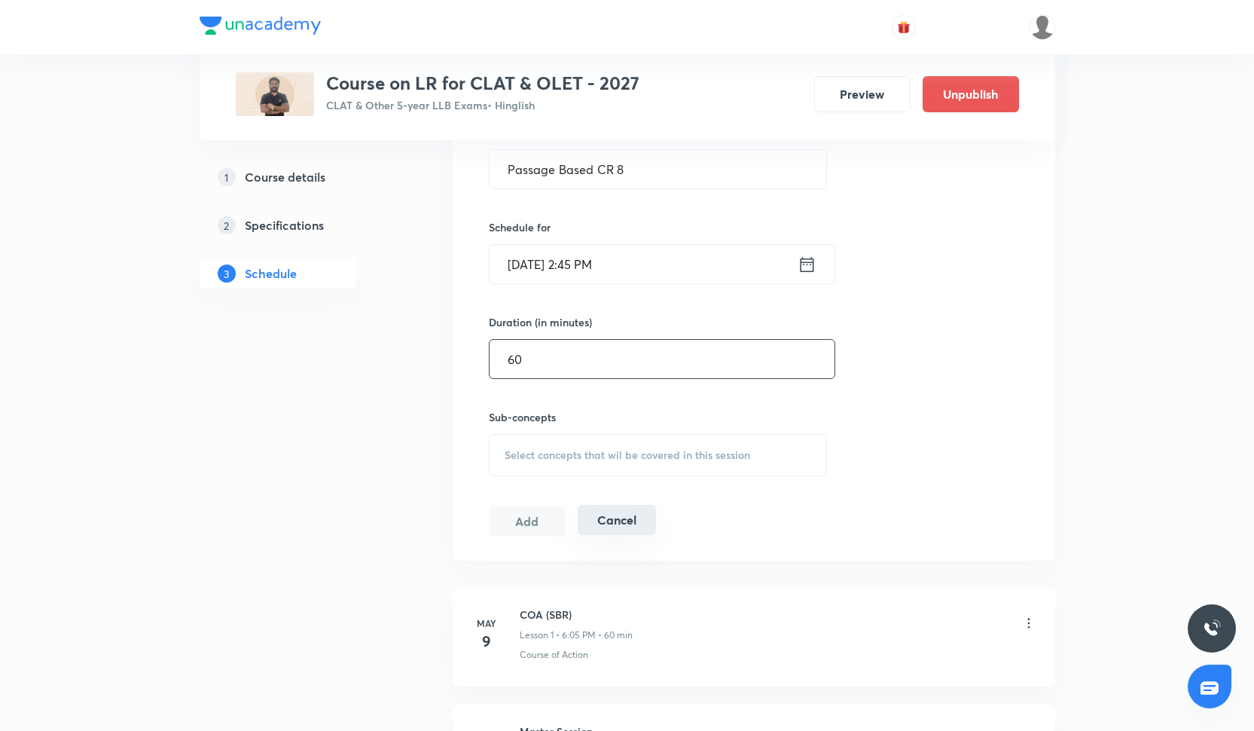
scroll to position [422, 0]
type input "60"
click at [592, 457] on span "Select concepts that wil be covered in this session" at bounding box center [628, 456] width 246 height 12
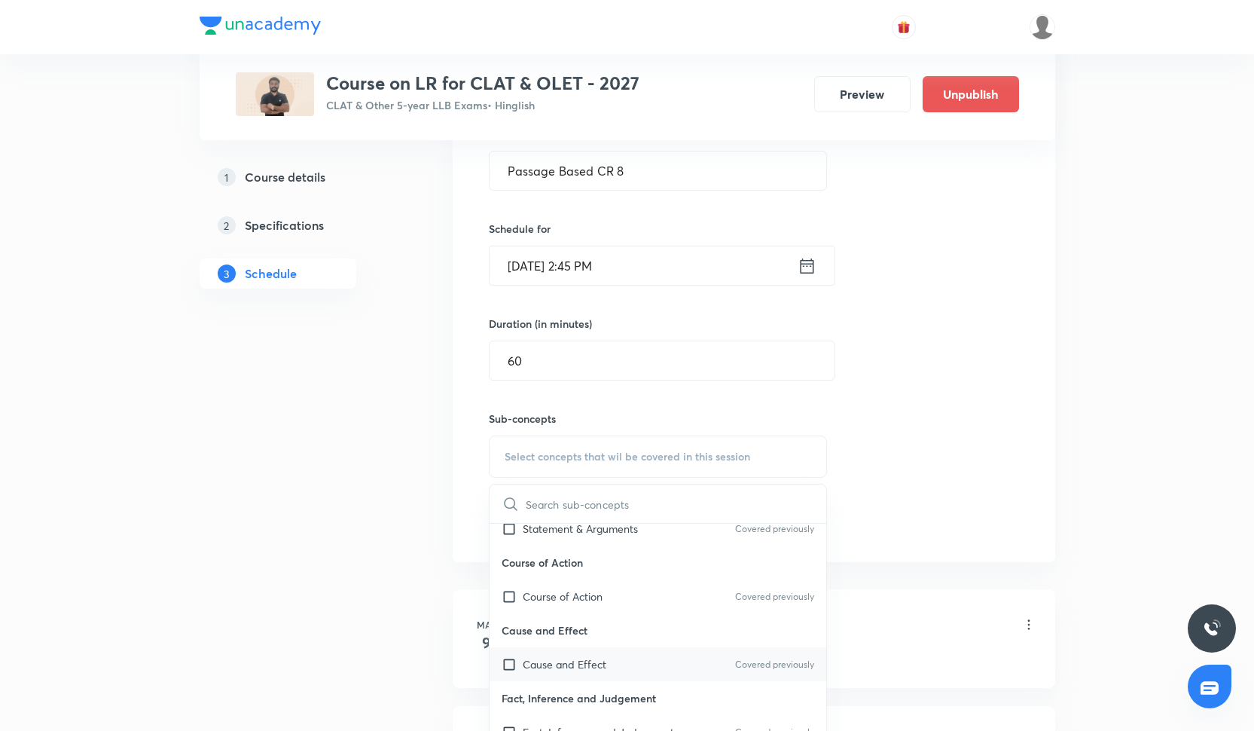
click at [605, 652] on div "Cause and Effect Covered previously" at bounding box center [658, 664] width 337 height 34
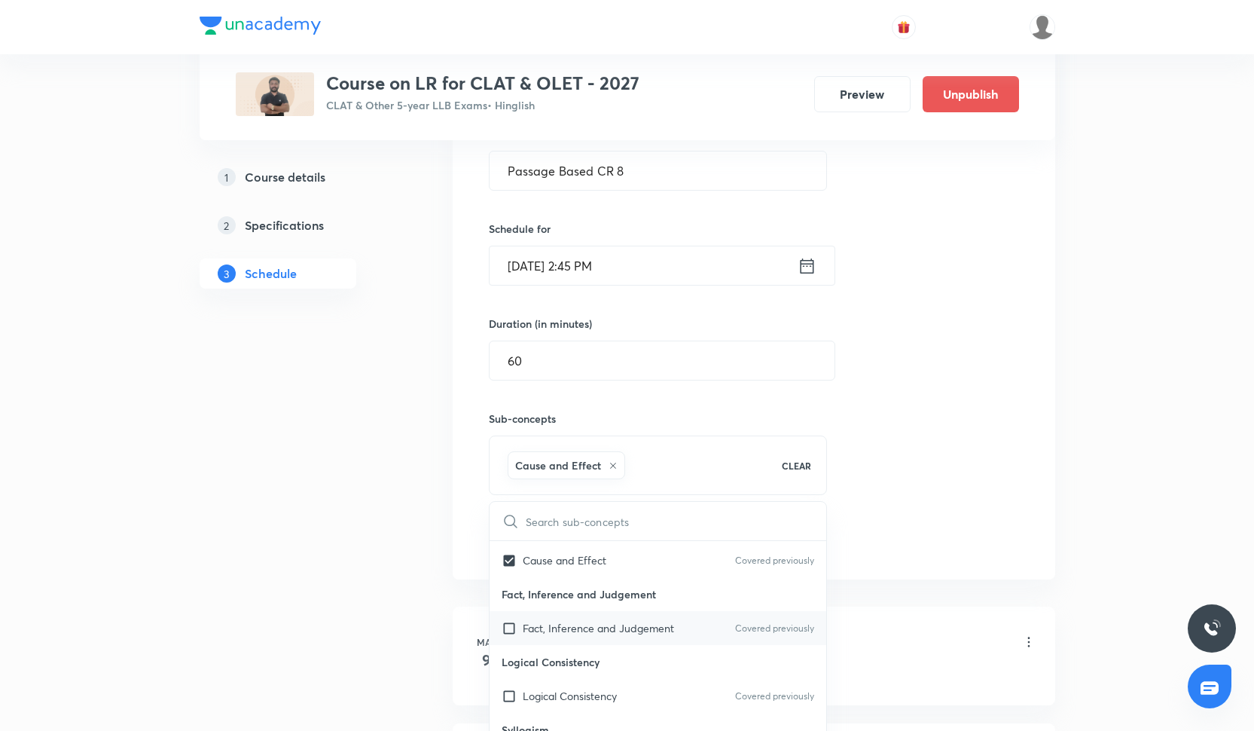
click at [604, 634] on p "Fact, Inference and Judgement" at bounding box center [598, 628] width 151 height 16
checkbox input "true"
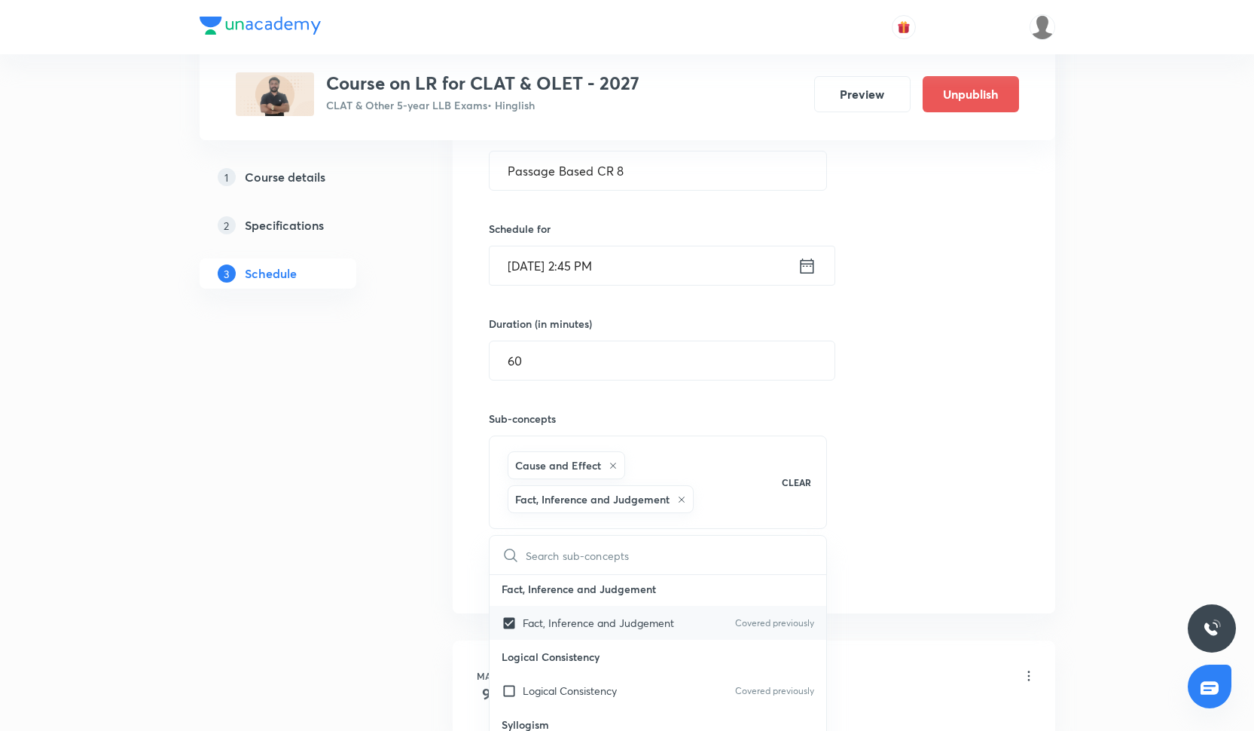
scroll to position [386, 0]
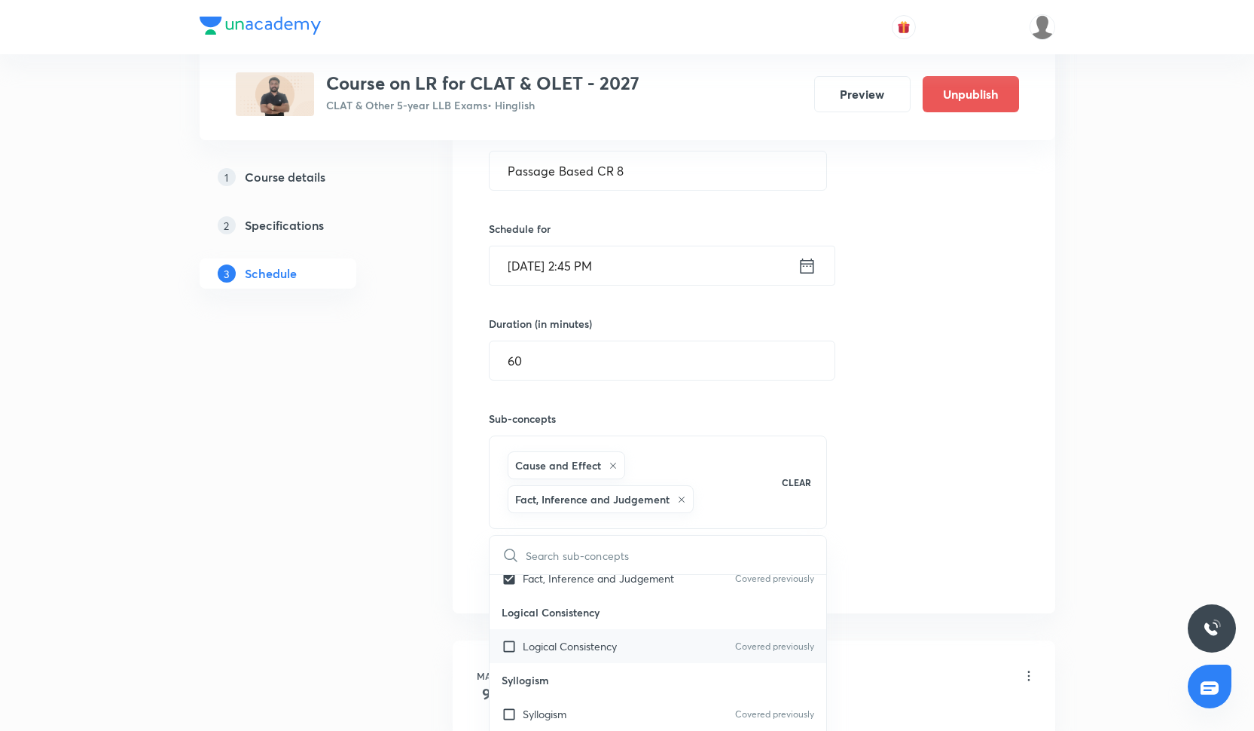
click at [603, 637] on div "Logical Consistency Covered previously" at bounding box center [658, 646] width 337 height 34
checkbox input "true"
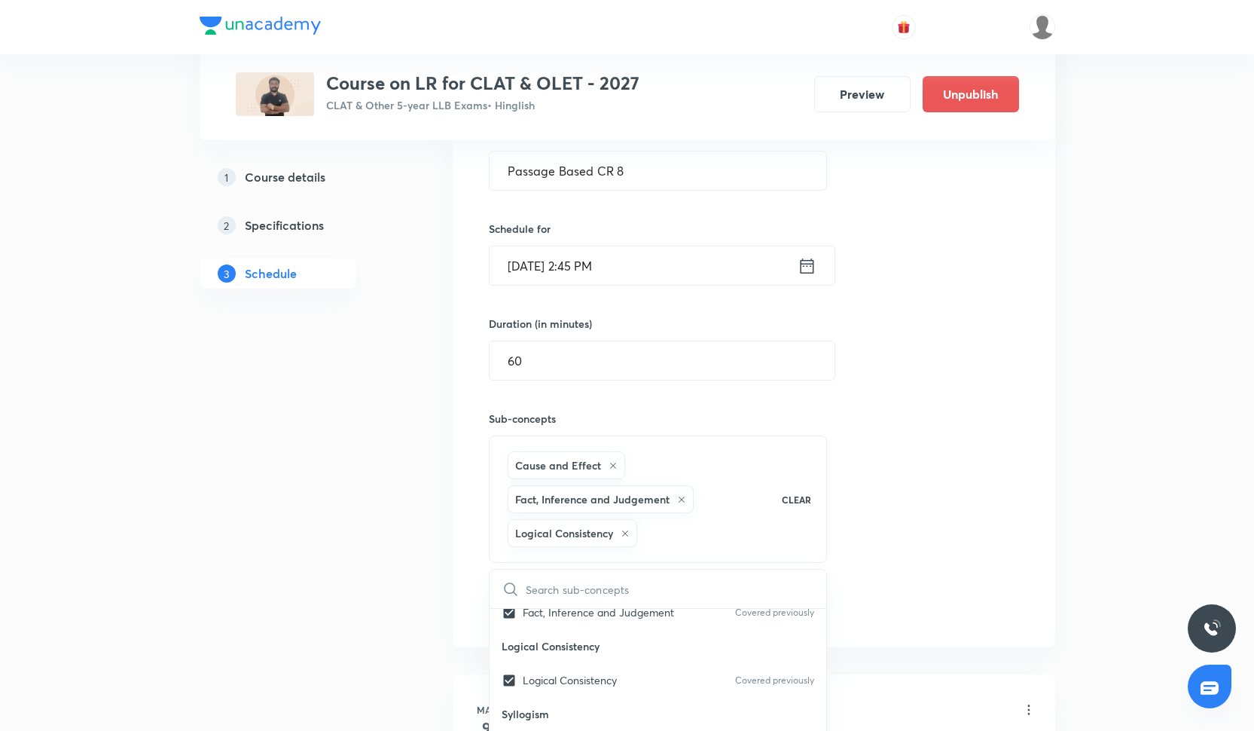
click at [936, 438] on div "Session 46 Live class Quiz Recorded classes Session title 18/99 Passage Based C…" at bounding box center [754, 323] width 530 height 599
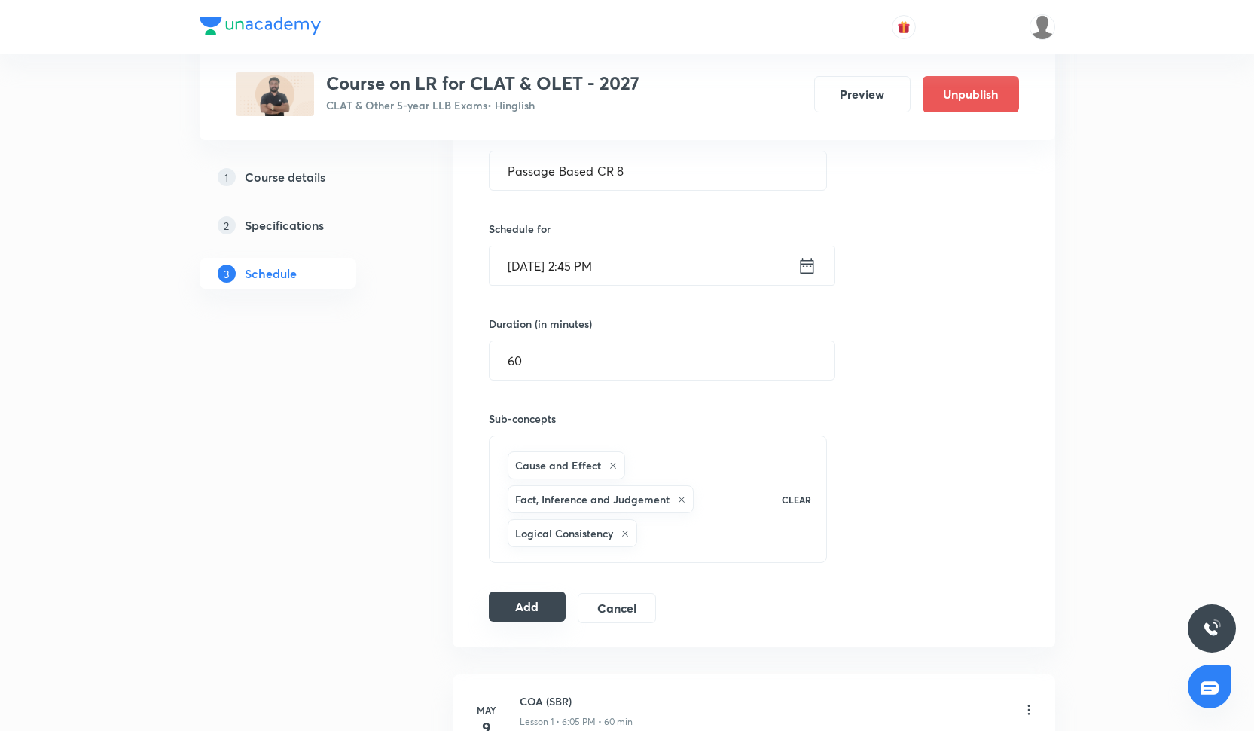
click at [511, 607] on button "Add" at bounding box center [528, 606] width 78 height 30
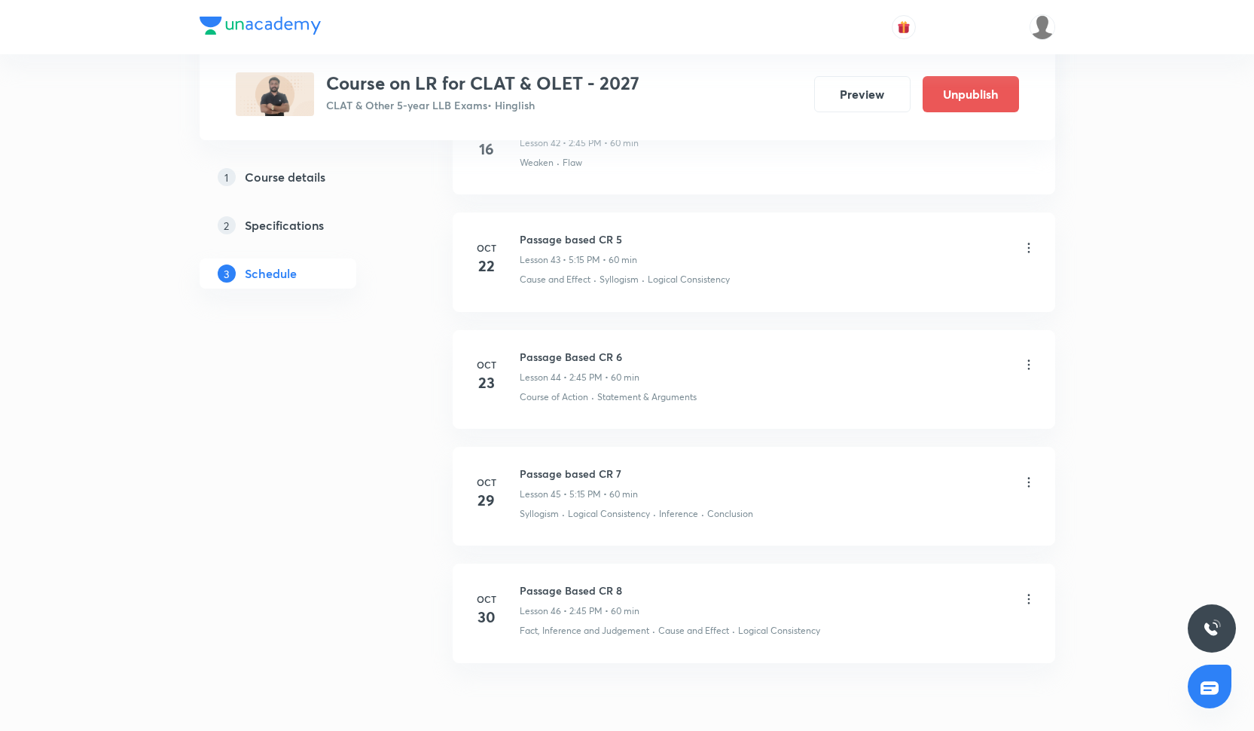
scroll to position [5788, 0]
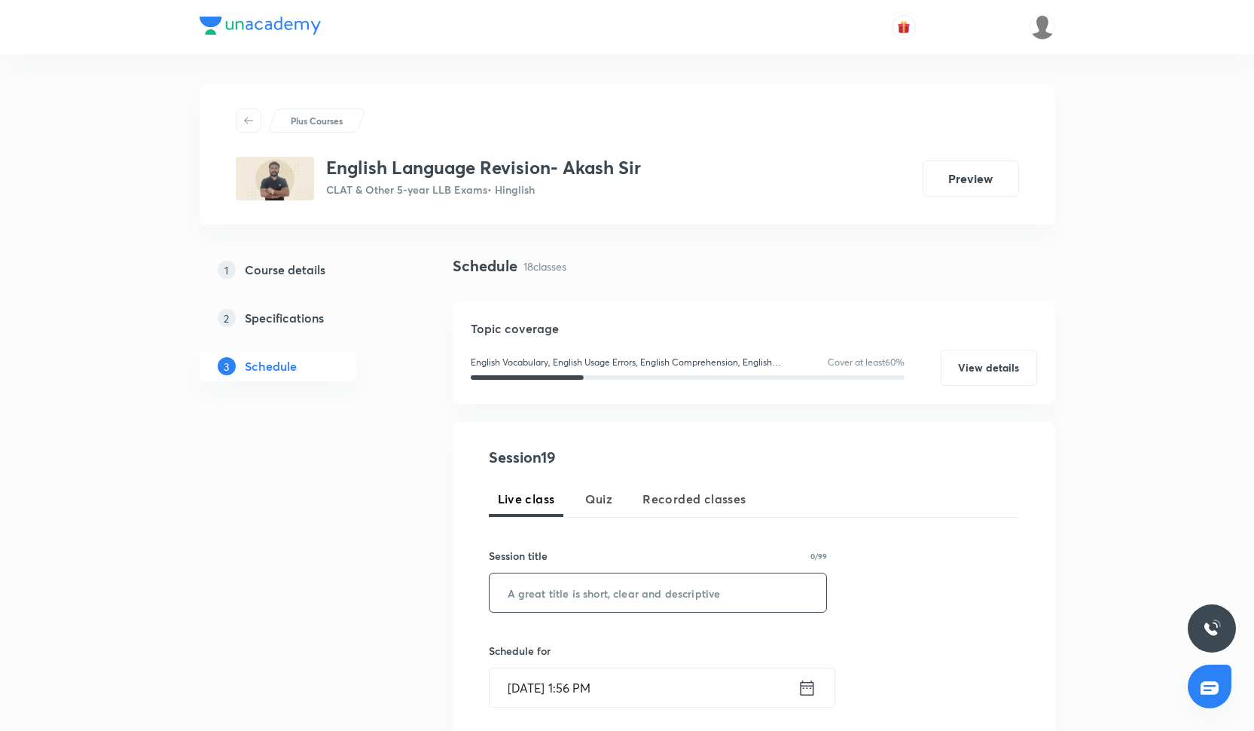
click at [538, 598] on input "text" at bounding box center [658, 592] width 337 height 38
paste input "Vocabulary"
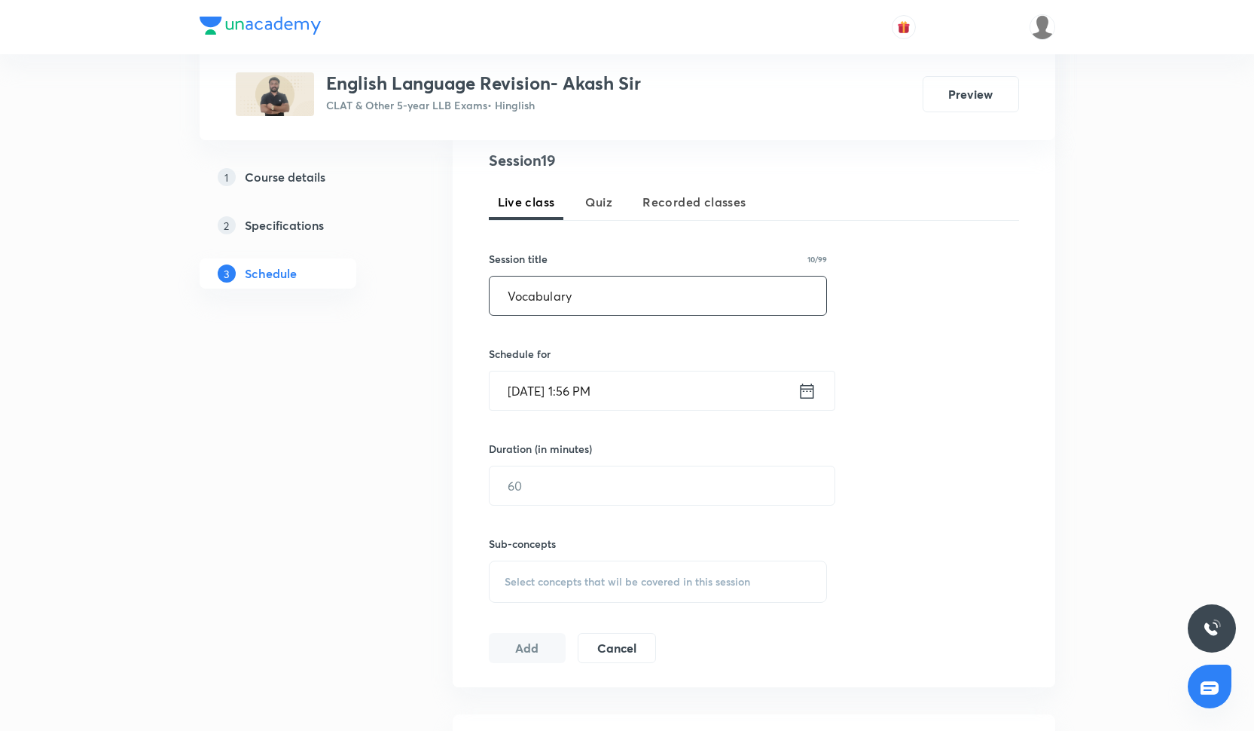
type input "Vocabulary"
click at [512, 390] on input "[DATE] 1:56 PM" at bounding box center [644, 387] width 308 height 38
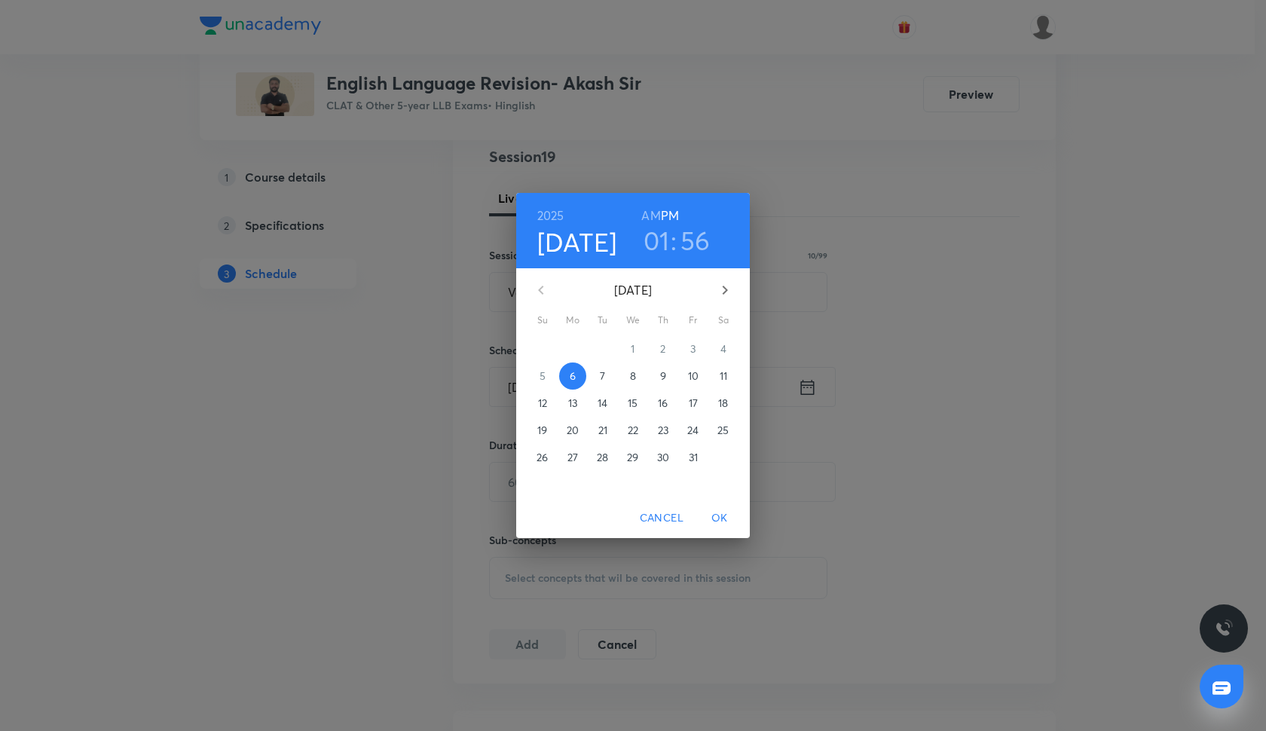
click at [611, 369] on span "7" at bounding box center [602, 375] width 27 height 15
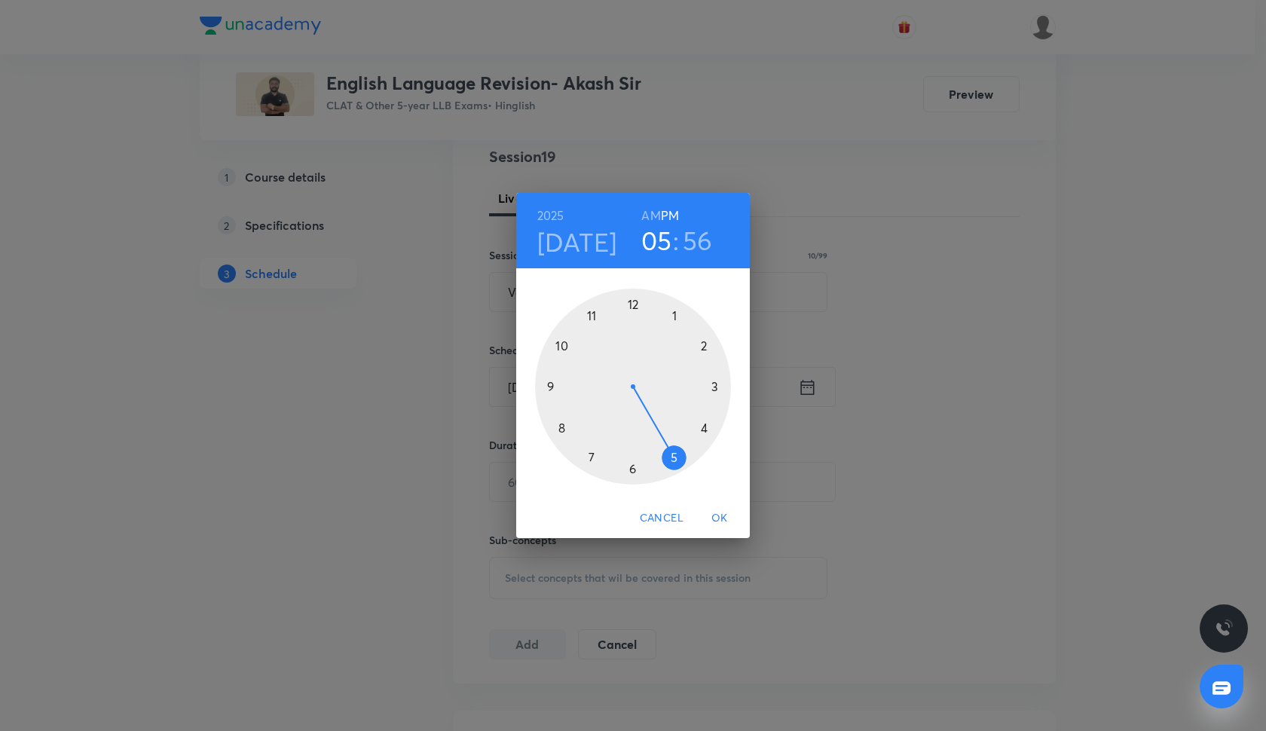
click at [673, 459] on div at bounding box center [633, 387] width 196 height 196
click at [631, 468] on div at bounding box center [633, 387] width 196 height 196
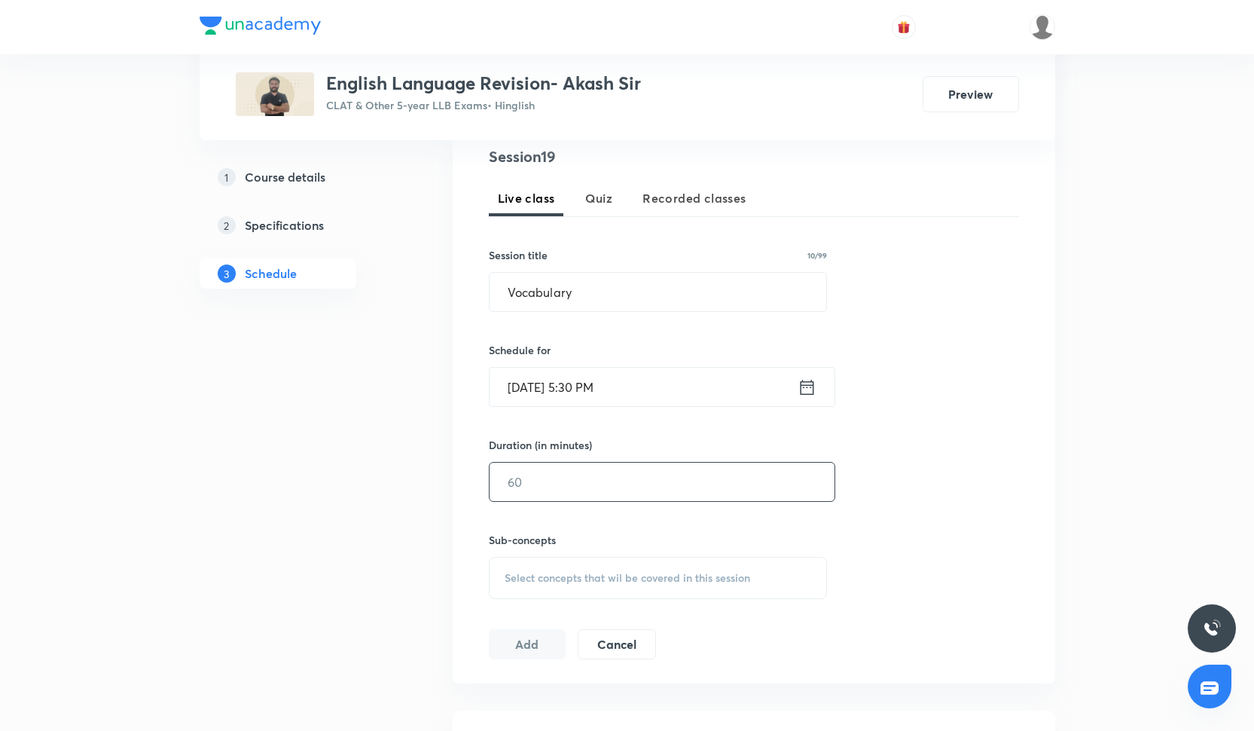
click at [569, 472] on input "text" at bounding box center [662, 482] width 345 height 38
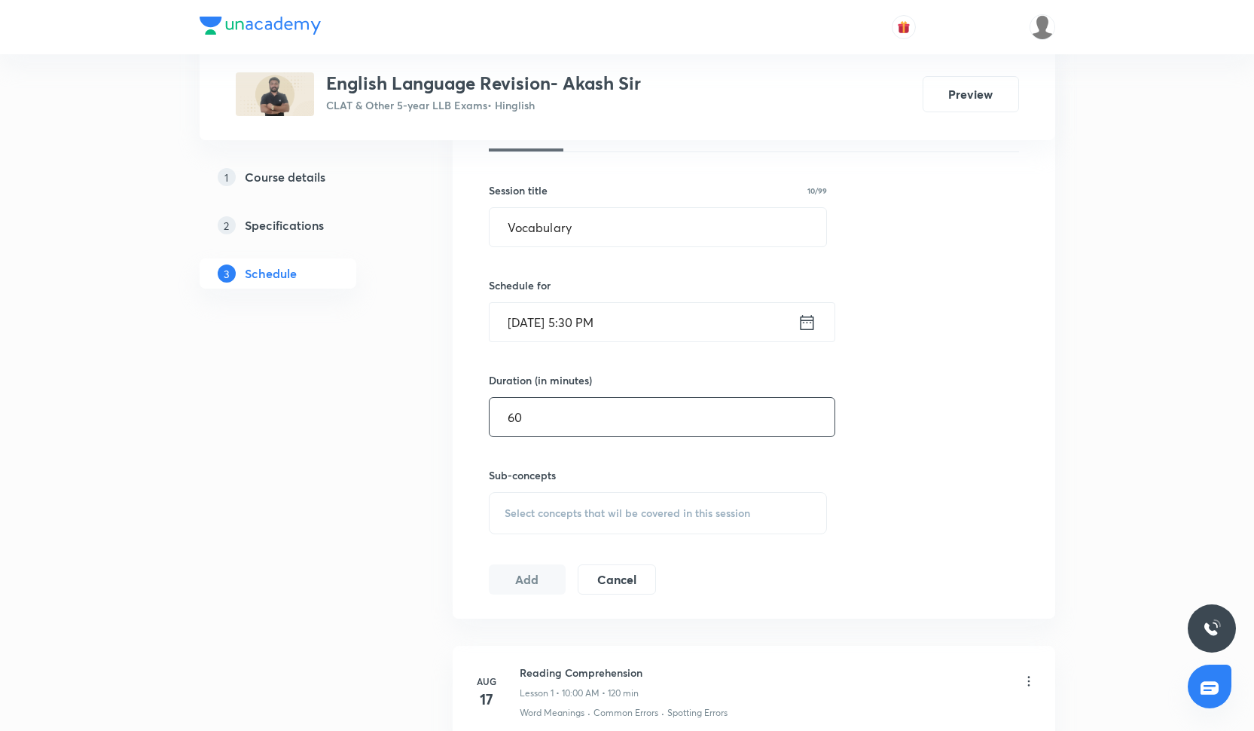
type input "60"
click at [551, 508] on span "Select concepts that wil be covered in this session" at bounding box center [628, 513] width 246 height 12
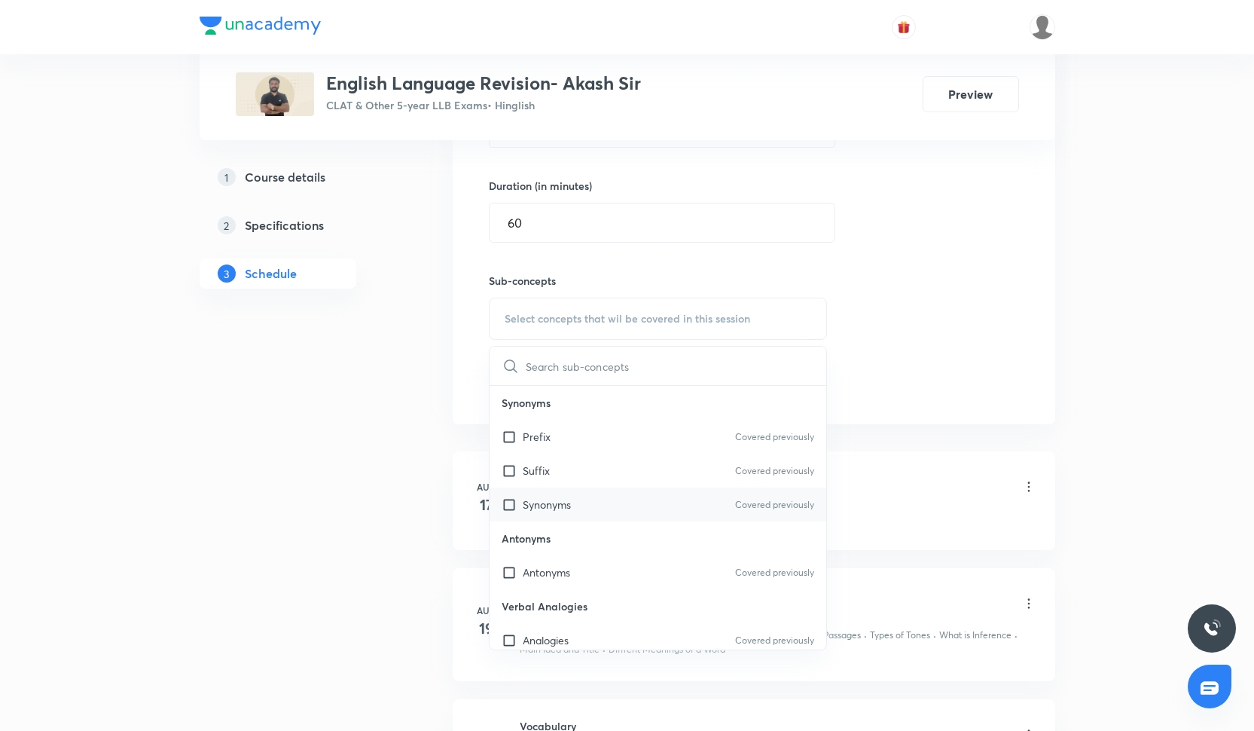
scroll to position [559, 0]
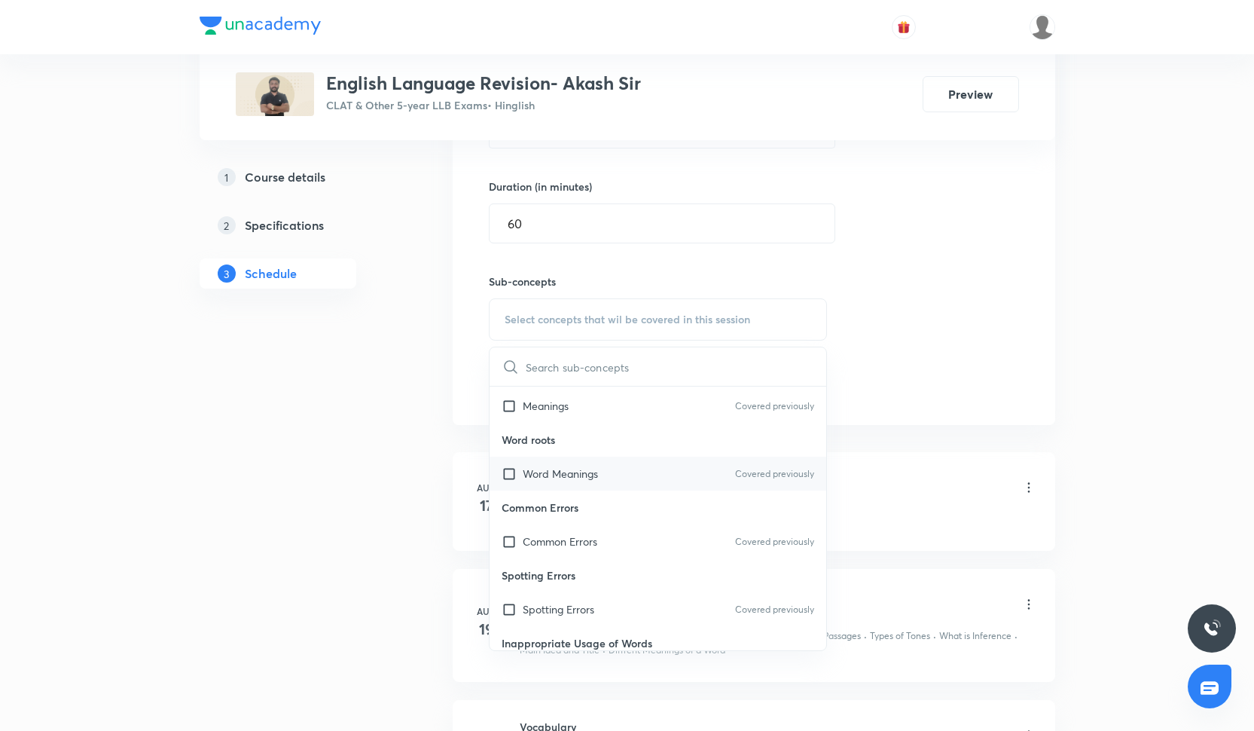
click at [551, 466] on p "Word Meanings" at bounding box center [560, 474] width 75 height 16
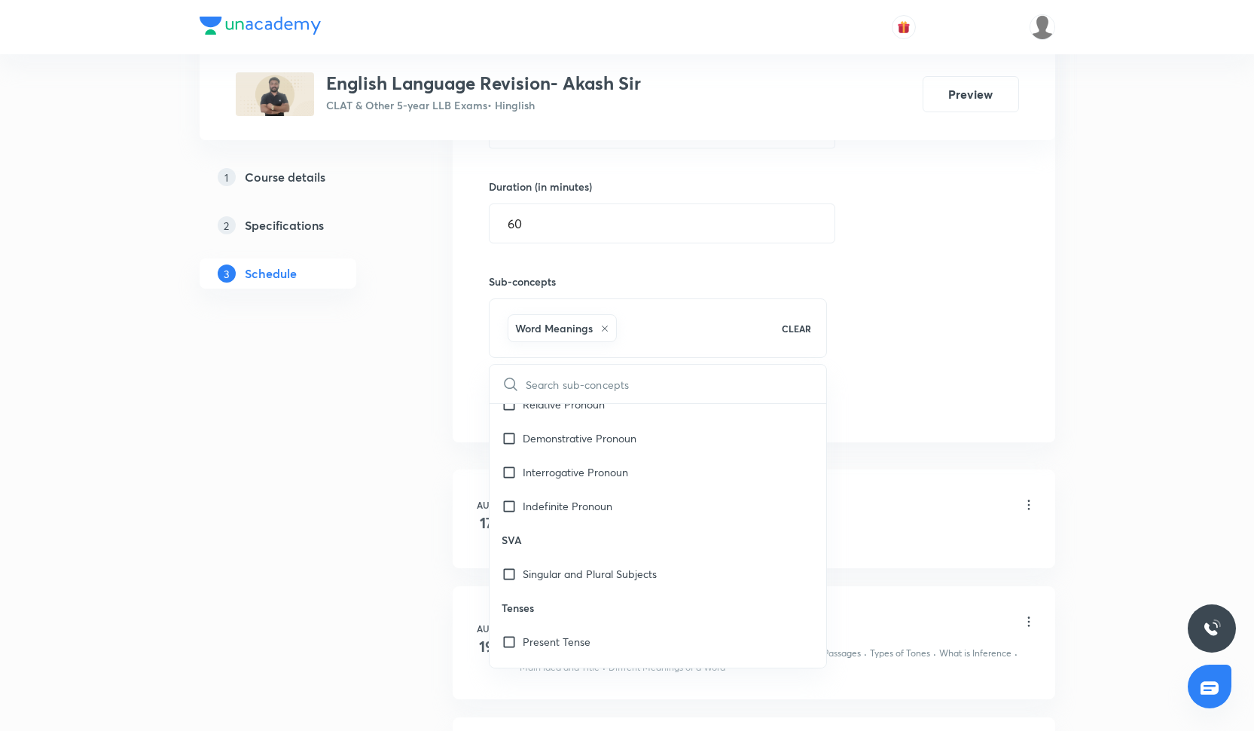
scroll to position [2878, 0]
click at [572, 539] on p "Present Tense" at bounding box center [557, 541] width 68 height 16
checkbox input "true"
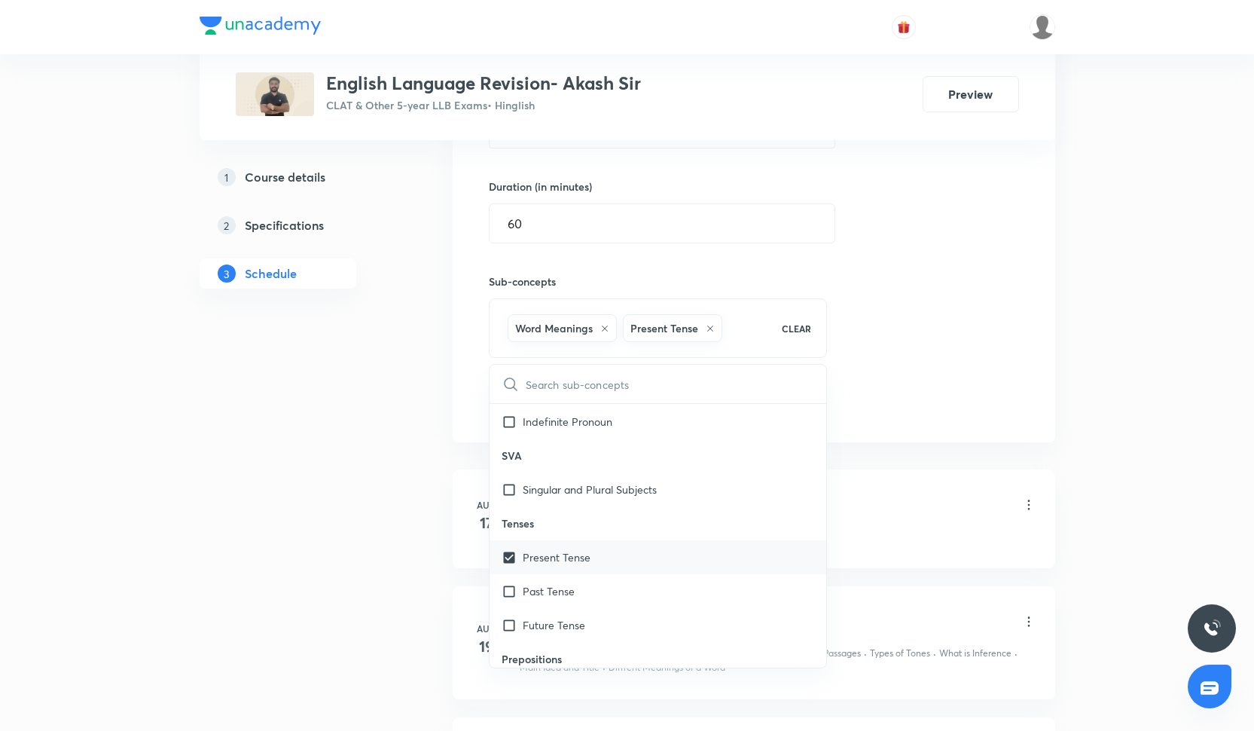
click at [579, 556] on p "Present Tense" at bounding box center [557, 557] width 68 height 16
checkbox input "true"
checkbox input "false"
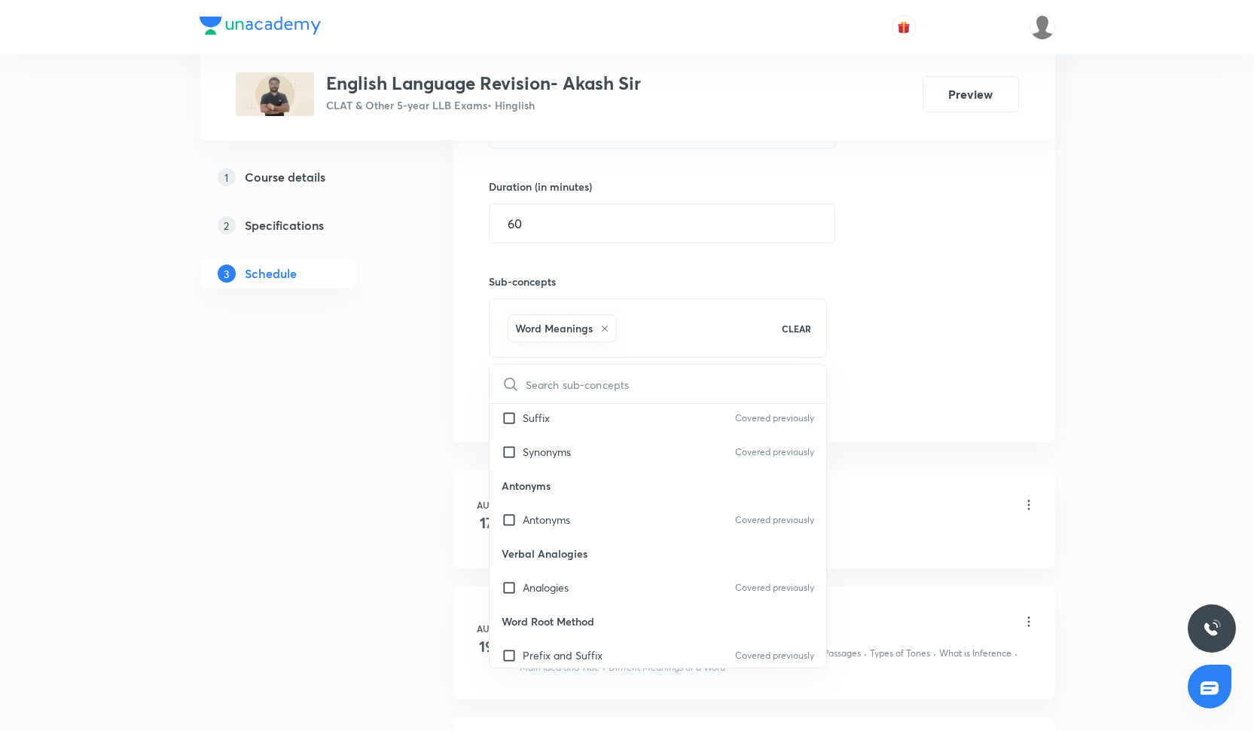
scroll to position [0, 0]
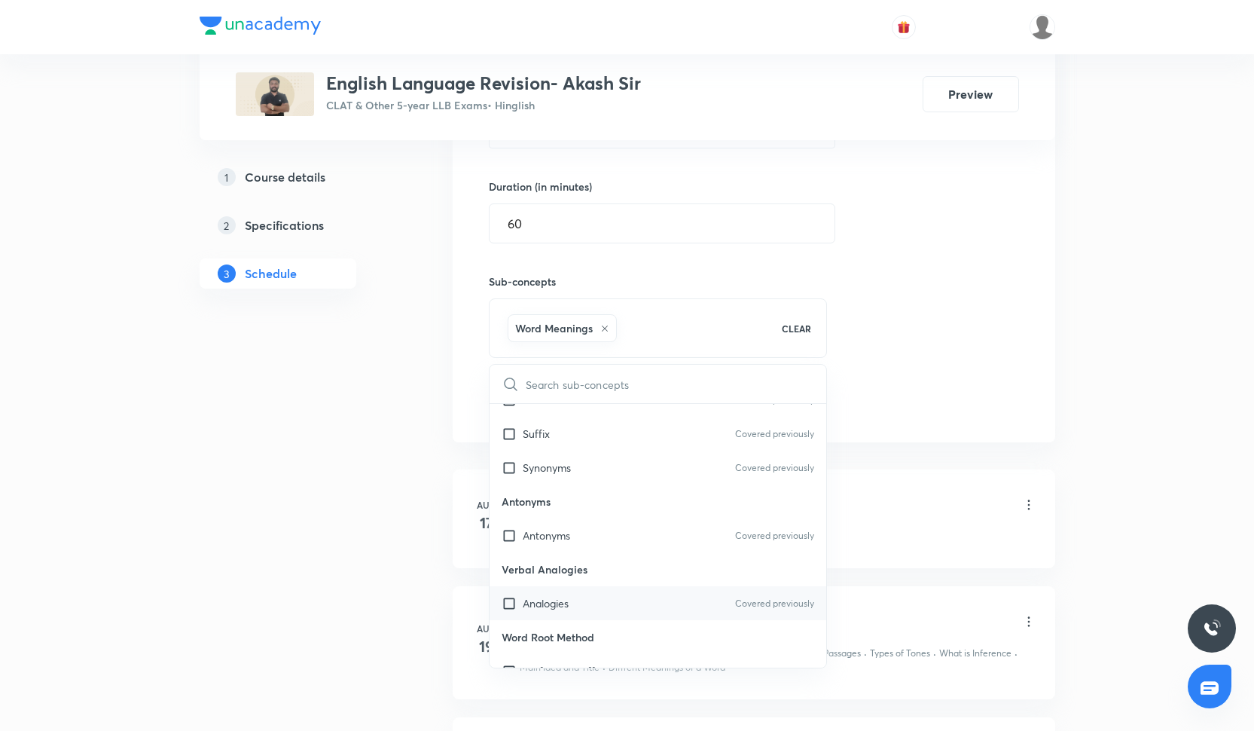
click at [575, 611] on div "Analogies Covered previously" at bounding box center [658, 603] width 337 height 34
checkbox input "true"
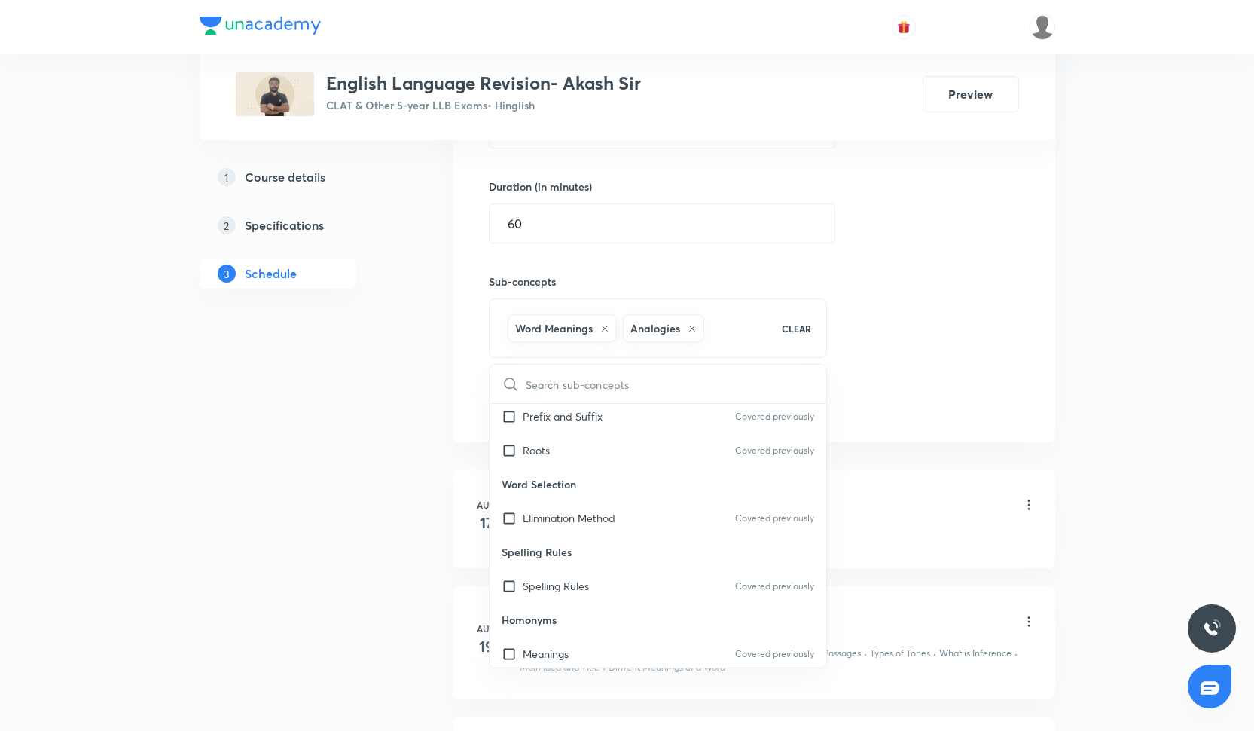
scroll to position [322, 0]
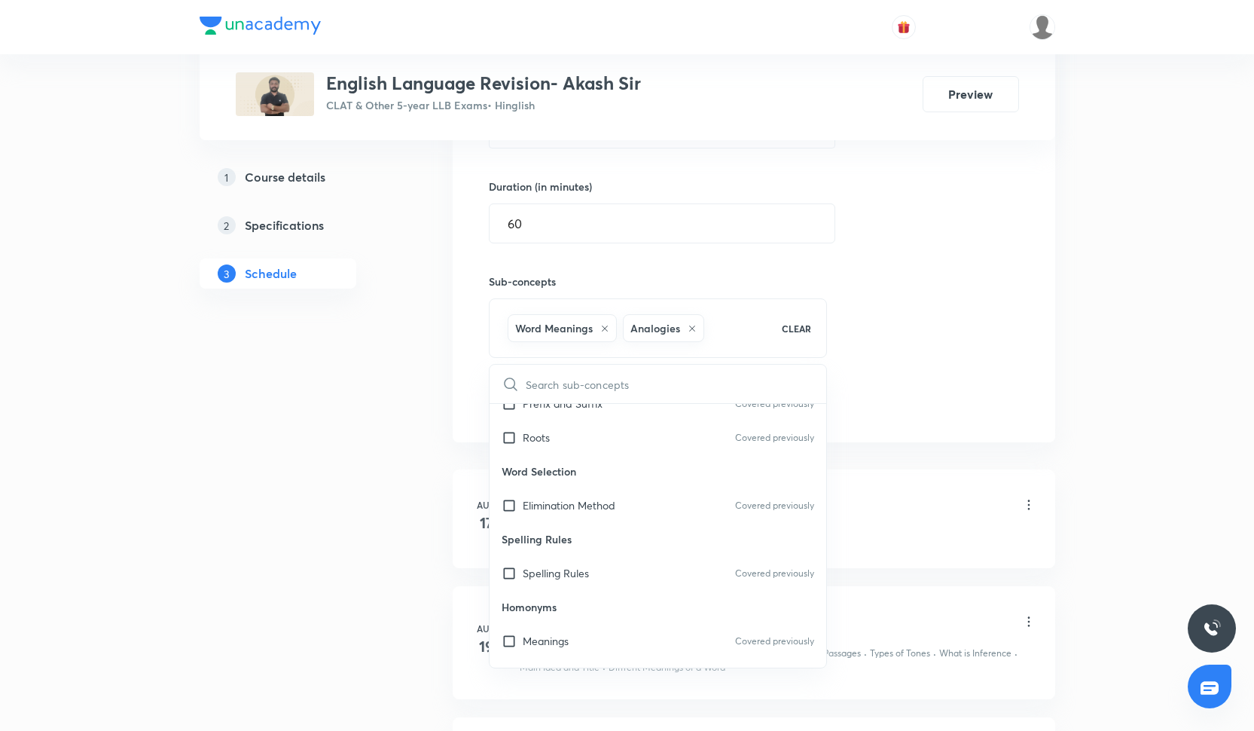
click at [1011, 353] on div "Session 19 Live class Quiz Recorded classes Session title 10/99 Vocabulary ​ Sc…" at bounding box center [754, 152] width 530 height 531
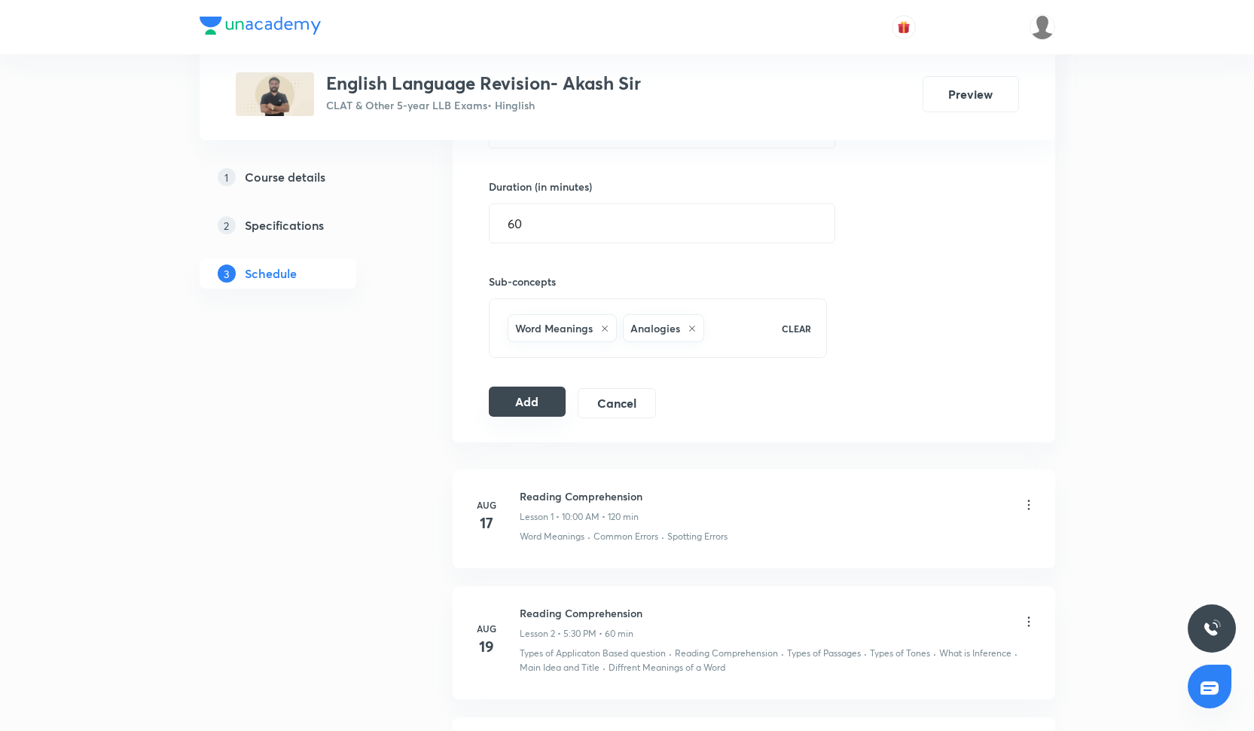
click at [541, 405] on button "Add" at bounding box center [528, 401] width 78 height 30
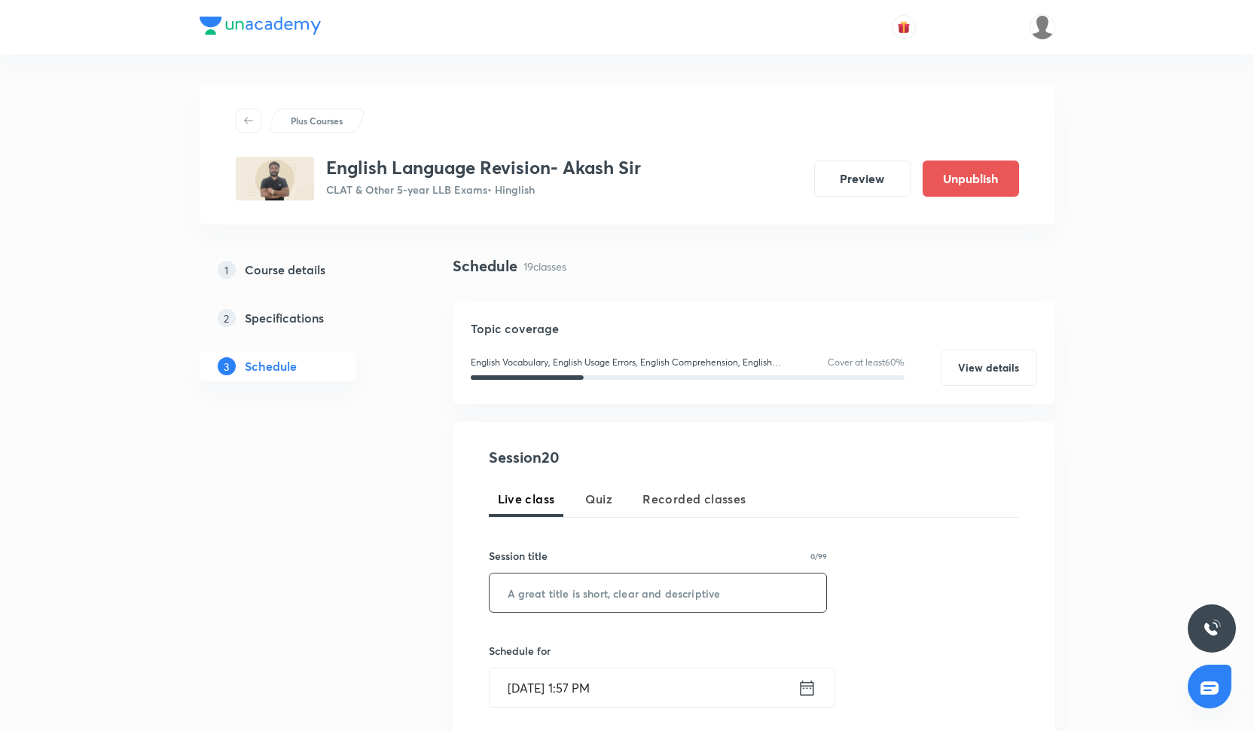
click at [497, 593] on input "text" at bounding box center [658, 592] width 337 height 38
paste input "Reading comprehension- Tones"
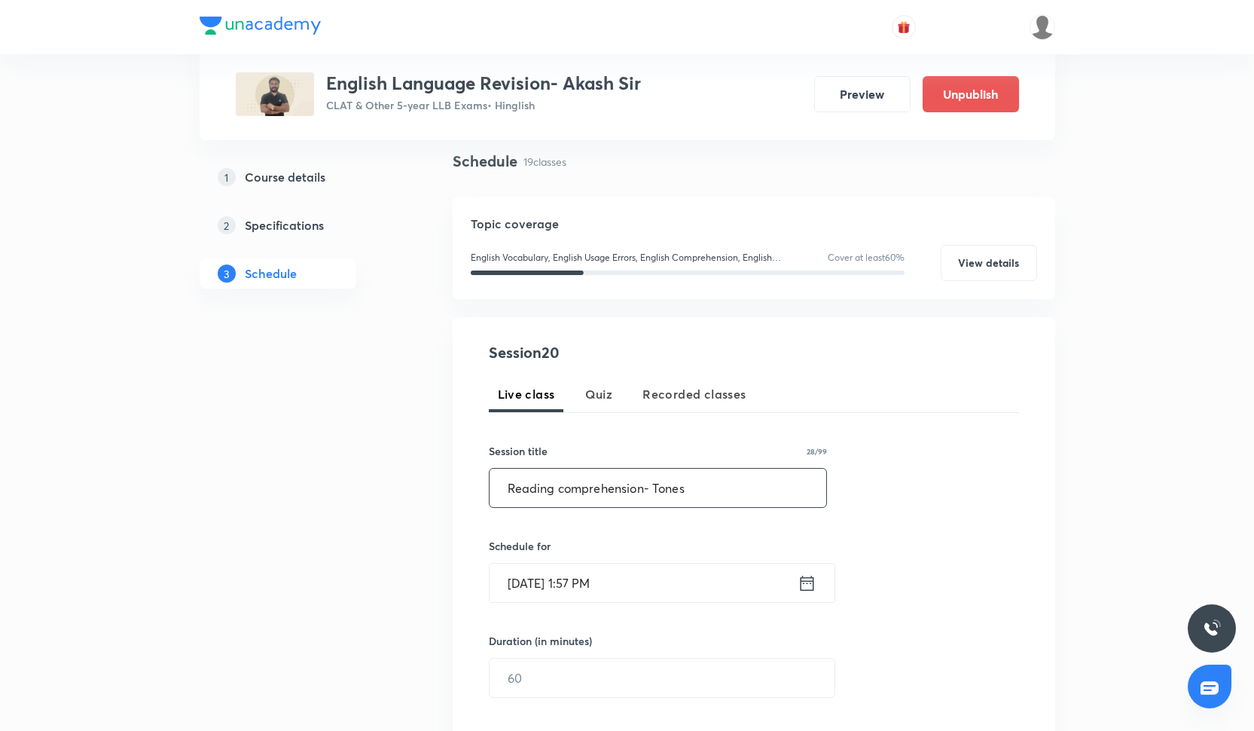
scroll to position [122, 0]
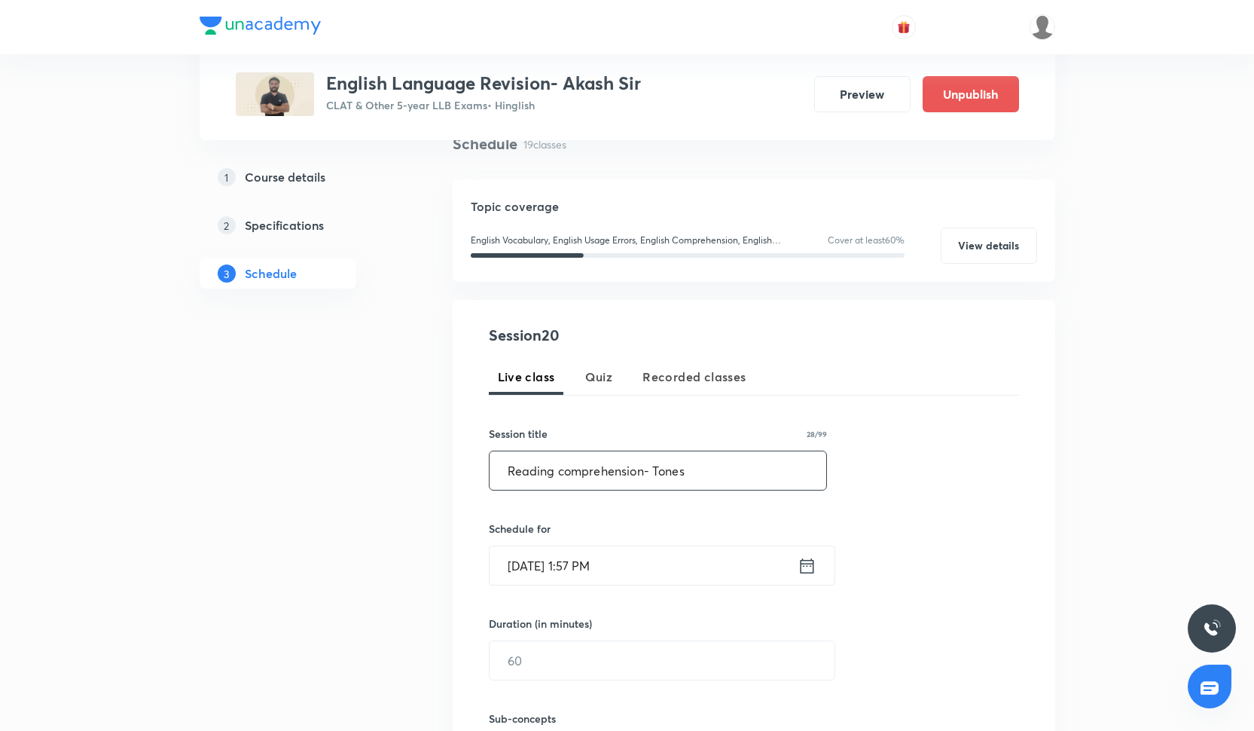
type input "Reading comprehension- Tones"
click at [545, 576] on input "[DATE] 1:57 PM" at bounding box center [644, 565] width 308 height 38
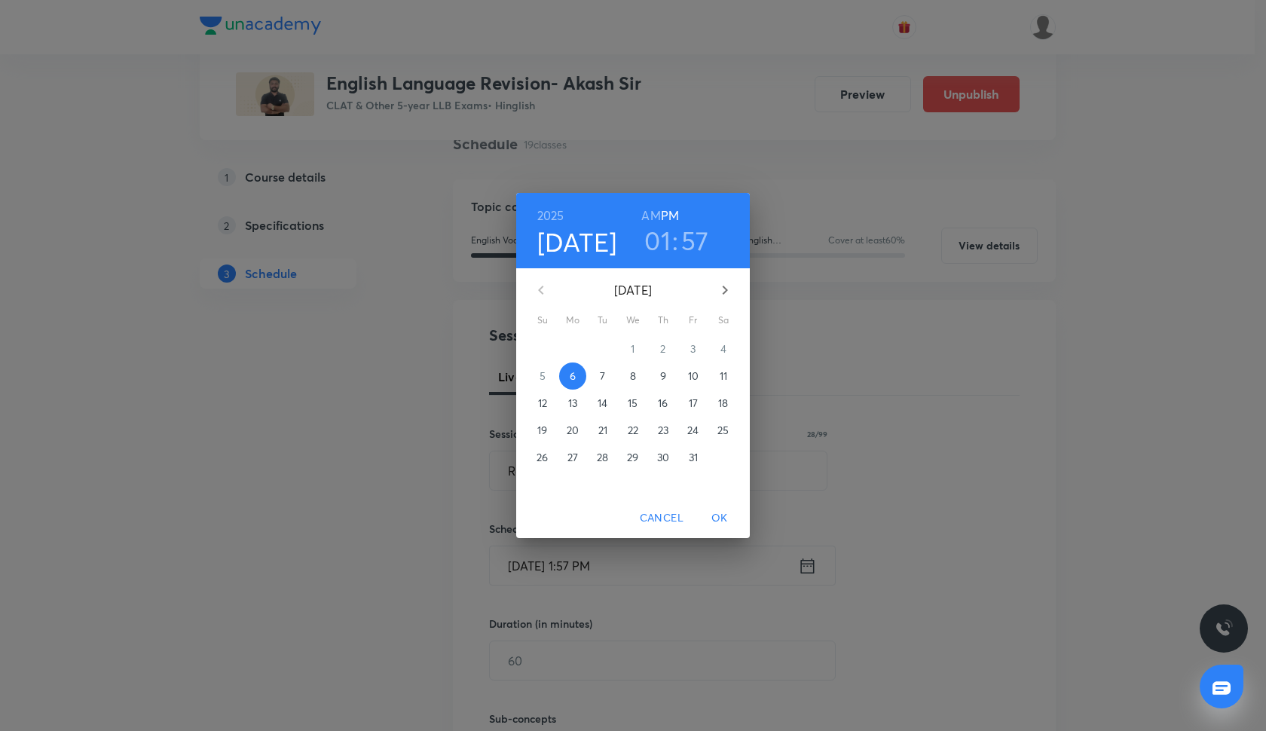
click at [657, 377] on span "9" at bounding box center [662, 375] width 27 height 15
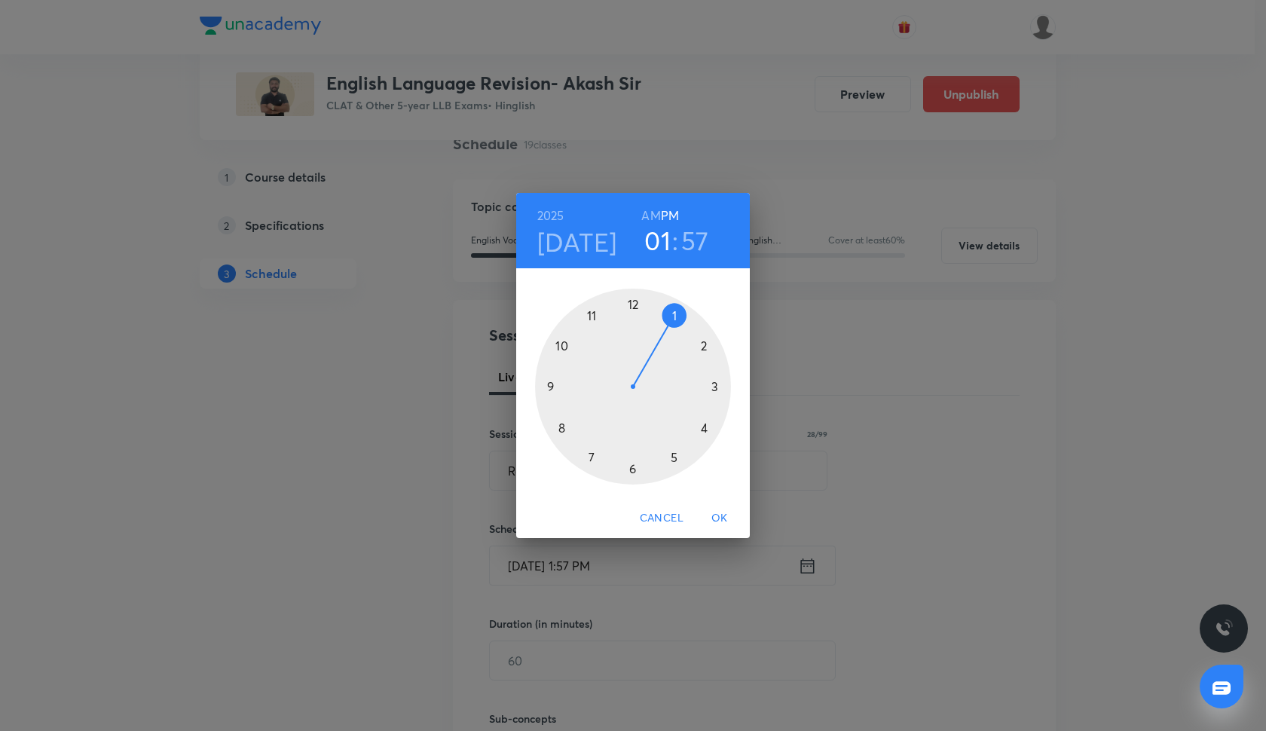
click at [674, 460] on div at bounding box center [633, 387] width 196 height 196
click at [630, 467] on div at bounding box center [633, 387] width 196 height 196
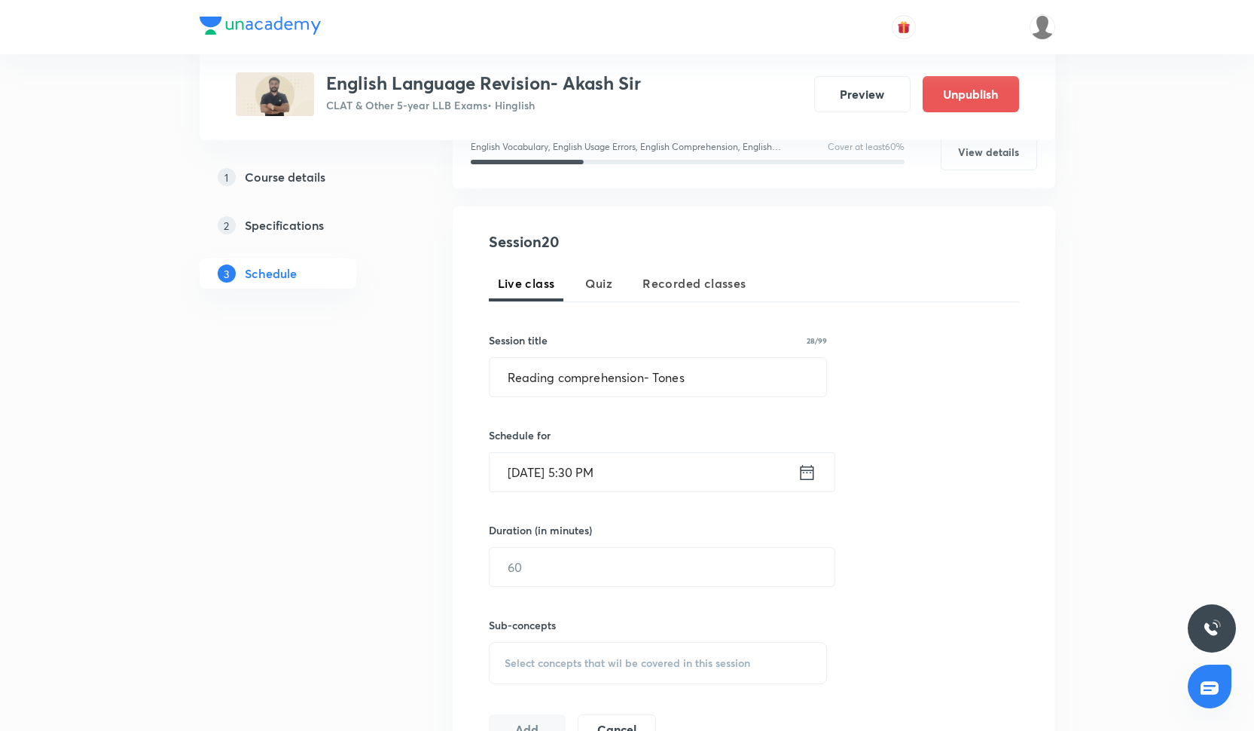
scroll to position [217, 0]
click at [607, 557] on input "text" at bounding box center [662, 565] width 345 height 38
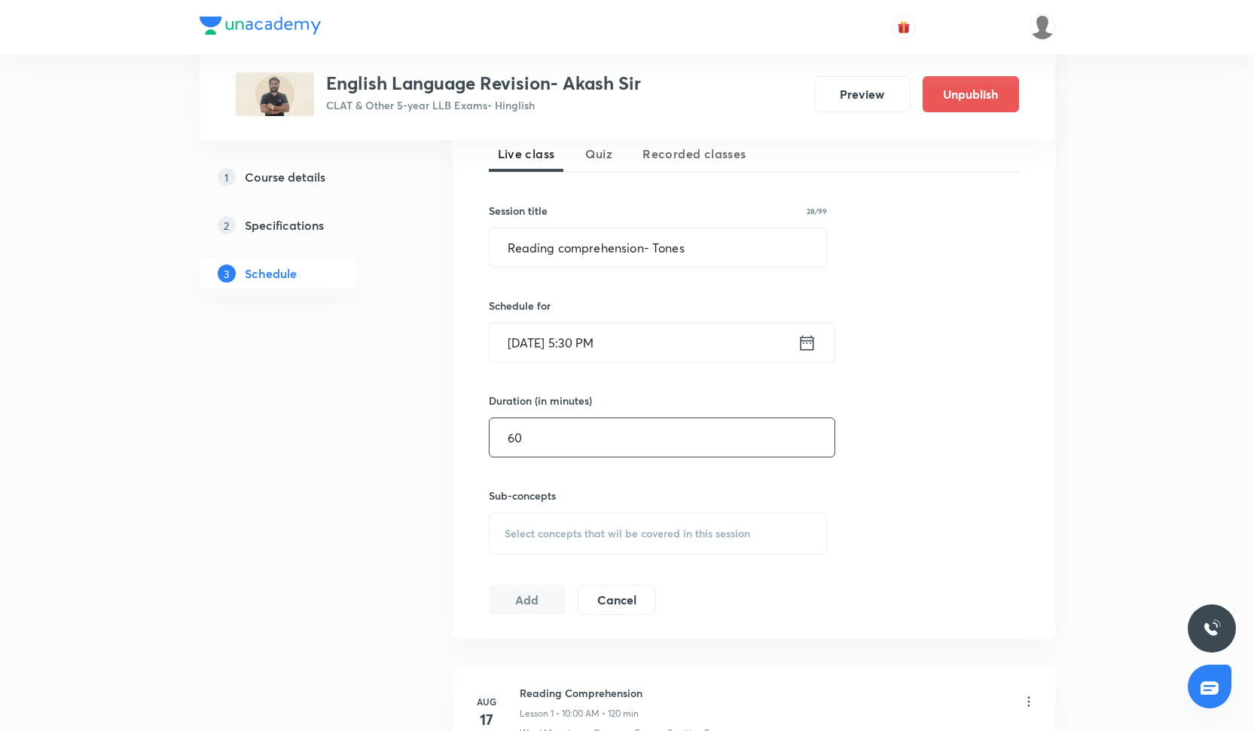
scroll to position [347, 0]
type input "60"
click at [583, 533] on span "Select concepts that wil be covered in this session" at bounding box center [628, 531] width 246 height 12
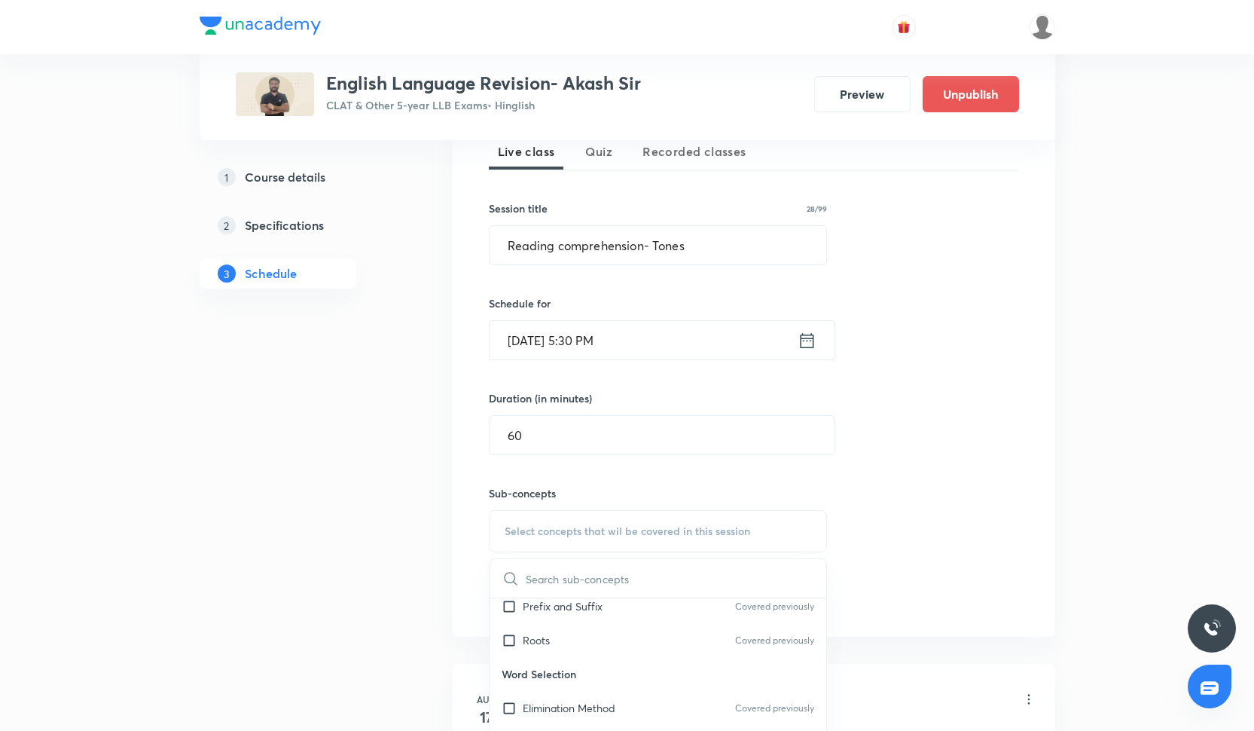
scroll to position [368, 0]
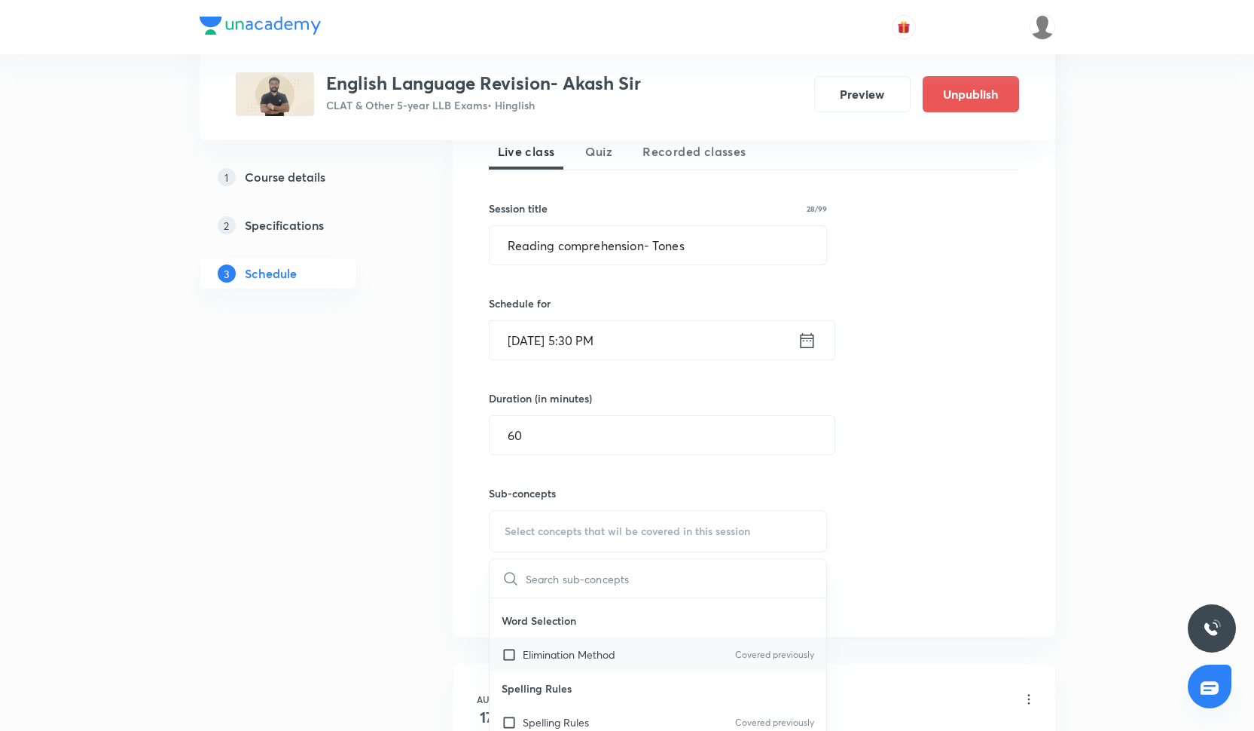
click at [597, 653] on p "Elimination Method" at bounding box center [569, 654] width 93 height 16
click at [591, 655] on div "Spelling Rules Covered previously" at bounding box center [658, 649] width 337 height 34
checkbox input "true"
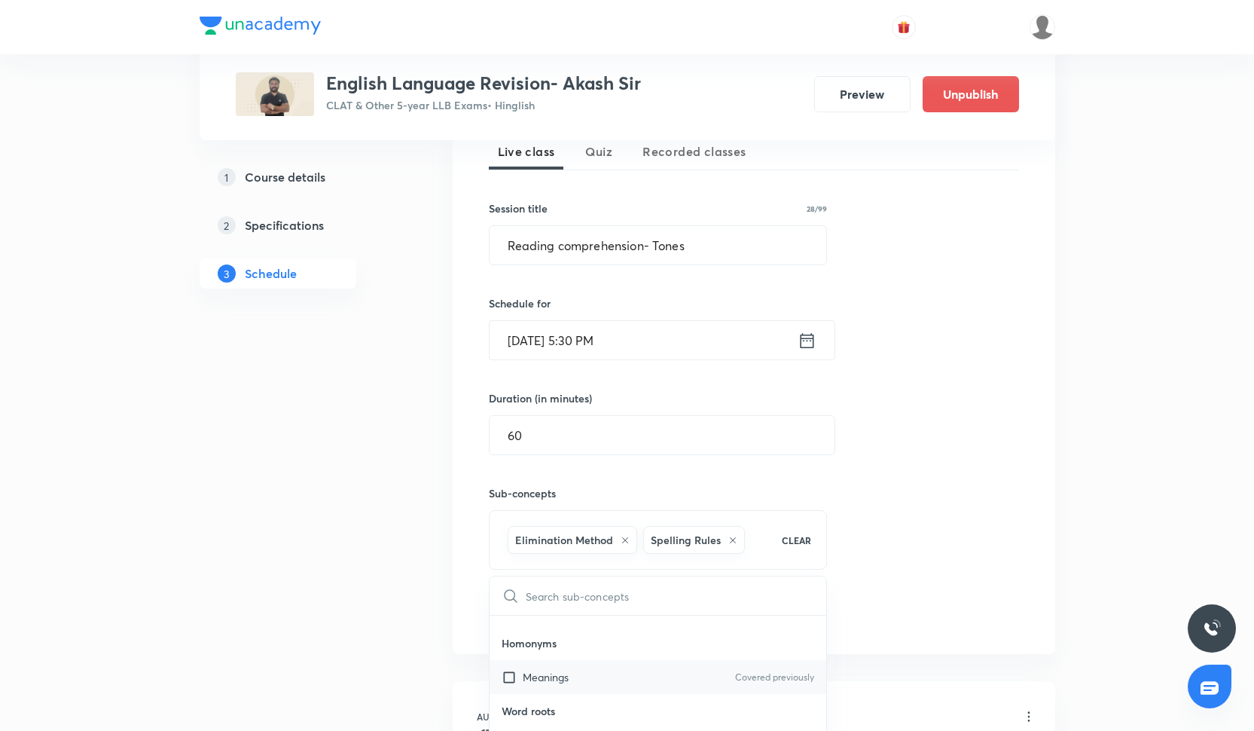
scroll to position [499, 0]
click at [590, 664] on div "Meanings Covered previously" at bounding box center [658, 676] width 337 height 34
checkbox input "true"
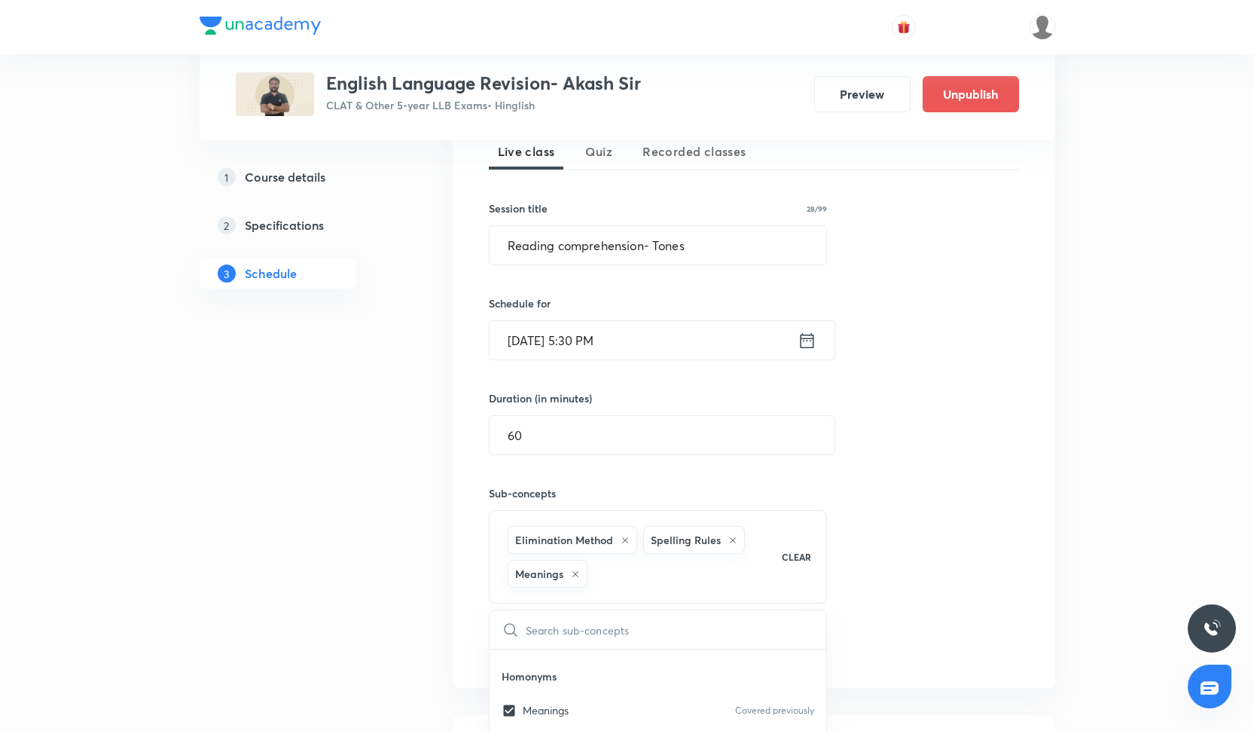
click at [979, 388] on div "Session 20 Live class Quiz Recorded classes Session title 28/99 Reading compreh…" at bounding box center [754, 381] width 530 height 565
click at [543, 643] on button "Add" at bounding box center [528, 647] width 78 height 30
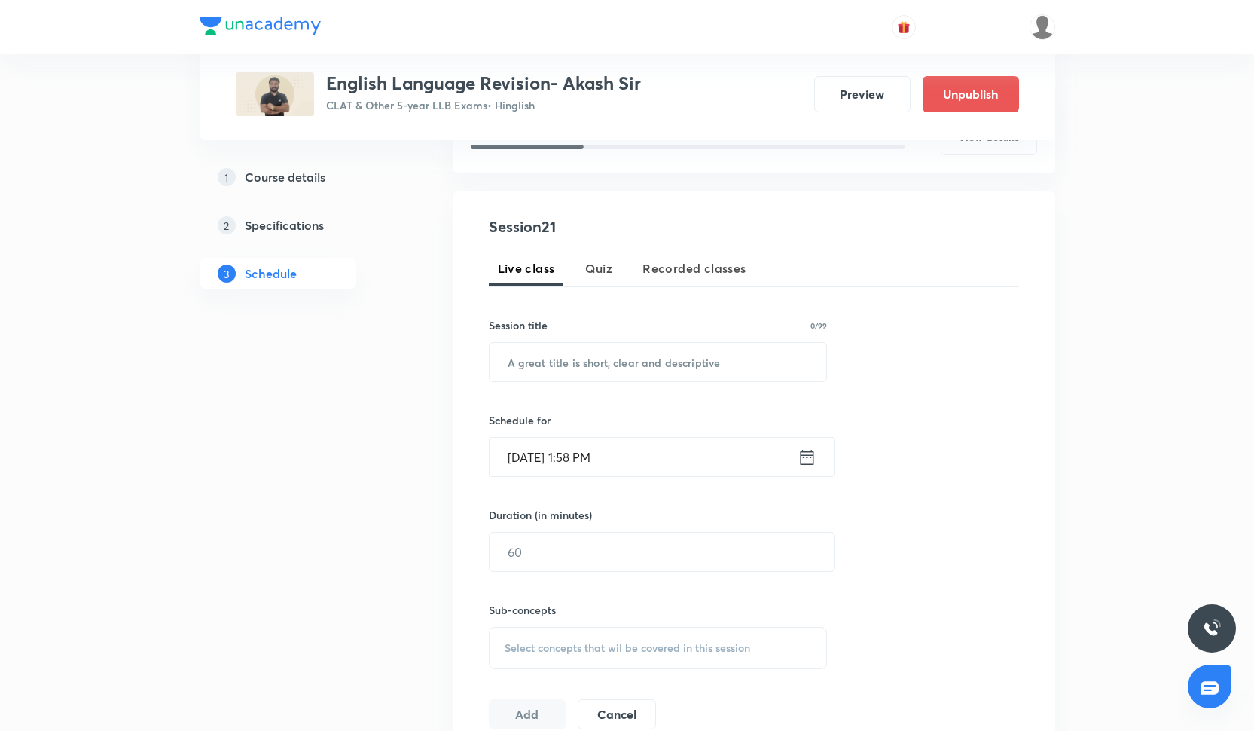
scroll to position [233, 0]
click at [547, 358] on input "text" at bounding box center [658, 359] width 337 height 38
paste input "RC- Philosophy"
type input "RC- Philosophy"
click at [582, 441] on input "[DATE] 1:58 PM" at bounding box center [644, 454] width 308 height 38
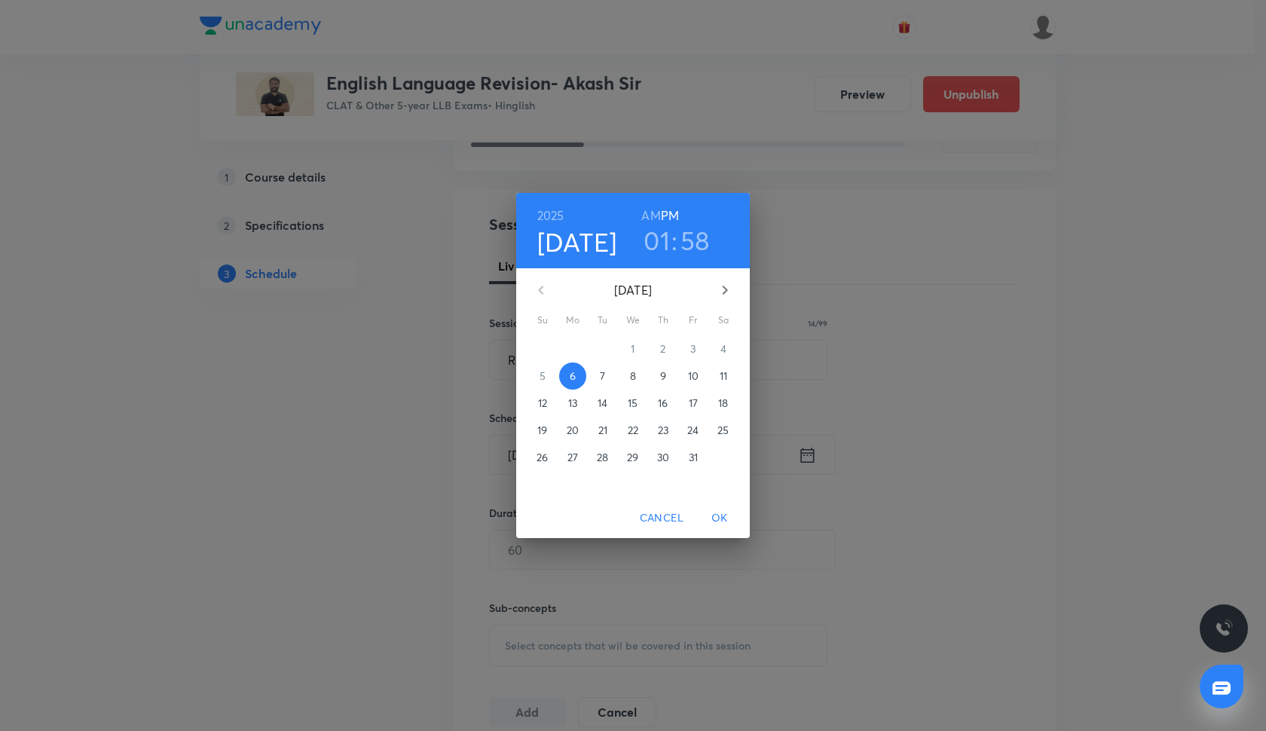
click at [718, 379] on span "11" at bounding box center [723, 375] width 27 height 15
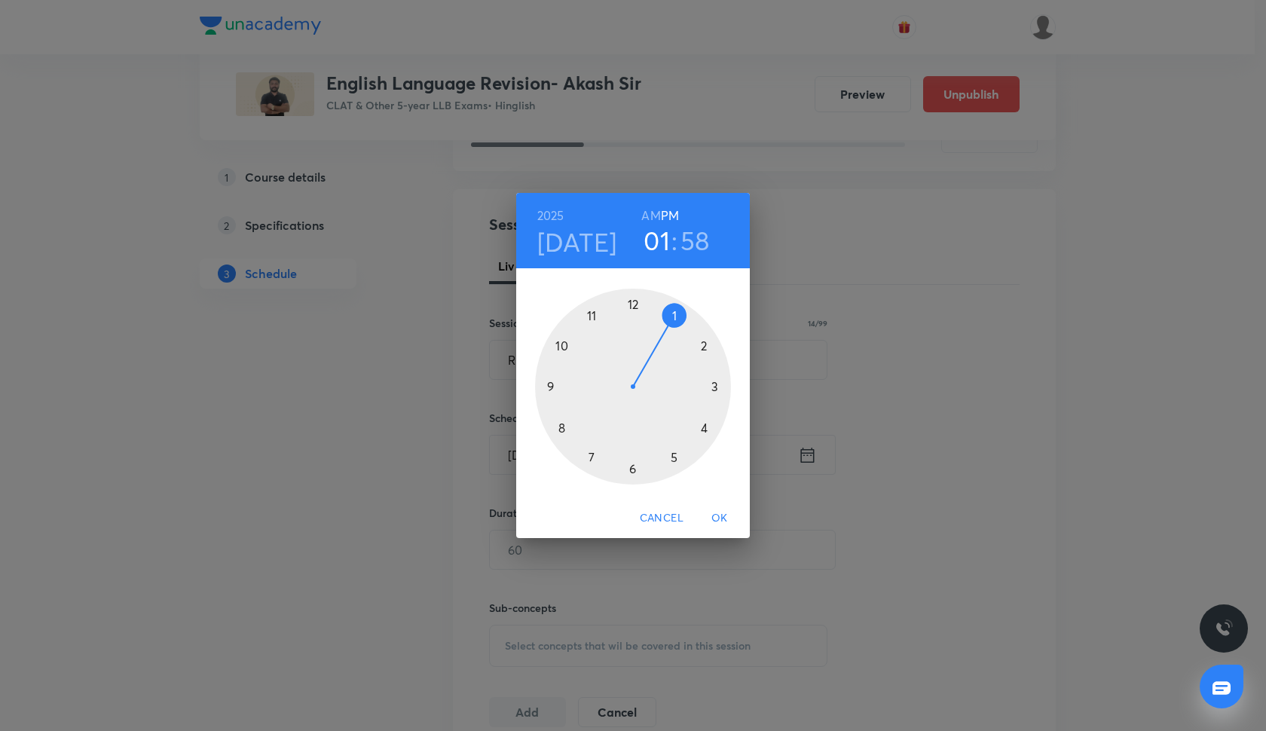
click at [676, 457] on div at bounding box center [633, 387] width 196 height 196
click at [632, 465] on div at bounding box center [633, 387] width 196 height 196
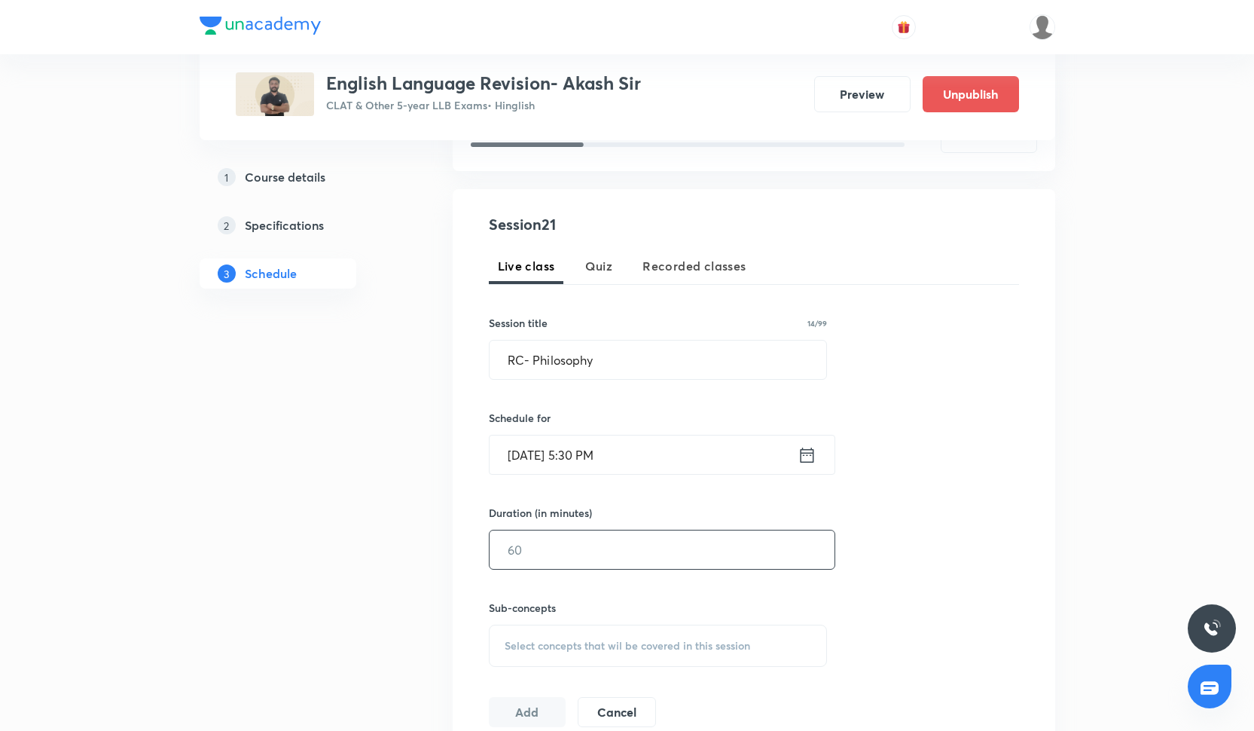
click at [590, 560] on input "text" at bounding box center [662, 549] width 345 height 38
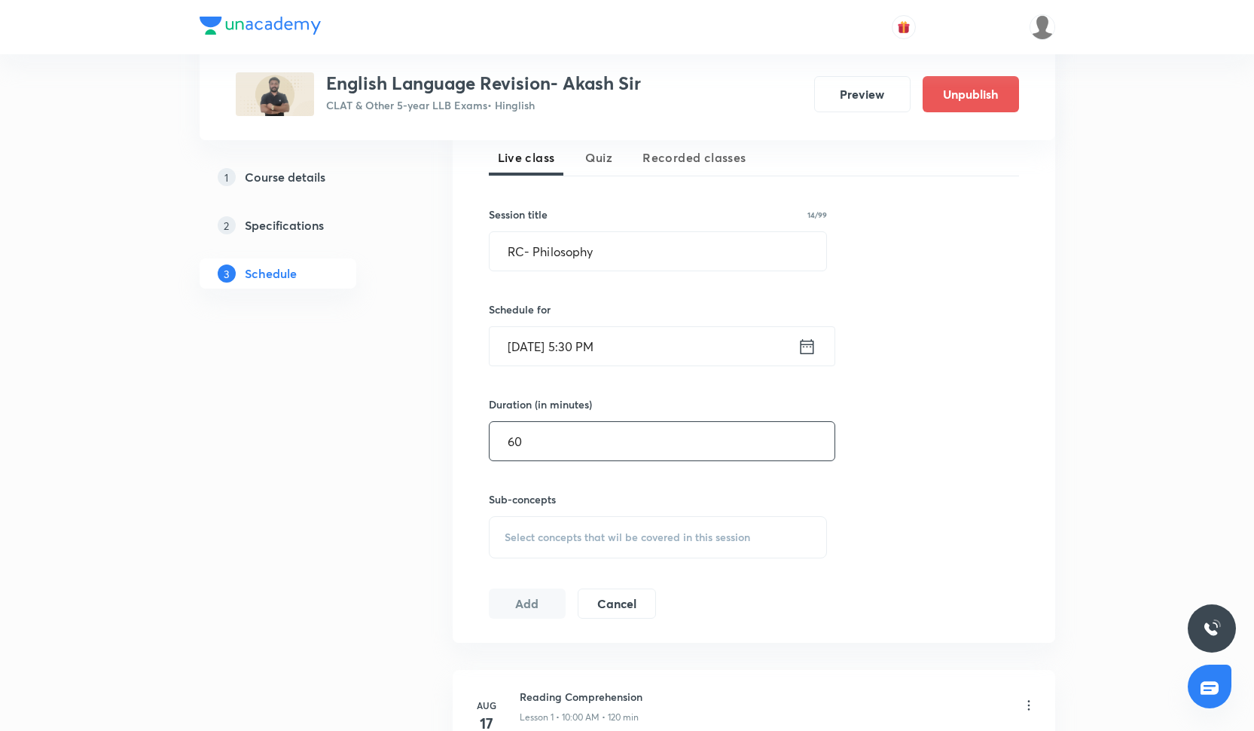
type input "60"
click at [566, 540] on span "Select concepts that wil be covered in this session" at bounding box center [628, 537] width 246 height 12
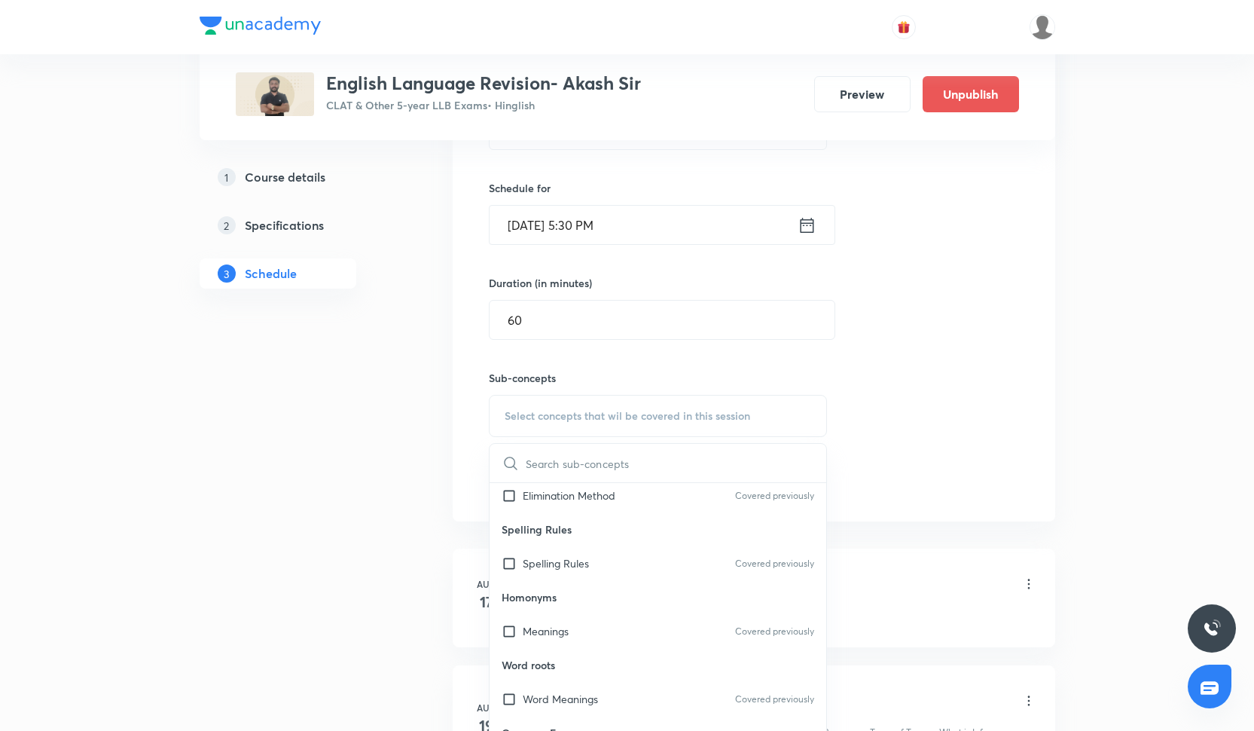
scroll to position [427, 0]
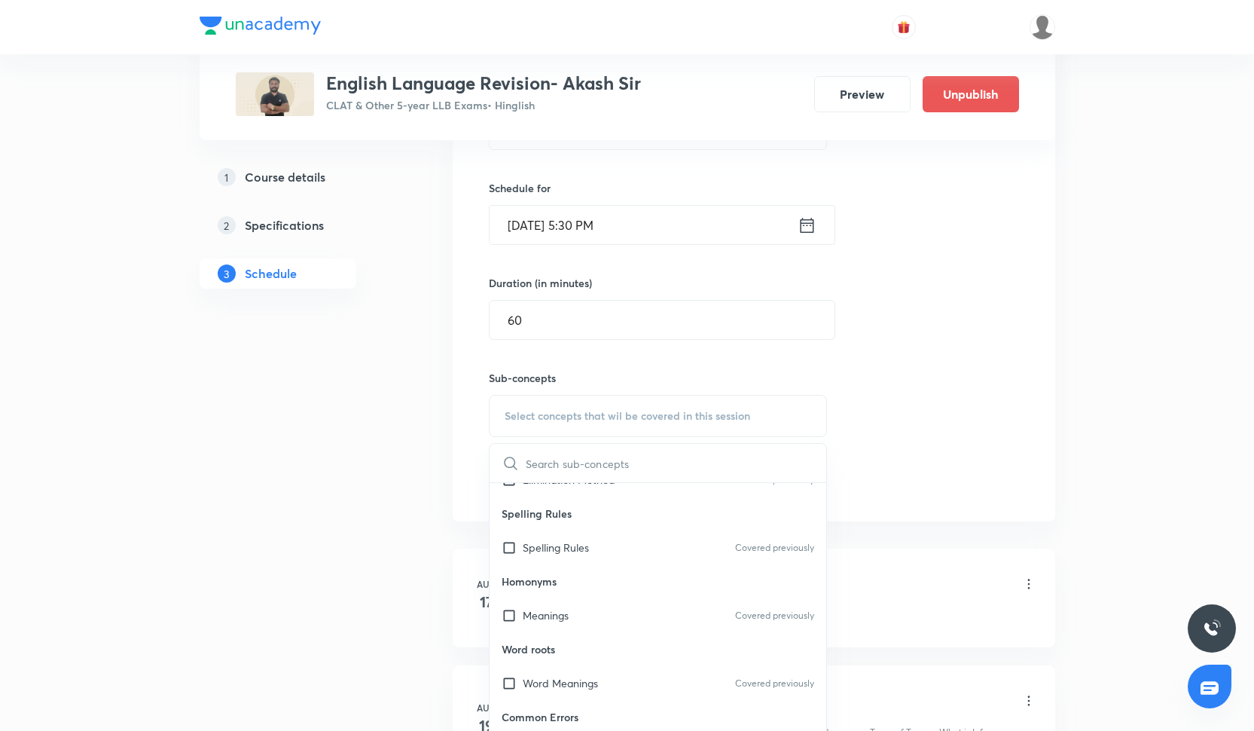
click at [570, 591] on p "Homonyms" at bounding box center [658, 581] width 337 height 34
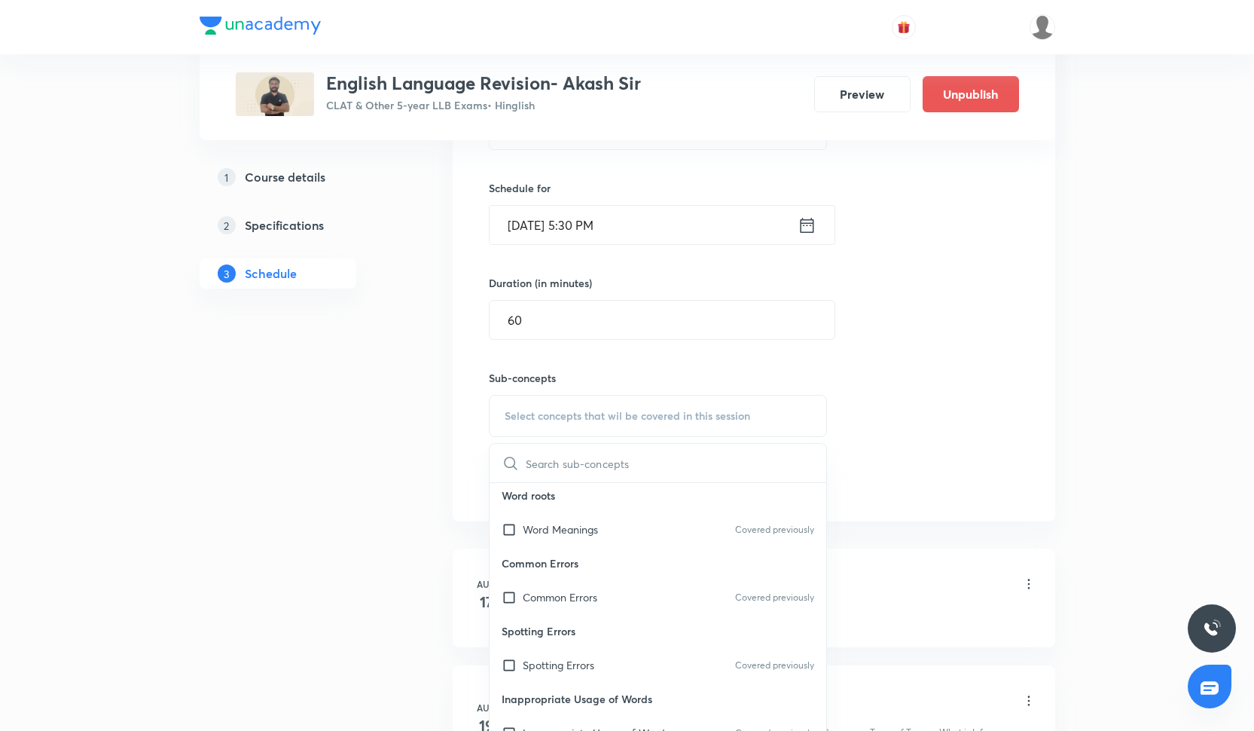
scroll to position [583, 0]
click at [571, 638] on p "Spotting Errors" at bounding box center [658, 629] width 337 height 34
click at [571, 670] on div "Spotting Errors Covered previously" at bounding box center [658, 663] width 337 height 34
checkbox input "true"
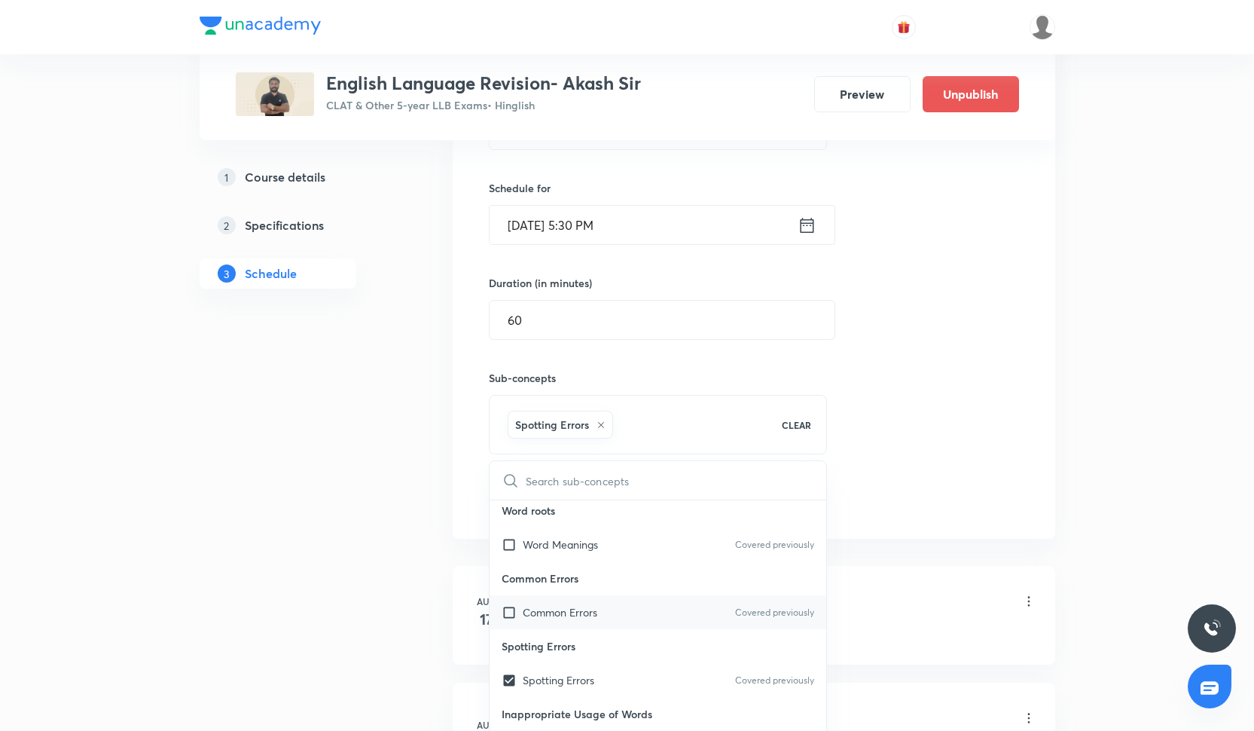
click at [571, 625] on div "Common Errors Covered previously" at bounding box center [658, 612] width 337 height 34
checkbox input "true"
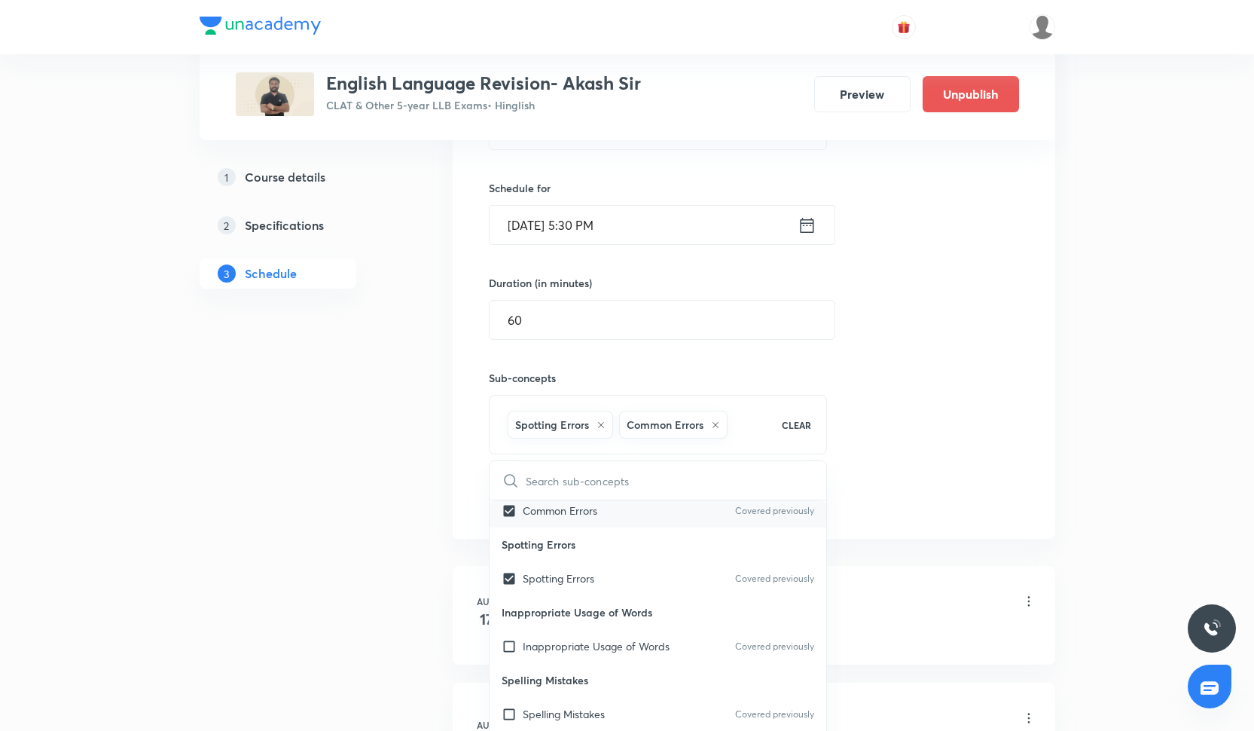
scroll to position [691, 0]
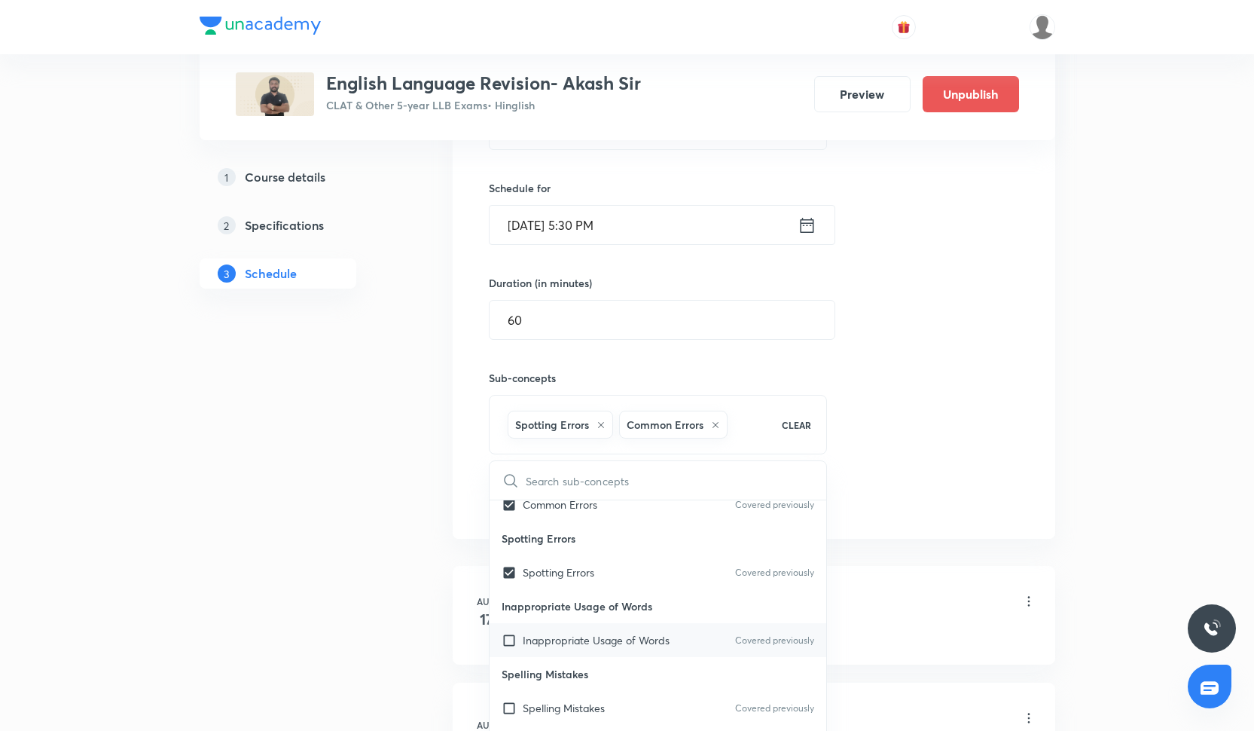
click at [570, 629] on div "Inappropriate Usage of Words Covered previously" at bounding box center [658, 640] width 337 height 34
checkbox input "true"
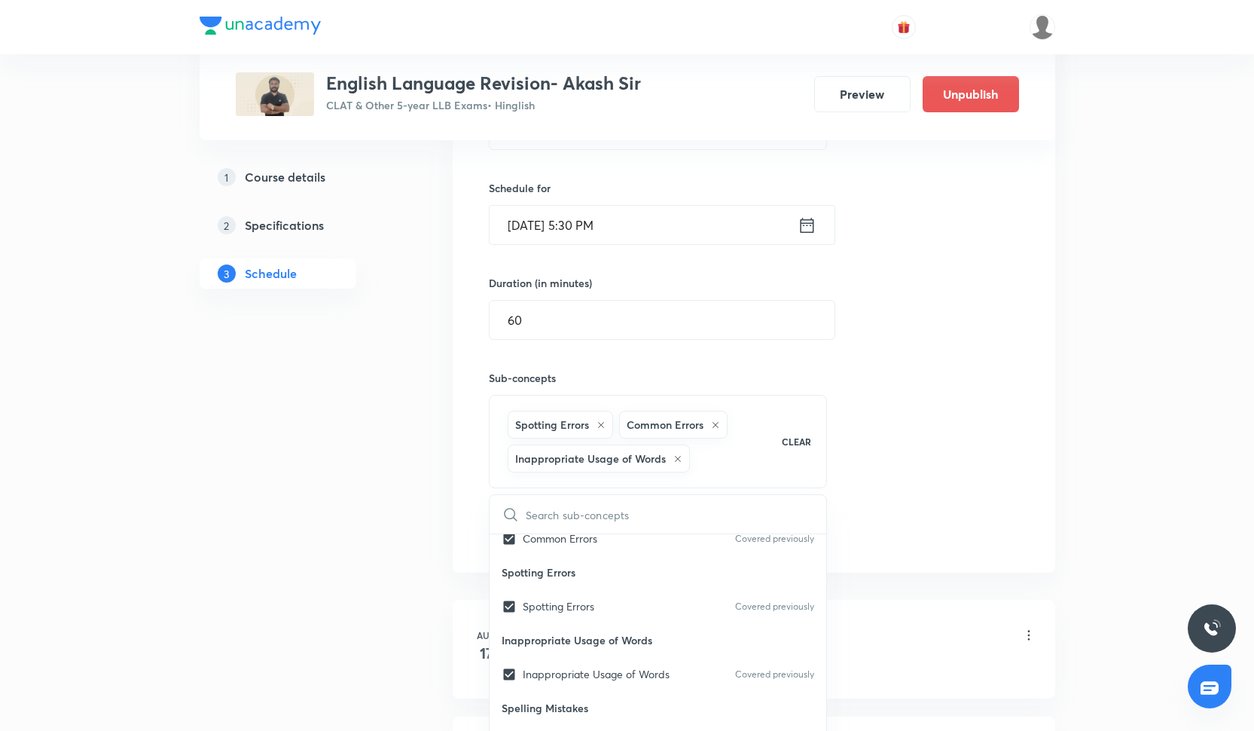
click at [881, 487] on div "Session 21 Live class Quiz Recorded classes Session title 14/99 RC- Philosophy …" at bounding box center [754, 265] width 530 height 565
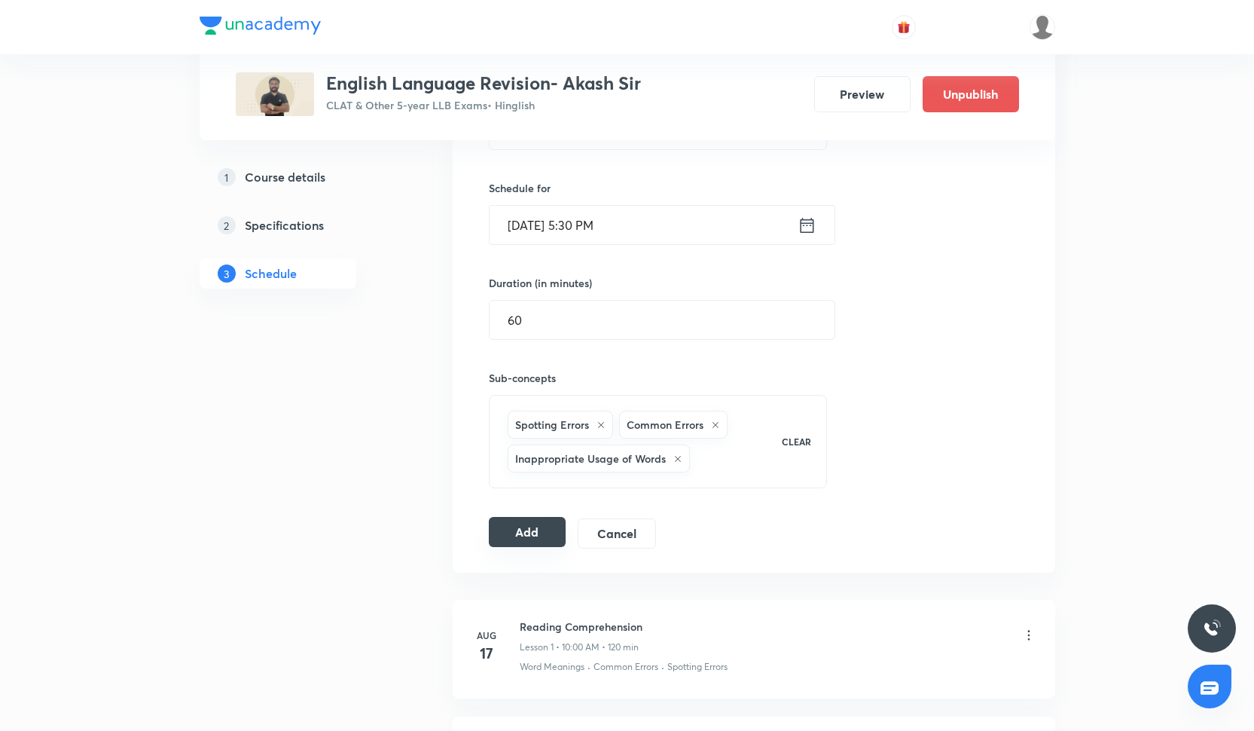
click at [501, 536] on button "Add" at bounding box center [528, 532] width 78 height 30
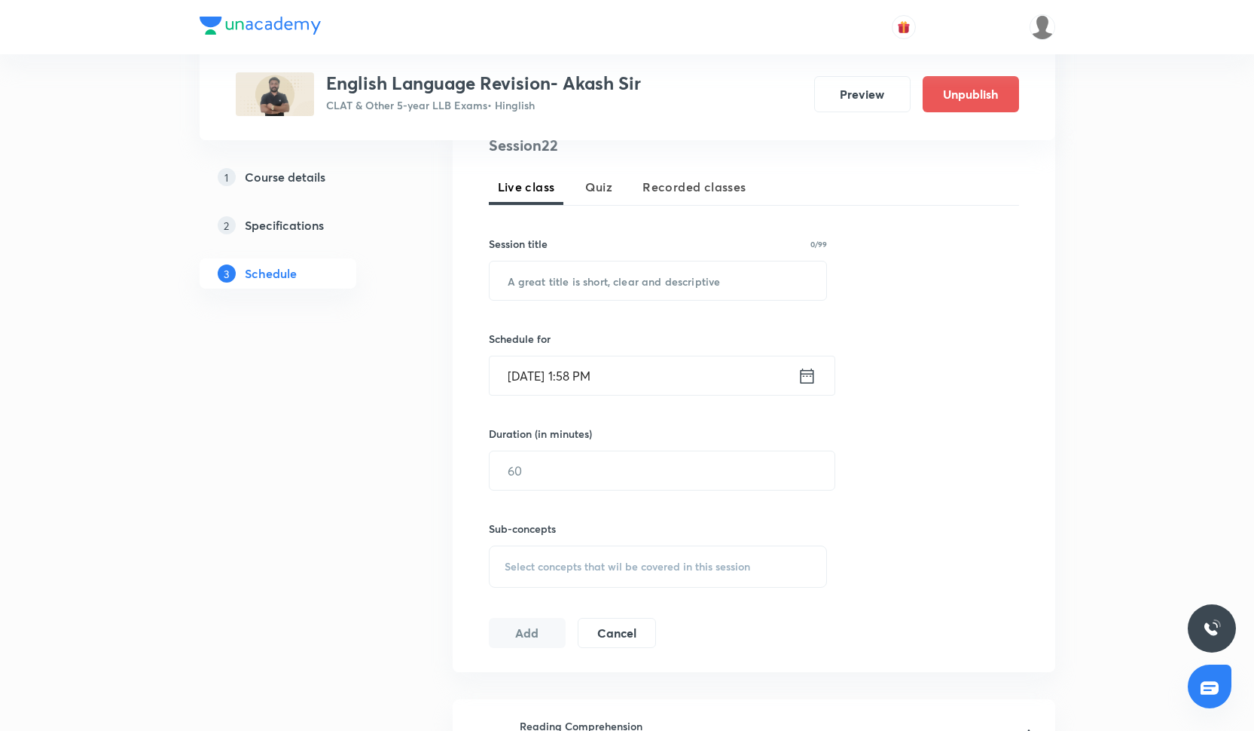
scroll to position [314, 0]
click at [638, 279] on input "text" at bounding box center [658, 278] width 337 height 38
paste input "Vocabulary"
type input "Vocabulary"
click at [557, 379] on input "[DATE] 1:58 PM" at bounding box center [644, 373] width 308 height 38
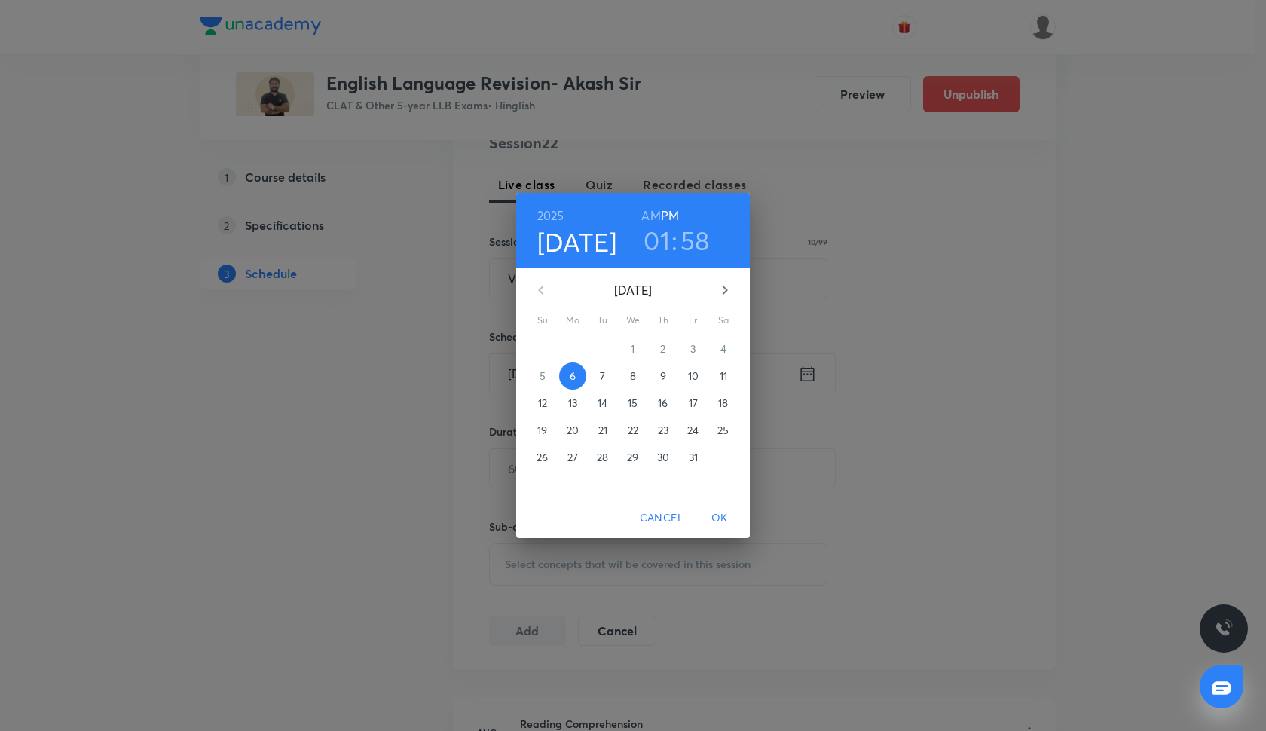
click at [598, 402] on p "14" at bounding box center [602, 402] width 10 height 15
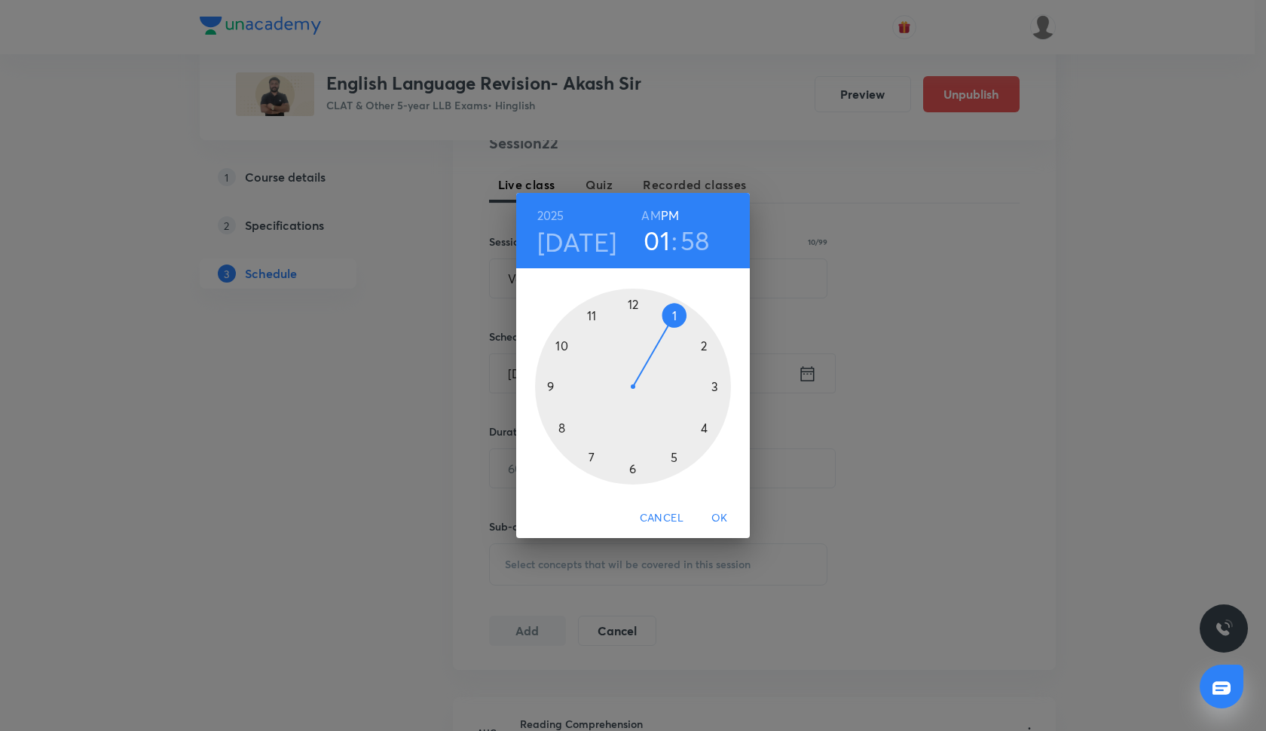
click at [672, 460] on div at bounding box center [633, 387] width 196 height 196
click at [632, 469] on div at bounding box center [633, 387] width 196 height 196
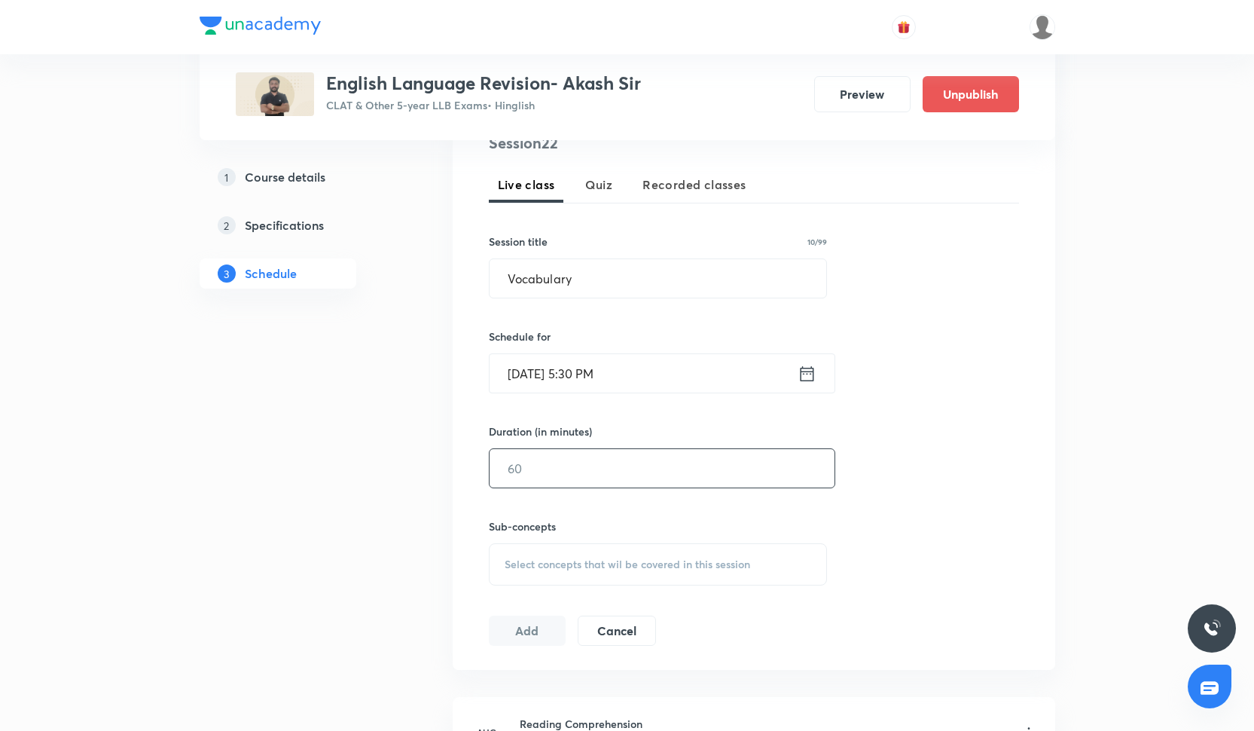
click at [566, 458] on input "text" at bounding box center [662, 468] width 345 height 38
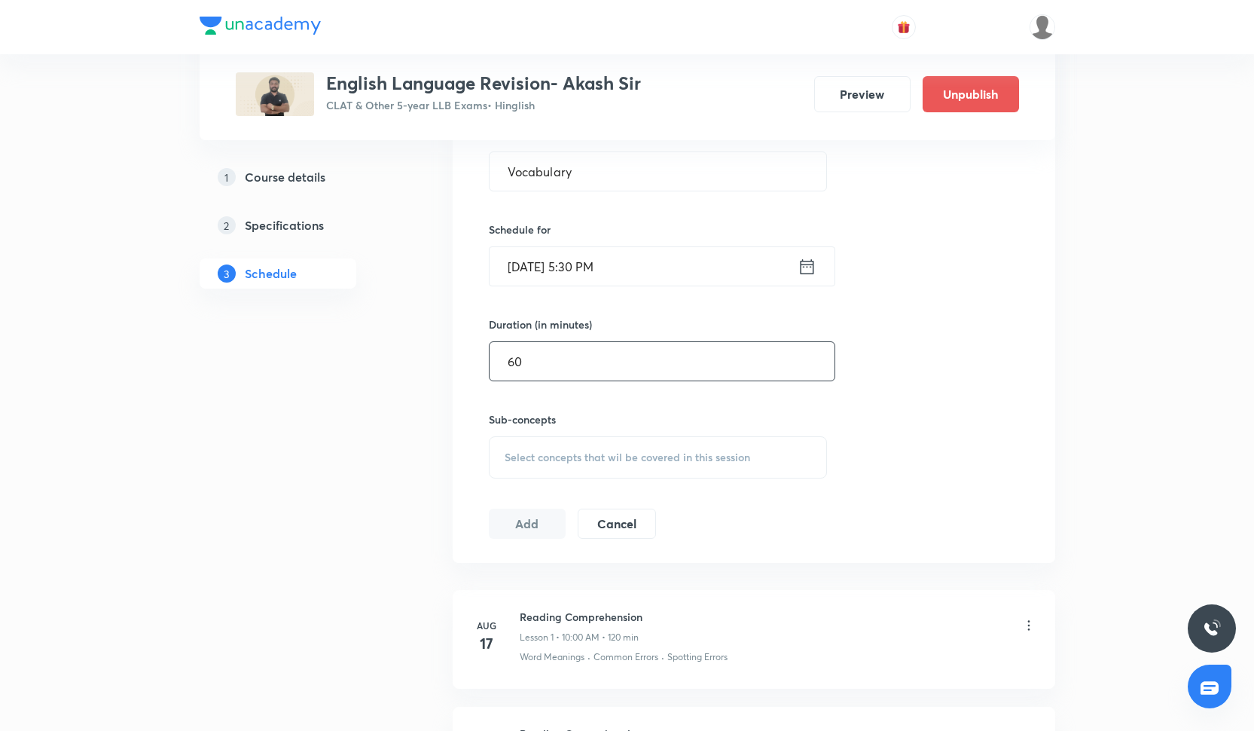
type input "60"
click at [578, 441] on div "Select concepts that wil be covered in this session" at bounding box center [658, 457] width 339 height 42
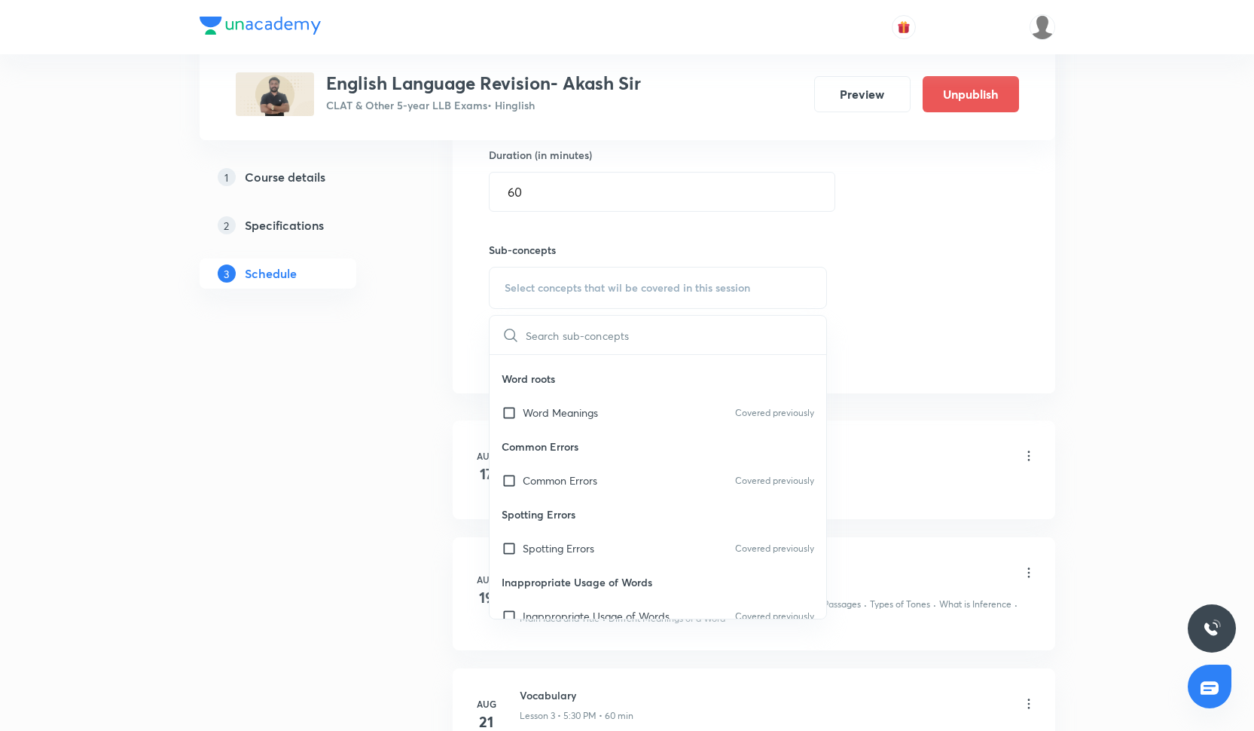
scroll to position [610, 0]
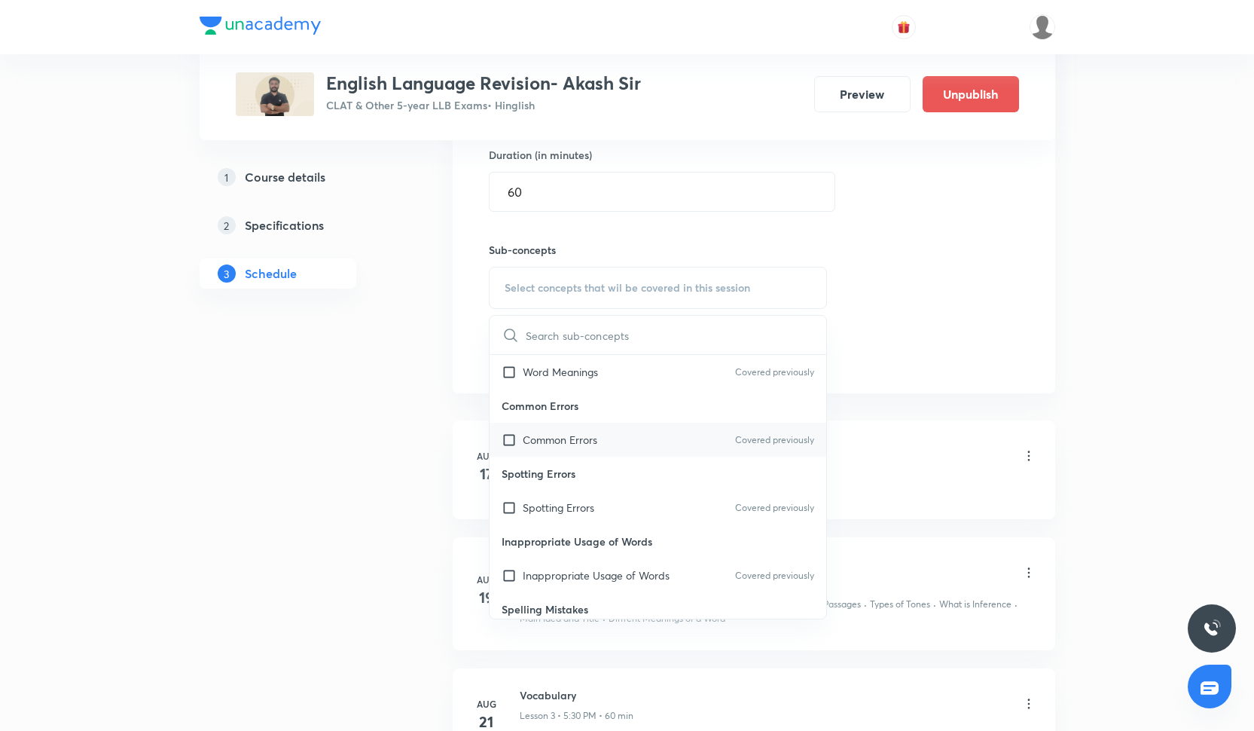
click at [577, 444] on p "Common Errors" at bounding box center [560, 440] width 75 height 16
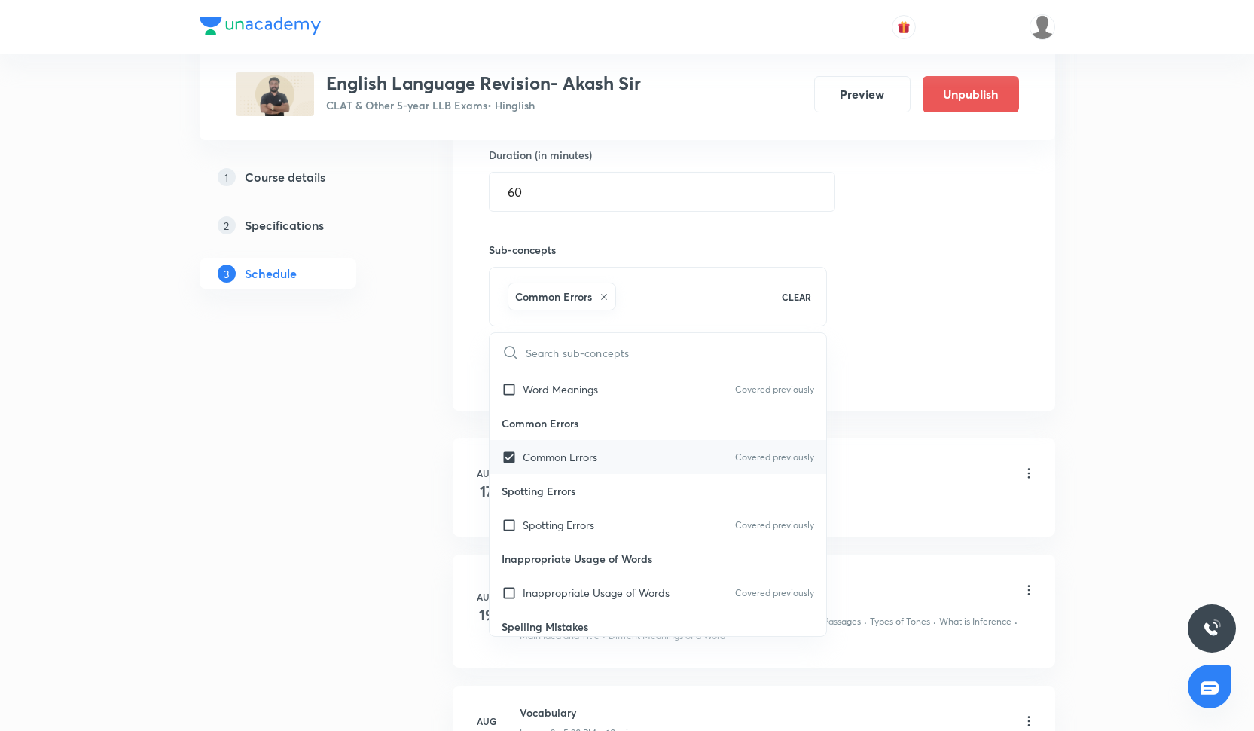
click at [577, 444] on div "Common Errors Covered previously" at bounding box center [658, 457] width 337 height 34
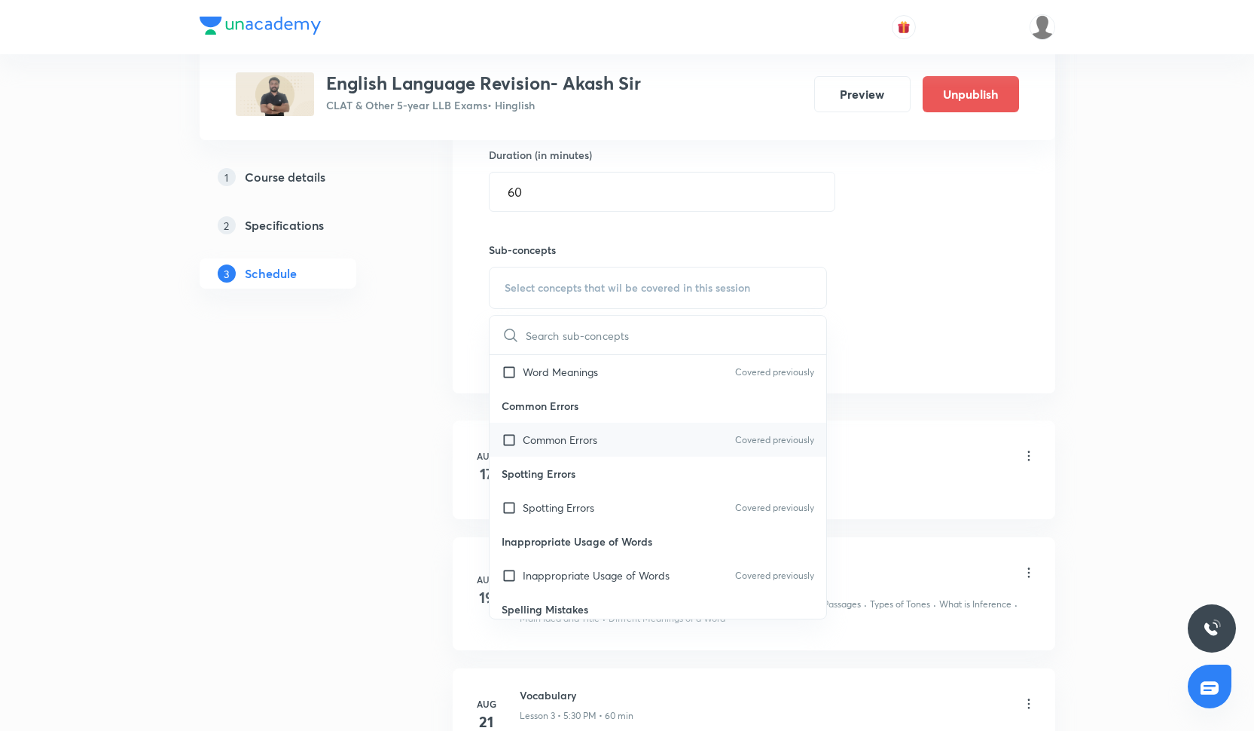
click at [582, 443] on p "Common Errors" at bounding box center [560, 440] width 75 height 16
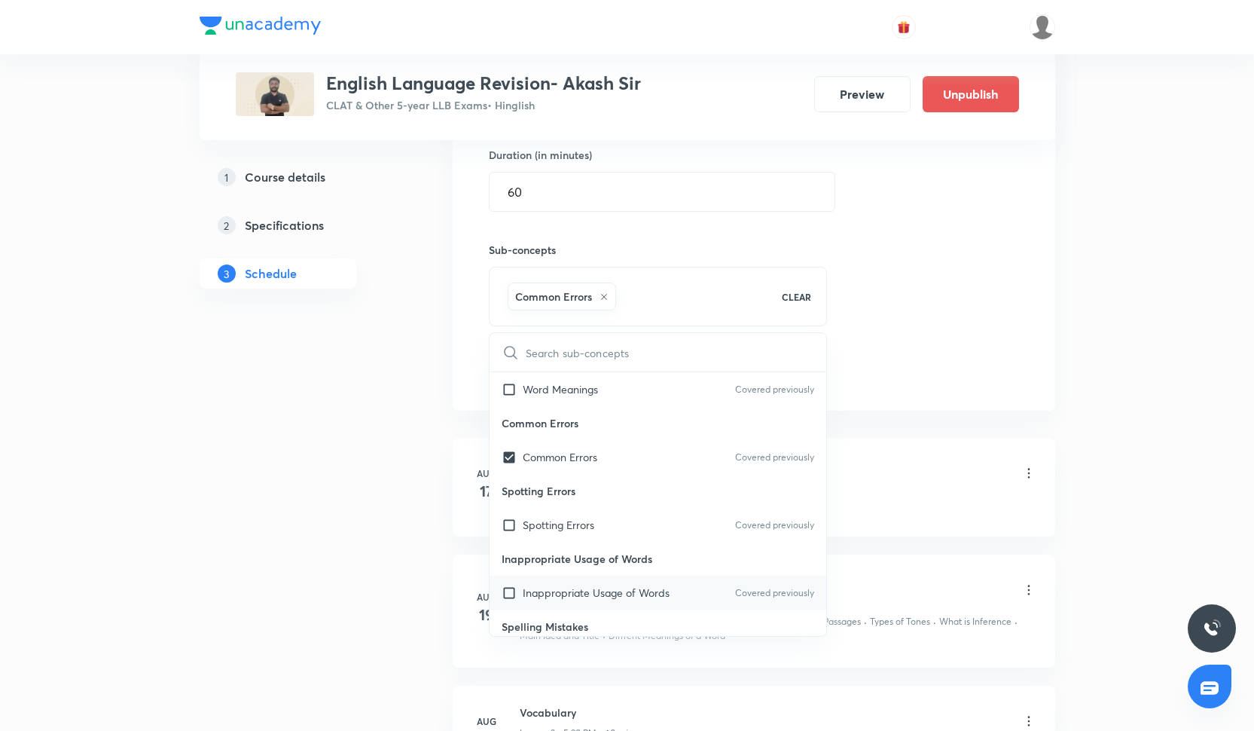
click at [578, 597] on p "Inappropriate Usage of Words" at bounding box center [596, 593] width 147 height 16
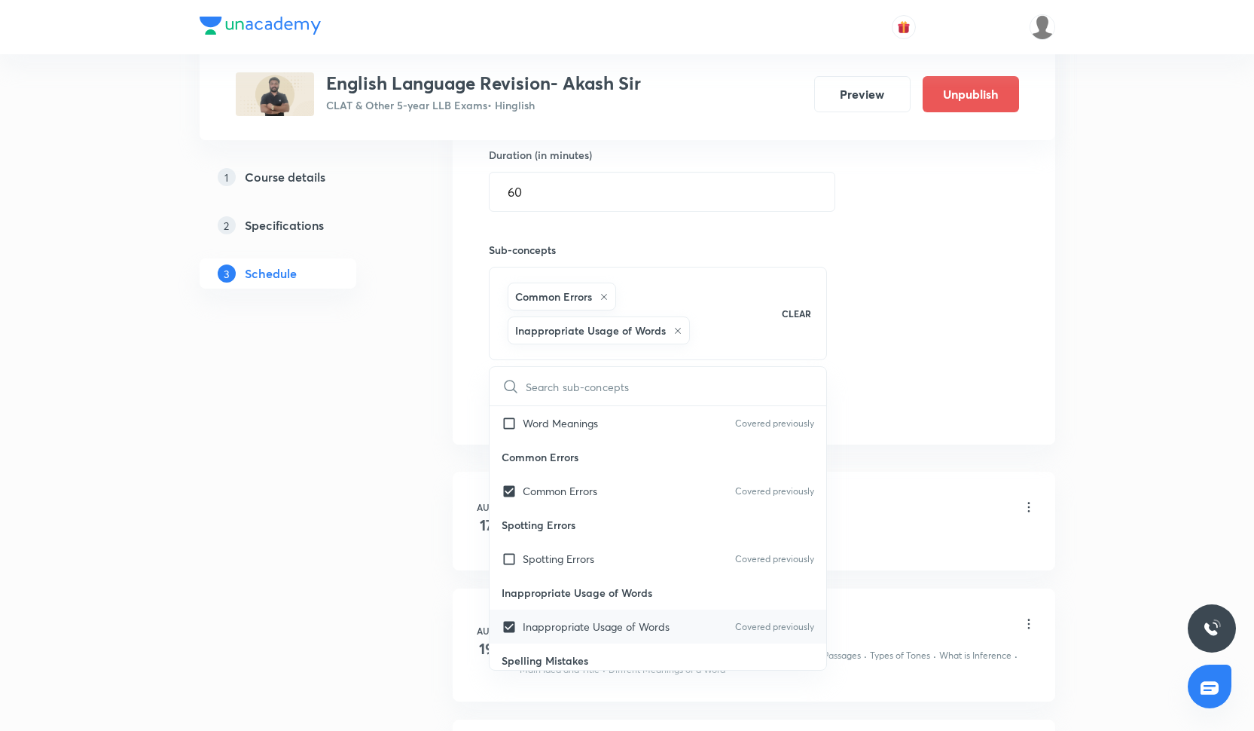
checkbox input "true"
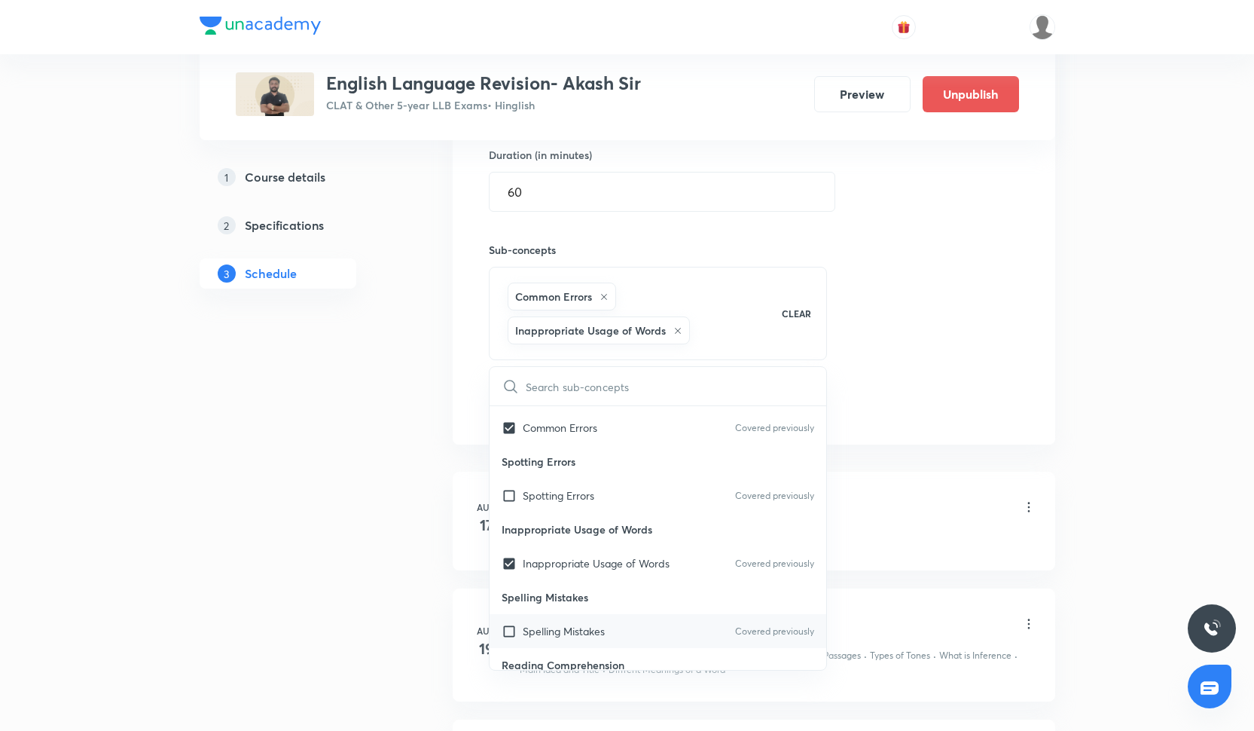
click at [580, 624] on p "Spelling Mistakes" at bounding box center [564, 631] width 82 height 16
checkbox input "true"
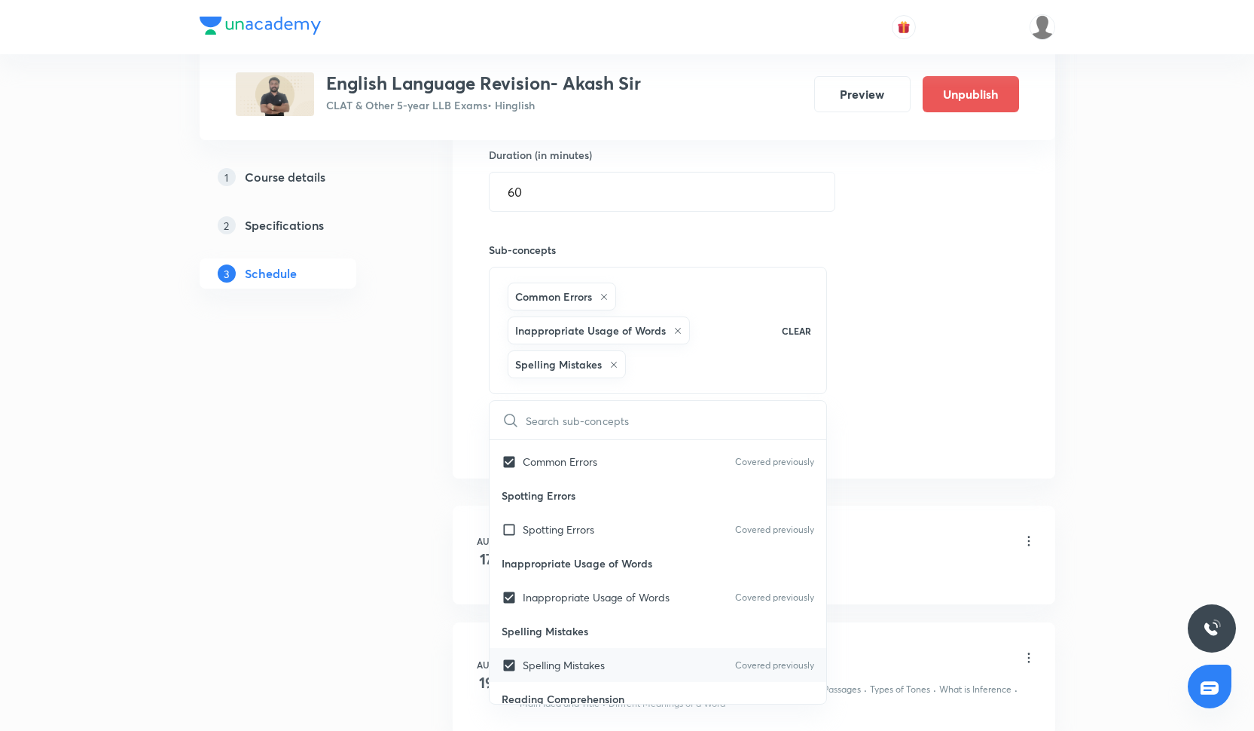
scroll to position [750, 0]
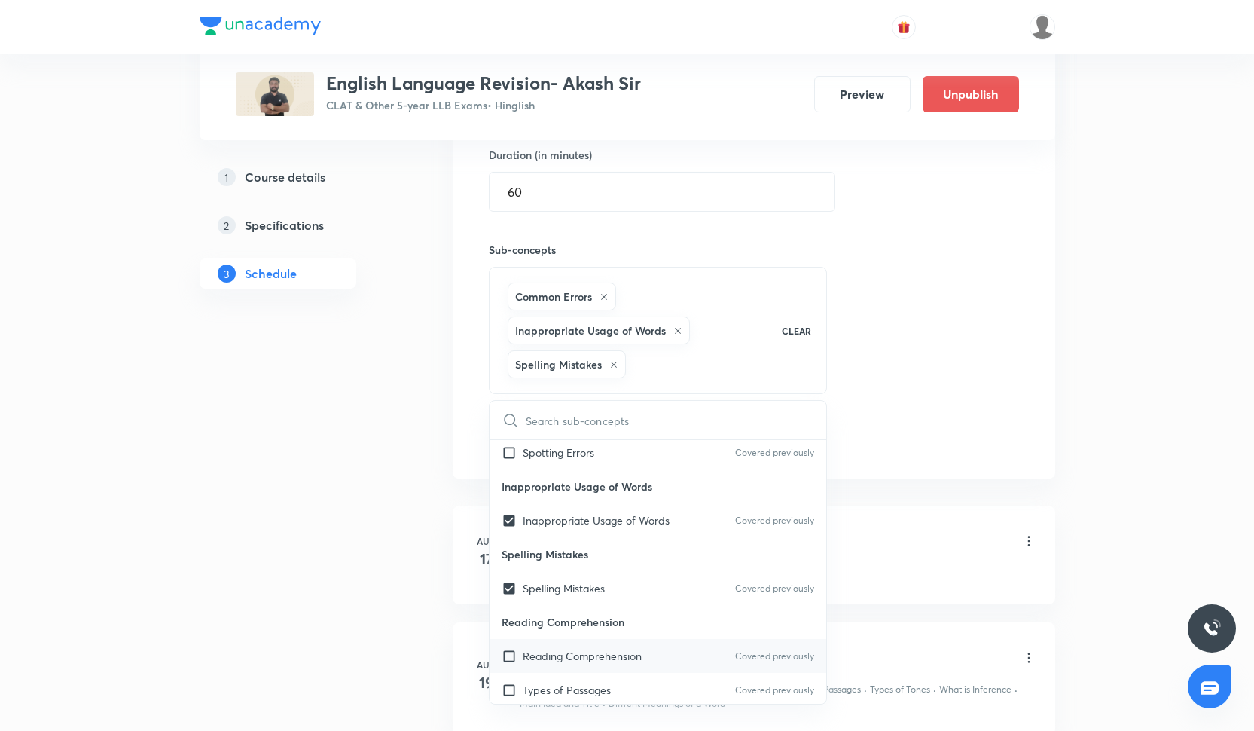
click at [582, 644] on div "Reading Comprehension Covered previously" at bounding box center [658, 656] width 337 height 34
checkbox input "true"
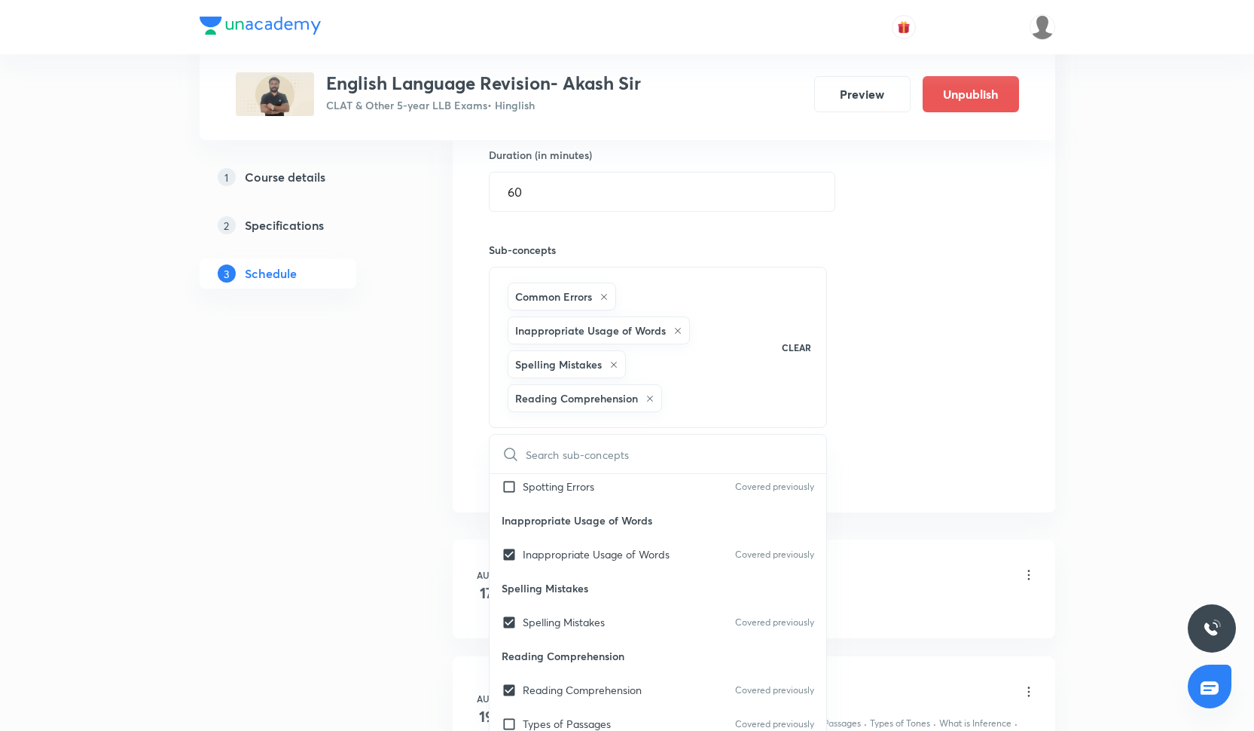
click at [901, 412] on div "Session 22 Live class Quiz Recorded classes Session title 10/99 Vocabulary ​ Sc…" at bounding box center [754, 171] width 530 height 633
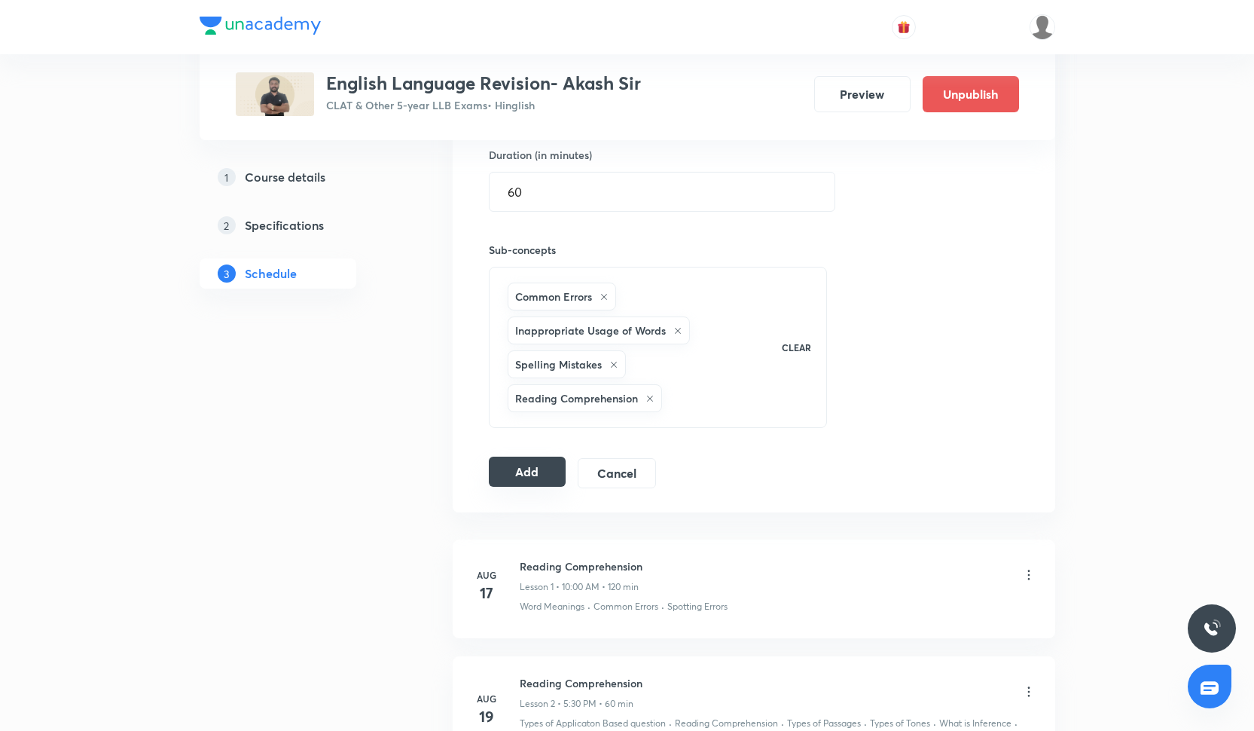
click at [507, 486] on button "Add" at bounding box center [528, 472] width 78 height 30
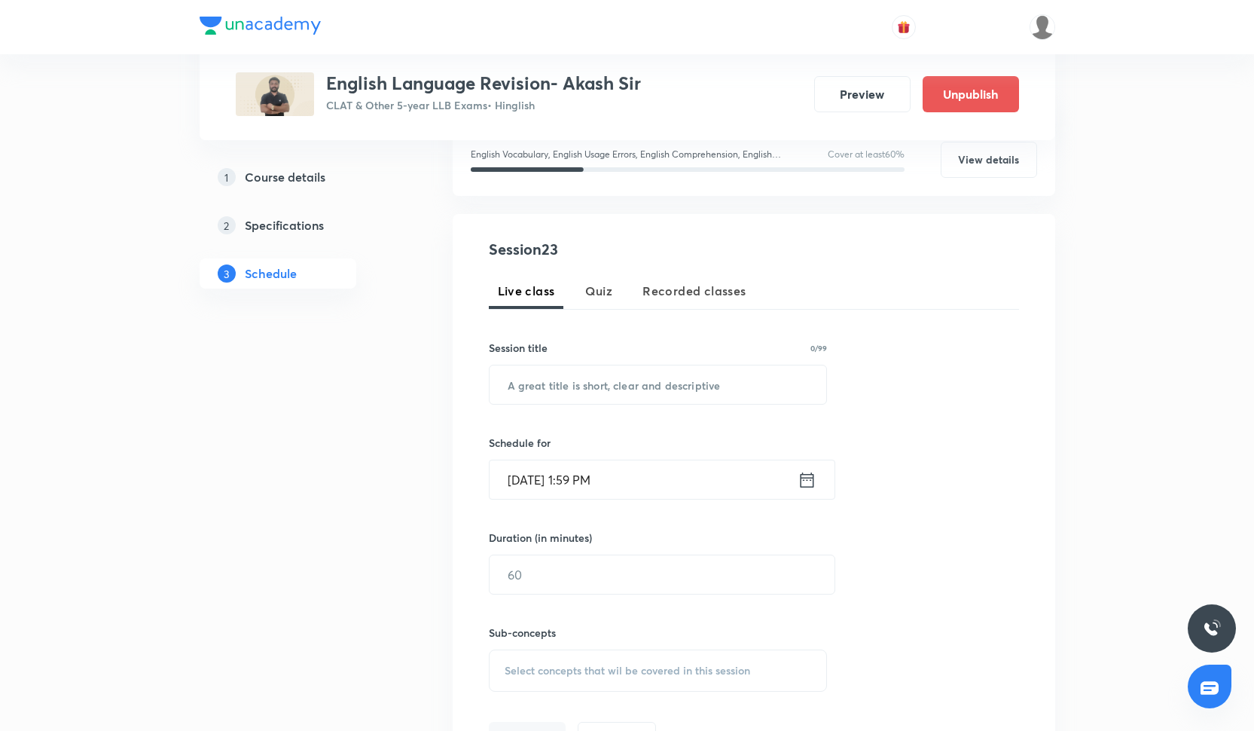
scroll to position [206, 0]
click at [573, 385] on input "text" at bounding box center [658, 386] width 337 height 38
paste input "Reading comprehension-Sectional 1"
type input "Reading comprehension-Sectional 1"
click at [576, 489] on input "[DATE] 1:59 PM" at bounding box center [644, 481] width 308 height 38
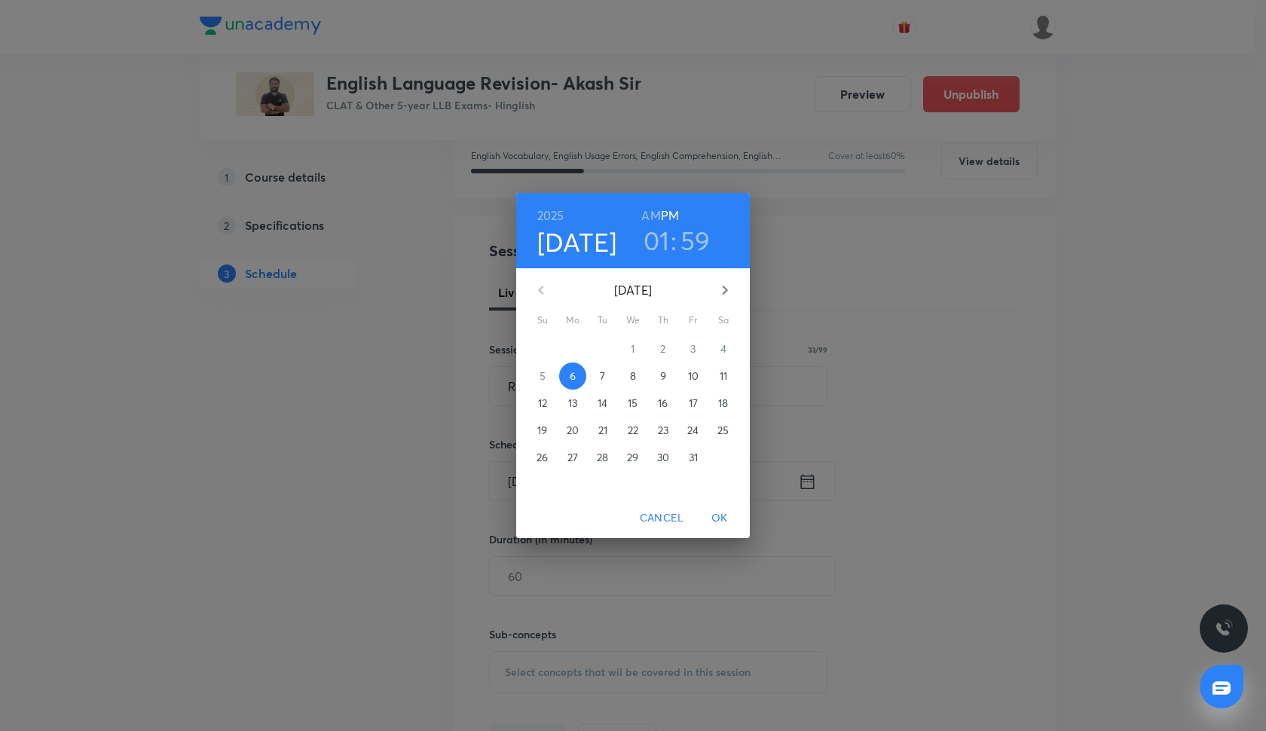
click at [661, 405] on p "16" at bounding box center [663, 402] width 10 height 15
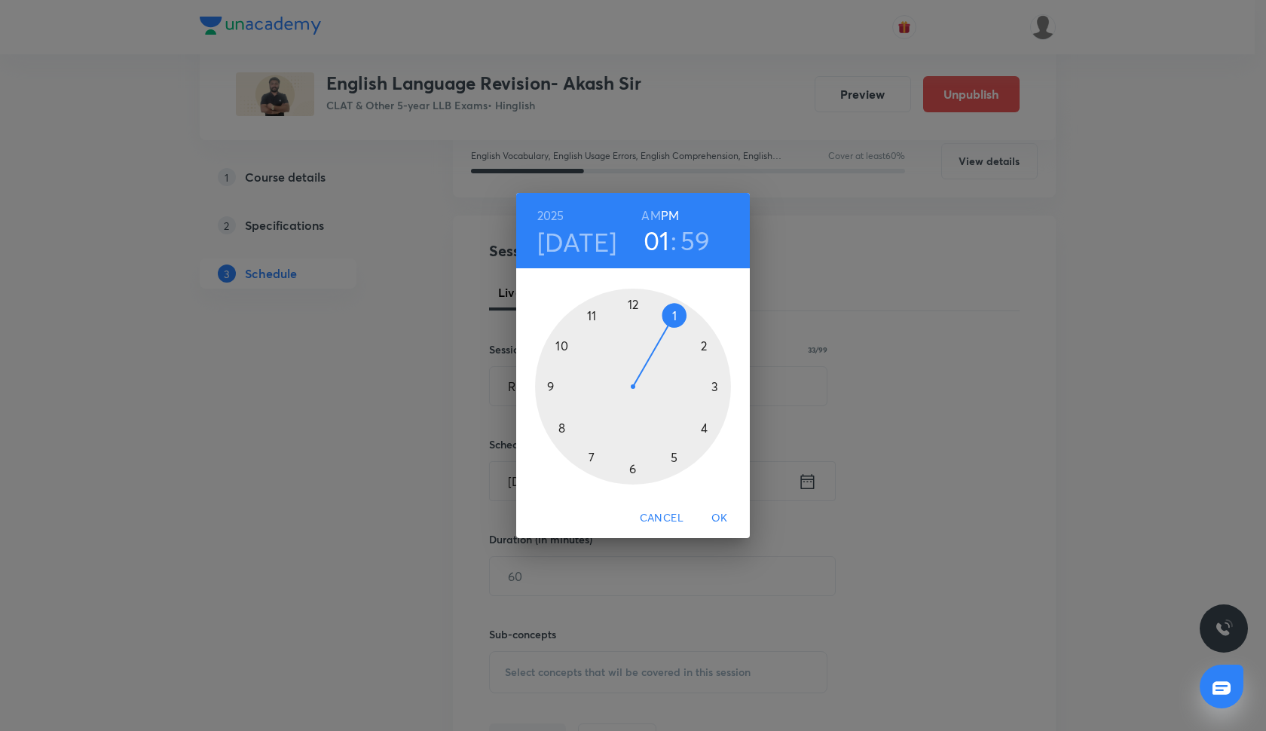
click at [676, 455] on div at bounding box center [633, 387] width 196 height 196
click at [629, 466] on div at bounding box center [633, 387] width 196 height 196
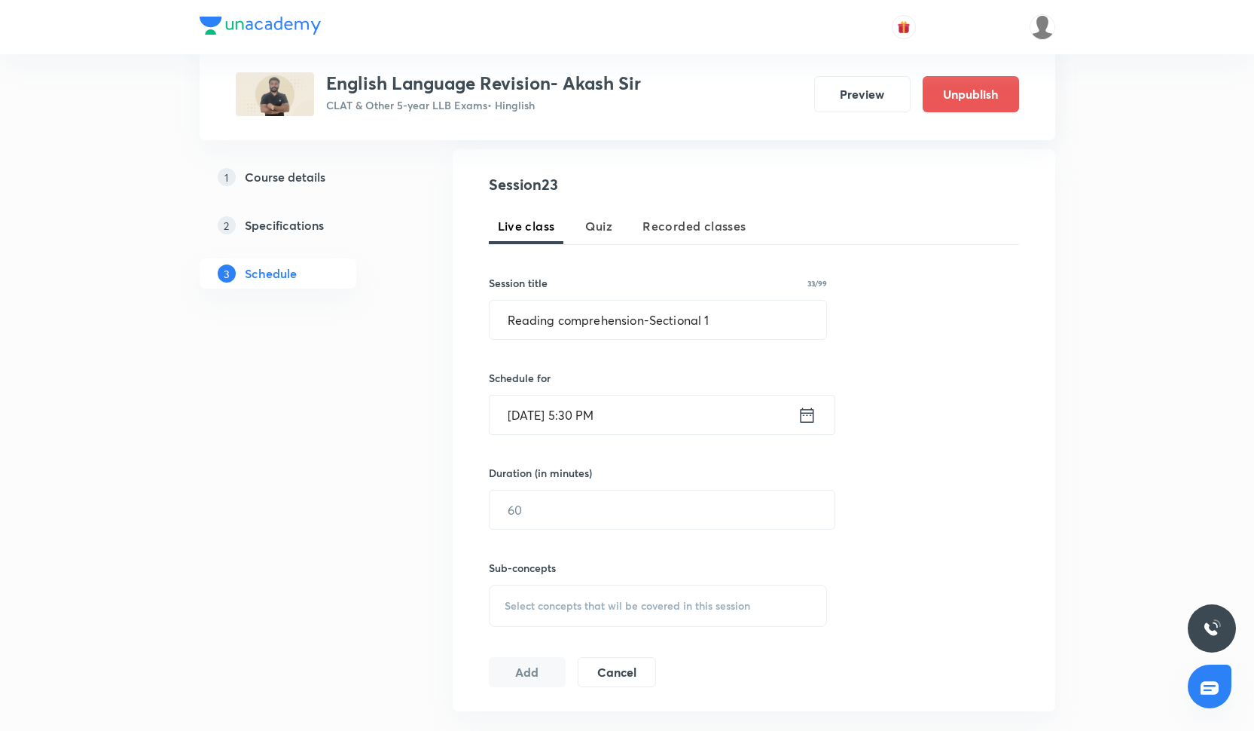
scroll to position [287, 0]
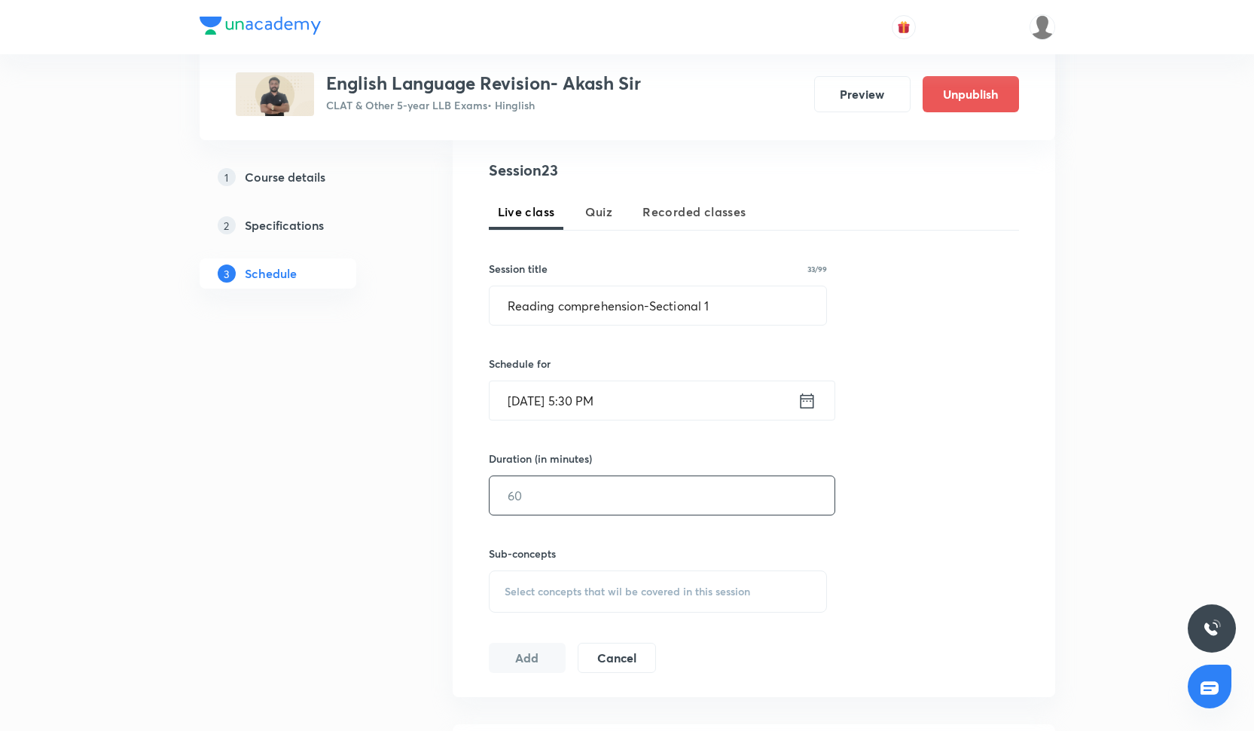
click at [597, 494] on input "text" at bounding box center [662, 495] width 345 height 38
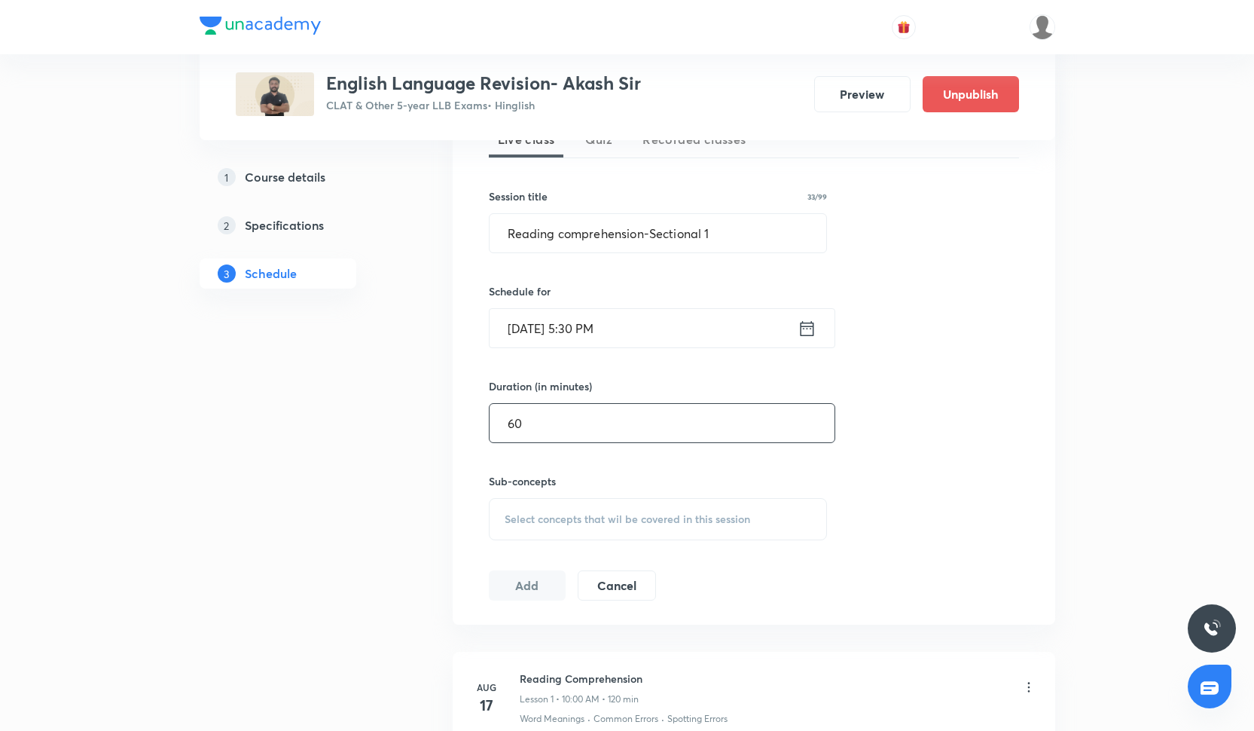
scroll to position [357, 0]
type input "60"
click at [559, 524] on span "Select concepts that wil be covered in this session" at bounding box center [628, 521] width 246 height 12
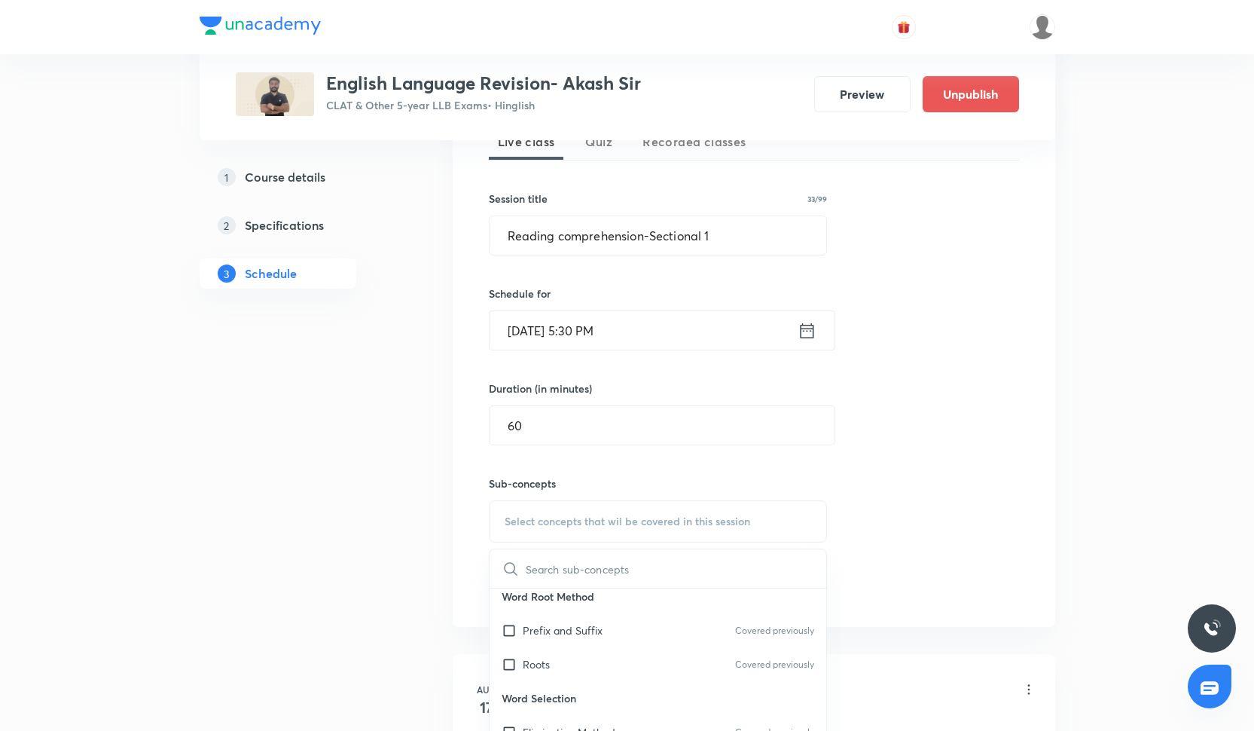
scroll to position [318, 0]
click at [574, 692] on p "Elimination Method" at bounding box center [569, 694] width 93 height 16
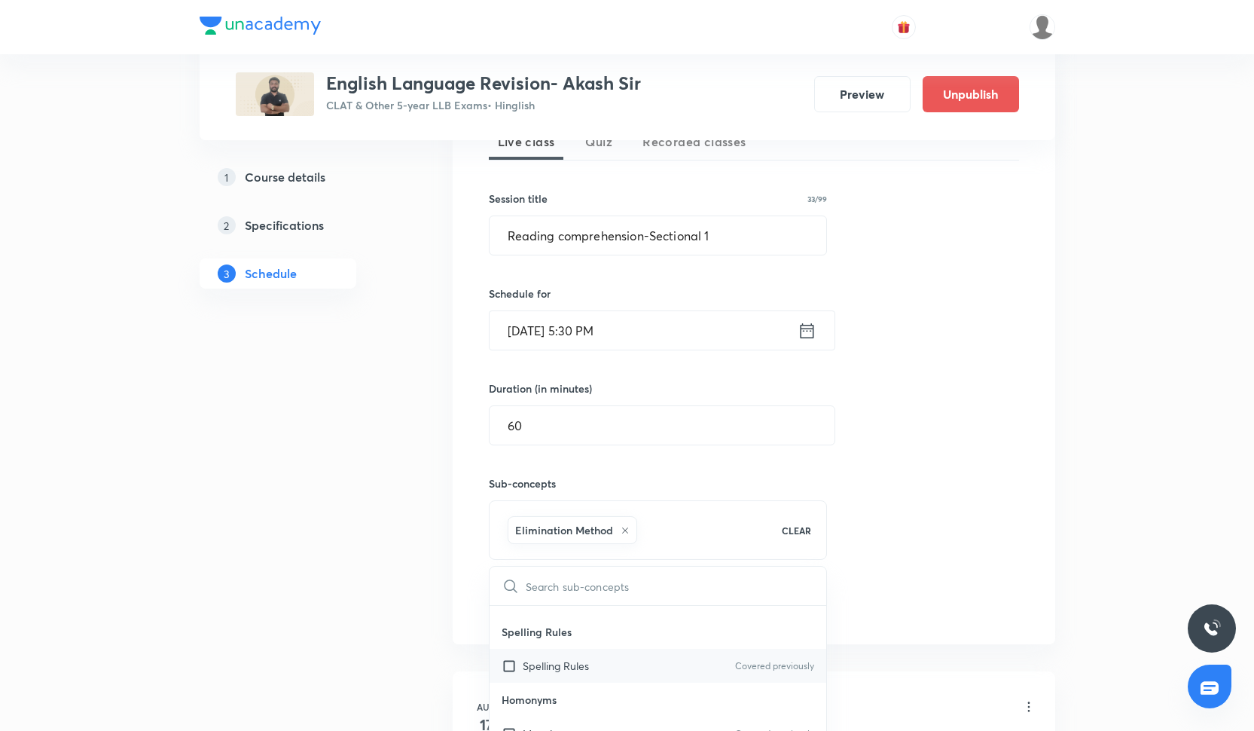
click at [574, 669] on p "Spelling Rules" at bounding box center [556, 666] width 66 height 16
checkbox input "true"
click at [574, 669] on p "Spotting Errors" at bounding box center [658, 663] width 337 height 34
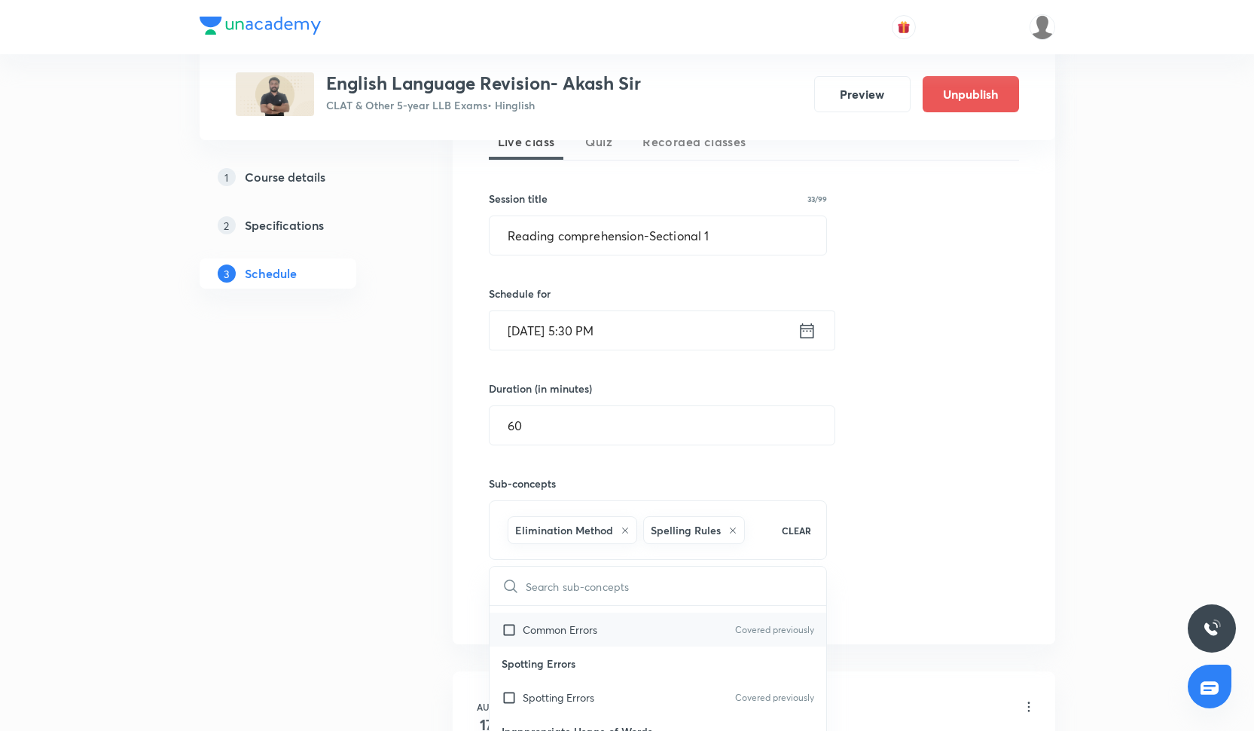
click at [601, 626] on div "Common Errors Covered previously" at bounding box center [658, 629] width 337 height 34
checkbox input "true"
click at [957, 525] on div "Session 23 Live class Quiz Recorded classes Session title 33/99 Reading compreh…" at bounding box center [754, 371] width 530 height 565
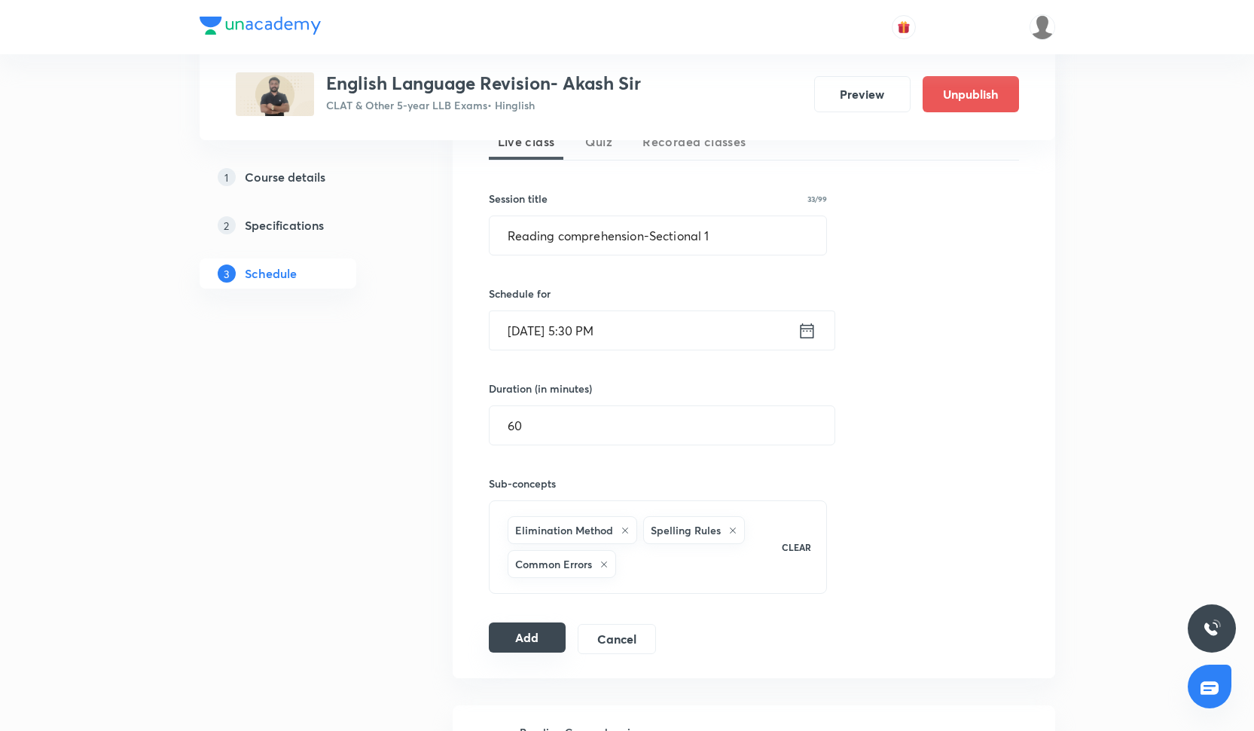
click at [501, 639] on button "Add" at bounding box center [528, 637] width 78 height 30
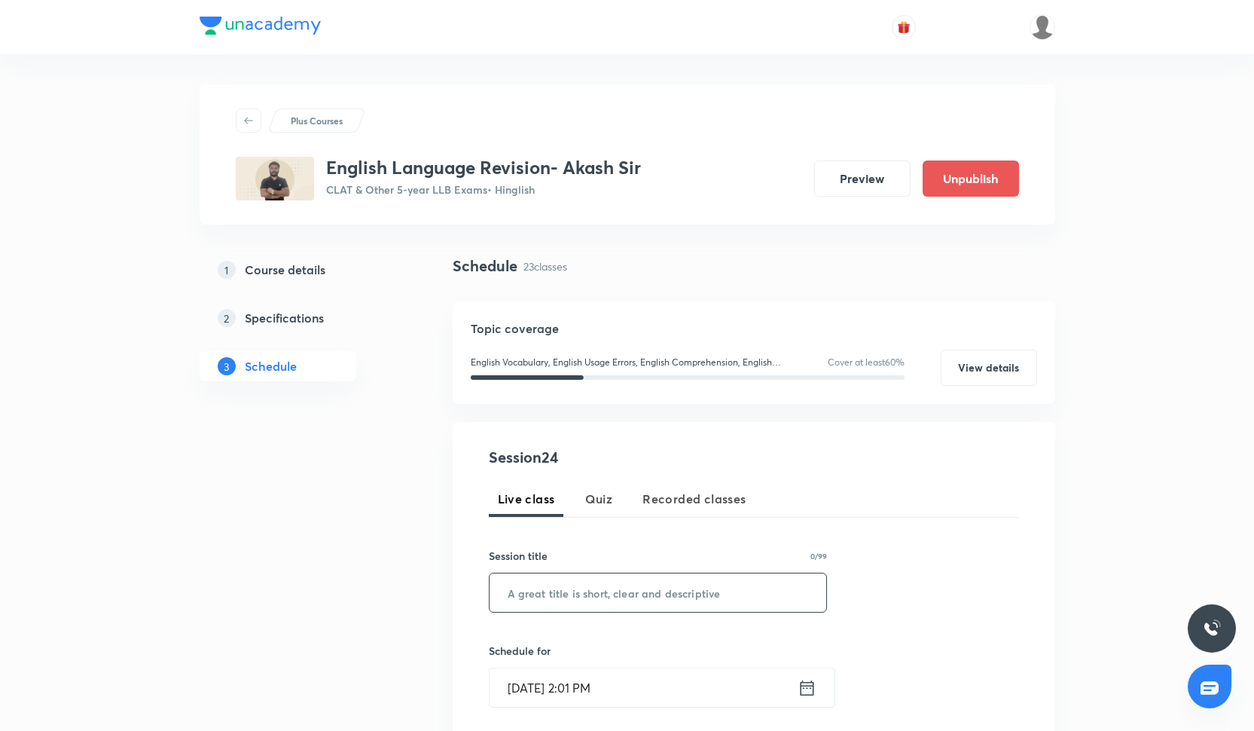
click at [585, 588] on input "text" at bounding box center [658, 592] width 337 height 38
paste input "RC- Economy"
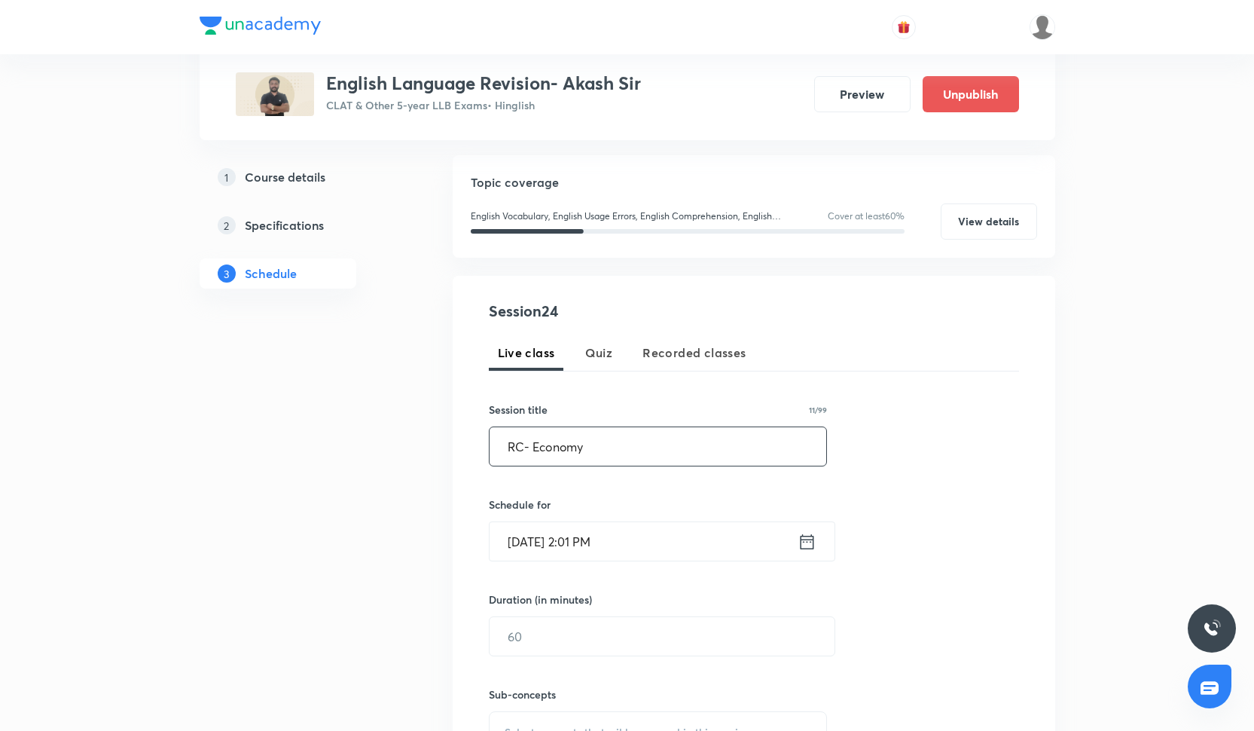
type input "RC- Economy"
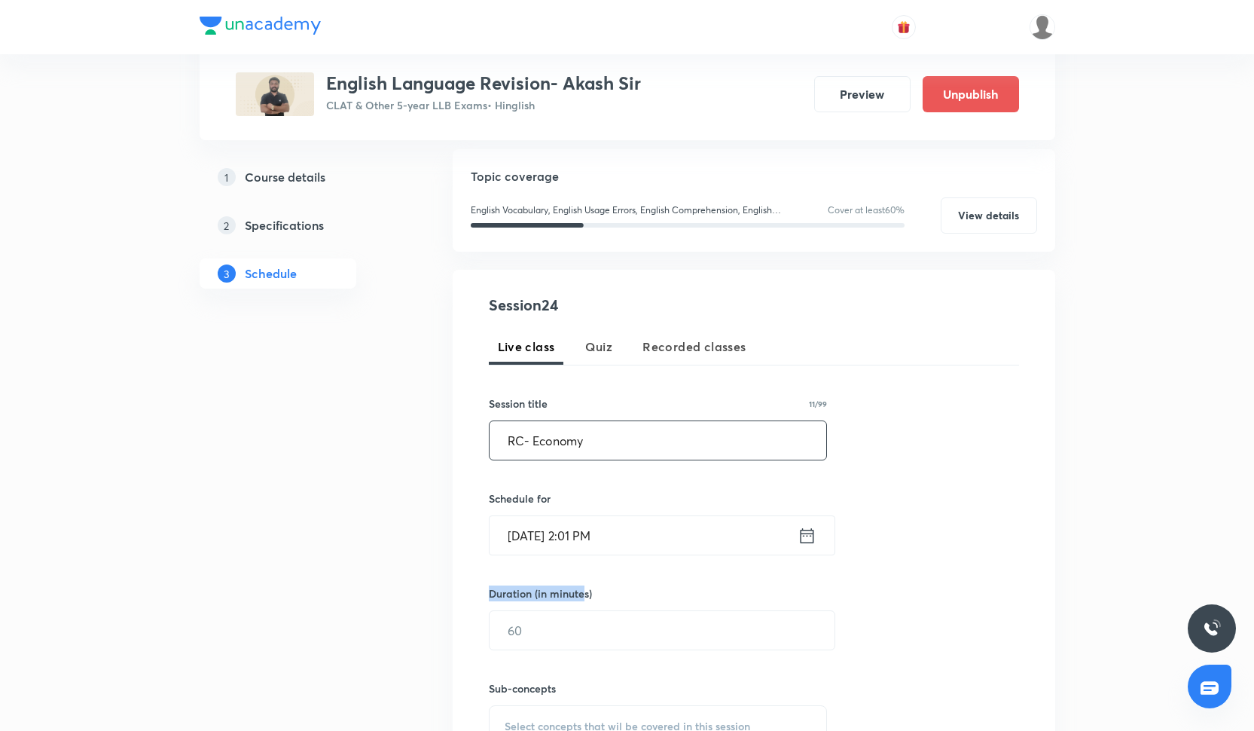
scroll to position [155, 0]
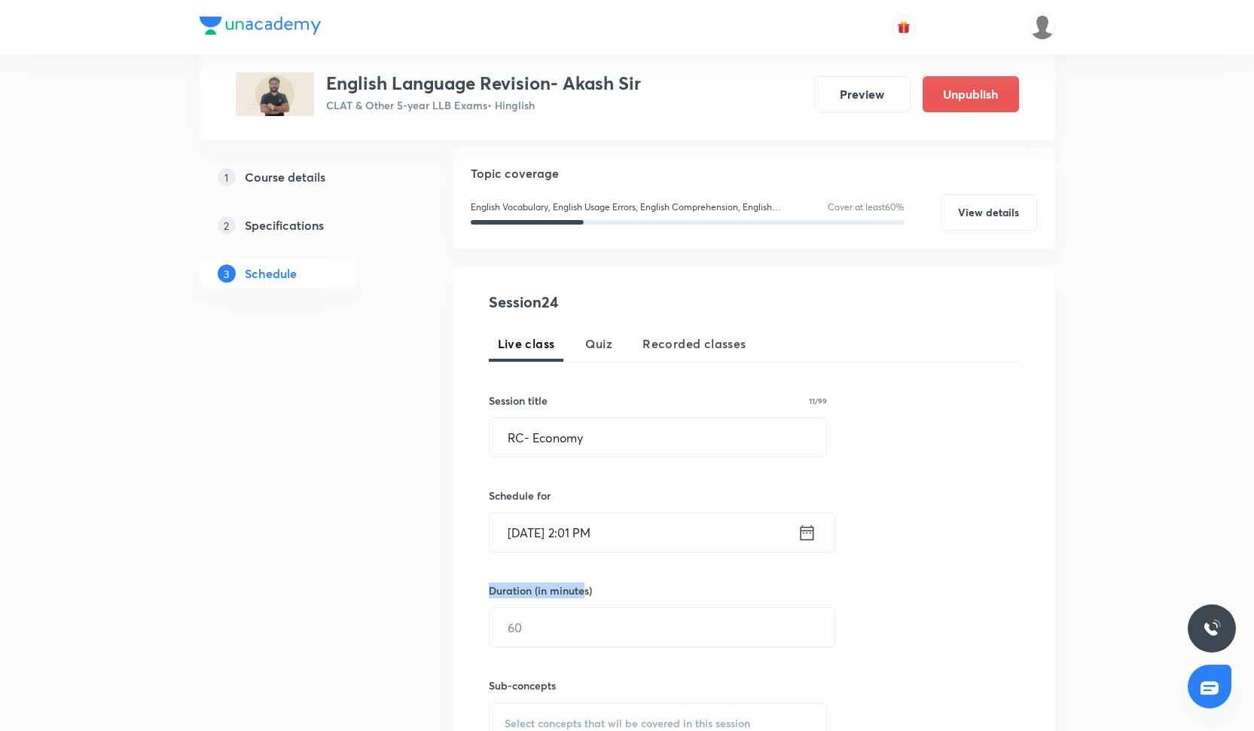
click at [584, 589] on div "Session 24 Live class Quiz Recorded classes Session title 11/99 RC- Economy ​ S…" at bounding box center [754, 548] width 530 height 514
click at [568, 541] on input "[DATE] 2:01 PM" at bounding box center [644, 532] width 308 height 38
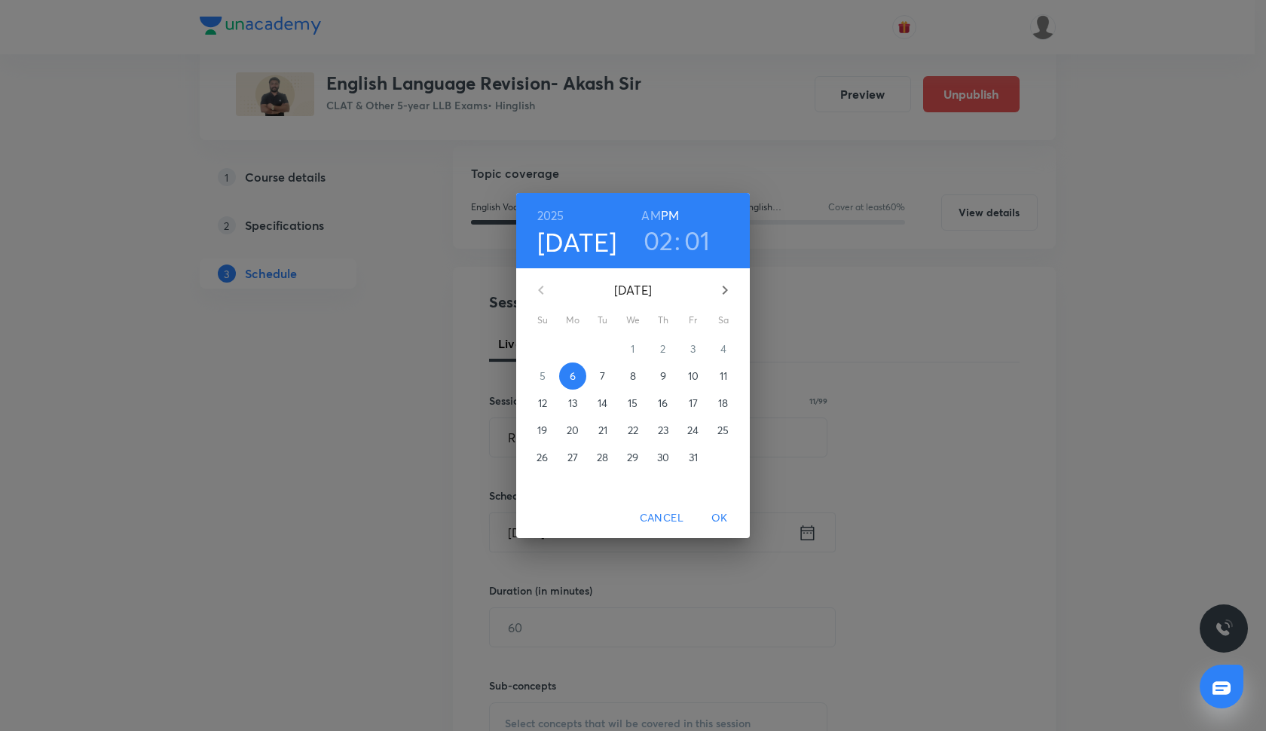
click at [717, 400] on span "18" at bounding box center [723, 402] width 27 height 15
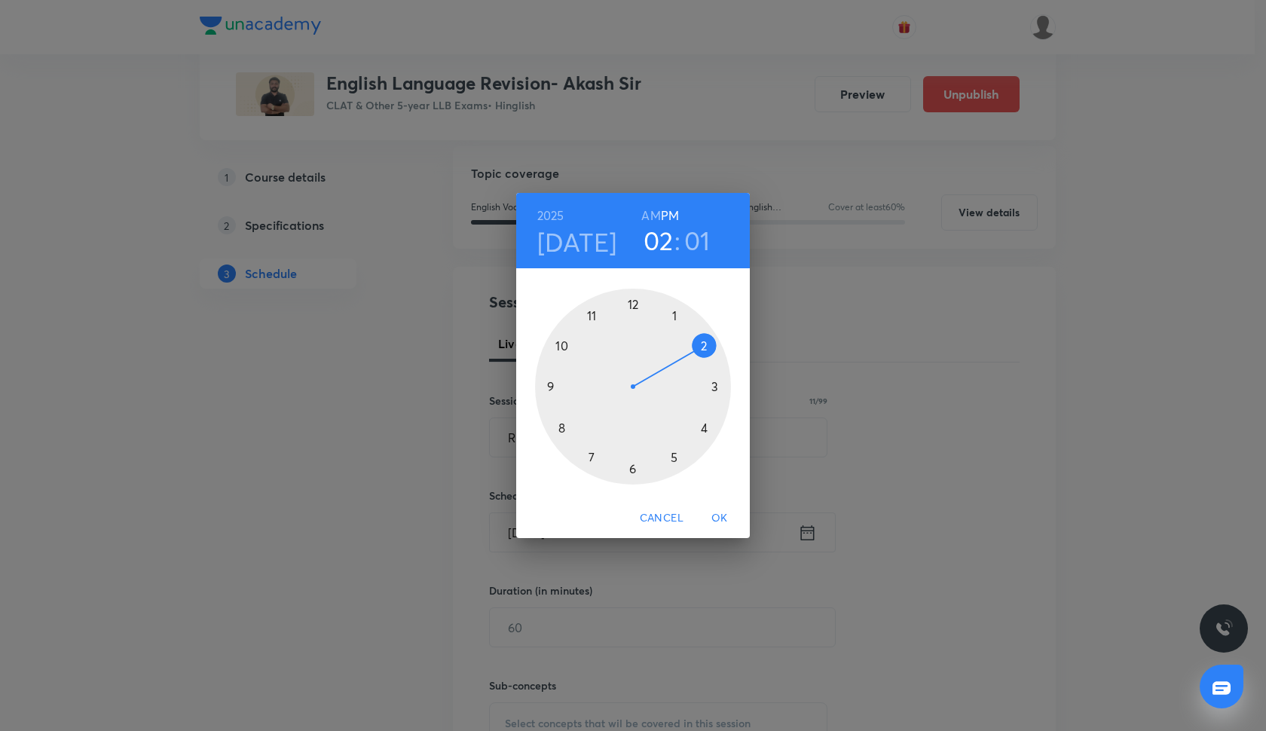
click at [676, 460] on div at bounding box center [633, 387] width 196 height 196
click at [636, 467] on div at bounding box center [633, 387] width 196 height 196
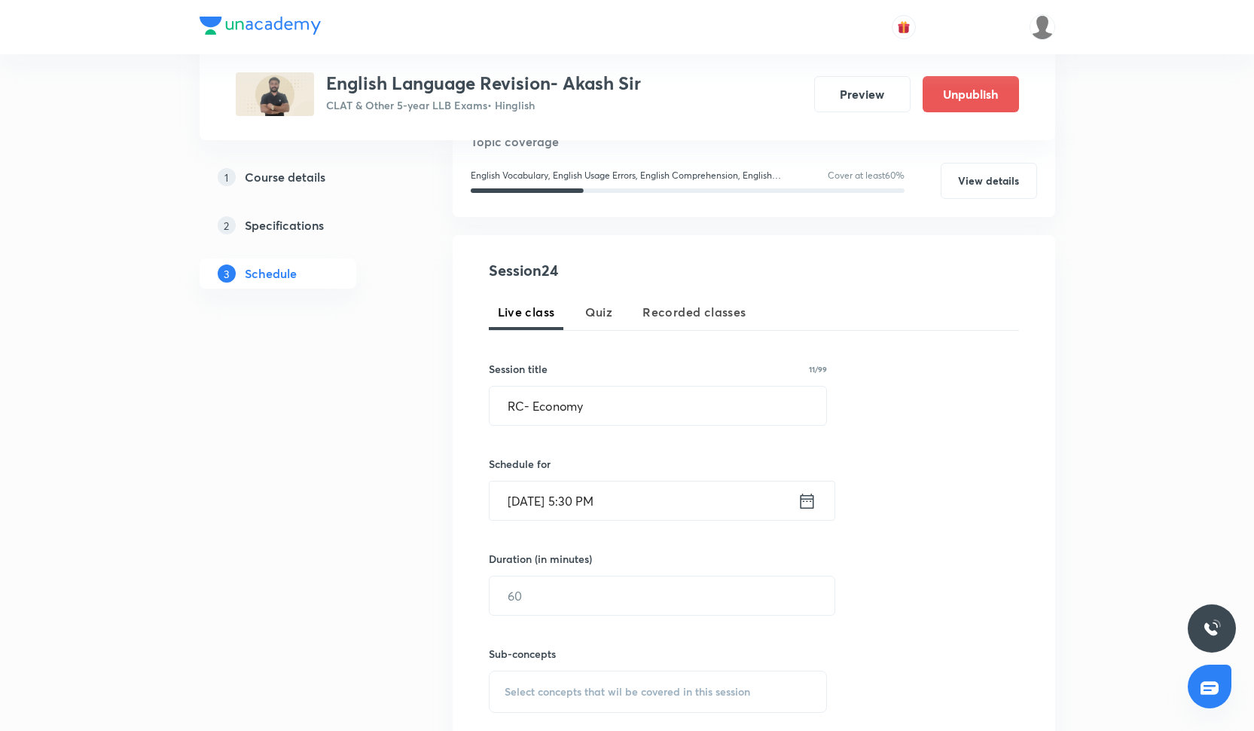
scroll to position [184, 0]
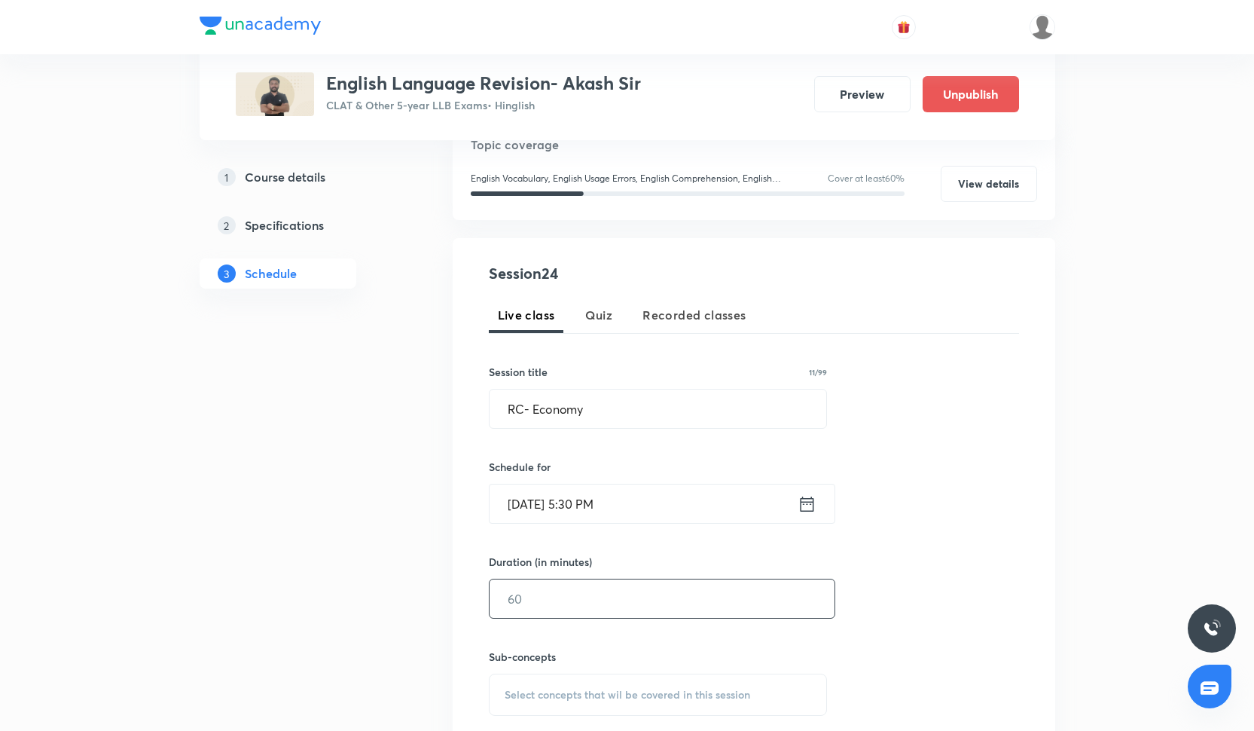
click at [592, 588] on input "text" at bounding box center [662, 598] width 345 height 38
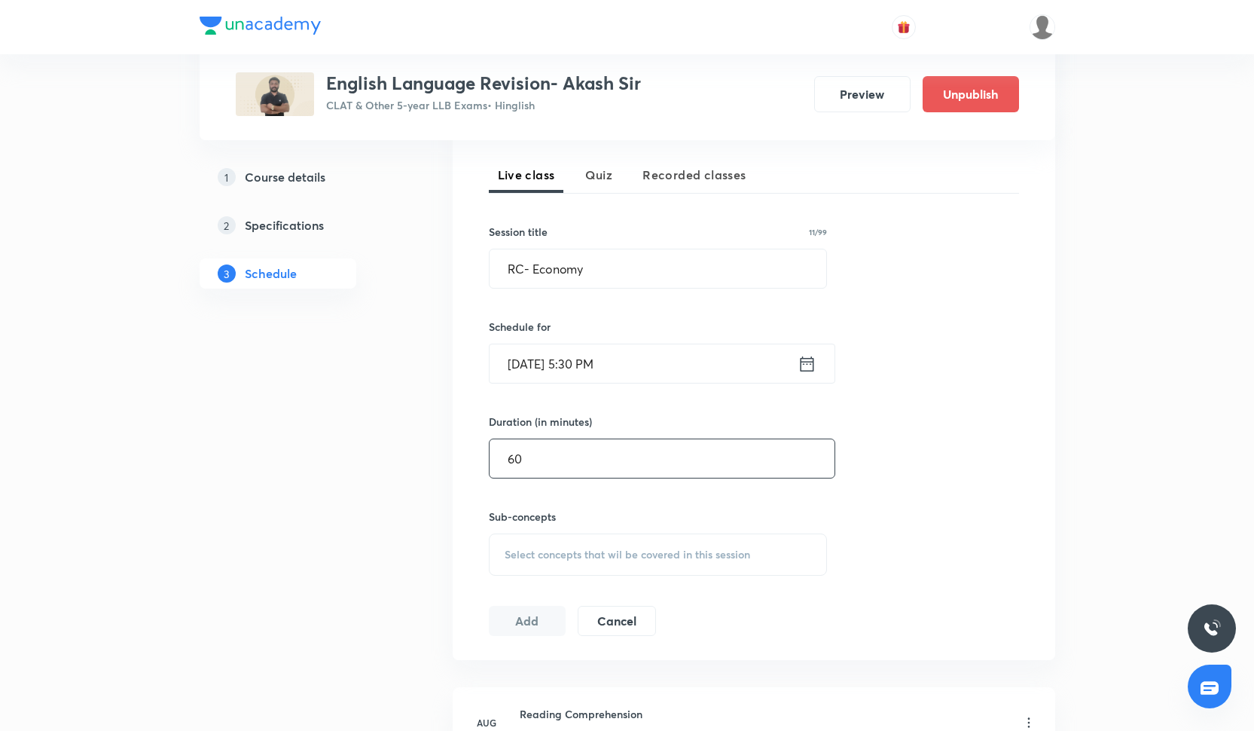
scroll to position [323, 0]
type input "60"
click at [566, 555] on span "Select concepts that wil be covered in this session" at bounding box center [628, 555] width 246 height 12
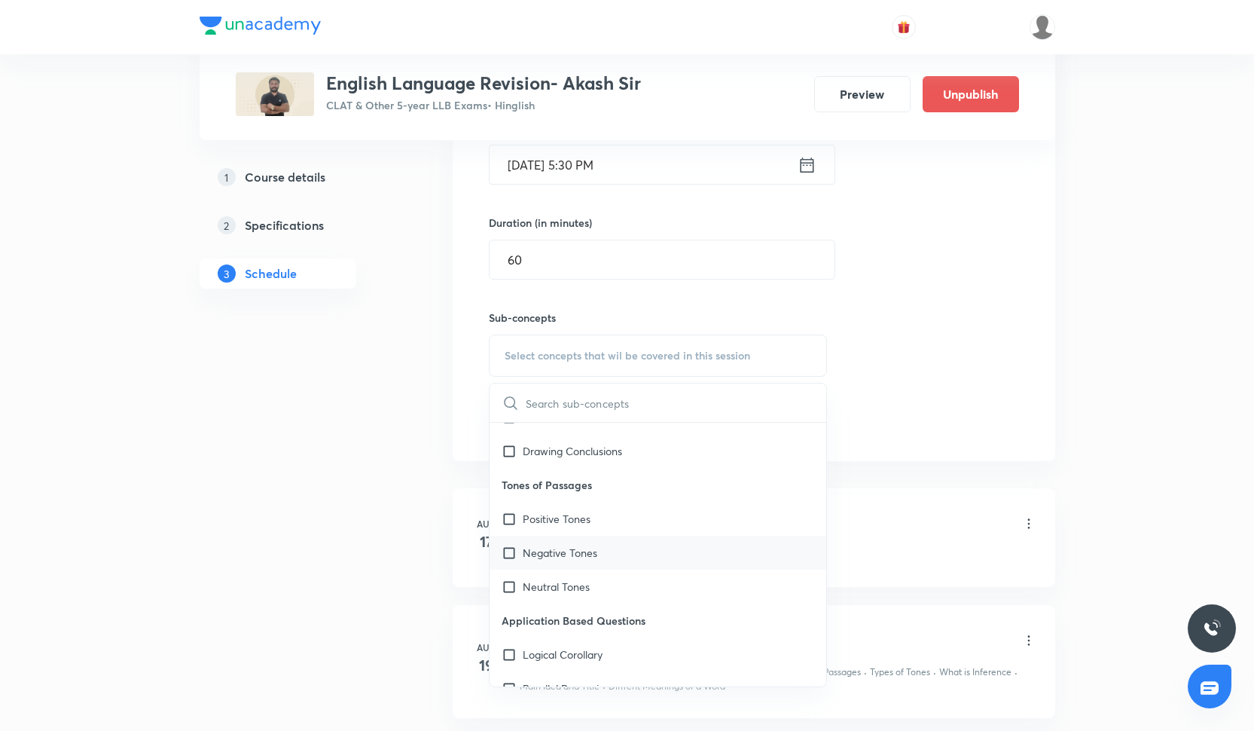
scroll to position [1394, 0]
click at [566, 555] on p "Negative Tones" at bounding box center [560, 553] width 75 height 16
checkbox input "true"
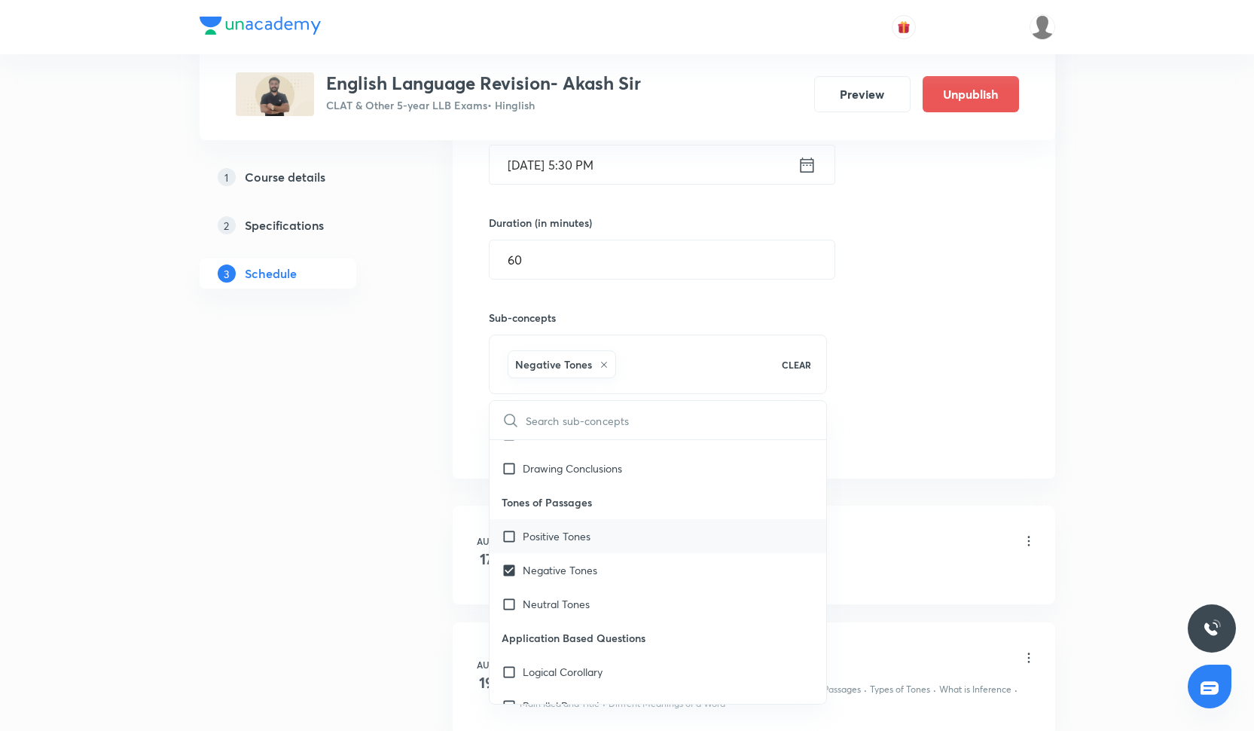
click at [566, 533] on p "Positive Tones" at bounding box center [557, 536] width 68 height 16
checkbox input "true"
click at [951, 380] on div "Session 24 Live class Quiz Recorded classes Session title 11/99 RC- Economy ​ S…" at bounding box center [754, 188] width 530 height 531
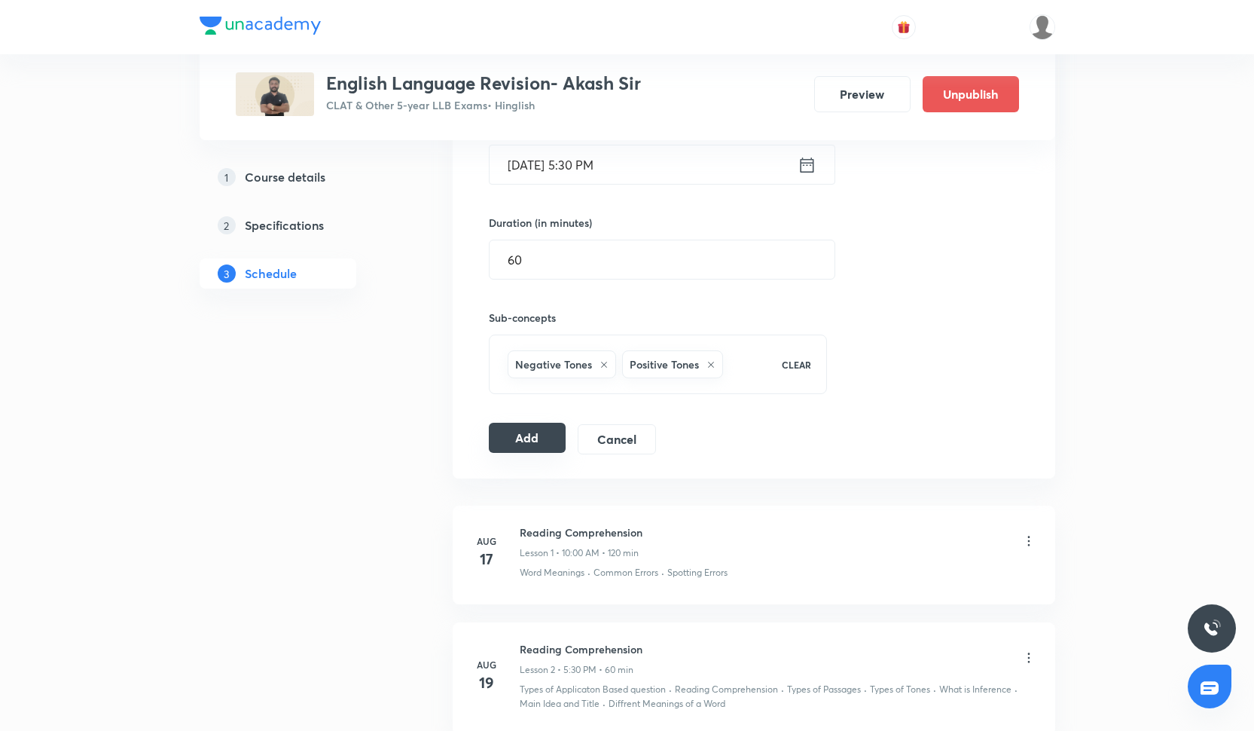
click at [554, 445] on button "Add" at bounding box center [528, 438] width 78 height 30
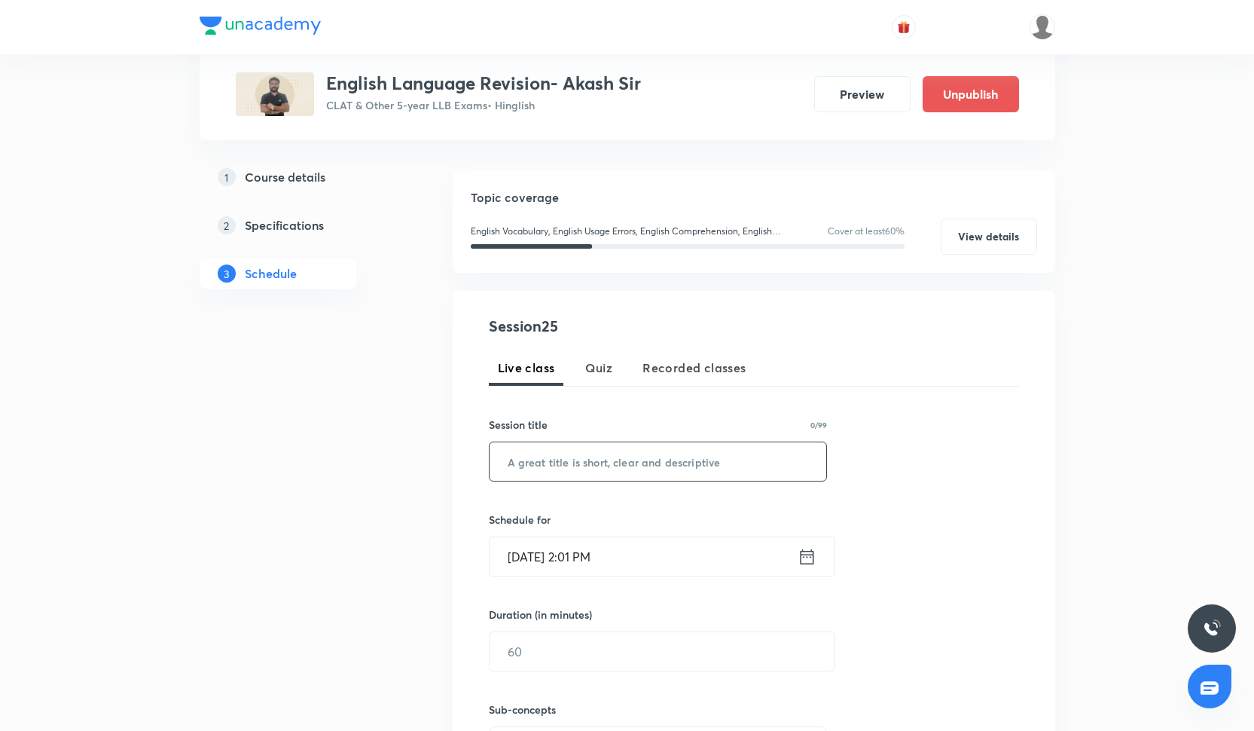
scroll to position [133, 0]
click at [634, 465] on input "text" at bounding box center [658, 460] width 337 height 38
paste input "Vocabulary"
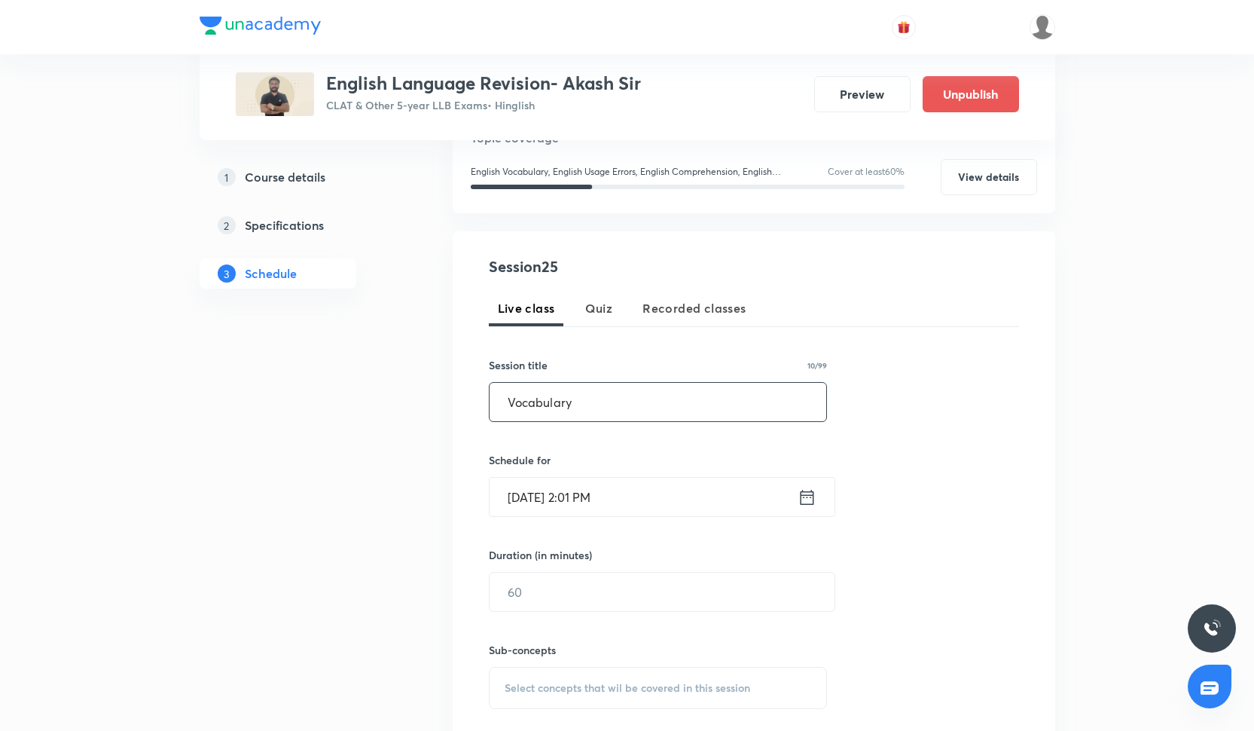
scroll to position [188, 0]
type input "Vocabulary"
click at [634, 493] on input "[DATE] 2:01 PM" at bounding box center [644, 499] width 308 height 38
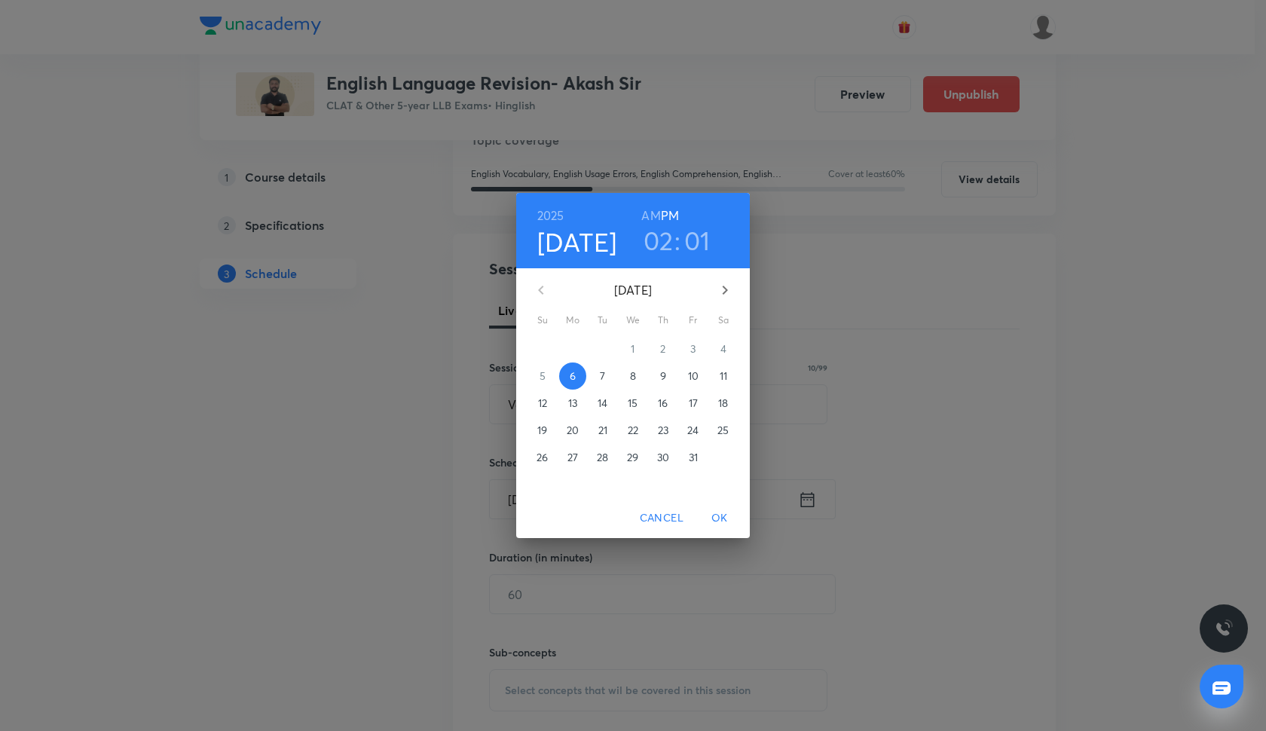
click at [600, 429] on p "21" at bounding box center [602, 430] width 9 height 15
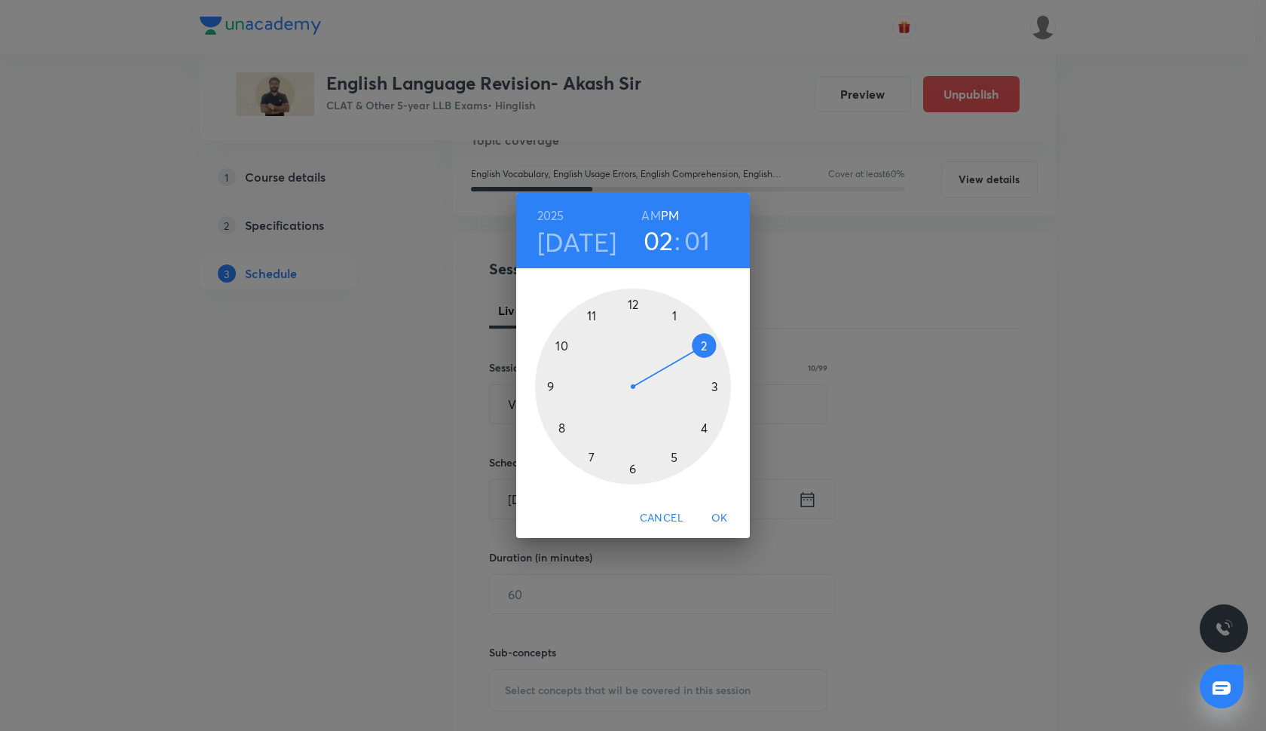
click at [673, 459] on div at bounding box center [633, 387] width 196 height 196
click at [630, 467] on div at bounding box center [633, 387] width 196 height 196
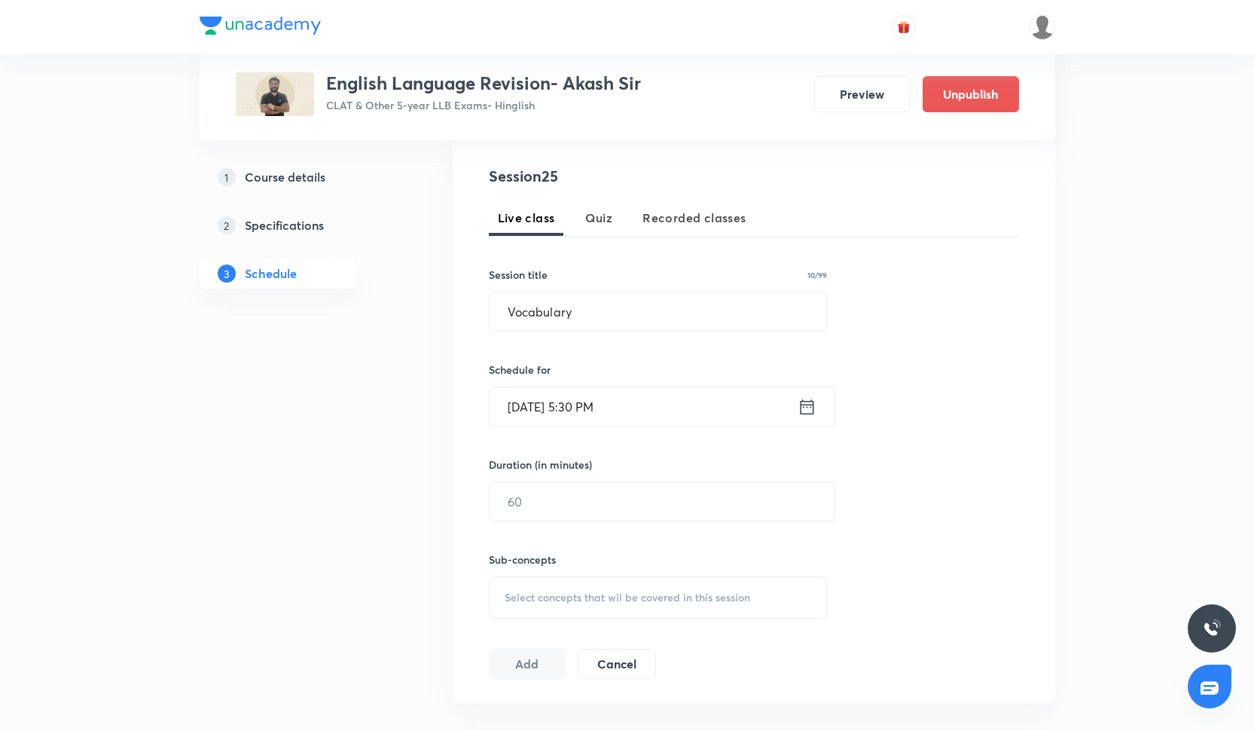
scroll to position [301, 0]
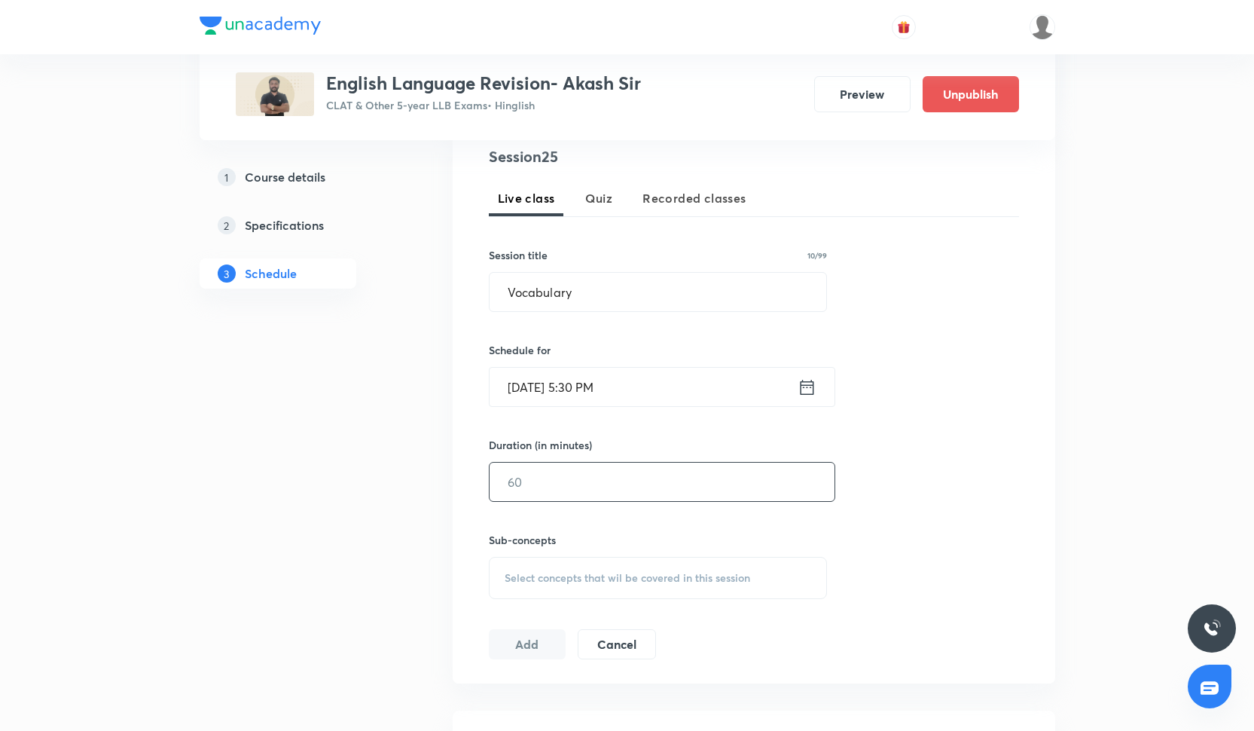
click at [627, 467] on input "text" at bounding box center [662, 482] width 345 height 38
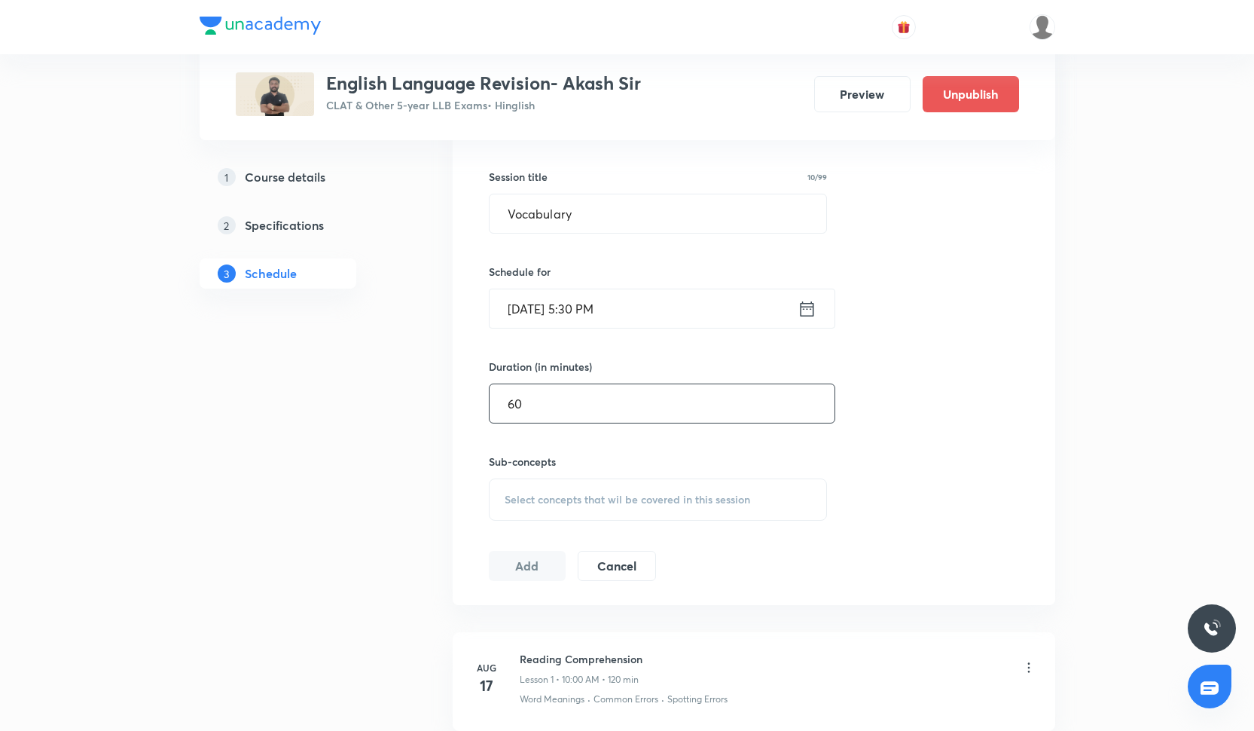
type input "60"
click at [605, 495] on span "Select concepts that wil be covered in this session" at bounding box center [628, 499] width 246 height 12
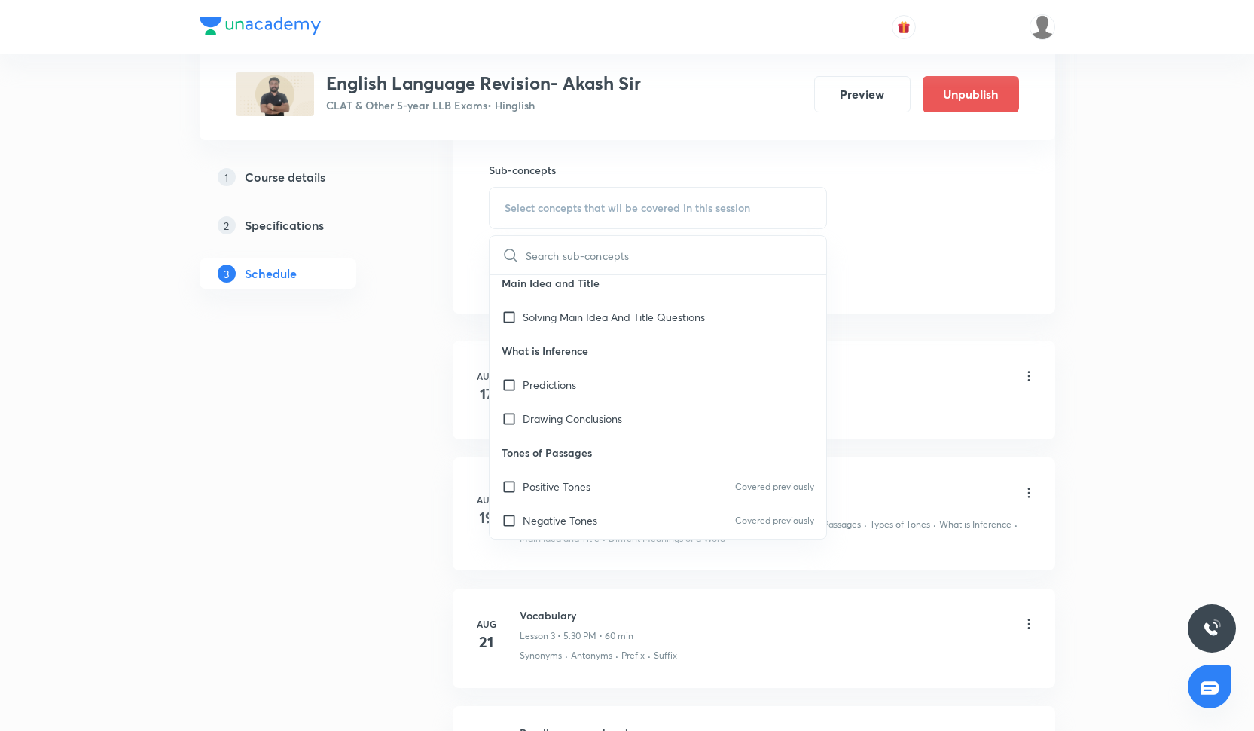
scroll to position [1565, 0]
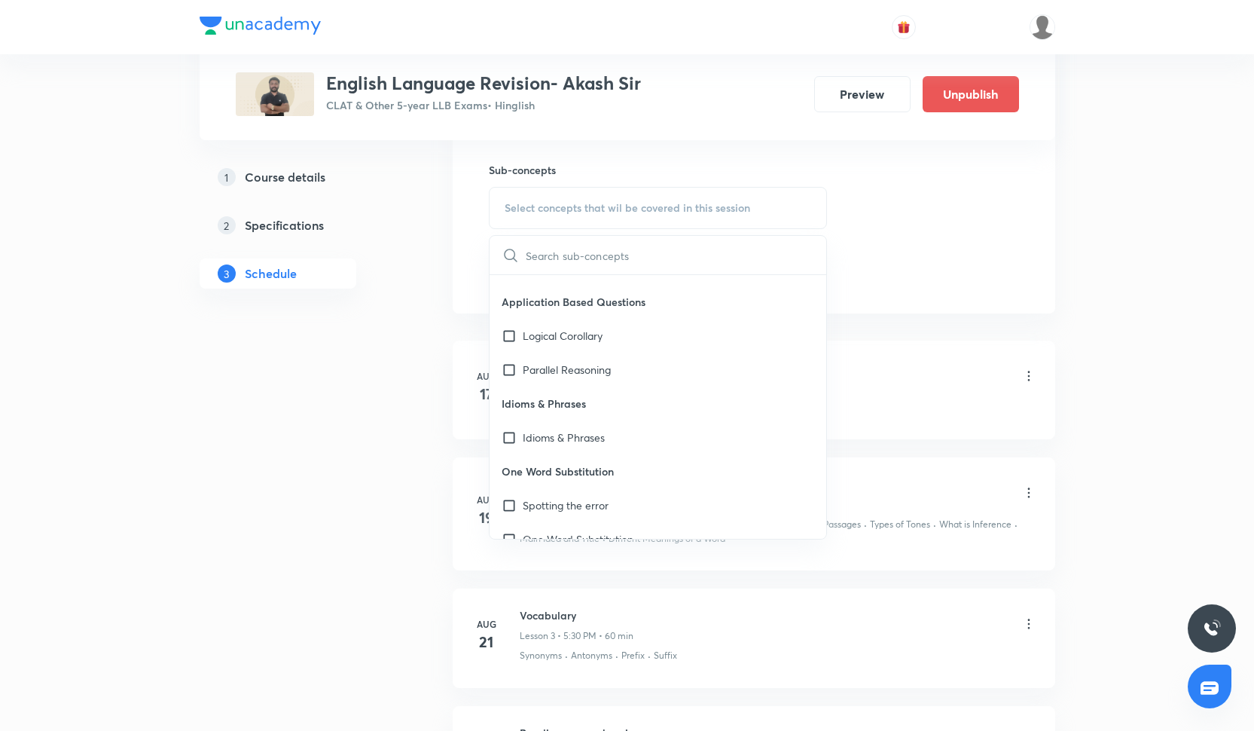
click at [588, 419] on p "Idioms & Phrases" at bounding box center [658, 403] width 337 height 34
click at [588, 385] on div "Parallel Reasoning" at bounding box center [658, 370] width 337 height 34
checkbox input "true"
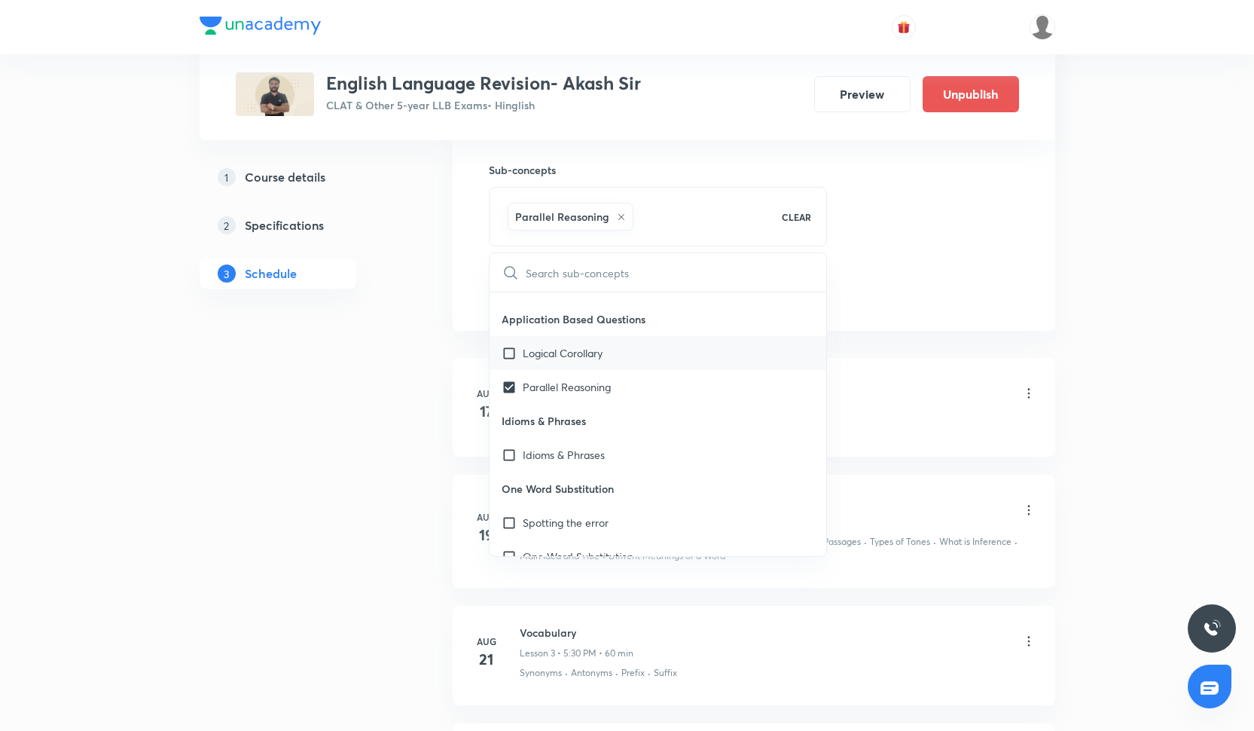
click at [588, 358] on p "Logical Corollary" at bounding box center [563, 353] width 80 height 16
checkbox input "true"
click at [802, 304] on p "Application Based Questions" at bounding box center [658, 319] width 337 height 34
click at [881, 292] on div "Session 25 Live class Quiz Recorded classes Session title 10/99 Vocabulary ​ Sc…" at bounding box center [754, 41] width 530 height 531
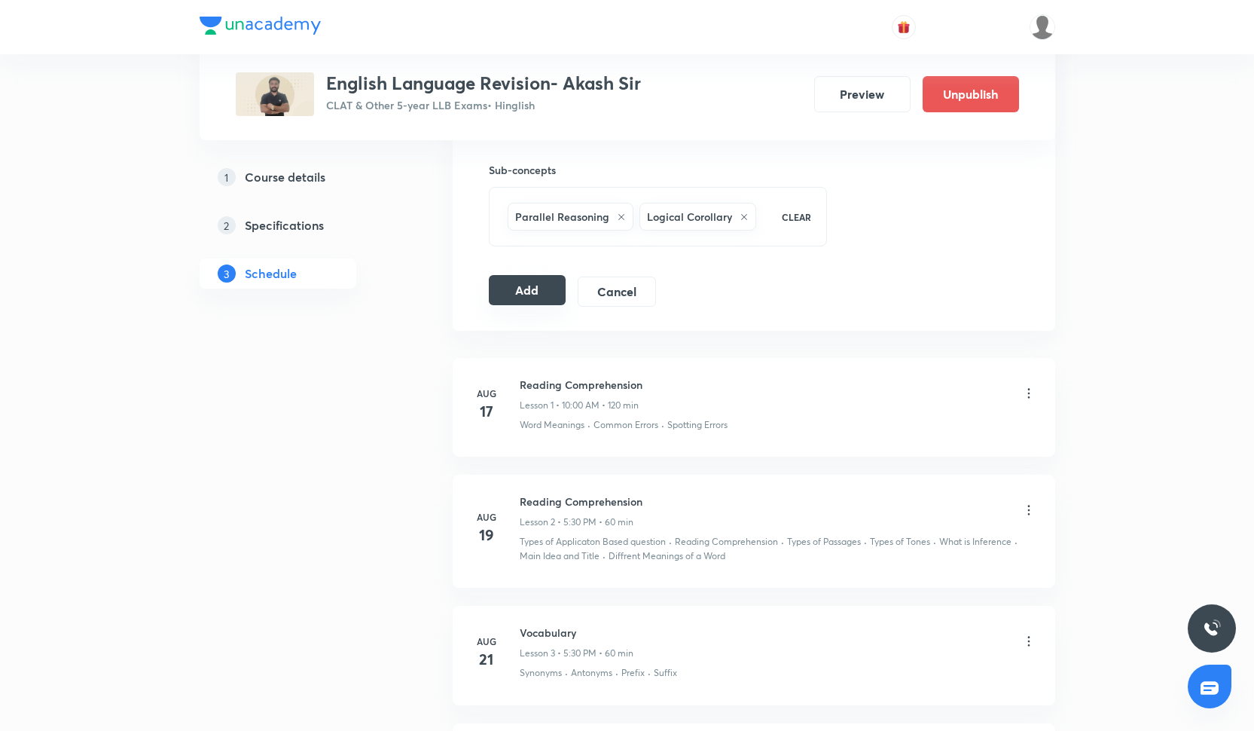
click at [549, 301] on button "Add" at bounding box center [528, 290] width 78 height 30
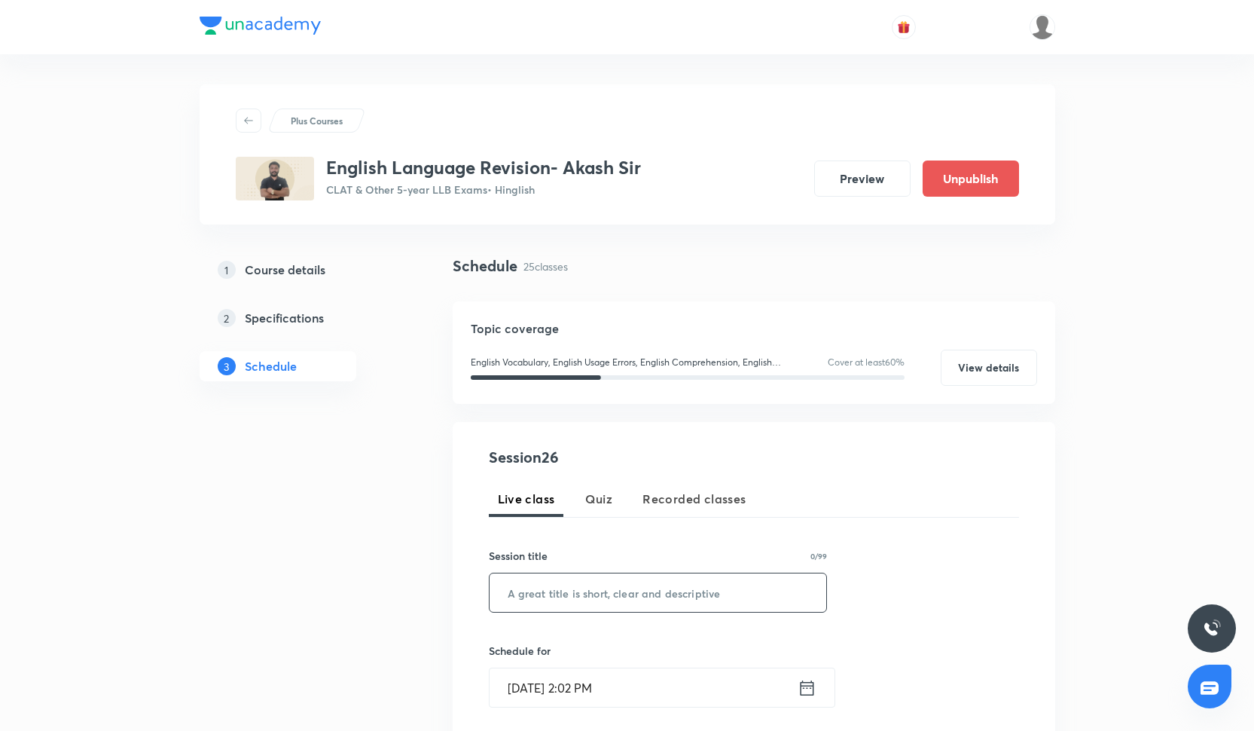
click at [592, 606] on input "text" at bounding box center [658, 592] width 337 height 38
paste input "Reading comprehension- Sectional 2"
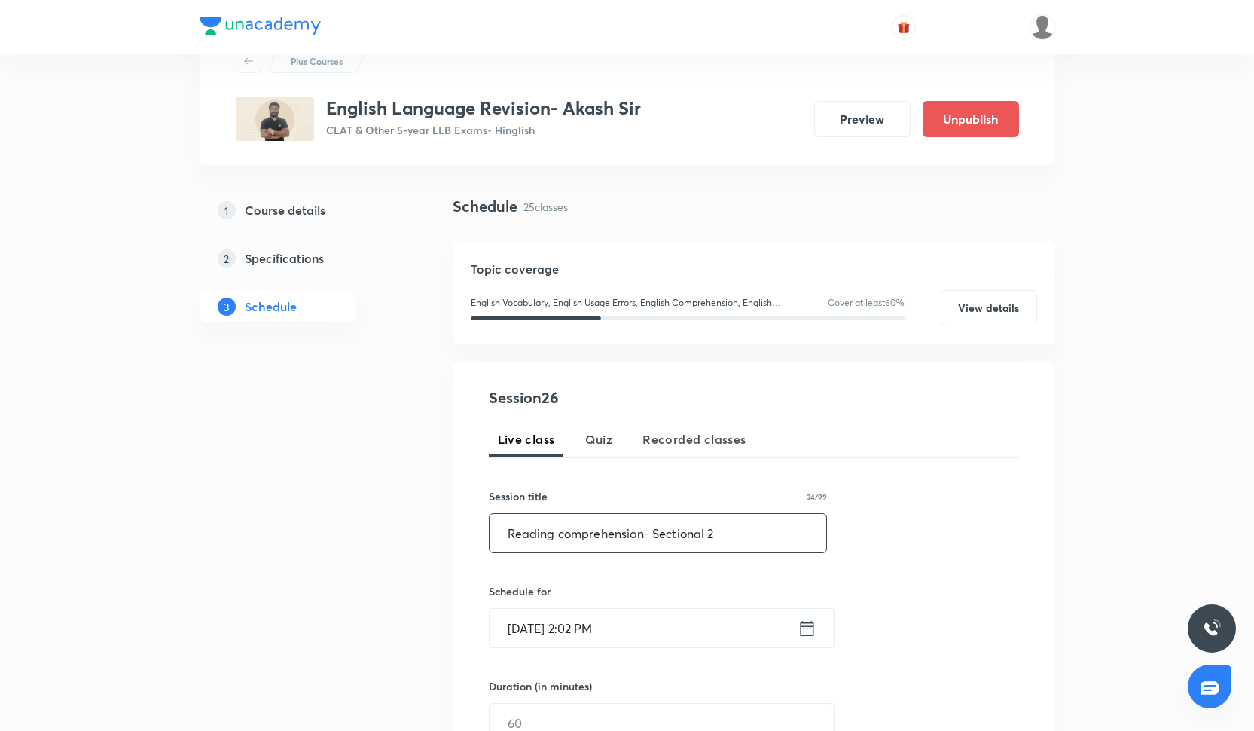
scroll to position [63, 0]
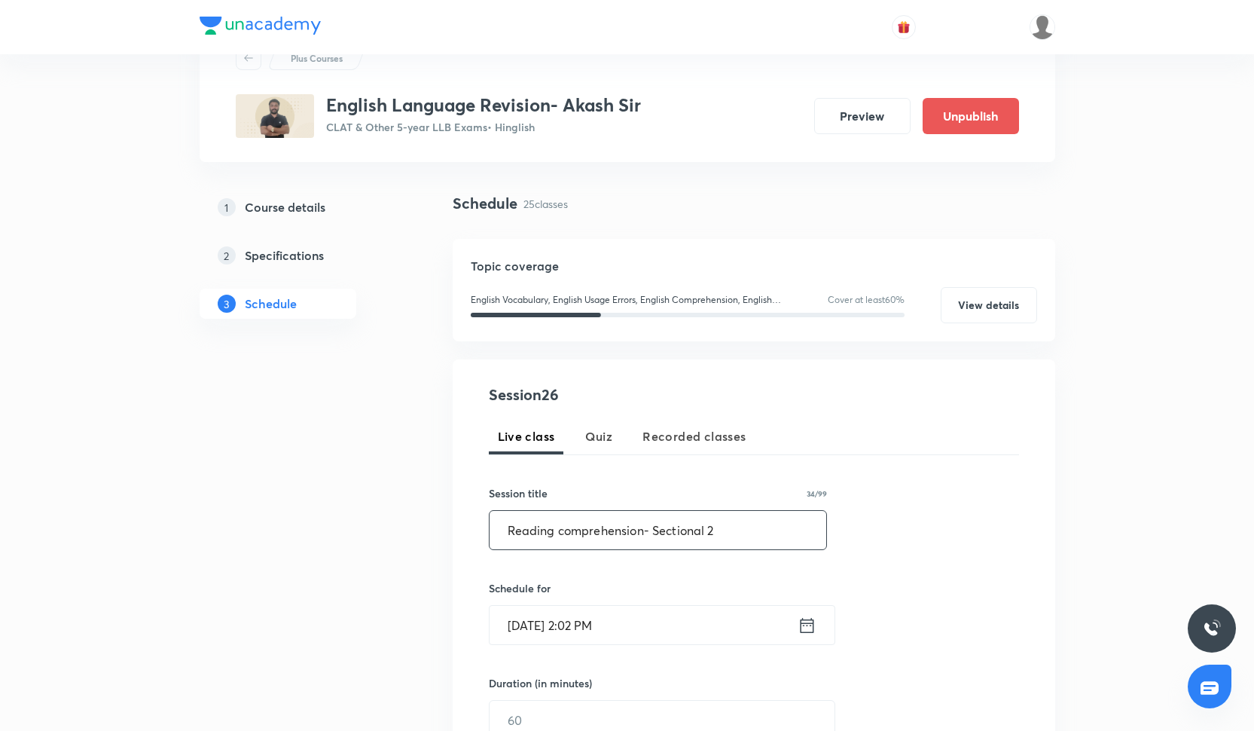
type input "Reading comprehension- Sectional 2"
click at [582, 606] on input "[DATE] 2:02 PM" at bounding box center [644, 625] width 308 height 38
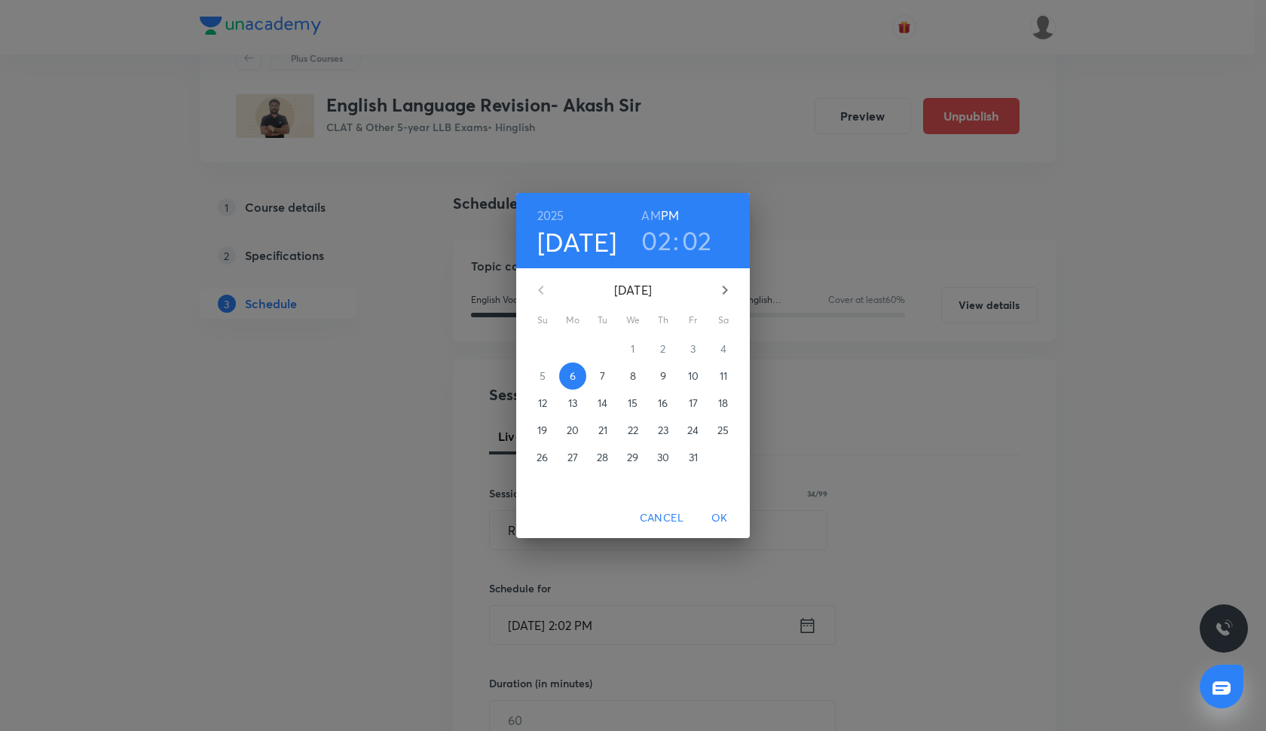
click at [664, 436] on p "23" at bounding box center [663, 430] width 11 height 15
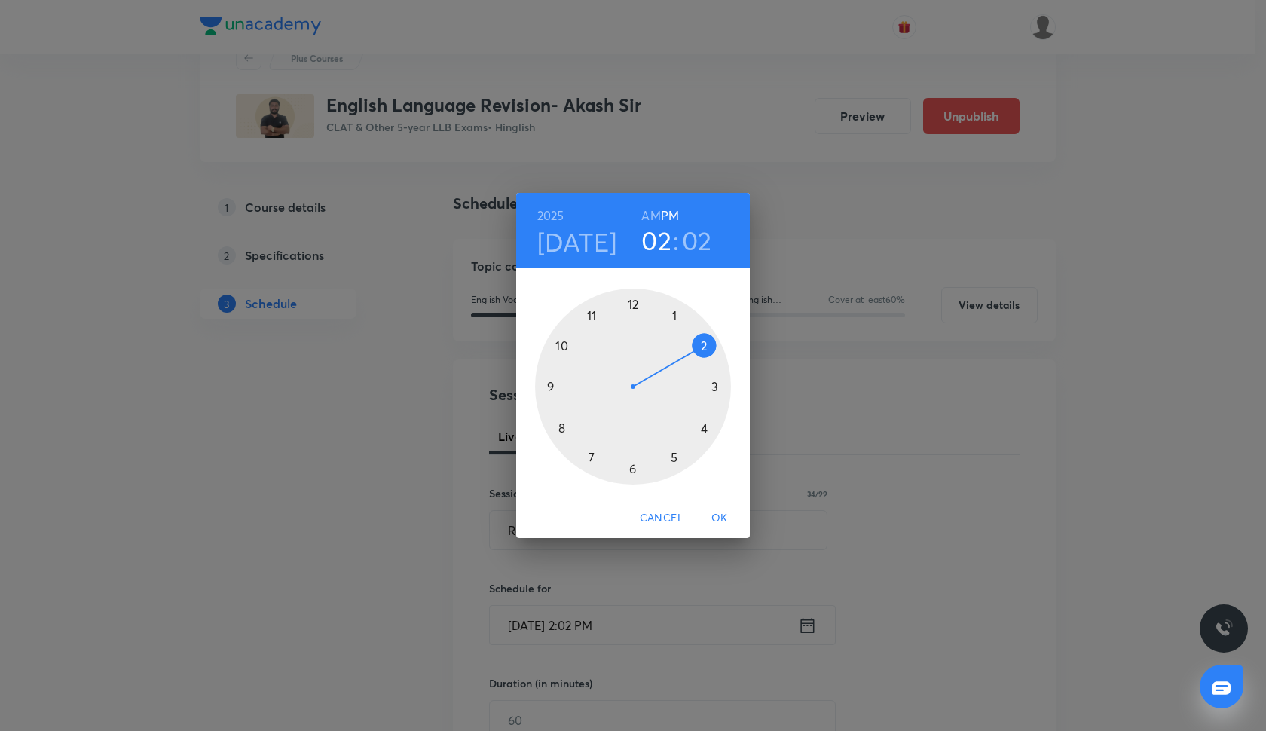
click at [676, 457] on div at bounding box center [633, 387] width 196 height 196
click at [629, 468] on div at bounding box center [633, 387] width 196 height 196
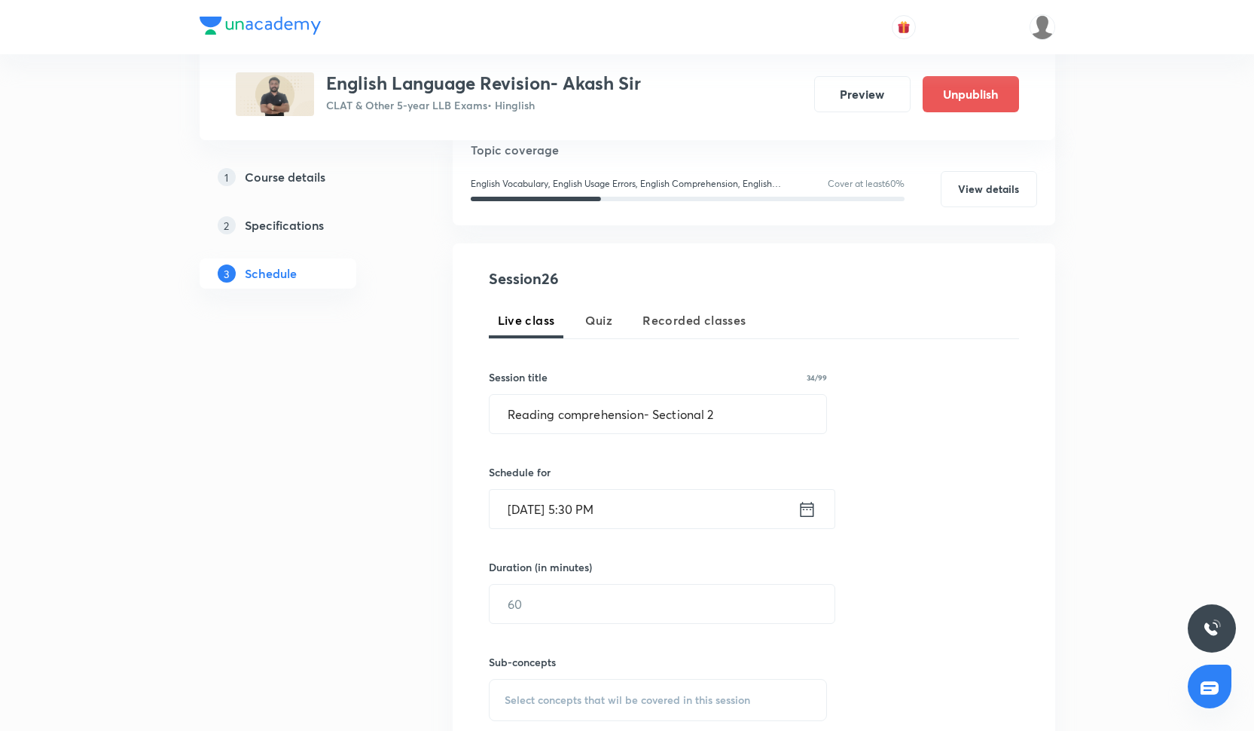
scroll to position [179, 0]
click at [548, 616] on input "text" at bounding box center [662, 603] width 345 height 38
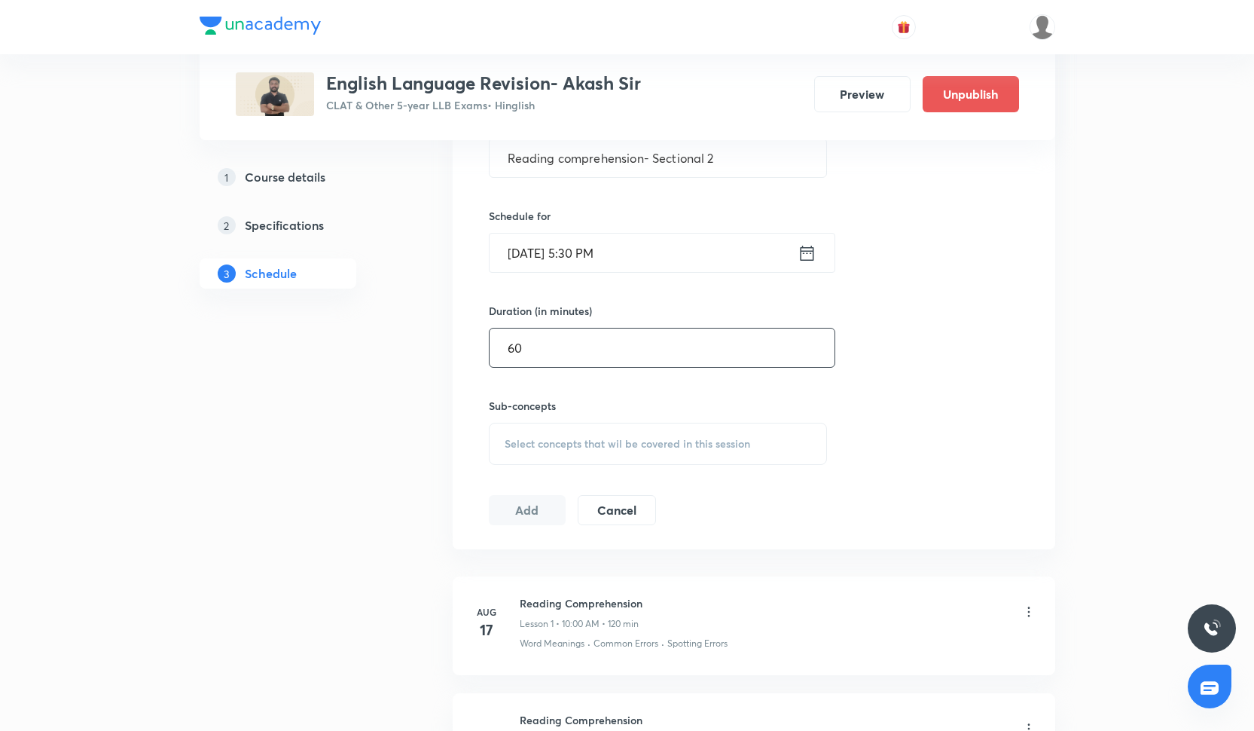
type input "60"
click at [531, 457] on div "Select concepts that wil be covered in this session" at bounding box center [658, 444] width 339 height 42
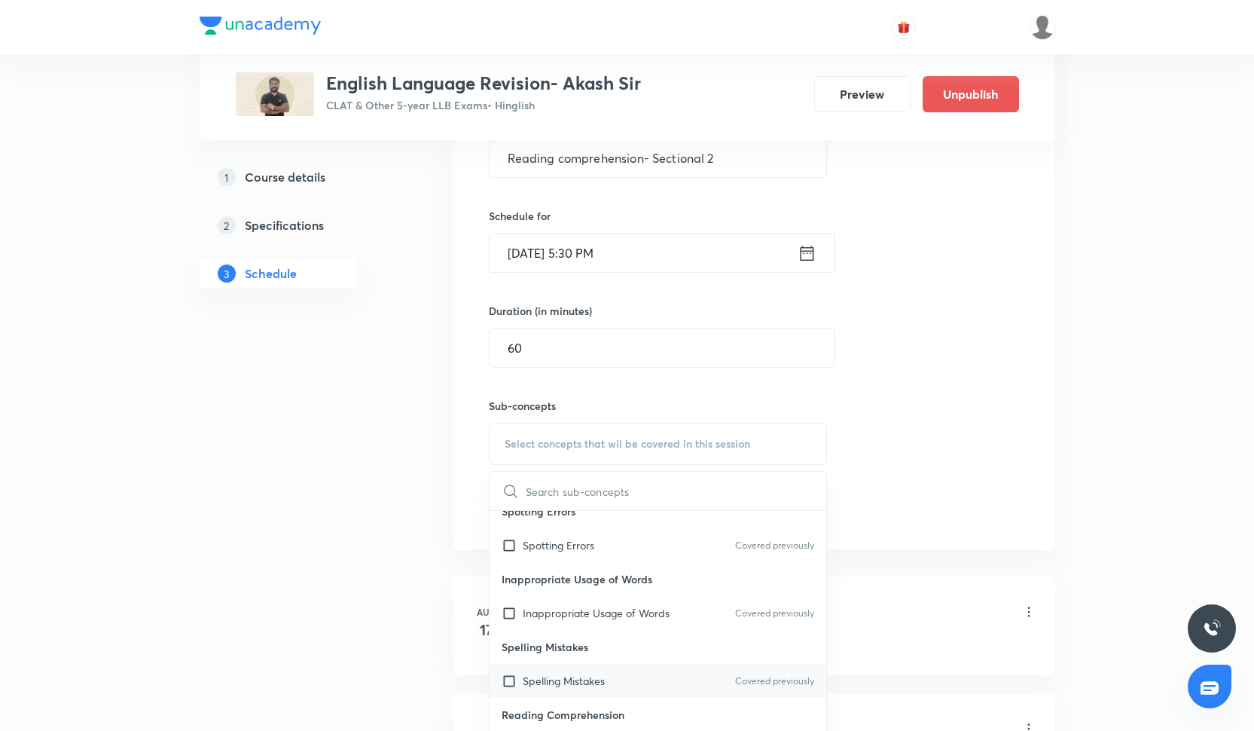
click at [594, 682] on p "Spelling Mistakes" at bounding box center [564, 681] width 82 height 16
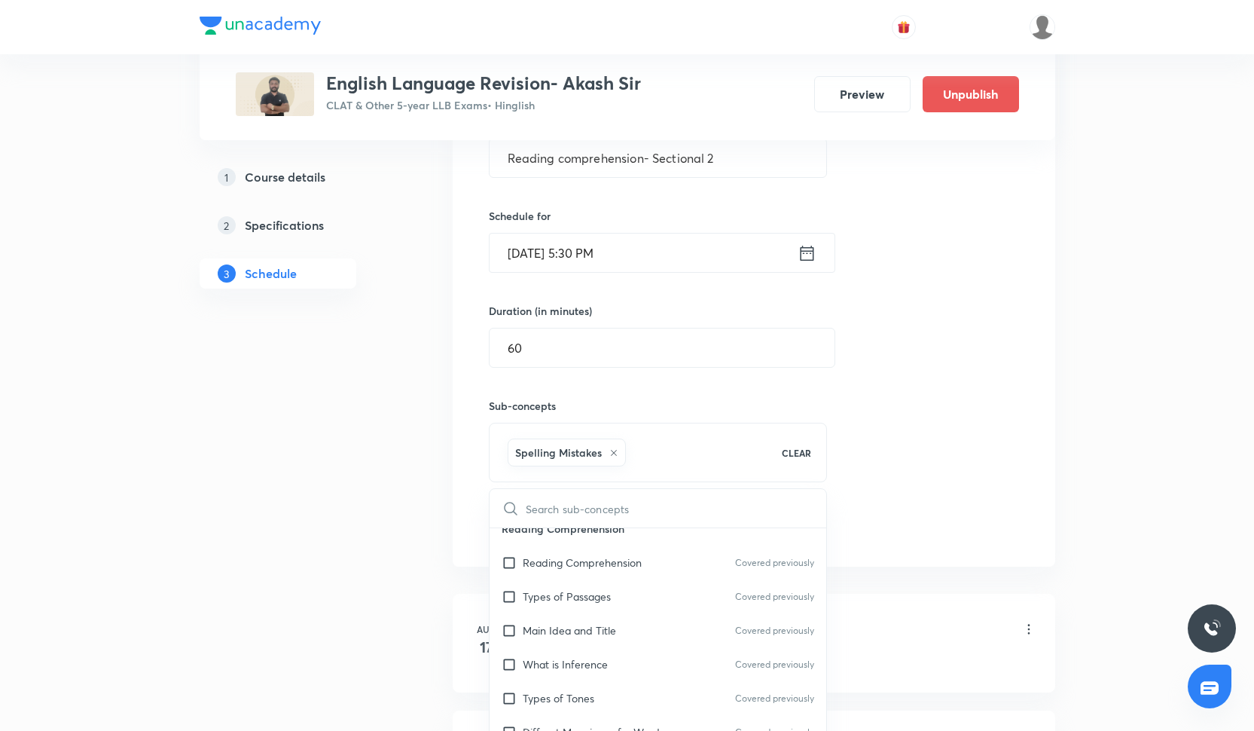
scroll to position [932, 0]
click at [592, 682] on div "Types of Tones Covered previously" at bounding box center [658, 698] width 337 height 34
checkbox input "true"
click at [590, 667] on p "What is Inference" at bounding box center [565, 664] width 85 height 16
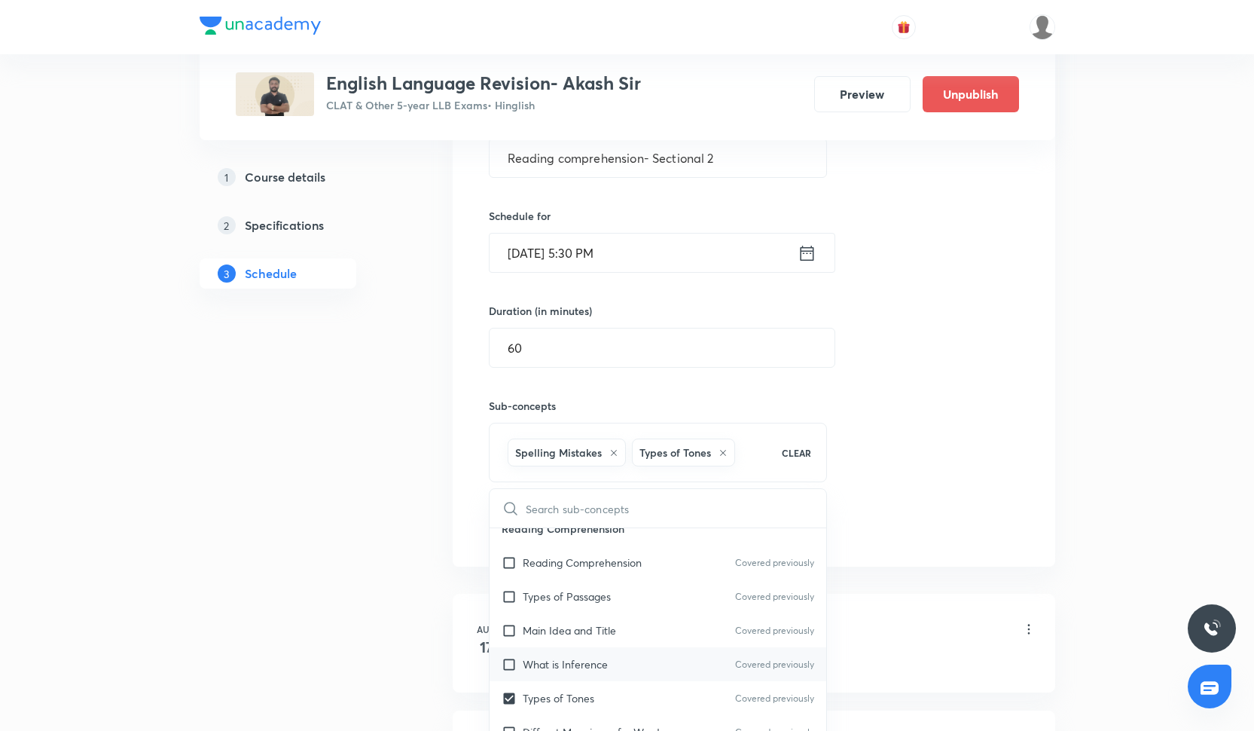
checkbox input "true"
click at [882, 499] on div "Session 26 Live class Quiz Recorded classes Session title 34/99 Reading compreh…" at bounding box center [754, 293] width 530 height 565
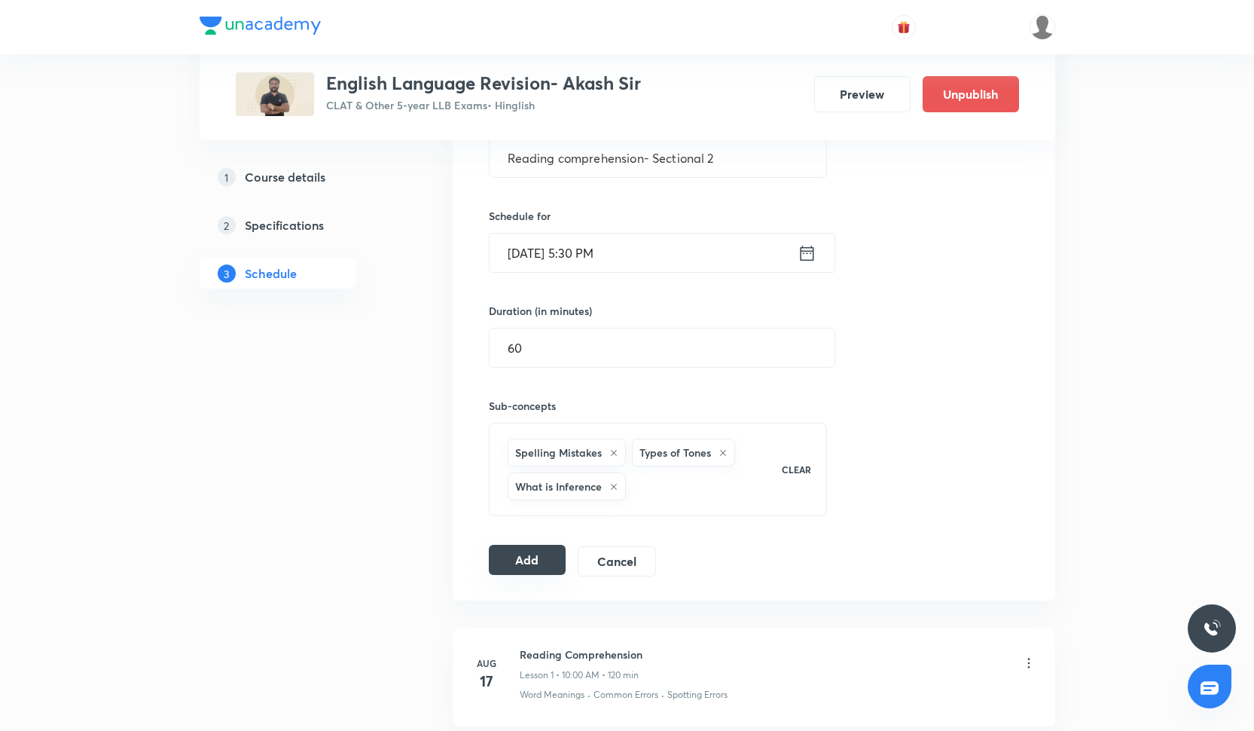
click at [556, 573] on button "Add" at bounding box center [528, 560] width 78 height 30
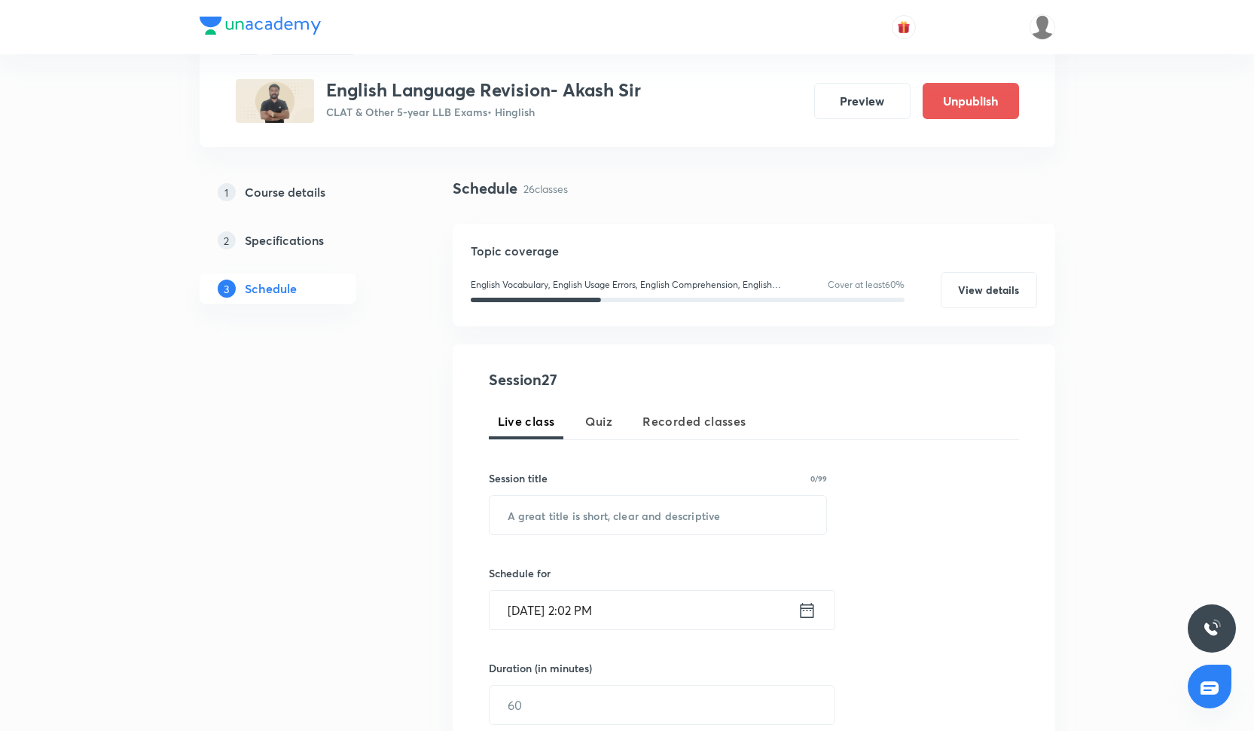
scroll to position [76, 0]
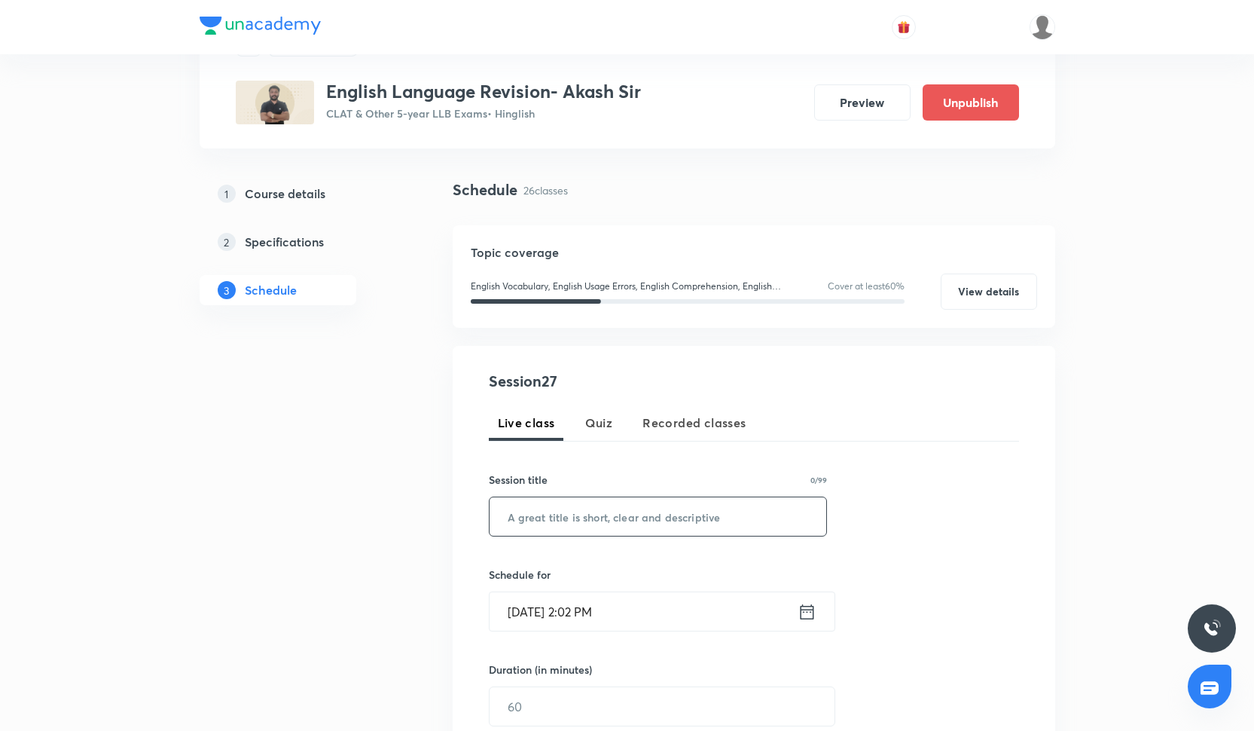
click at [545, 521] on input "text" at bounding box center [658, 516] width 337 height 38
paste input "RC- literature"
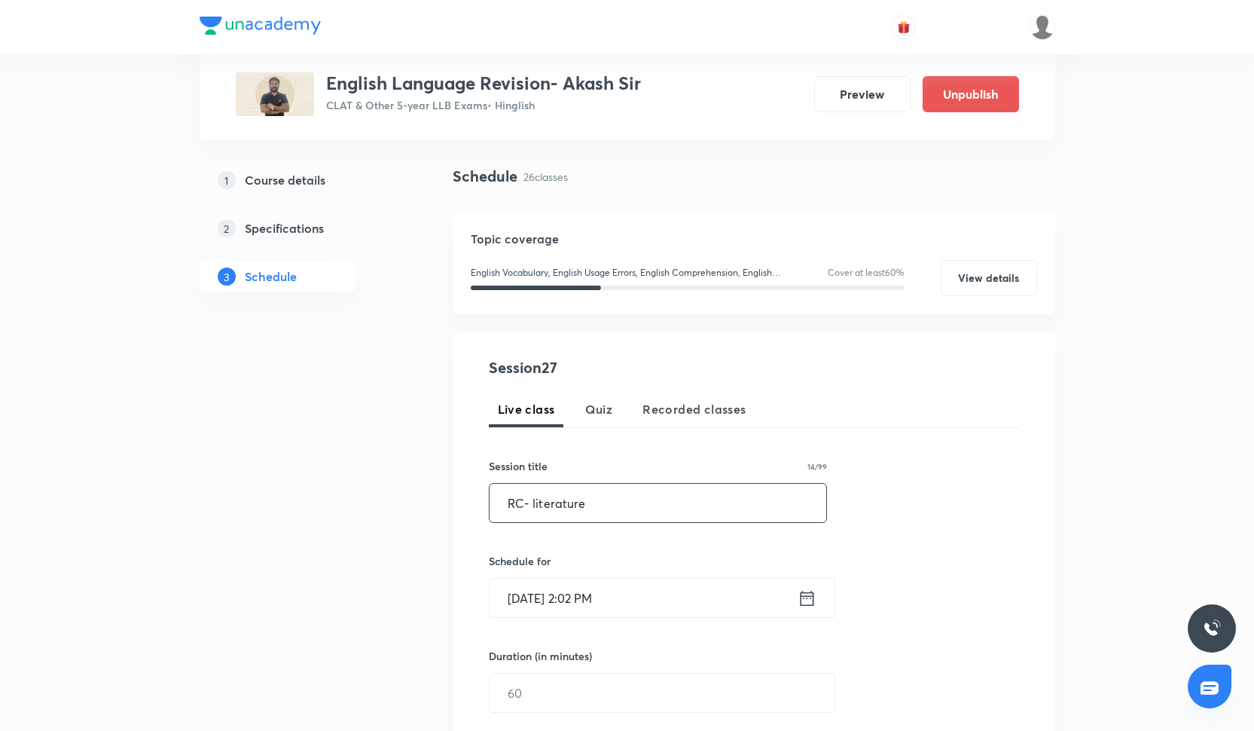
scroll to position [90, 0]
type input "RC- literature"
click at [544, 603] on input "[DATE] 2:02 PM" at bounding box center [644, 597] width 308 height 38
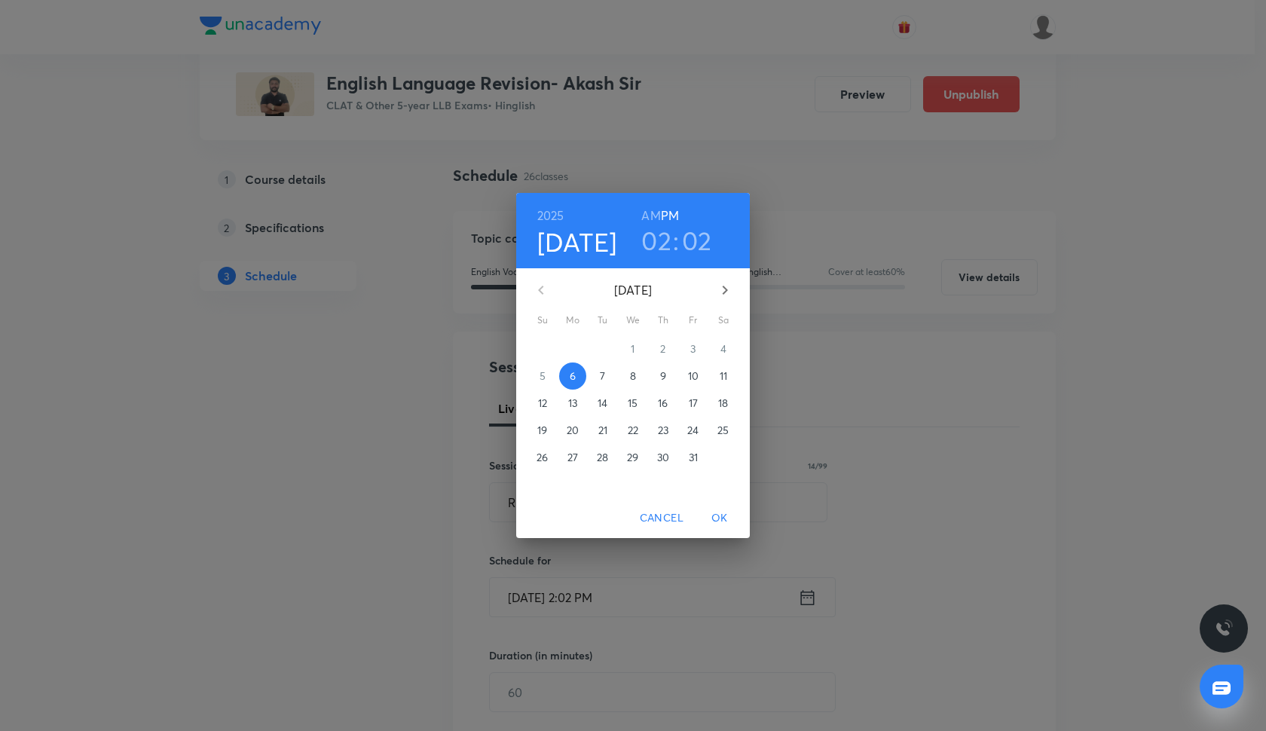
click at [725, 435] on p "25" at bounding box center [722, 430] width 11 height 15
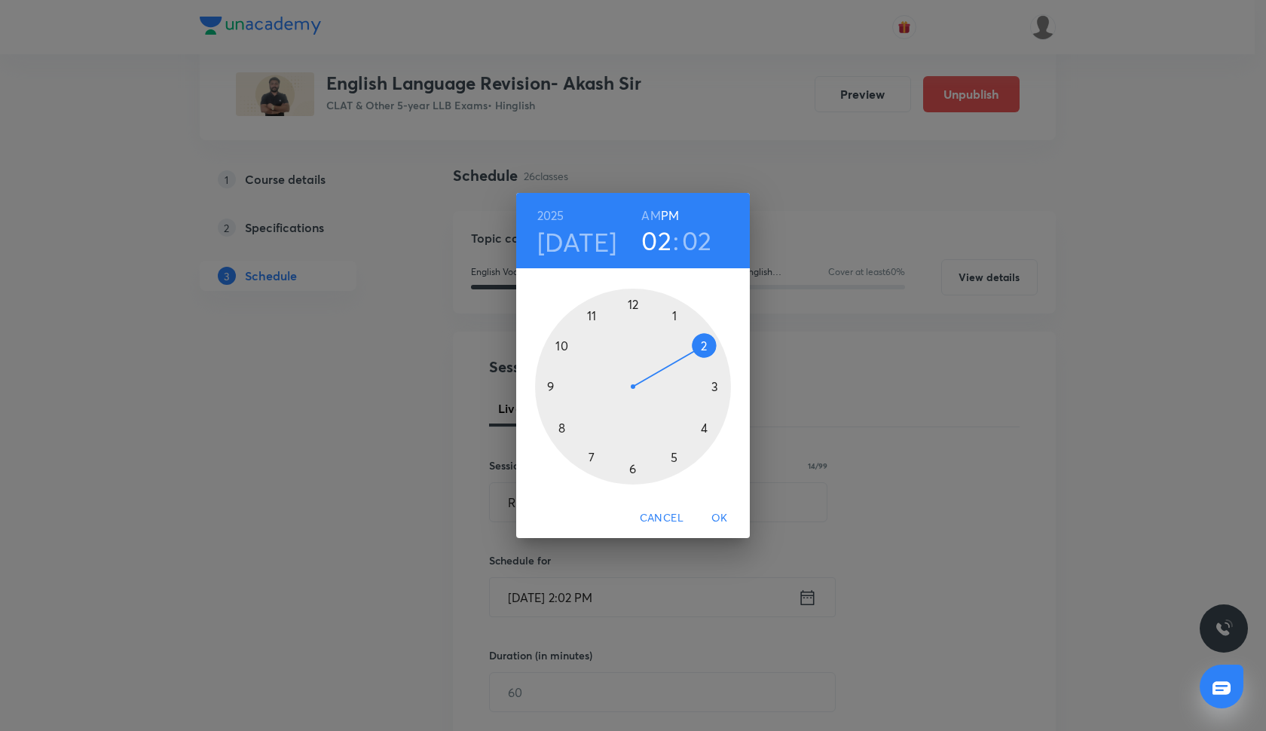
click at [674, 458] on div at bounding box center [633, 387] width 196 height 196
click at [631, 468] on div at bounding box center [633, 387] width 196 height 196
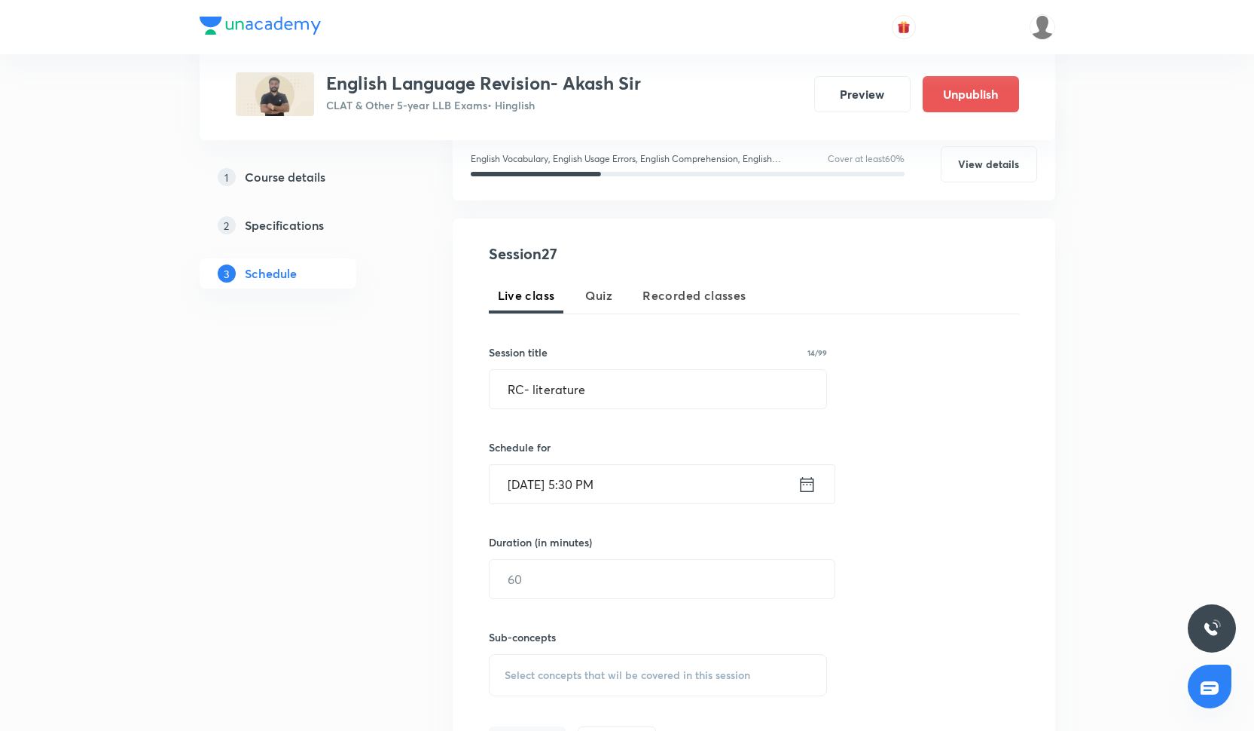
scroll to position [204, 0]
click at [603, 588] on input "text" at bounding box center [662, 578] width 345 height 38
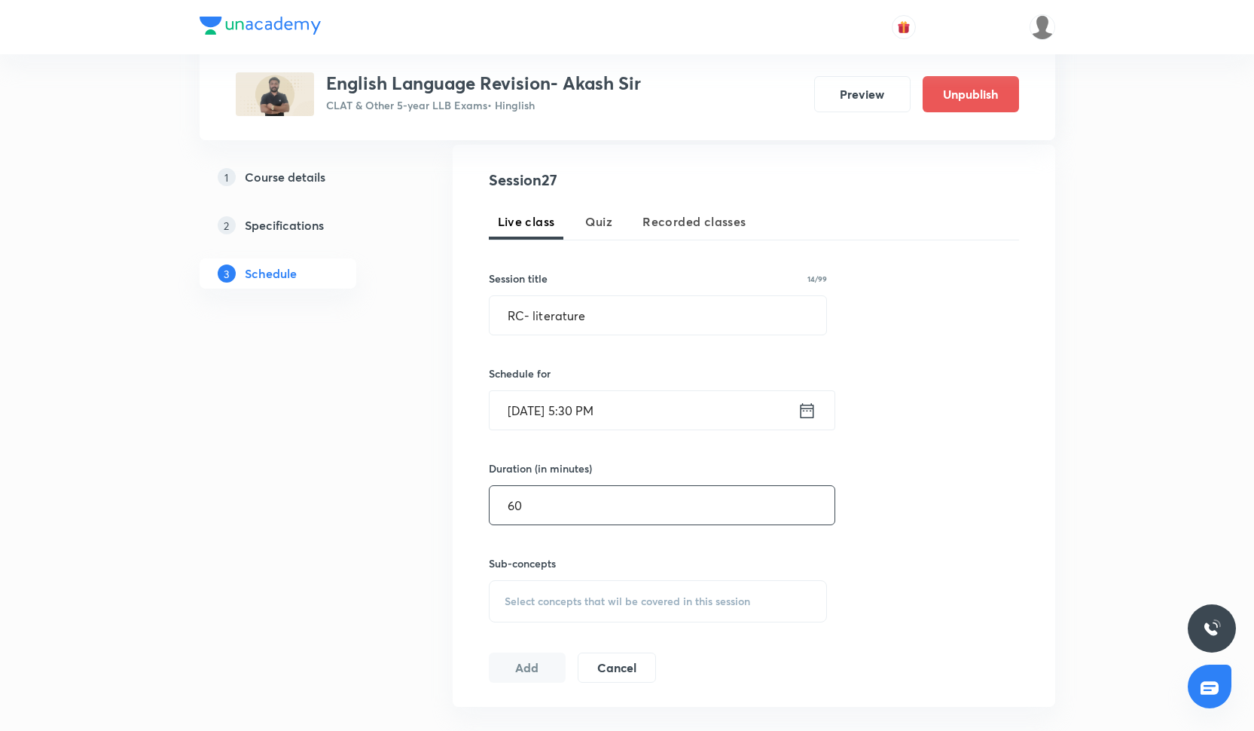
scroll to position [284, 0]
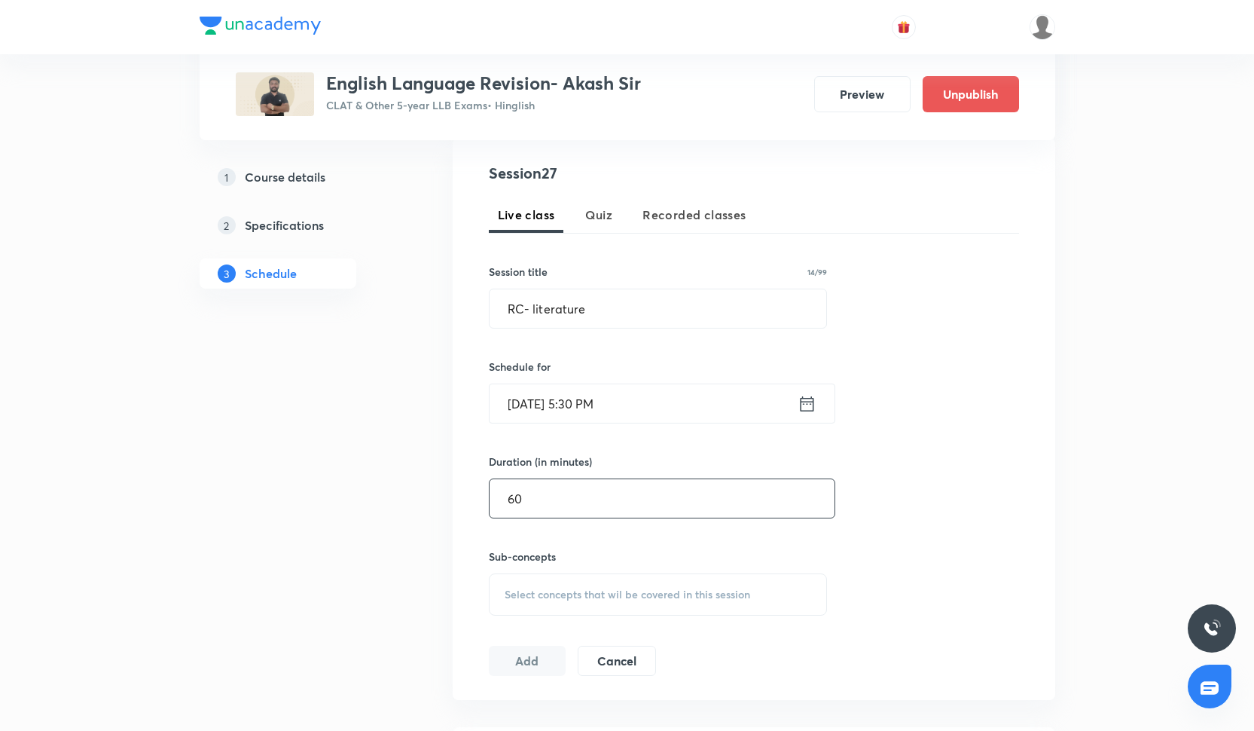
type input "60"
click at [568, 601] on div "Select concepts that wil be covered in this session" at bounding box center [658, 594] width 339 height 42
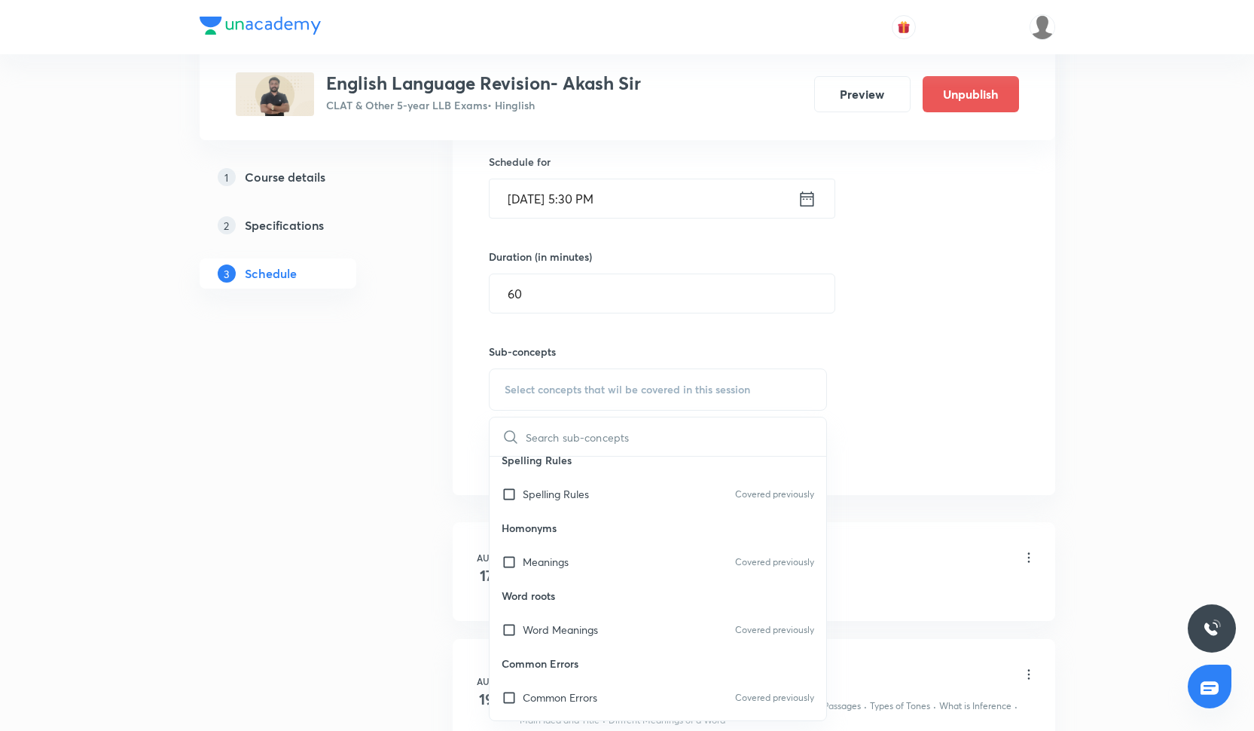
click at [568, 601] on p "Word roots" at bounding box center [658, 596] width 337 height 34
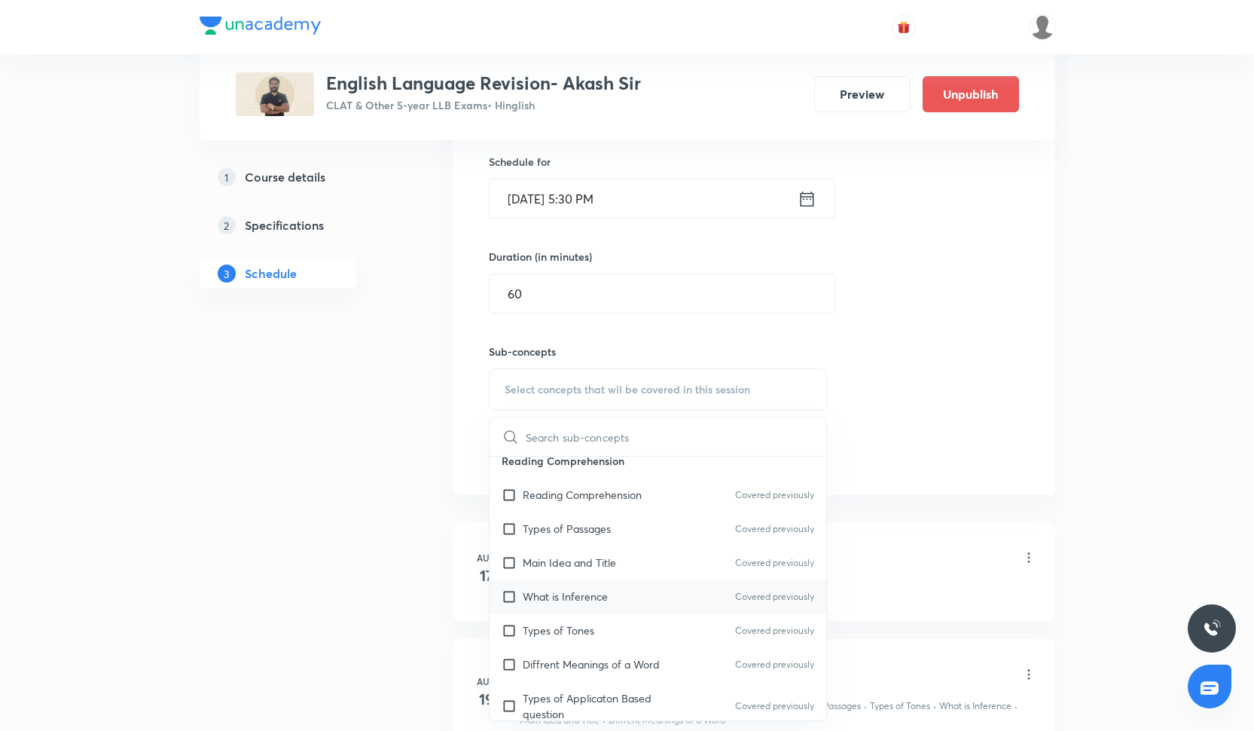
click at [564, 611] on div "What is Inference Covered previously" at bounding box center [658, 596] width 337 height 34
checkbox input "true"
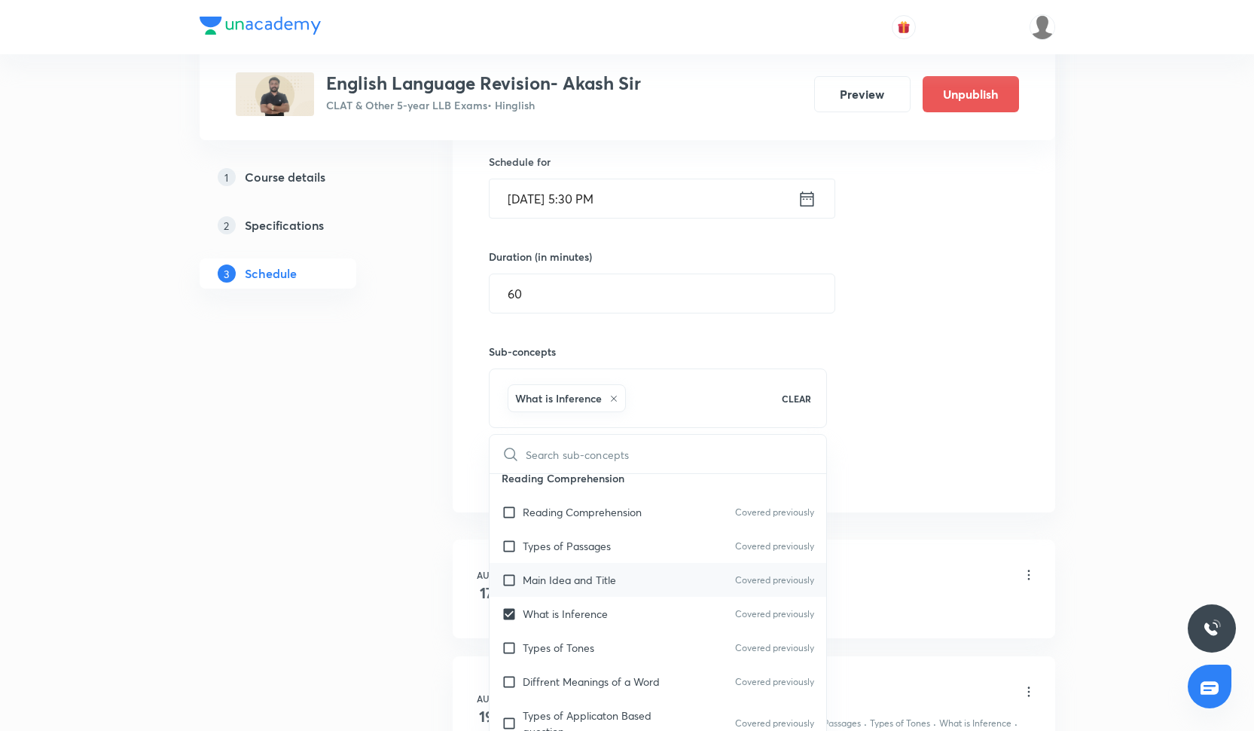
click at [564, 580] on p "Main Idea and Title" at bounding box center [569, 580] width 93 height 16
checkbox input "true"
click at [566, 564] on div "Main Idea and Title Covered previously" at bounding box center [658, 580] width 337 height 34
checkbox input "false"
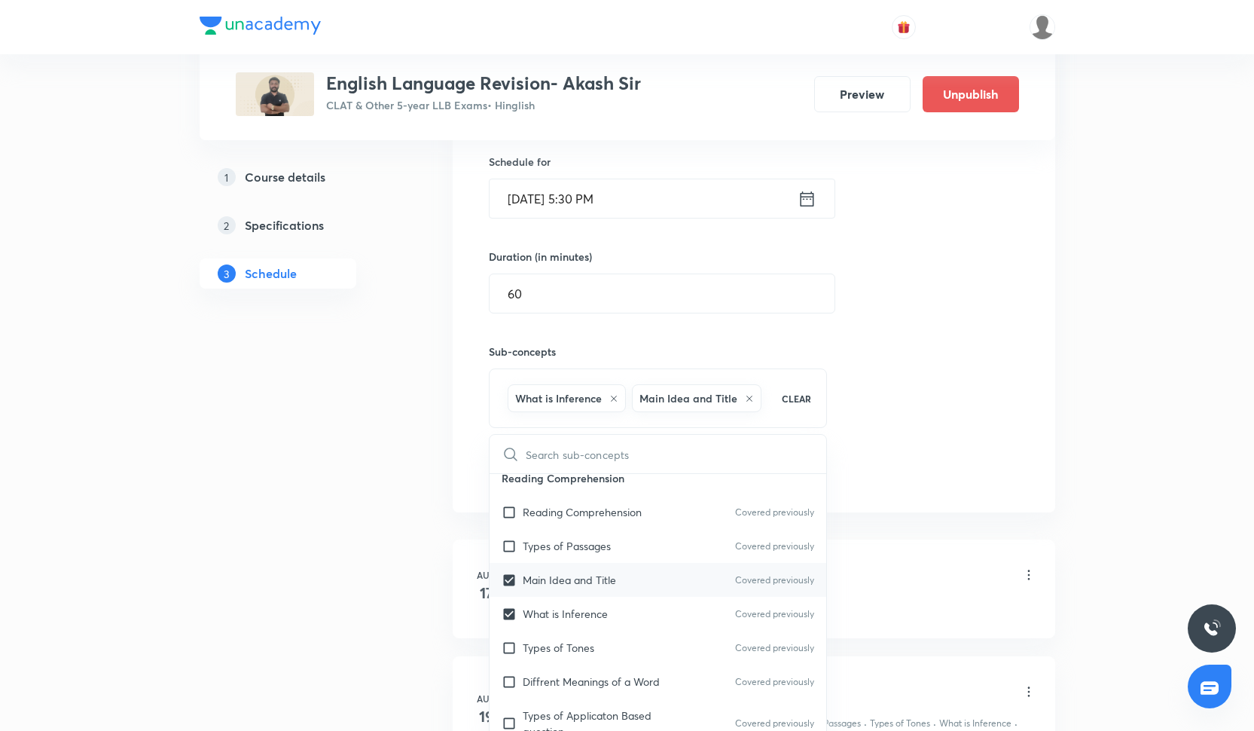
checkbox input "true"
click at [582, 539] on p "Types of Passages" at bounding box center [567, 546] width 88 height 16
checkbox input "true"
click at [581, 586] on p "Main Idea and Title" at bounding box center [569, 580] width 93 height 16
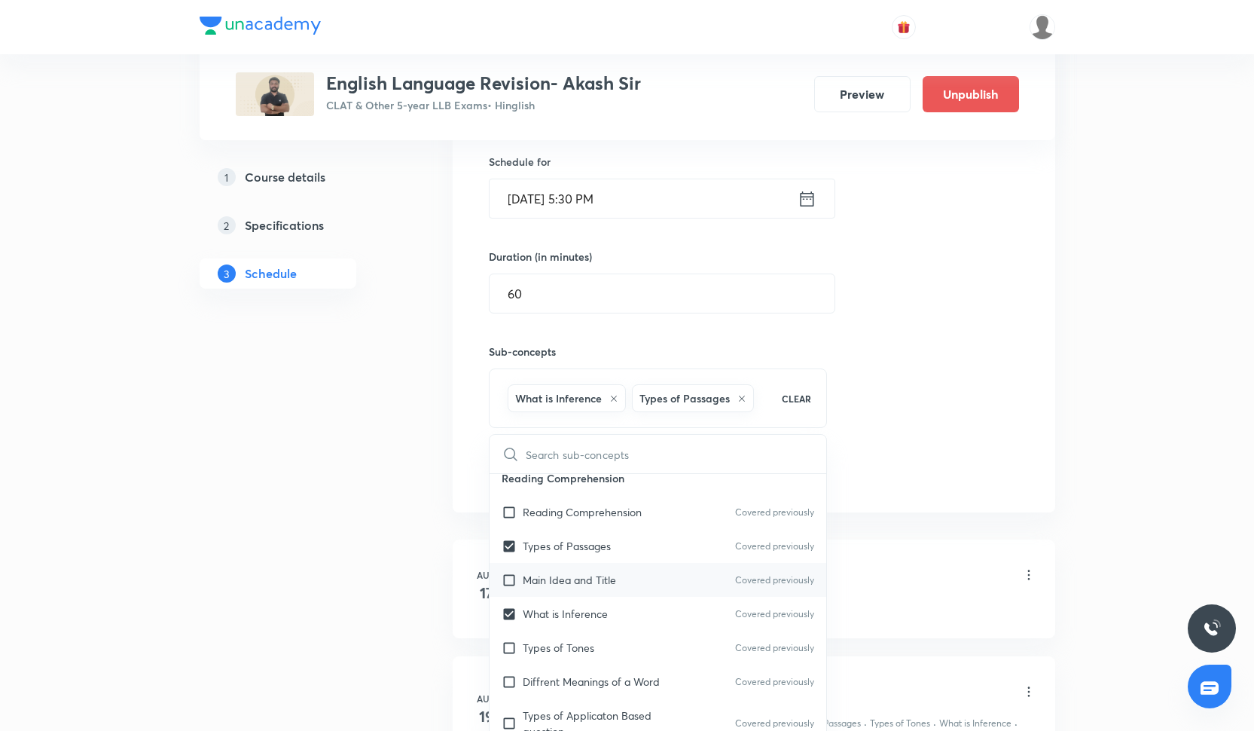
checkbox input "true"
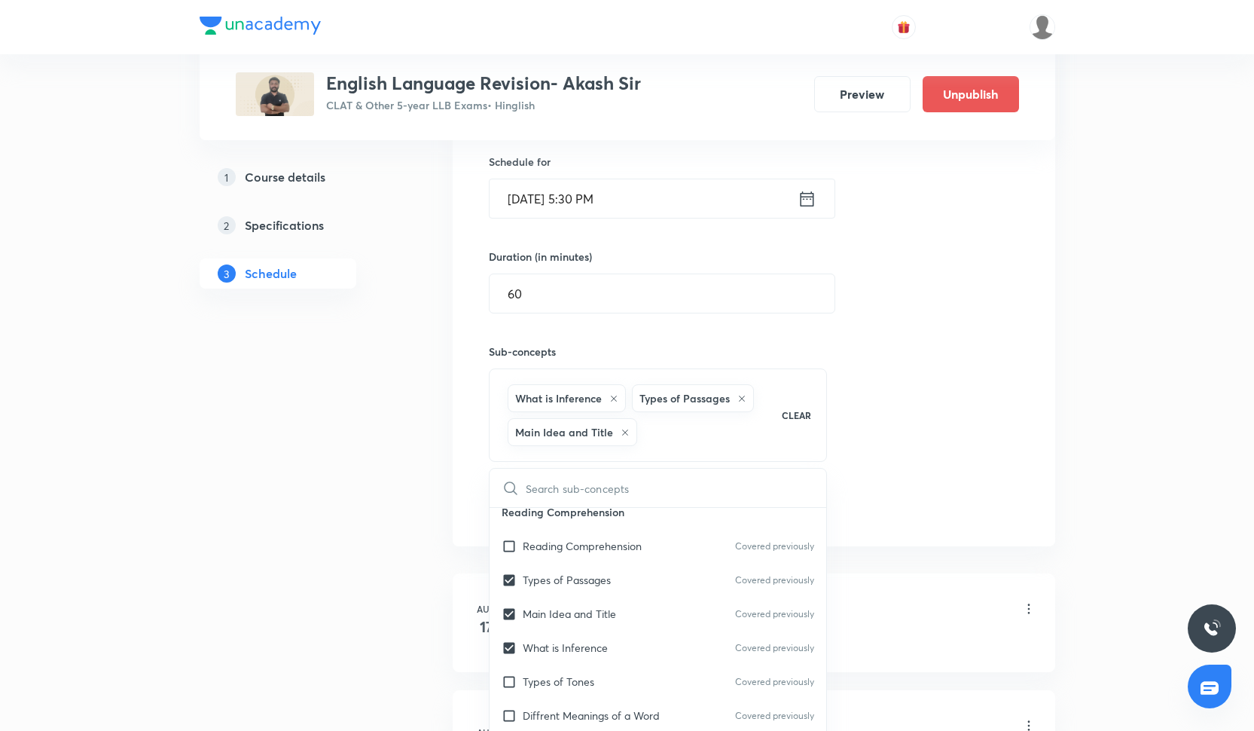
click at [581, 513] on p "Reading Comprehension" at bounding box center [658, 512] width 337 height 34
click at [581, 550] on p "Reading Comprehension" at bounding box center [582, 546] width 119 height 16
checkbox input "true"
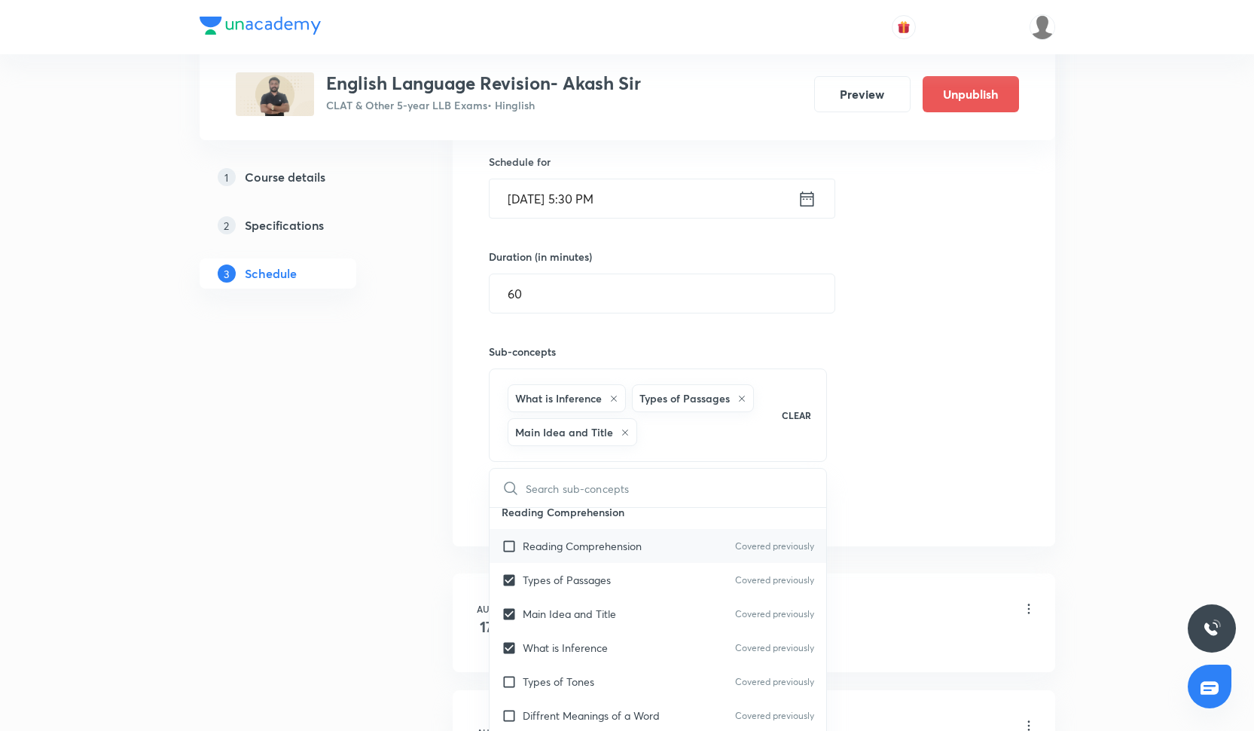
checkbox input "true"
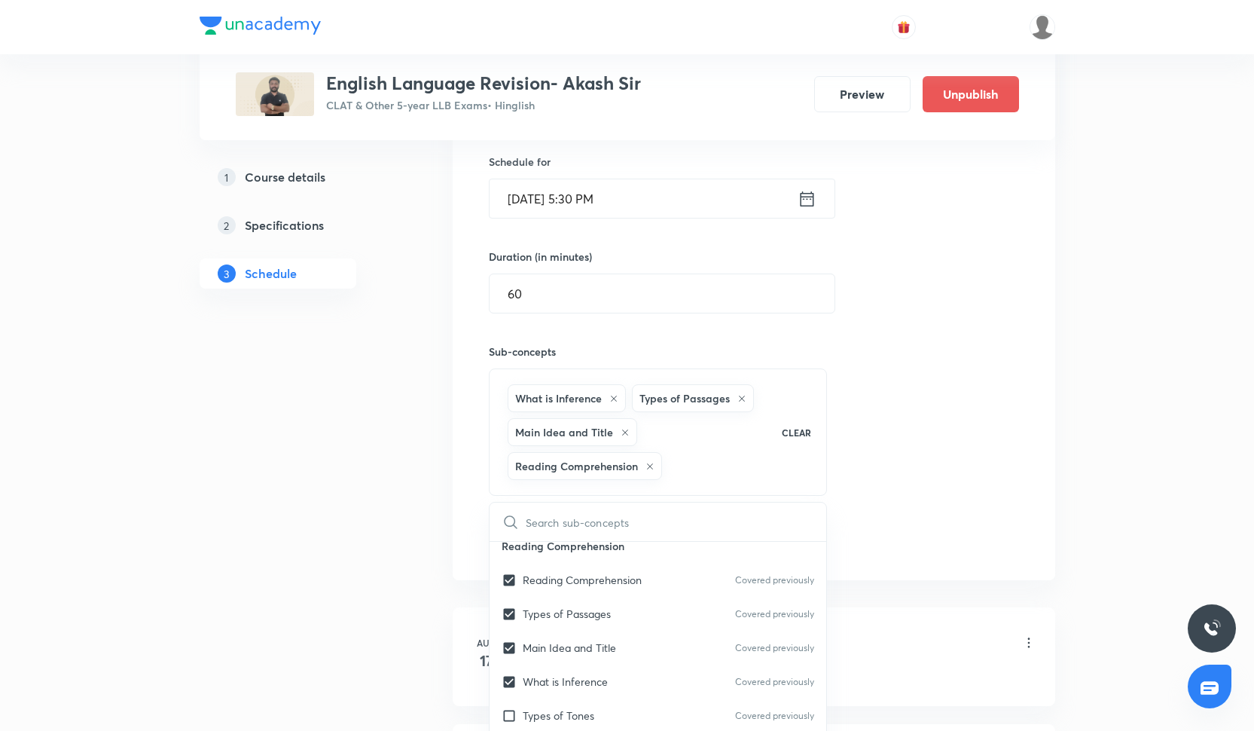
click at [893, 408] on div "Session 27 Live class Quiz Recorded classes Session title 14/99 RC- literature …" at bounding box center [754, 256] width 530 height 599
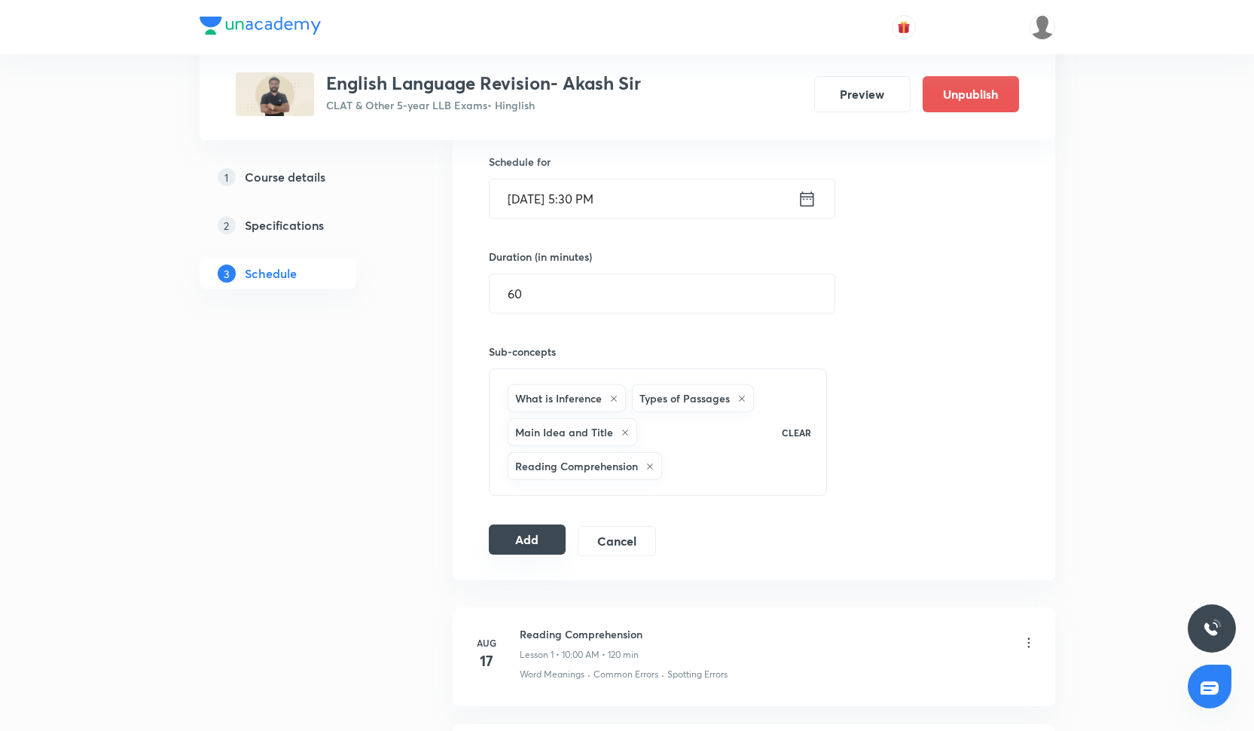
click at [542, 549] on button "Add" at bounding box center [528, 539] width 78 height 30
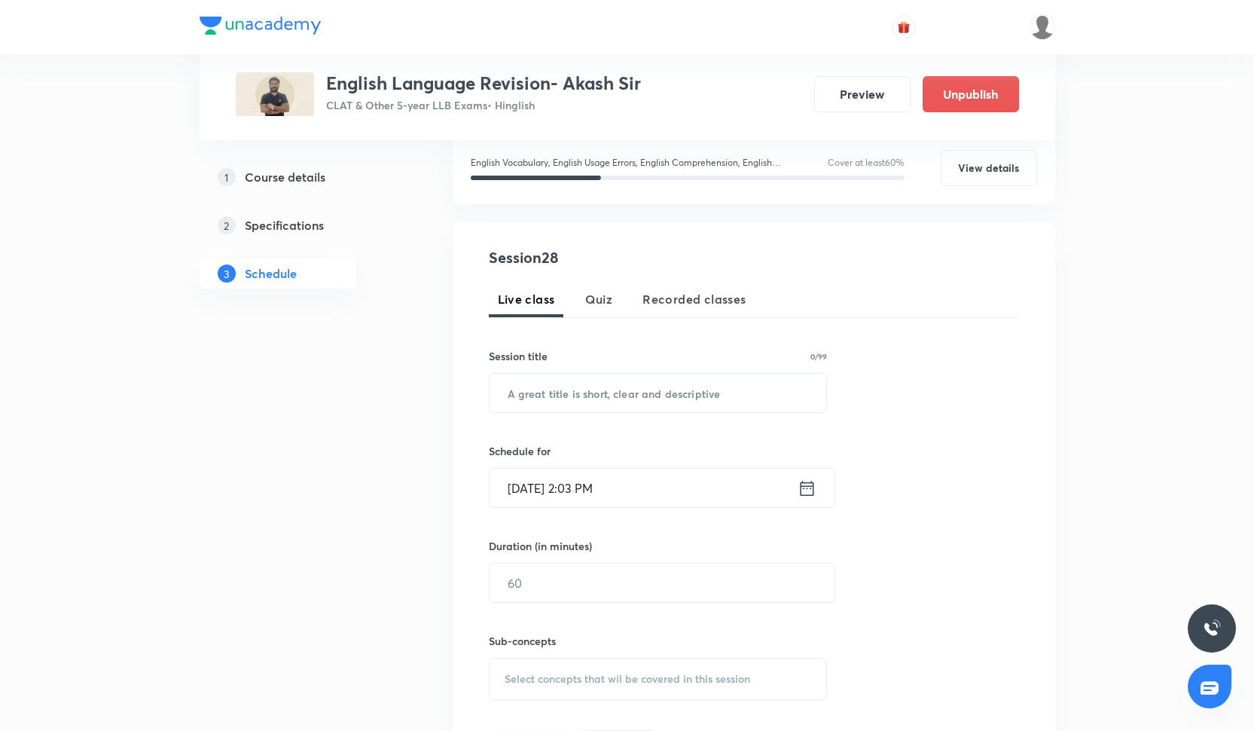
scroll to position [206, 0]
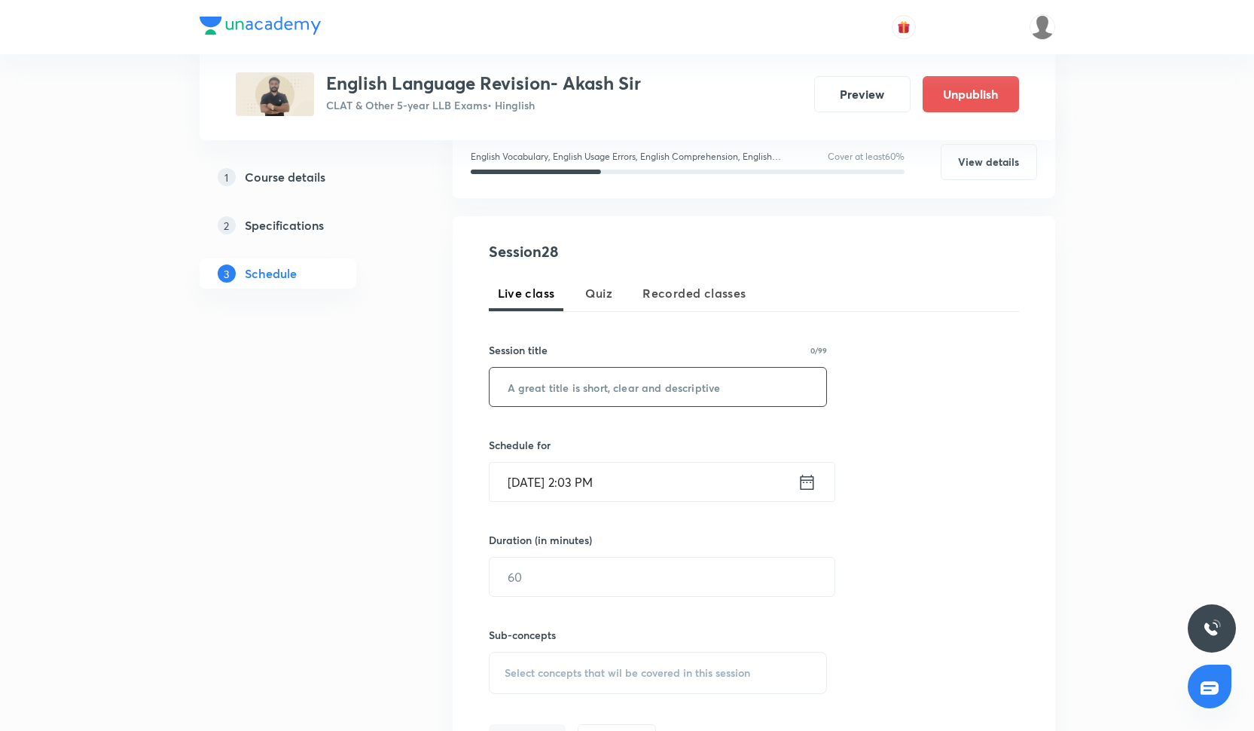
click at [583, 377] on input "text" at bounding box center [658, 387] width 337 height 38
paste input "Vocabulary"
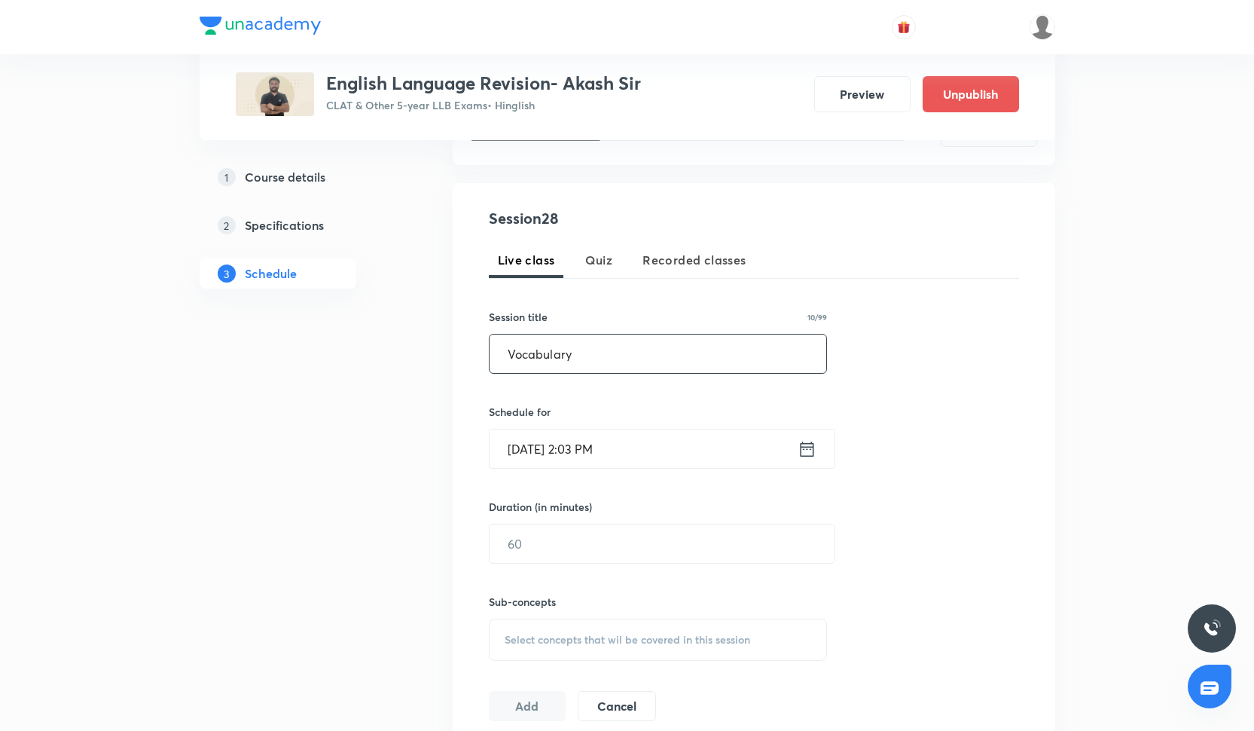
scroll to position [240, 0]
type input "Vocabulary"
click at [579, 440] on input "[DATE] 2:03 PM" at bounding box center [644, 448] width 308 height 38
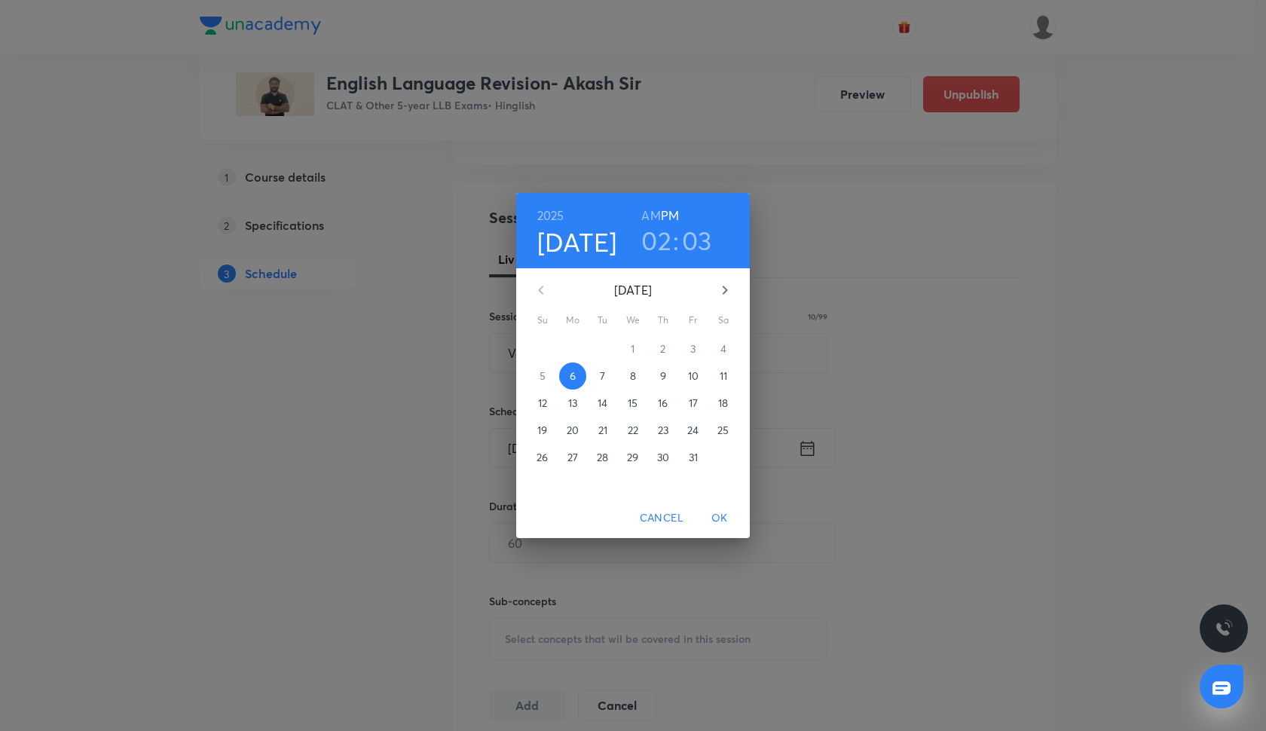
click at [611, 463] on span "28" at bounding box center [602, 457] width 27 height 15
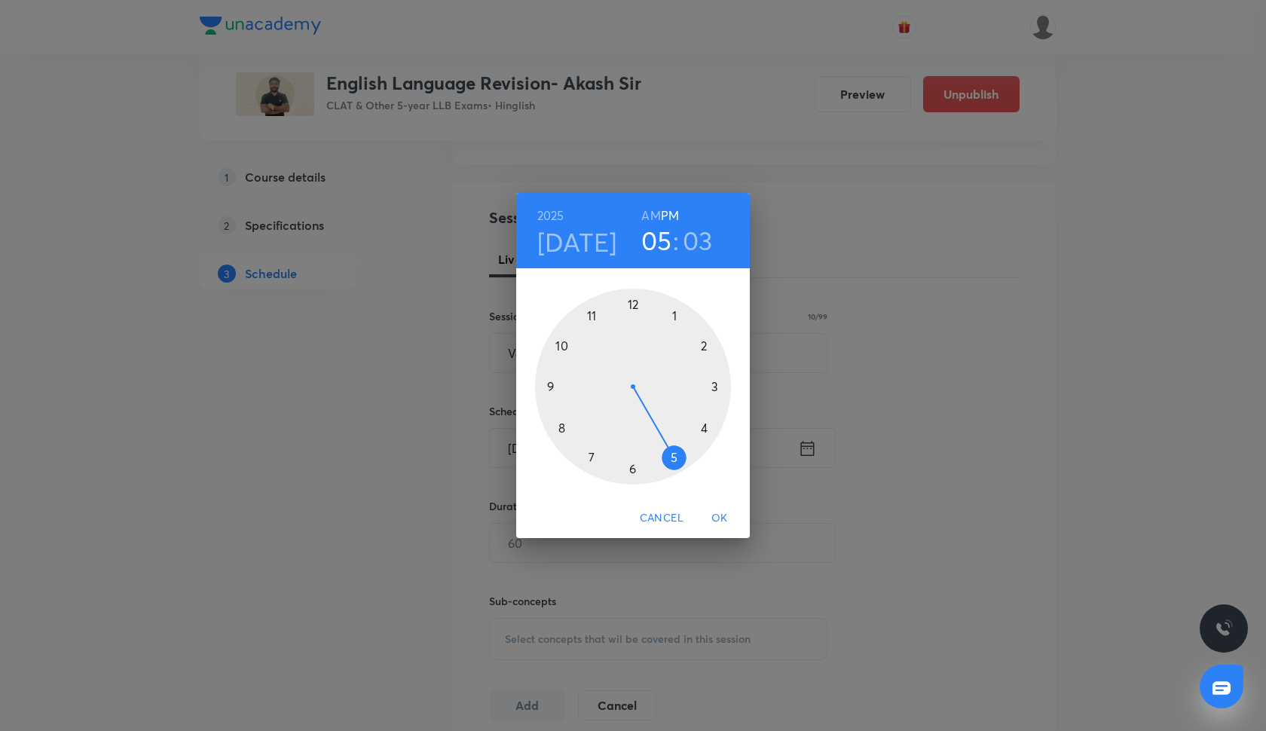
drag, startPoint x: 701, startPoint y: 344, endPoint x: 677, endPoint y: 452, distance: 110.2
click at [677, 452] on div at bounding box center [633, 387] width 196 height 196
click at [633, 472] on div at bounding box center [633, 387] width 196 height 196
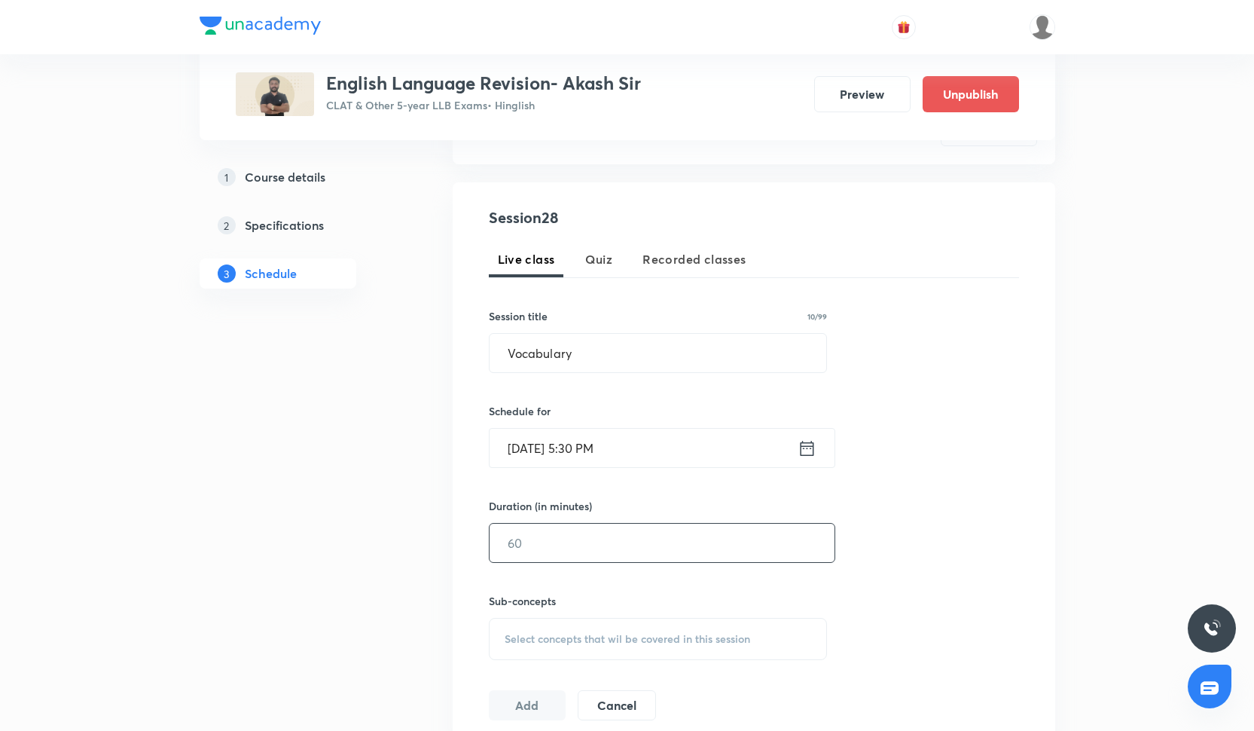
click at [606, 557] on input "text" at bounding box center [662, 543] width 345 height 38
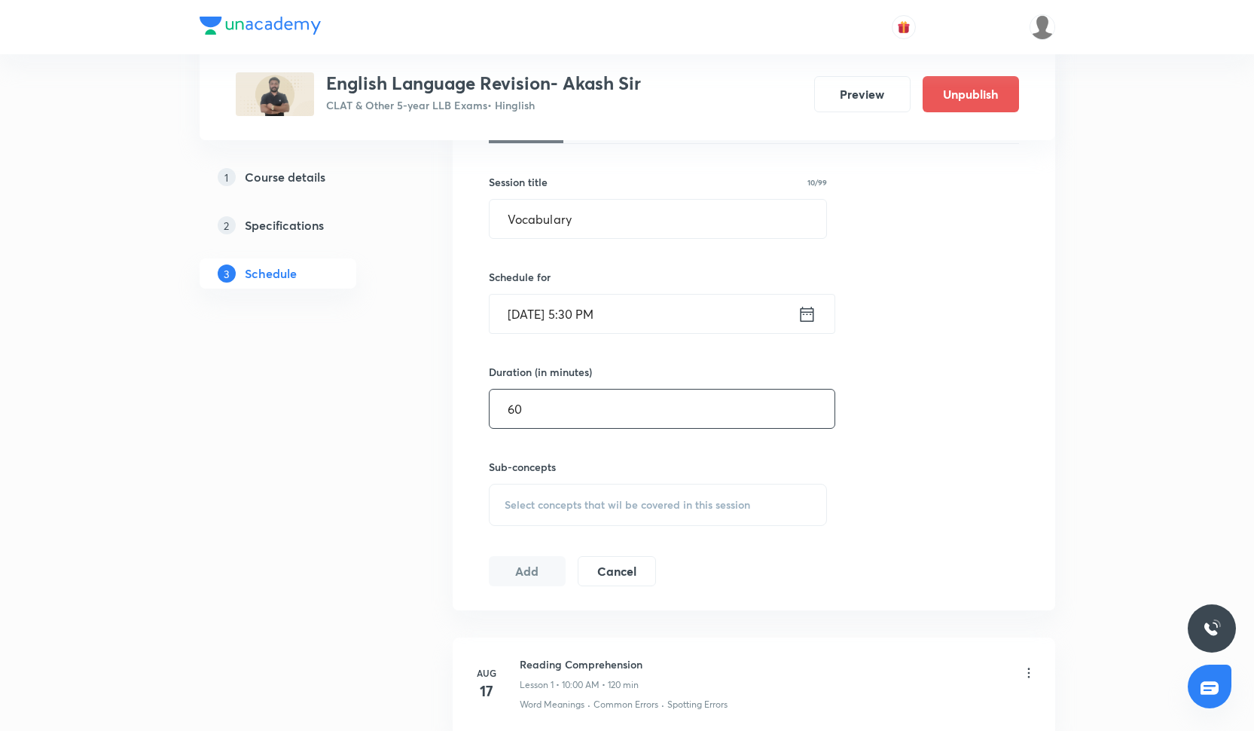
type input "60"
click at [605, 518] on div "Select concepts that wil be covered in this session" at bounding box center [658, 505] width 339 height 42
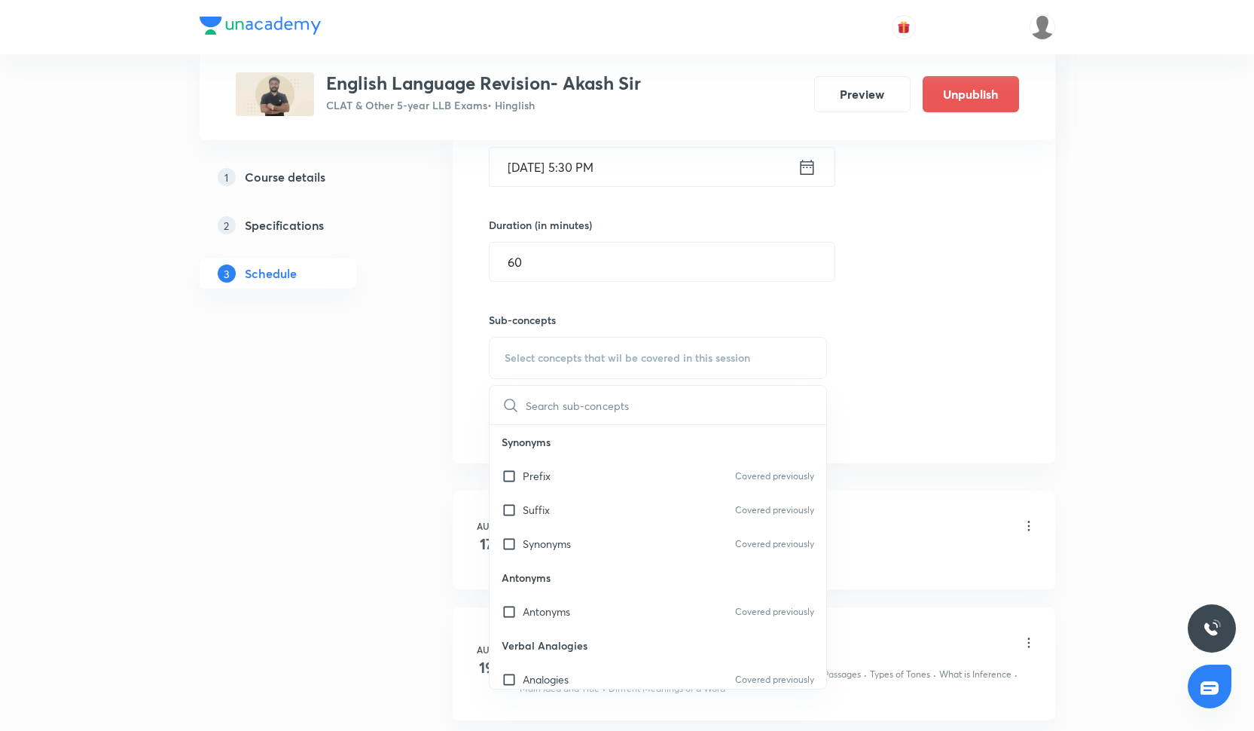
scroll to position [554, 0]
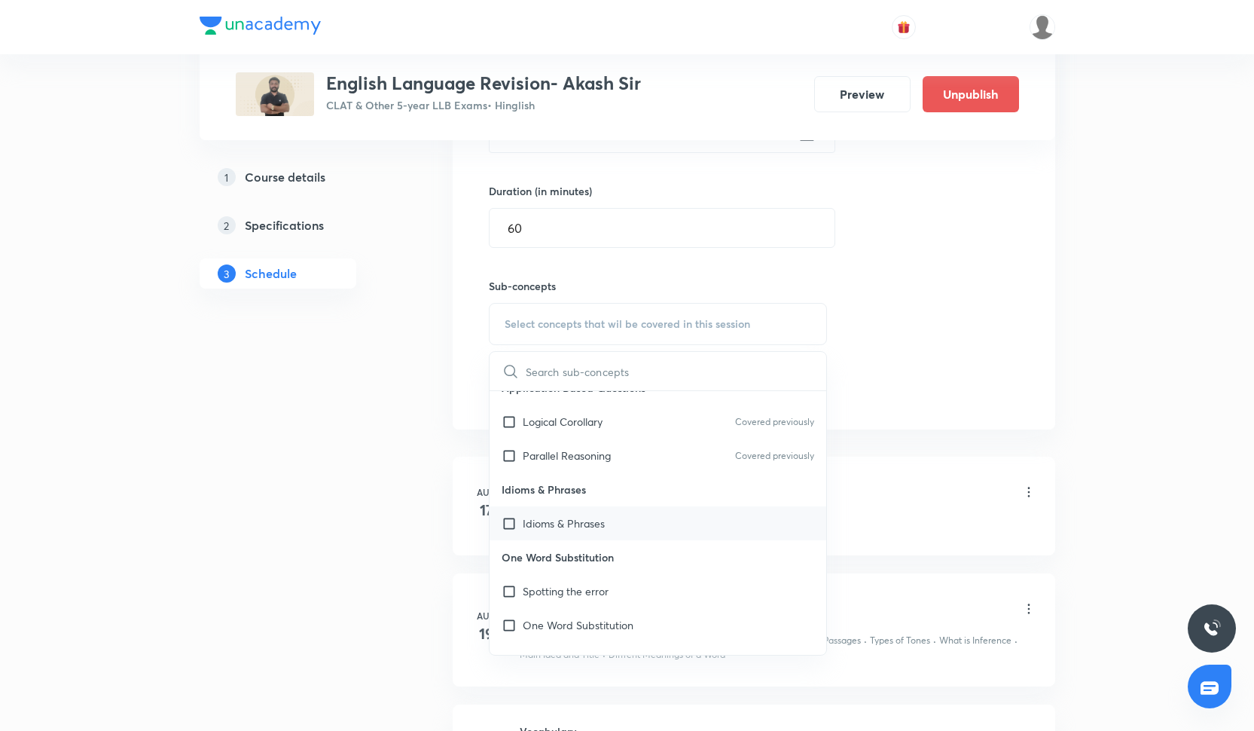
click at [605, 518] on div "Idioms & Phrases" at bounding box center [658, 523] width 337 height 34
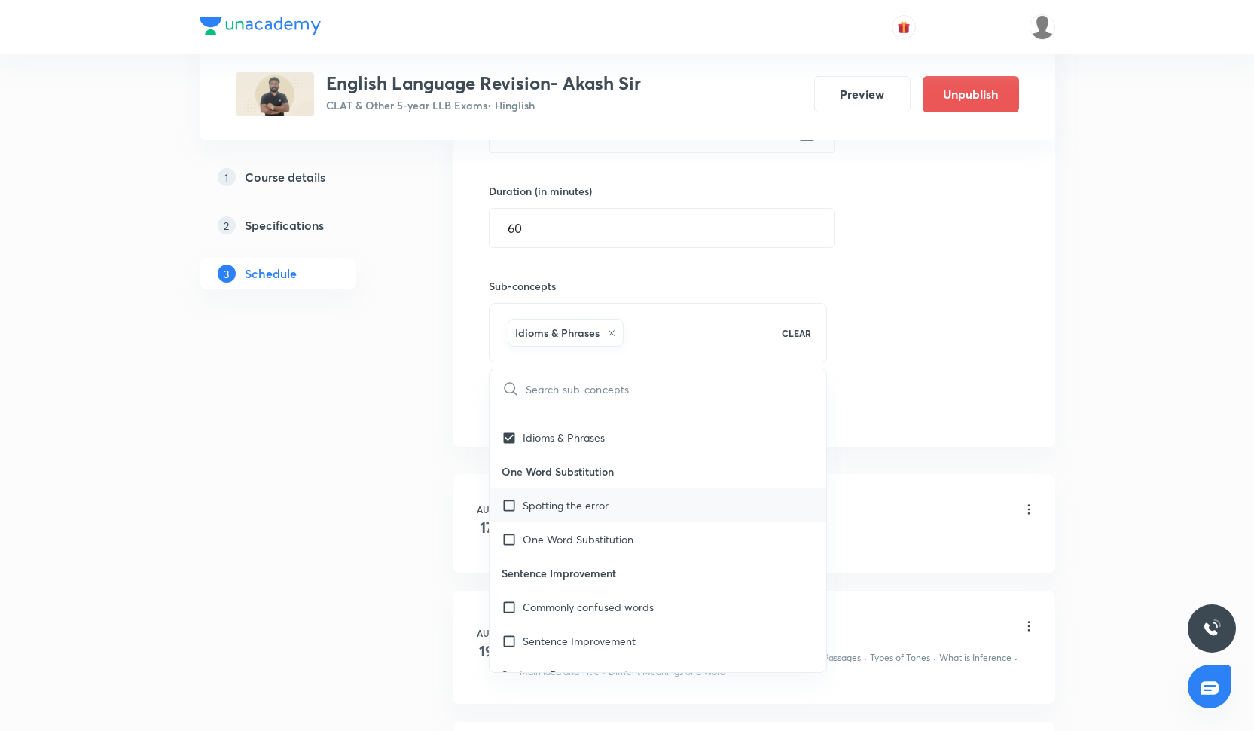
scroll to position [1700, 0]
click at [605, 518] on div "Spotting the error" at bounding box center [658, 504] width 337 height 34
checkbox input "true"
click at [605, 537] on p "One Word Substitution" at bounding box center [578, 538] width 111 height 16
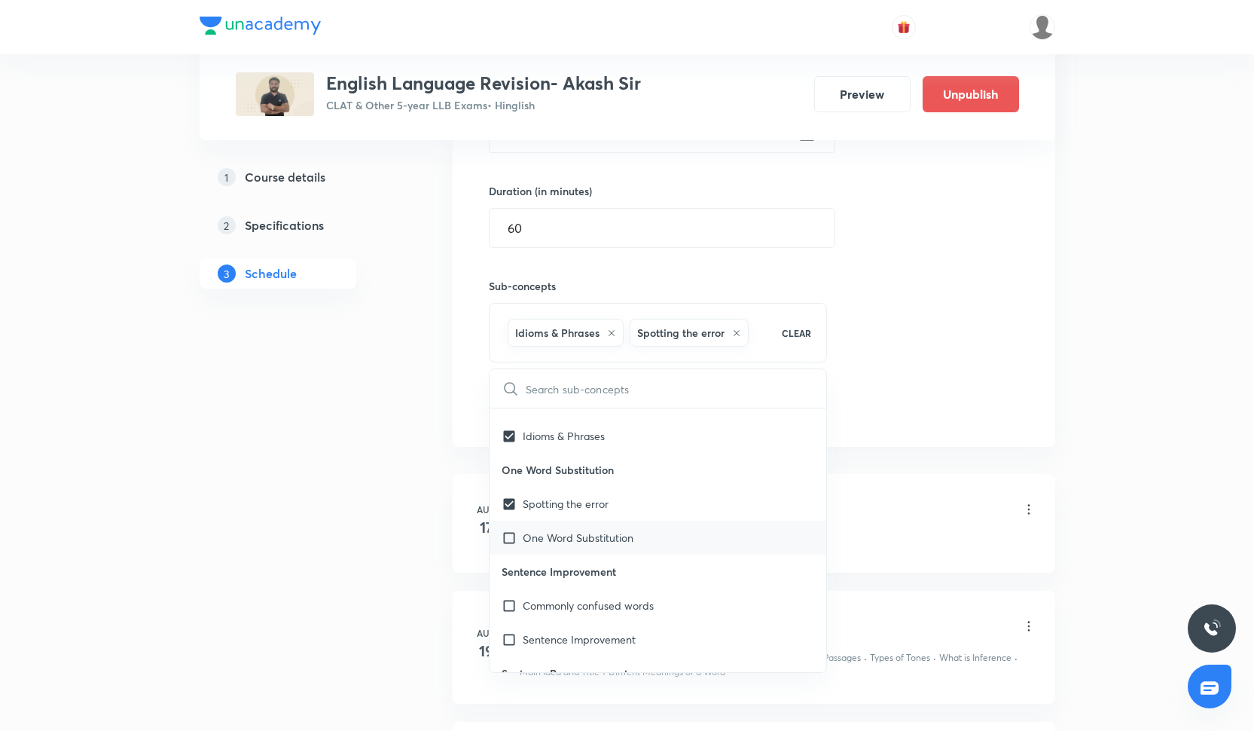
checkbox input "true"
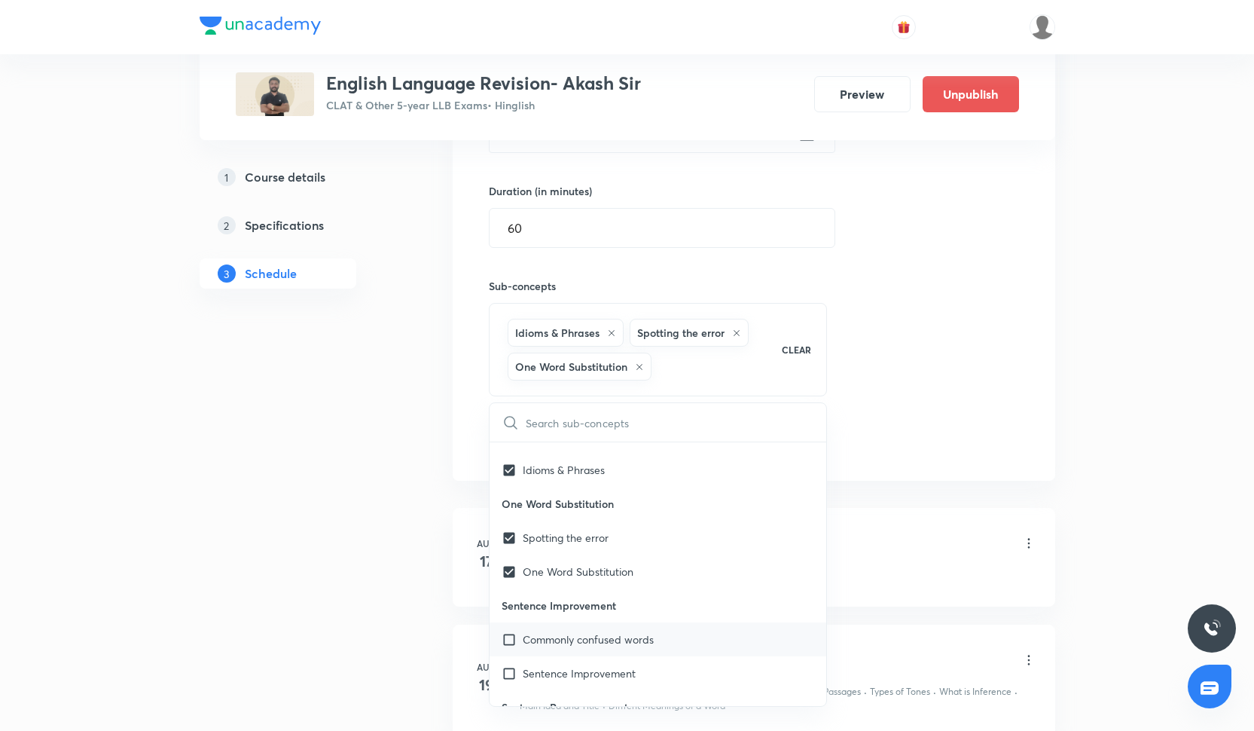
click at [613, 631] on p "Commonly confused words" at bounding box center [588, 639] width 131 height 16
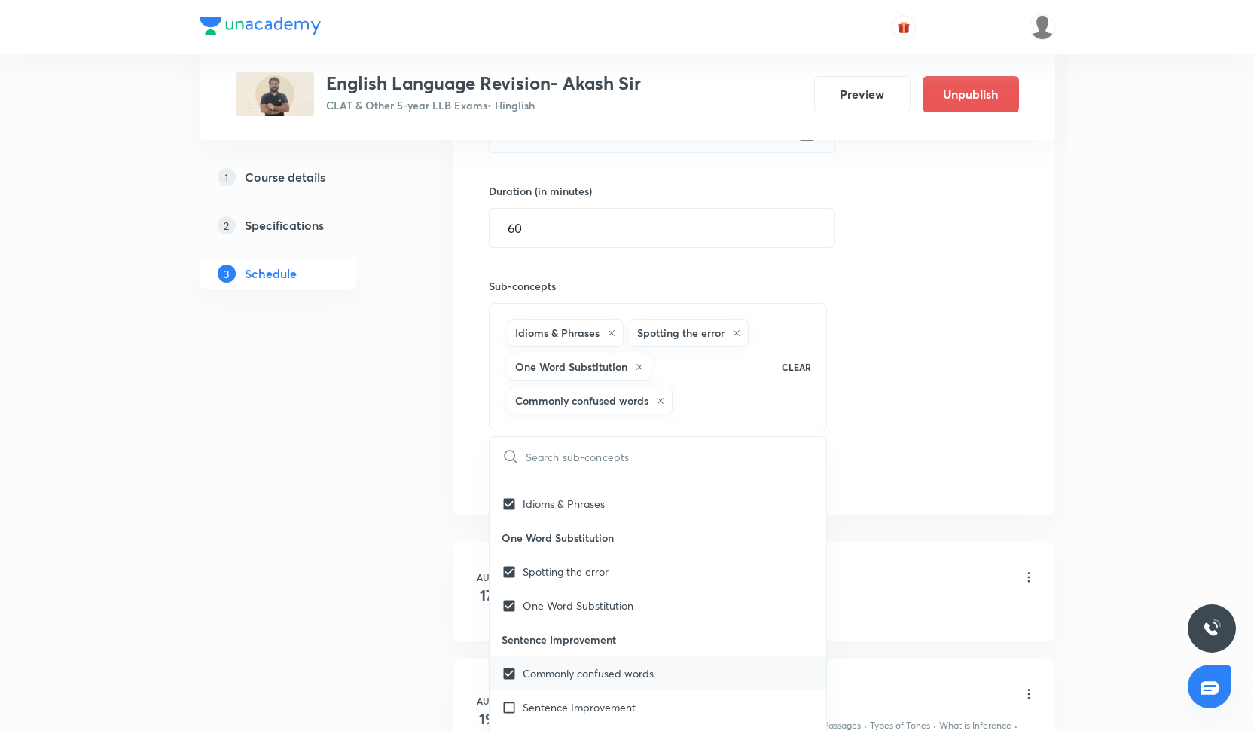
checkbox input "true"
click at [892, 461] on div "Session 28 Live class Quiz Recorded classes Session title 10/99 Vocabulary ​ Sc…" at bounding box center [754, 191] width 530 height 599
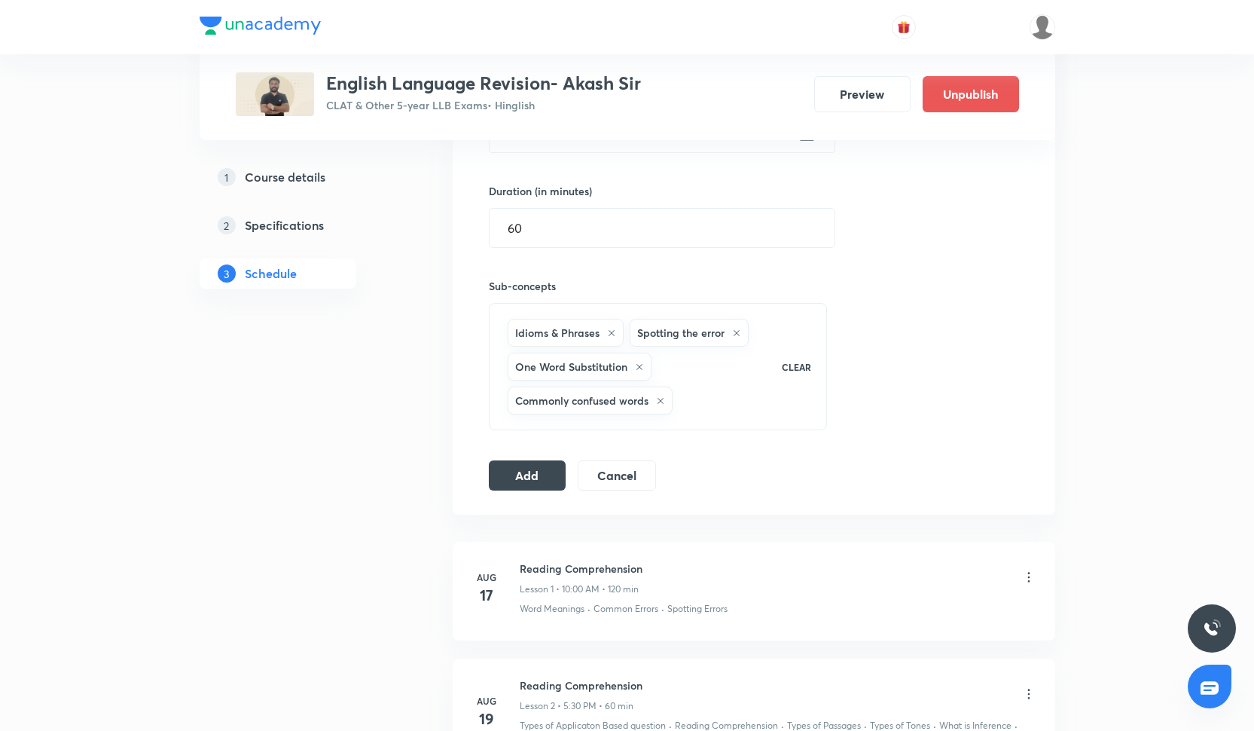
click at [567, 476] on div "Add Cancel" at bounding box center [578, 475] width 179 height 30
click at [566, 476] on button "Add" at bounding box center [528, 474] width 78 height 30
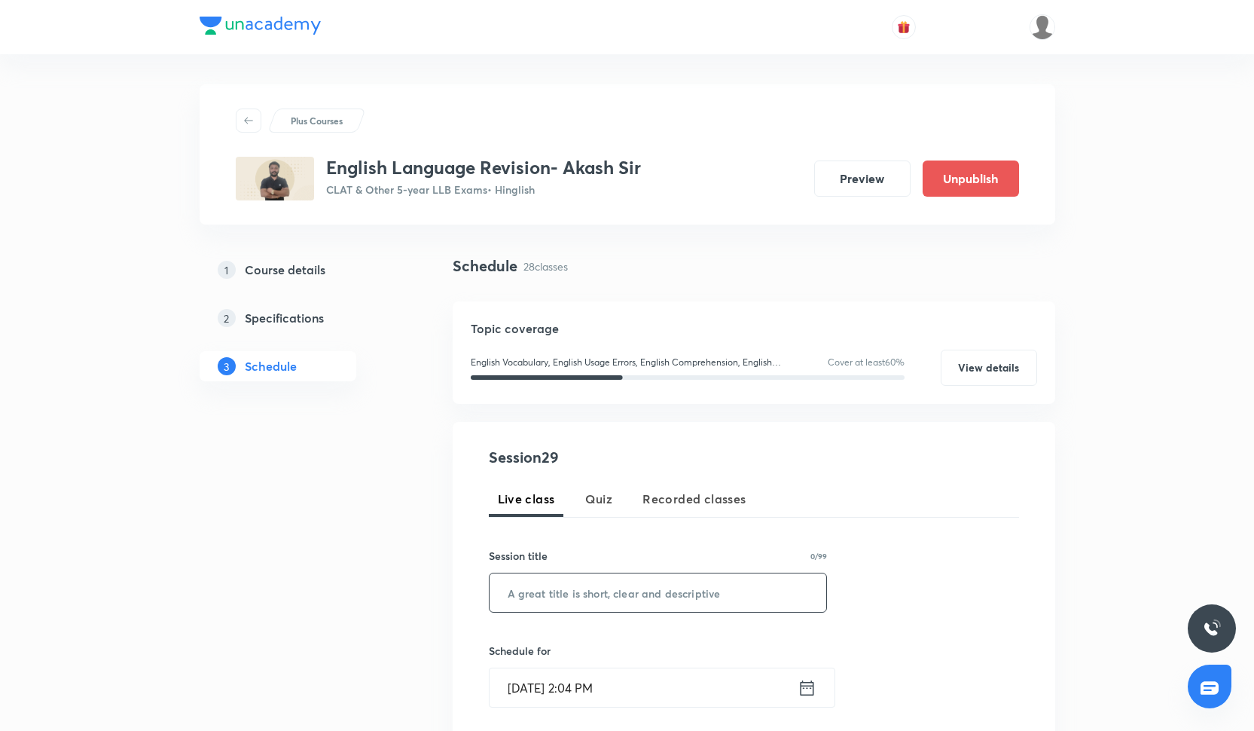
click at [594, 594] on input "text" at bounding box center [658, 592] width 337 height 38
paste input "Reading comprehension- Sectional 3"
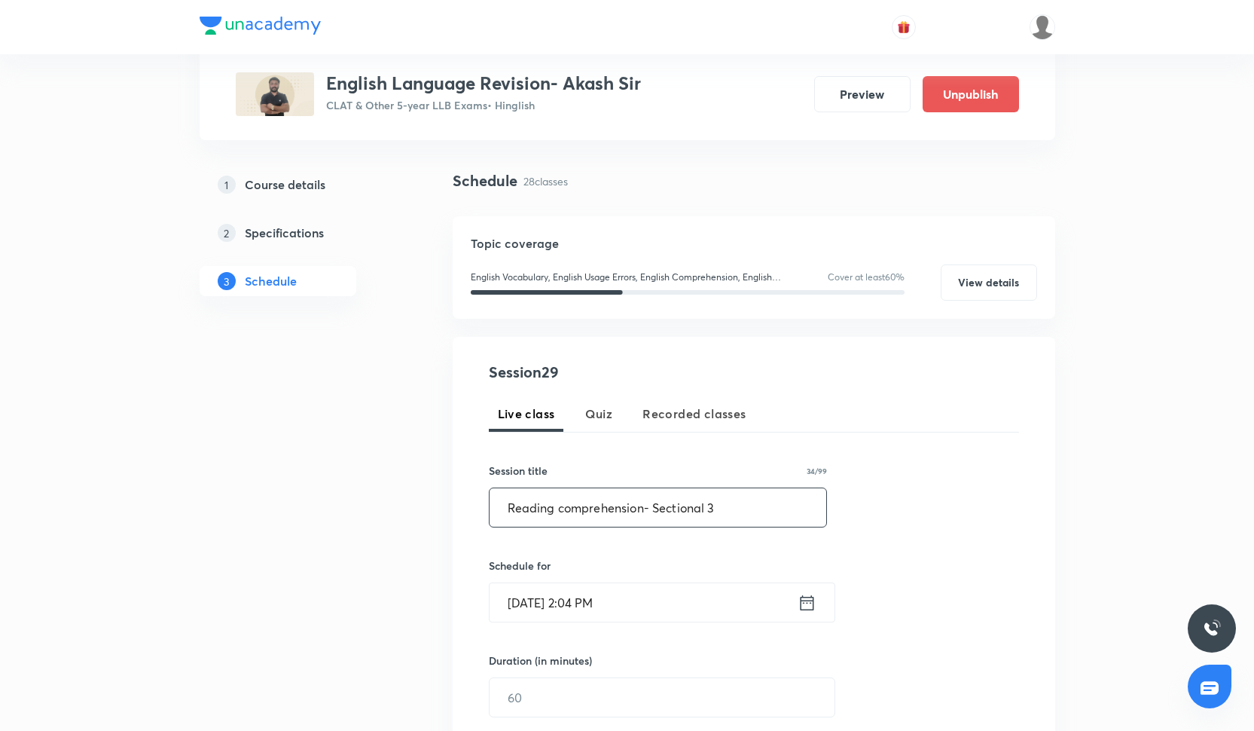
scroll to position [86, 0]
type input "Reading comprehension- Sectional 3"
click at [594, 597] on input "[DATE] 2:04 PM" at bounding box center [644, 601] width 308 height 38
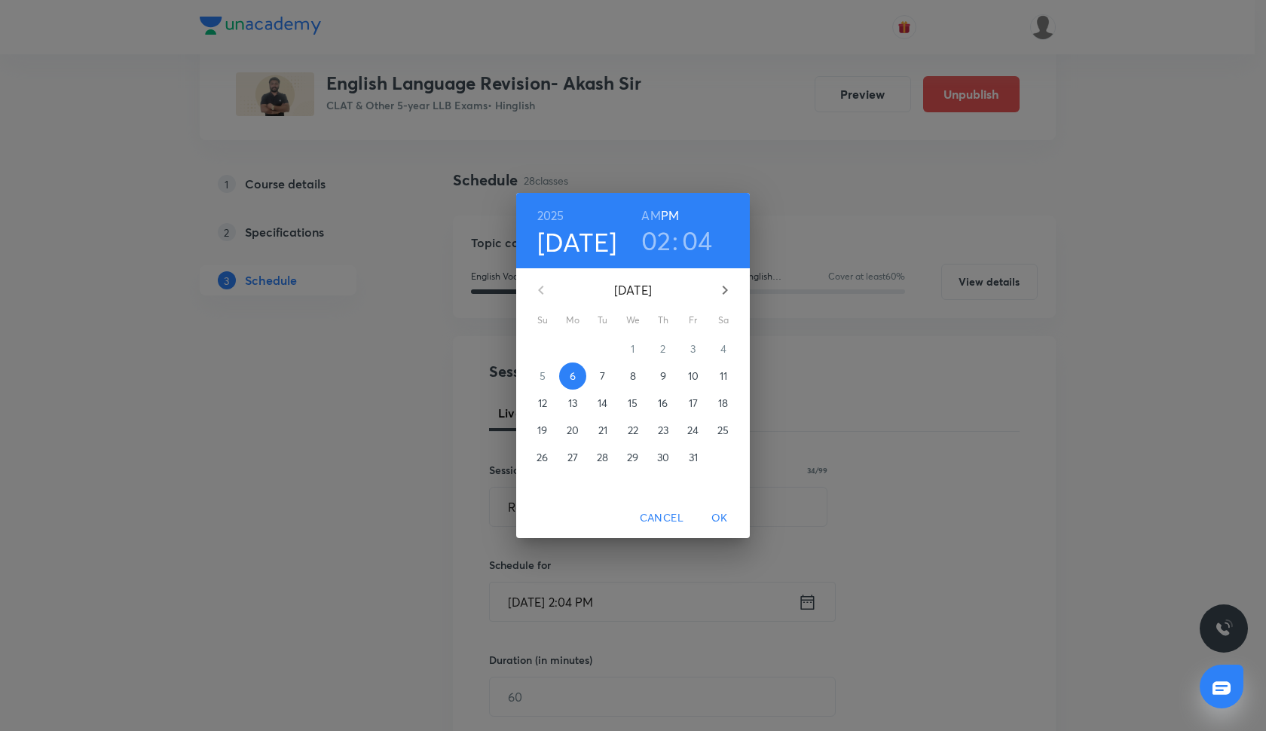
click at [659, 457] on p "30" at bounding box center [663, 457] width 12 height 15
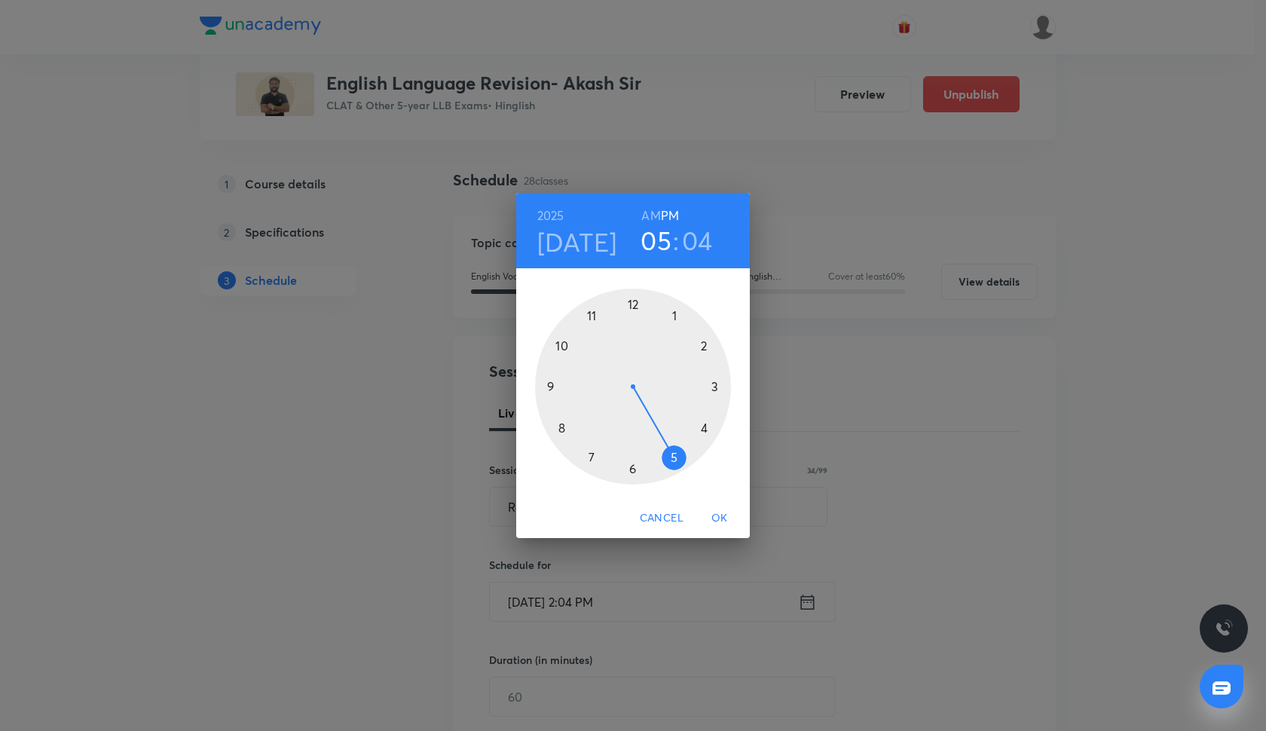
click at [674, 453] on div at bounding box center [633, 387] width 196 height 196
click at [634, 472] on div at bounding box center [633, 387] width 196 height 196
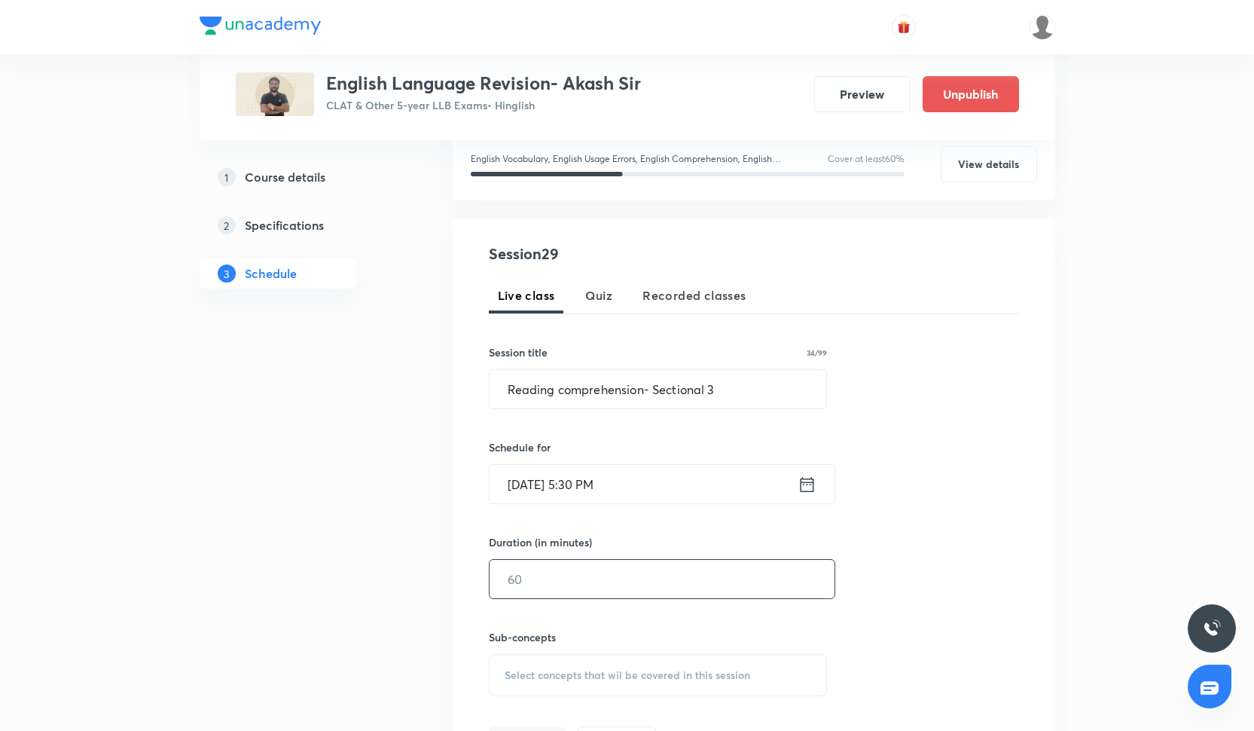
scroll to position [203, 0]
click at [618, 581] on input "text" at bounding box center [662, 579] width 345 height 38
type input "60"
click at [599, 661] on div "Select concepts that wil be covered in this session" at bounding box center [658, 676] width 339 height 42
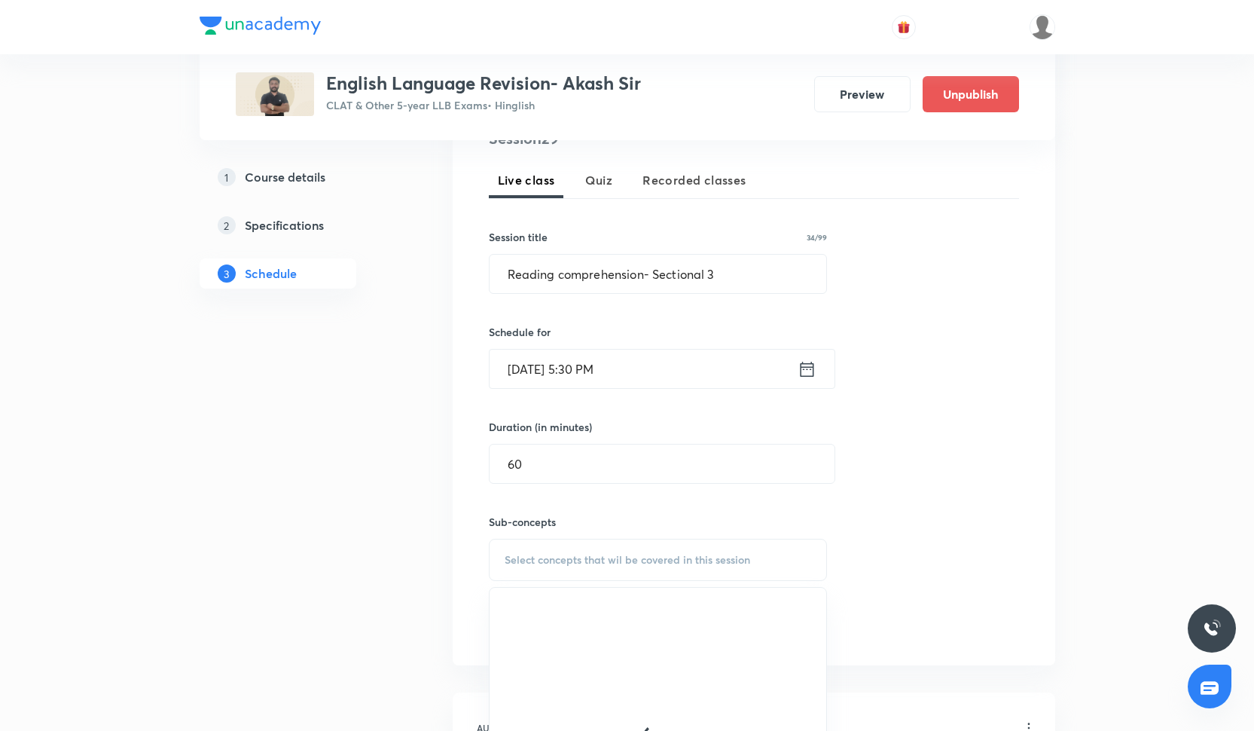
scroll to position [455, 0]
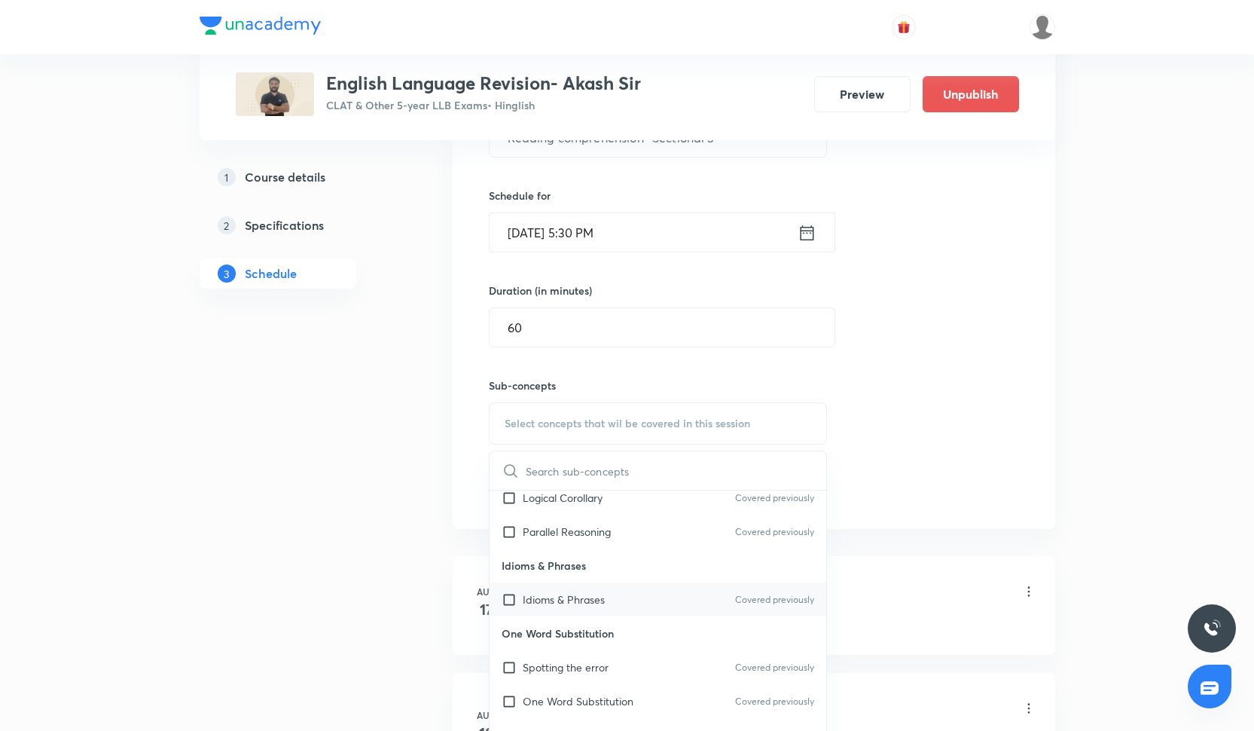
click at [612, 605] on div "Idioms & Phrases Covered previously" at bounding box center [658, 599] width 337 height 34
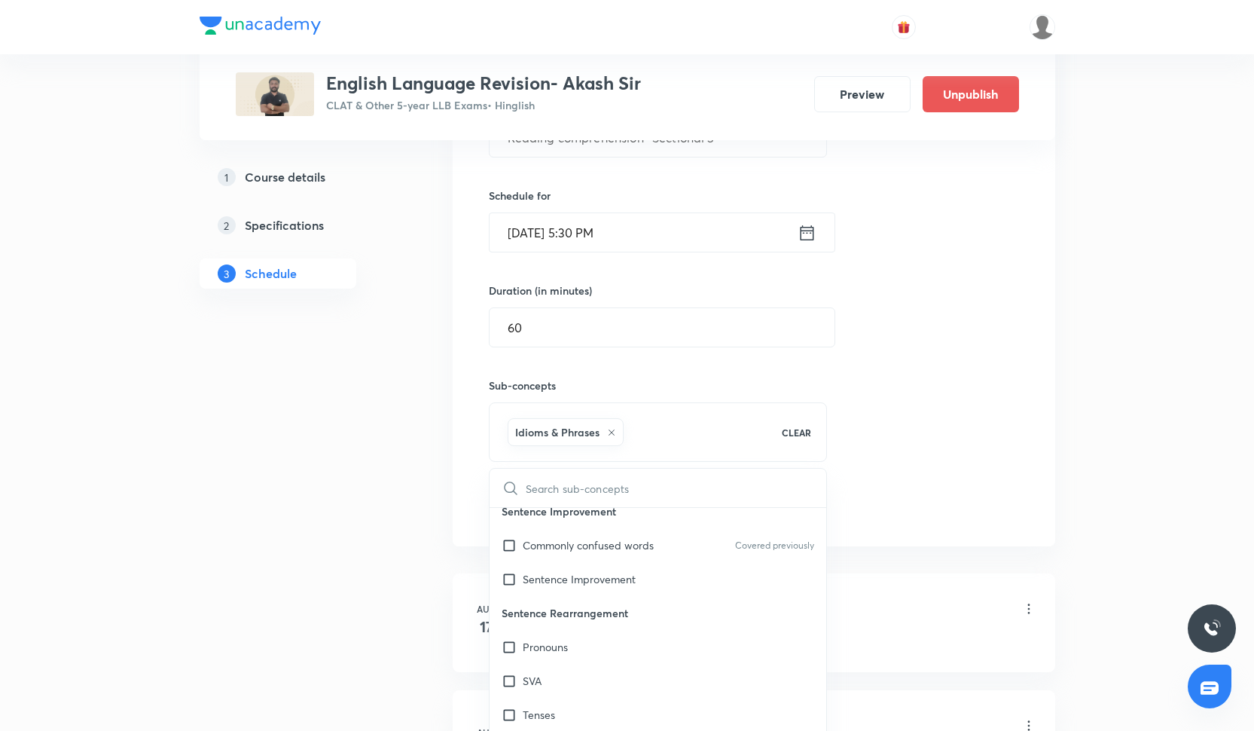
scroll to position [1859, 0]
click at [611, 586] on p "Sentence Improvement" at bounding box center [579, 580] width 113 height 16
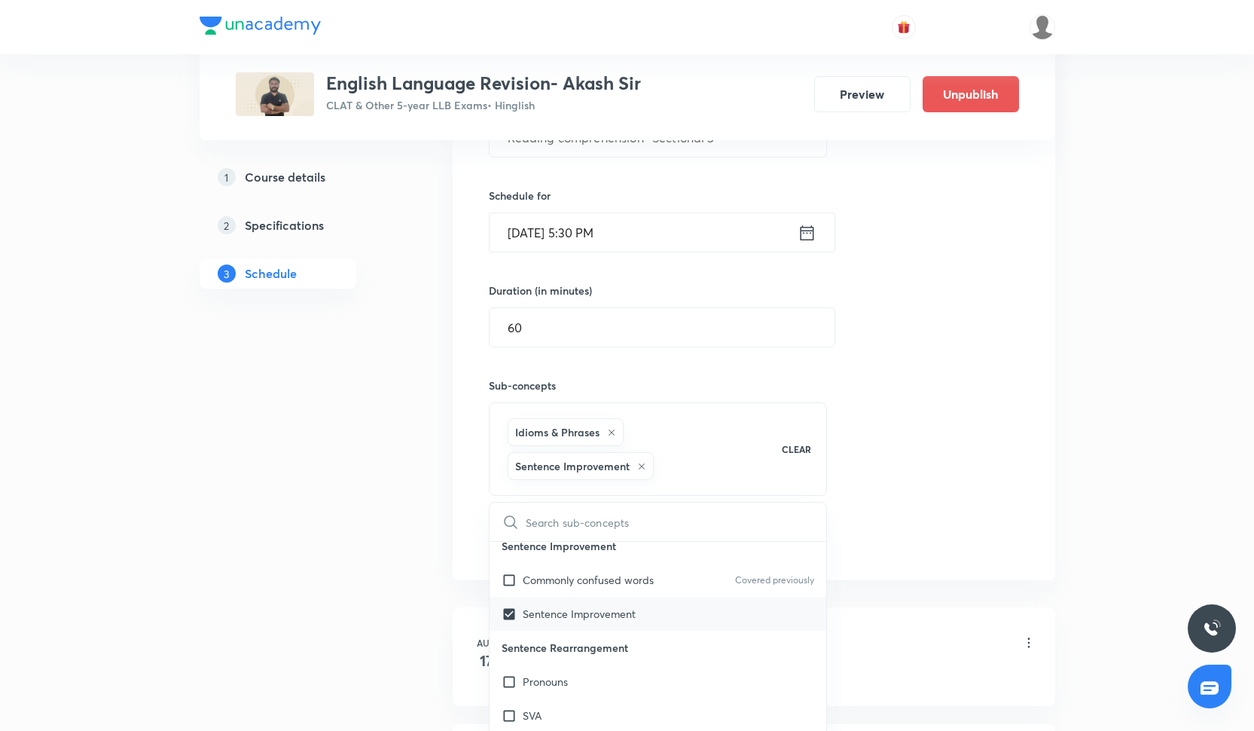
checkbox input "true"
click at [606, 569] on div "Commonly confused words Covered previously" at bounding box center [658, 580] width 337 height 34
checkbox input "true"
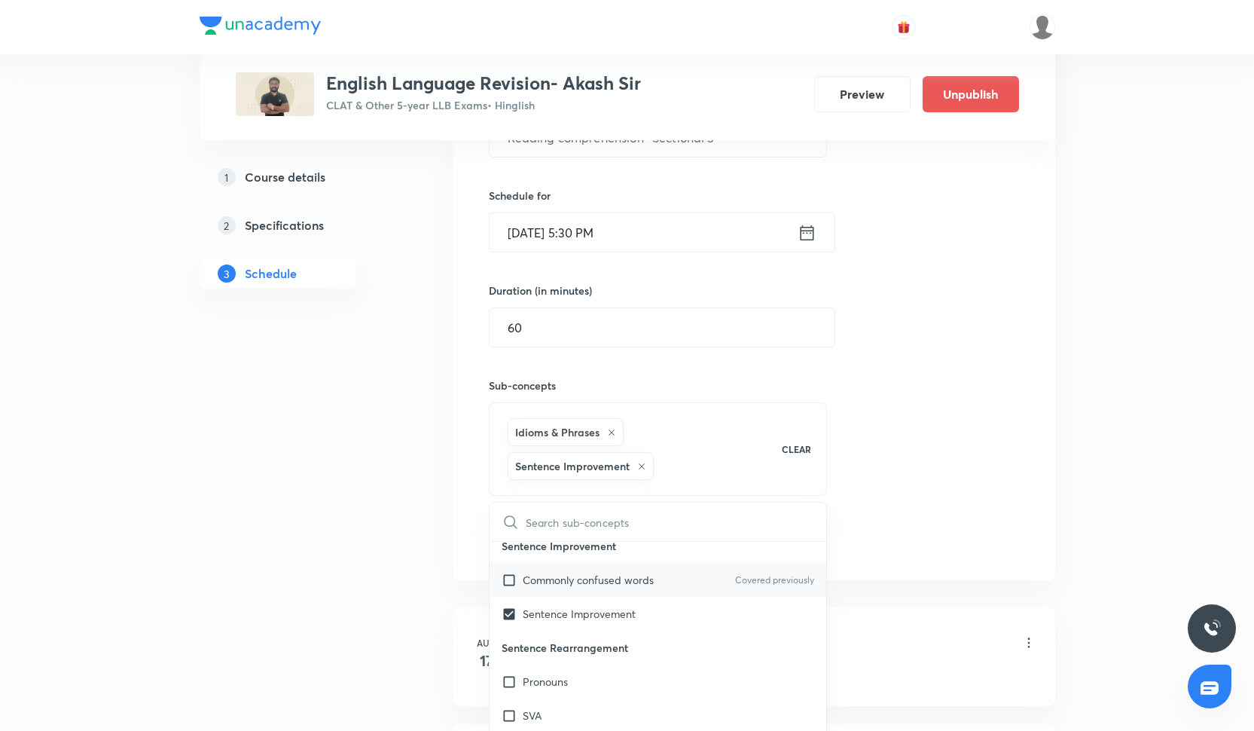
checkbox input "true"
click at [940, 418] on div "Session 29 Live class Quiz Recorded classes Session title 34/99 Reading compreh…" at bounding box center [754, 290] width 530 height 599
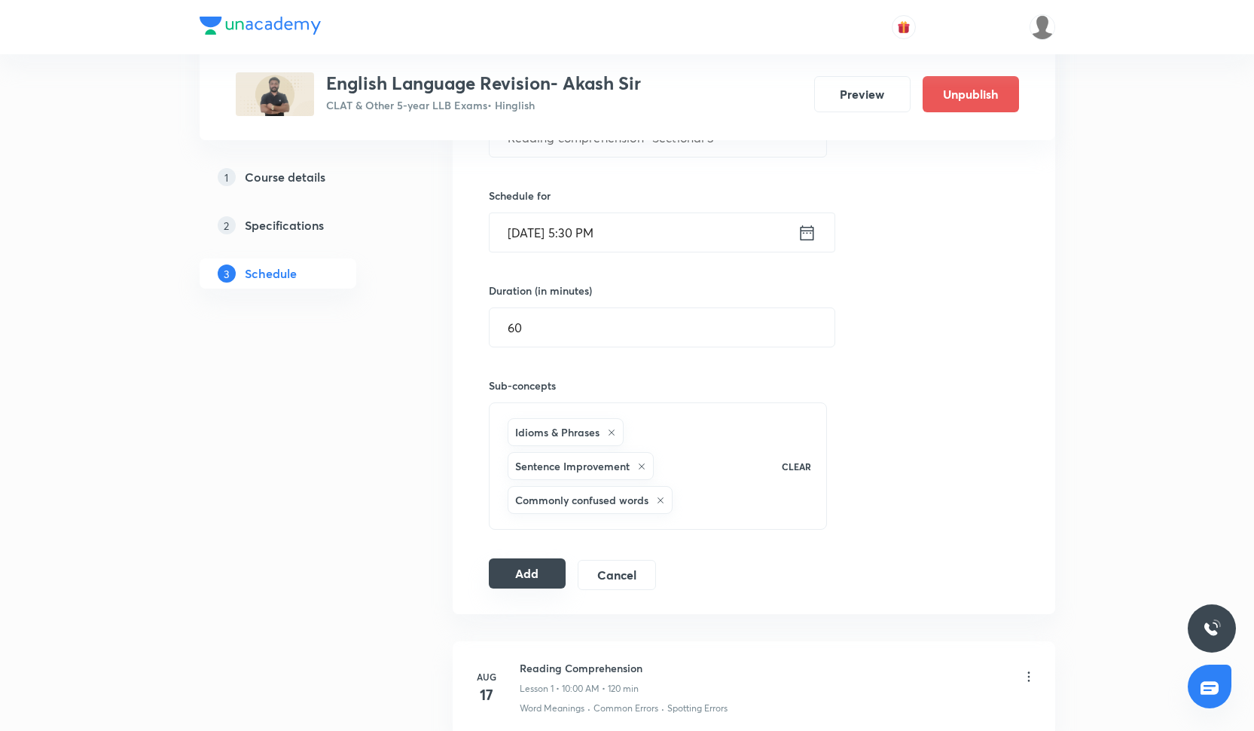
click at [521, 579] on button "Add" at bounding box center [528, 573] width 78 height 30
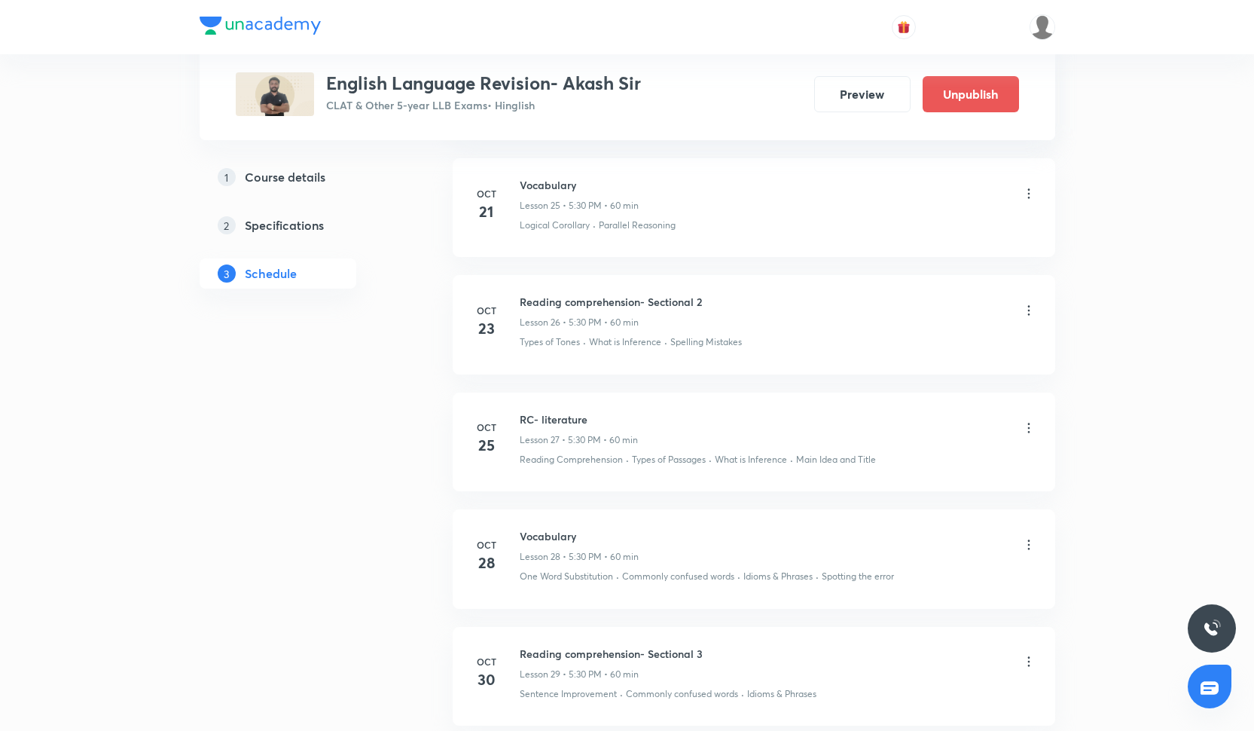
scroll to position [3669, 0]
